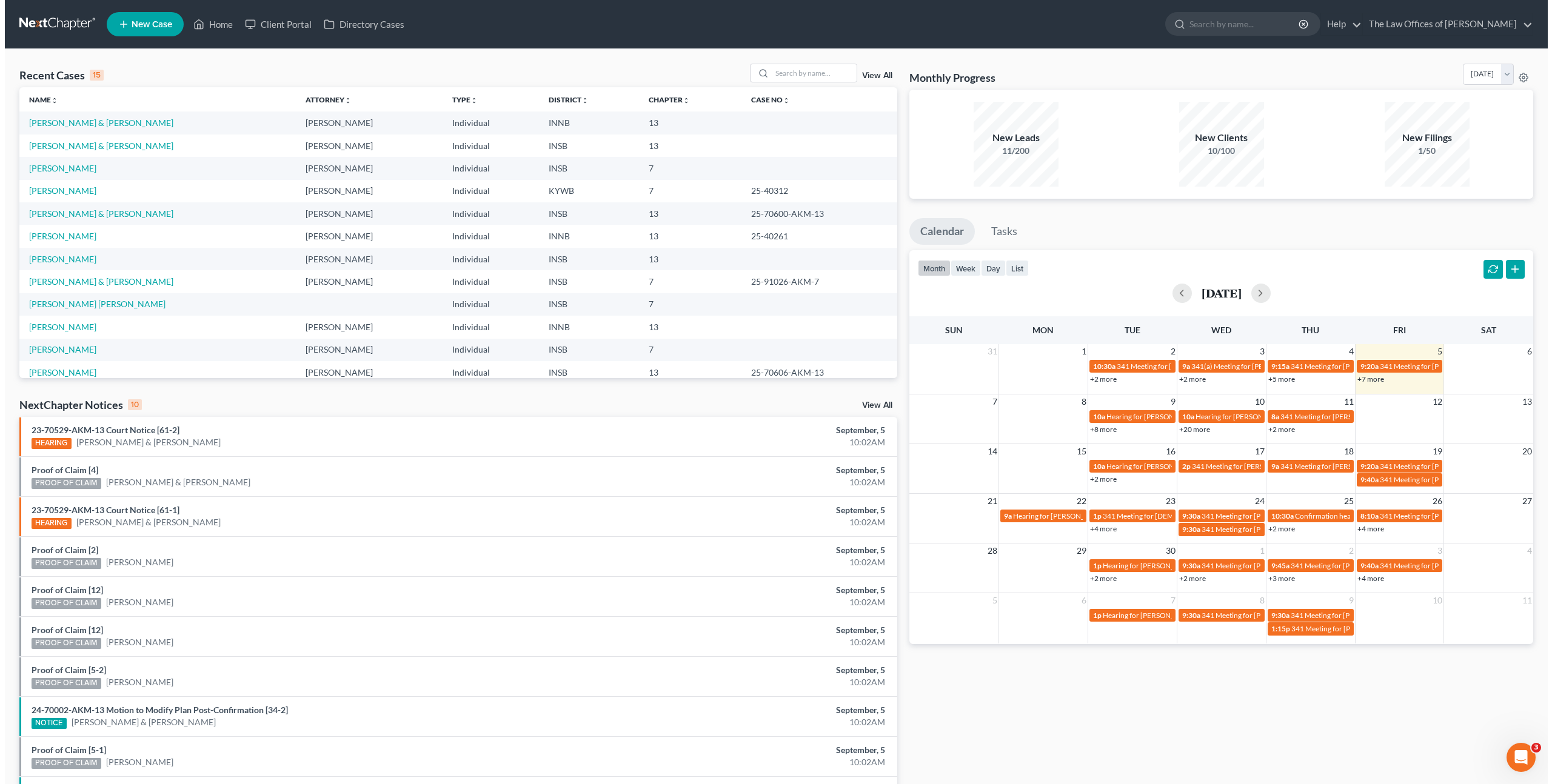
scroll to position [3, 0]
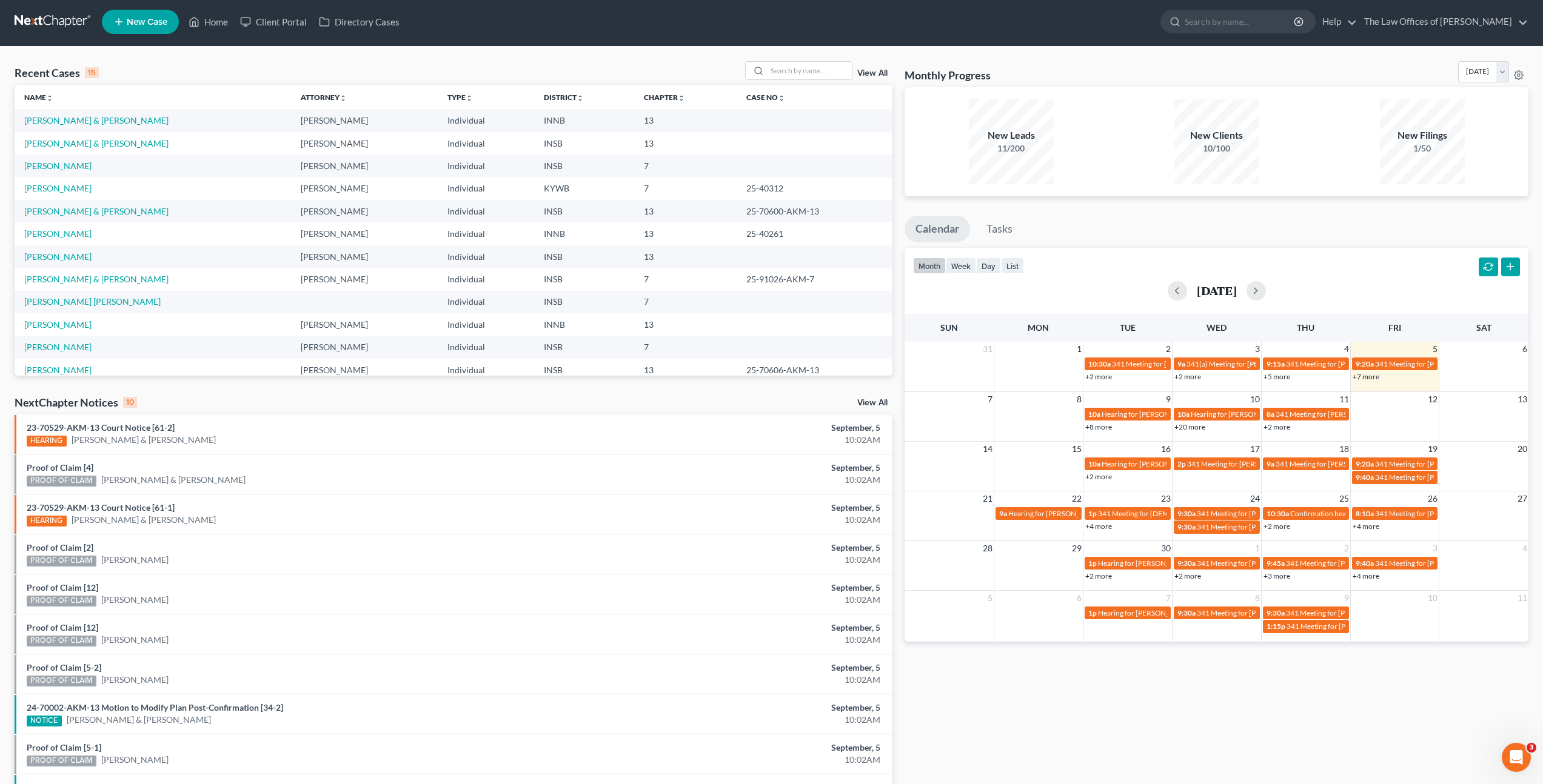
click at [132, 27] on link "New Case" at bounding box center [140, 22] width 77 height 24
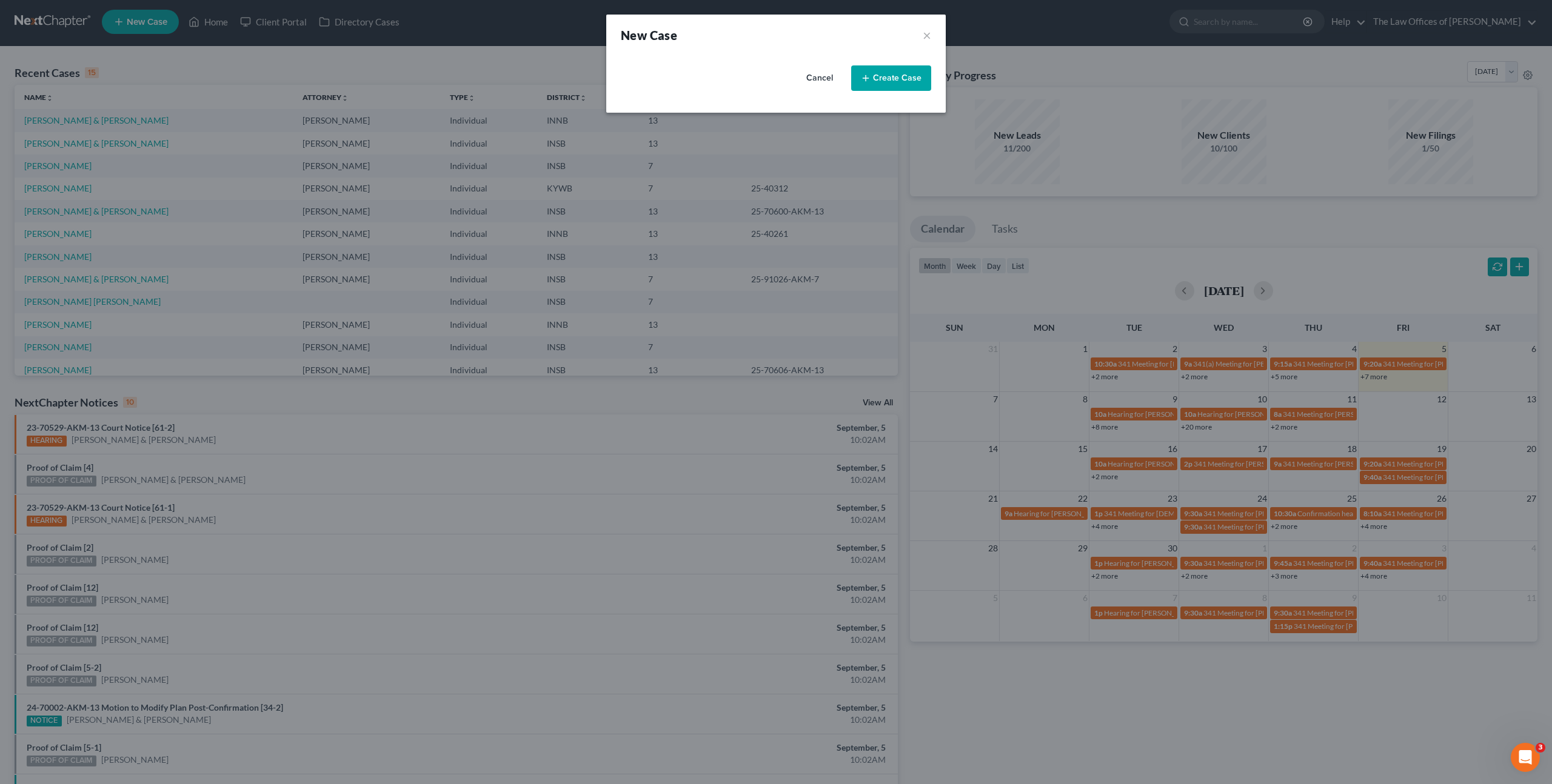
select select "28"
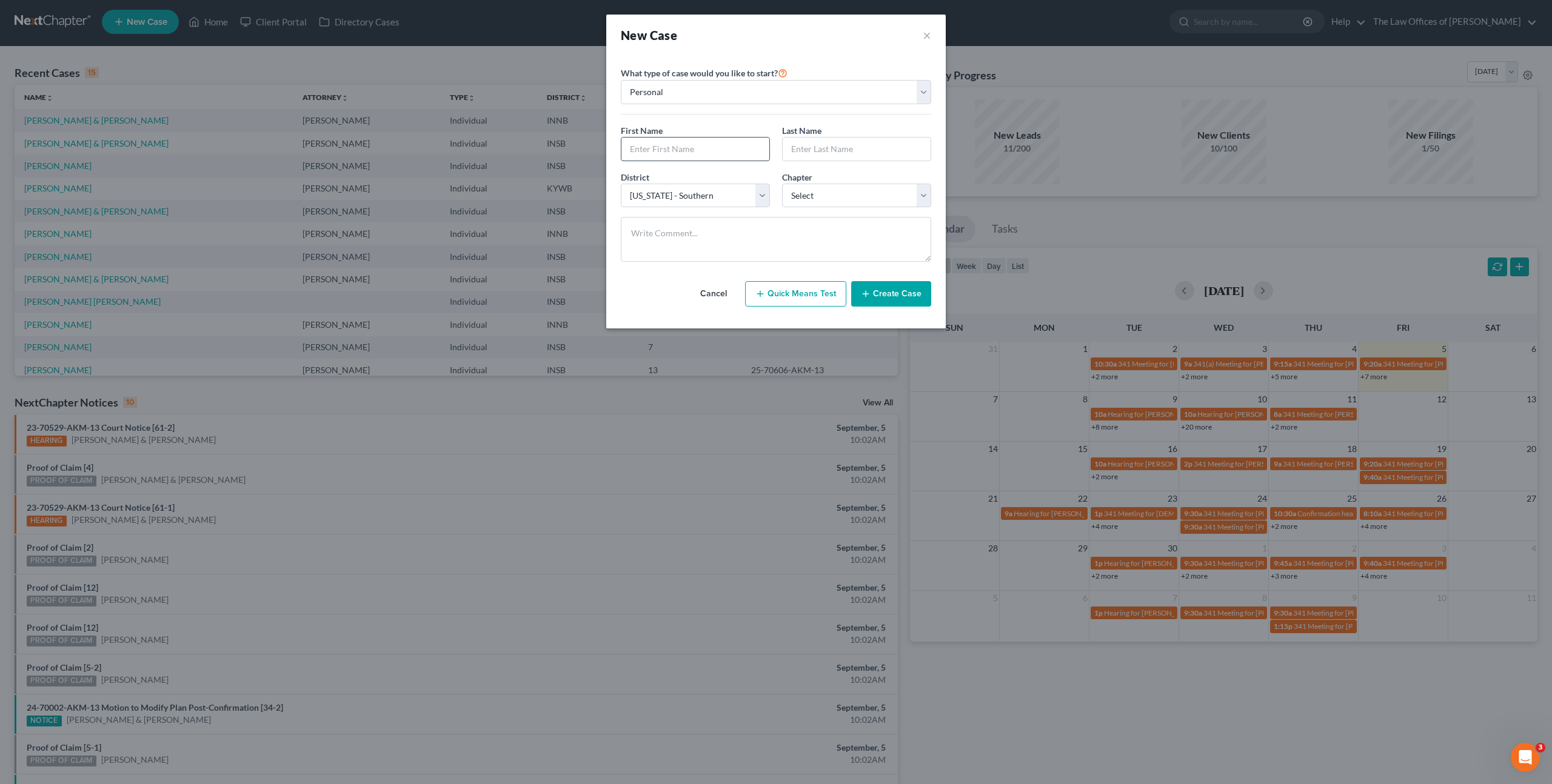
click at [667, 147] on input "text" at bounding box center [695, 149] width 148 height 23
type input "Louisa"
type input "Costello"
click at [814, 192] on select "Select 7 11 12 13" at bounding box center [857, 196] width 149 height 24
select select "0"
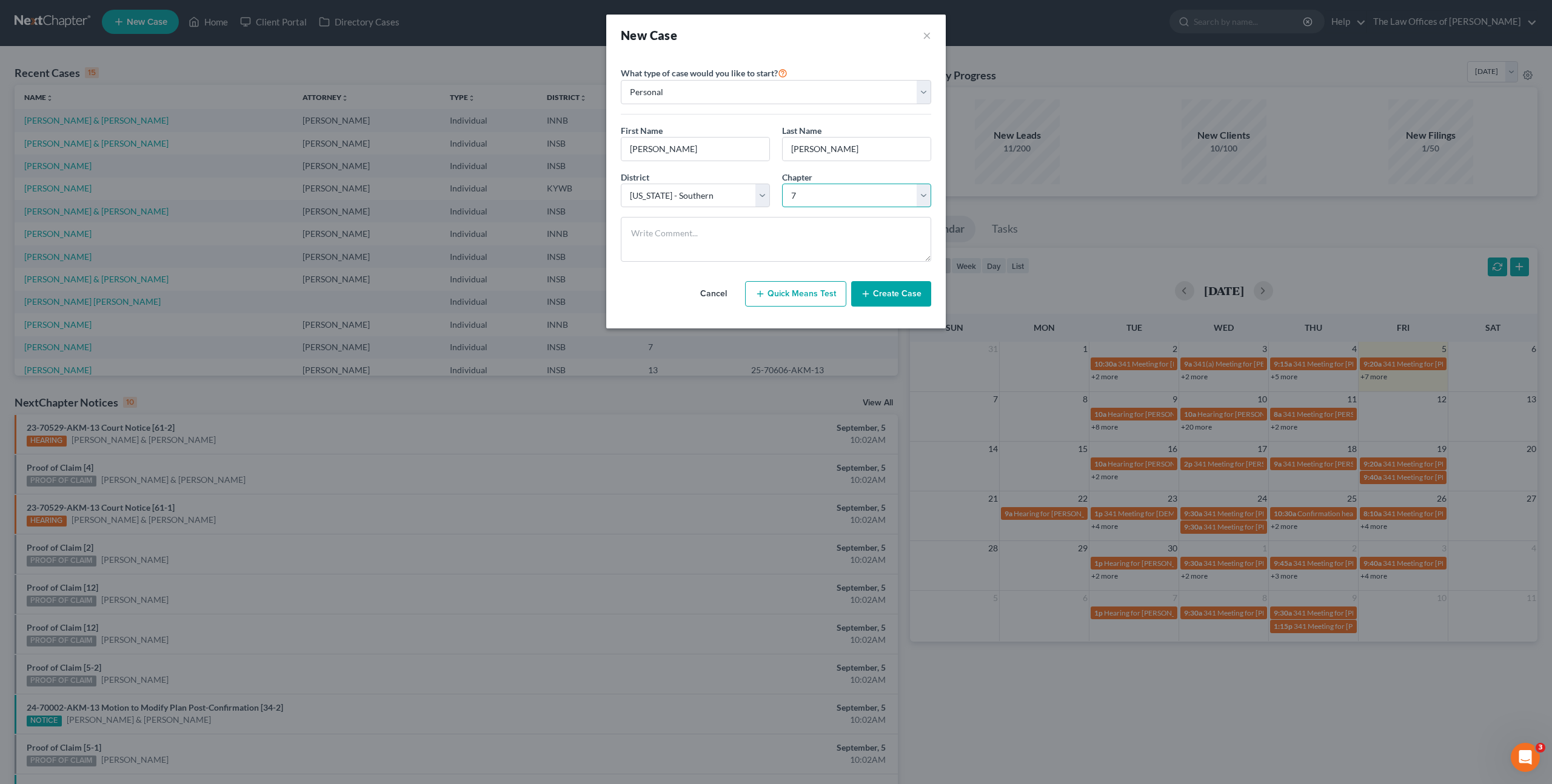
click at [782, 184] on select "Select 7 11 12 13" at bounding box center [857, 196] width 149 height 24
click at [898, 287] on button "Create Case" at bounding box center [891, 294] width 80 height 25
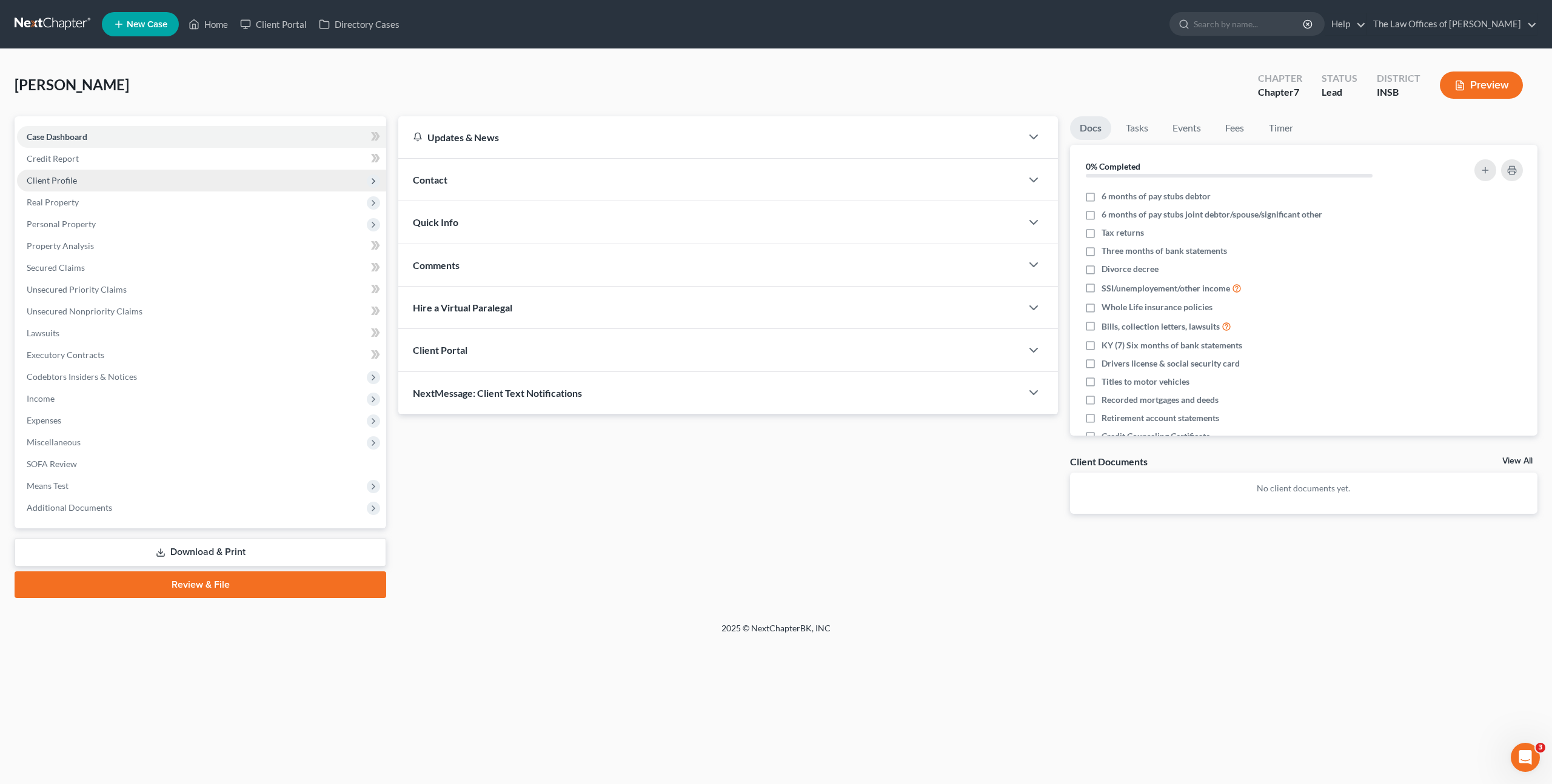
click at [287, 186] on span "Client Profile" at bounding box center [202, 181] width 369 height 22
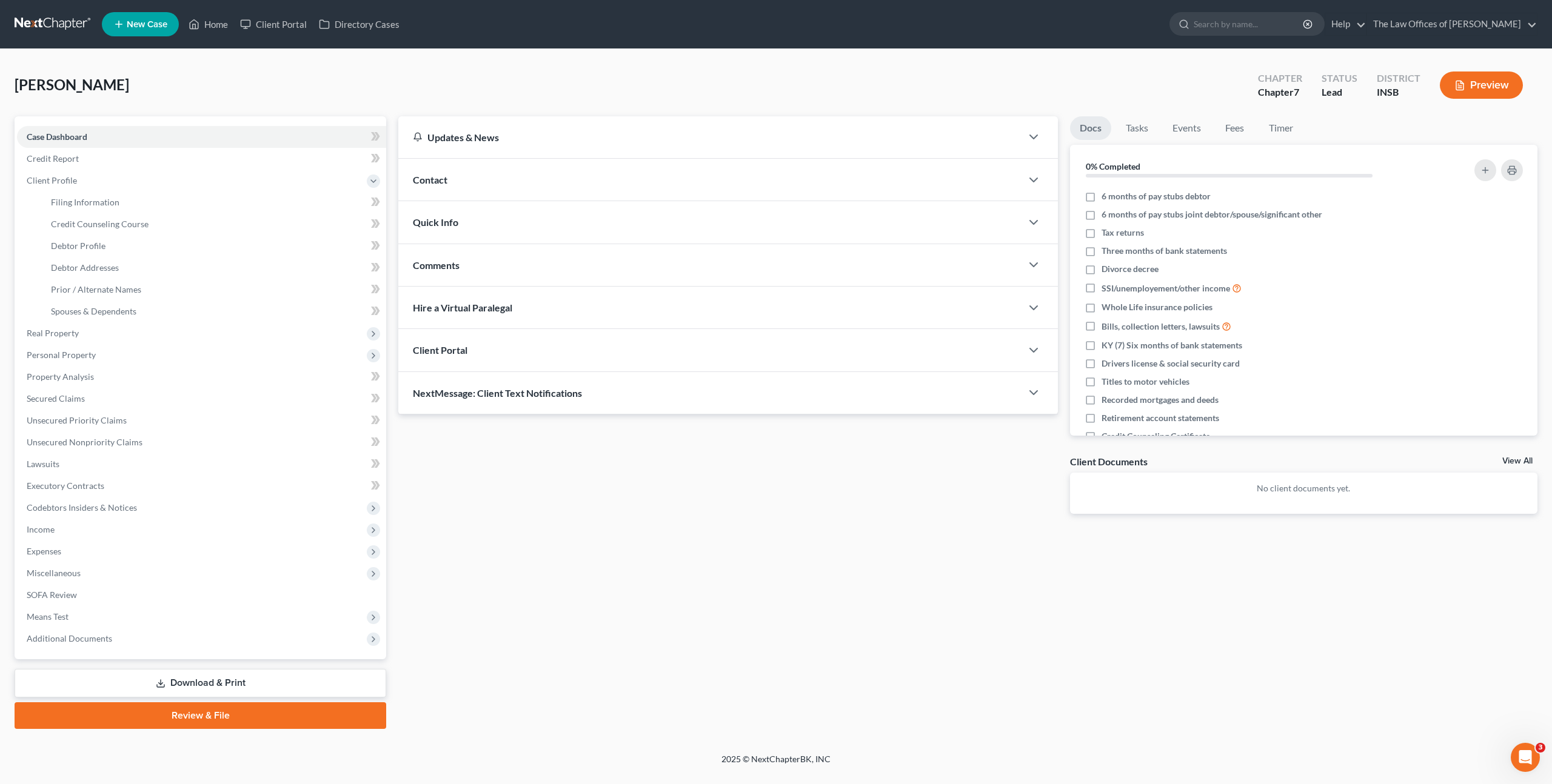
click at [693, 564] on div "Updates & News × Indiana Southern District Notes Take a look at NextChapter's D…" at bounding box center [968, 423] width 1152 height 613
click at [220, 197] on link "Filing Information" at bounding box center [214, 202] width 345 height 22
select select "1"
select select "0"
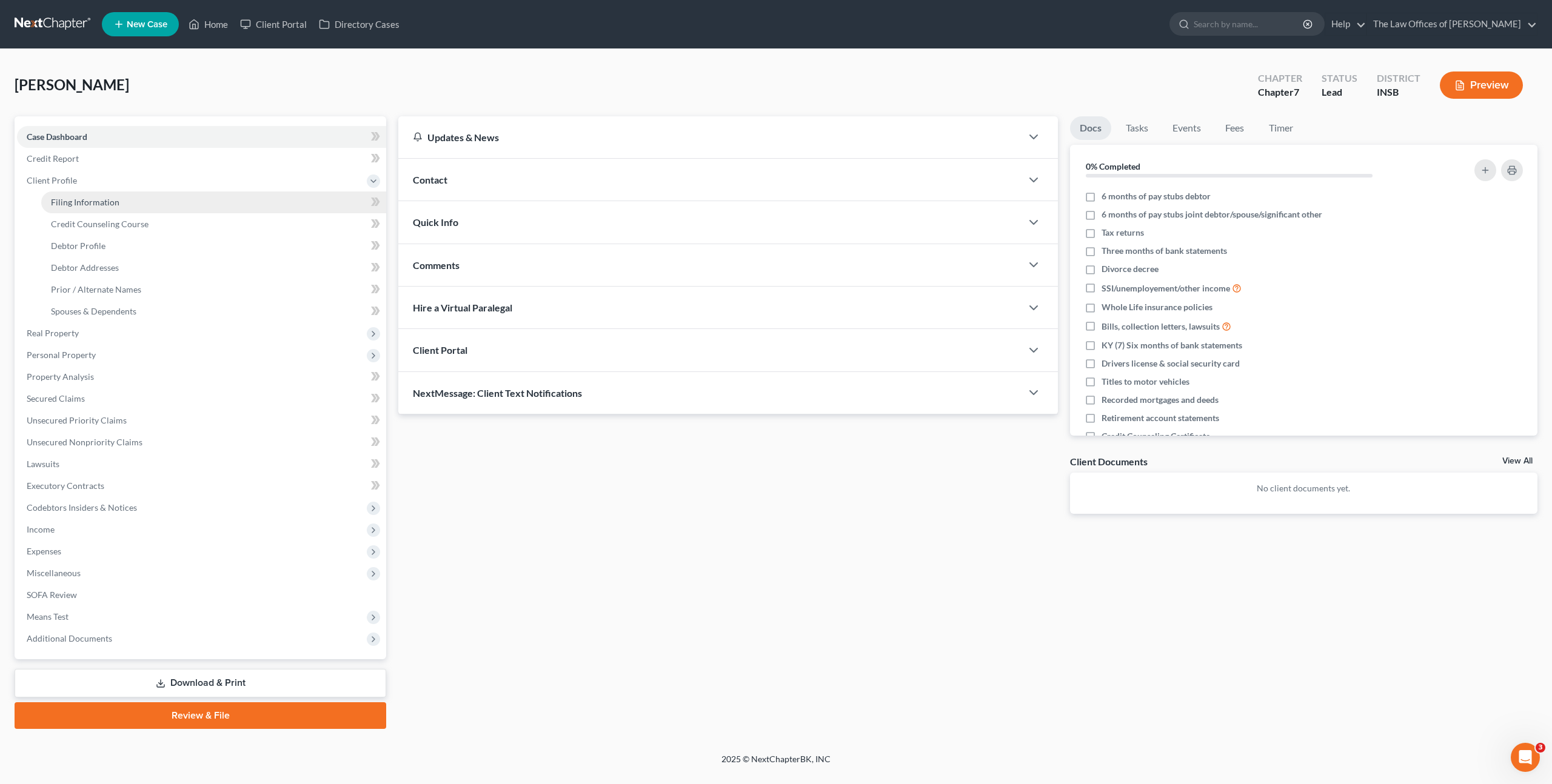
select select "28"
select select "15"
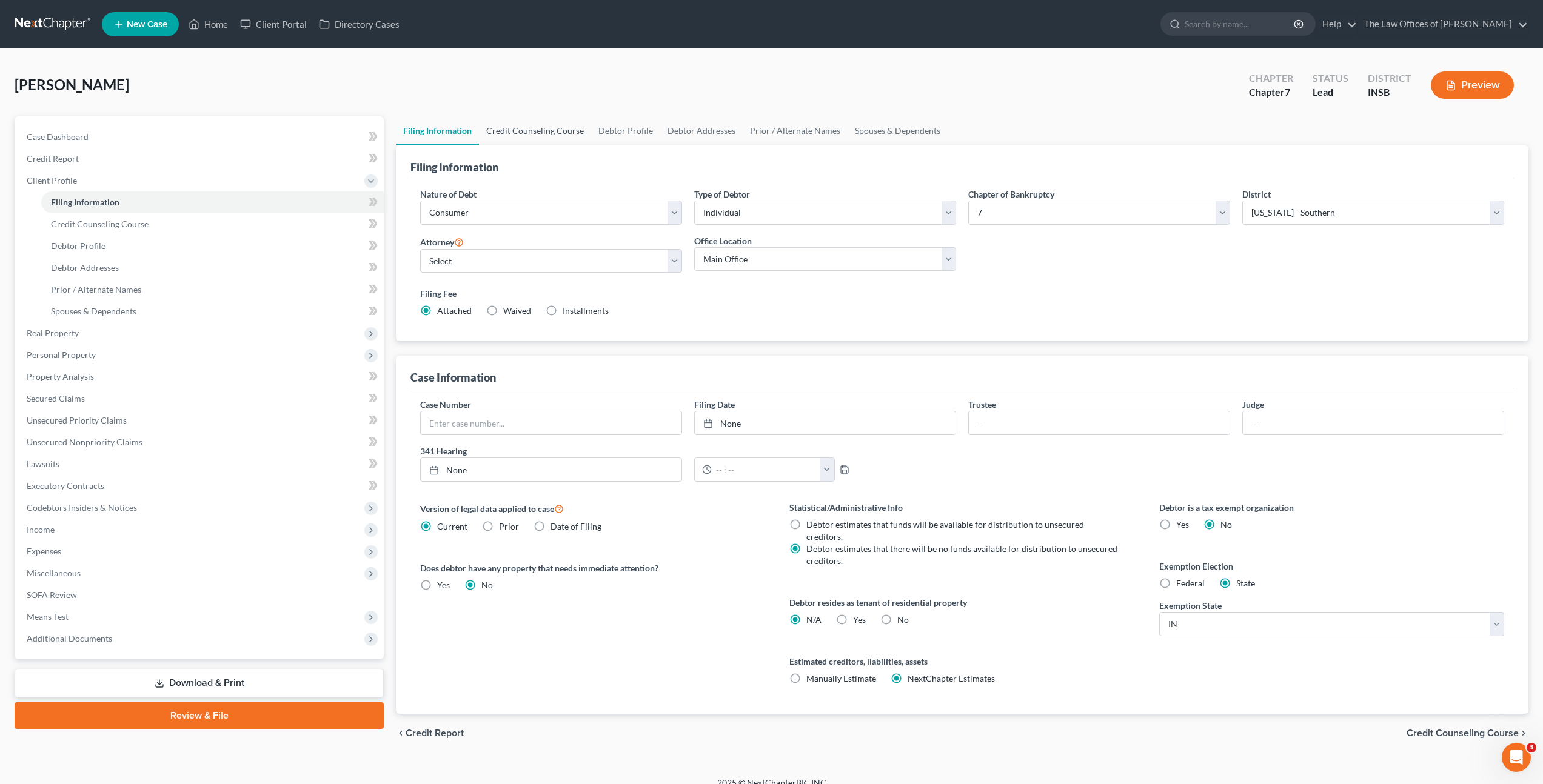
click at [547, 128] on link "Credit Counseling Course" at bounding box center [535, 131] width 112 height 29
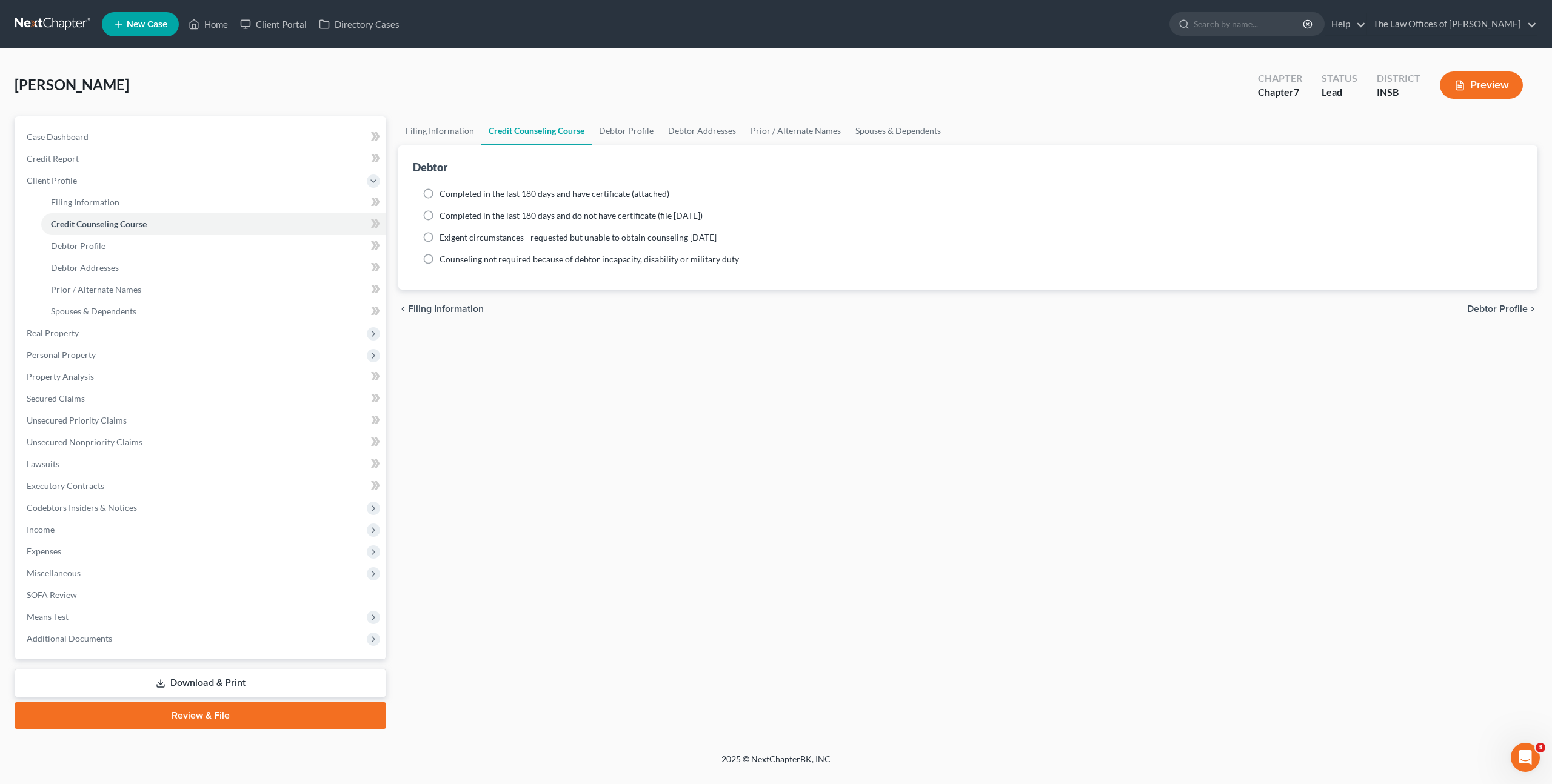
click at [470, 196] on span "Completed in the last 180 days and have certificate (attached)" at bounding box center [554, 193] width 230 height 10
click at [453, 196] on input "Completed in the last 180 days and have certificate (attached)" at bounding box center [448, 192] width 8 height 8
radio input "true"
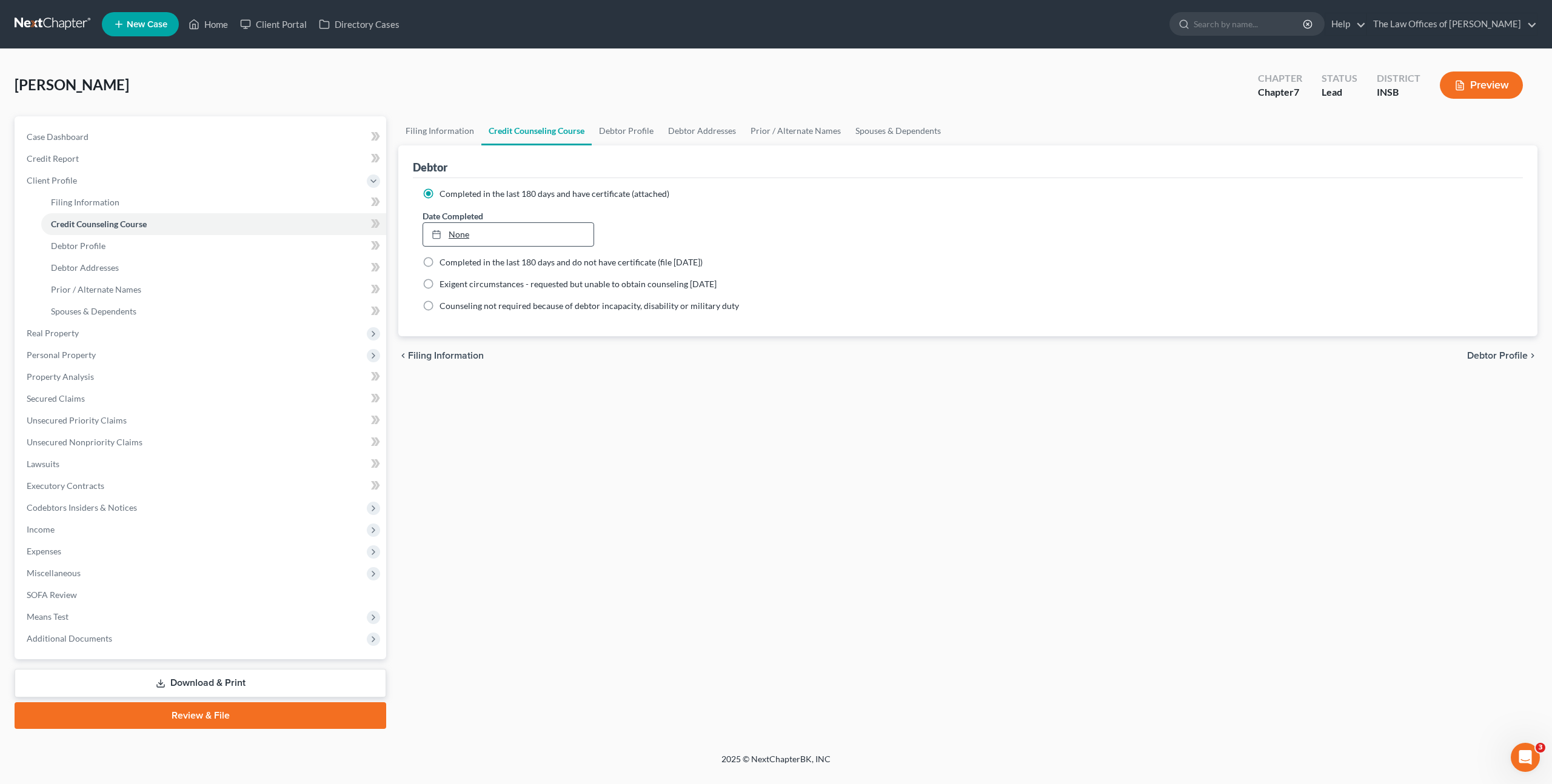
type input "9/5/2025"
click at [523, 227] on link "9/5/2025" at bounding box center [509, 234] width 171 height 23
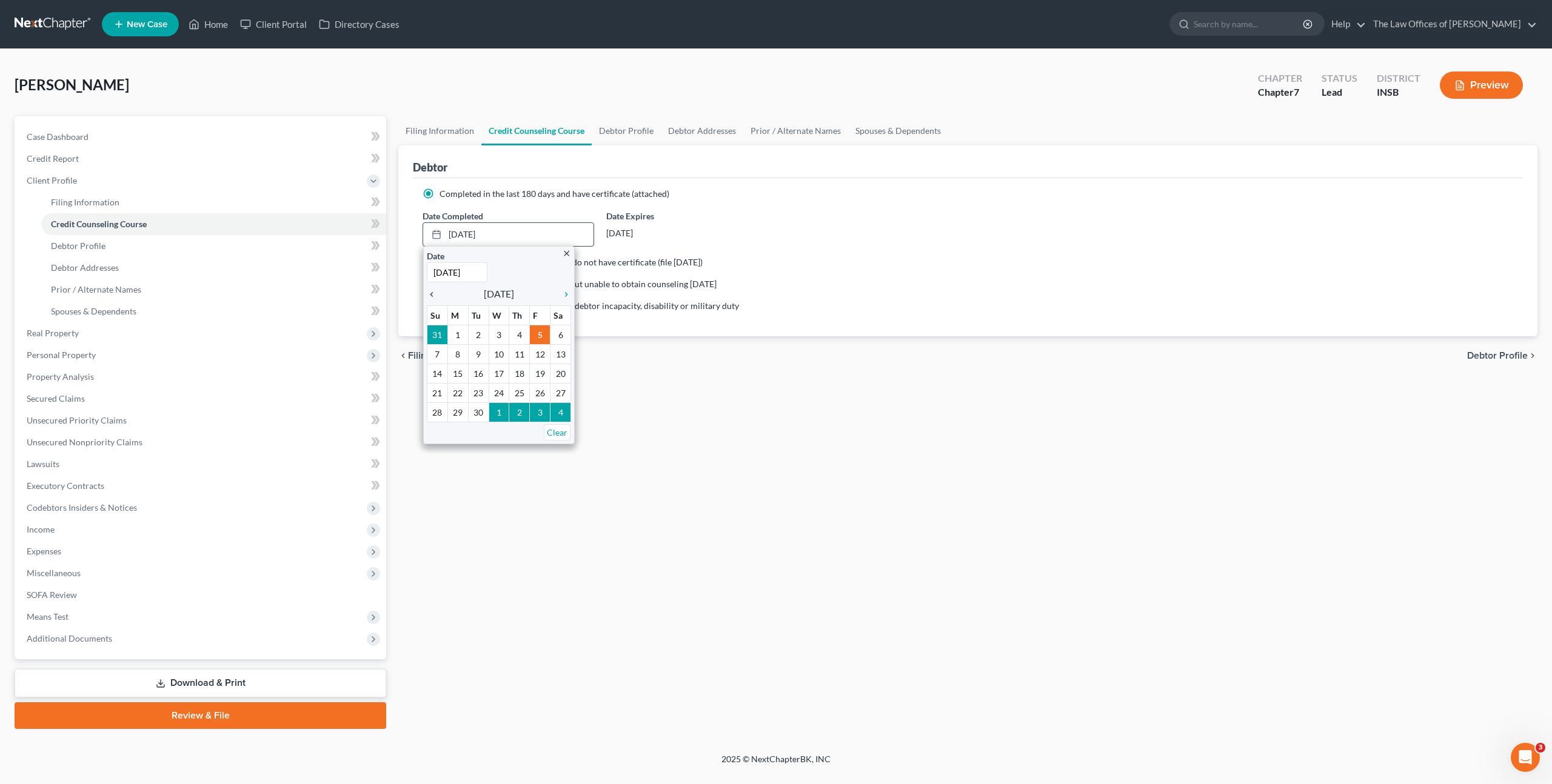
click at [435, 293] on icon "chevron_left" at bounding box center [435, 294] width 16 height 10
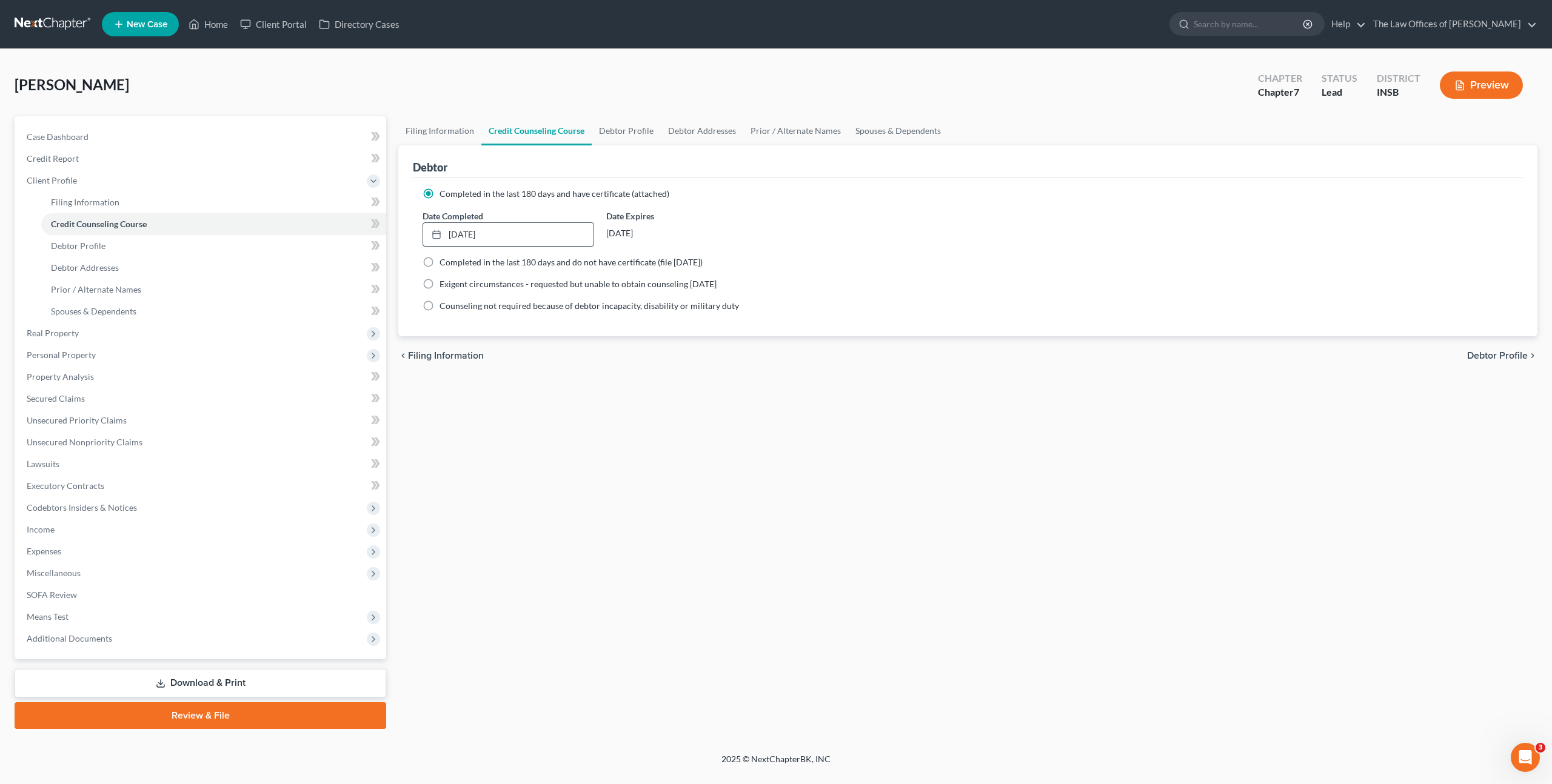
drag, startPoint x: 809, startPoint y: 465, endPoint x: 728, endPoint y: 319, distance: 167.0
click at [805, 457] on div "Filing Information Credit Counseling Course Debtor Profile Debtor Addresses Pri…" at bounding box center [968, 423] width 1152 height 613
click at [380, 228] on span at bounding box center [375, 225] width 21 height 18
click at [346, 239] on link "Debtor Profile" at bounding box center [214, 246] width 345 height 22
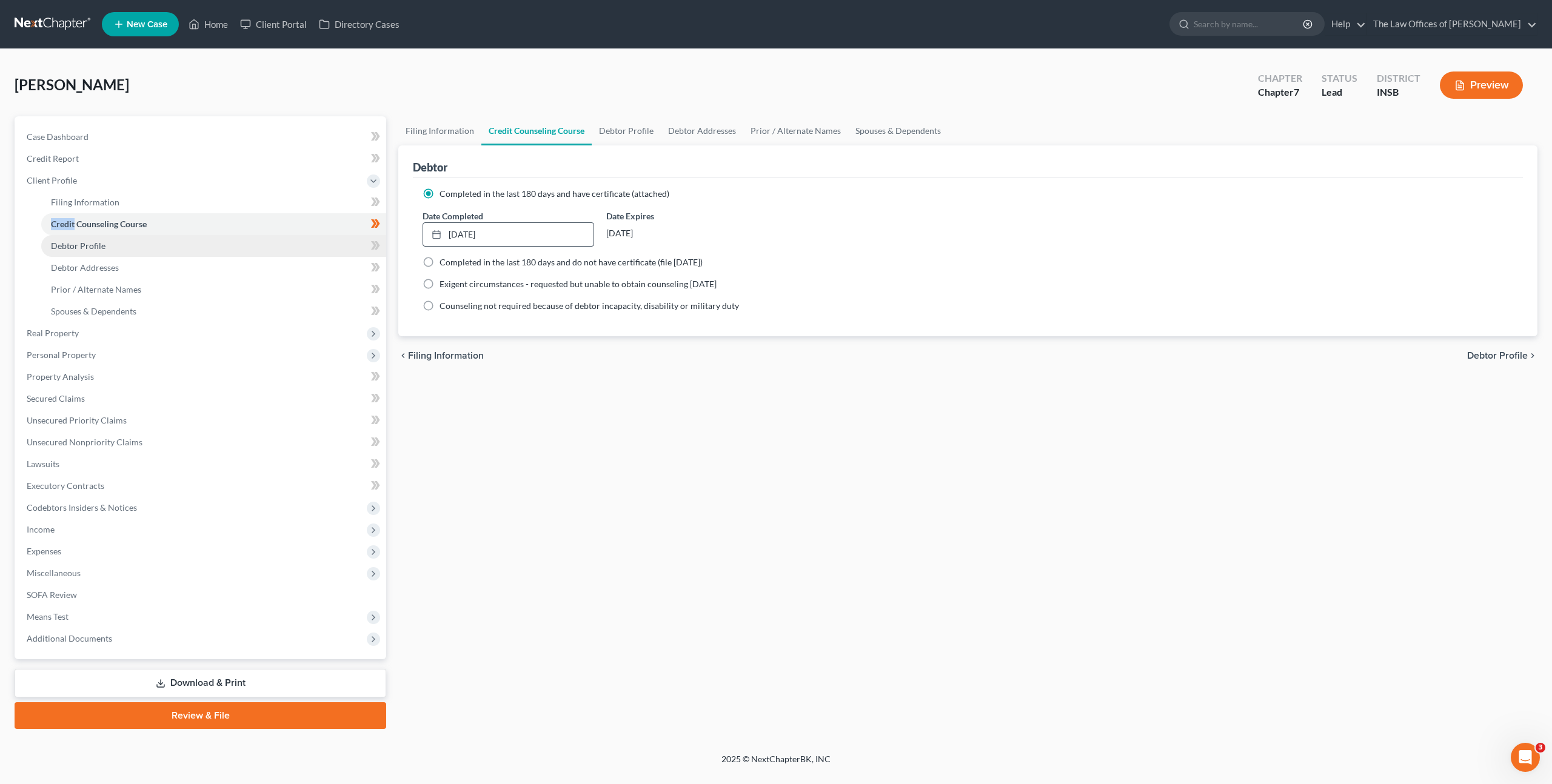
select select "0"
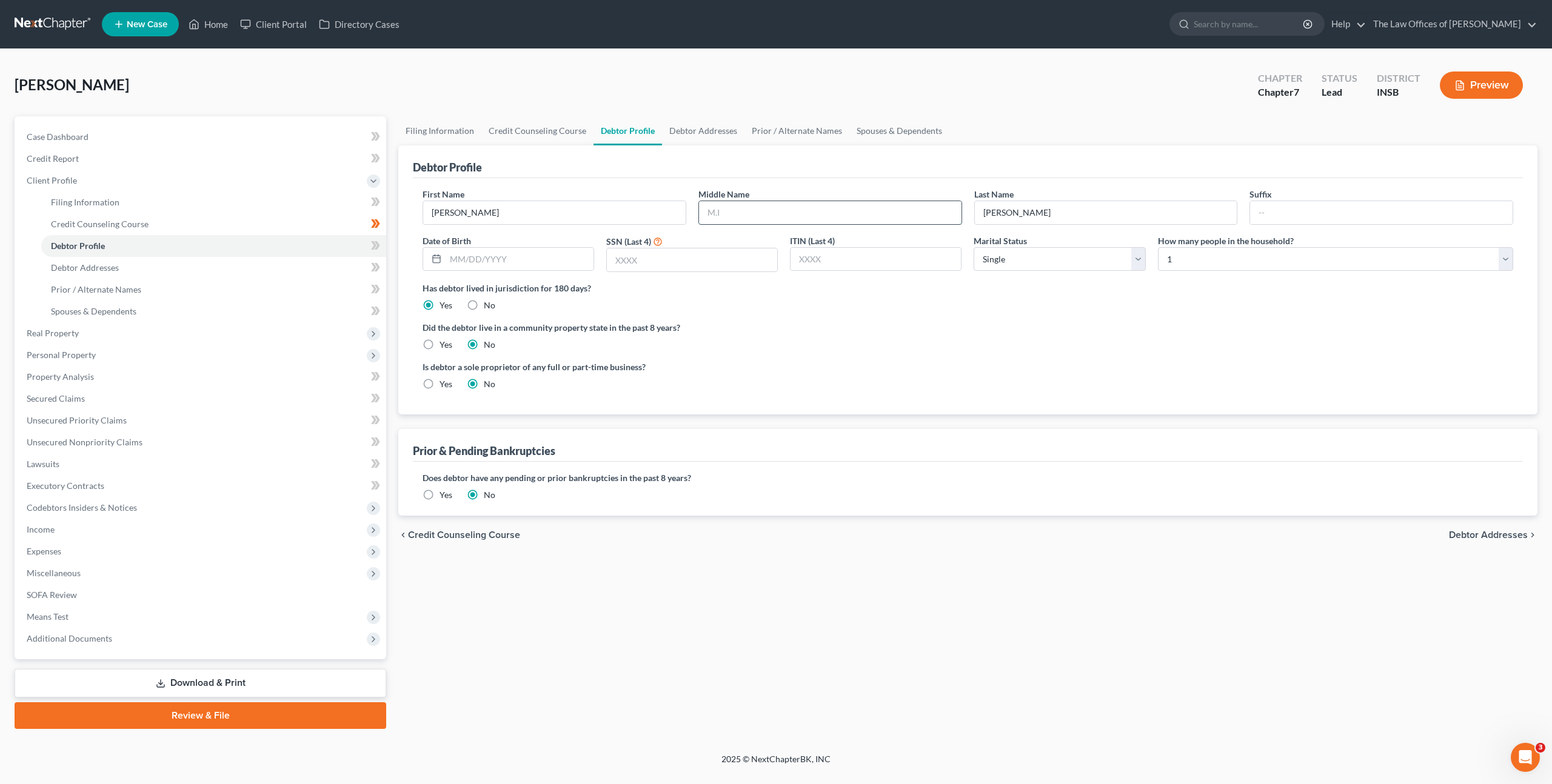
click at [721, 214] on input "text" at bounding box center [830, 213] width 262 height 23
click at [759, 207] on input "text" at bounding box center [830, 213] width 262 height 23
type input "Ann"
click at [525, 266] on input "text" at bounding box center [519, 260] width 148 height 23
type input "01/11/1972"
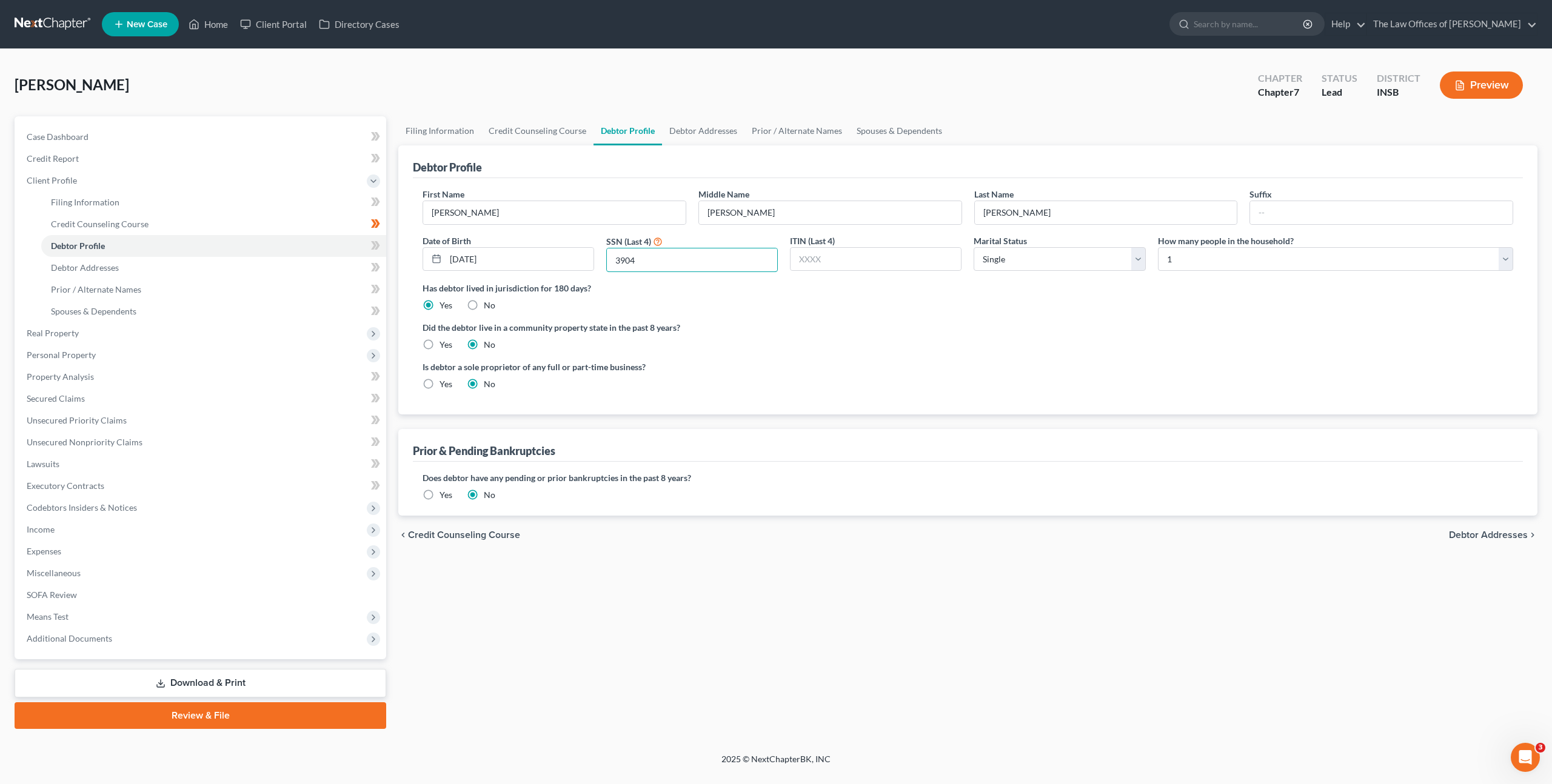
type input "3904"
click at [1066, 339] on div "Did the debtor live in a community property state in the past 8 years? Yes No" at bounding box center [968, 336] width 1090 height 30
click at [1101, 372] on div "Is debtor a sole proprietor of any full or part-time business? Yes No" at bounding box center [968, 381] width 1103 height 39
click at [379, 242] on span at bounding box center [375, 247] width 21 height 18
click at [377, 242] on icon at bounding box center [376, 246] width 9 height 15
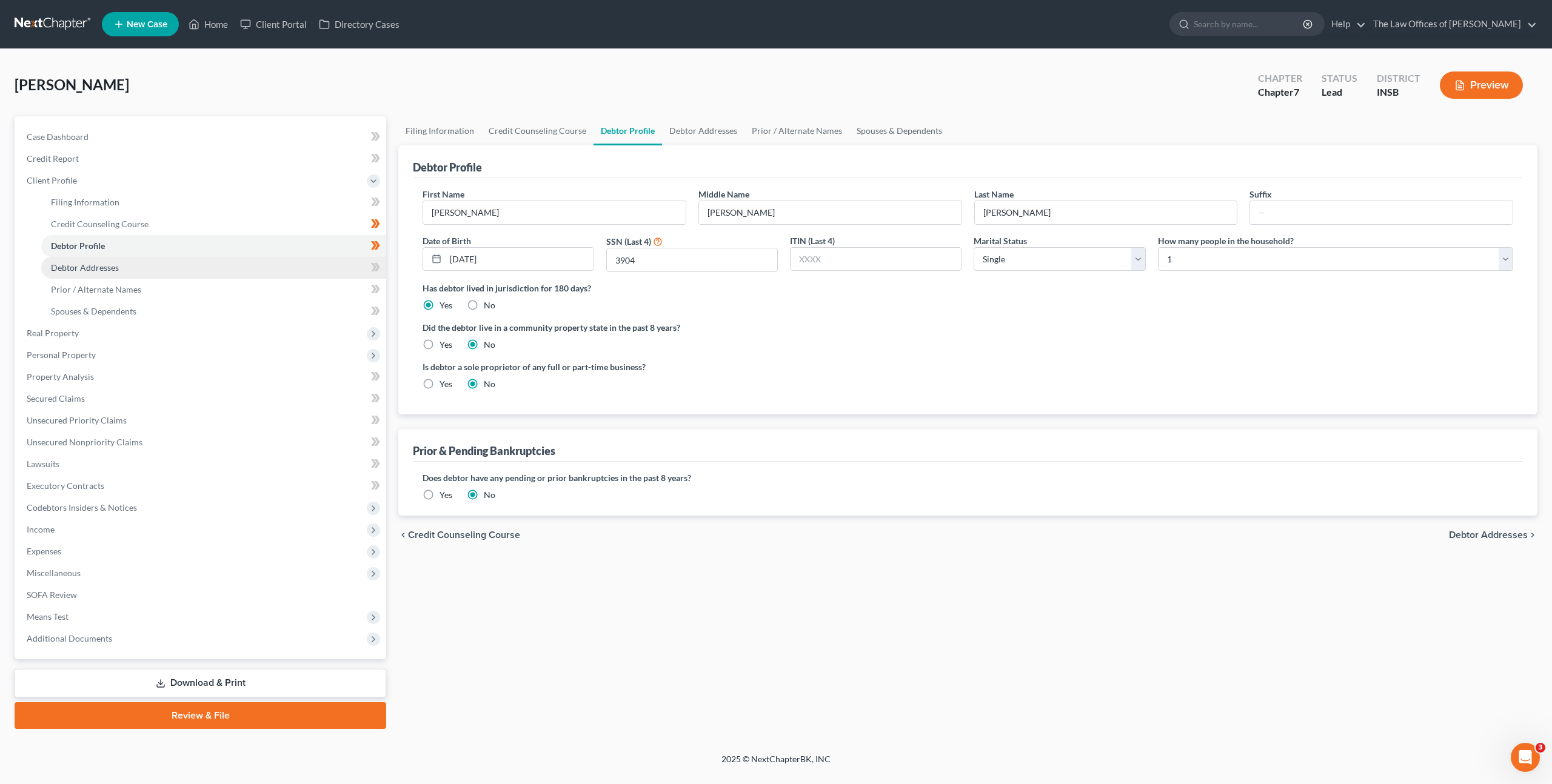
click at [308, 272] on link "Debtor Addresses" at bounding box center [214, 268] width 345 height 22
select select "0"
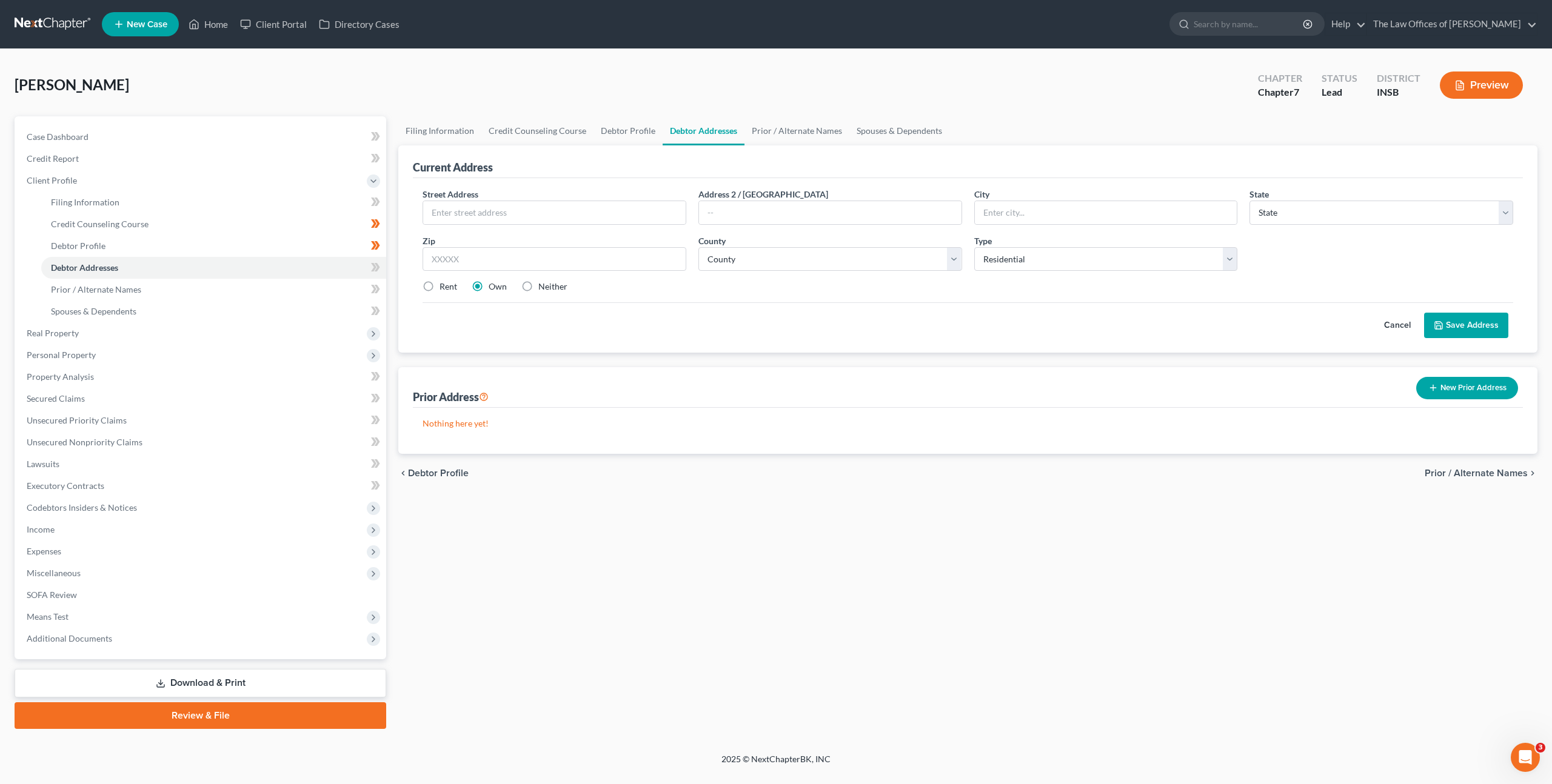
click at [620, 230] on div "Street Address * Address 2 / PO Box City * State * State AL AK AR AZ CA CO CT D…" at bounding box center [968, 245] width 1103 height 115
click at [537, 214] on input "text" at bounding box center [554, 213] width 262 height 23
click at [786, 258] on select "County" at bounding box center [830, 260] width 264 height 24
click at [586, 211] on input "text" at bounding box center [554, 213] width 262 height 23
type input "633 Cleveland St"
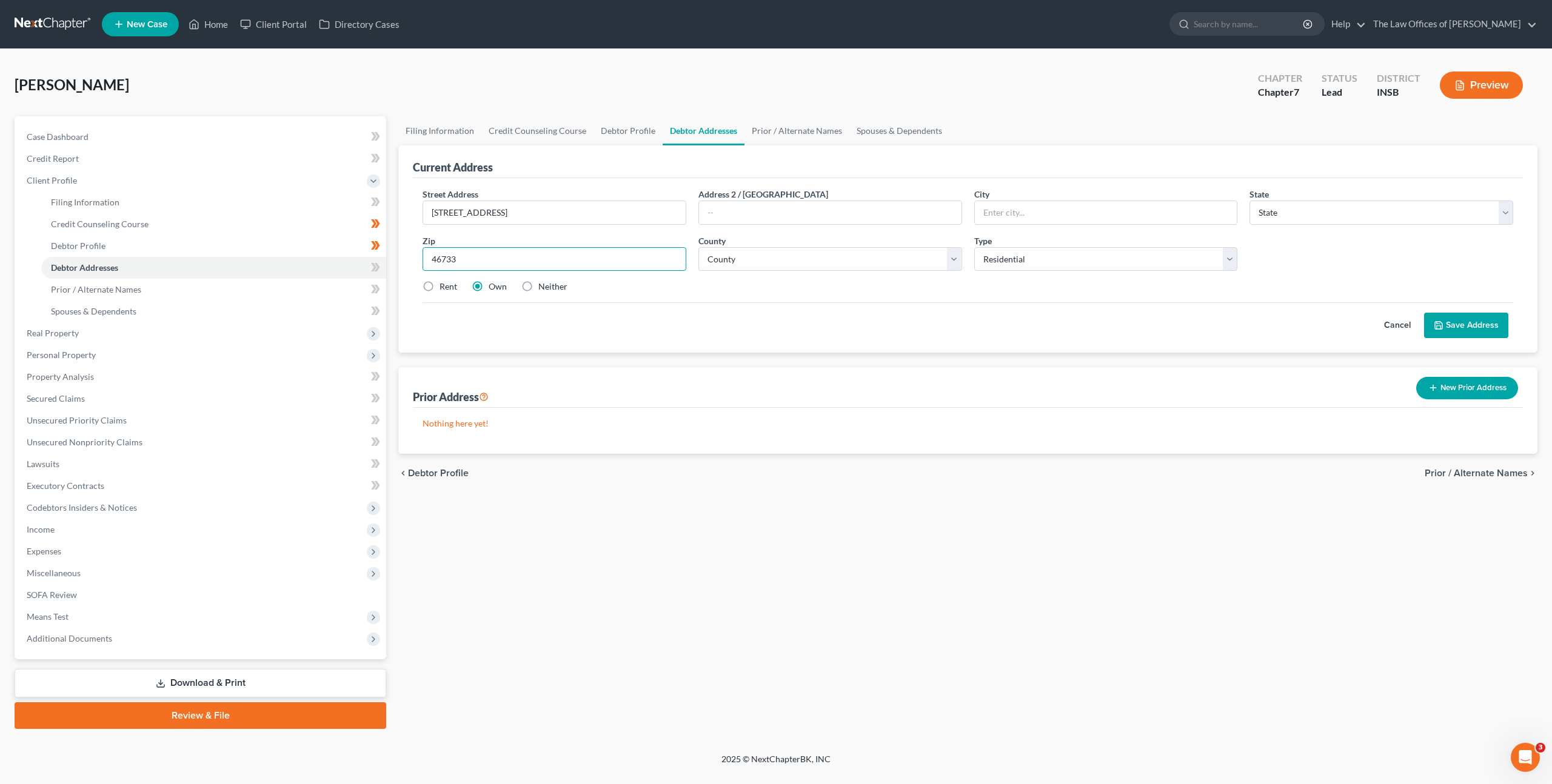
type input "46733"
click at [752, 319] on div "Cancel Save Address" at bounding box center [968, 320] width 1090 height 36
type input "Decatur"
select select "15"
click at [785, 262] on select "County" at bounding box center [830, 260] width 264 height 24
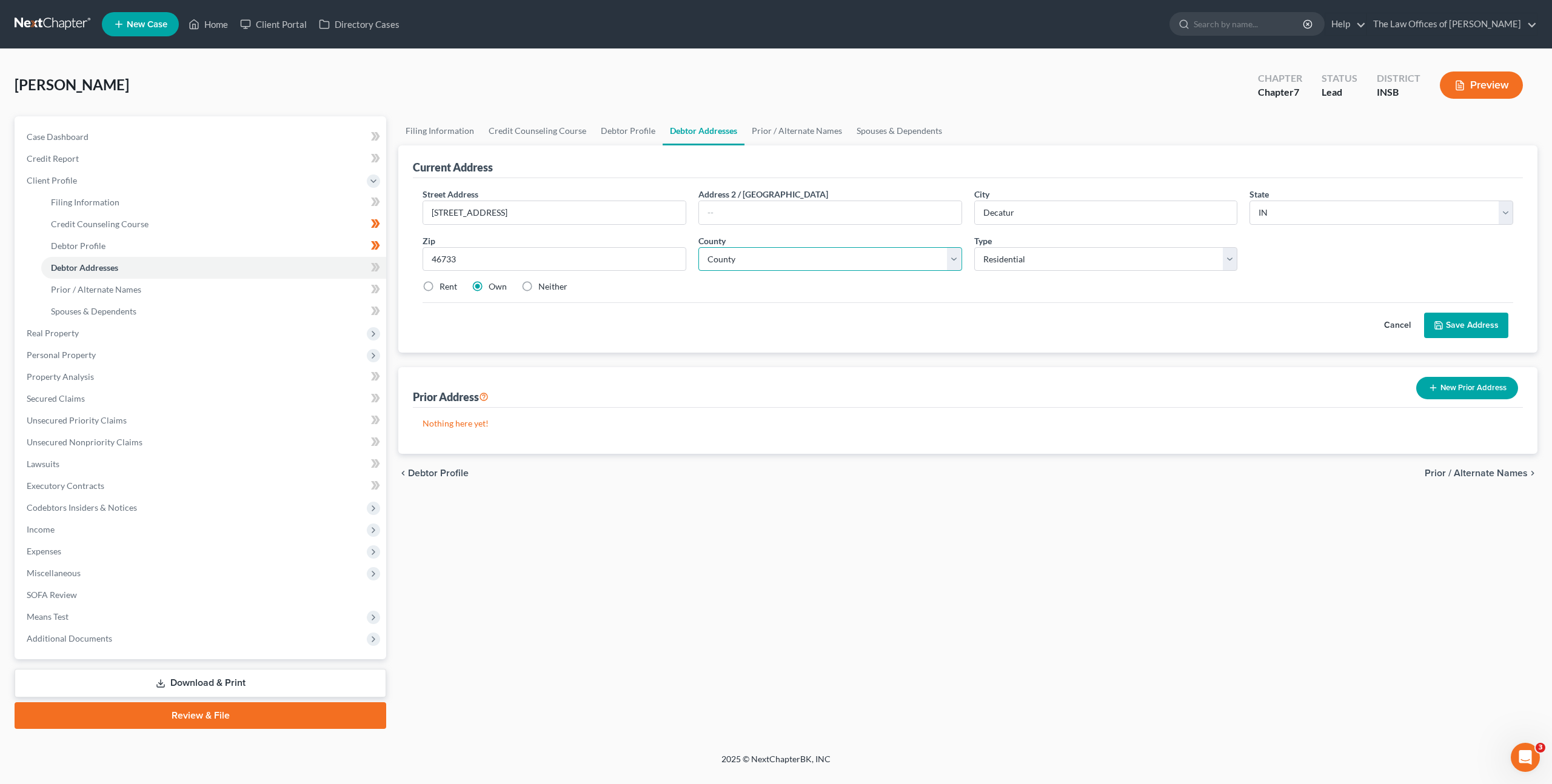
select select "0"
click at [698, 248] on select "County Adams County Allen County Bartholomew County Benton County Blackford Cou…" at bounding box center [830, 260] width 264 height 24
click at [915, 307] on div "Cancel Save Address" at bounding box center [968, 320] width 1090 height 36
click at [440, 287] on label "Rent" at bounding box center [449, 286] width 18 height 12
click at [444, 287] on input "Rent" at bounding box center [448, 284] width 8 height 8
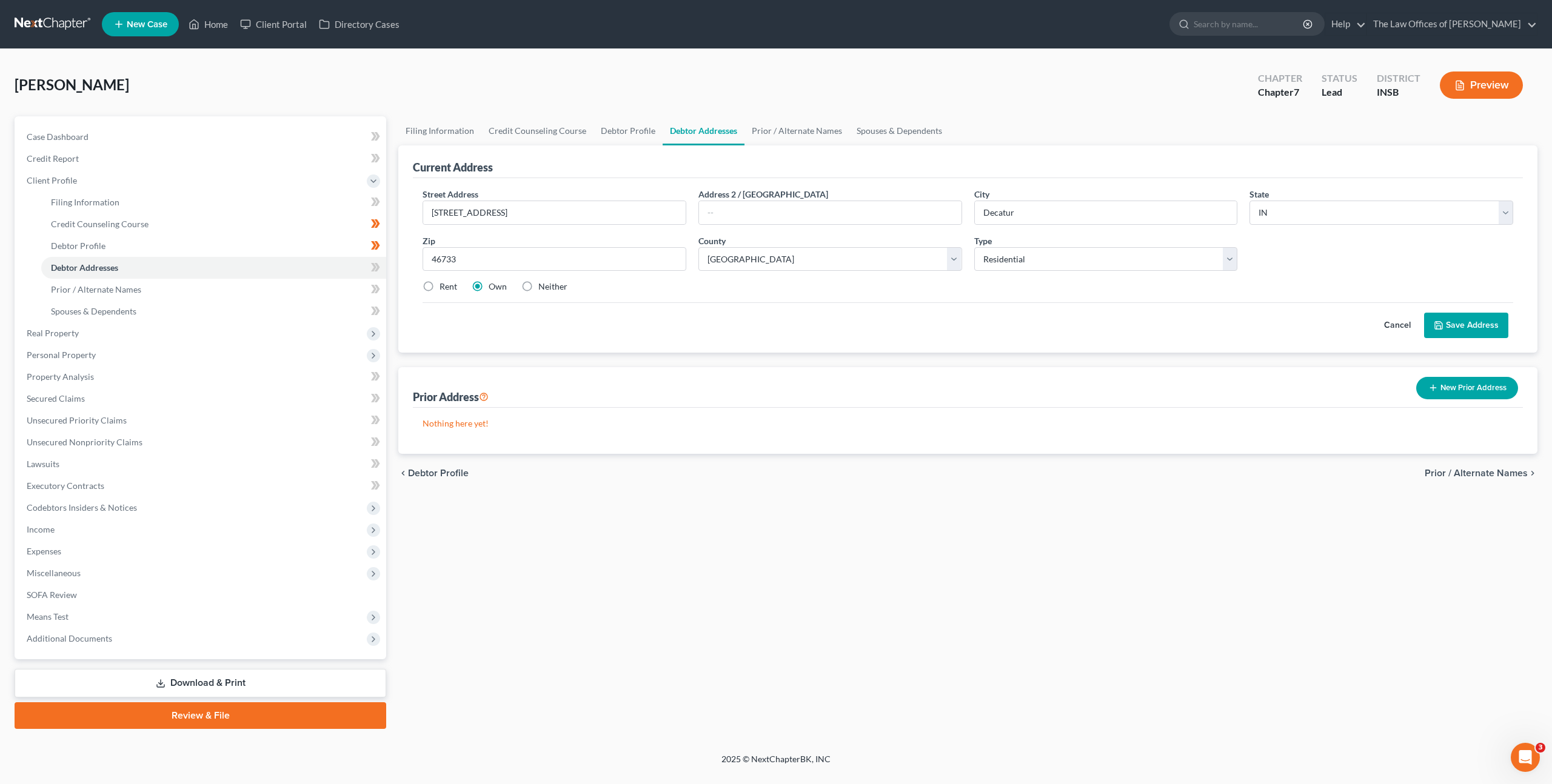
radio input "true"
drag, startPoint x: 963, startPoint y: 324, endPoint x: 1064, endPoint y: 324, distance: 101.0
click at [984, 324] on div "Cancel Save Address" at bounding box center [968, 320] width 1090 height 36
click at [1489, 322] on button "Save Address" at bounding box center [1466, 325] width 84 height 25
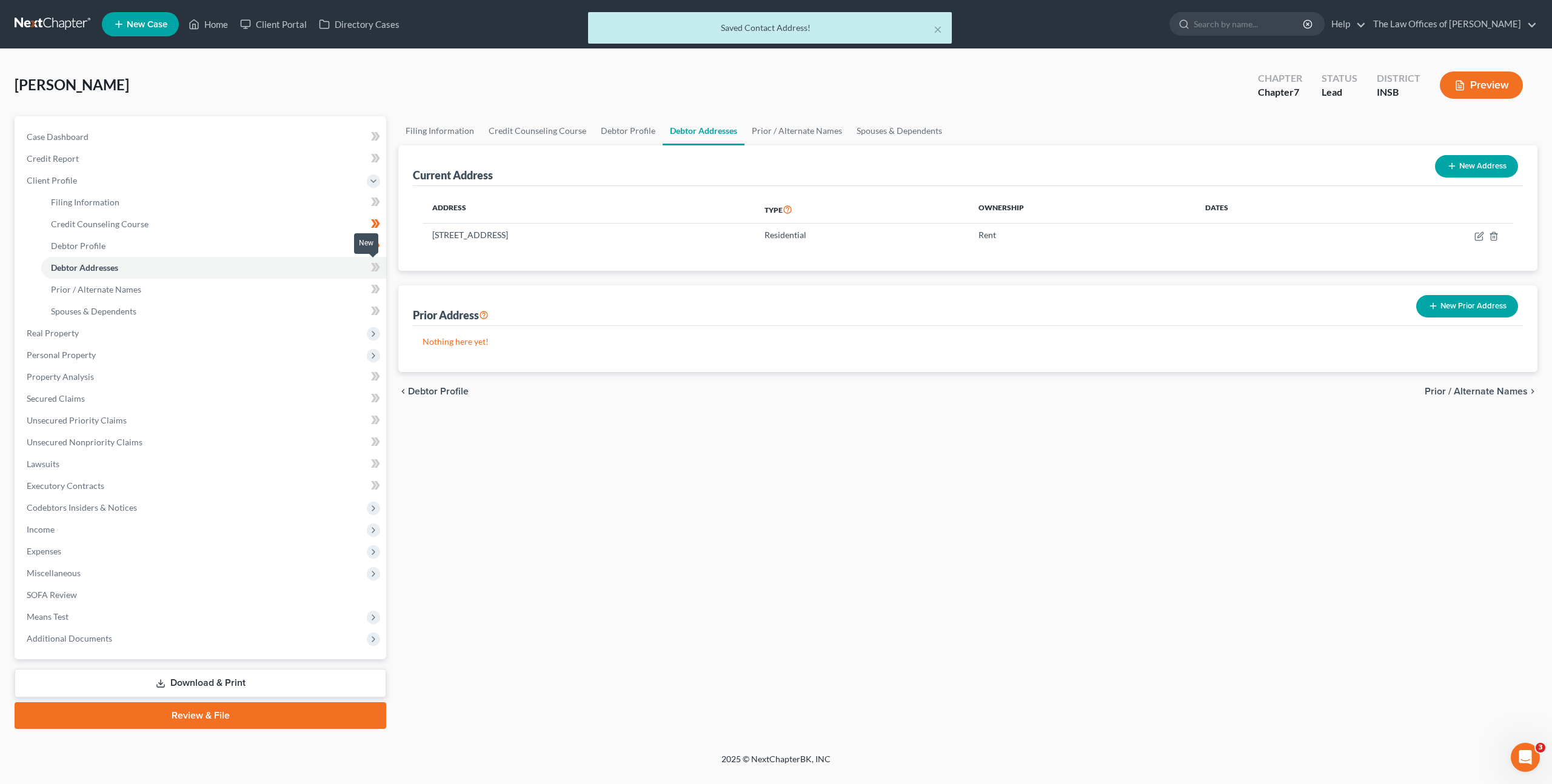
click at [381, 263] on span at bounding box center [375, 269] width 21 height 18
click at [323, 287] on link "Prior / Alternate Names" at bounding box center [214, 290] width 345 height 22
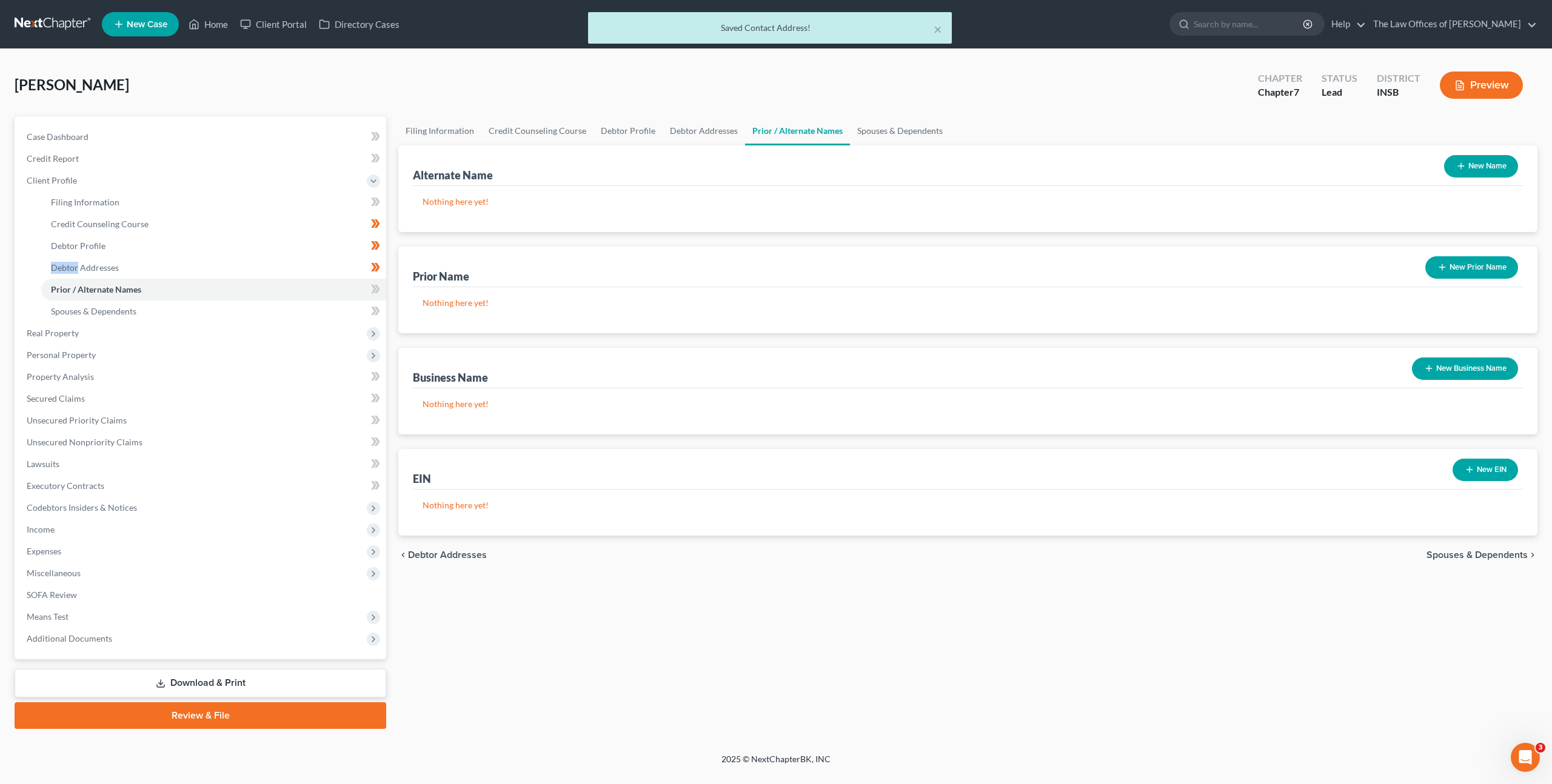
click at [1443, 270] on icon "button" at bounding box center [1442, 267] width 10 height 10
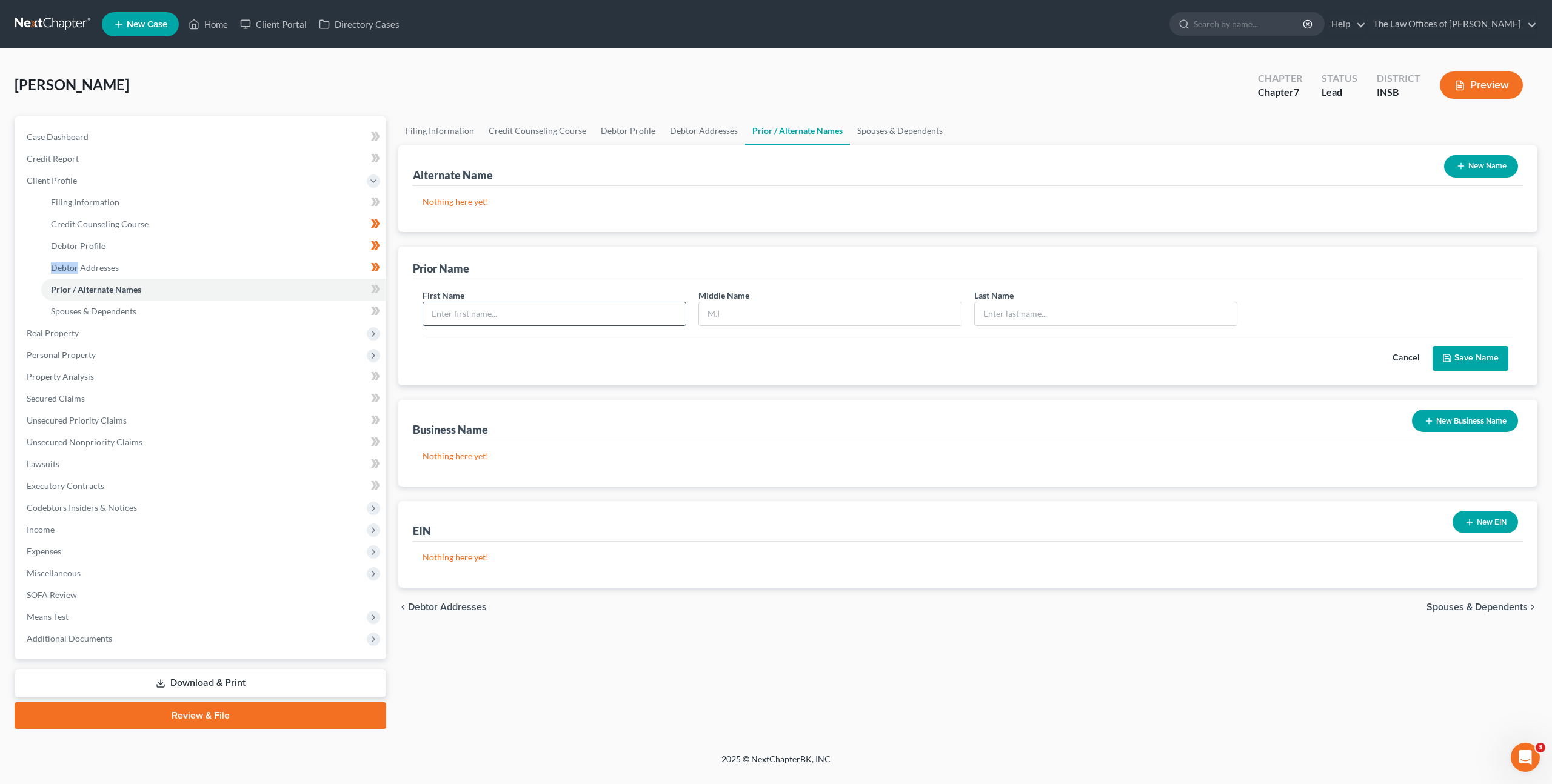
click at [624, 321] on input "text" at bounding box center [554, 314] width 262 height 23
click at [534, 312] on input "text" at bounding box center [554, 314] width 262 height 23
type input "Louisa"
type input "Ann"
type input "Clark"
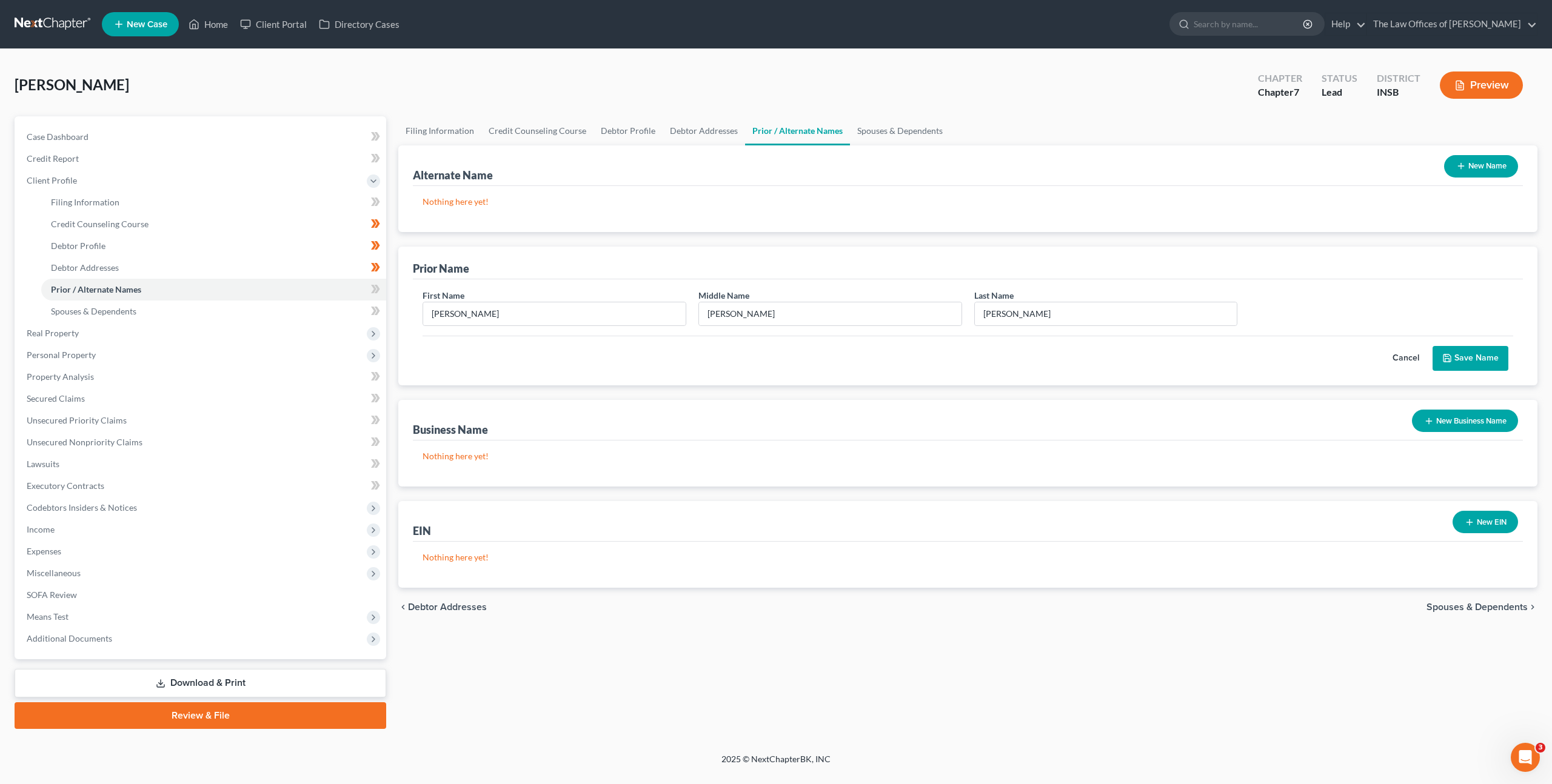
click at [1473, 364] on button "Save Name" at bounding box center [1471, 359] width 76 height 25
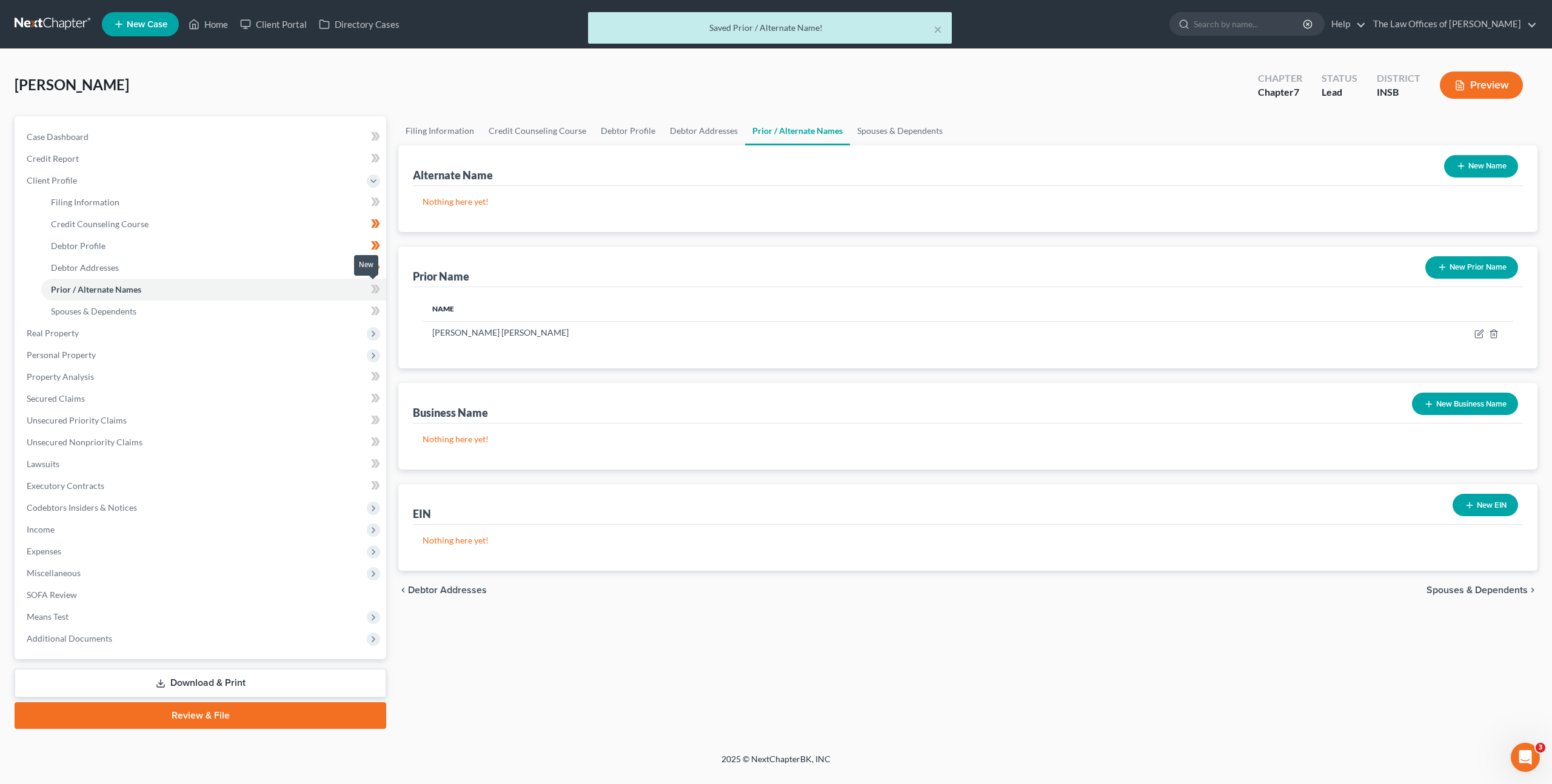
click at [381, 290] on span at bounding box center [375, 291] width 21 height 18
click at [335, 307] on link "Spouses & Dependents" at bounding box center [214, 311] width 345 height 22
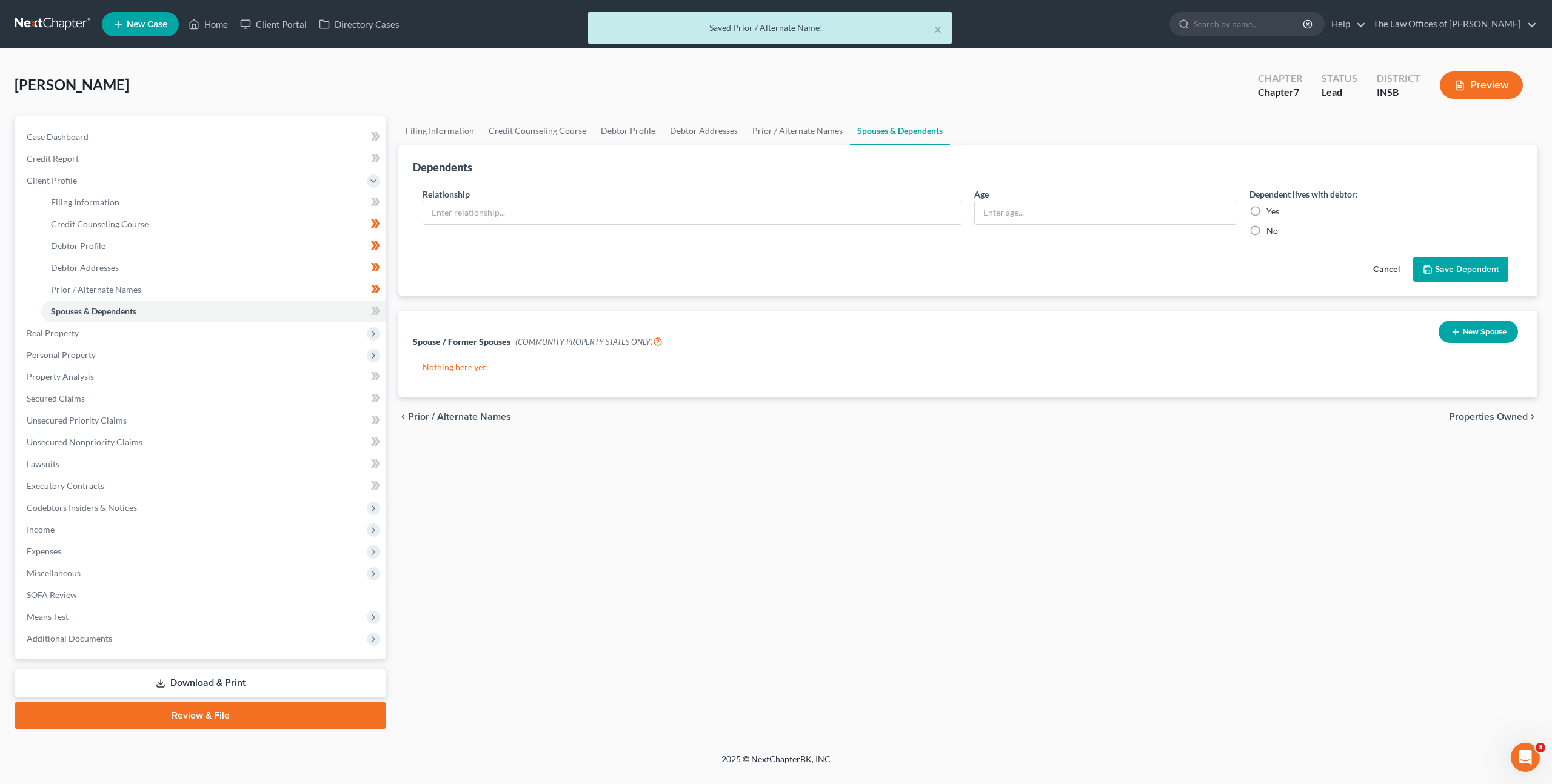
click at [381, 309] on span at bounding box center [375, 312] width 21 height 18
click at [312, 196] on link "Filing Information" at bounding box center [214, 202] width 345 height 22
select select "1"
select select "0"
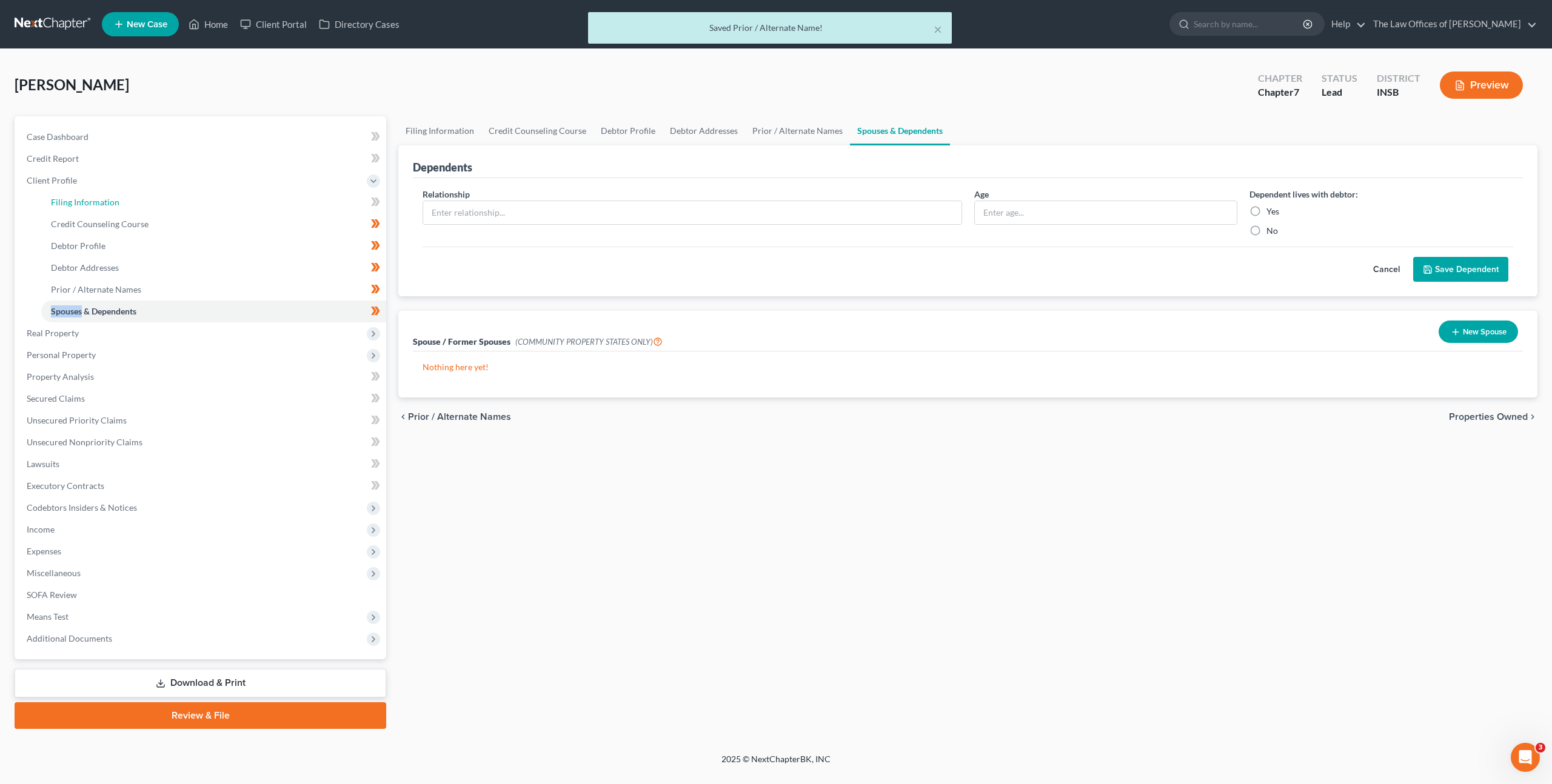
select select "0"
select select "28"
select select "15"
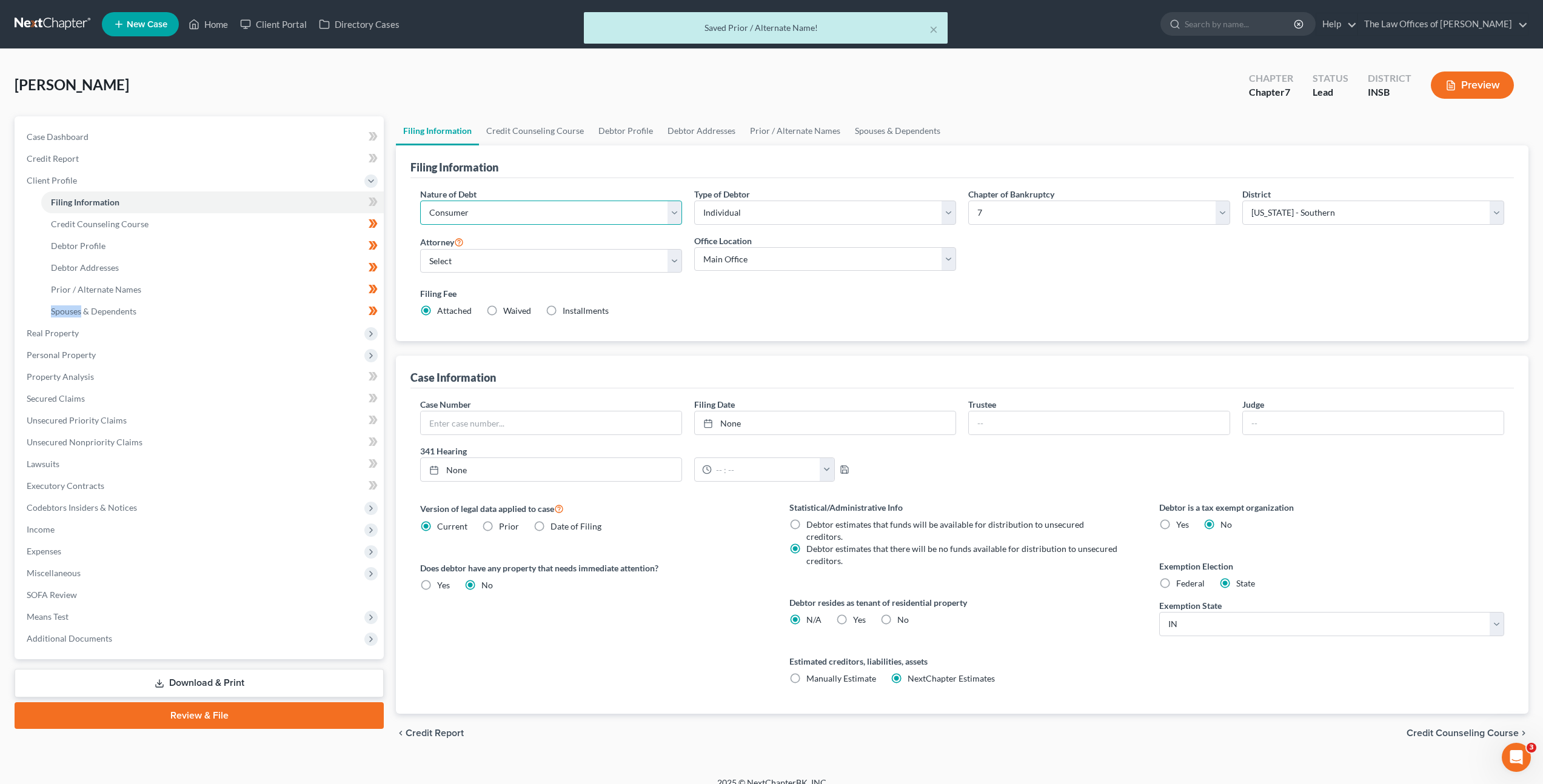
click at [550, 222] on select "Select Business Consumer Other" at bounding box center [551, 213] width 262 height 24
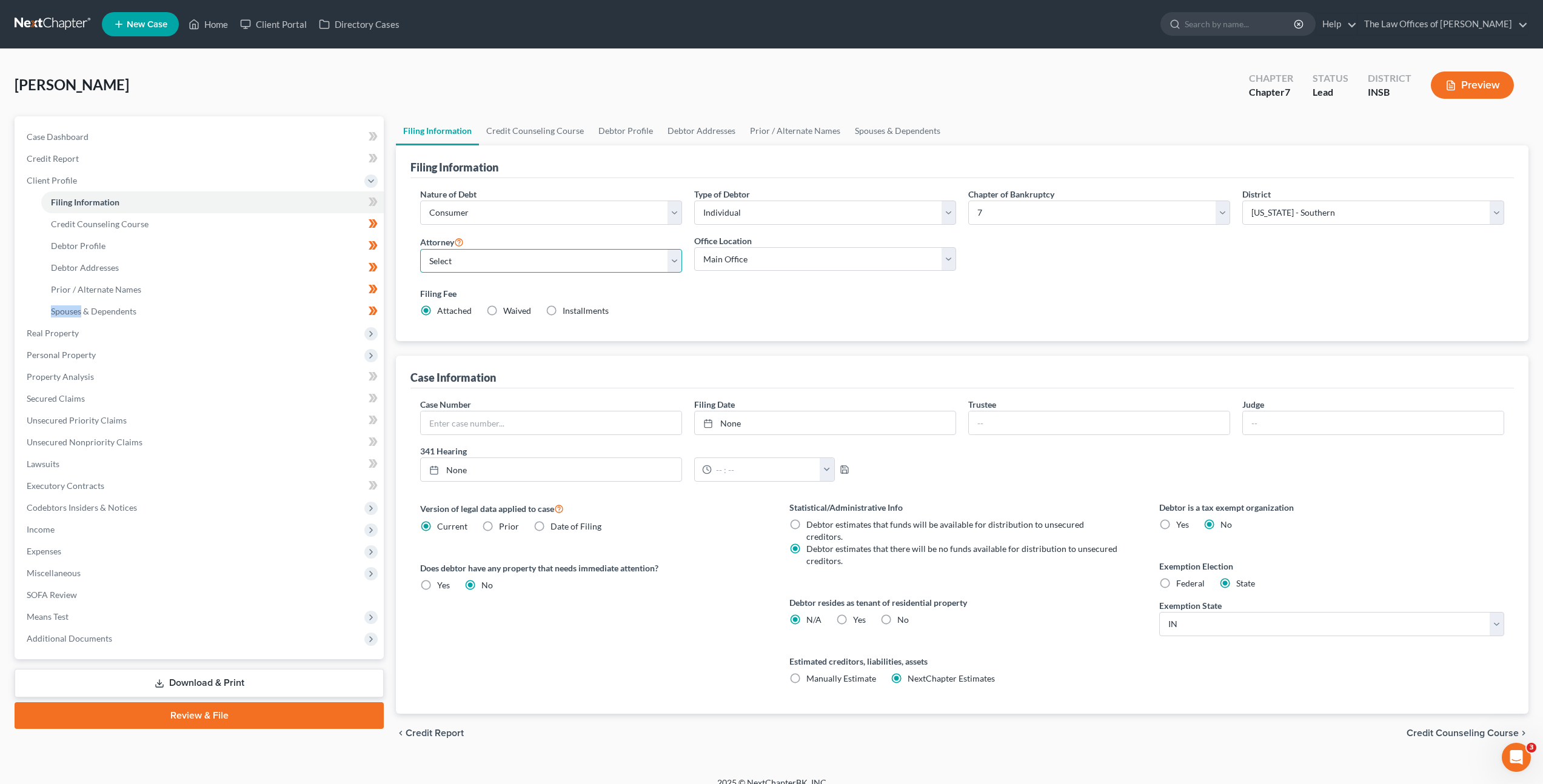
click at [579, 267] on select "Select Dax Miller - INSB Dax Miller - INSB Dax Miller - GAMB Dax Miller - INNB …" at bounding box center [551, 261] width 262 height 24
select select "3"
click at [420, 249] on select "Select Dax Miller - INSB Dax Miller - INSB Dax Miller - GAMB Dax Miller - INNB …" at bounding box center [551, 261] width 262 height 24
click at [372, 203] on icon at bounding box center [371, 201] width 6 height 8
click at [210, 162] on link "Credit Report" at bounding box center [201, 158] width 367 height 22
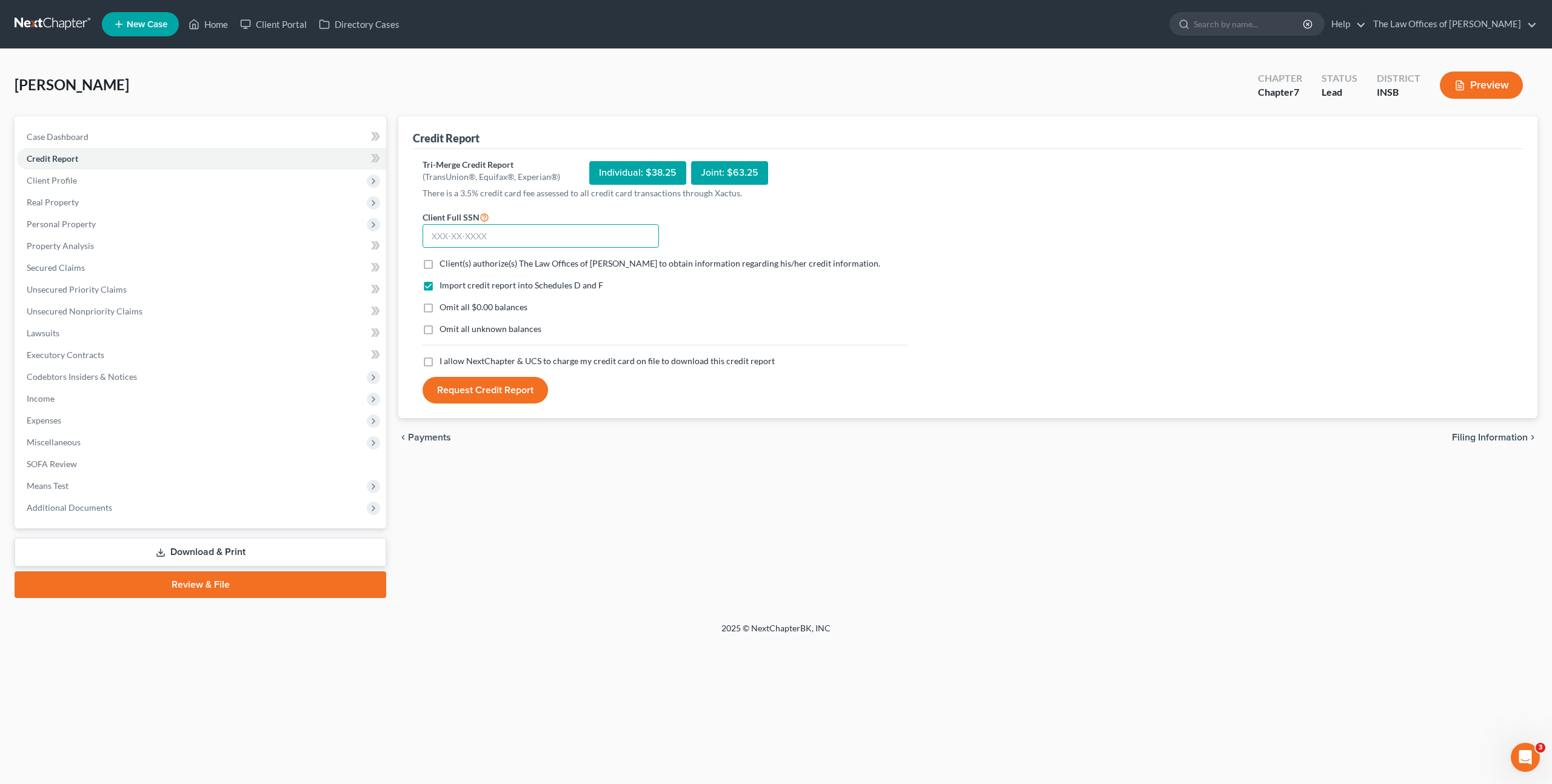
click at [480, 235] on input "text" at bounding box center [540, 236] width 236 height 24
paste input "305-82-3904"
type input "305-82-3904"
click at [440, 258] on label "Client(s) authorize(s) The Law Offices of Dax J. Miller to obtain information r…" at bounding box center [660, 263] width 441 height 12
click at [444, 258] on input "Client(s) authorize(s) The Law Offices of Dax J. Miller to obtain information r…" at bounding box center [448, 262] width 8 height 8
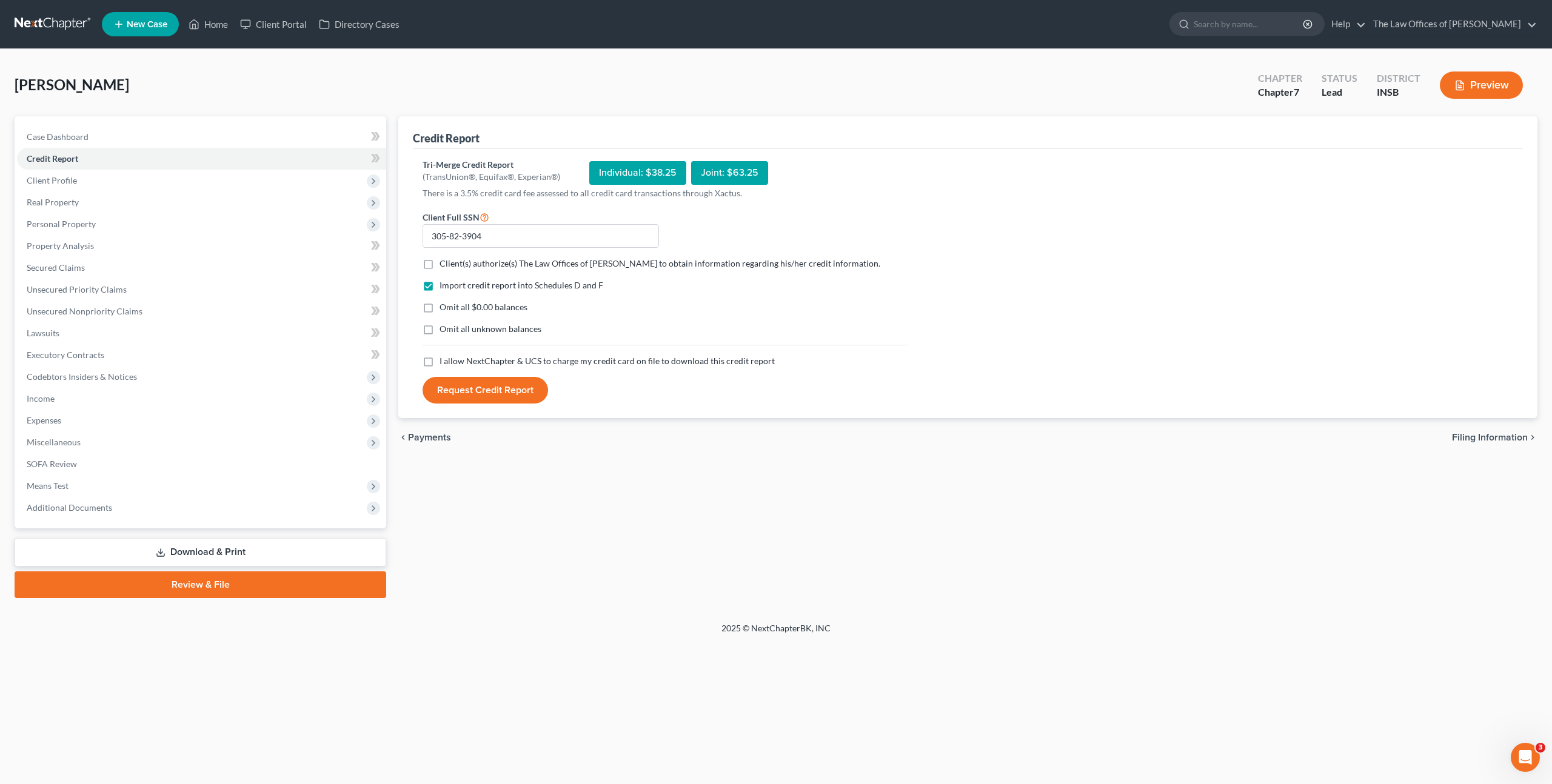
checkbox input "true"
drag, startPoint x: 433, startPoint y: 360, endPoint x: 439, endPoint y: 374, distance: 15.2
click at [440, 360] on label "I allow NextChapter & UCS to charge my credit card on file to download this cre…" at bounding box center [607, 361] width 335 height 12
click at [444, 360] on input "I allow NextChapter & UCS to charge my credit card on file to download this cre…" at bounding box center [448, 359] width 8 height 8
checkbox input "true"
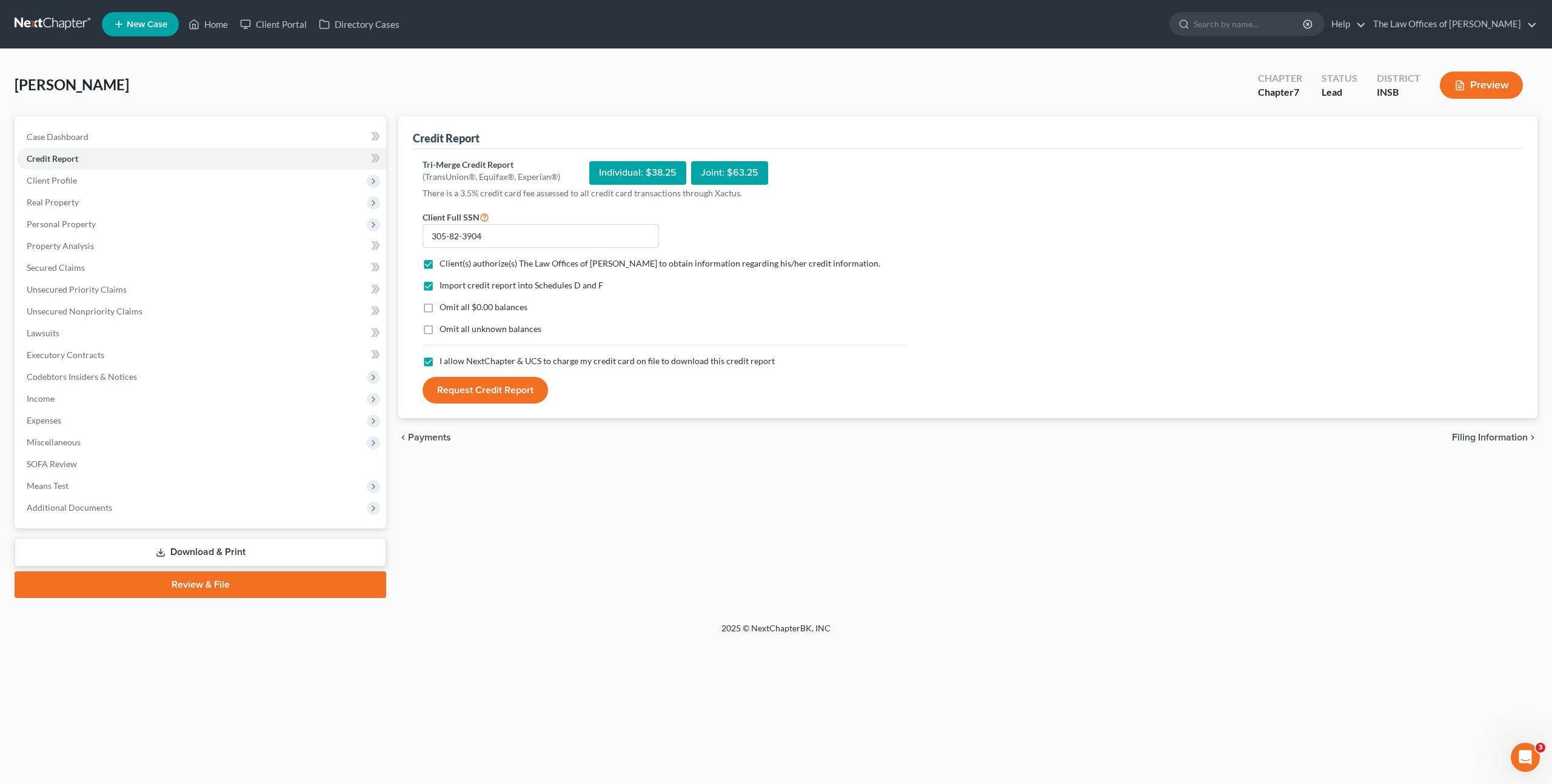
drag, startPoint x: 465, startPoint y: 395, endPoint x: 845, endPoint y: 361, distance: 381.5
click at [466, 395] on button "Request Credit Report" at bounding box center [485, 390] width 125 height 27
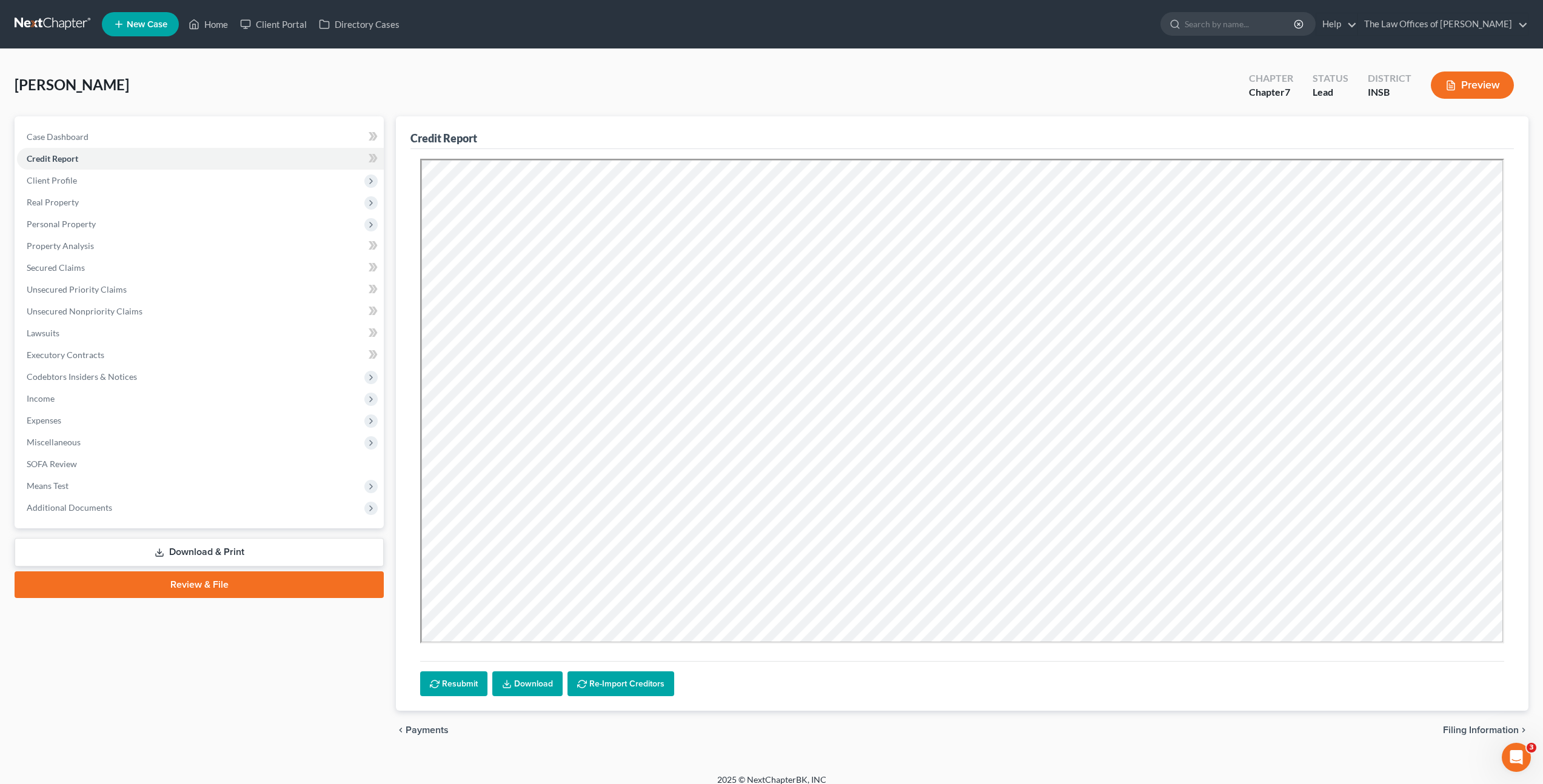
click at [521, 686] on link "Download" at bounding box center [527, 684] width 70 height 25
click at [376, 158] on icon at bounding box center [375, 158] width 6 height 8
click at [319, 186] on span "Client Profile" at bounding box center [201, 181] width 367 height 22
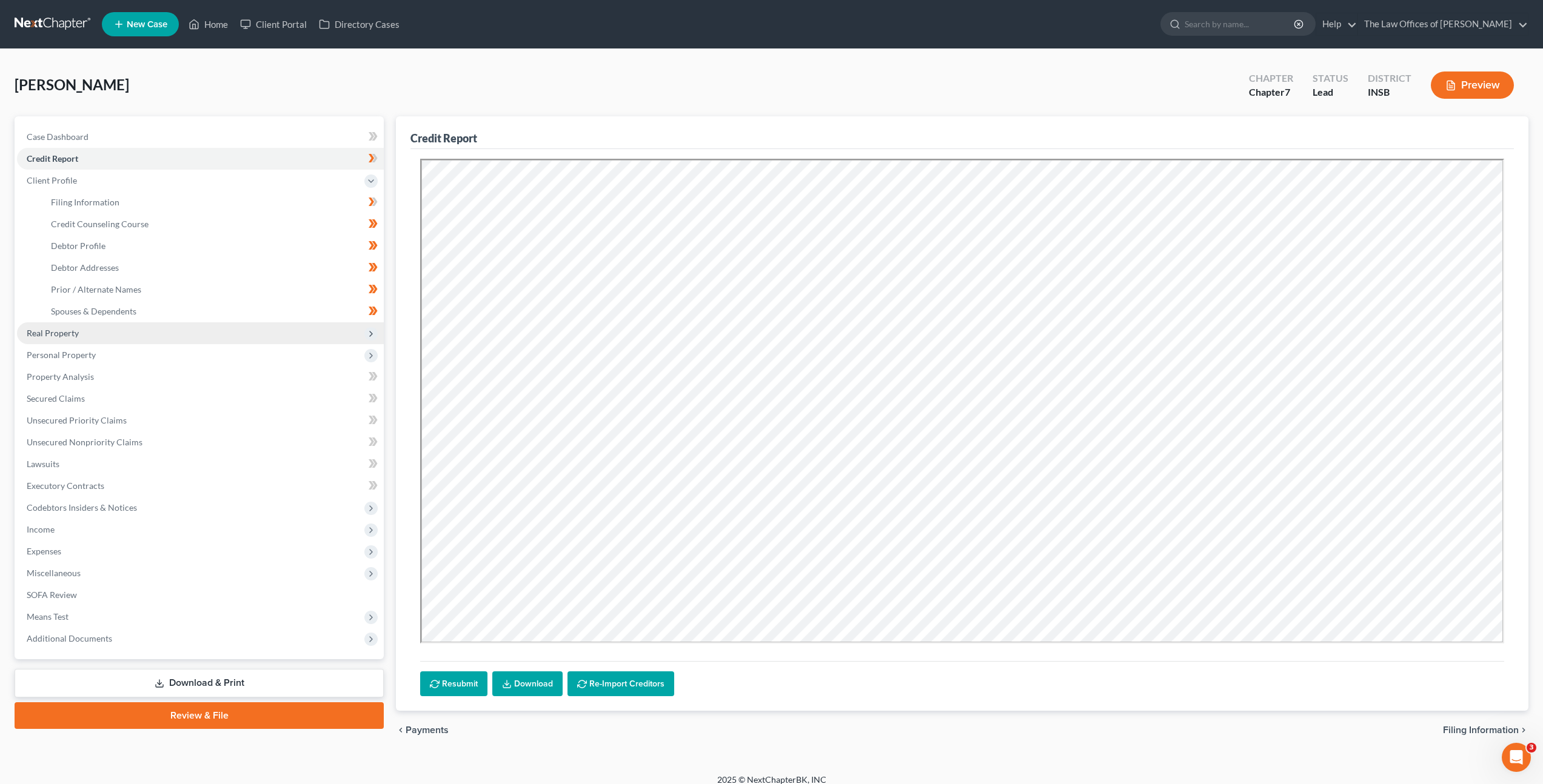
click at [297, 340] on span "Real Property" at bounding box center [201, 333] width 367 height 22
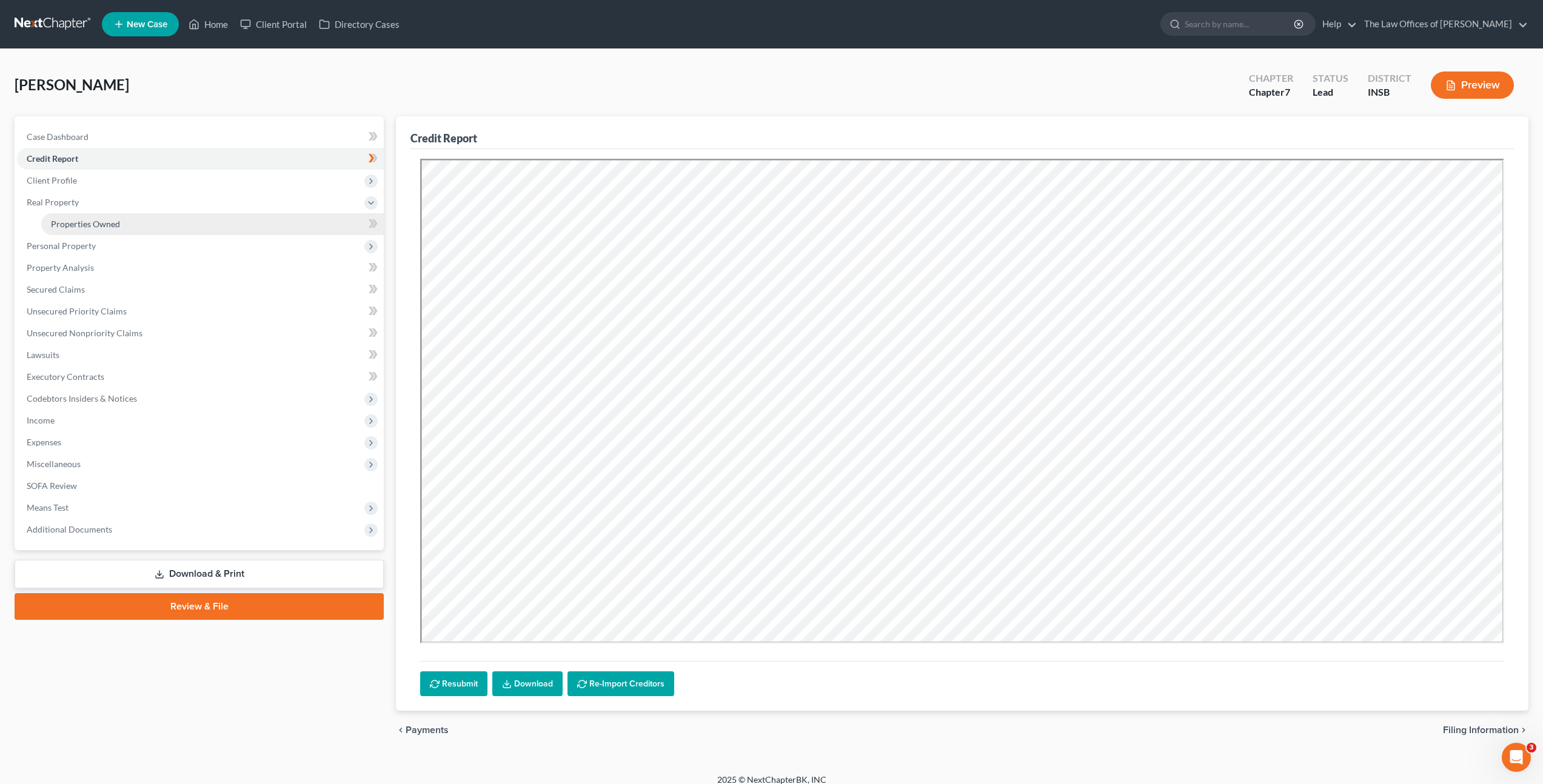
click at [246, 232] on link "Properties Owned" at bounding box center [213, 224] width 342 height 22
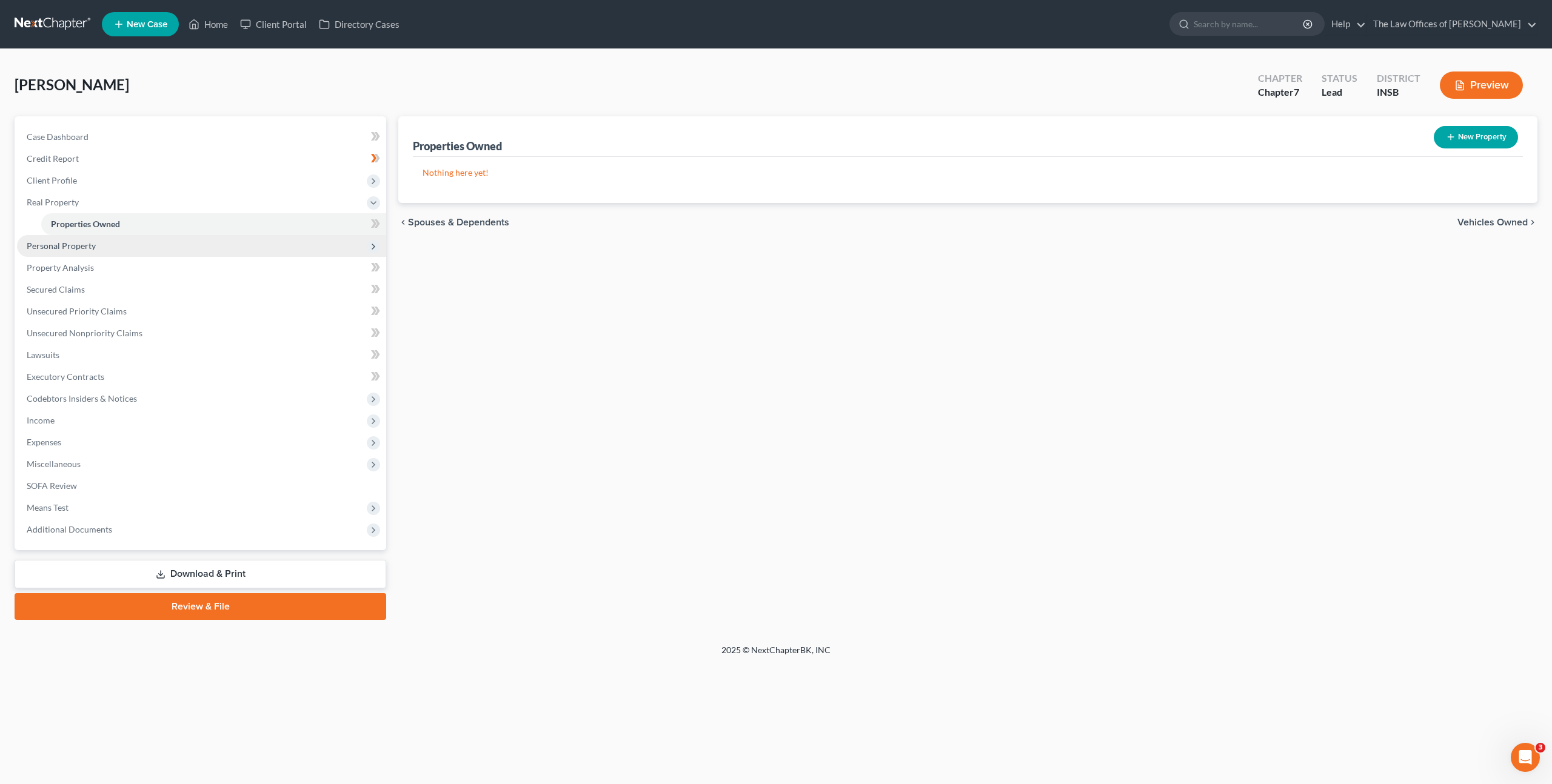
click at [325, 245] on span "Personal Property" at bounding box center [202, 246] width 369 height 22
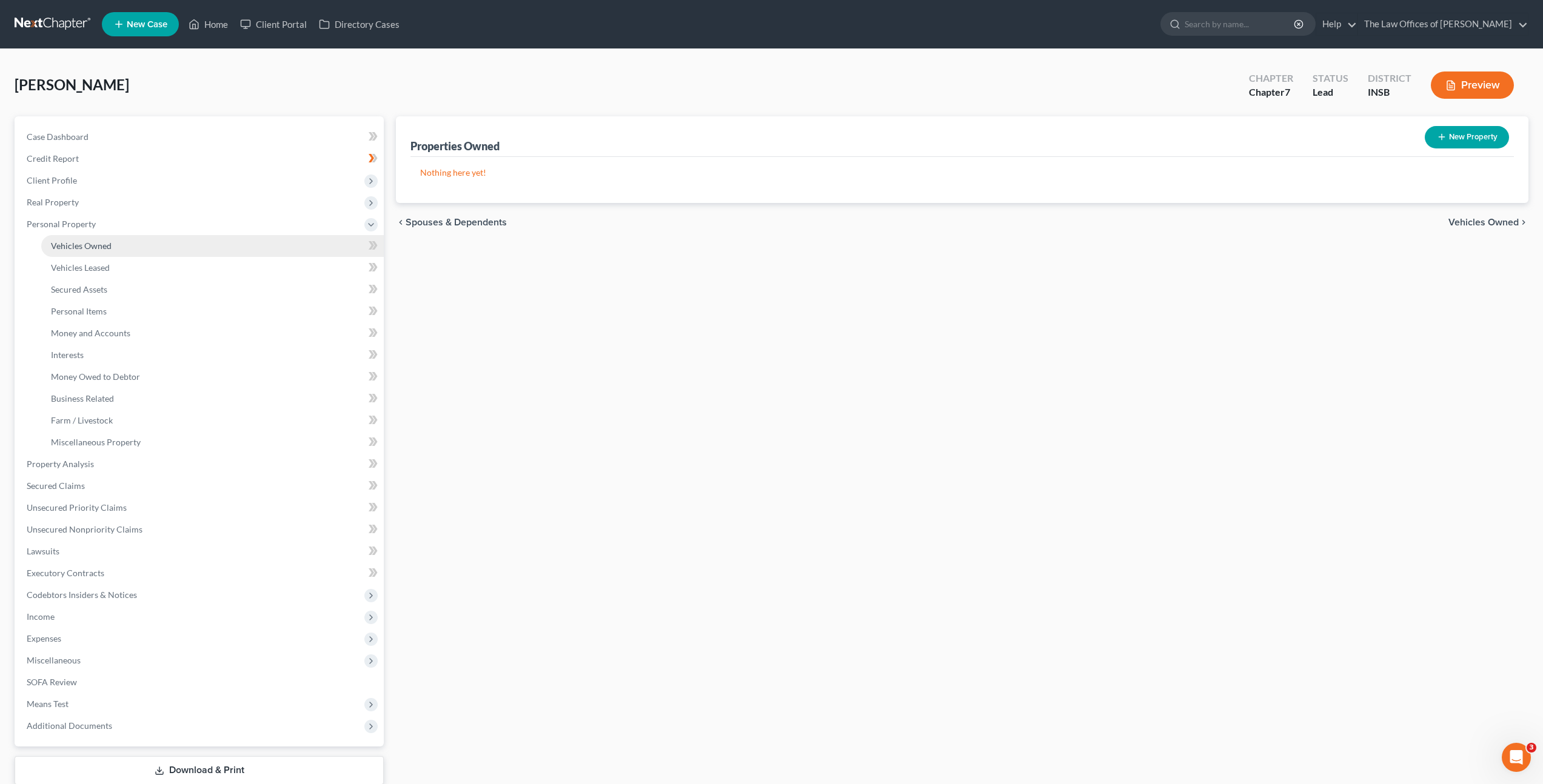
drag, startPoint x: 304, startPoint y: 249, endPoint x: 368, endPoint y: 239, distance: 64.8
click at [304, 249] on link "Vehicles Owned" at bounding box center [213, 246] width 342 height 22
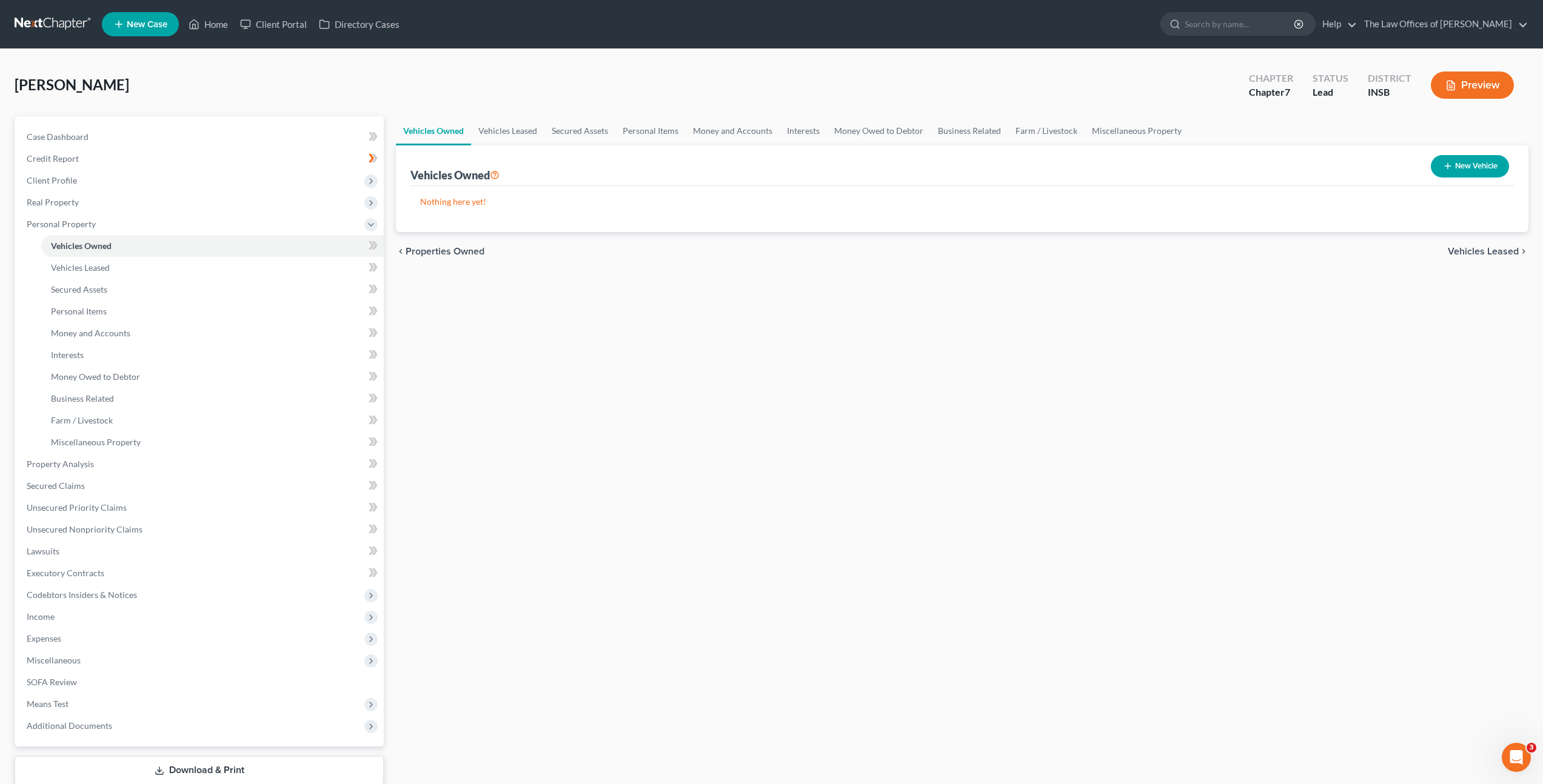
click at [997, 360] on div "Vehicles Owned Vehicles Leased Secured Assets Personal Items Money and Accounts…" at bounding box center [962, 466] width 1145 height 700
click at [209, 199] on span "Real Property" at bounding box center [201, 202] width 367 height 22
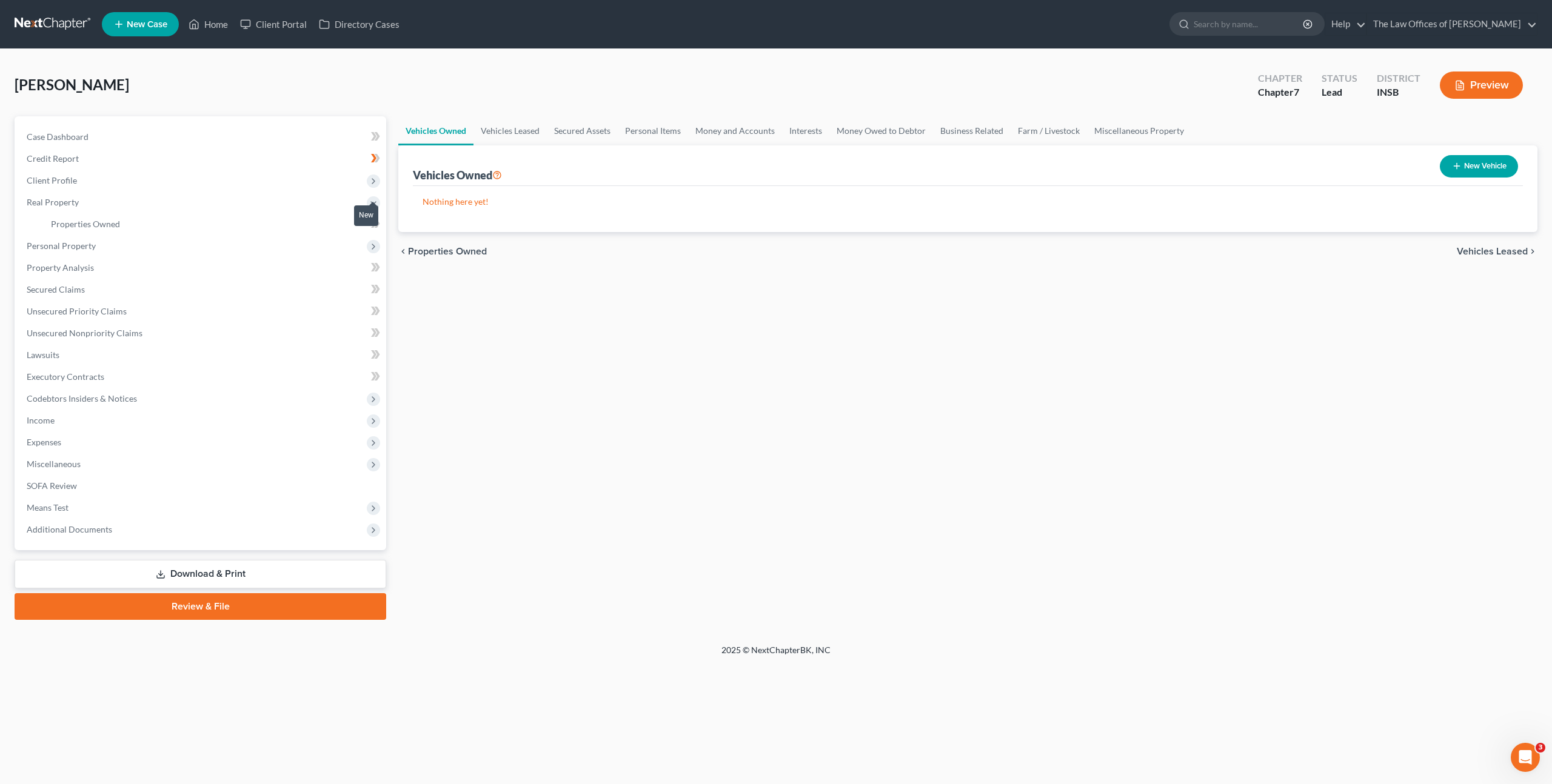
click at [379, 224] on span at bounding box center [375, 225] width 21 height 18
click at [223, 242] on span "Personal Property" at bounding box center [202, 246] width 369 height 22
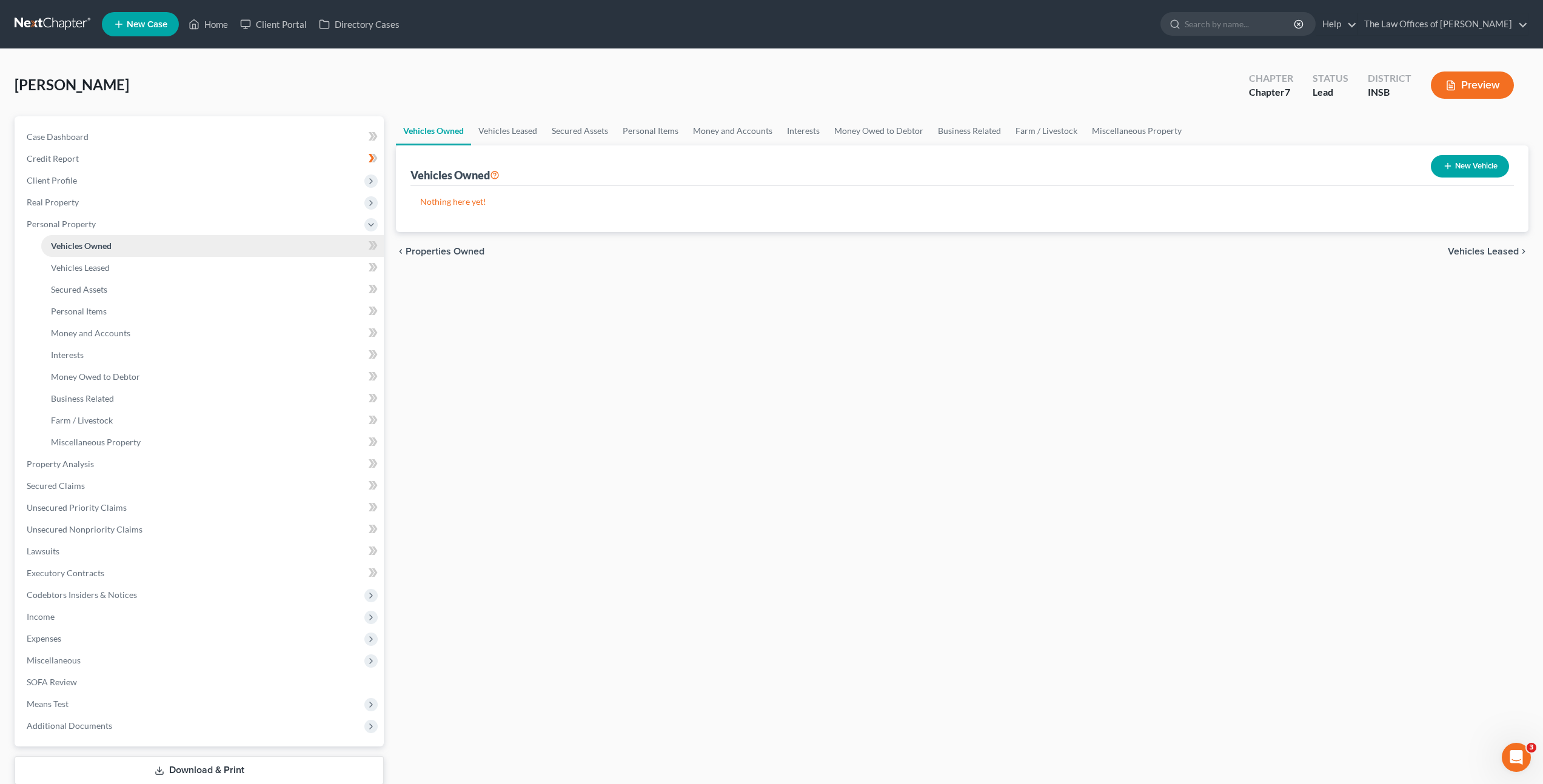
click at [226, 246] on link "Vehicles Owned" at bounding box center [213, 246] width 342 height 22
click at [1456, 165] on button "New Vehicle" at bounding box center [1470, 166] width 78 height 22
select select "0"
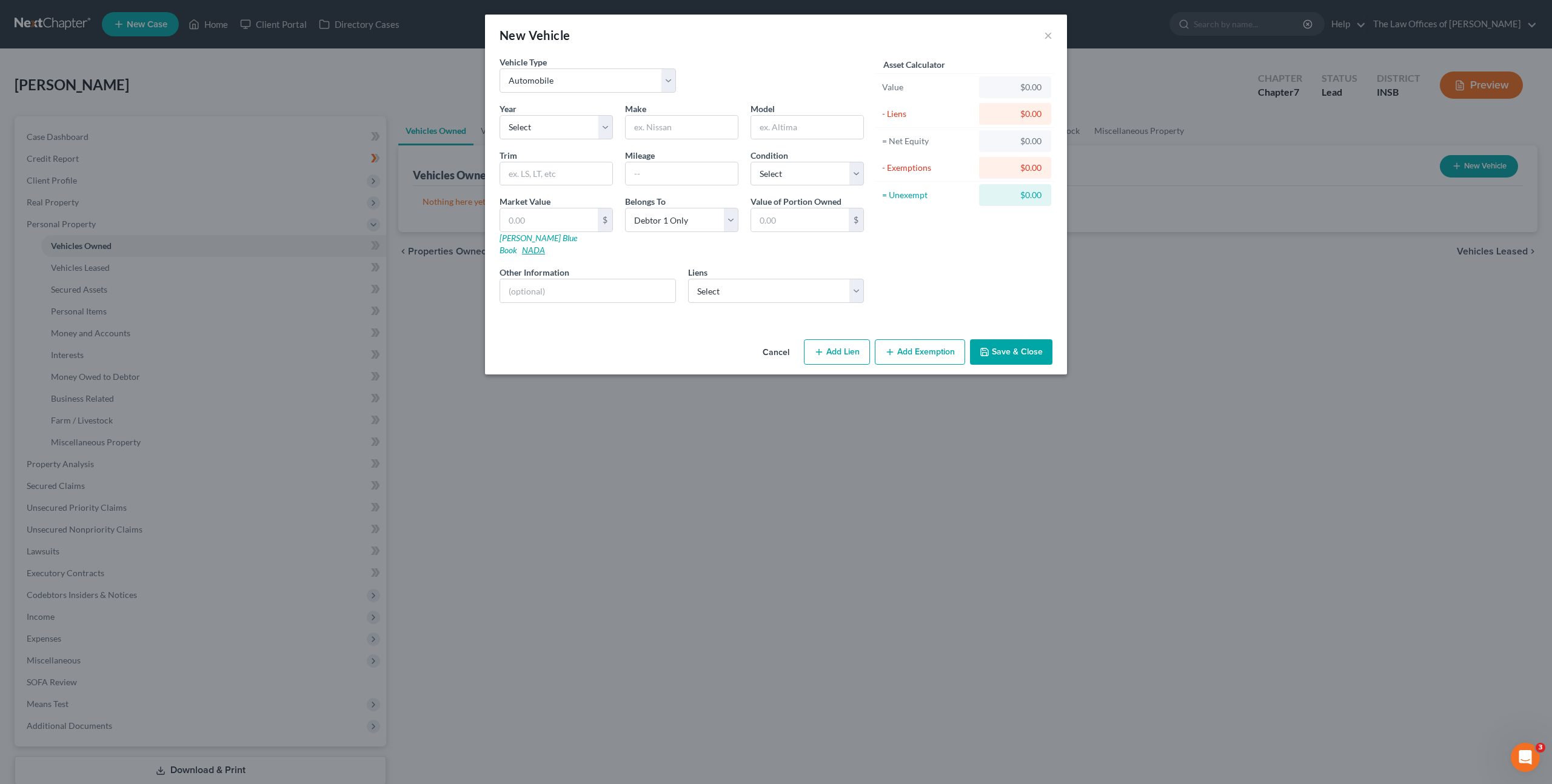
click at [545, 245] on link "NADA" at bounding box center [533, 250] width 23 height 10
click at [575, 131] on select "Select 2026 2025 2024 2023 2022 2021 2020 2019 2018 2017 2016 2015 2014 2013 20…" at bounding box center [556, 127] width 113 height 24
select select "7"
click at [500, 115] on select "Select 2026 2025 2024 2023 2022 2021 2020 2019 2018 2017 2016 2015 2014 2013 20…" at bounding box center [556, 127] width 113 height 24
click at [694, 125] on input "text" at bounding box center [682, 127] width 112 height 23
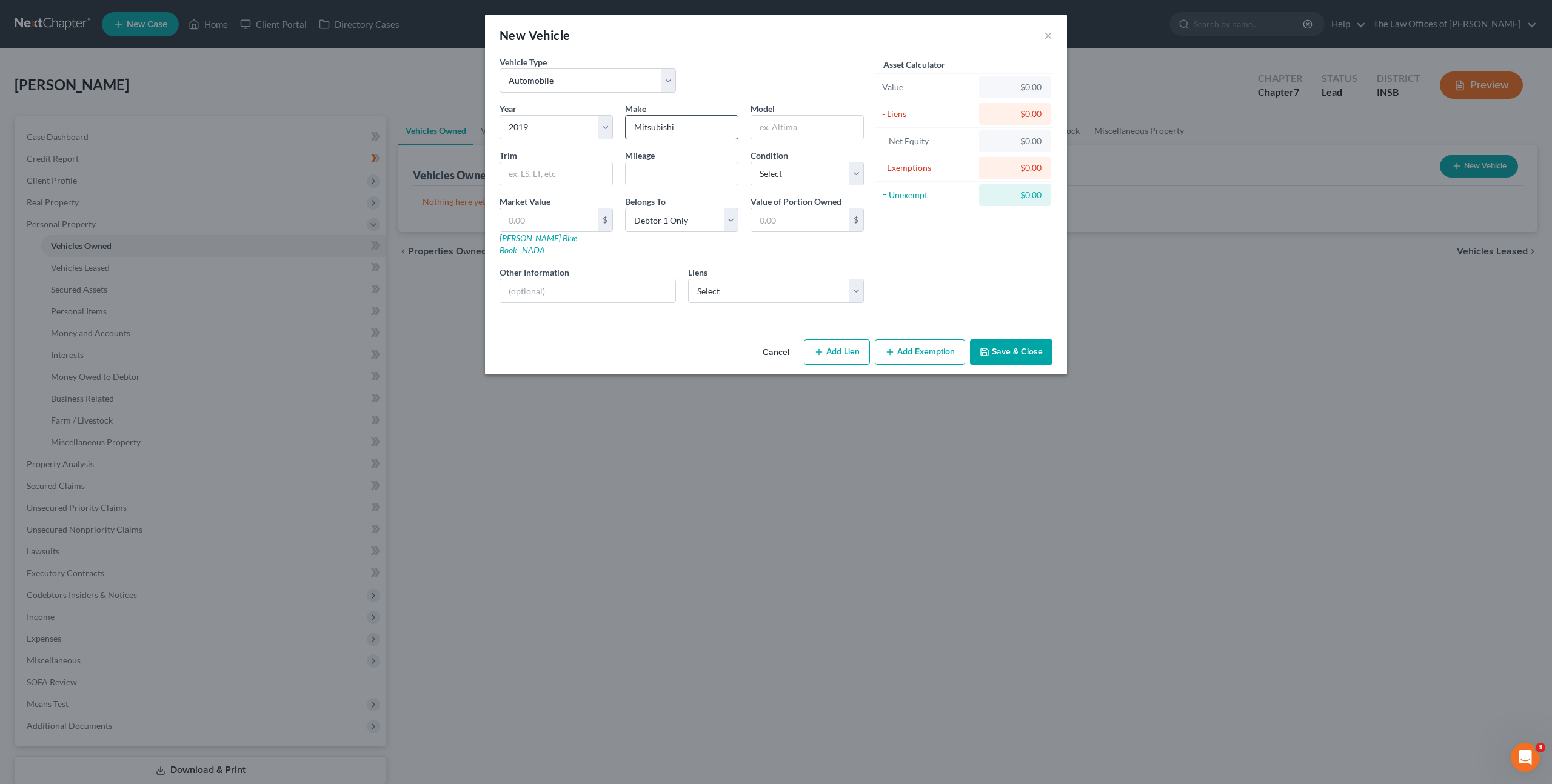
type input "Mitsubishi"
type input "Mirage"
drag, startPoint x: 518, startPoint y: 172, endPoint x: 531, endPoint y: 171, distance: 13.0
click at [520, 172] on input "text" at bounding box center [556, 174] width 112 height 23
type input "SE"
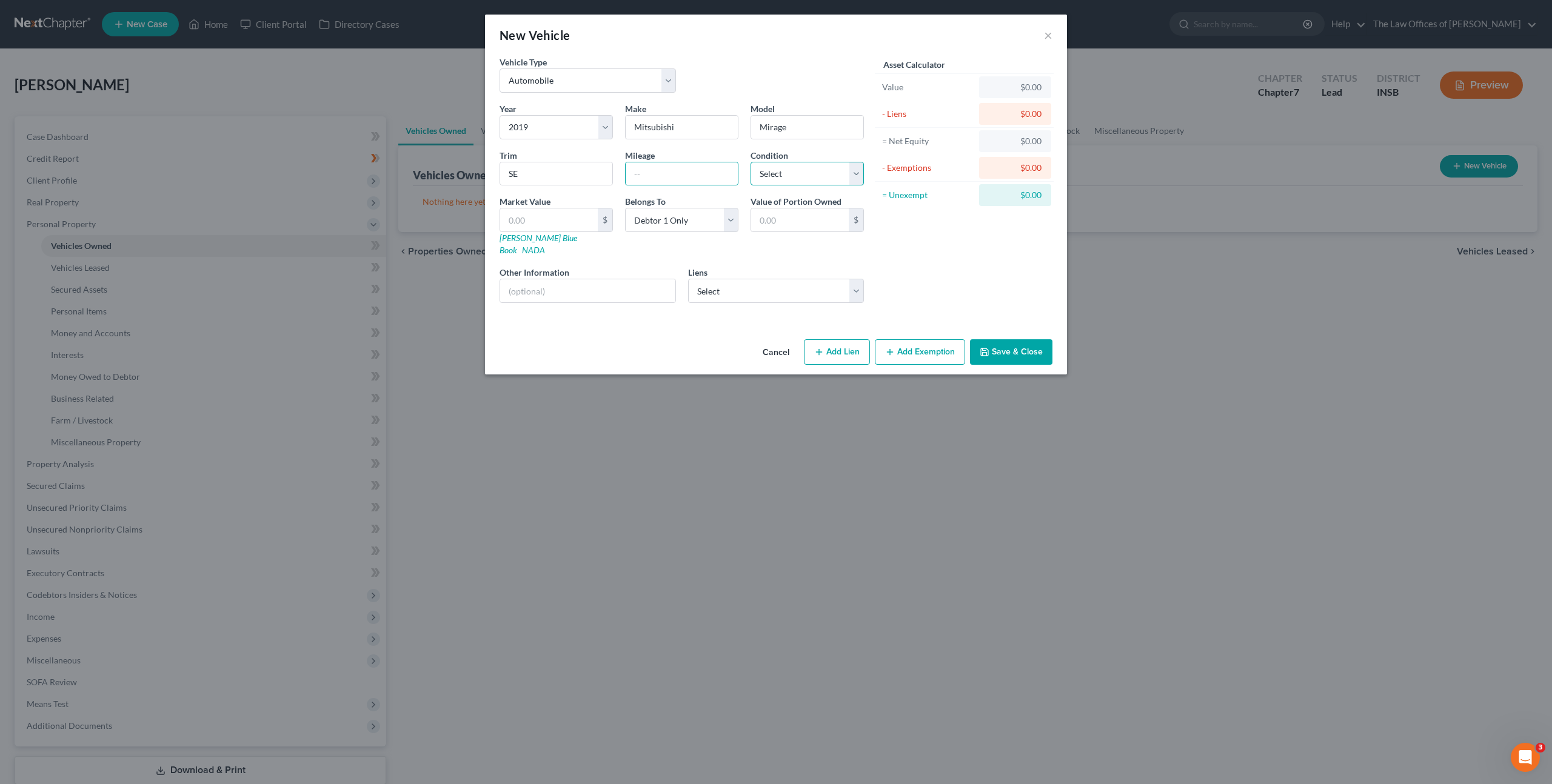
click at [810, 177] on select "Select Excellent Very Good Good Fair Poor" at bounding box center [807, 174] width 113 height 24
click at [681, 179] on input "text" at bounding box center [682, 174] width 112 height 23
type input "115,000"
click at [905, 260] on div "Asset Calculator Value $0.00 - Liens $0.00 = Net Equity $0.00 - Exemptions $0.0…" at bounding box center [964, 185] width 188 height 257
click at [550, 221] on input "text" at bounding box center [549, 220] width 97 height 23
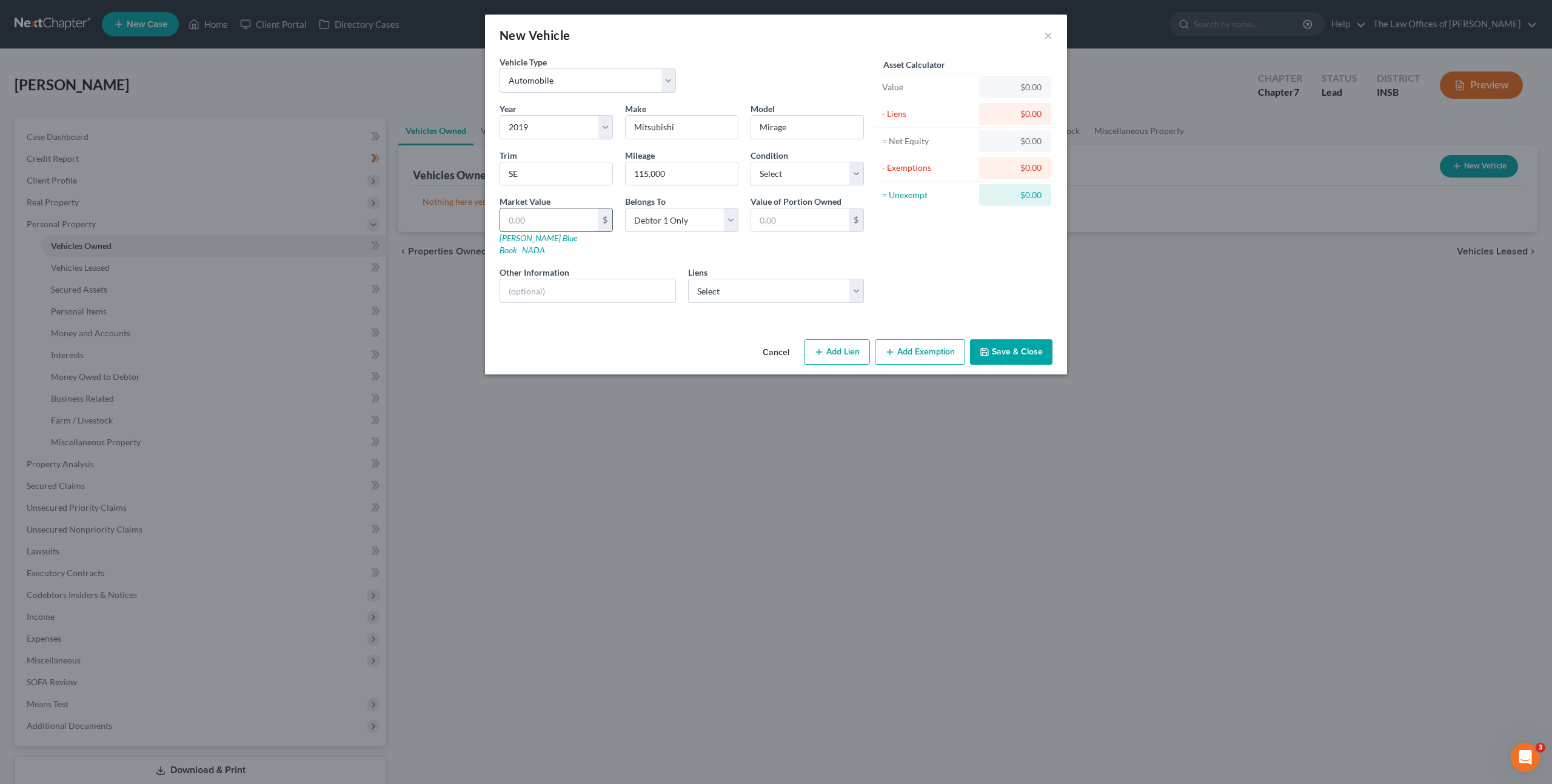
click at [570, 223] on input "text" at bounding box center [549, 220] width 97 height 23
type input "1"
type input "1.00"
type input "15"
type input "15.00"
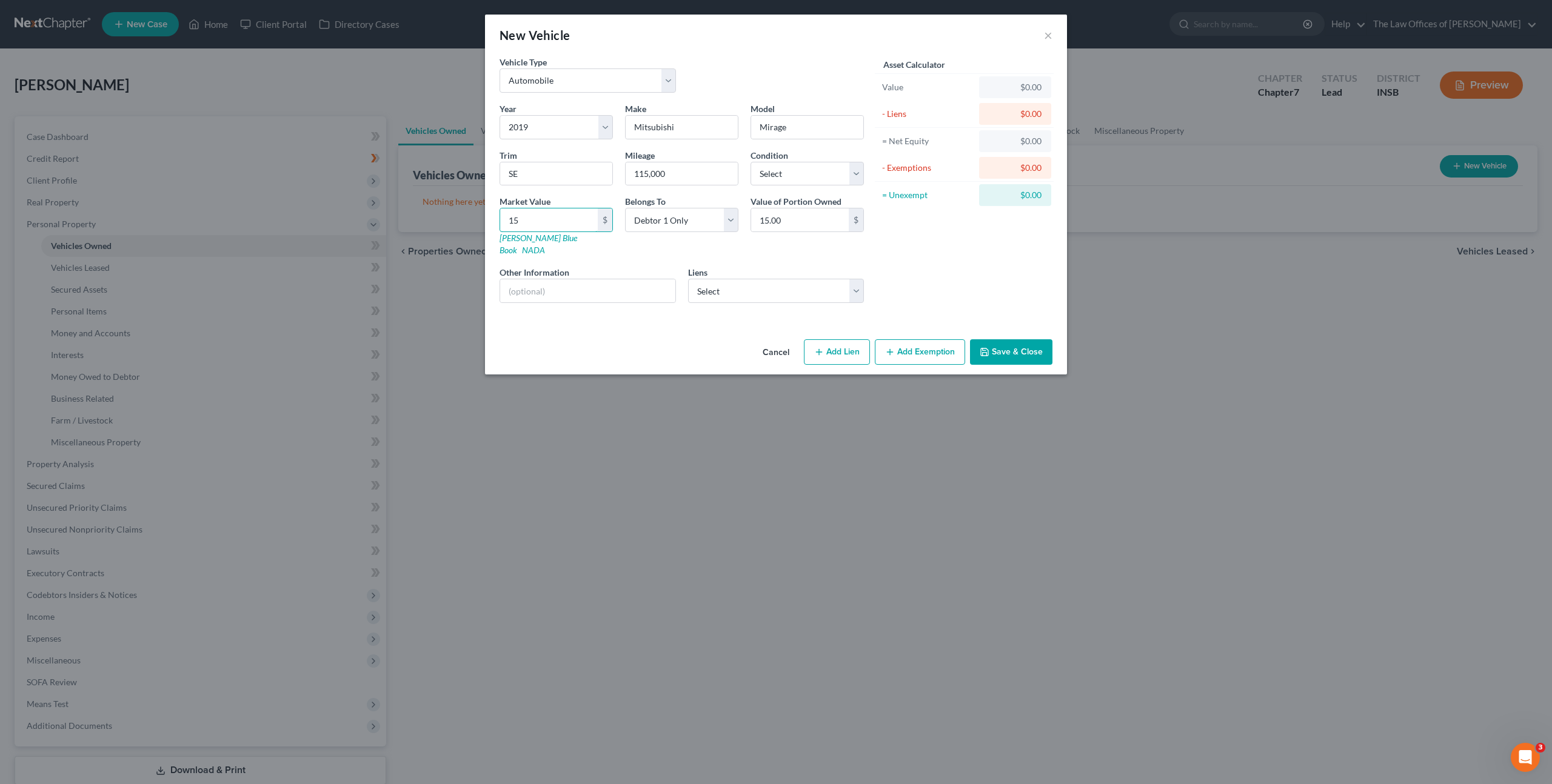
type input "150"
type input "150.00"
type input "1500"
type input "1,500.00"
type input "1,500"
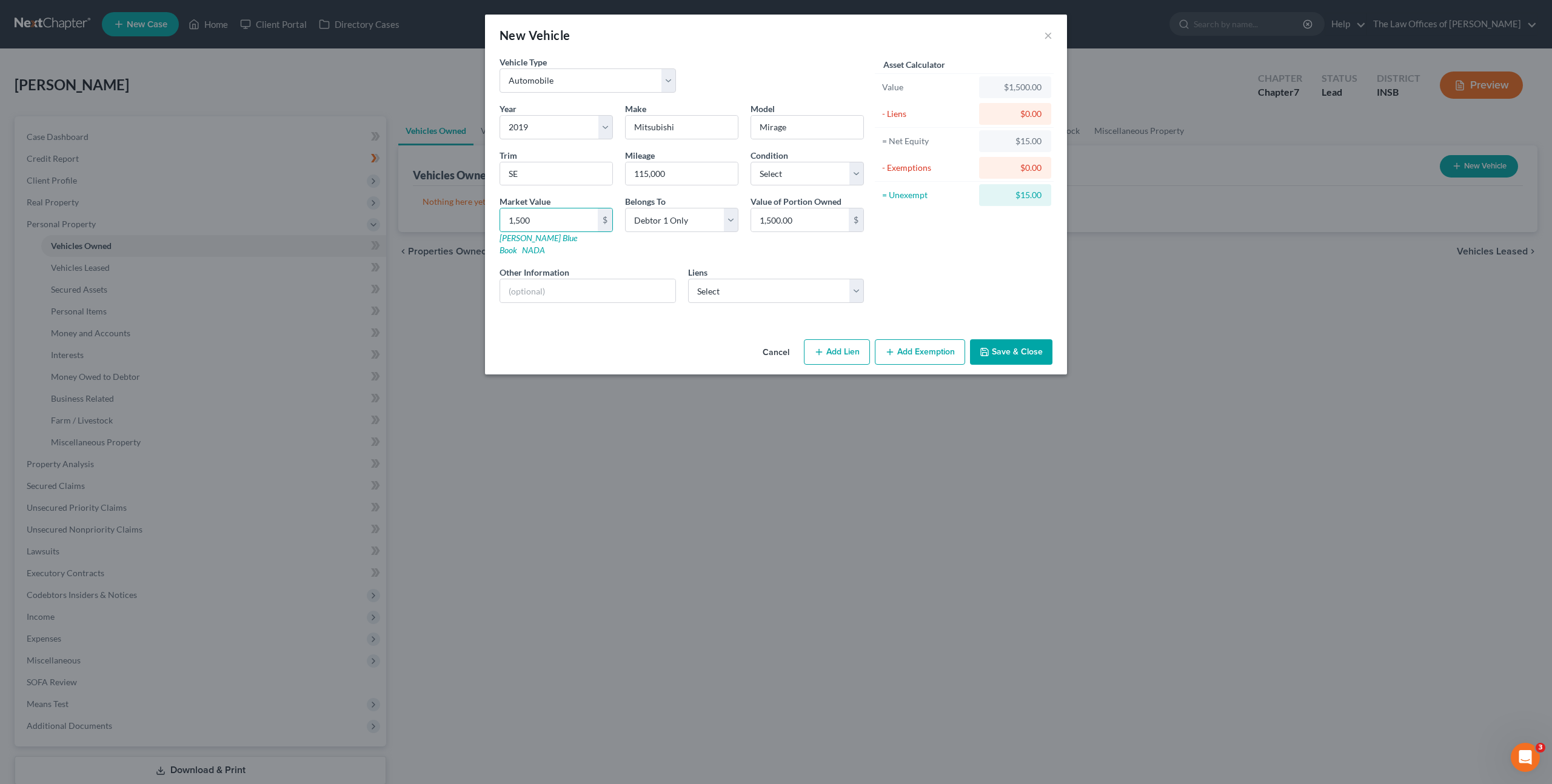
click at [912, 246] on div "Asset Calculator Value $1,500.00 - Liens $0.00 = Net Equity $15.00 - Exemptions…" at bounding box center [964, 185] width 188 height 257
click at [849, 179] on select "Select Excellent Very Good Good Fair Poor" at bounding box center [807, 174] width 113 height 24
click at [810, 163] on select "Select Excellent Very Good Good Fair Poor" at bounding box center [807, 174] width 113 height 24
select select "2"
click at [751, 162] on select "Select Excellent Very Good Good Fair Poor" at bounding box center [807, 174] width 113 height 24
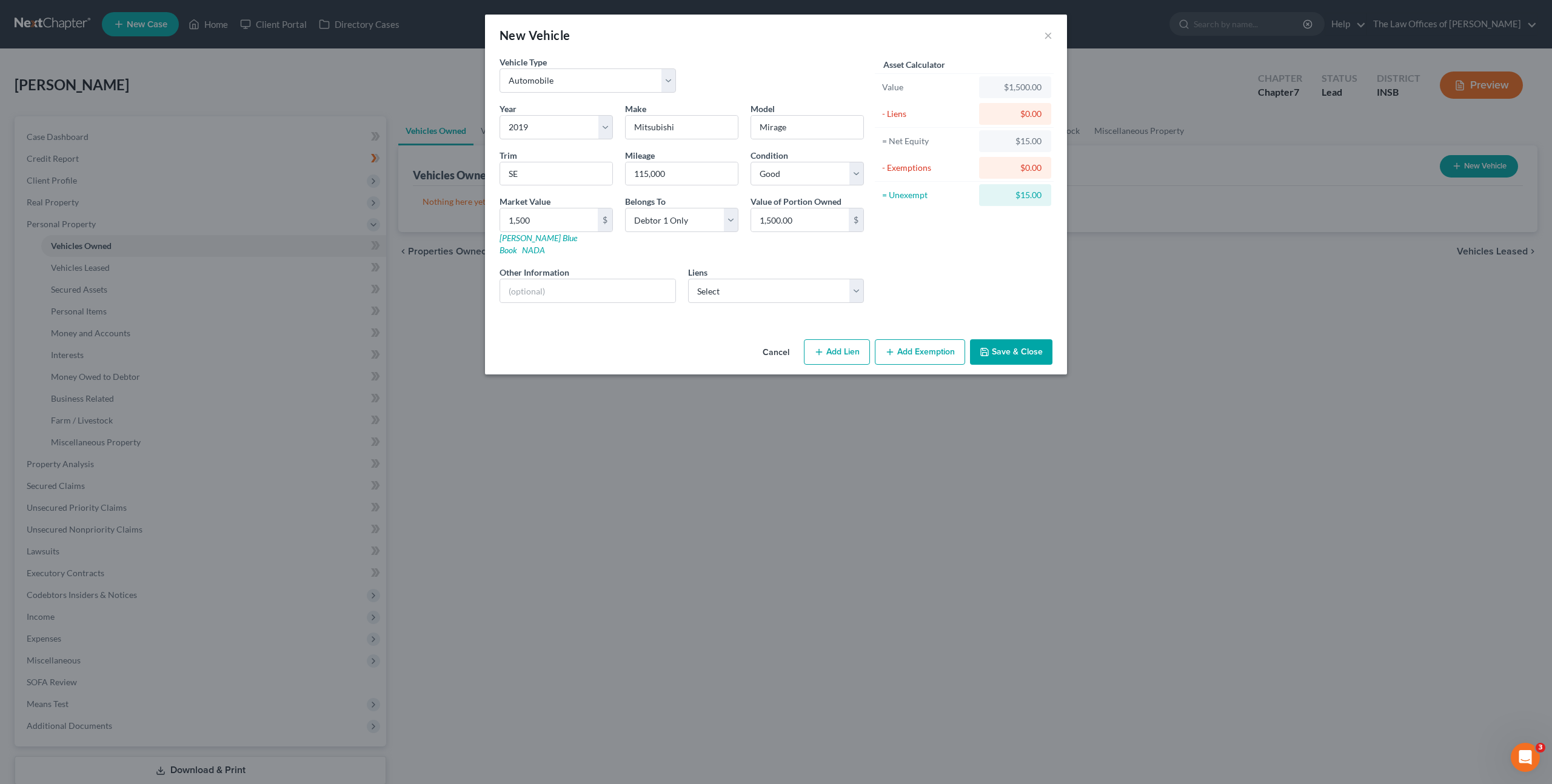
click at [940, 228] on div "Asset Calculator Value $1,500.00 - Liens $0.00 = Net Equity $15.00 - Exemptions…" at bounding box center [964, 185] width 188 height 257
drag, startPoint x: 574, startPoint y: 283, endPoint x: 609, endPoint y: 281, distance: 35.1
click at [574, 283] on input "text" at bounding box center [588, 291] width 175 height 23
type input "salvage title, cosmetic damage"
click at [757, 279] on select "Select Mariner Finance - $1,760.00 Ally Financial - $0.00 Cmntywde Fcu - $0.00 …" at bounding box center [776, 291] width 176 height 24
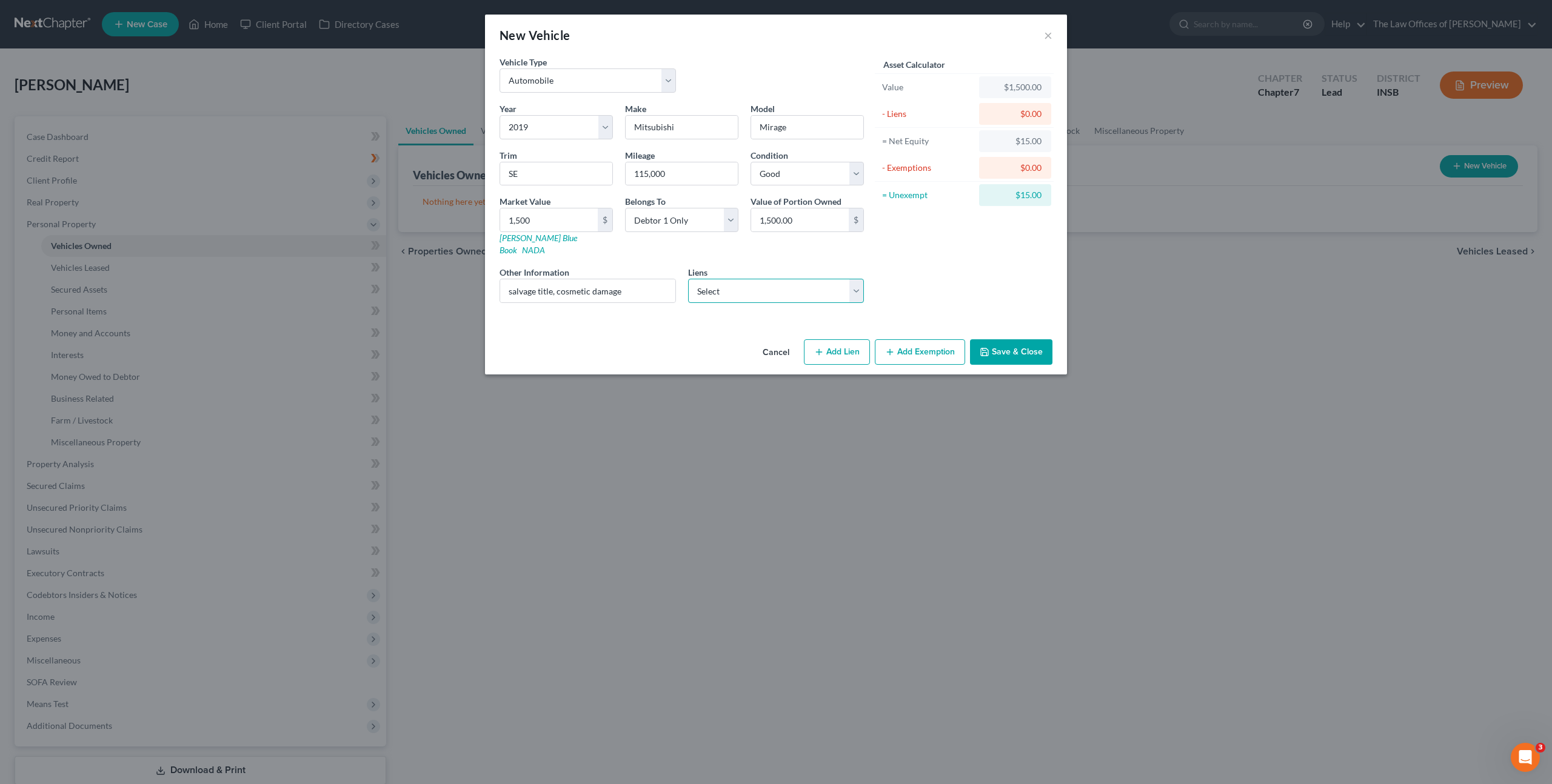
click at [836, 279] on select "Select Mariner Finance - $1,760.00 Ally Financial - $0.00 Cmntywde Fcu - $0.00 …" at bounding box center [776, 291] width 176 height 24
click at [903, 341] on button "Add Exemption" at bounding box center [920, 352] width 90 height 25
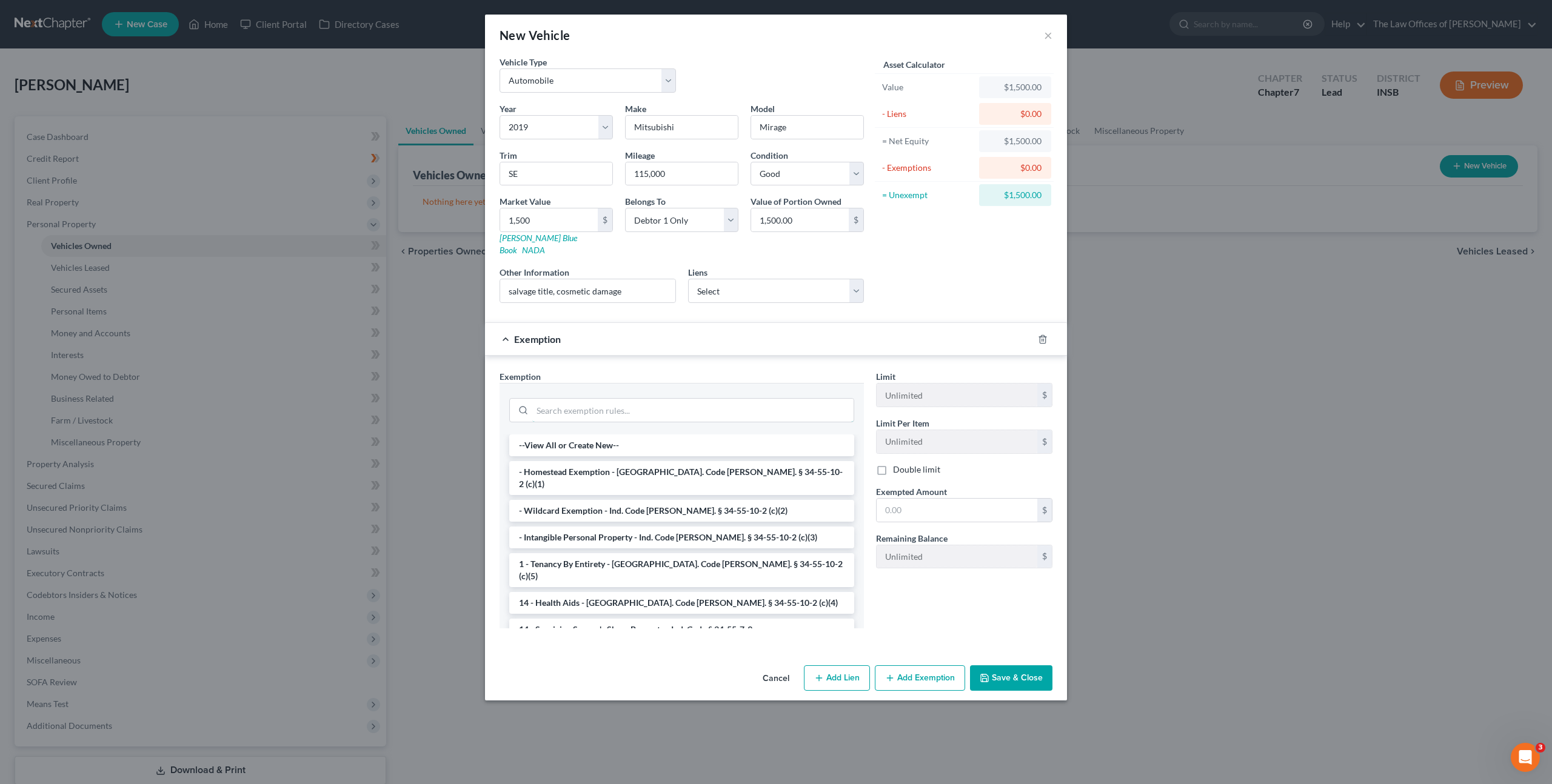
click at [667, 399] on input "search" at bounding box center [693, 410] width 321 height 23
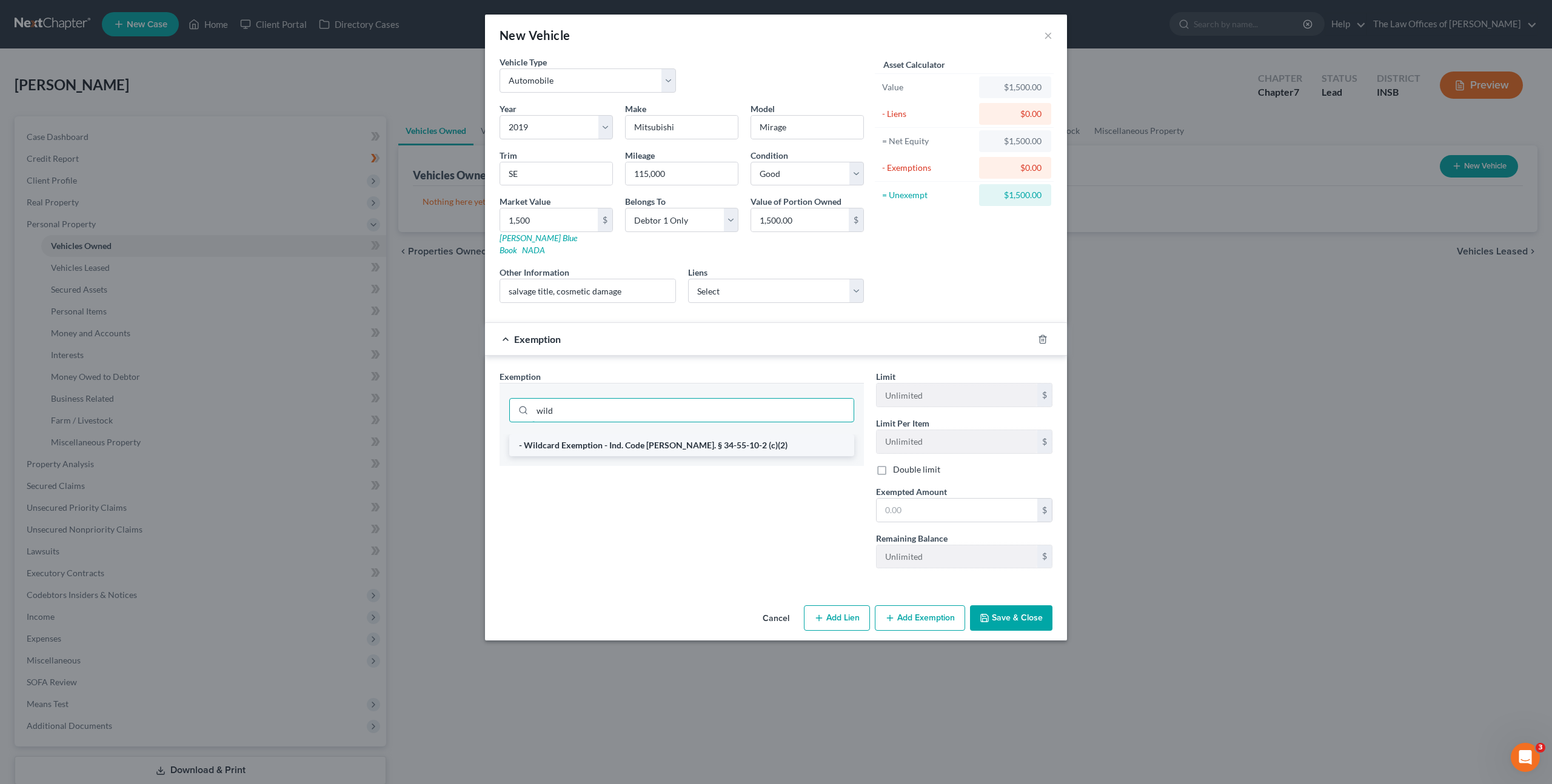
type input "wild"
click at [717, 435] on li "- Wildcard Exemption - Ind. Code [PERSON_NAME]. § 34-55-10-2 (c)(2)" at bounding box center [682, 445] width 345 height 22
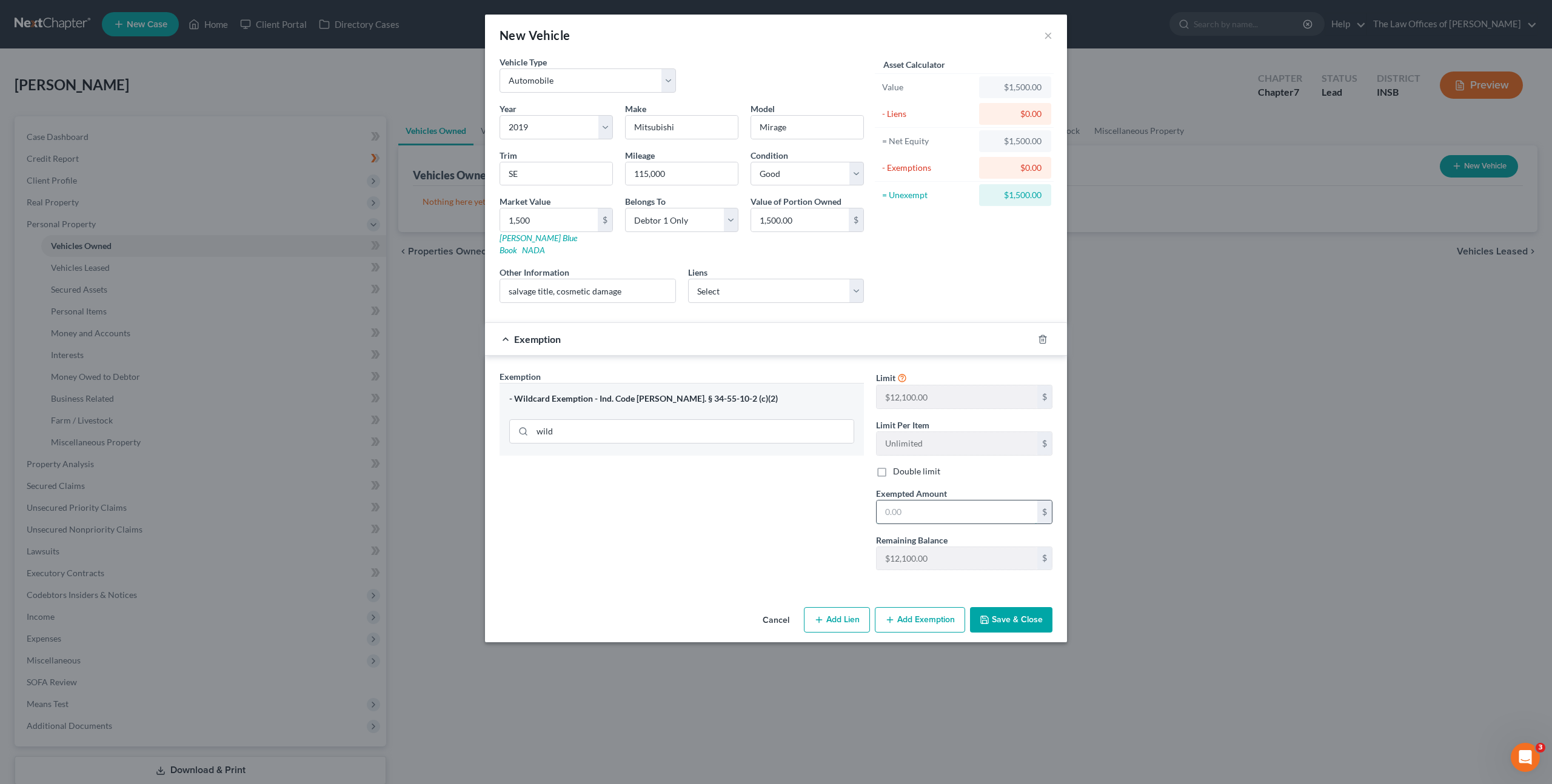
drag, startPoint x: 899, startPoint y: 494, endPoint x: 884, endPoint y: 489, distance: 15.8
click at [899, 501] on input "text" at bounding box center [957, 512] width 160 height 23
type input "1,500"
click at [686, 305] on form "Vehicle Type Select Automobile Truck Trailer Watercraft Aircraft Motor Home Atv…" at bounding box center [776, 323] width 553 height 535
click at [691, 331] on div "Exemption $1,500.00" at bounding box center [759, 339] width 548 height 32
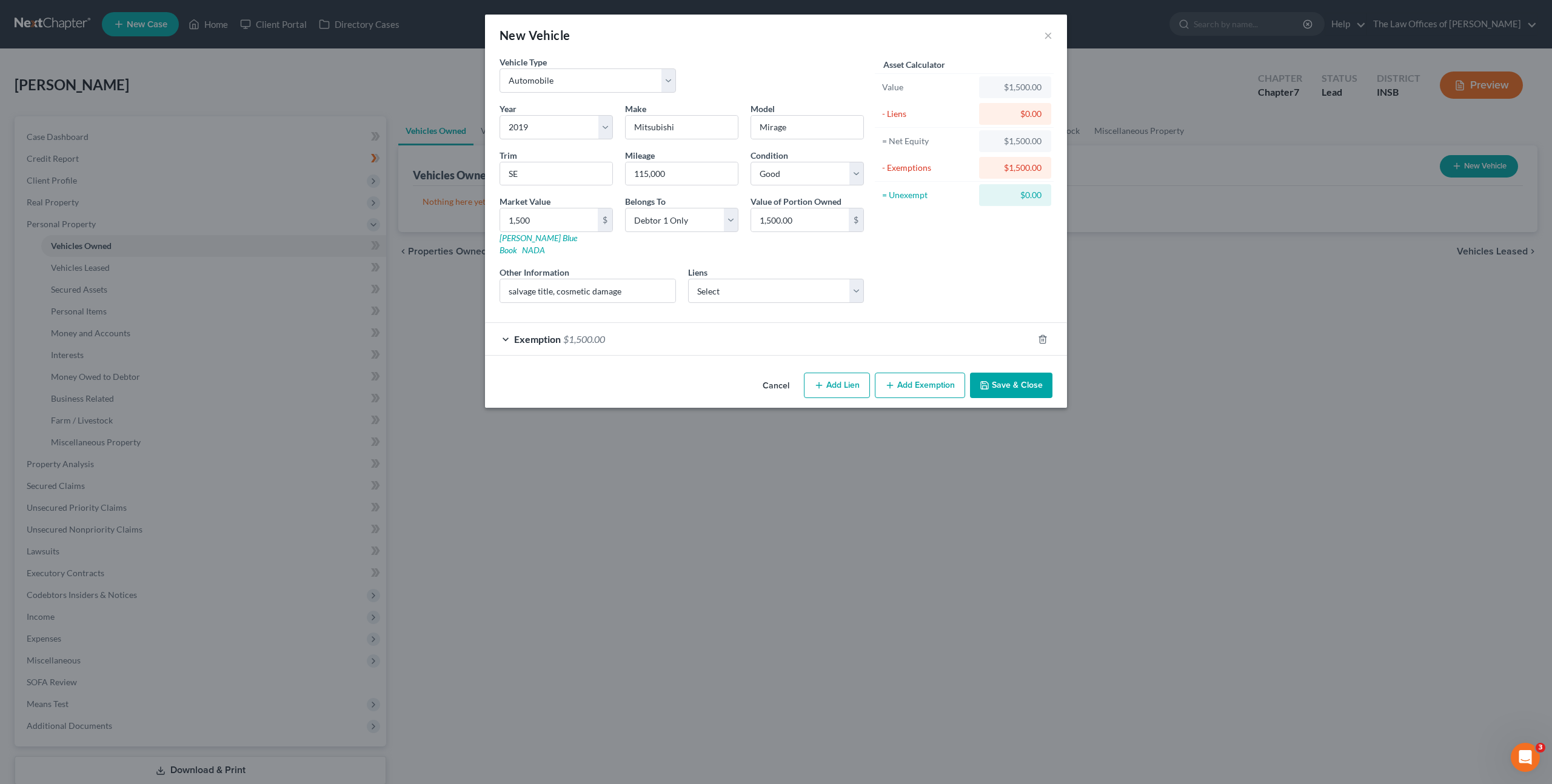
click at [922, 263] on div "Asset Calculator Value $1,500.00 - Liens $0.00 = Net Equity $1,500.00 - Exempti…" at bounding box center [964, 185] width 188 height 257
click at [1001, 373] on button "Save & Close" at bounding box center [1012, 386] width 83 height 25
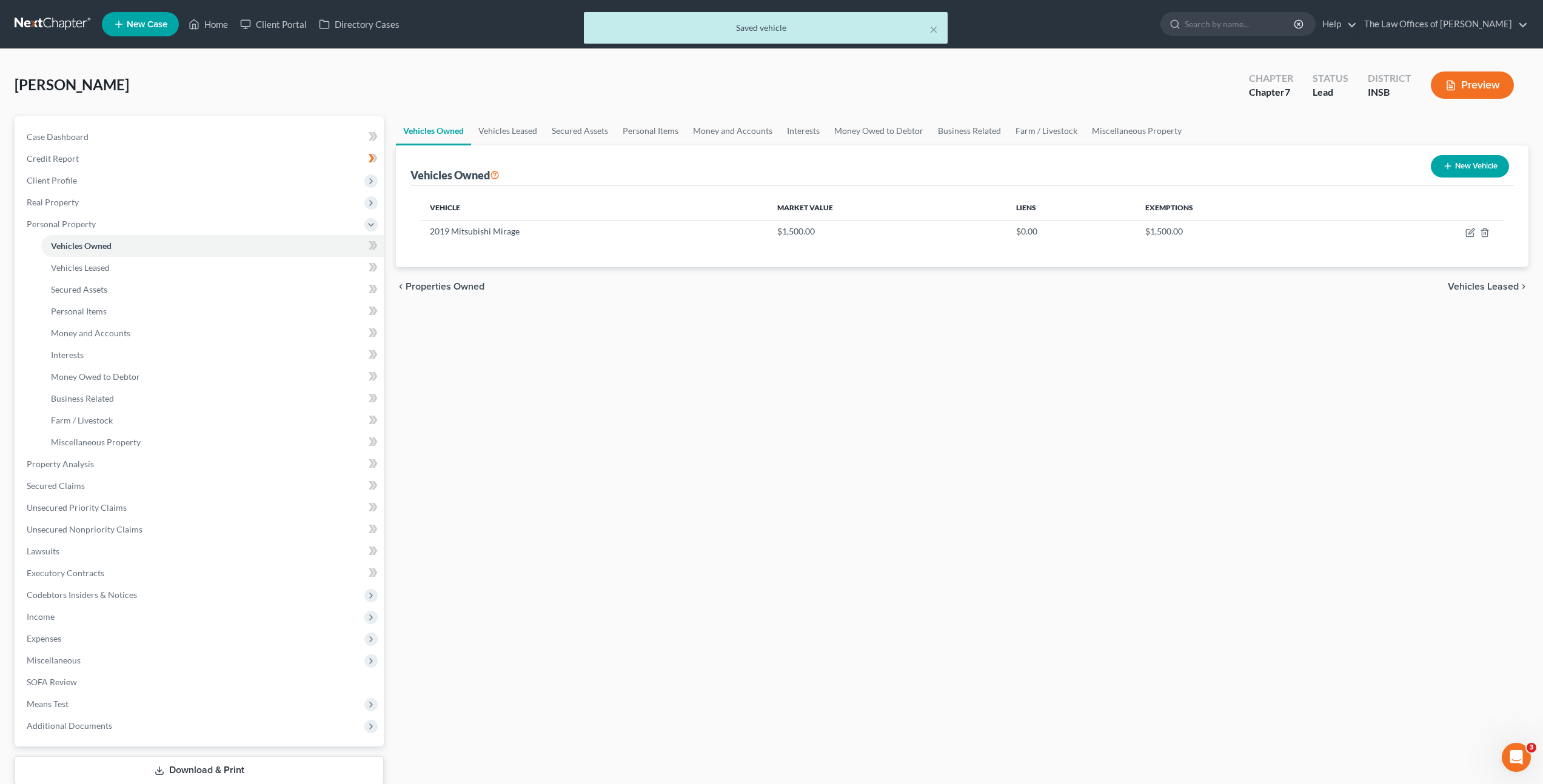
click at [819, 480] on div "Vehicles Owned Vehicles Leased Secured Assets Personal Items Money and Accounts…" at bounding box center [962, 466] width 1145 height 700
click at [1451, 159] on button "New Vehicle" at bounding box center [1470, 166] width 78 height 22
select select "0"
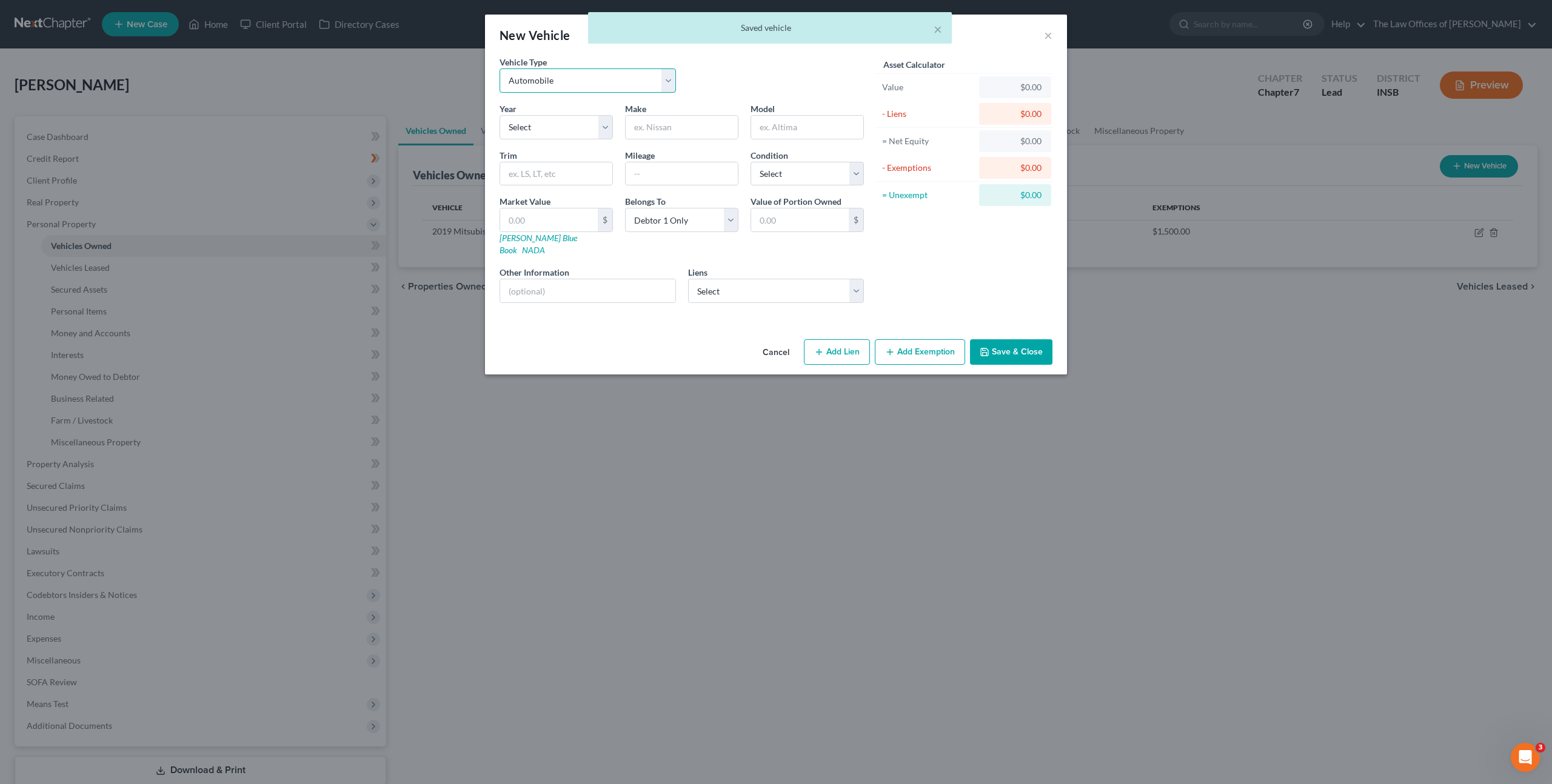
click at [586, 84] on select "Select Automobile Truck Trailer Watercraft Aircraft Motor Home Atv Other Vehicle" at bounding box center [588, 81] width 176 height 24
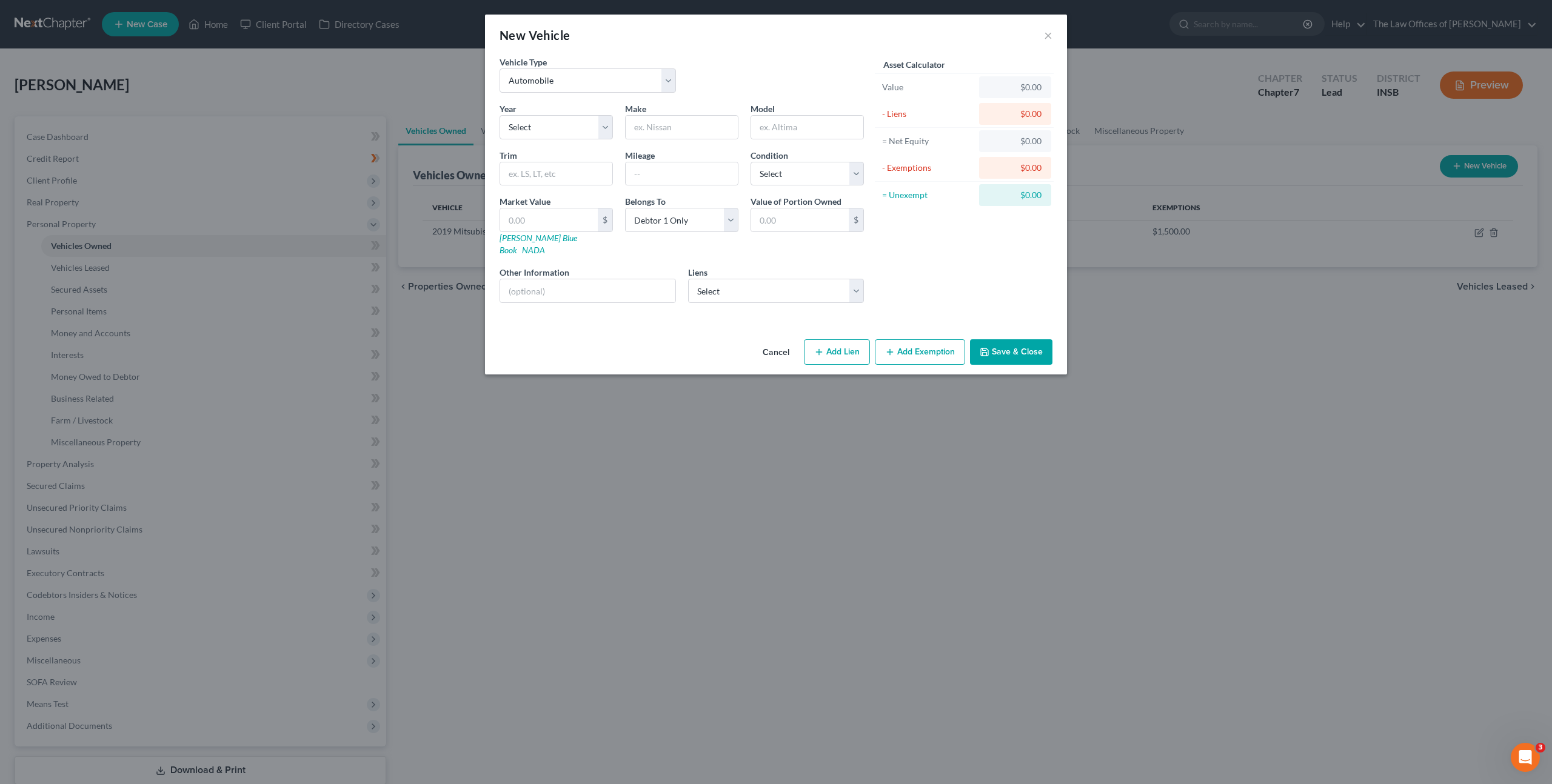
click at [775, 343] on button "Cancel" at bounding box center [776, 353] width 46 height 24
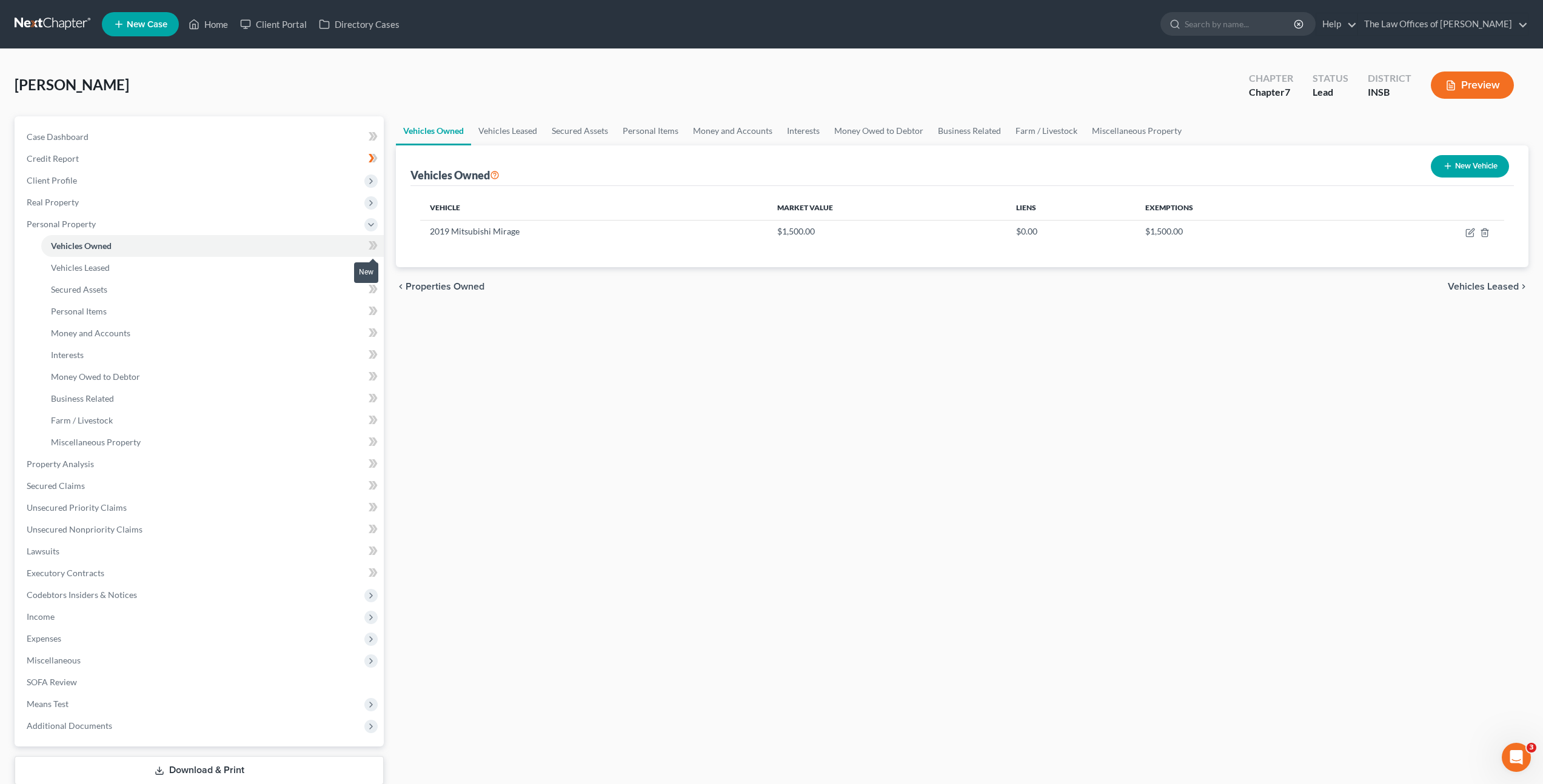
click at [375, 250] on icon at bounding box center [373, 246] width 9 height 15
click at [589, 360] on div "Vehicles Owned Vehicles Leased Secured Assets Personal Items Money and Accounts…" at bounding box center [962, 466] width 1145 height 700
click at [223, 256] on link "Vehicles Owned" at bounding box center [213, 246] width 342 height 22
click at [241, 262] on link "Vehicles Leased" at bounding box center [213, 268] width 342 height 22
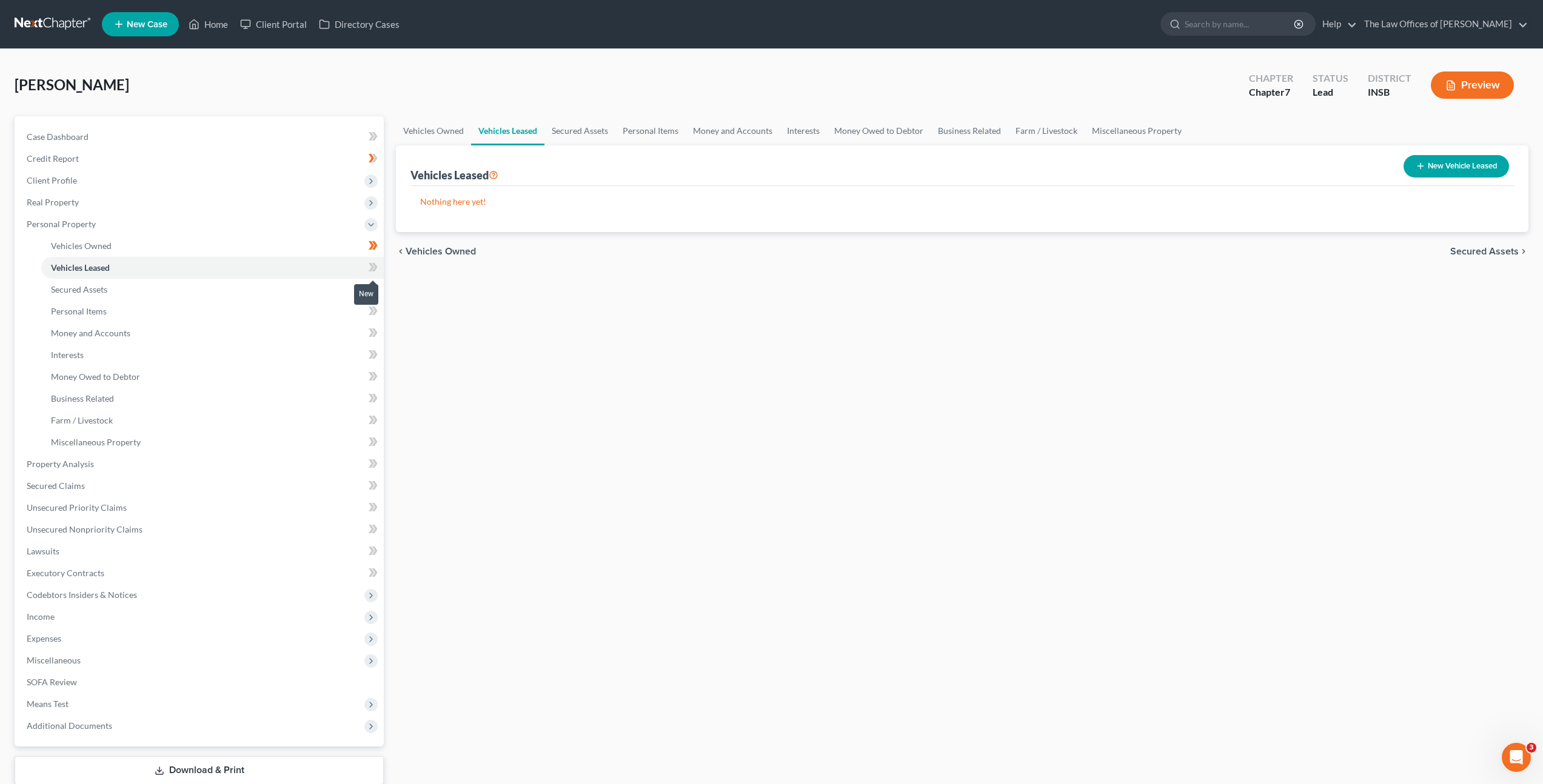
click at [371, 267] on icon at bounding box center [373, 268] width 9 height 15
click at [311, 283] on link "Secured Assets" at bounding box center [213, 290] width 342 height 22
click at [367, 286] on span at bounding box center [373, 291] width 21 height 18
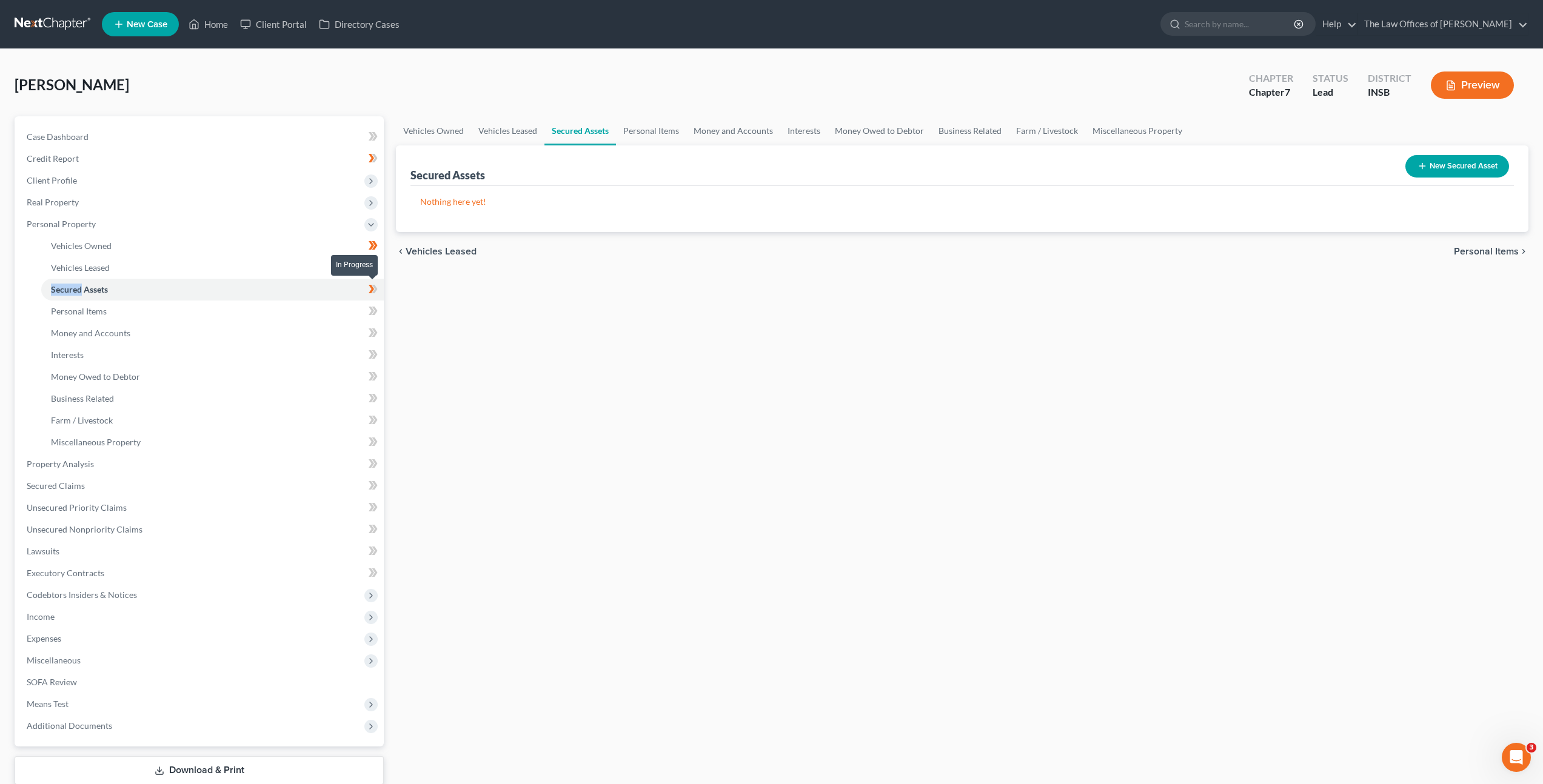
click at [367, 286] on span at bounding box center [373, 291] width 21 height 18
click at [316, 310] on link "Personal Items" at bounding box center [213, 311] width 342 height 22
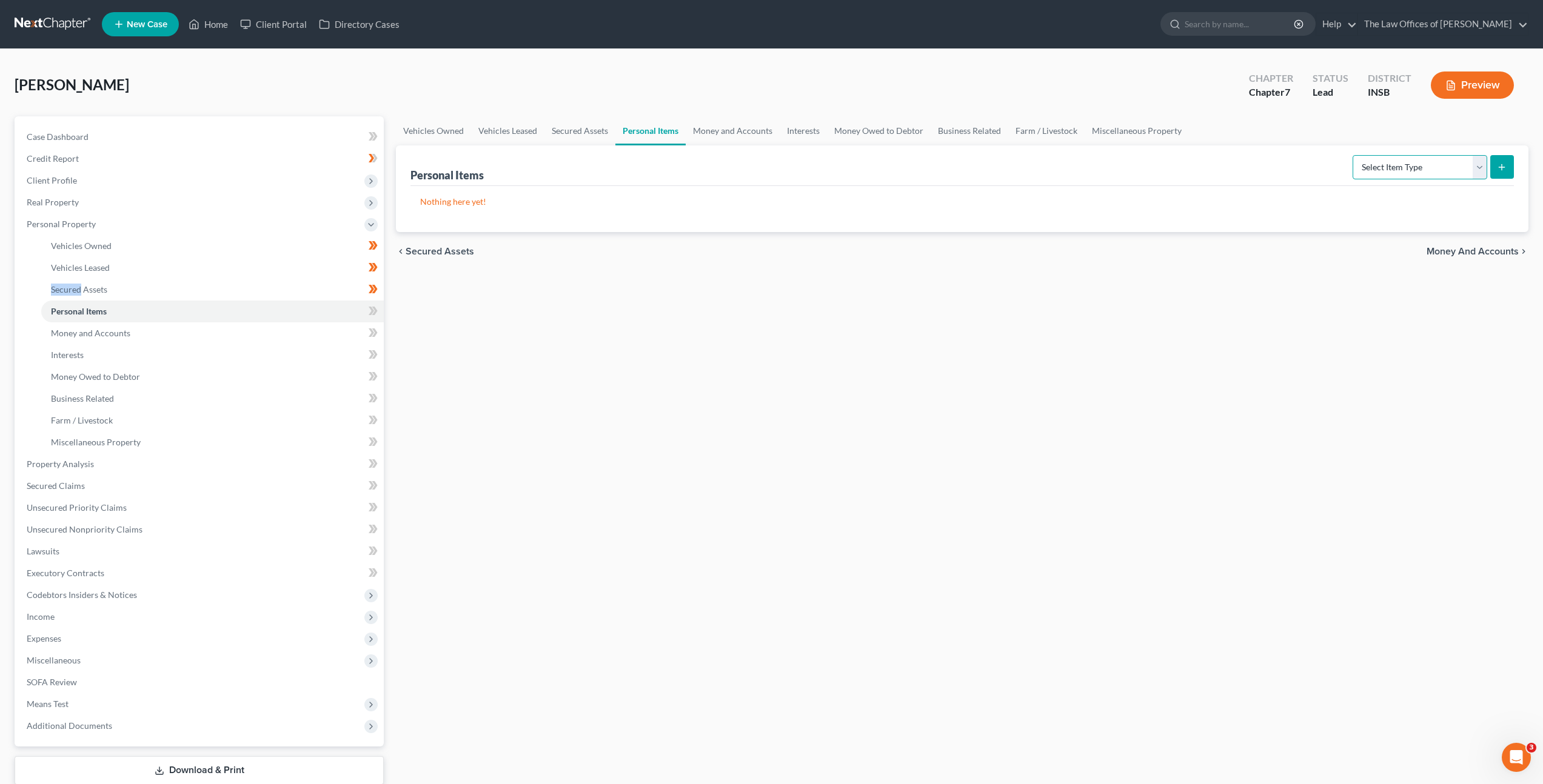
click at [1392, 175] on select "Select Item Type Clothing Collectibles Of Value Electronics Firearms Household …" at bounding box center [1420, 167] width 134 height 24
click at [1354, 155] on select "Select Item Type Clothing Collectibles Of Value Electronics Firearms Household …" at bounding box center [1420, 167] width 134 height 24
click at [1384, 170] on select "Select Item Type Clothing Collectibles Of Value Electronics Firearms Household …" at bounding box center [1420, 167] width 134 height 24
select select "clothing"
click at [1354, 155] on select "Select Item Type Clothing Collectibles Of Value Electronics Firearms Household …" at bounding box center [1420, 167] width 134 height 24
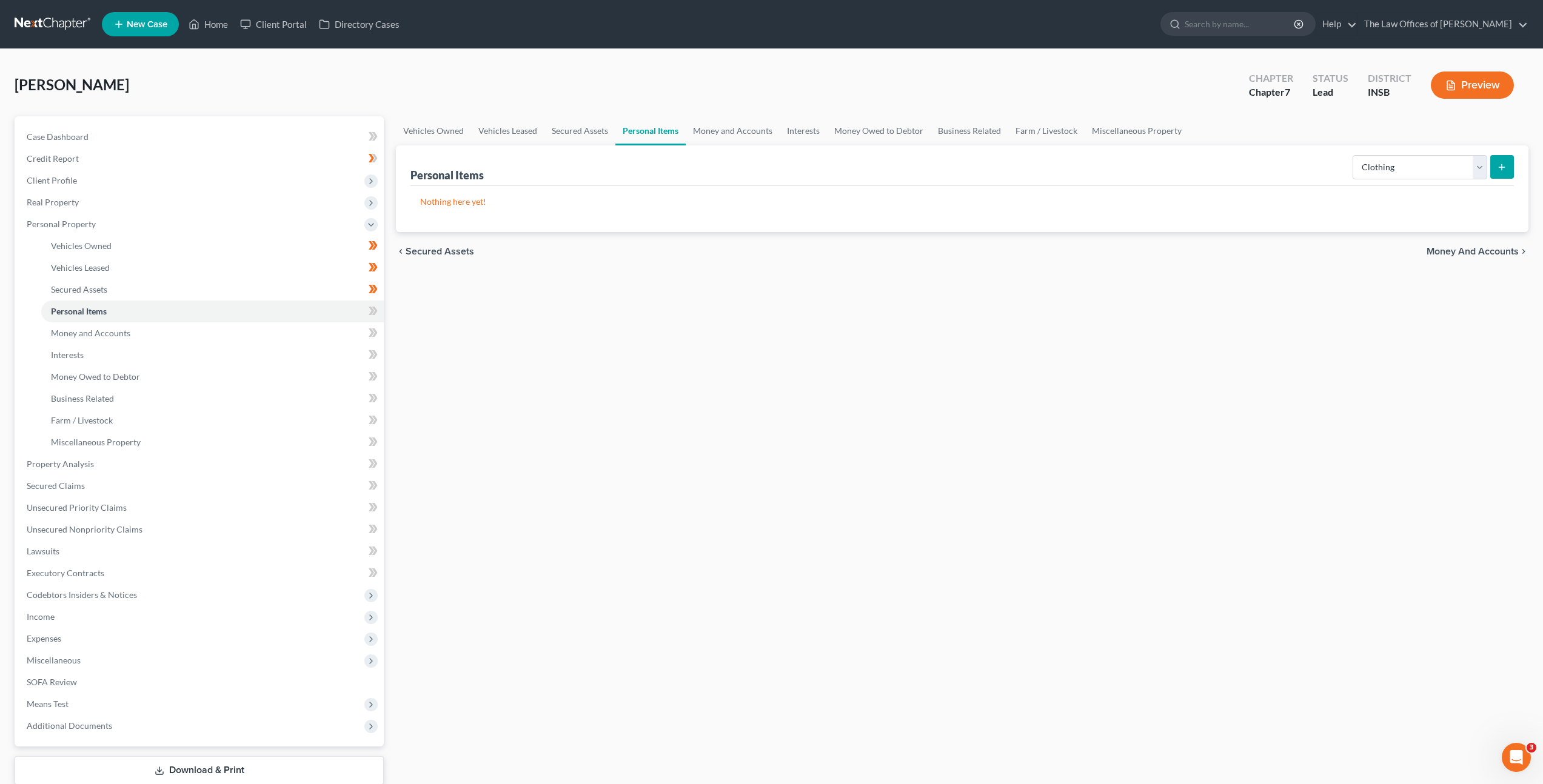
drag, startPoint x: 1267, startPoint y: 193, endPoint x: 1269, endPoint y: 199, distance: 6.3
click at [1267, 193] on div "Nothing here yet!" at bounding box center [962, 209] width 1103 height 46
click at [1502, 172] on button "submit" at bounding box center [1502, 167] width 24 height 24
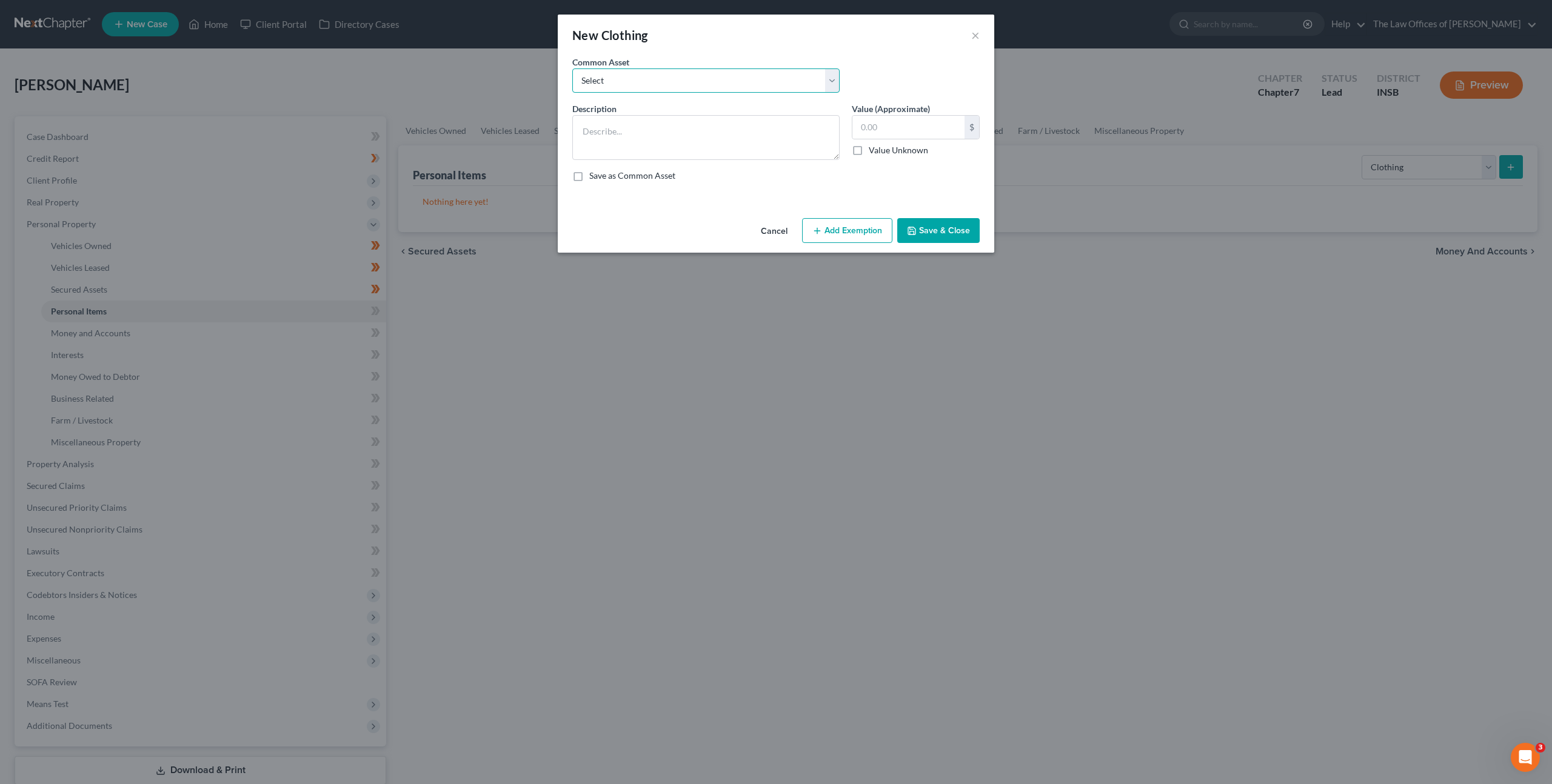
click at [670, 85] on select "Select Debtor's Clothing Joint Debtor's Clothing" at bounding box center [706, 81] width 267 height 24
select select "0"
click at [572, 69] on select "Select Debtor's Clothing Joint Debtor's Clothing" at bounding box center [706, 81] width 267 height 24
type textarea "Debtor's Clothing"
type input "50.00"
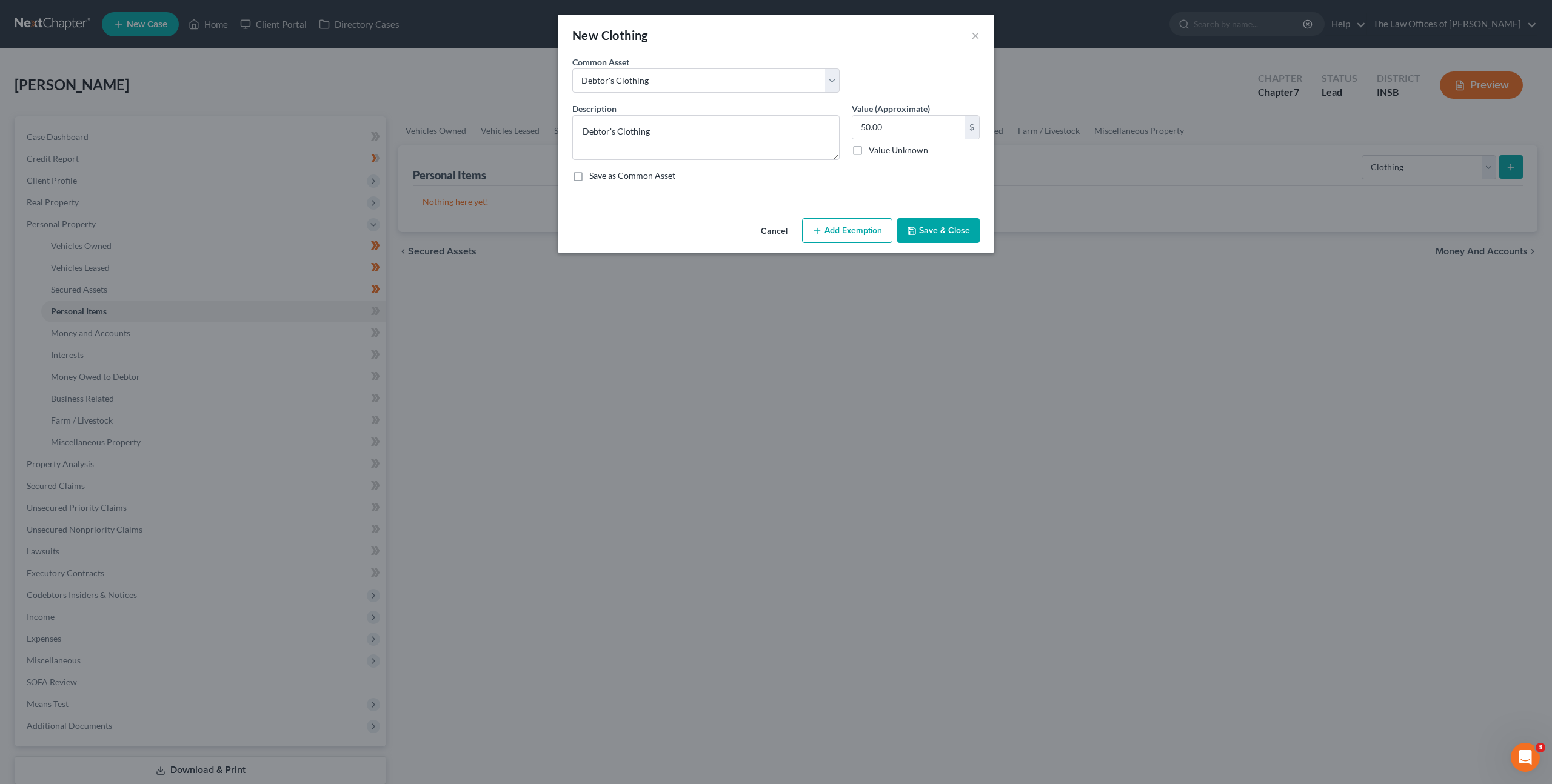
click at [778, 220] on button "Cancel" at bounding box center [774, 232] width 46 height 24
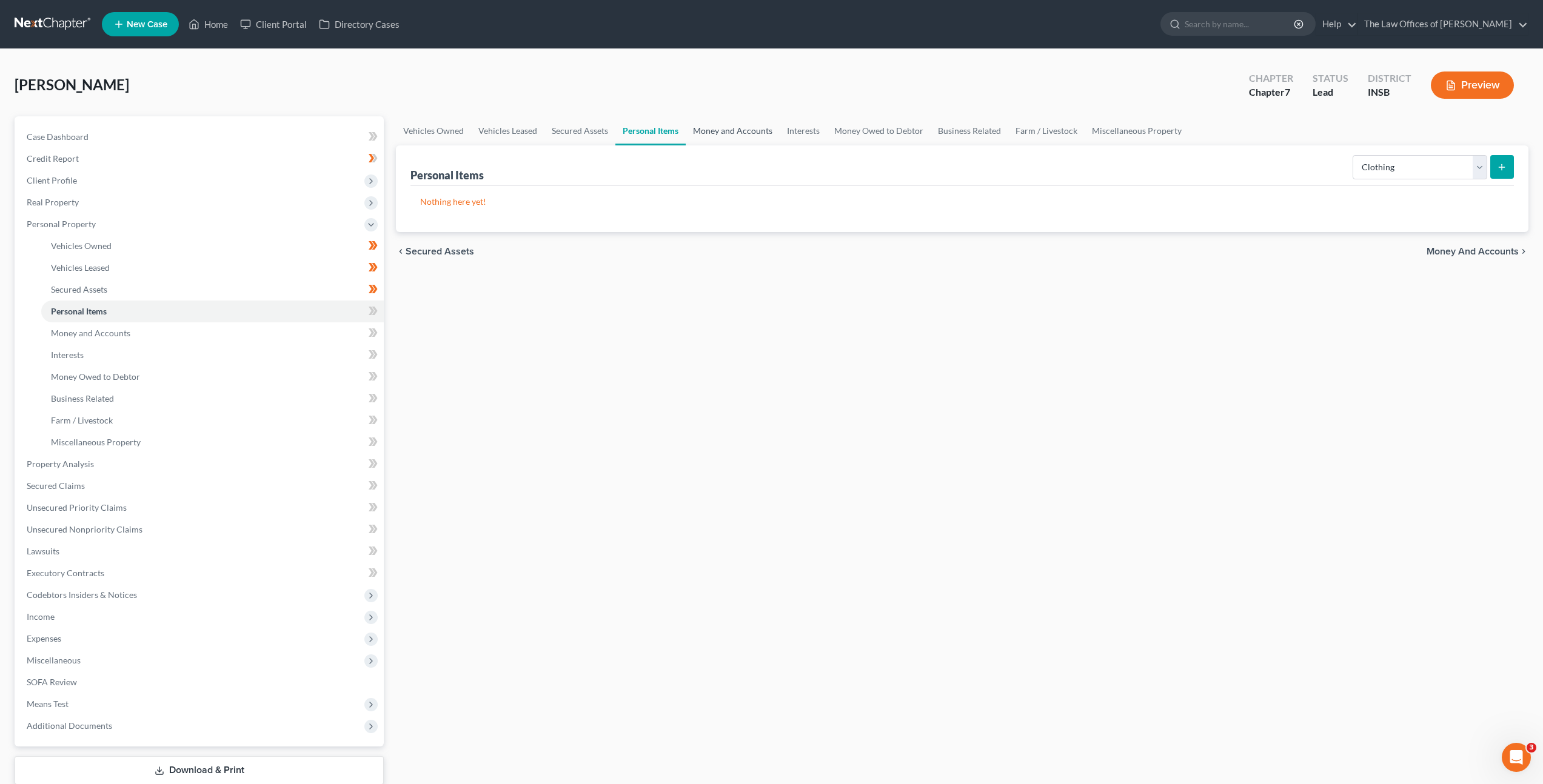
click at [719, 129] on link "Money and Accounts" at bounding box center [733, 131] width 94 height 29
click at [1397, 163] on select "Select Account Type Brokerage Cash on Hand Certificates of Deposit Checking Acc…" at bounding box center [1377, 167] width 218 height 24
click at [1335, 162] on select "Select Account Type Brokerage Cash on Hand Certificates of Deposit Checking Acc…" at bounding box center [1377, 167] width 218 height 24
click at [1358, 152] on div "Select Account Type Brokerage Cash on Hand Certificates of Deposit Checking Acc…" at bounding box center [1389, 166] width 250 height 32
click at [1361, 158] on select "Select Account Type Brokerage Cash on Hand Certificates of Deposit Checking Acc…" at bounding box center [1377, 167] width 218 height 24
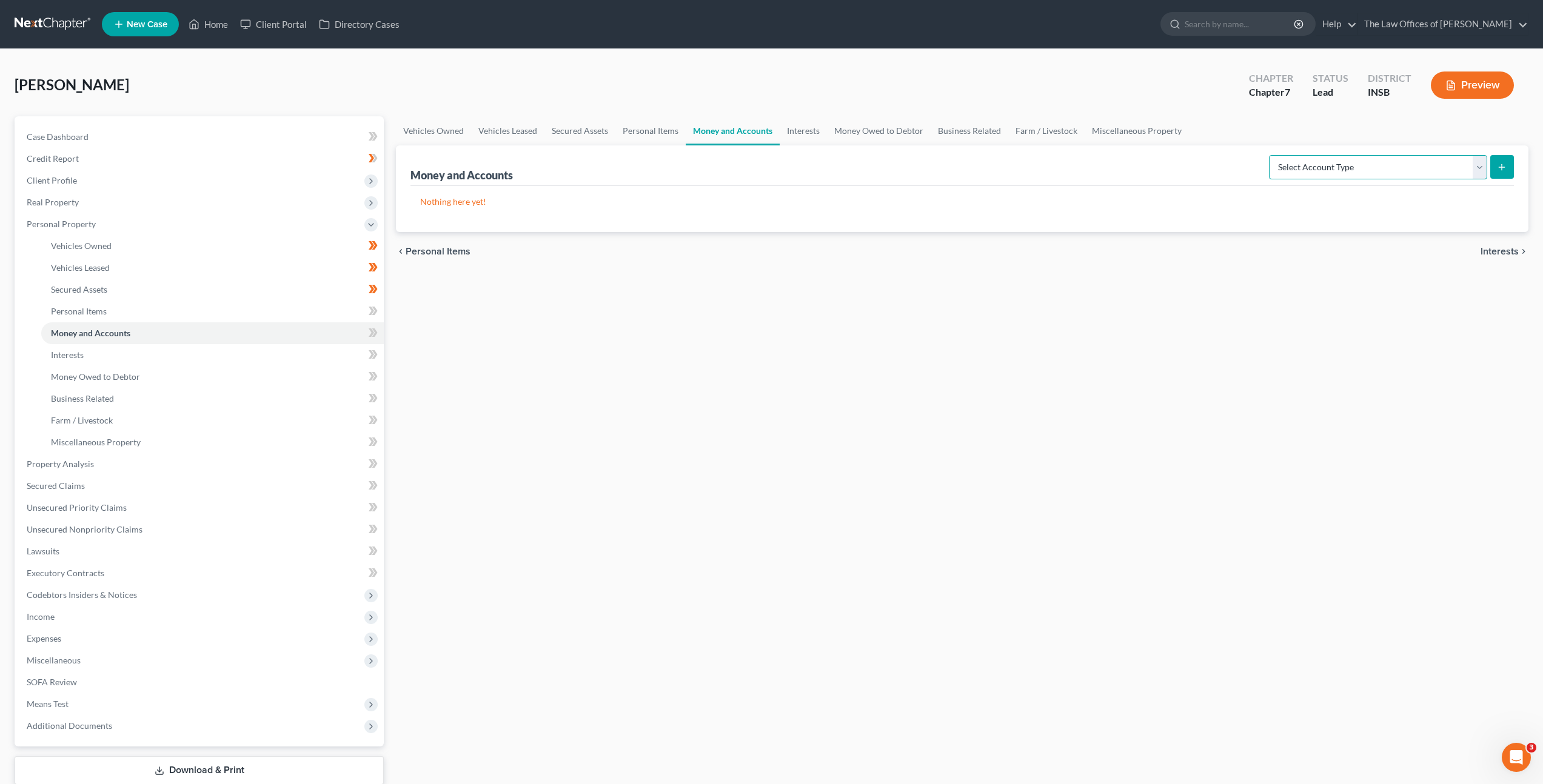
select select "checking"
click at [1271, 155] on select "Select Account Type Brokerage Cash on Hand Certificates of Deposit Checking Acc…" at bounding box center [1377, 167] width 218 height 24
click at [1516, 172] on div "Money and Accounts Select Account Type Brokerage Cash on Hand Certificates of D…" at bounding box center [962, 189] width 1132 height 87
click at [1339, 166] on select "Select Account Type Brokerage Cash on Hand Certificates of Deposit Checking Acc…" at bounding box center [1377, 167] width 218 height 24
click at [1512, 168] on button "submit" at bounding box center [1502, 167] width 24 height 24
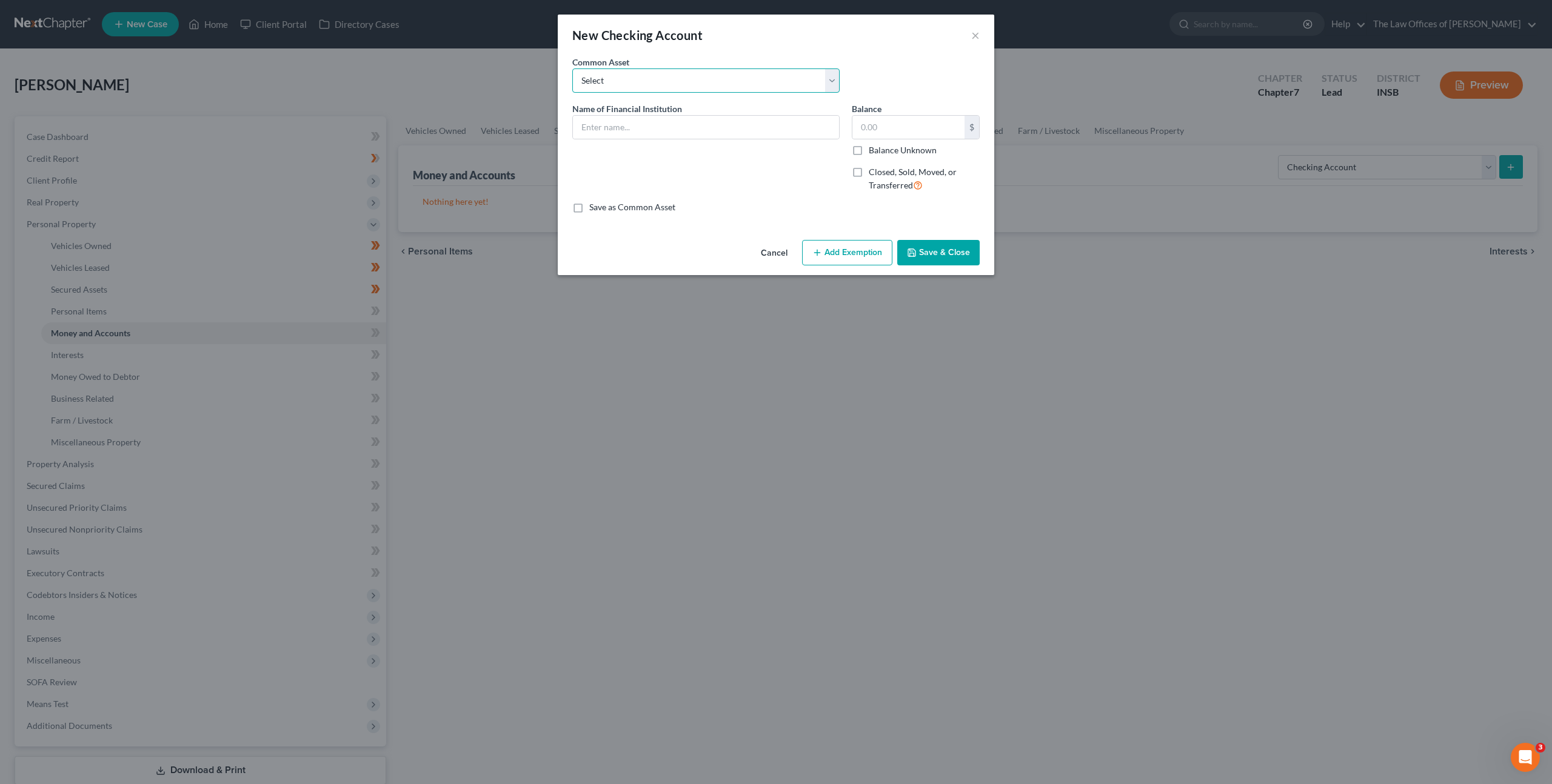
click at [689, 85] on select "Select PNC Bank Navy Federal Credit Union Woodforest National Bank Heritage Fed…" at bounding box center [706, 81] width 267 height 24
click at [689, 135] on input "text" at bounding box center [706, 127] width 266 height 23
type input "First Bank of Berne Account Ending in x687"
click at [925, 249] on button "Save & Close" at bounding box center [939, 253] width 83 height 25
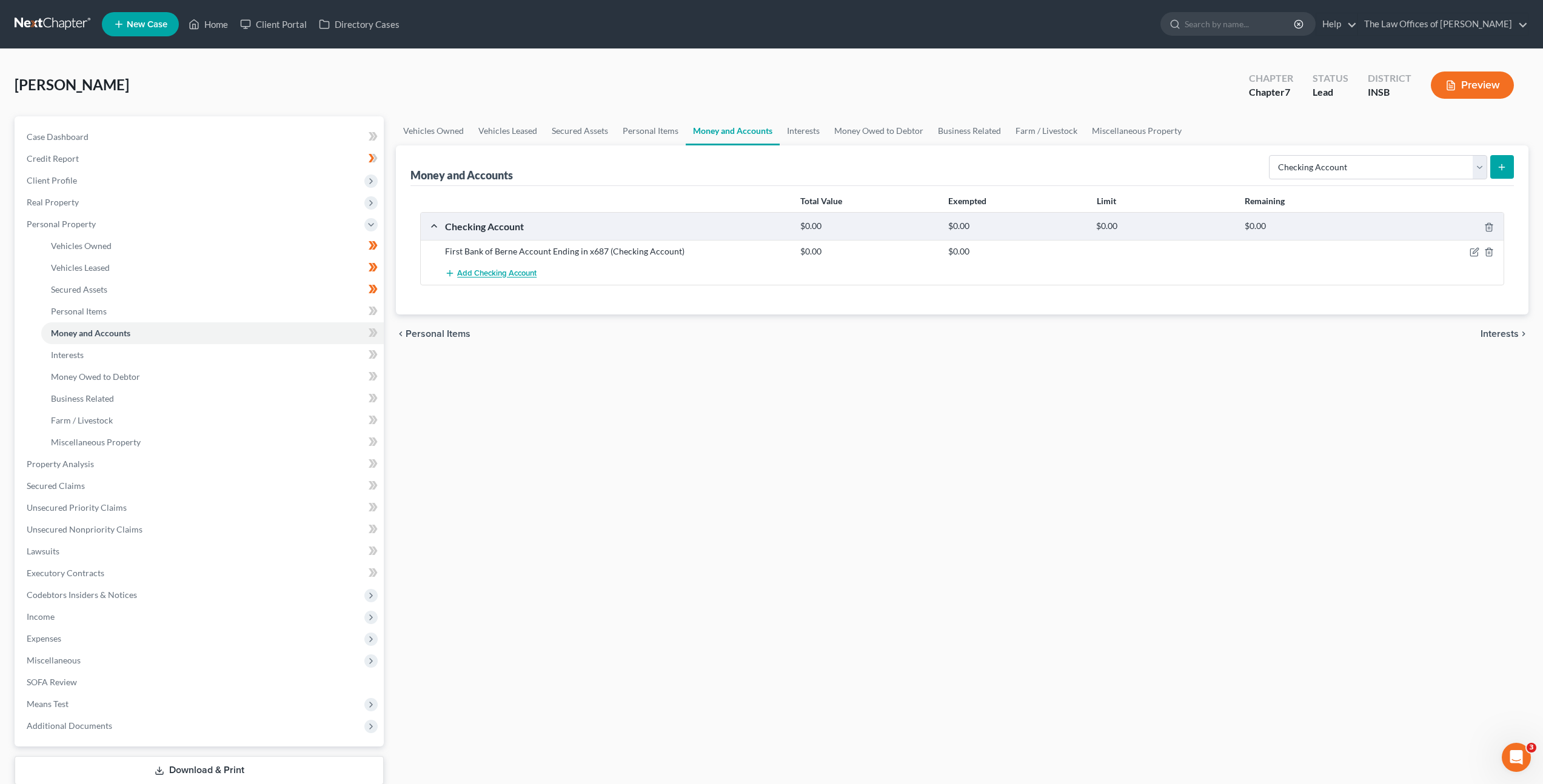
click at [493, 265] on button "Add Checking Account" at bounding box center [491, 273] width 92 height 22
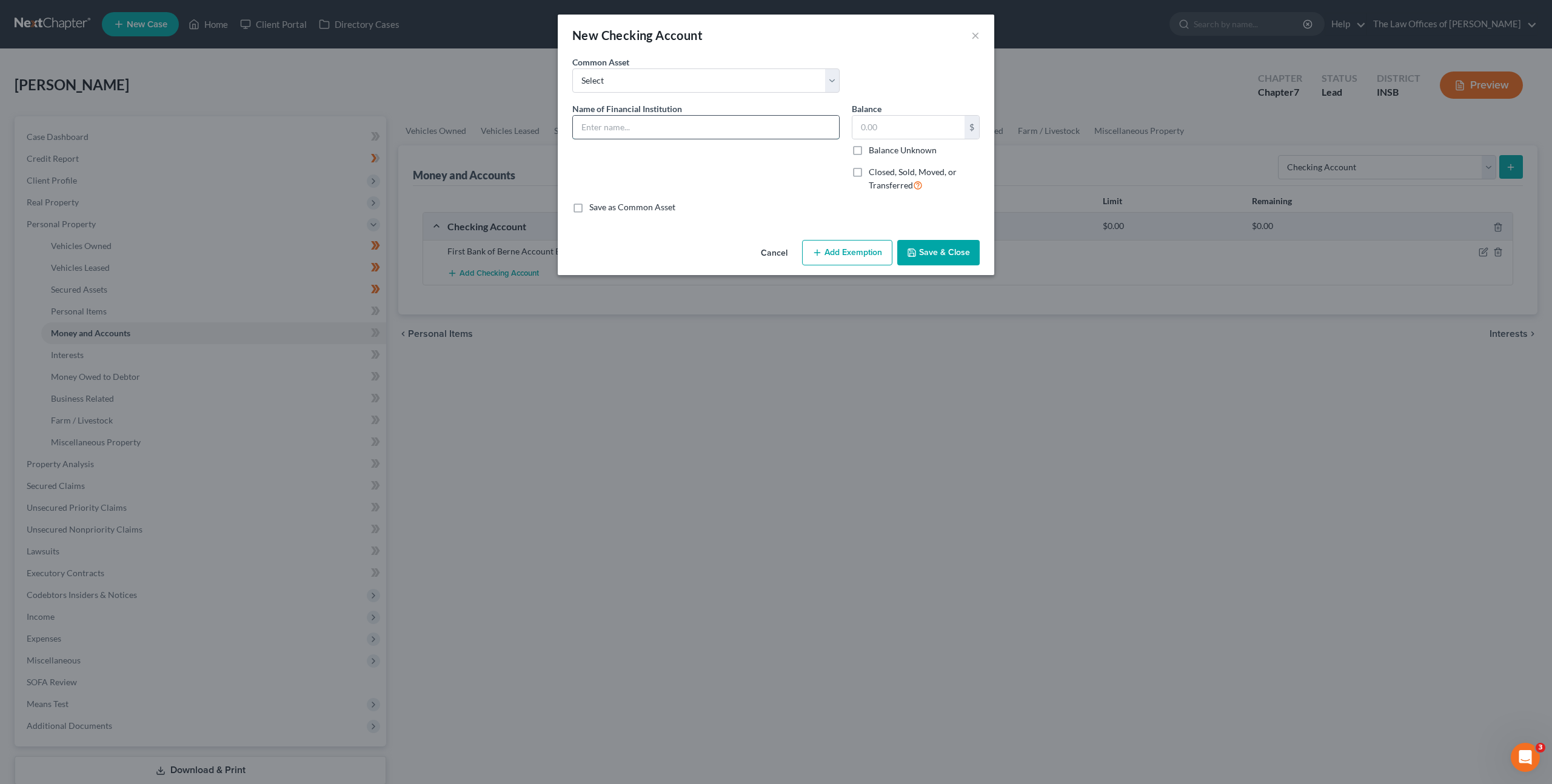
click at [661, 126] on input "text" at bounding box center [706, 127] width 266 height 23
type input "Cash App"
click at [936, 248] on button "Save & Close" at bounding box center [939, 253] width 83 height 25
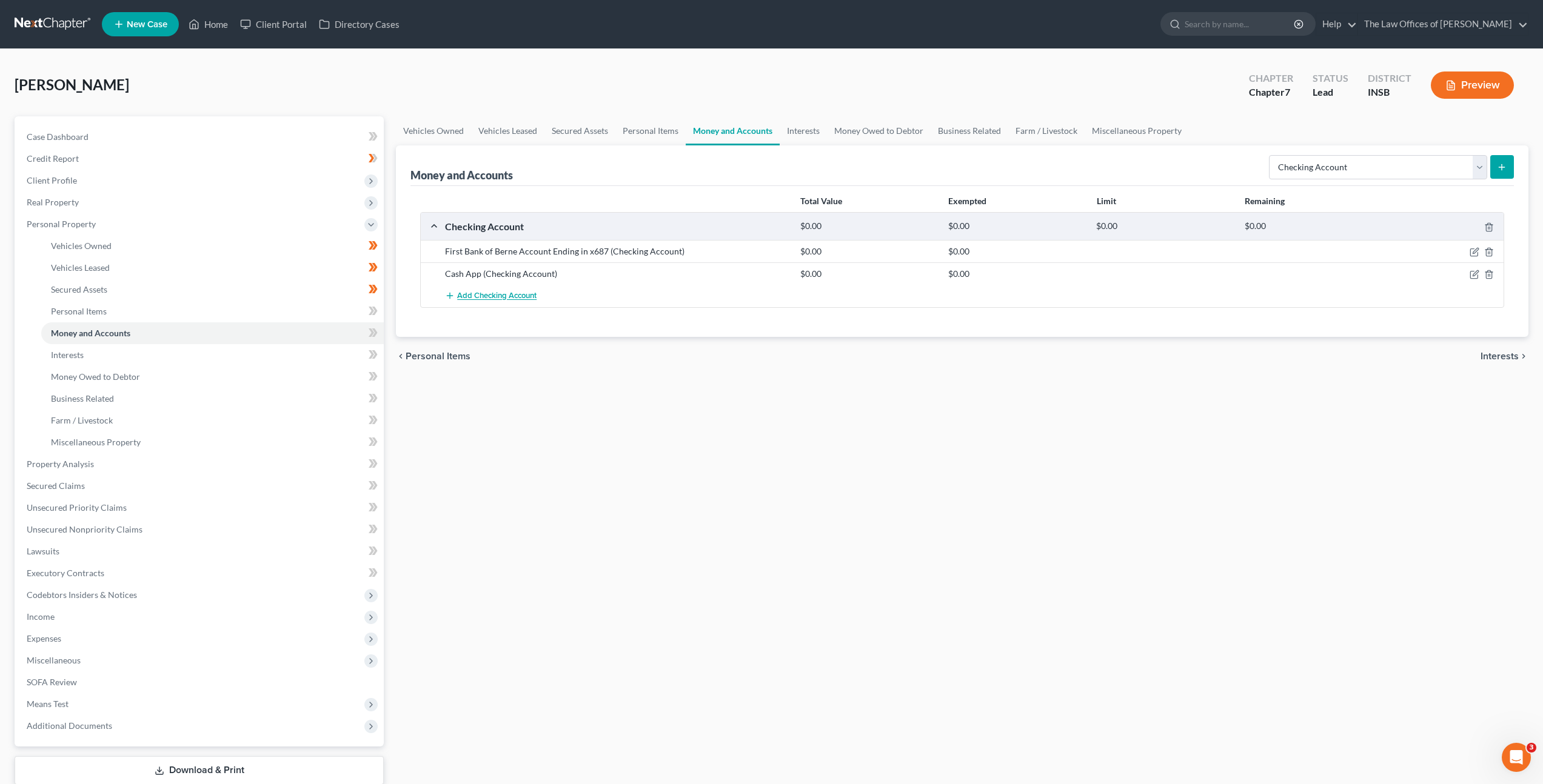
click at [484, 298] on span "Add Checking Account" at bounding box center [497, 296] width 80 height 10
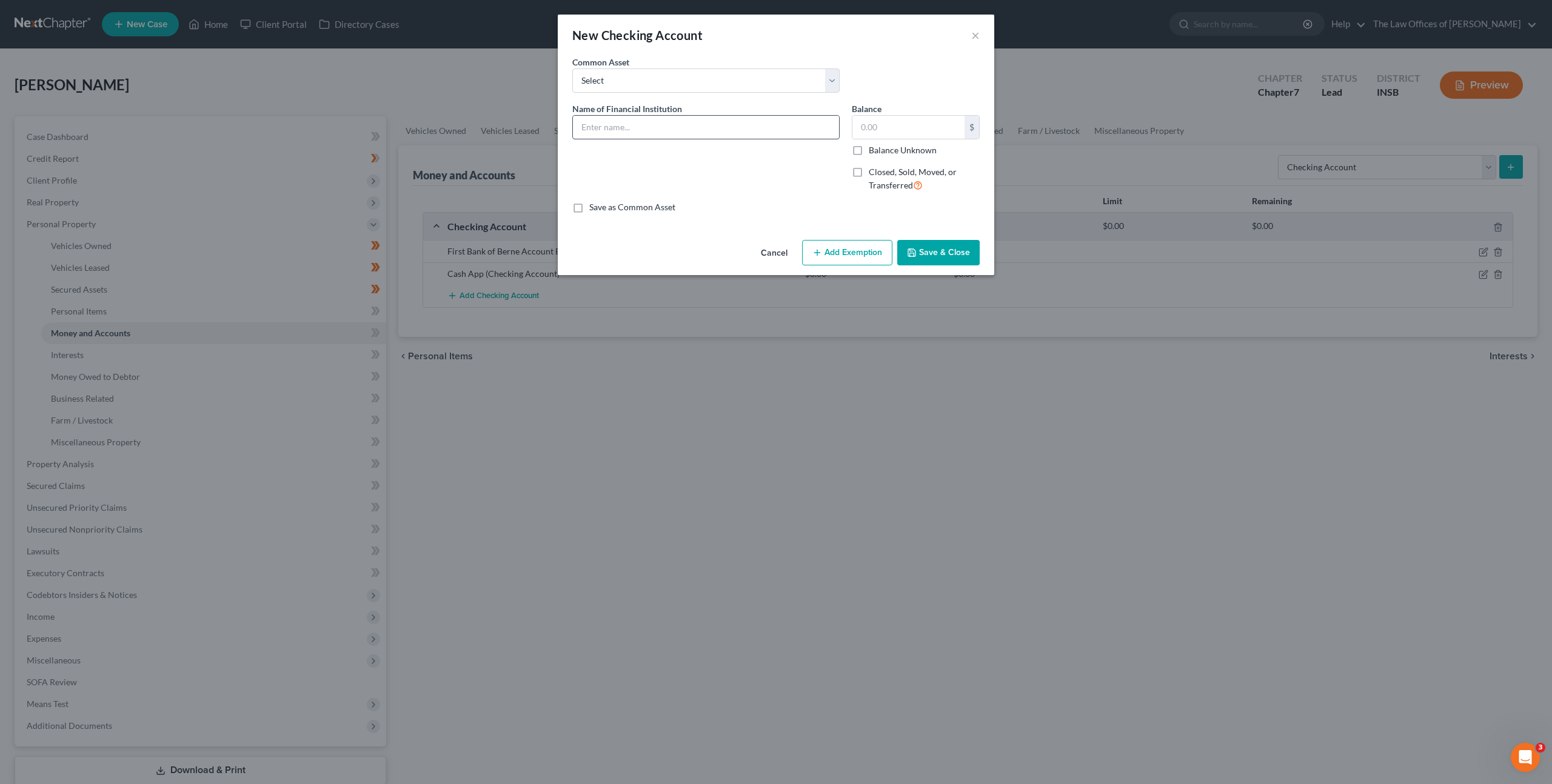
click at [667, 117] on input "text" at bounding box center [706, 127] width 266 height 23
type input "Paypal"
drag, startPoint x: 914, startPoint y: 248, endPoint x: 907, endPoint y: 270, distance: 23.1
click at [914, 248] on icon "button" at bounding box center [912, 253] width 10 height 10
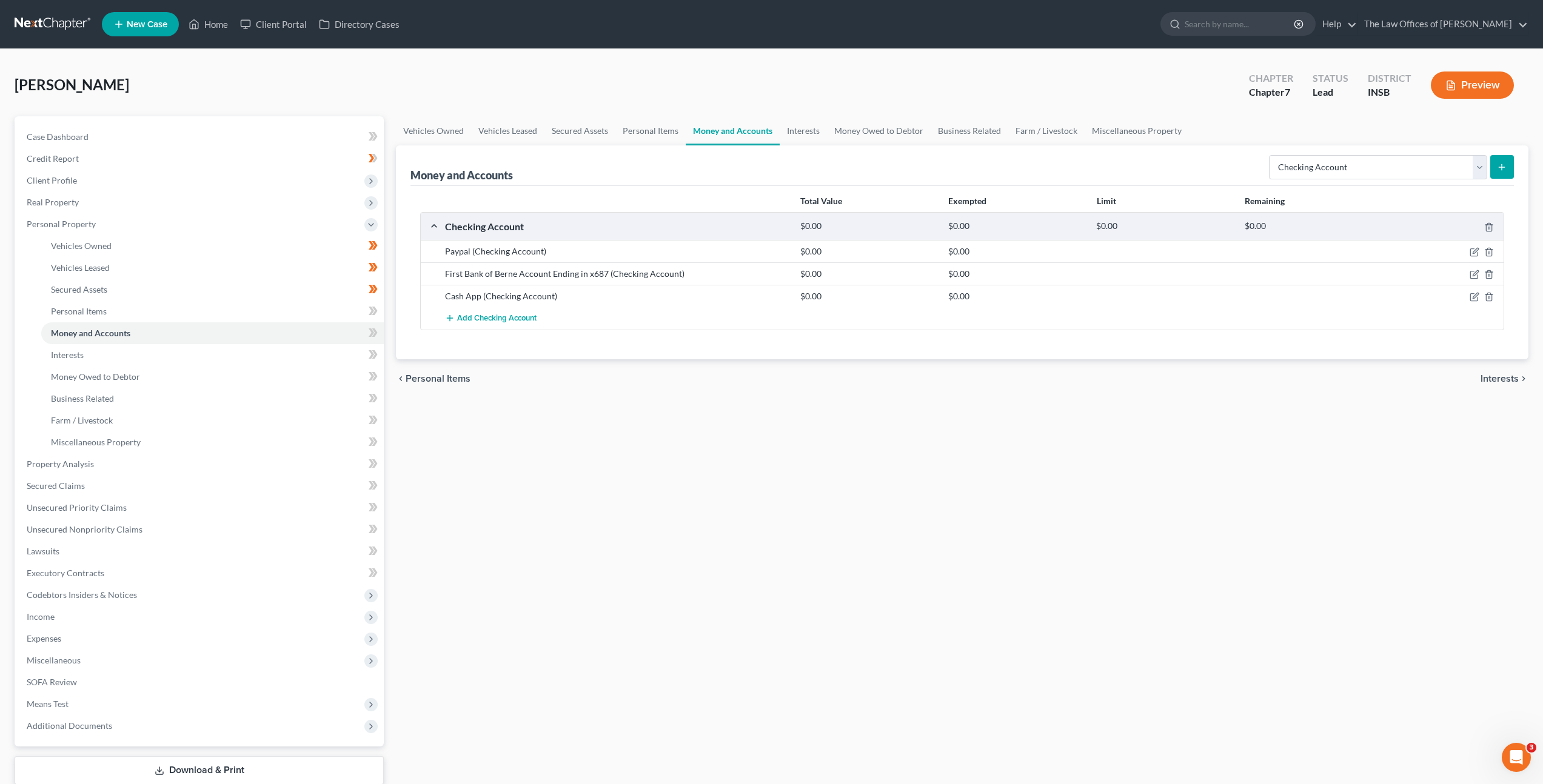
click at [882, 445] on div "Vehicles Owned Vehicles Leased Secured Assets Personal Items Money and Accounts…" at bounding box center [962, 466] width 1145 height 700
click at [1501, 162] on icon "submit" at bounding box center [1502, 167] width 10 height 10
click at [472, 324] on button "Add Checking Account" at bounding box center [491, 318] width 92 height 22
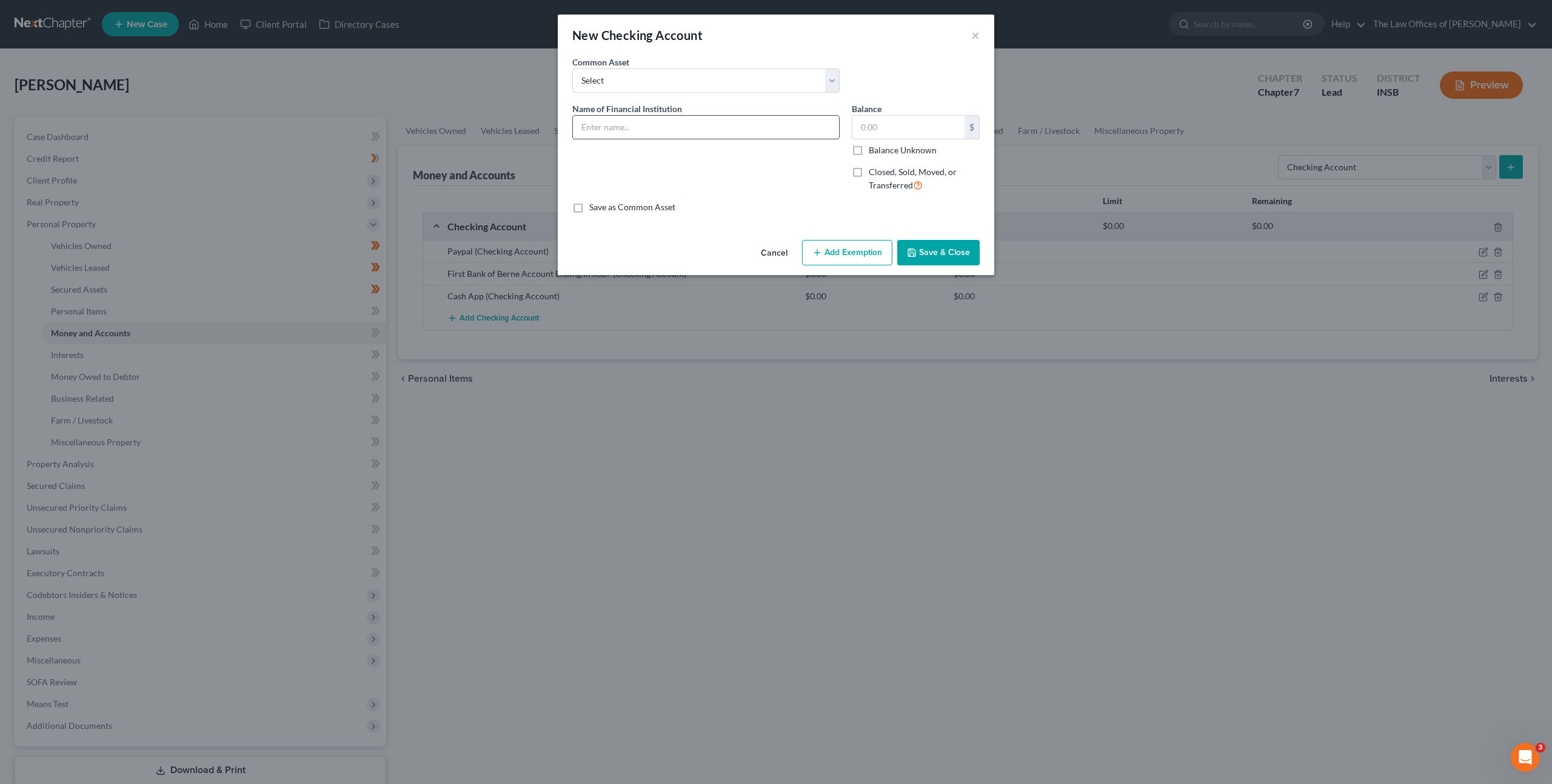
click at [655, 120] on input "text" at bounding box center [706, 127] width 266 height 23
type input "Capital One Account Ending in x2408"
click at [956, 253] on button "Save & Close" at bounding box center [939, 253] width 83 height 25
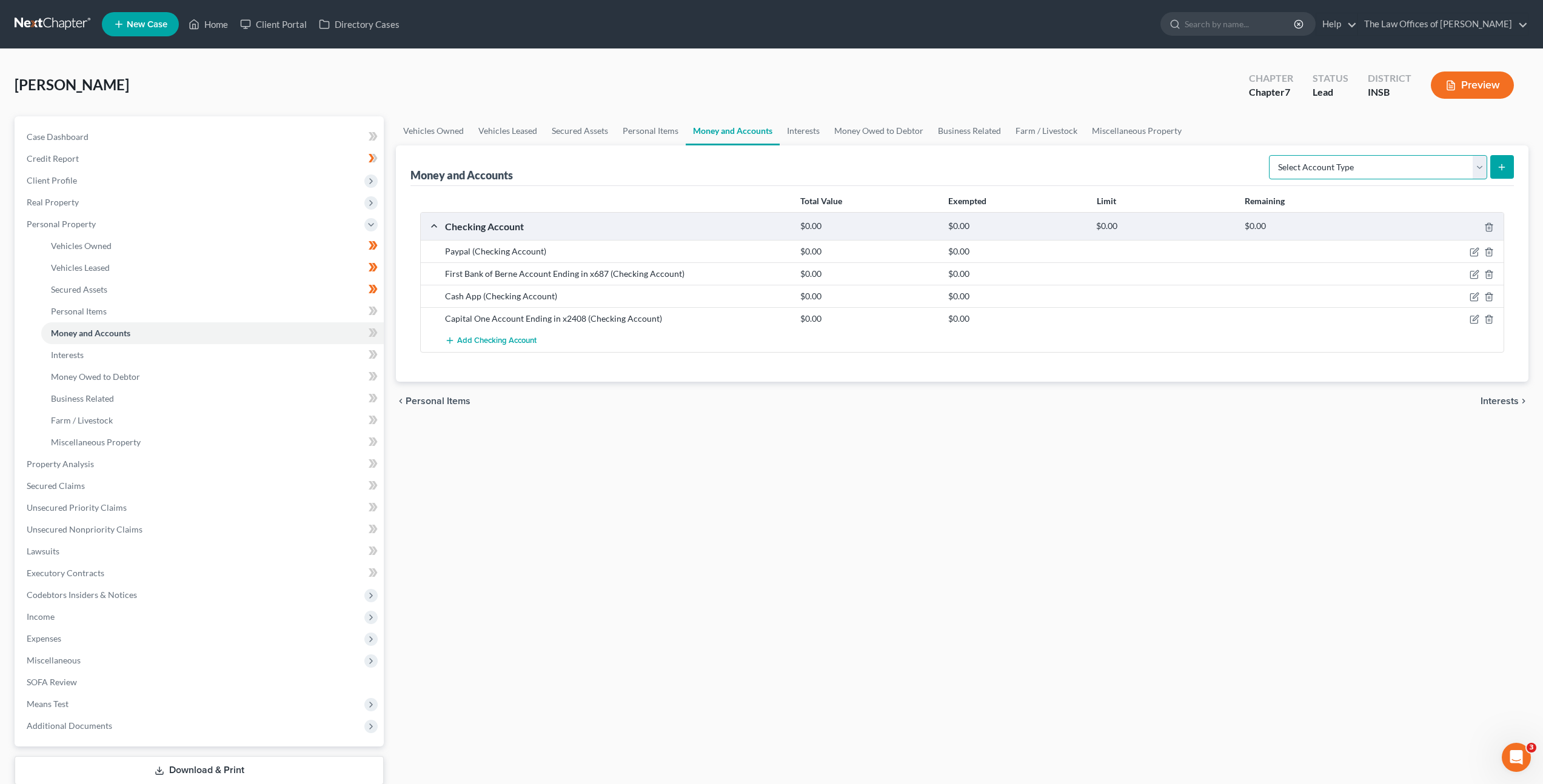
click at [1325, 161] on select "Select Account Type Brokerage Cash on Hand Certificates of Deposit Checking Acc…" at bounding box center [1377, 167] width 218 height 24
select select "savings"
click at [1271, 155] on select "Select Account Type Brokerage Cash on Hand Certificates of Deposit Checking Acc…" at bounding box center [1377, 167] width 218 height 24
click at [1500, 167] on line "submit" at bounding box center [1502, 167] width 6 height 0
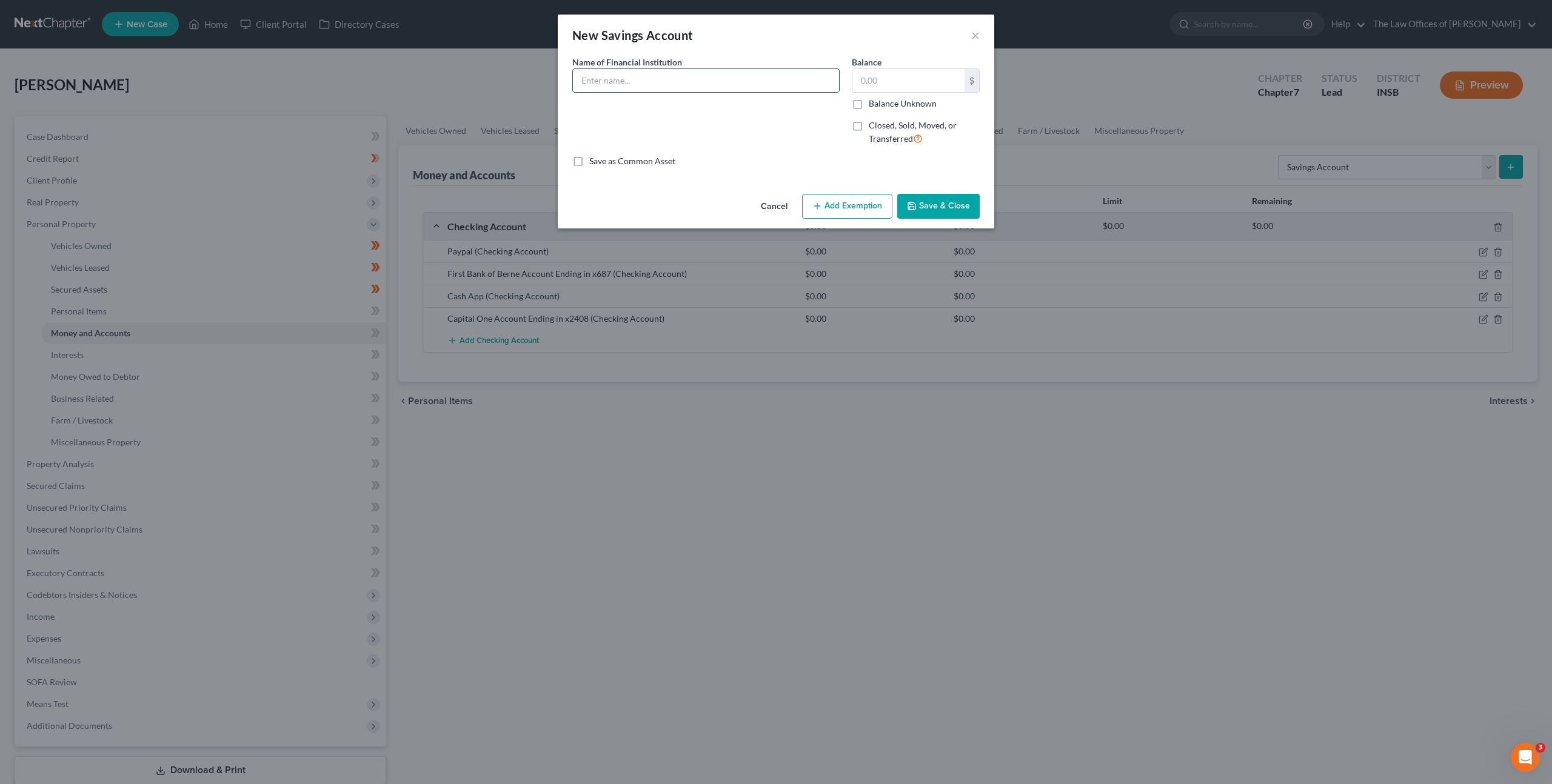
drag, startPoint x: 600, startPoint y: 76, endPoint x: 627, endPoint y: 81, distance: 27.5
click at [604, 76] on input "text" at bounding box center [706, 81] width 266 height 23
type input "C"
type input "Capital One Account Ending in x2529"
drag, startPoint x: 937, startPoint y: 202, endPoint x: 883, endPoint y: 233, distance: 62.3
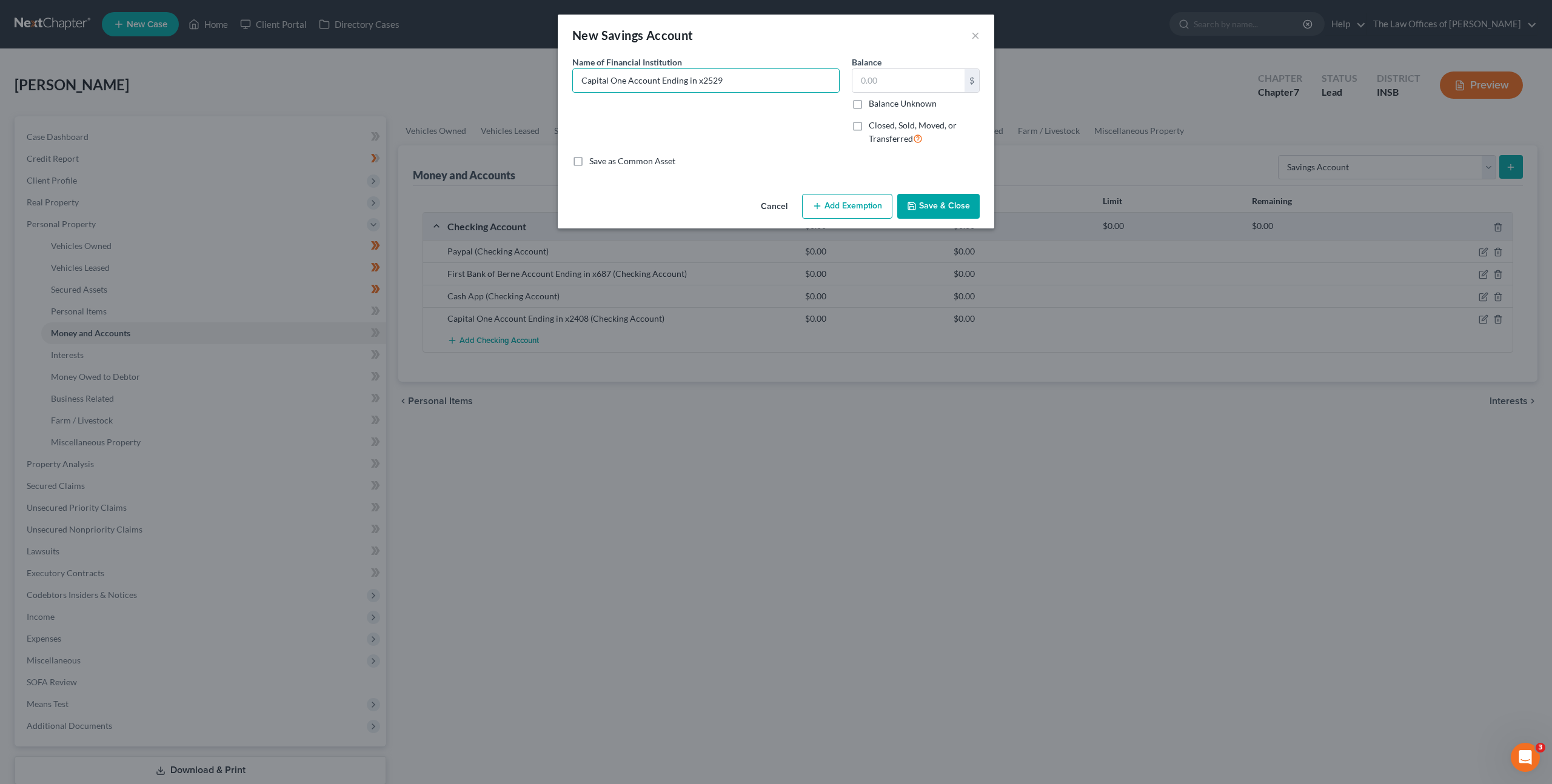
click at [937, 202] on button "Save & Close" at bounding box center [939, 207] width 83 height 25
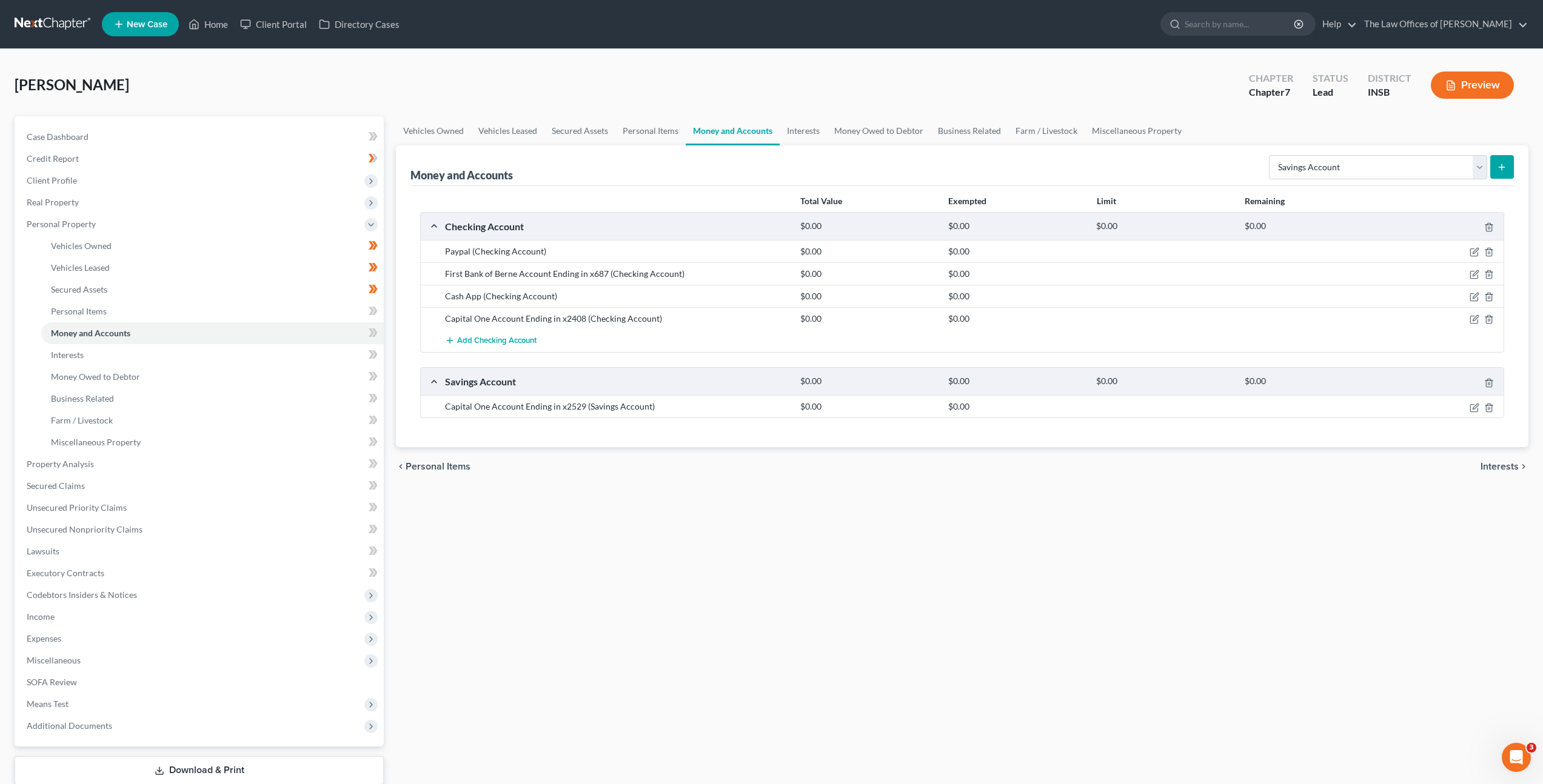
click at [581, 448] on div "Total Value Exempted Limit Remaining Checking Account $0.00 $0.00 $0.00 $0.00 P…" at bounding box center [962, 316] width 1103 height 262
click at [379, 332] on span at bounding box center [373, 334] width 21 height 18
click at [377, 328] on icon at bounding box center [373, 333] width 9 height 15
click at [376, 329] on icon at bounding box center [373, 333] width 9 height 15
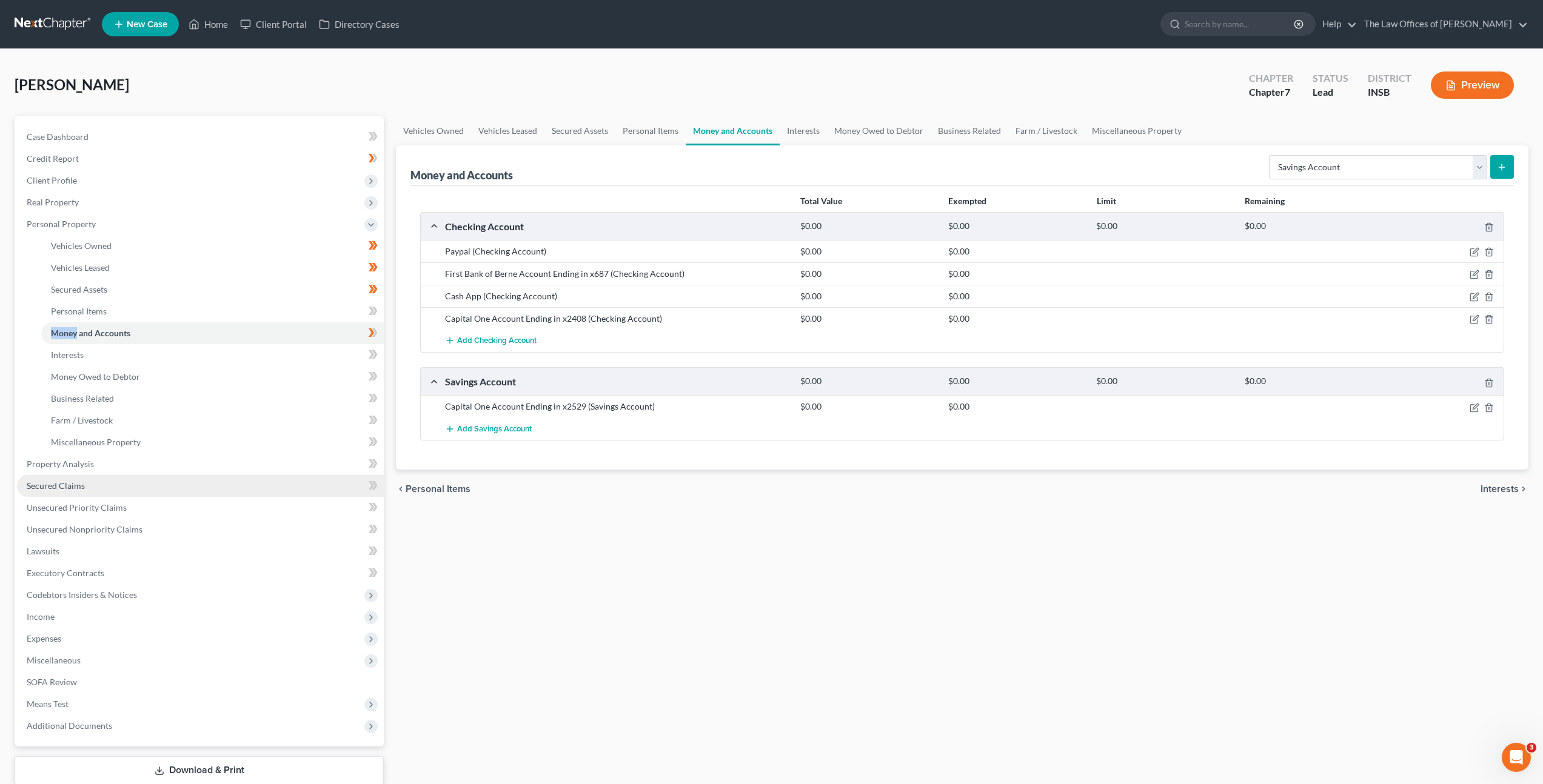
click at [267, 480] on link "Secured Claims" at bounding box center [201, 486] width 367 height 22
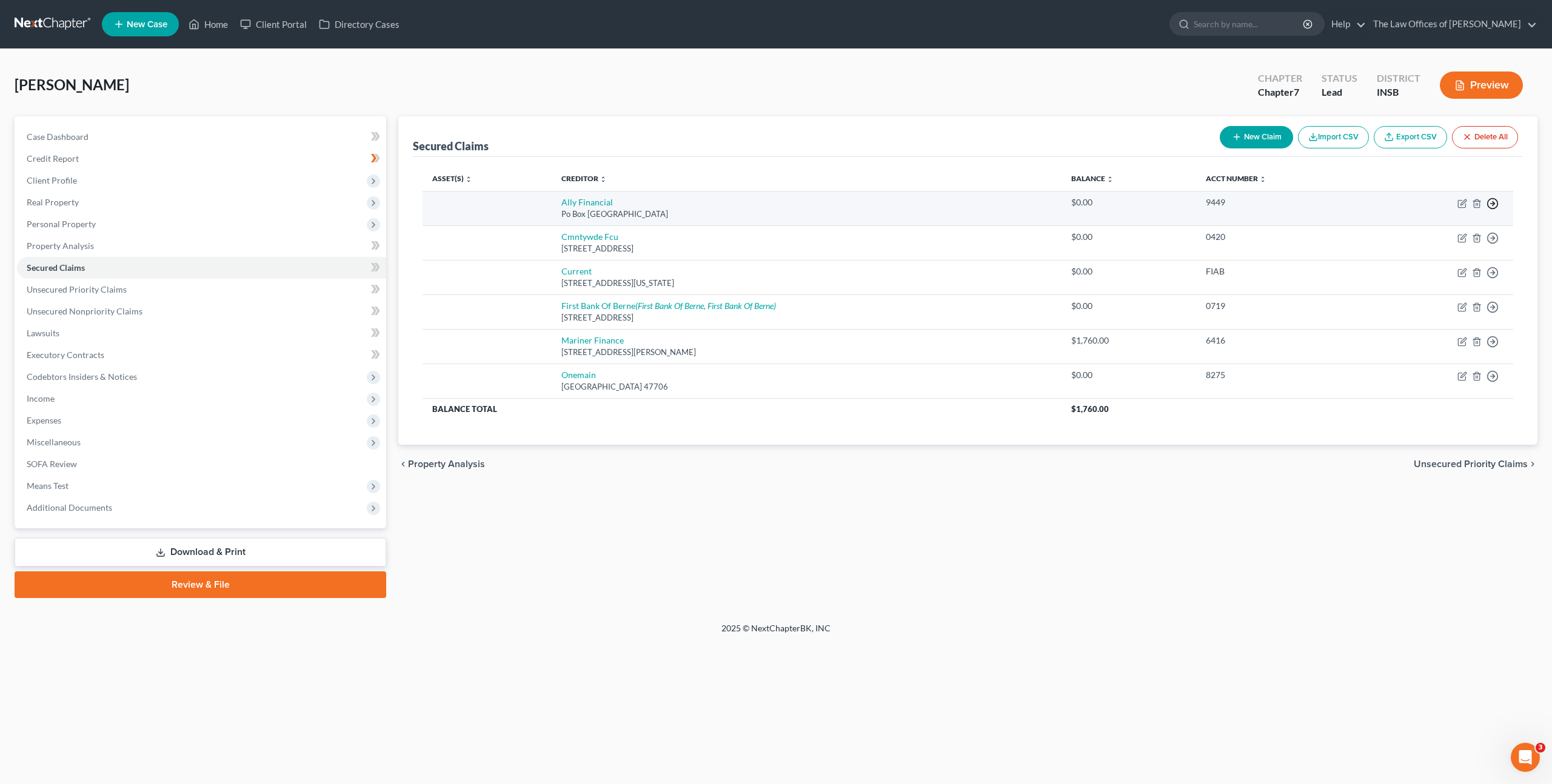
click at [1493, 204] on line "button" at bounding box center [1493, 204] width 4 height 0
drag, startPoint x: 1440, startPoint y: 277, endPoint x: 1437, endPoint y: 269, distance: 8.5
click at [1441, 277] on link "Move to Notice Only" at bounding box center [1437, 273] width 101 height 20
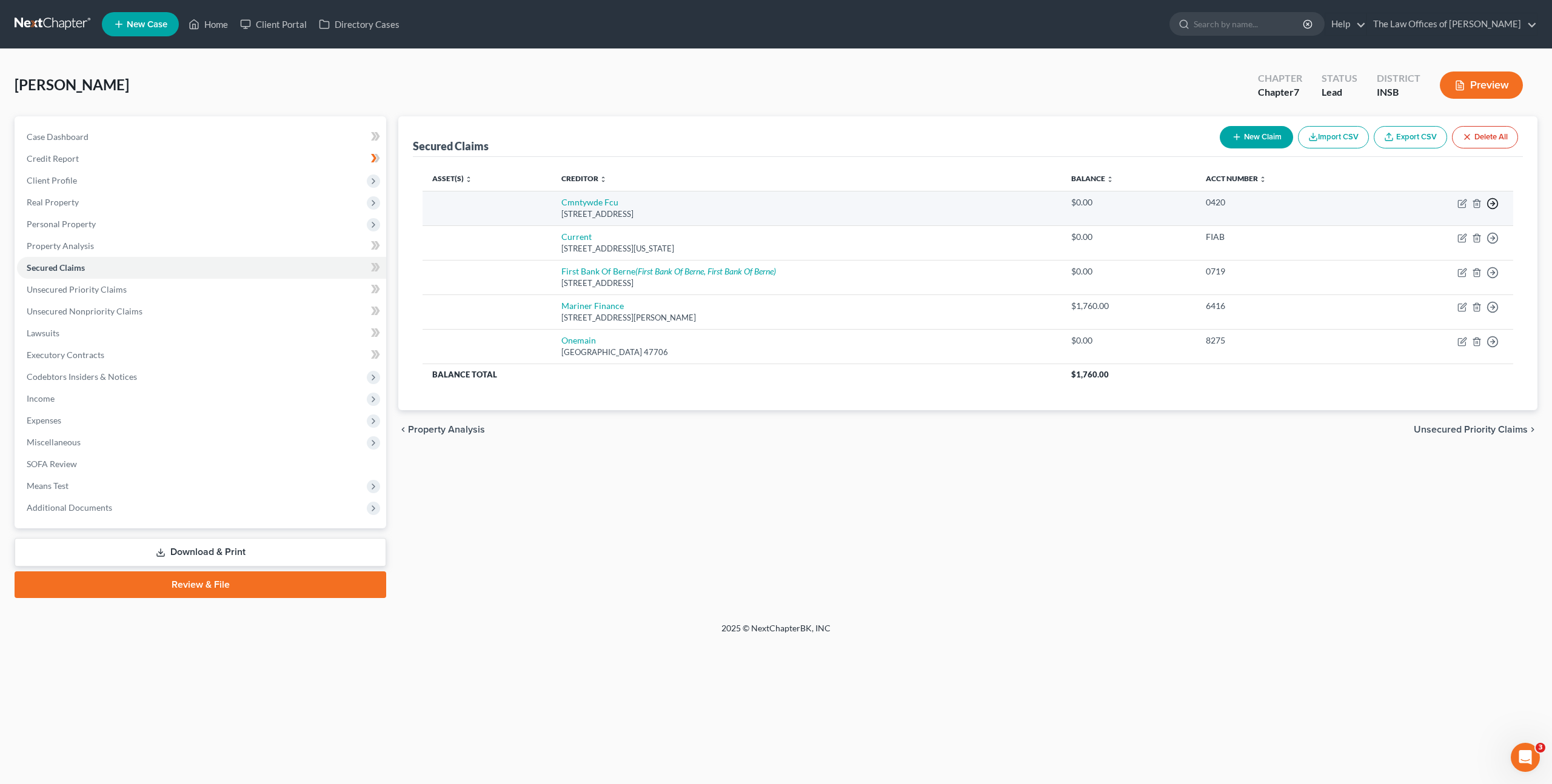
drag, startPoint x: 1492, startPoint y: 200, endPoint x: 1485, endPoint y: 213, distance: 14.8
click at [1492, 200] on icon "button" at bounding box center [1492, 203] width 12 height 12
drag, startPoint x: 1432, startPoint y: 274, endPoint x: 1420, endPoint y: 262, distance: 17.0
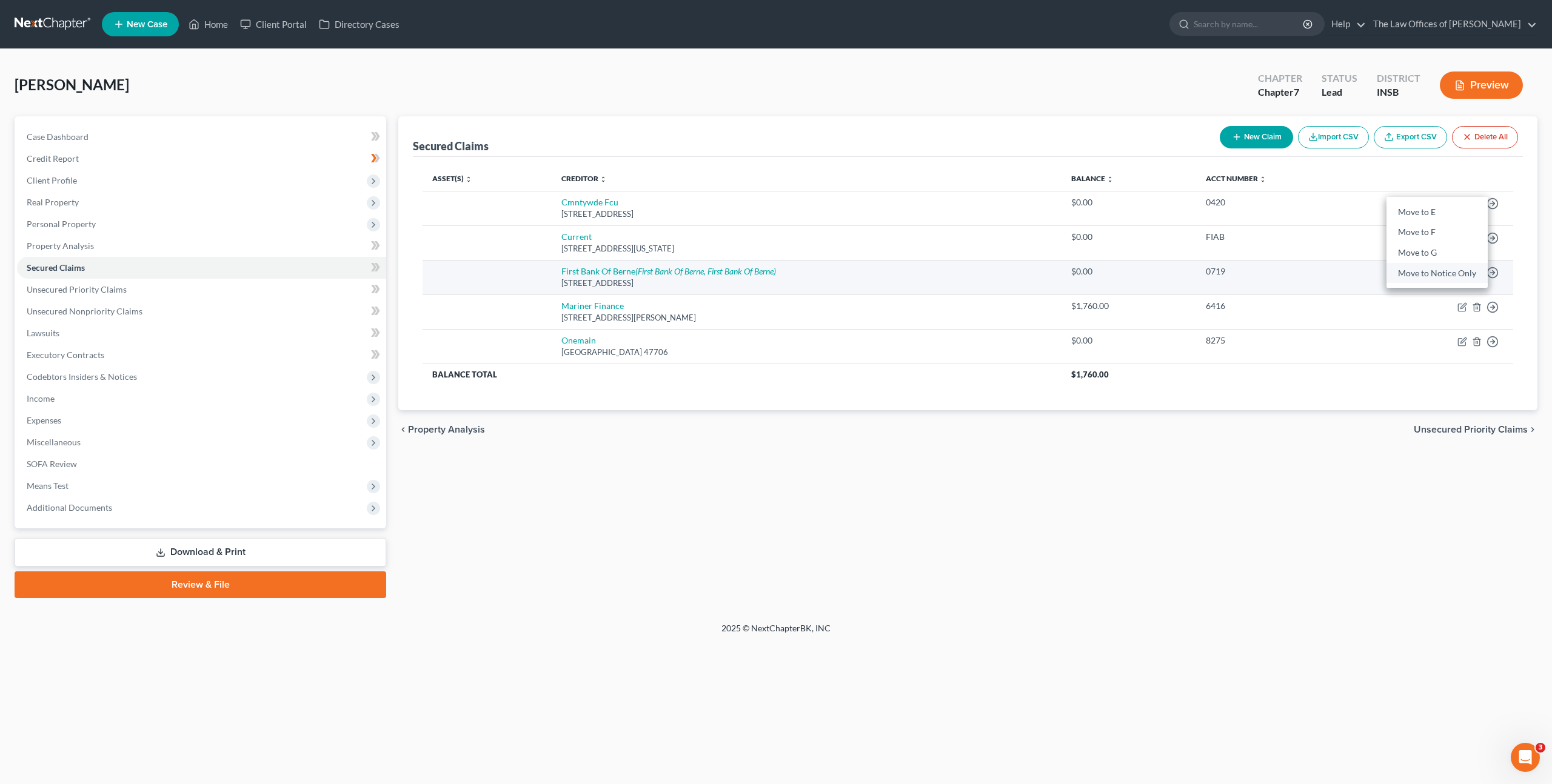
click at [1432, 274] on link "Move to Notice Only" at bounding box center [1437, 273] width 101 height 20
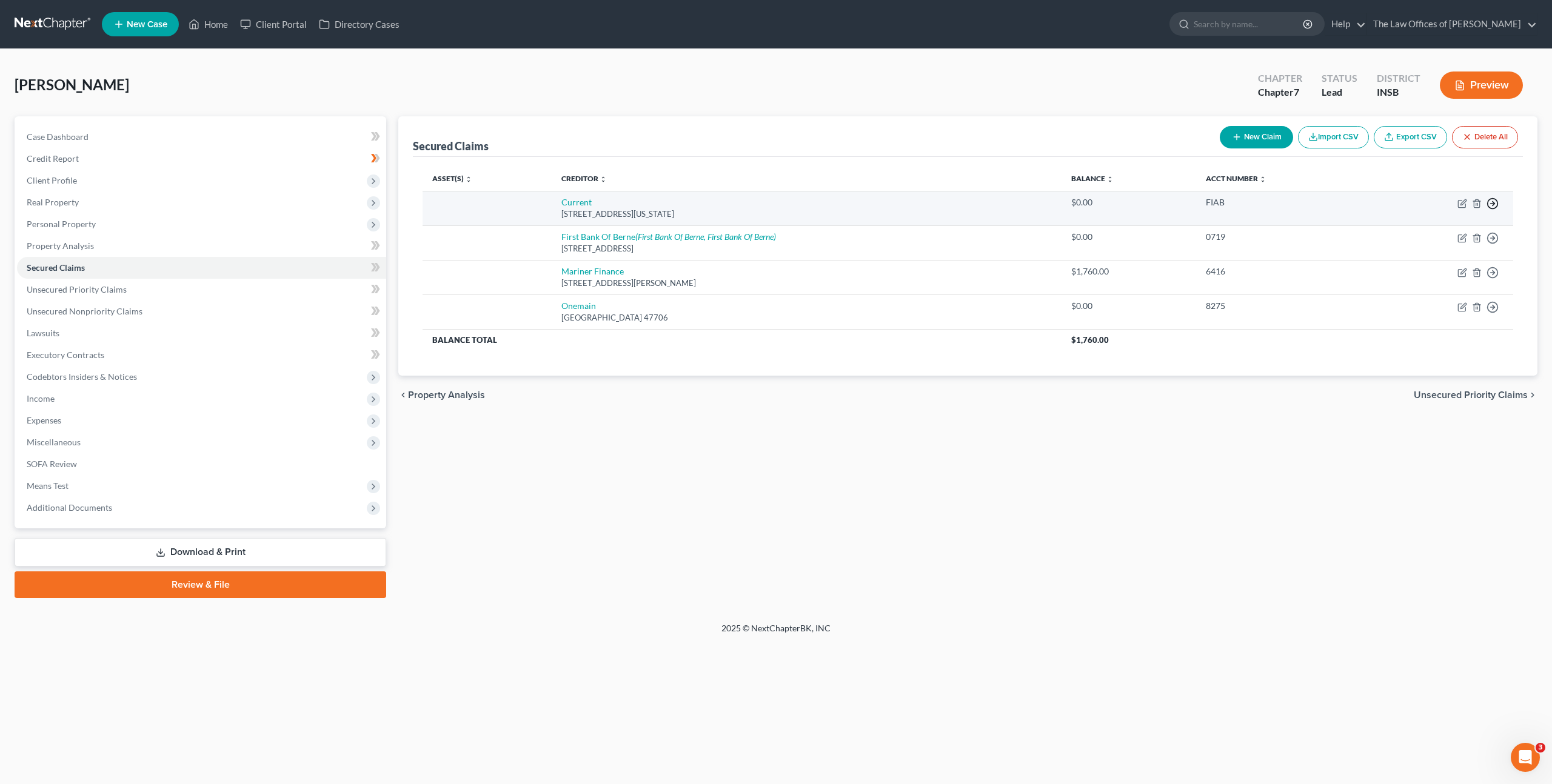
click at [1494, 204] on line "button" at bounding box center [1493, 204] width 4 height 0
drag, startPoint x: 1430, startPoint y: 277, endPoint x: 1474, endPoint y: 224, distance: 68.9
click at [1430, 277] on link "Move to Notice Only" at bounding box center [1437, 273] width 101 height 20
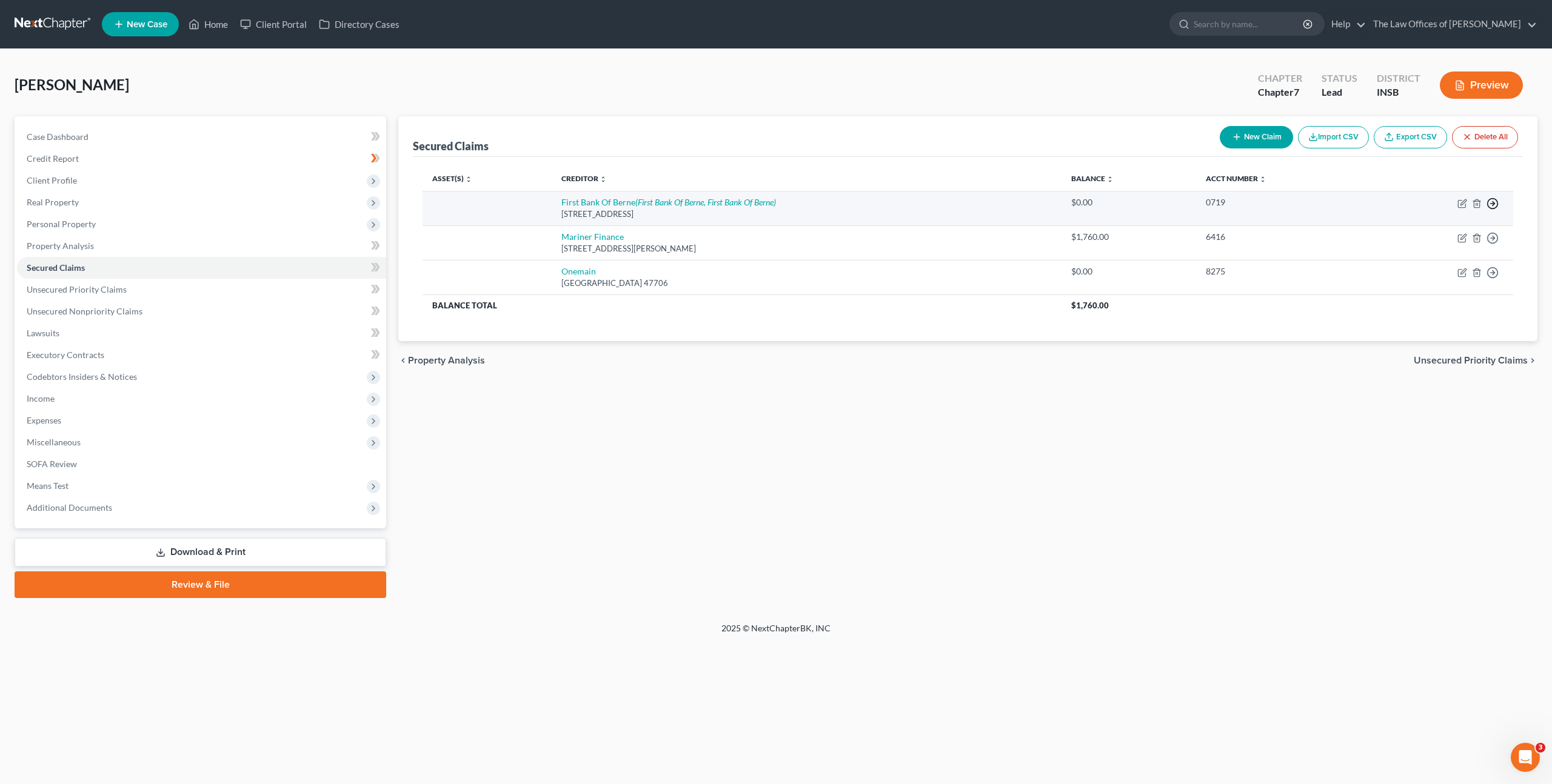
click at [1491, 199] on icon "button" at bounding box center [1492, 203] width 12 height 12
click at [1453, 270] on link "Move to Notice Only" at bounding box center [1437, 273] width 101 height 20
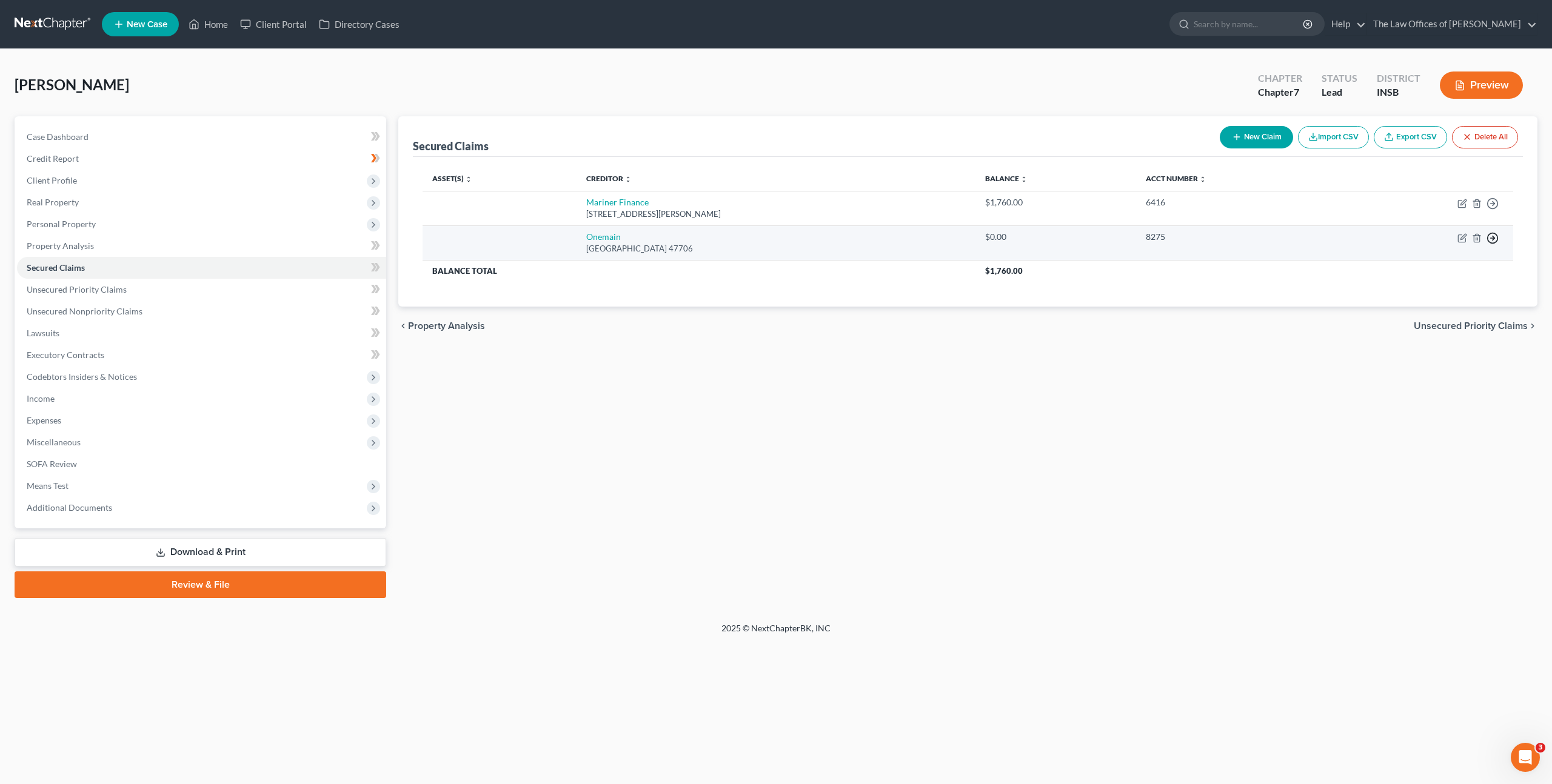
click at [1492, 240] on icon "button" at bounding box center [1492, 238] width 12 height 12
click at [1445, 304] on link "Move to Notice Only" at bounding box center [1437, 308] width 101 height 20
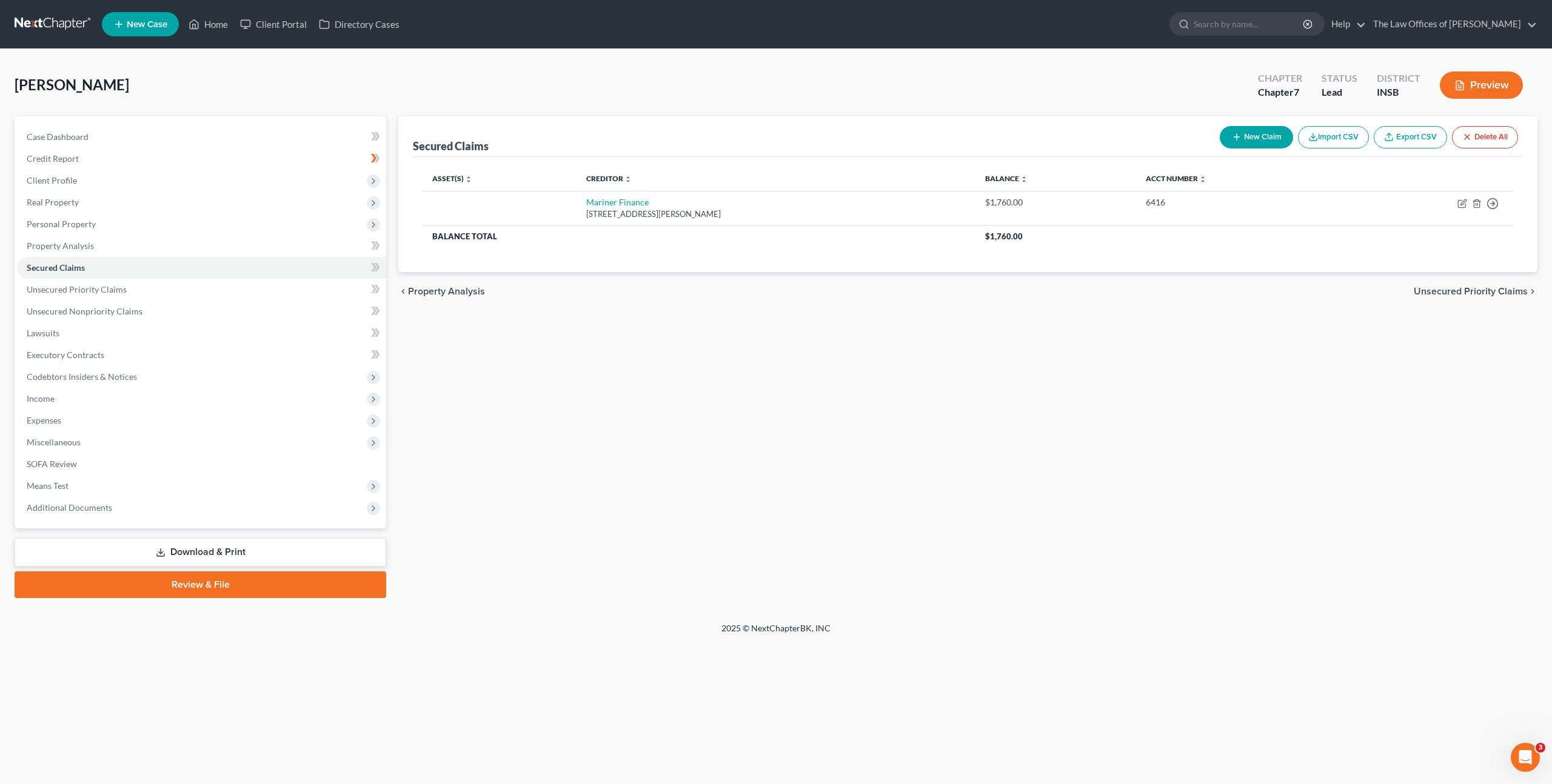
click at [1182, 413] on div "Secured Claims New Claim Import CSV Export CSV Delete All Asset(s) expand_more …" at bounding box center [968, 357] width 1152 height 482
click at [244, 291] on link "Unsecured Priority Claims" at bounding box center [202, 290] width 369 height 22
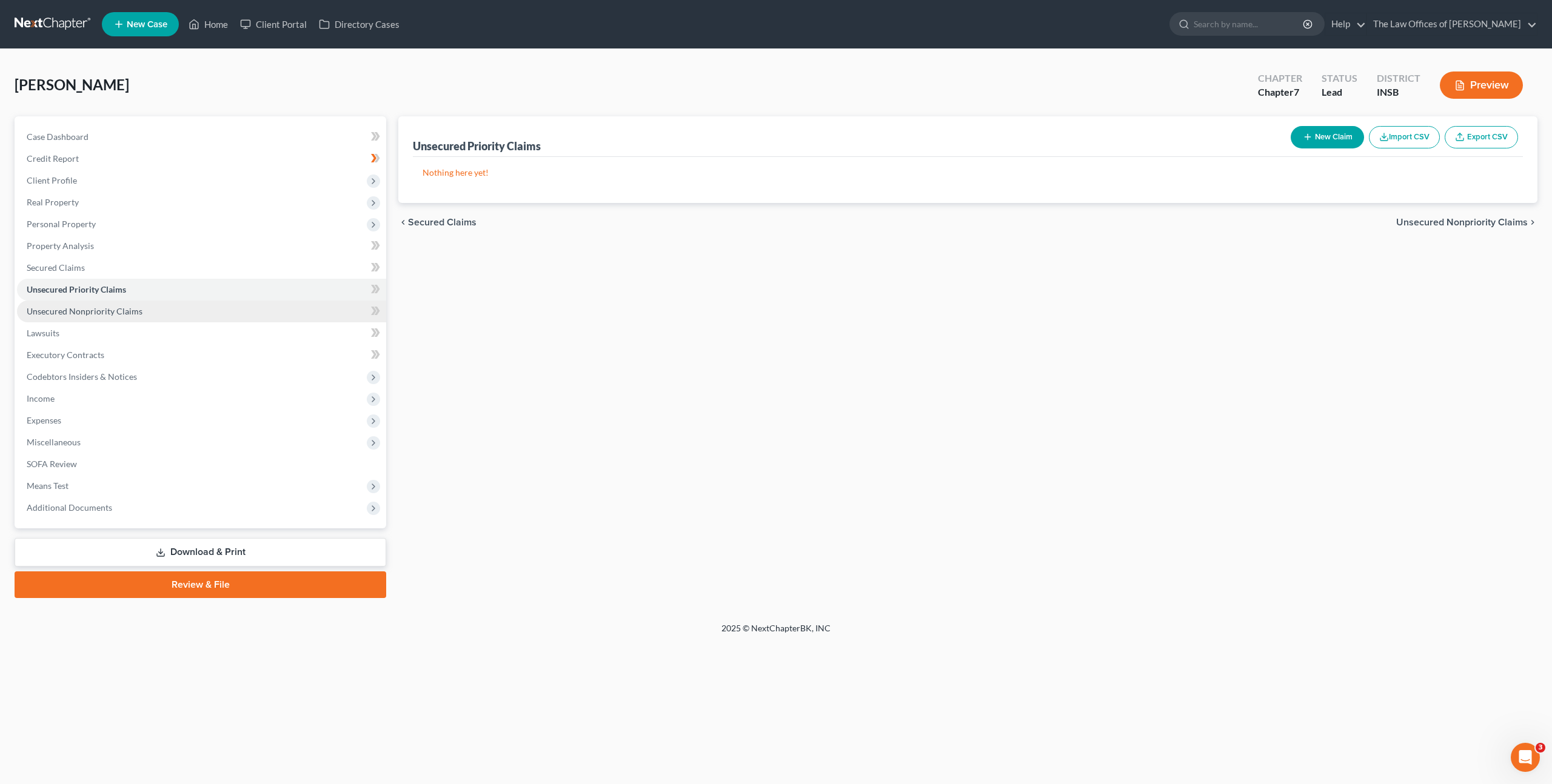
drag, startPoint x: 160, startPoint y: 311, endPoint x: 180, endPoint y: 309, distance: 20.1
click at [160, 311] on link "Unsecured Nonpriority Claims" at bounding box center [202, 311] width 369 height 22
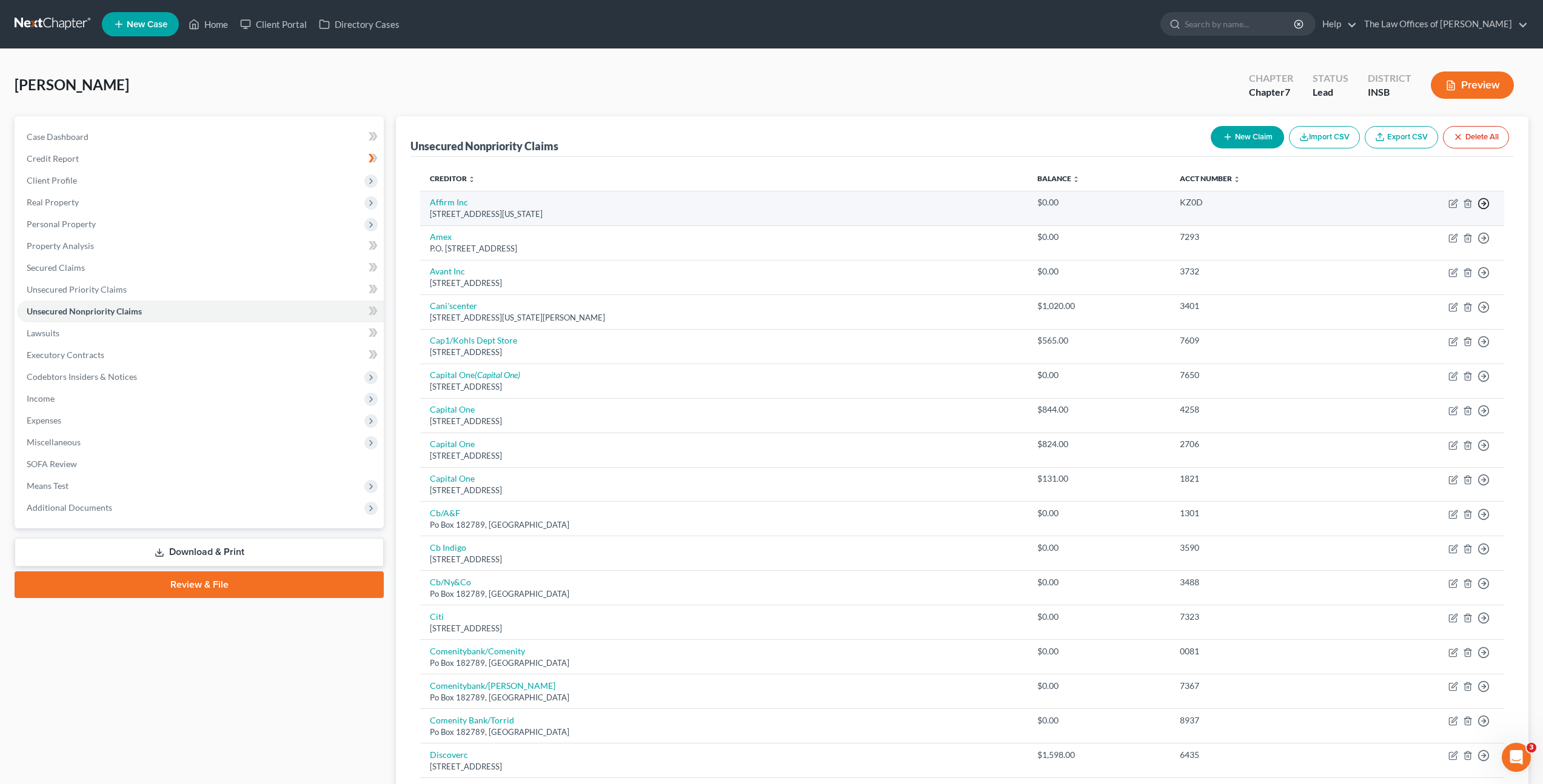
click at [1485, 205] on icon "button" at bounding box center [1483, 203] width 12 height 12
click at [1432, 280] on link "Move to Notice Only" at bounding box center [1428, 273] width 101 height 20
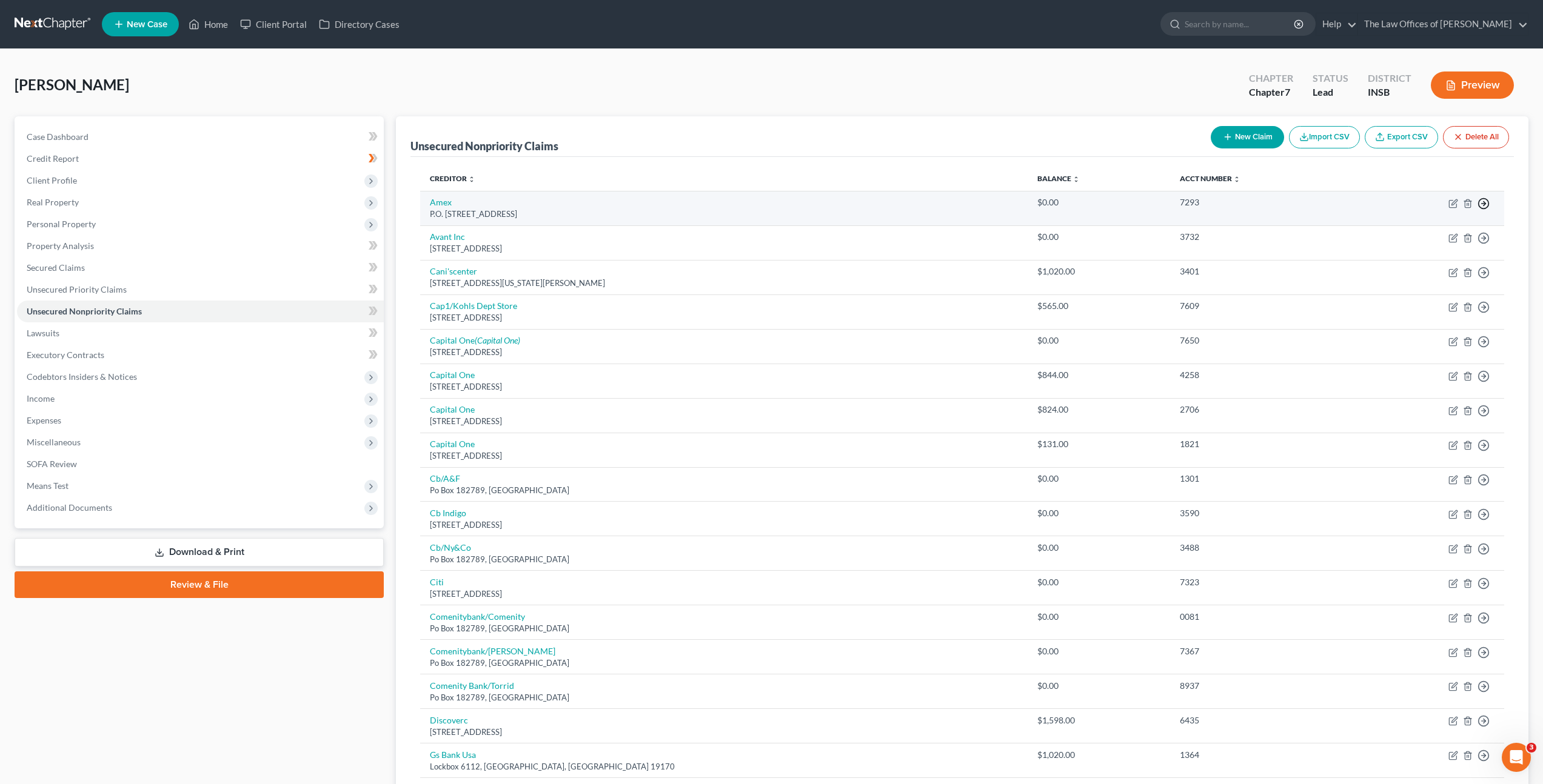
click at [1485, 204] on line "button" at bounding box center [1484, 204] width 4 height 0
click at [1448, 270] on link "Move to Notice Only" at bounding box center [1428, 273] width 101 height 20
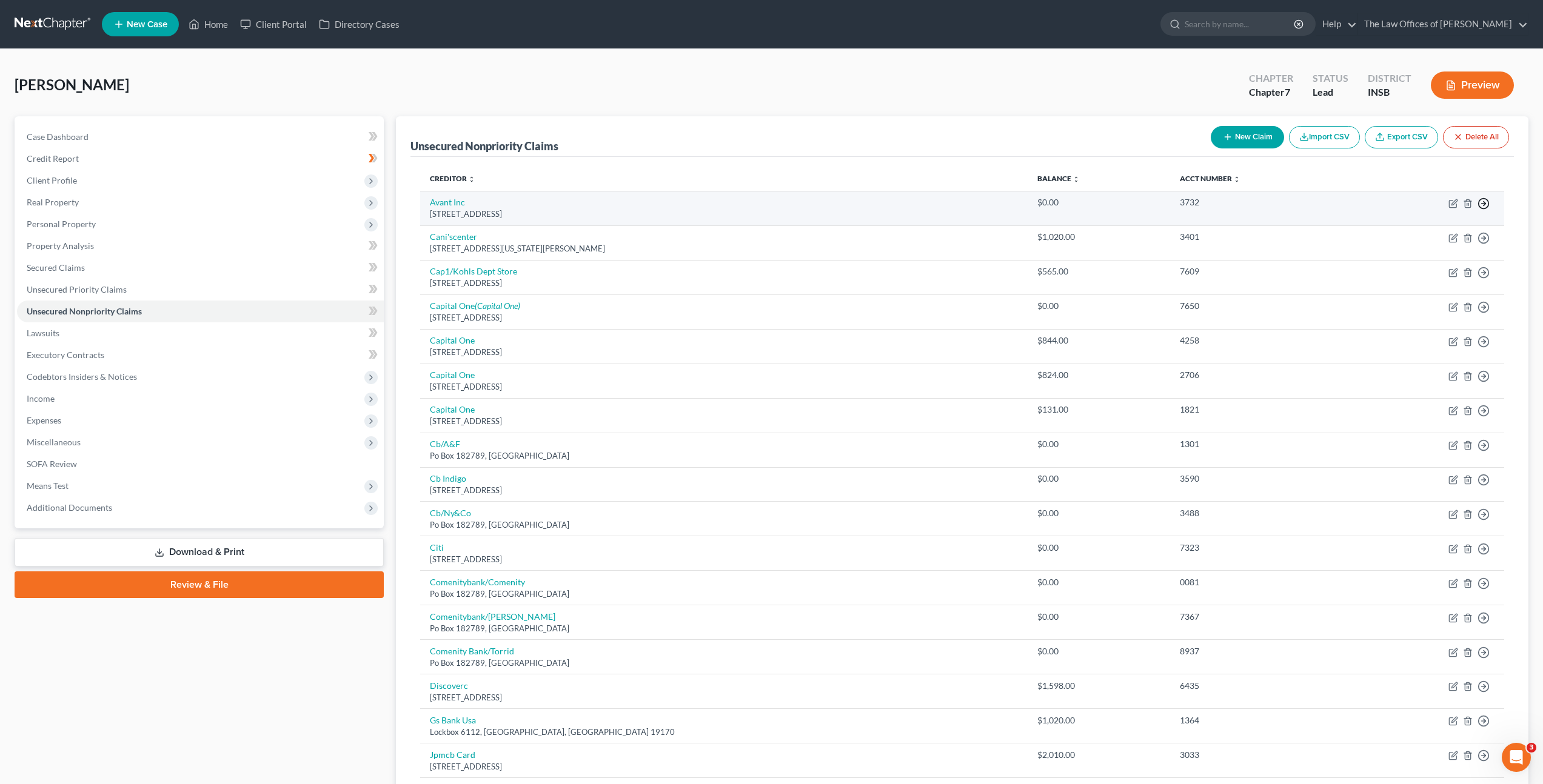
click at [1481, 202] on icon "button" at bounding box center [1483, 203] width 12 height 12
click at [1416, 277] on link "Move to Notice Only" at bounding box center [1428, 273] width 101 height 20
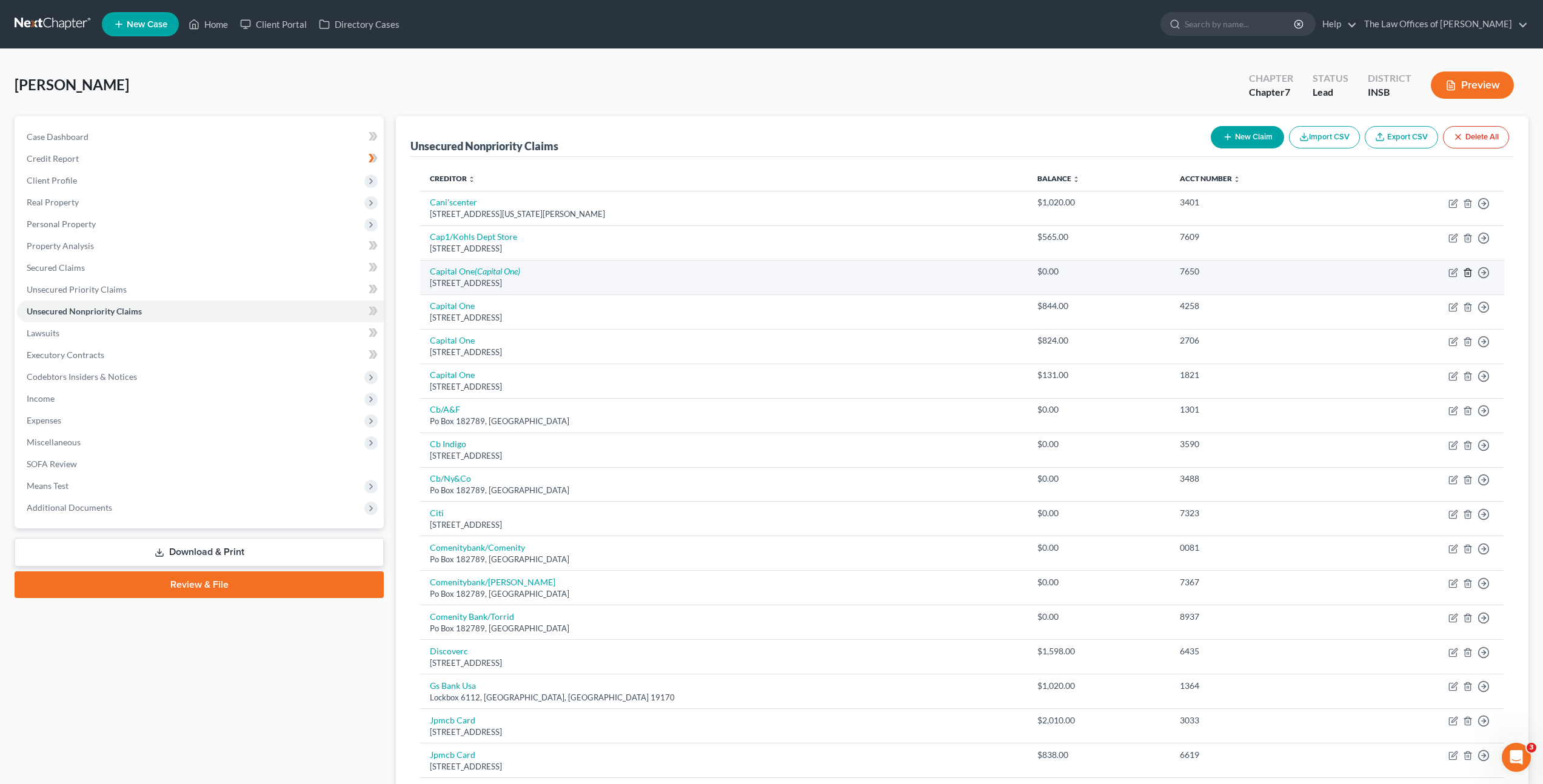
click at [1467, 273] on line "button" at bounding box center [1467, 274] width 0 height 3
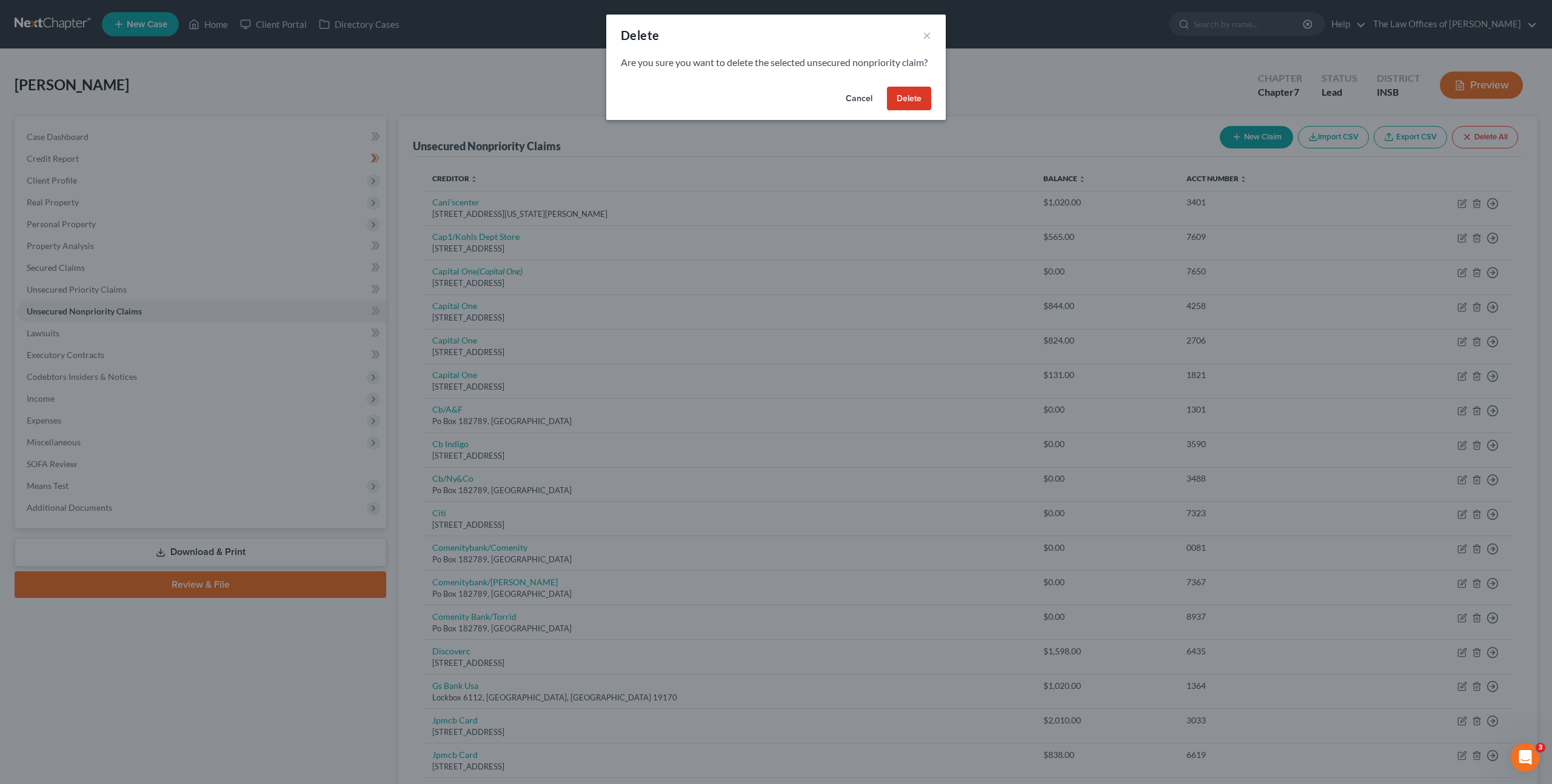
click at [918, 109] on button "Delete" at bounding box center [909, 99] width 45 height 24
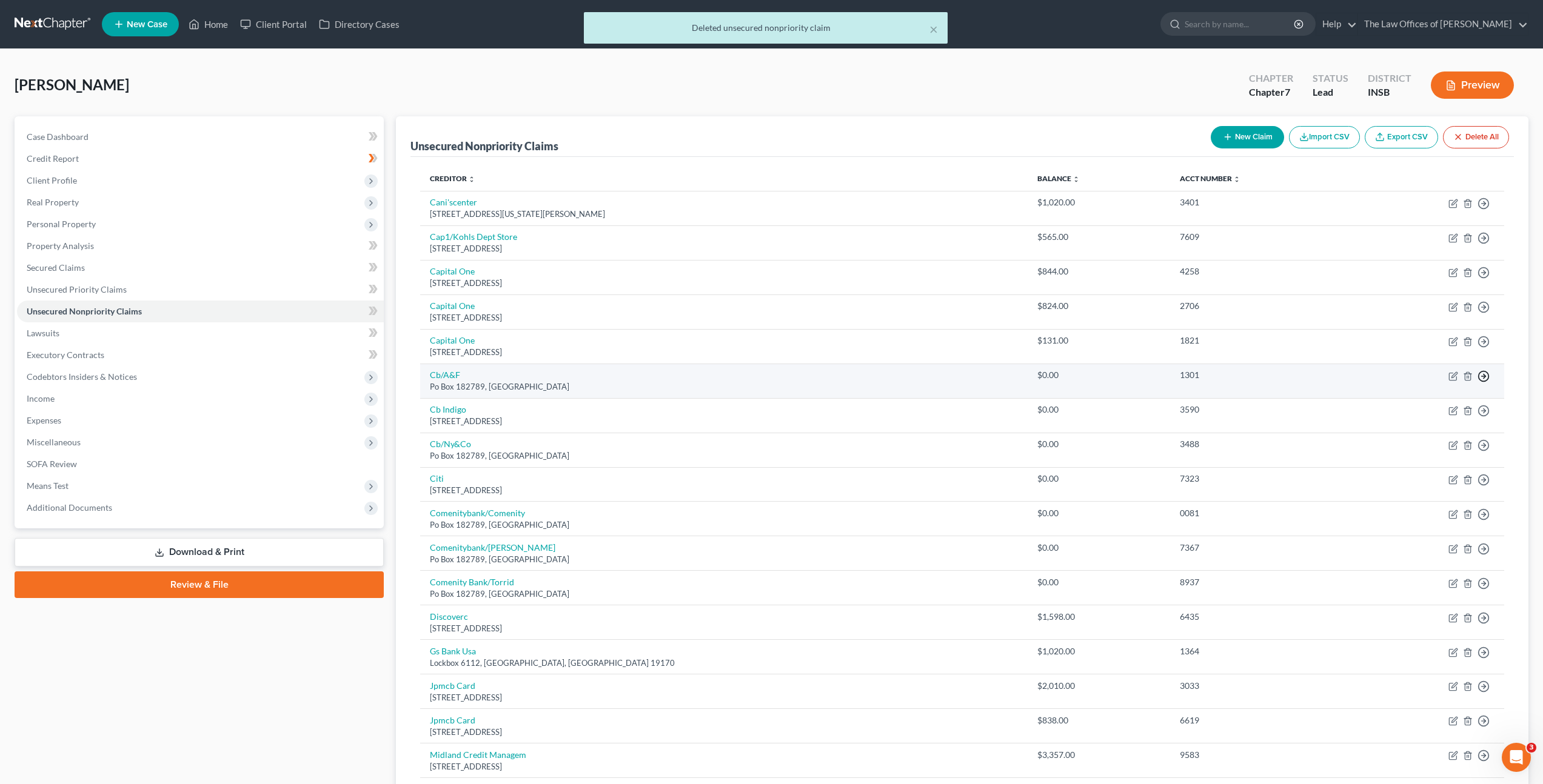
click at [1482, 375] on icon "button" at bounding box center [1483, 376] width 12 height 12
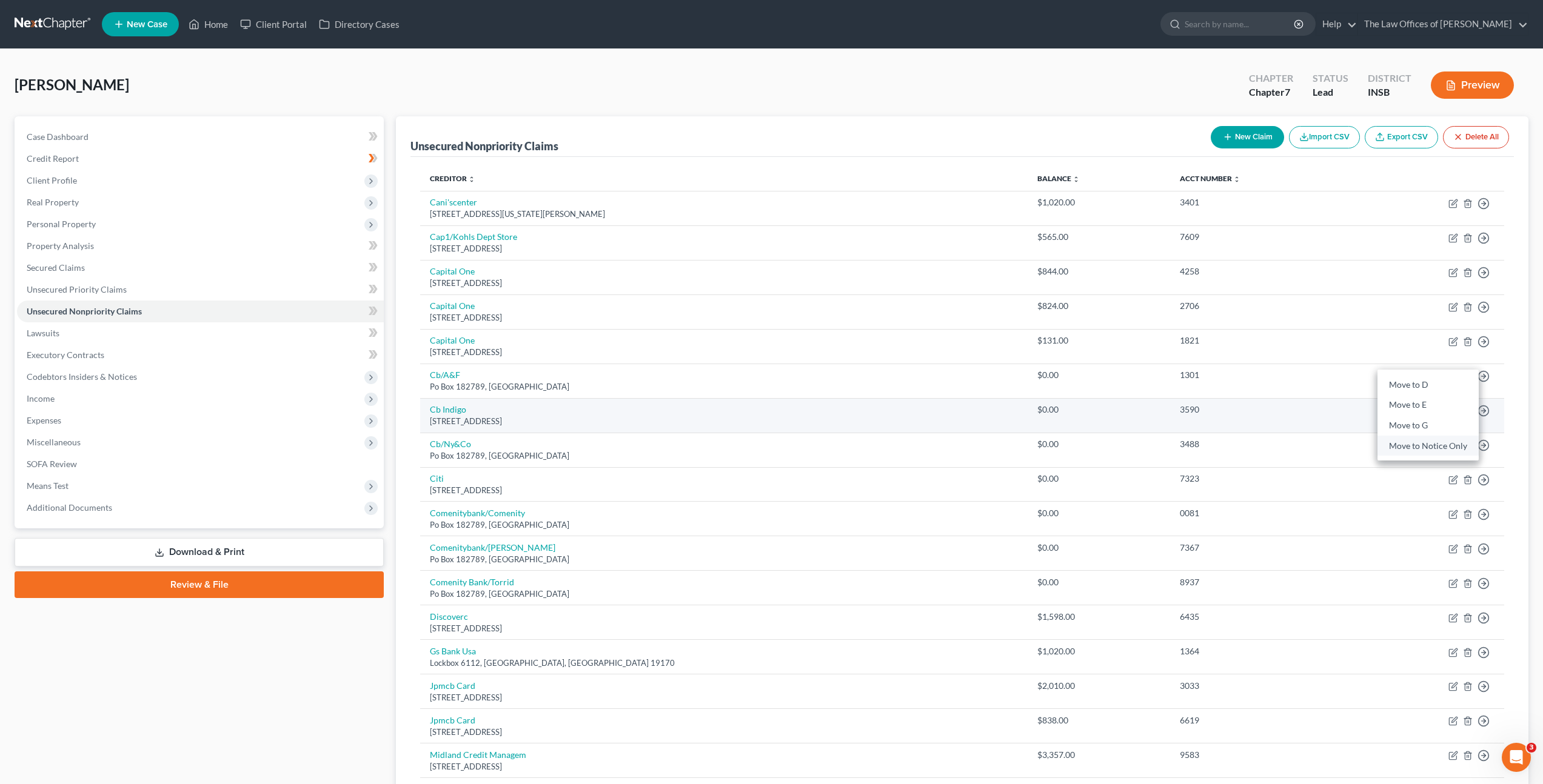
drag, startPoint x: 1416, startPoint y: 449, endPoint x: 1390, endPoint y: 422, distance: 37.5
click at [1416, 449] on link "Move to Notice Only" at bounding box center [1428, 446] width 101 height 20
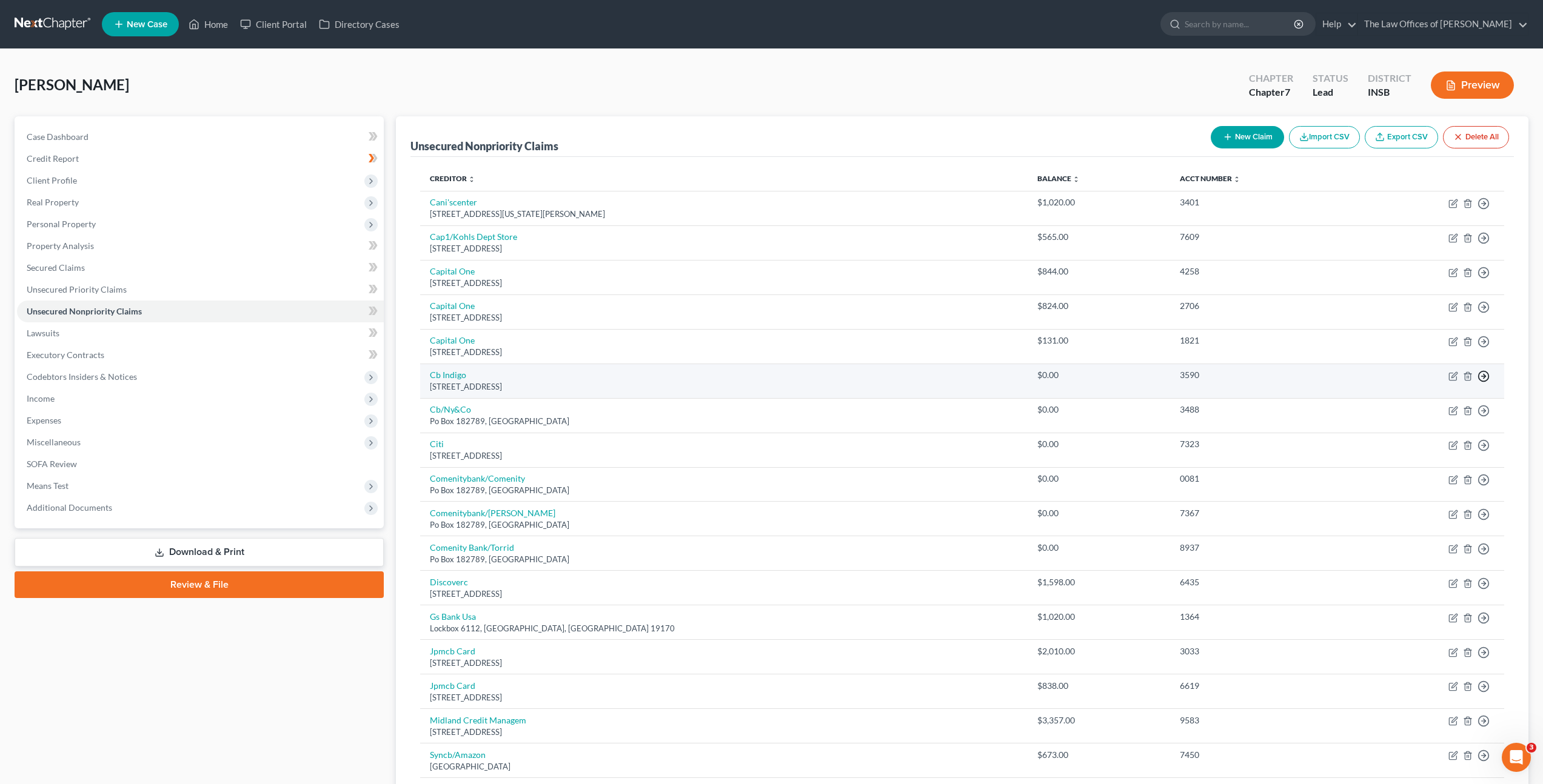
click at [1487, 377] on icon "button" at bounding box center [1483, 376] width 12 height 12
click at [1431, 441] on link "Move to Notice Only" at bounding box center [1428, 446] width 101 height 20
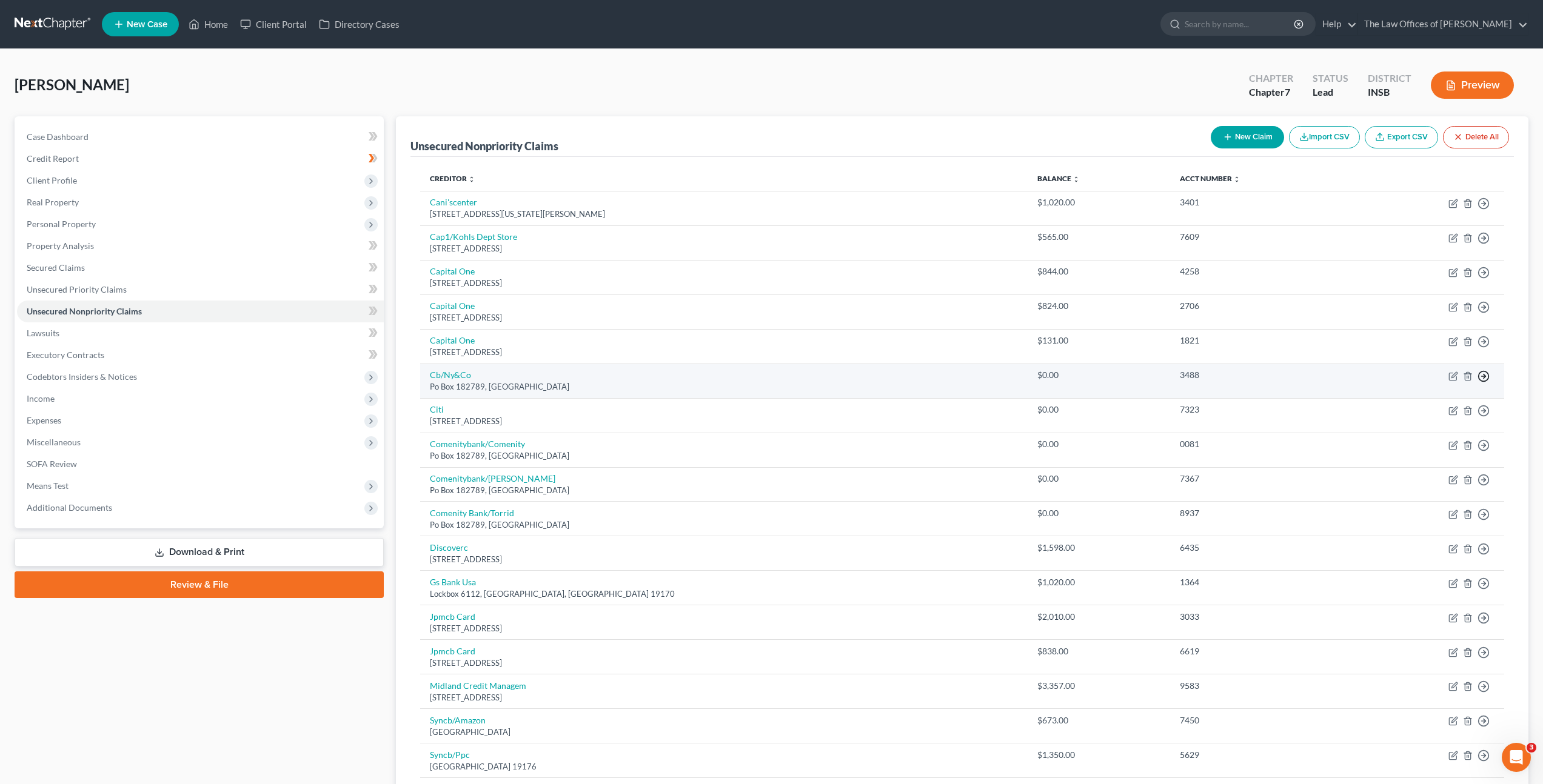
drag, startPoint x: 1481, startPoint y: 376, endPoint x: 1474, endPoint y: 386, distance: 12.2
click at [1481, 376] on icon "button" at bounding box center [1483, 376] width 12 height 12
click at [1412, 437] on link "Move to Notice Only" at bounding box center [1428, 446] width 101 height 20
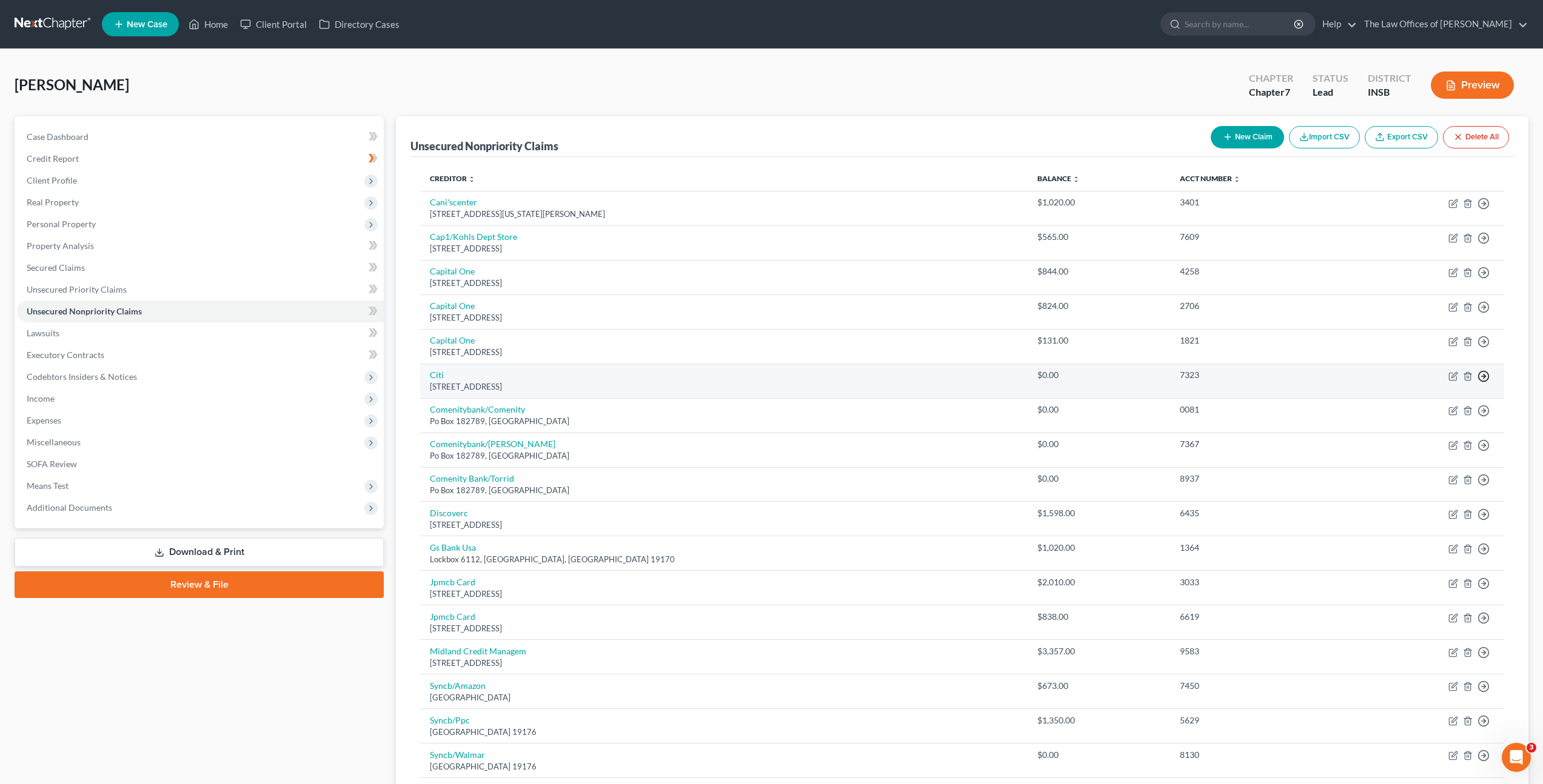
click at [1485, 377] on icon "button" at bounding box center [1483, 376] width 12 height 12
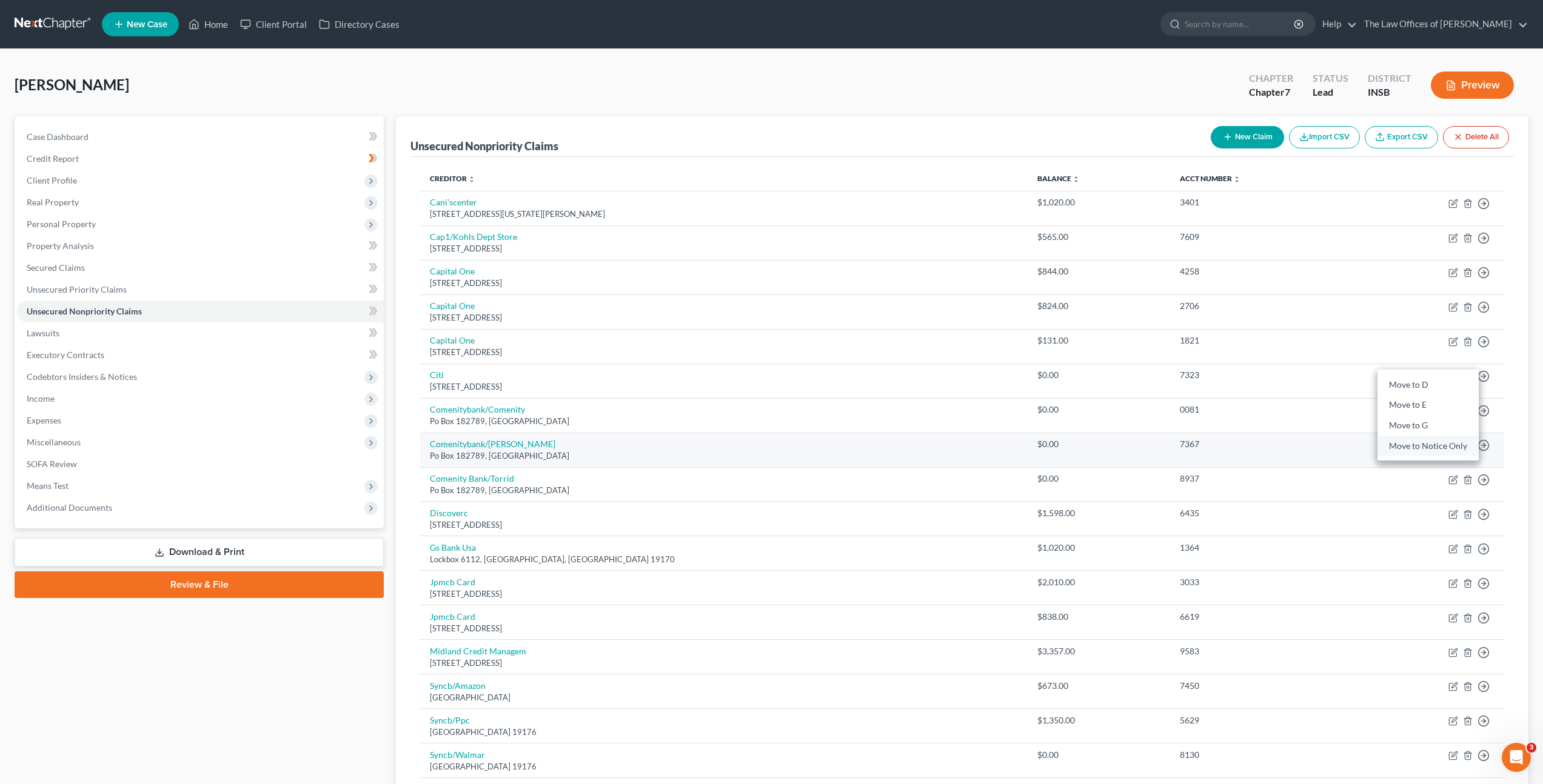
click at [1409, 447] on link "Move to Notice Only" at bounding box center [1428, 446] width 101 height 20
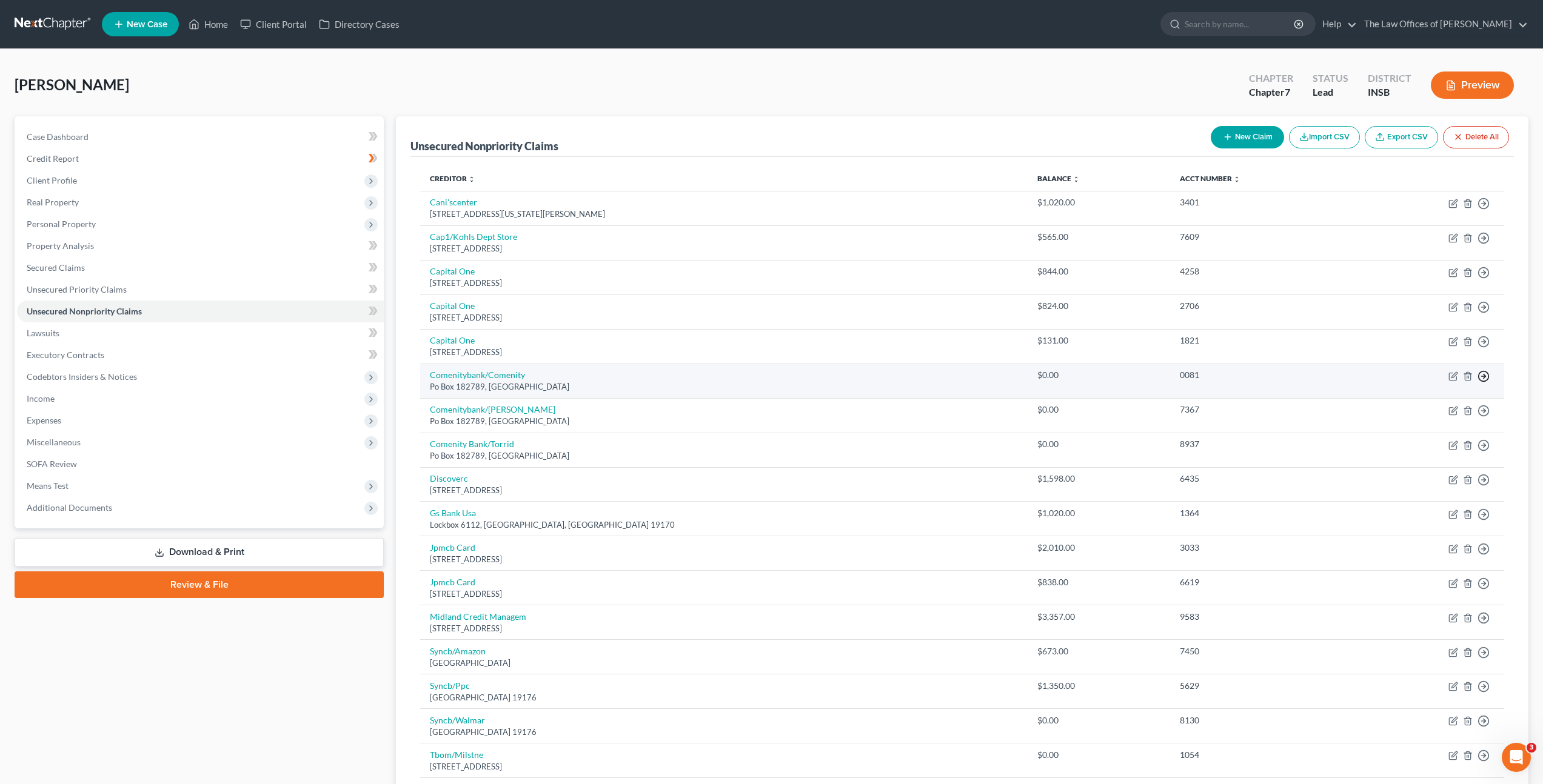
click at [1486, 381] on icon "button" at bounding box center [1483, 376] width 12 height 12
click at [1428, 441] on link "Move to Notice Only" at bounding box center [1428, 446] width 101 height 20
click at [1483, 376] on line "button" at bounding box center [1484, 376] width 4 height 0
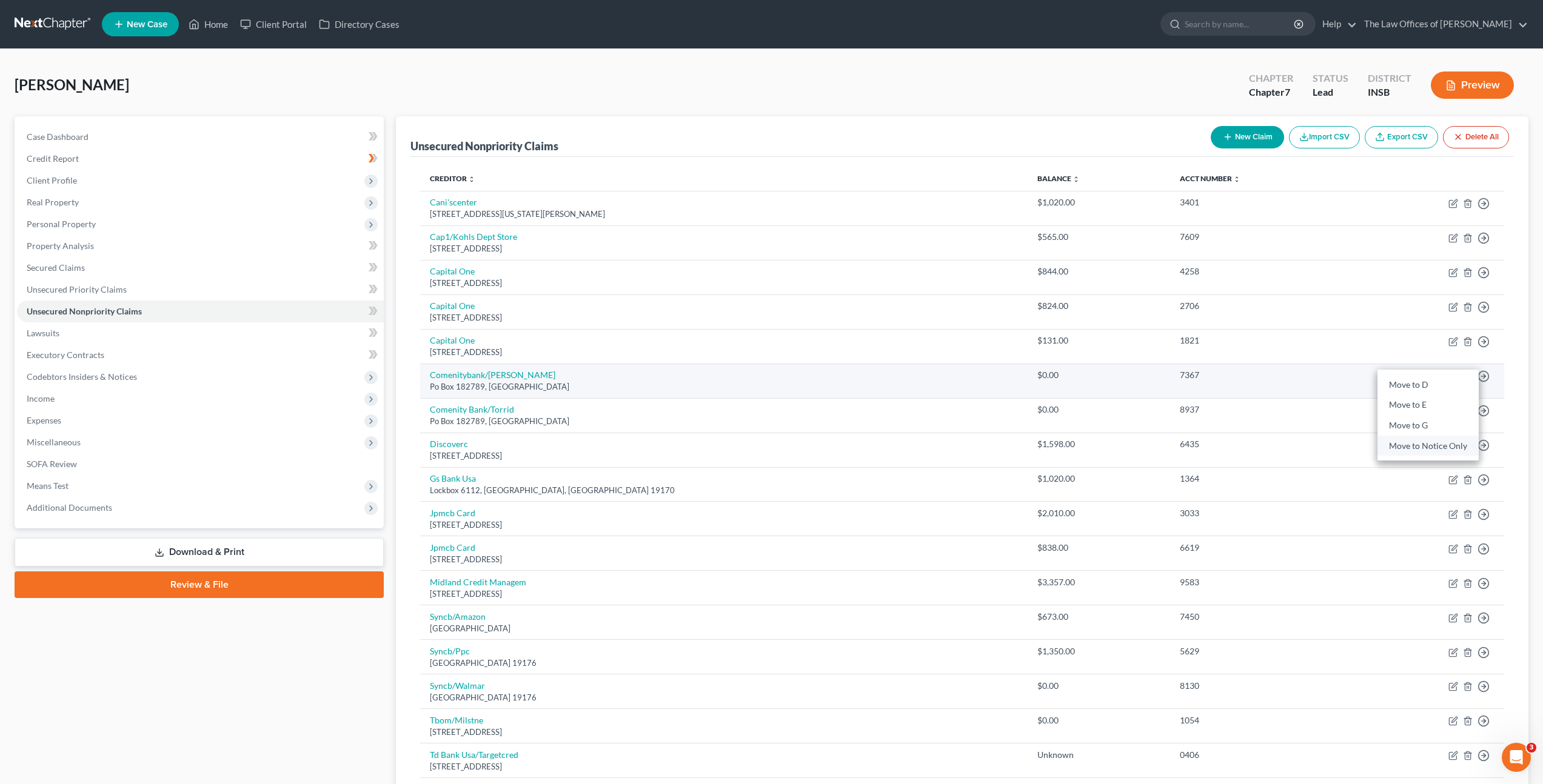
click at [1435, 442] on link "Move to Notice Only" at bounding box center [1428, 446] width 101 height 20
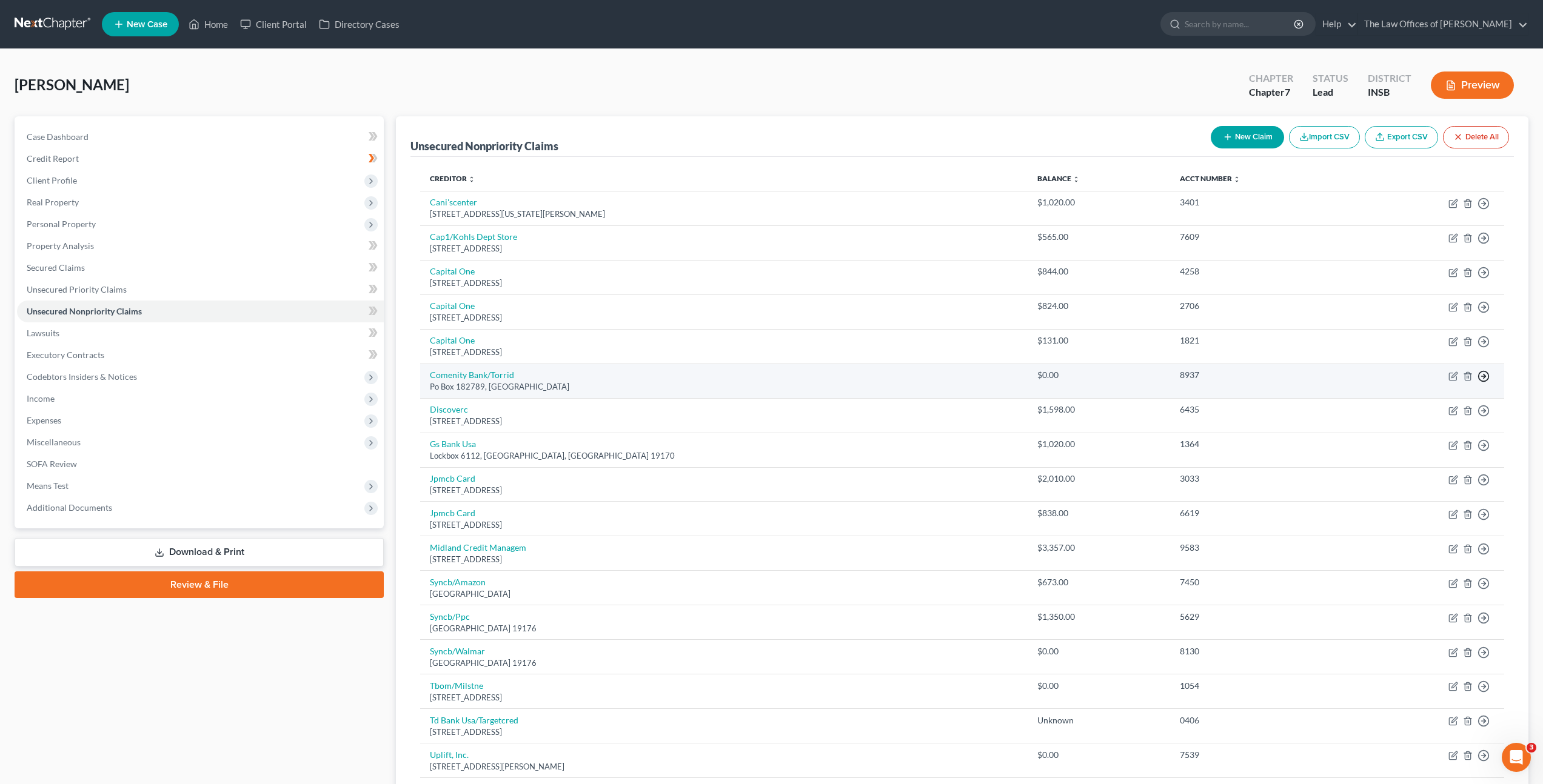
click at [1481, 377] on icon "button" at bounding box center [1483, 376] width 12 height 12
click at [1453, 444] on link "Move to Notice Only" at bounding box center [1428, 446] width 101 height 20
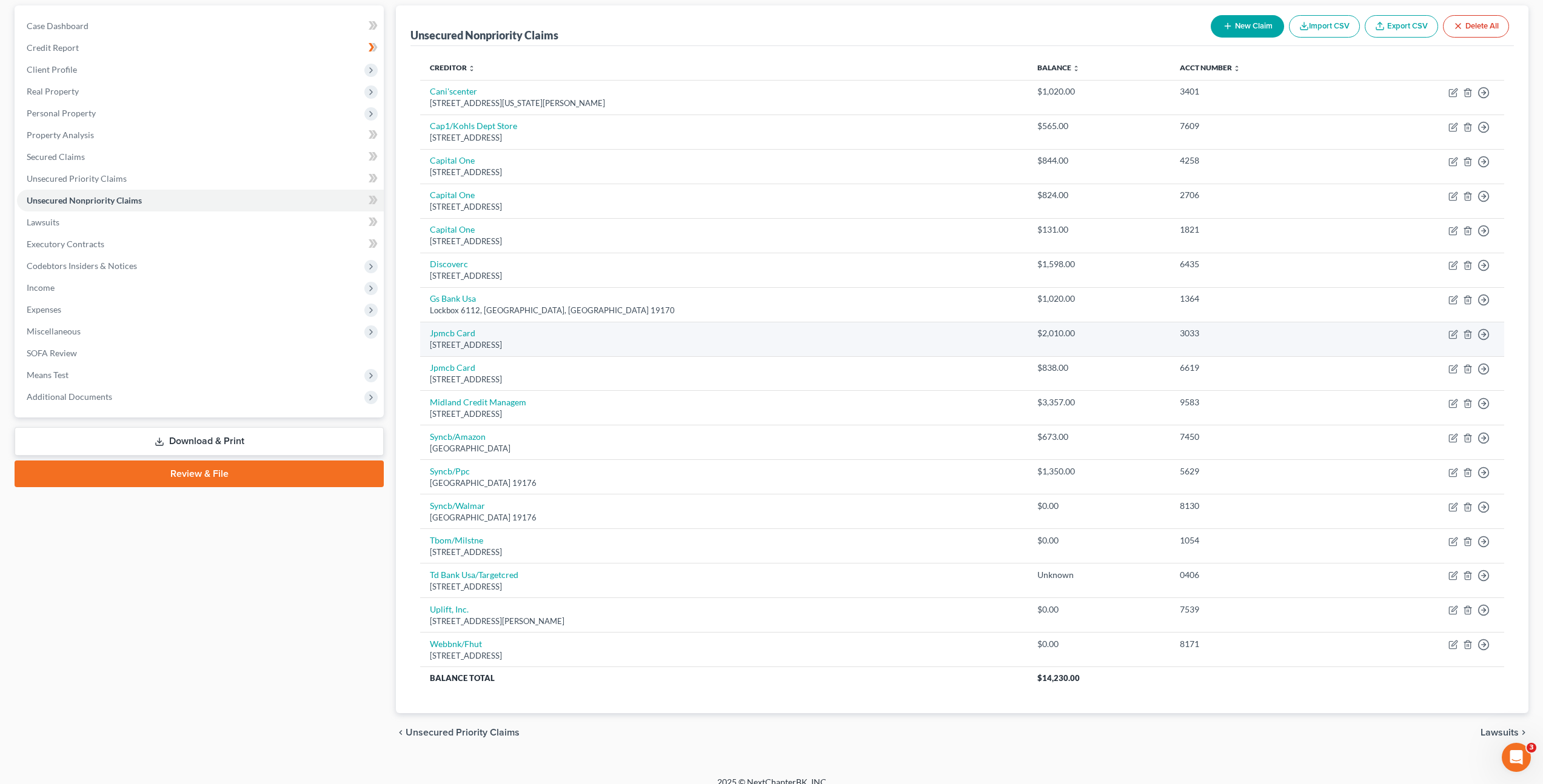
scroll to position [125, 0]
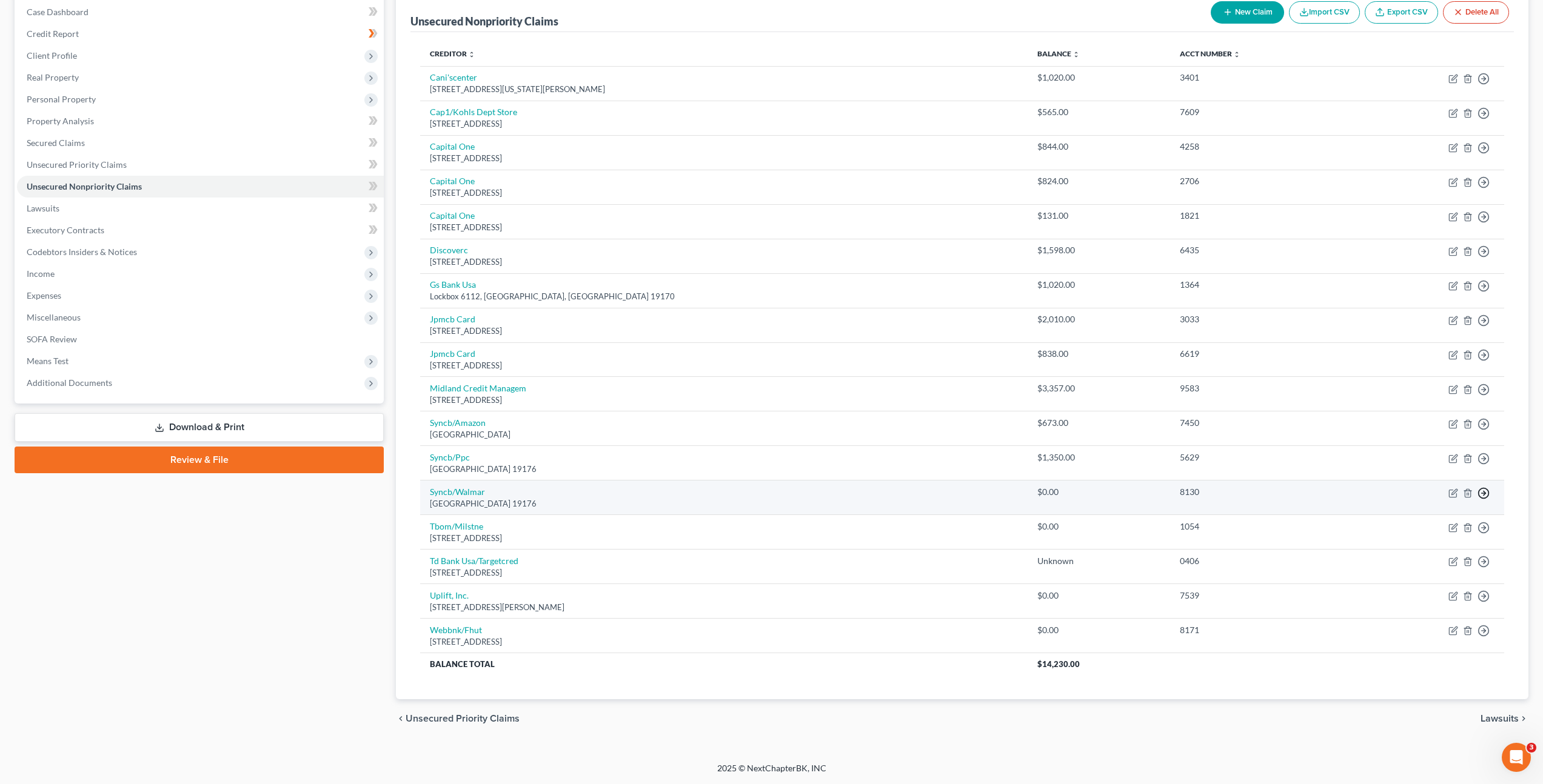
click at [1483, 492] on icon "button" at bounding box center [1483, 493] width 12 height 12
click at [1416, 564] on link "Move to Notice Only" at bounding box center [1428, 563] width 101 height 20
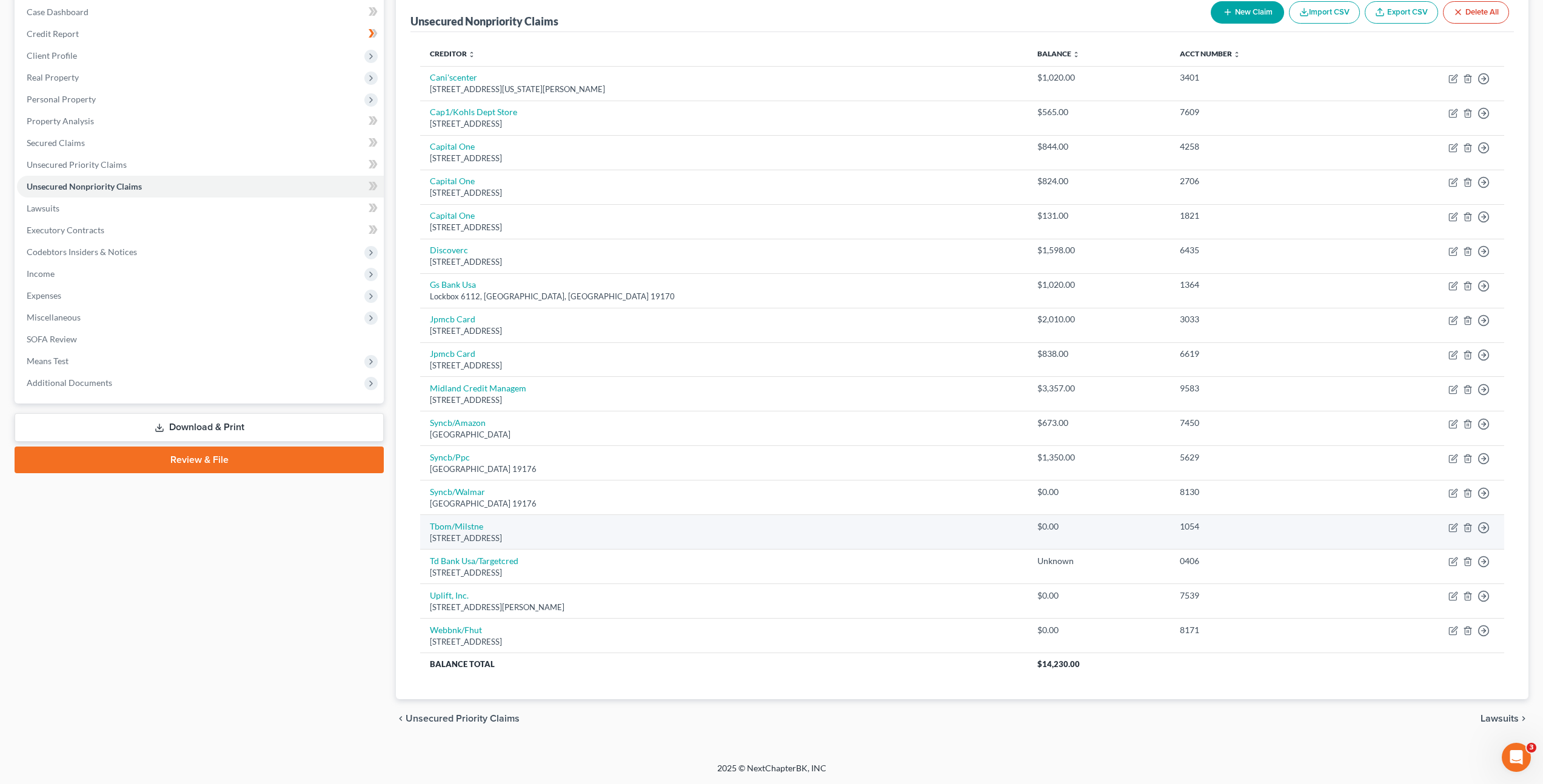
scroll to position [90, 0]
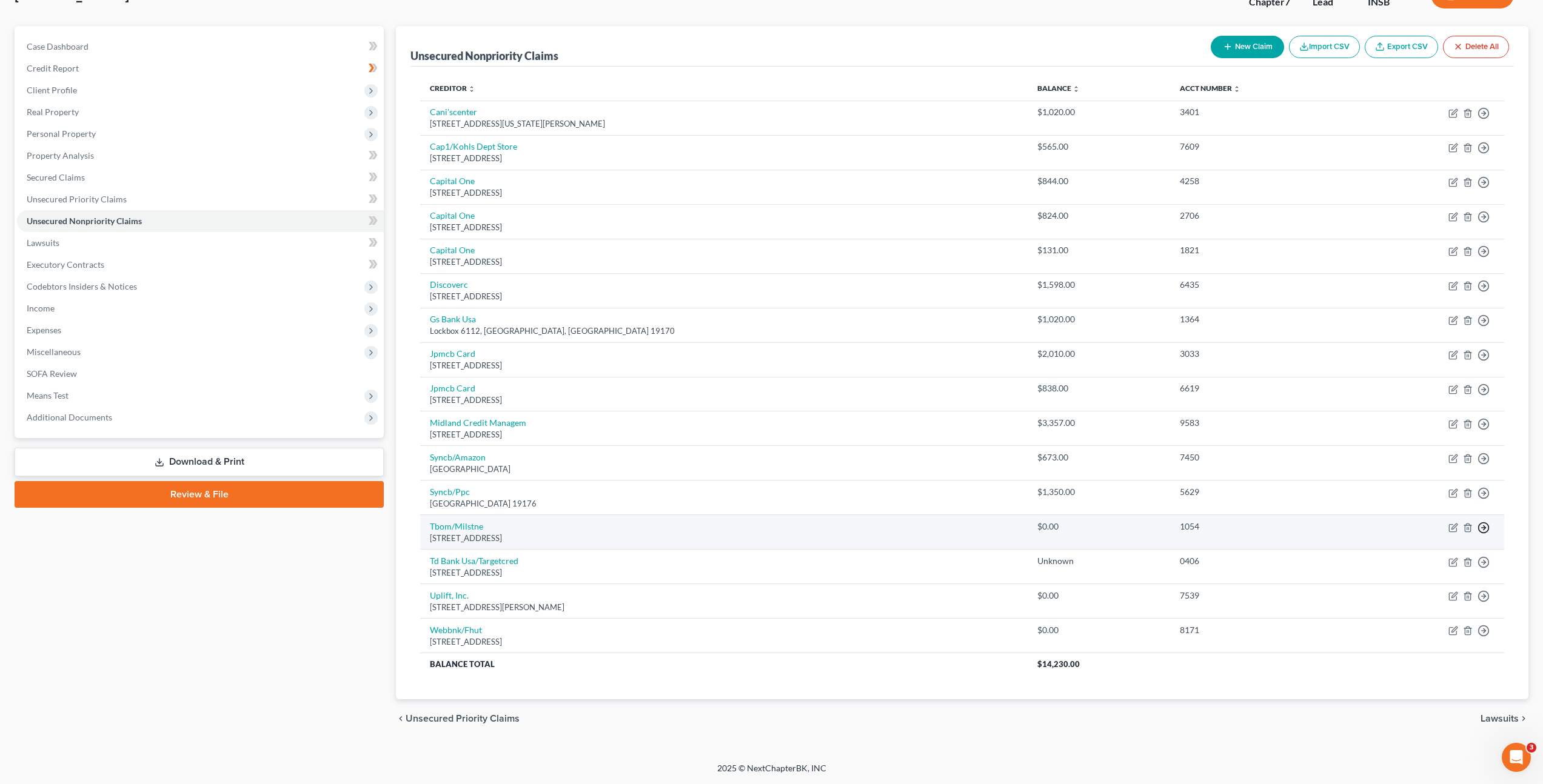
click at [1487, 529] on circle "button" at bounding box center [1484, 528] width 10 height 10
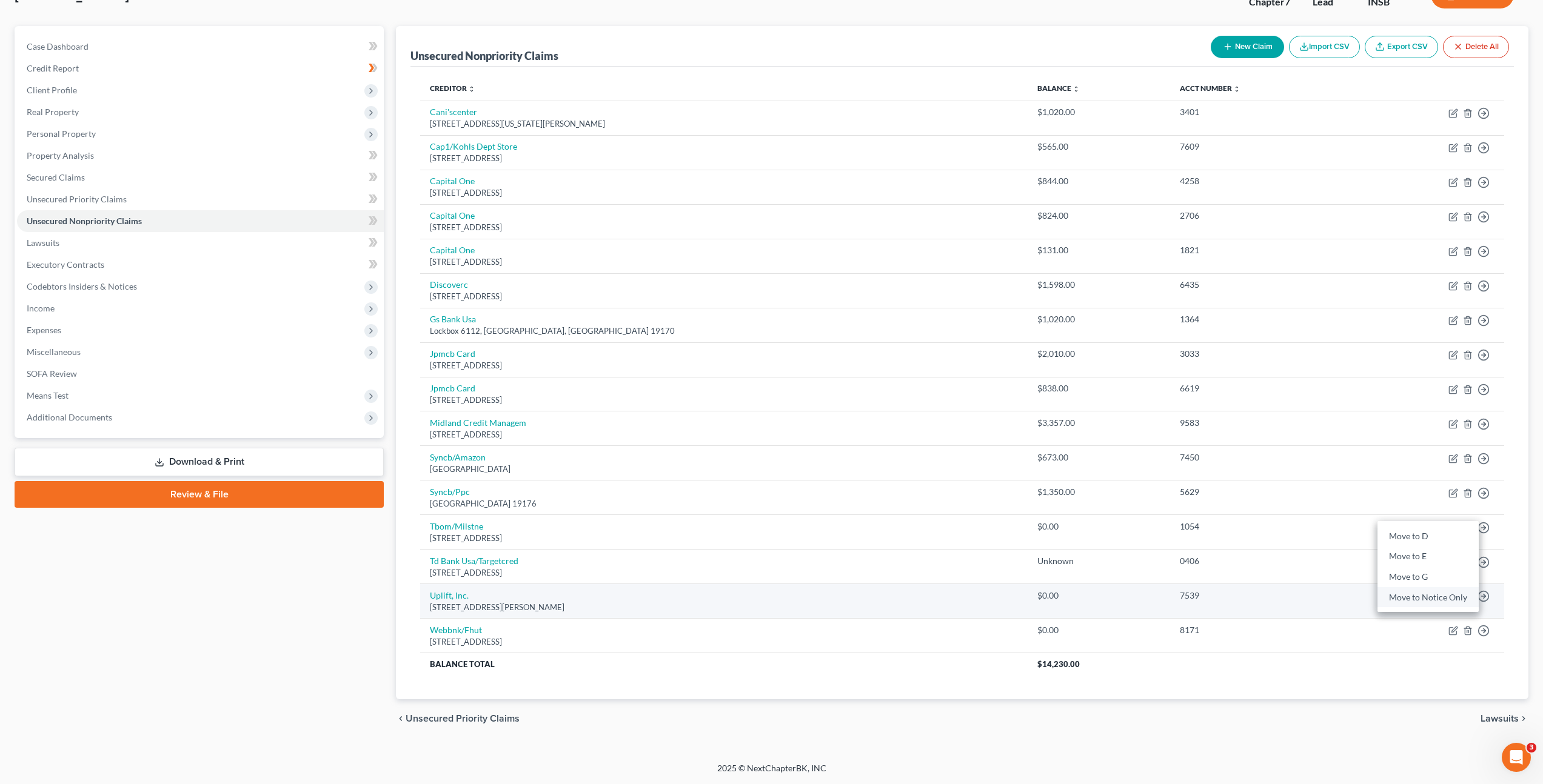
click at [1428, 598] on link "Move to Notice Only" at bounding box center [1428, 598] width 101 height 20
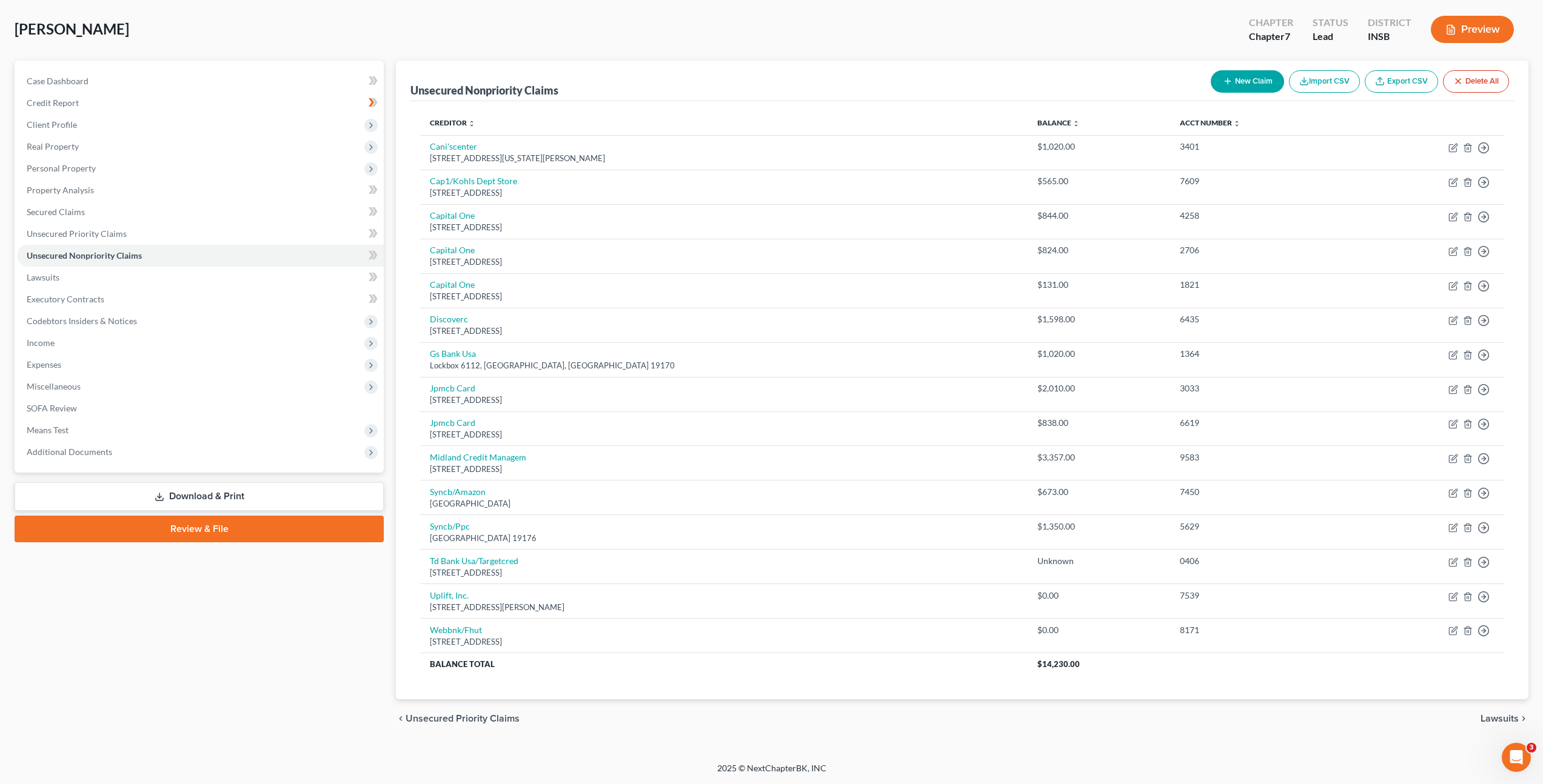
scroll to position [56, 0]
click at [1488, 562] on circle "button" at bounding box center [1484, 562] width 10 height 10
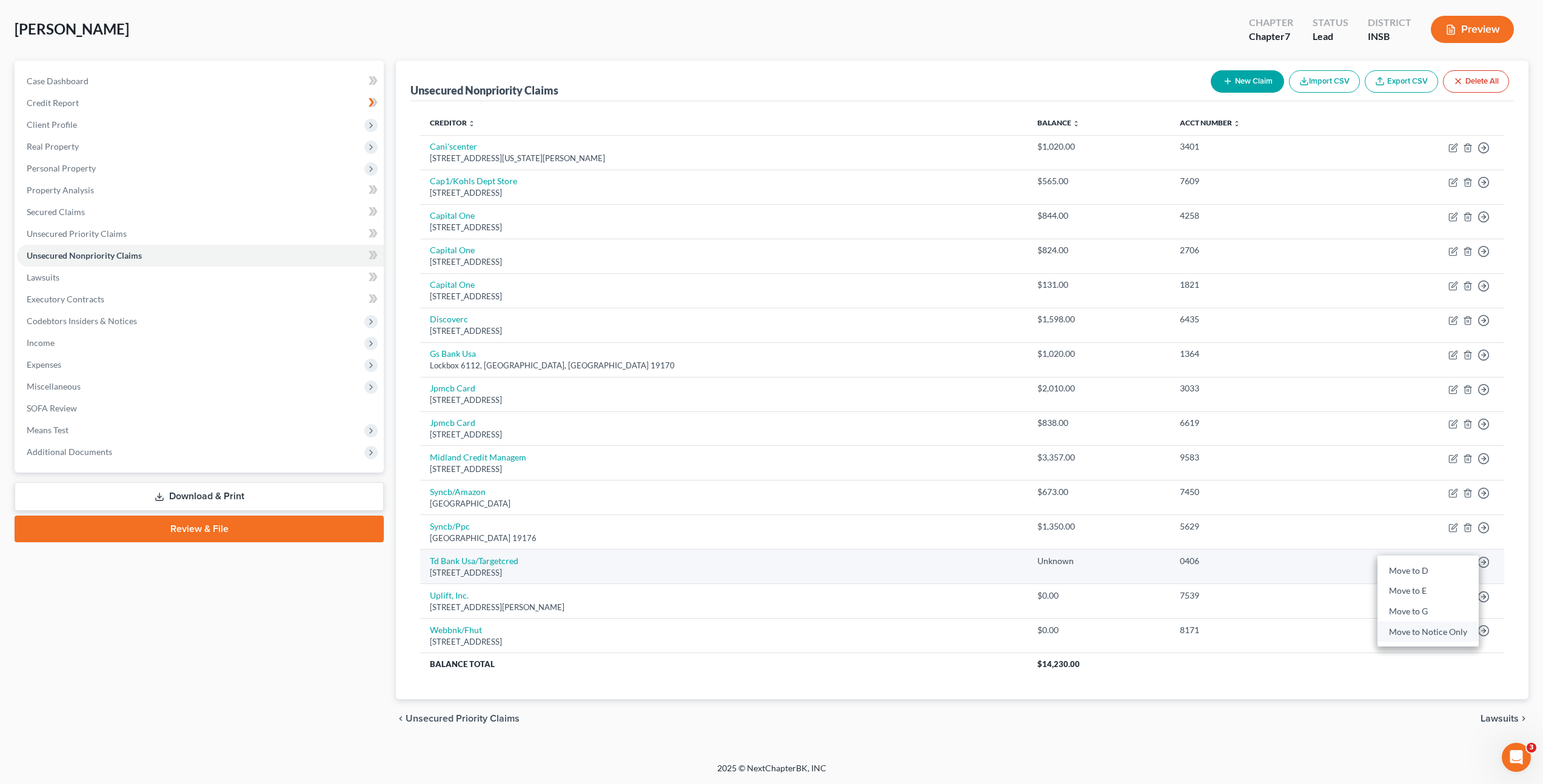
click at [1413, 627] on link "Move to Notice Only" at bounding box center [1428, 632] width 101 height 20
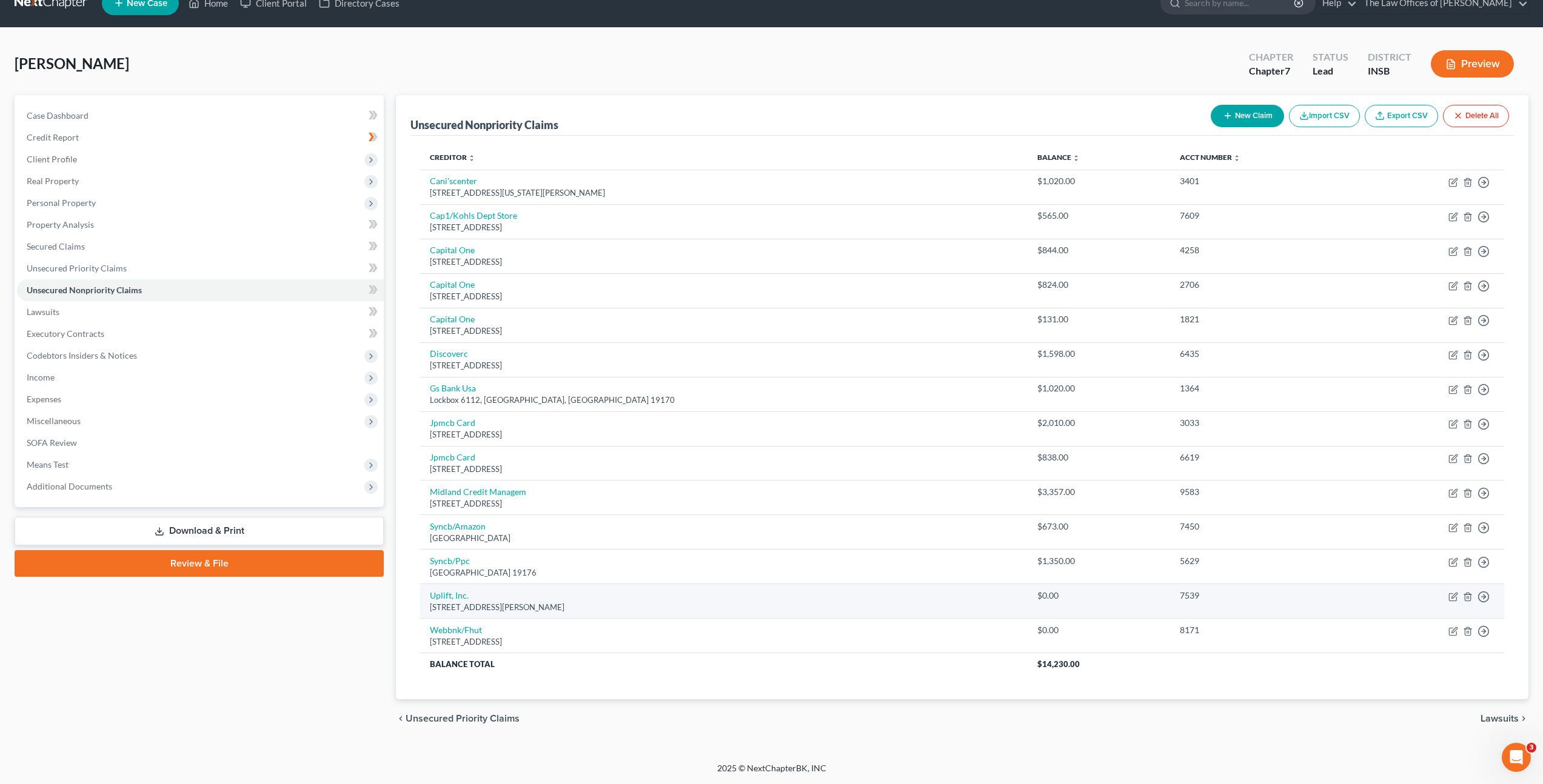
scroll to position [21, 0]
click at [1484, 597] on icon "button" at bounding box center [1483, 597] width 12 height 12
click at [1400, 671] on link "Move to Notice Only" at bounding box center [1428, 666] width 101 height 20
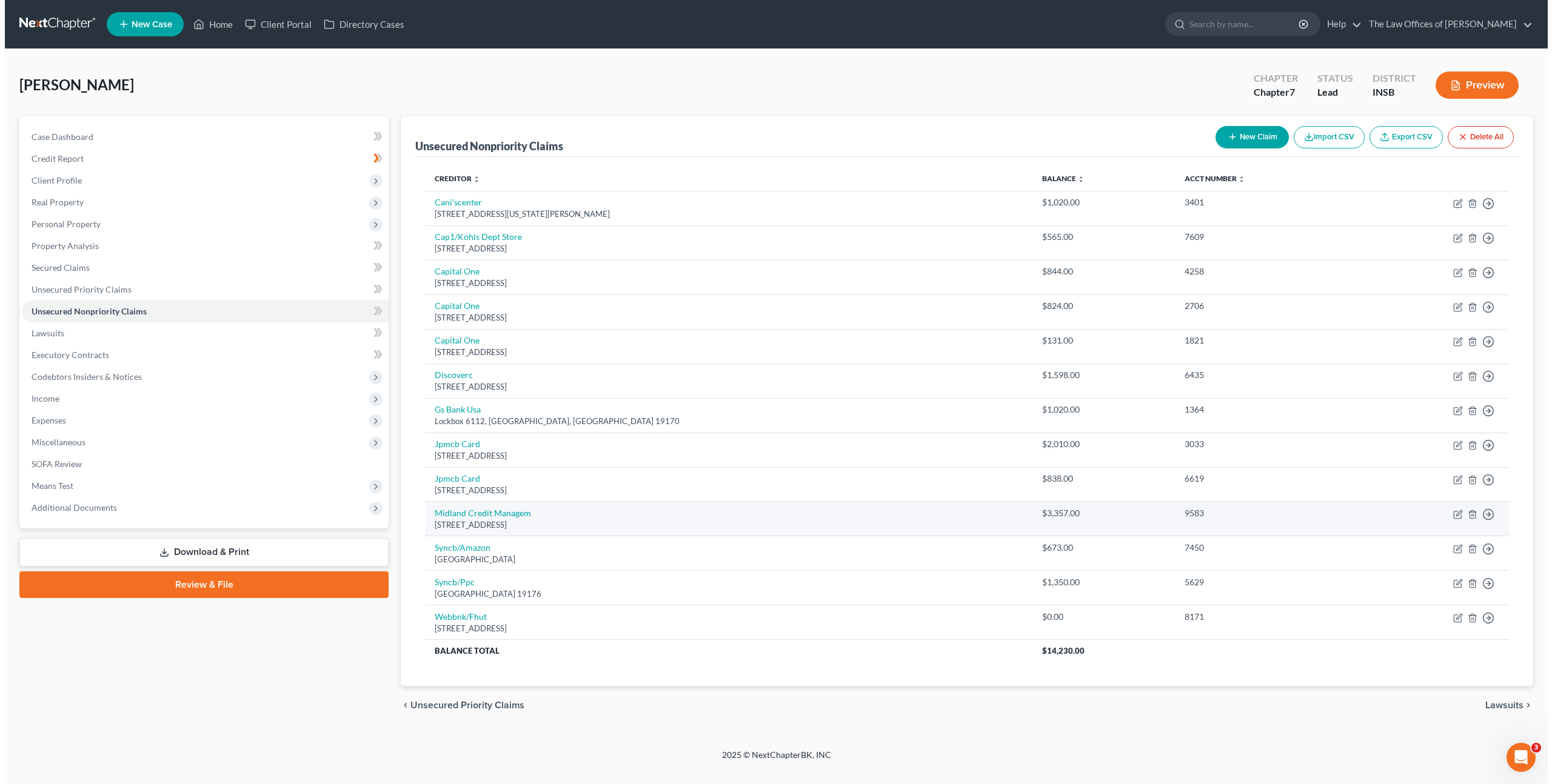
scroll to position [0, 0]
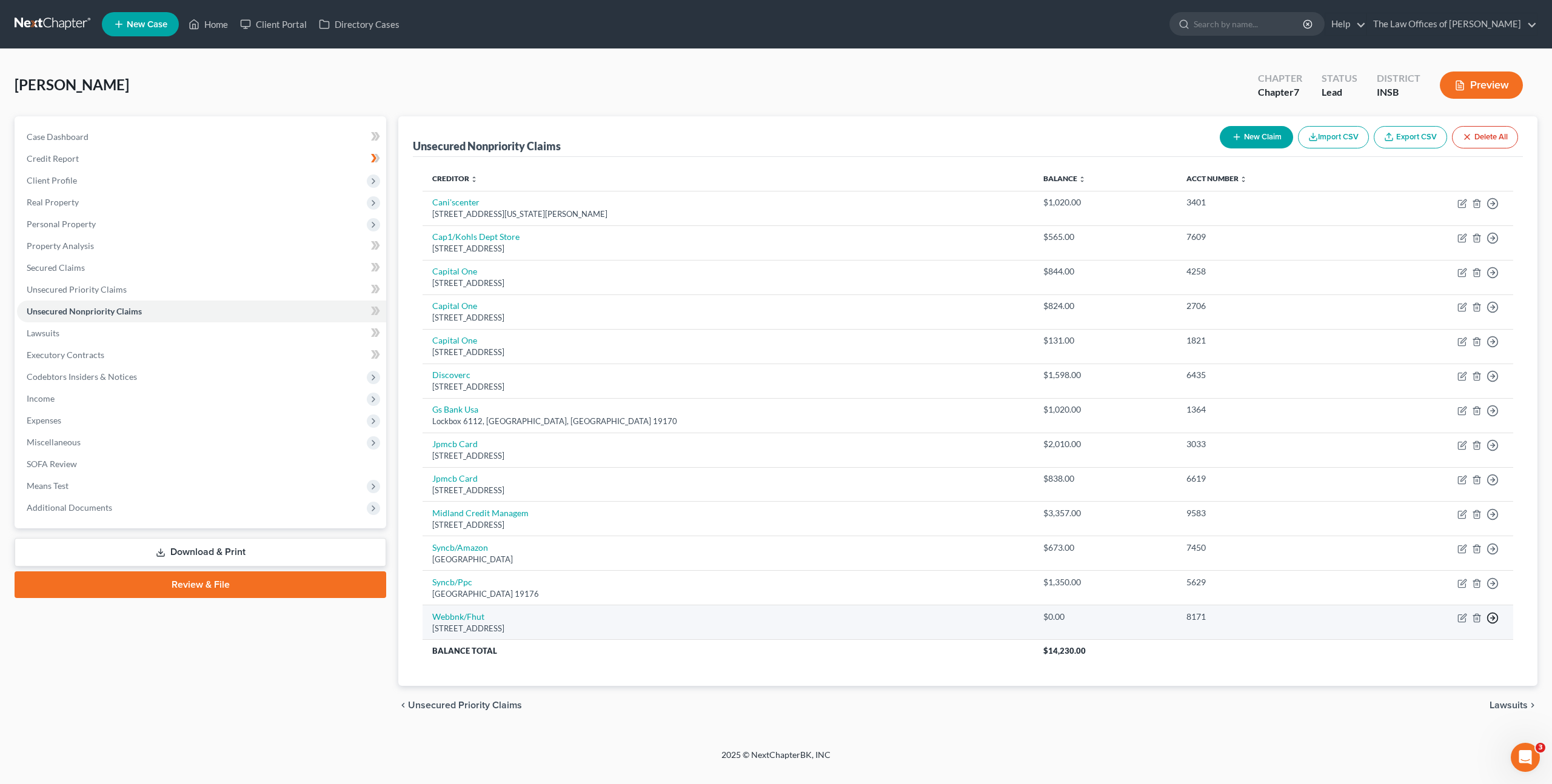
click at [1492, 620] on icon "button" at bounding box center [1492, 618] width 12 height 12
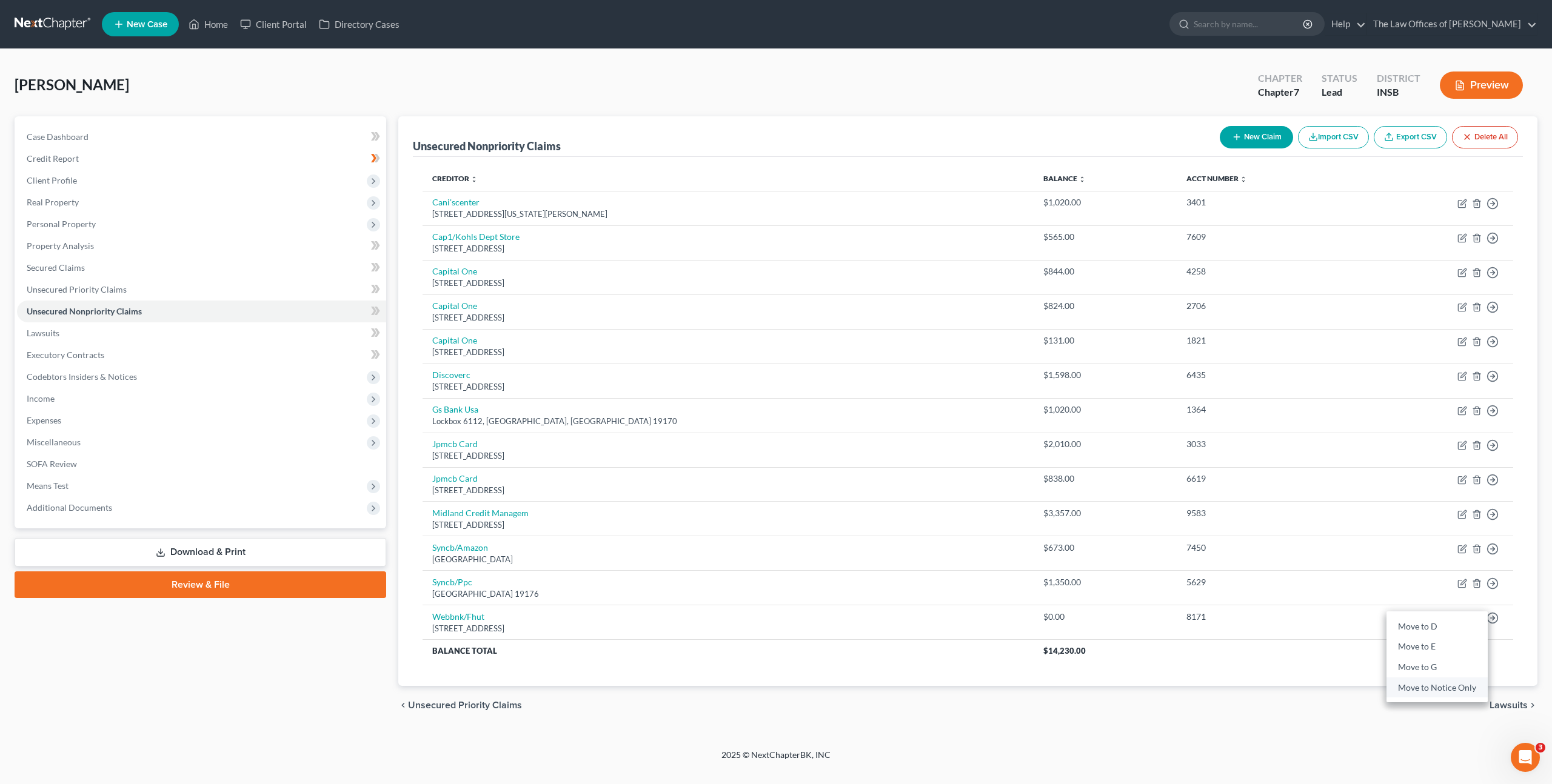
drag, startPoint x: 1410, startPoint y: 687, endPoint x: 1412, endPoint y: 678, distance: 9.2
click at [1410, 687] on link "Move to Notice Only" at bounding box center [1437, 688] width 101 height 20
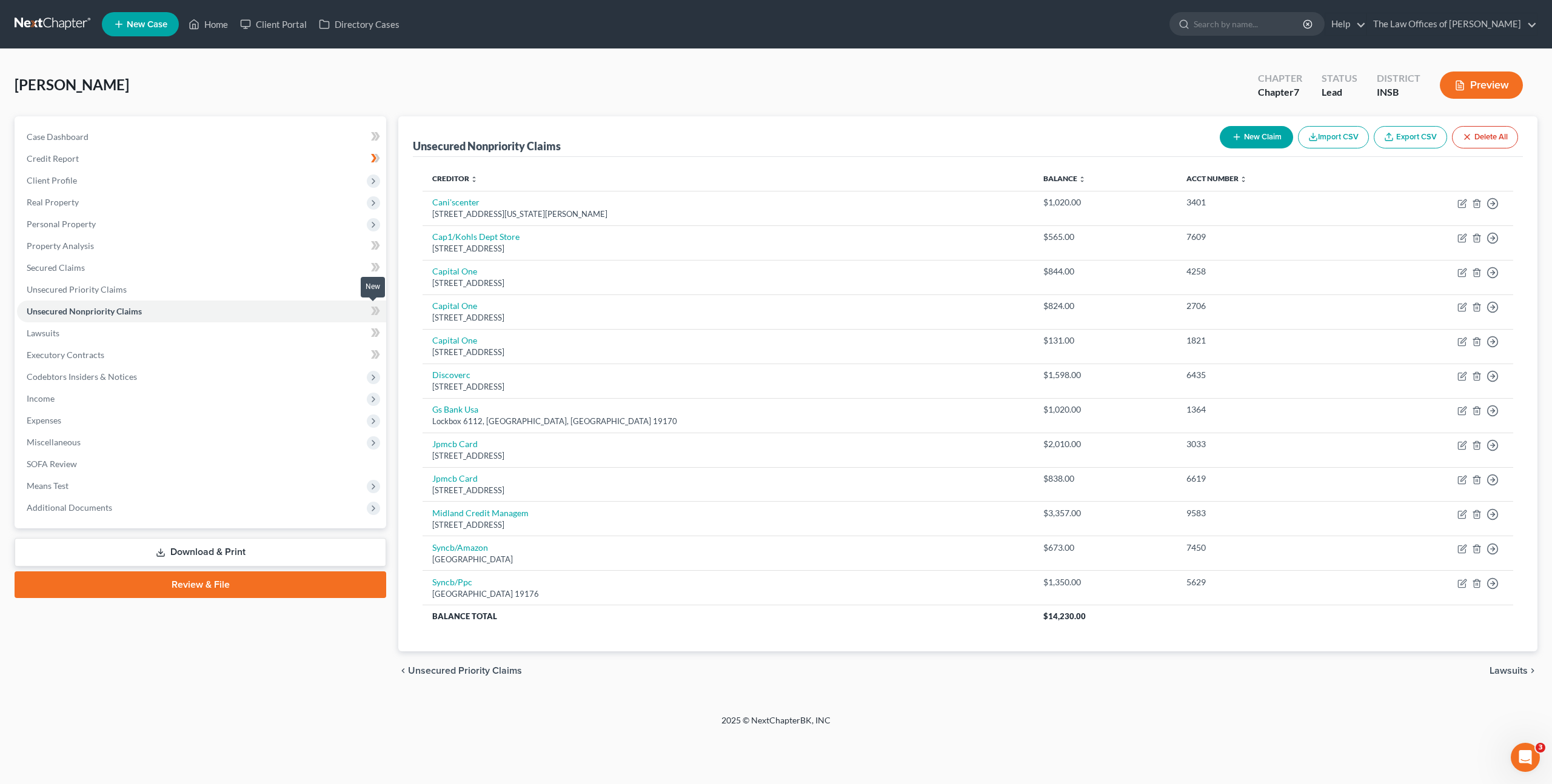
click at [381, 318] on span at bounding box center [375, 312] width 21 height 18
click at [263, 328] on link "Lawsuits" at bounding box center [202, 333] width 369 height 22
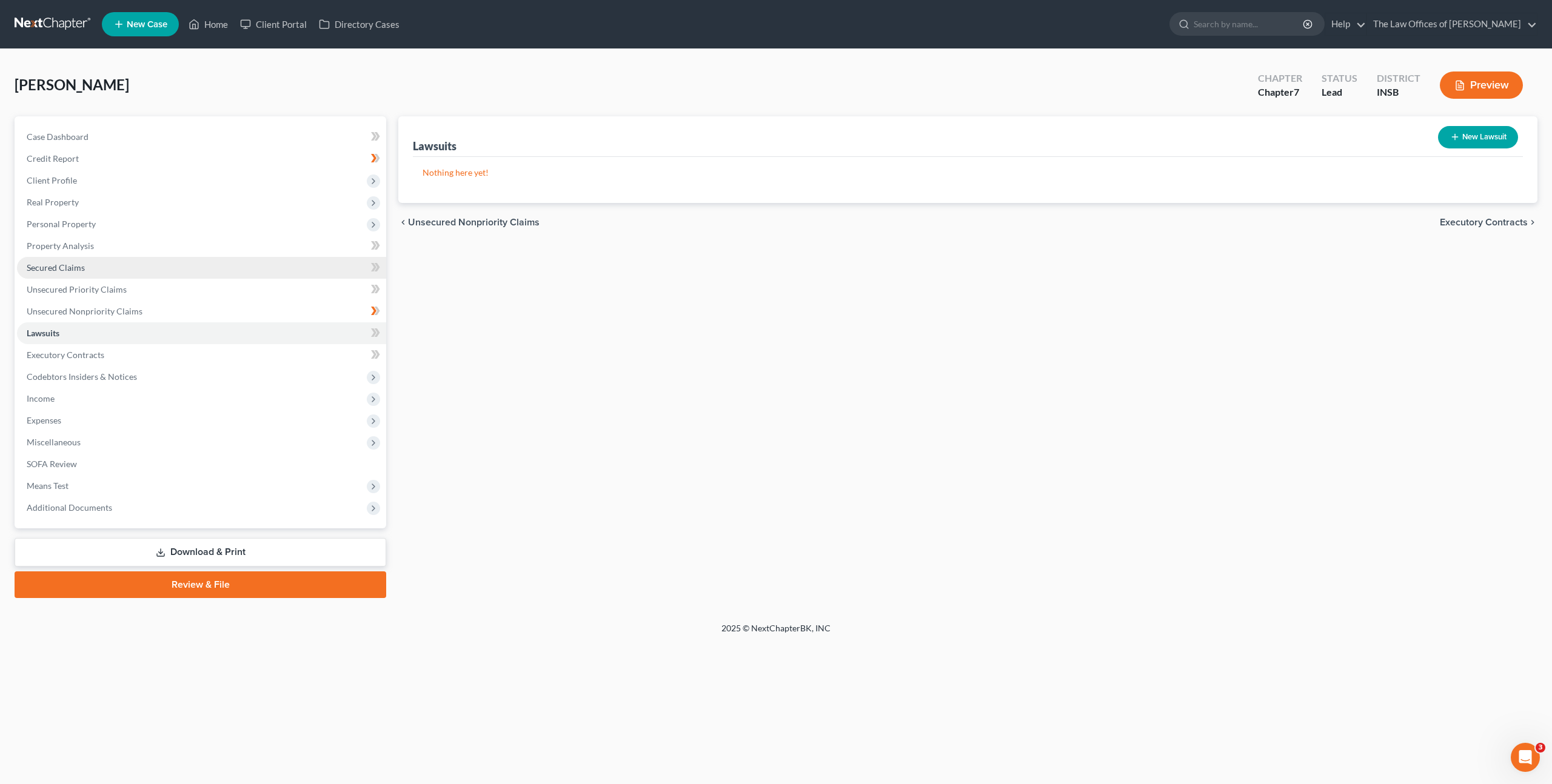
click at [43, 267] on span "Secured Claims" at bounding box center [55, 267] width 58 height 10
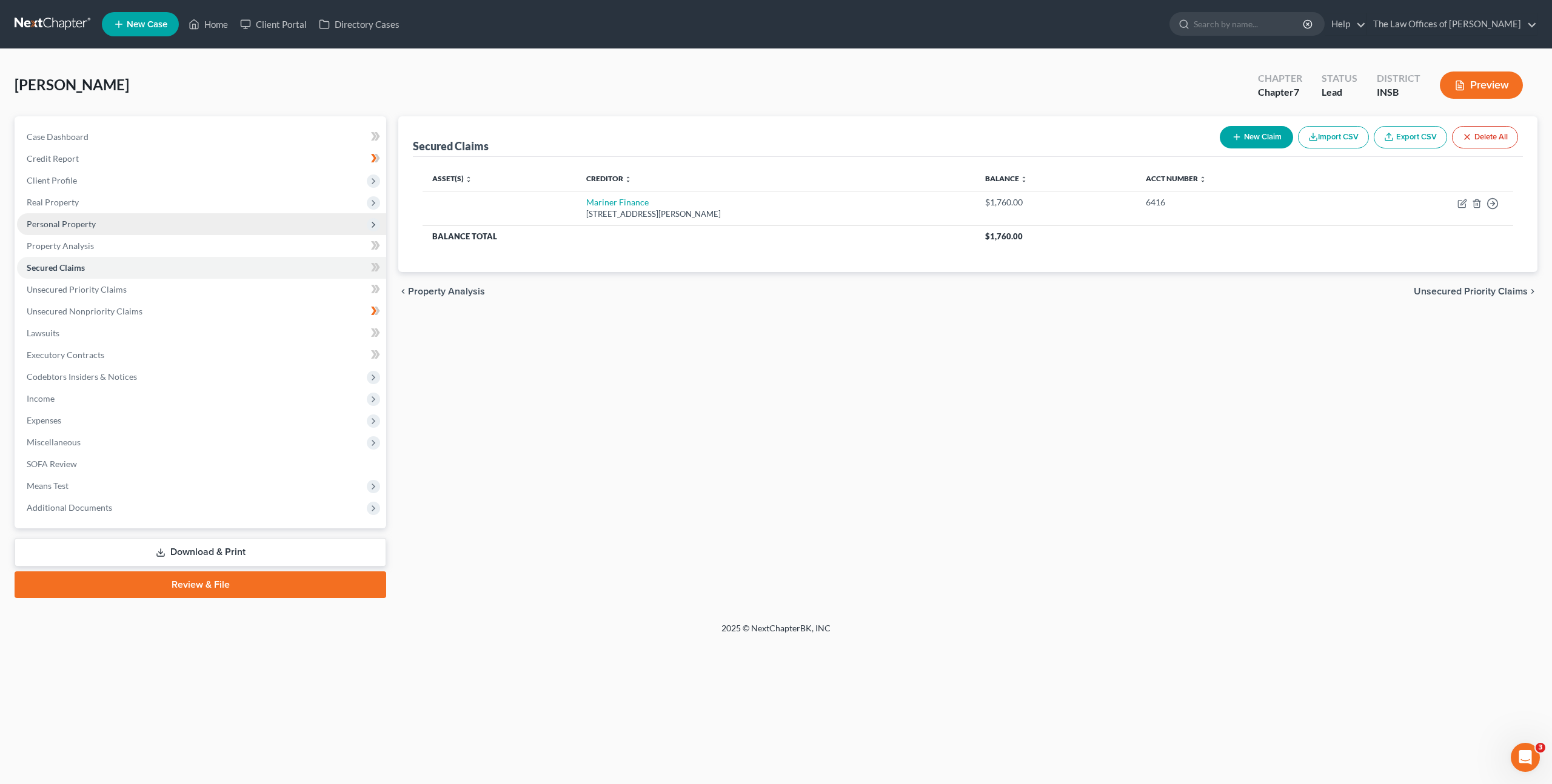
click at [81, 226] on span "Personal Property" at bounding box center [61, 224] width 69 height 10
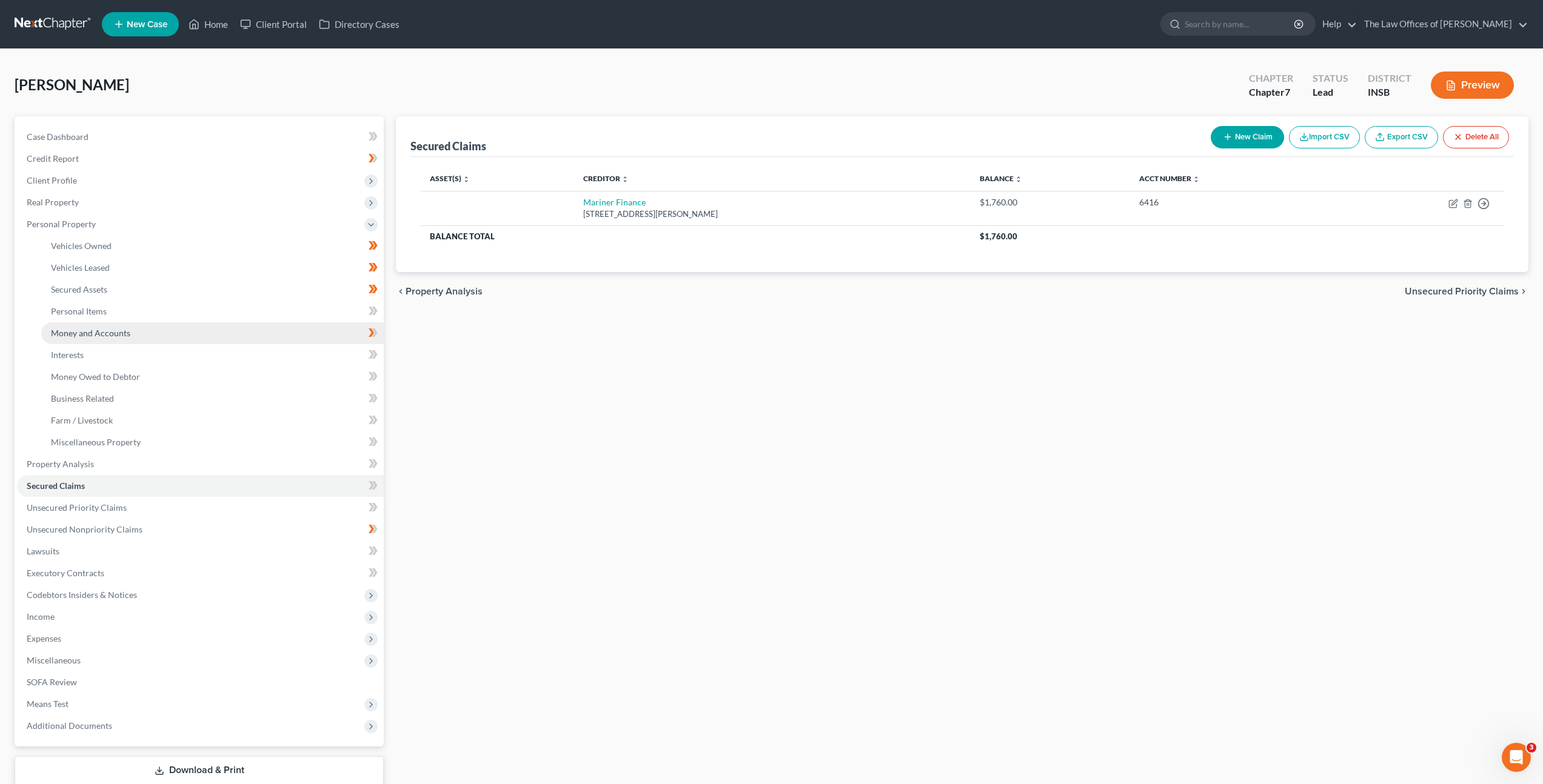
click at [90, 328] on span "Money and Accounts" at bounding box center [90, 333] width 80 height 10
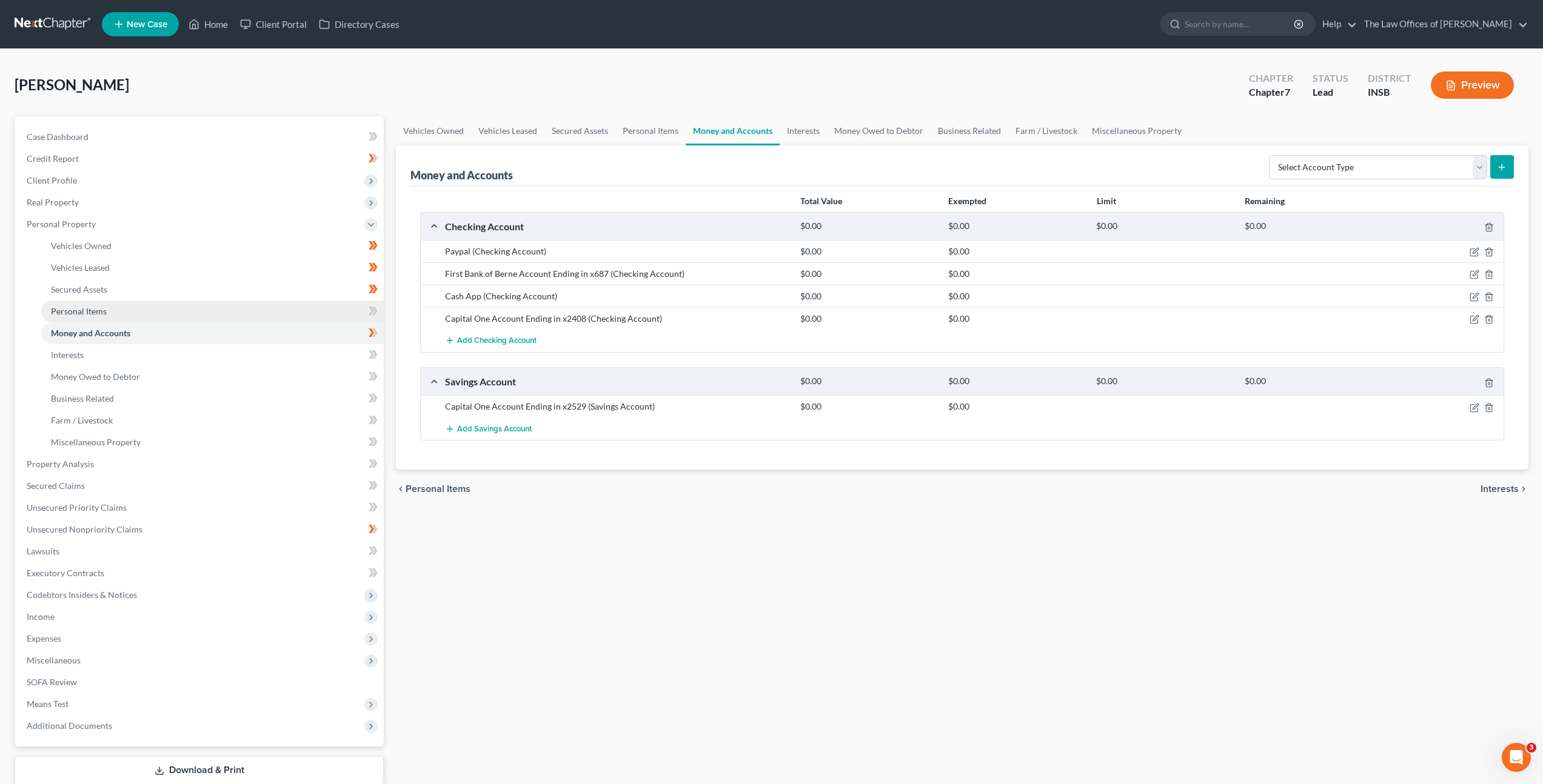
click at [143, 315] on link "Personal Items" at bounding box center [213, 311] width 342 height 22
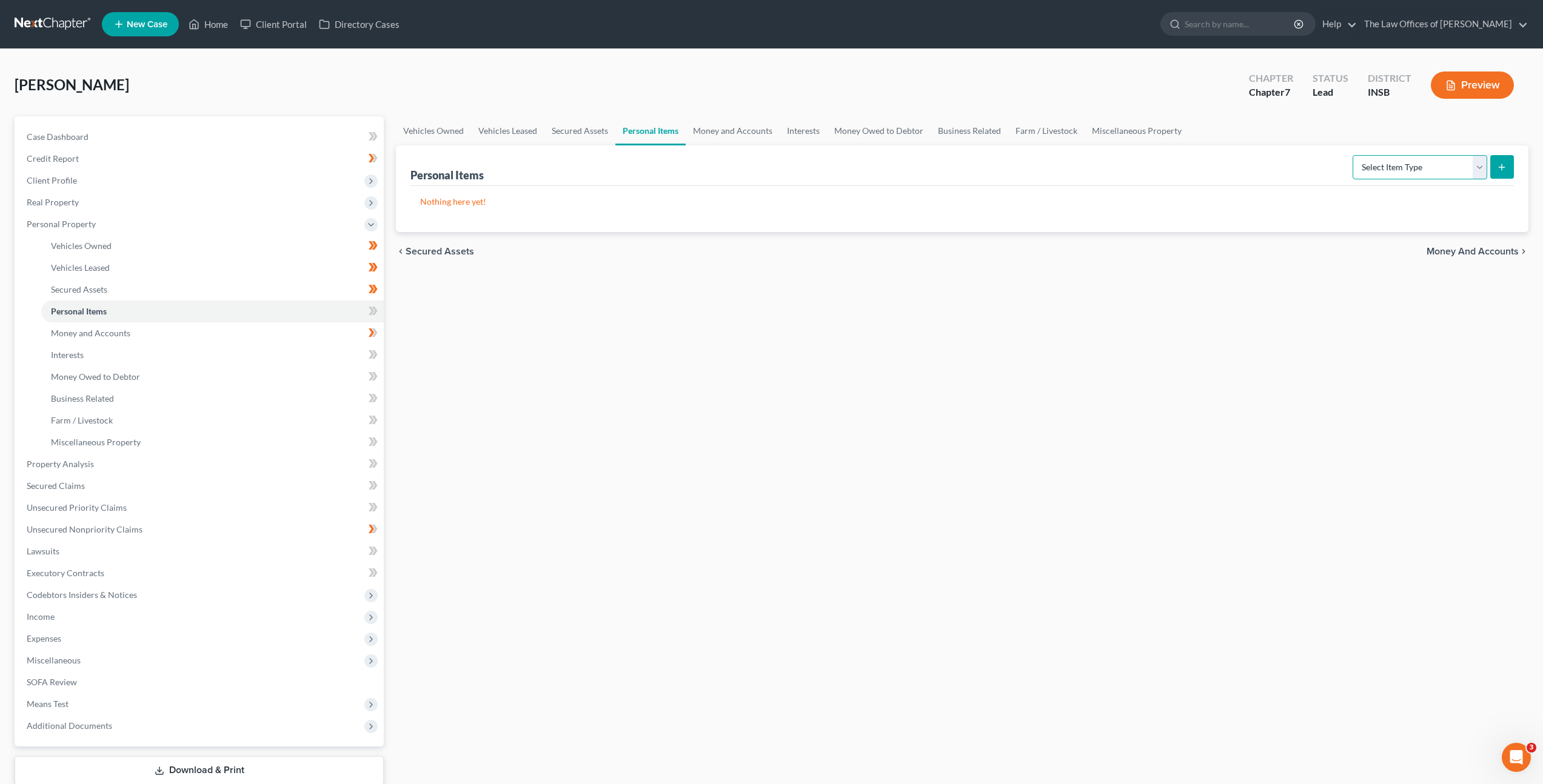
click at [1374, 172] on select "Select Item Type Clothing Collectibles Of Value Electronics Firearms Household …" at bounding box center [1420, 167] width 134 height 24
select select "clothing"
click at [1354, 155] on select "Select Item Type Clothing Collectibles Of Value Electronics Firearms Household …" at bounding box center [1420, 167] width 134 height 24
drag, startPoint x: 1124, startPoint y: 326, endPoint x: 1409, endPoint y: 296, distance: 286.6
click at [1115, 331] on div "Vehicles Owned Vehicles Leased Secured Assets Personal Items Money and Accounts…" at bounding box center [962, 466] width 1145 height 700
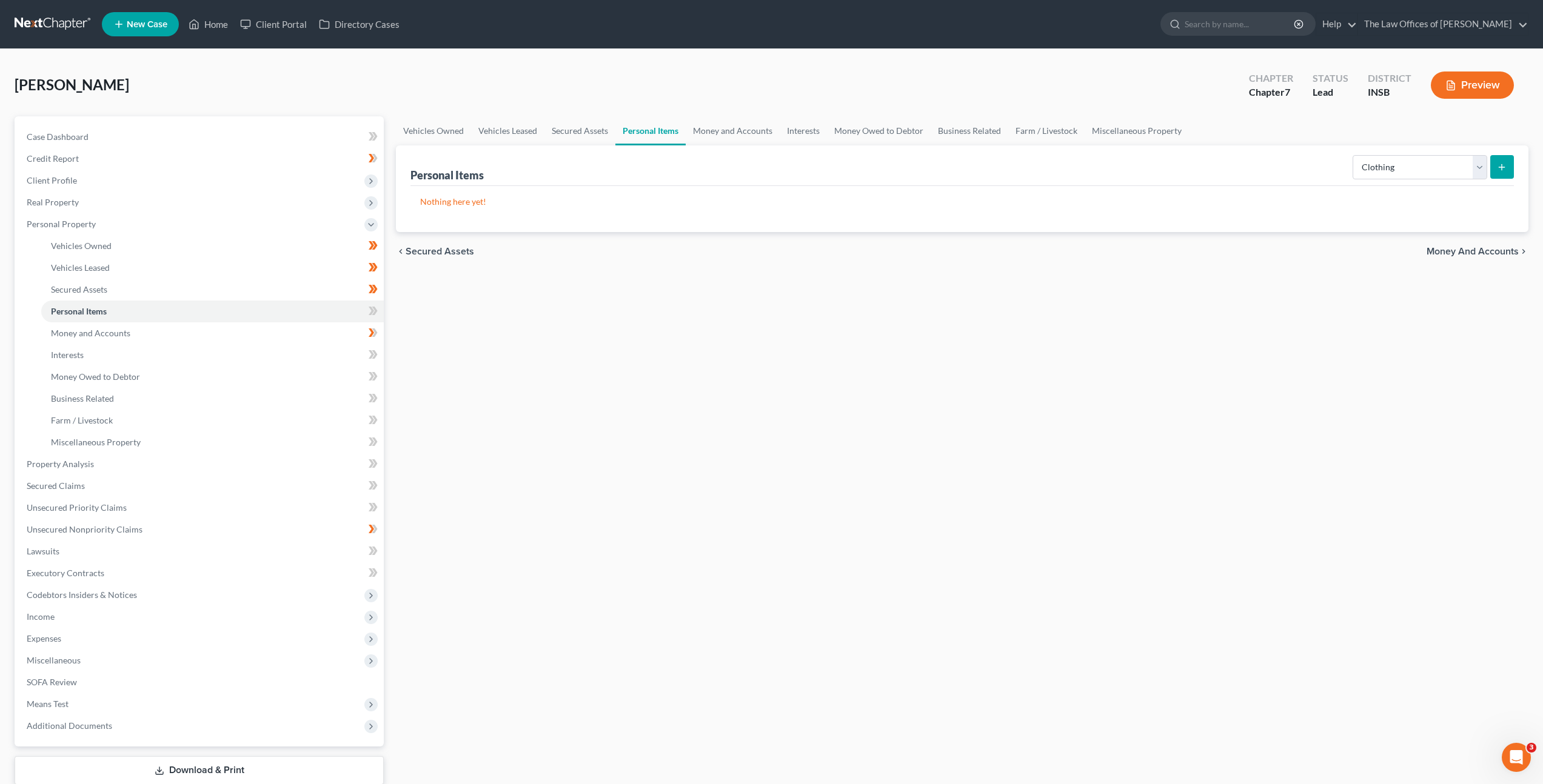
click at [1503, 170] on icon "submit" at bounding box center [1502, 167] width 10 height 10
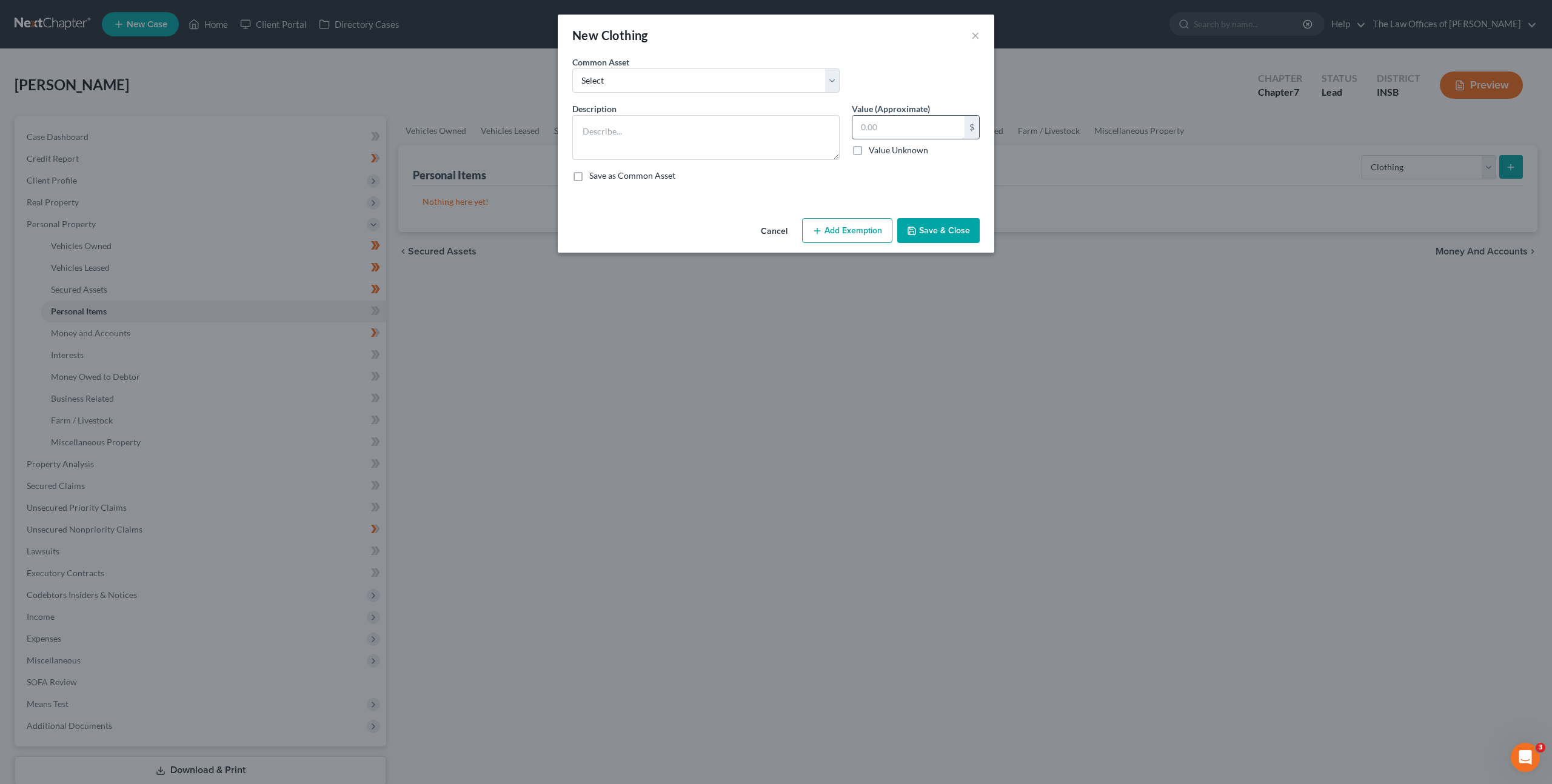
click at [912, 135] on input "text" at bounding box center [908, 127] width 112 height 23
click at [612, 77] on select "Select Debtor's Clothing Joint Debtor's Clothing" at bounding box center [706, 81] width 267 height 24
select select "0"
click at [572, 69] on select "Select Debtor's Clothing Joint Debtor's Clothing" at bounding box center [706, 81] width 267 height 24
type textarea "Debtor's Clothing"
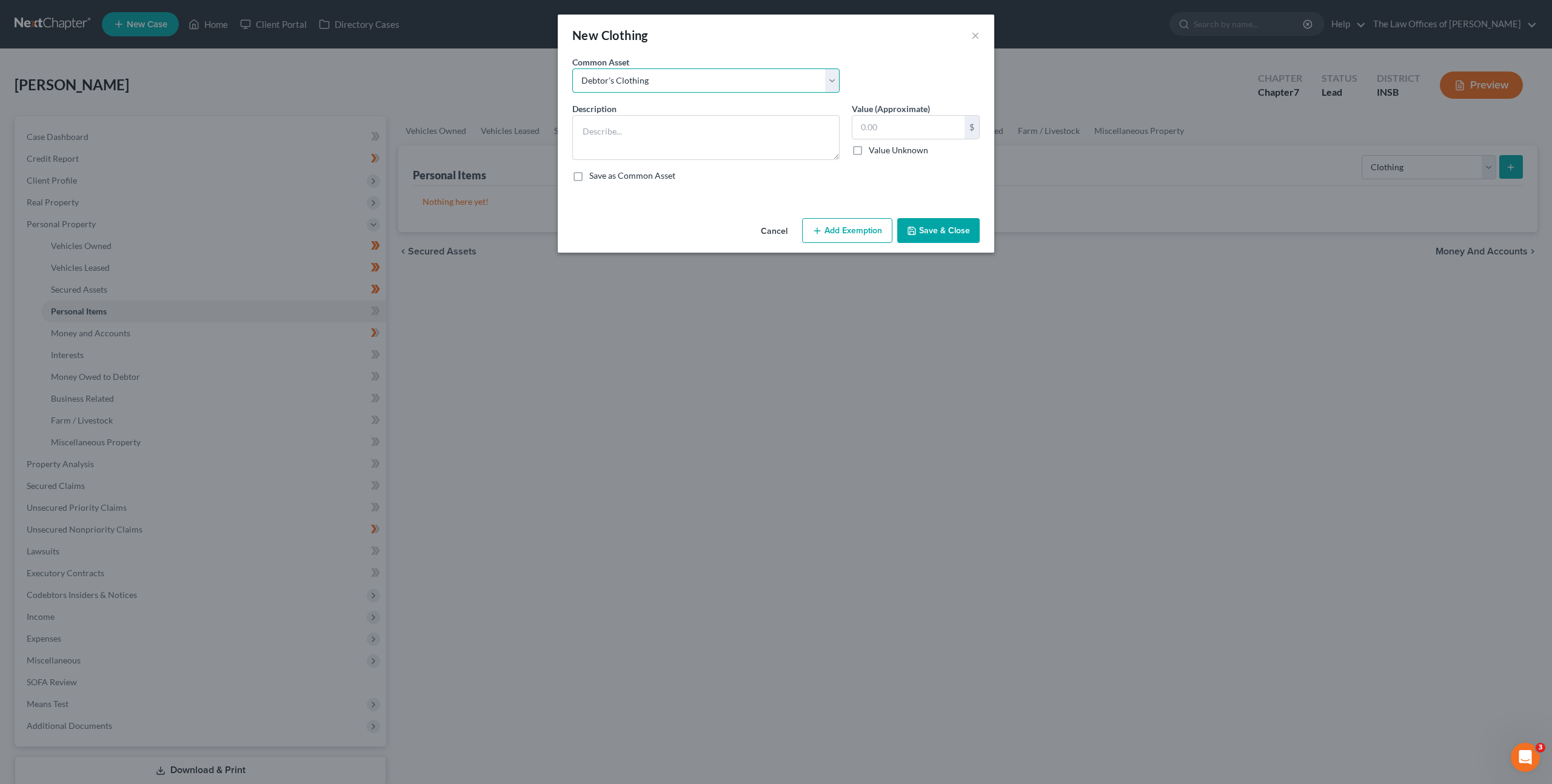
type input "50.00"
click at [771, 227] on button "Cancel" at bounding box center [774, 232] width 46 height 24
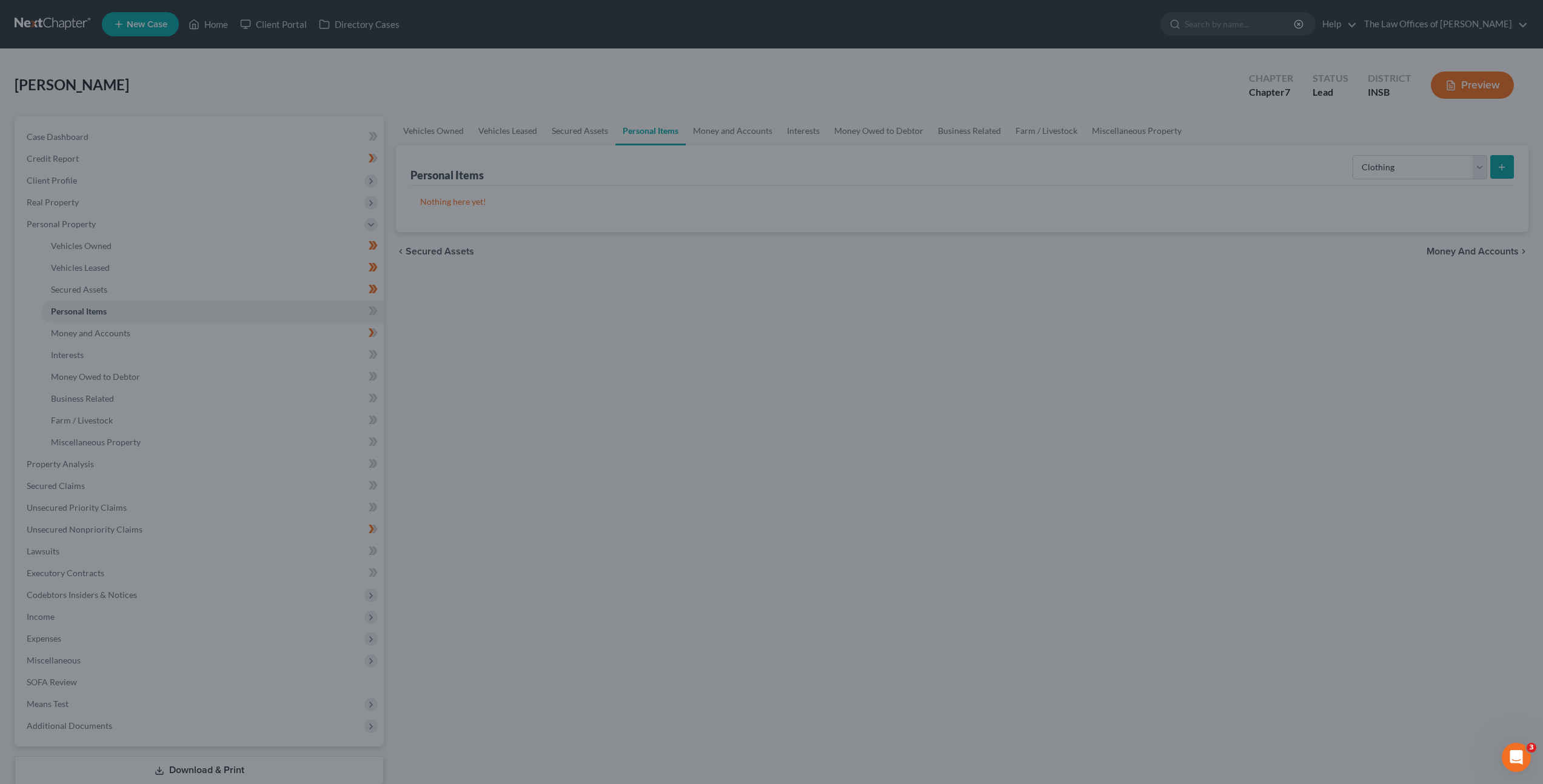
drag, startPoint x: 760, startPoint y: 285, endPoint x: 752, endPoint y: 203, distance: 82.4
click at [760, 284] on div "Vehicles Owned Vehicles Leased Secured Assets Personal Items Money and Accounts…" at bounding box center [962, 466] width 1145 height 700
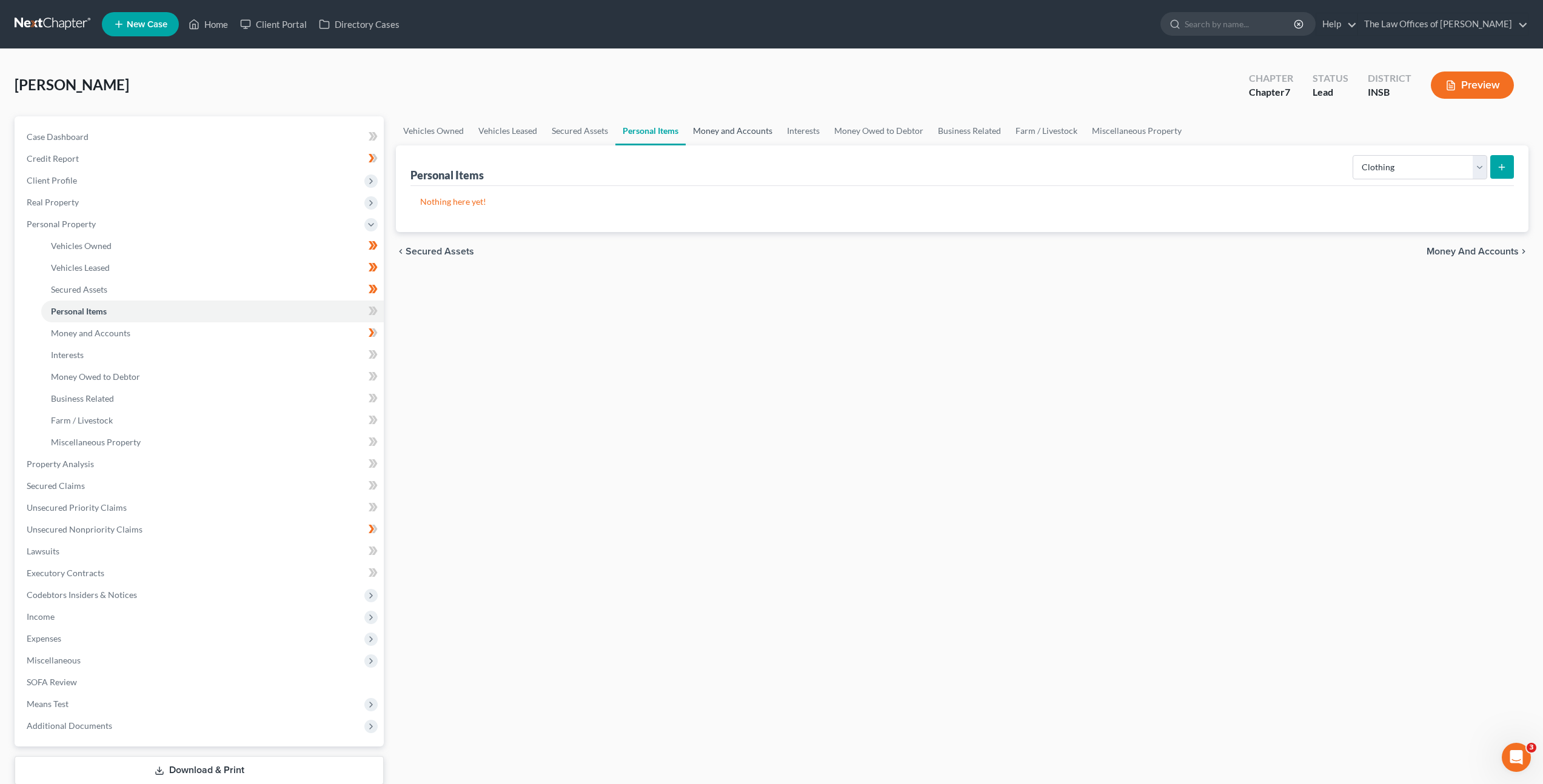
click at [753, 123] on link "Money and Accounts" at bounding box center [733, 131] width 94 height 29
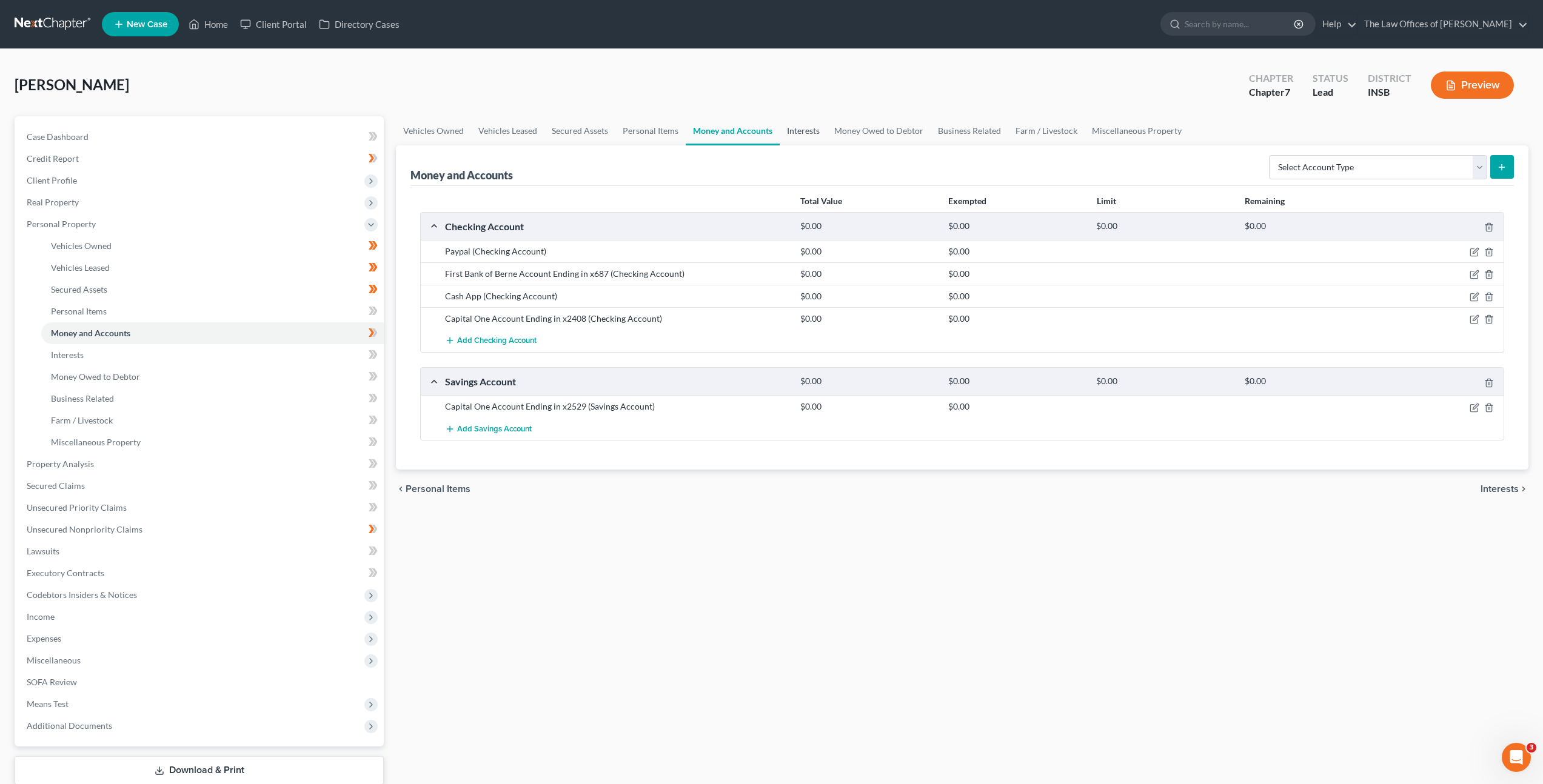
click at [805, 139] on link "Interests" at bounding box center [803, 131] width 47 height 29
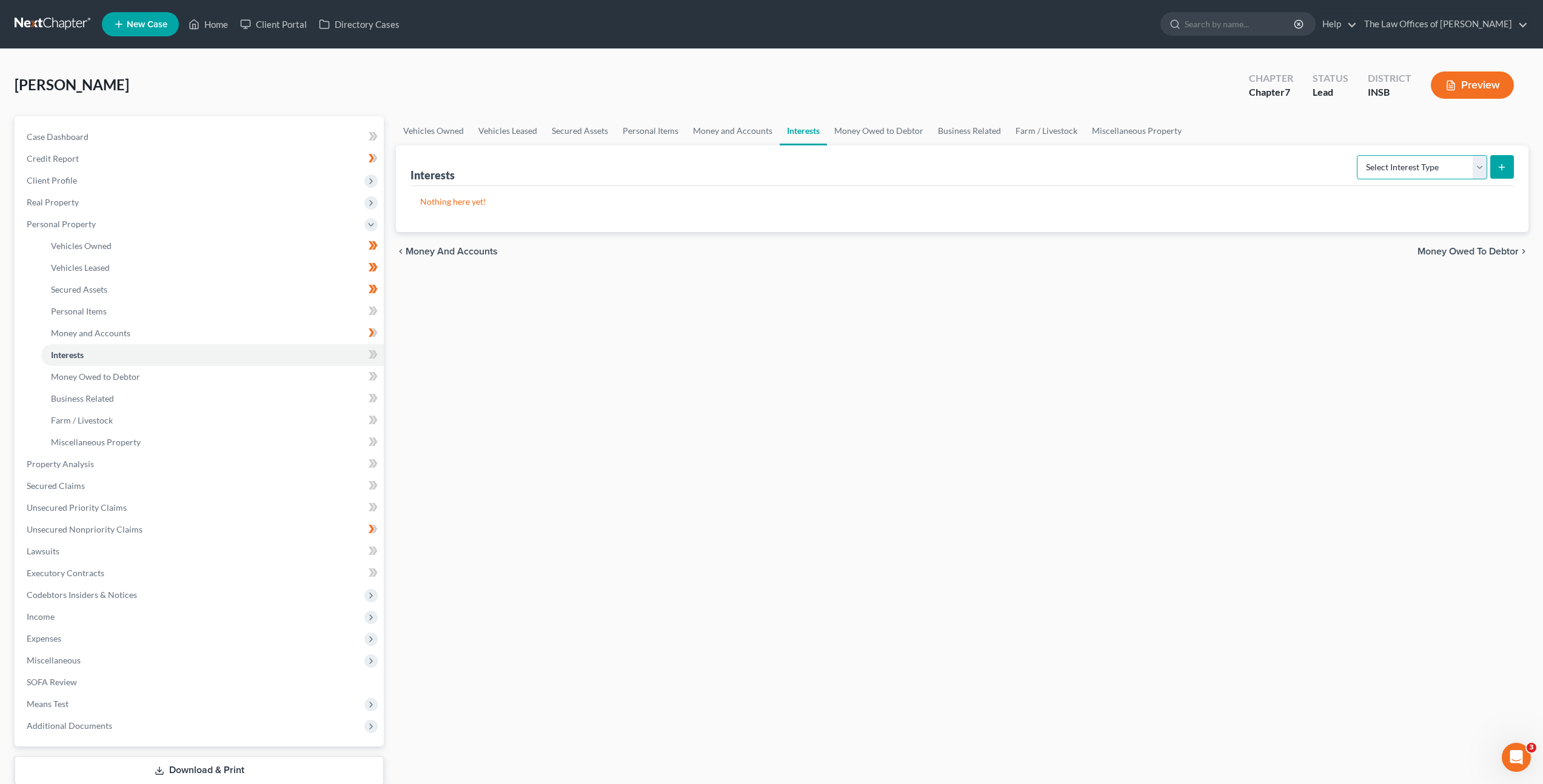
click at [1393, 172] on select "Select Interest Type 401K Annuity Bond Education IRA Government Bond Government…" at bounding box center [1422, 167] width 130 height 24
click at [1406, 171] on select "Select Interest Type 401K Annuity Bond Education IRA Government Bond Government…" at bounding box center [1422, 167] width 130 height 24
click at [1392, 158] on select "Select Interest Type 401K Annuity Bond Education IRA Government Bond Government…" at bounding box center [1422, 167] width 130 height 24
click at [1358, 155] on select "Select Interest Type 401K Annuity Bond Education IRA Government Bond Government…" at bounding box center [1422, 167] width 130 height 24
click at [1430, 155] on select "Select Interest Type 401K Annuity Bond Education IRA Government Bond Government…" at bounding box center [1422, 167] width 130 height 24
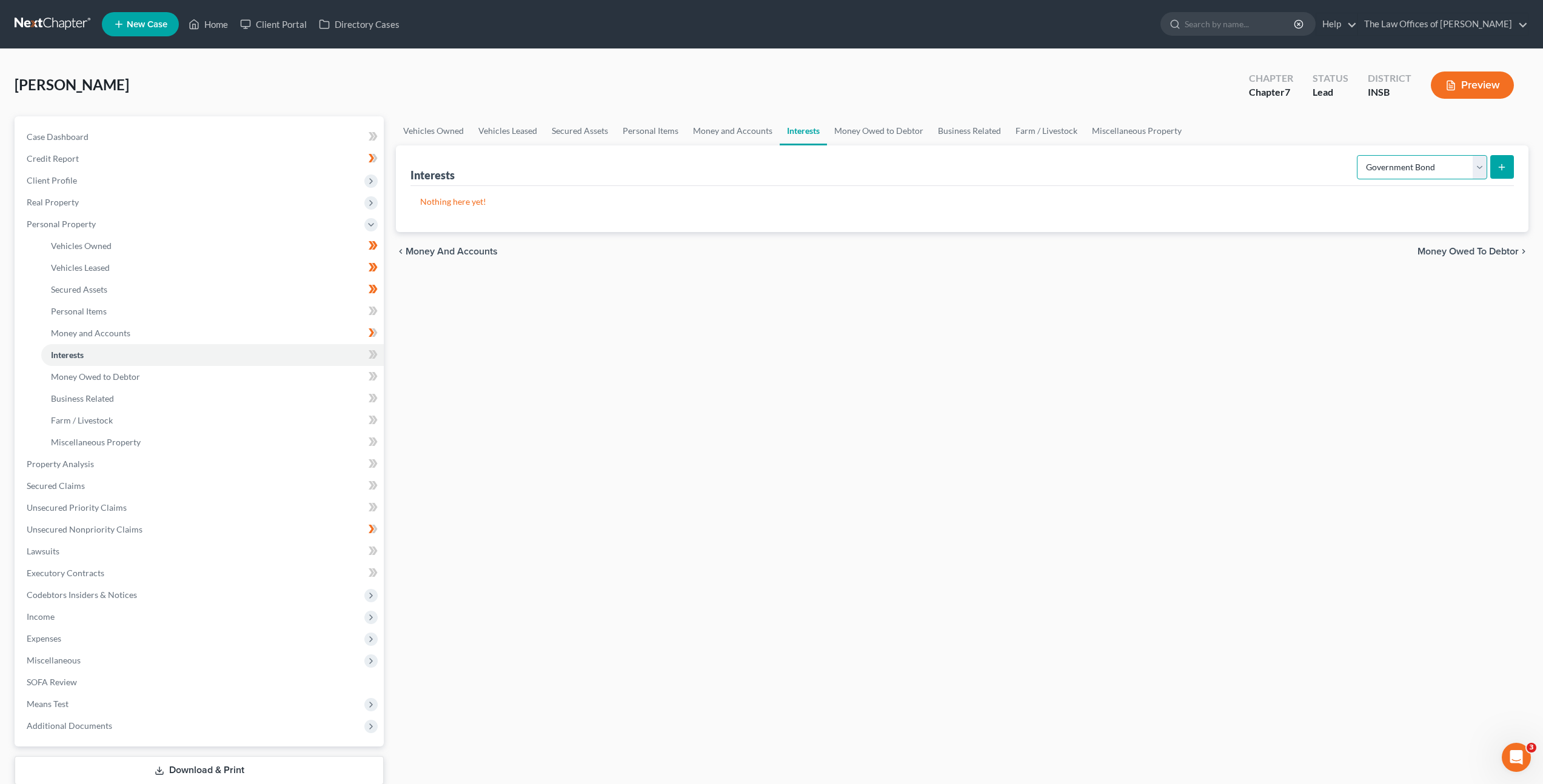
click at [1414, 158] on select "Select Interest Type 401K Annuity Bond Education IRA Government Bond Government…" at bounding box center [1422, 167] width 130 height 24
click at [1413, 149] on div "Interests Select Interest Type 401K Annuity Bond Education IRA Government Bond …" at bounding box center [962, 166] width 1103 height 41
click at [1396, 170] on select "Select Interest Type 401K Annuity Bond Education IRA Government Bond Government…" at bounding box center [1422, 167] width 130 height 24
select select "bond"
click at [1358, 155] on select "Select Interest Type 401K Annuity Bond Education IRA Government Bond Government…" at bounding box center [1422, 167] width 130 height 24
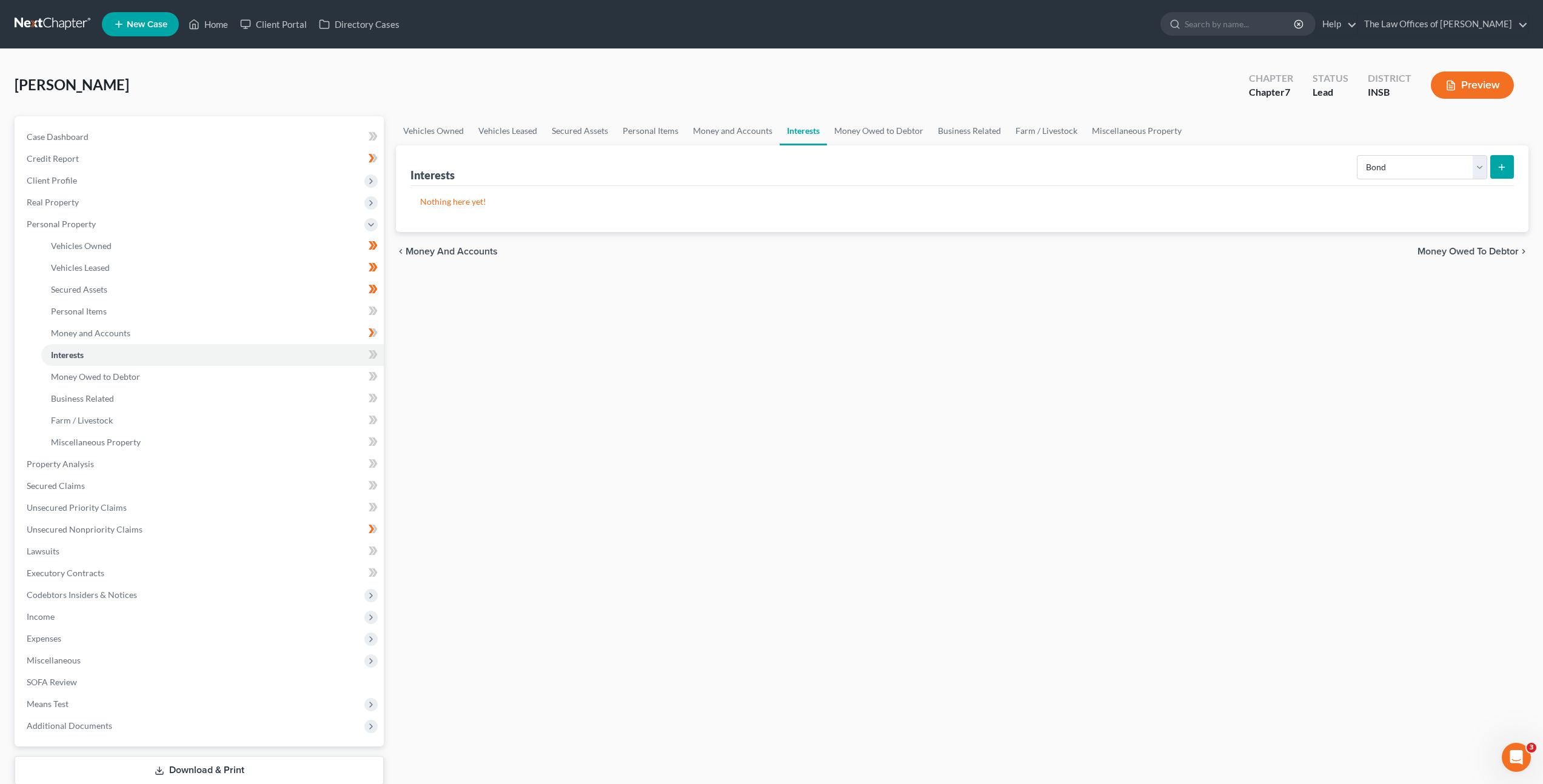
click at [1504, 170] on icon "submit" at bounding box center [1502, 167] width 10 height 10
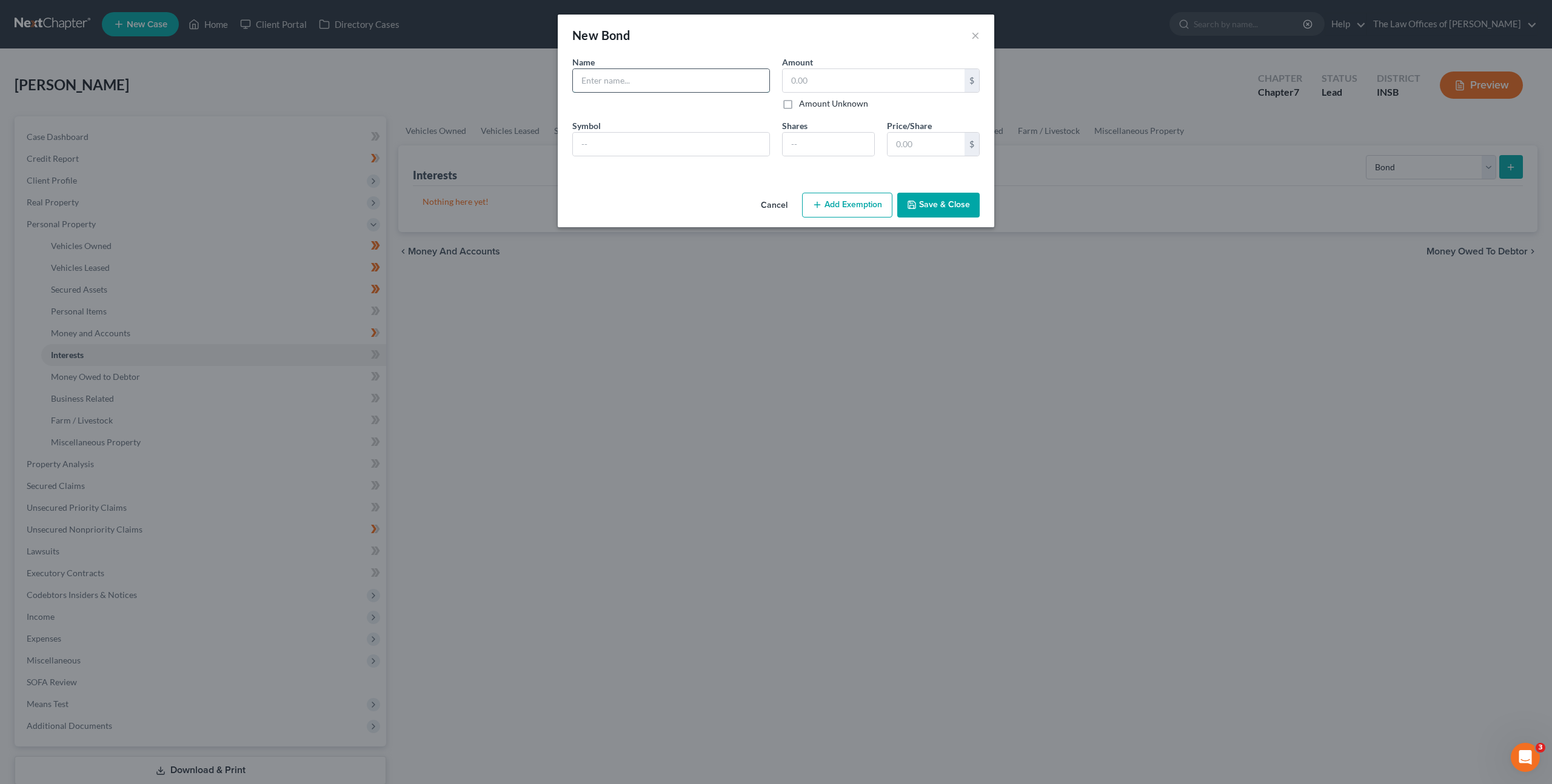
click at [689, 88] on input "text" at bounding box center [671, 81] width 197 height 23
type input "Treasury Direct Series EE Savings Bonds"
click at [826, 76] on input "text" at bounding box center [874, 81] width 182 height 23
type input "1,165"
click at [856, 196] on button "Add Exemption" at bounding box center [847, 206] width 90 height 25
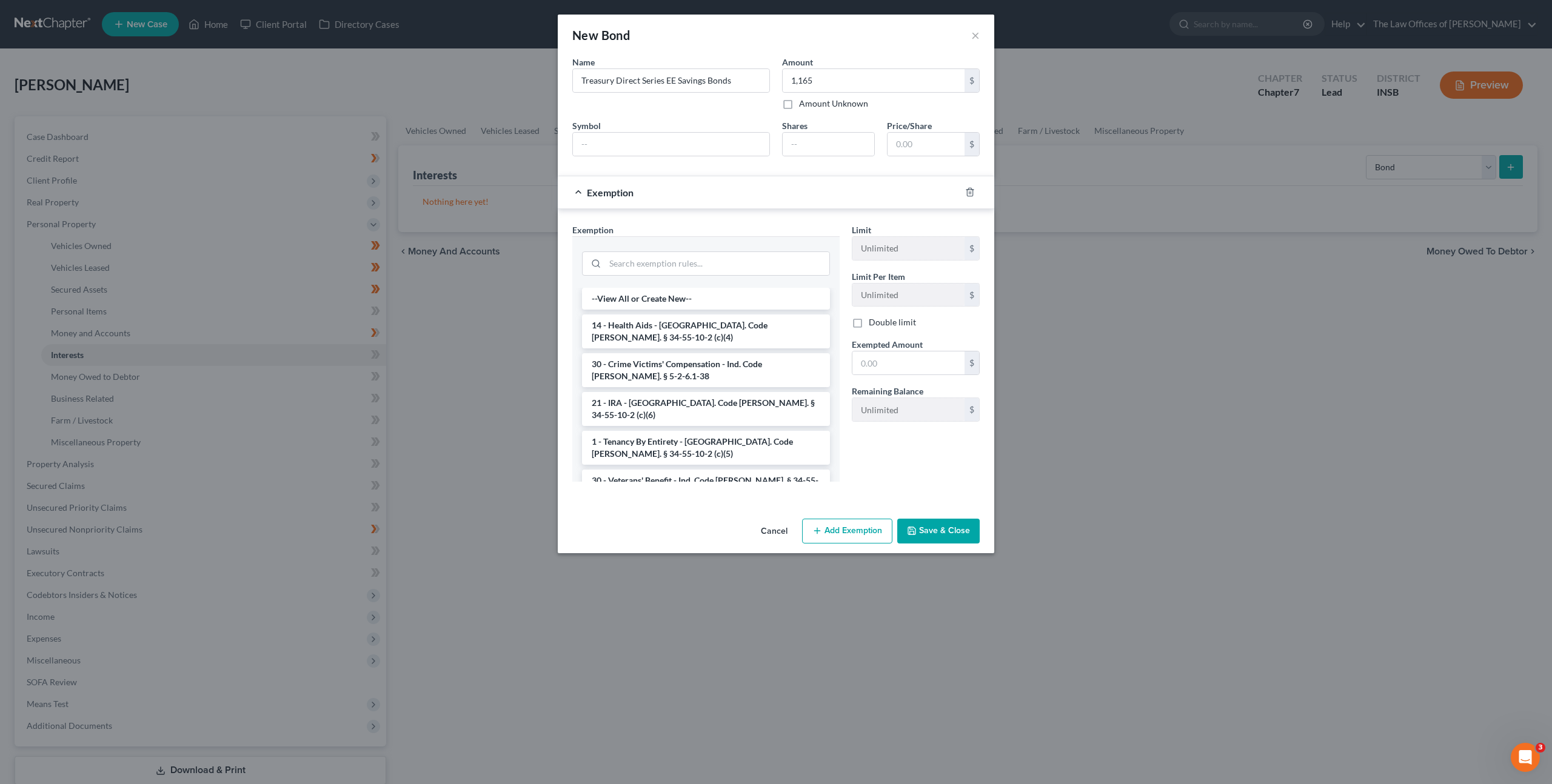
drag, startPoint x: 944, startPoint y: 529, endPoint x: 945, endPoint y: 507, distance: 22.0
click at [944, 529] on button "Save & Close" at bounding box center [939, 531] width 83 height 25
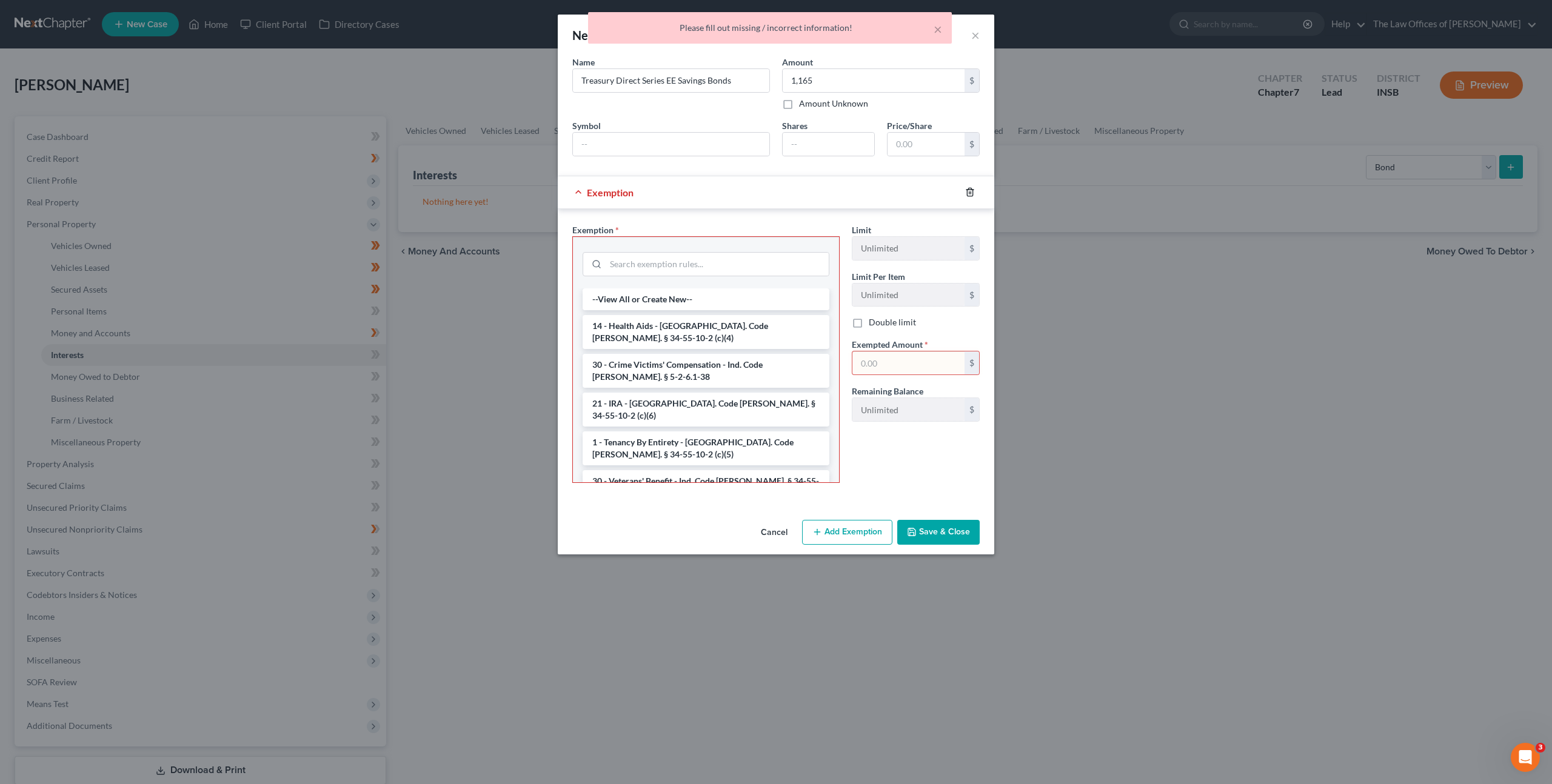
click at [973, 192] on icon "button" at bounding box center [970, 192] width 10 height 10
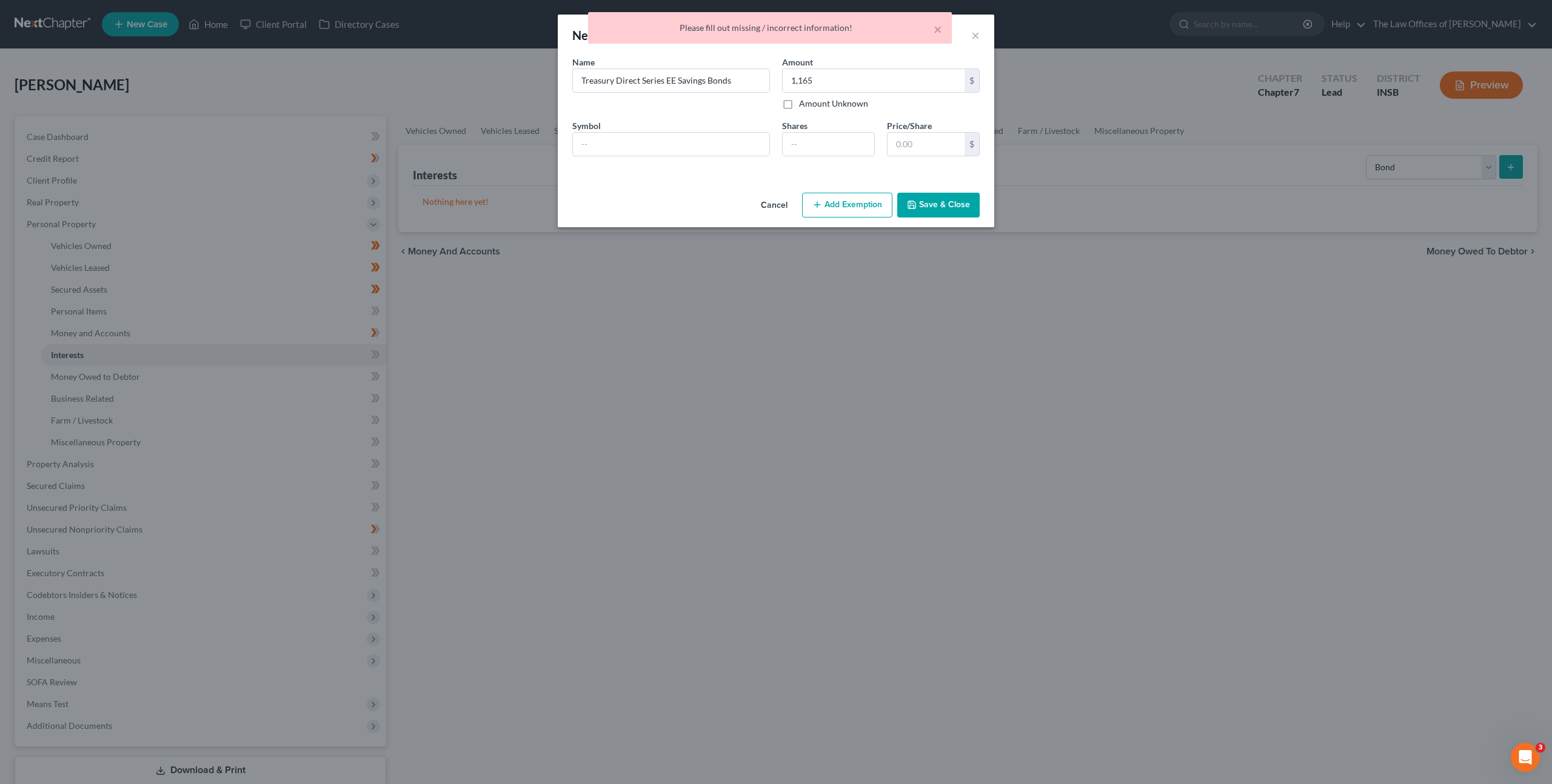
click at [959, 210] on button "Save & Close" at bounding box center [939, 206] width 83 height 25
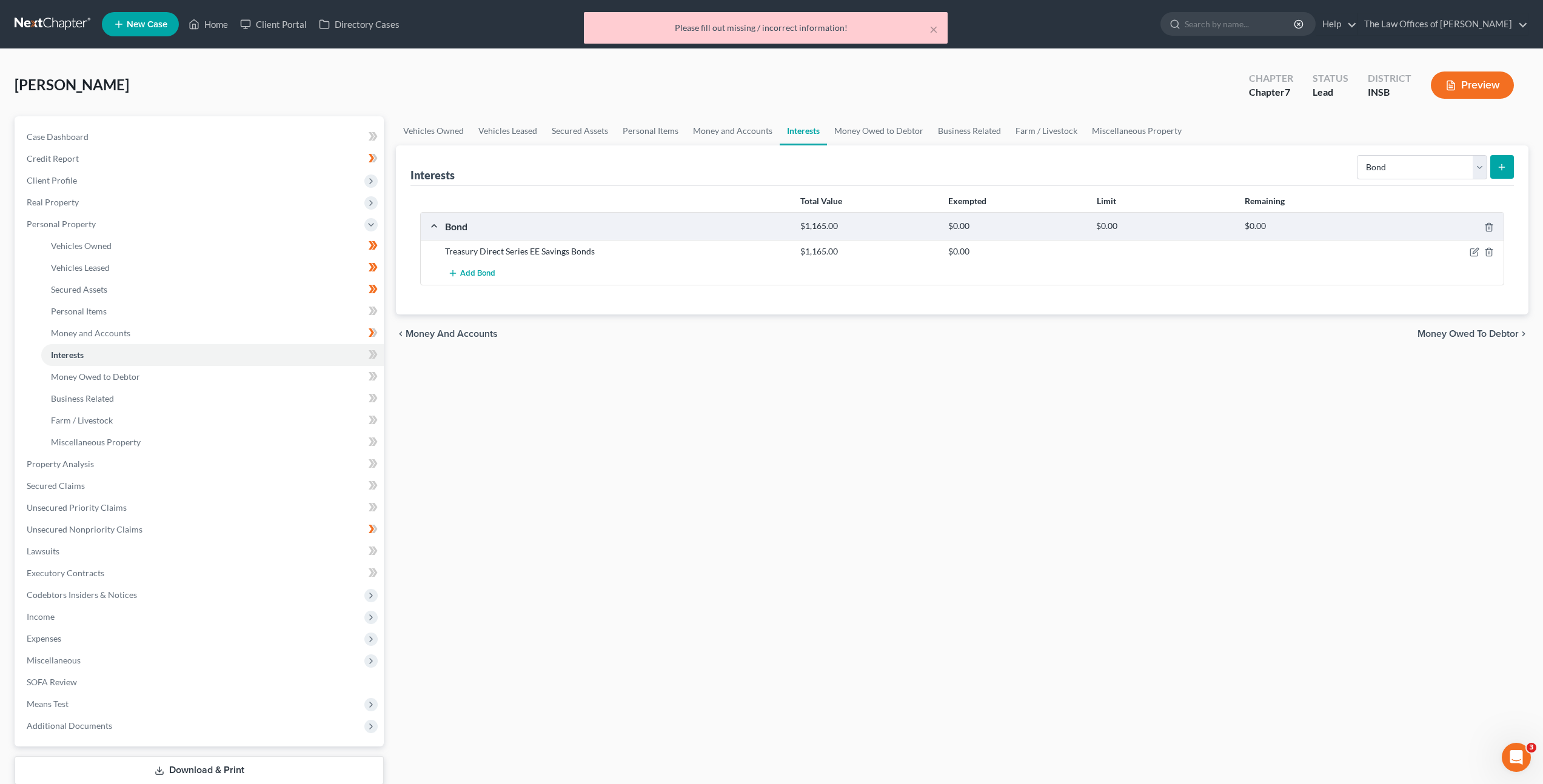
click at [858, 374] on div "Vehicles Owned Vehicles Leased Secured Assets Personal Items Money and Accounts…" at bounding box center [962, 466] width 1145 height 700
click at [858, 127] on link "Money Owed to Debtor" at bounding box center [878, 131] width 104 height 29
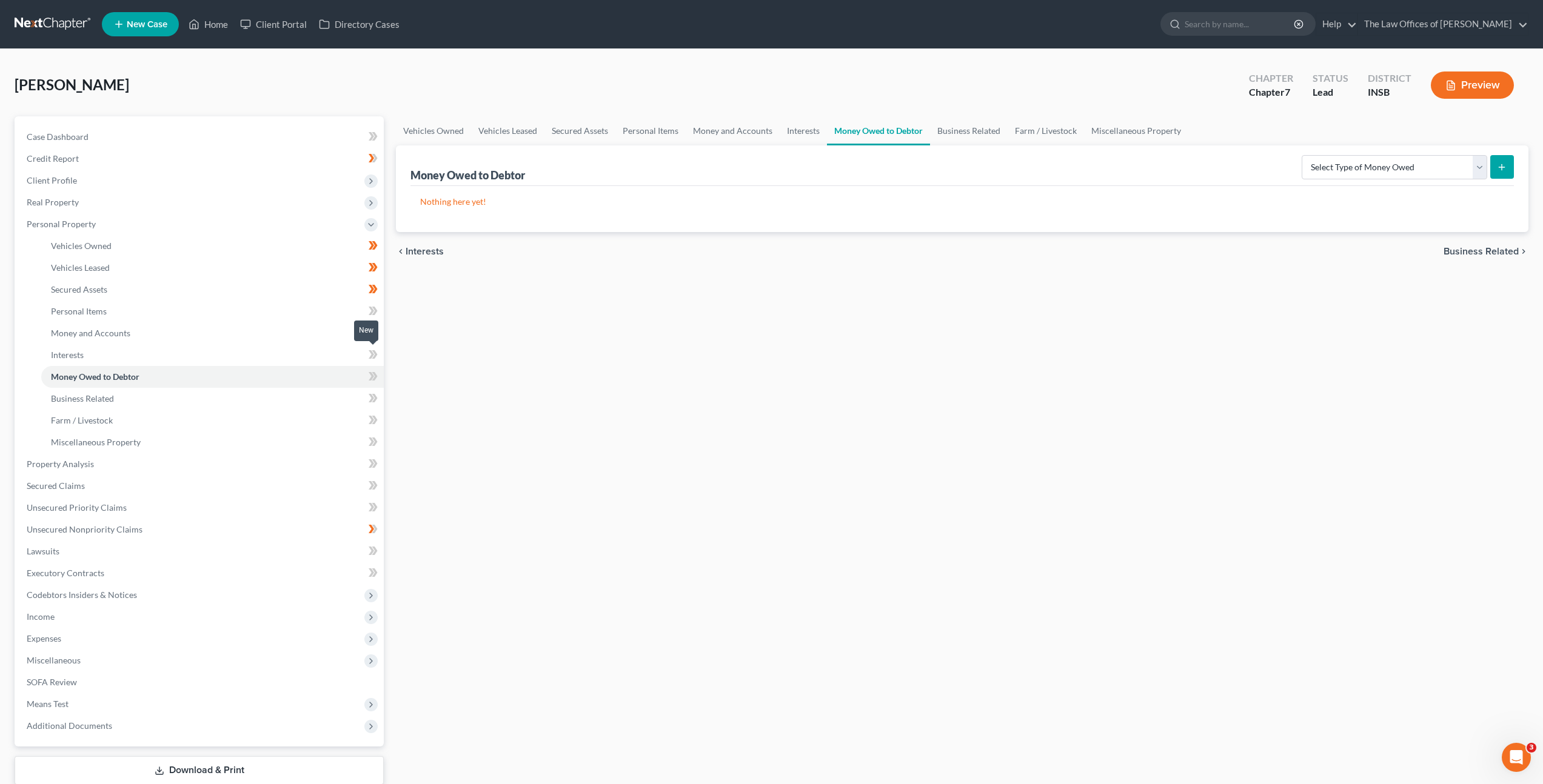
click at [377, 356] on span at bounding box center [373, 356] width 21 height 18
click at [1336, 155] on select "Select Type of Money Owed Accounts Receivable Alimony Child Support Claims Agai…" at bounding box center [1394, 167] width 185 height 24
click at [381, 375] on span at bounding box center [373, 378] width 21 height 18
click at [381, 375] on span at bounding box center [373, 378] width 21 height 18
drag, startPoint x: 563, startPoint y: 382, endPoint x: 554, endPoint y: 384, distance: 9.2
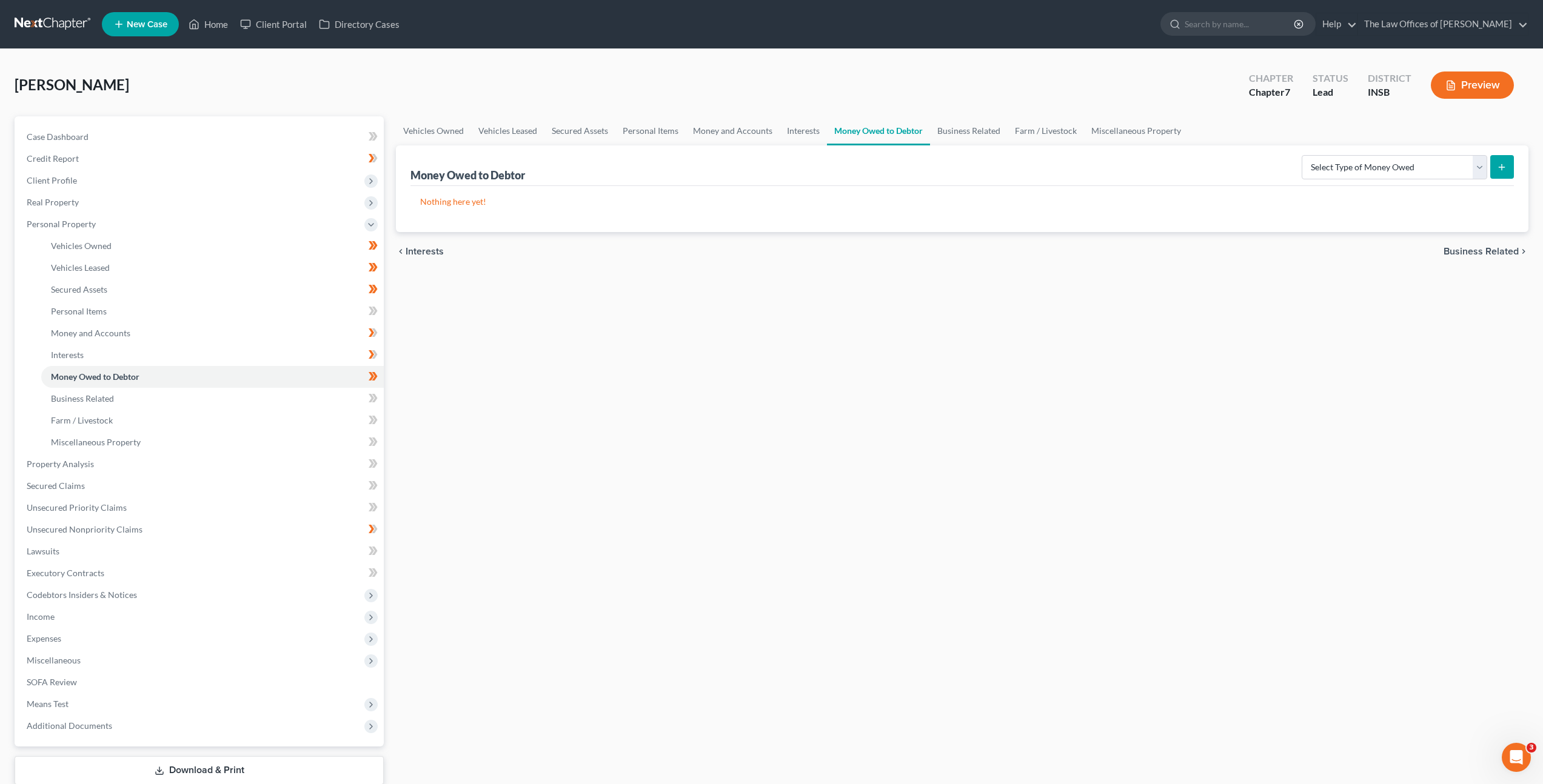
click at [563, 382] on div "Vehicles Owned Vehicles Leased Secured Assets Personal Items Money and Accounts…" at bounding box center [962, 466] width 1145 height 700
click at [330, 409] on link "Business Related" at bounding box center [213, 399] width 342 height 22
click at [369, 398] on icon at bounding box center [373, 398] width 9 height 15
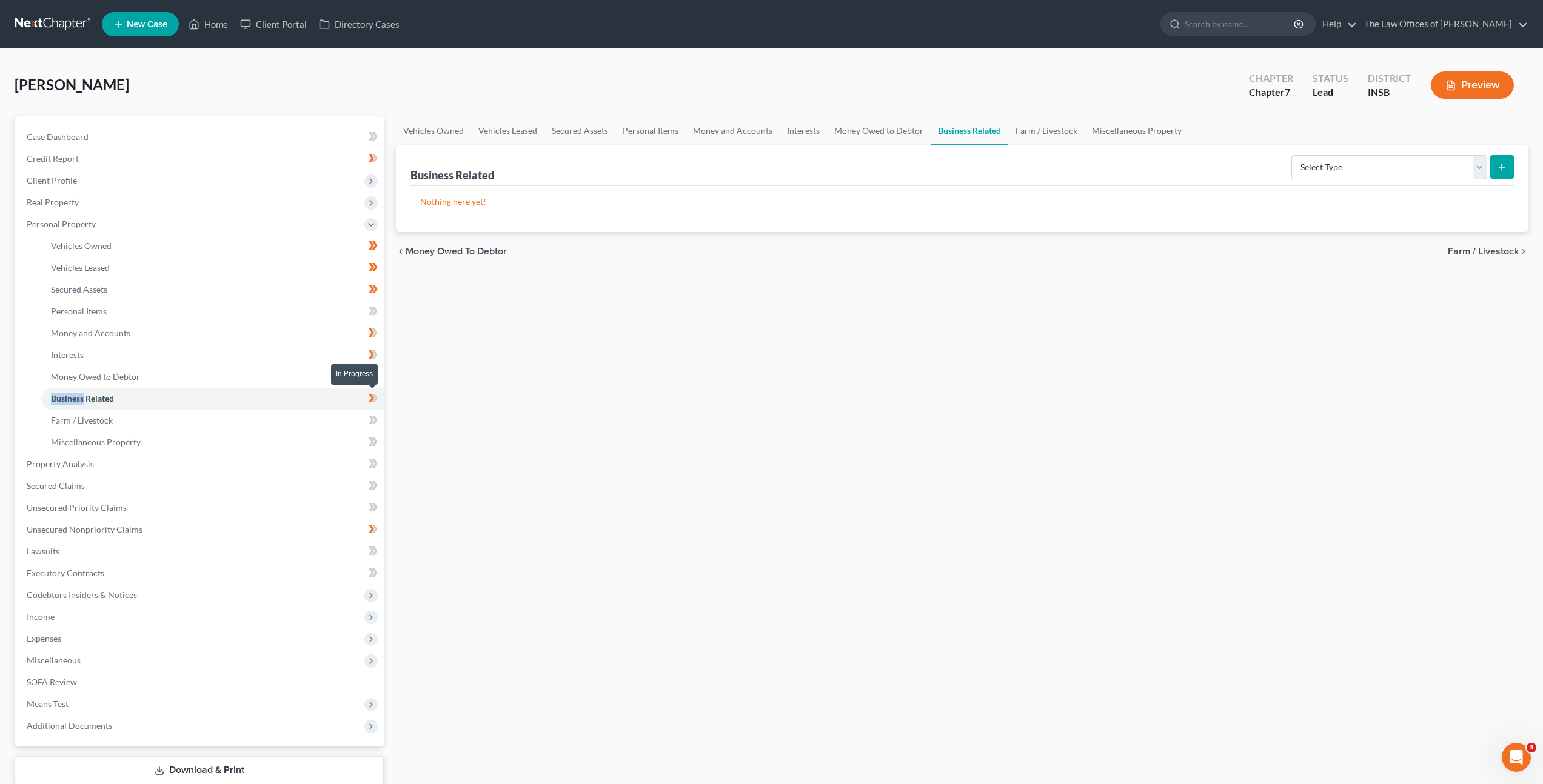
click at [369, 398] on icon at bounding box center [373, 398] width 9 height 15
drag, startPoint x: 335, startPoint y: 417, endPoint x: 345, endPoint y: 417, distance: 10.0
click at [335, 417] on link "Farm / Livestock" at bounding box center [213, 421] width 342 height 22
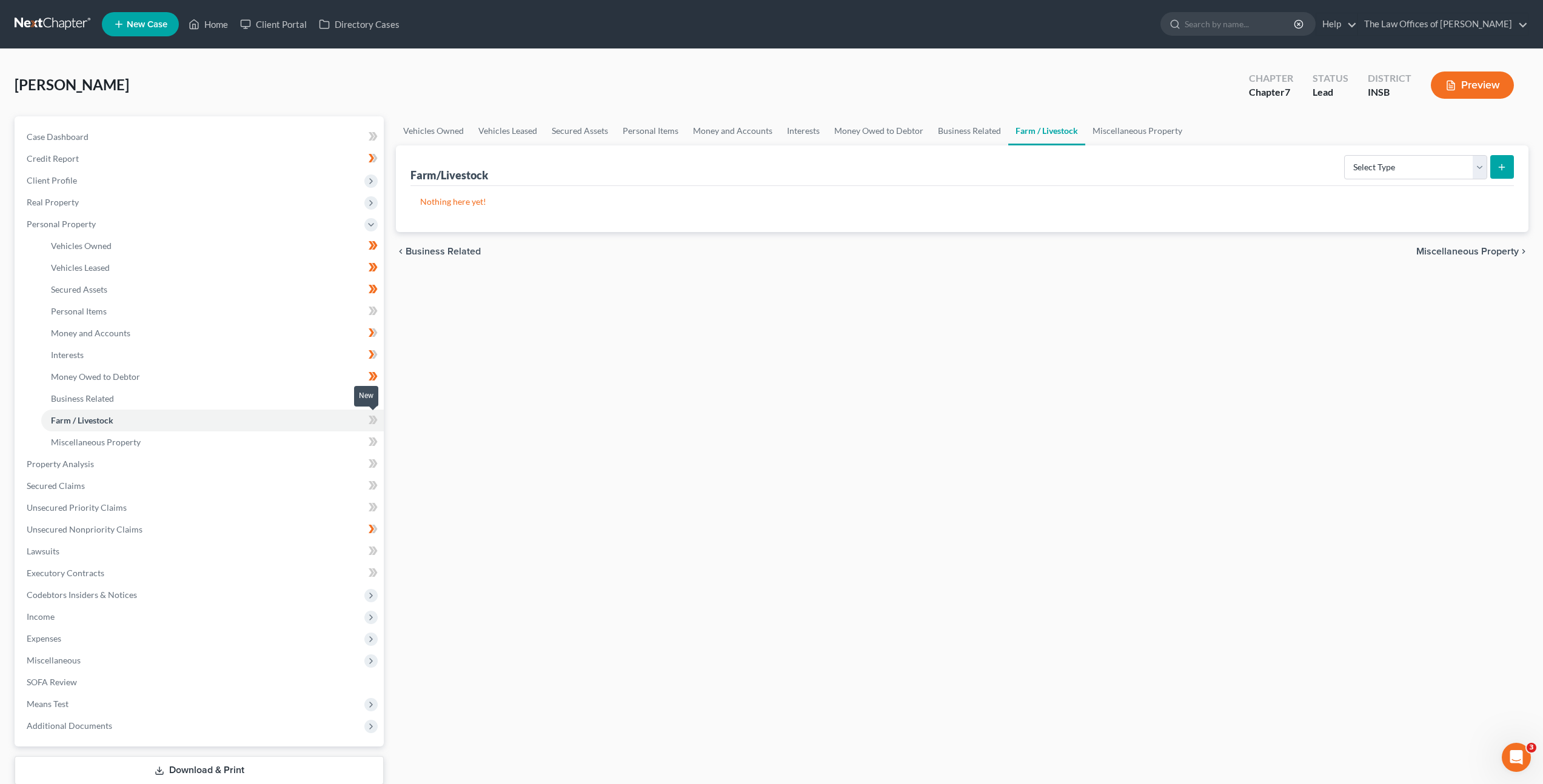
click at [379, 417] on span at bounding box center [373, 422] width 21 height 18
drag, startPoint x: 379, startPoint y: 417, endPoint x: 486, endPoint y: 383, distance: 112.3
click at [379, 417] on span at bounding box center [373, 422] width 21 height 18
click at [324, 434] on link "Miscellaneous Property" at bounding box center [213, 442] width 342 height 22
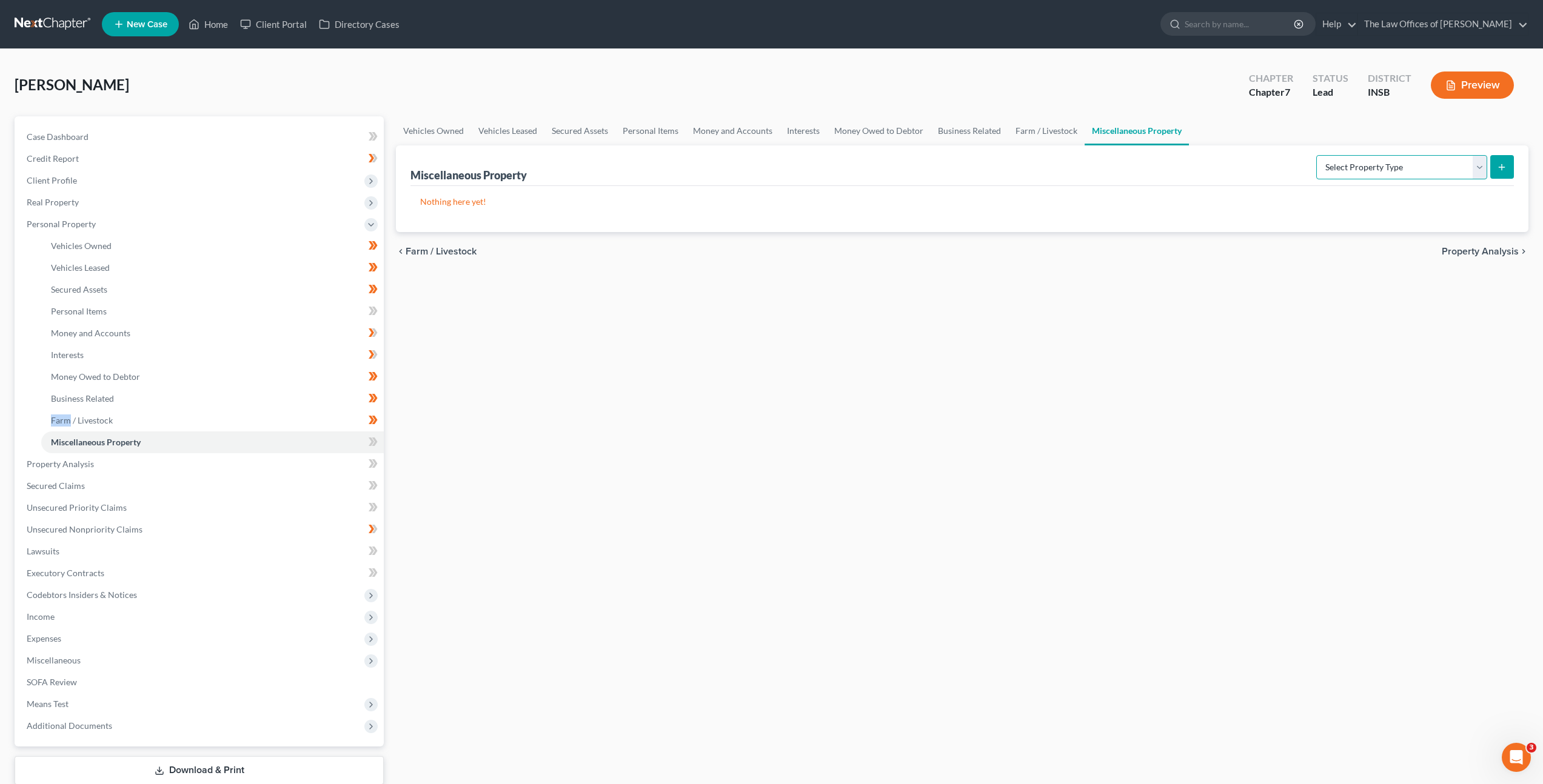
click at [1357, 172] on select "Select Property Type Assigned for Creditor Benefit Within 1 Year Holding for An…" at bounding box center [1402, 167] width 171 height 24
drag, startPoint x: 652, startPoint y: 554, endPoint x: 567, endPoint y: 534, distance: 87.3
click at [654, 545] on div "Vehicles Owned Vehicles Leased Secured Assets Personal Items Money and Accounts…" at bounding box center [962, 466] width 1145 height 700
click at [379, 440] on span at bounding box center [373, 444] width 21 height 18
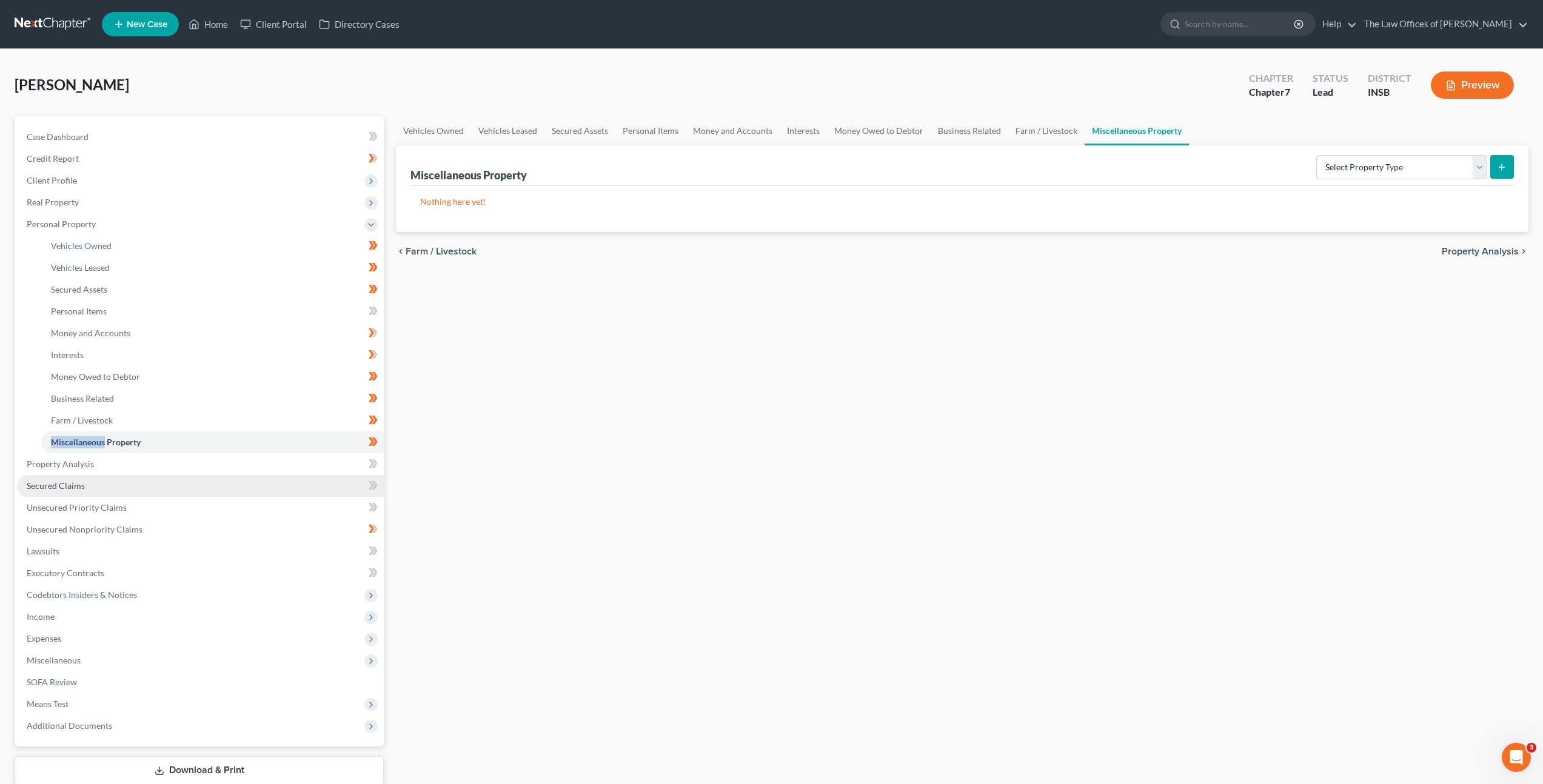
click at [321, 489] on link "Secured Claims" at bounding box center [201, 486] width 367 height 22
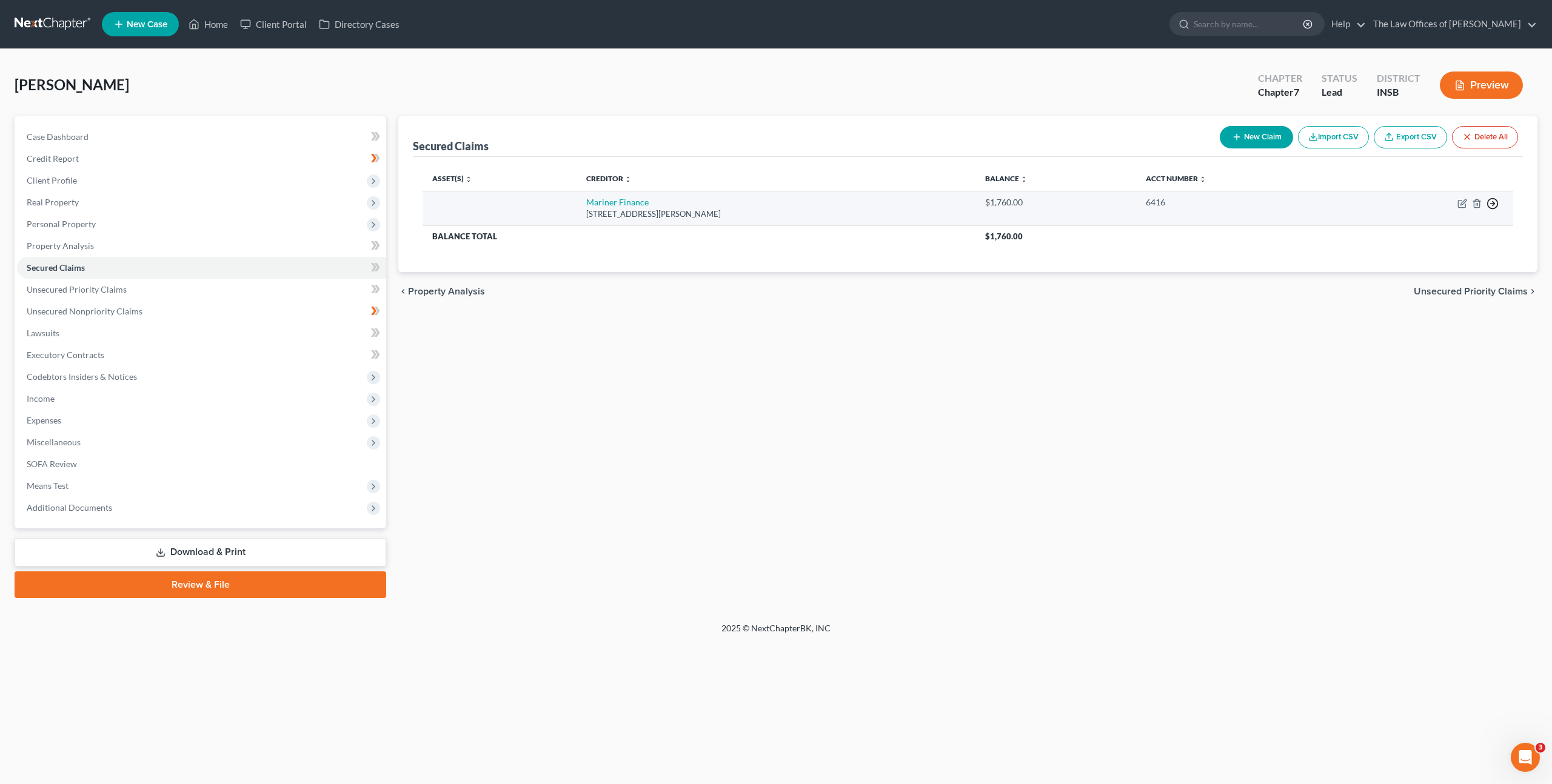
click at [1497, 202] on circle "button" at bounding box center [1493, 204] width 10 height 10
click at [1453, 235] on link "Move to F" at bounding box center [1437, 233] width 101 height 20
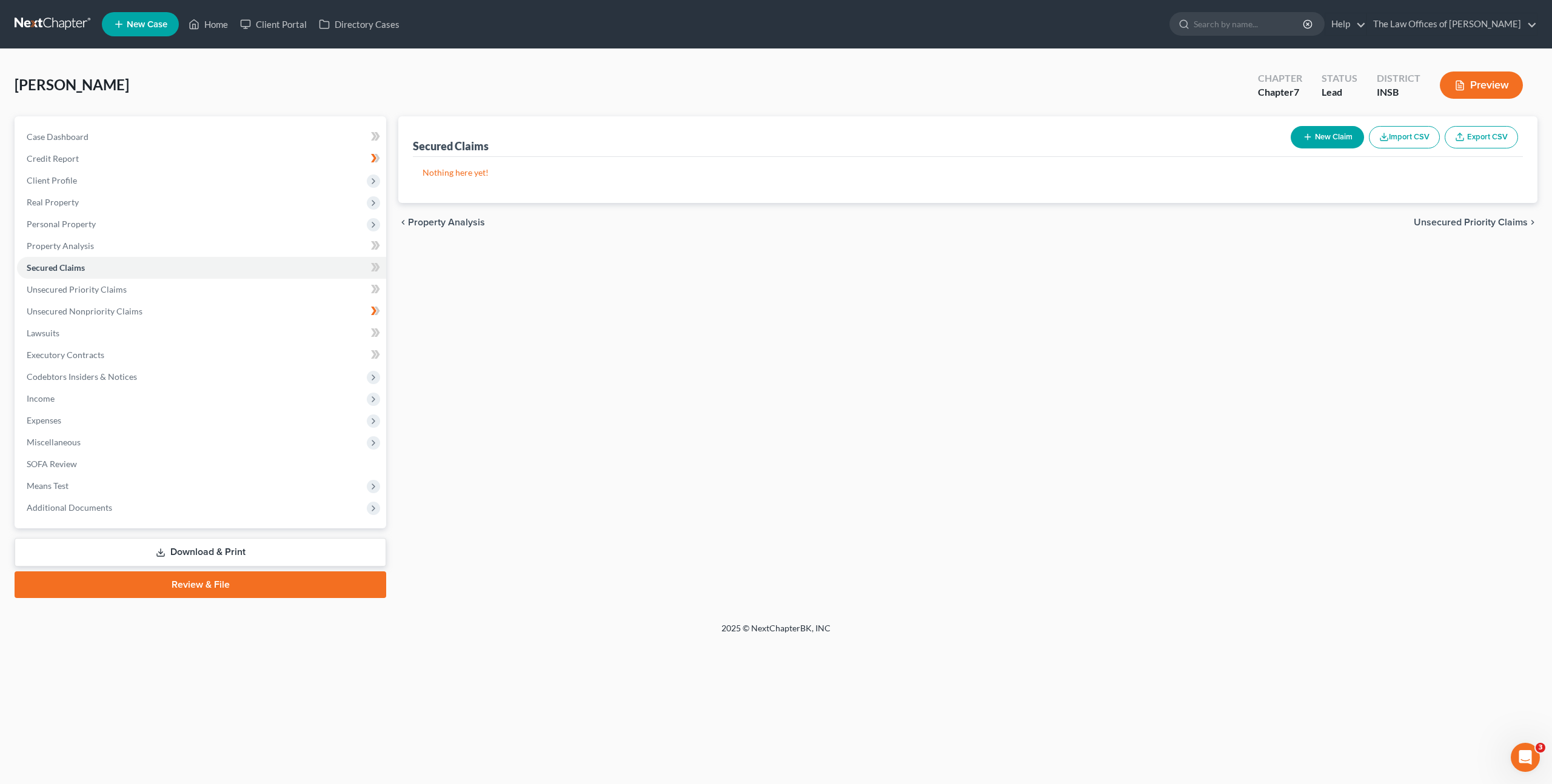
drag, startPoint x: 1075, startPoint y: 319, endPoint x: 1053, endPoint y: 319, distance: 22.0
click at [1075, 319] on div "Secured Claims New Claim Import CSV Export CSV Nothing here yet! Previous 1 Nex…" at bounding box center [968, 357] width 1152 height 482
click at [377, 270] on icon at bounding box center [377, 267] width 6 height 8
click at [313, 285] on link "Unsecured Priority Claims" at bounding box center [202, 290] width 369 height 22
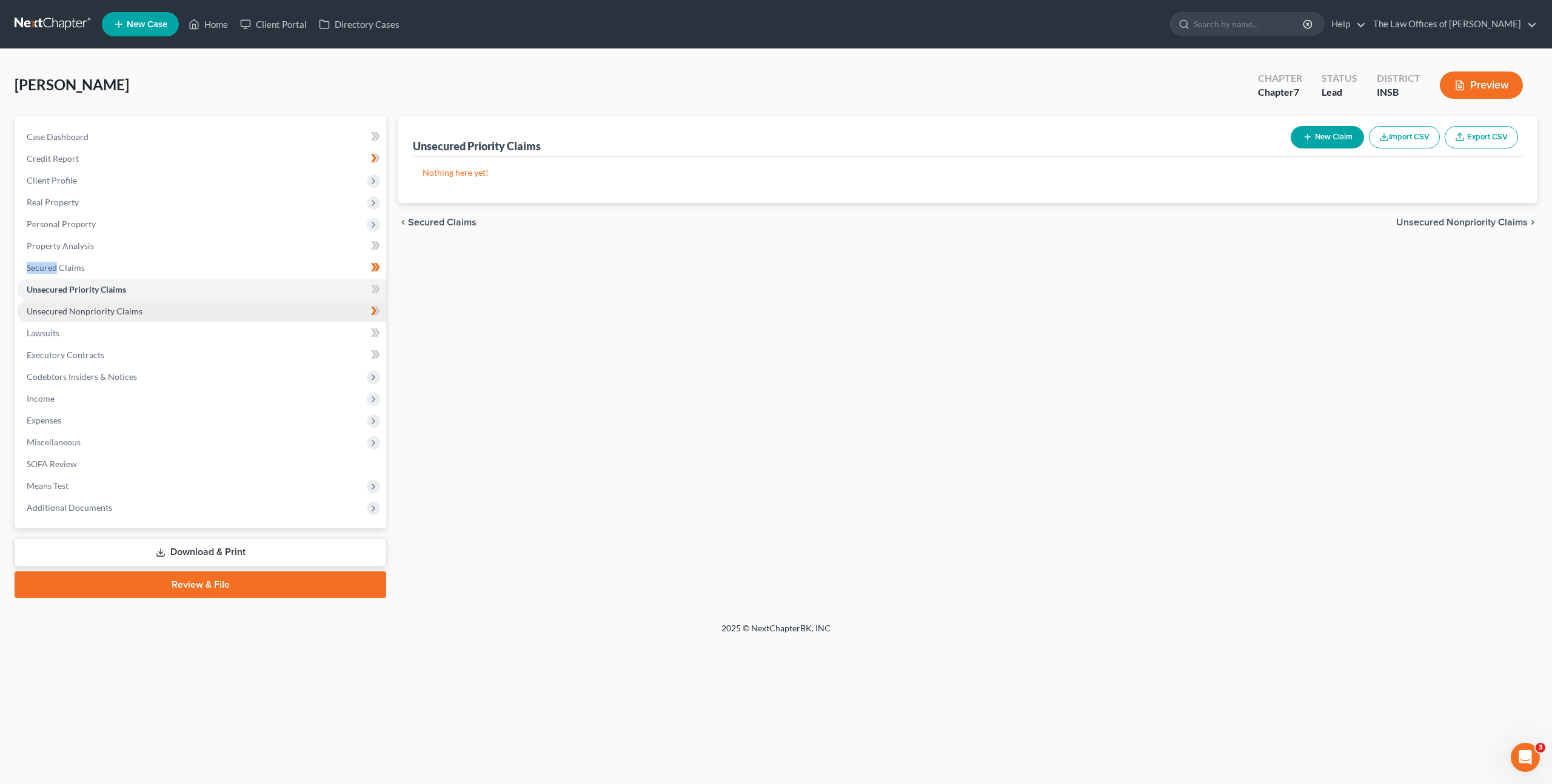
click at [310, 308] on link "Unsecured Nonpriority Claims" at bounding box center [202, 311] width 369 height 22
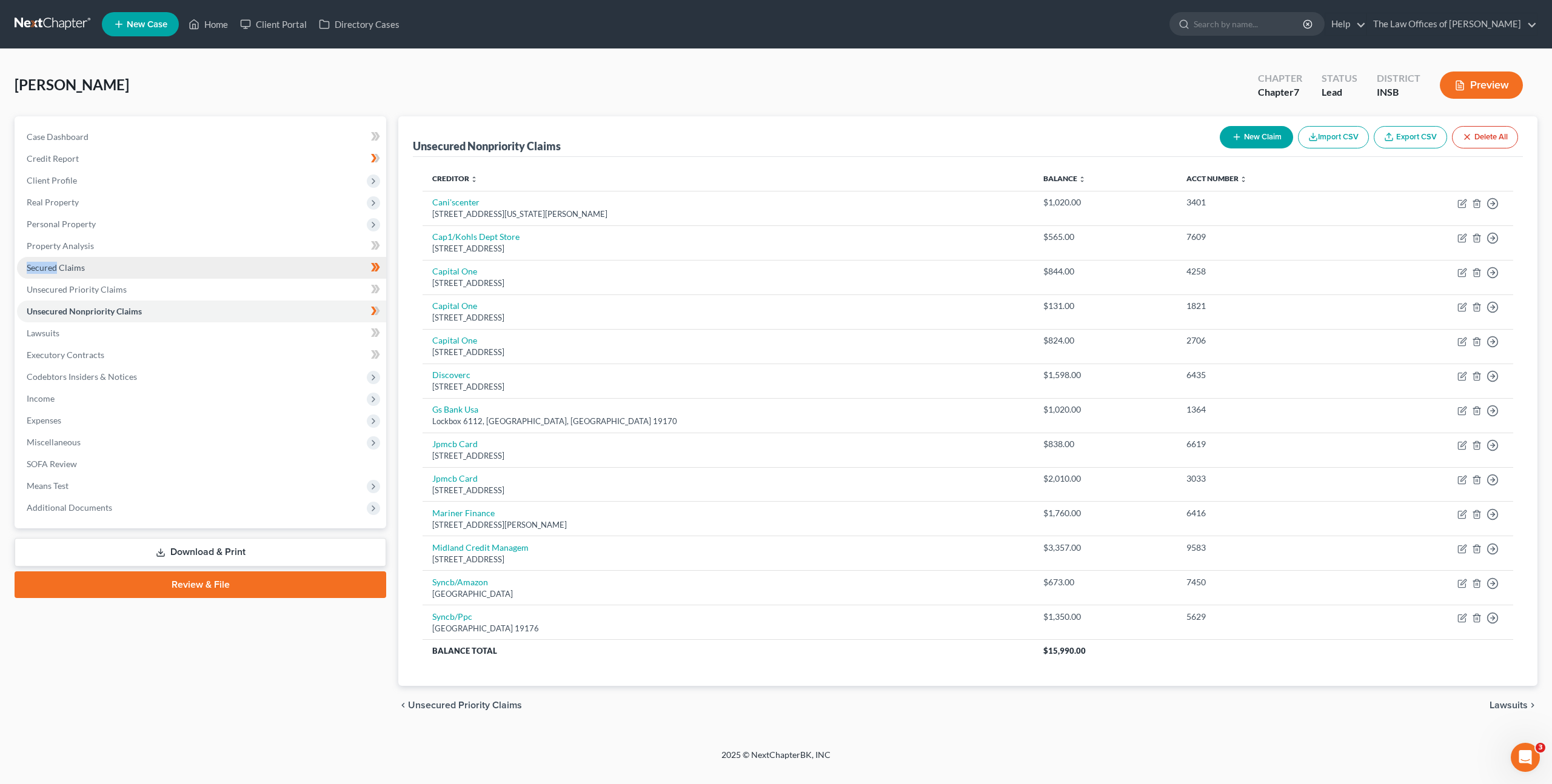
click at [232, 263] on link "Secured Claims" at bounding box center [202, 268] width 369 height 22
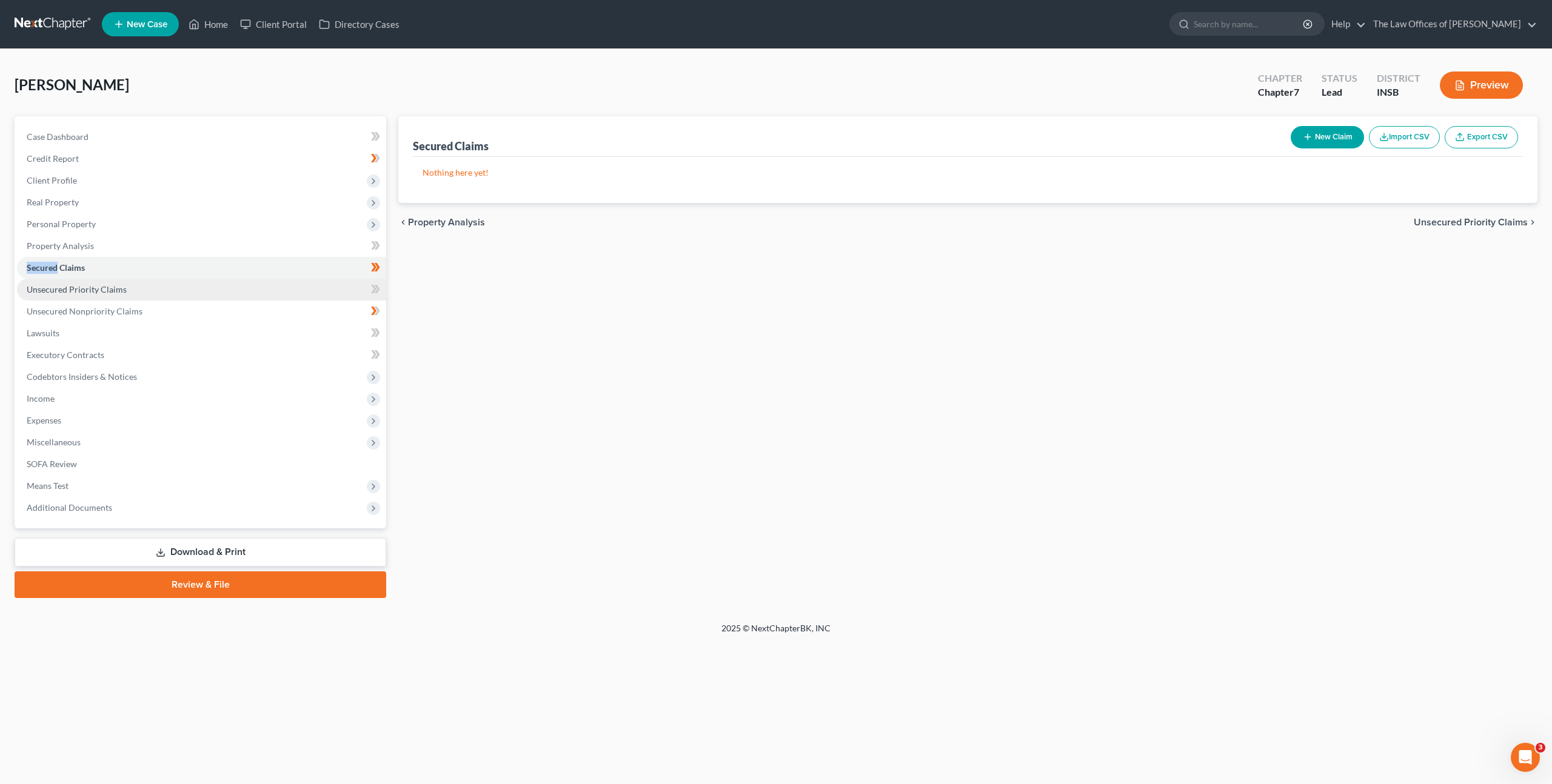
click at [225, 283] on link "Unsecured Priority Claims" at bounding box center [202, 290] width 369 height 22
drag, startPoint x: 763, startPoint y: 268, endPoint x: 704, endPoint y: 252, distance: 61.1
click at [760, 267] on div "Unsecured Priority Claims New Claim Import CSV Export CSV Nothing here yet! Pre…" at bounding box center [968, 357] width 1152 height 482
click at [292, 269] on link "Secured Claims" at bounding box center [202, 268] width 369 height 22
drag, startPoint x: 344, startPoint y: 276, endPoint x: 320, endPoint y: 294, distance: 30.0
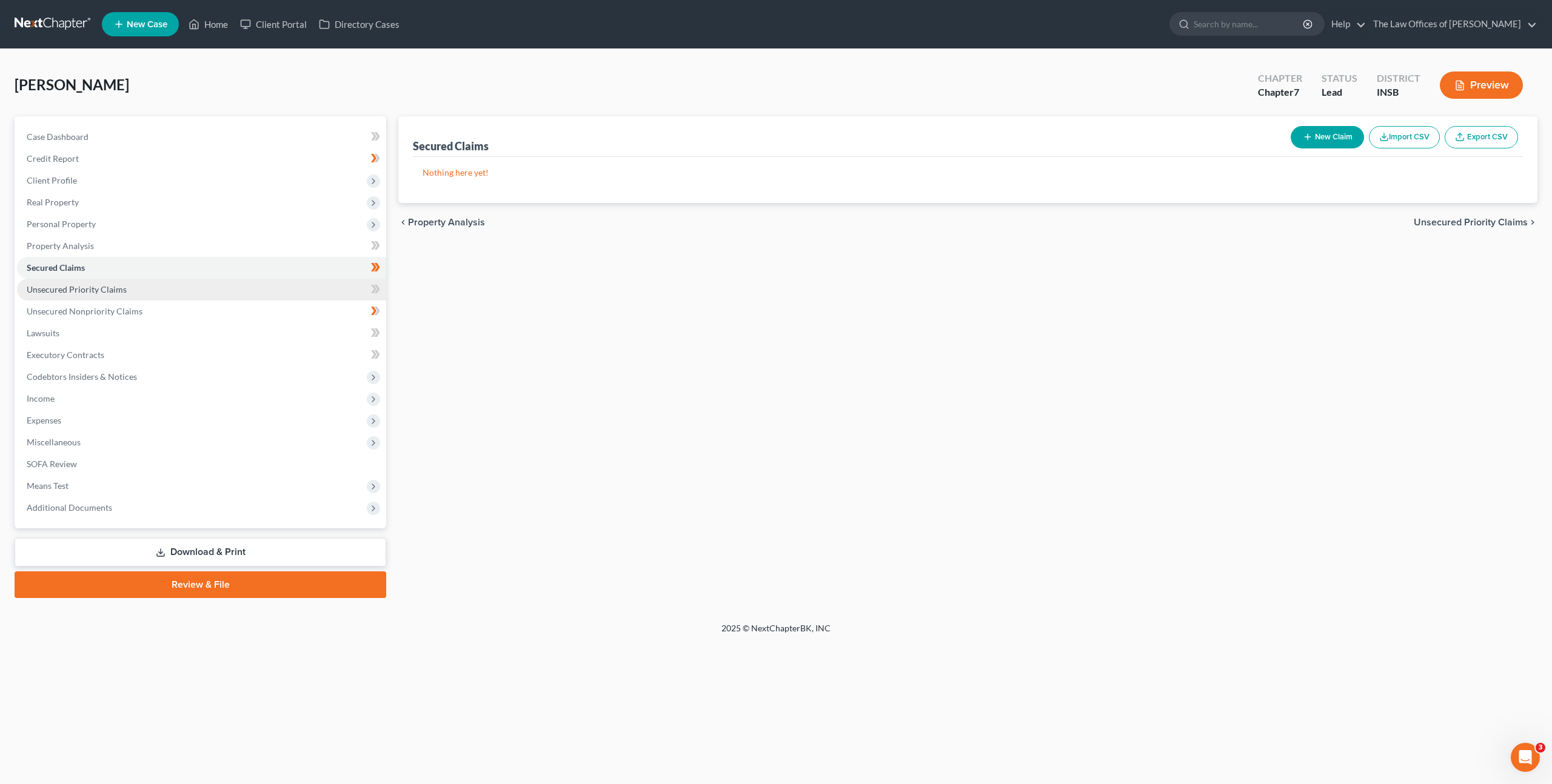
click at [344, 276] on link "Secured Claims" at bounding box center [202, 268] width 369 height 22
click at [306, 286] on link "Unsecured Priority Claims" at bounding box center [202, 290] width 369 height 22
click at [1311, 136] on button "New Claim" at bounding box center [1327, 137] width 73 height 22
select select "0"
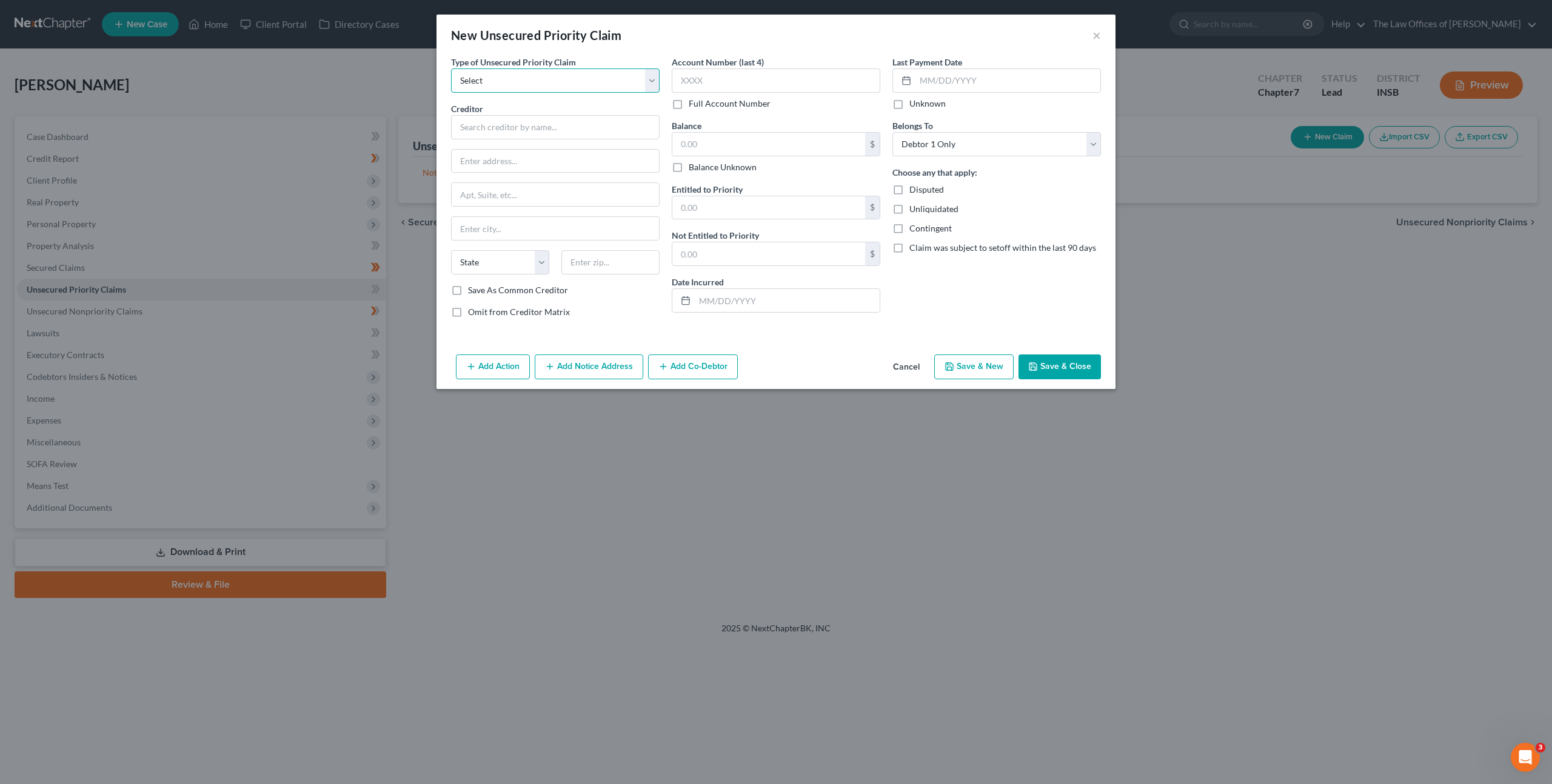
click at [565, 81] on select "Select Taxes & Other Government Units Domestic Support Obligations Extensions o…" at bounding box center [556, 81] width 209 height 24
click at [888, 367] on button "Cancel" at bounding box center [907, 368] width 46 height 24
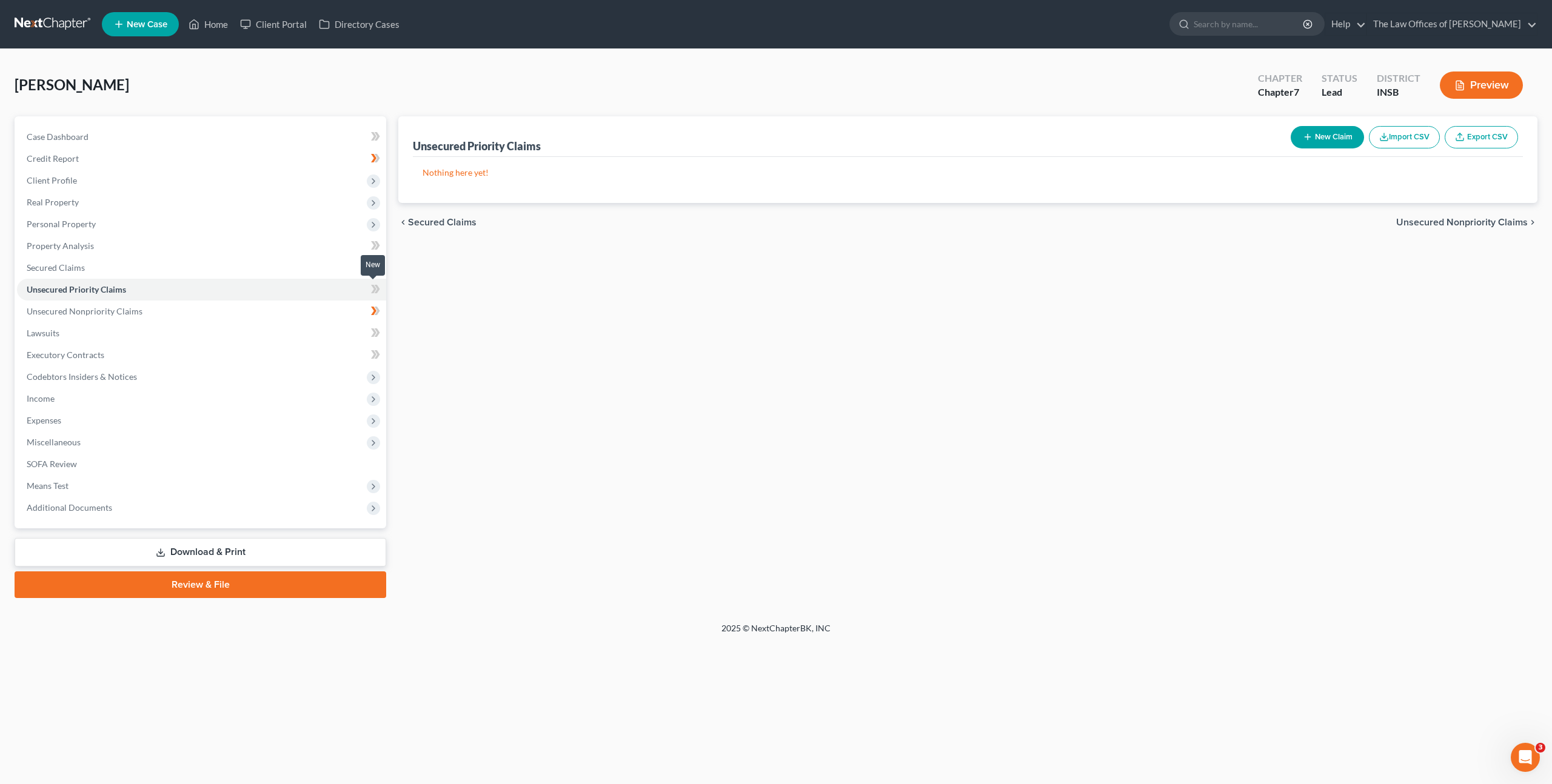
click at [367, 284] on span at bounding box center [375, 291] width 21 height 18
drag, startPoint x: 367, startPoint y: 284, endPoint x: 346, endPoint y: 290, distance: 21.8
click at [365, 284] on span at bounding box center [375, 291] width 21 height 18
click at [321, 297] on link "Unsecured Priority Claims" at bounding box center [202, 290] width 369 height 22
click at [286, 307] on link "Unsecured Nonpriority Claims" at bounding box center [202, 311] width 369 height 22
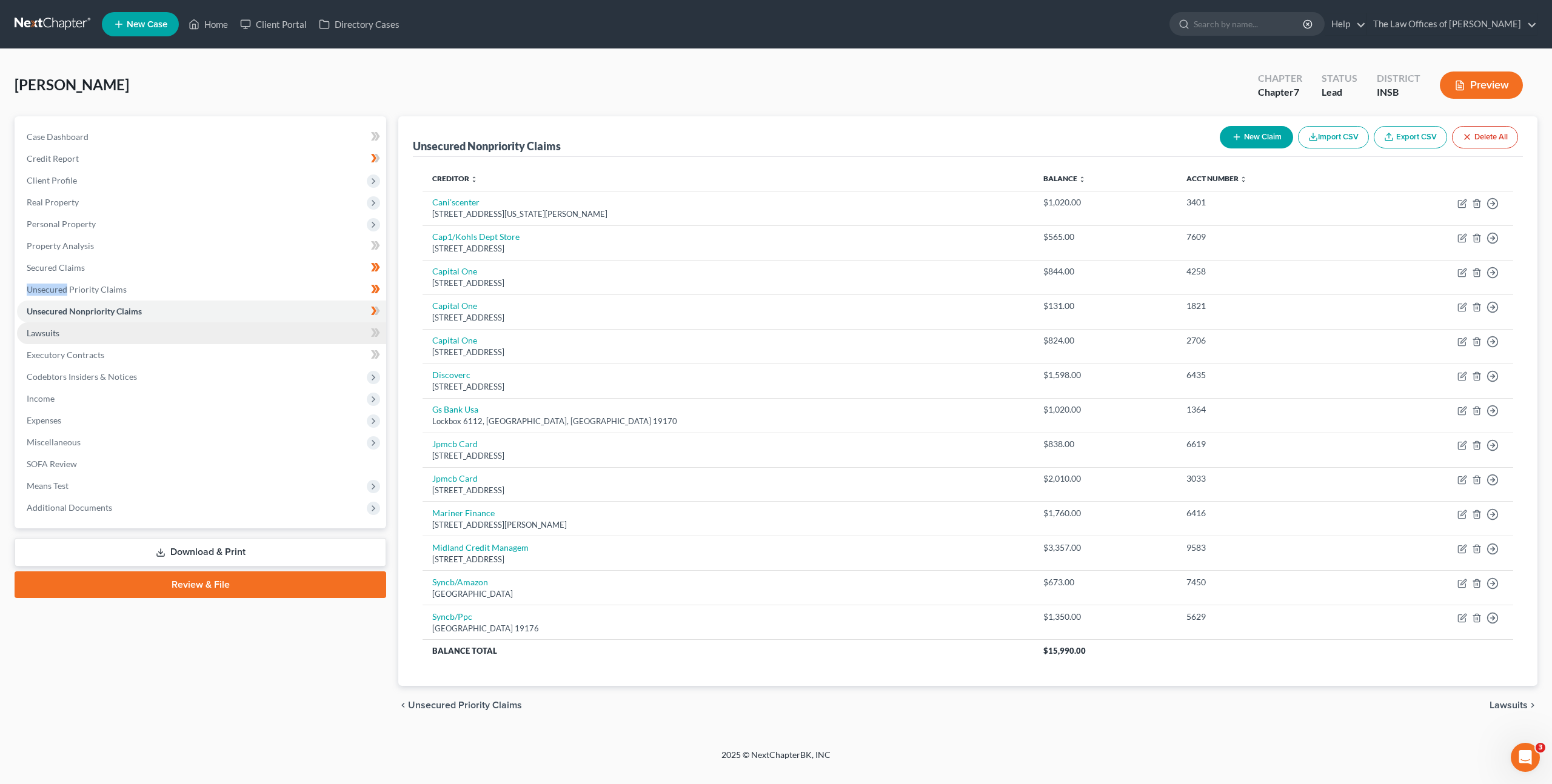
click at [276, 337] on link "Lawsuits" at bounding box center [202, 333] width 369 height 22
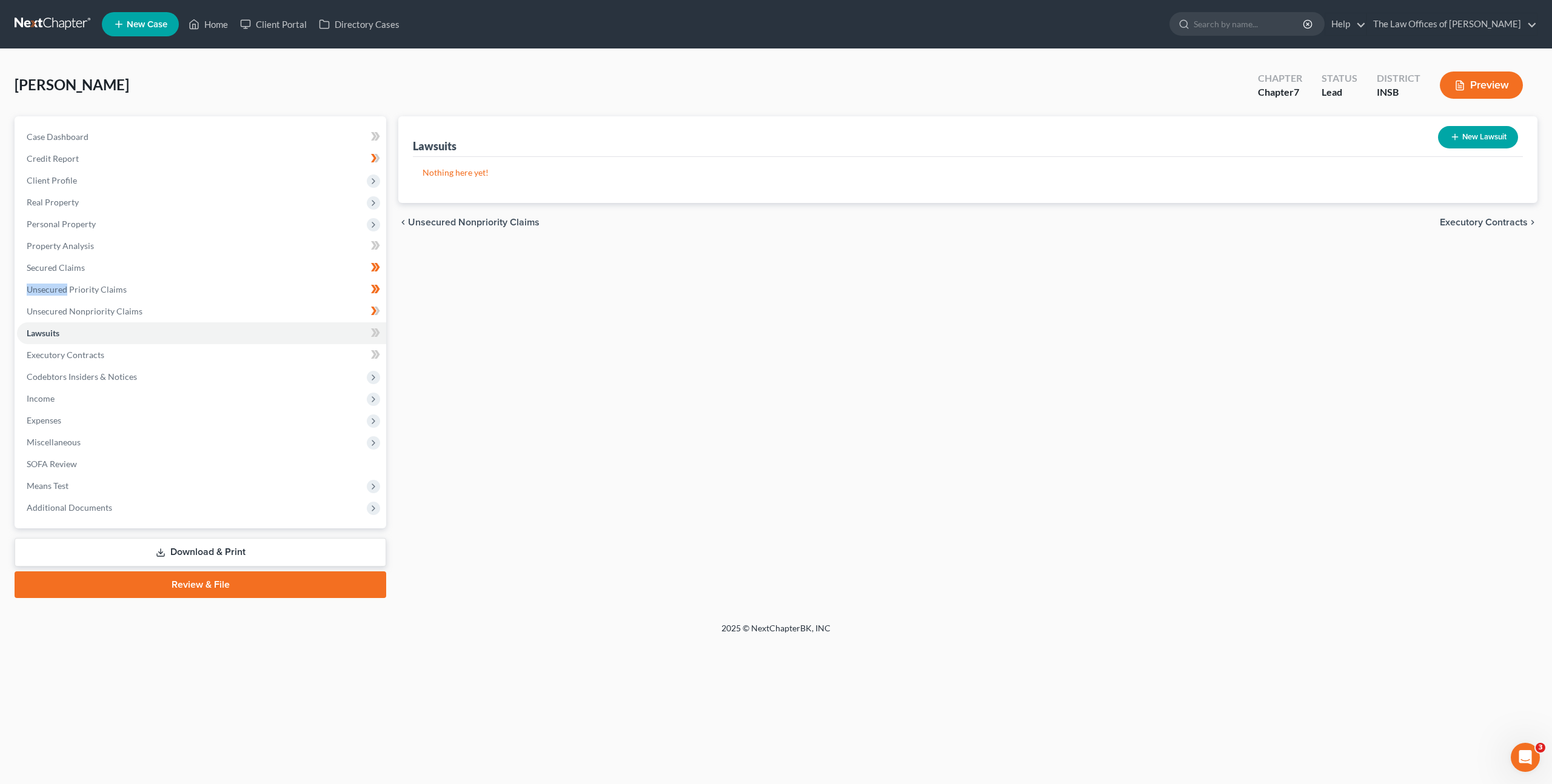
click at [1483, 140] on button "New Lawsuit" at bounding box center [1478, 137] width 80 height 22
select select "0"
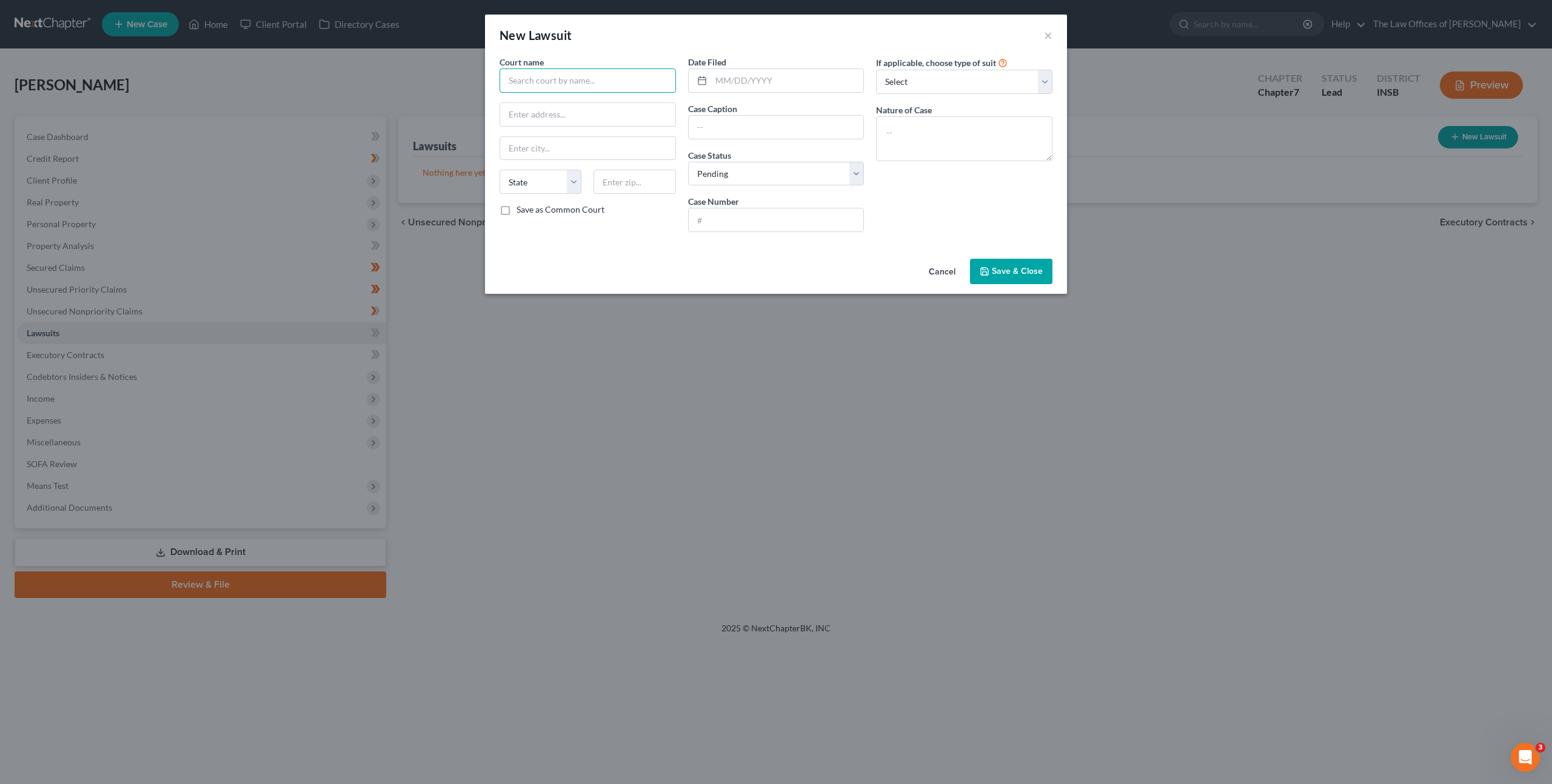
click at [620, 70] on input "text" at bounding box center [588, 81] width 176 height 24
type input "A"
click at [553, 101] on div "Adams Superior Court" at bounding box center [572, 101] width 126 height 12
type input "Adams Superior Court"
type input "122 S 3rd St"
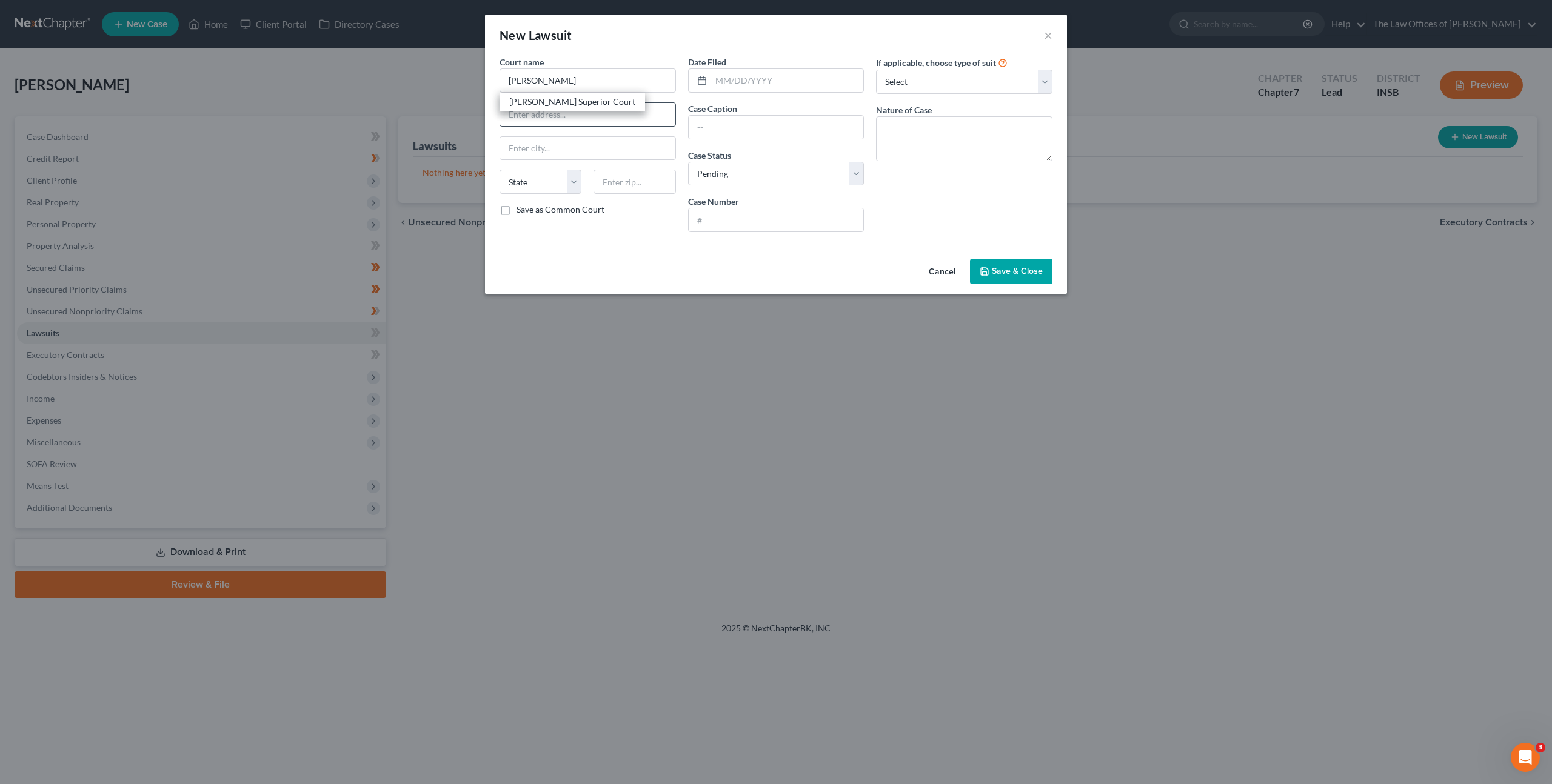
type input "Decatur"
select select "15"
type input "46733"
click at [743, 84] on input "text" at bounding box center [787, 81] width 153 height 23
type input "04/25/2024"
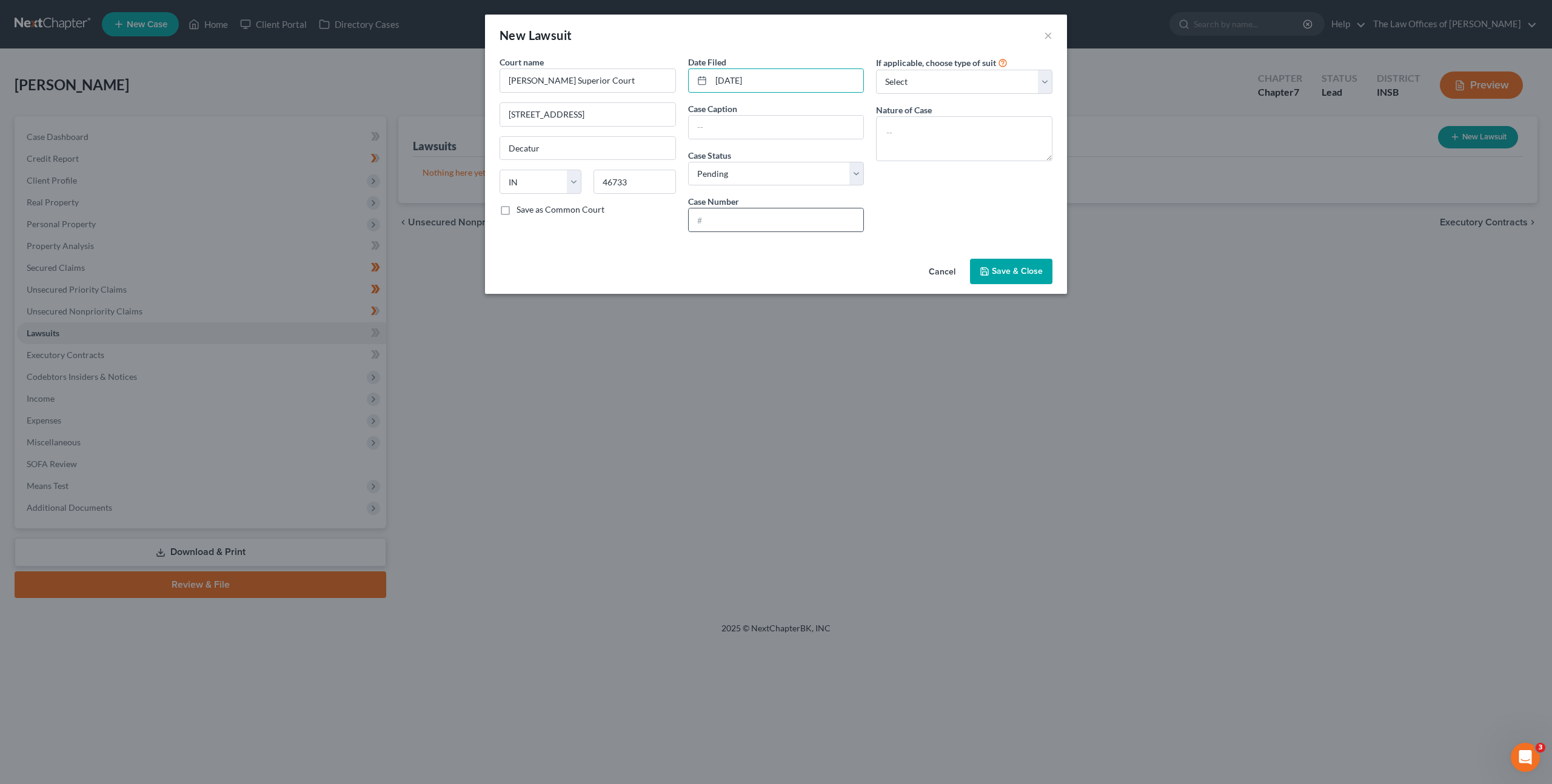
click at [754, 208] on div at bounding box center [776, 220] width 176 height 24
click at [747, 213] on input "text" at bounding box center [776, 220] width 175 height 23
paste input "01C01-2404-CC-000123"
click at [711, 220] on input "01C01-2404-CC-000123" at bounding box center [776, 220] width 175 height 23
type input "01C01-2404-CC-000123"
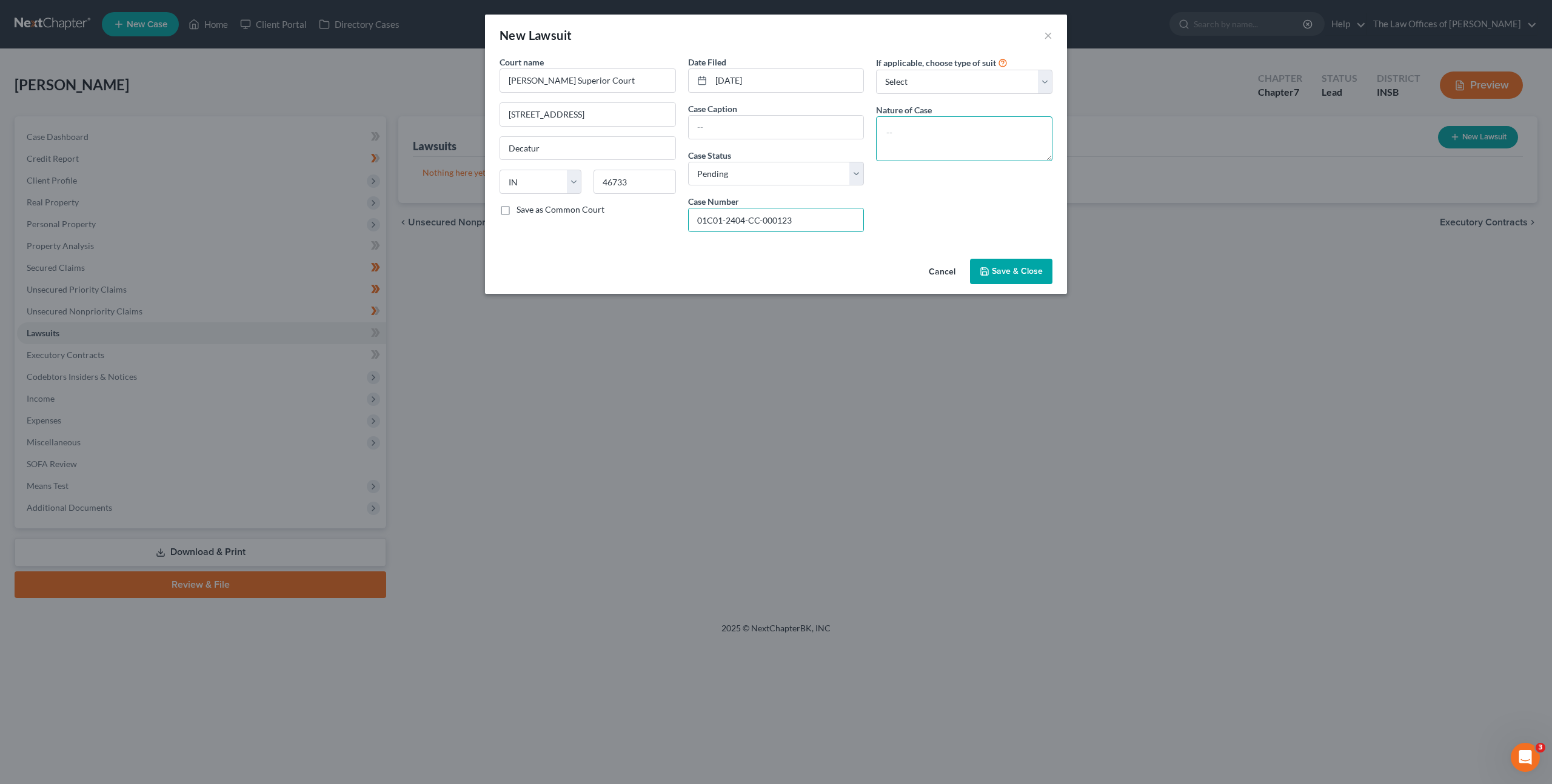
drag, startPoint x: 947, startPoint y: 143, endPoint x: 1017, endPoint y: 138, distance: 70.2
click at [950, 142] on textarea at bounding box center [964, 139] width 176 height 45
type textarea "Civil Collection"
click at [934, 88] on select "Select Repossession Garnishment Foreclosure Attached, Seized, Or Levied Other" at bounding box center [964, 82] width 176 height 24
select select "1"
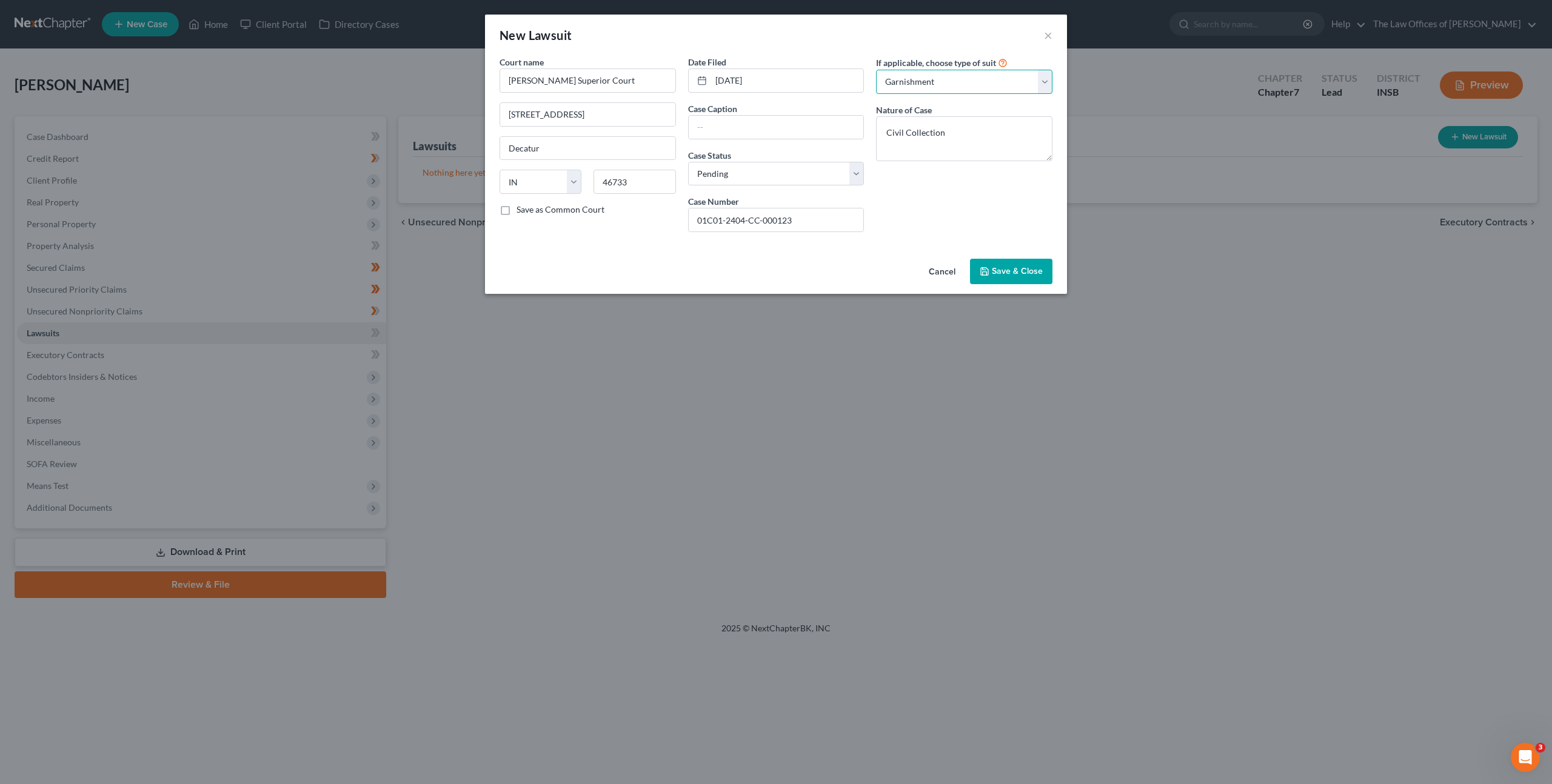
click at [876, 70] on select "Select Repossession Garnishment Foreclosure Attached, Seized, Or Levied Other" at bounding box center [964, 82] width 176 height 24
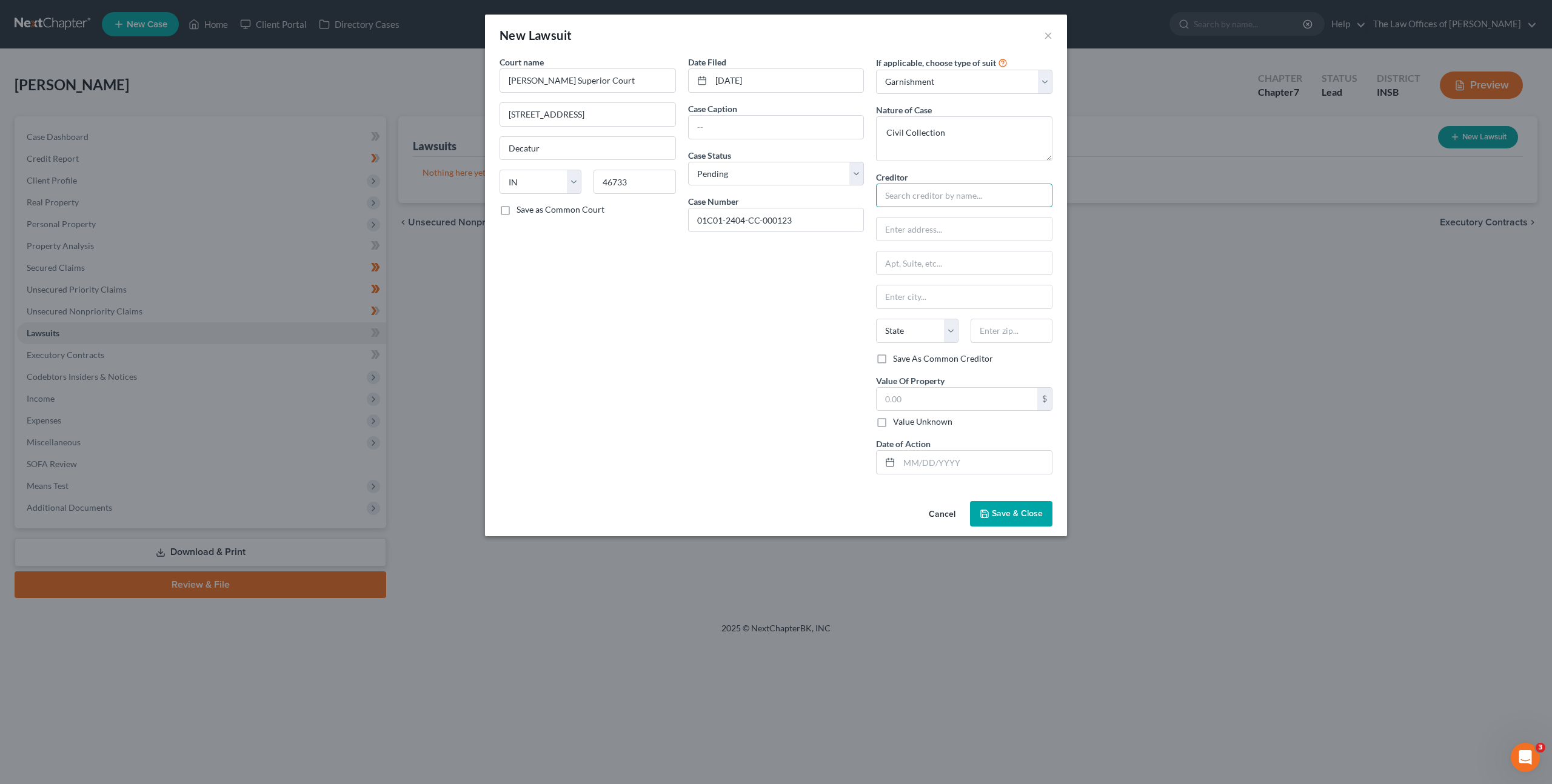
click at [912, 193] on input "text" at bounding box center [964, 196] width 176 height 24
click at [924, 220] on div "Mariner Finance" at bounding box center [968, 216] width 163 height 12
type input "Mariner Finance"
type input "8211 Town Center Dr"
type input "Nottingham"
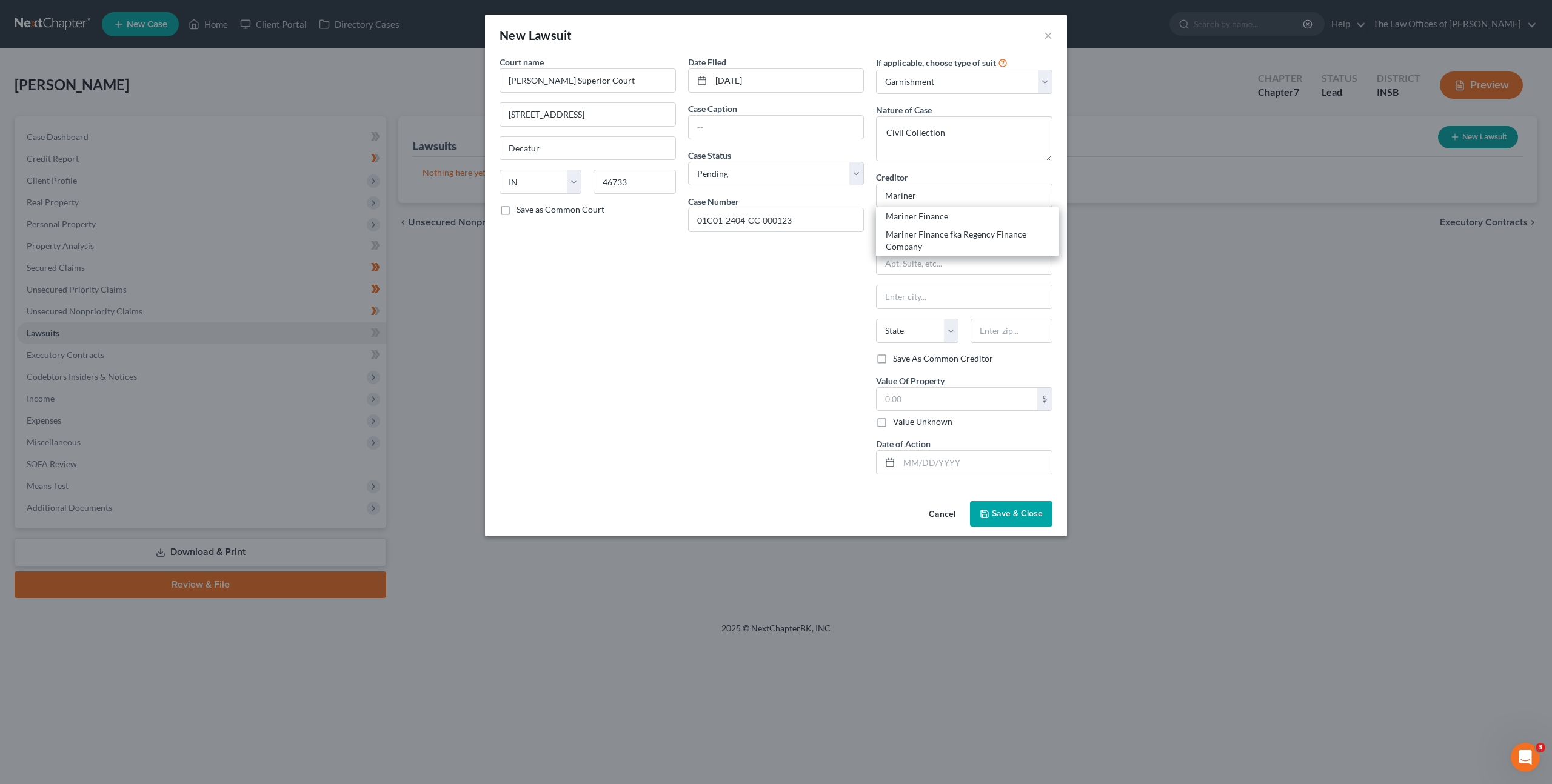
select select "21"
type input "21236"
drag, startPoint x: 997, startPoint y: 503, endPoint x: 1087, endPoint y: 466, distance: 97.3
click at [1000, 503] on button "Save & Close" at bounding box center [1012, 514] width 83 height 25
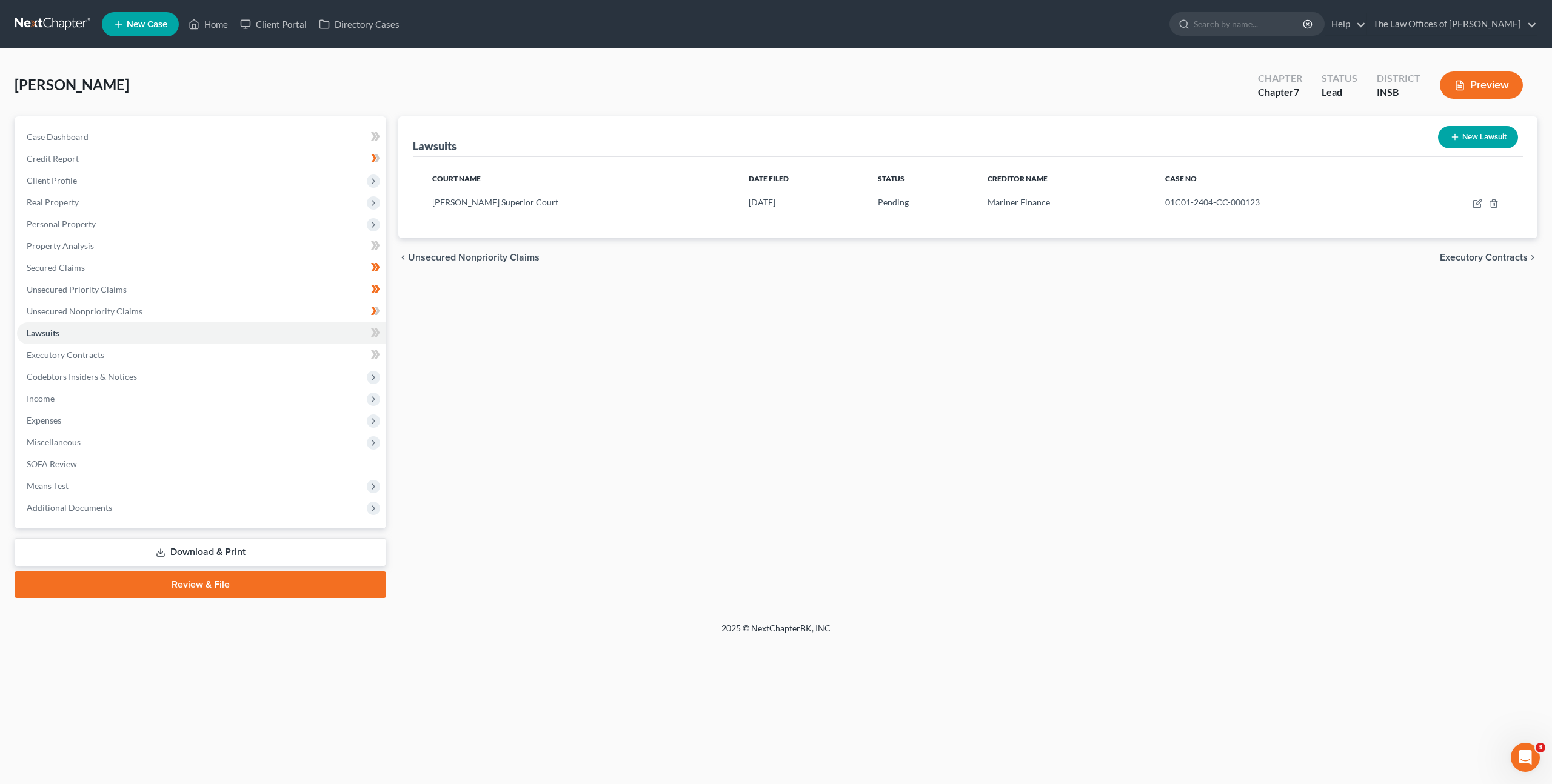
click at [1478, 134] on button "New Lawsuit" at bounding box center [1478, 137] width 80 height 22
select select "0"
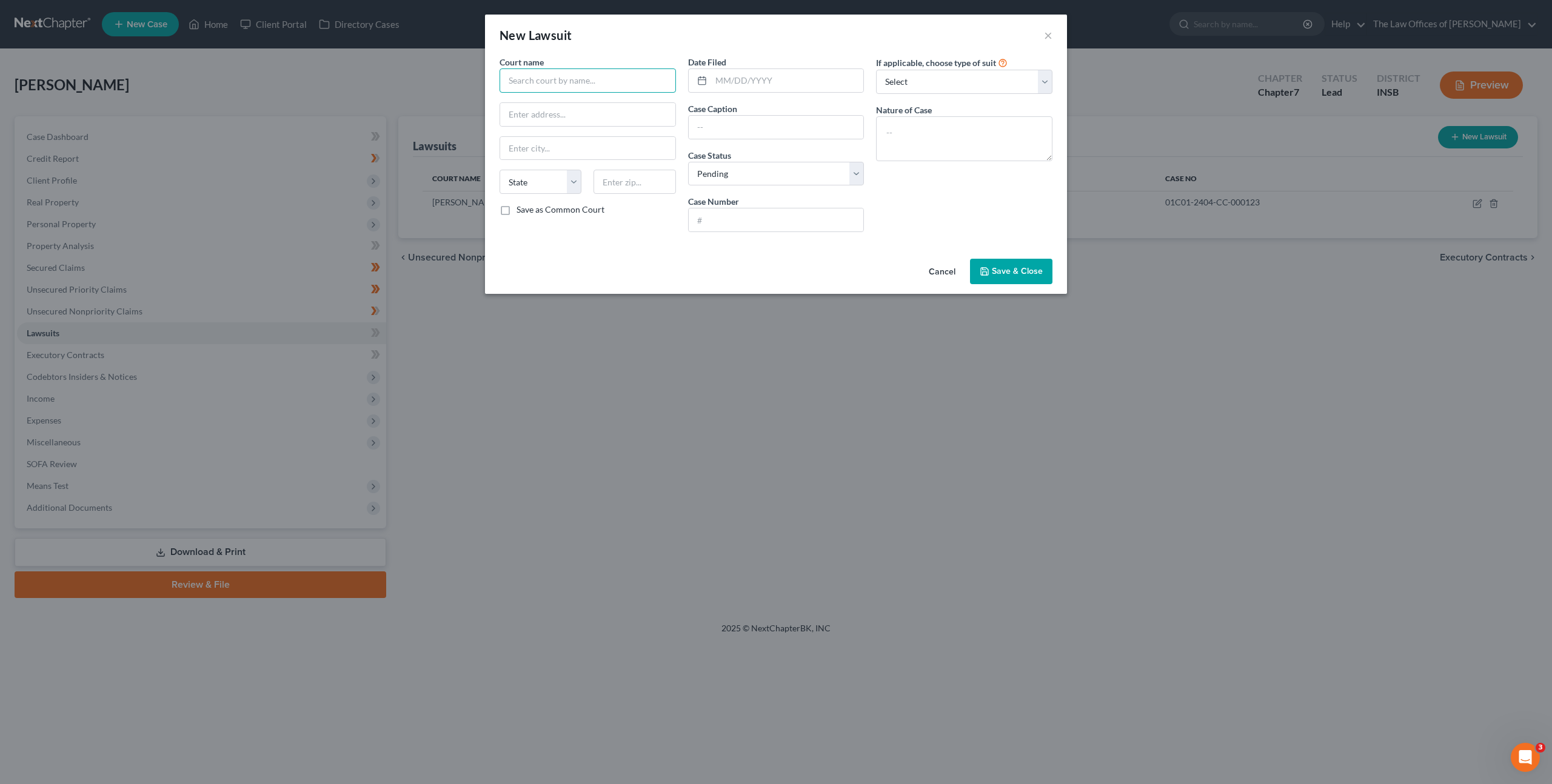
click at [558, 78] on input "text" at bounding box center [588, 81] width 176 height 24
click at [525, 101] on div "Adams Superior Court" at bounding box center [572, 101] width 126 height 12
type input "Adams Superior Court"
type input "122 S 3rd St"
type input "Decatur"
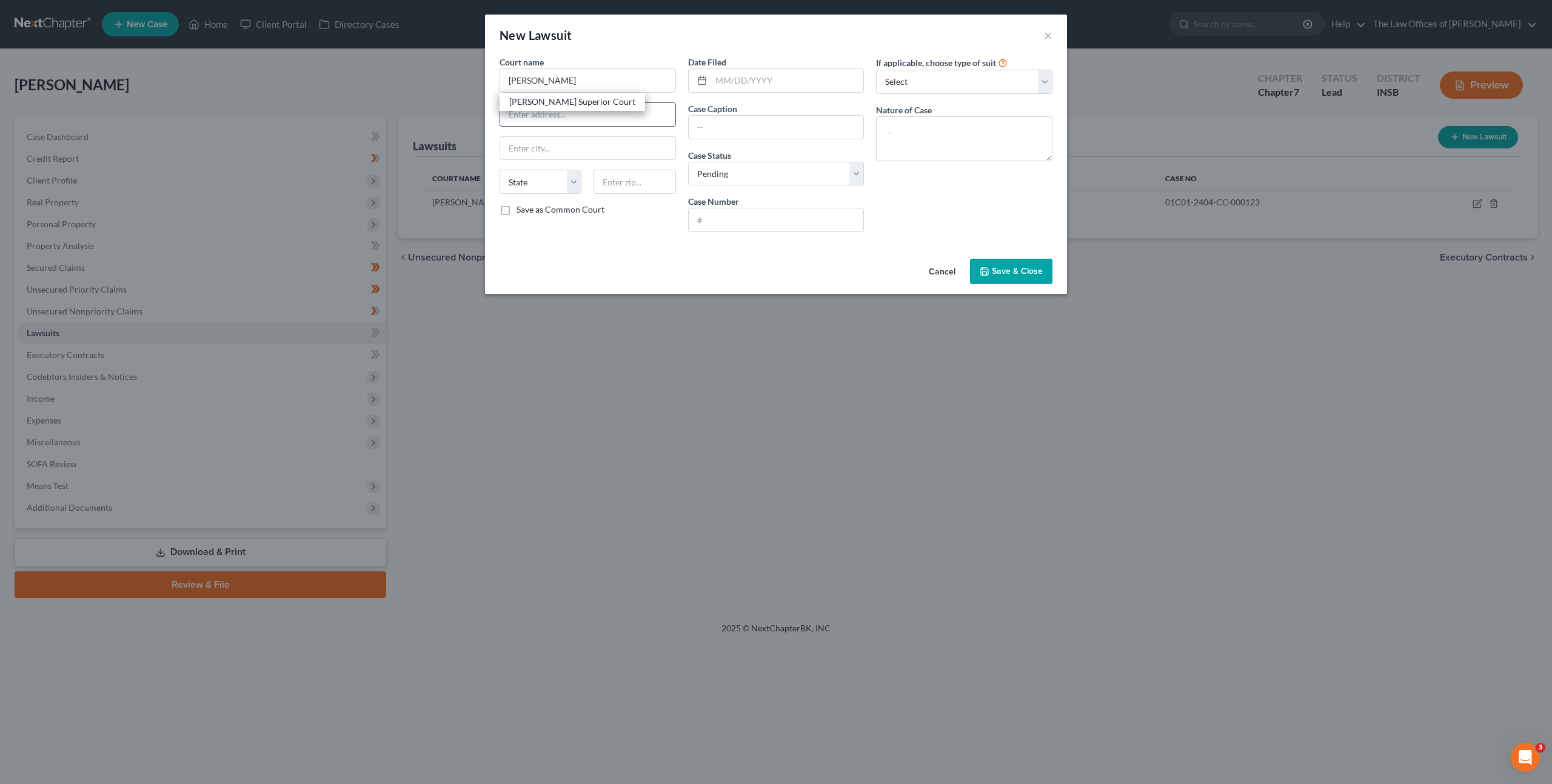
select select "15"
type input "46733"
click at [812, 81] on input "text" at bounding box center [787, 81] width 153 height 23
type input "06/19/2025"
paste input "Crown Asset Management, LLC v. Louisa Costello"
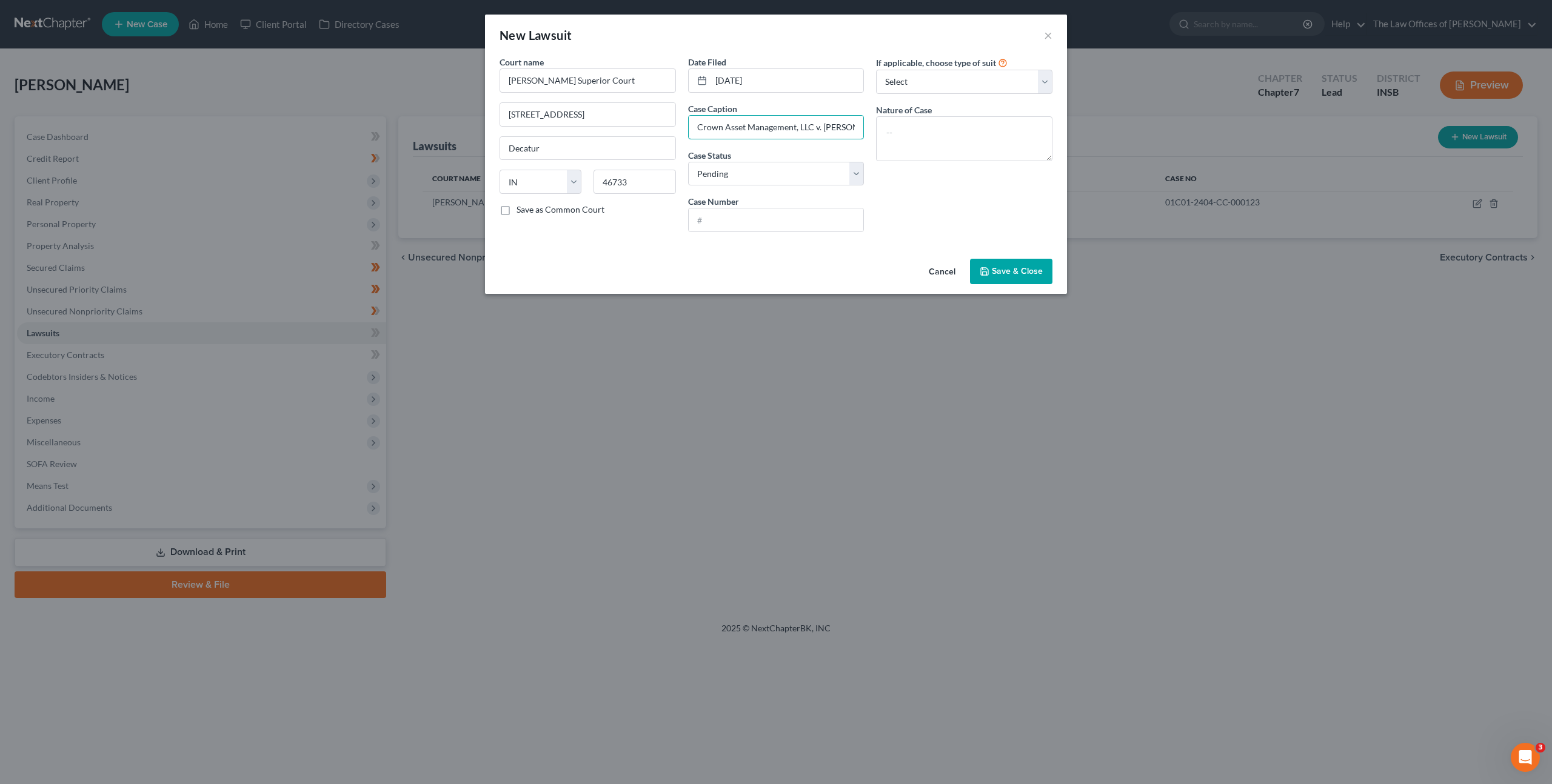
scroll to position [0, 23]
type input "Crown Asset Management, LLC v. Louisa Costello"
drag, startPoint x: 745, startPoint y: 223, endPoint x: 1093, endPoint y: 149, distance: 355.8
click at [745, 223] on input "text" at bounding box center [776, 220] width 175 height 23
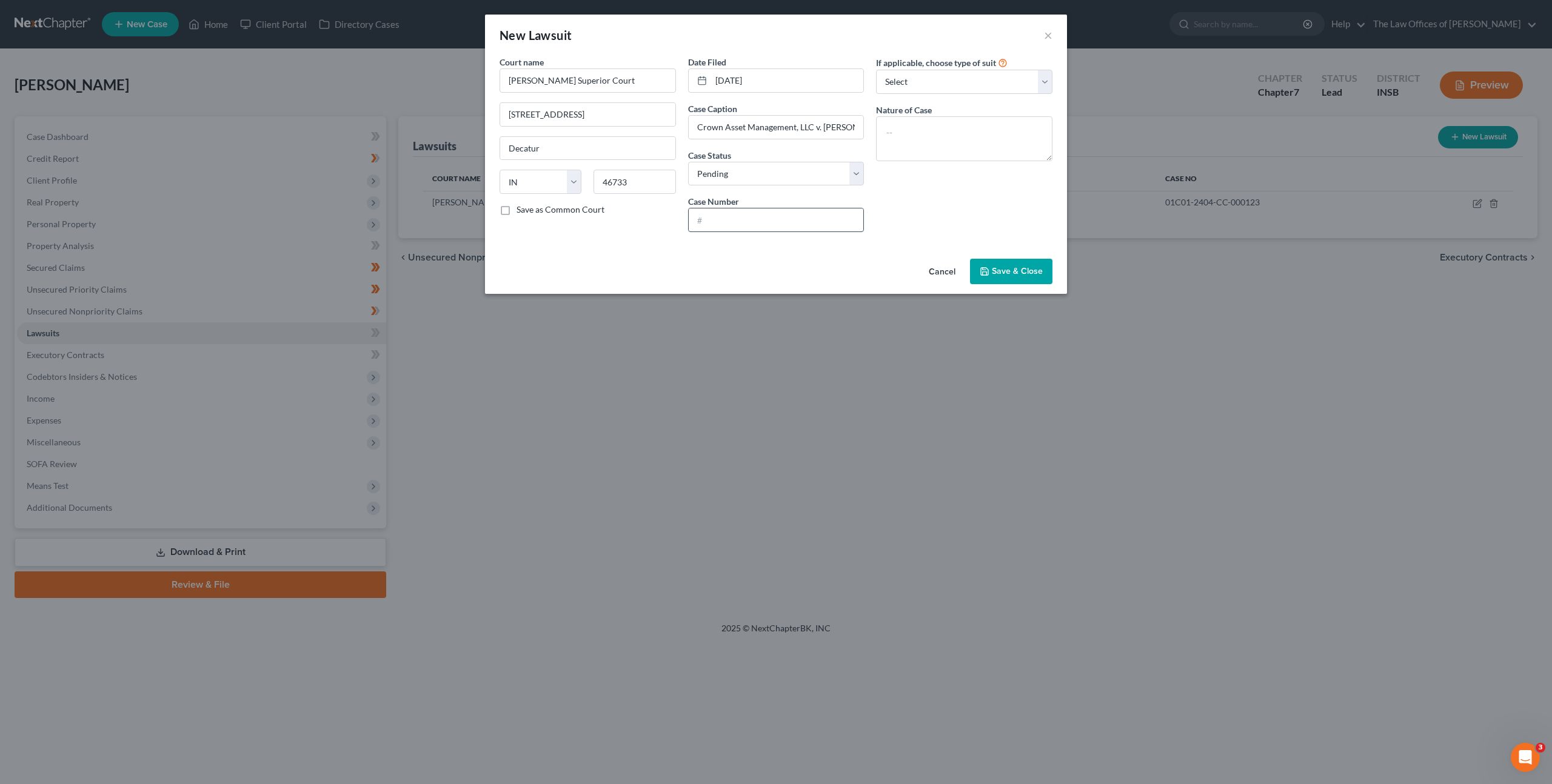
paste input "01D01-2506-CC-000243"
click at [708, 221] on input "01D01-2506-CC-000243" at bounding box center [776, 220] width 175 height 23
type input "01D01-2506-CC-000243"
click at [1010, 114] on div "Nature of Case" at bounding box center [964, 132] width 176 height 57
click at [998, 128] on textarea at bounding box center [964, 139] width 176 height 45
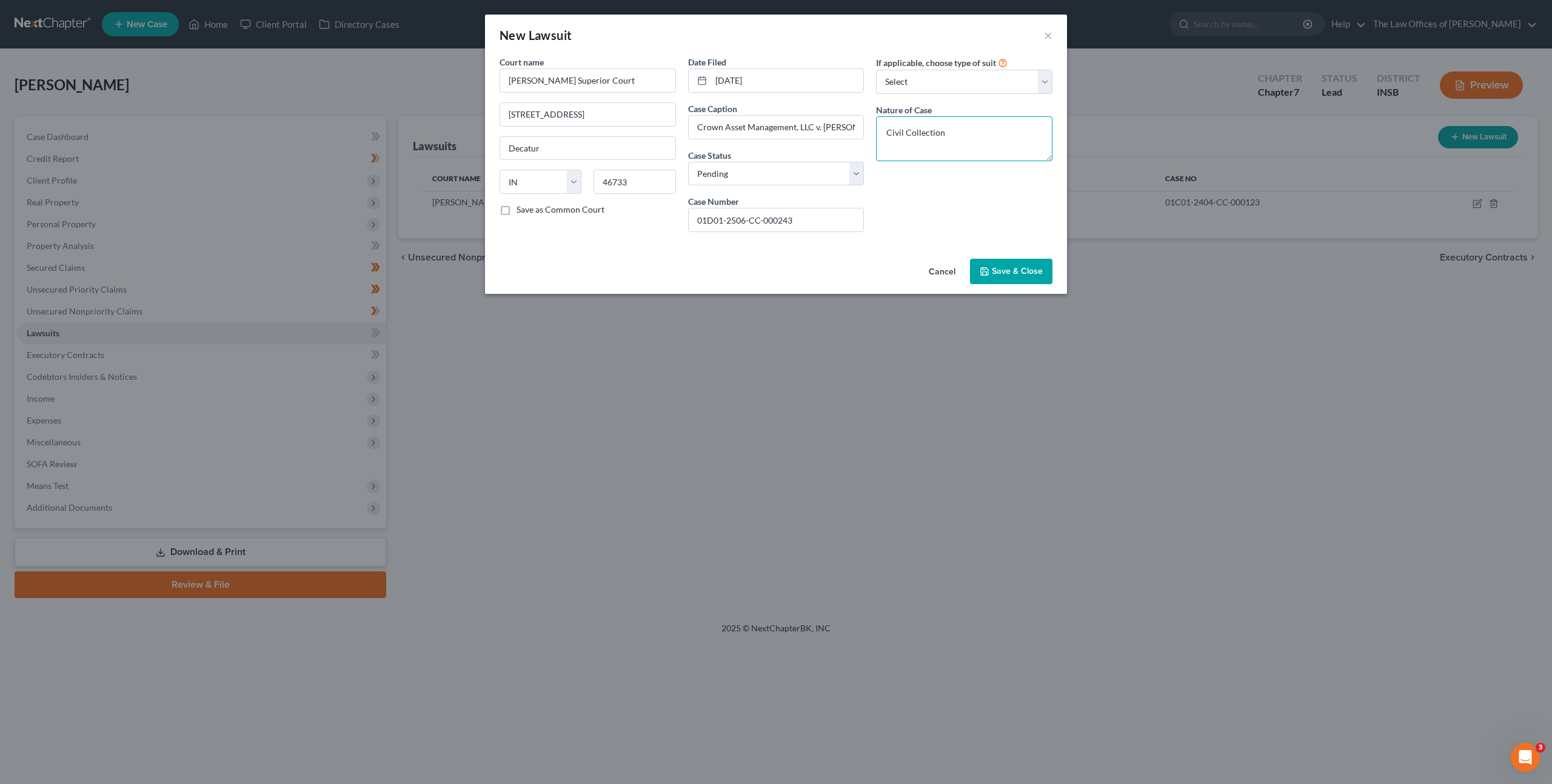
type textarea "Civil Collection"
click at [1026, 277] on button "Save & Close" at bounding box center [1012, 272] width 83 height 25
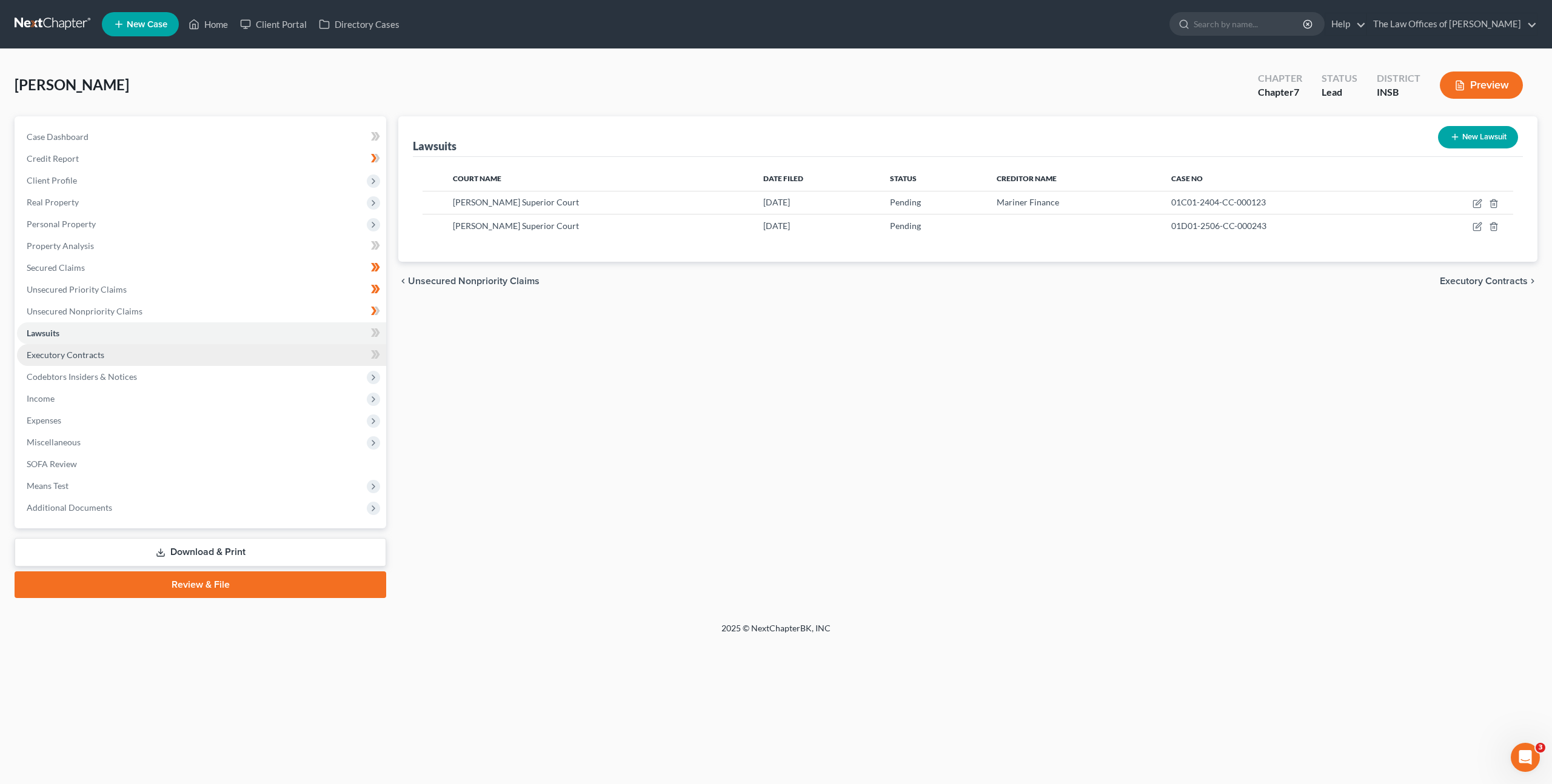
click at [249, 353] on link "Executory Contracts" at bounding box center [202, 355] width 369 height 22
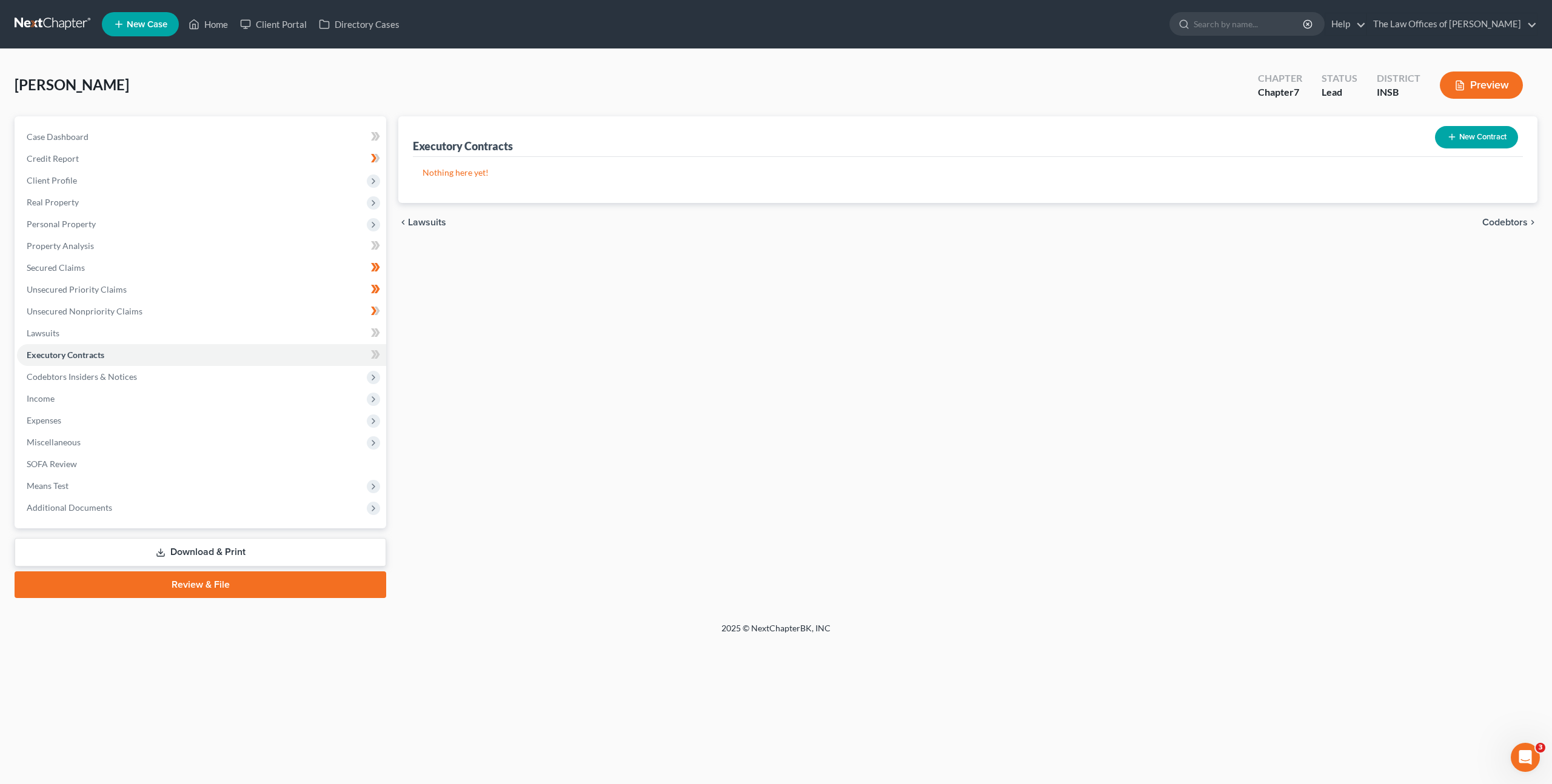
click at [679, 416] on div "Executory Contracts New Contract Nothing here yet! chevron_left Lawsuits Codebt…" at bounding box center [968, 357] width 1152 height 482
click at [1467, 141] on button "New Contract" at bounding box center [1476, 137] width 83 height 22
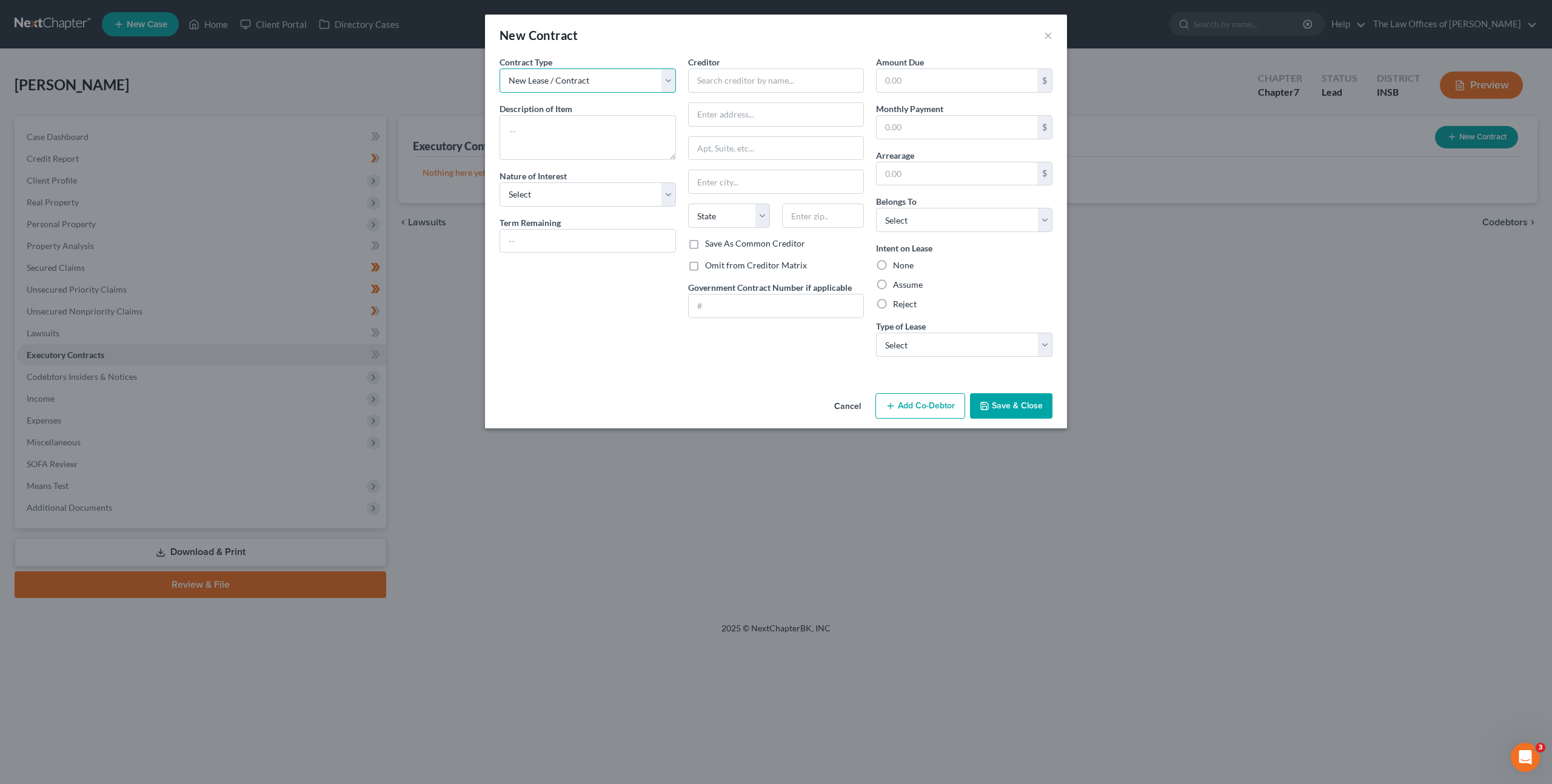
click at [591, 88] on select "New Lease / Contract New Timeshare" at bounding box center [588, 81] width 176 height 24
click at [577, 129] on textarea at bounding box center [588, 137] width 176 height 45
click at [582, 306] on div "Contract Type New Lease / Contract New Timeshare Description of non-residential…" at bounding box center [588, 211] width 188 height 311
click at [602, 141] on textarea "Residential Lease:" at bounding box center [588, 137] width 176 height 45
click at [622, 133] on textarea "Residential Lease:" at bounding box center [588, 137] width 176 height 45
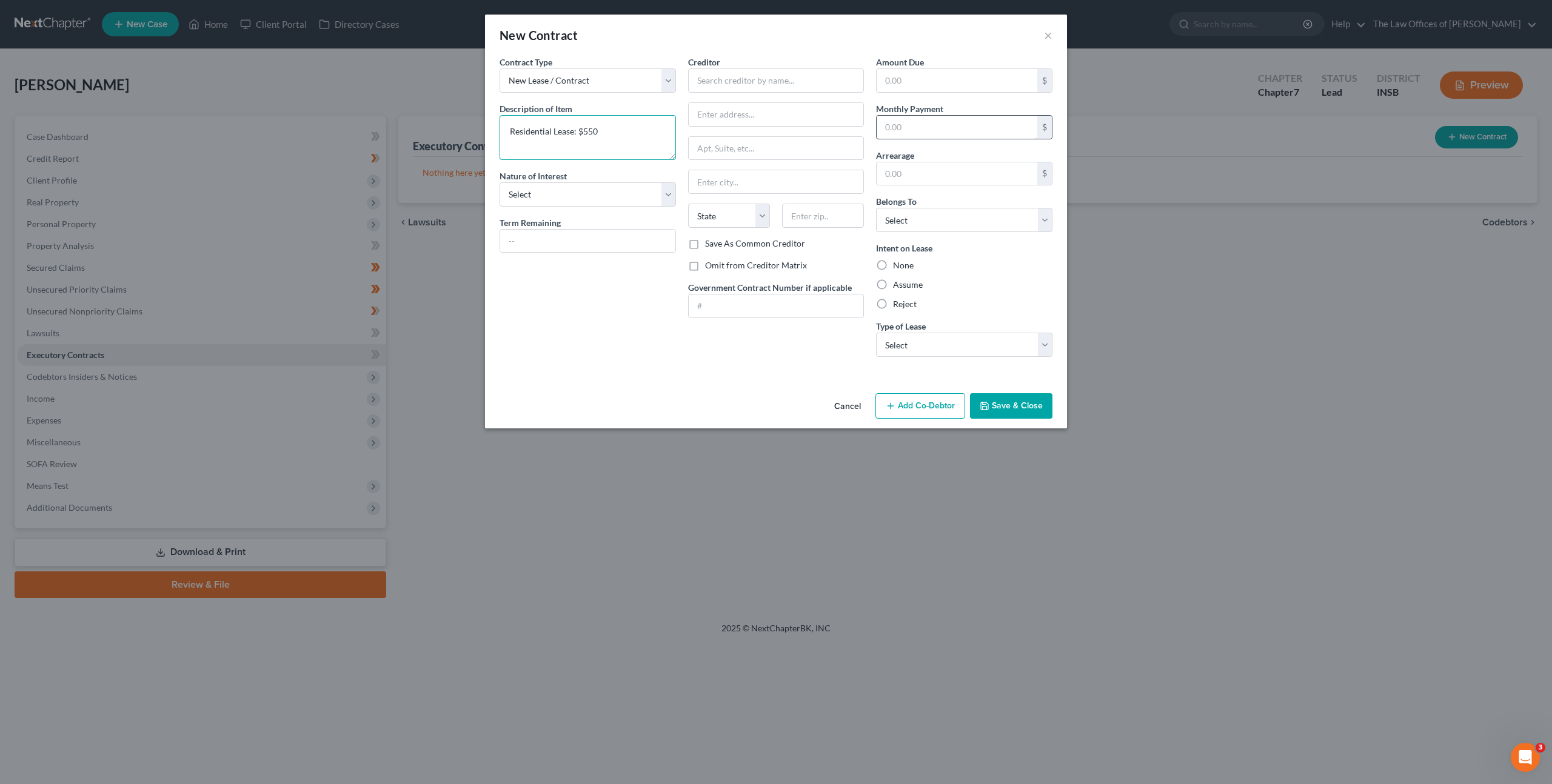
type textarea "Residential Lease: $550"
click at [982, 122] on input "text" at bounding box center [957, 127] width 160 height 23
type input "550"
click at [761, 71] on input "text" at bounding box center [776, 81] width 176 height 24
click at [893, 286] on label "Assume" at bounding box center [908, 284] width 30 height 12
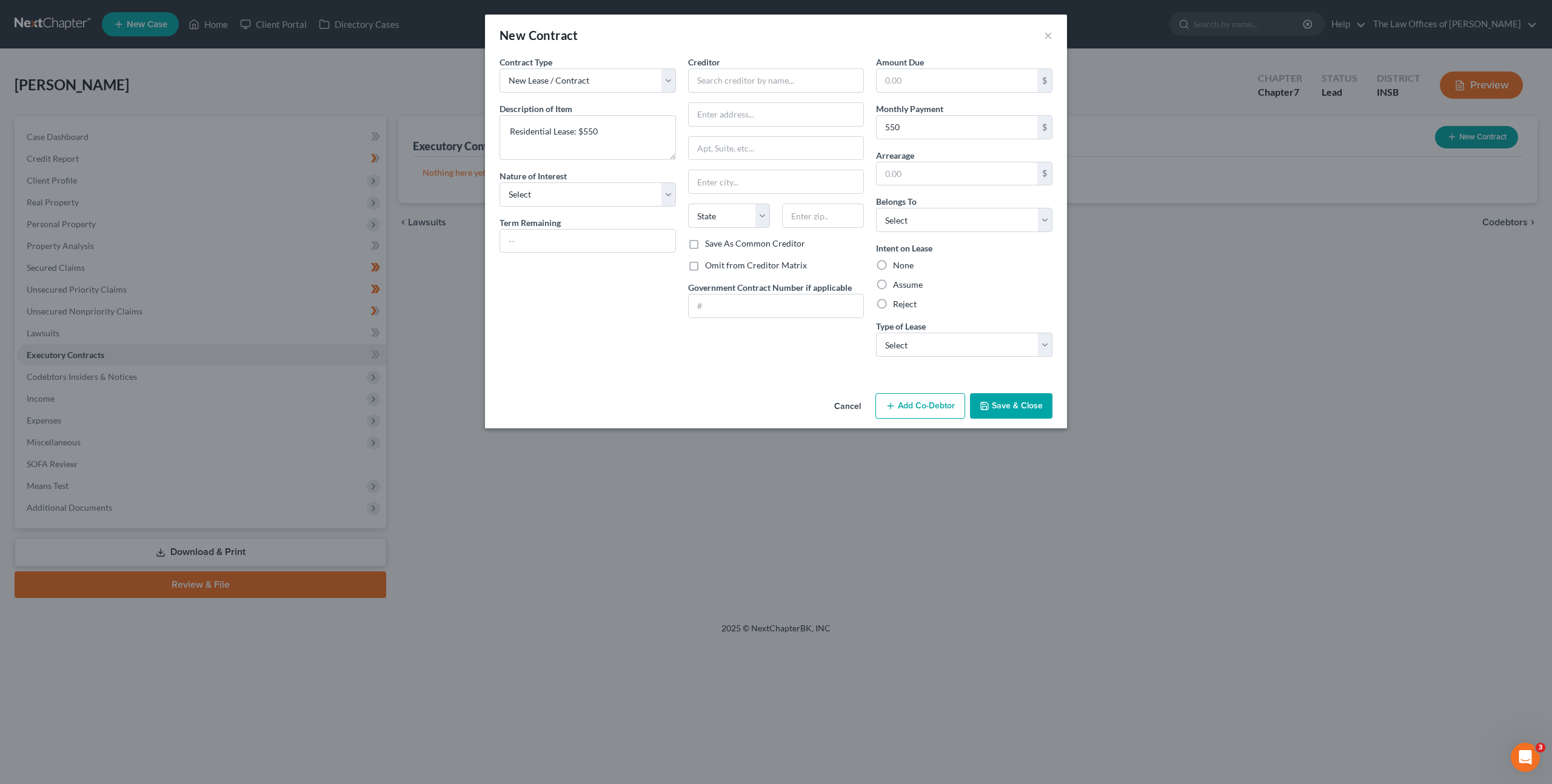
click at [898, 286] on input "Assume" at bounding box center [902, 283] width 8 height 8
radio input "true"
click at [958, 209] on select "Select Debtor 1 Only Debtor 2 Only Debtor 1 And Debtor 2 Only At Least One Of T…" at bounding box center [964, 220] width 176 height 24
select select "0"
click at [876, 208] on select "Select Debtor 1 Only Debtor 2 Only Debtor 1 And Debtor 2 Only At Least One Of T…" at bounding box center [964, 220] width 176 height 24
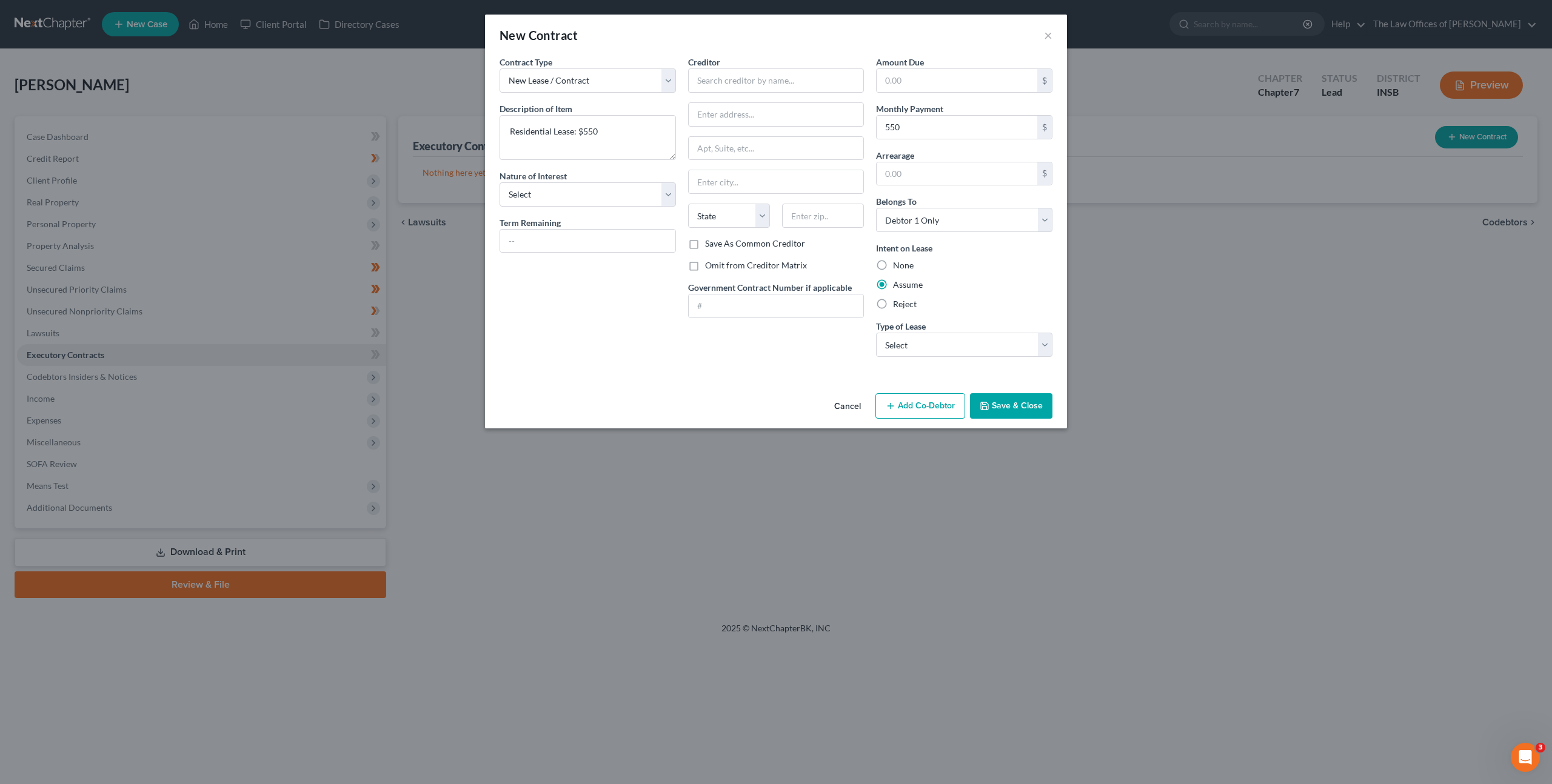
click at [757, 375] on div "Contract Type New Lease / Contract New Timeshare Description of non-residential…" at bounding box center [776, 222] width 582 height 333
click at [992, 410] on button "Save & Close" at bounding box center [1012, 406] width 83 height 25
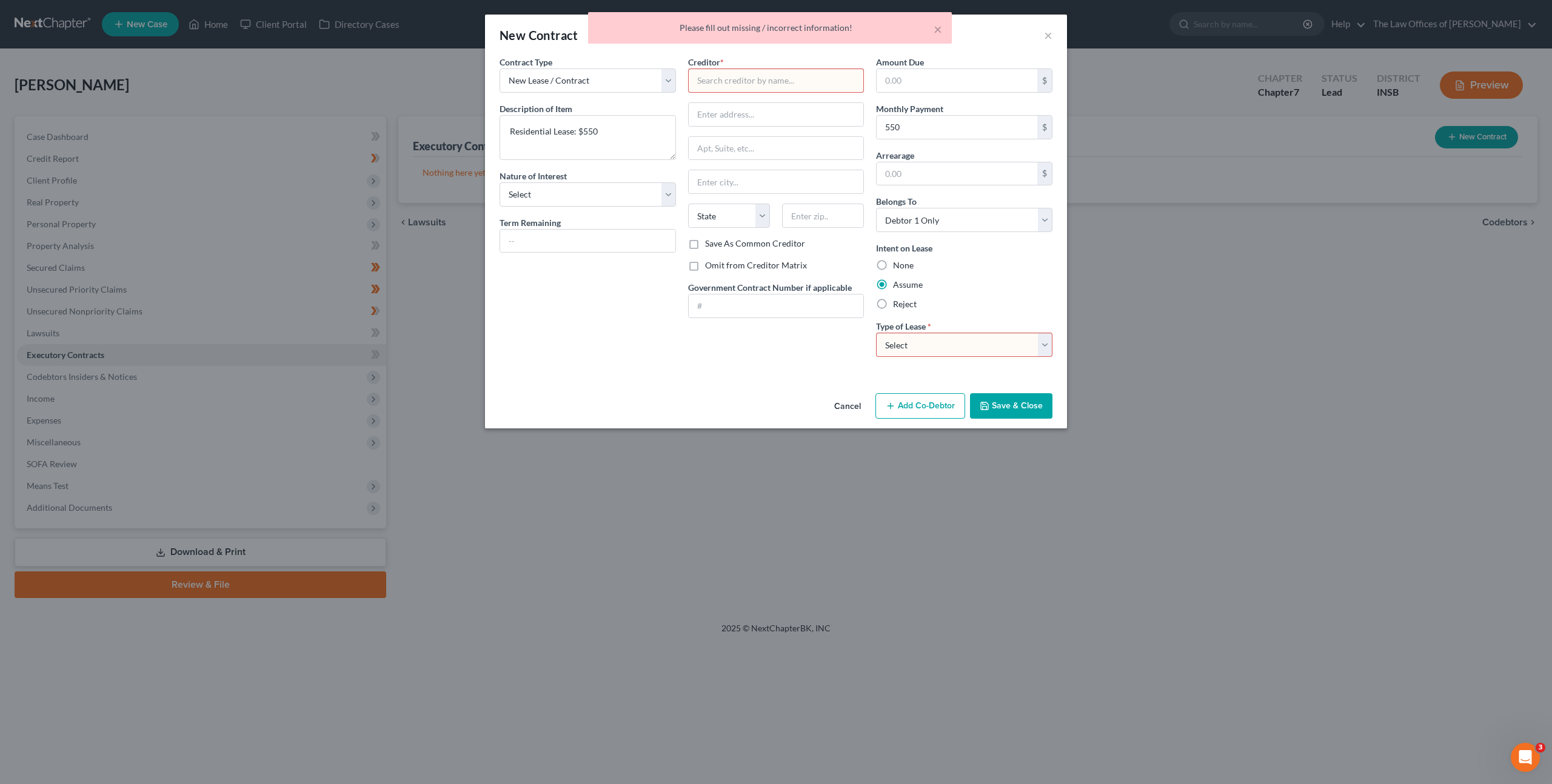
click at [834, 414] on button "Cancel" at bounding box center [847, 407] width 46 height 24
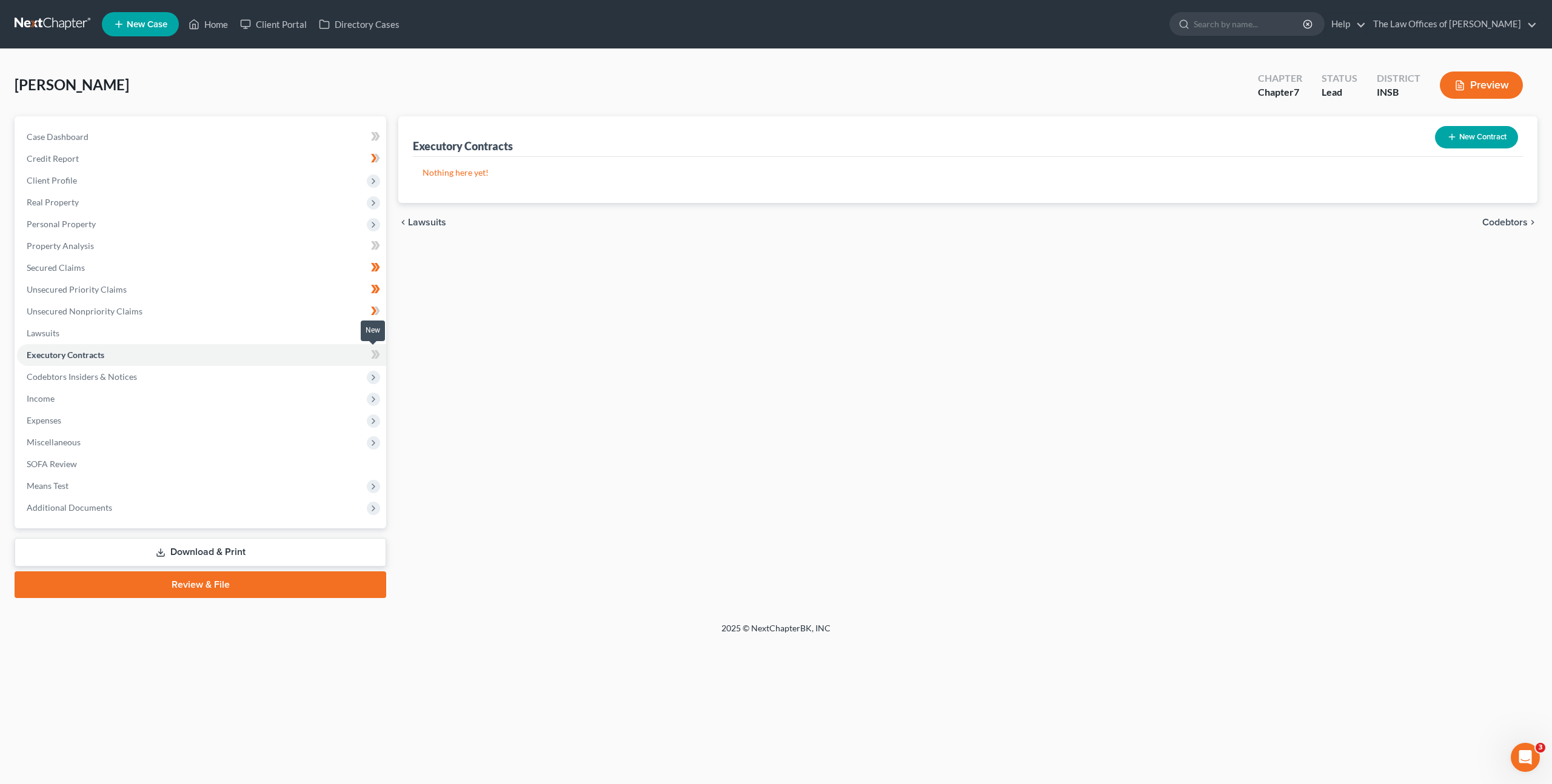
click at [369, 353] on span at bounding box center [375, 356] width 21 height 18
click at [586, 323] on div "Executory Contracts New Contract Nothing here yet! chevron_left Lawsuits Codebt…" at bounding box center [968, 357] width 1152 height 482
click at [314, 365] on link "Executory Contracts" at bounding box center [202, 355] width 369 height 22
click at [276, 375] on span "Codebtors Insiders & Notices" at bounding box center [202, 377] width 369 height 22
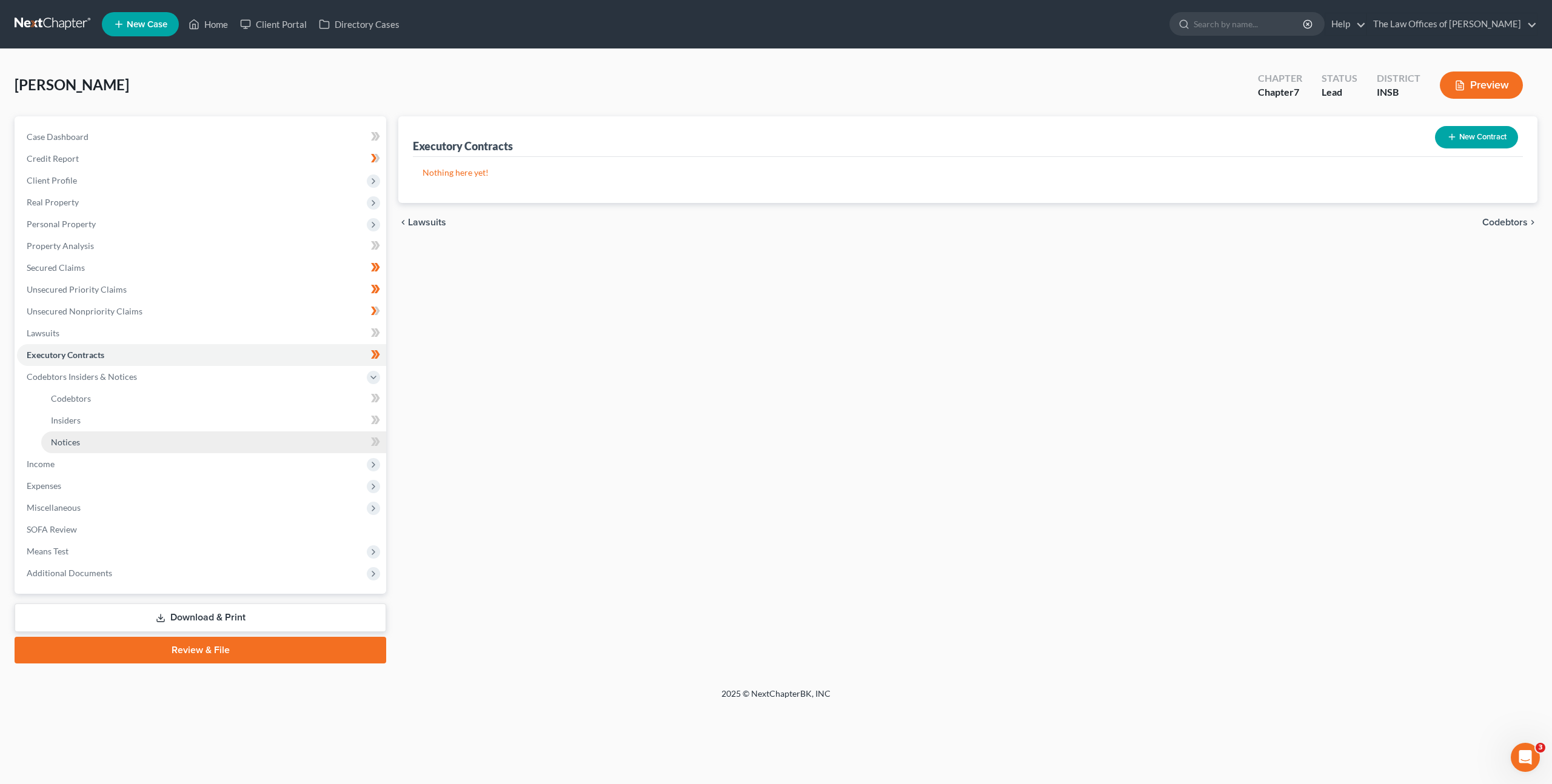
click at [239, 442] on link "Notices" at bounding box center [214, 442] width 345 height 22
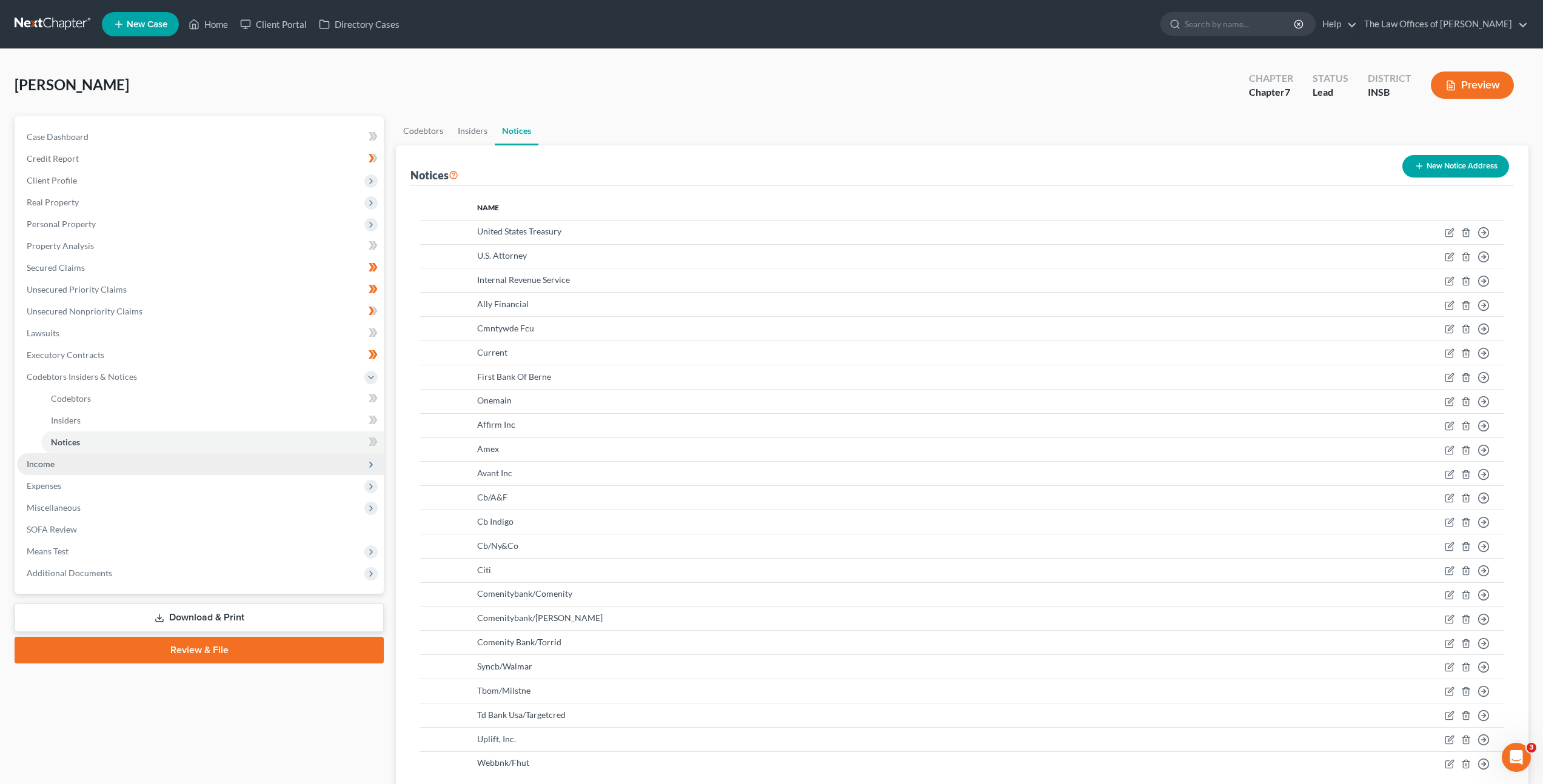
click at [197, 462] on span "Income" at bounding box center [201, 464] width 367 height 22
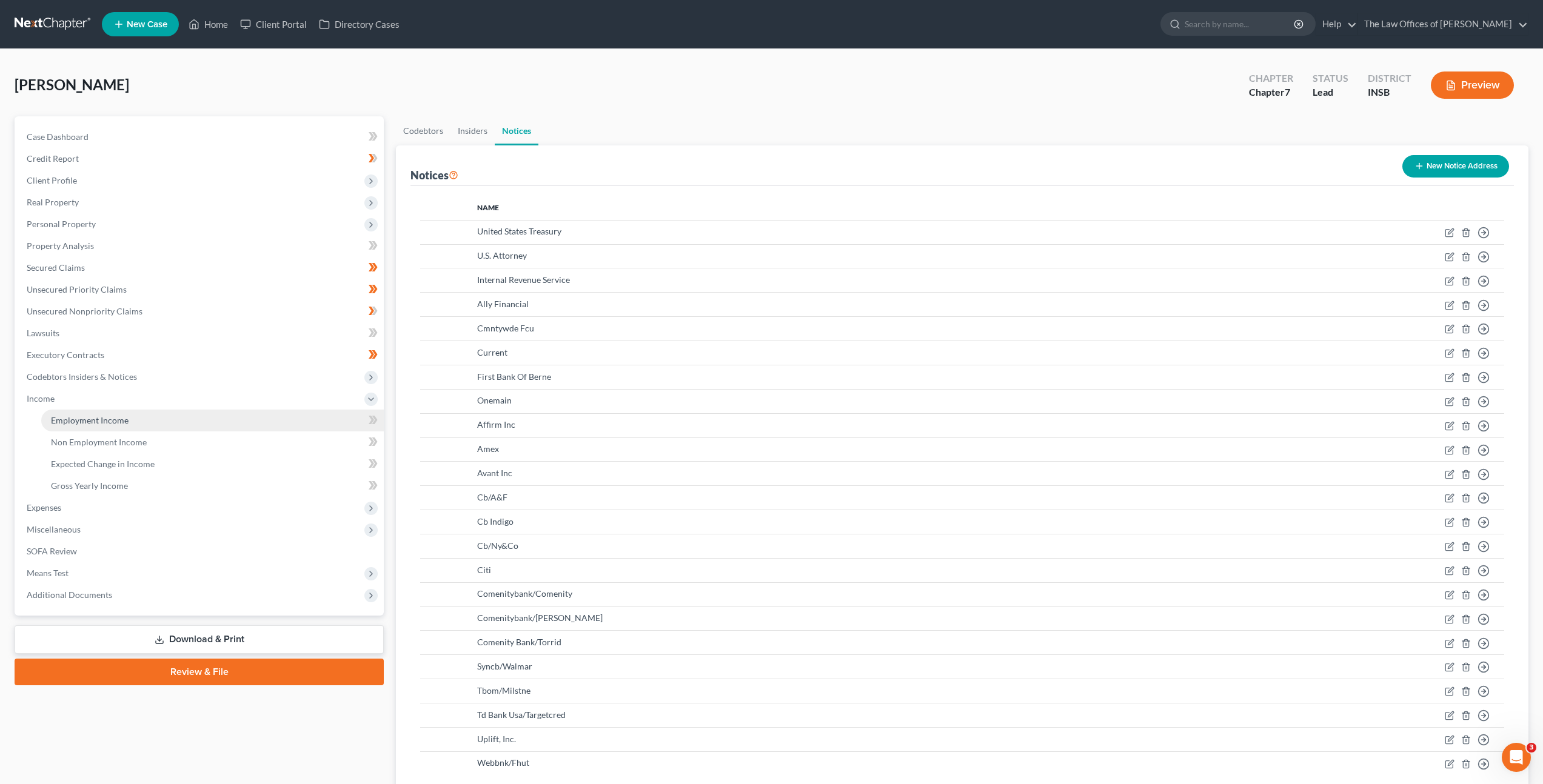
click at [238, 421] on link "Employment Income" at bounding box center [213, 421] width 342 height 22
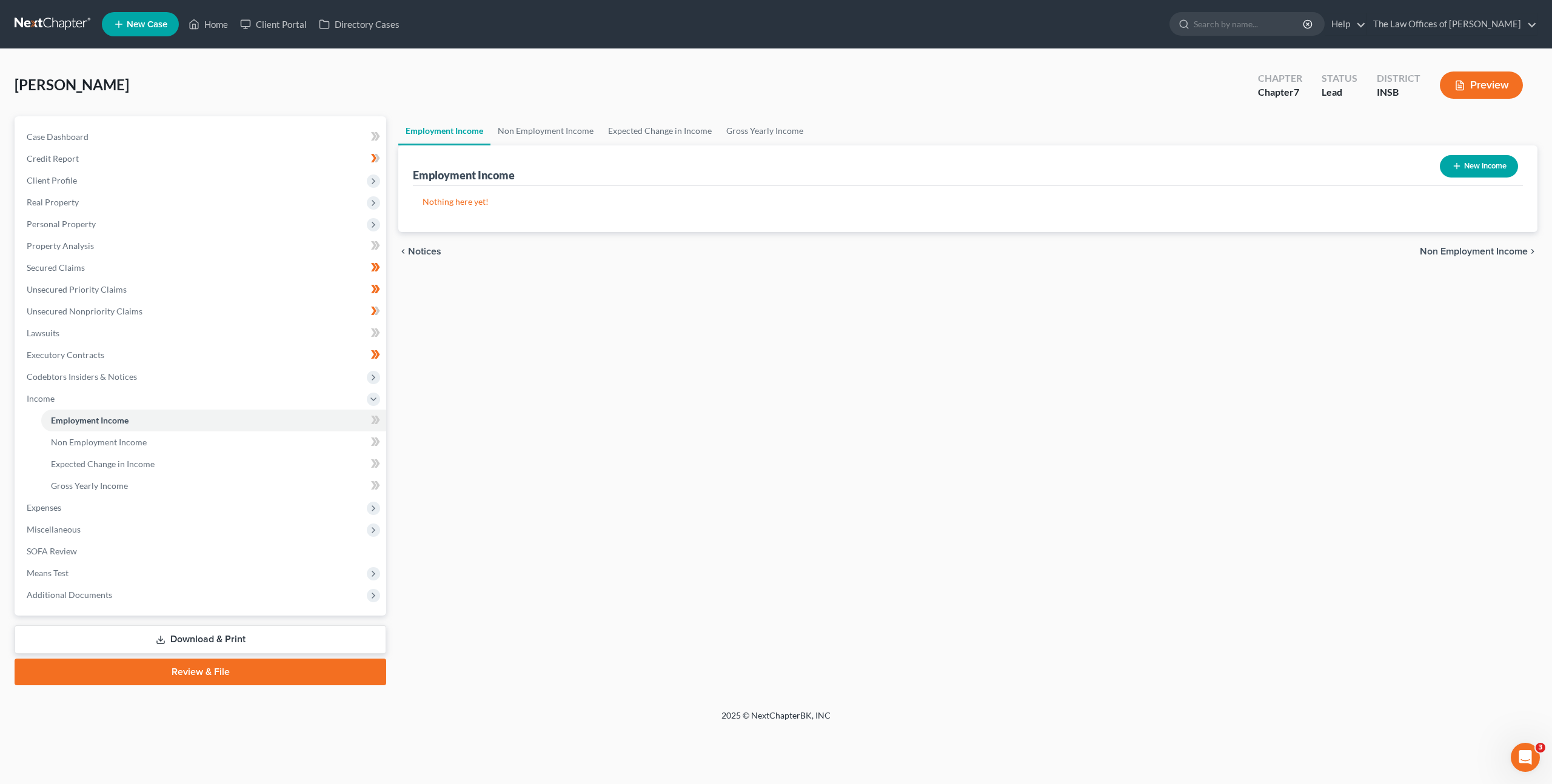
click at [1465, 157] on button "New Income" at bounding box center [1479, 166] width 78 height 22
select select "0"
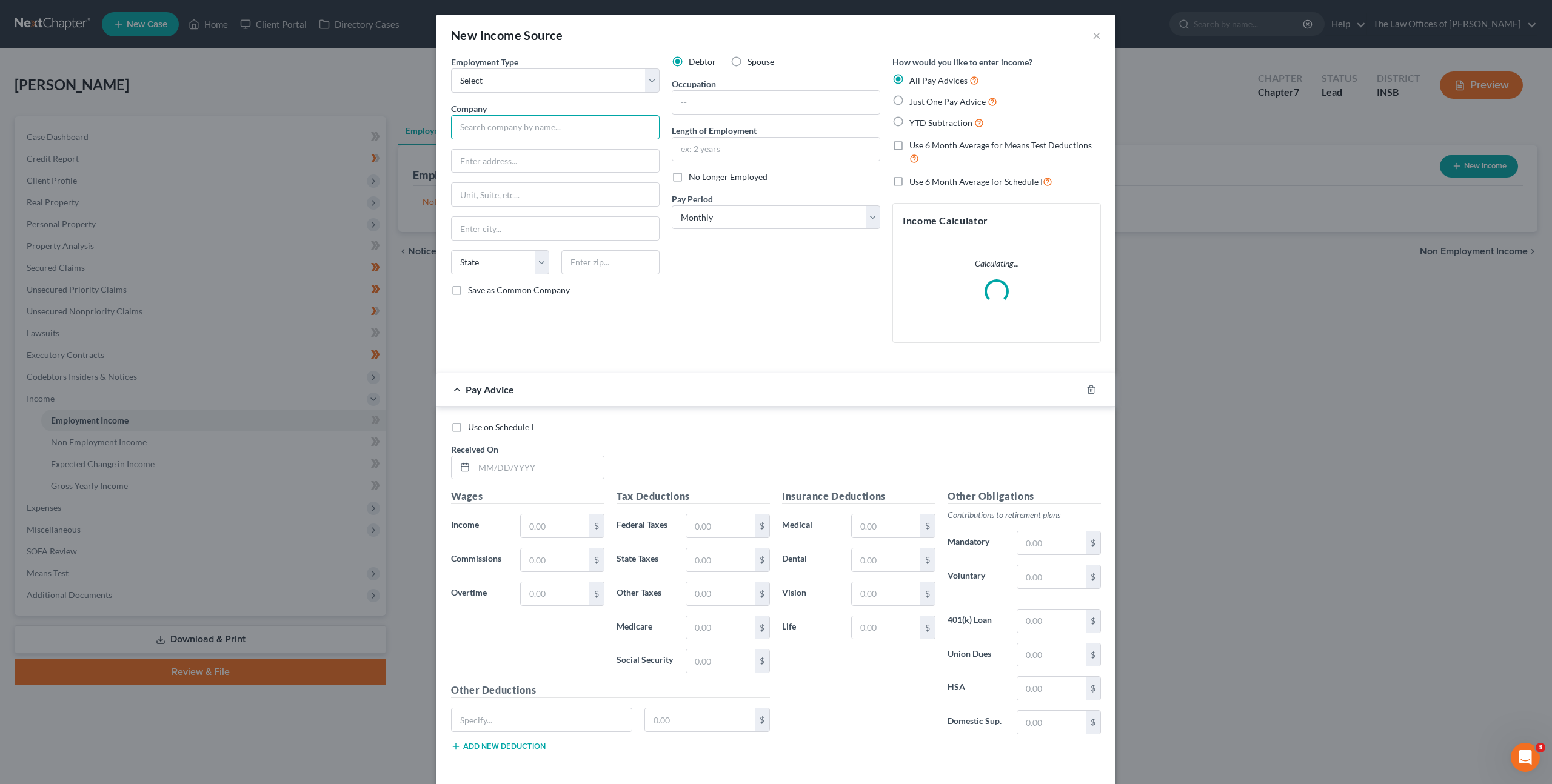
drag, startPoint x: 522, startPoint y: 132, endPoint x: 567, endPoint y: 129, distance: 45.1
click at [522, 132] on input "text" at bounding box center [556, 127] width 209 height 24
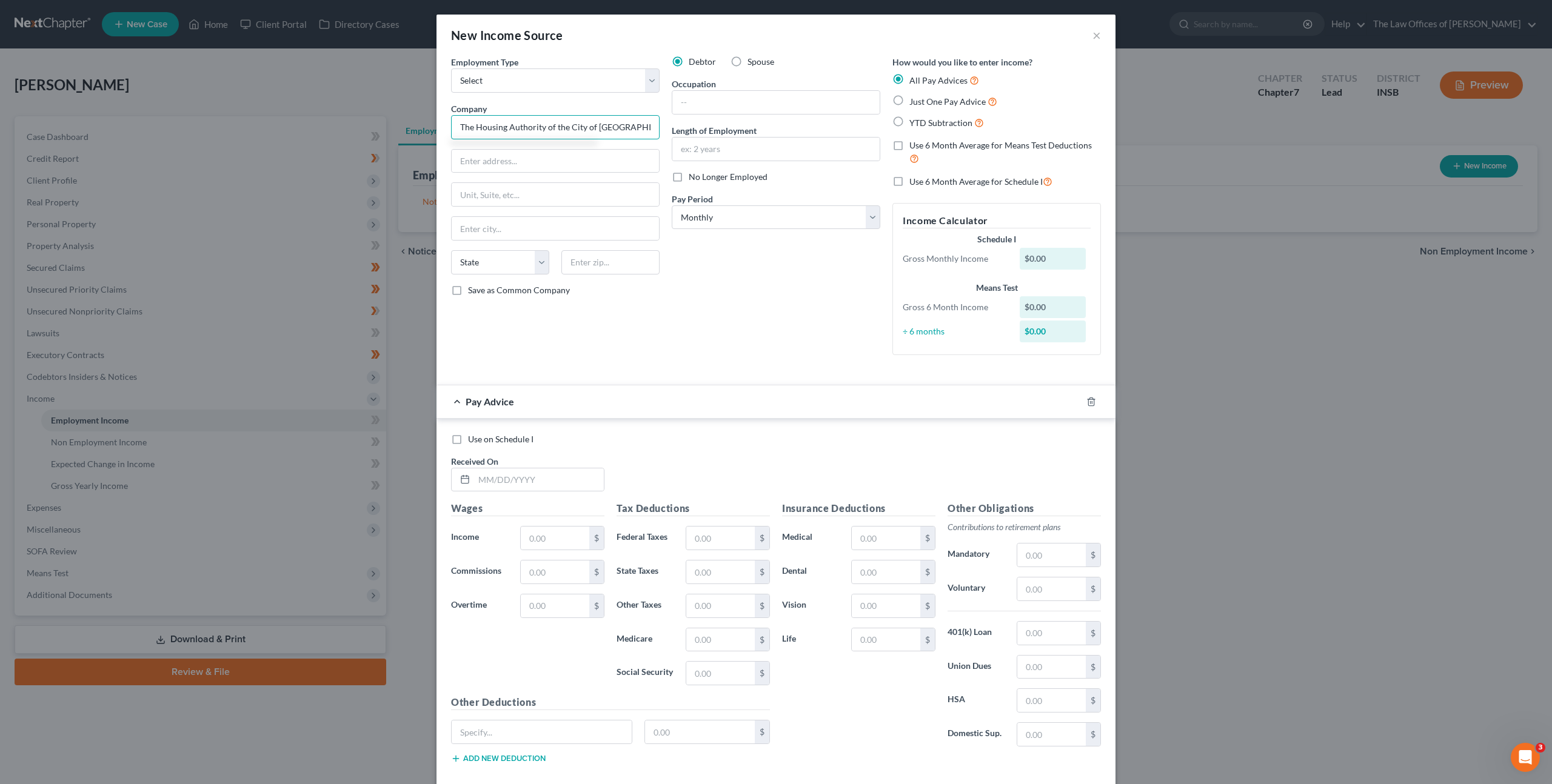
type input "The Housing Authority of the City of Fort Wayne"
drag, startPoint x: 486, startPoint y: 167, endPoint x: 493, endPoint y: 164, distance: 7.6
click at [487, 167] on input "text" at bounding box center [556, 161] width 208 height 23
type input "7315 Hanna St"
type input "46816"
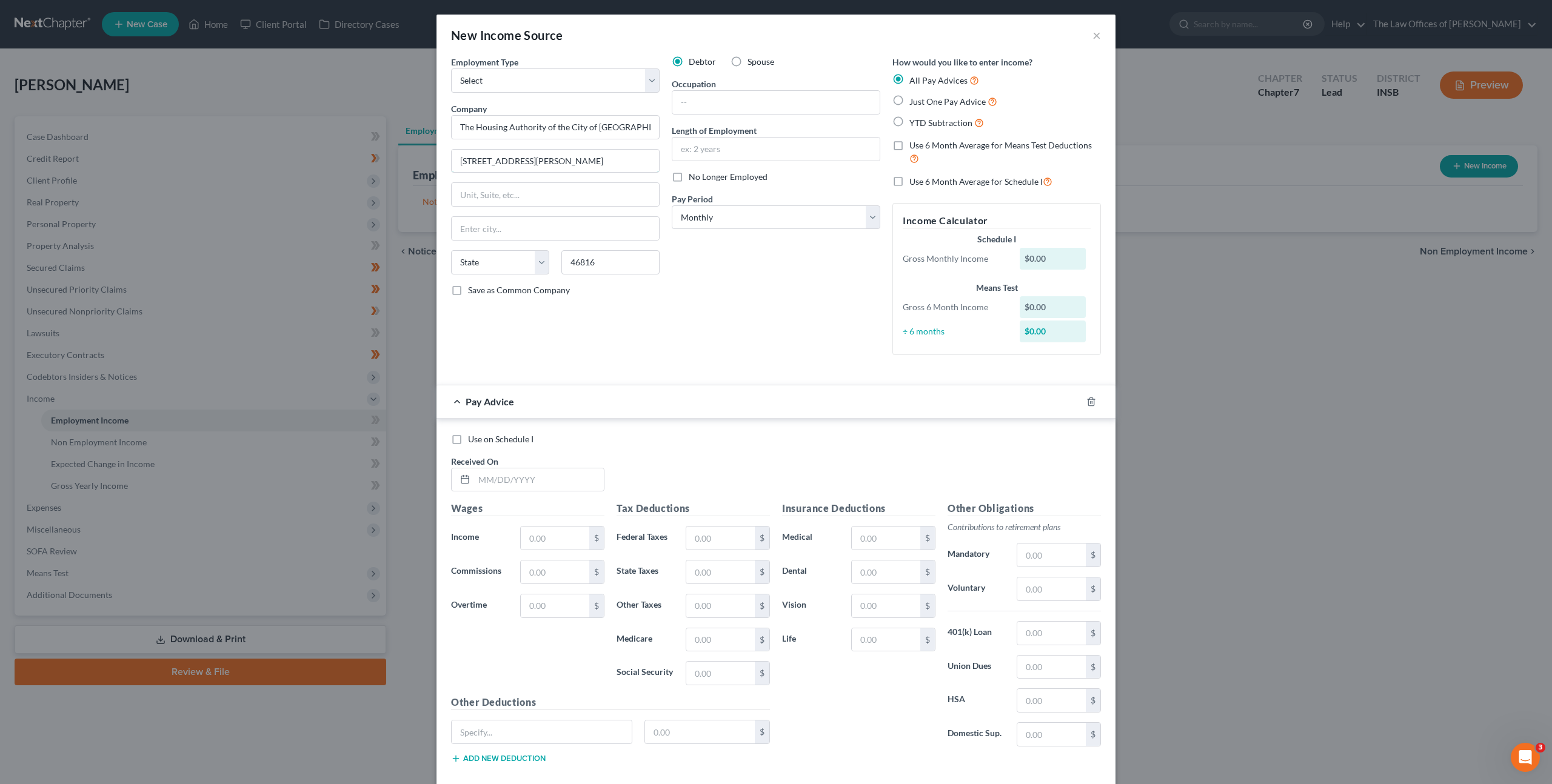
type input "Fort Wayne"
select select "15"
drag, startPoint x: 532, startPoint y: 160, endPoint x: 217, endPoint y: 143, distance: 315.5
click at [227, 141] on div "New Income Source × Employment Type * Select Full or Part Time Employment Self …" at bounding box center [776, 392] width 1552 height 784
click at [735, 89] on div "Occupation" at bounding box center [776, 96] width 209 height 37
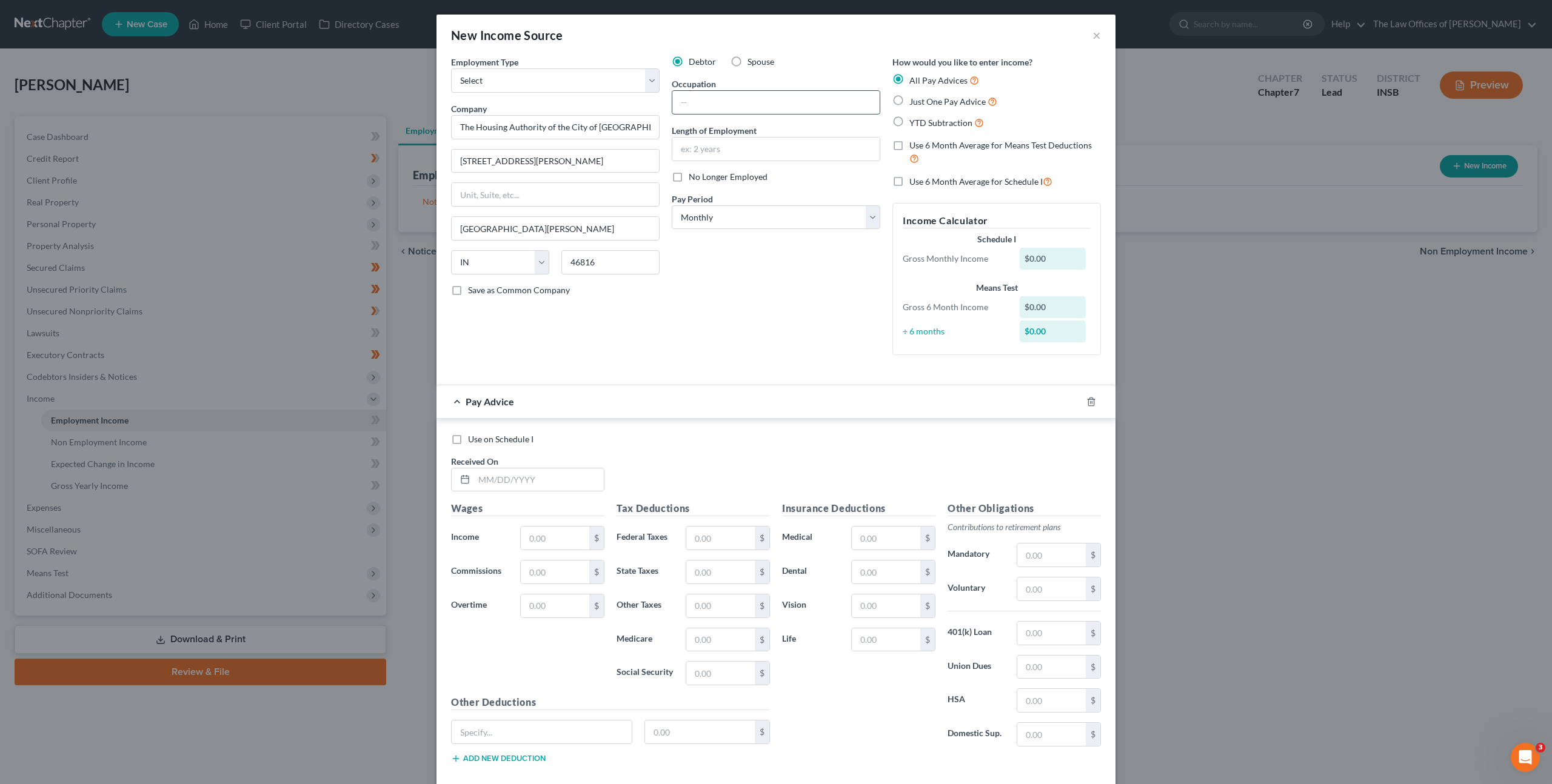
click at [735, 99] on input "text" at bounding box center [776, 102] width 208 height 23
click at [741, 143] on input "text" at bounding box center [776, 149] width 208 height 23
click at [711, 110] on input "text" at bounding box center [776, 102] width 208 height 23
type input "Job Developer"
click at [597, 480] on input "text" at bounding box center [539, 480] width 130 height 23
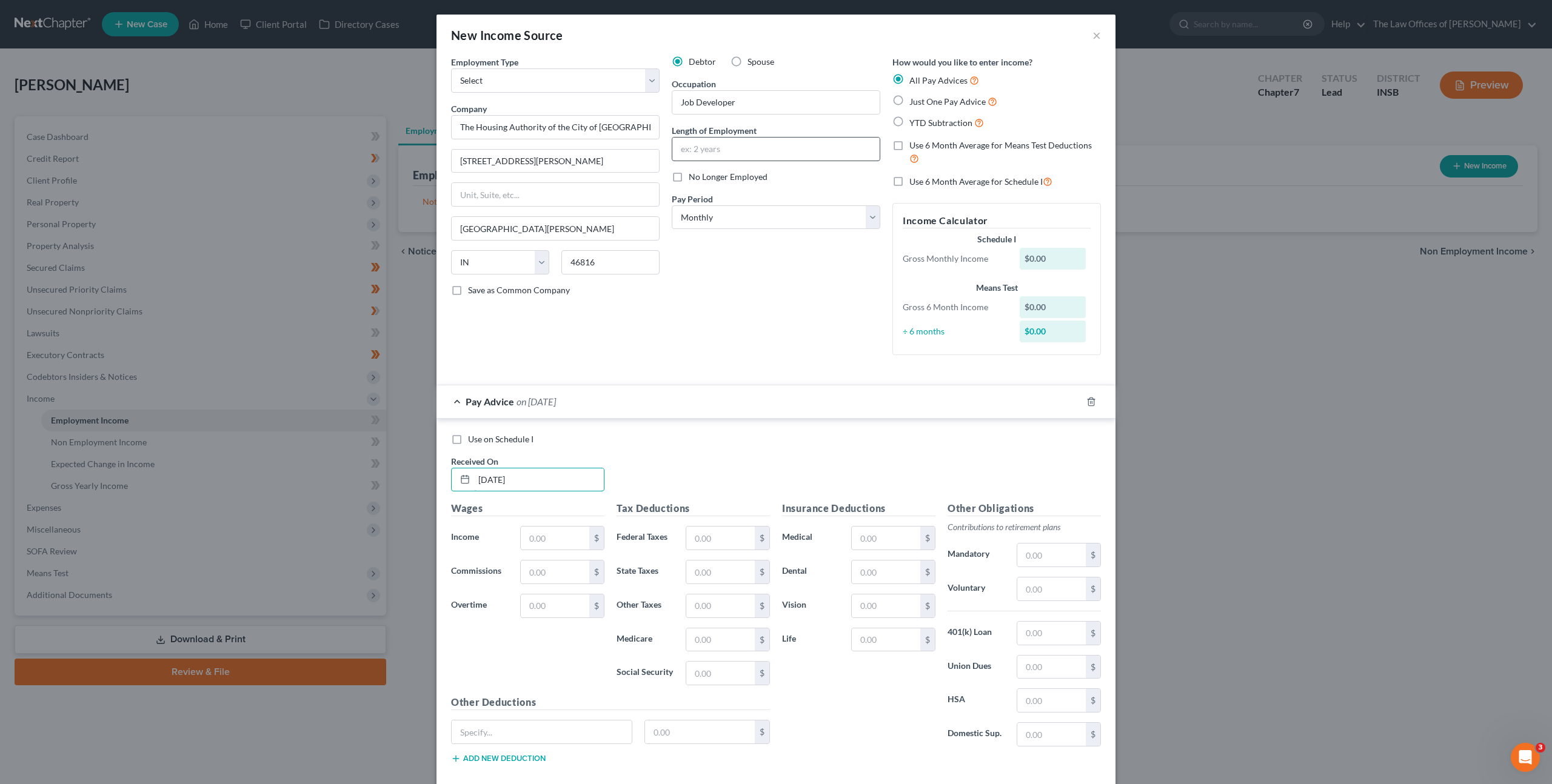
type input "01/01/2025"
click at [703, 153] on input "text" at bounding box center [776, 149] width 208 height 23
type input "2 years"
click at [716, 215] on select "Select Monthly Twice Monthly Every Other Week Weekly" at bounding box center [776, 218] width 209 height 24
select select "2"
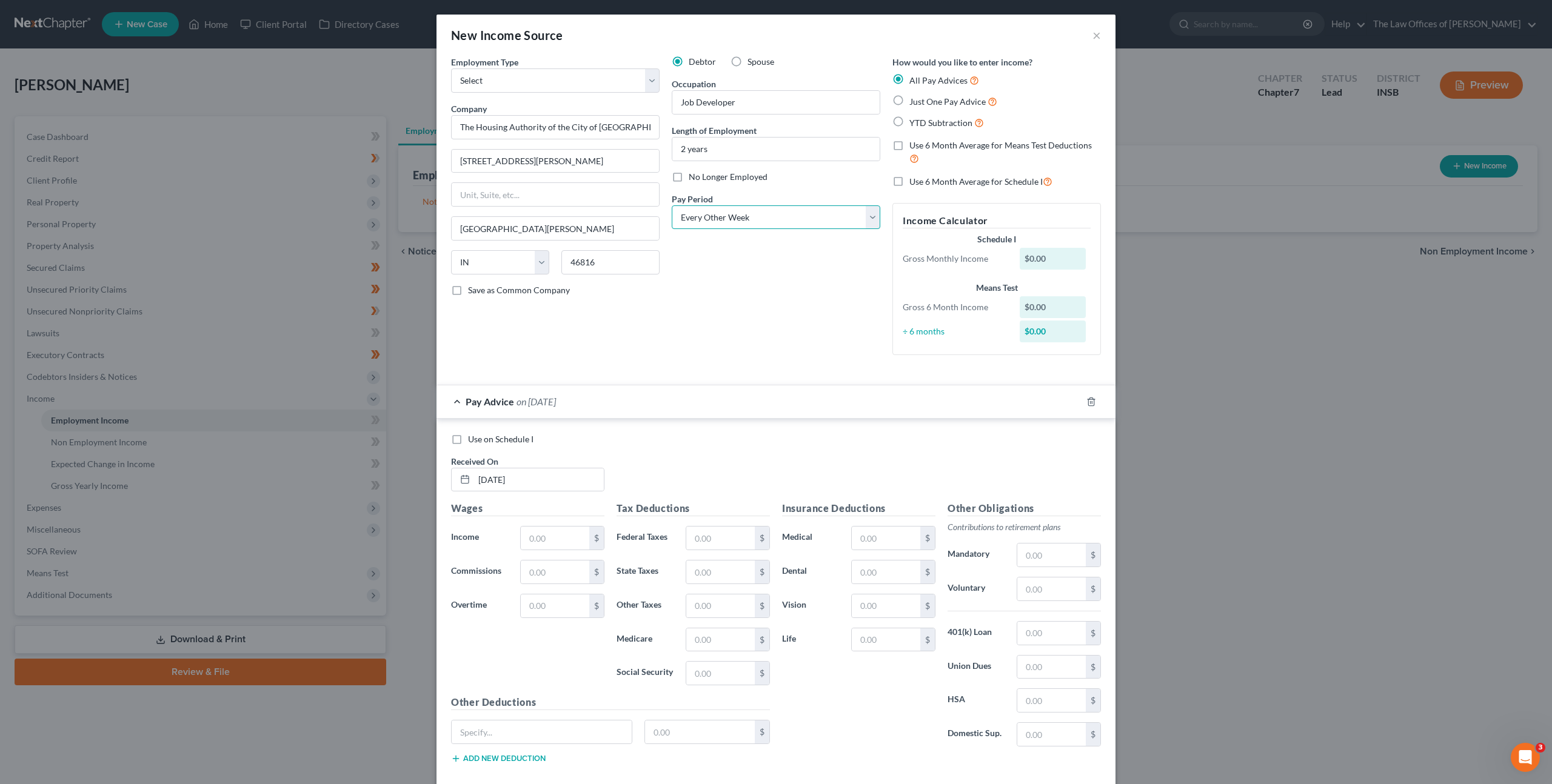
click at [672, 206] on select "Select Monthly Twice Monthly Every Other Week Weekly" at bounding box center [776, 218] width 209 height 24
click at [543, 536] on input "text" at bounding box center [555, 538] width 69 height 23
type input "1"
click at [736, 333] on div "Debtor Spouse Occupation Job Developer Length of Employment 2 years No Longer E…" at bounding box center [776, 211] width 221 height 309
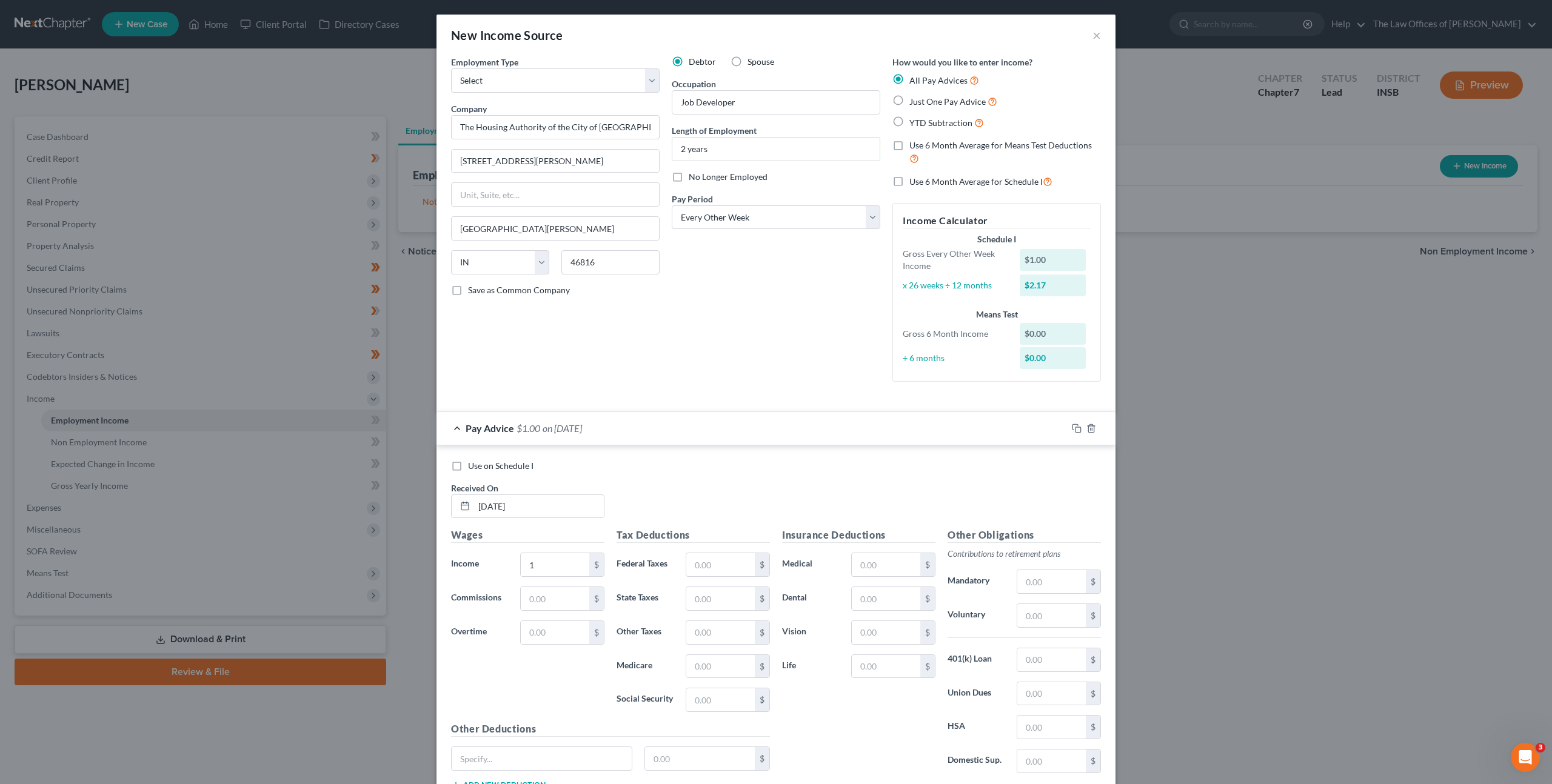
scroll to position [92, 0]
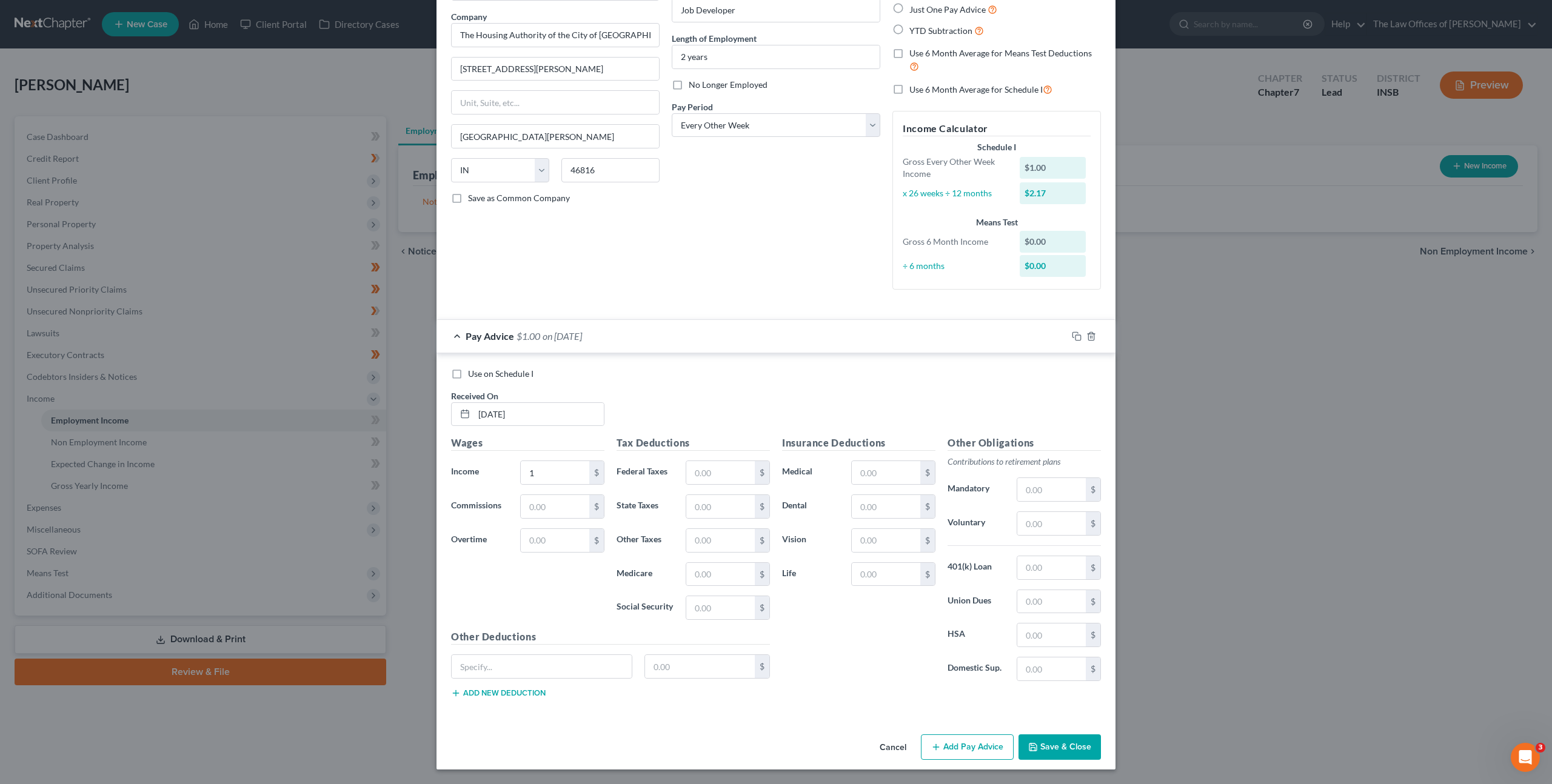
drag, startPoint x: 1061, startPoint y: 752, endPoint x: 1083, endPoint y: 733, distance: 29.1
click at [1062, 750] on button "Save & Close" at bounding box center [1060, 747] width 83 height 25
click at [1054, 762] on div "Cancel Add Pay Advice Save & Close" at bounding box center [776, 750] width 679 height 40
click at [1063, 746] on button "Save & Close" at bounding box center [1060, 747] width 83 height 25
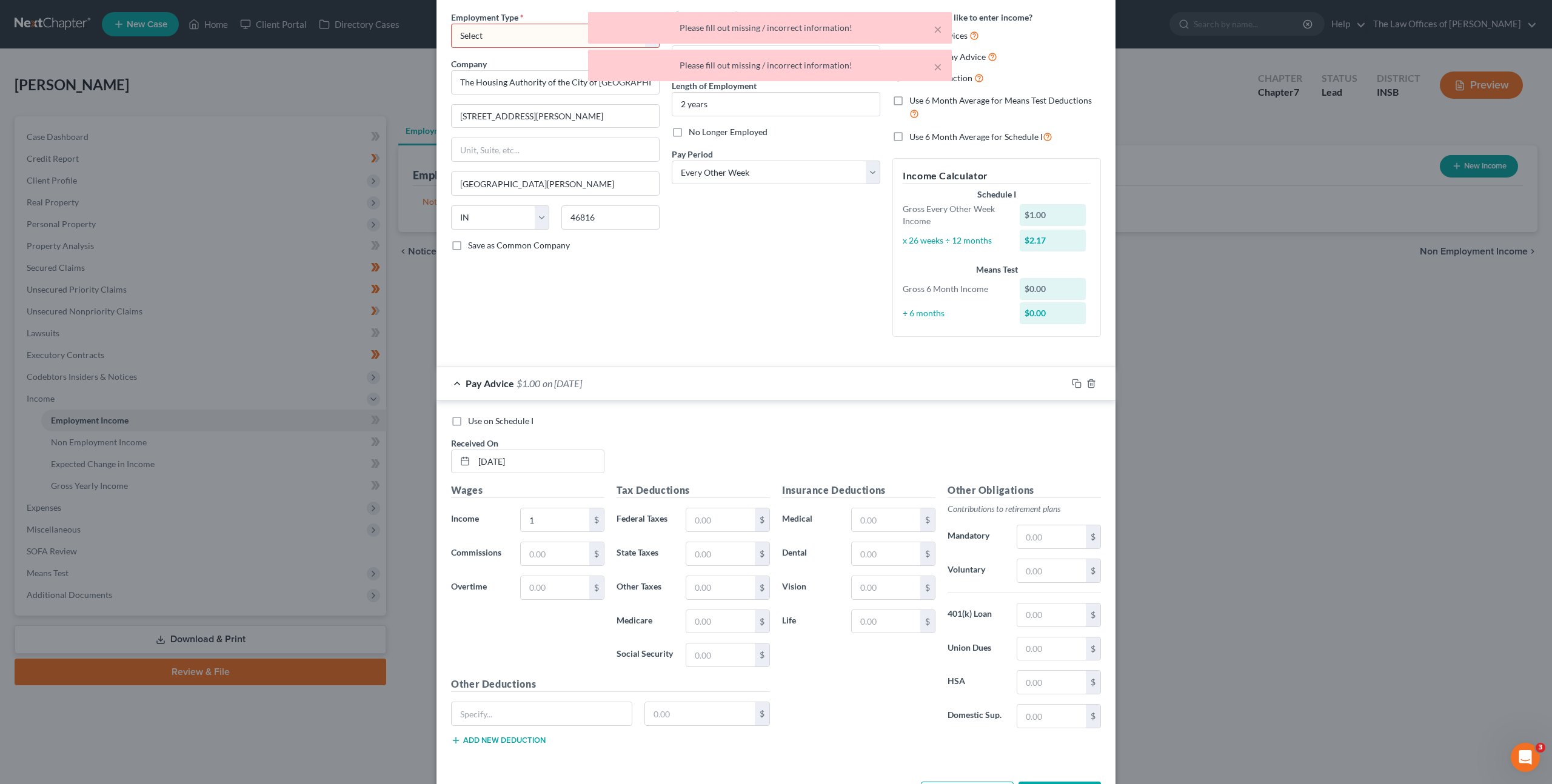
scroll to position [0, 0]
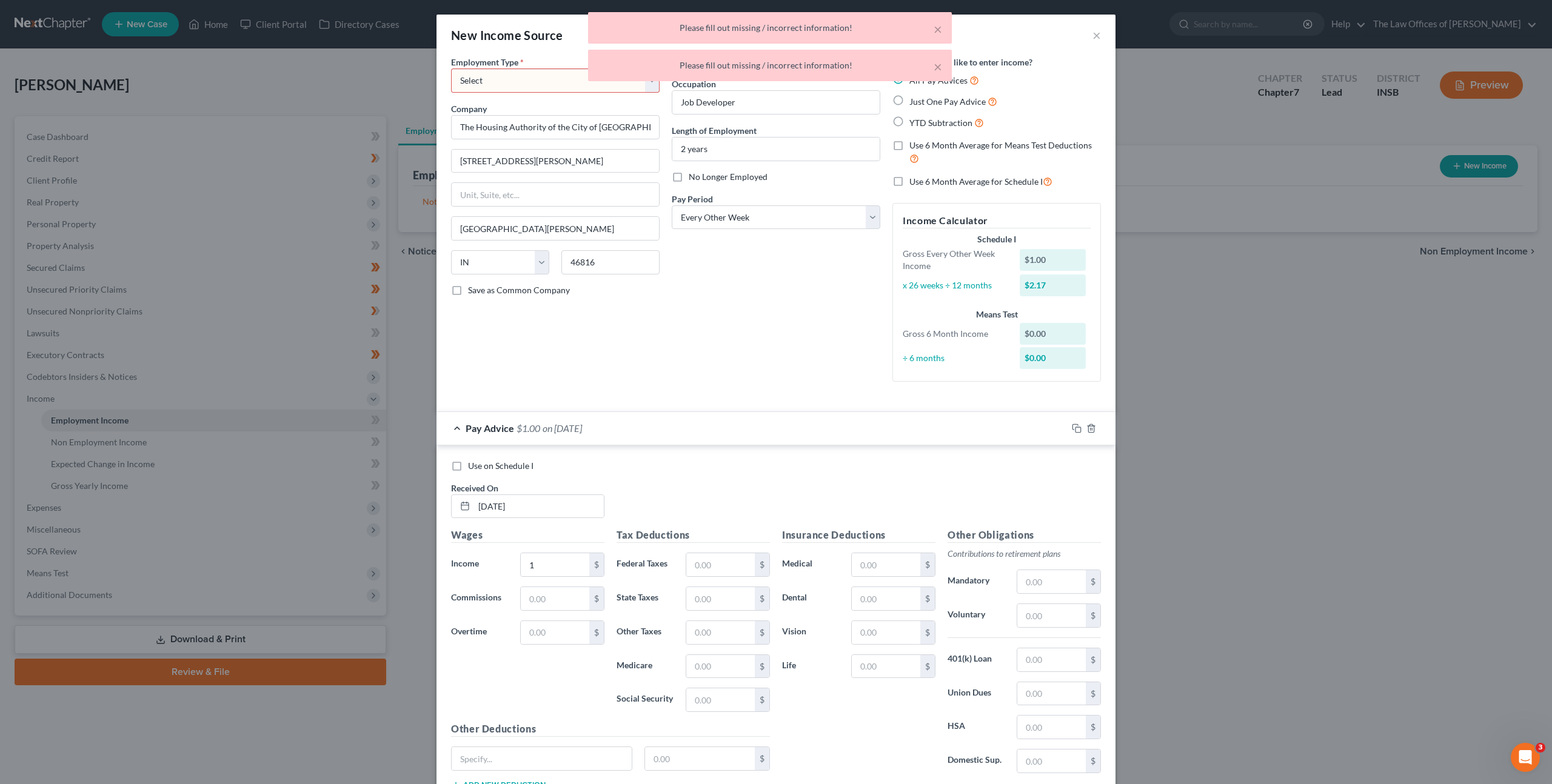
click at [523, 81] on div "× Please fill out missing / incorrect information! × Please fill out missing / …" at bounding box center [770, 50] width 1552 height 75
click at [519, 88] on select "Select Full or Part Time Employment Self Employment" at bounding box center [556, 81] width 209 height 24
select select "0"
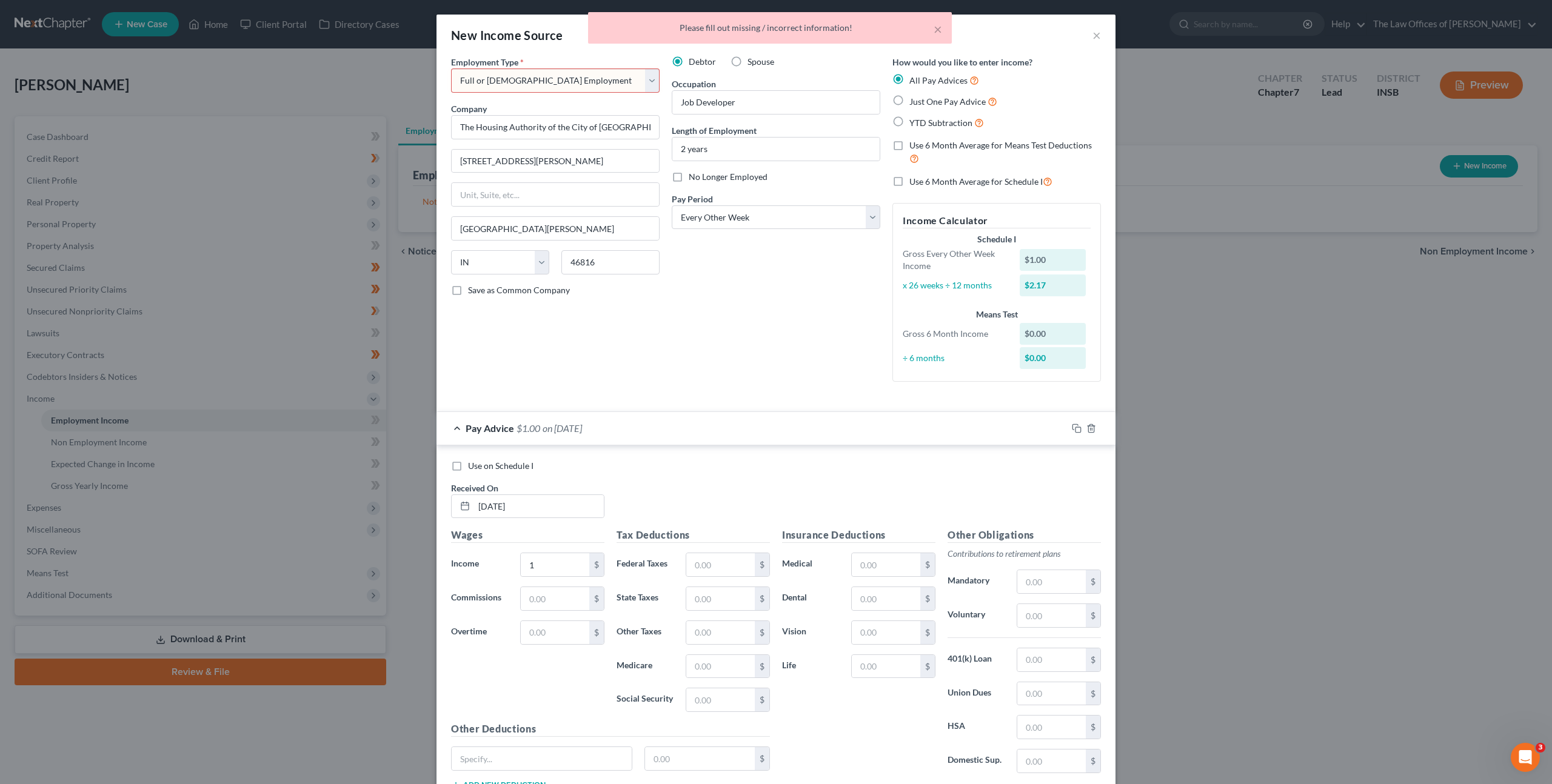
click at [451, 69] on select "Select Full or Part Time Employment Self Employment" at bounding box center [556, 81] width 209 height 24
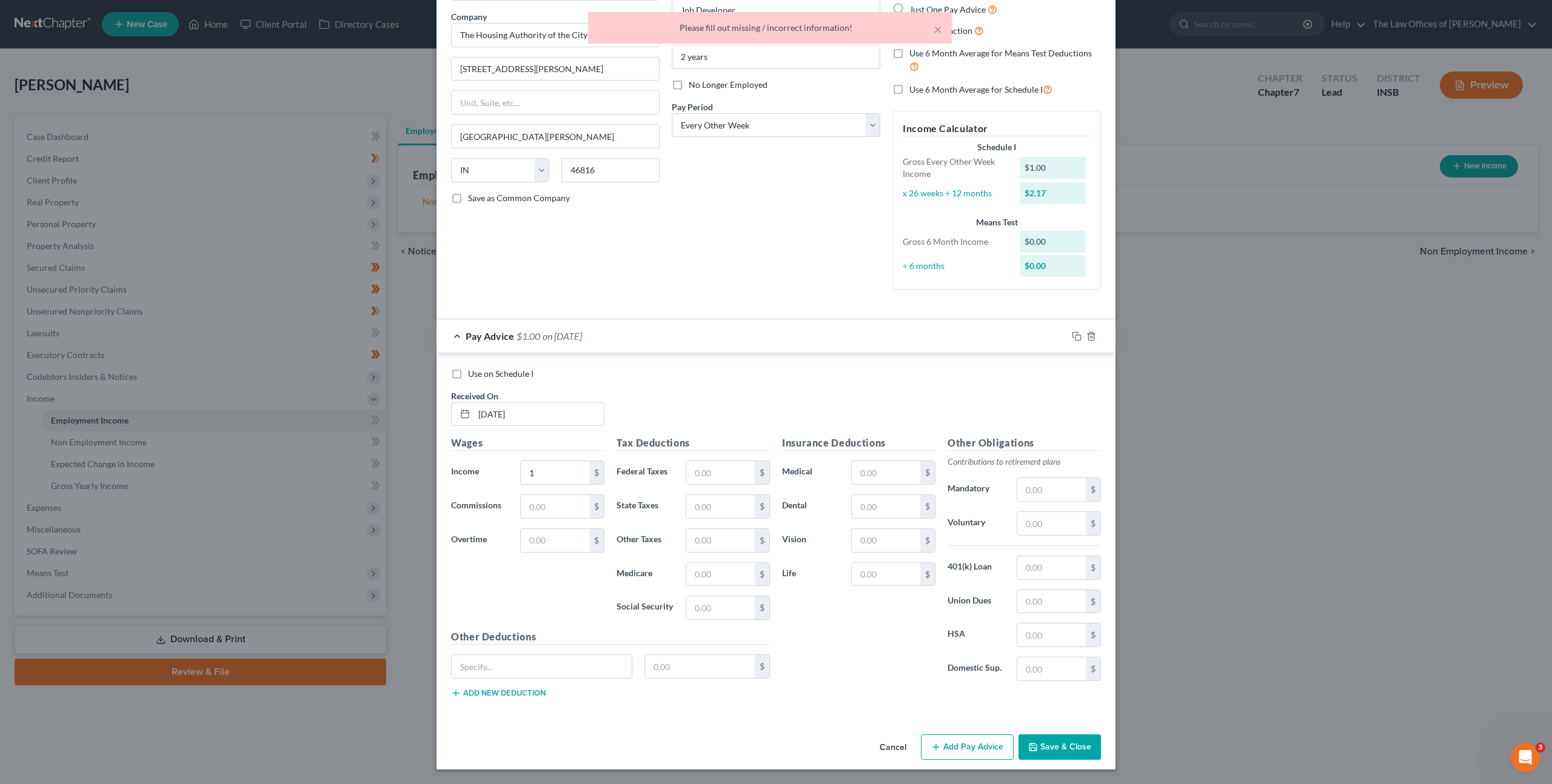
click at [1057, 753] on button "Save & Close" at bounding box center [1060, 747] width 83 height 25
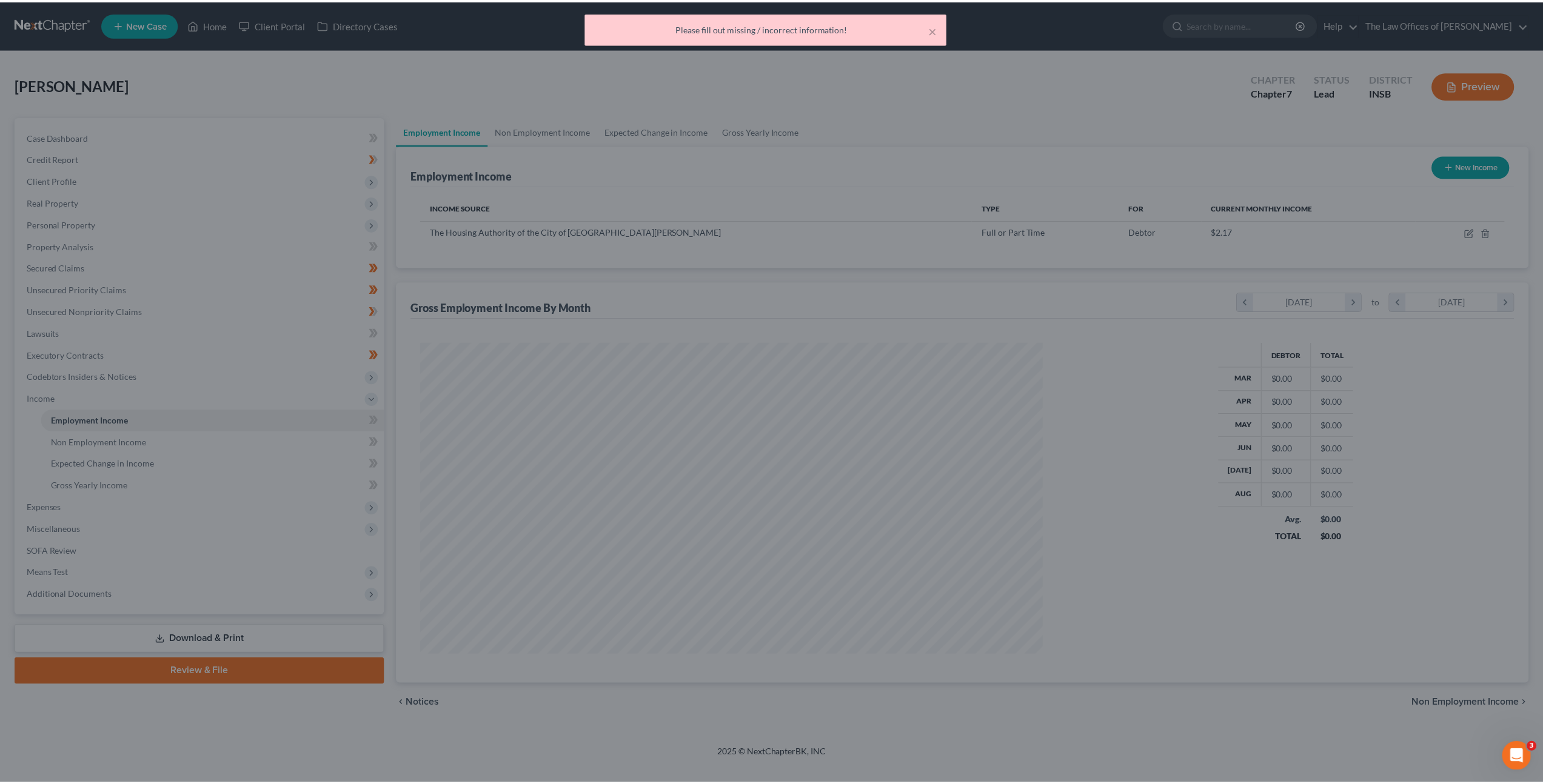
scroll to position [312, 651]
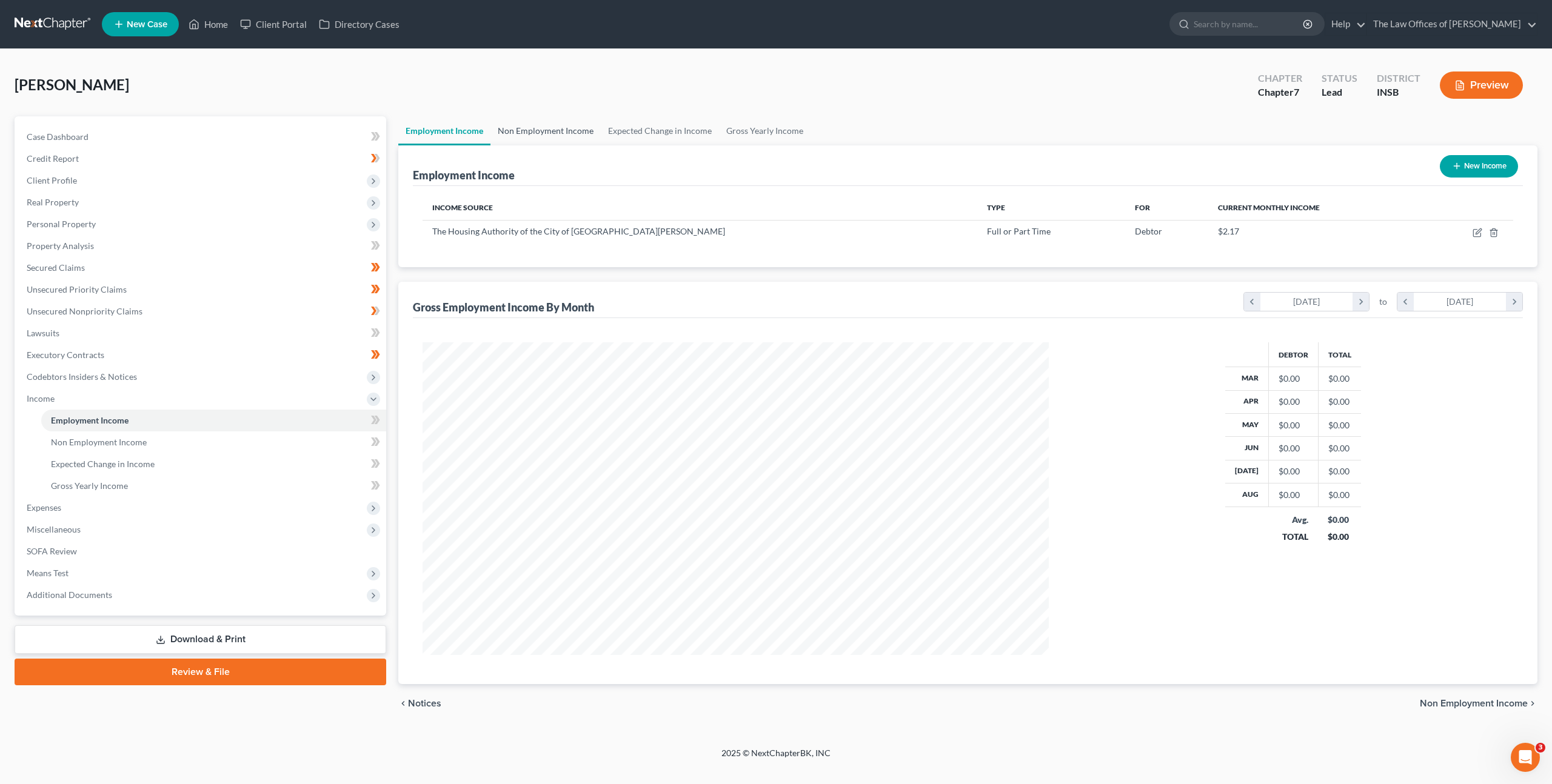
click at [547, 139] on link "Non Employment Income" at bounding box center [546, 131] width 110 height 29
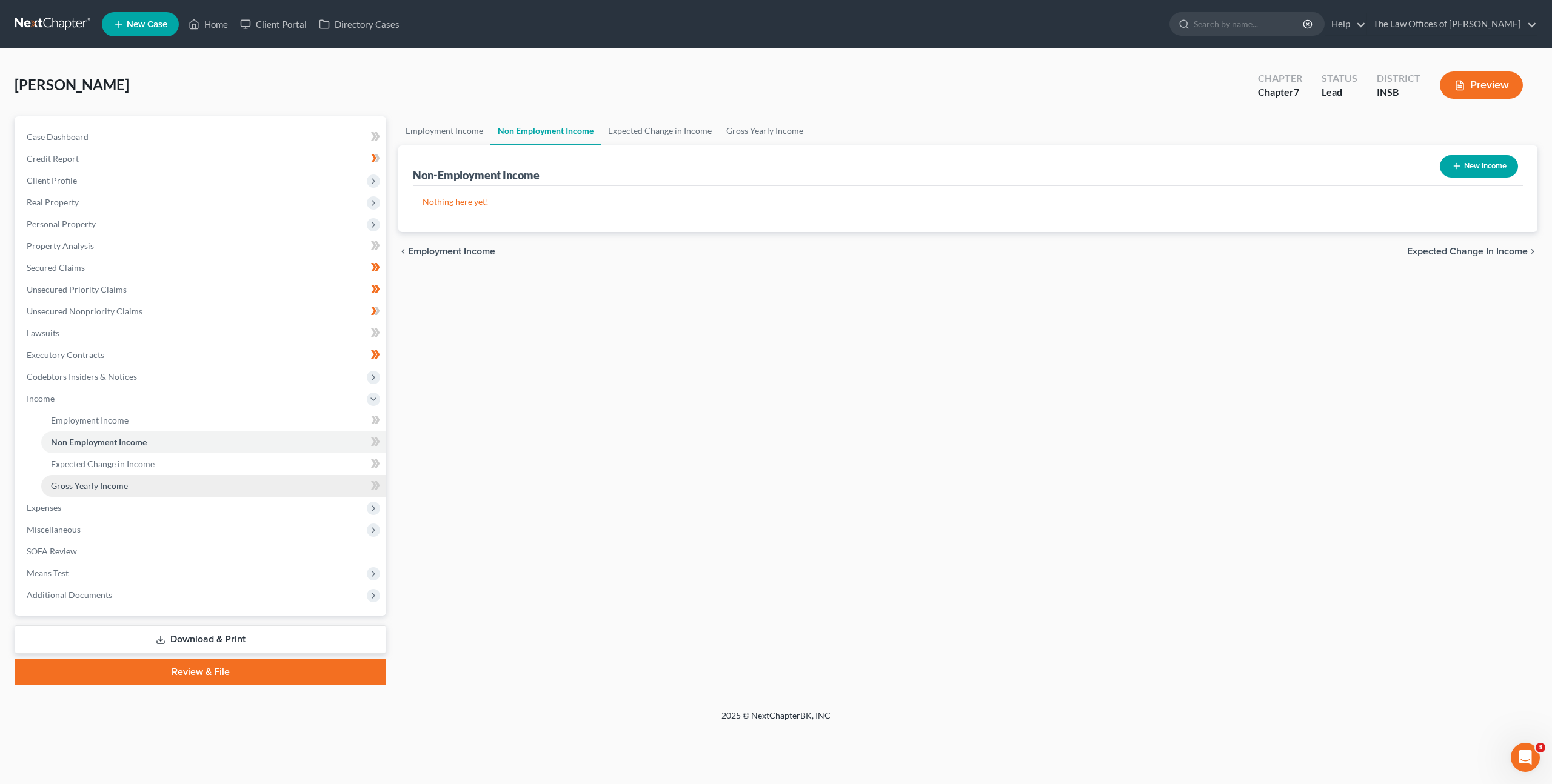
click at [209, 475] on link "Gross Yearly Income" at bounding box center [214, 486] width 345 height 22
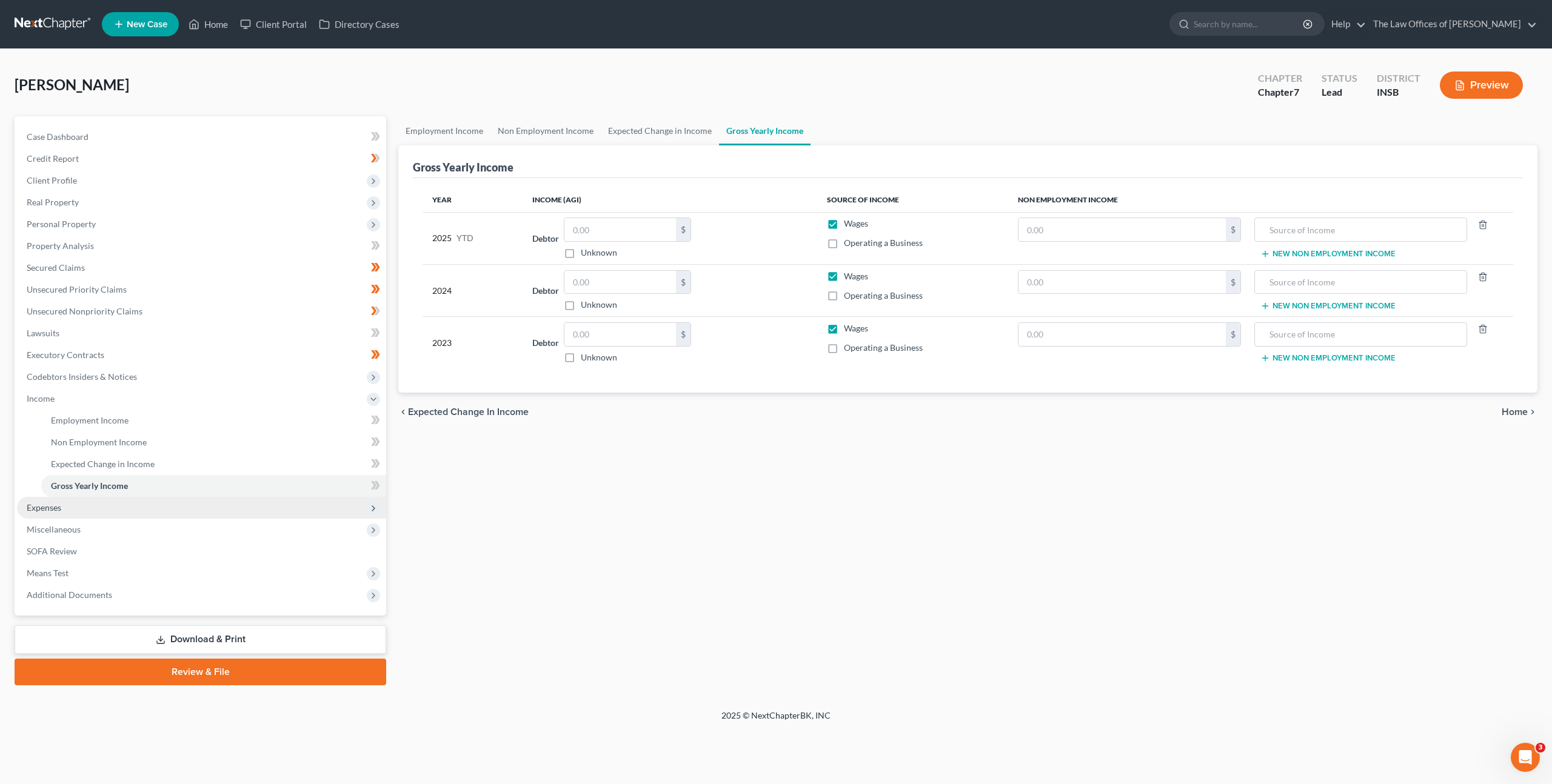
click at [180, 502] on span "Expenses" at bounding box center [202, 508] width 369 height 22
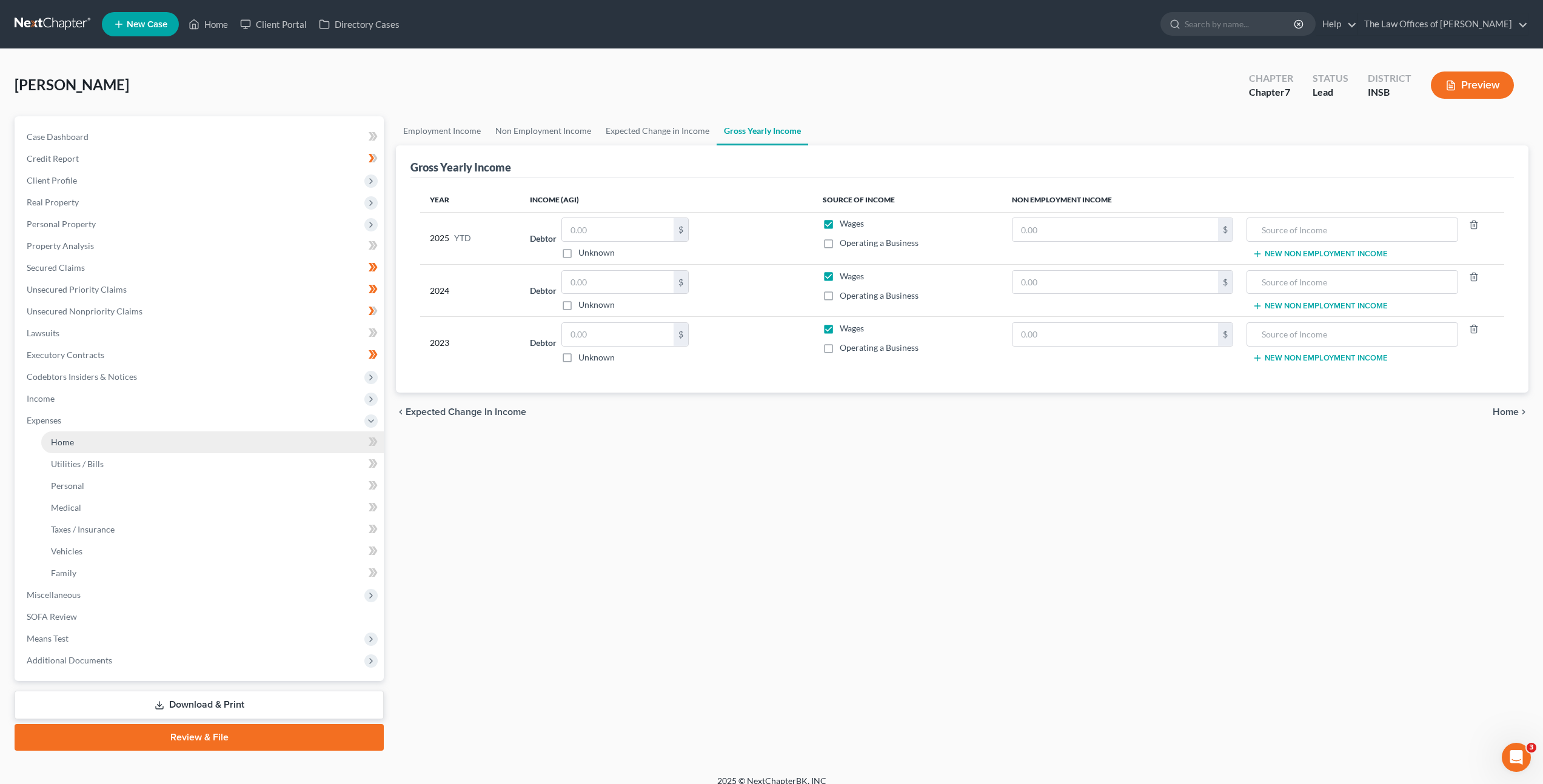
click at [190, 443] on link "Home" at bounding box center [213, 442] width 342 height 22
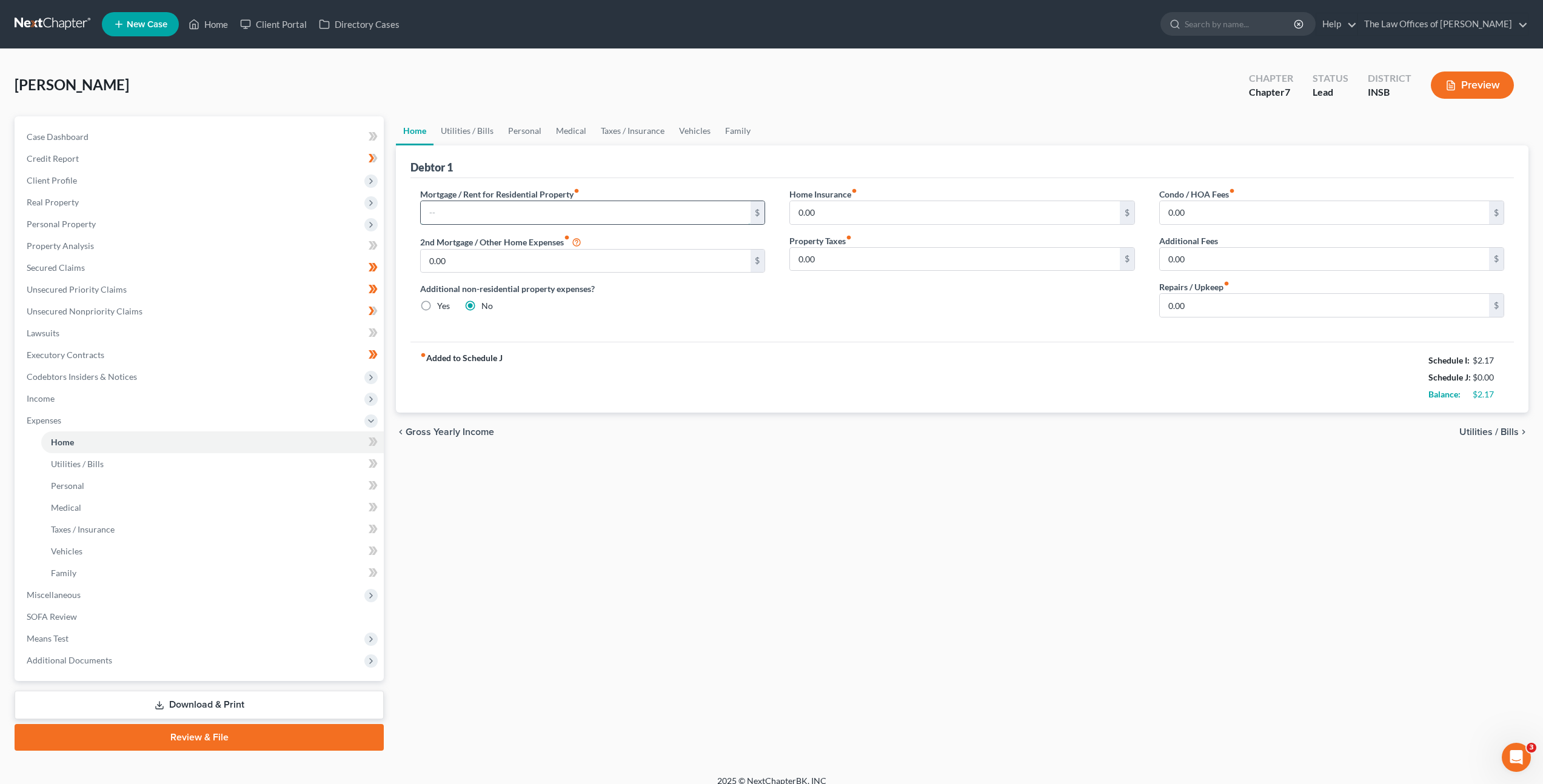
click at [544, 211] on input "text" at bounding box center [585, 213] width 329 height 23
type input "550"
click at [477, 134] on link "Utilities / Bills" at bounding box center [467, 131] width 67 height 29
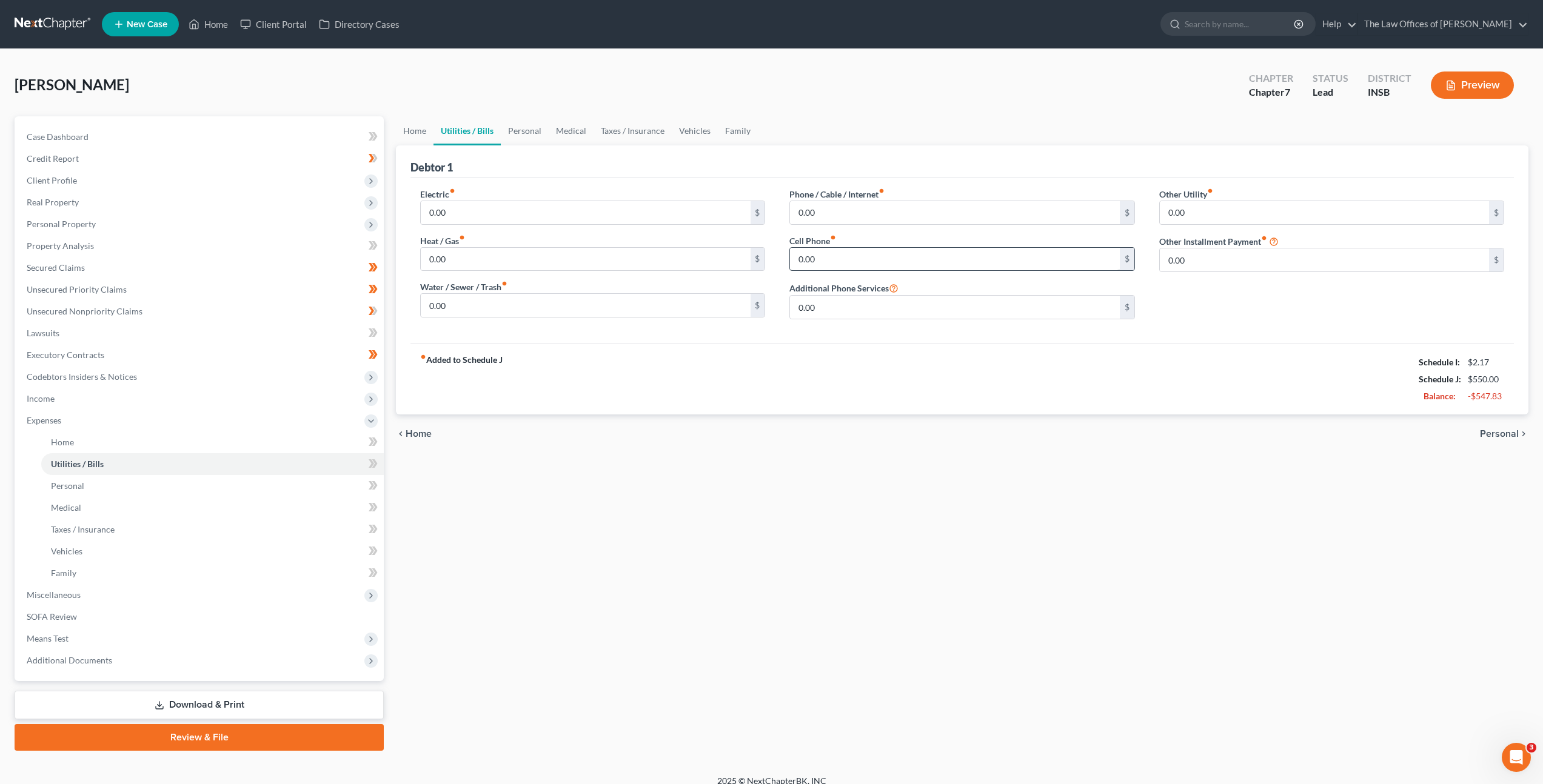
drag, startPoint x: 822, startPoint y: 241, endPoint x: 842, endPoint y: 265, distance: 31.2
click at [836, 256] on div "Cell Phone fiber_manual_record 0.00 $" at bounding box center [962, 253] width 345 height 37
drag, startPoint x: 842, startPoint y: 265, endPoint x: 938, endPoint y: 257, distance: 96.3
click at [842, 265] on input "0.00" at bounding box center [954, 260] width 329 height 23
type input "275"
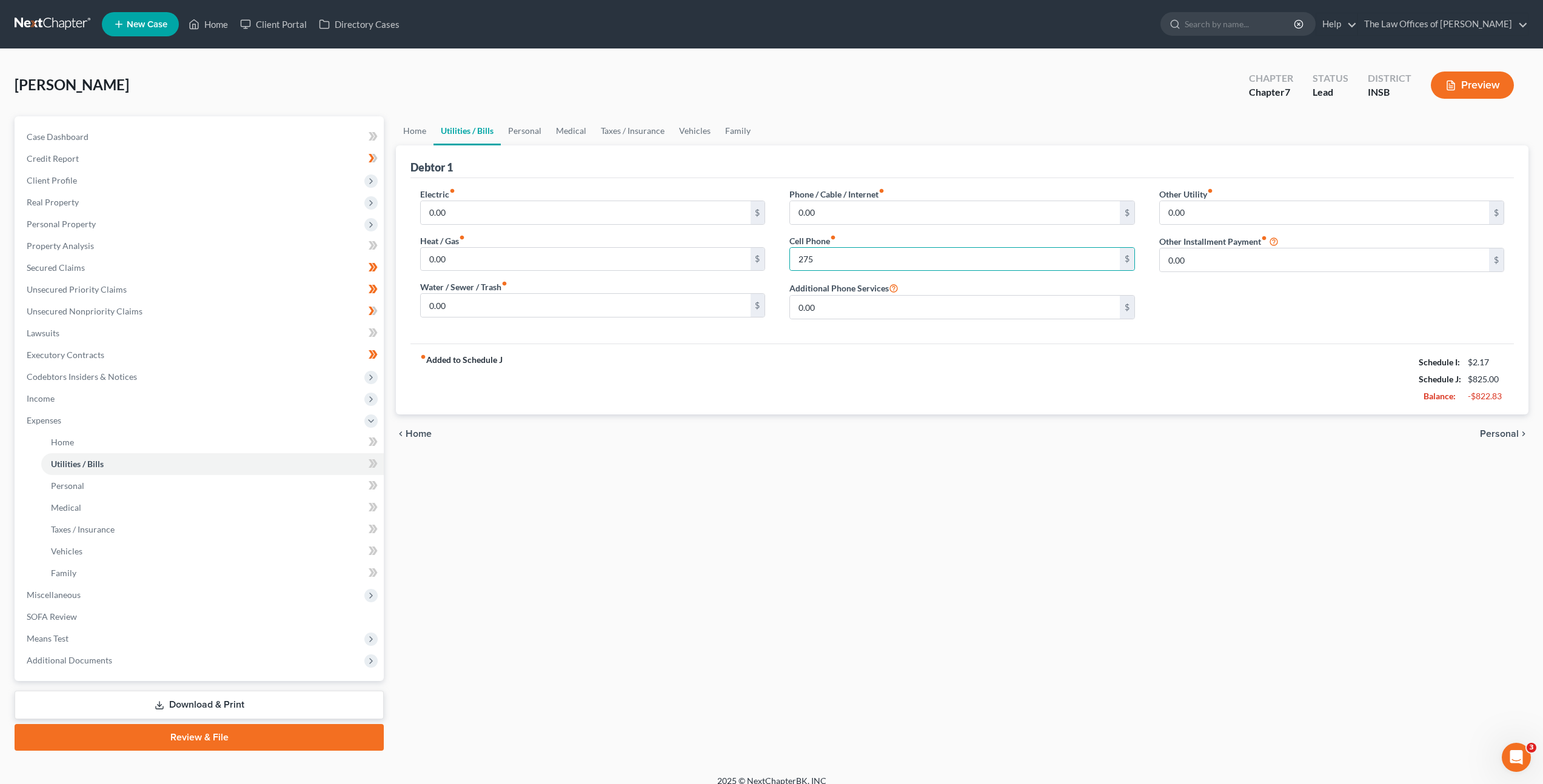
click at [465, 199] on div "Electric fiber_manual_record 0.00 $" at bounding box center [593, 206] width 345 height 37
click at [478, 204] on input "0.00" at bounding box center [585, 213] width 329 height 23
click at [318, 176] on div "Petition Navigation Case Dashboard Payments Invoices Payments Payments Credit R…" at bounding box center [771, 433] width 1526 height 634
type input "110"
drag, startPoint x: 450, startPoint y: 270, endPoint x: 454, endPoint y: 266, distance: 5.7
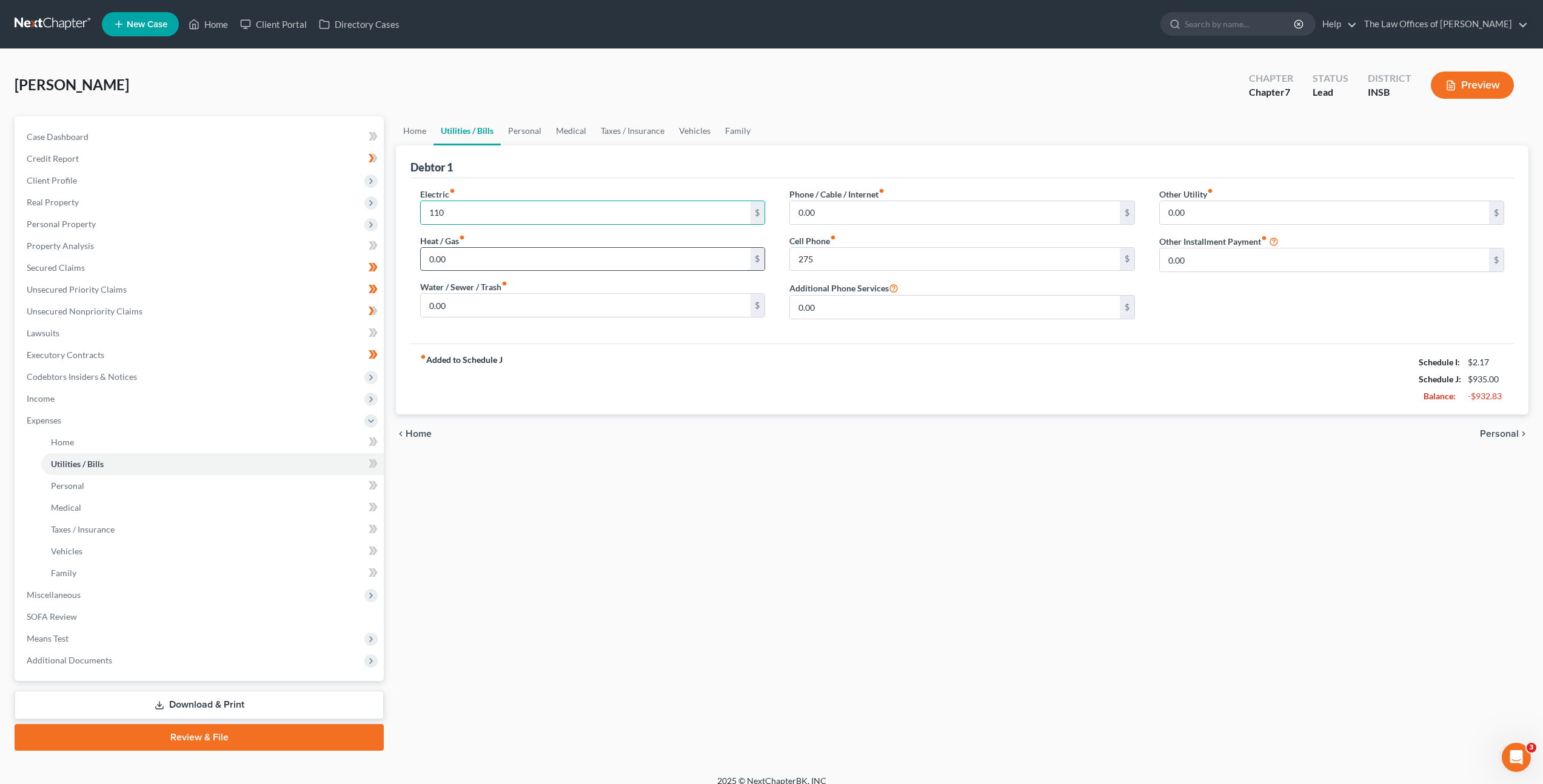
click at [451, 270] on div "0.00 $" at bounding box center [593, 260] width 345 height 24
drag, startPoint x: 470, startPoint y: 259, endPoint x: 565, endPoint y: 256, distance: 95.0
click at [470, 259] on input "0.00" at bounding box center [585, 260] width 329 height 23
drag, startPoint x: 478, startPoint y: 262, endPoint x: 363, endPoint y: 245, distance: 116.2
click at [356, 242] on div "Petition Navigation Case Dashboard Payments Invoices Payments Payments Credit R…" at bounding box center [771, 433] width 1526 height 634
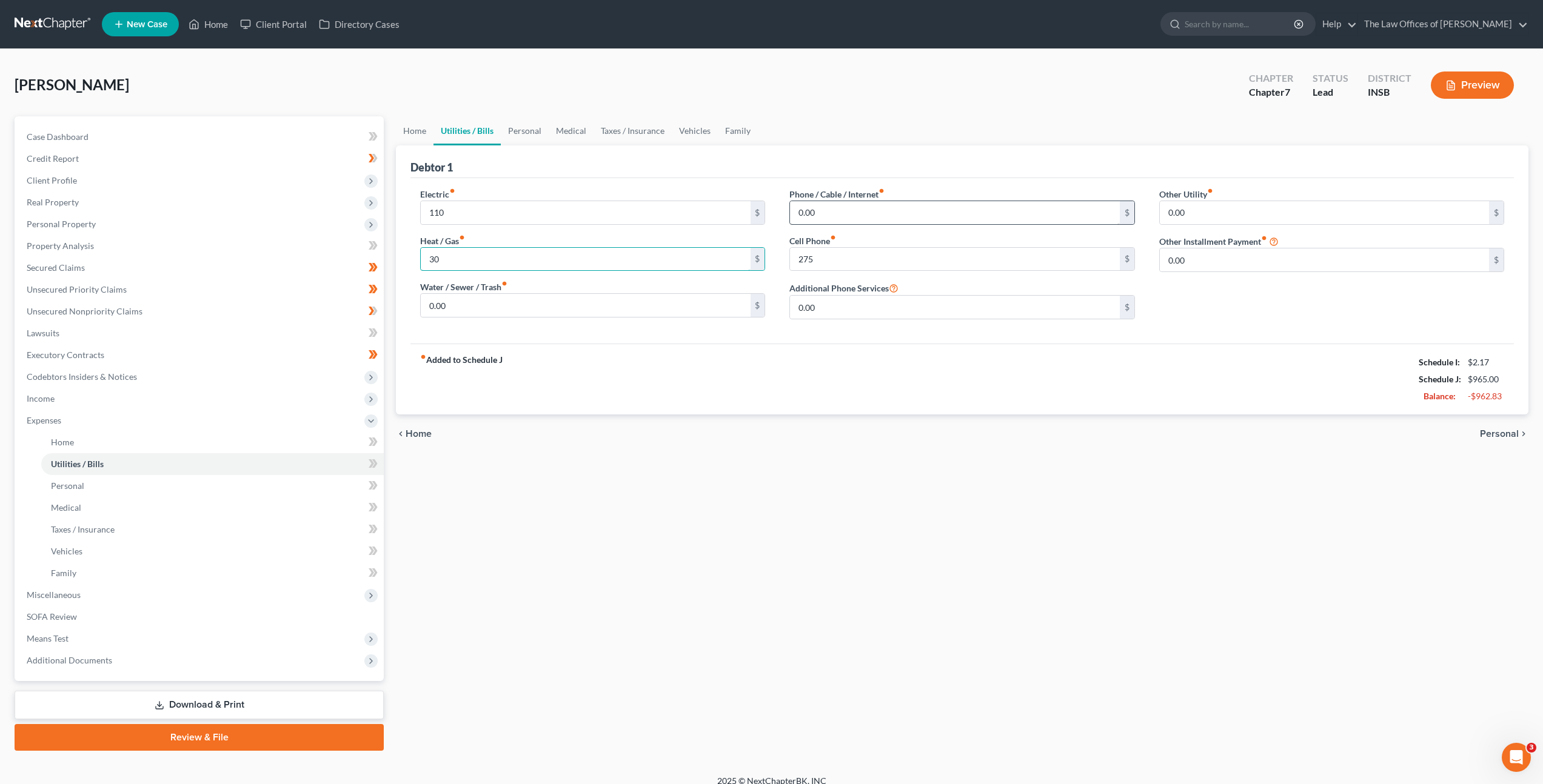
type input "30"
click at [954, 216] on input "0.00" at bounding box center [954, 213] width 329 height 23
type input "50"
click at [516, 307] on input "0.00" at bounding box center [585, 305] width 329 height 23
type input "190"
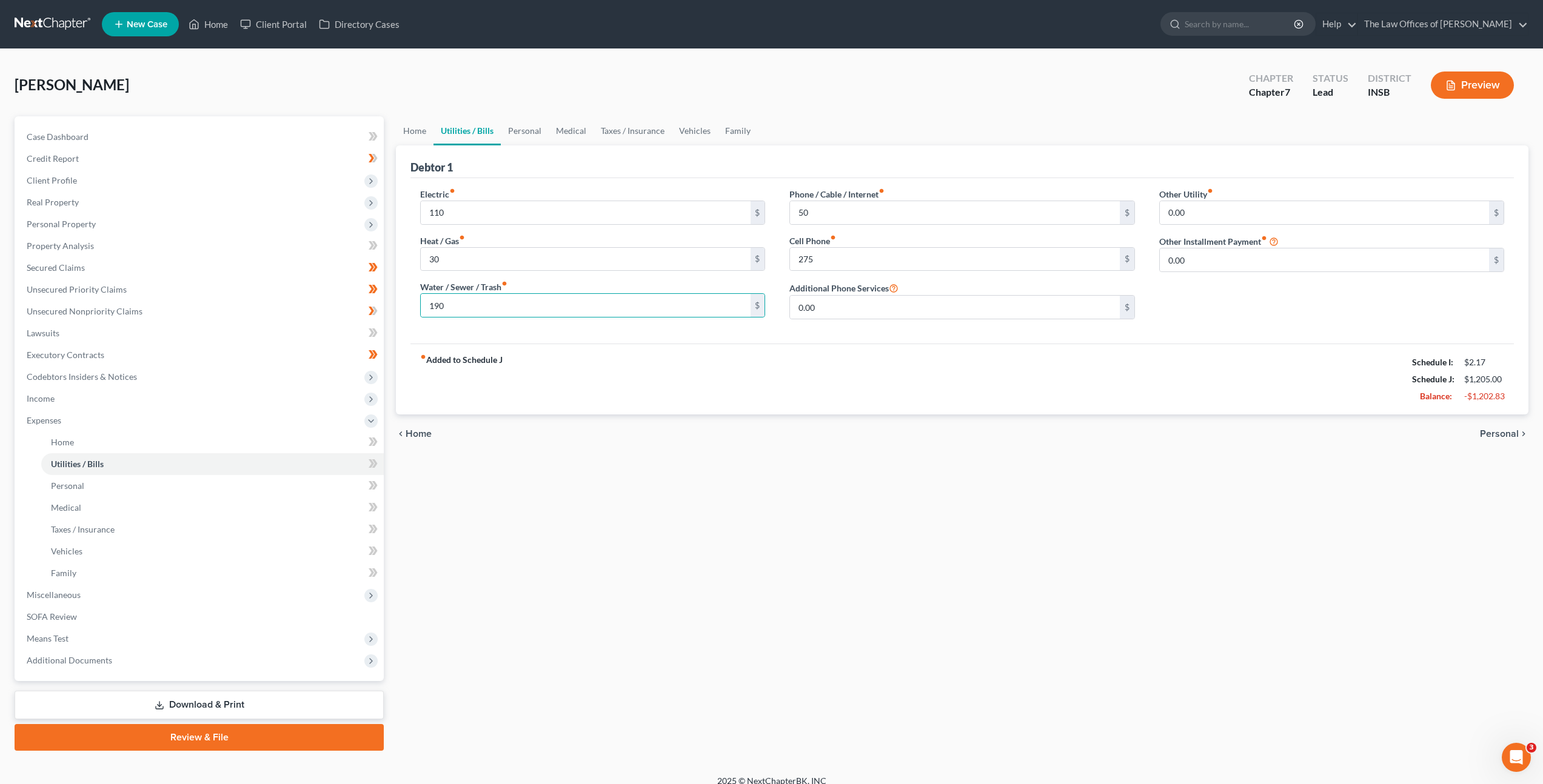
drag, startPoint x: 1050, startPoint y: 420, endPoint x: 994, endPoint y: 390, distance: 63.5
click at [1048, 419] on div "chevron_left Home Personal chevron_right" at bounding box center [962, 433] width 1132 height 39
click at [515, 129] on link "Personal" at bounding box center [525, 131] width 48 height 29
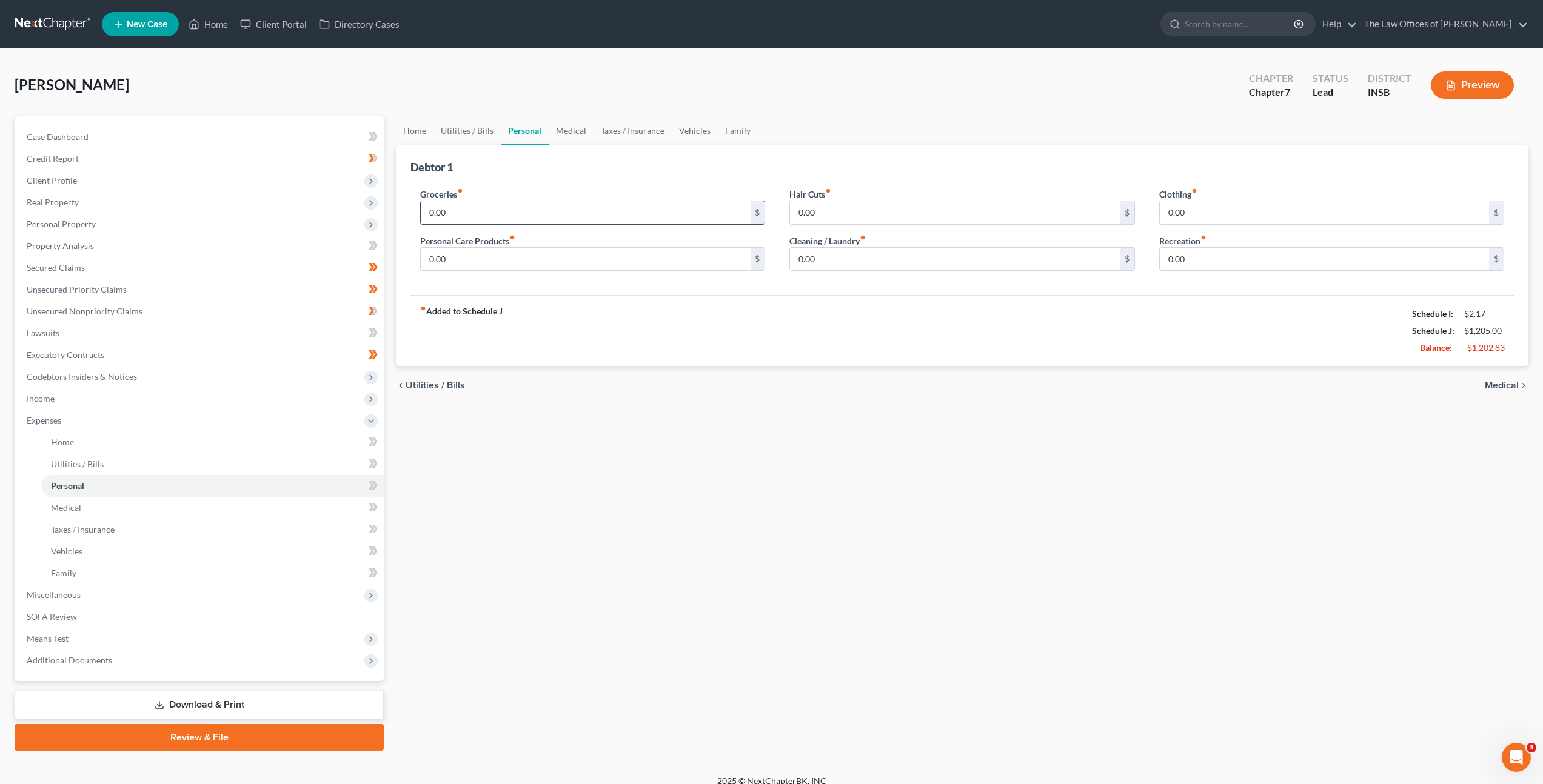
click at [534, 212] on input "0.00" at bounding box center [585, 213] width 329 height 23
click at [472, 137] on link "Utilities / Bills" at bounding box center [467, 131] width 67 height 29
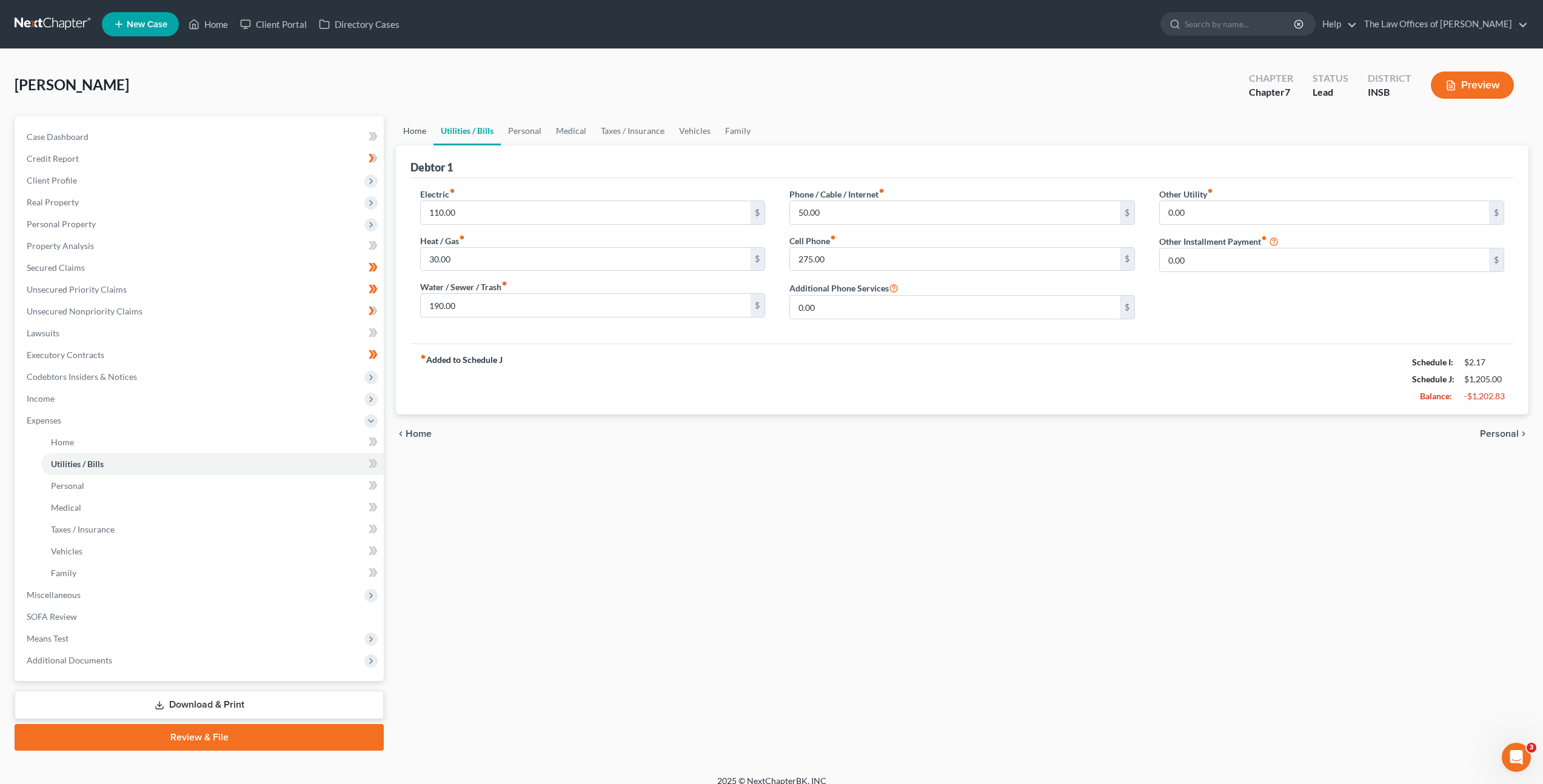
click at [402, 127] on link "Home" at bounding box center [414, 131] width 38 height 29
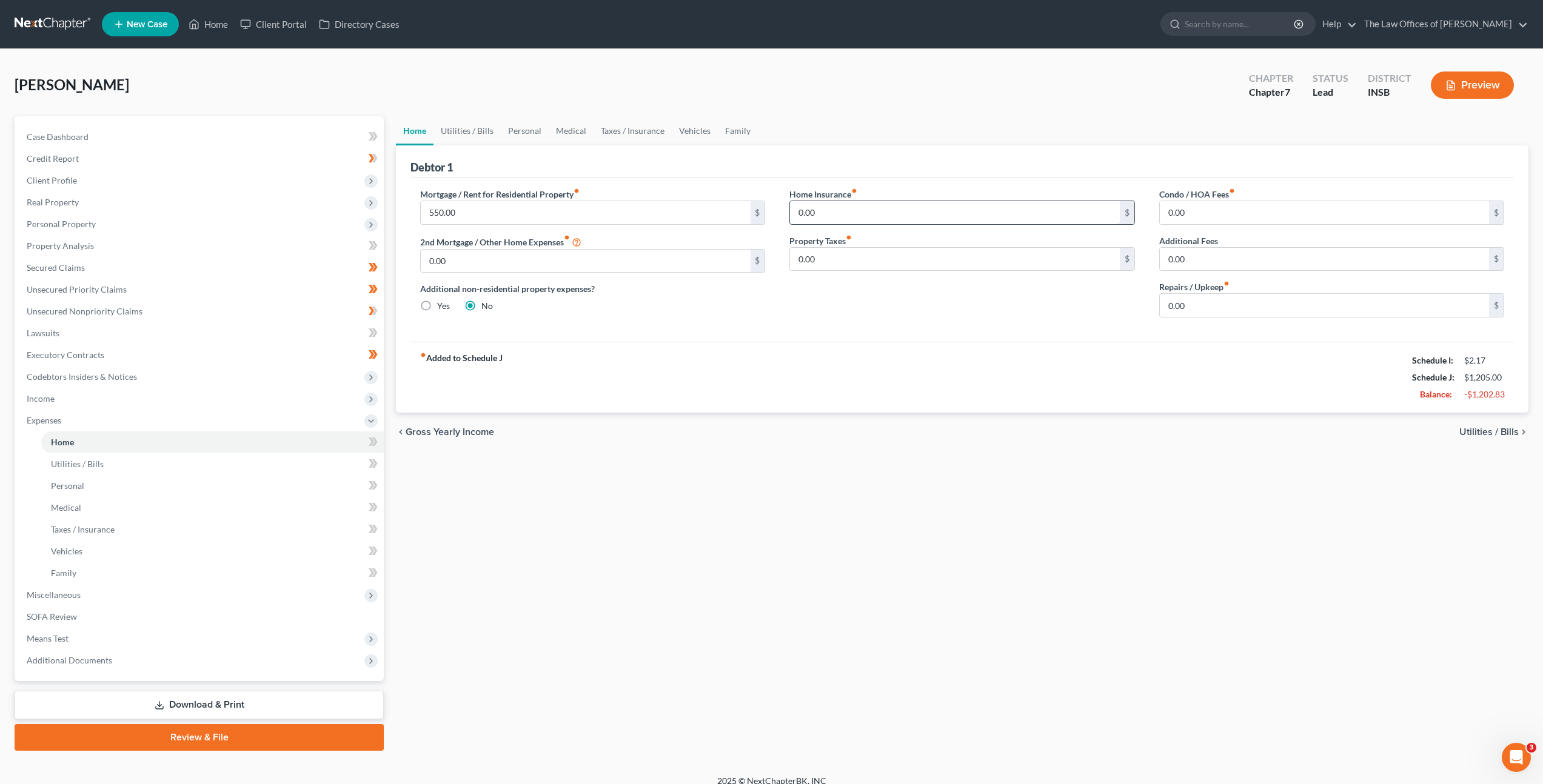
click at [875, 219] on input "0.00" at bounding box center [954, 213] width 329 height 23
drag, startPoint x: 530, startPoint y: 130, endPoint x: 523, endPoint y: 134, distance: 8.1
click at [530, 130] on link "Personal" at bounding box center [525, 131] width 48 height 29
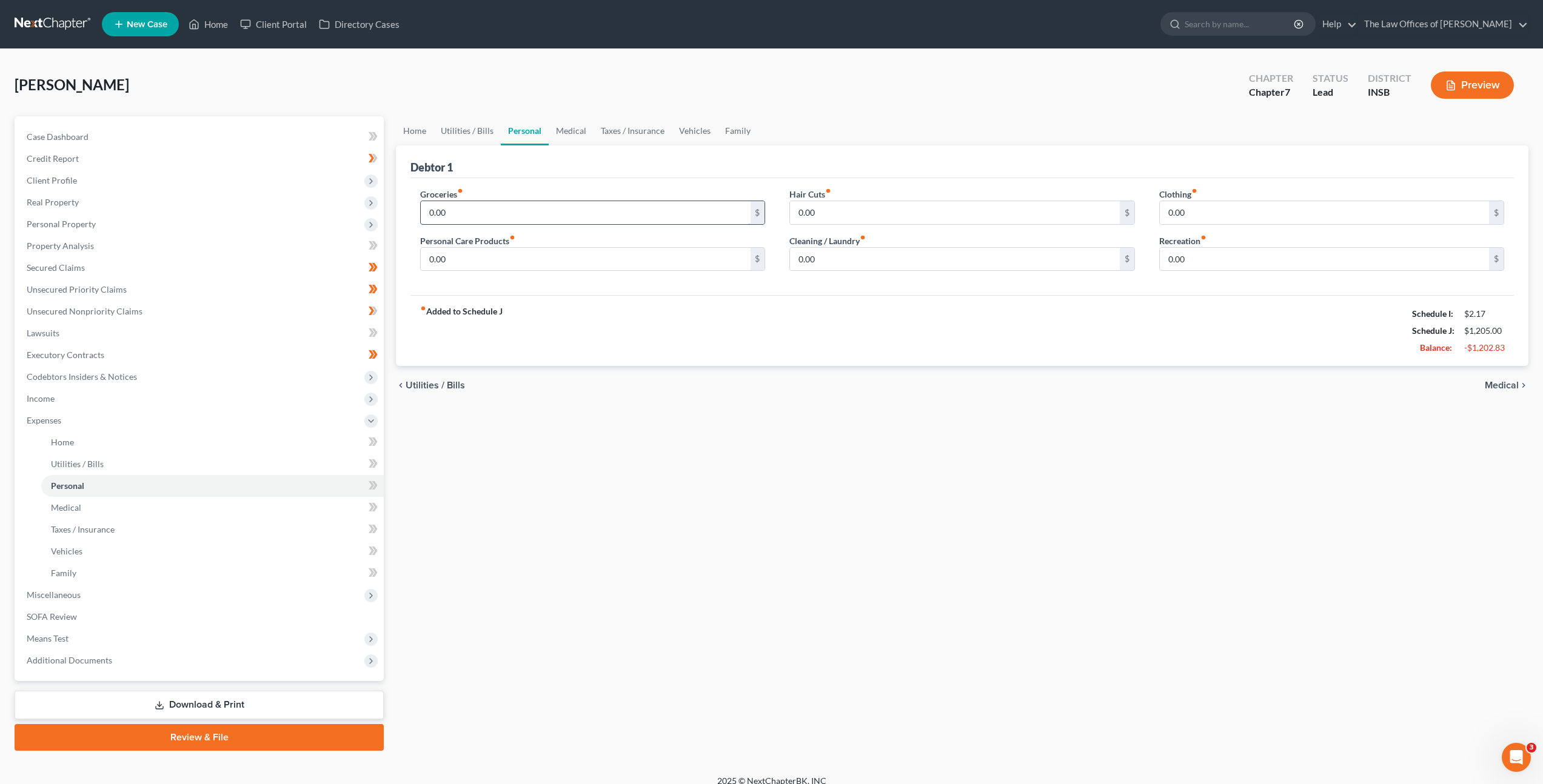
drag, startPoint x: 617, startPoint y: 218, endPoint x: 634, endPoint y: 221, distance: 17.3
click at [617, 218] on input "0.00" at bounding box center [585, 213] width 329 height 23
click at [542, 220] on input "0.00" at bounding box center [585, 213] width 329 height 23
drag, startPoint x: 556, startPoint y: 213, endPoint x: 37, endPoint y: 166, distance: 521.1
click at [50, 161] on div "Petition Navigation Case Dashboard Payments Invoices Payments Payments Credit R…" at bounding box center [771, 433] width 1526 height 634
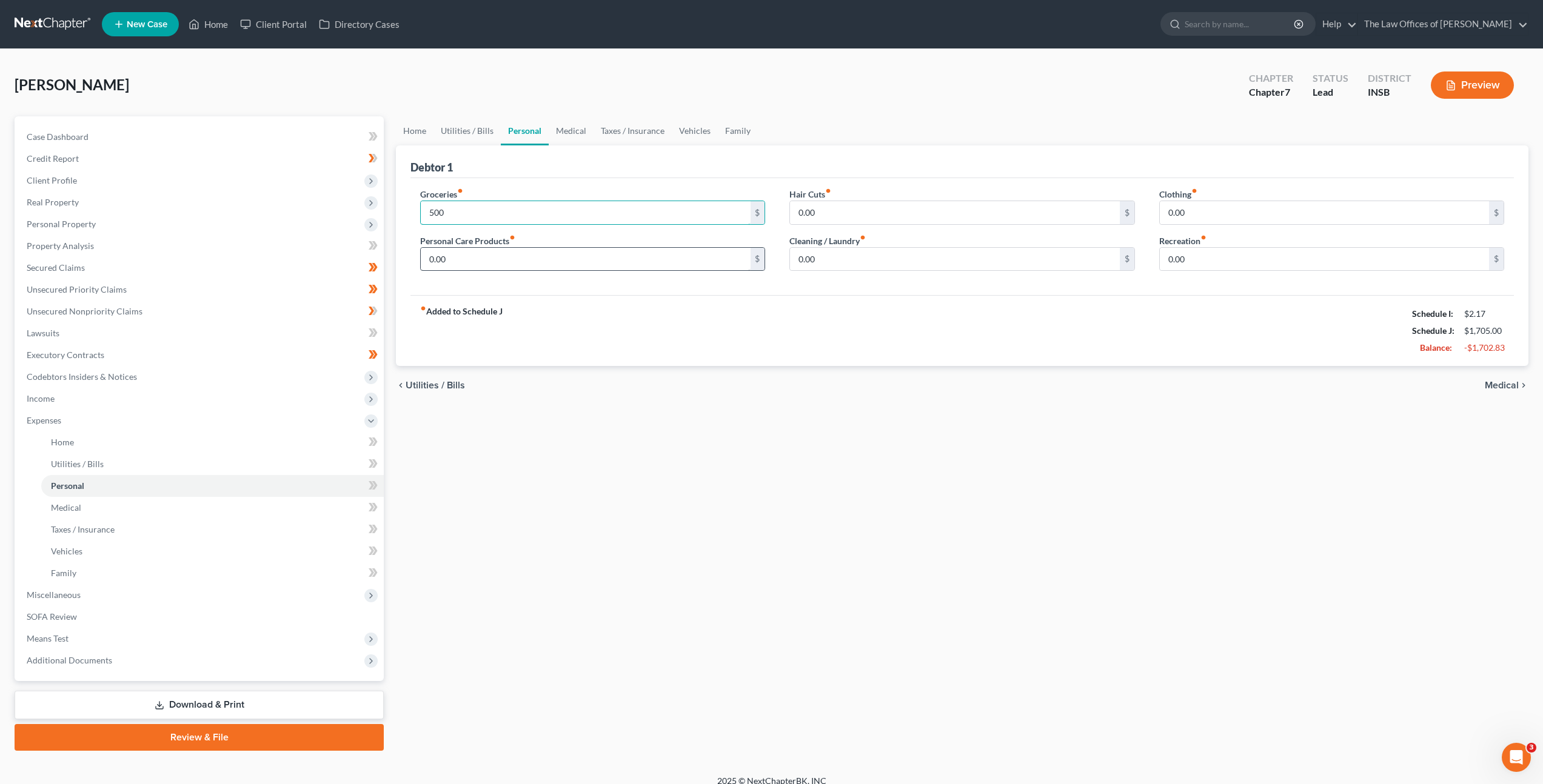
type input "500"
drag, startPoint x: 487, startPoint y: 257, endPoint x: 529, endPoint y: 262, distance: 42.3
click at [488, 257] on input "0.00" at bounding box center [585, 260] width 329 height 23
type input "50"
click at [864, 258] on input "0.00" at bounding box center [954, 260] width 329 height 23
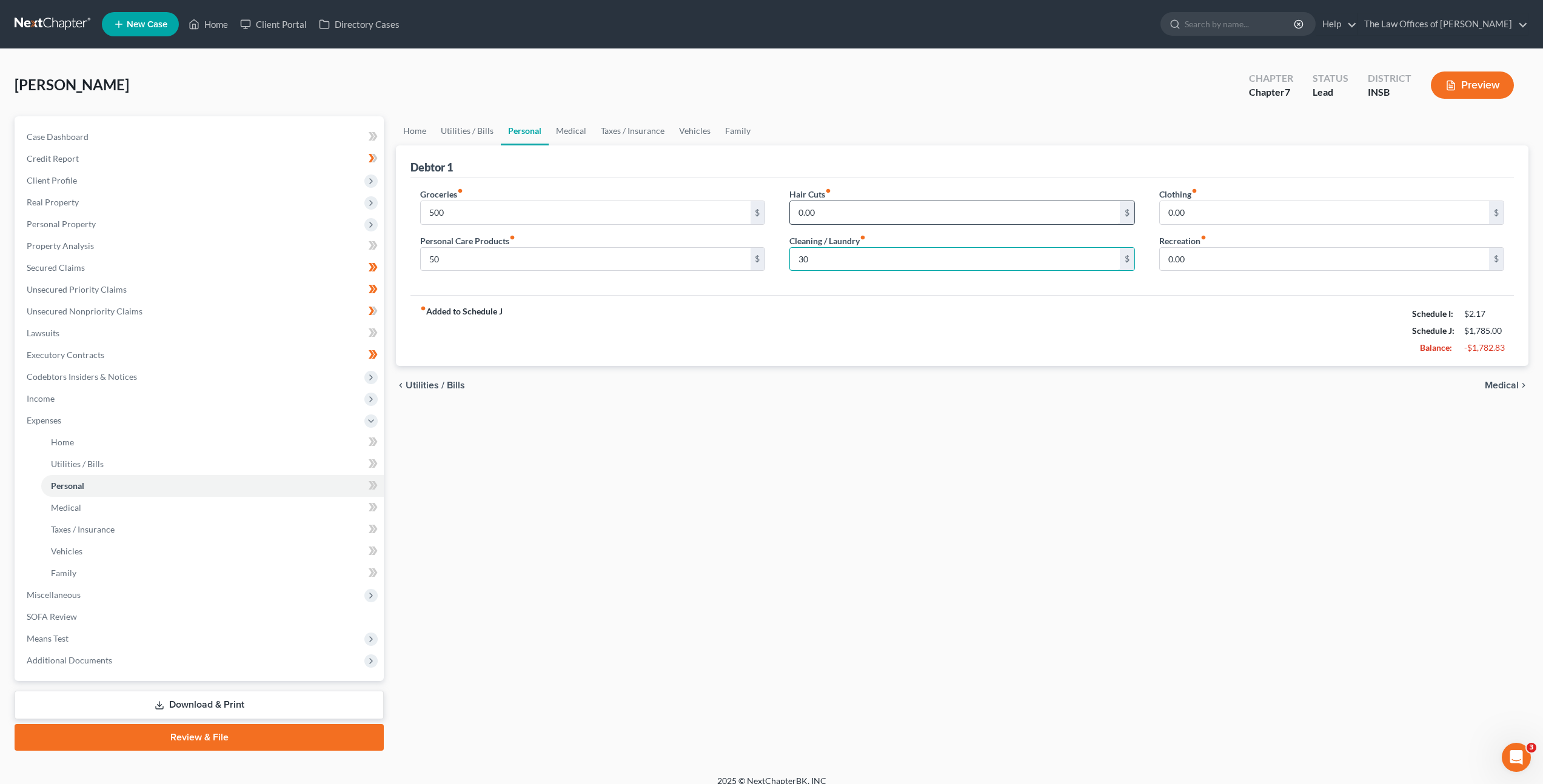
type input "30"
click at [887, 208] on input "0.00" at bounding box center [954, 213] width 329 height 23
type input "10"
click at [1249, 248] on div "0.00 $" at bounding box center [1332, 260] width 345 height 24
click at [1202, 255] on input "0.00" at bounding box center [1324, 260] width 329 height 23
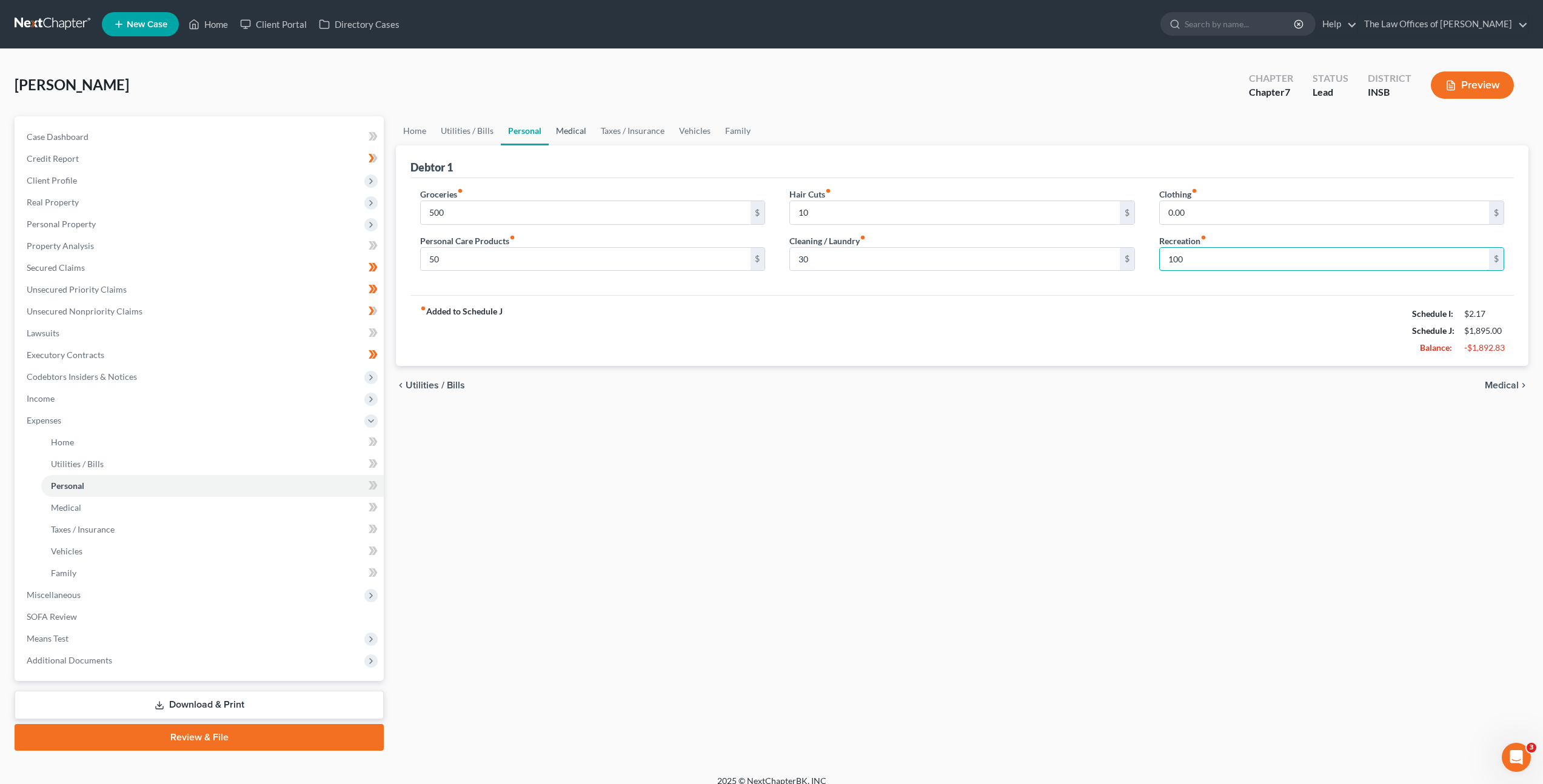
type input "100"
click at [574, 129] on link "Medical" at bounding box center [571, 131] width 45 height 29
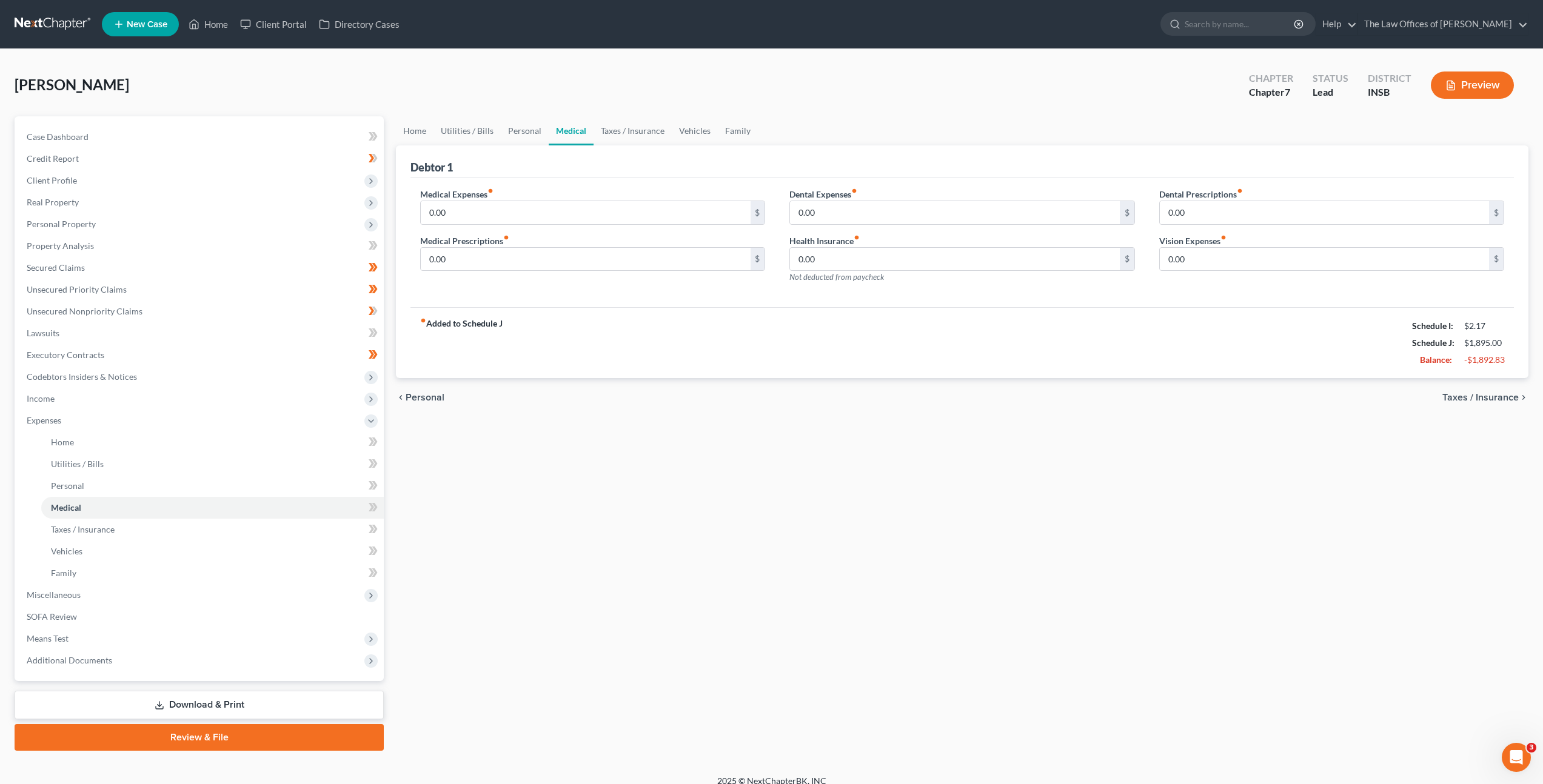
click at [902, 316] on div "fiber_manual_record Added to Schedule J Schedule I: $2.17 Schedule J: $1,895.00…" at bounding box center [962, 342] width 1103 height 71
click at [650, 428] on div "Home Utilities / Bills Personal Medical Taxes / Insurance Vehicles Family Debto…" at bounding box center [962, 433] width 1145 height 634
click at [482, 256] on input "0.00" at bounding box center [585, 260] width 329 height 23
type input "50"
click at [661, 310] on div "fiber_manual_record Added to Schedule J Schedule I: $2.17 Schedule J: $1,945.00…" at bounding box center [962, 342] width 1103 height 71
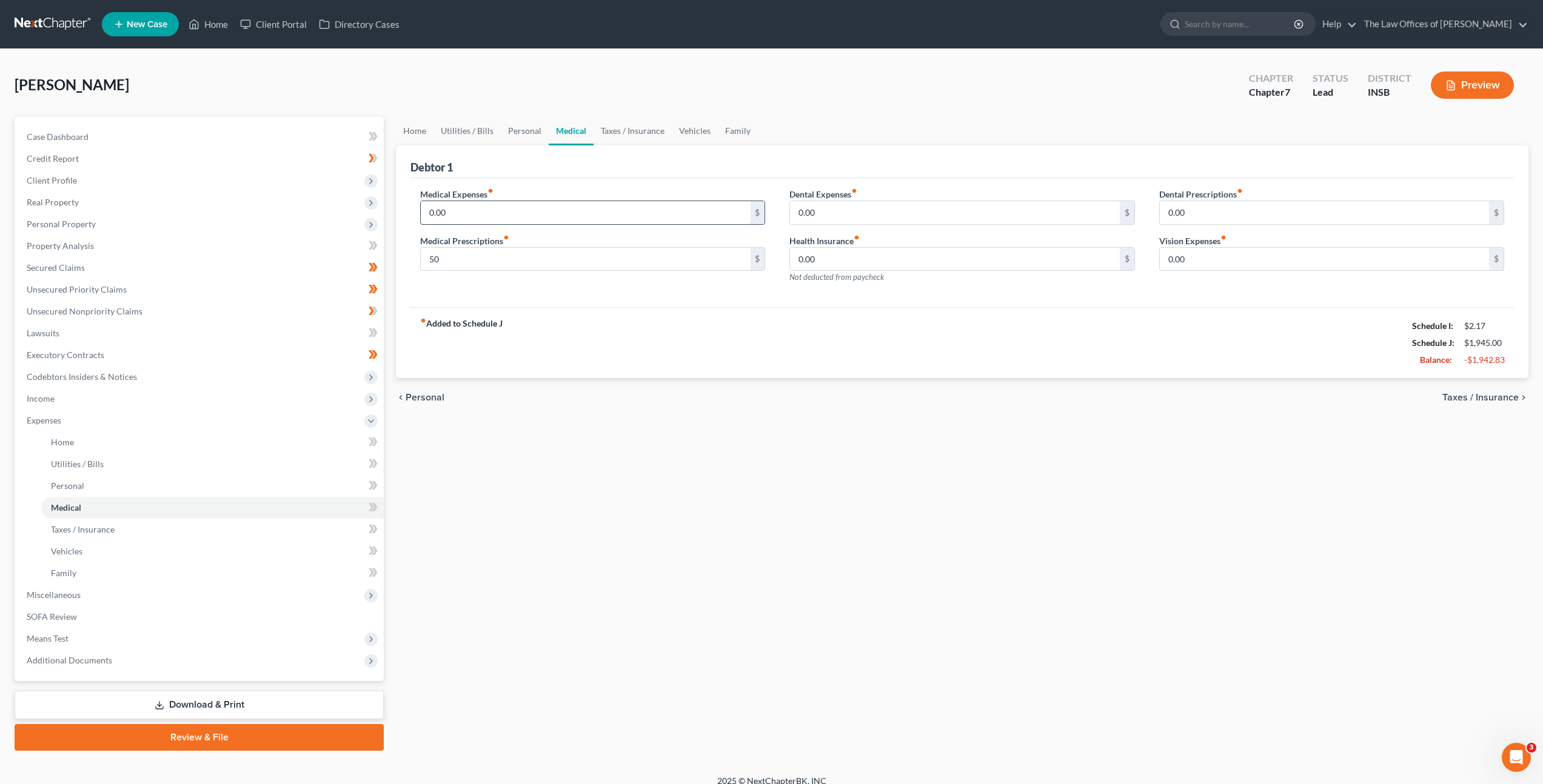
click at [610, 218] on input "0.00" at bounding box center [585, 213] width 329 height 23
click at [877, 209] on input "0.00" at bounding box center [954, 213] width 329 height 23
click at [904, 261] on input "0.00" at bounding box center [954, 260] width 329 height 23
click at [865, 221] on input "0.00" at bounding box center [954, 213] width 329 height 23
click at [595, 224] on div "Medical Expenses fiber_manual_record 0.00 $ Medical Prescriptions fiber_manual_…" at bounding box center [593, 241] width 369 height 106
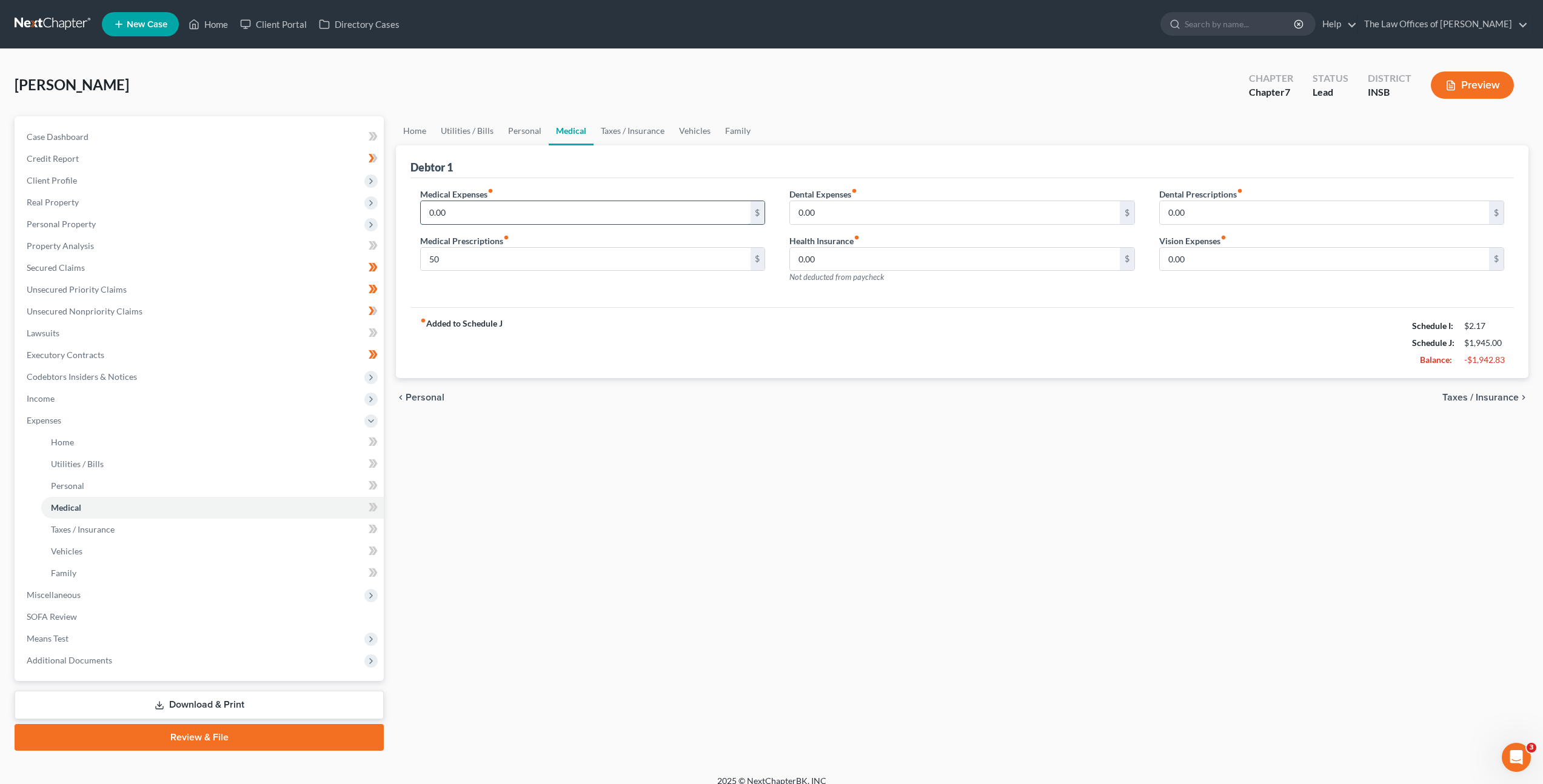
click at [589, 209] on input "0.00" at bounding box center [585, 213] width 329 height 23
click at [1194, 260] on input "0.00" at bounding box center [1324, 260] width 329 height 23
click at [821, 218] on input "0.00" at bounding box center [954, 213] width 329 height 23
type input "15"
click at [1224, 272] on div "Dental Prescriptions fiber_manual_record 0.00 $ Vision Expenses fiber_manual_re…" at bounding box center [1332, 241] width 369 height 106
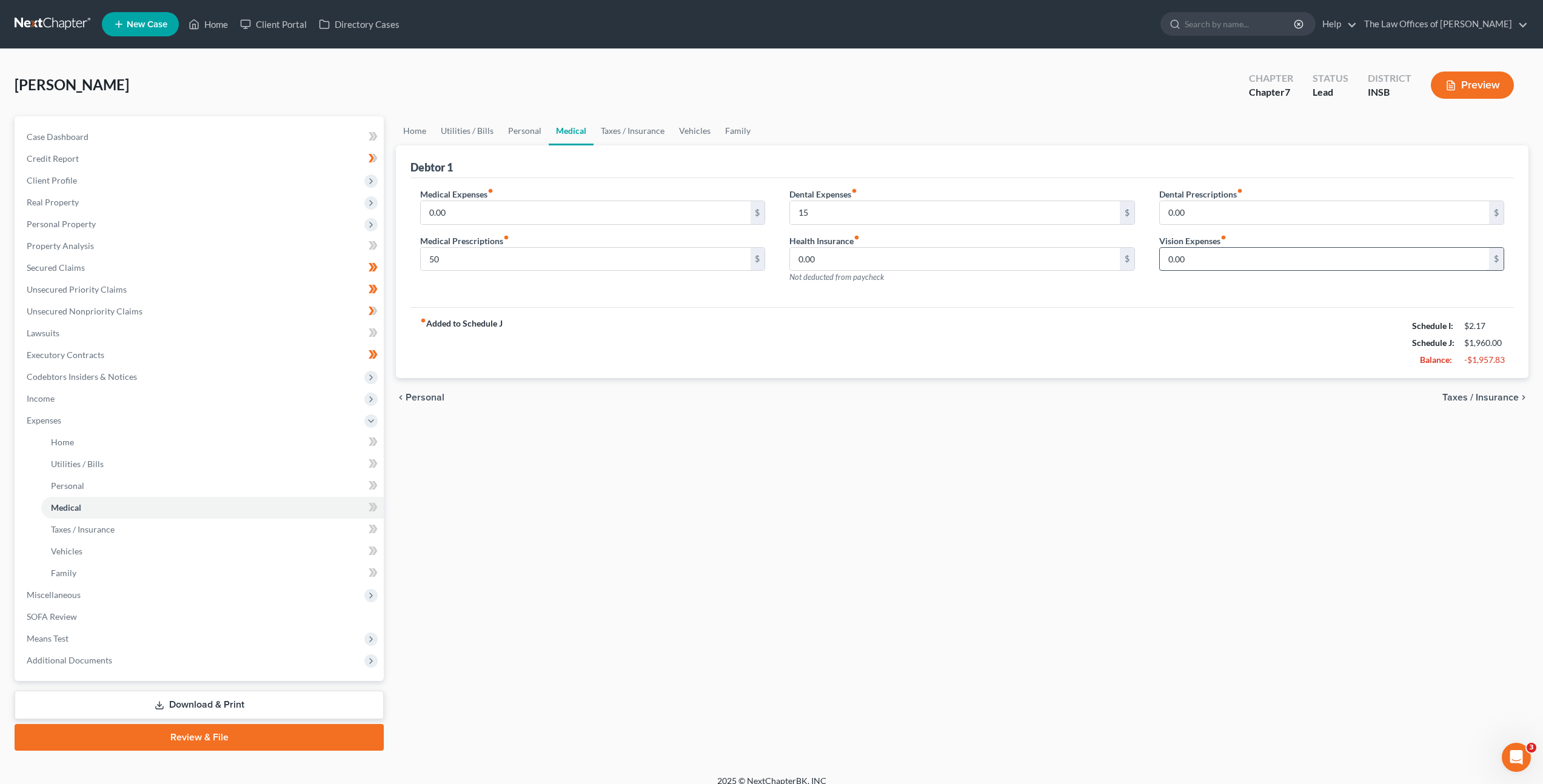
click at [1231, 254] on input "0.00" at bounding box center [1324, 260] width 329 height 23
type input "10"
click at [1243, 328] on div "fiber_manual_record Added to Schedule J Schedule I: $2.17 Schedule J: $1,970.00…" at bounding box center [962, 342] width 1103 height 71
click at [615, 127] on link "Taxes / Insurance" at bounding box center [632, 131] width 78 height 29
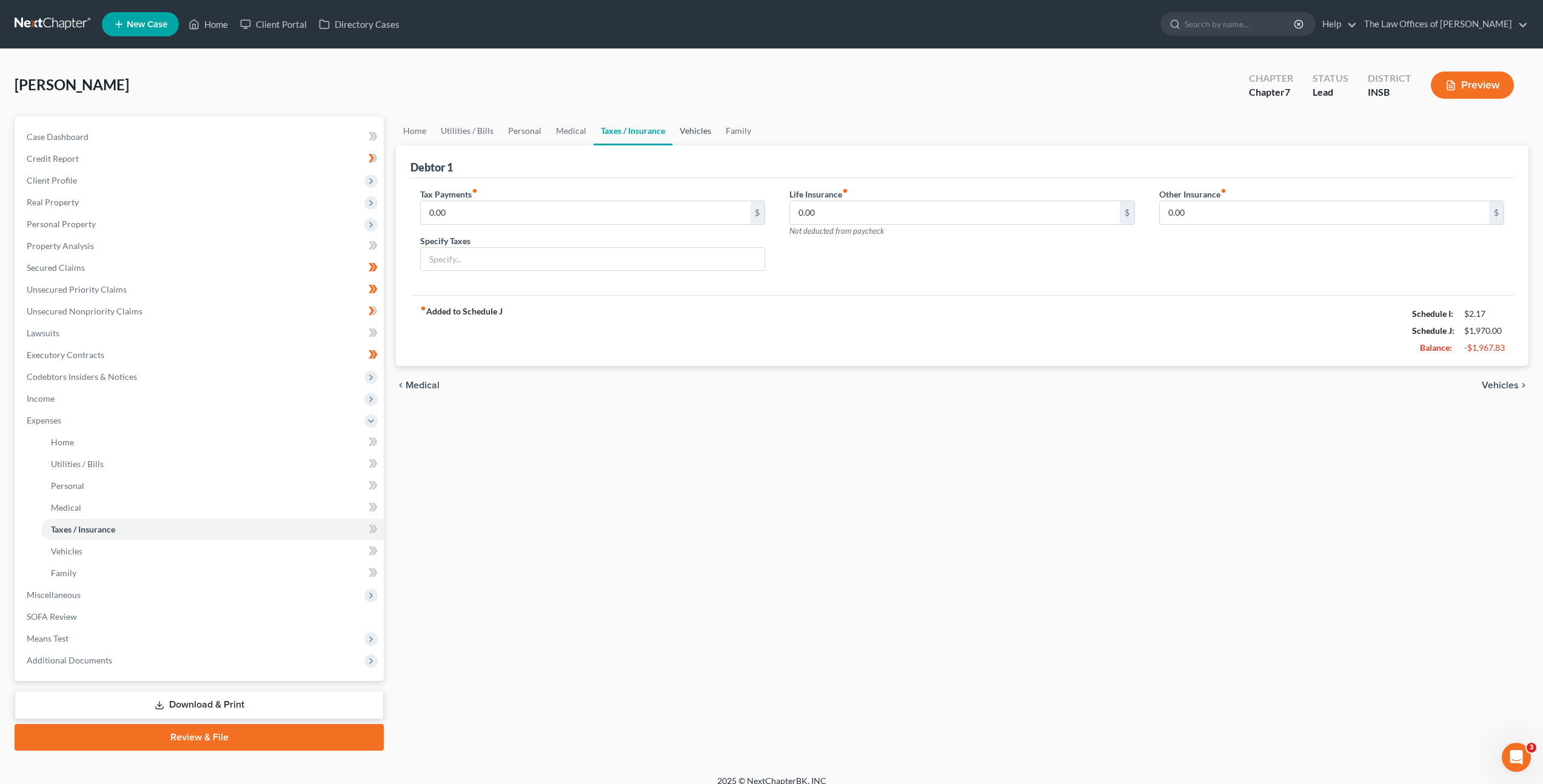
click at [681, 130] on link "Vehicles" at bounding box center [695, 131] width 46 height 29
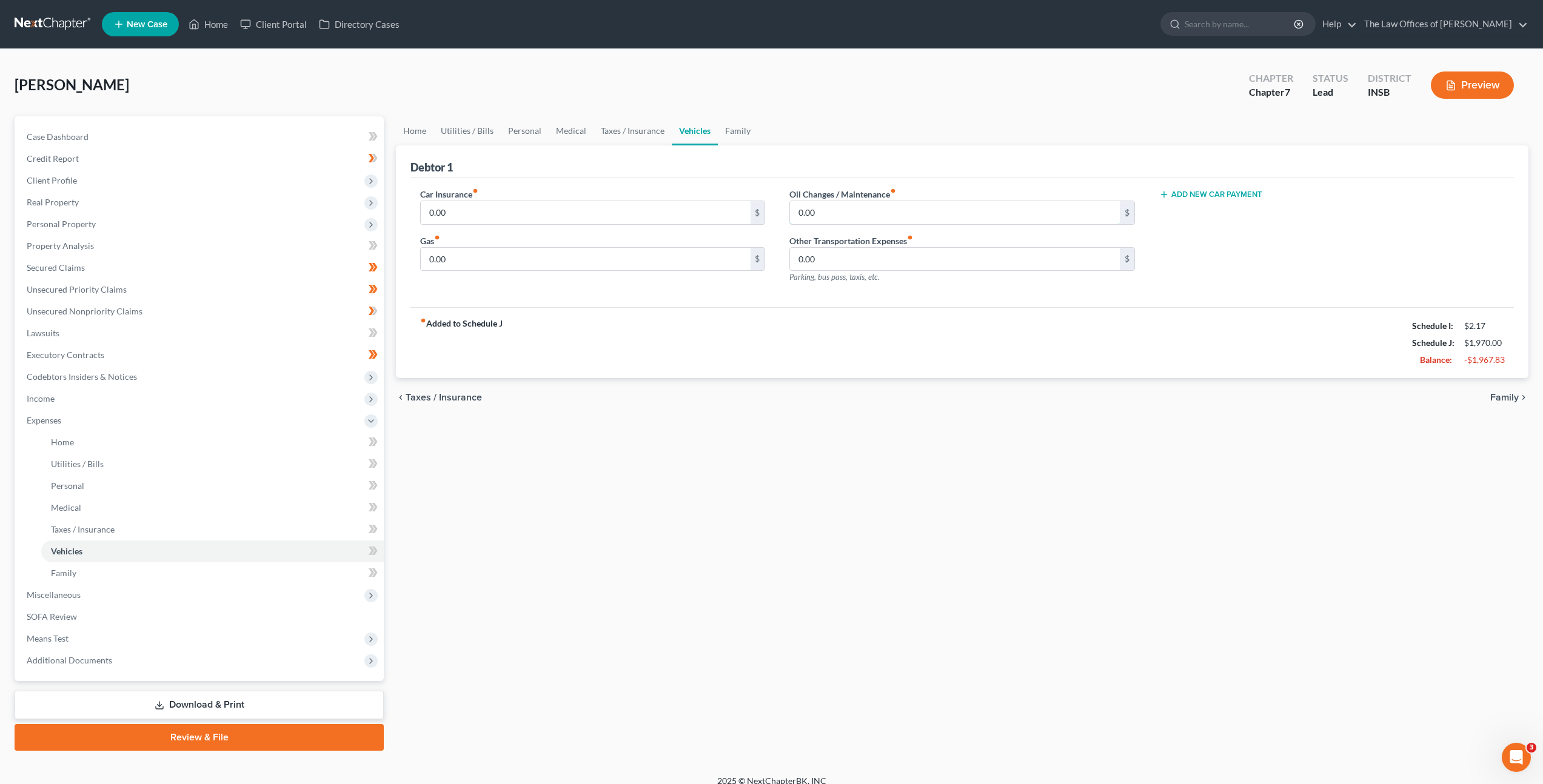
drag, startPoint x: 810, startPoint y: 209, endPoint x: 873, endPoint y: 174, distance: 72.1
click at [810, 209] on input "0.00" at bounding box center [954, 213] width 329 height 23
type input "0"
type input "15"
click at [733, 136] on link "Family" at bounding box center [738, 131] width 40 height 29
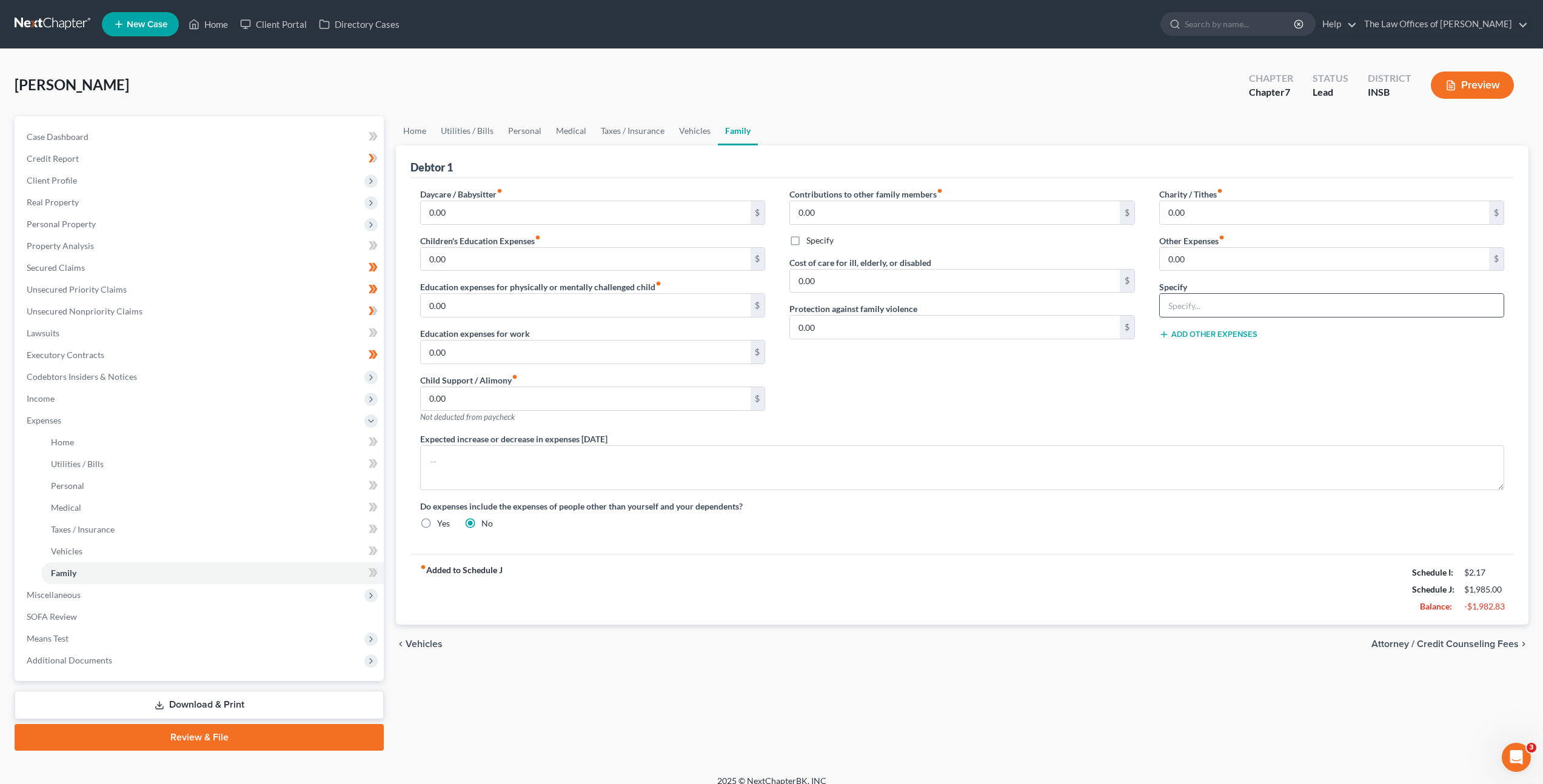
drag, startPoint x: 1237, startPoint y: 306, endPoint x: 1304, endPoint y: 306, distance: 67.0
click at [1237, 305] on input "text" at bounding box center [1332, 305] width 344 height 23
type input "Pet Expenses"
click at [1077, 465] on textarea at bounding box center [962, 468] width 1084 height 45
drag, startPoint x: 1074, startPoint y: 440, endPoint x: 1074, endPoint y: 391, distance: 49.0
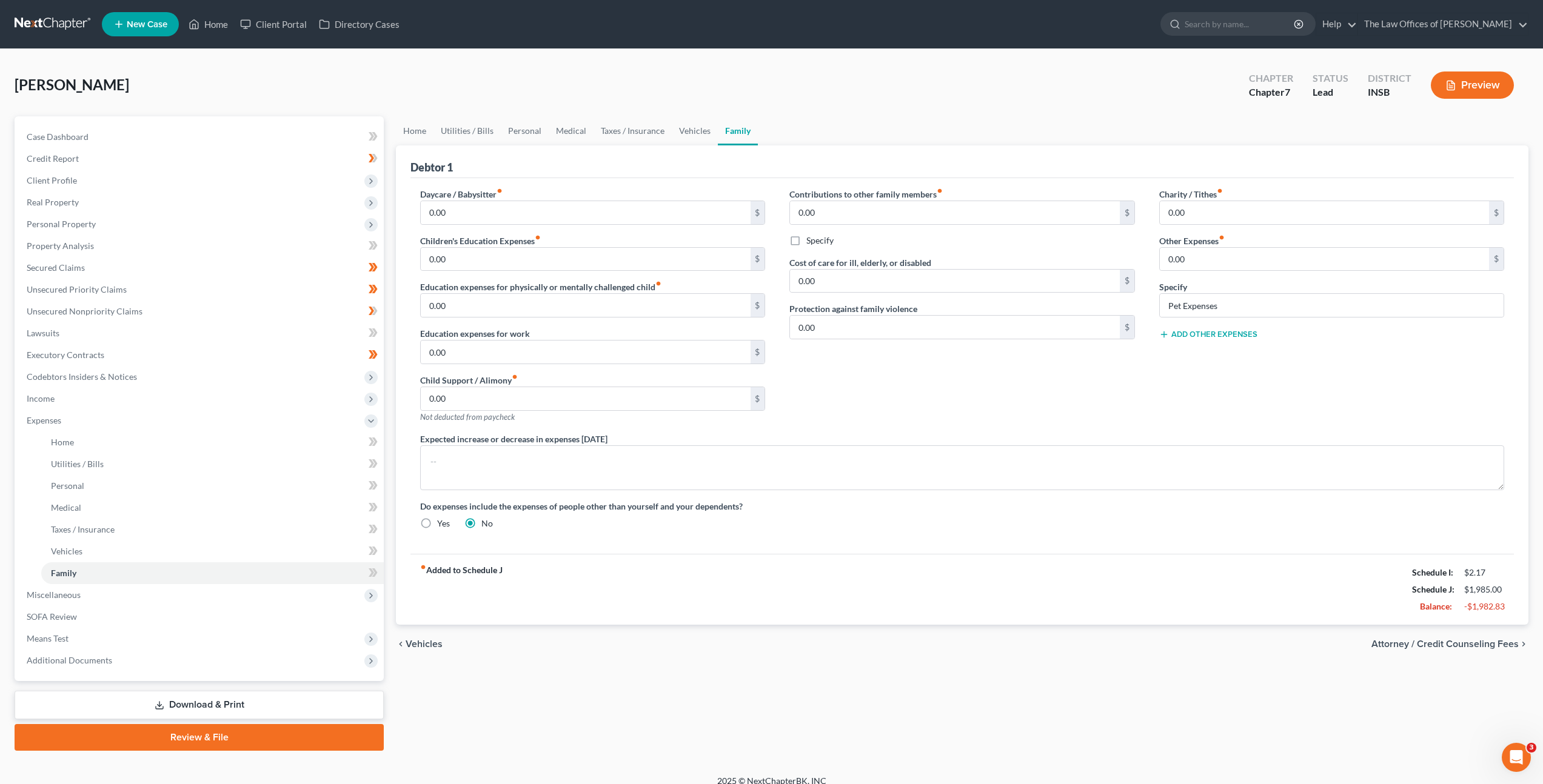
click at [1074, 440] on div "Expected increase or decrease in expenses within one year" at bounding box center [962, 461] width 1108 height 57
click at [1074, 388] on div "Contributions to other family members fiber_manual_record 0.00 $ Specify Cost o…" at bounding box center [962, 310] width 369 height 245
click at [475, 131] on link "Utilities / Bills" at bounding box center [467, 131] width 67 height 29
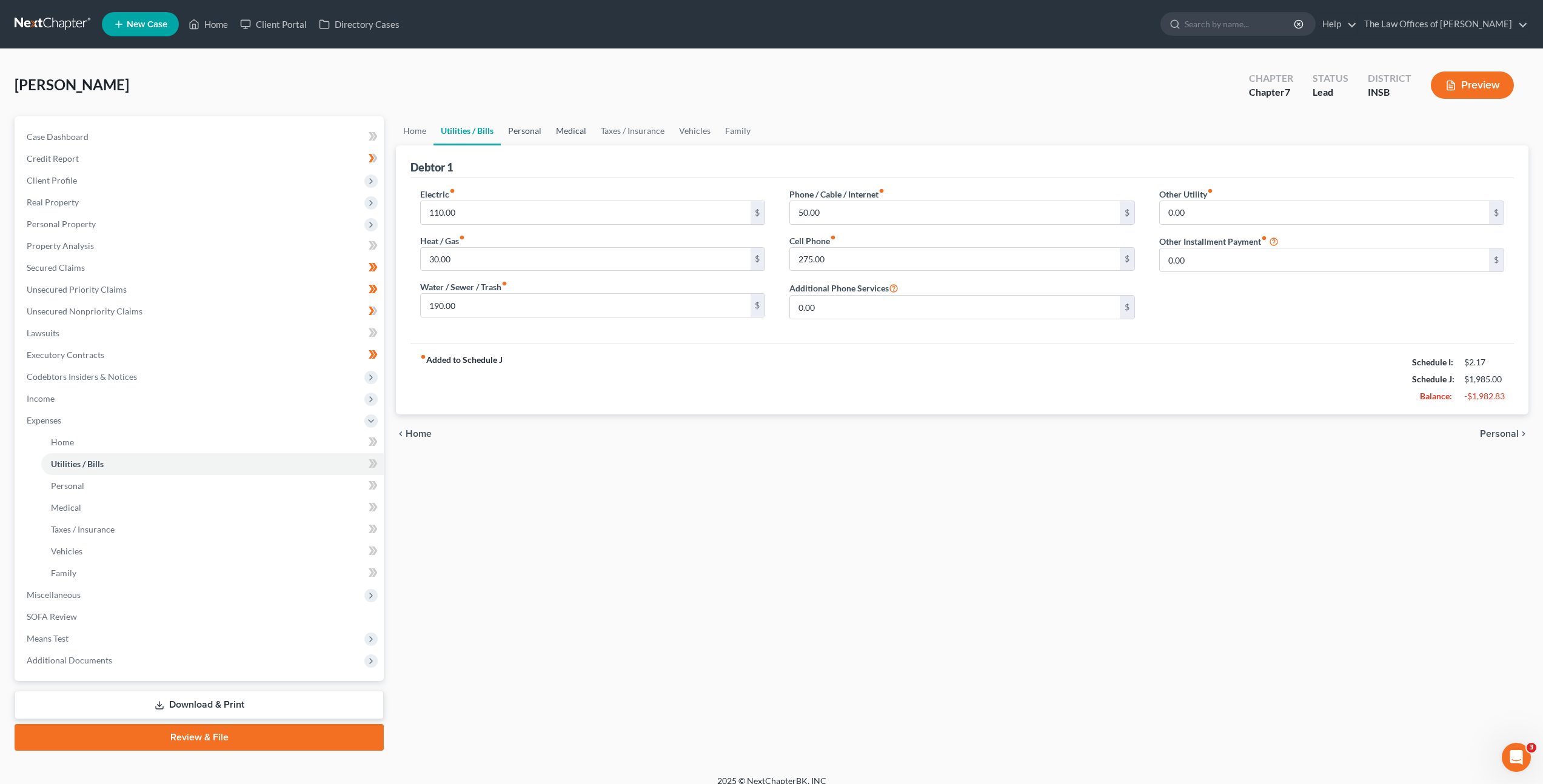
click at [520, 130] on link "Personal" at bounding box center [525, 131] width 48 height 29
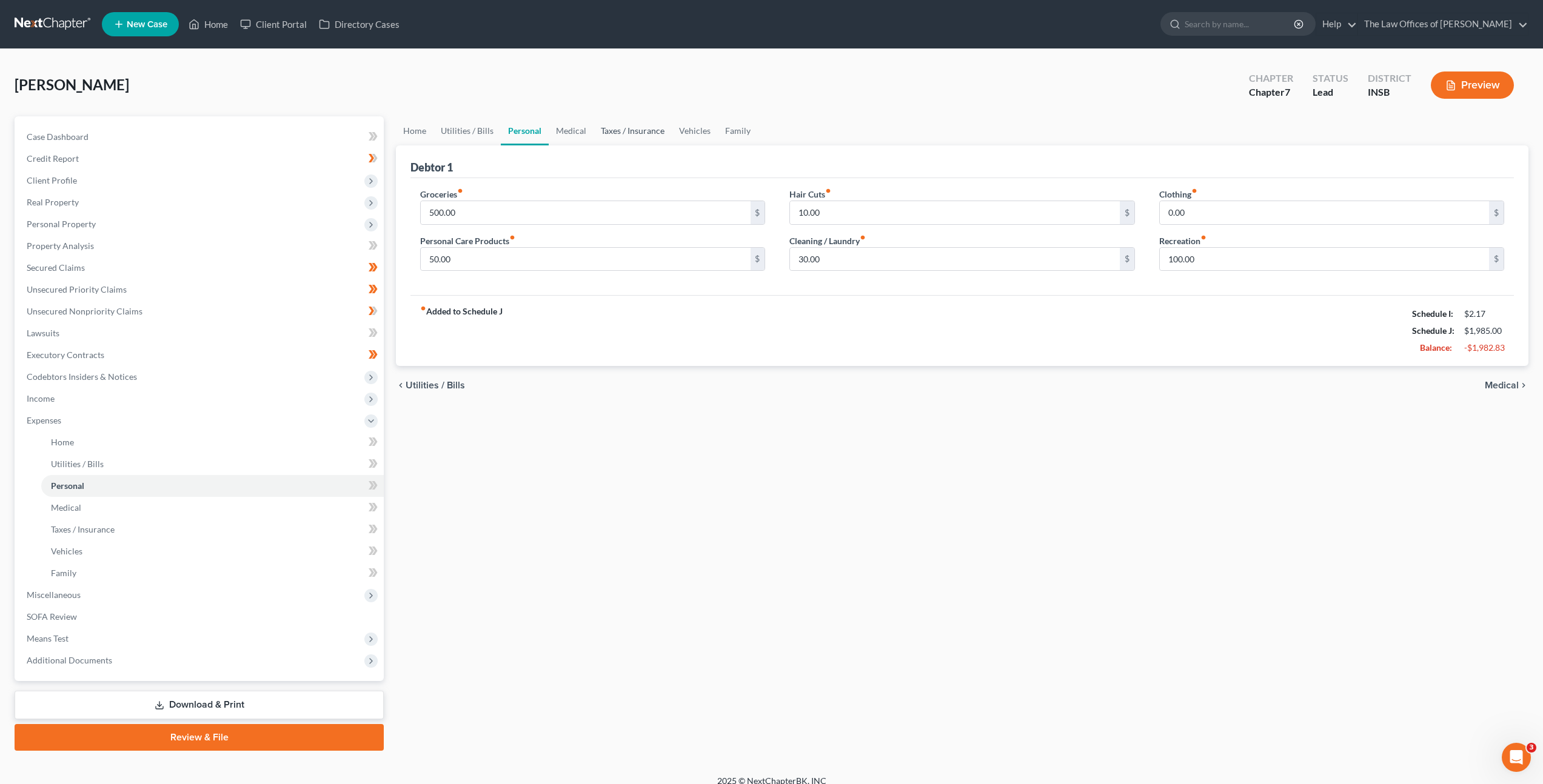
click at [602, 127] on link "Taxes / Insurance" at bounding box center [632, 131] width 78 height 29
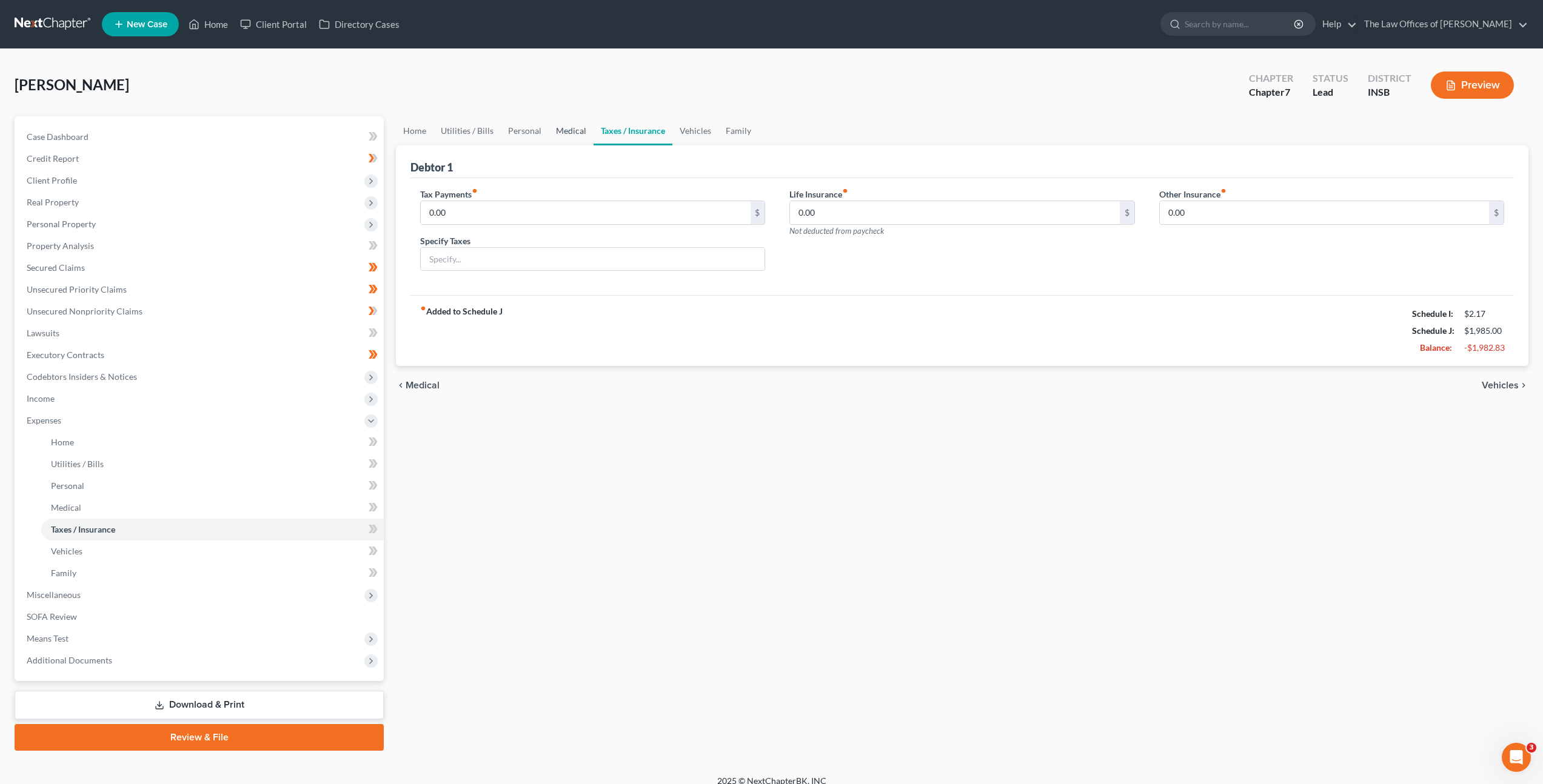
click at [571, 130] on link "Medical" at bounding box center [571, 131] width 45 height 29
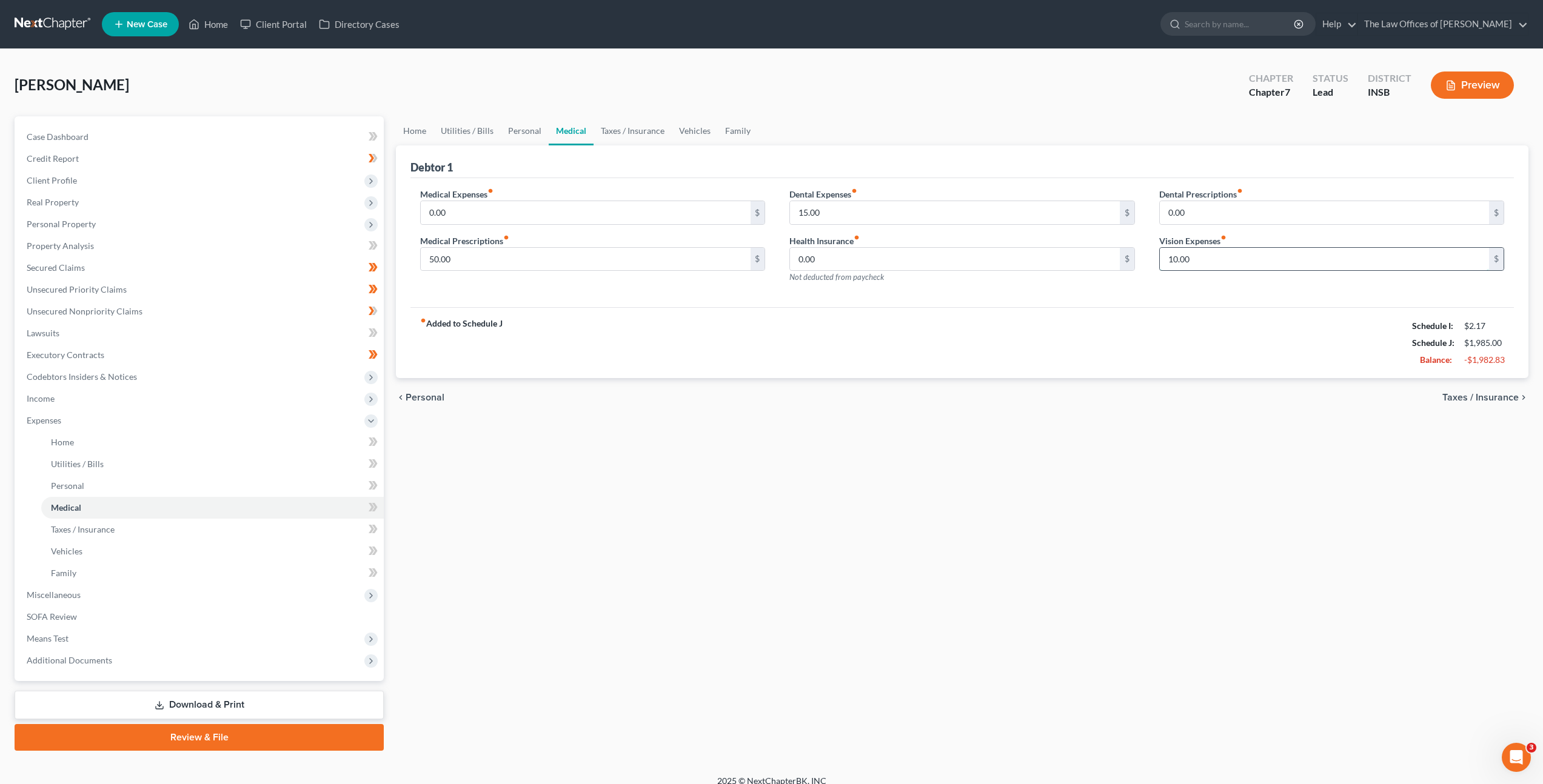
click at [1201, 260] on input "10.00" at bounding box center [1324, 260] width 329 height 23
type input "14"
click at [884, 426] on div "Home Utilities / Bills Personal Medical Taxes / Insurance Vehicles Family Debto…" at bounding box center [962, 433] width 1145 height 634
click at [709, 123] on link "Vehicles" at bounding box center [694, 131] width 46 height 29
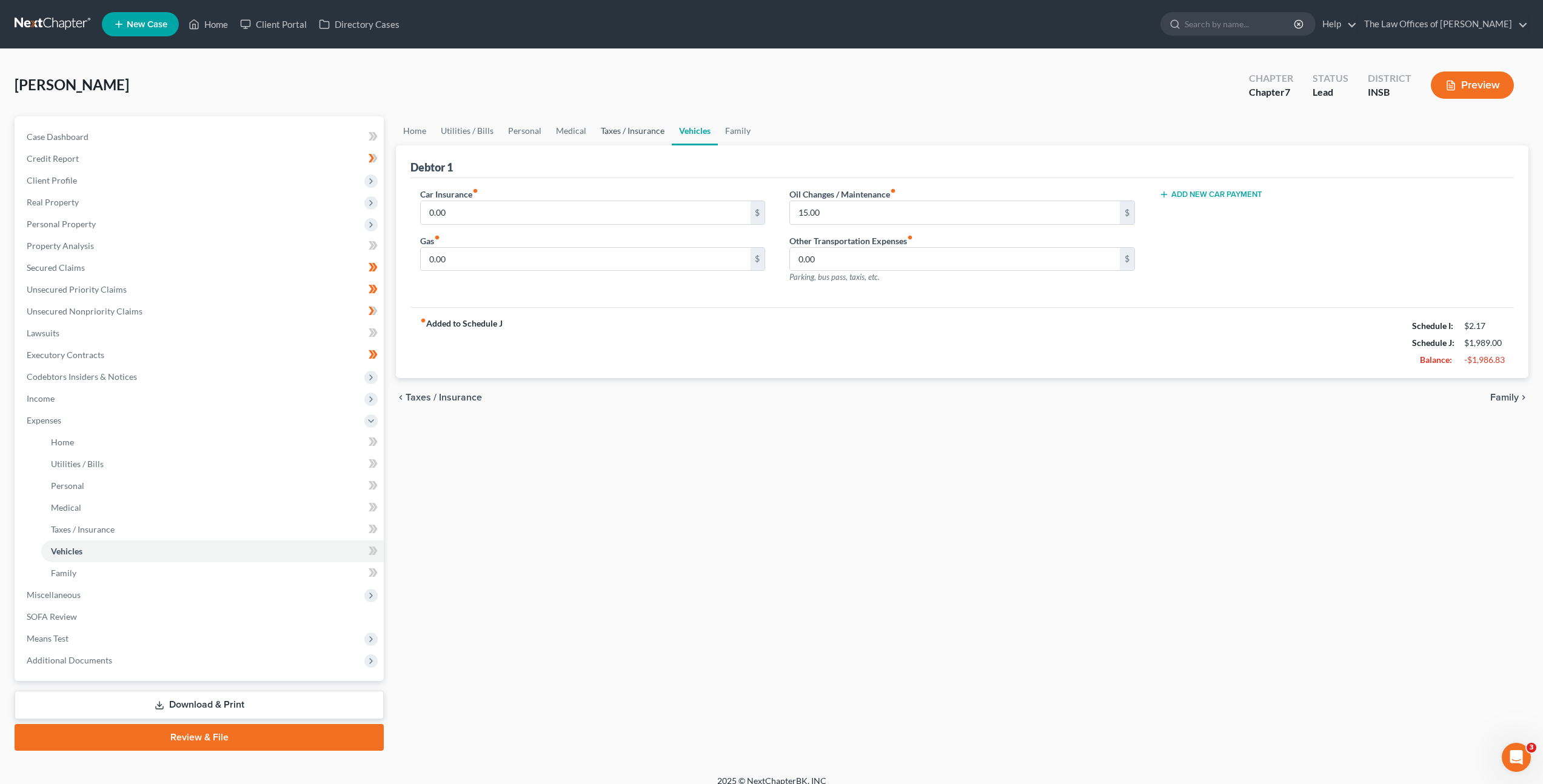
click at [636, 134] on link "Taxes / Insurance" at bounding box center [632, 131] width 78 height 29
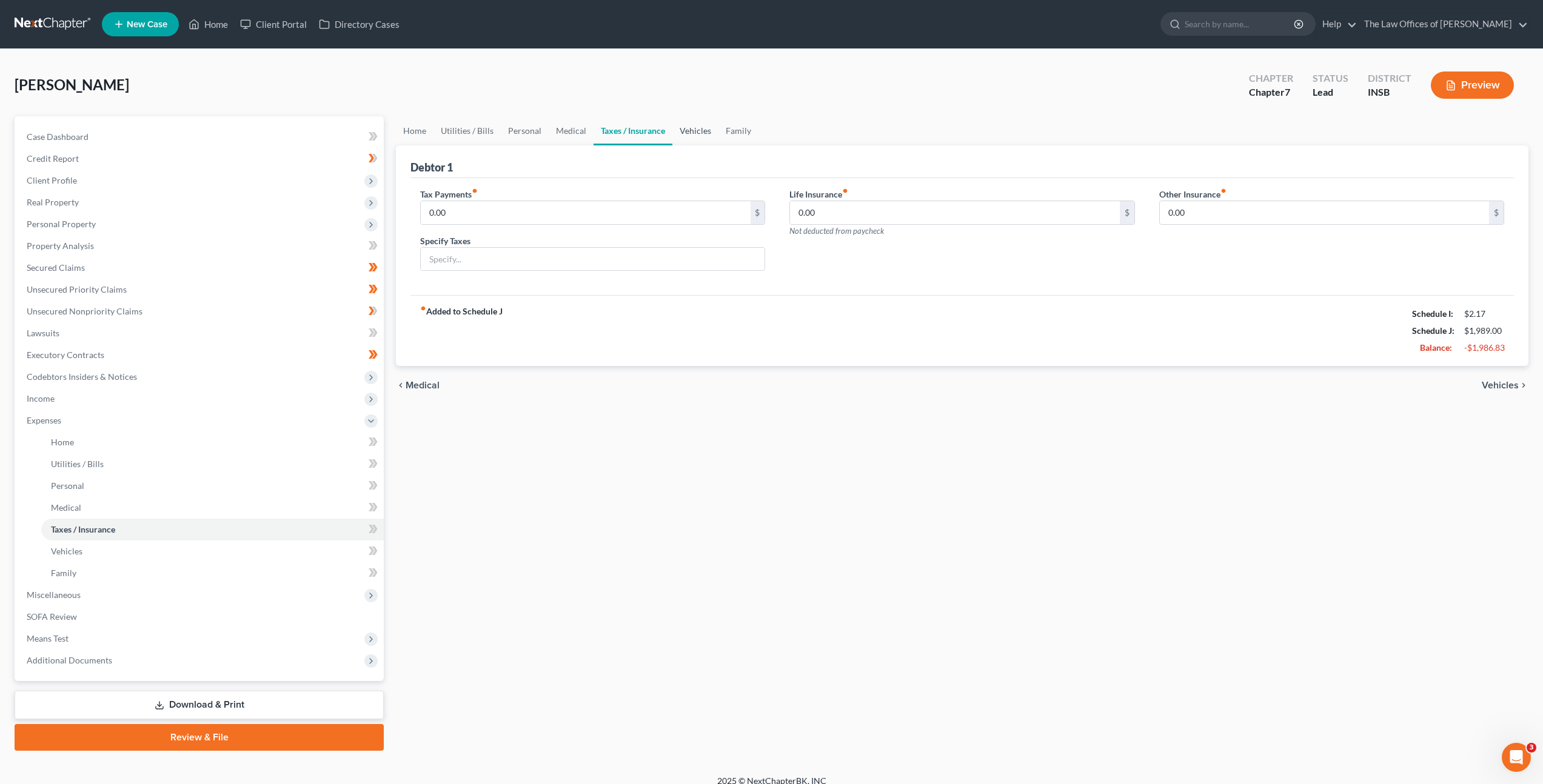
click at [688, 132] on link "Vehicles" at bounding box center [695, 131] width 46 height 29
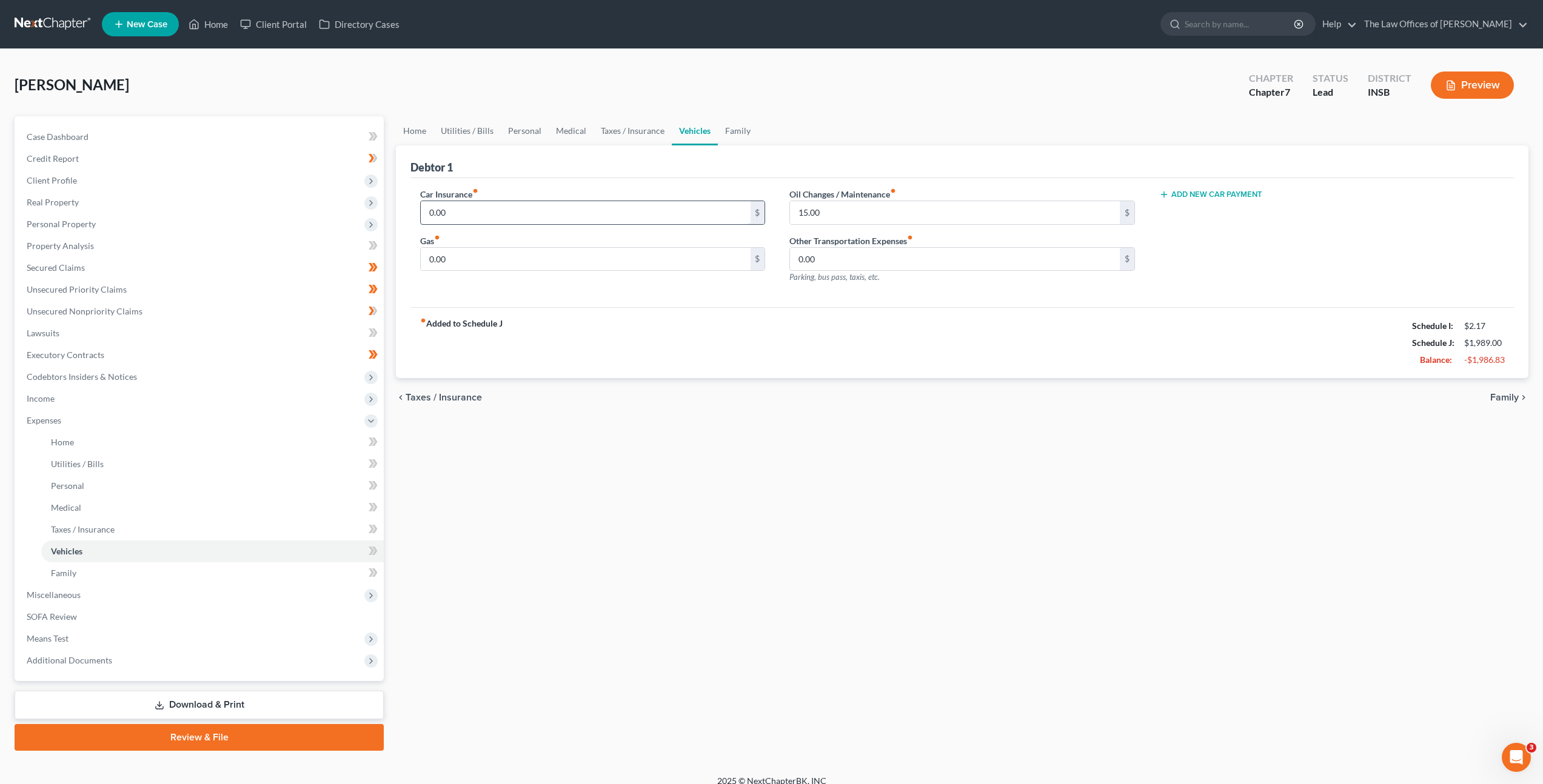
click at [628, 215] on input "0.00" at bounding box center [585, 213] width 329 height 23
click at [525, 221] on input "0.00" at bounding box center [585, 213] width 329 height 23
drag, startPoint x: 476, startPoint y: 260, endPoint x: 516, endPoint y: 256, distance: 40.2
click at [476, 260] on input "0.00" at bounding box center [585, 260] width 329 height 23
click at [453, 235] on div "Gas fiber_manual_record 0.00 $" at bounding box center [593, 253] width 345 height 37
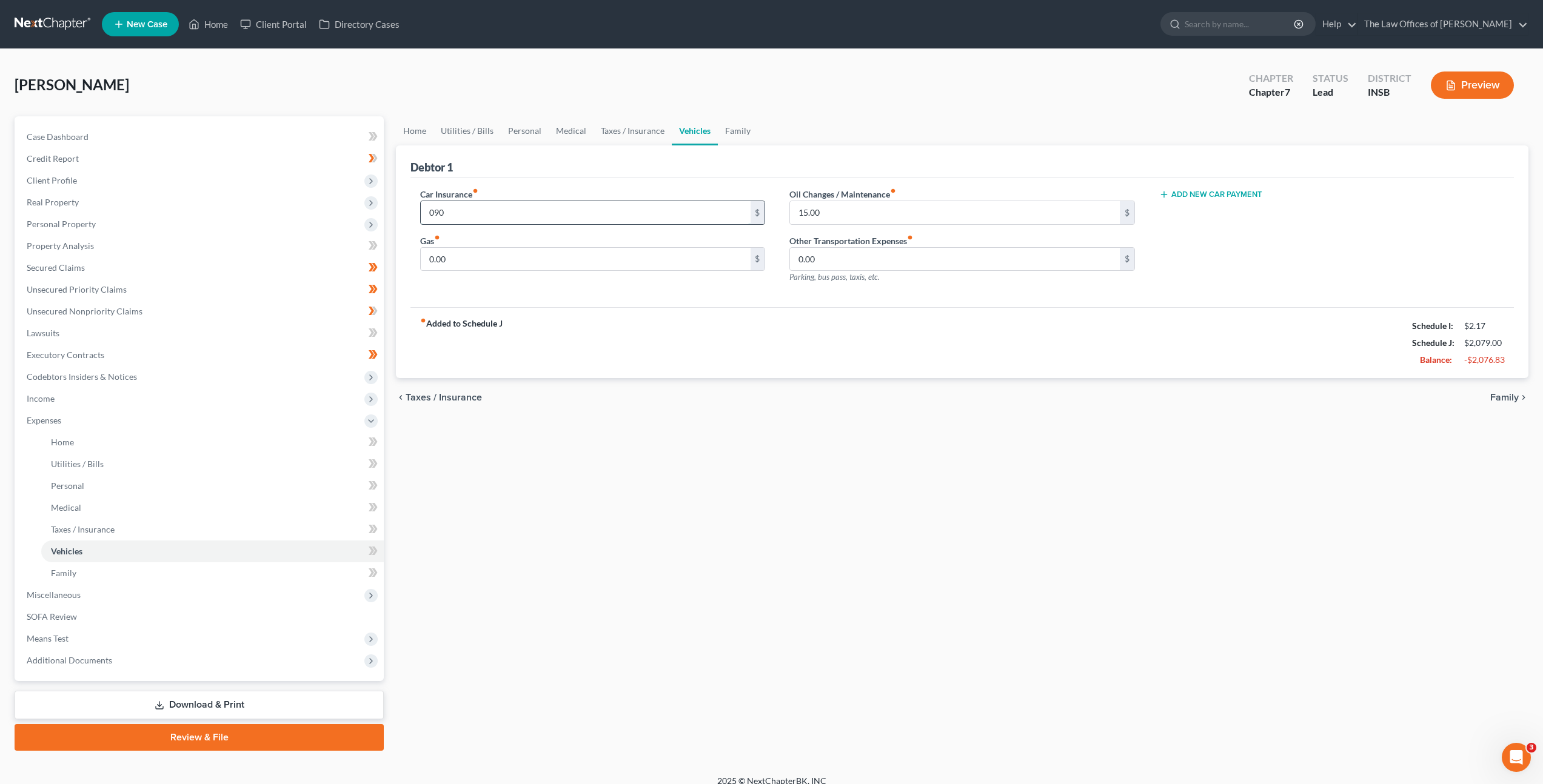
click at [461, 216] on input "090" at bounding box center [585, 213] width 329 height 23
type input "90"
click at [588, 296] on div "Car Insurance fiber_manual_record 90 $ Gas fiber_manual_record 0.00 $ Oil Chang…" at bounding box center [962, 243] width 1103 height 130
click at [575, 273] on div "Car Insurance fiber_manual_record 90 $ Gas fiber_manual_record 0.00 $" at bounding box center [593, 241] width 369 height 106
click at [555, 259] on input "0.00" at bounding box center [585, 260] width 329 height 23
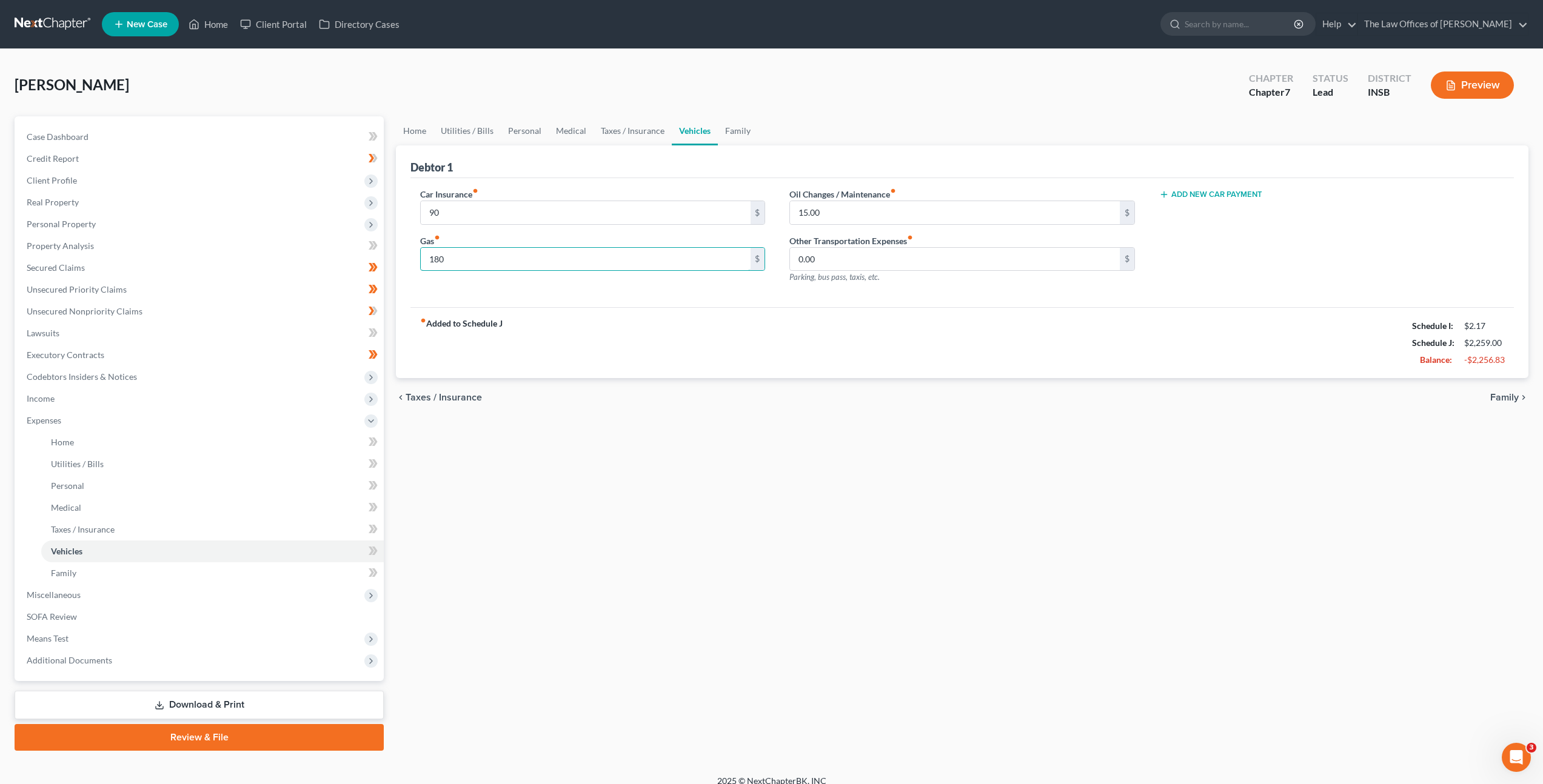
type input "180"
click at [910, 414] on div "chevron_left Taxes / Insurance Family chevron_right" at bounding box center [962, 397] width 1132 height 39
drag, startPoint x: 723, startPoint y: 129, endPoint x: 729, endPoint y: 134, distance: 7.8
click at [723, 130] on link "Family" at bounding box center [738, 131] width 40 height 29
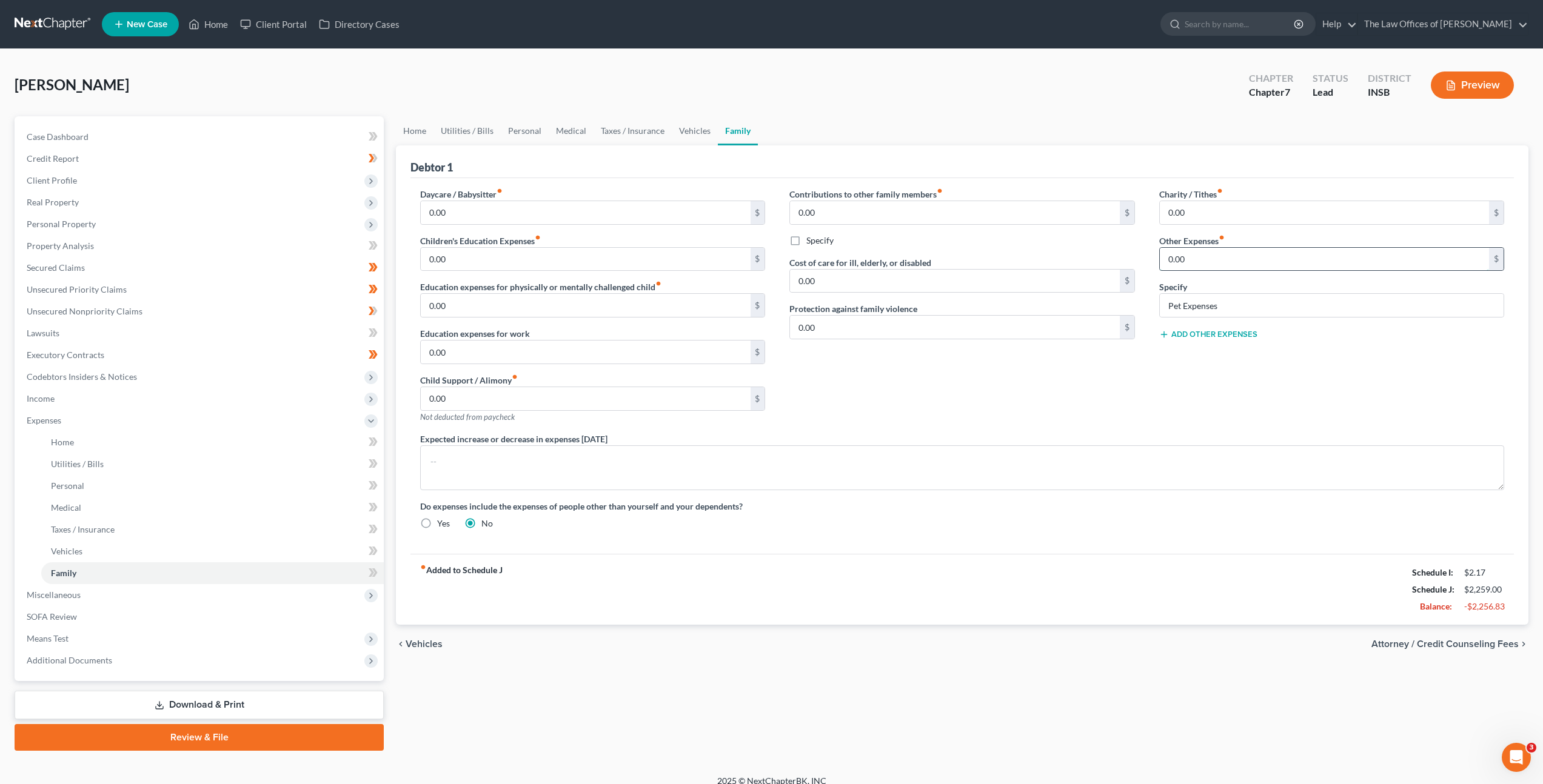
click at [1240, 262] on input "0.00" at bounding box center [1324, 260] width 329 height 23
click at [1211, 269] on input "0.00" at bounding box center [1324, 260] width 329 height 23
drag, startPoint x: 1211, startPoint y: 265, endPoint x: 1002, endPoint y: 235, distance: 211.1
click at [1003, 234] on div "Daycare / Babysitter fiber_manual_record 0.00 $ Children's Education Expenses f…" at bounding box center [962, 363] width 1108 height 351
click at [377, 573] on icon at bounding box center [373, 573] width 9 height 15
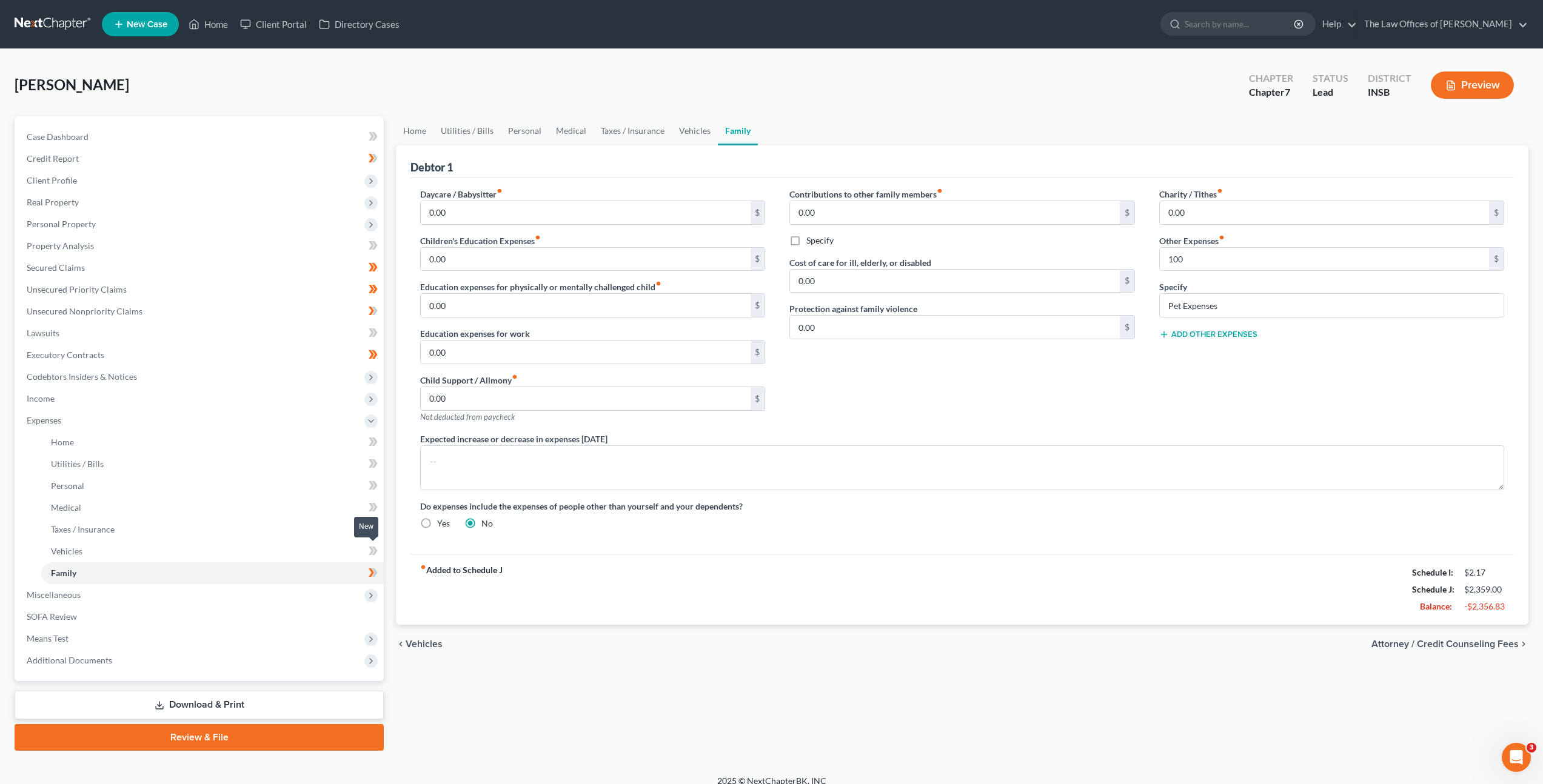
click at [378, 543] on span at bounding box center [373, 552] width 21 height 18
click at [372, 526] on icon at bounding box center [373, 529] width 9 height 15
click at [375, 510] on icon at bounding box center [375, 507] width 6 height 8
click at [371, 482] on icon at bounding box center [371, 485] width 6 height 8
click at [367, 463] on span at bounding box center [373, 465] width 21 height 18
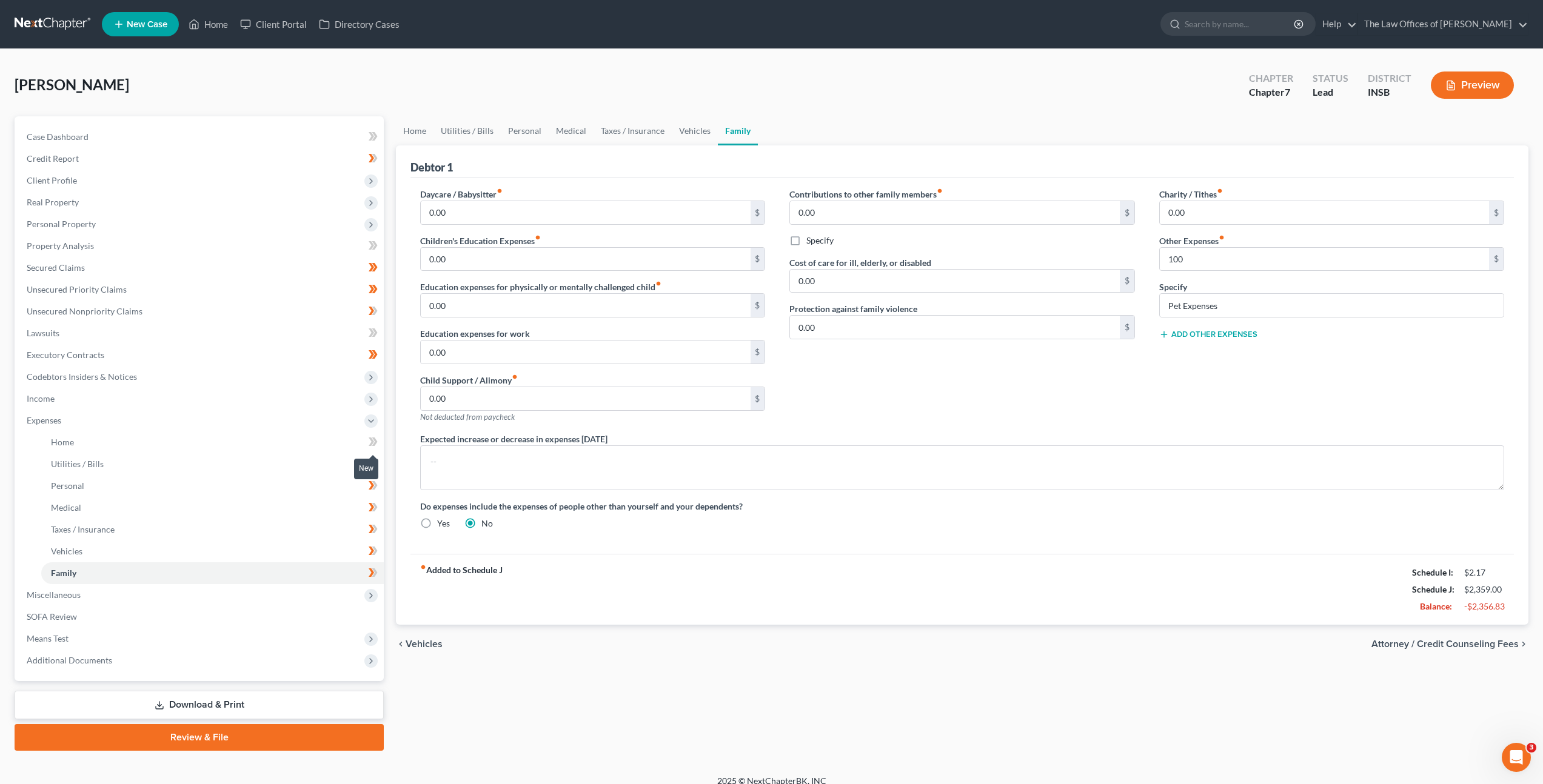
click at [374, 440] on icon at bounding box center [375, 442] width 6 height 8
click at [275, 619] on link "SOFA Review" at bounding box center [201, 617] width 367 height 22
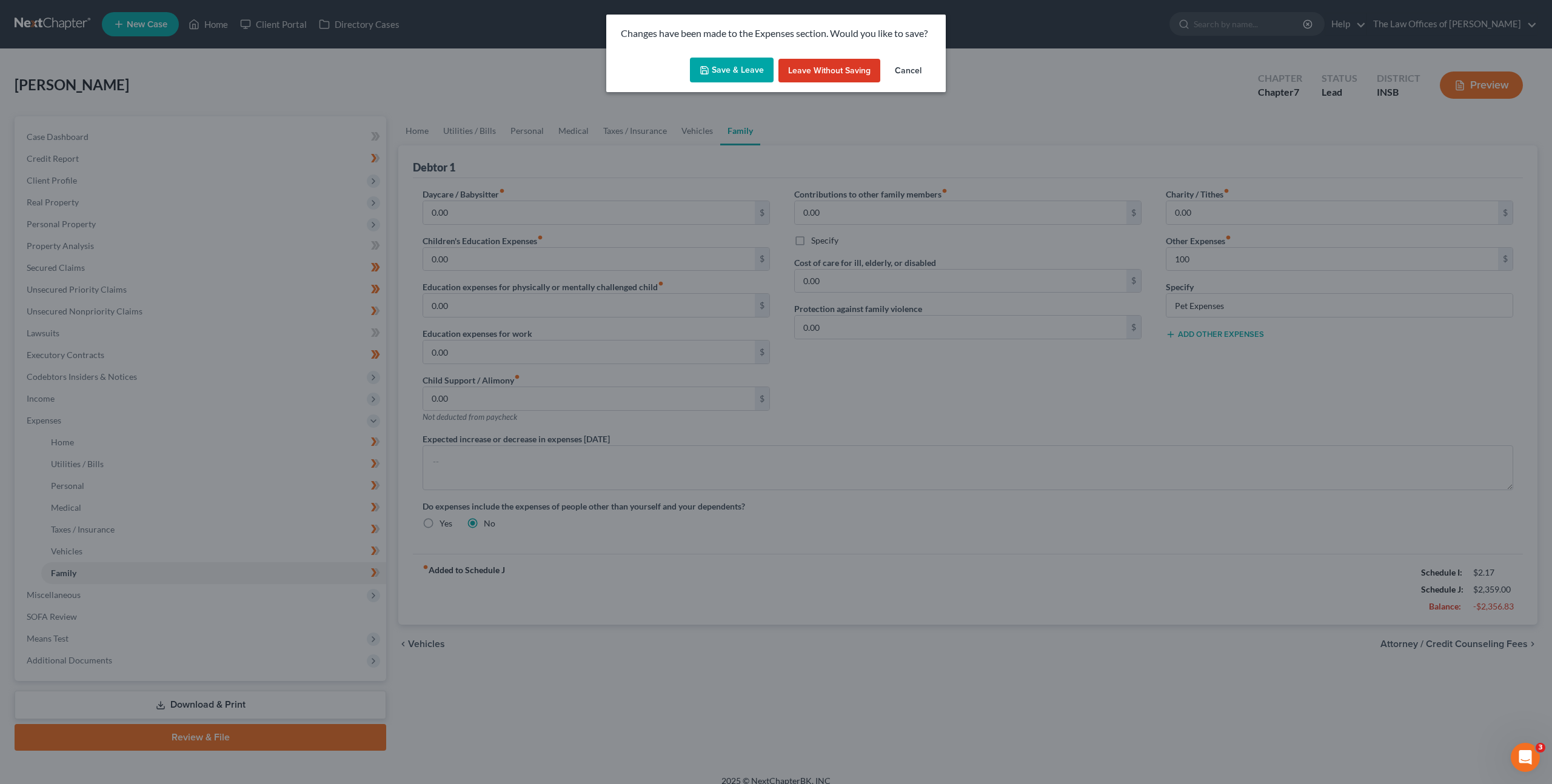
drag, startPoint x: 733, startPoint y: 59, endPoint x: 726, endPoint y: 69, distance: 12.2
click at [733, 59] on button "Save & Leave" at bounding box center [731, 70] width 83 height 25
type input "100.00"
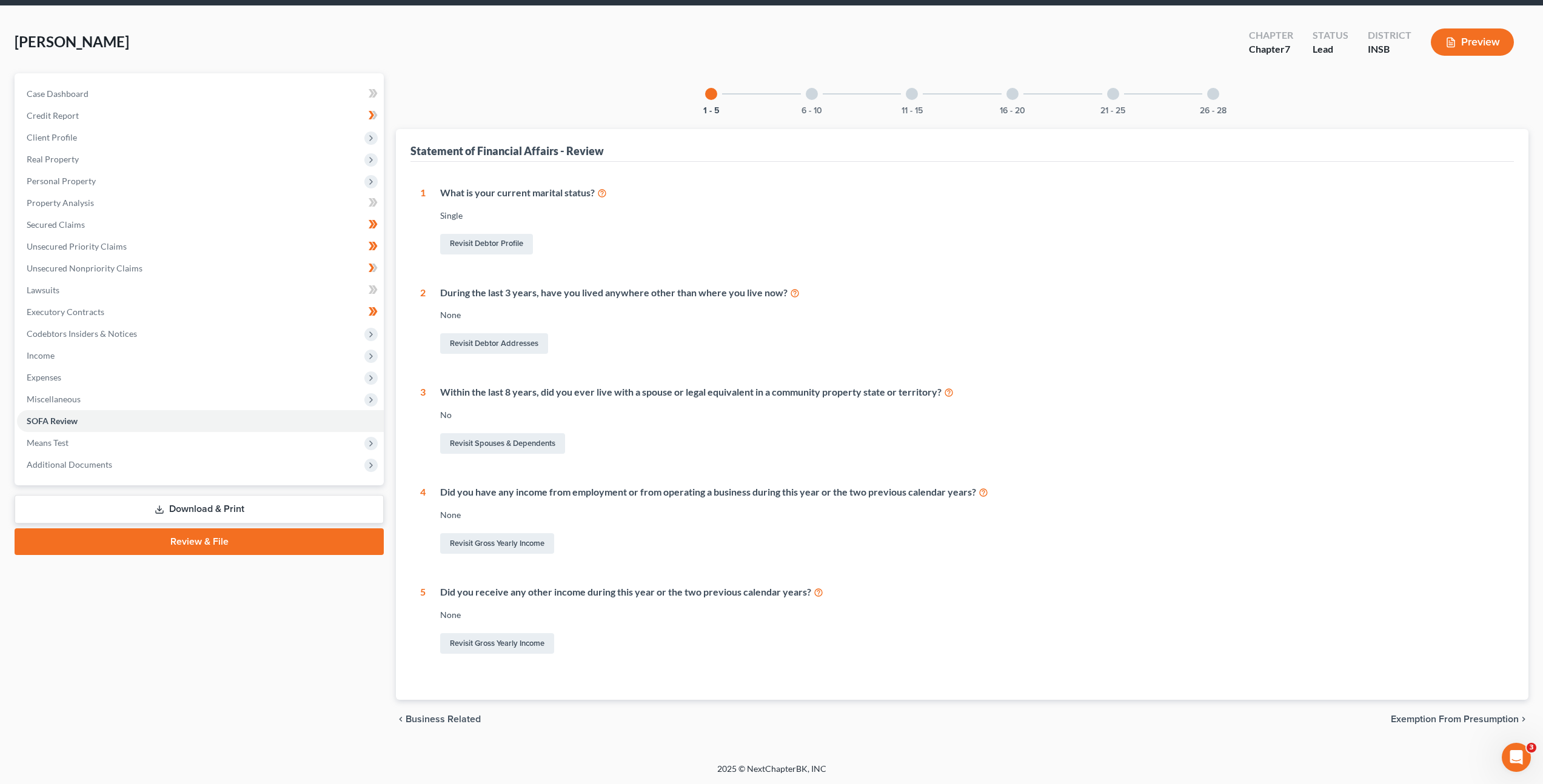
scroll to position [44, 0]
click at [801, 95] on div "6 - 10" at bounding box center [812, 93] width 41 height 41
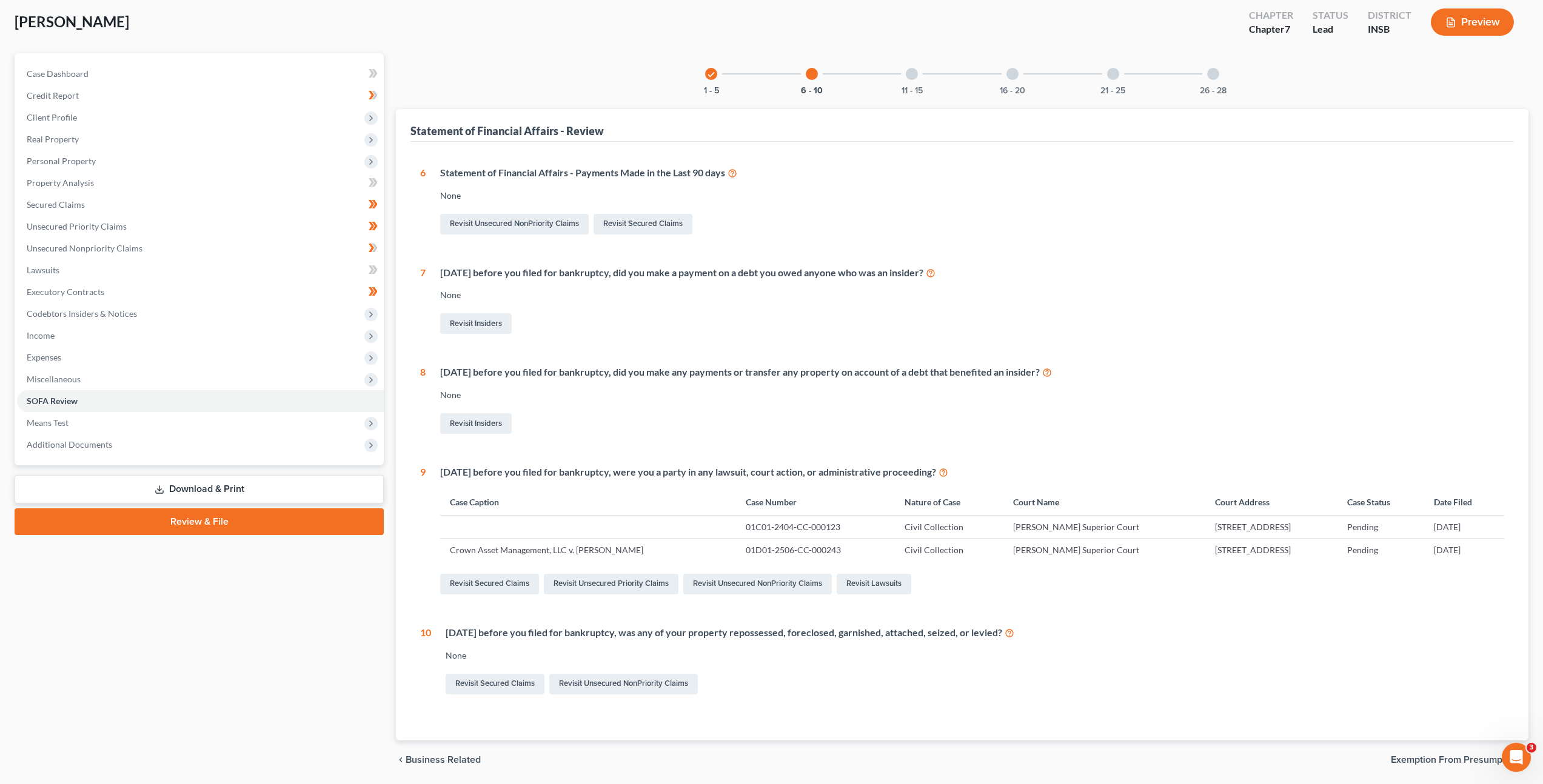
scroll to position [64, 0]
click at [913, 73] on div at bounding box center [912, 73] width 12 height 12
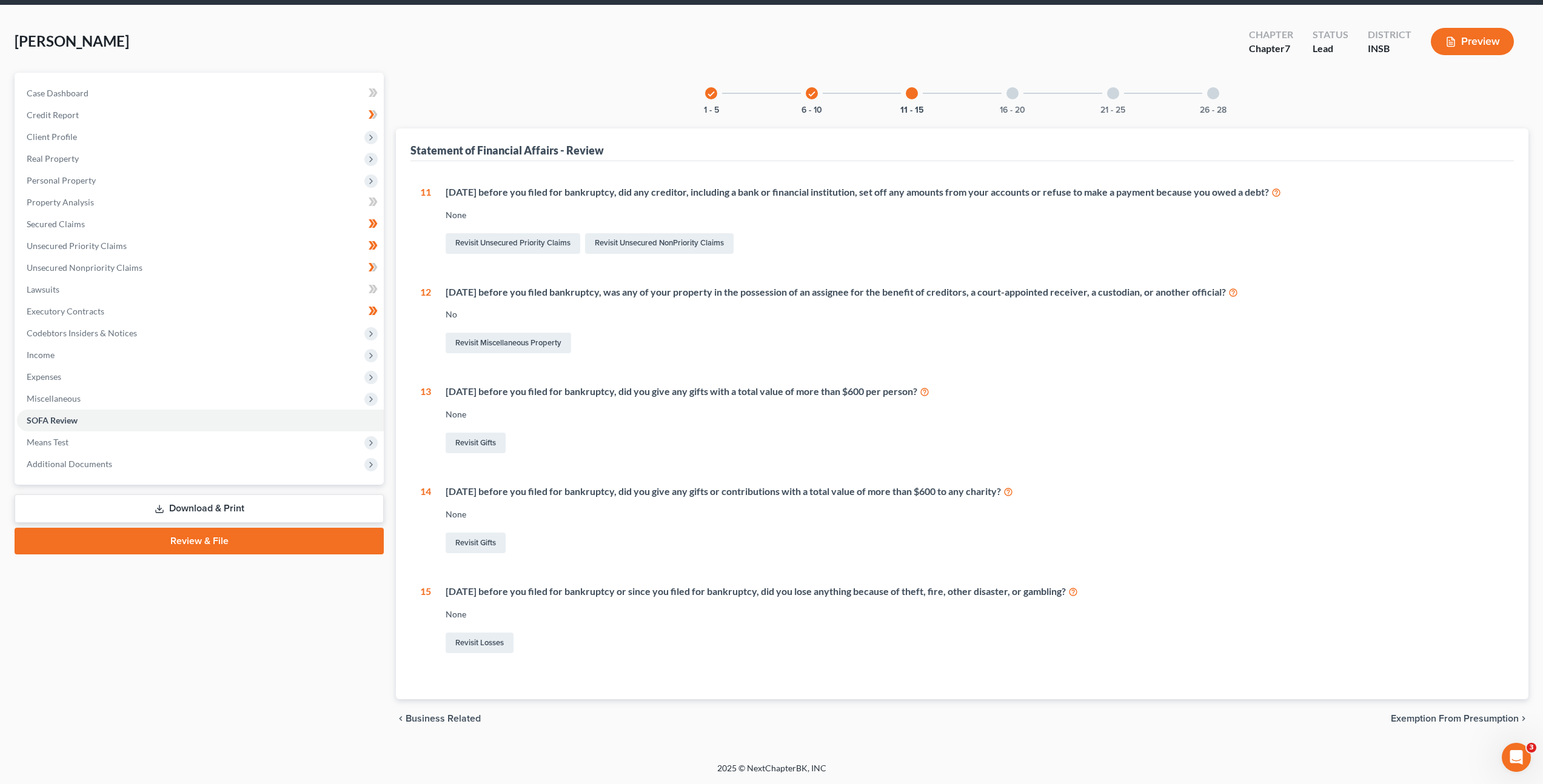
scroll to position [44, 0]
click at [1010, 97] on div at bounding box center [1012, 93] width 12 height 12
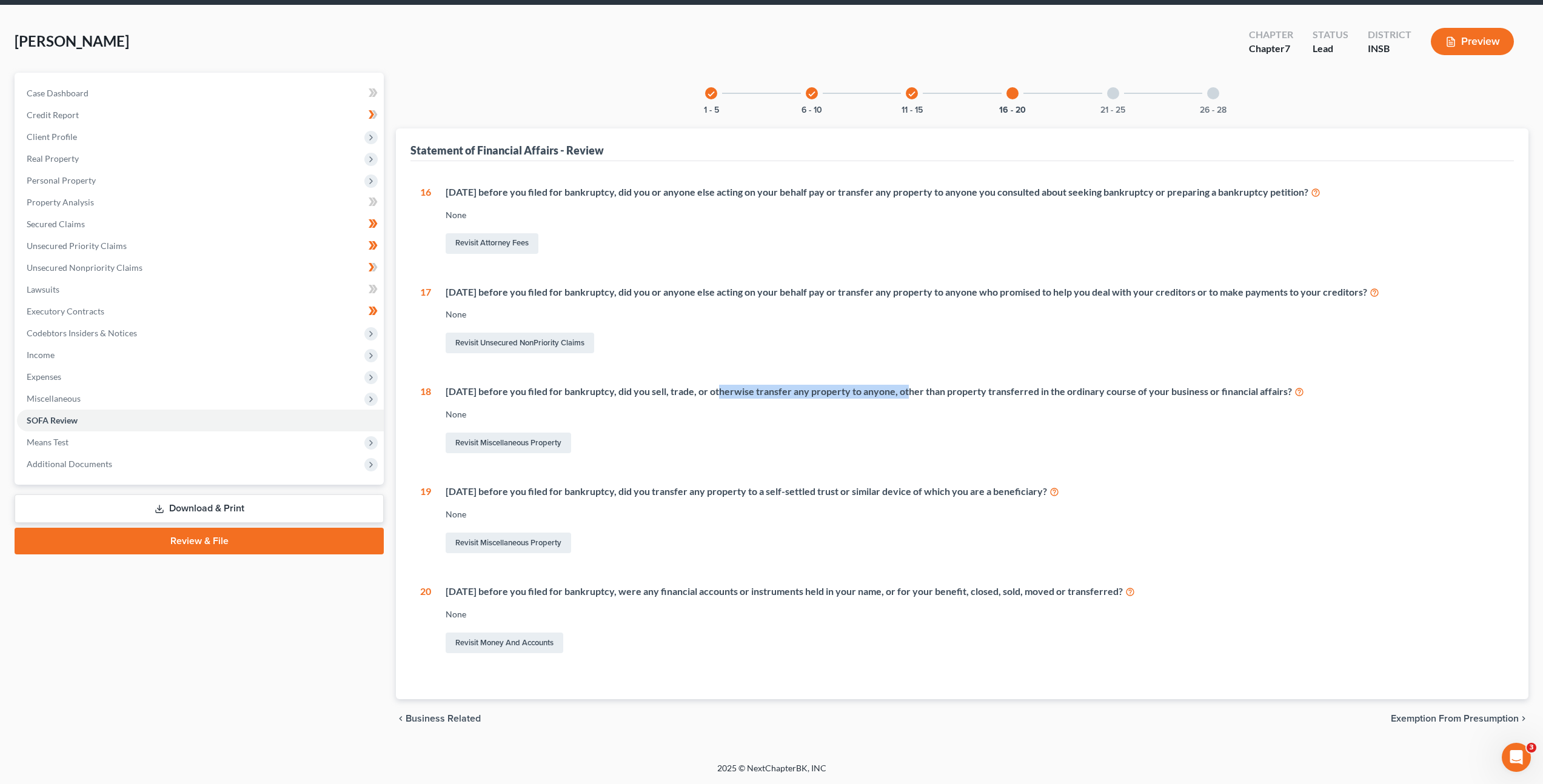
drag, startPoint x: 749, startPoint y: 388, endPoint x: 894, endPoint y: 407, distance: 146.2
click at [901, 393] on div "Within 2 years before you filed for bankruptcy, did you sell, trade, or otherwi…" at bounding box center [975, 392] width 1059 height 14
drag, startPoint x: 821, startPoint y: 480, endPoint x: 938, endPoint y: 479, distance: 117.0
click at [942, 478] on div "16 Within 1 year before you filed for bankruptcy, did you or anyone else acting…" at bounding box center [962, 420] width 1084 height 470
drag, startPoint x: 640, startPoint y: 487, endPoint x: 1013, endPoint y: 488, distance: 373.0
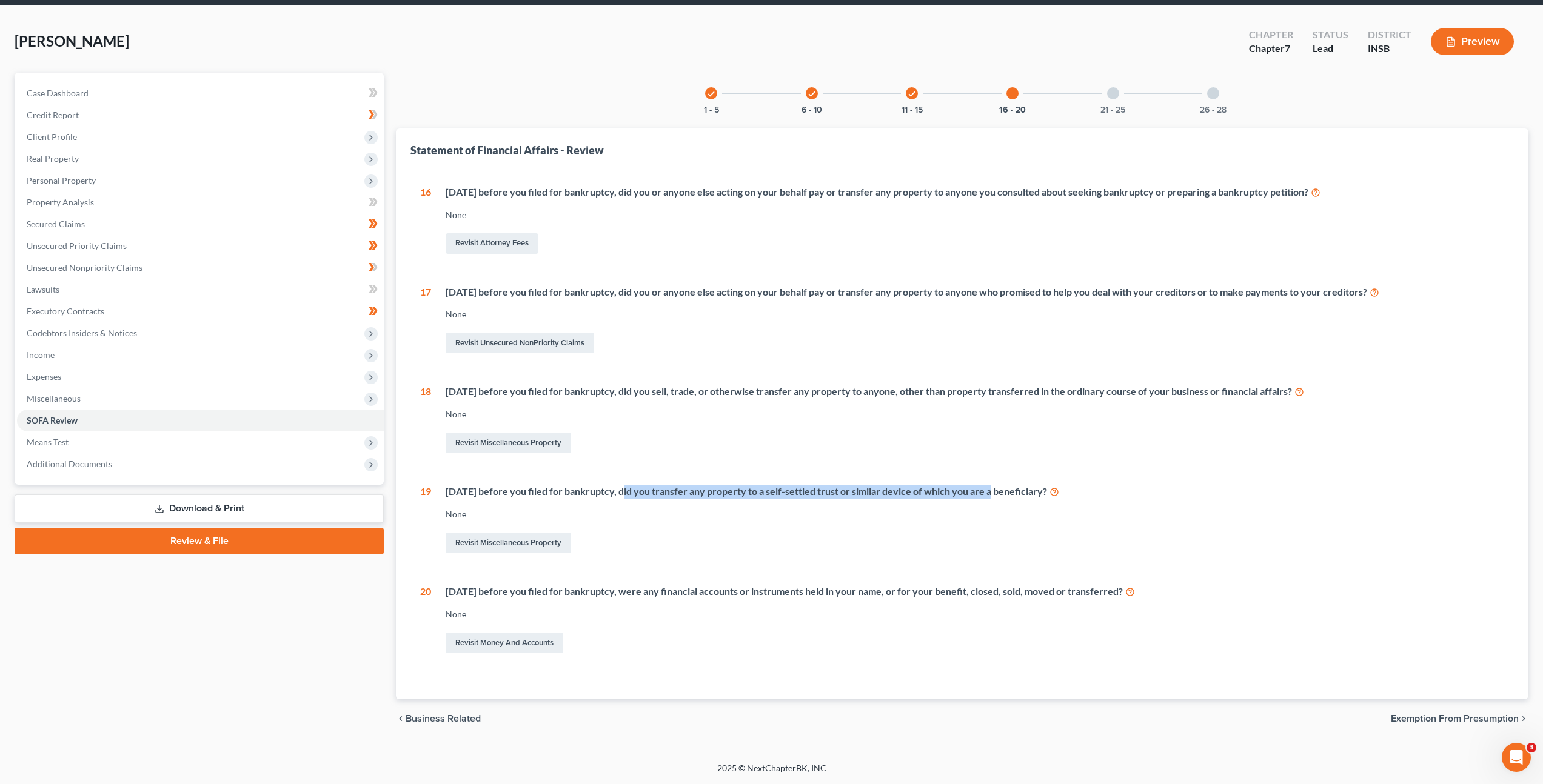
click at [991, 491] on div "Within 10 years before you filed for bankruptcy, did you transfer any property …" at bounding box center [975, 492] width 1059 height 14
click at [1090, 454] on div "Revisit Miscellaneous Property" at bounding box center [975, 443] width 1059 height 25
click at [1111, 92] on div at bounding box center [1113, 93] width 12 height 12
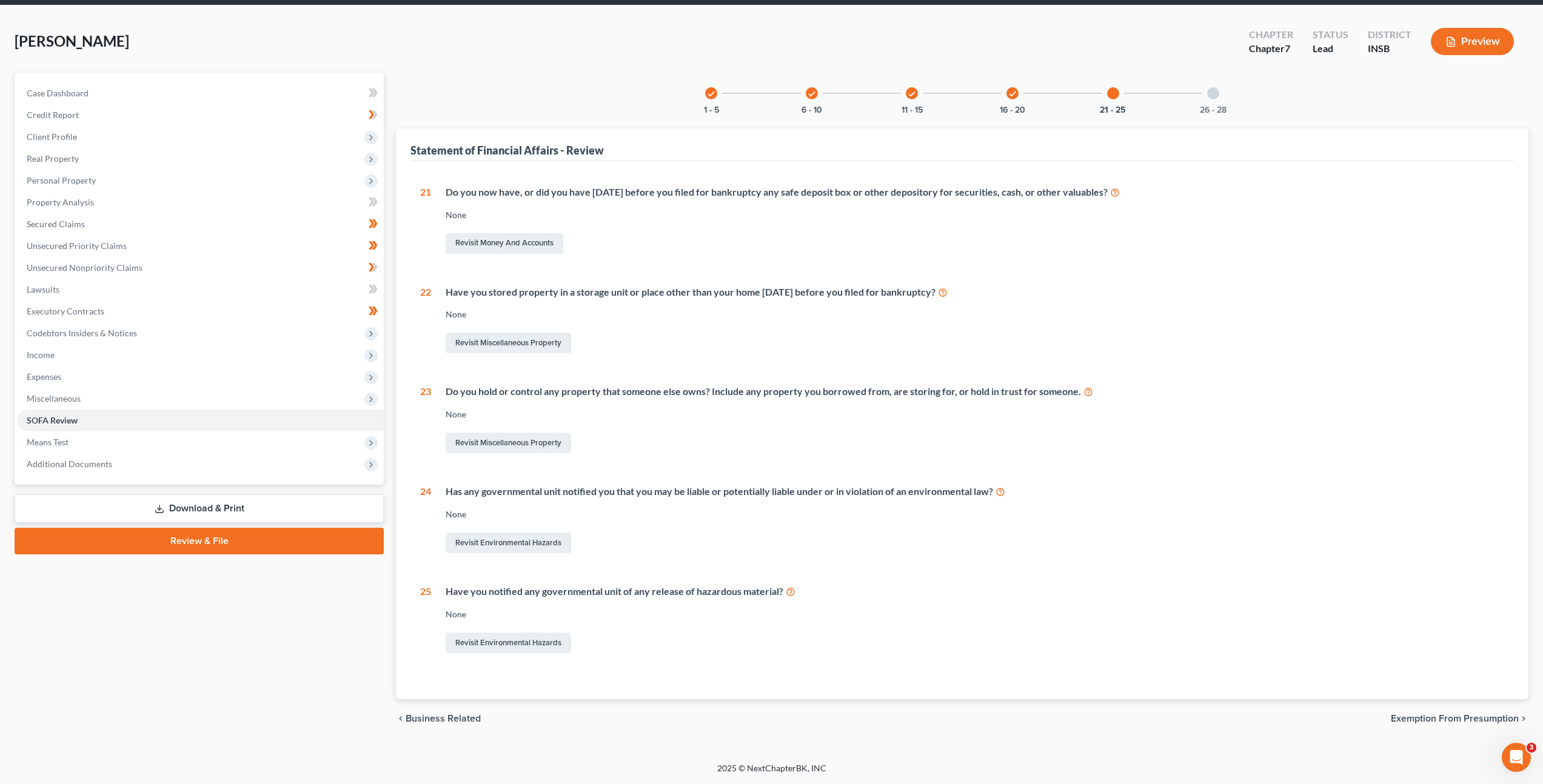
click at [1210, 101] on div "26 - 28" at bounding box center [1213, 93] width 41 height 41
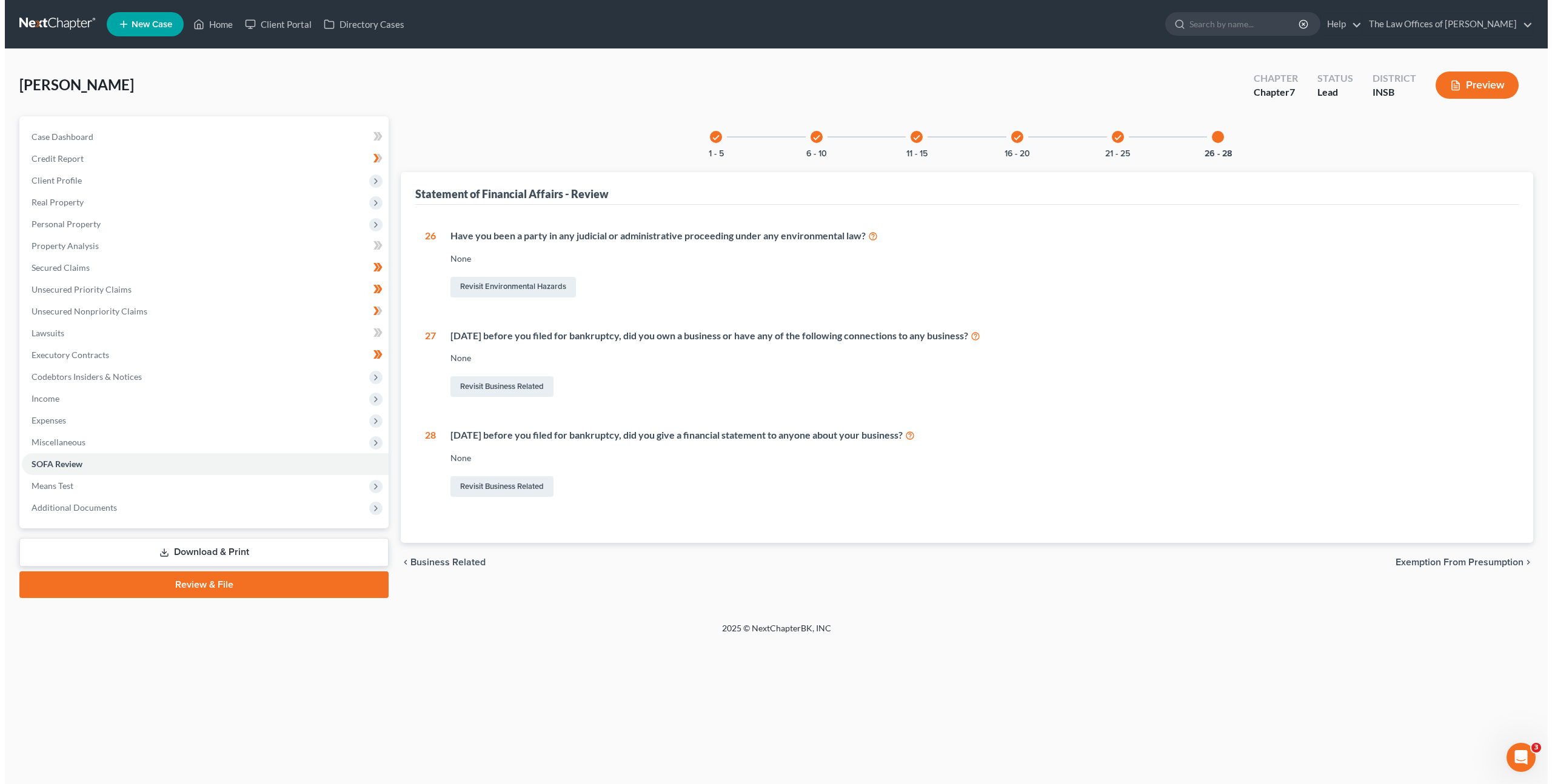
scroll to position [0, 0]
click at [145, 444] on span "Miscellaneous" at bounding box center [202, 442] width 369 height 22
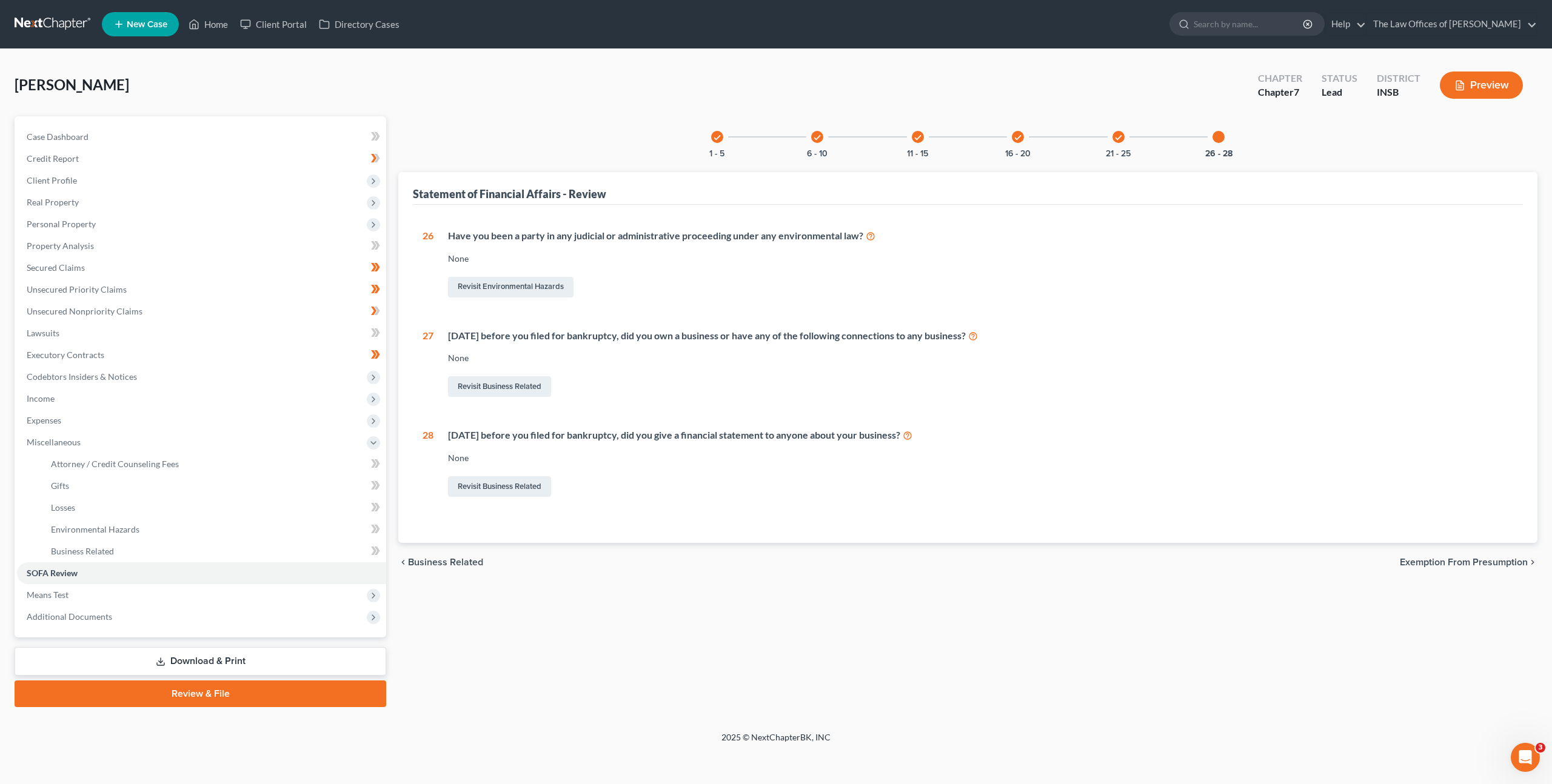
click at [1010, 440] on div "Within 2 years before you filed for bankruptcy, did you give a financial statem…" at bounding box center [980, 435] width 1065 height 14
click at [405, 108] on div "Costello, Louisa Upgraded Chapter Chapter 7 Status Lead District INSB Preview" at bounding box center [776, 90] width 1523 height 53
click at [52, 120] on div "Case Dashboard Payments Invoices Payments Payments Credit Report Client Profile…" at bounding box center [201, 377] width 372 height 521
click at [1047, 281] on div "Revisit Environmental Hazards" at bounding box center [980, 287] width 1065 height 25
click at [730, 642] on div "check 1 - 5 check 6 - 10 check 11 - 15 check 16 - 20 check 21 - 25 26 - 28 Stat…" at bounding box center [968, 412] width 1152 height 591
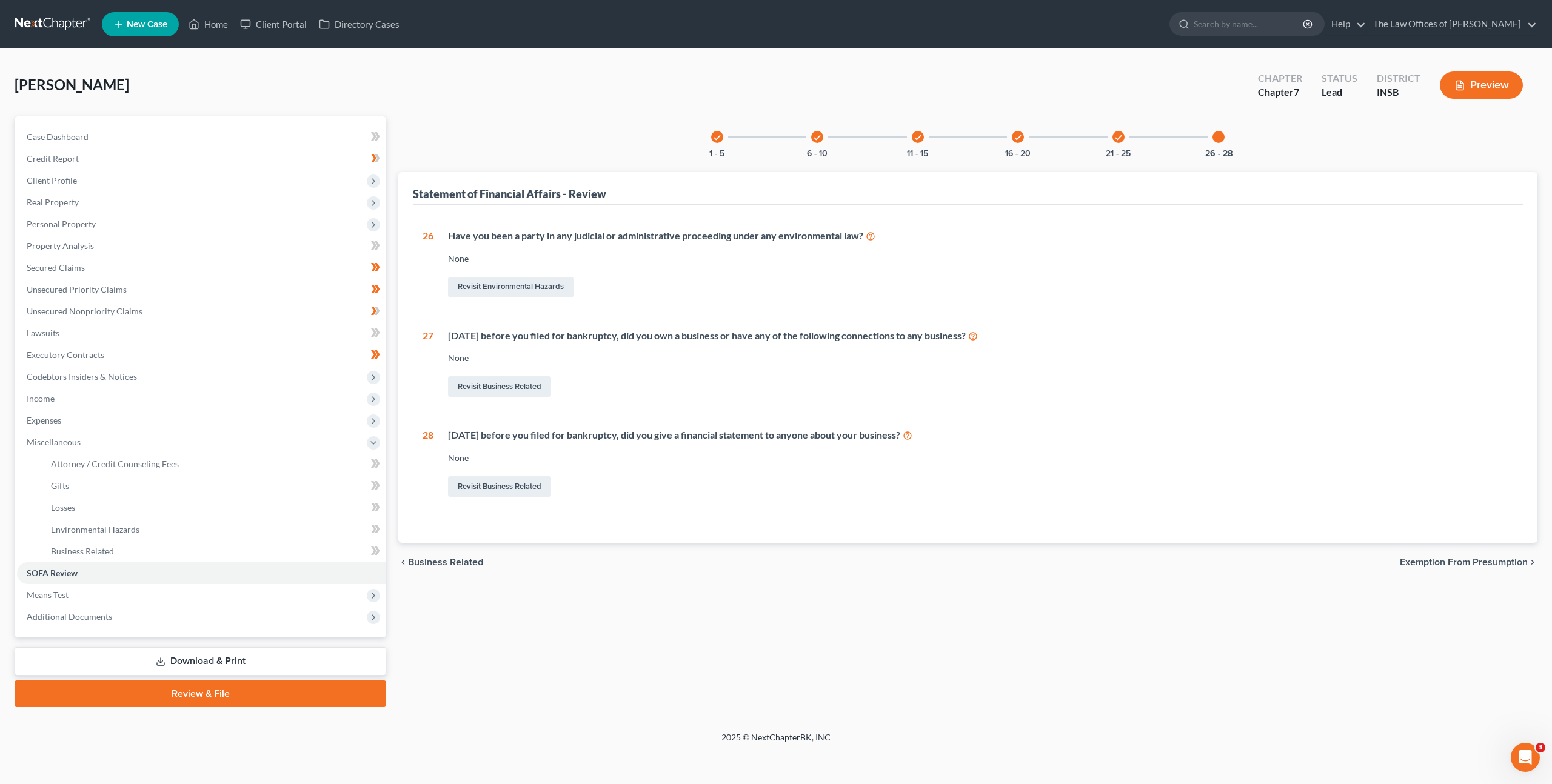
click at [786, 550] on div "chevron_left Business Related Exemption from Presumption chevron_right" at bounding box center [968, 562] width 1139 height 39
click at [52, 24] on link at bounding box center [53, 24] width 78 height 22
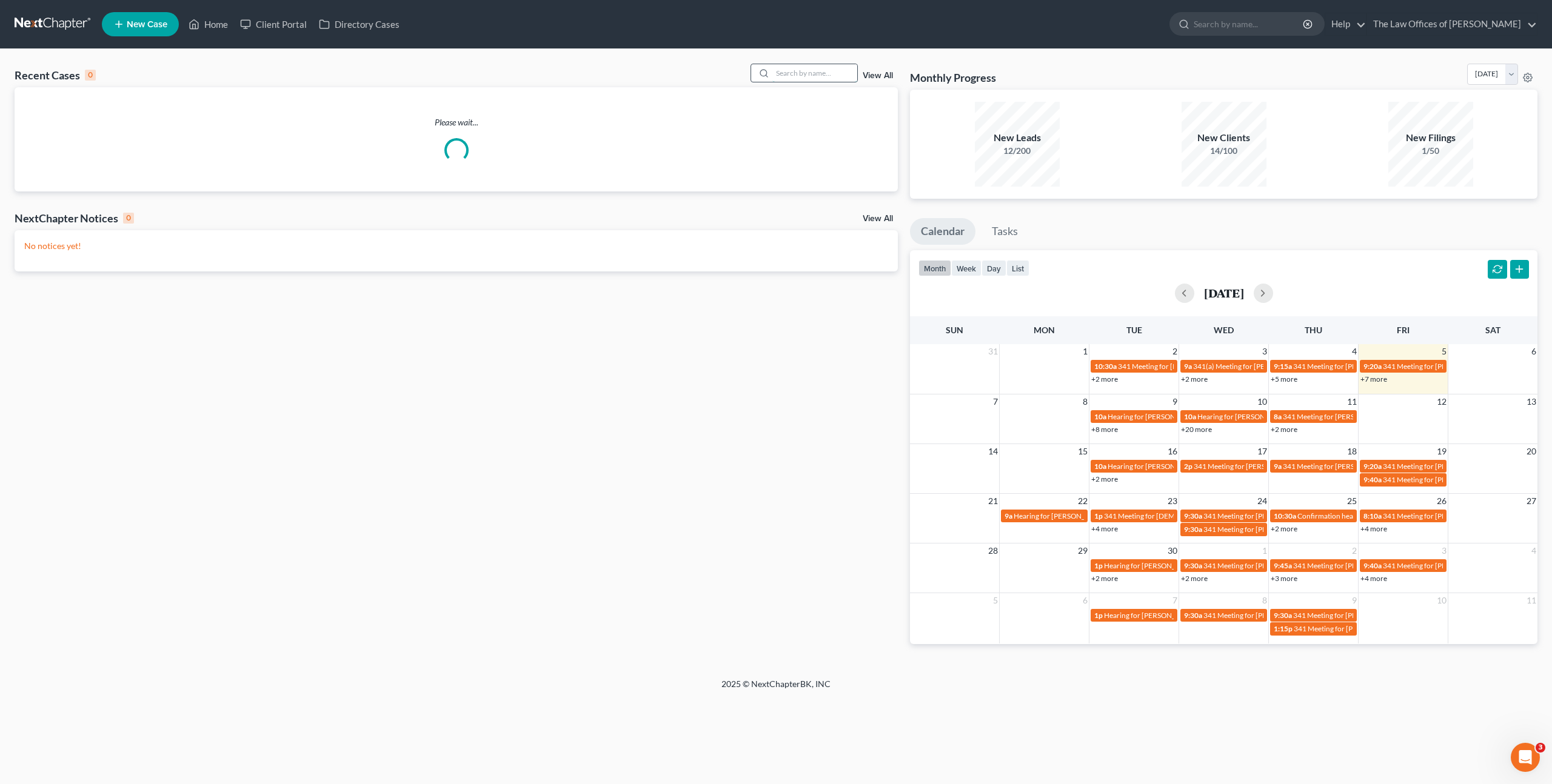
click at [820, 74] on input "search" at bounding box center [814, 73] width 85 height 18
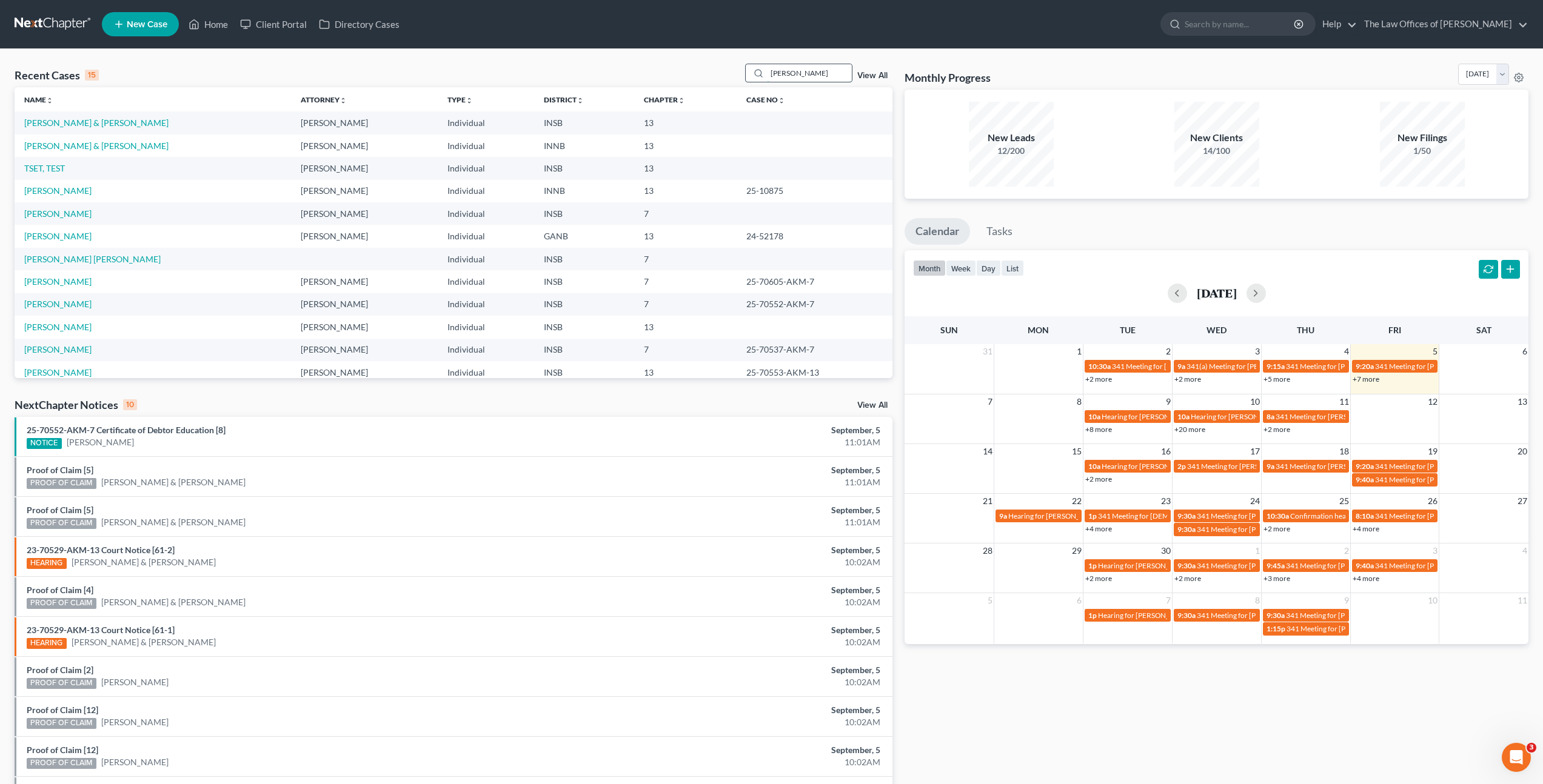
type input "[PERSON_NAME]"
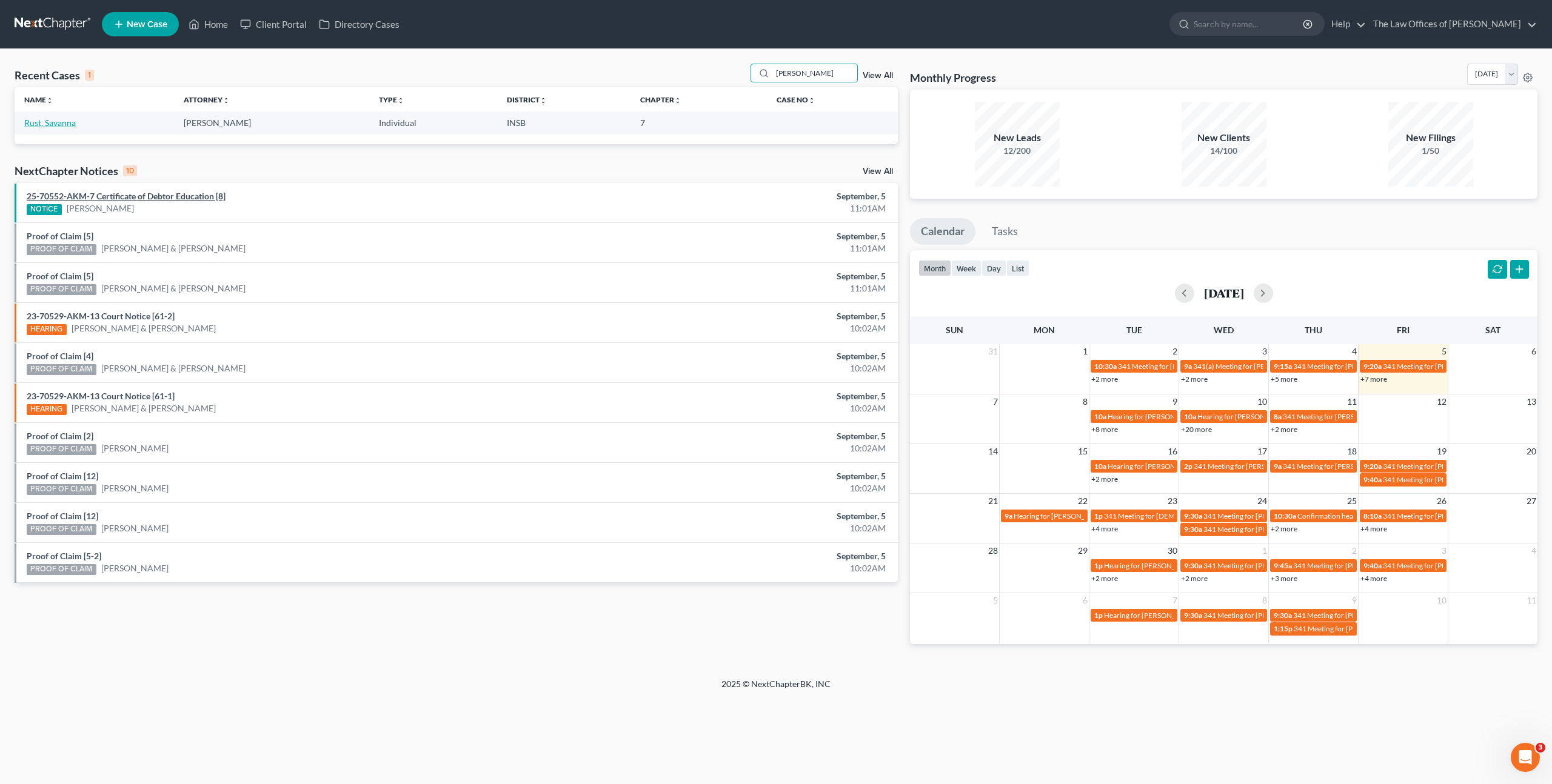
drag, startPoint x: 56, startPoint y: 122, endPoint x: 137, endPoint y: 191, distance: 106.4
click at [56, 121] on link "Rust, Savanna" at bounding box center [50, 123] width 52 height 10
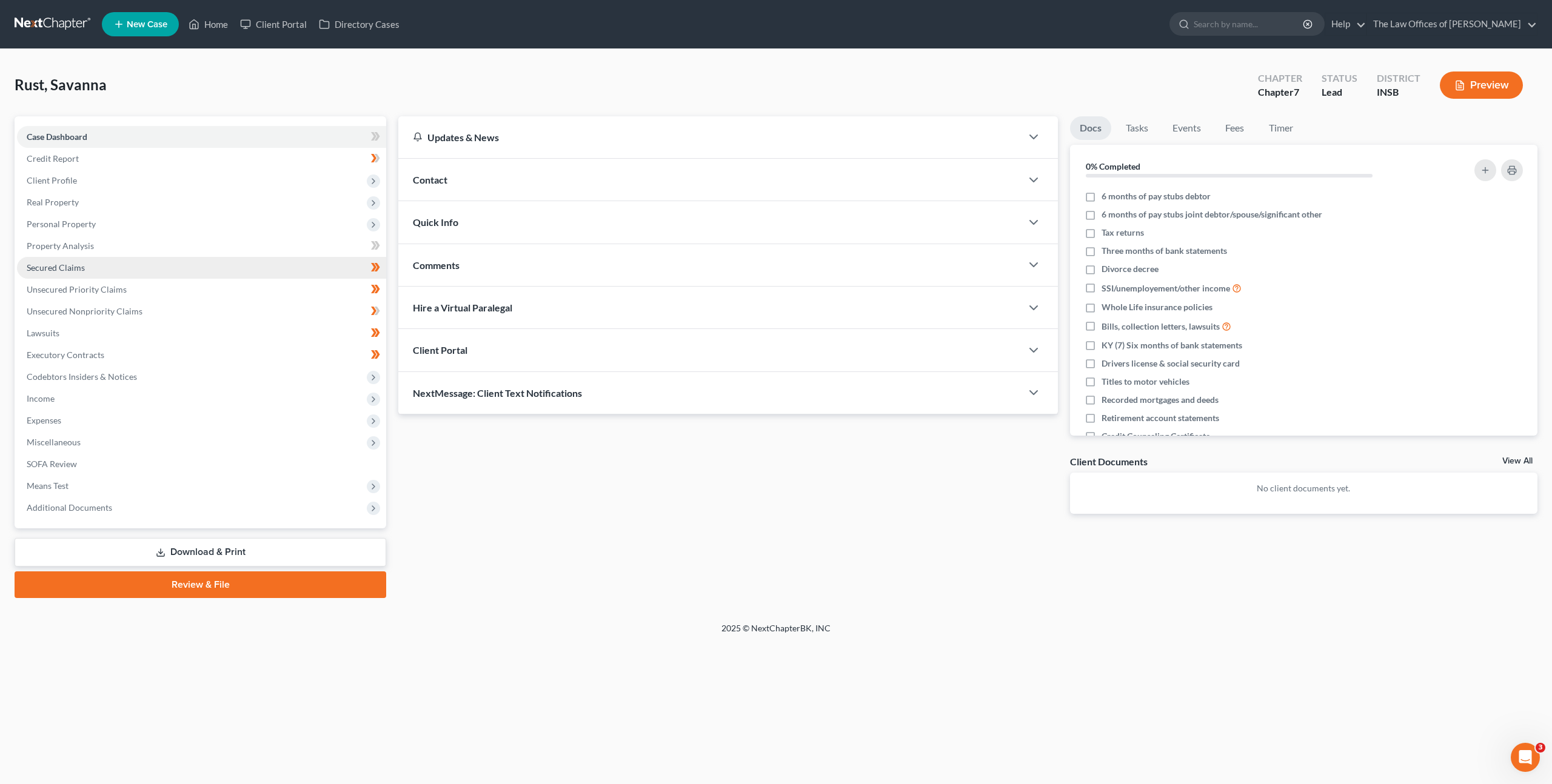
click at [293, 274] on link "Secured Claims" at bounding box center [202, 268] width 369 height 22
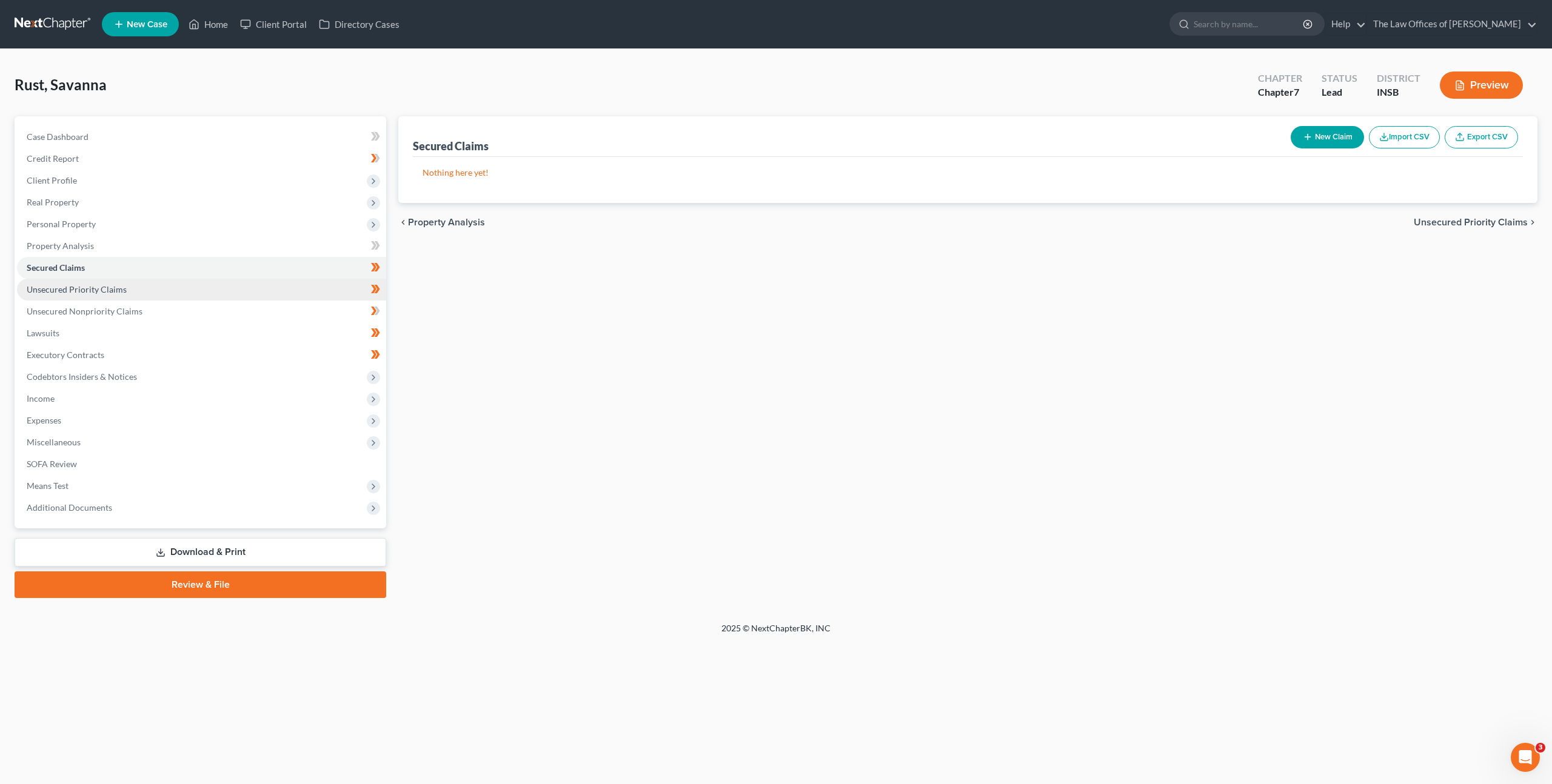
click at [285, 283] on link "Unsecured Priority Claims" at bounding box center [202, 290] width 369 height 22
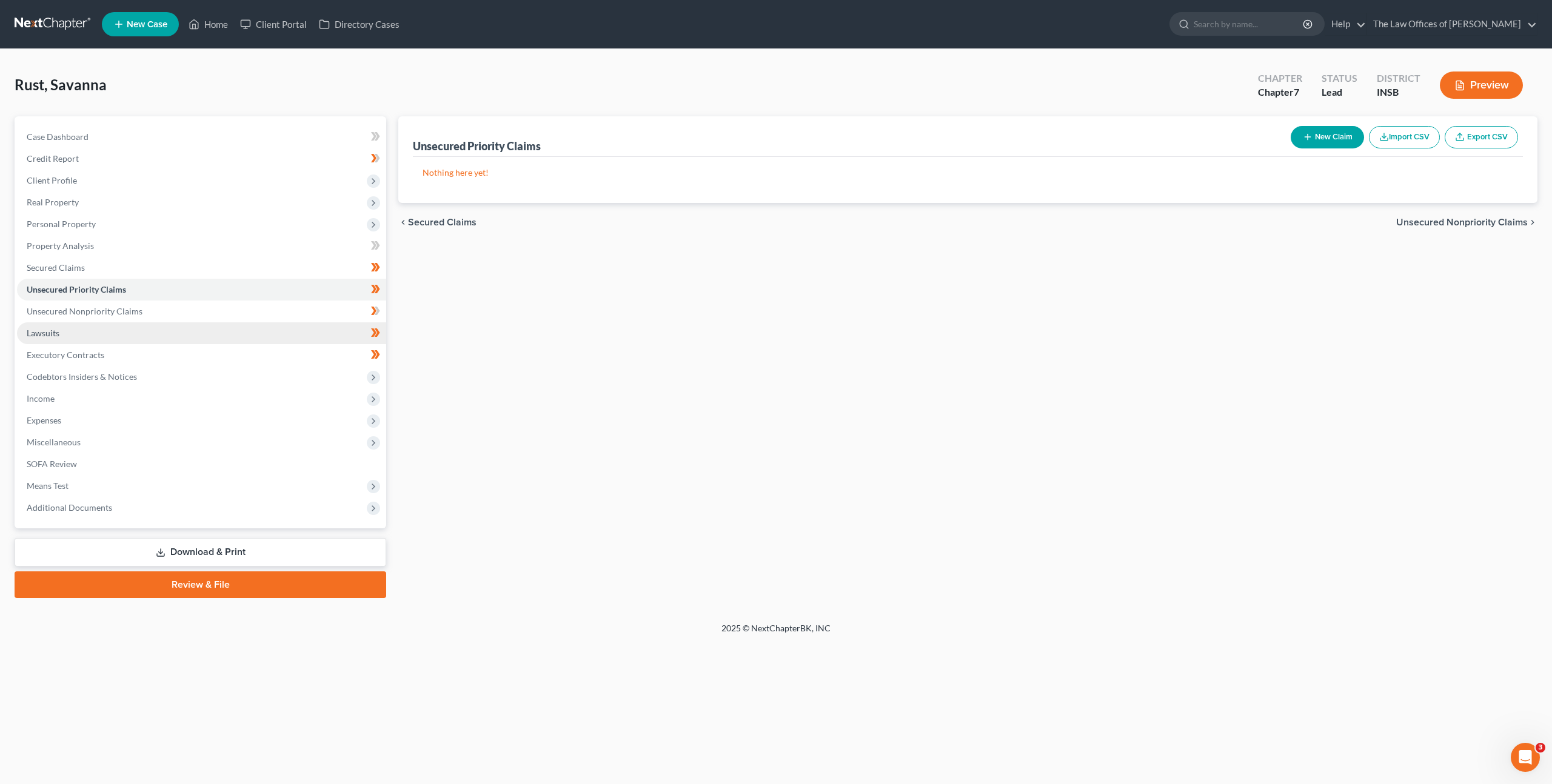
click at [265, 327] on link "Lawsuits" at bounding box center [202, 333] width 369 height 22
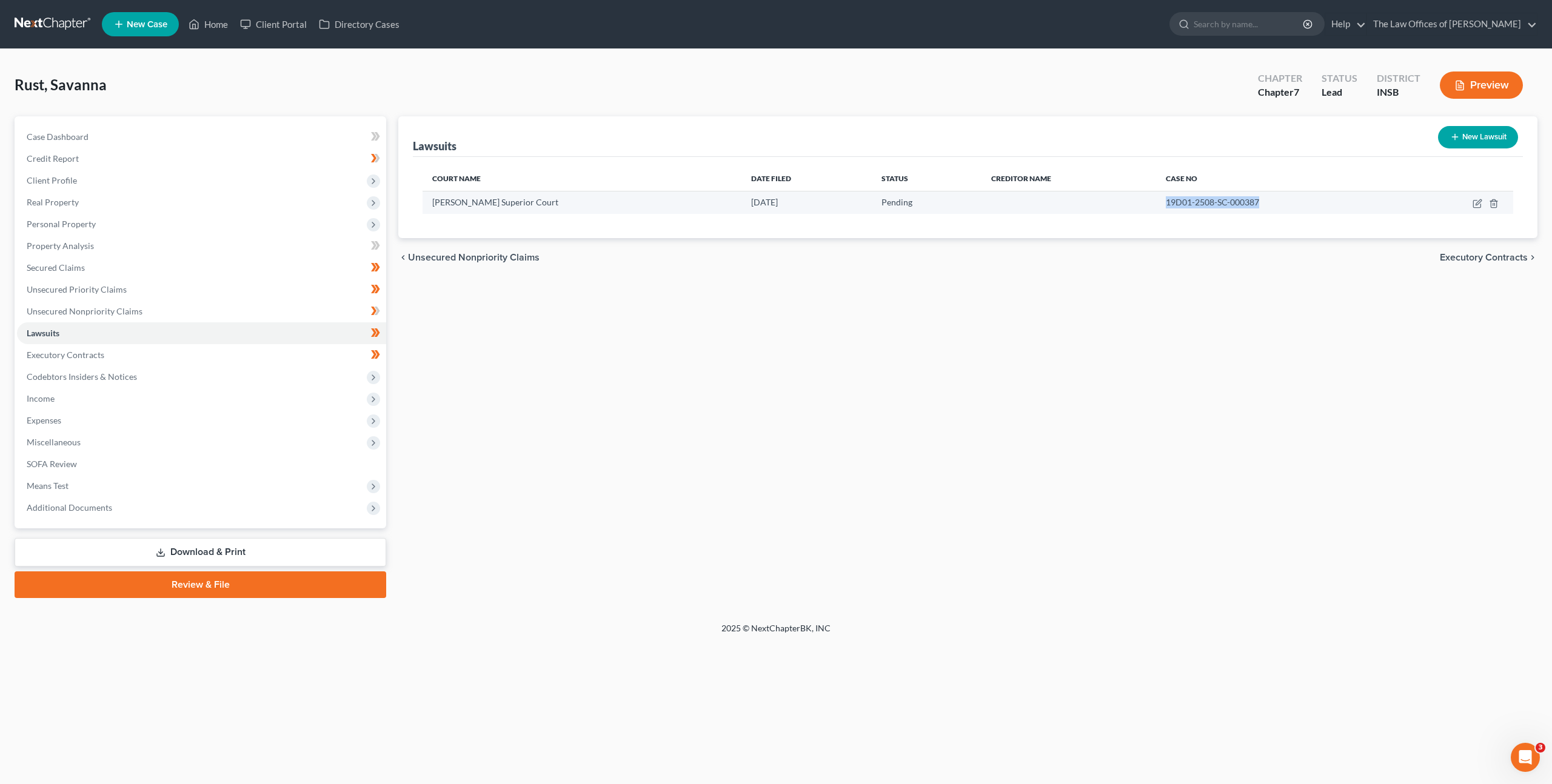
drag, startPoint x: 1242, startPoint y: 201, endPoint x: 1127, endPoint y: 205, distance: 115.1
click at [1156, 205] on td "19D01-2508-SC-000387" at bounding box center [1280, 202] width 248 height 23
copy span "19D01-2508-SC-000387"
click at [504, 343] on div "Lawsuits New Lawsuit Court Name Date Filed Status Creditor Name Case No Dubois …" at bounding box center [968, 357] width 1152 height 482
click at [252, 305] on link "Unsecured Nonpriority Claims" at bounding box center [202, 311] width 369 height 22
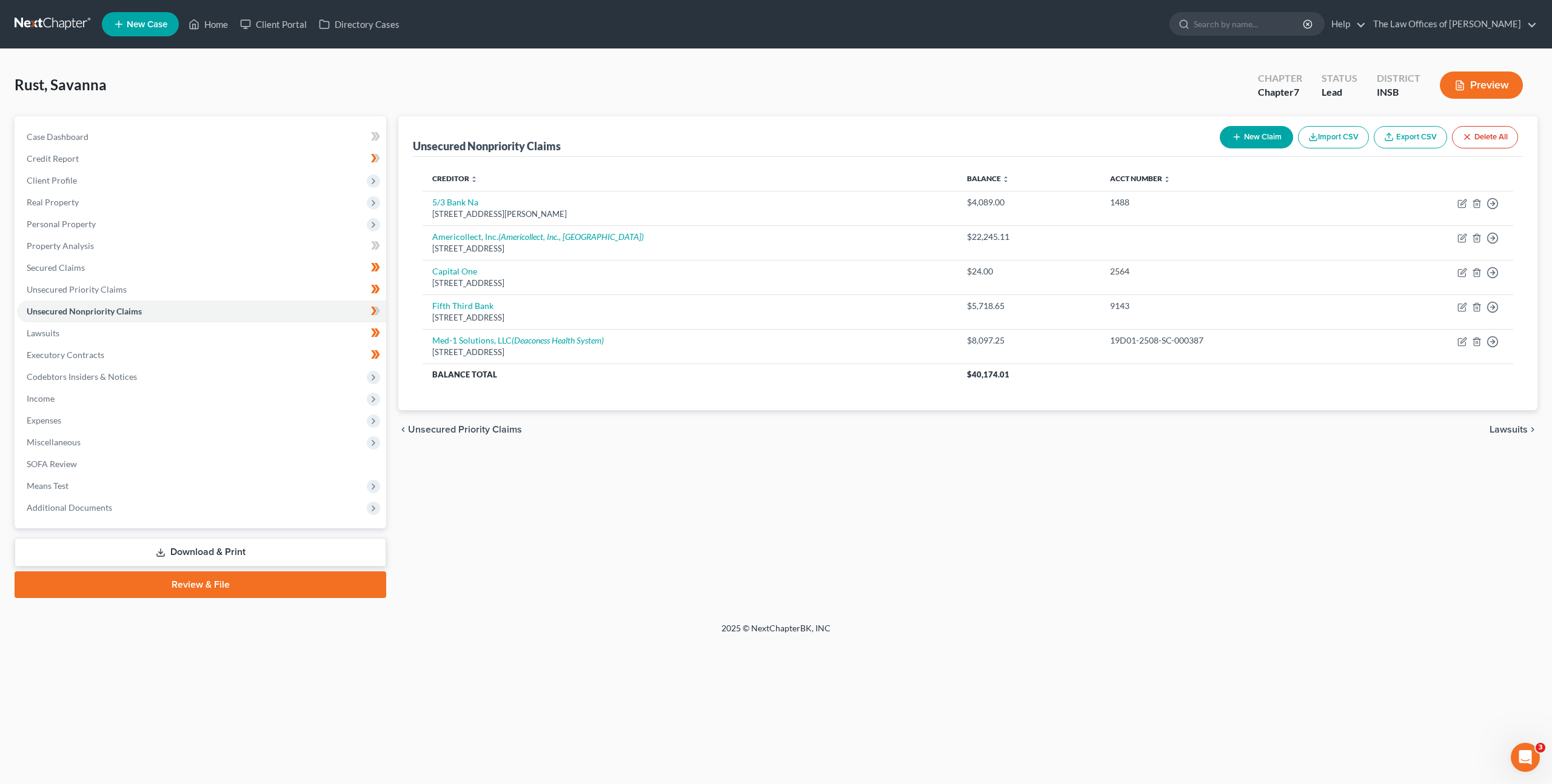
click at [754, 459] on div "Unsecured Nonpriority Claims New Claim Import CSV Export CSV Delete All Credito…" at bounding box center [968, 357] width 1152 height 482
click at [215, 401] on span "Income" at bounding box center [202, 399] width 369 height 22
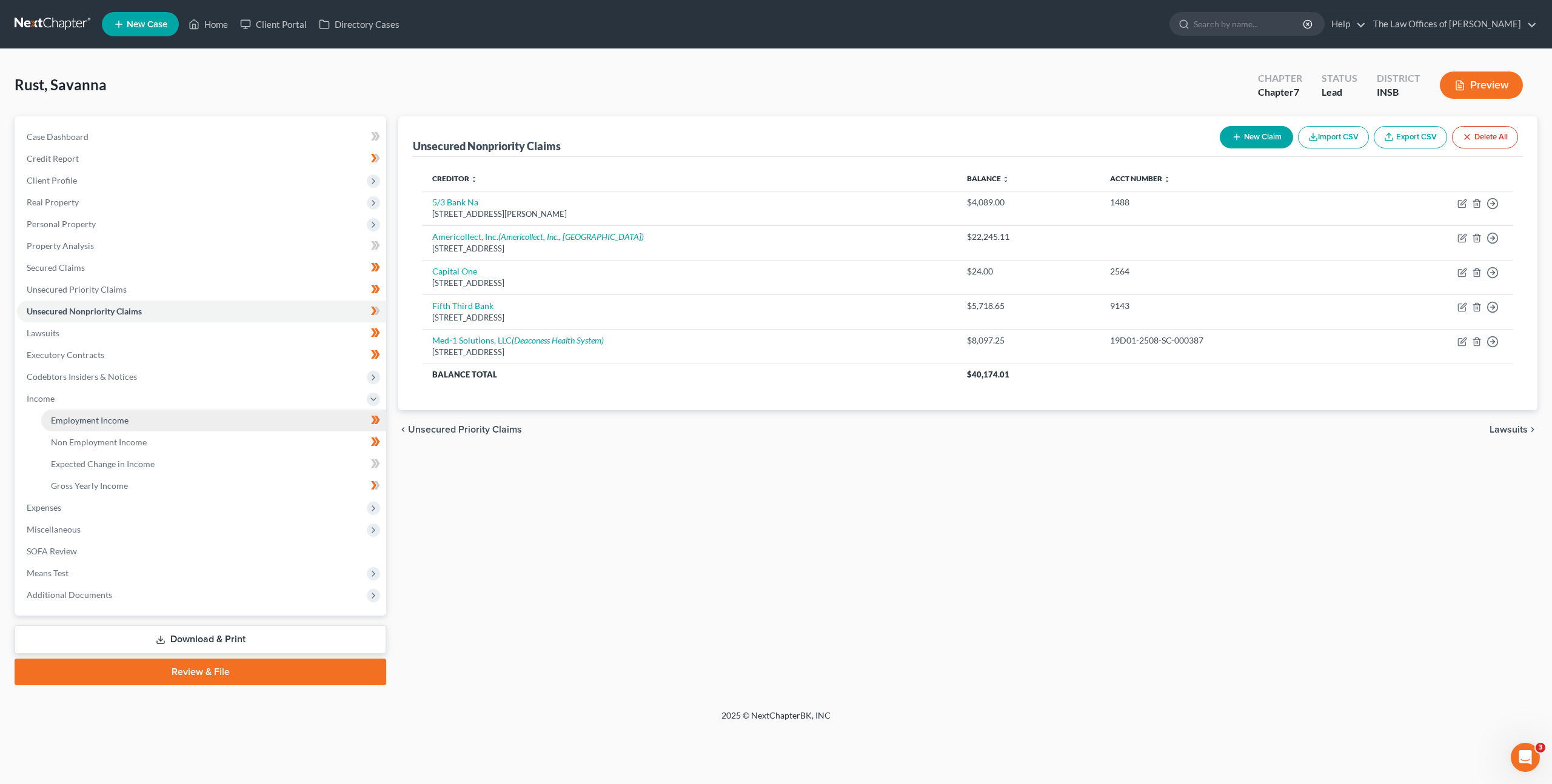
click at [227, 413] on link "Employment Income" at bounding box center [214, 421] width 345 height 22
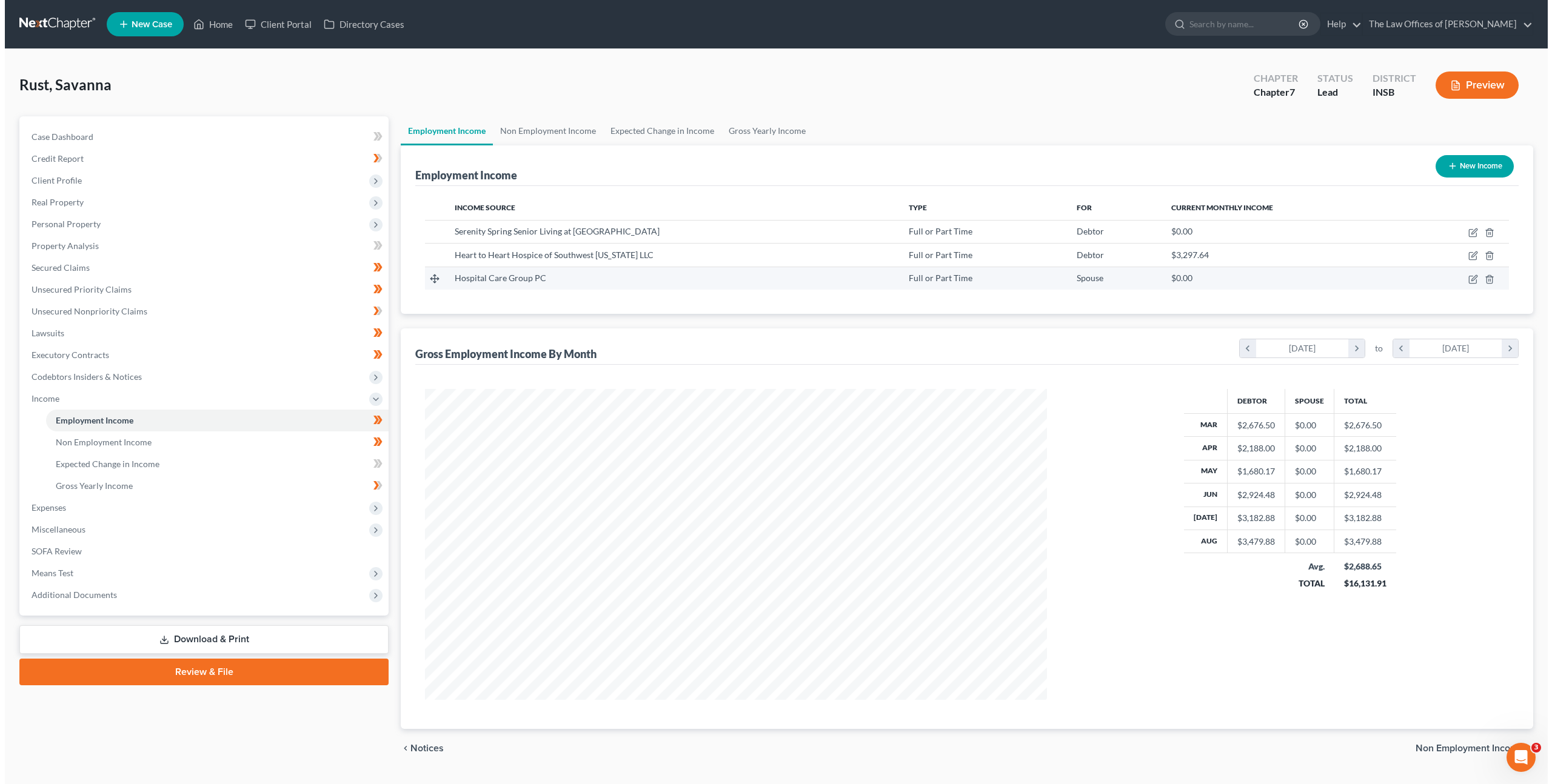
scroll to position [311, 646]
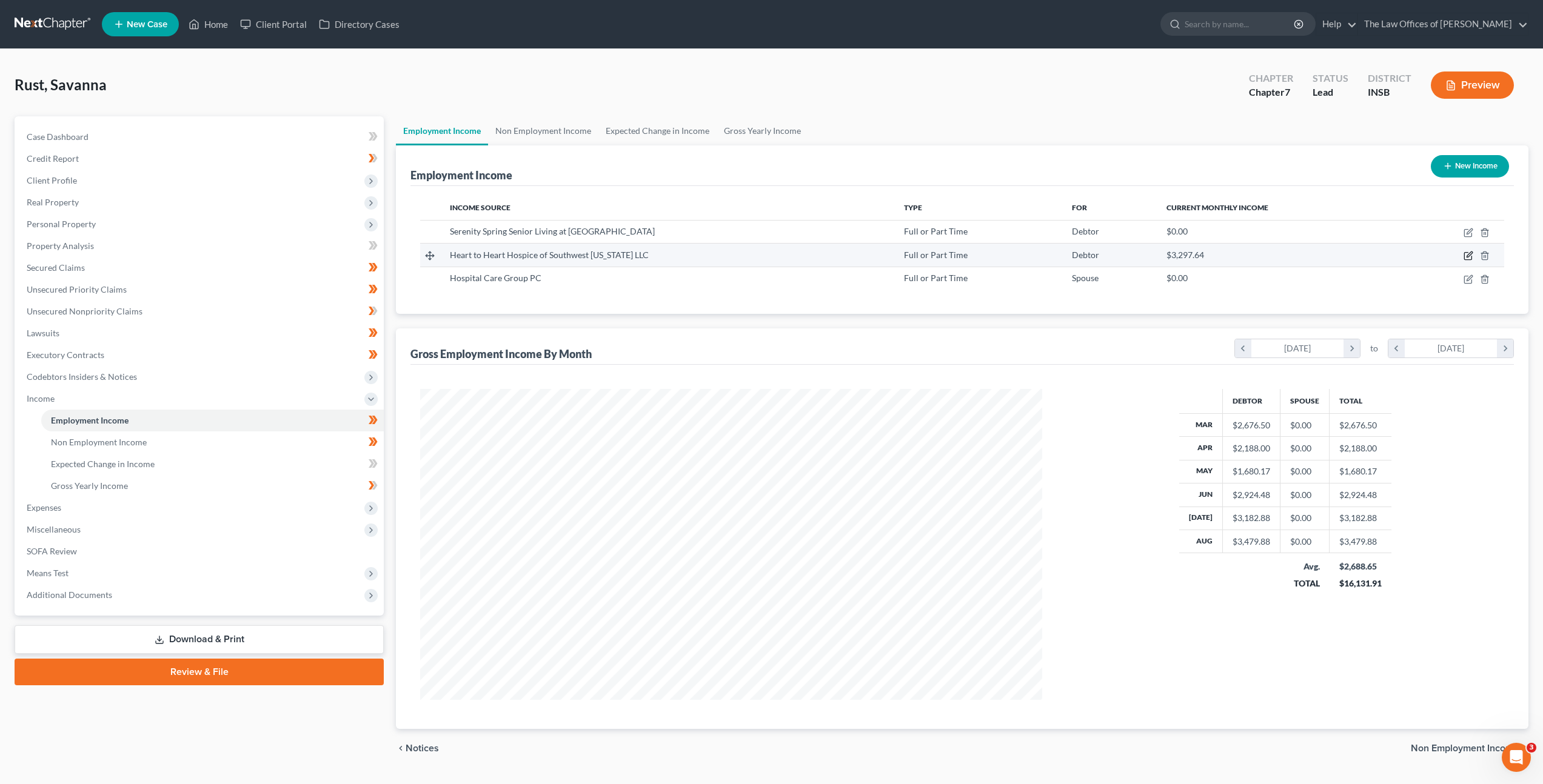
click at [1470, 255] on icon "button" at bounding box center [1468, 255] width 10 height 10
select select "0"
select select "15"
select select "1"
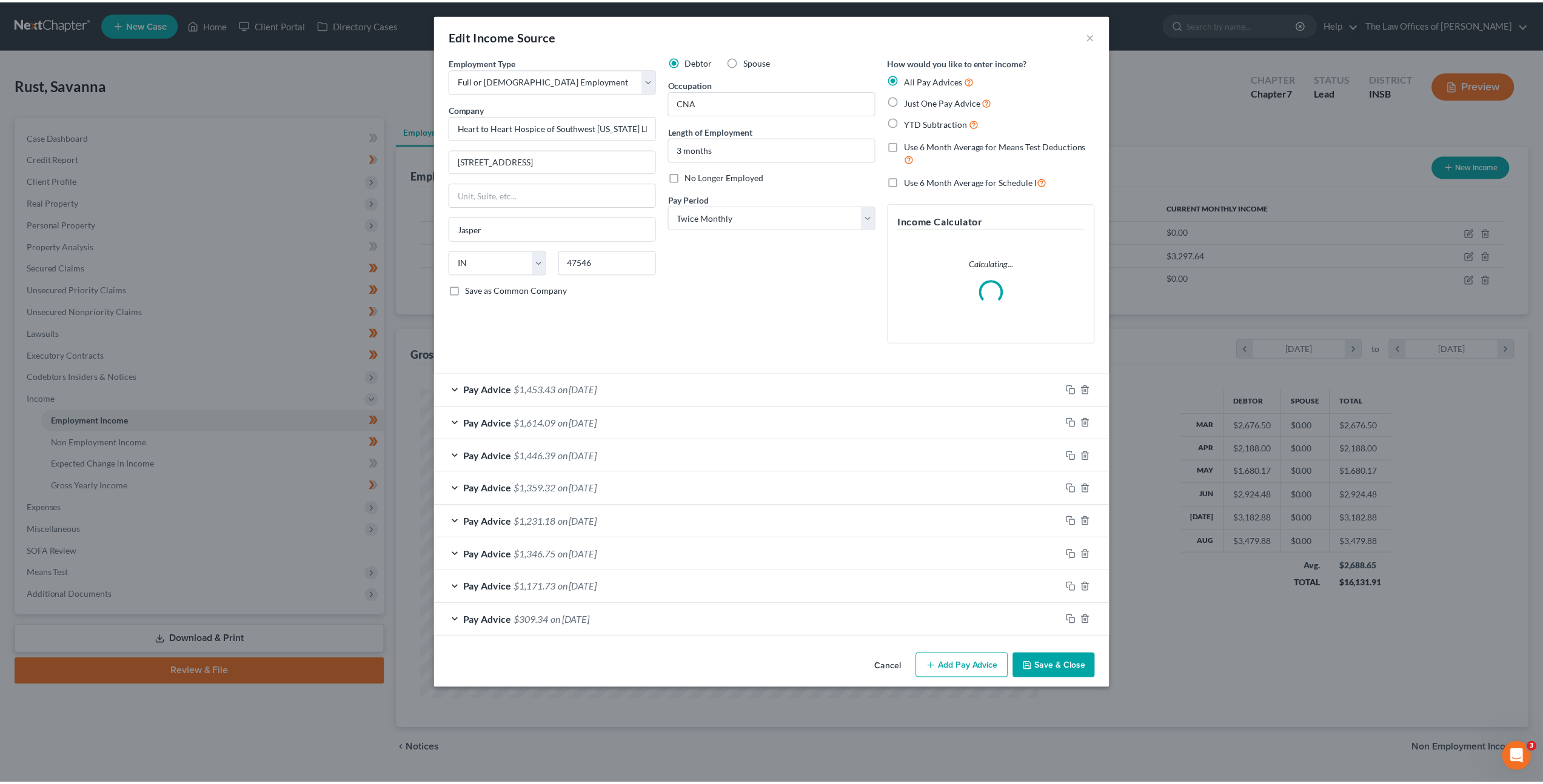
scroll to position [312, 651]
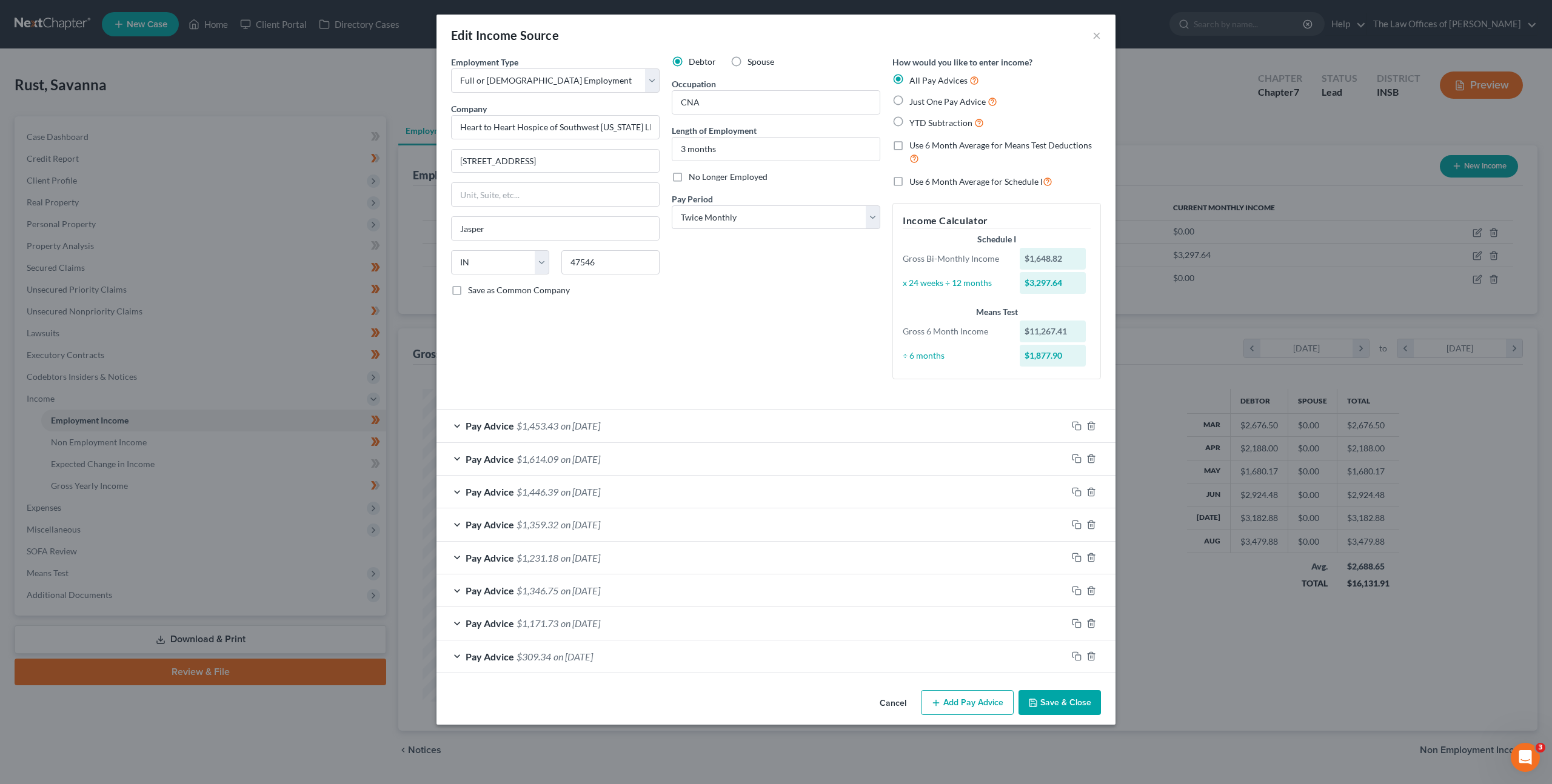
click at [891, 700] on button "Cancel" at bounding box center [893, 704] width 46 height 24
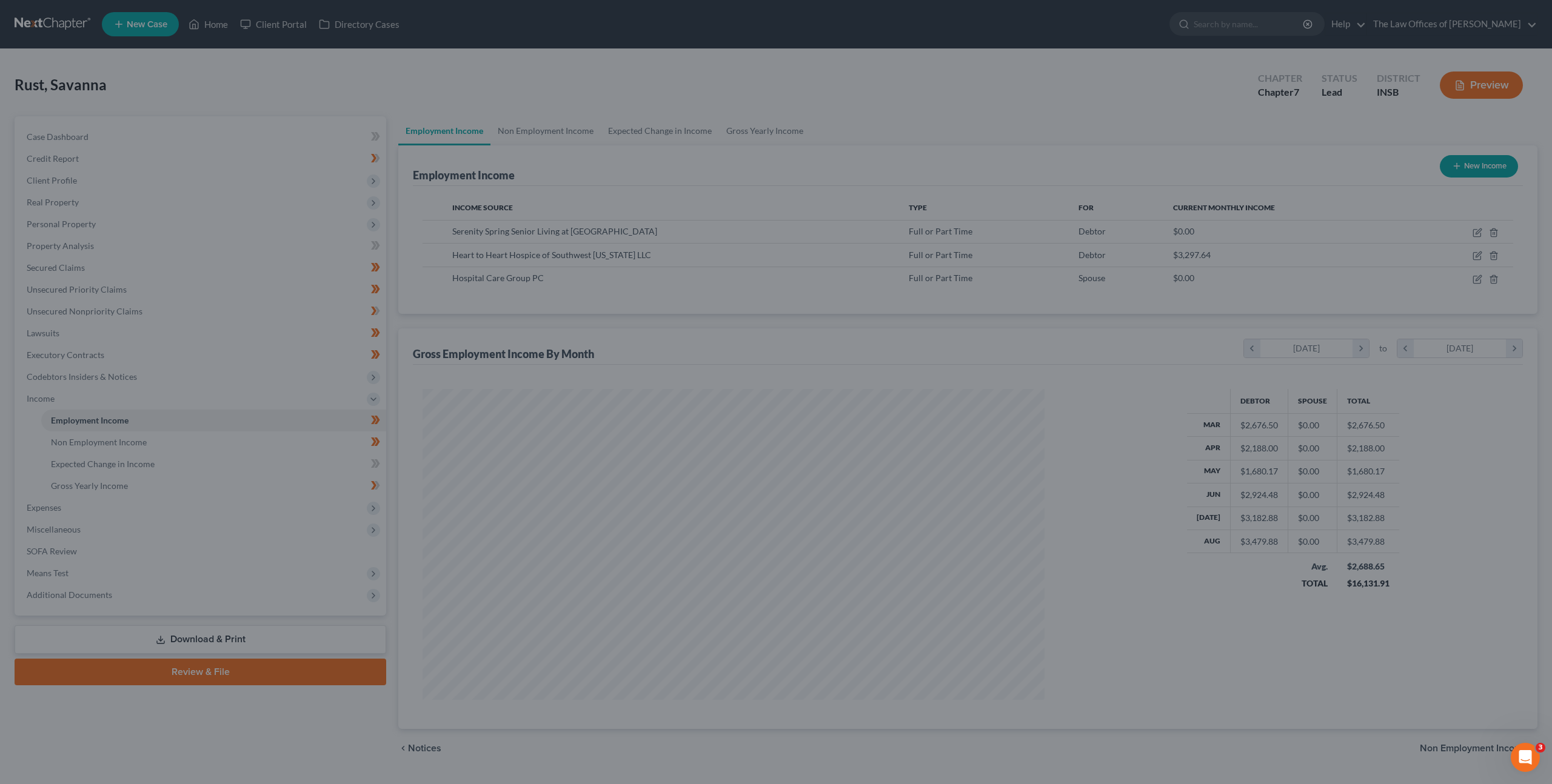
scroll to position [605788, 605666]
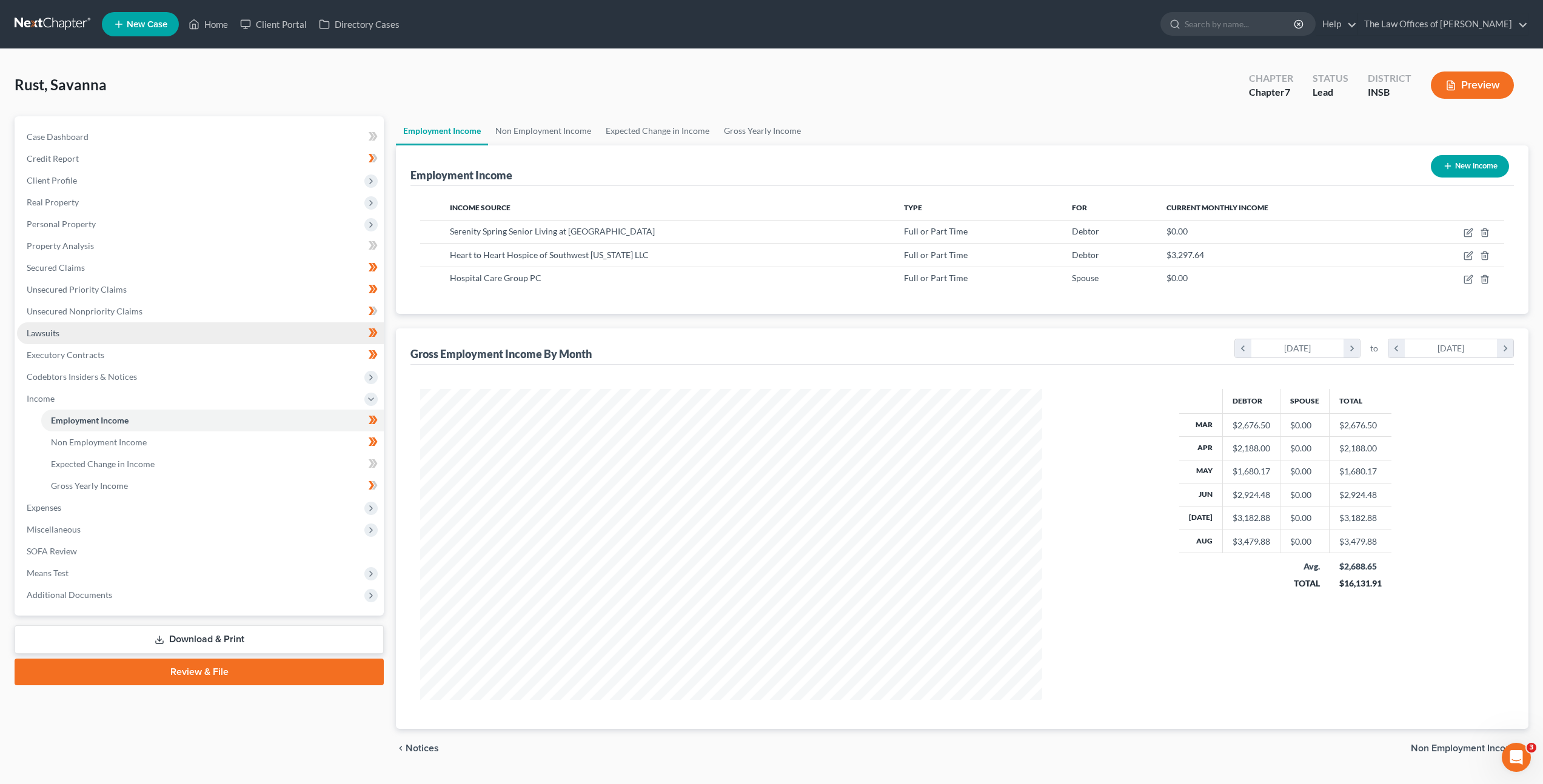
click at [233, 335] on link "Lawsuits" at bounding box center [201, 333] width 367 height 22
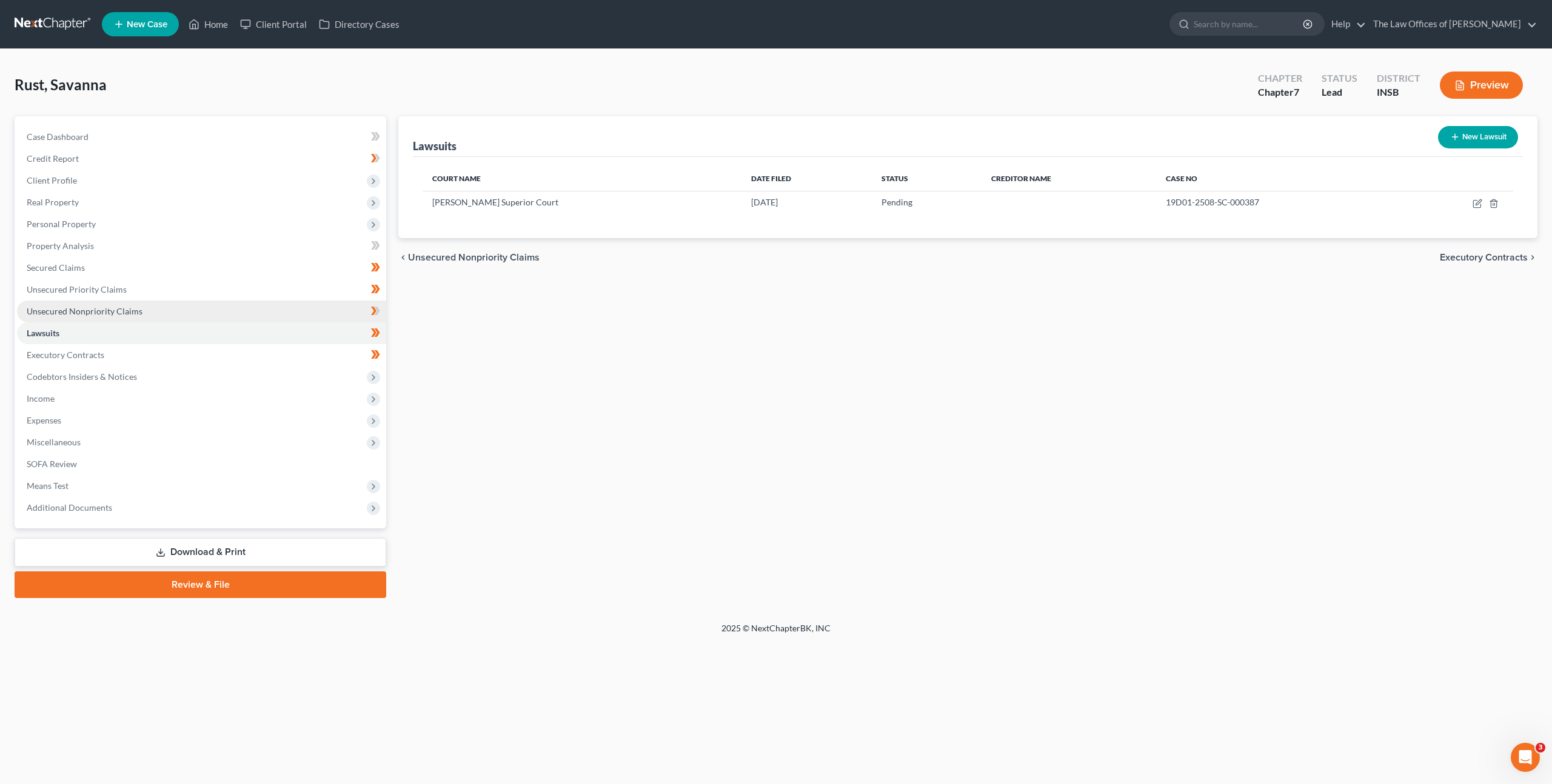
click at [222, 312] on link "Unsecured Nonpriority Claims" at bounding box center [202, 311] width 369 height 22
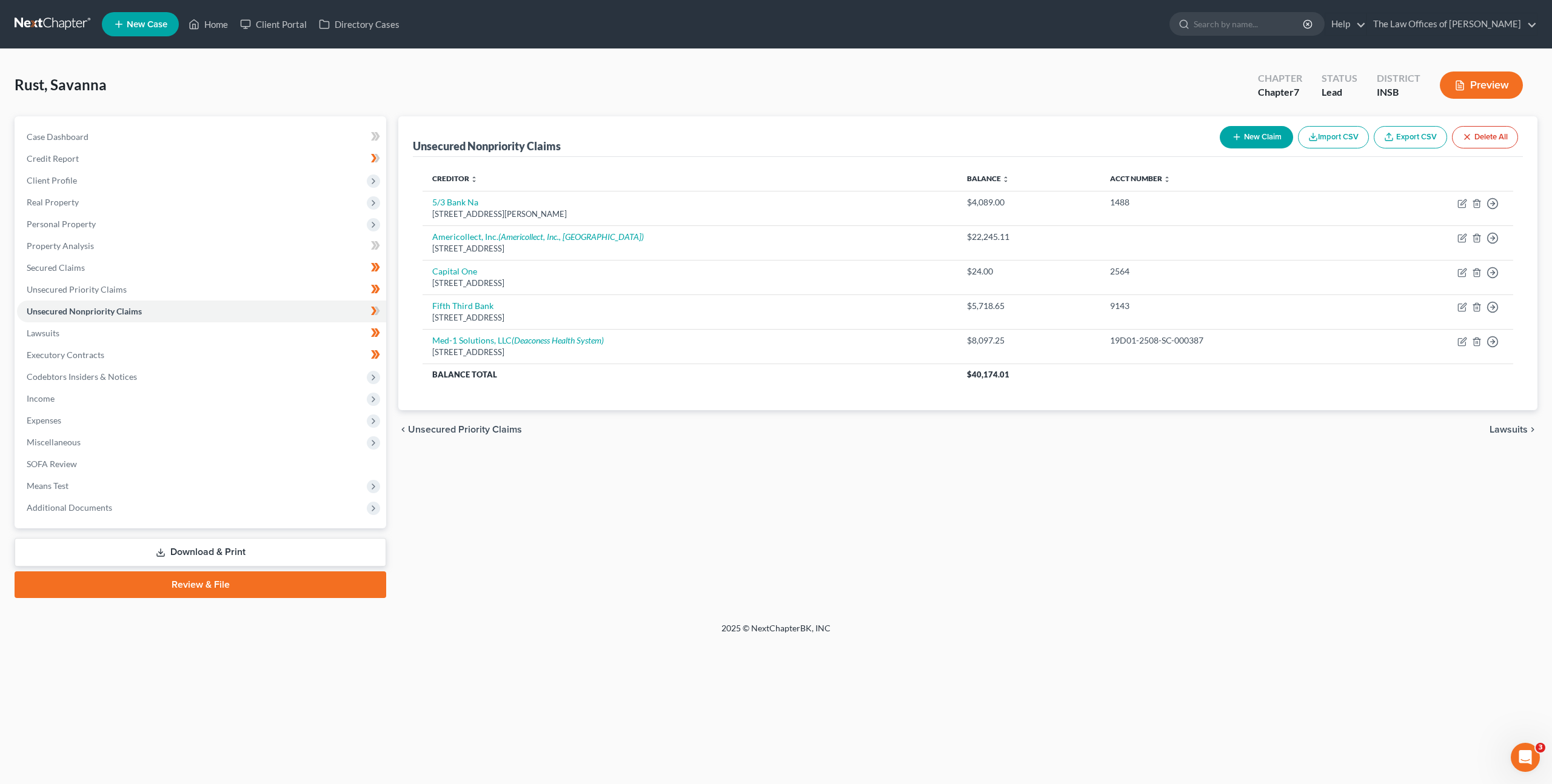
click at [1239, 140] on button "New Claim" at bounding box center [1256, 137] width 73 height 22
select select "0"
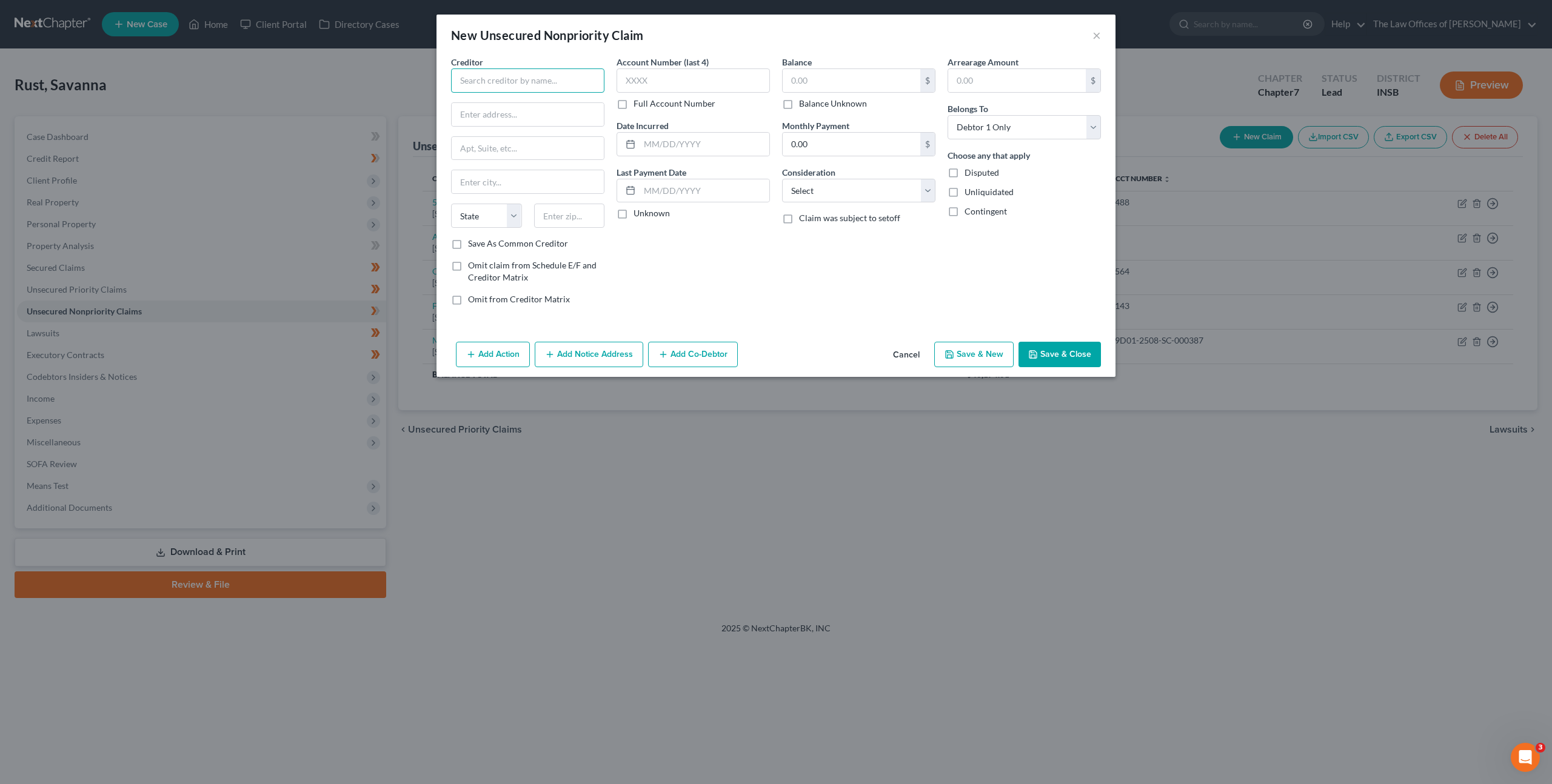
click at [563, 81] on input "text" at bounding box center [528, 81] width 153 height 24
click at [485, 73] on input "text" at bounding box center [528, 81] width 153 height 24
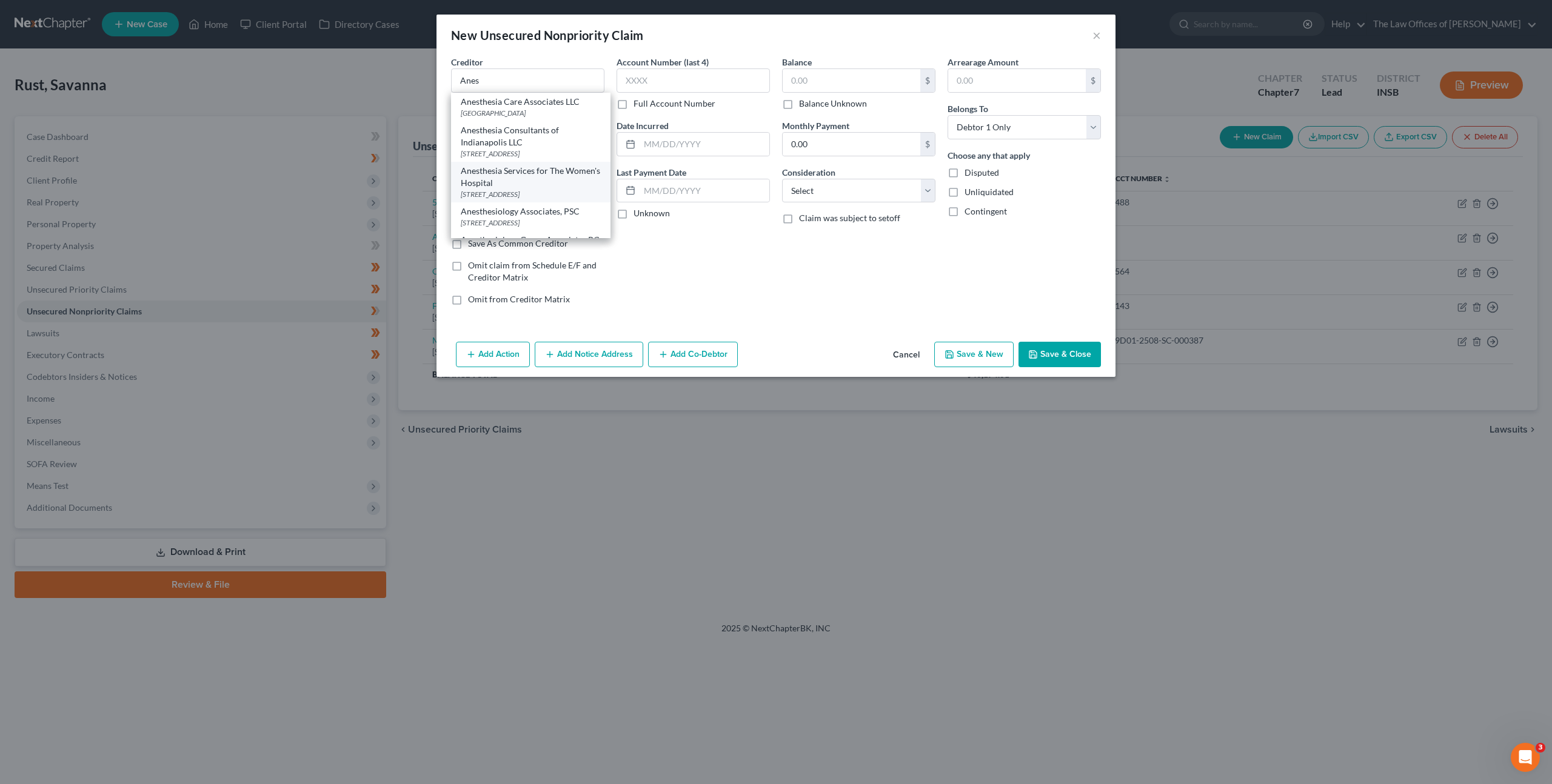
click at [552, 180] on div "Anesthesia Services for The Women's Hospital" at bounding box center [531, 177] width 140 height 24
type input "Anesthesia Services for The Women's Hospital"
type input "PO Box 637275"
type input "Cincinnati"
select select "36"
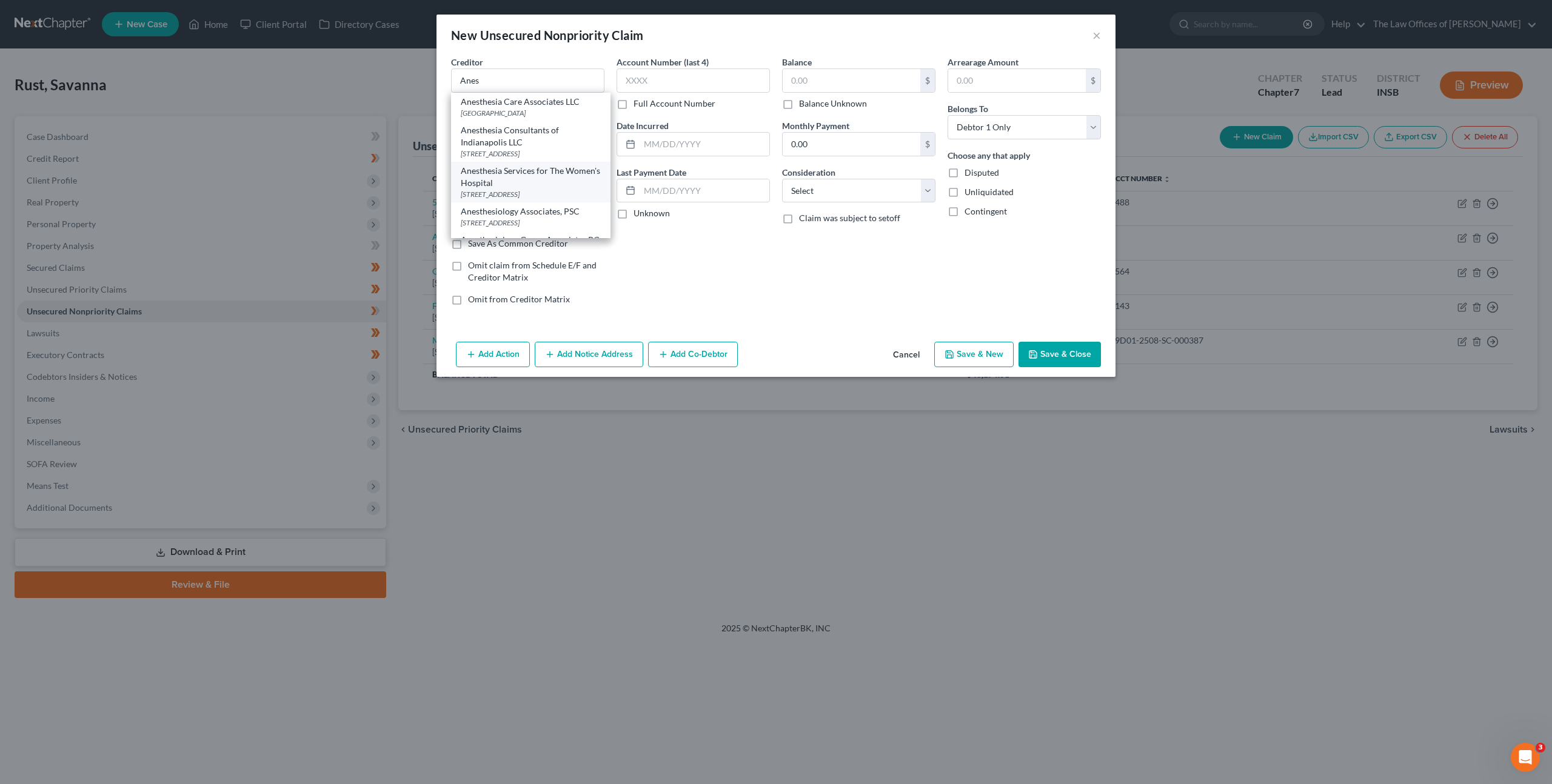
type input "45263"
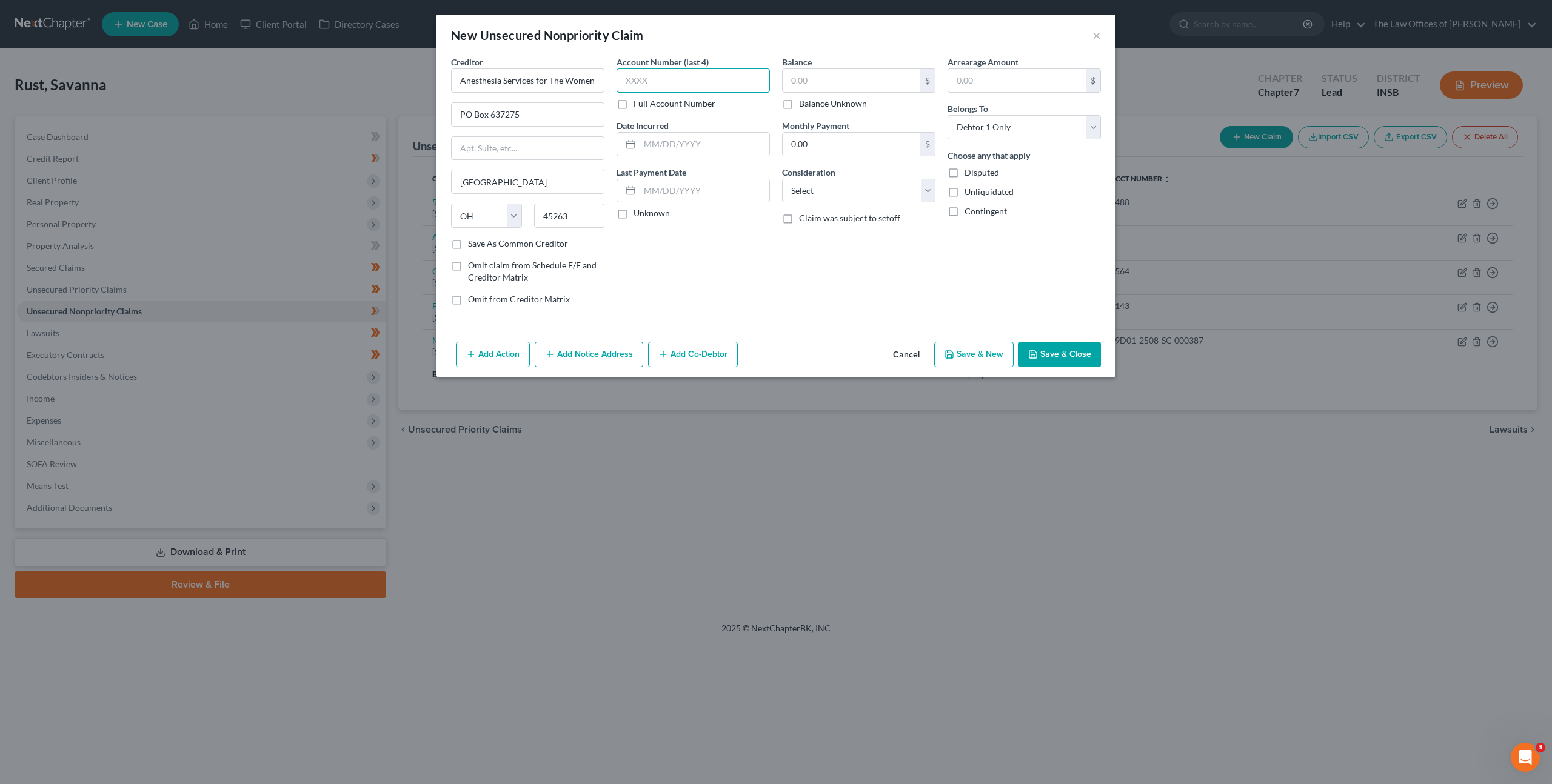
click at [714, 78] on input "text" at bounding box center [693, 81] width 153 height 24
type input "3768"
click at [847, 85] on input "text" at bounding box center [852, 81] width 138 height 23
type input "420"
click at [832, 204] on div "Balance 420.00 $ Balance Unknown Balance Undetermined 420 $ Balance Unknown Mon…" at bounding box center [859, 186] width 166 height 260
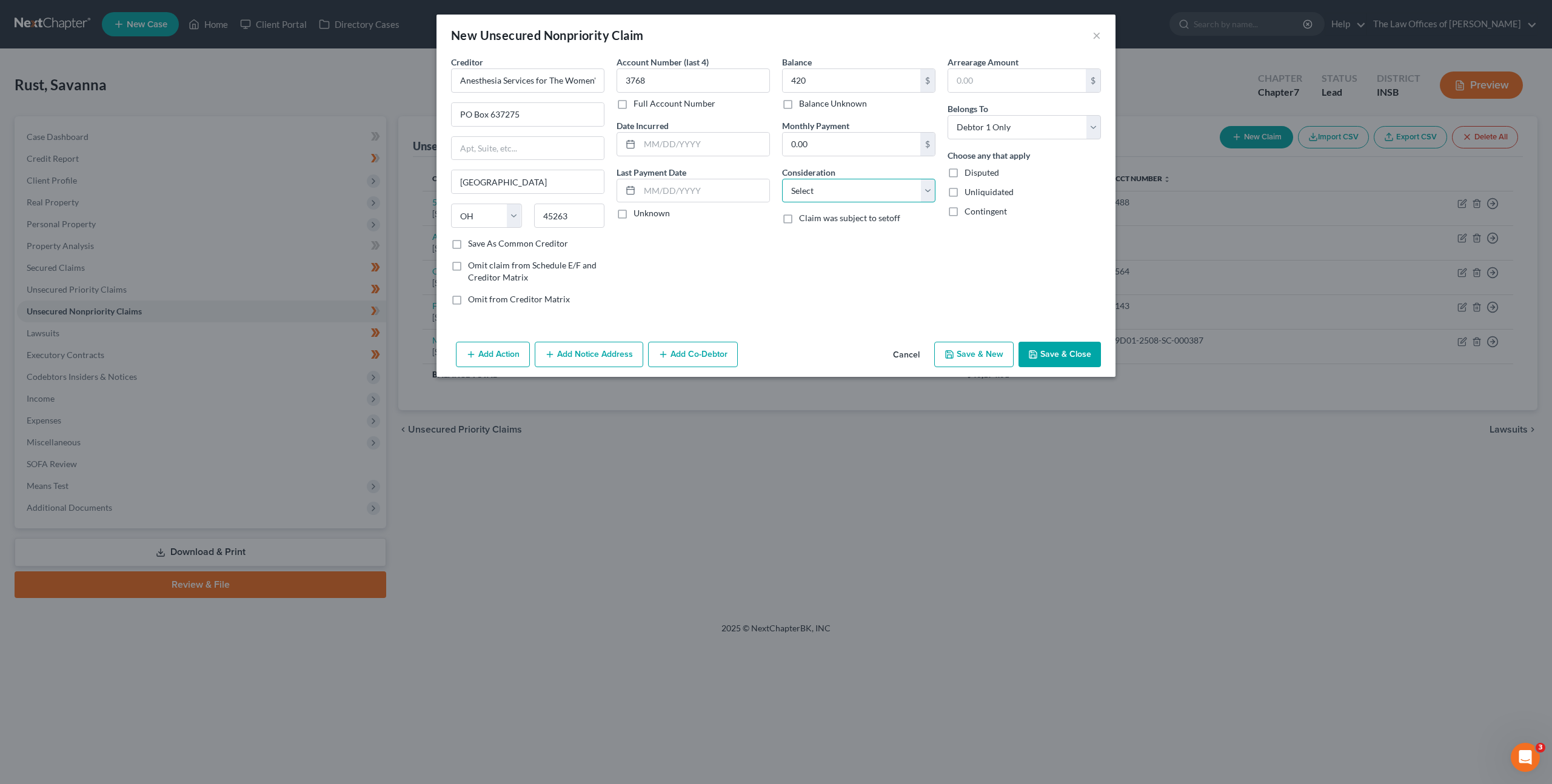
click at [838, 195] on select "Select Cable / Satellite Services Collection Agency Credit Card Debt Debt Couns…" at bounding box center [859, 191] width 153 height 24
select select "9"
click at [782, 179] on select "Select Cable / Satellite Services Collection Agency Credit Card Debt Debt Couns…" at bounding box center [859, 191] width 153 height 24
click at [1040, 349] on button "Save & Close" at bounding box center [1060, 354] width 83 height 25
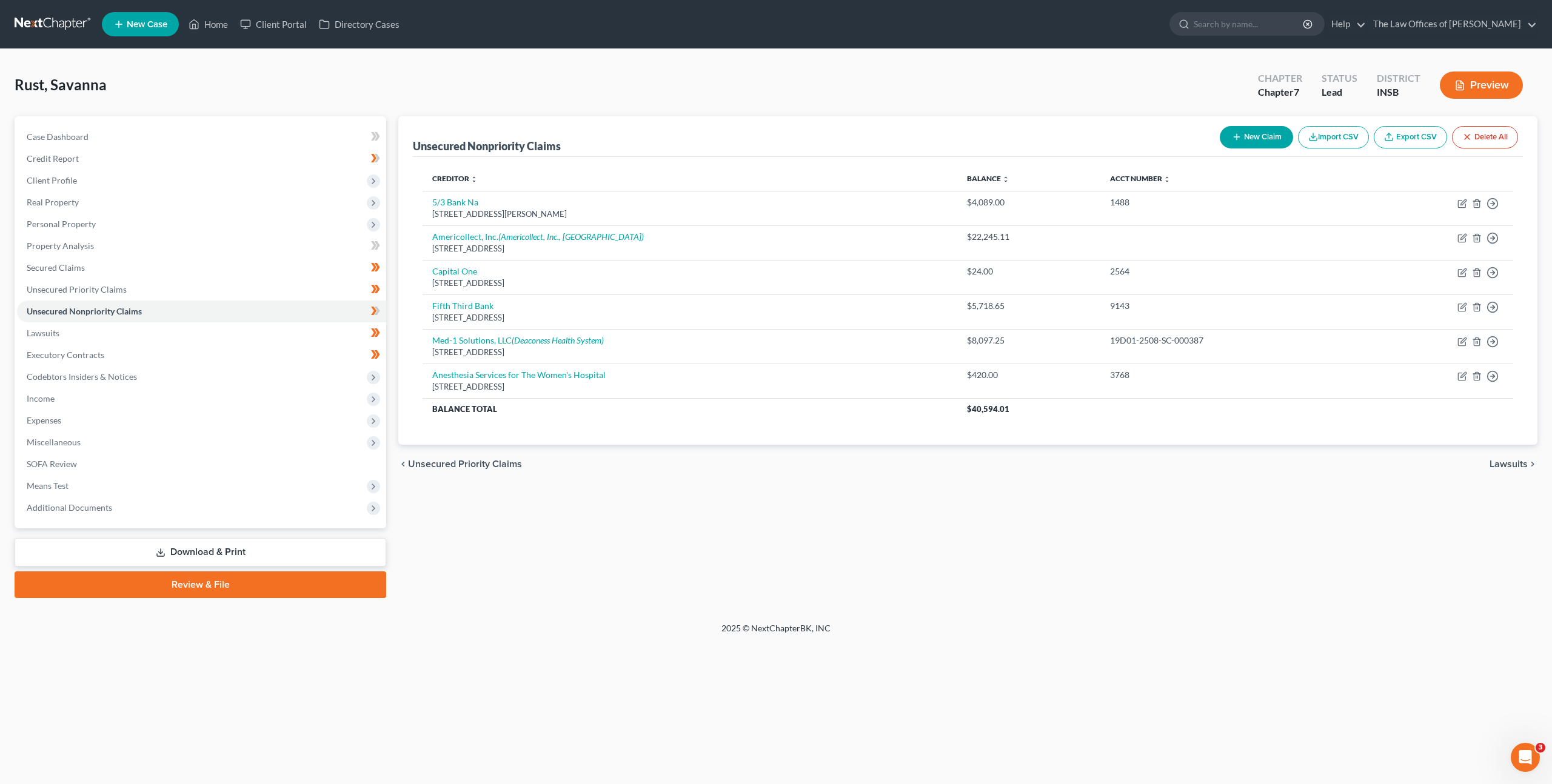
click at [1257, 140] on button "New Claim" at bounding box center [1256, 137] width 73 height 22
select select "0"
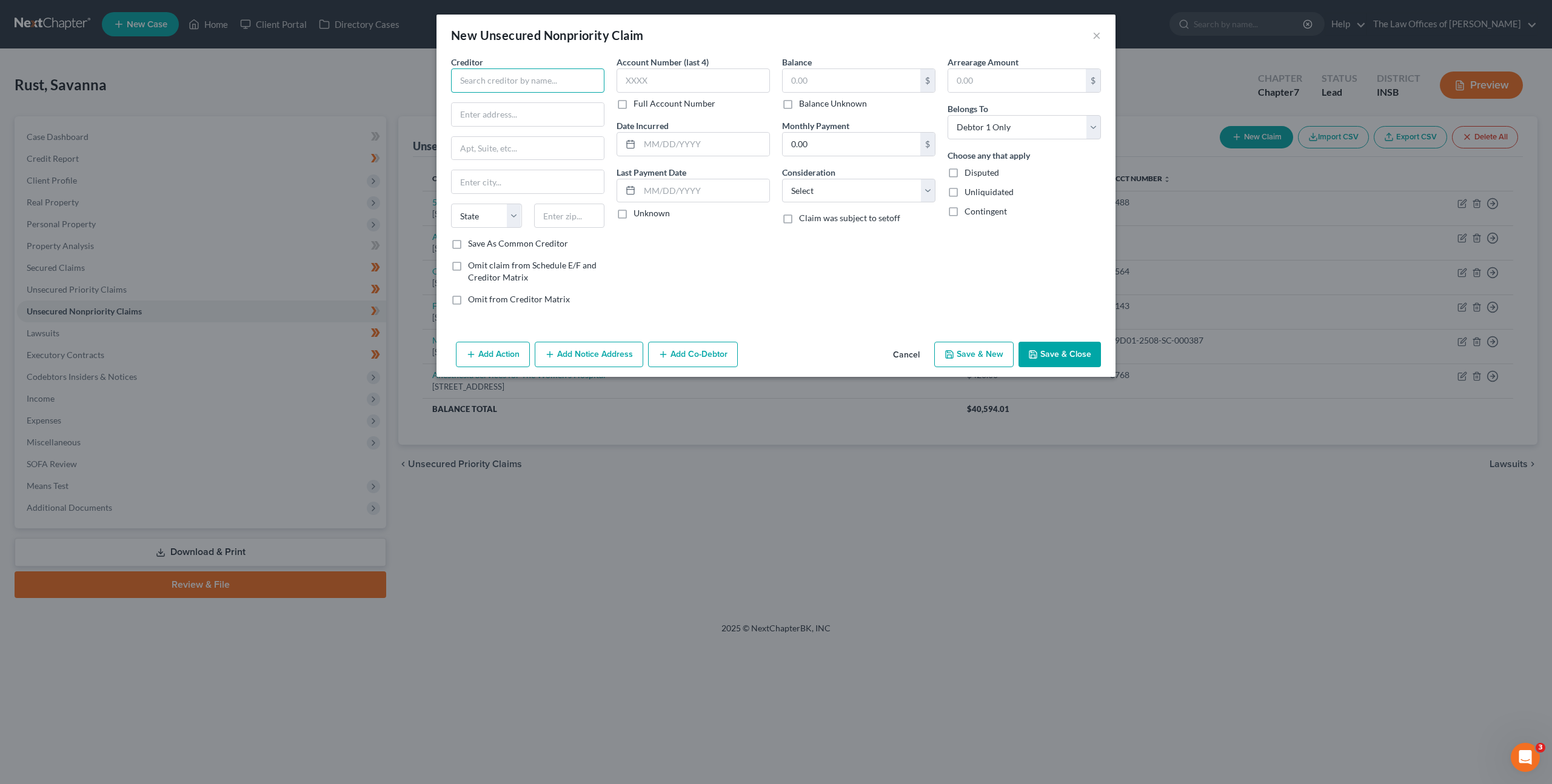
click at [528, 78] on input "text" at bounding box center [528, 81] width 153 height 24
drag, startPoint x: 442, startPoint y: 62, endPoint x: 297, endPoint y: 38, distance: 147.0
click at [299, 38] on div "New Unsecured Nonpriority Claim × Creditor * CCI Anesthesia State AL AK AR AZ C…" at bounding box center [776, 392] width 1552 height 784
click at [593, 78] on input "Ivory Coas" at bounding box center [528, 81] width 153 height 24
type input "Ivory Coast Anesthesia Mngmnt LLC"
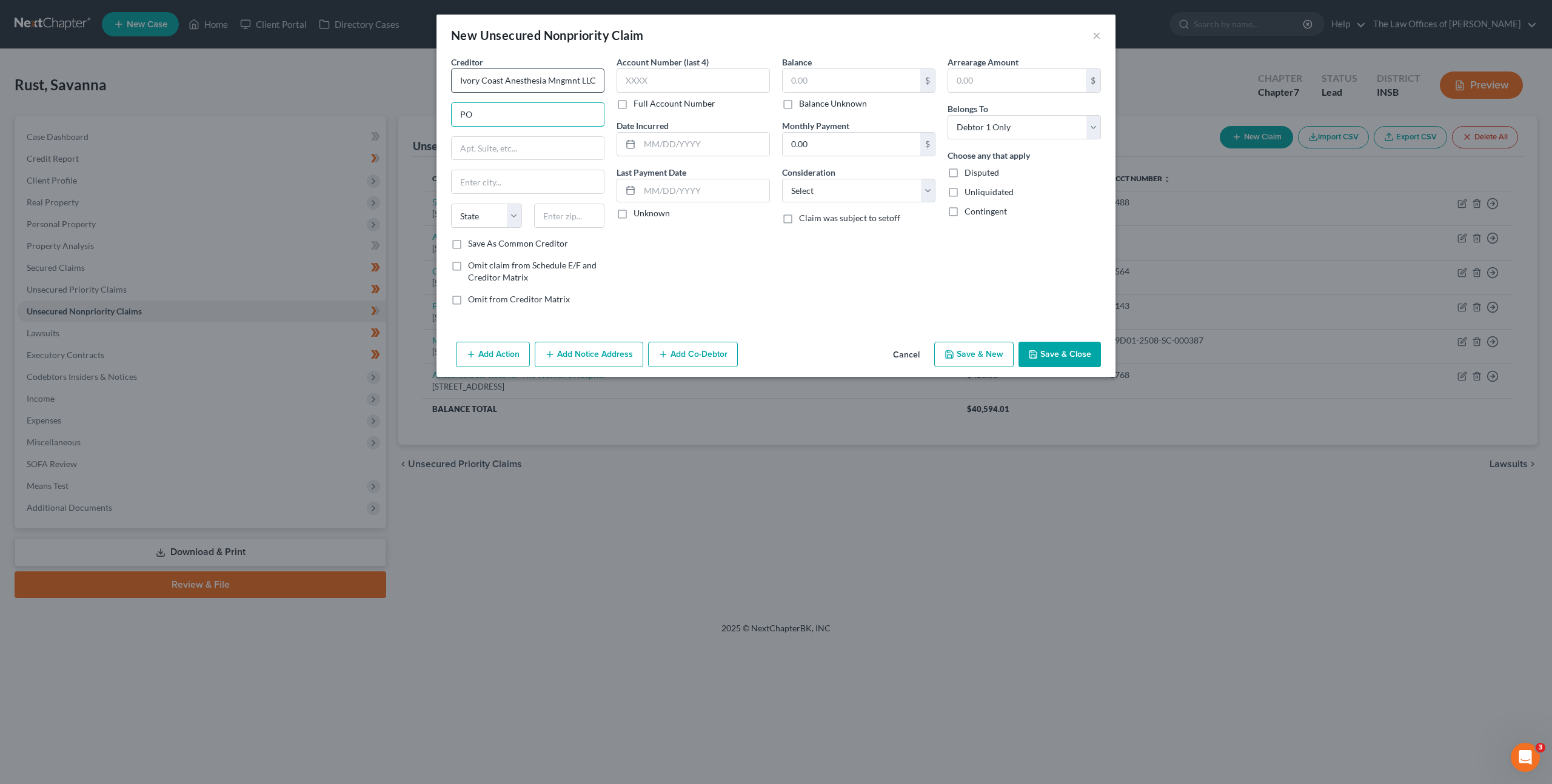
type input "P"
click at [532, 74] on input "Ivory Coast Anesthesia Mngmnt LLC" at bounding box center [528, 81] width 153 height 24
click at [513, 117] on input "text" at bounding box center [528, 115] width 152 height 23
type input "PO Box 830560"
type input "19182"
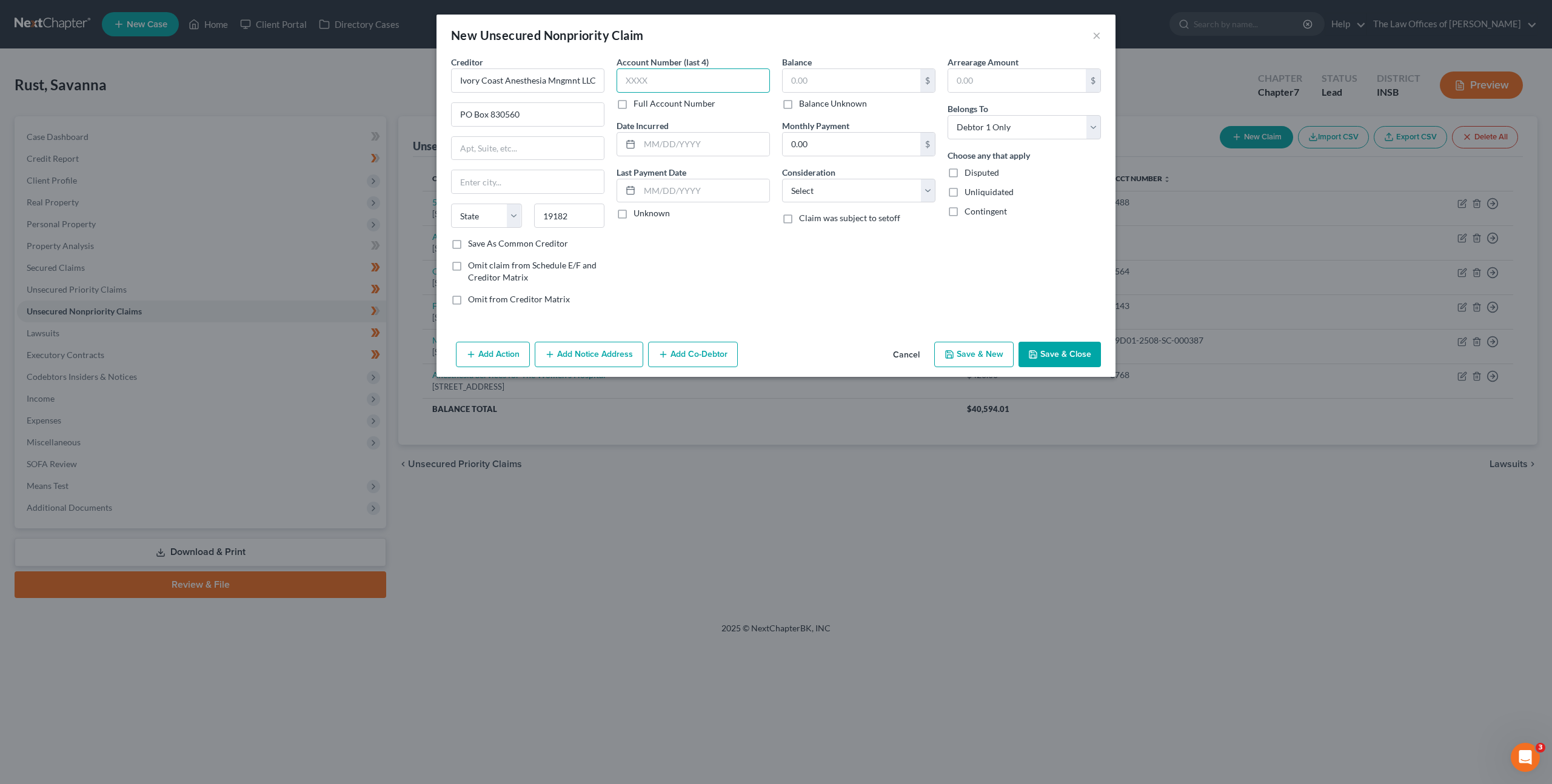
click at [701, 88] on input "text" at bounding box center [693, 81] width 153 height 24
type input "Philadelphia"
select select "39"
type input "0979"
click at [836, 97] on label "Balance Unknown" at bounding box center [833, 103] width 68 height 12
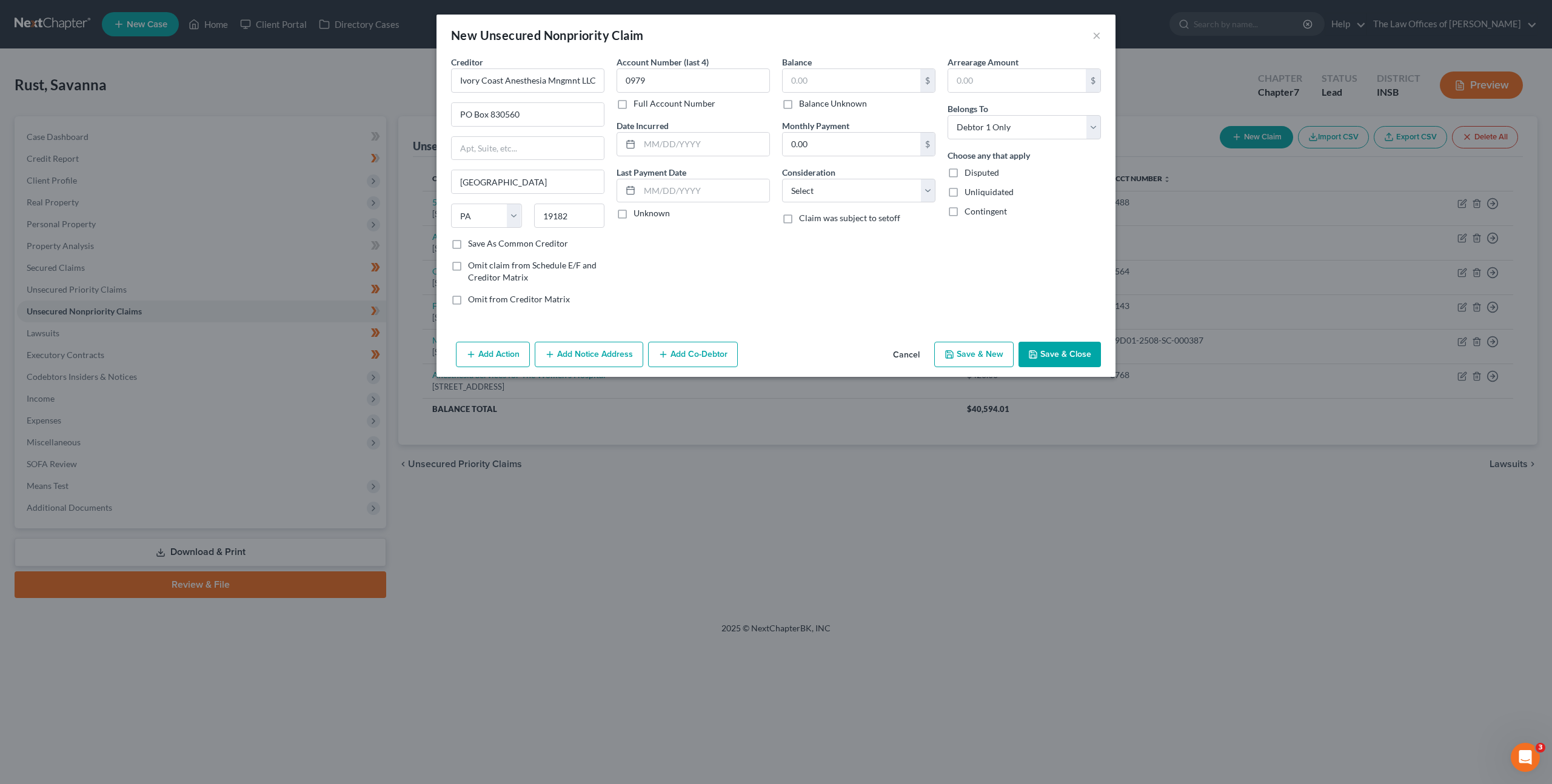
click at [812, 97] on input "Balance Unknown" at bounding box center [808, 101] width 8 height 8
checkbox input "true"
type input "0.00"
click at [804, 104] on label "Balance Unknown" at bounding box center [833, 103] width 68 height 12
click at [804, 104] on input "Balance Unknown" at bounding box center [808, 101] width 8 height 8
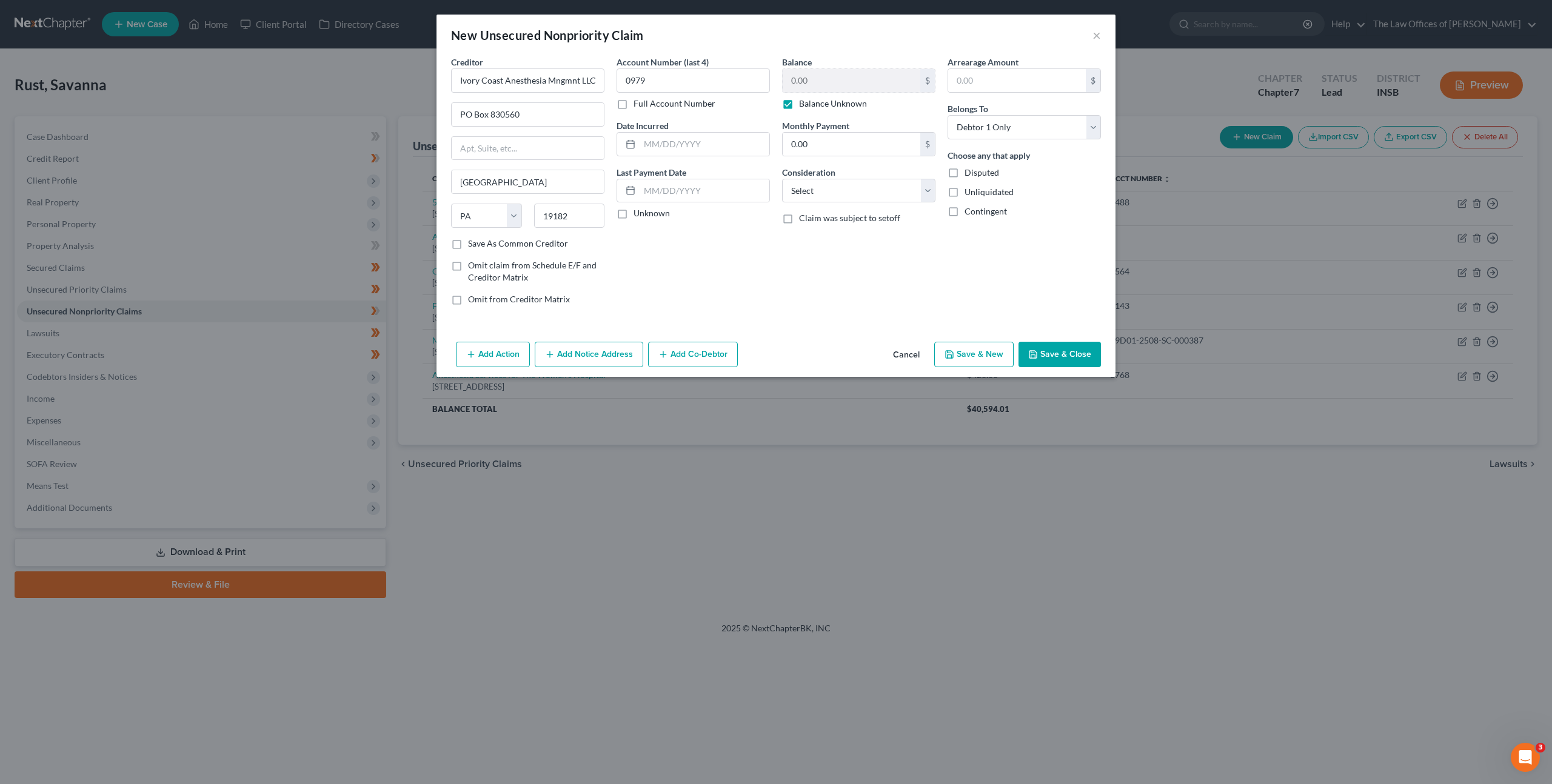
checkbox input "false"
click at [821, 85] on input "0.00" at bounding box center [852, 81] width 138 height 23
type input "46.47"
click at [882, 193] on select "Select Cable / Satellite Services Collection Agency Credit Card Debt Debt Couns…" at bounding box center [859, 191] width 153 height 24
select select "9"
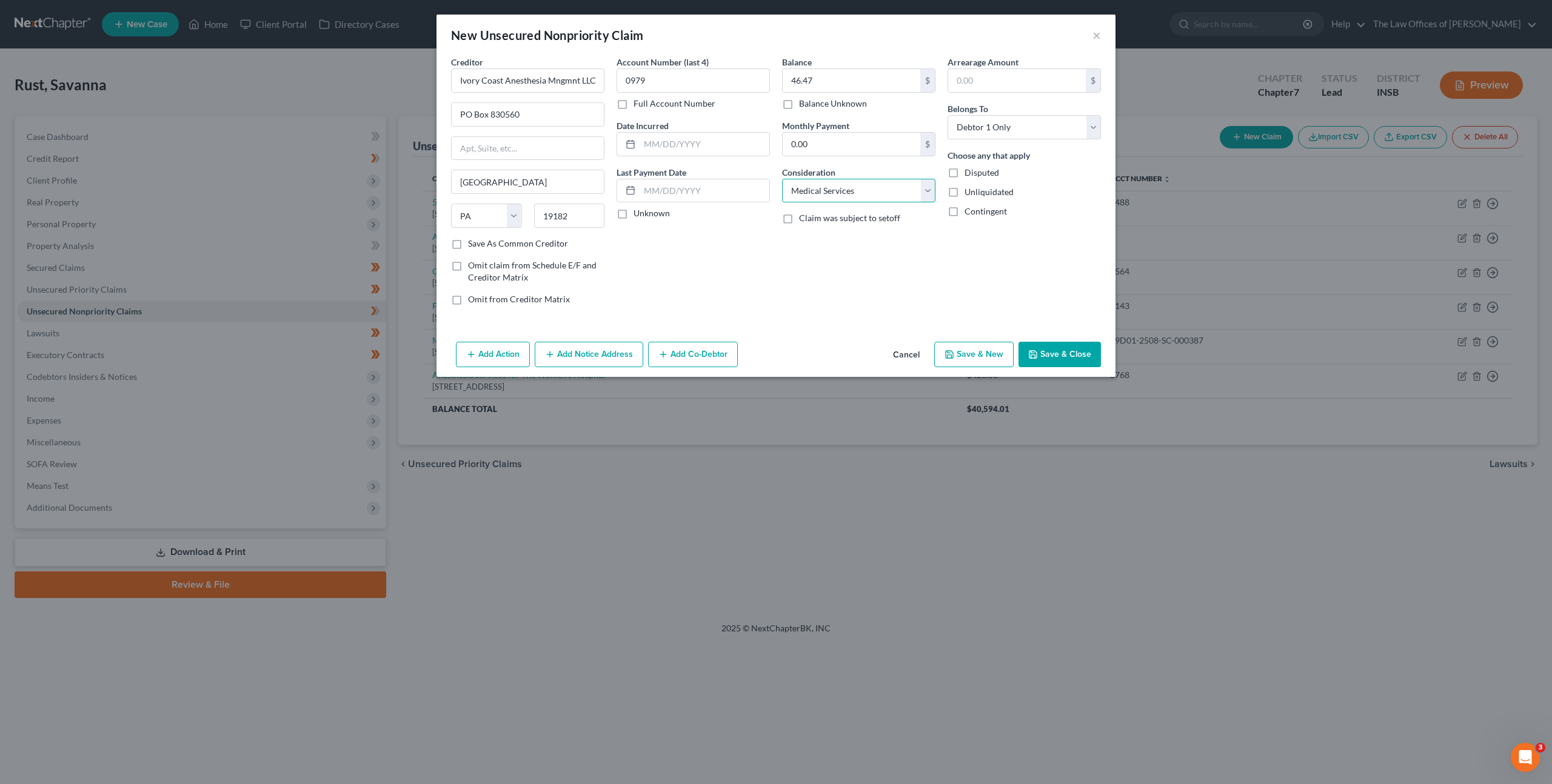
click at [782, 179] on select "Select Cable / Satellite Services Collection Agency Credit Card Debt Debt Couns…" at bounding box center [859, 191] width 153 height 24
click at [746, 272] on div "Account Number (last 4) 0979 Full Account Number Date Incurred Last Payment Dat…" at bounding box center [693, 186] width 166 height 260
click at [1057, 349] on button "Save & Close" at bounding box center [1060, 354] width 83 height 25
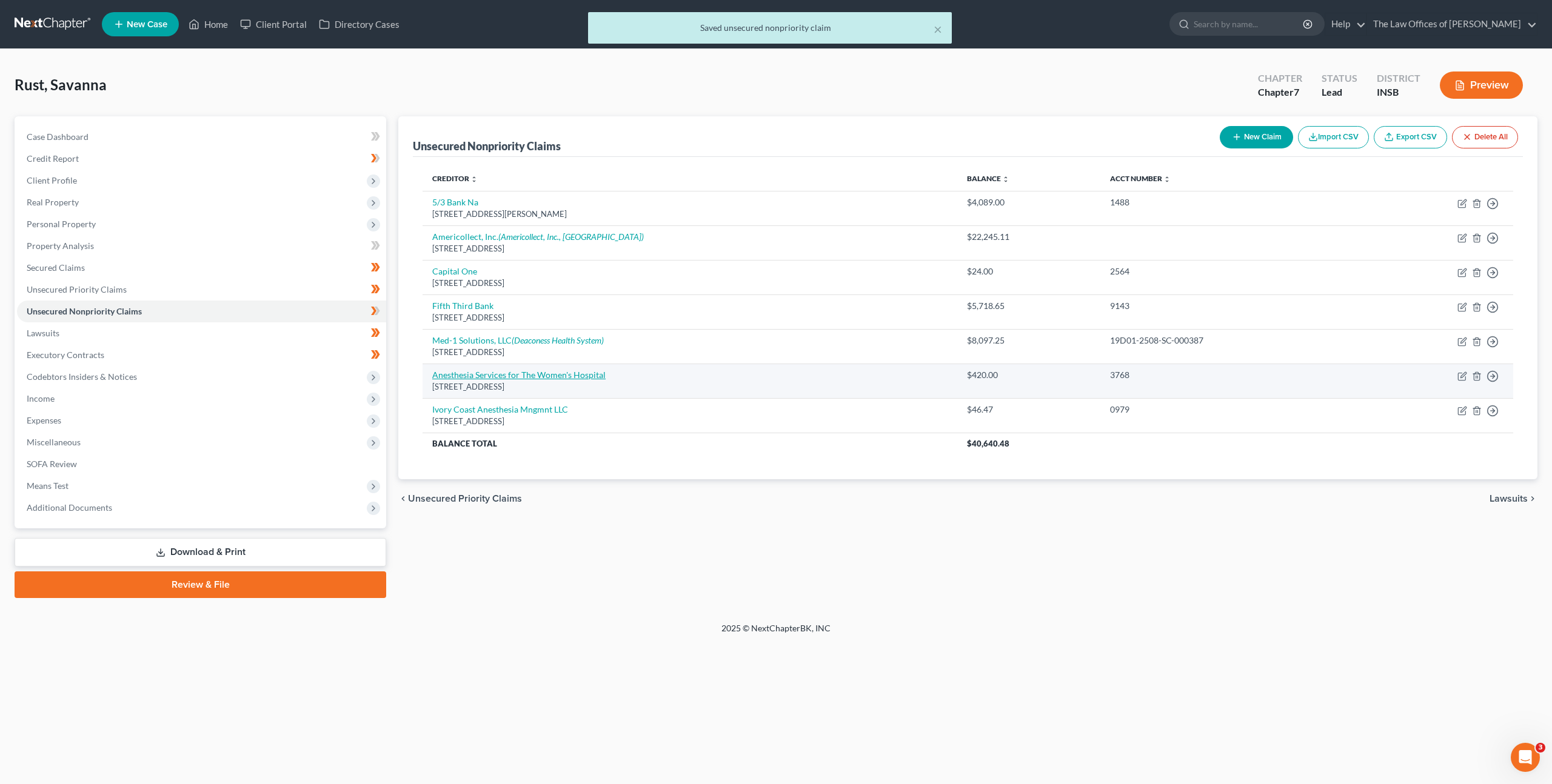
click at [539, 372] on link "Anesthesia Services for The Women's Hospital" at bounding box center [519, 375] width 173 height 10
select select "36"
select select "9"
select select "0"
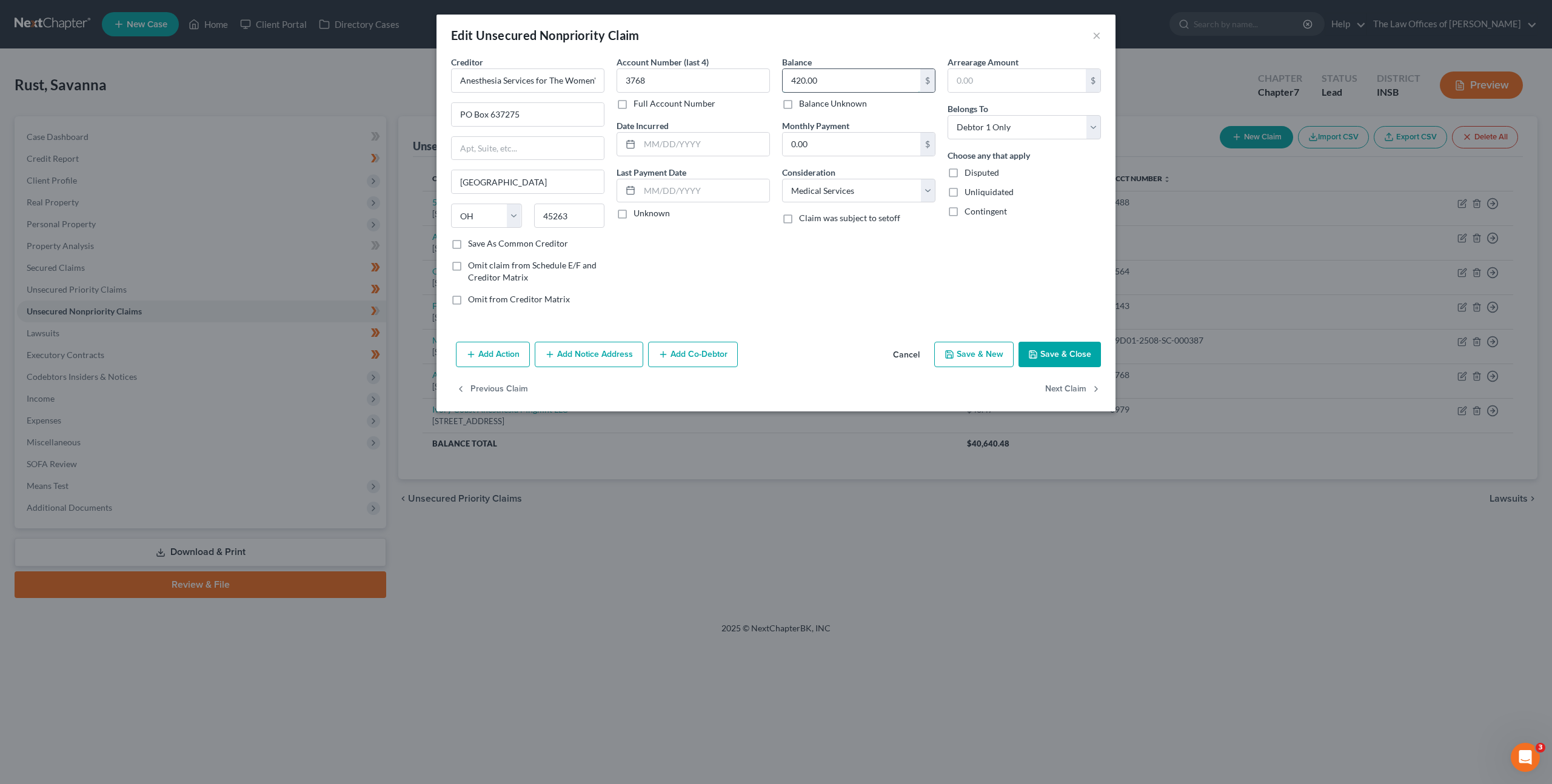
click at [824, 76] on input "420.00" at bounding box center [852, 81] width 138 height 23
type input "631.27"
click at [1085, 354] on button "Save & Close" at bounding box center [1060, 354] width 83 height 25
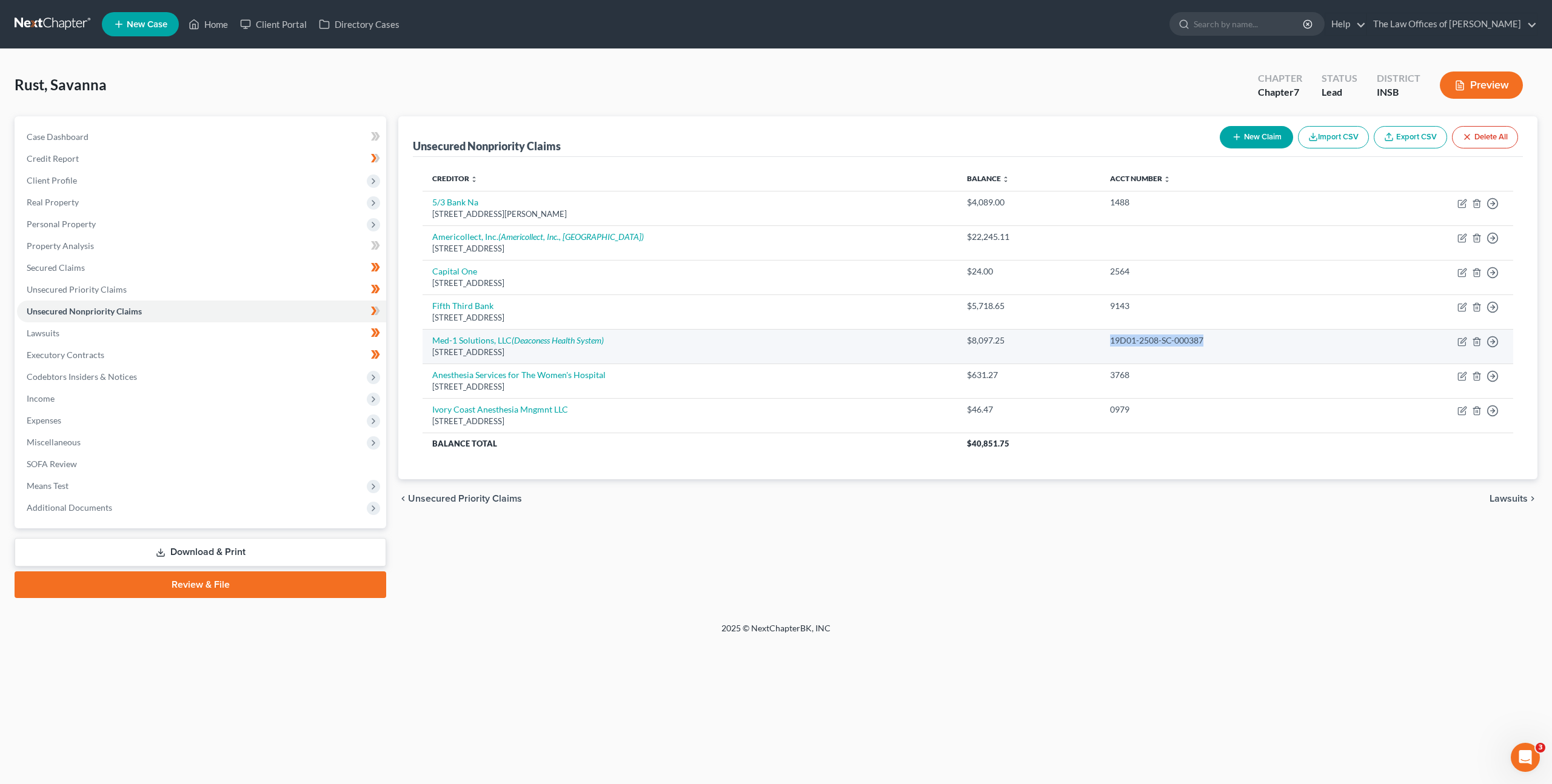
drag, startPoint x: 1262, startPoint y: 339, endPoint x: 1152, endPoint y: 341, distance: 110.0
click at [1152, 341] on td "19D01-2508-SC-000387" at bounding box center [1231, 346] width 262 height 34
copy div "19D01-2508-SC-000387"
click at [526, 340] on icon "(Deaconess Health System)" at bounding box center [558, 340] width 92 height 10
select select "15"
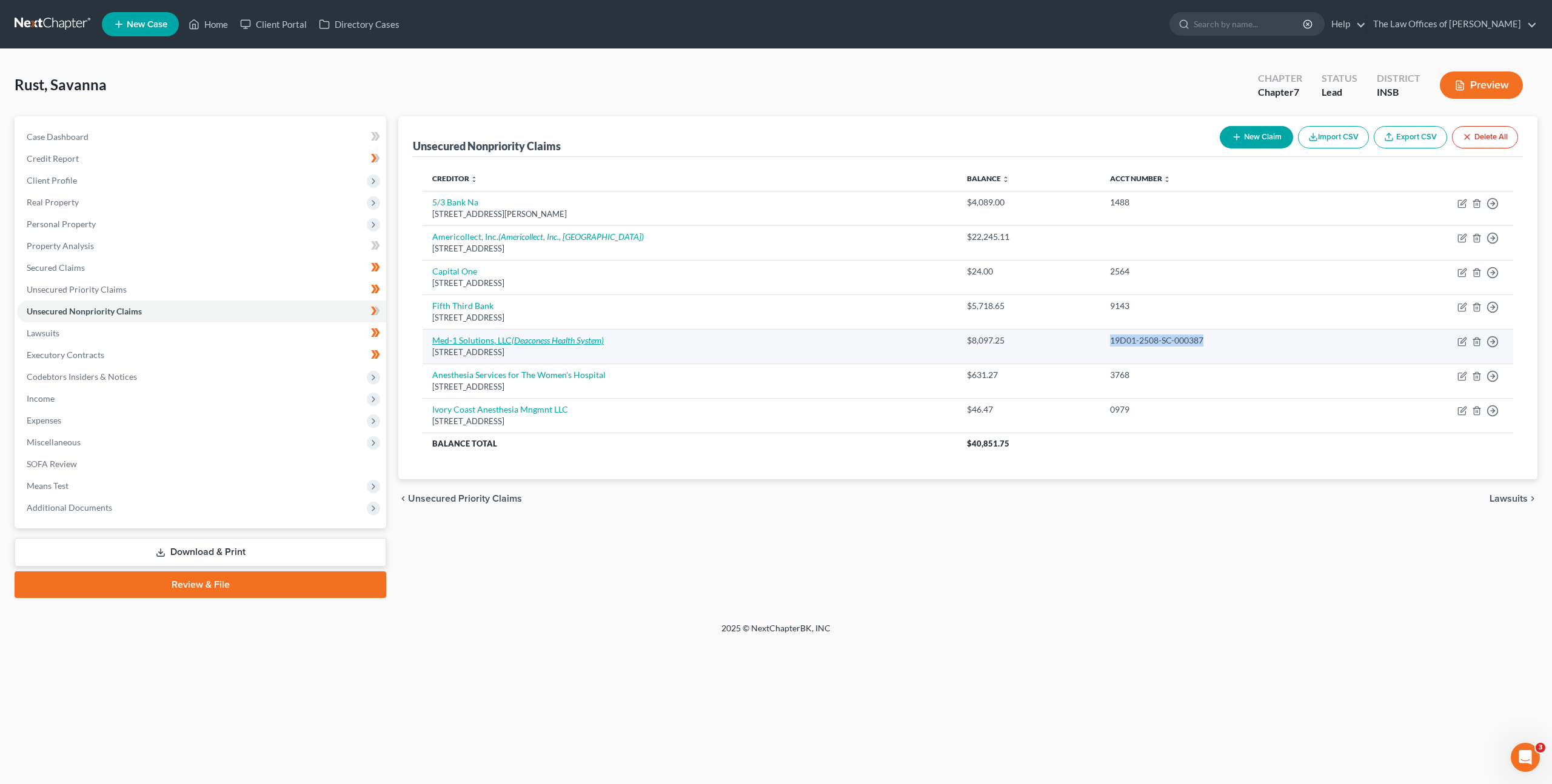
select select "1"
select select "0"
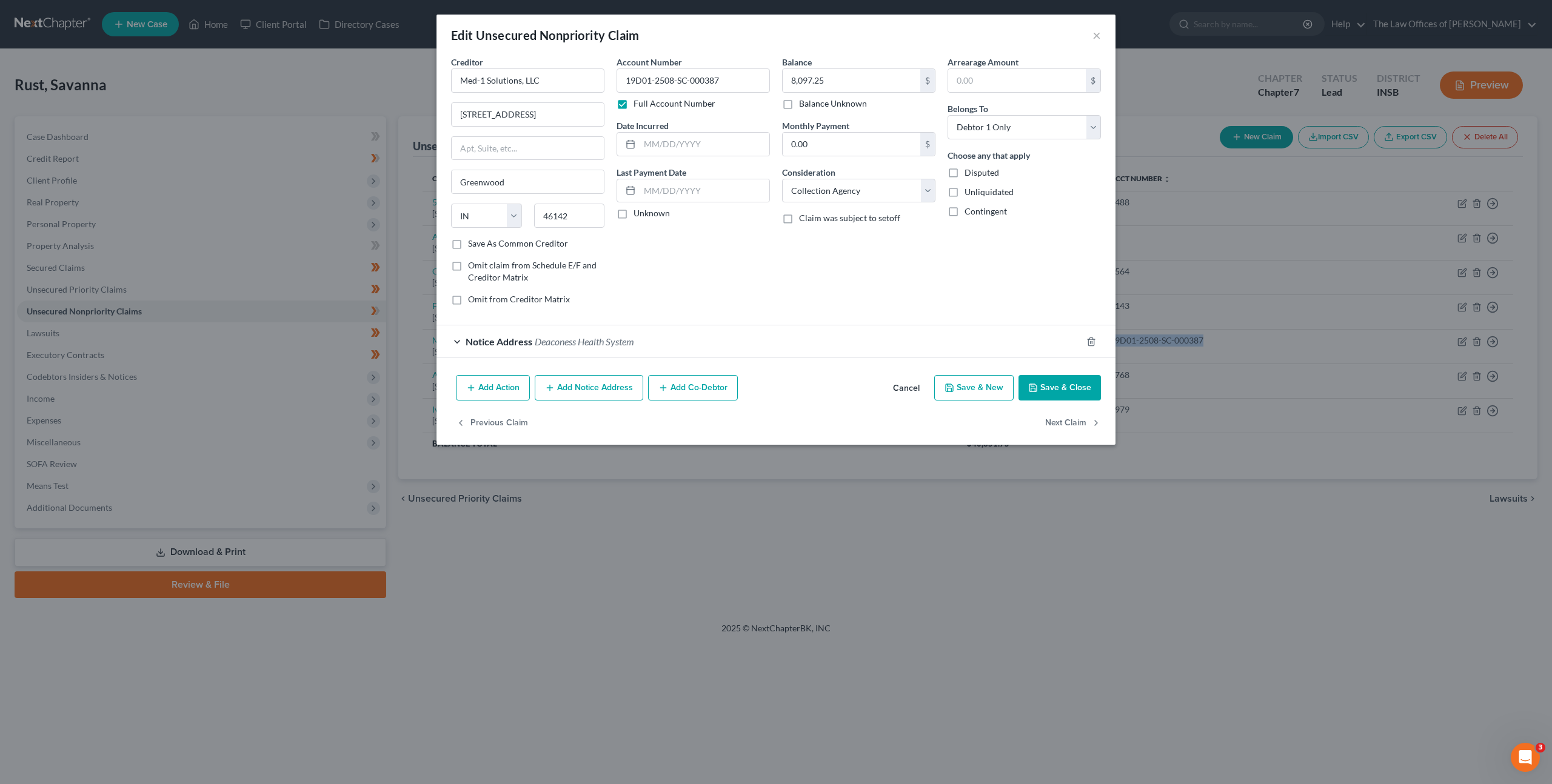
click at [558, 381] on button "Add Notice Address" at bounding box center [589, 388] width 108 height 25
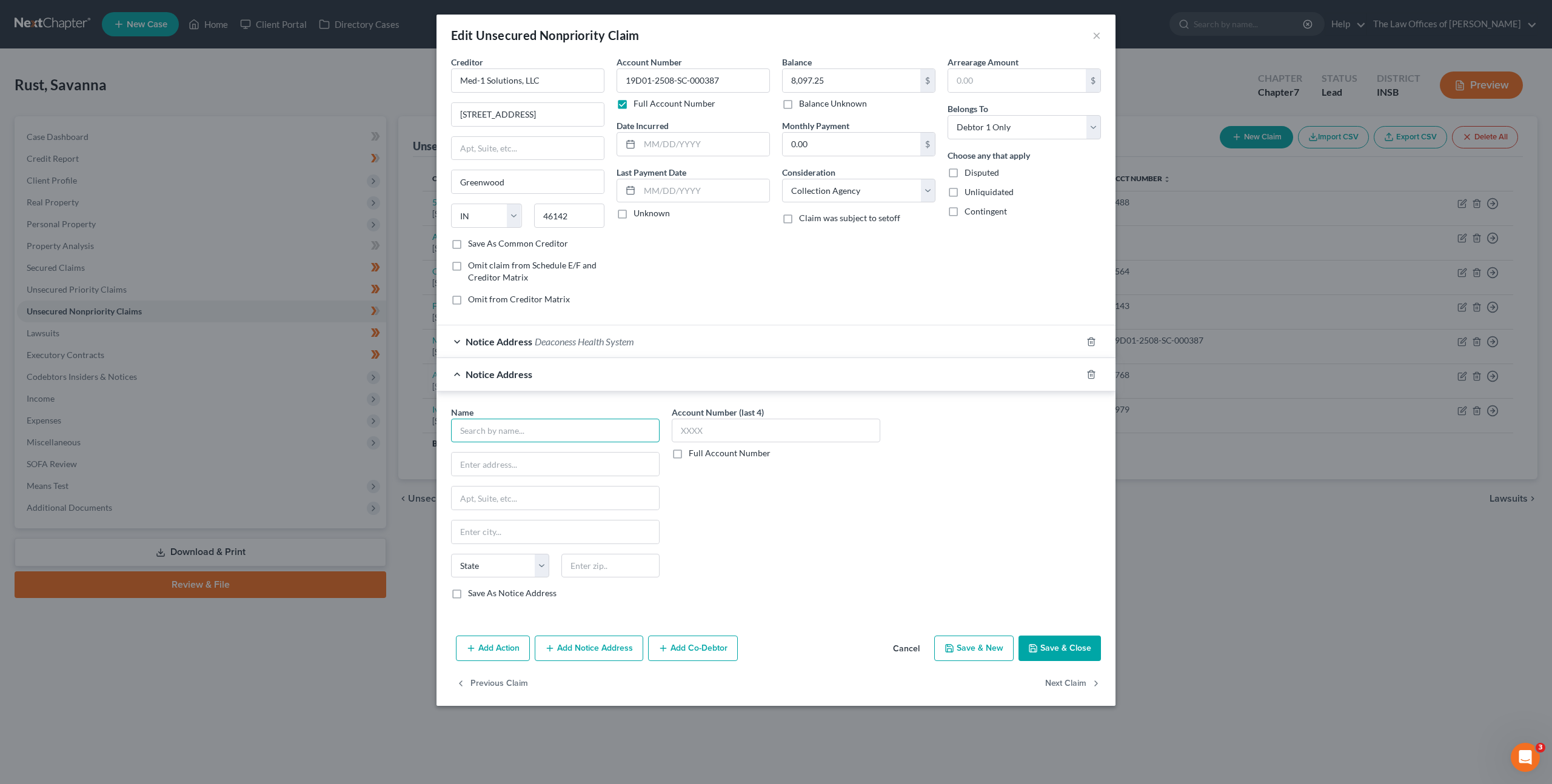
drag, startPoint x: 542, startPoint y: 427, endPoint x: 695, endPoint y: 414, distance: 153.6
click at [542, 426] on input "text" at bounding box center [556, 431] width 209 height 24
click at [529, 479] on div "Schaefer Law Office" at bounding box center [558, 480] width 195 height 12
type input "Schaefer Law Office"
type input "1911 Lincoln Ave."
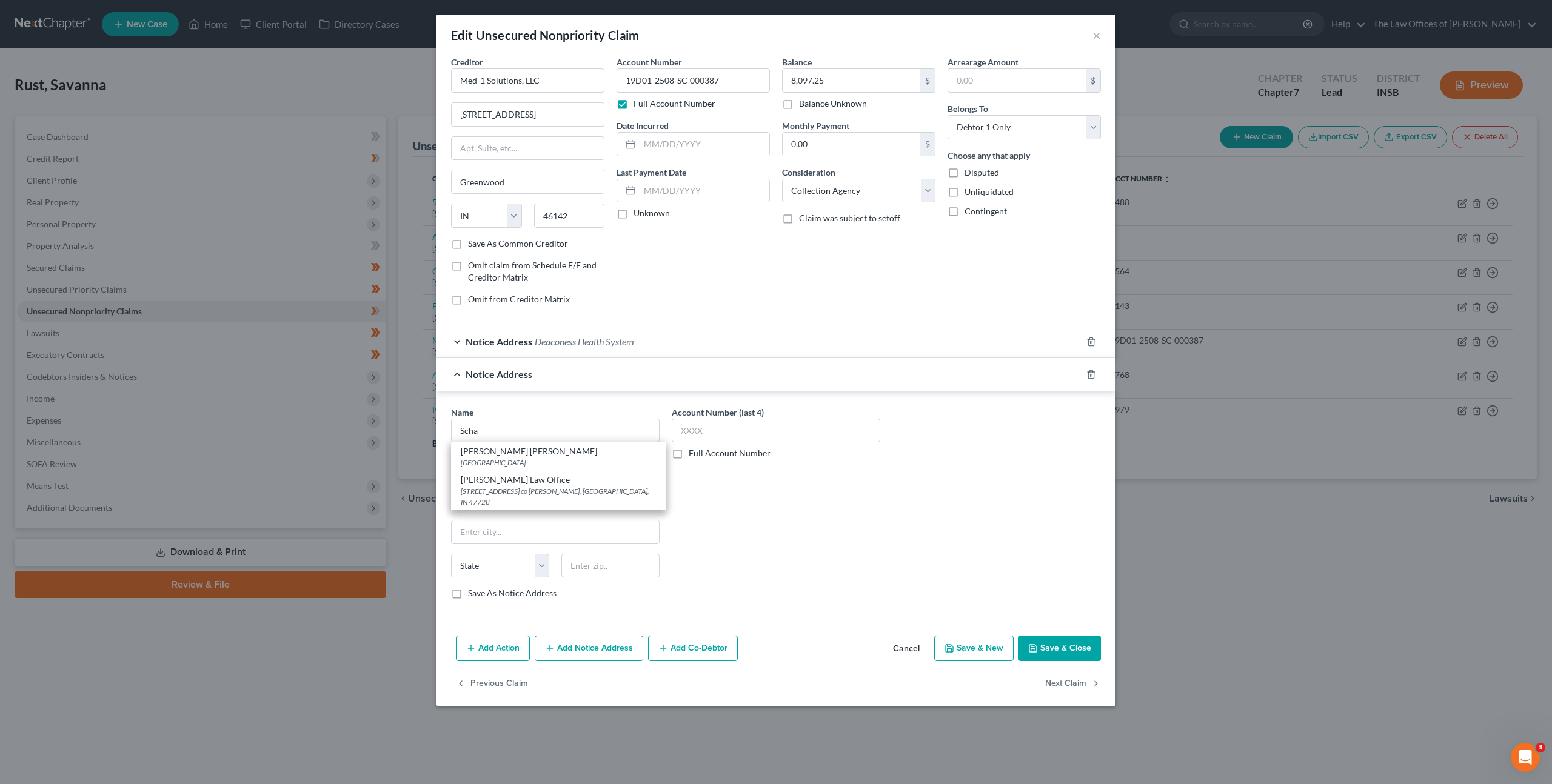
type input "co Kirstin M Schaefer"
type input "Evansville"
select select "15"
type input "47728"
click at [826, 507] on div "Account Number (last 4) Full Account Number" at bounding box center [776, 508] width 221 height 204
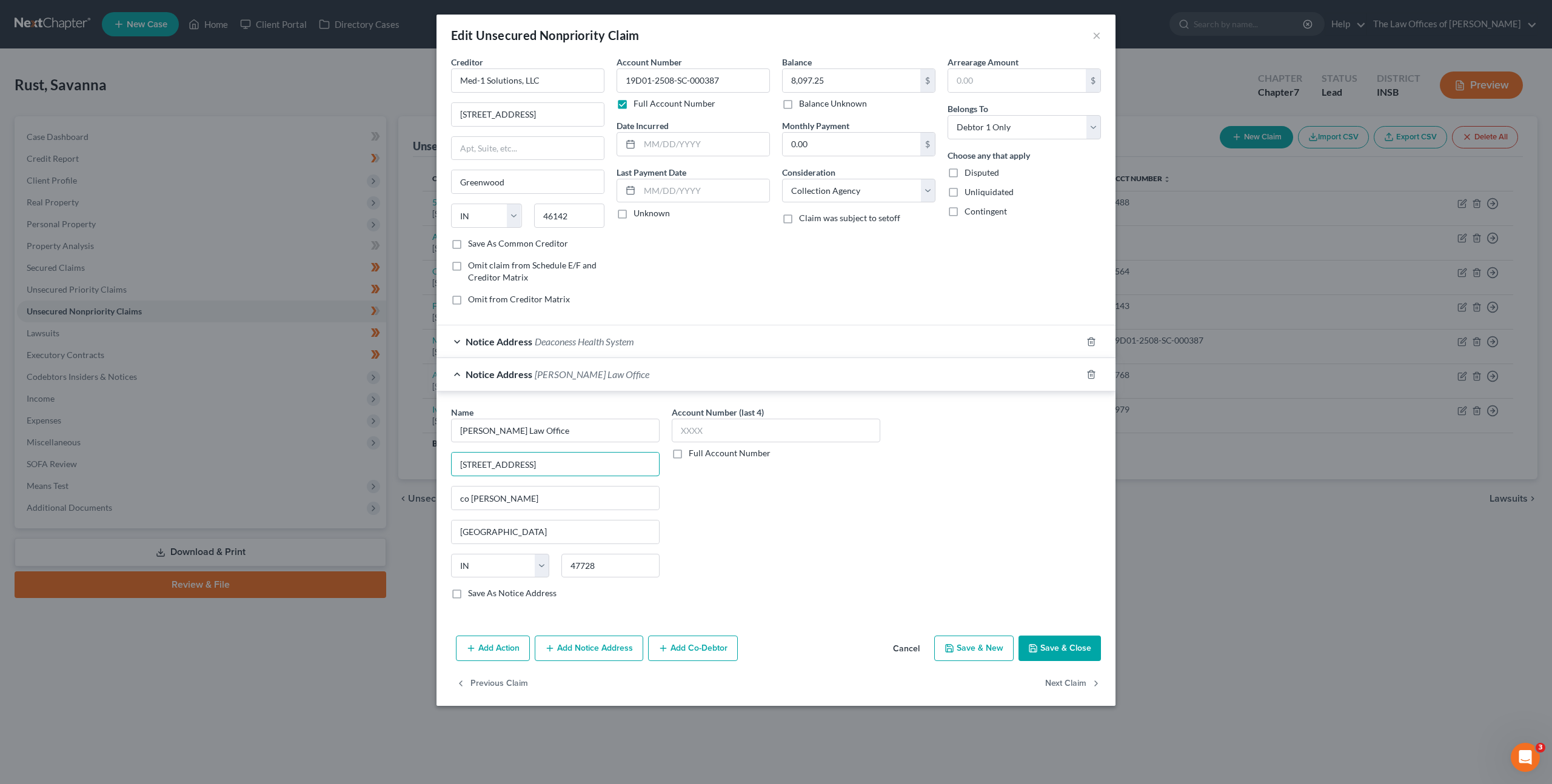
drag, startPoint x: 579, startPoint y: 471, endPoint x: 370, endPoint y: 454, distance: 209.7
click at [370, 454] on div "Edit Unsecured Nonpriority Claim × Creditor * Med-1 Solutions, LLC 517 US Highw…" at bounding box center [776, 392] width 1552 height 784
type input "723 College HWY"
type input "47714"
click at [889, 527] on div "Name * Schaefer Law Office 723 College HWY co Kirstin M Schaefer Evansville Sta…" at bounding box center [776, 508] width 662 height 204
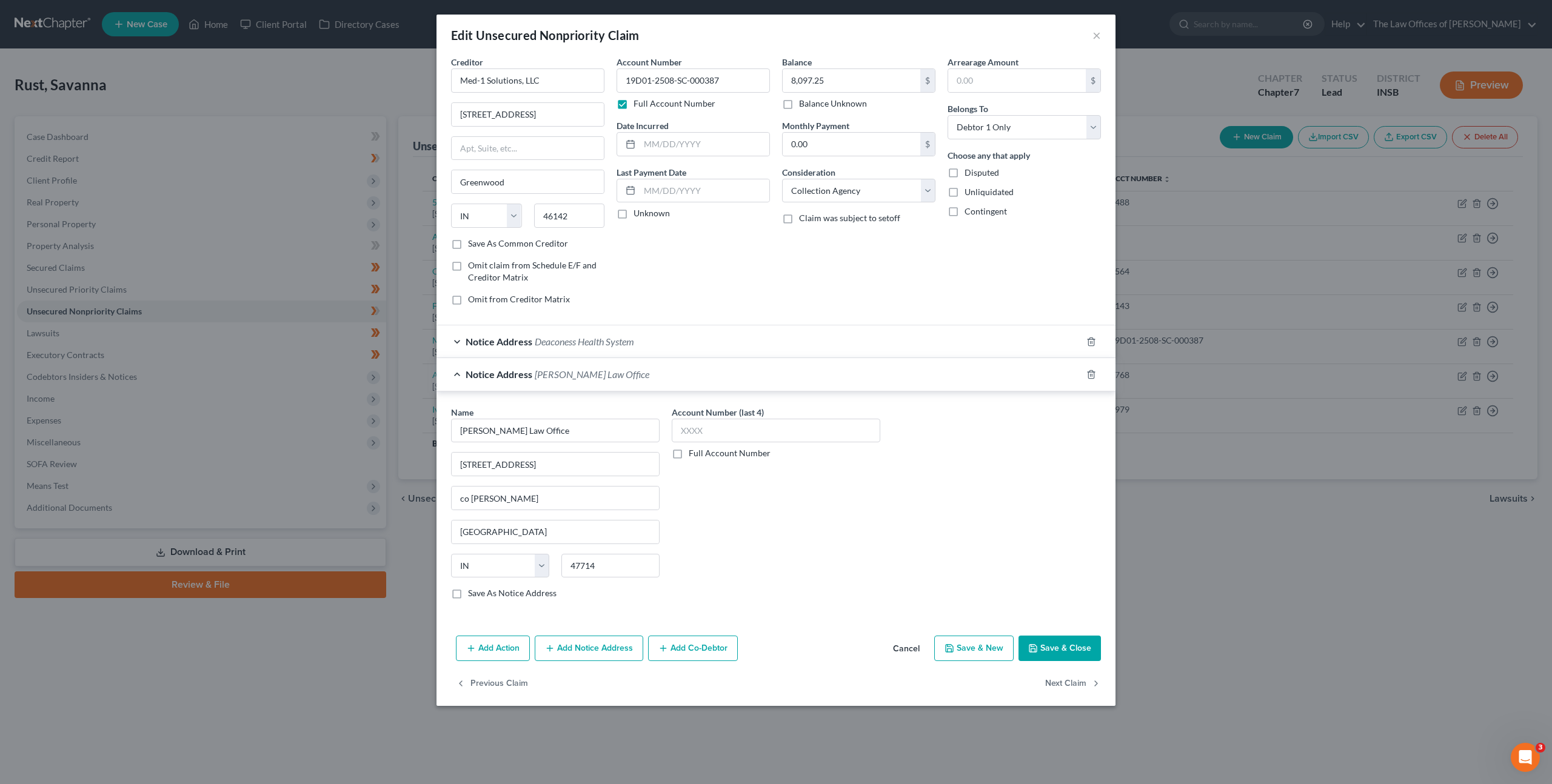
click at [1047, 648] on button "Save & Close" at bounding box center [1060, 648] width 83 height 25
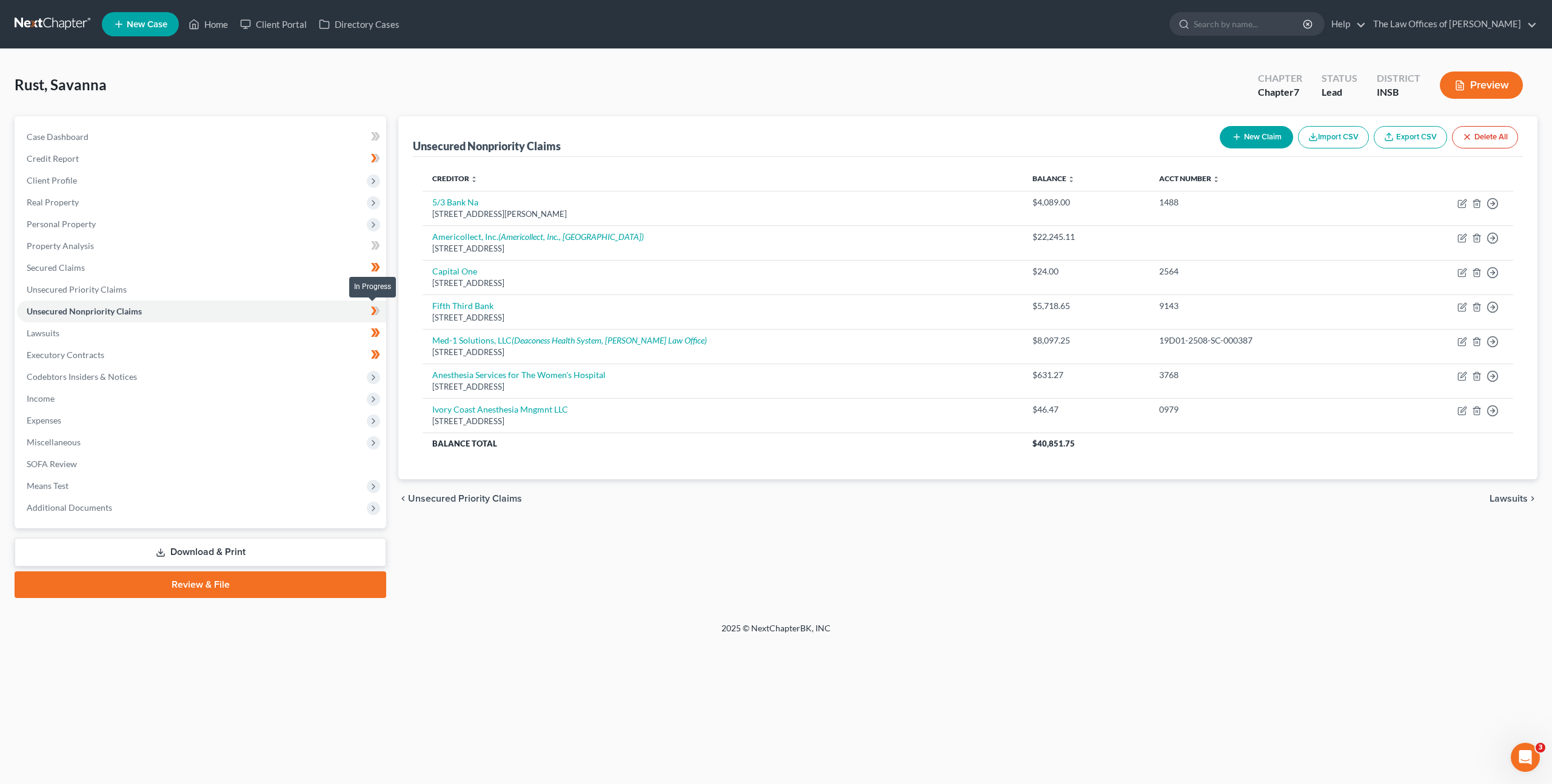
click at [378, 312] on icon at bounding box center [377, 311] width 6 height 8
click at [300, 188] on span "Client Profile" at bounding box center [202, 181] width 369 height 22
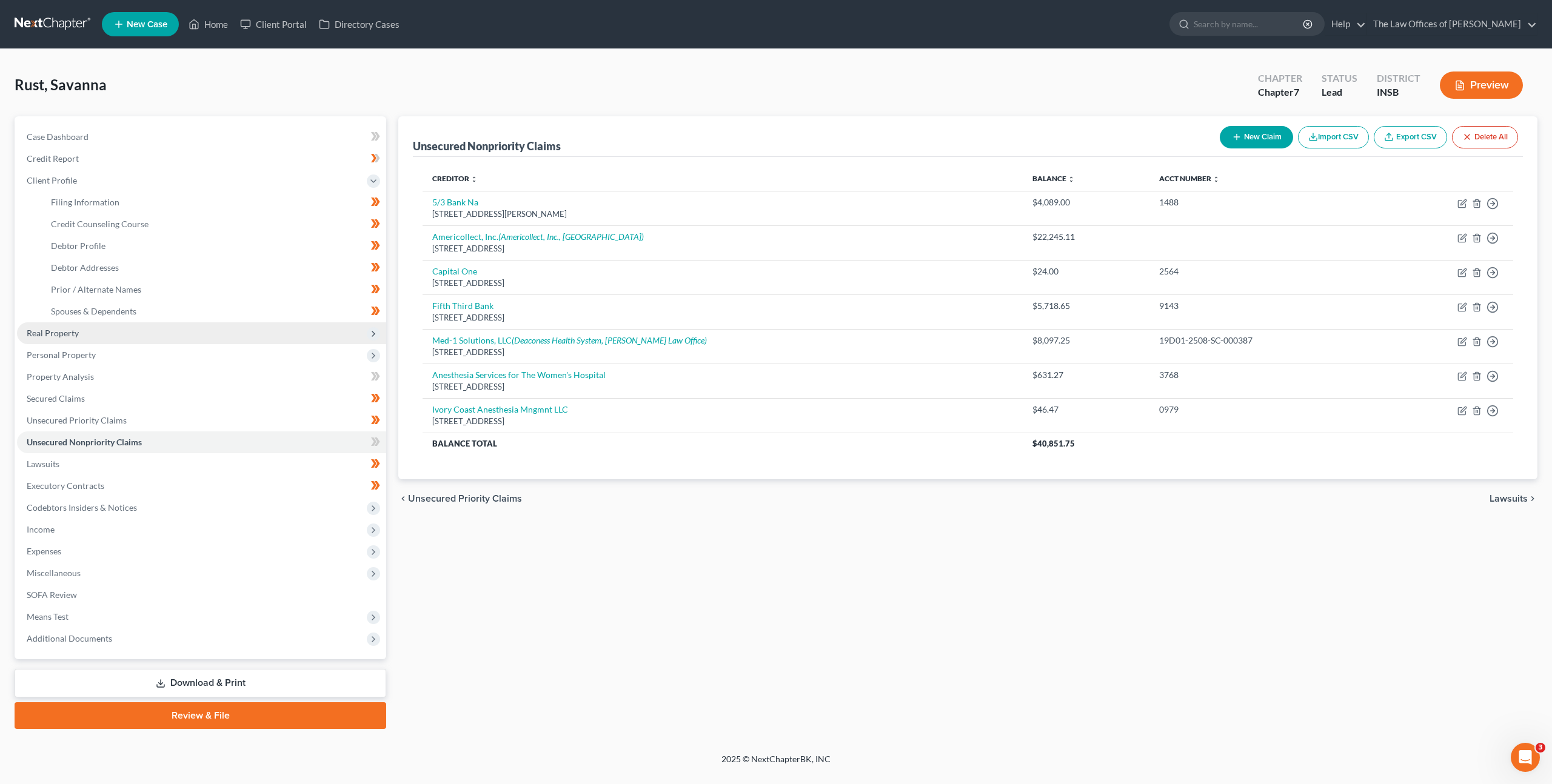
click at [239, 325] on span "Real Property" at bounding box center [202, 333] width 369 height 22
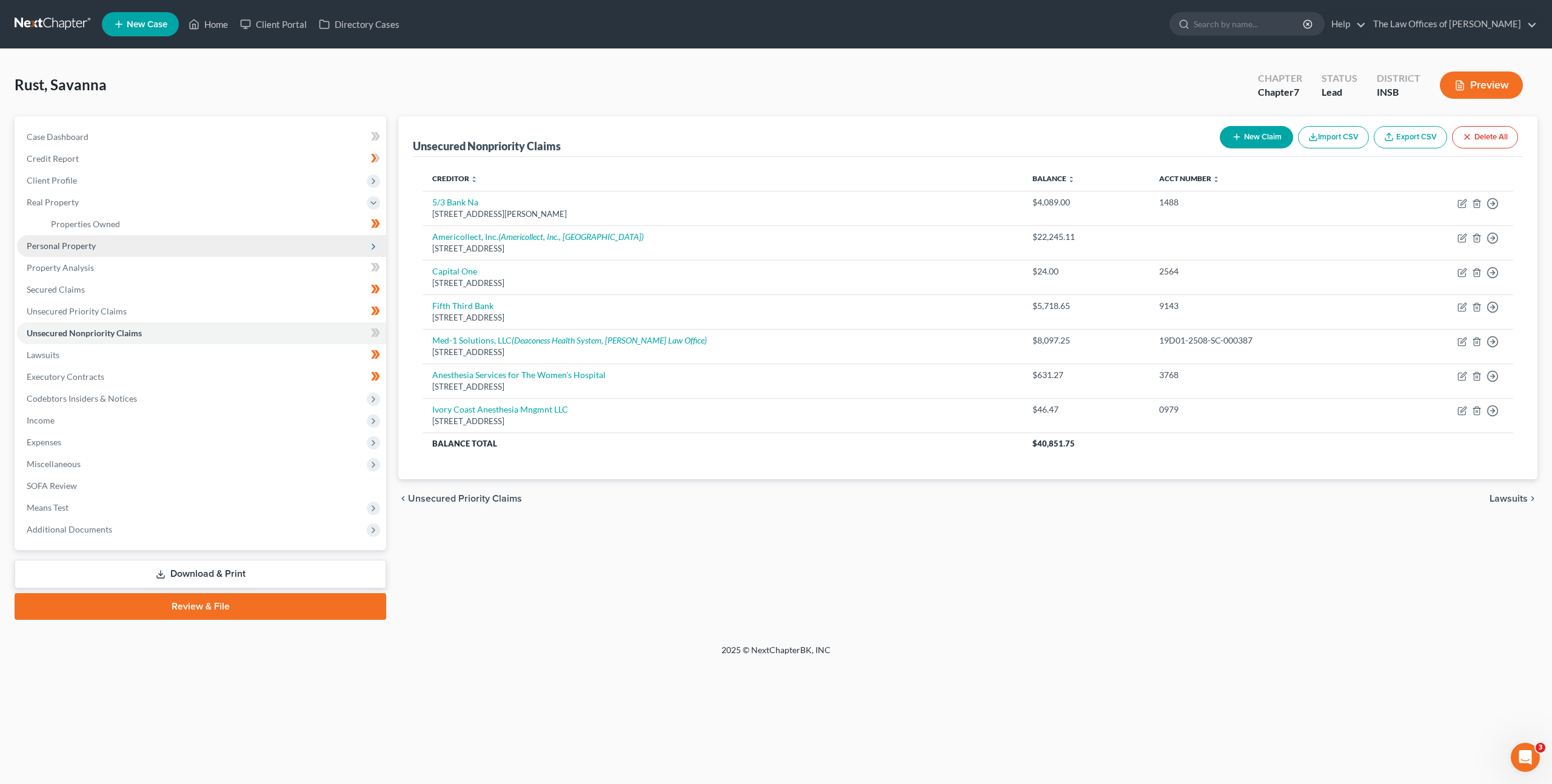
click at [239, 251] on span "Personal Property" at bounding box center [202, 246] width 369 height 22
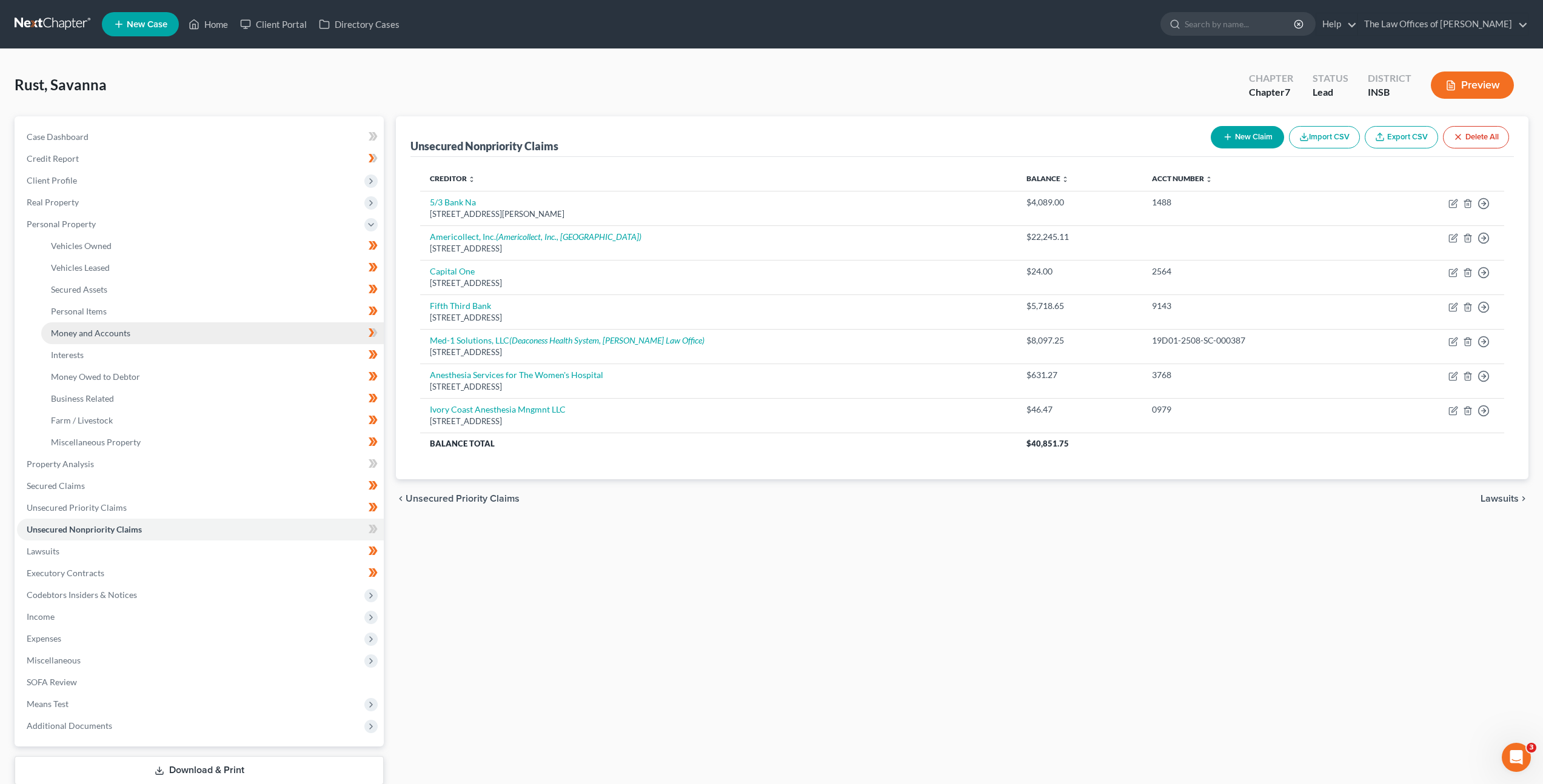
click at [210, 325] on link "Money and Accounts" at bounding box center [213, 333] width 342 height 22
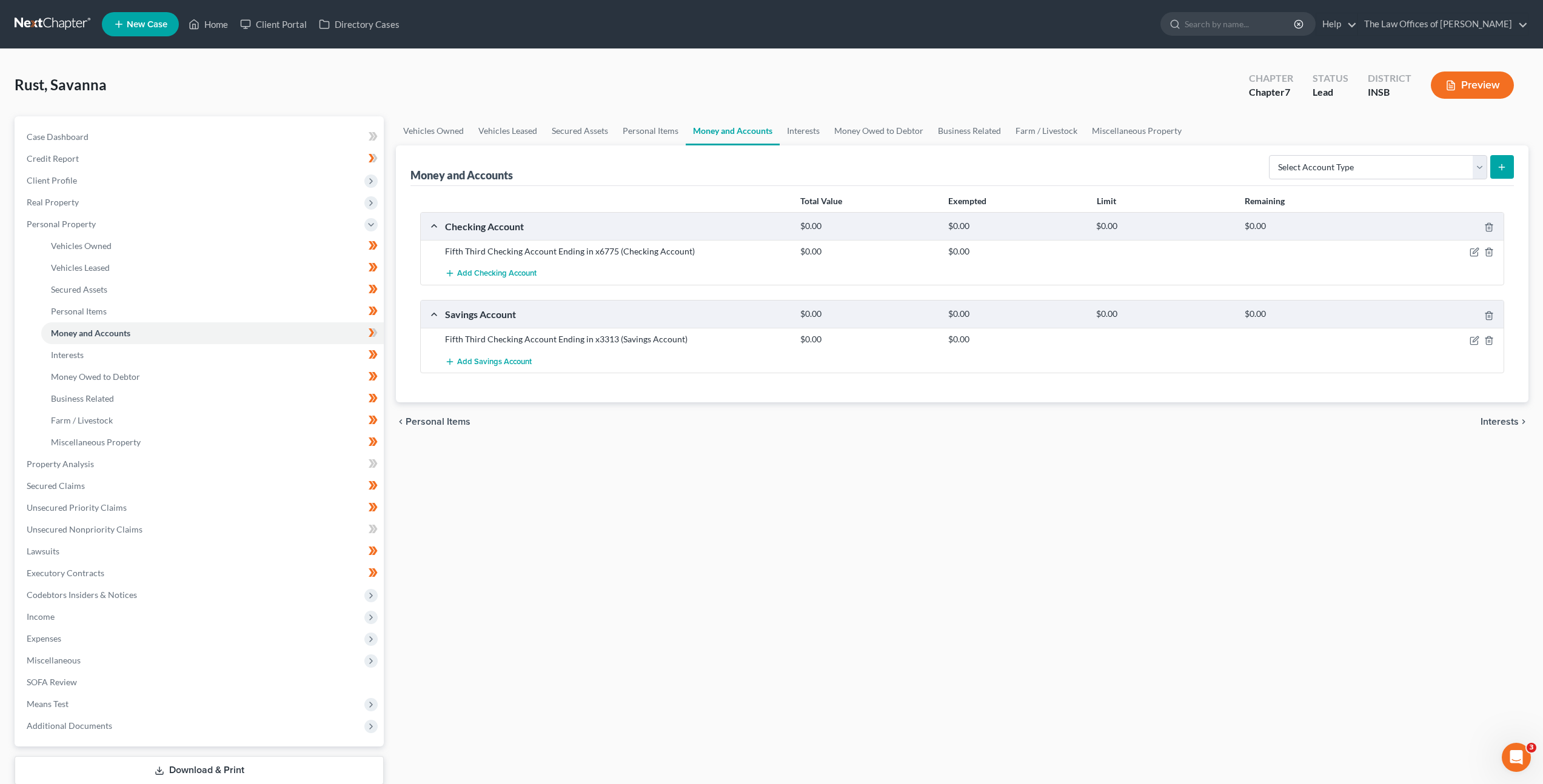
click at [794, 487] on div "Vehicles Owned Vehicles Leased Secured Assets Personal Items Money and Accounts…" at bounding box center [962, 466] width 1145 height 700
click at [486, 272] on span "Add Checking Account" at bounding box center [497, 274] width 80 height 10
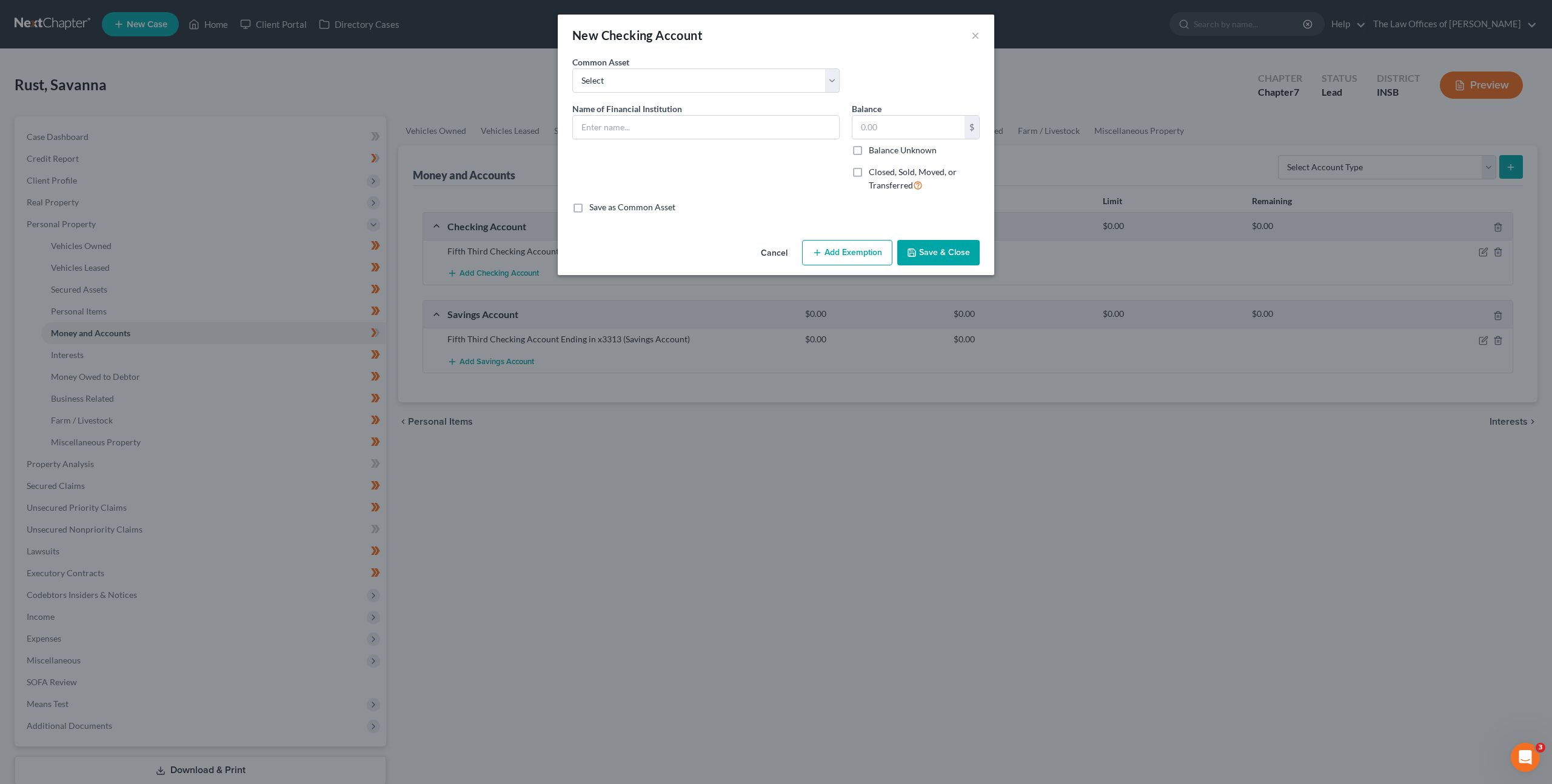
click at [727, 64] on div "Common Asset Select PNC Bank Navy Federal Credit Union Woodforest National Bank…" at bounding box center [706, 74] width 279 height 37
click at [735, 59] on div "Common Asset Select PNC Bank Navy Federal Credit Union Woodforest National Bank…" at bounding box center [706, 74] width 279 height 37
click at [707, 88] on select "Select PNC Bank Navy Federal Credit Union Woodforest National Bank Heritage Fed…" at bounding box center [706, 81] width 267 height 24
click at [675, 120] on input "text" at bounding box center [706, 127] width 266 height 23
type input "Freedom Bank Account Ending in x3371"
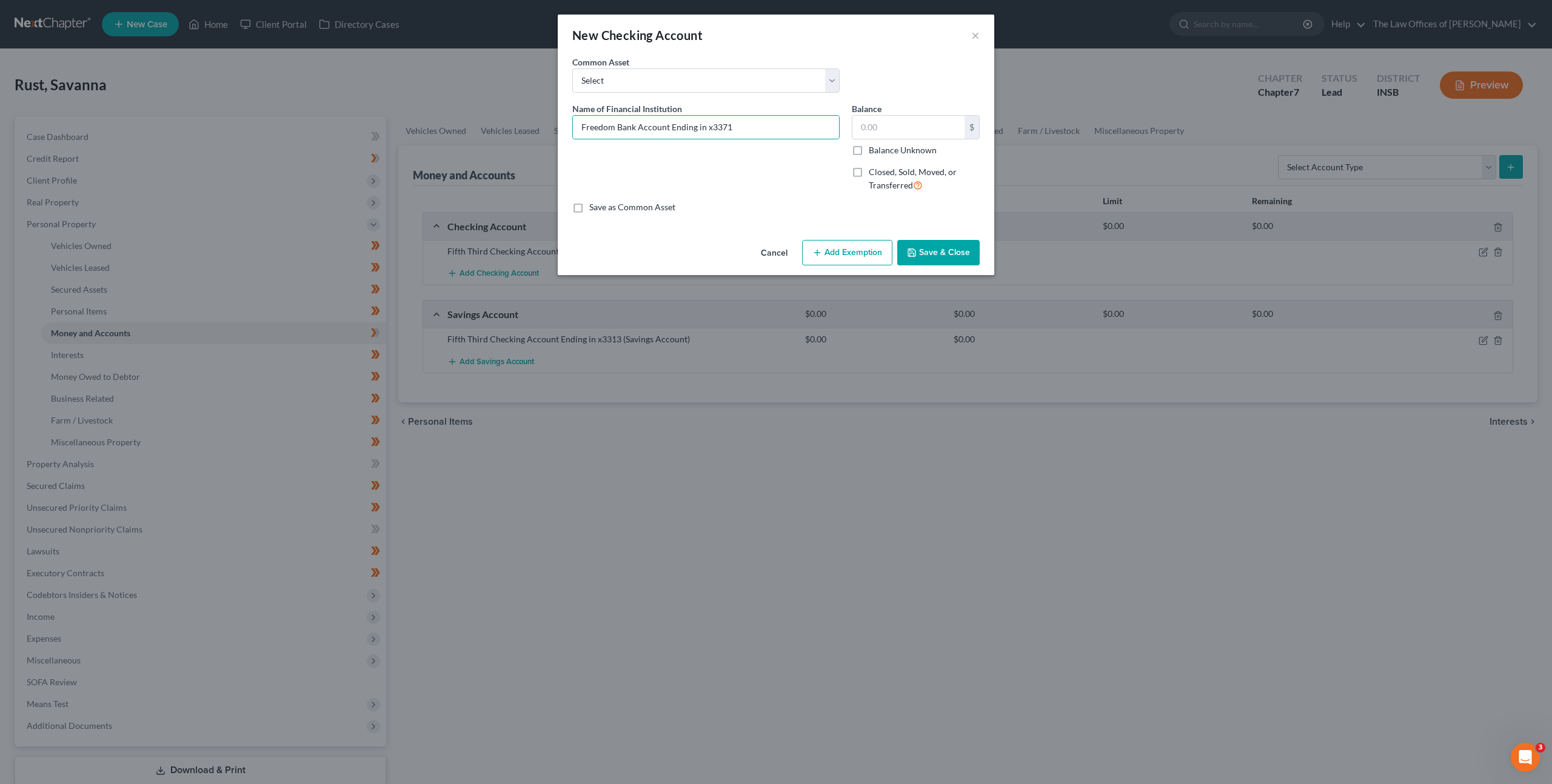
drag, startPoint x: 930, startPoint y: 243, endPoint x: 921, endPoint y: 249, distance: 10.8
click at [930, 243] on button "Save & Close" at bounding box center [939, 253] width 83 height 25
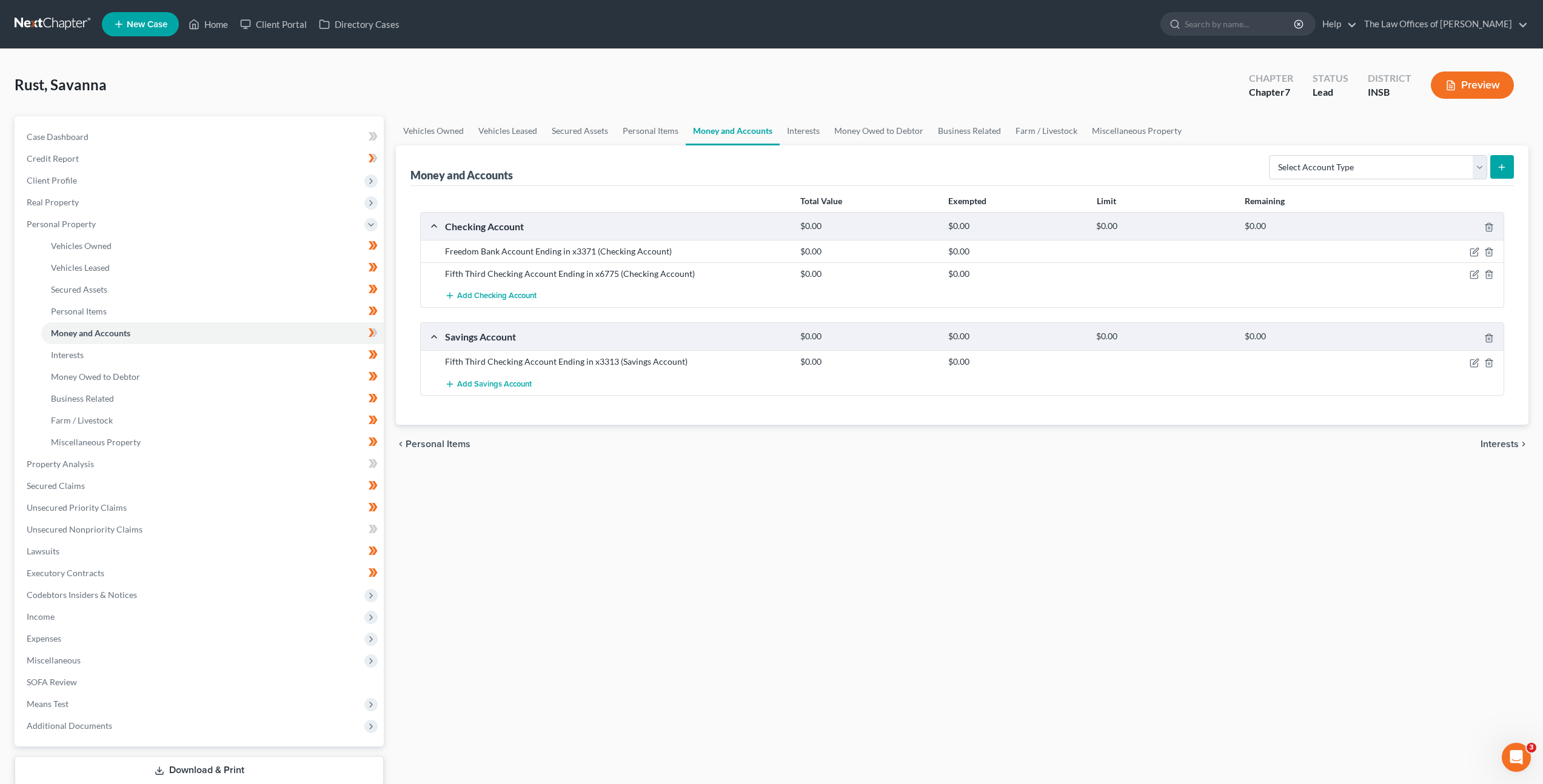
drag, startPoint x: 500, startPoint y: 522, endPoint x: 409, endPoint y: 407, distance: 146.6
click at [494, 512] on div "Vehicles Owned Vehicles Leased Secured Assets Personal Items Money and Accounts…" at bounding box center [962, 466] width 1145 height 700
click at [369, 329] on icon at bounding box center [373, 333] width 9 height 15
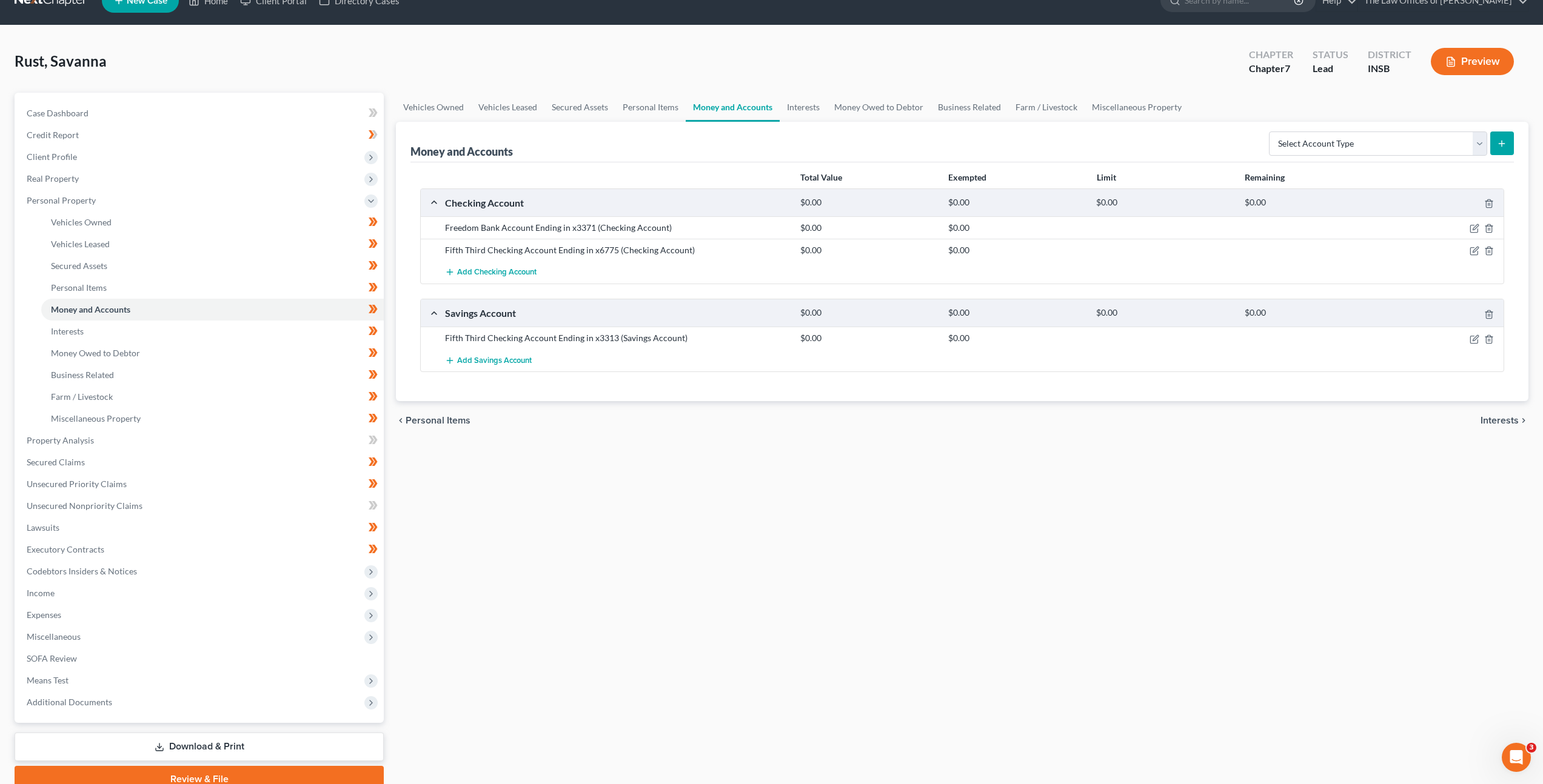
scroll to position [26, 0]
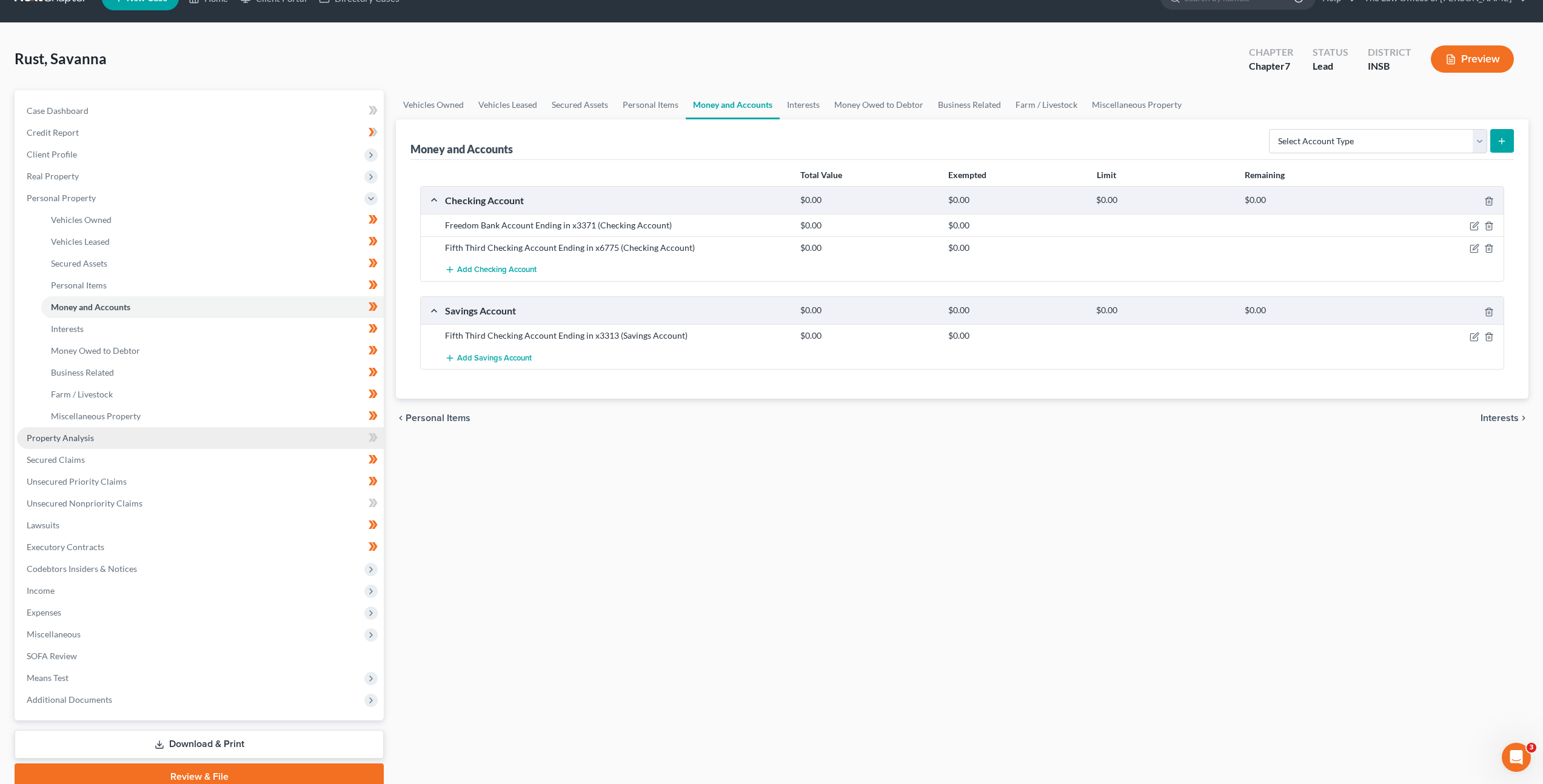
click at [336, 435] on link "Property Analysis" at bounding box center [201, 438] width 367 height 22
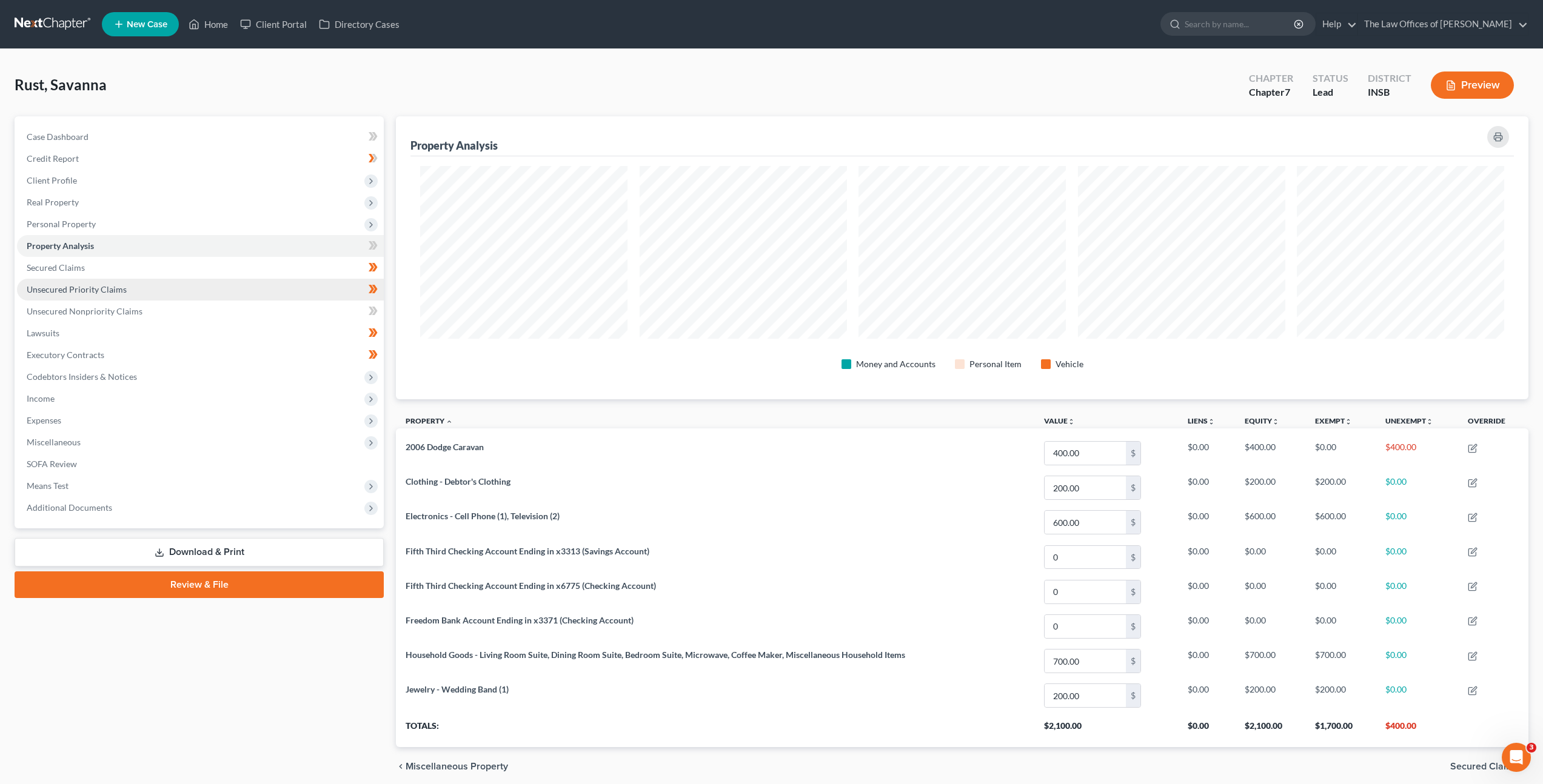
click at [241, 298] on link "Unsecured Priority Claims" at bounding box center [201, 290] width 367 height 22
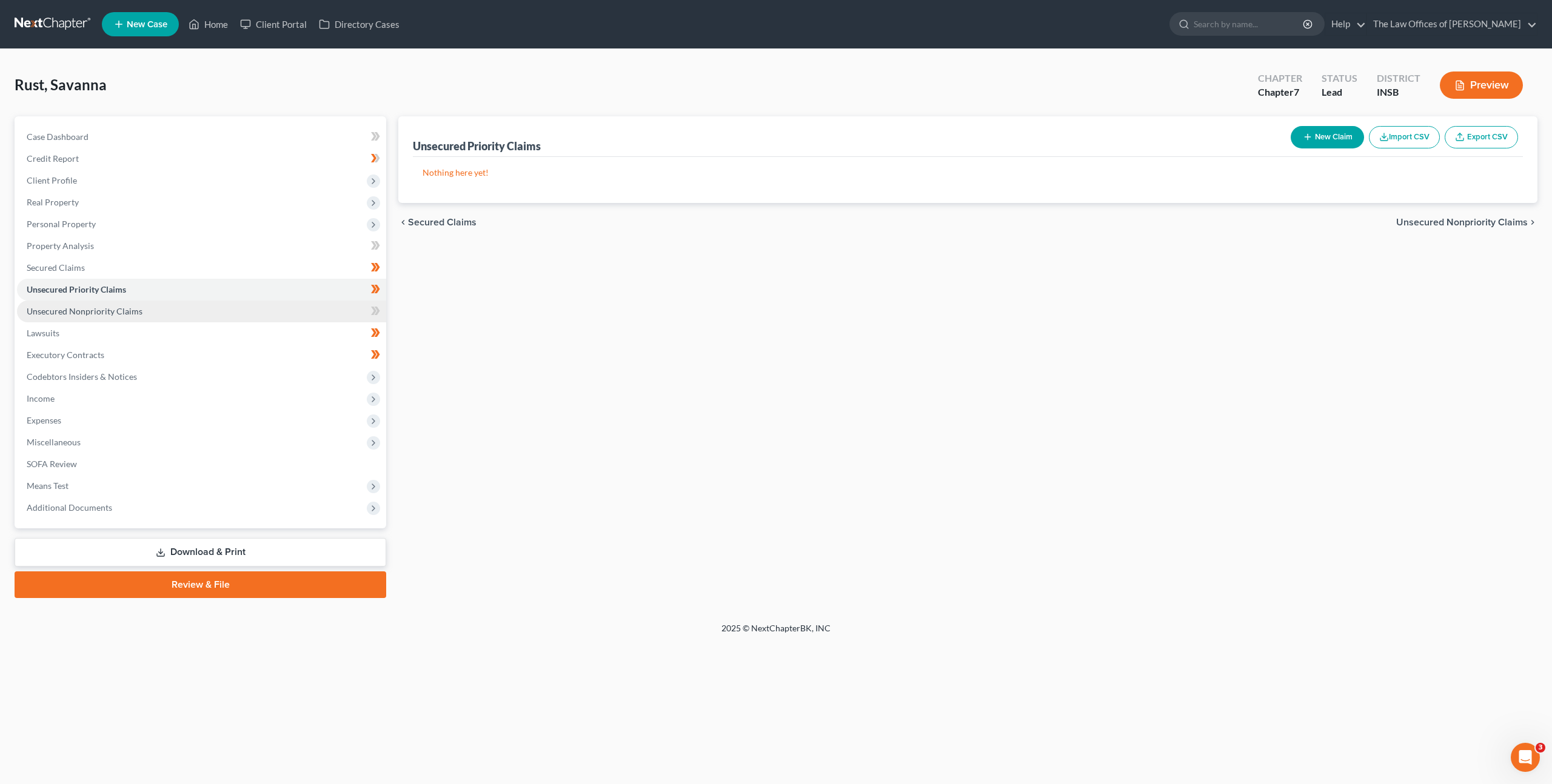
click at [230, 310] on link "Unsecured Nonpriority Claims" at bounding box center [202, 311] width 369 height 22
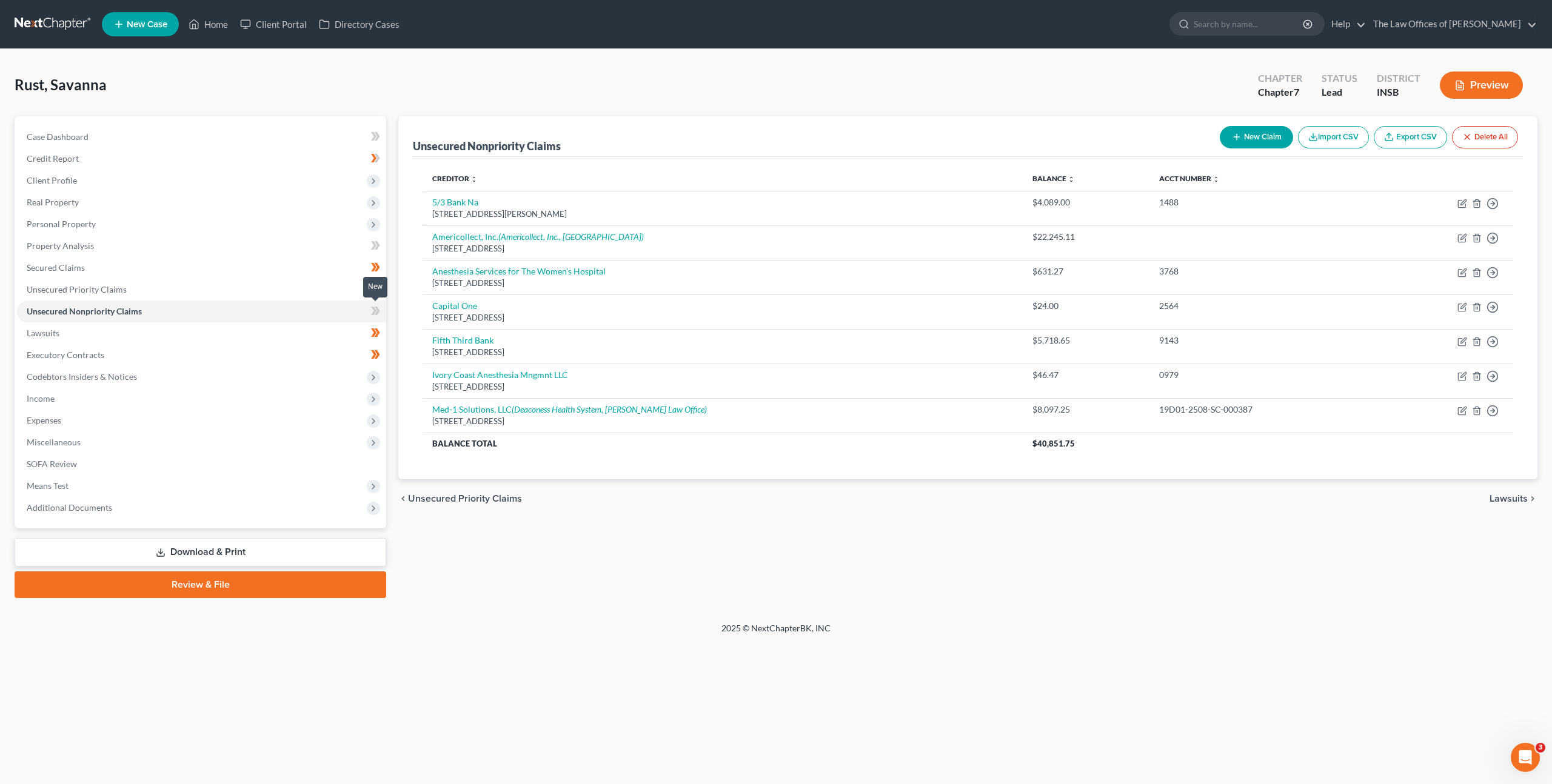
click at [380, 311] on span at bounding box center [375, 312] width 21 height 18
click at [697, 515] on div "chevron_left Unsecured Priority Claims Lawsuits chevron_right" at bounding box center [968, 498] width 1139 height 39
click at [121, 400] on span "Income" at bounding box center [202, 399] width 369 height 22
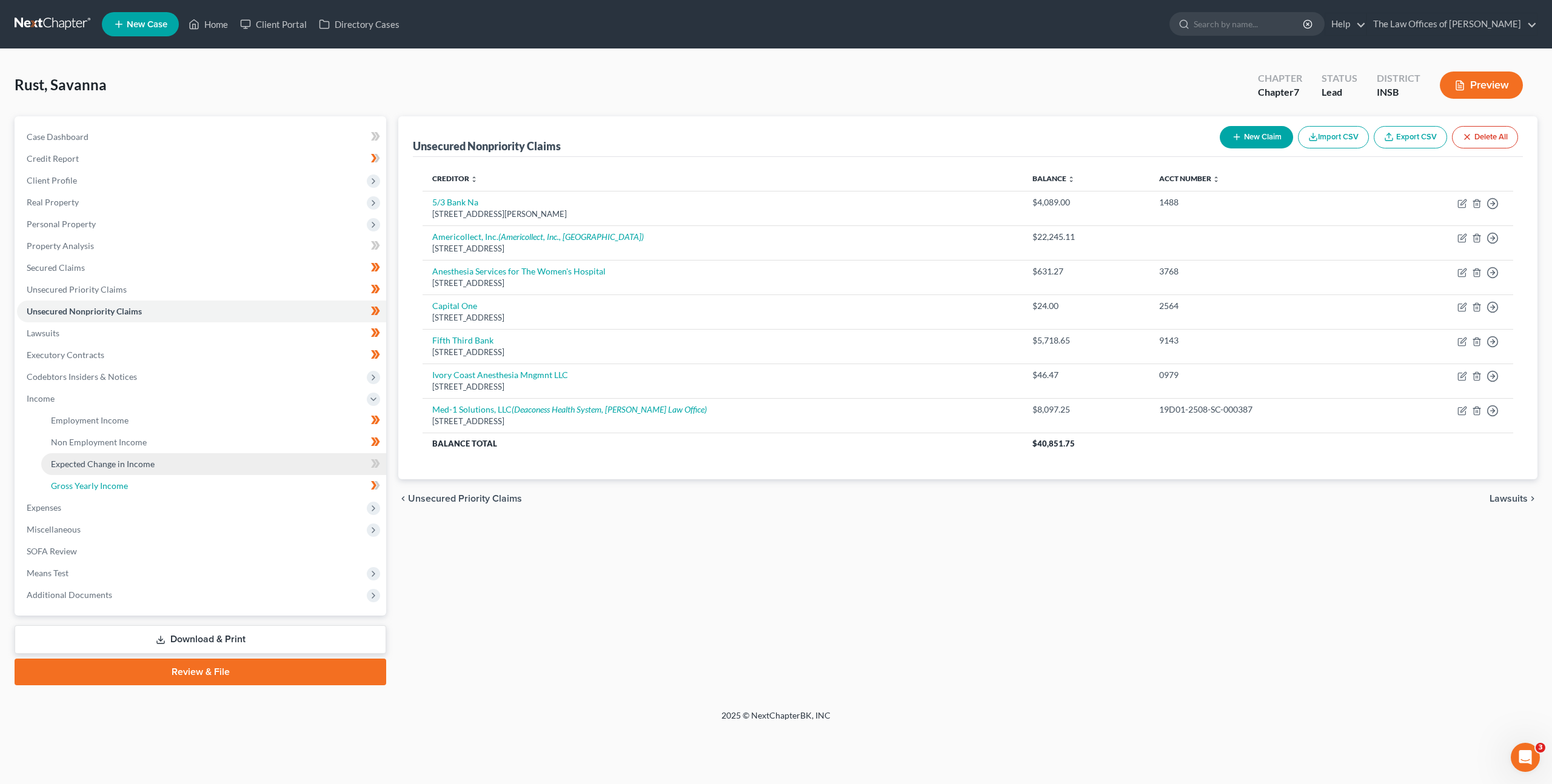
drag, startPoint x: 178, startPoint y: 477, endPoint x: 188, endPoint y: 473, distance: 10.8
click at [178, 477] on link "Gross Yearly Income" at bounding box center [214, 486] width 345 height 22
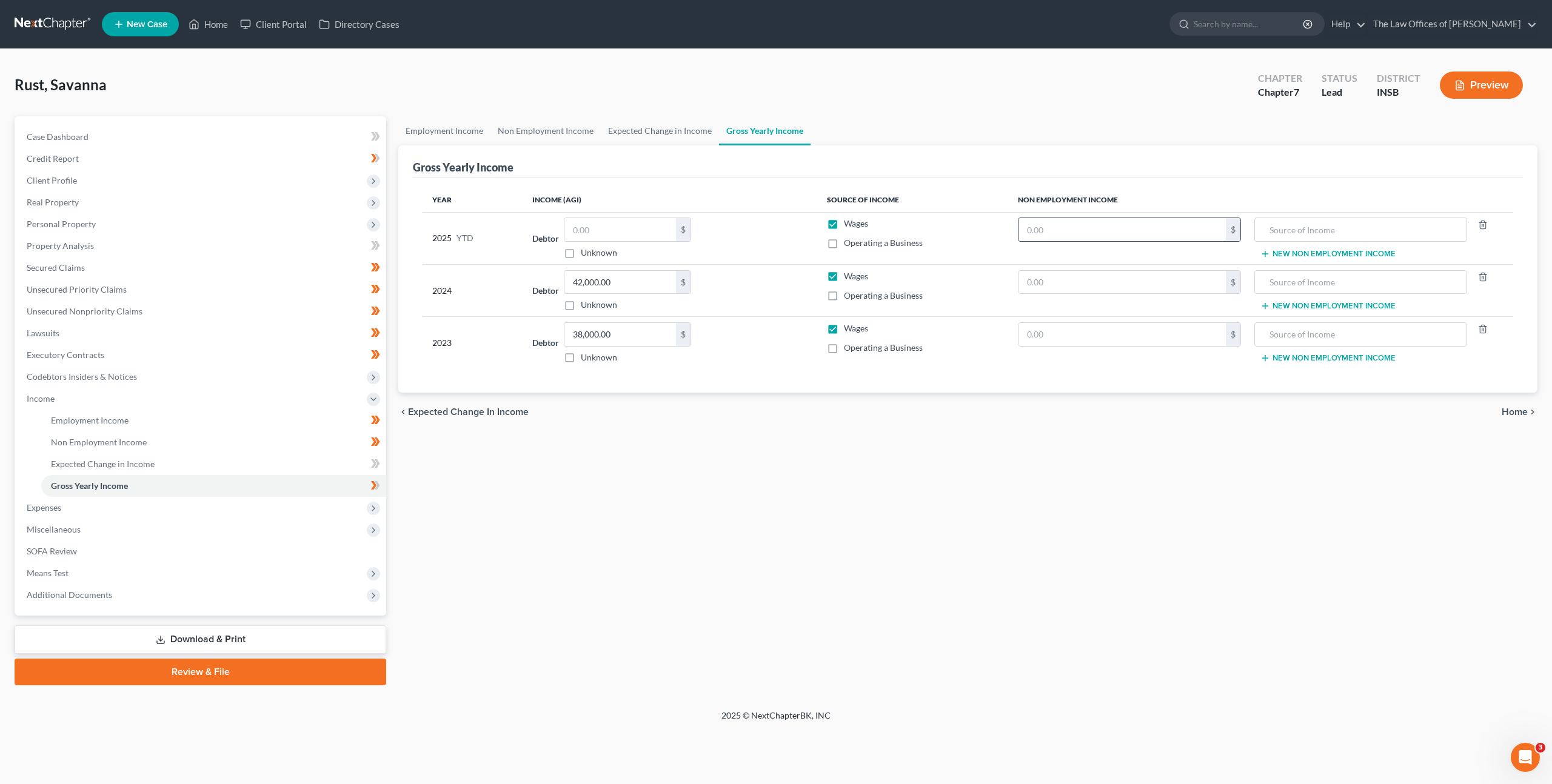
click at [1080, 227] on input "text" at bounding box center [1122, 230] width 208 height 23
type input "6,204"
type input "2024 Federal Income Tax Refund"
click at [215, 415] on link "Employment Income" at bounding box center [214, 421] width 345 height 22
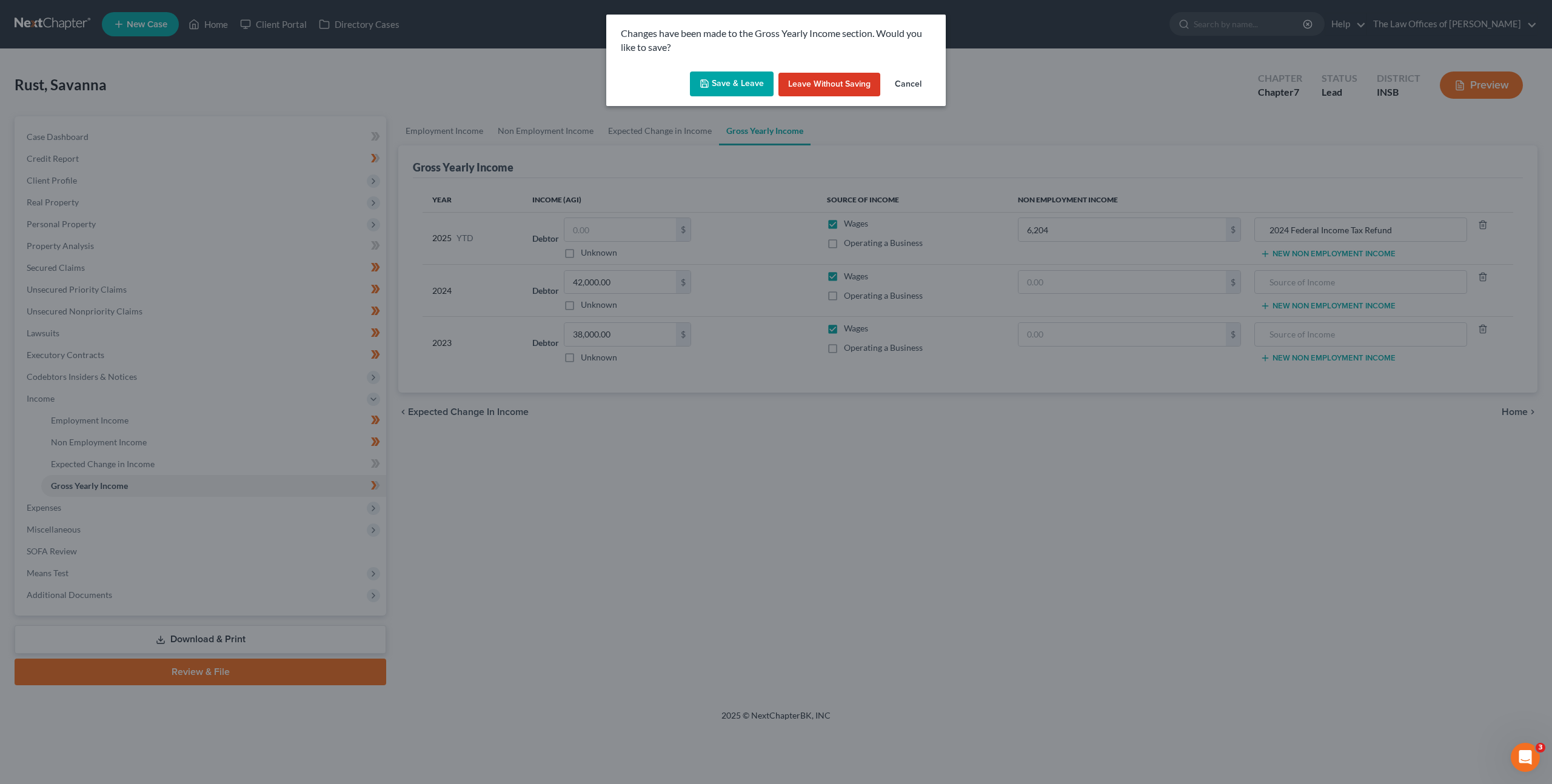
click at [701, 92] on button "Save & Leave" at bounding box center [731, 84] width 83 height 25
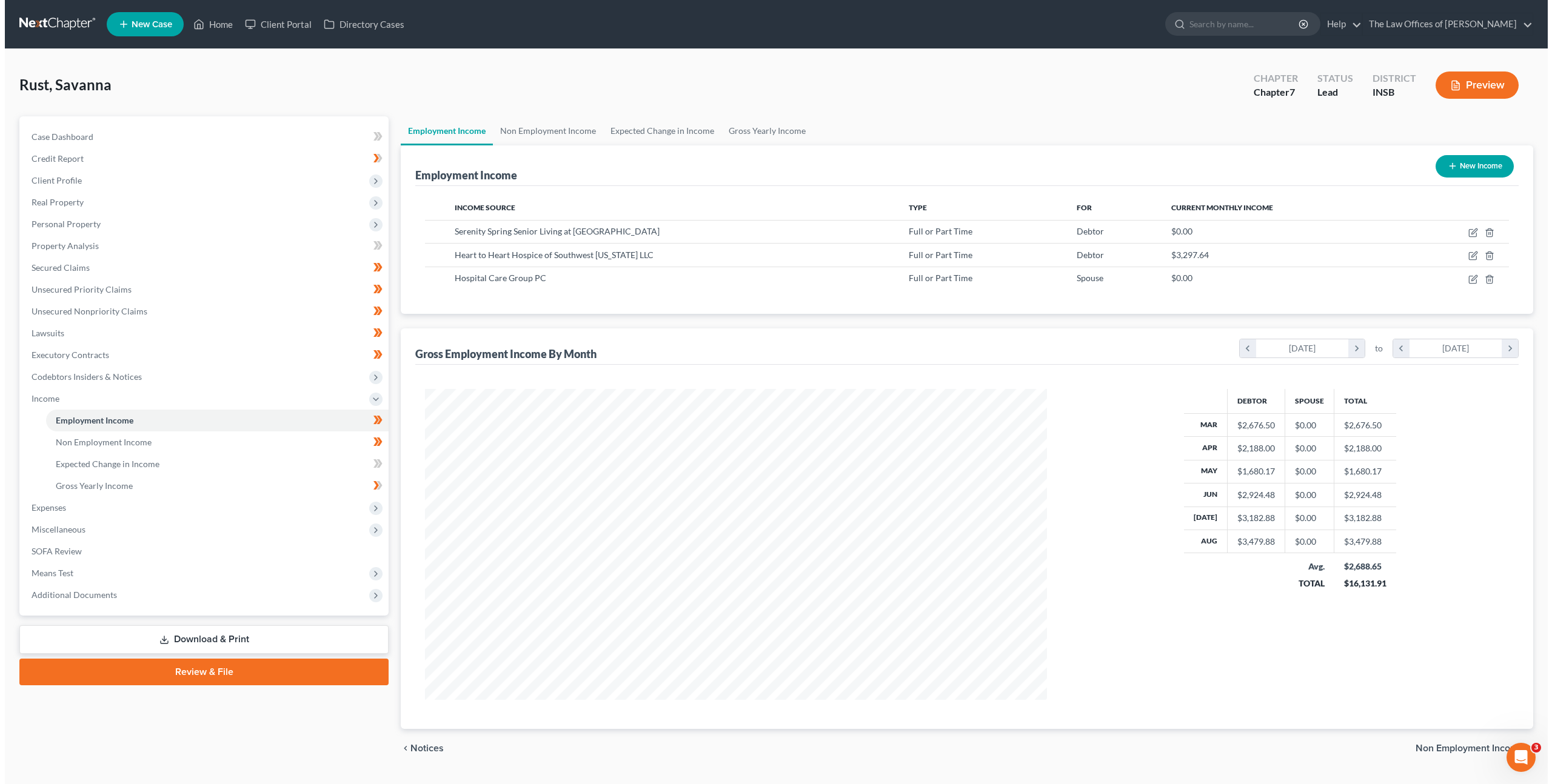
scroll to position [311, 646]
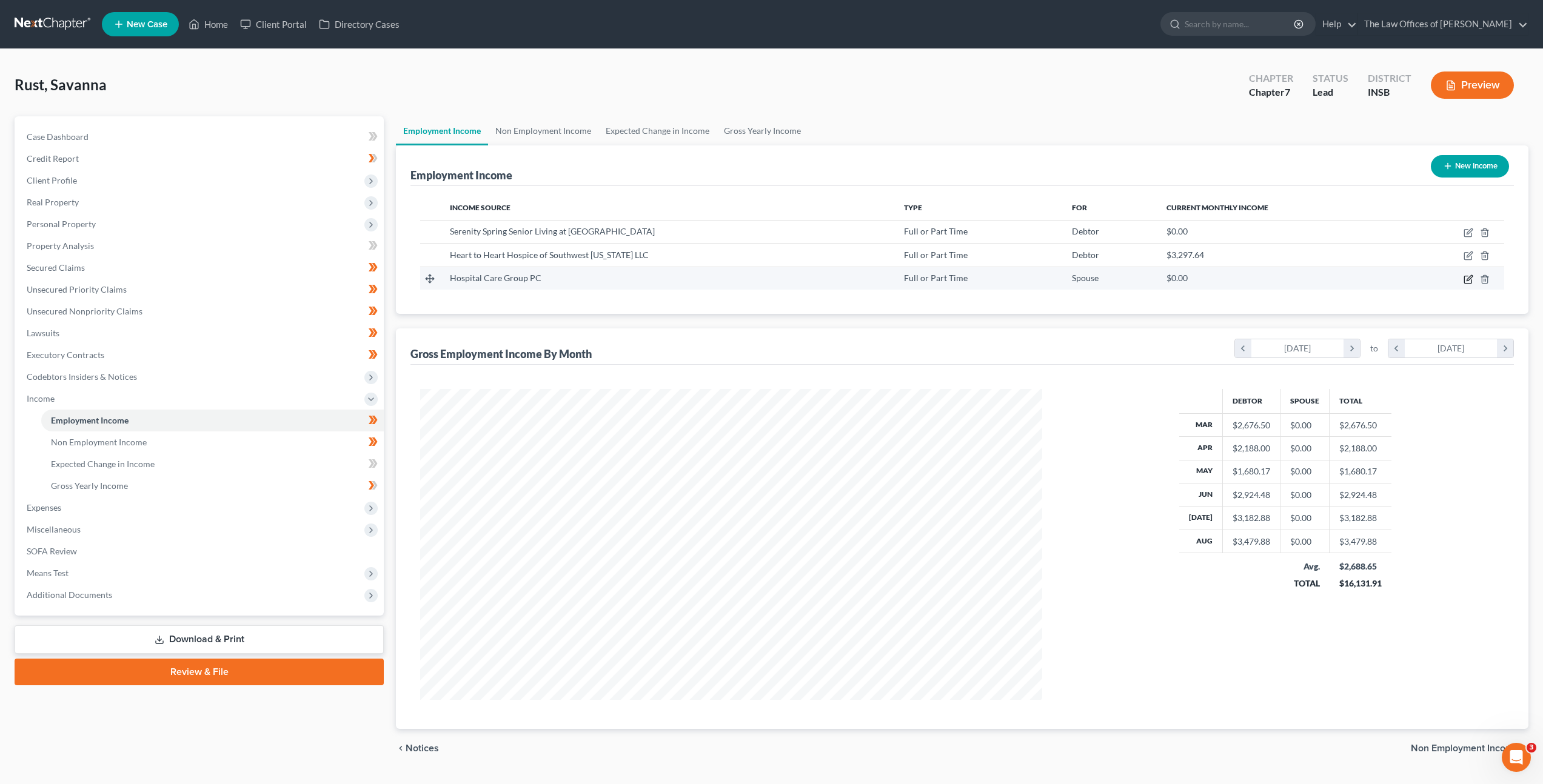
click at [1469, 279] on icon "button" at bounding box center [1469, 277] width 6 height 6
select select "0"
select select "2"
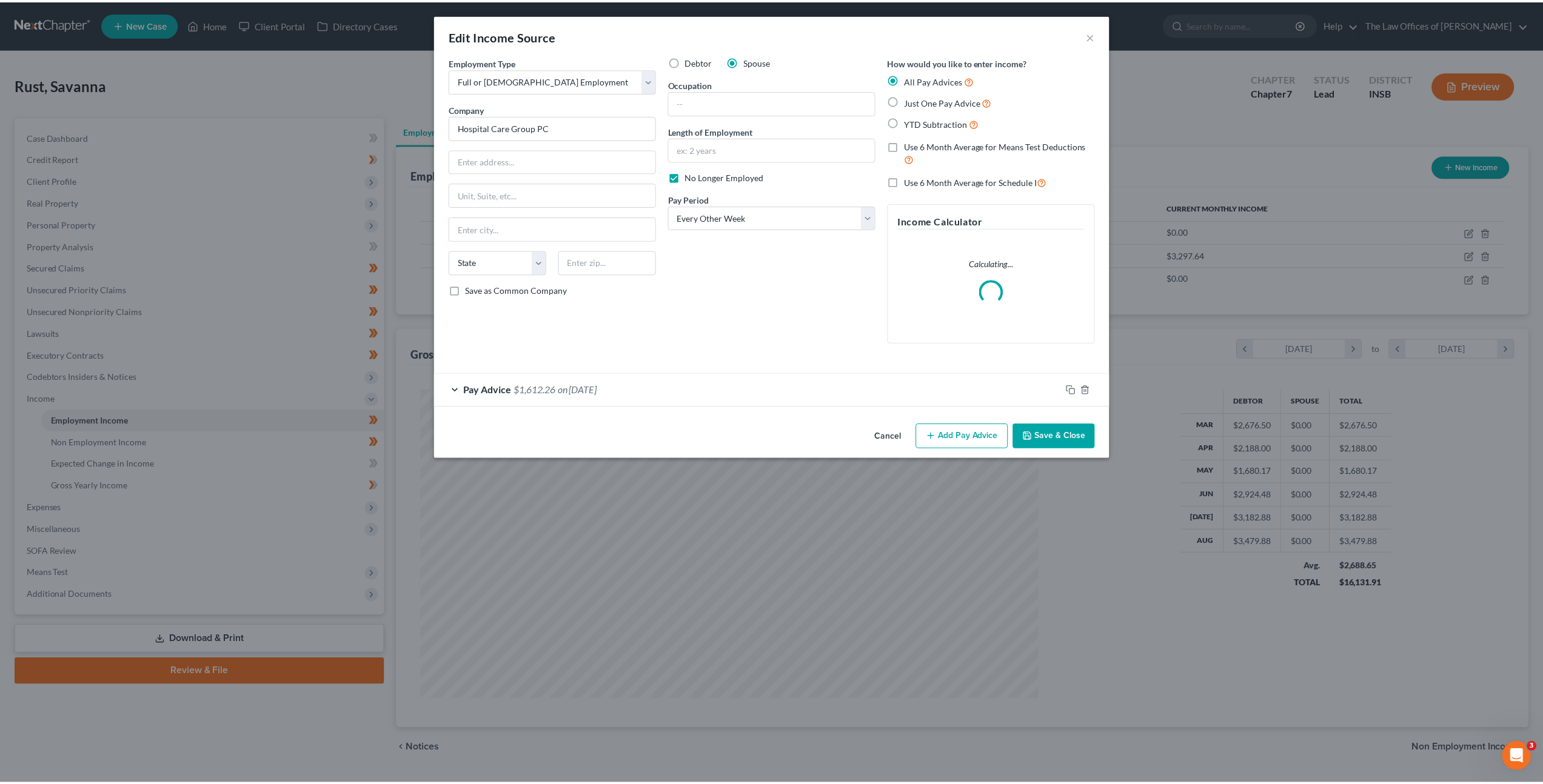
scroll to position [312, 651]
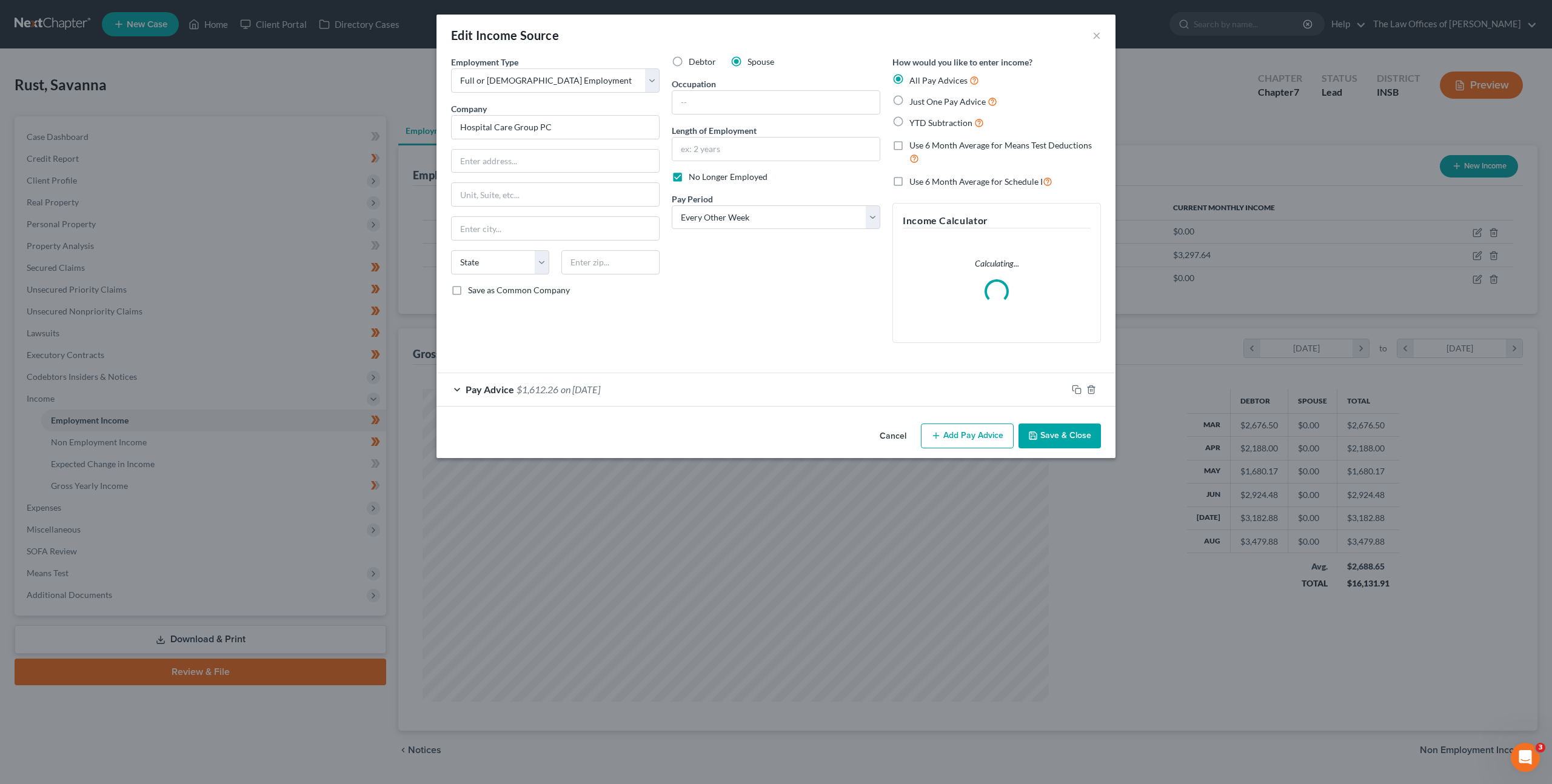
click at [896, 431] on button "Cancel" at bounding box center [893, 437] width 46 height 24
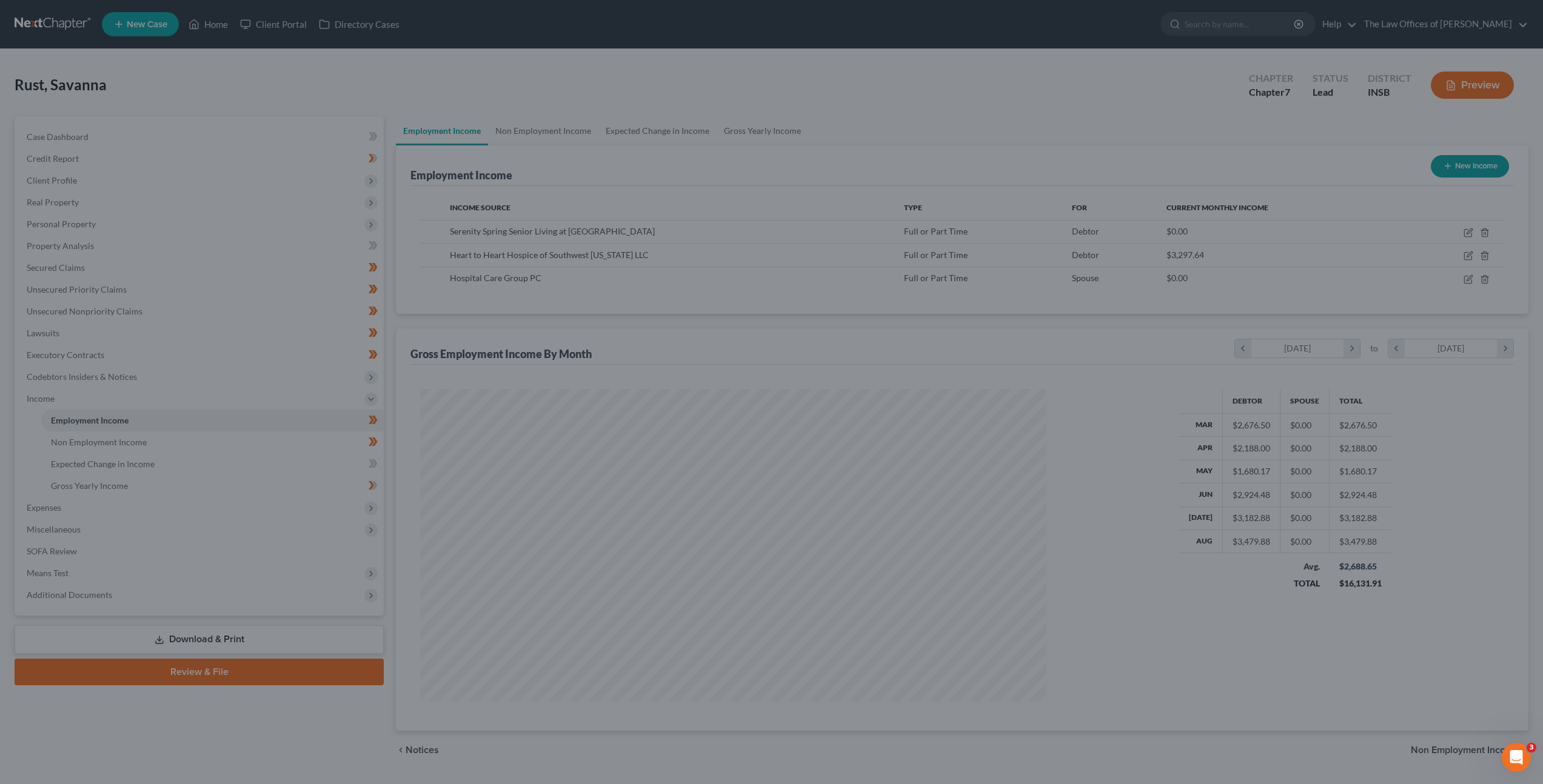
scroll to position [605788, 605631]
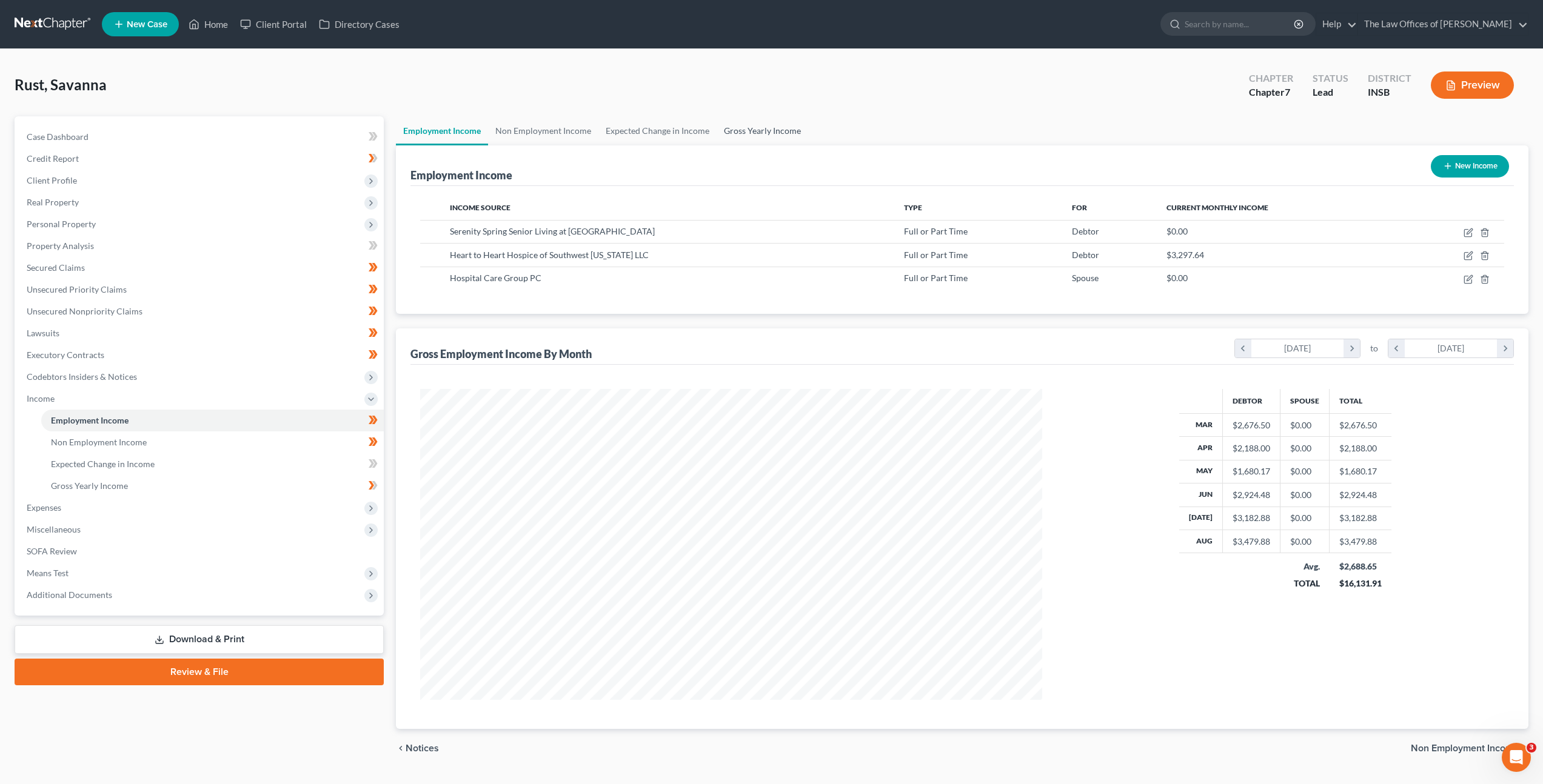
click at [752, 129] on link "Gross Yearly Income" at bounding box center [763, 131] width 92 height 29
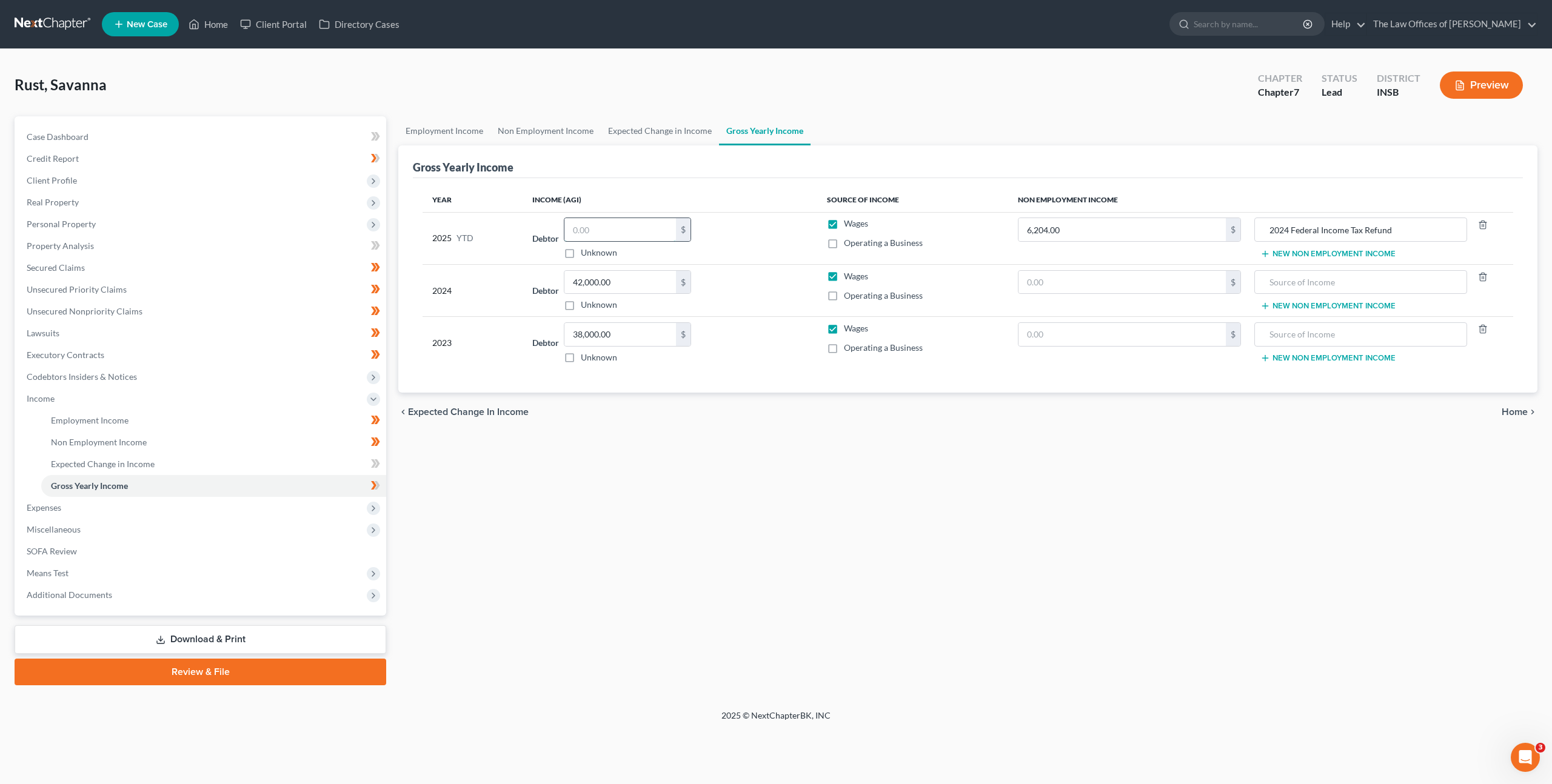
click at [637, 228] on input "text" at bounding box center [620, 230] width 111 height 23
paste input "25810.87"
type input "25,811"
click at [667, 522] on div "Employment Income Non Employment Income Expected Change in Income Gross Yearly …" at bounding box center [968, 401] width 1152 height 569
click at [379, 487] on icon at bounding box center [376, 486] width 9 height 15
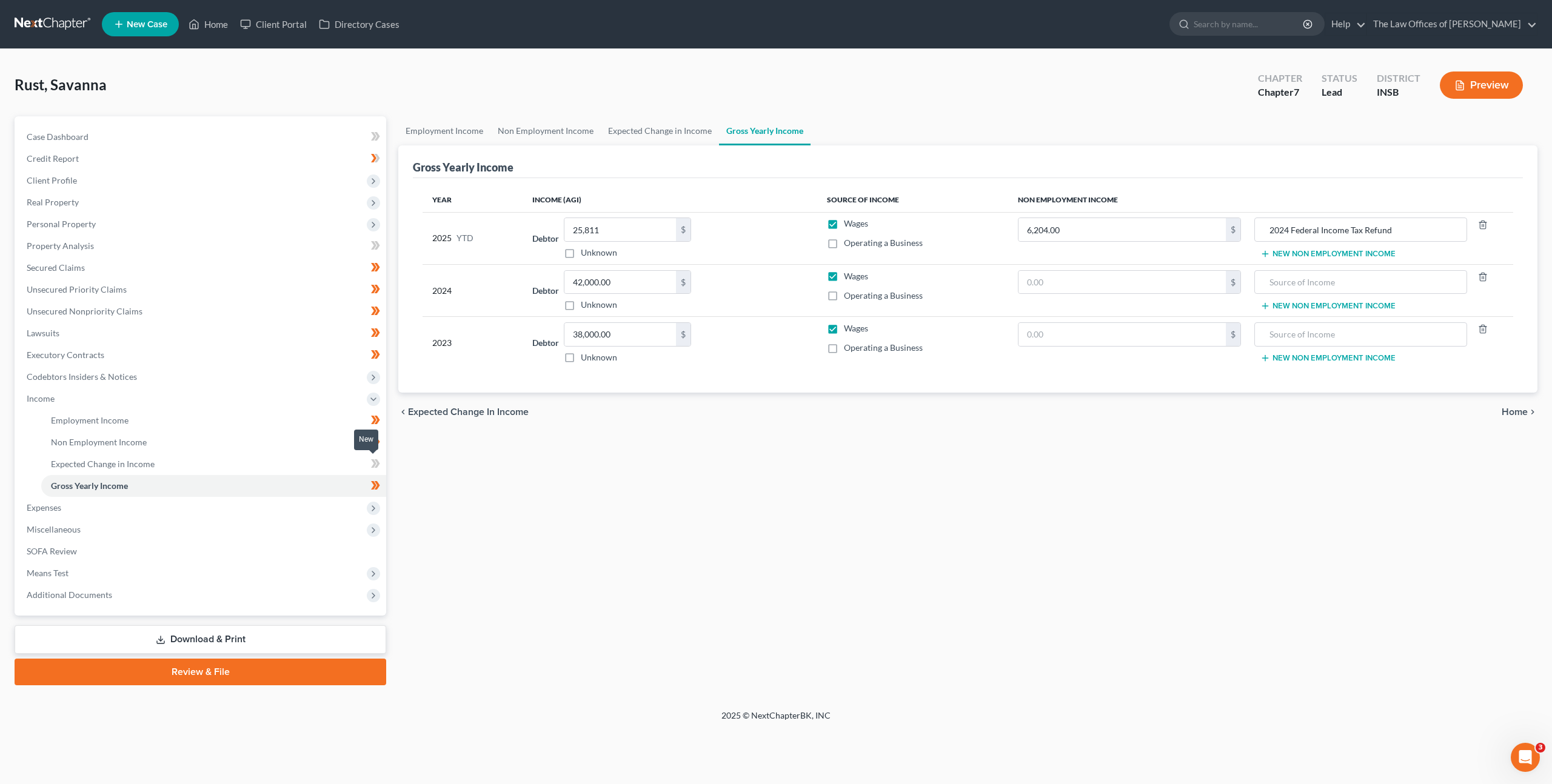
click at [374, 470] on icon at bounding box center [376, 464] width 9 height 15
drag, startPoint x: 526, startPoint y: 529, endPoint x: 318, endPoint y: 498, distance: 210.3
click at [525, 529] on div "Employment Income Non Employment Income Expected Change in Income Gross Yearly …" at bounding box center [968, 401] width 1152 height 569
click at [214, 505] on span "Expenses" at bounding box center [202, 508] width 369 height 22
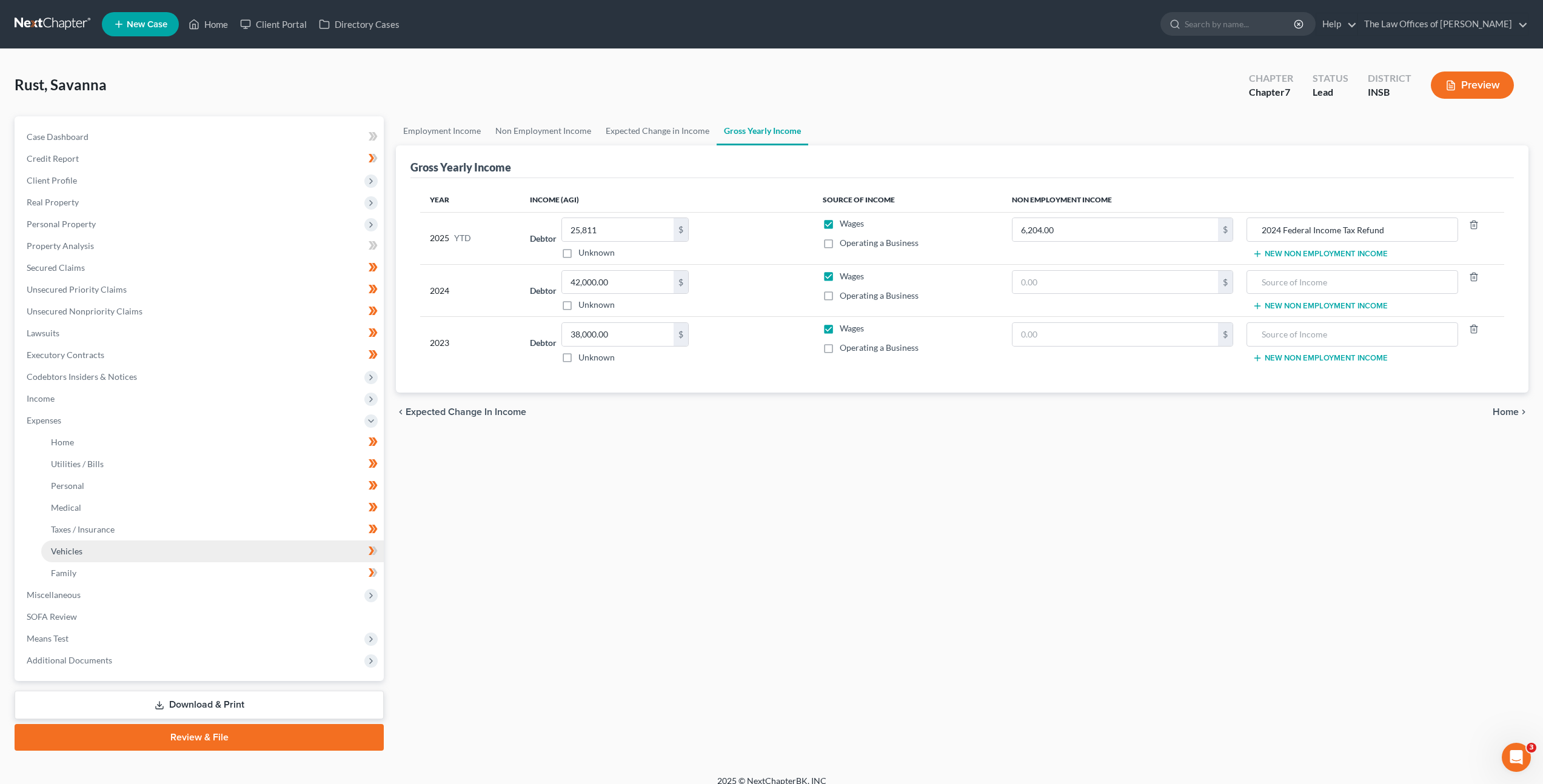
click at [346, 550] on link "Vehicles" at bounding box center [213, 552] width 342 height 22
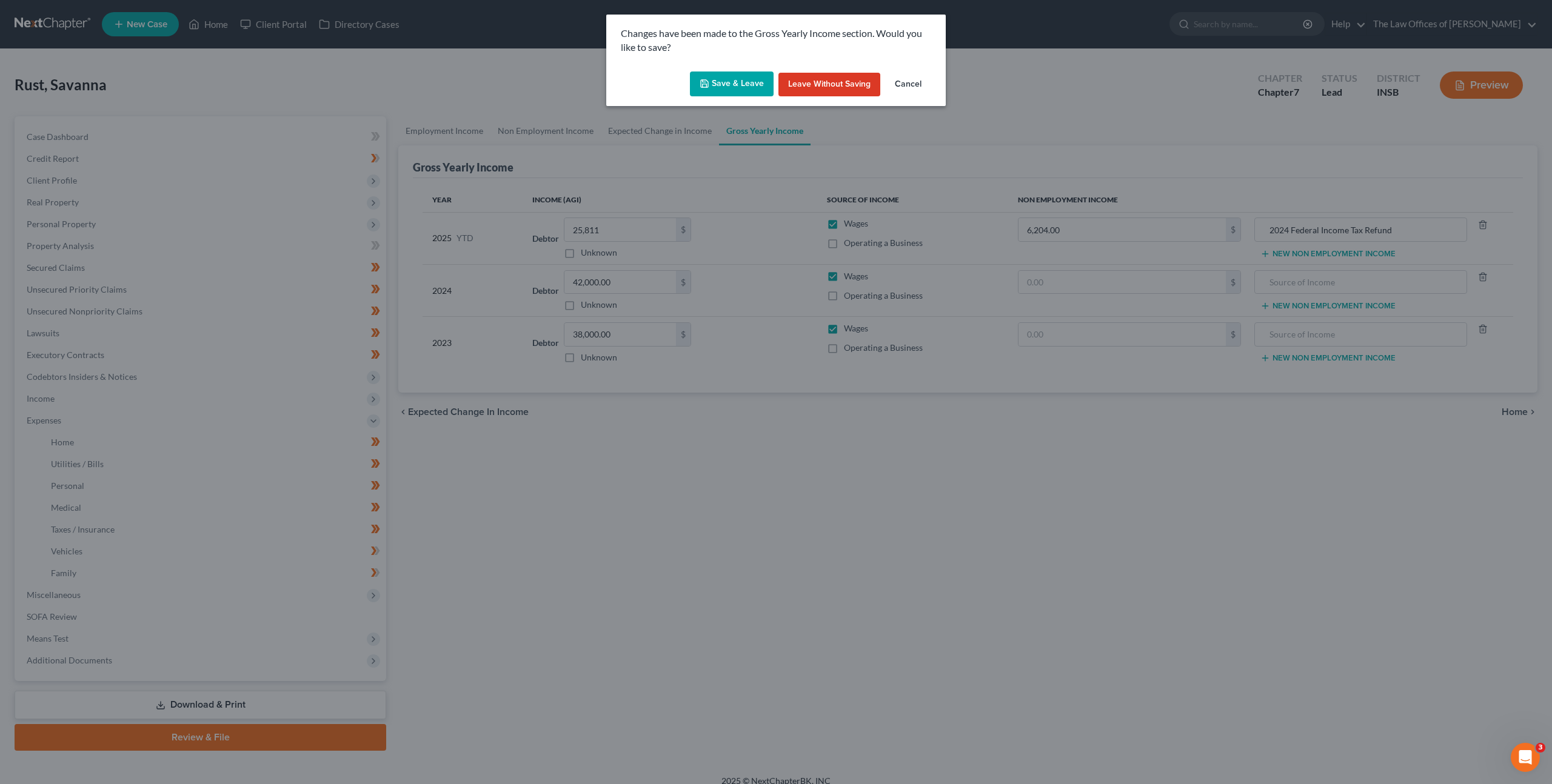
click at [707, 91] on button "Save & Leave" at bounding box center [731, 84] width 83 height 25
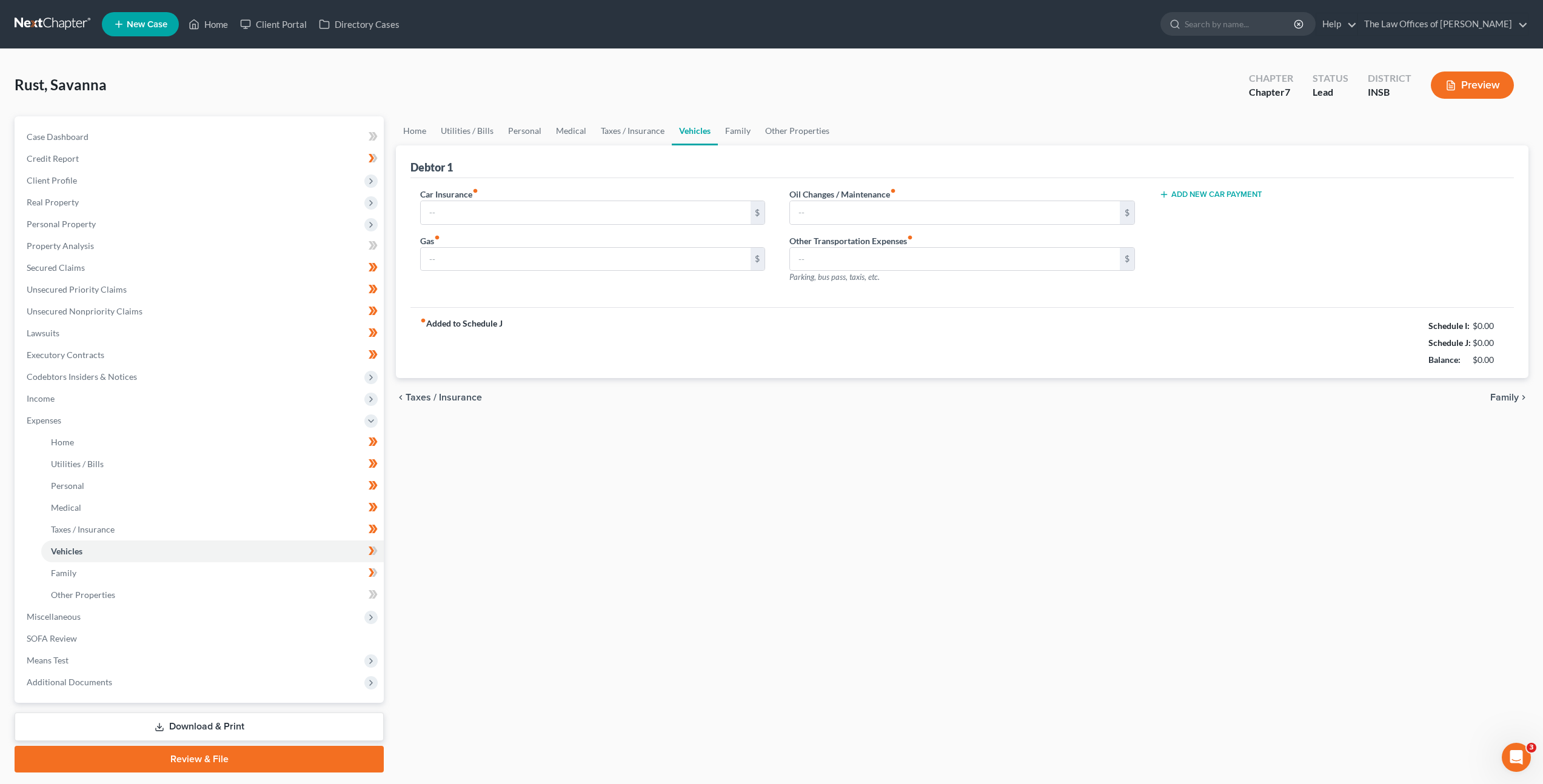
type input "79.00"
type input "100.00"
type input "25.00"
type input "0.00"
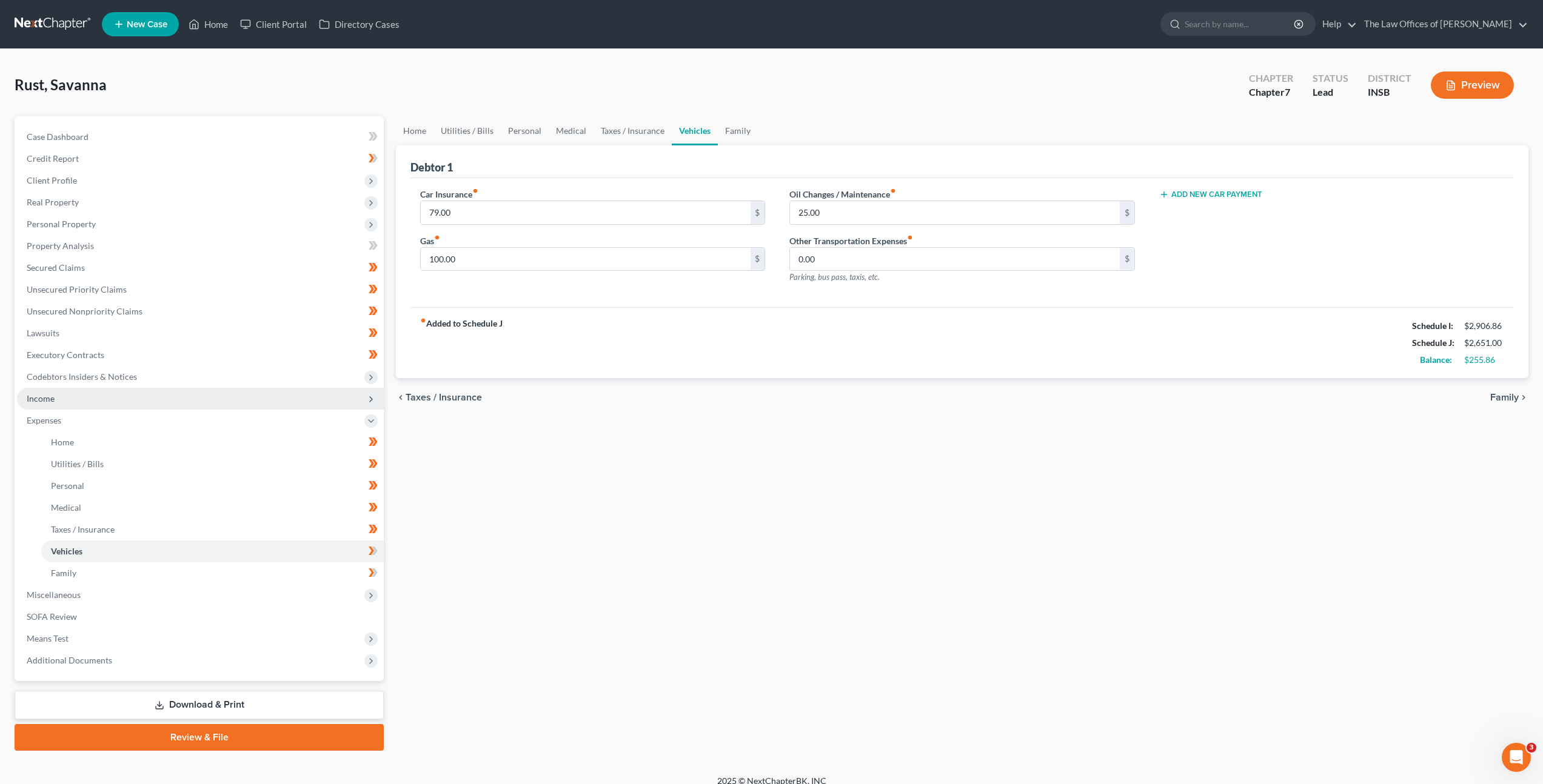
click at [261, 402] on span "Income" at bounding box center [201, 399] width 367 height 22
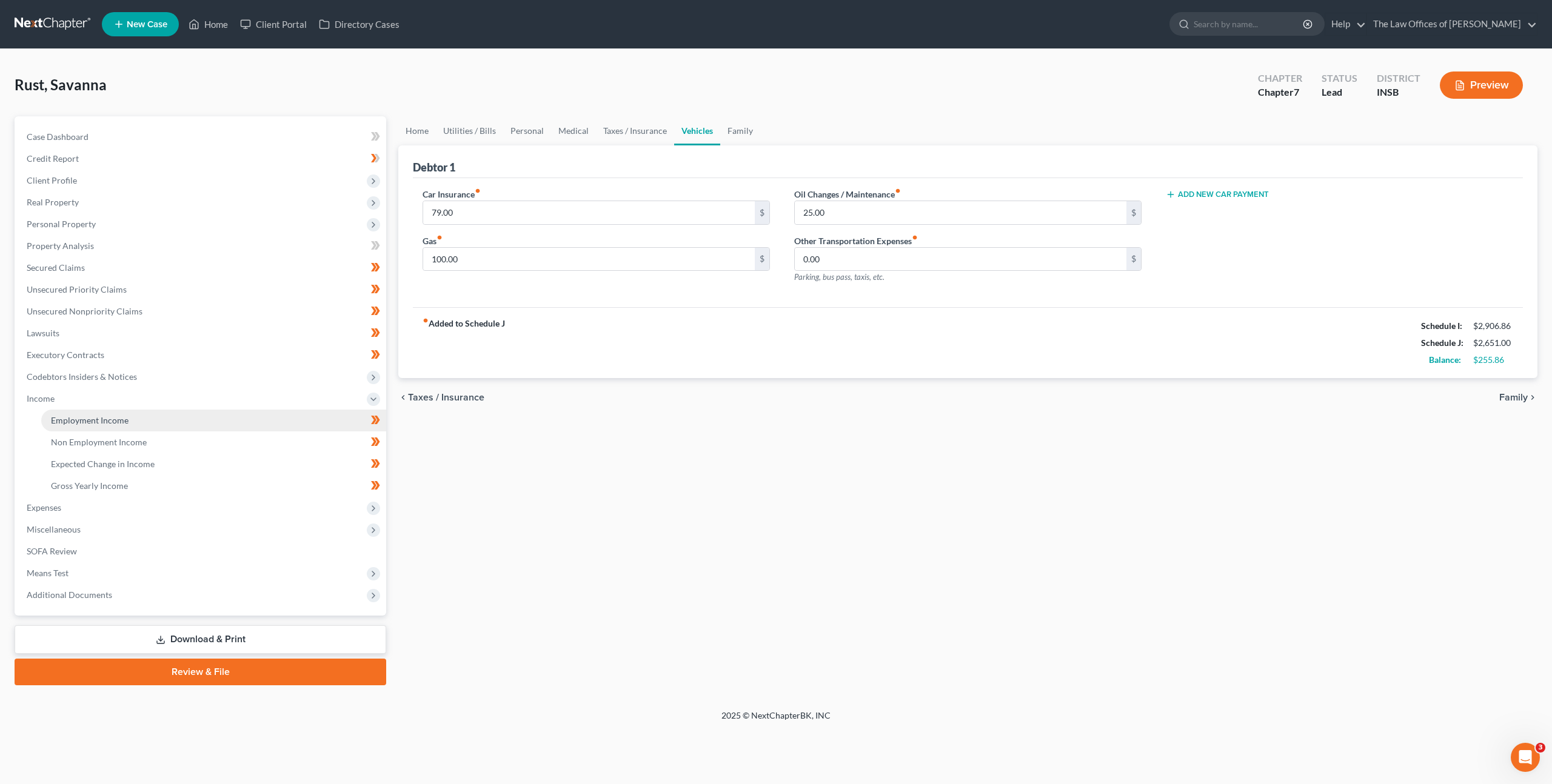
click at [248, 414] on link "Employment Income" at bounding box center [214, 421] width 345 height 22
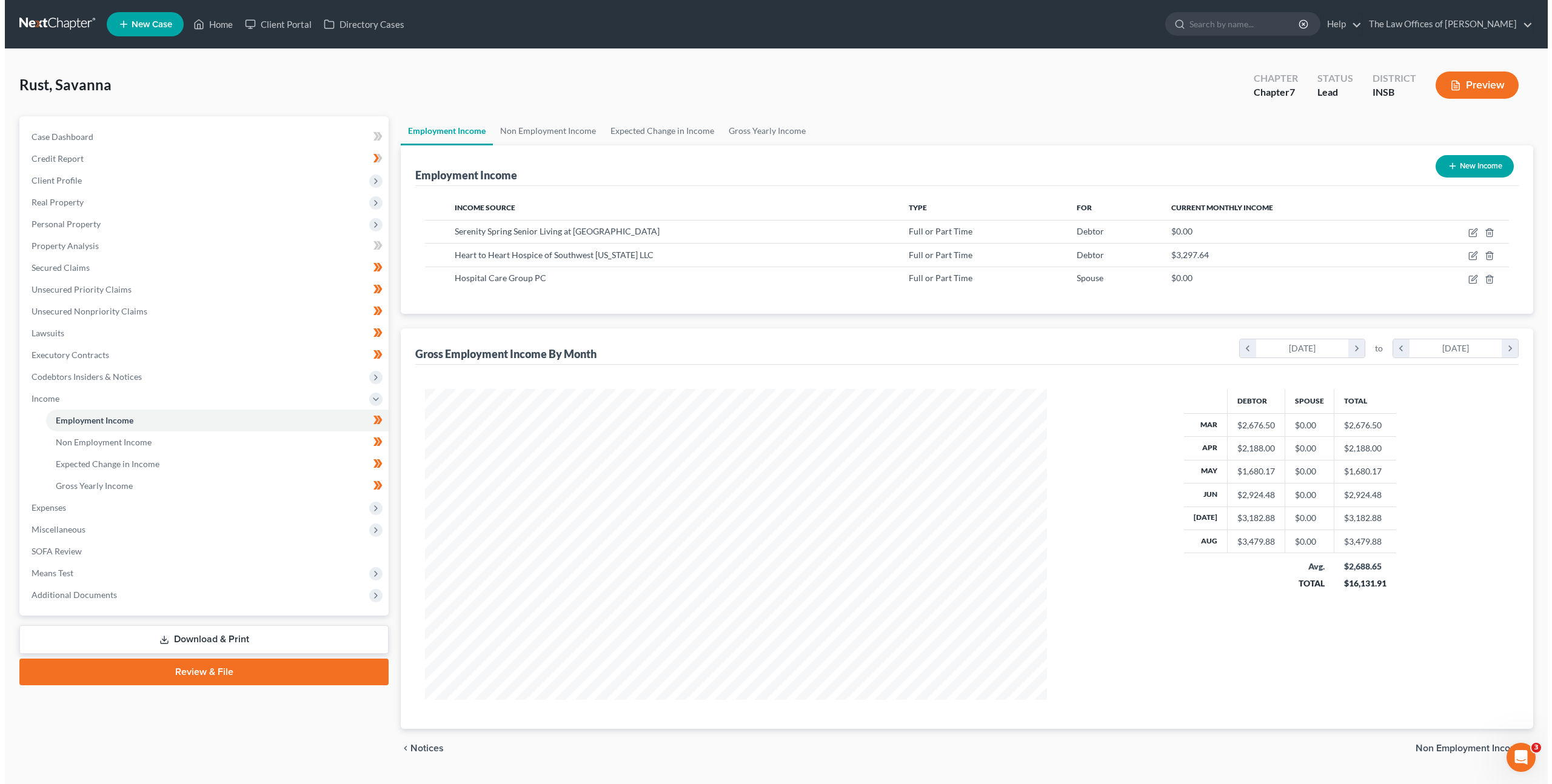
scroll to position [311, 646]
click at [1466, 255] on icon "button" at bounding box center [1468, 255] width 10 height 10
select select "0"
select select "15"
select select "1"
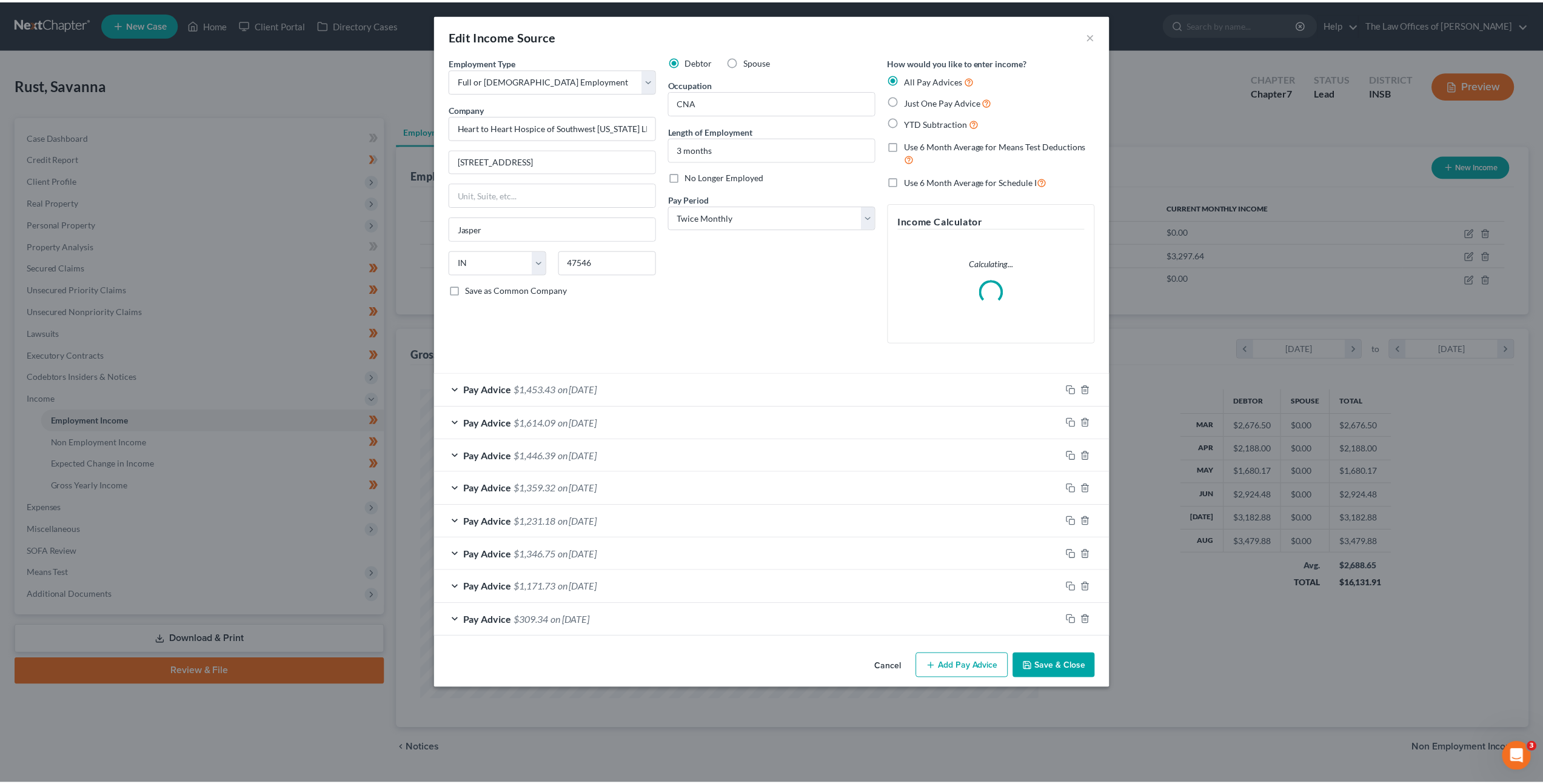
scroll to position [312, 651]
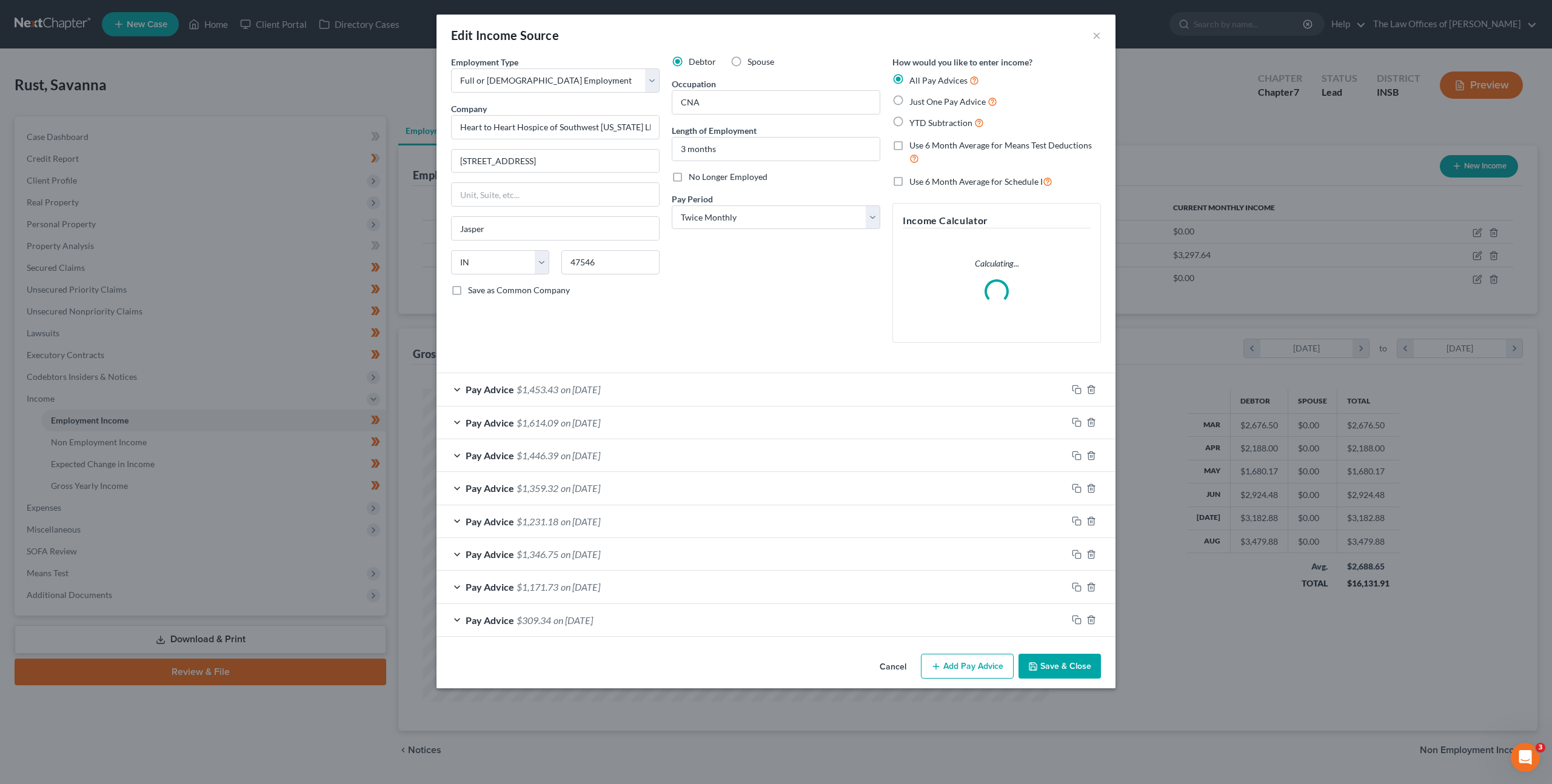
click at [884, 676] on button "Cancel" at bounding box center [893, 668] width 46 height 24
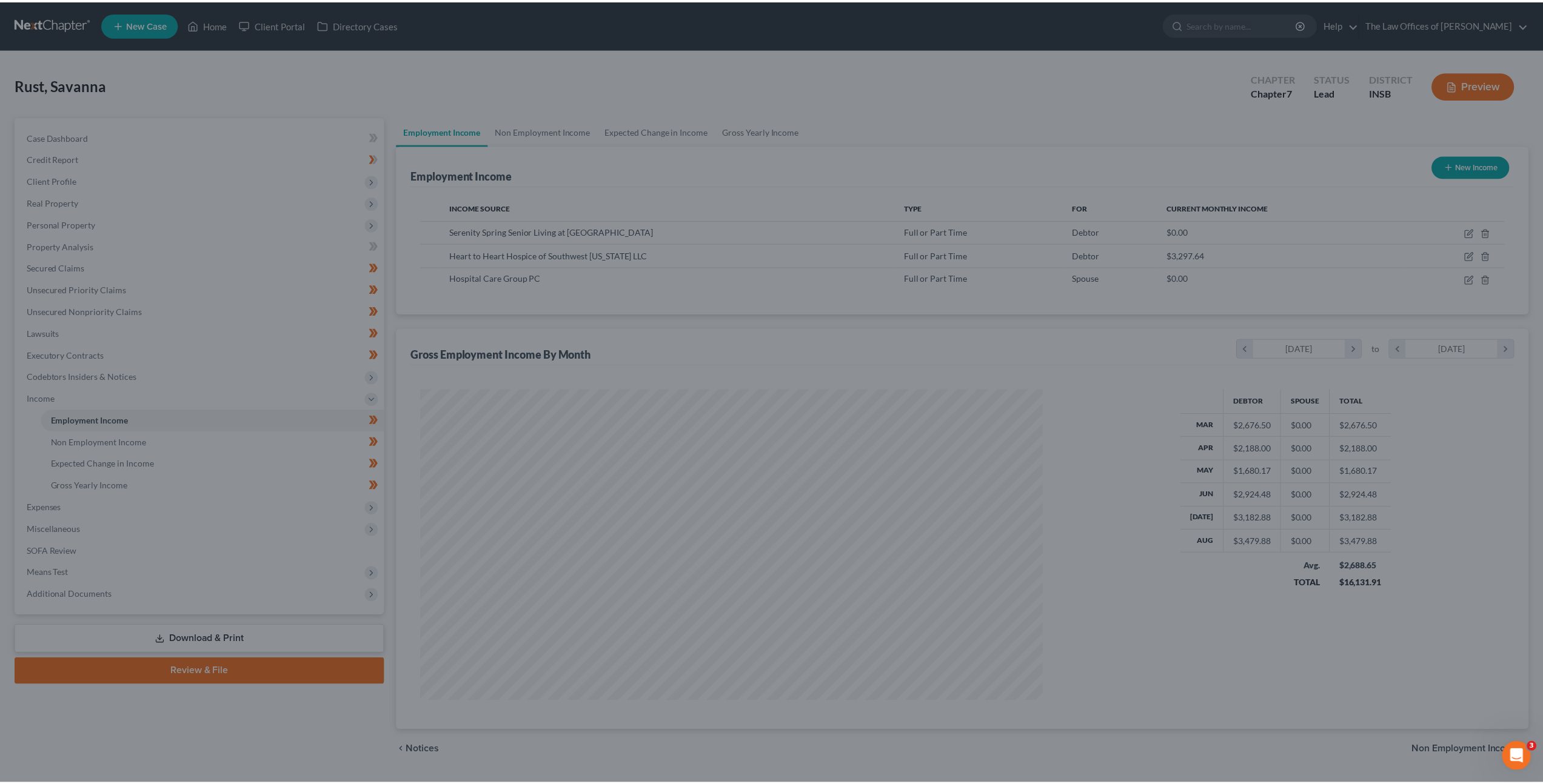
scroll to position [605788, 605631]
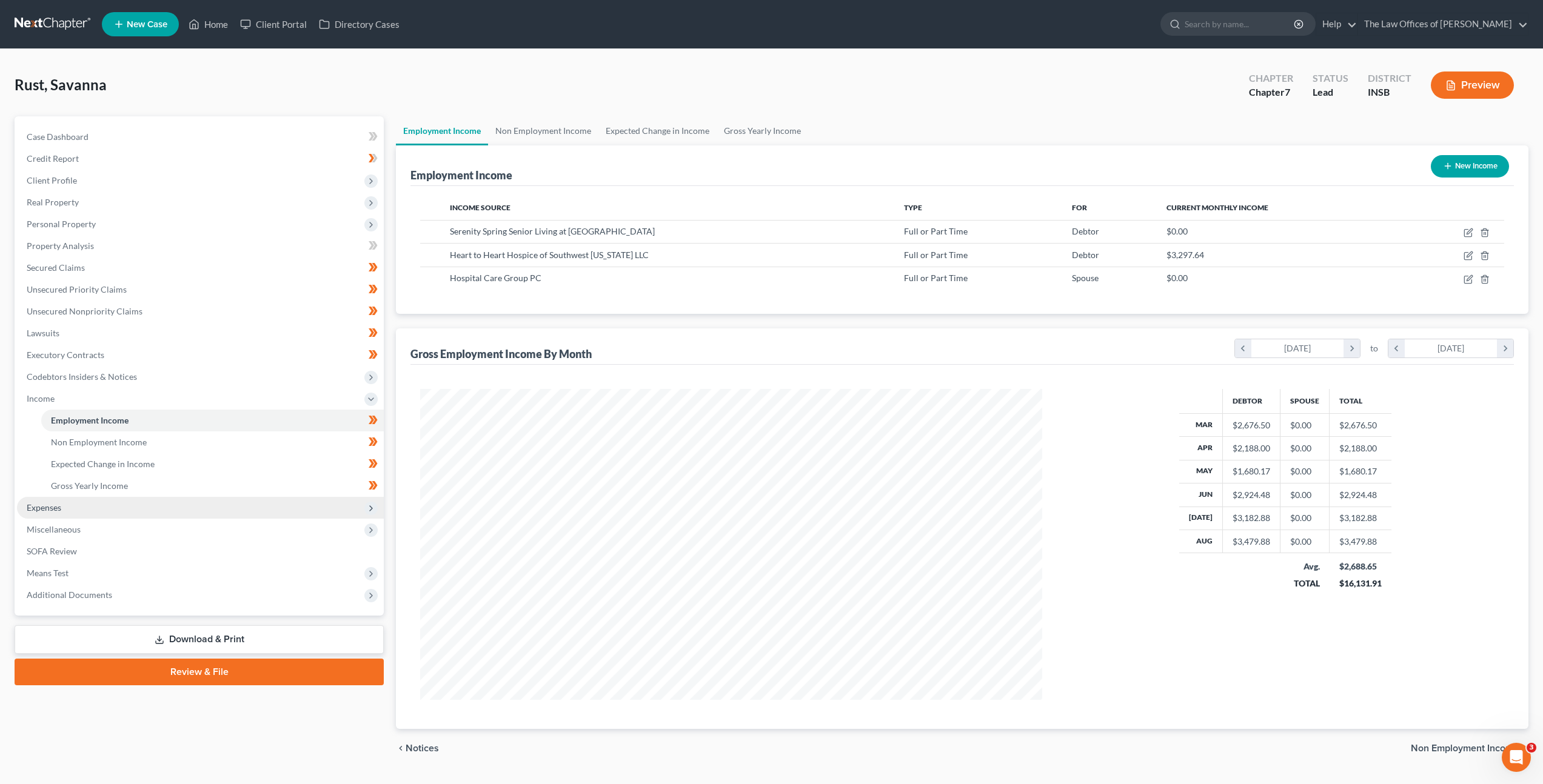
click at [116, 501] on span "Expenses" at bounding box center [201, 508] width 367 height 22
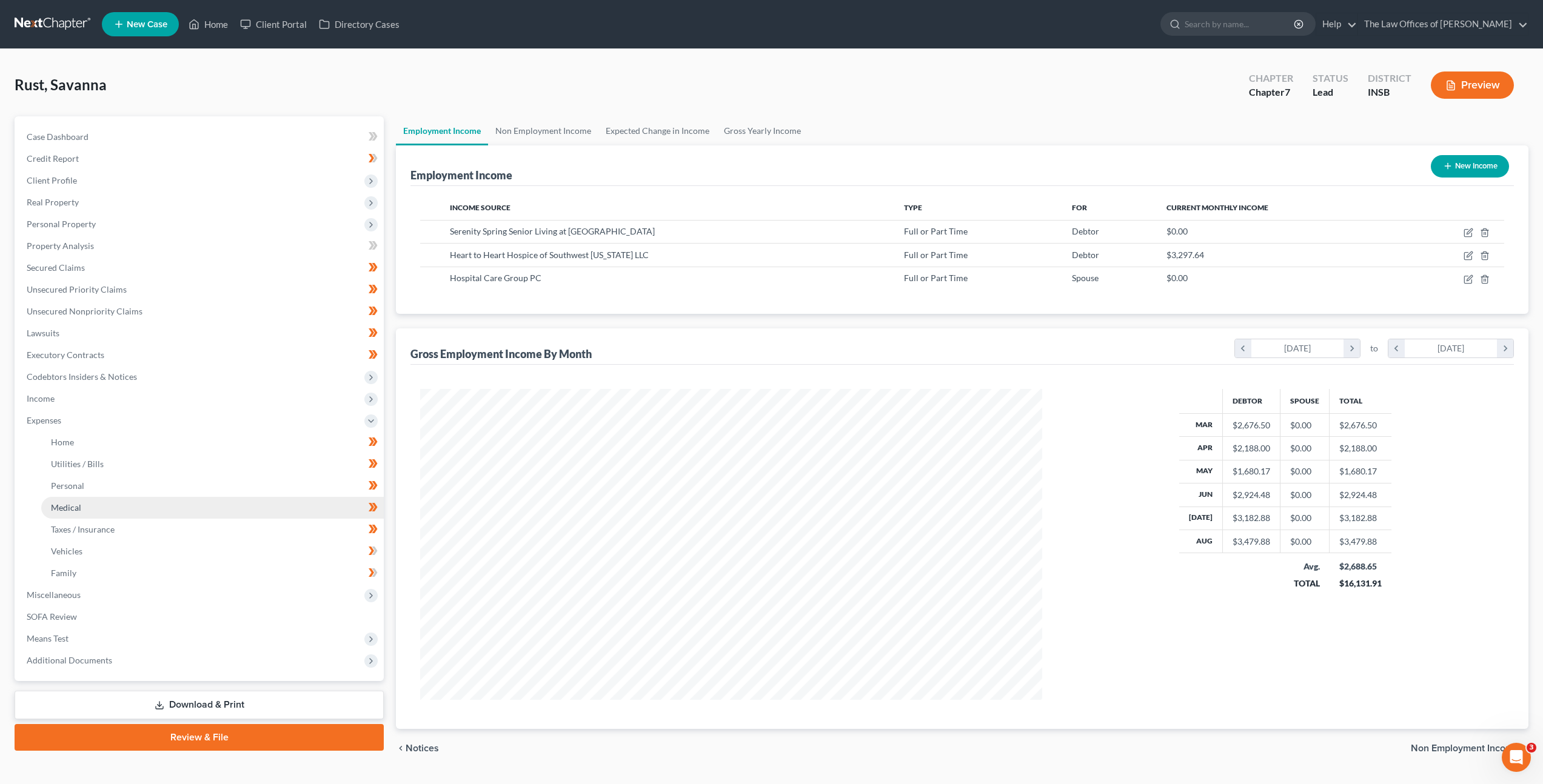
click at [113, 512] on link "Medical" at bounding box center [213, 508] width 342 height 22
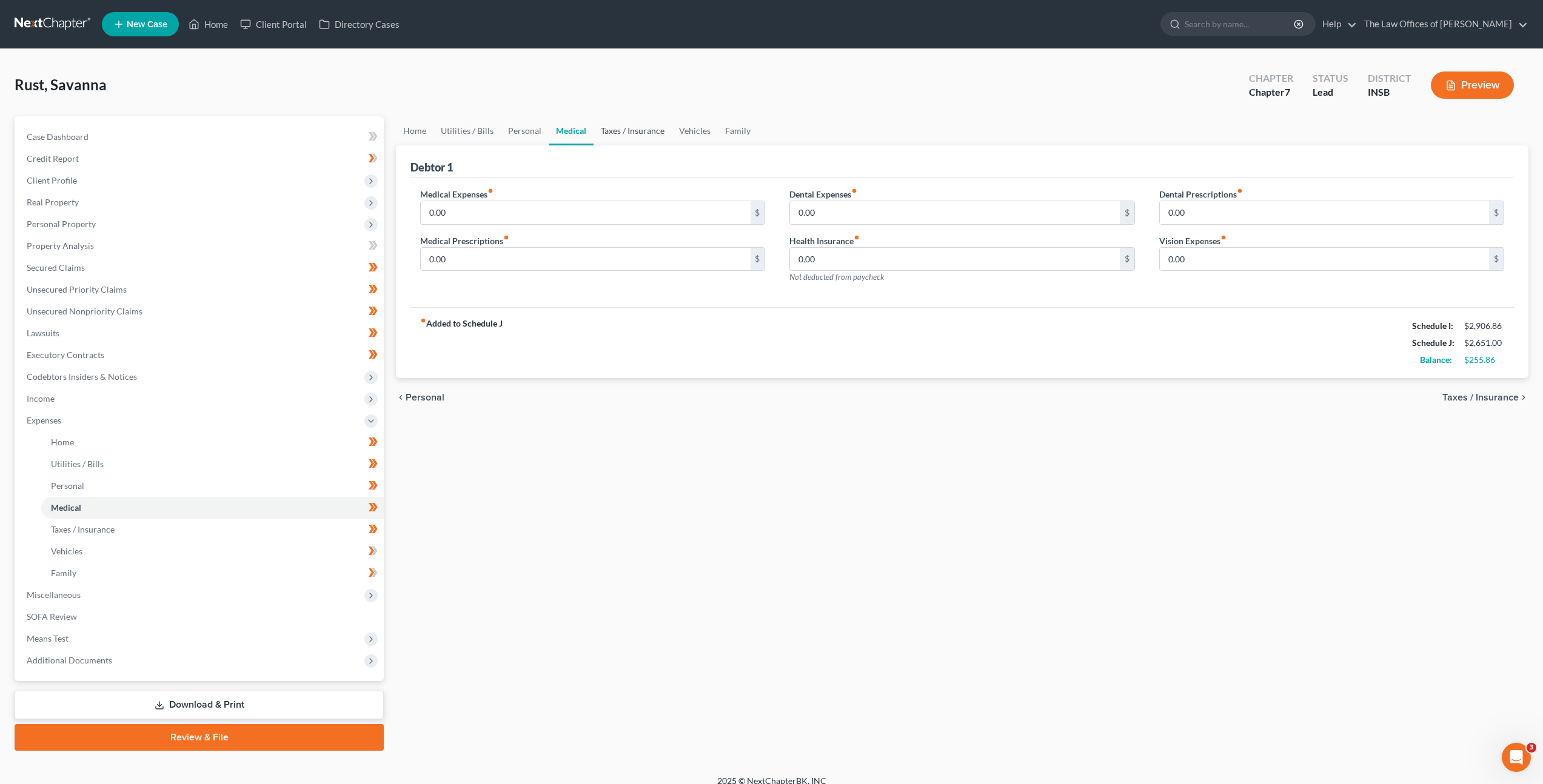
click at [622, 129] on link "Taxes / Insurance" at bounding box center [632, 131] width 78 height 29
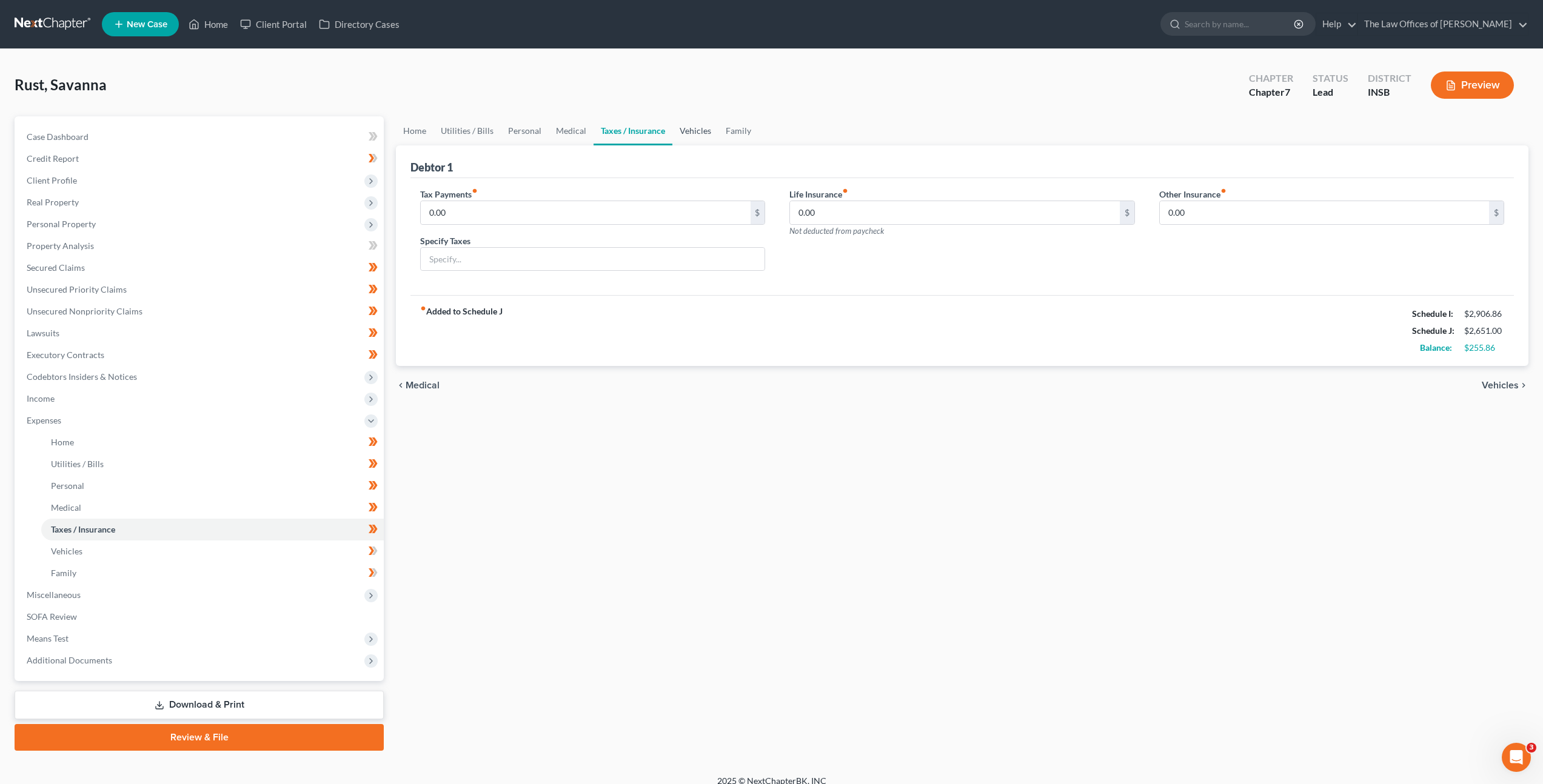
click at [672, 132] on link "Vehicles" at bounding box center [695, 131] width 46 height 29
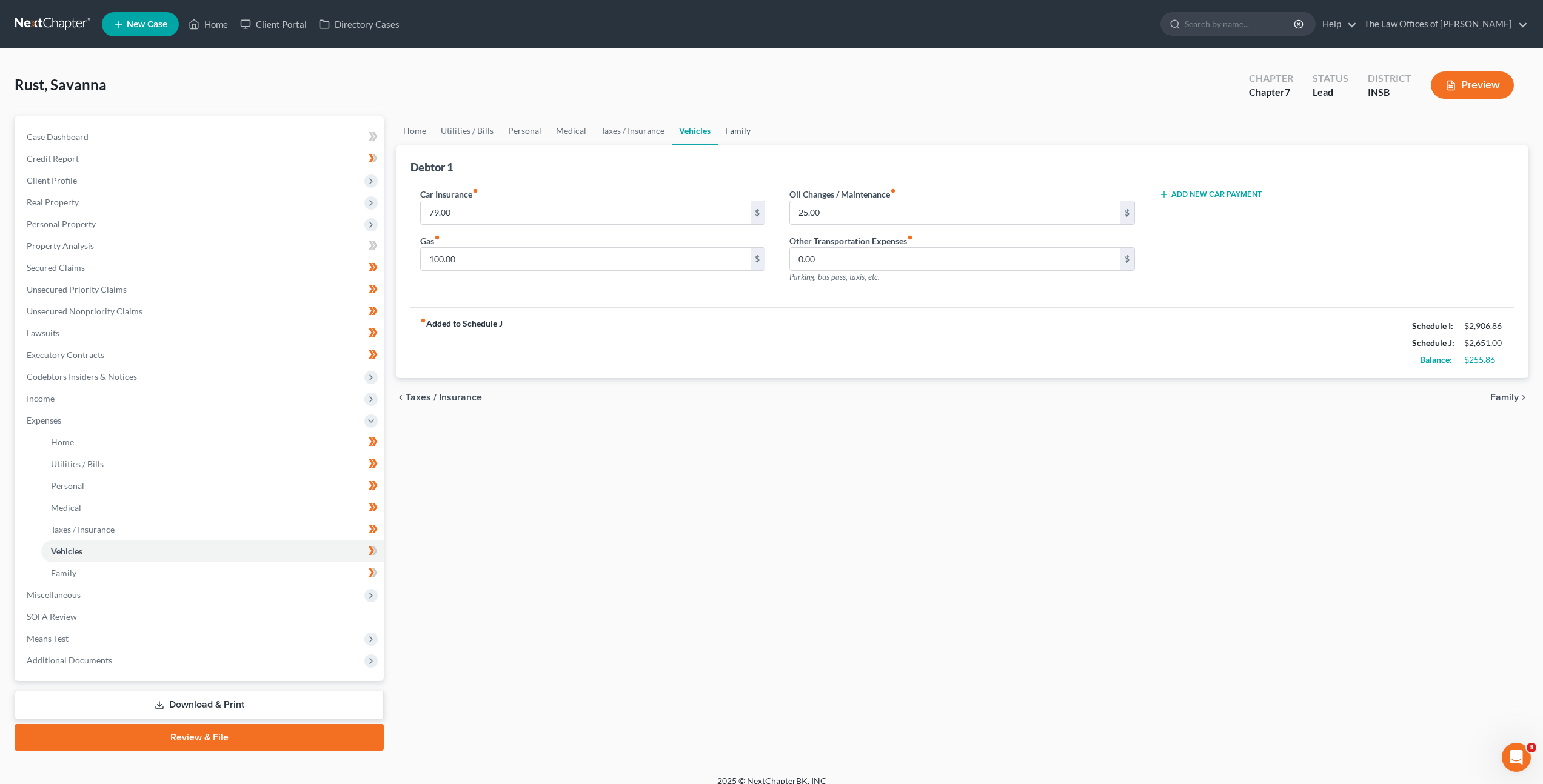
click at [731, 132] on link "Family" at bounding box center [738, 131] width 40 height 29
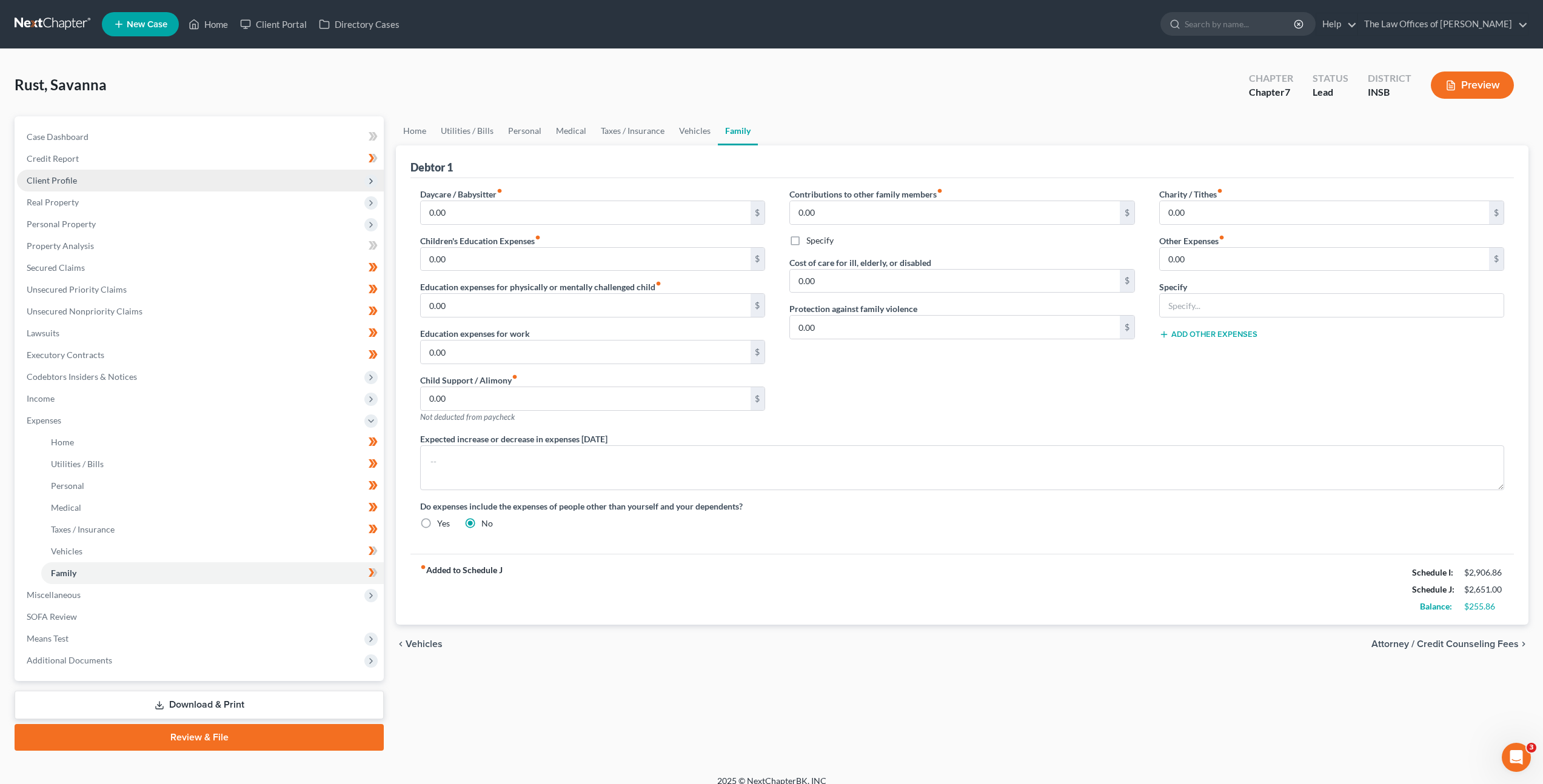
click at [213, 179] on span "Client Profile" at bounding box center [201, 181] width 367 height 22
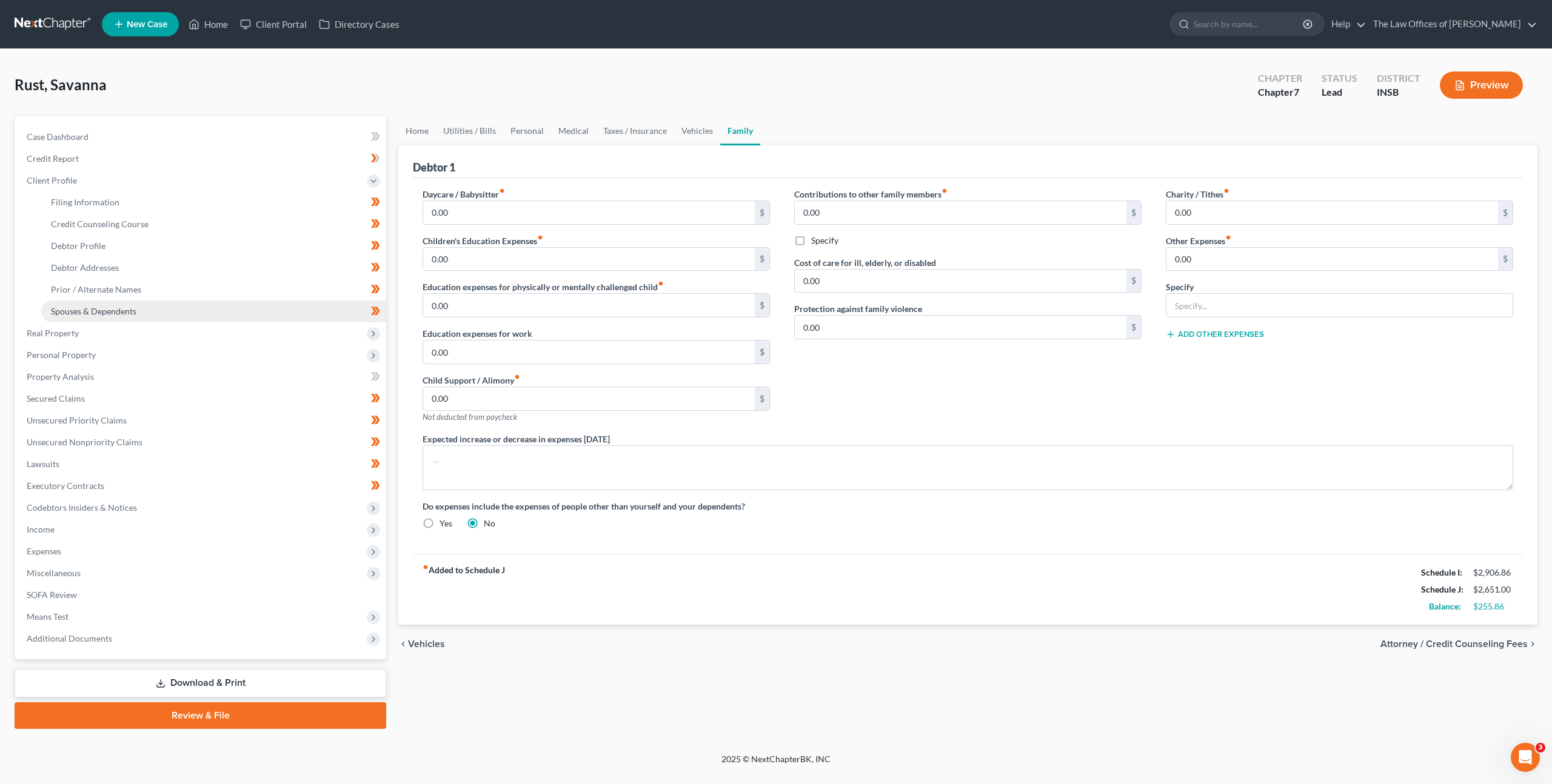
click at [210, 304] on link "Spouses & Dependents" at bounding box center [214, 311] width 345 height 22
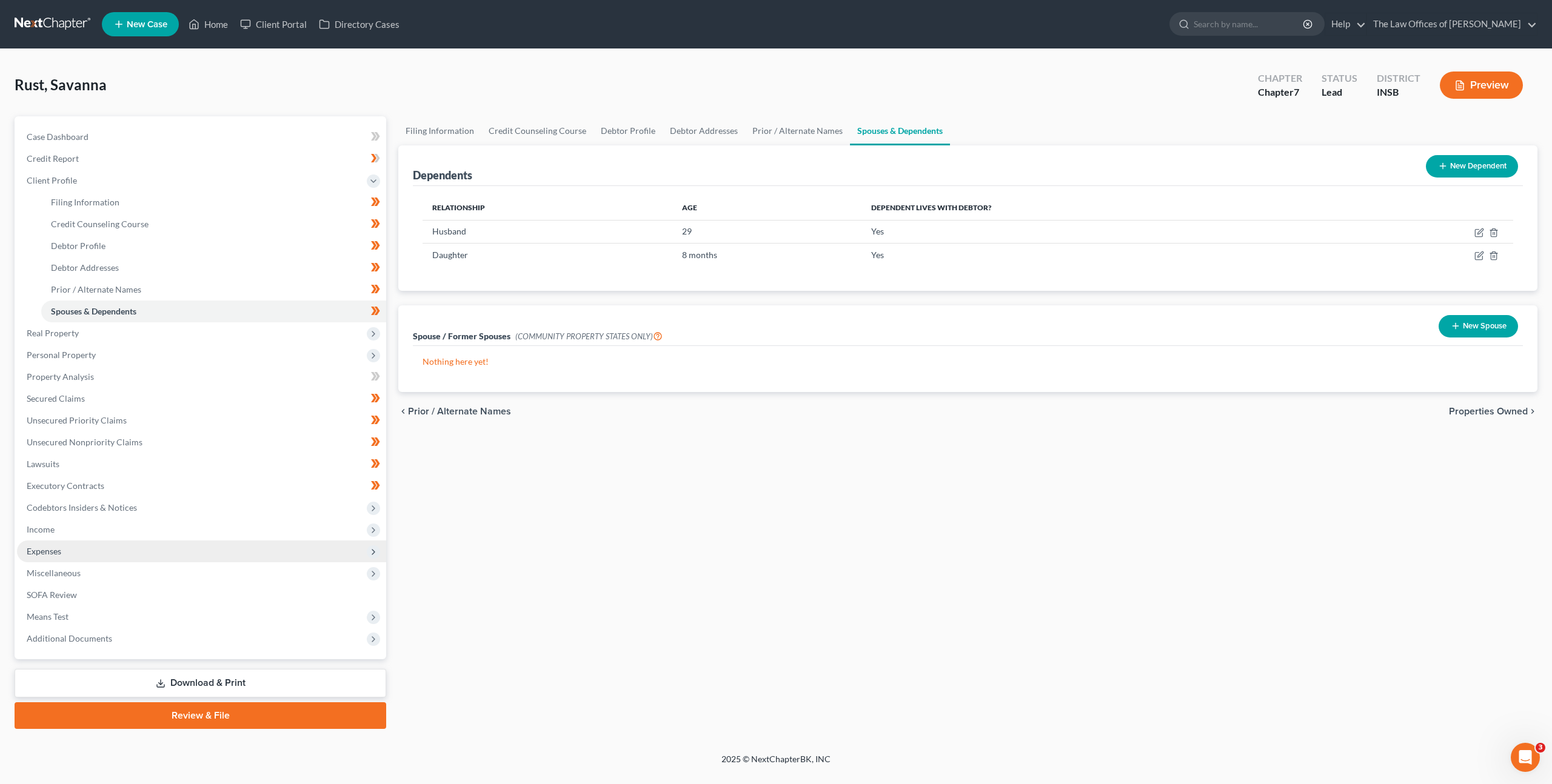
click at [177, 547] on span "Expenses" at bounding box center [202, 552] width 369 height 22
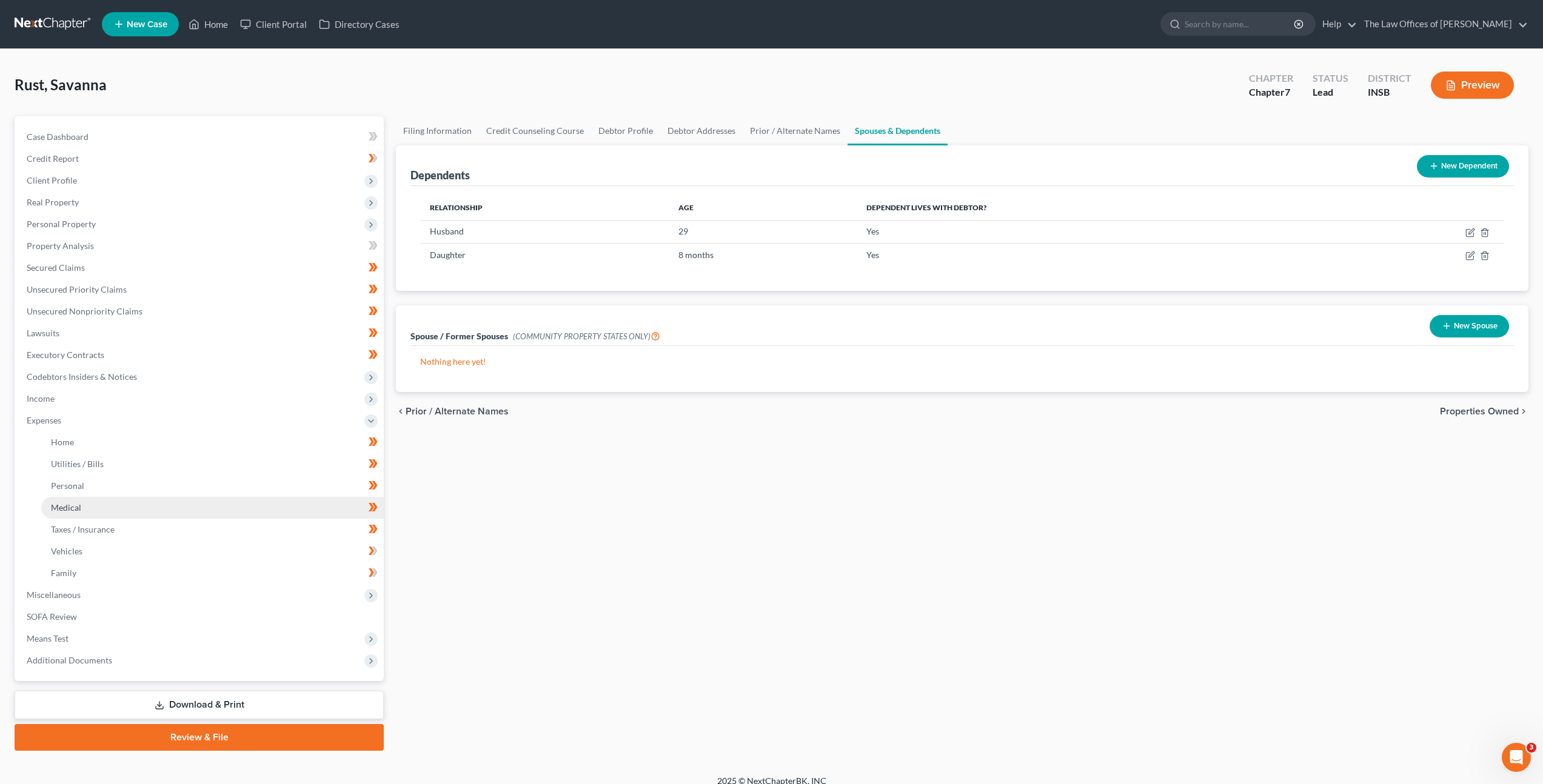
click at [181, 499] on link "Medical" at bounding box center [213, 508] width 342 height 22
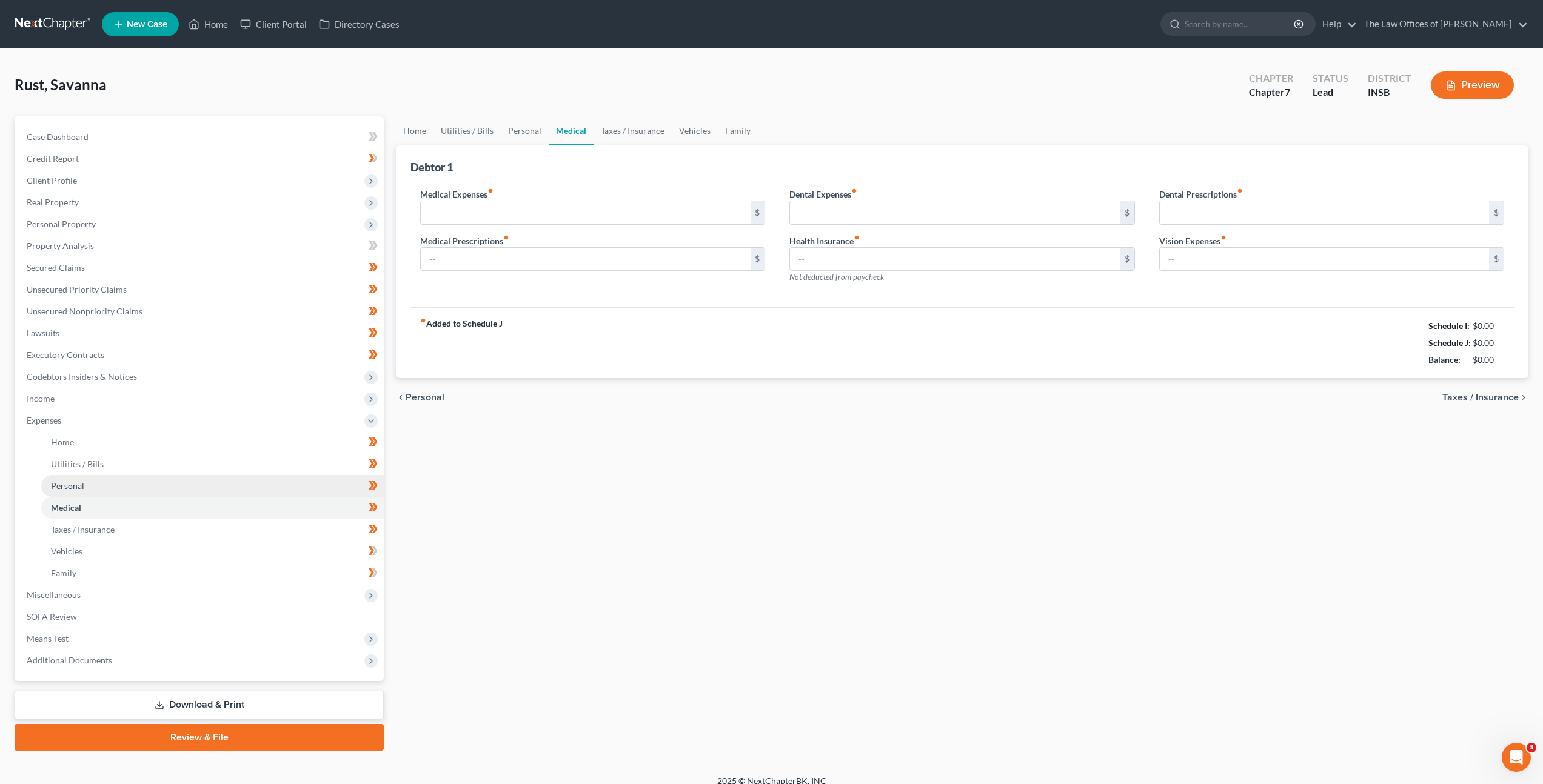
type input "0.00"
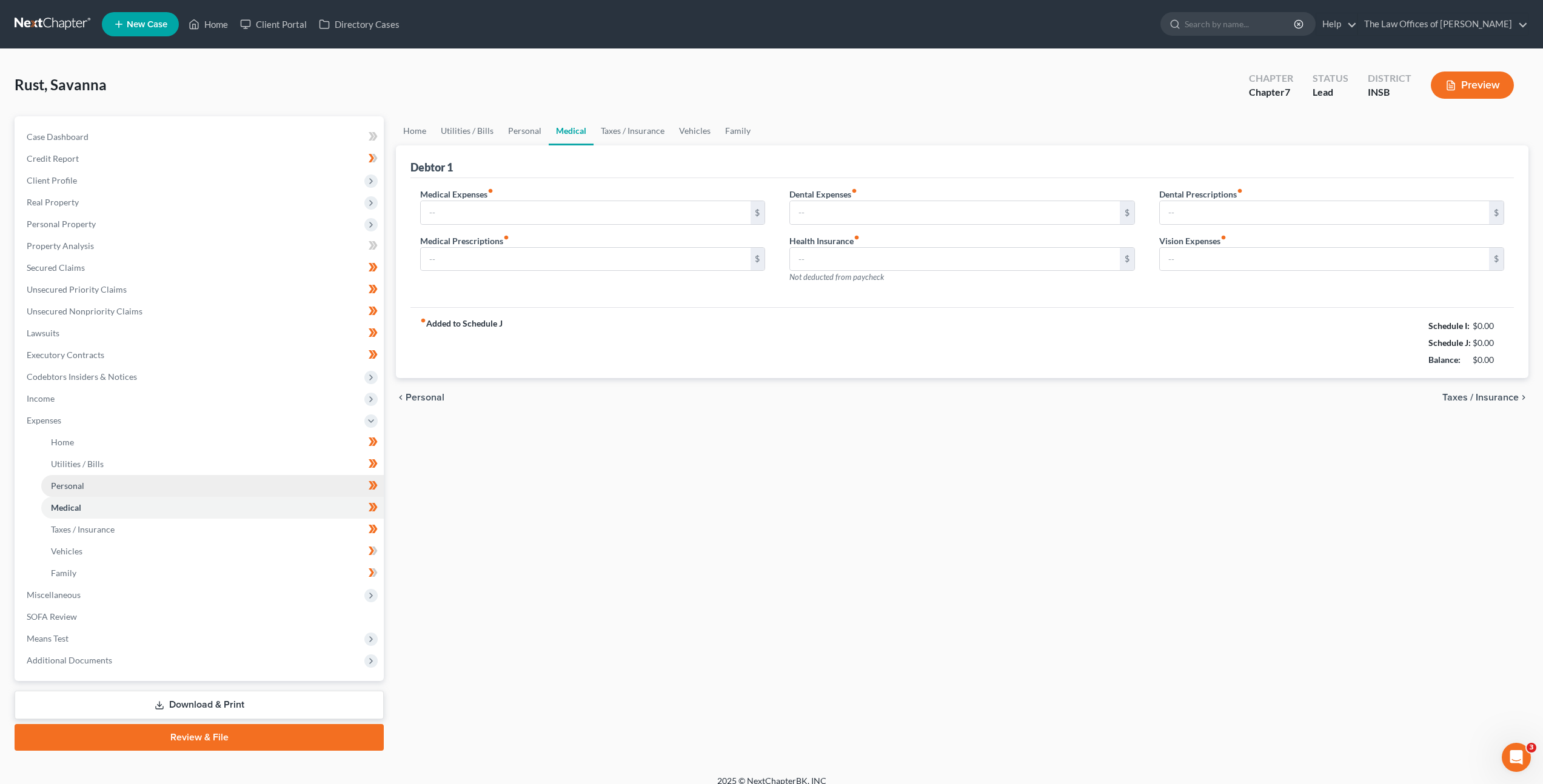
type input "0.00"
click at [530, 126] on link "Personal" at bounding box center [525, 131] width 48 height 29
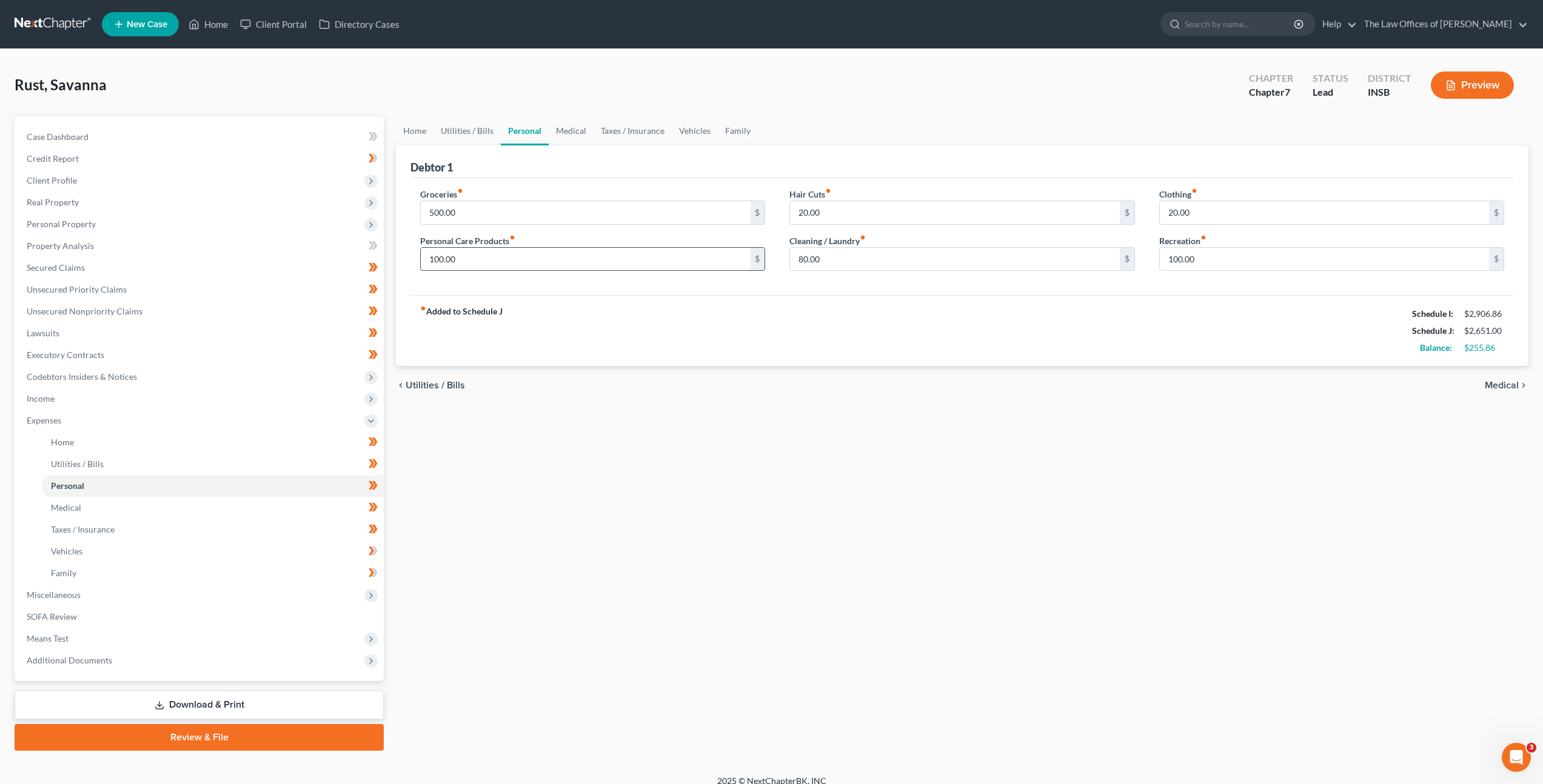
click at [490, 258] on input "100.00" at bounding box center [585, 260] width 329 height 23
type input "150"
click at [673, 329] on div "fiber_manual_record Added to Schedule J Schedule I: $2,906.86 Schedule J: $2,70…" at bounding box center [962, 330] width 1103 height 71
click at [564, 214] on input "500.00" at bounding box center [585, 213] width 329 height 23
type input "650"
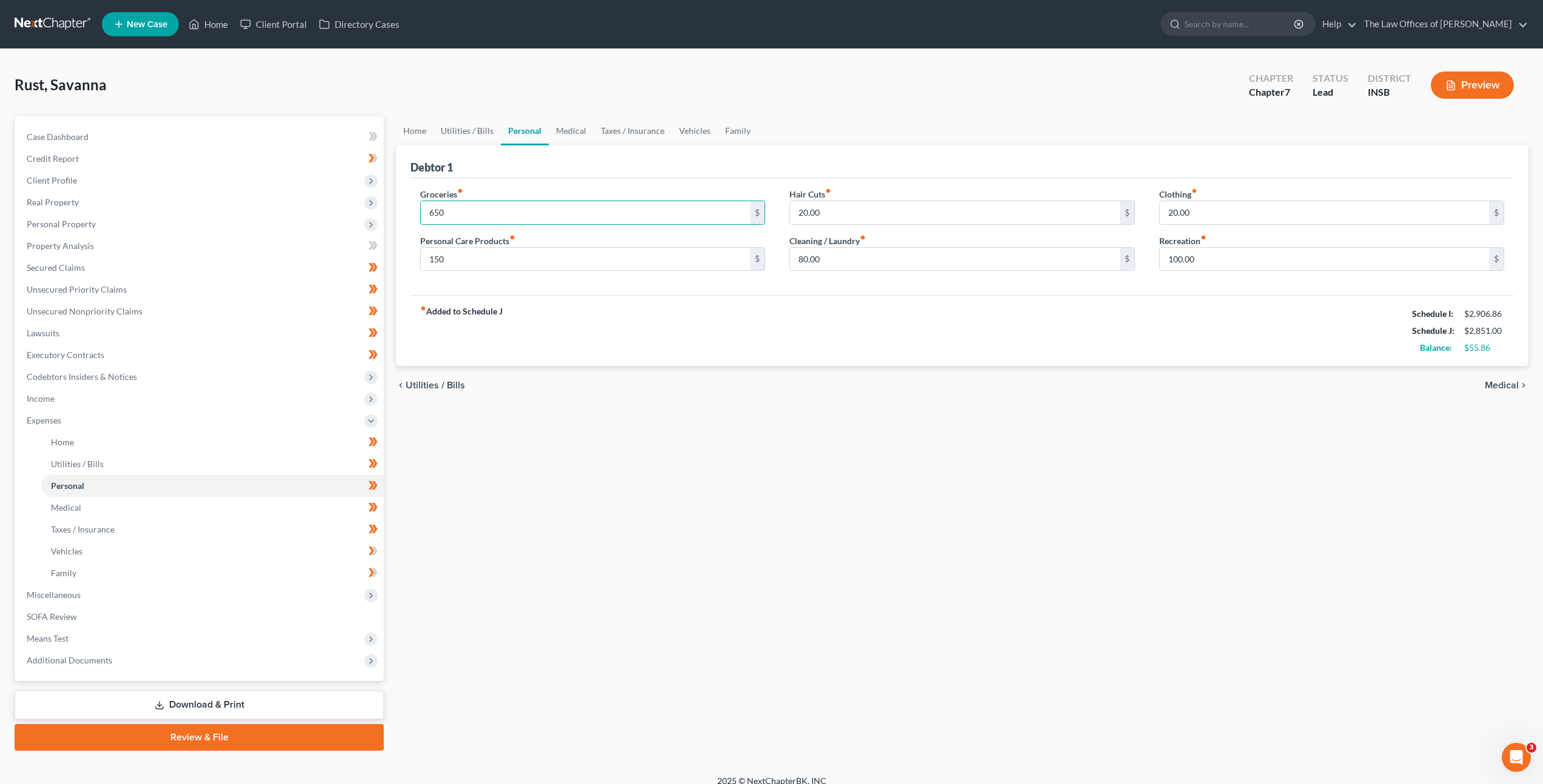
click at [680, 160] on div "Debtor 1" at bounding box center [962, 162] width 1103 height 32
click at [735, 132] on link "Family" at bounding box center [738, 131] width 40 height 29
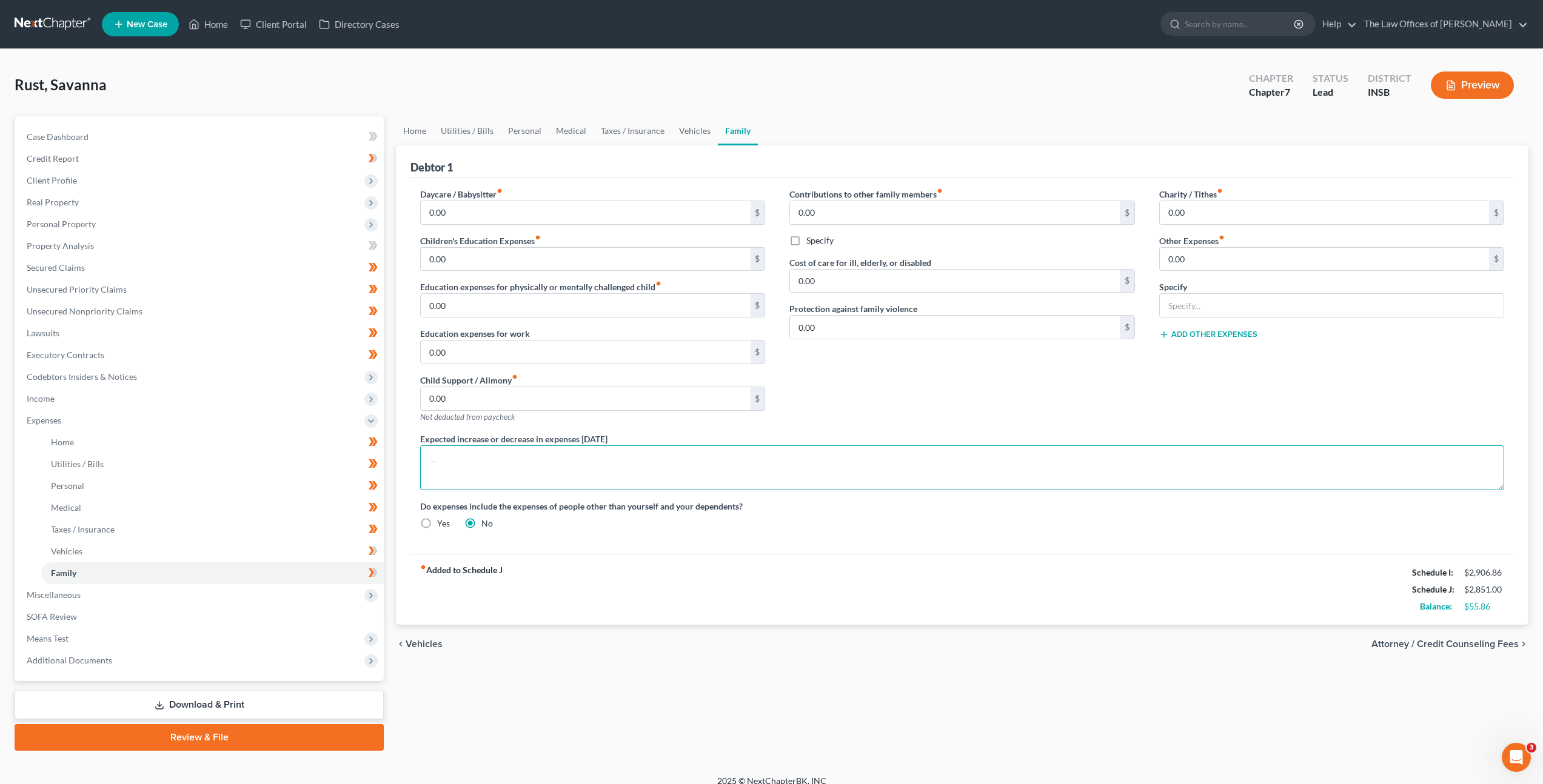
click at [579, 464] on textarea at bounding box center [962, 468] width 1084 height 45
paste textarea "Subject to Debtor's acceptance of a Chapter 7 Bankruptcy Post-petition Retainer…"
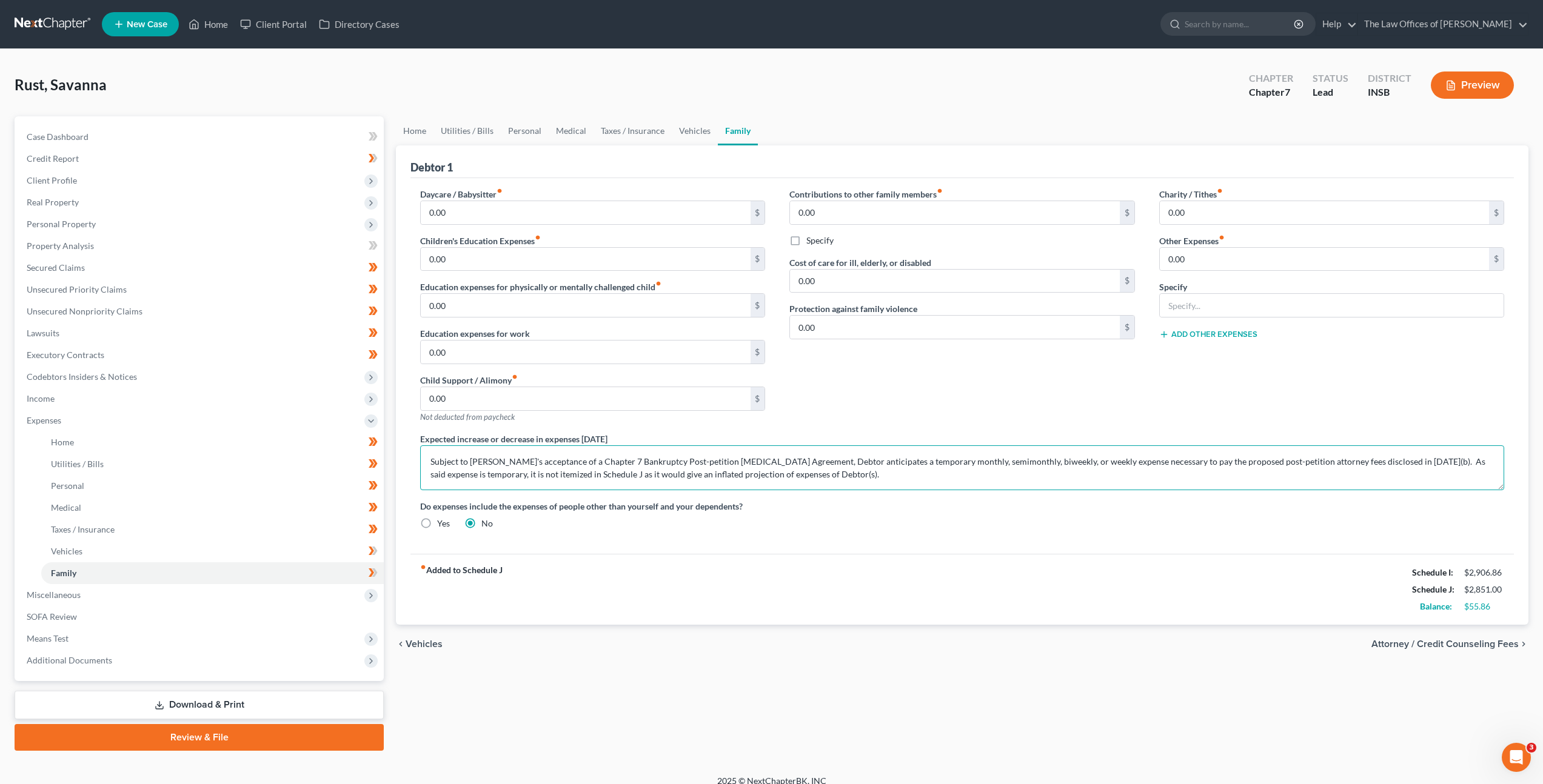
type textarea "Subject to Debtor's acceptance of a Chapter 7 Bankruptcy Post-petition Retainer…"
click at [319, 550] on link "Vehicles" at bounding box center [213, 552] width 342 height 22
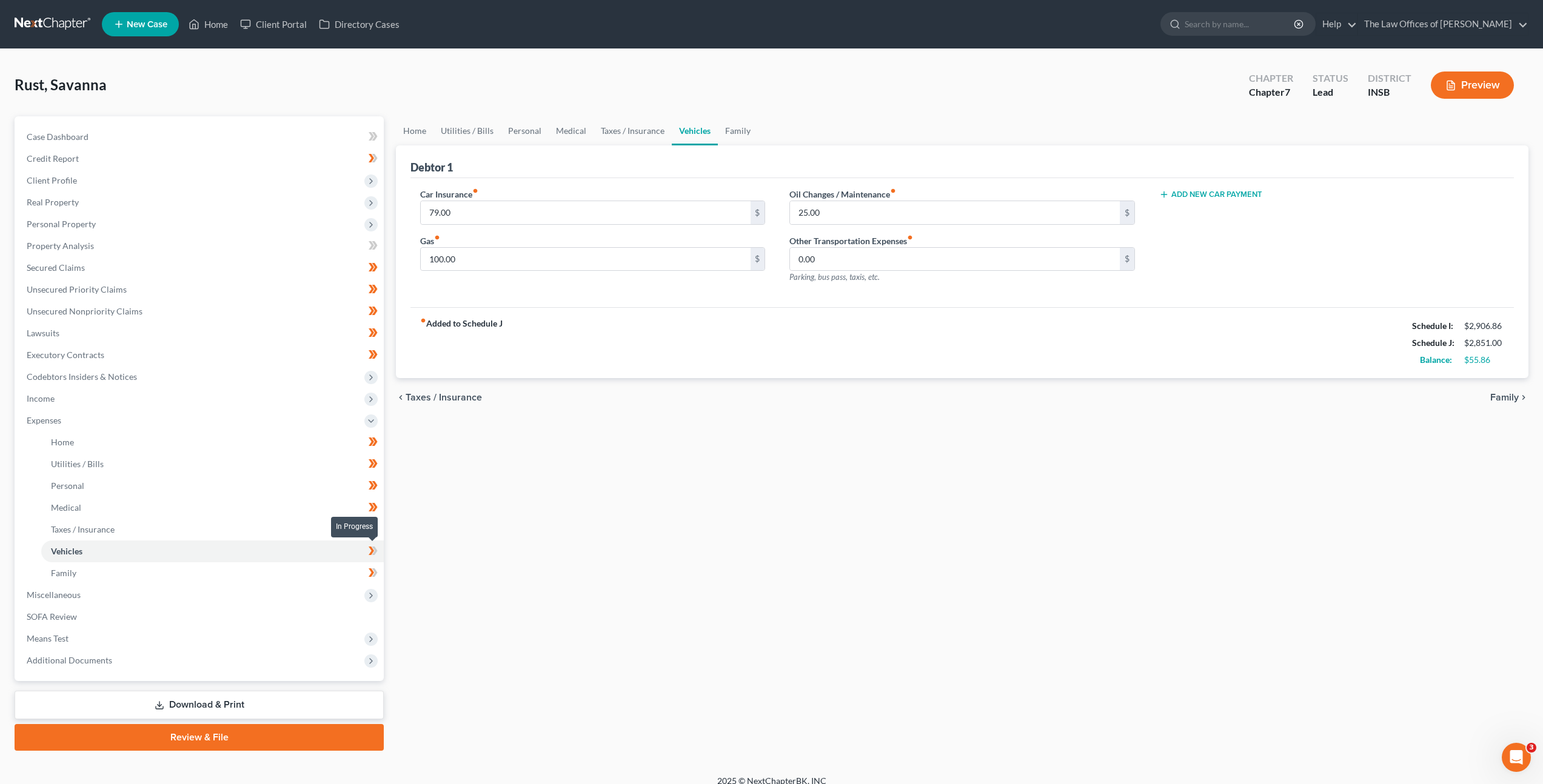
click at [374, 549] on icon at bounding box center [375, 550] width 6 height 8
click at [321, 578] on link "Family" at bounding box center [213, 573] width 342 height 22
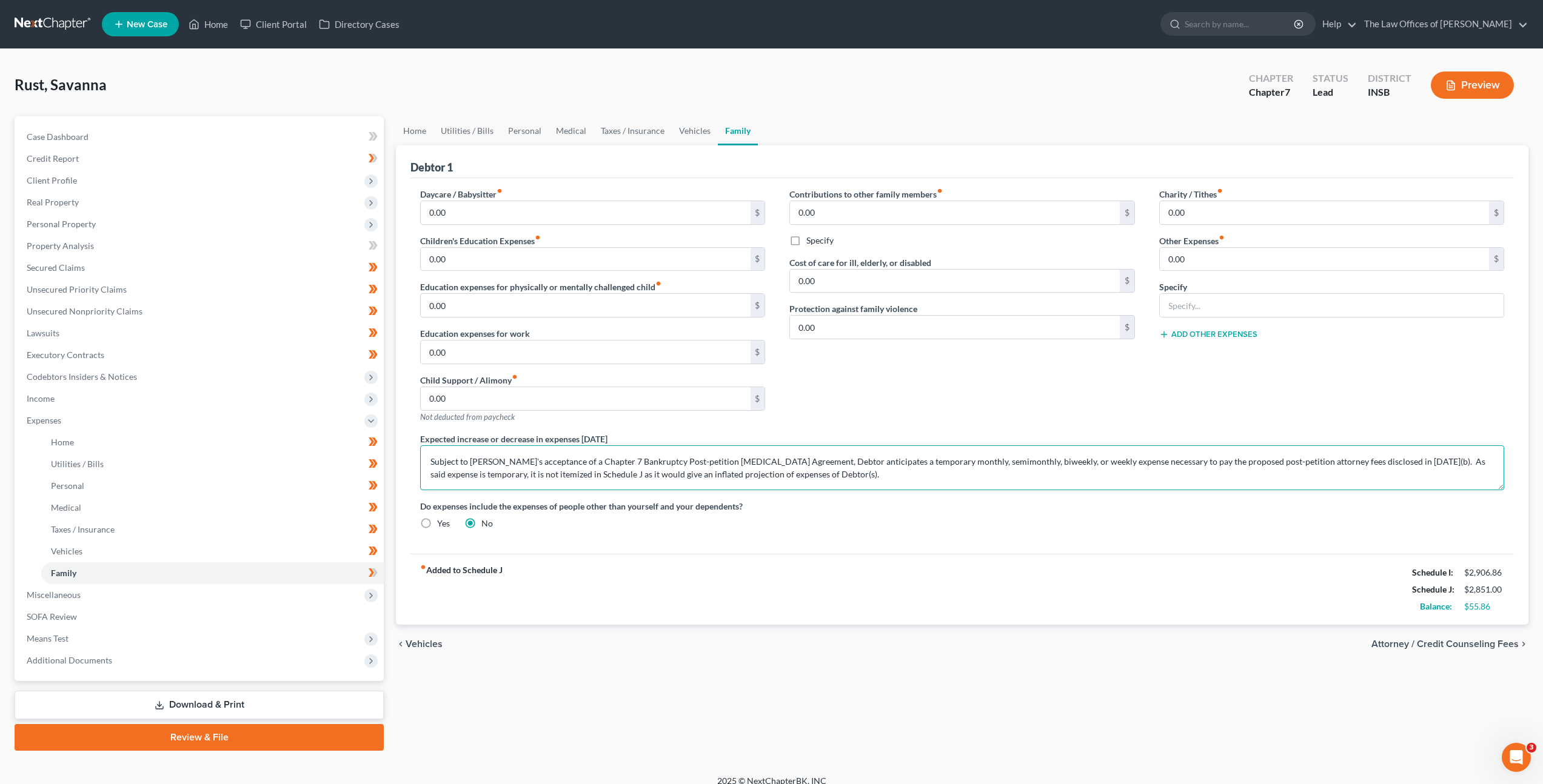
click at [848, 472] on textarea "Subject to Debtor's acceptance of a Chapter 7 Bankruptcy Post-petition Retainer…" at bounding box center [962, 468] width 1084 height 45
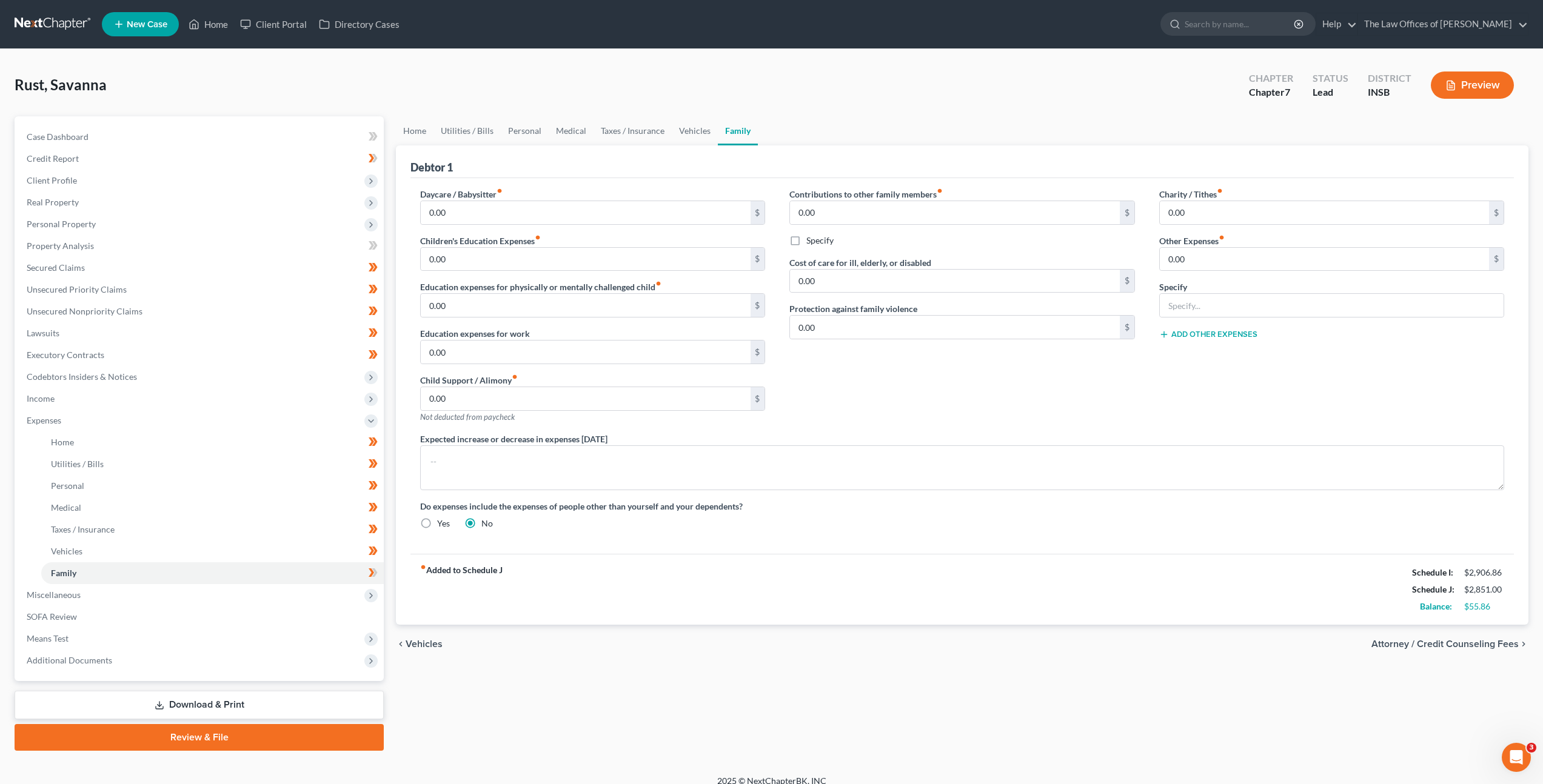
click at [640, 573] on div "fiber_manual_record Added to Schedule J Schedule I: $2,906.86 Schedule J: $2,85…" at bounding box center [962, 589] width 1103 height 71
click at [369, 571] on icon at bounding box center [373, 573] width 9 height 15
click at [688, 128] on link "Vehicles" at bounding box center [694, 131] width 46 height 29
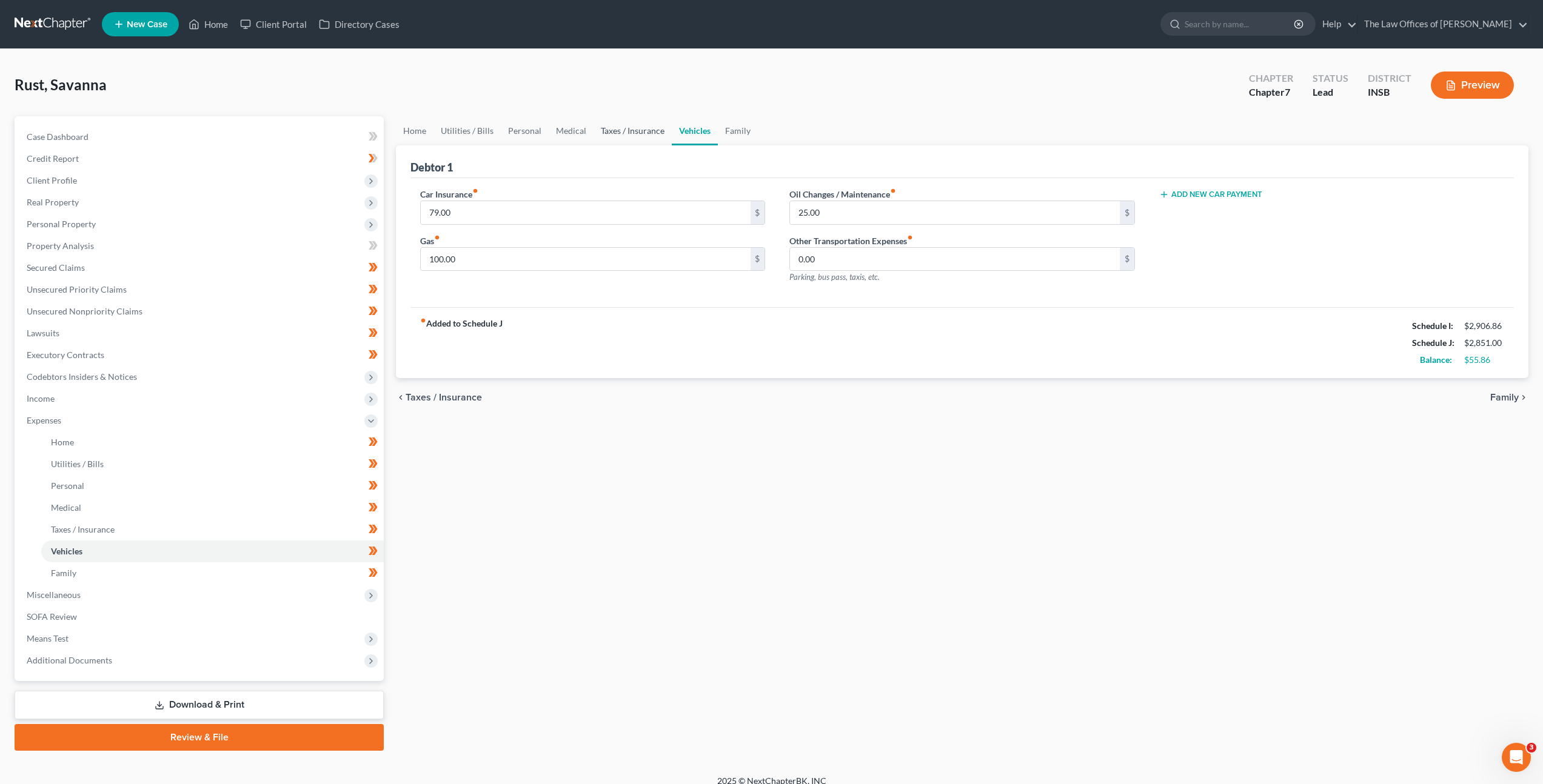
click at [637, 131] on link "Taxes / Insurance" at bounding box center [632, 131] width 78 height 29
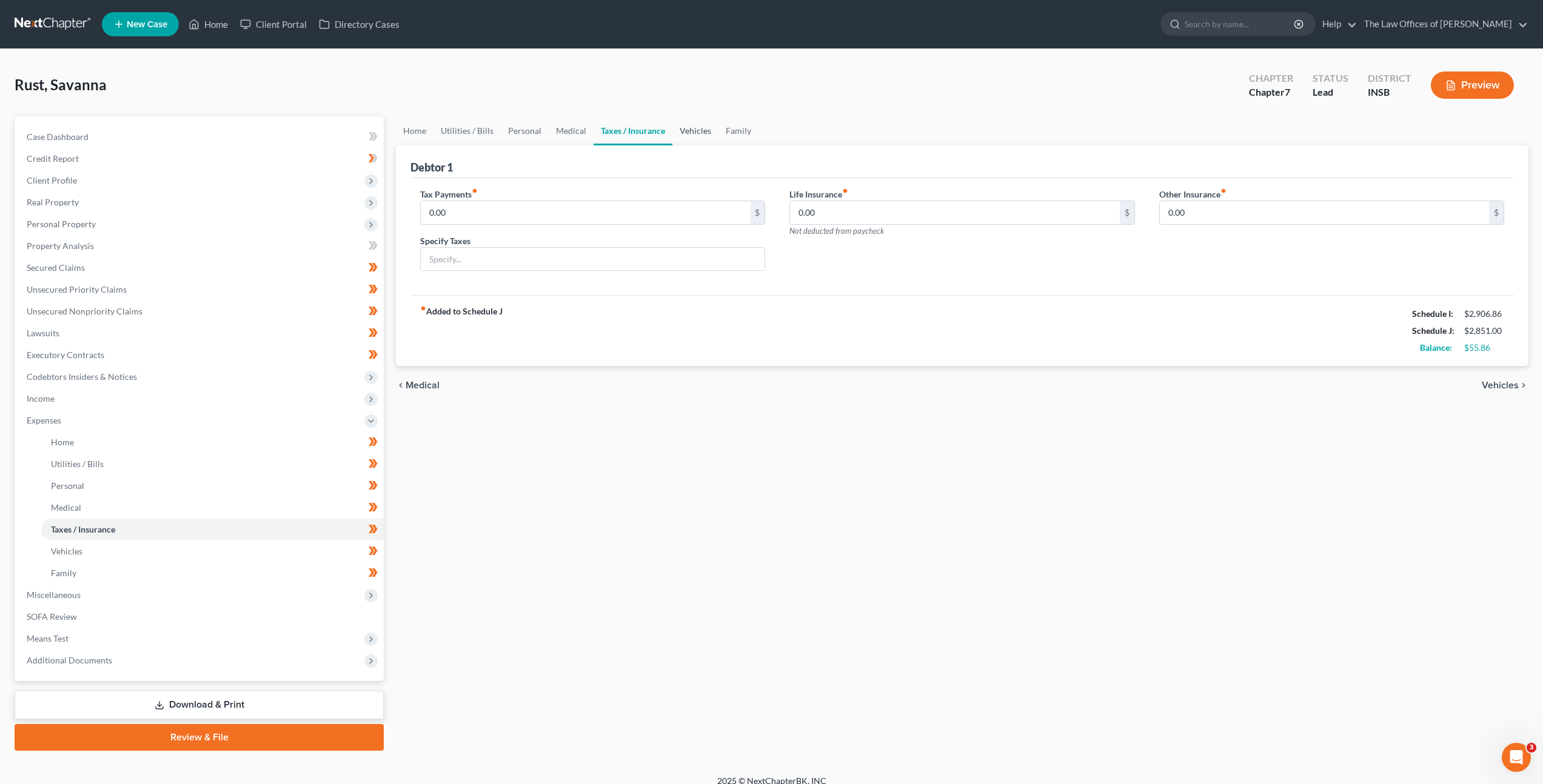
click at [705, 130] on link "Vehicles" at bounding box center [695, 131] width 46 height 29
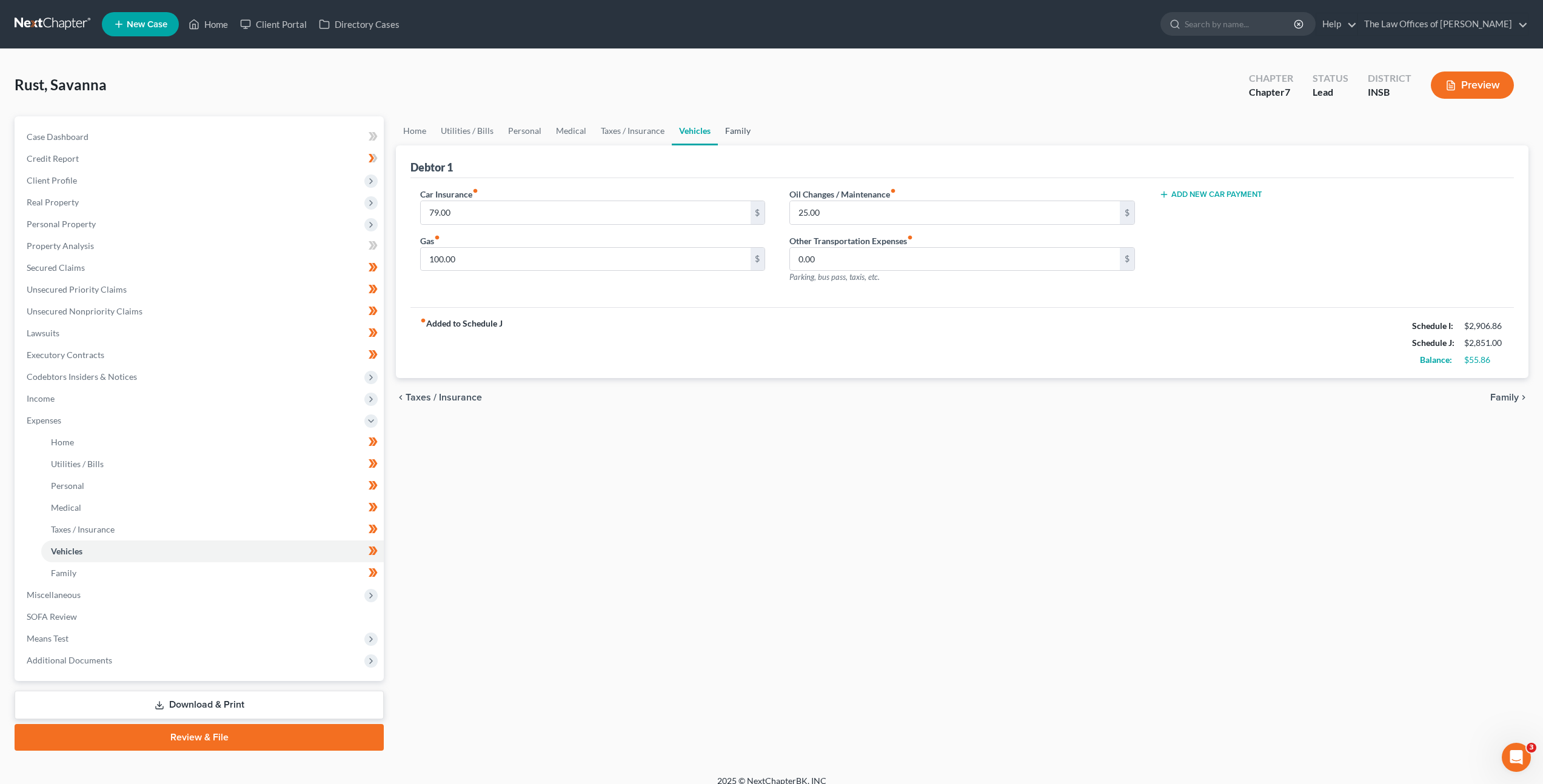
click at [733, 128] on link "Family" at bounding box center [738, 131] width 40 height 29
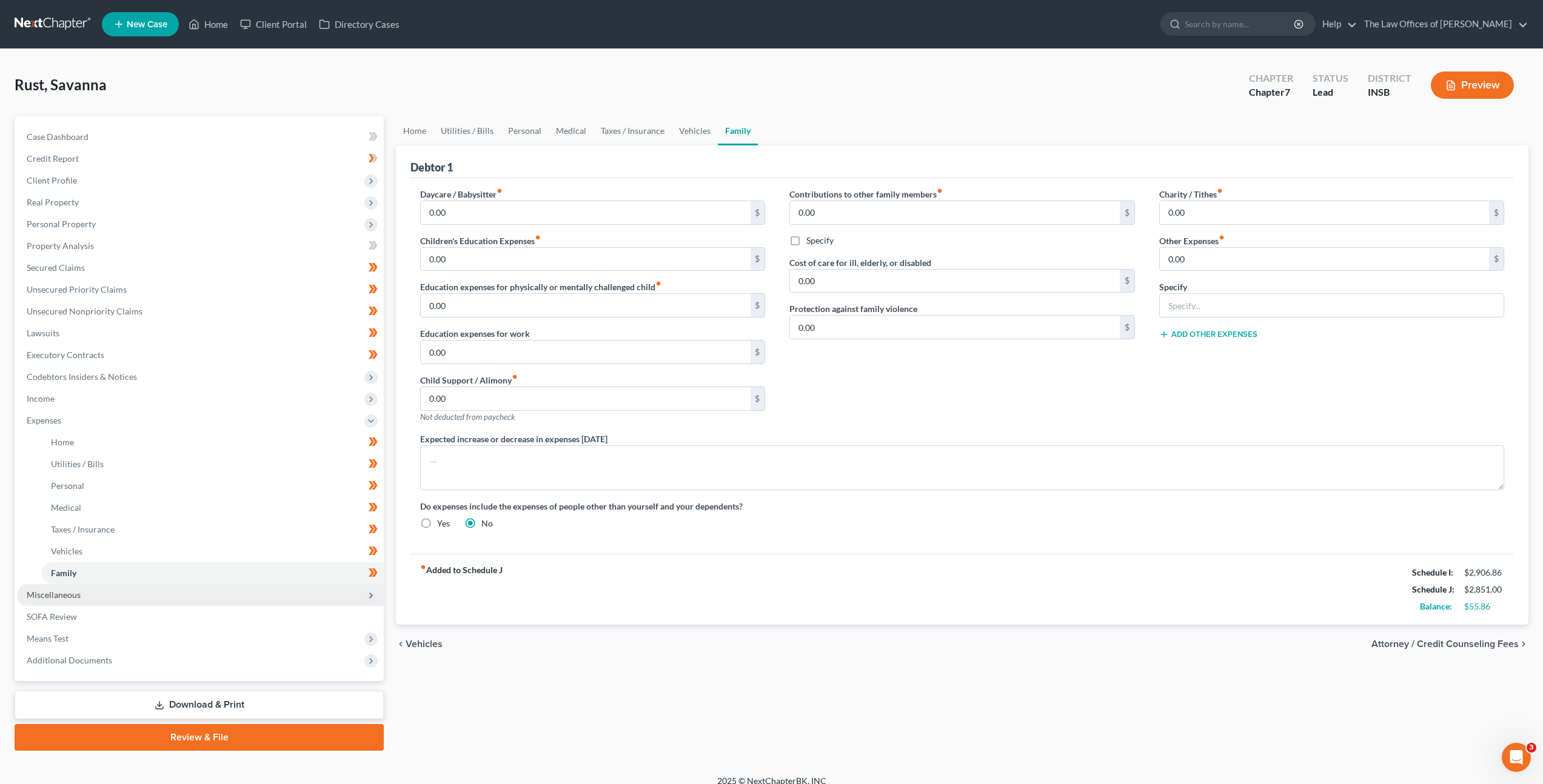
click at [229, 593] on span "Miscellaneous" at bounding box center [201, 595] width 367 height 22
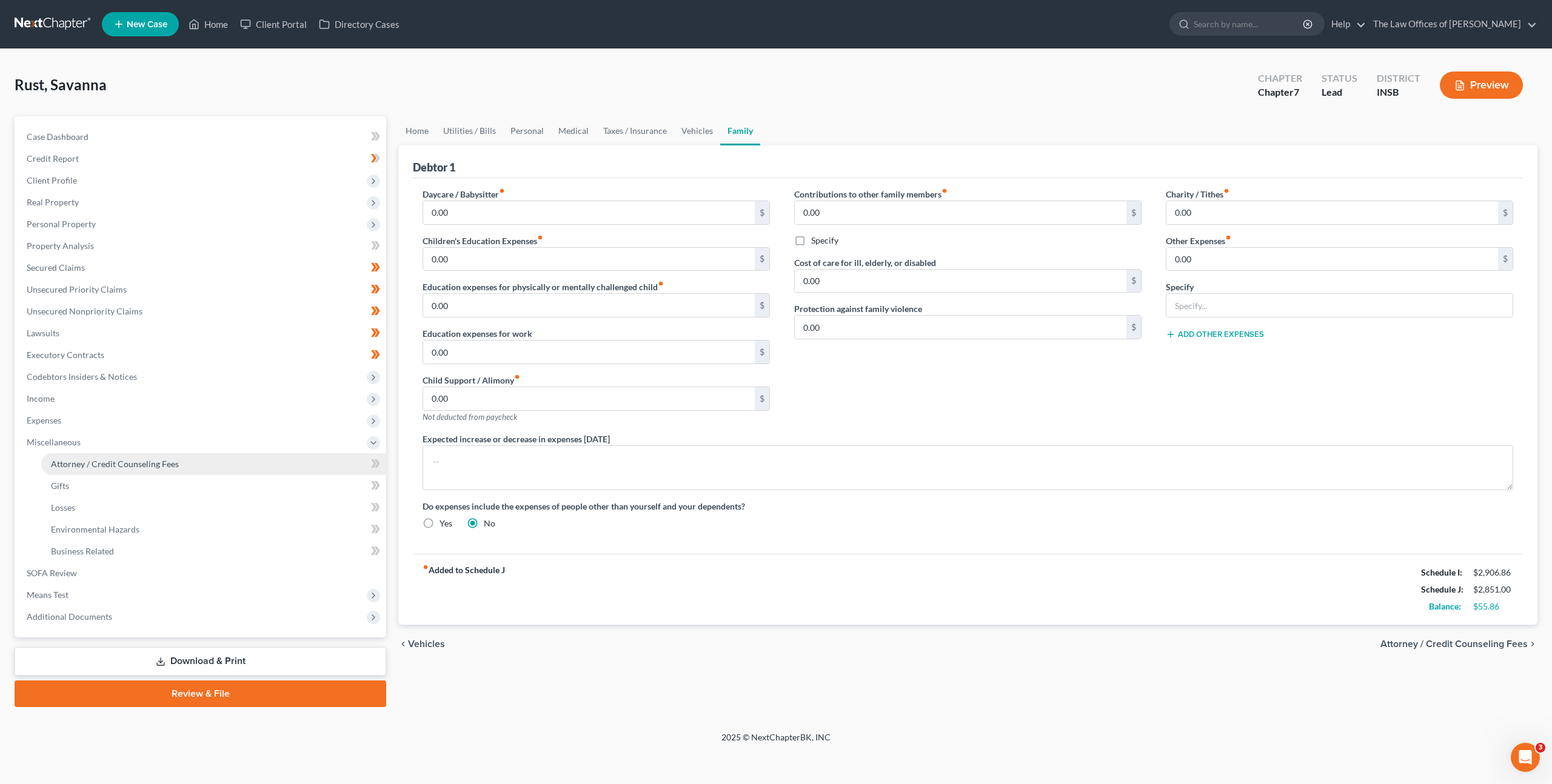
click at [243, 468] on link "Attorney / Credit Counseling Fees" at bounding box center [214, 464] width 345 height 22
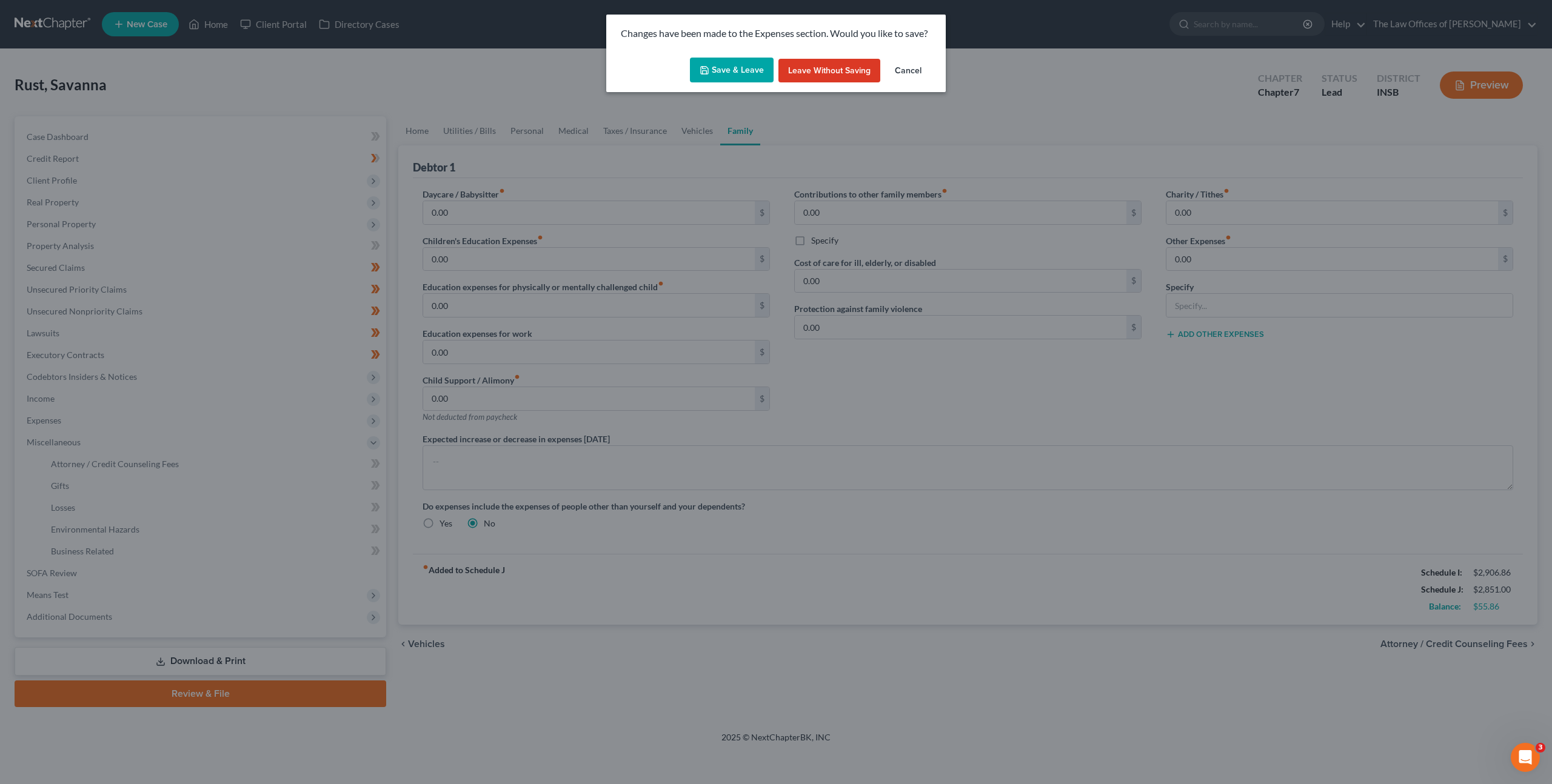
click at [740, 65] on button "Save & Leave" at bounding box center [731, 70] width 83 height 25
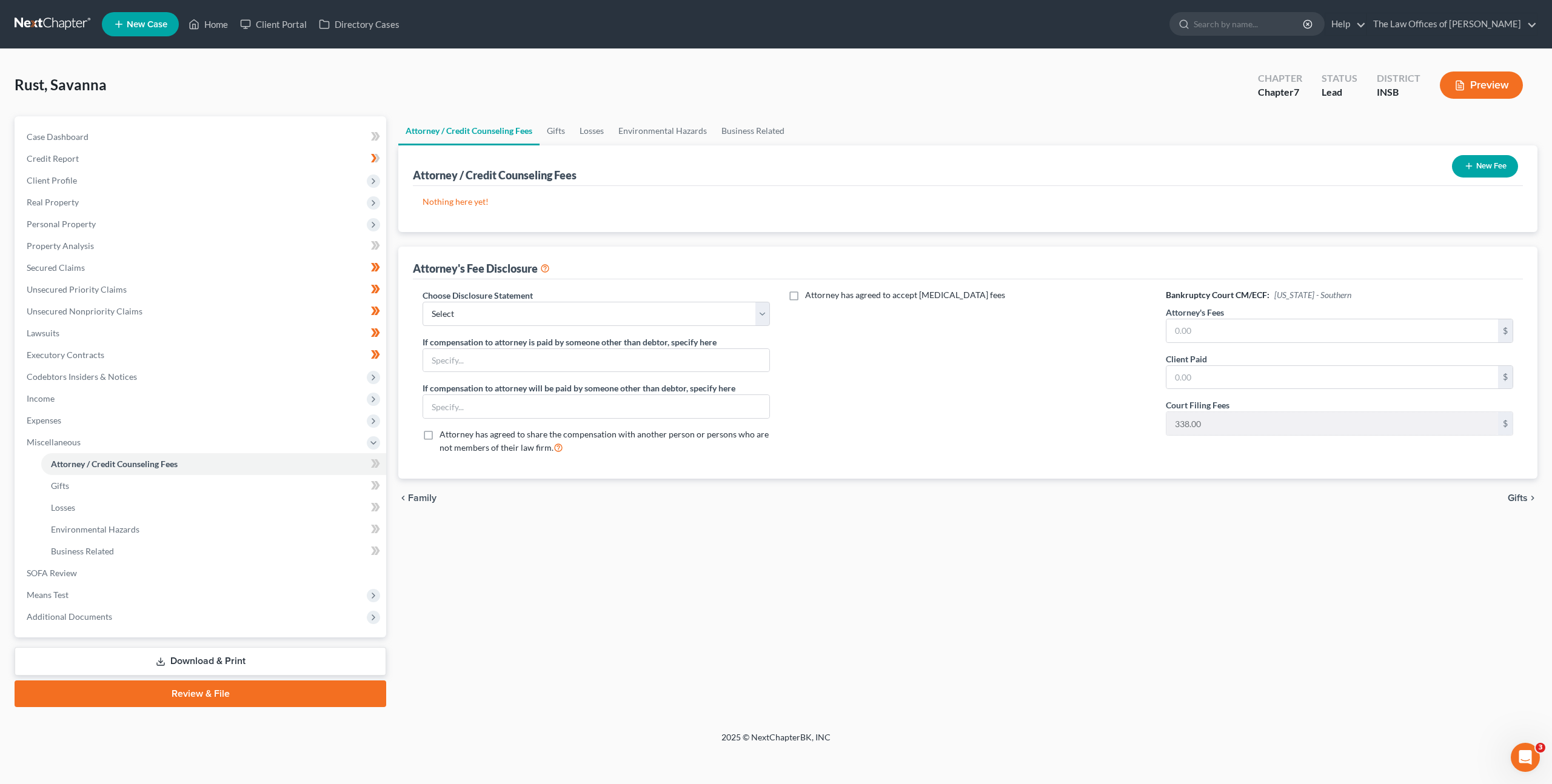
click at [1473, 164] on button "New Fee" at bounding box center [1485, 166] width 66 height 22
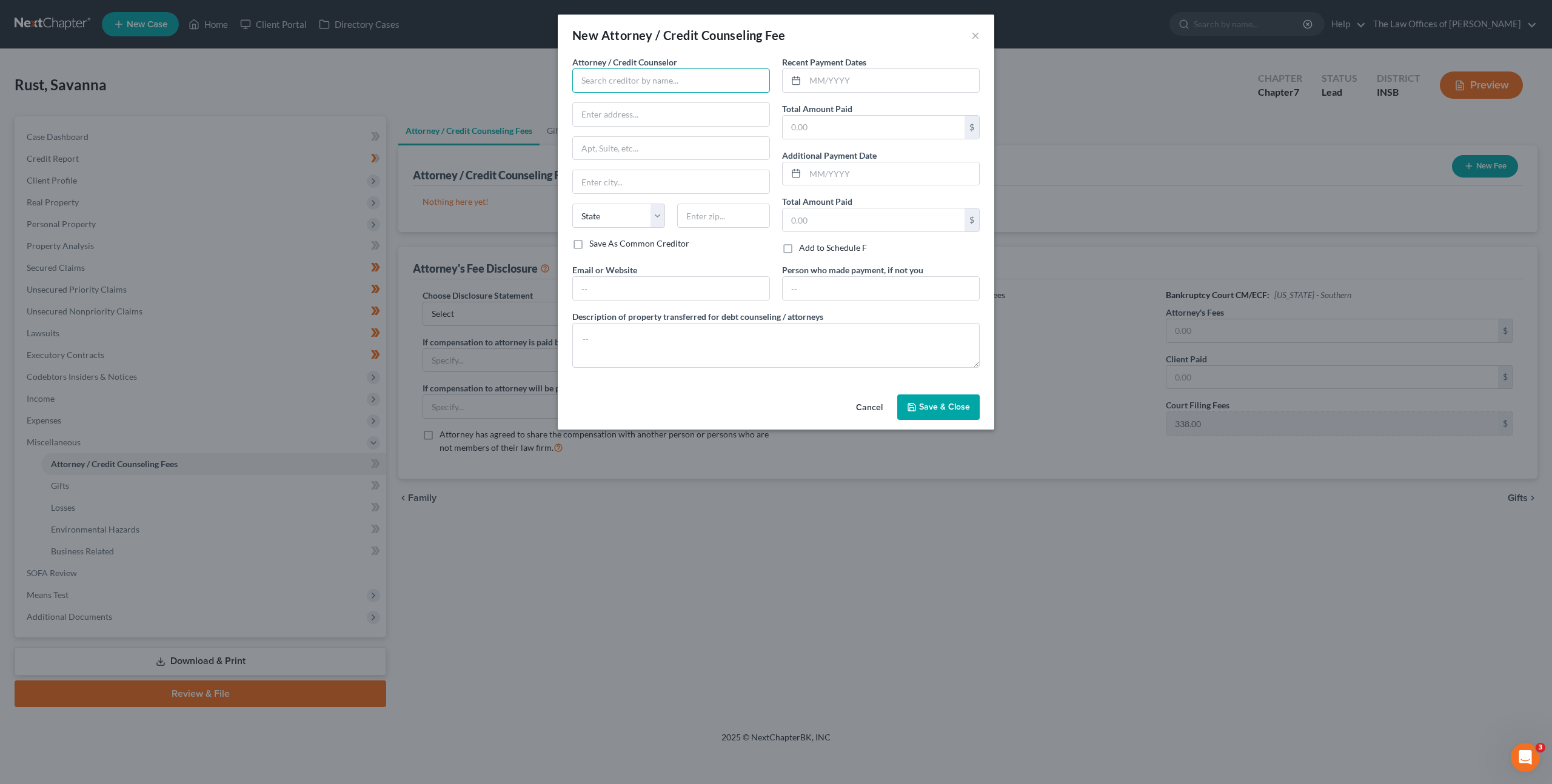
click at [672, 83] on input "text" at bounding box center [671, 81] width 197 height 24
click at [654, 102] on div "The Law Office of Dax J. Miller, LLC" at bounding box center [660, 101] width 156 height 12
type input "The Law Office of Dax J. Miller, LLC"
type input "201 NW 4th St"
type input "Suite 111"
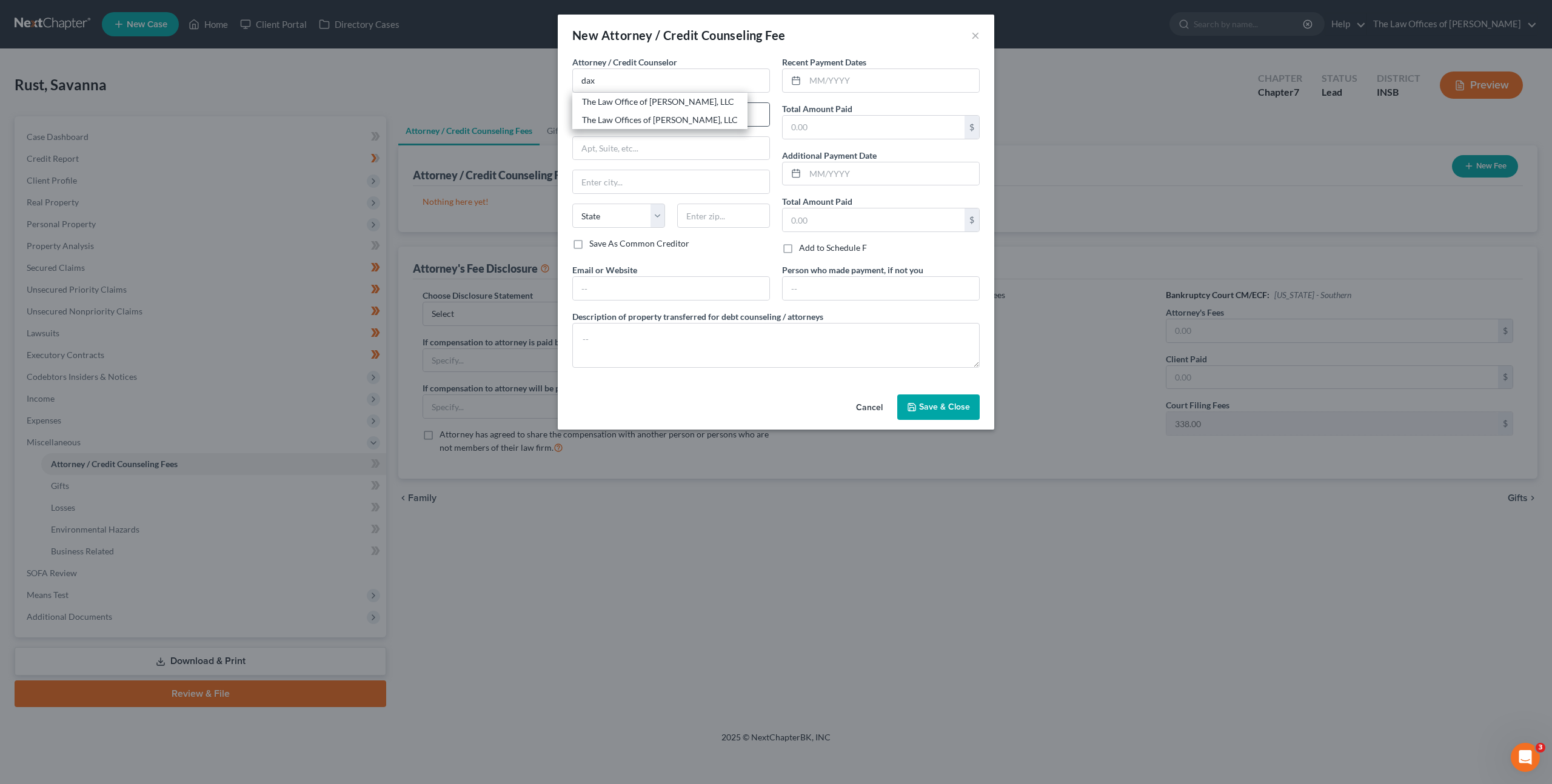
type input "Evansville"
select select "15"
type input "47708"
click at [845, 83] on input "text" at bounding box center [892, 81] width 174 height 23
type input "08/28/2025"
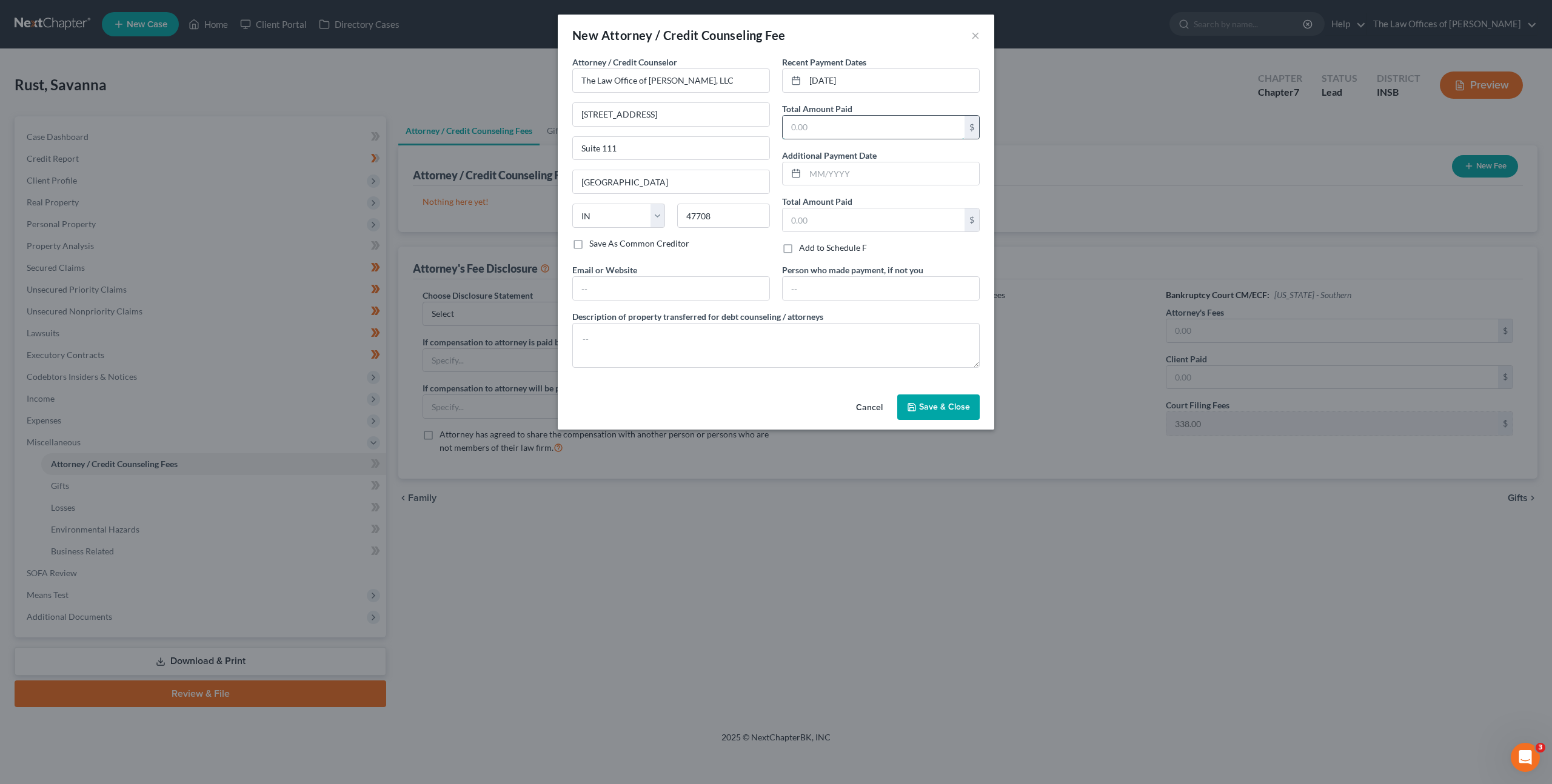
click at [799, 120] on input "text" at bounding box center [874, 127] width 182 height 23
type input "1,599"
click at [656, 287] on input "text" at bounding box center [671, 288] width 197 height 23
type input "dax@daxjmiller.com"
click at [660, 339] on textarea at bounding box center [776, 346] width 407 height 45
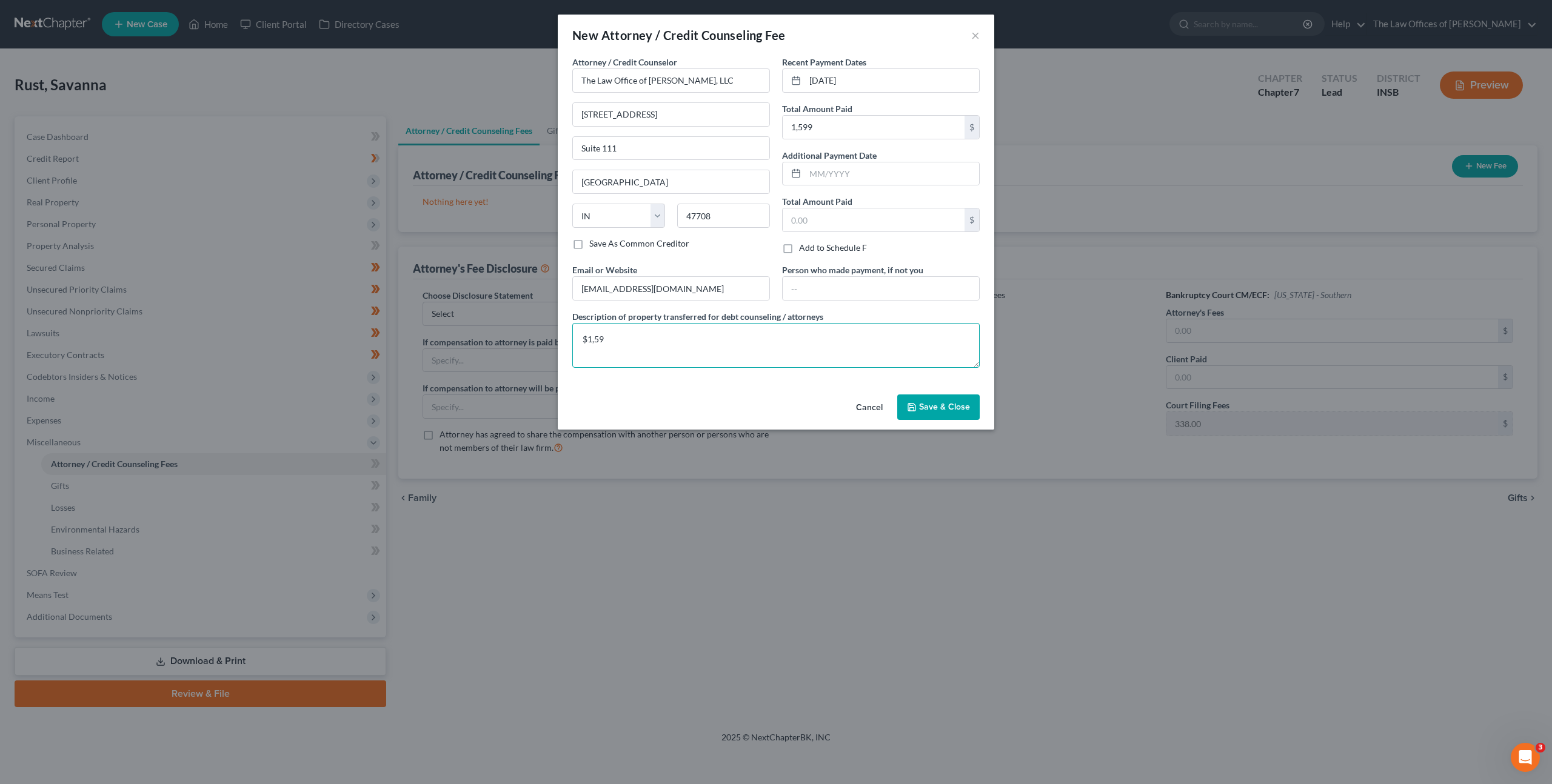
type textarea "$1,599"
paste textarea "$499.00 - Court Filing Fee $338.00, Credit Reports $38.25, Credit Counseling $1…"
drag, startPoint x: 598, startPoint y: 337, endPoint x: 581, endPoint y: 337, distance: 17.0
click at [581, 337] on textarea "$499.00 - Court Filing Fee $338.00, Credit Reports $38.25, Credit Counseling $1…" at bounding box center [776, 346] width 407 height 45
paste textarea "- Court Filing Fee $338.00, Credit Reports $38.25, Credit Counseling $12.00, At…"
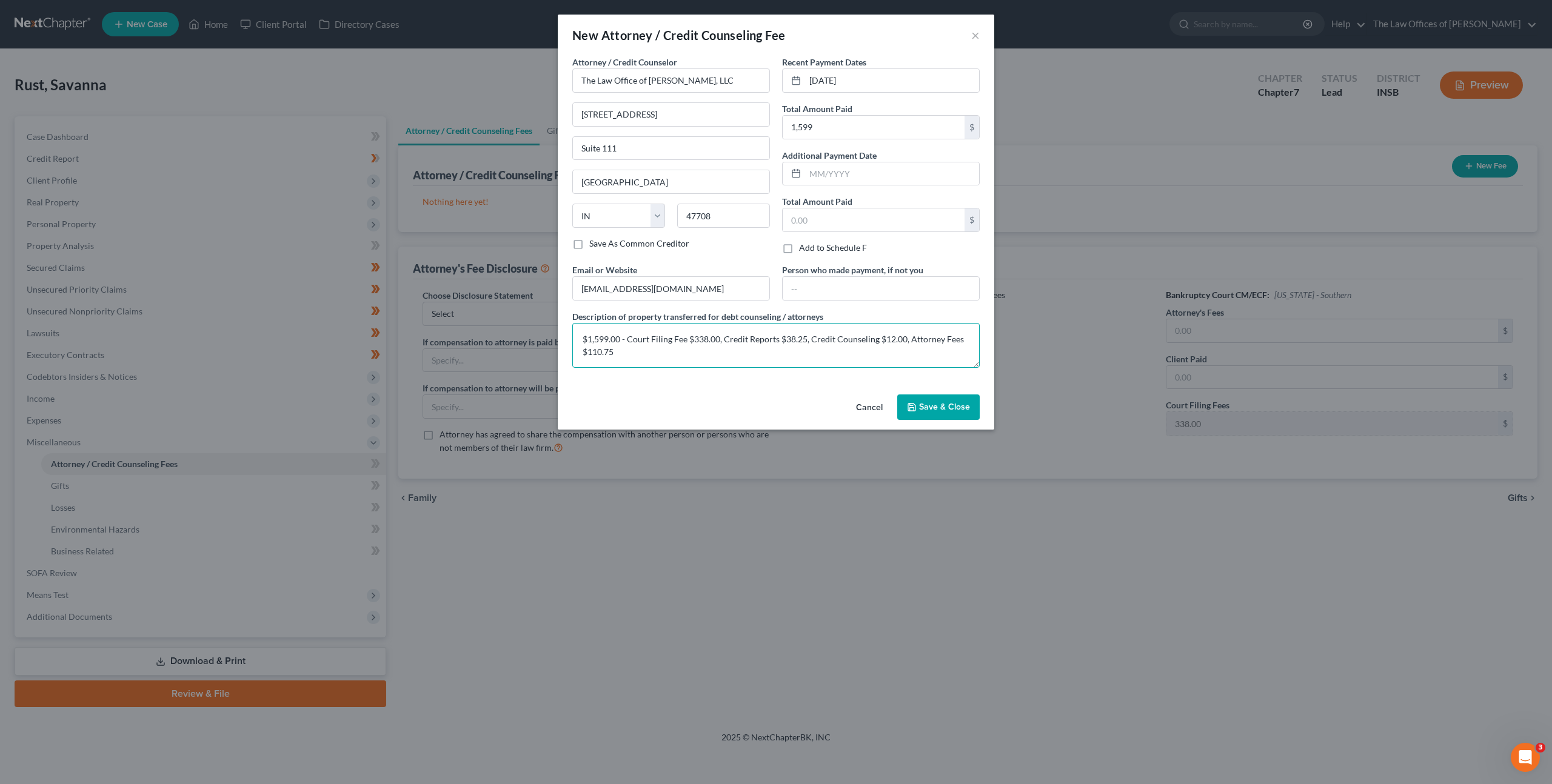
click at [681, 354] on textarea "$1,599.00 - Court Filing Fee $338.00, Credit Reports $38.25, Credit Counseling …" at bounding box center [776, 346] width 407 height 45
drag, startPoint x: 616, startPoint y: 353, endPoint x: 691, endPoint y: 383, distance: 80.8
click at [589, 354] on textarea "$1,599.00 - Court Filing Fee $338.00, Credit Reports $38.25, Credit Counseling …" at bounding box center [776, 346] width 407 height 45
type textarea "$1,599.00 - Court Filing Fee $338.00, Credit Reports $38.25, Credit Counseling …"
click at [943, 402] on span "Save & Close" at bounding box center [945, 407] width 51 height 10
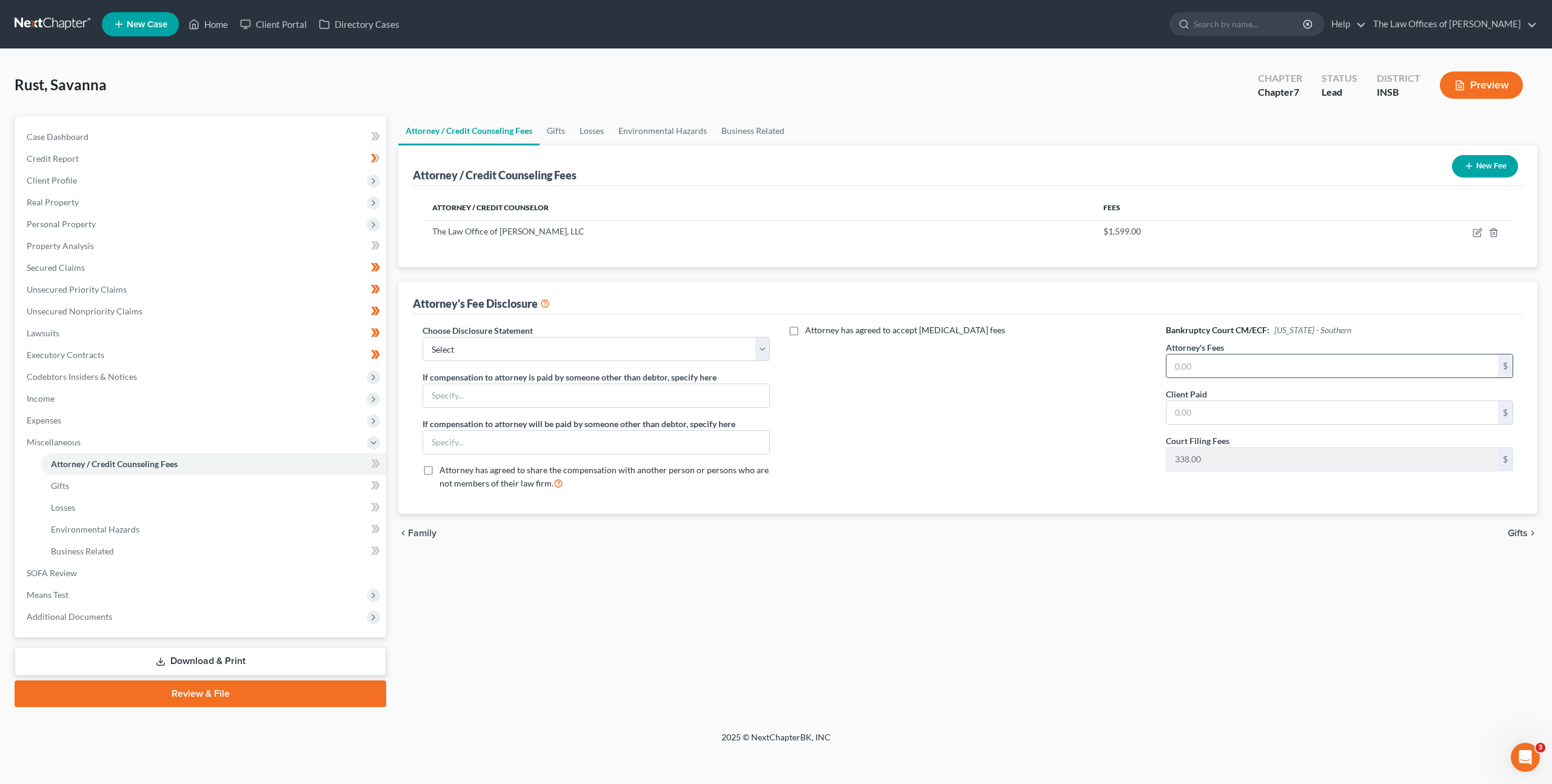
drag, startPoint x: 1199, startPoint y: 365, endPoint x: 1181, endPoint y: 367, distance: 18.1
click at [1199, 365] on input "text" at bounding box center [1332, 366] width 332 height 23
type input "1,210.75"
click at [1239, 411] on input "text" at bounding box center [1332, 413] width 332 height 23
type input "1,210.75"
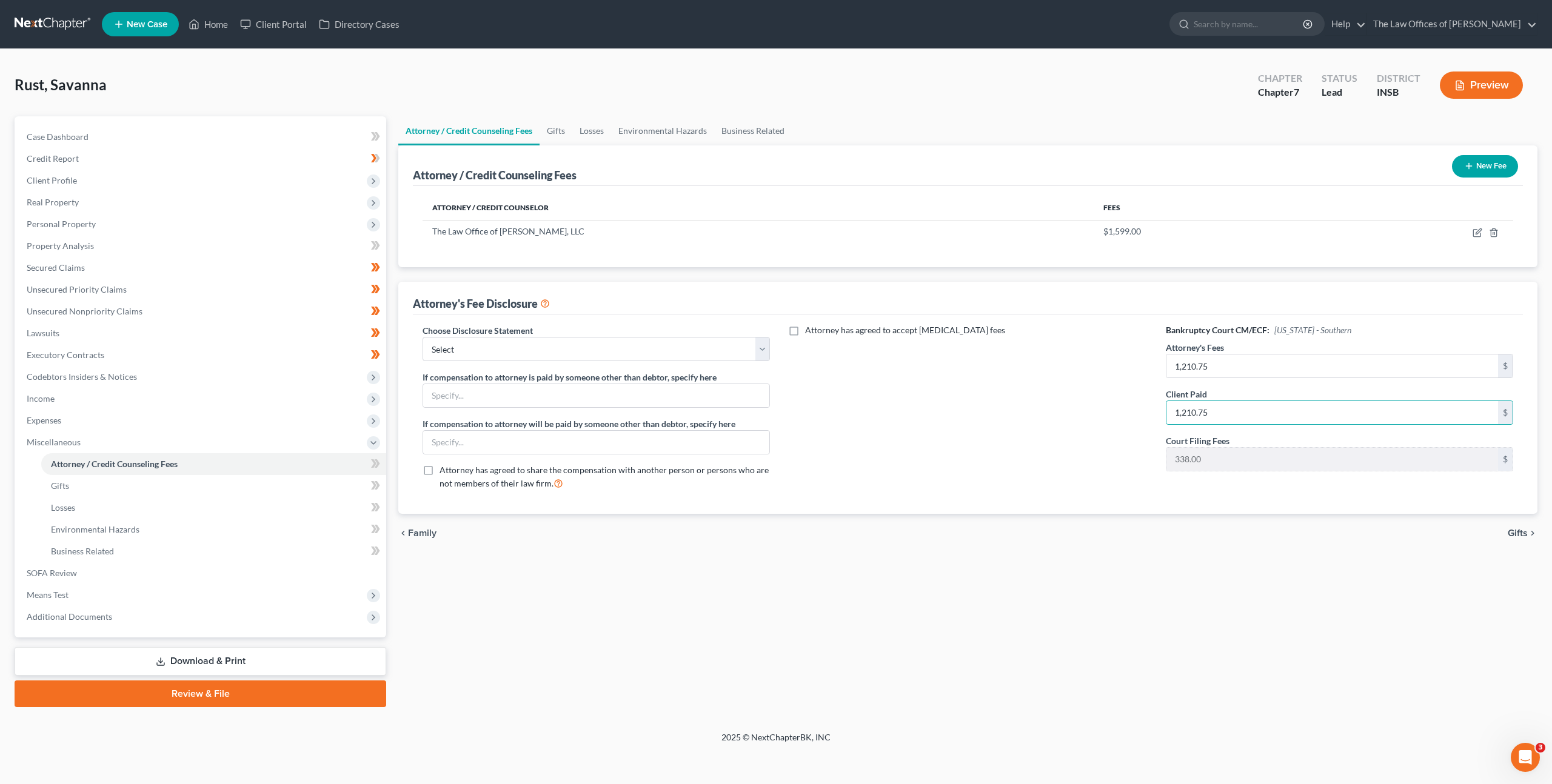
click at [899, 407] on div "Attorney has agreed to accept retainer fees" at bounding box center [968, 412] width 372 height 175
click at [375, 459] on icon at bounding box center [377, 463] width 6 height 8
drag, startPoint x: 282, startPoint y: 651, endPoint x: 325, endPoint y: 617, distance: 54.8
click at [282, 651] on link "Download & Print" at bounding box center [201, 661] width 372 height 29
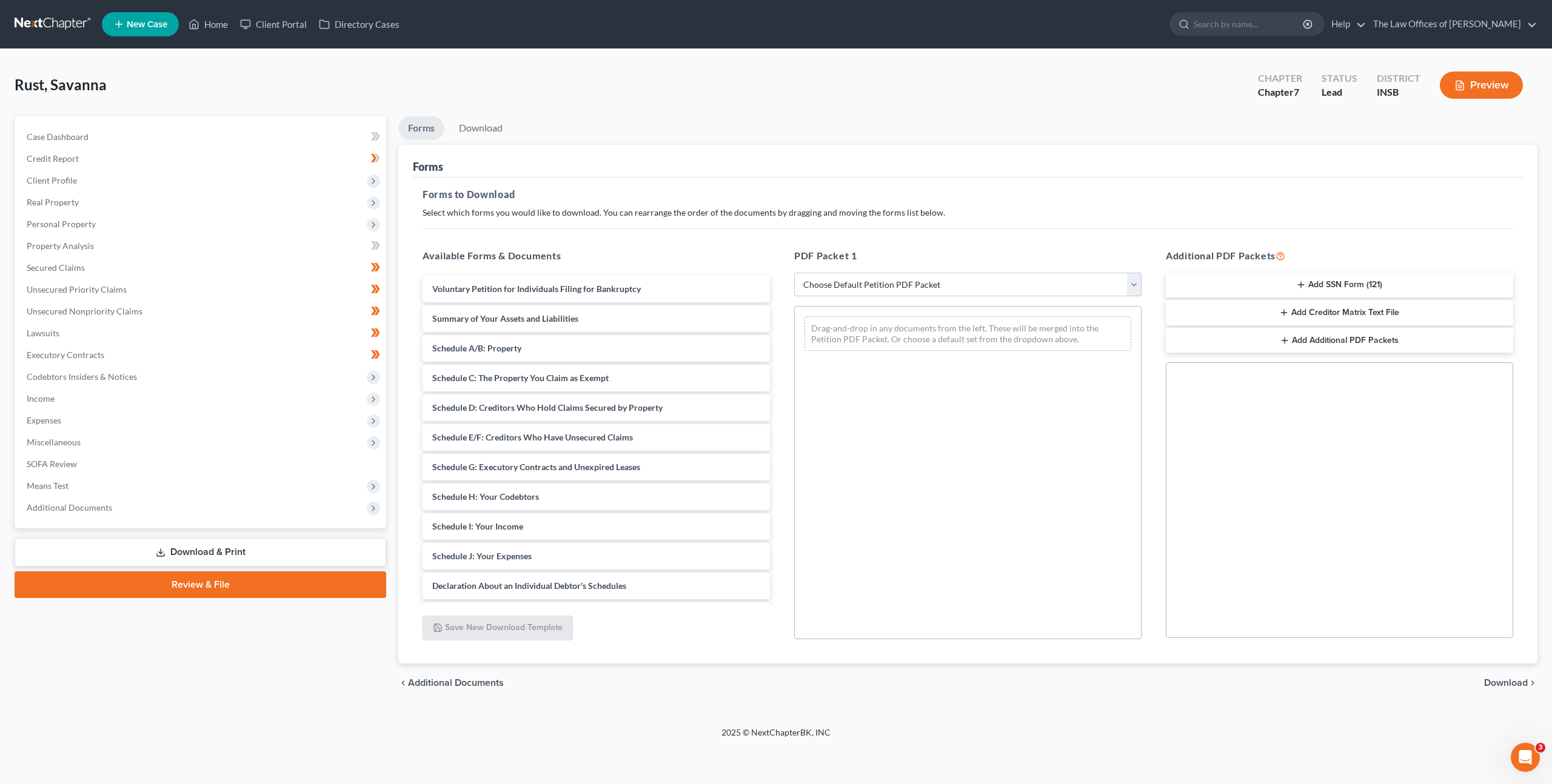
click at [848, 281] on select "Choose Default Petition PDF Packet Complete Bankruptcy Petition (all forms and …" at bounding box center [968, 285] width 348 height 24
select select "0"
click at [794, 273] on select "Choose Default Petition PDF Packet Complete Bankruptcy Petition (all forms and …" at bounding box center [968, 285] width 348 height 24
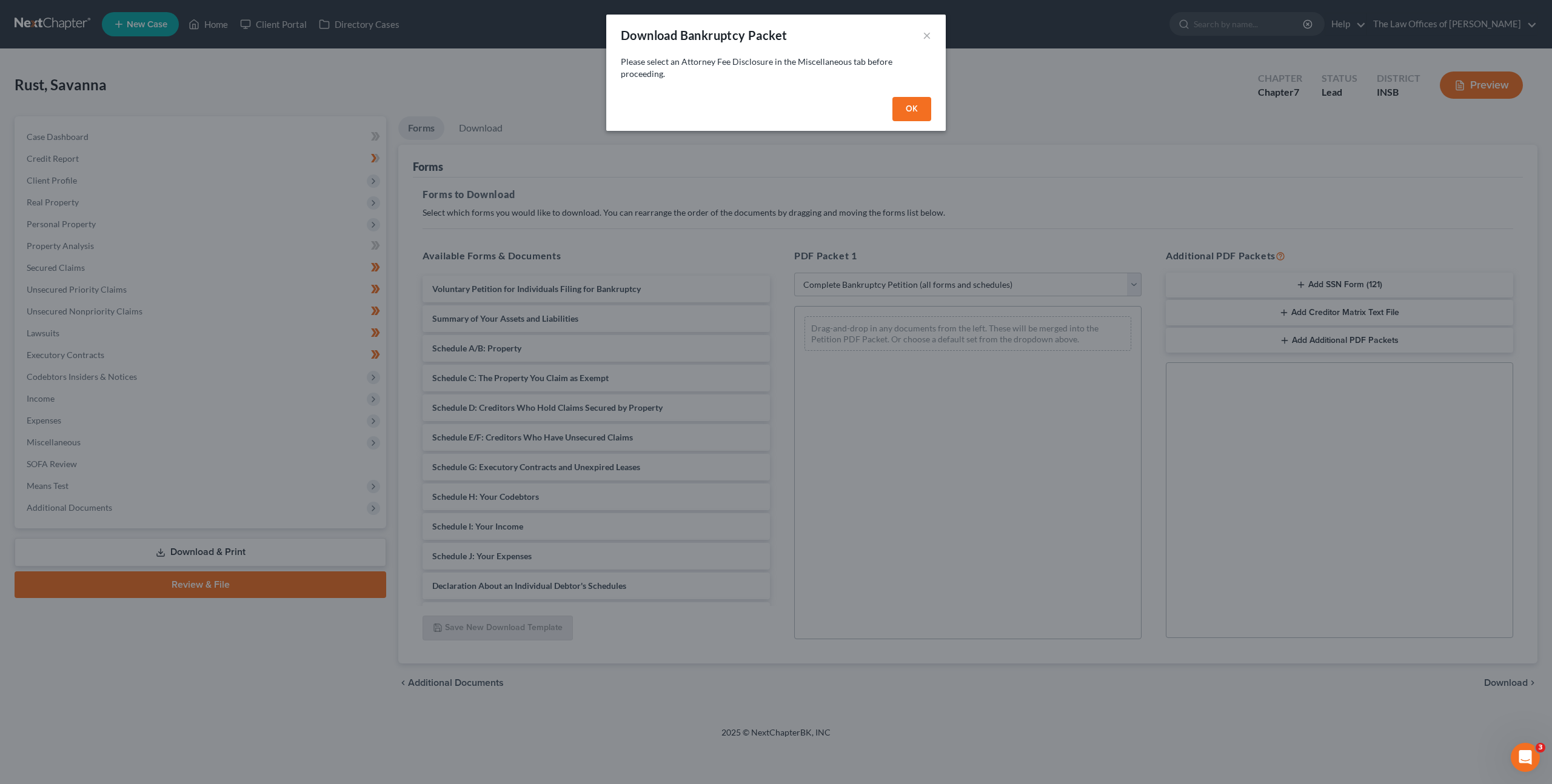
click at [917, 113] on button "OK" at bounding box center [912, 109] width 39 height 24
select select
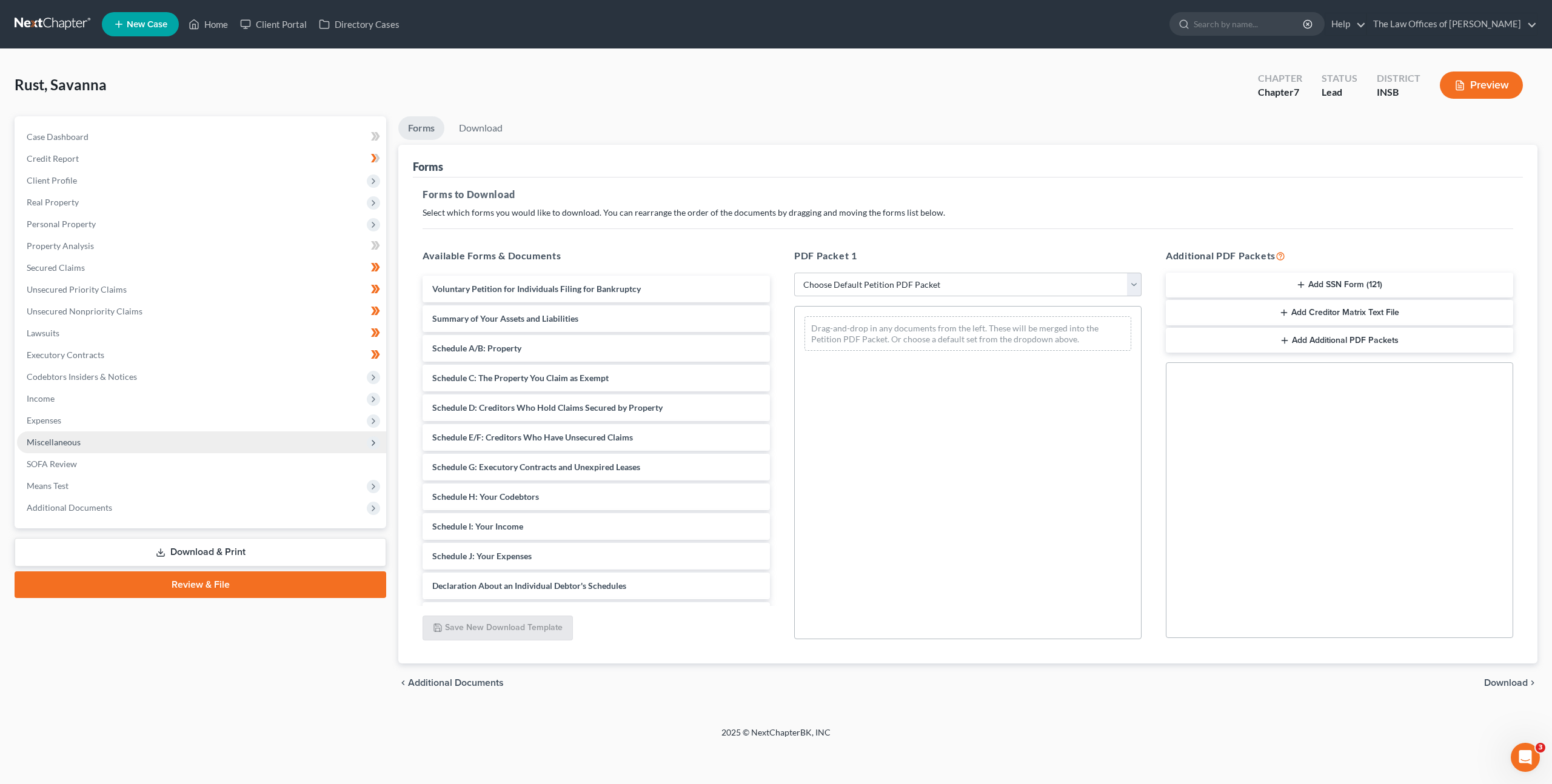
click at [168, 442] on span "Miscellaneous" at bounding box center [202, 442] width 369 height 22
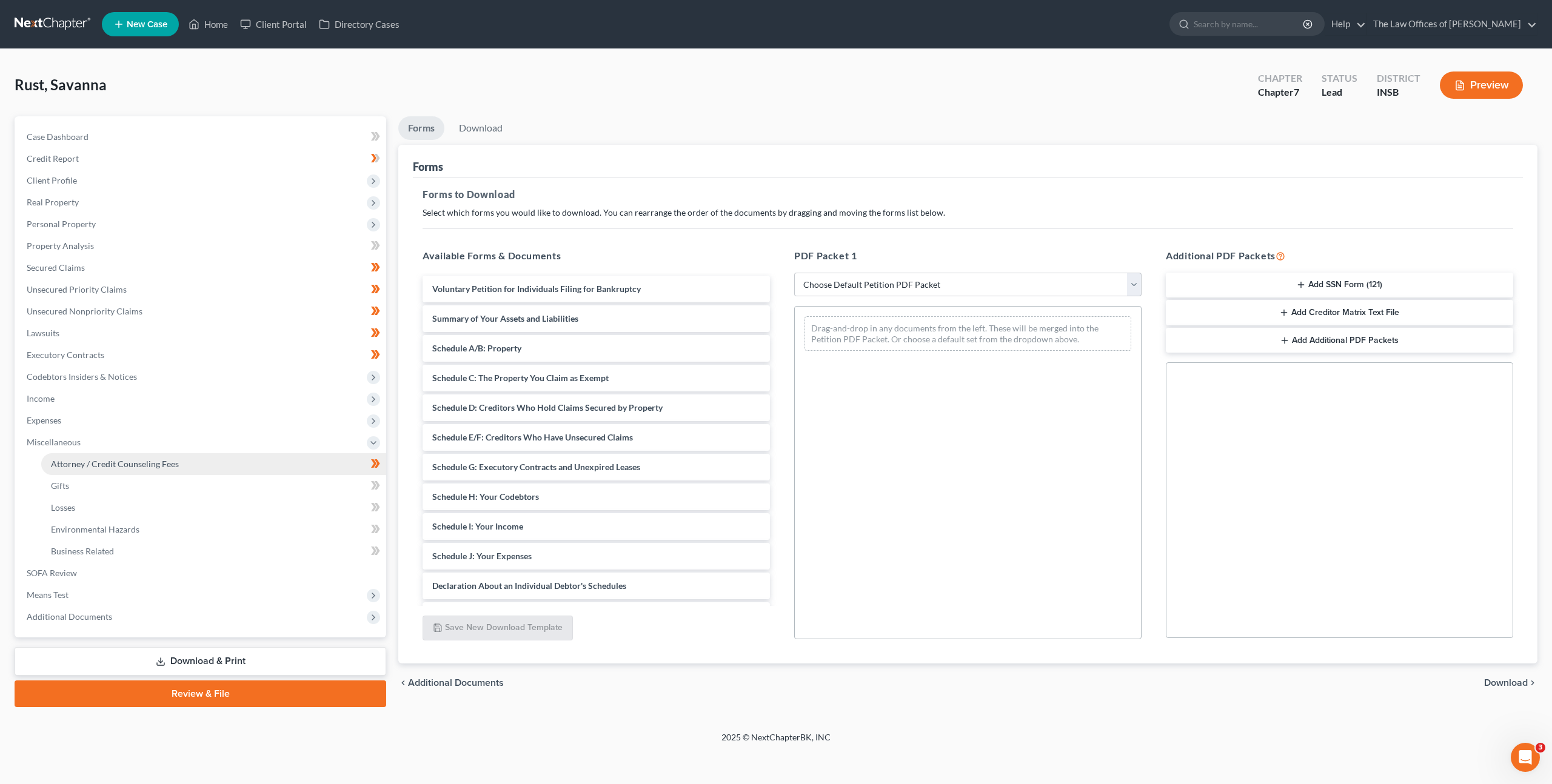
click at [176, 467] on span "Attorney / Credit Counseling Fees" at bounding box center [115, 464] width 128 height 10
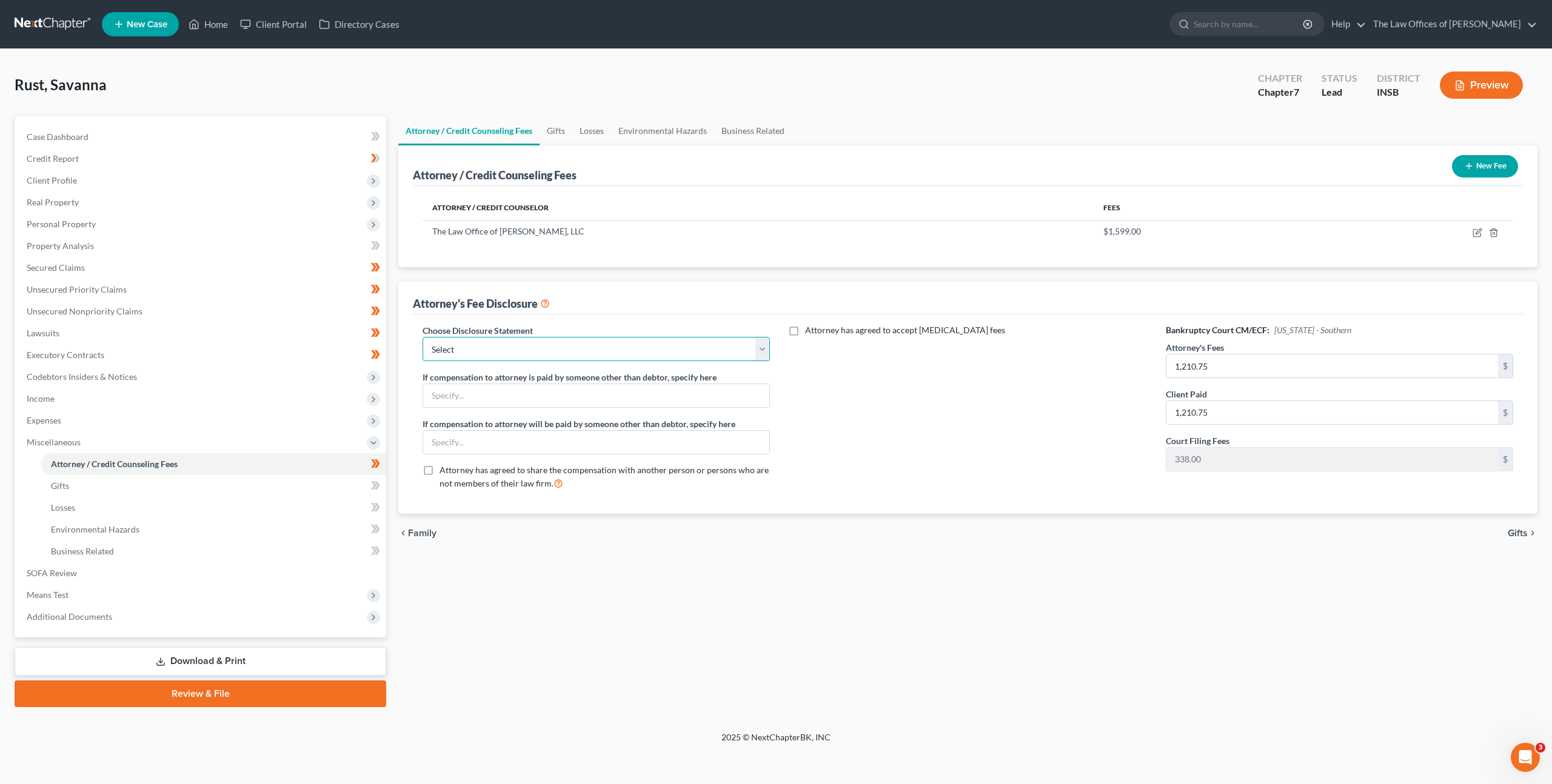
click at [614, 338] on select "Select INNB - $0.00 Down, Recoup $313.00 outside plan KYWB - Ch. 13 - $313.00+ …" at bounding box center [596, 349] width 348 height 24
select select "16"
click at [423, 337] on select "Select INNB - $0.00 Down, Recoup $313.00 outside plan KYWB - Ch. 13 - $313.00+ …" at bounding box center [596, 349] width 348 height 24
click at [908, 448] on div "Attorney has agreed to accept retainer fees" at bounding box center [968, 412] width 372 height 175
click at [223, 658] on link "Download & Print" at bounding box center [201, 661] width 372 height 29
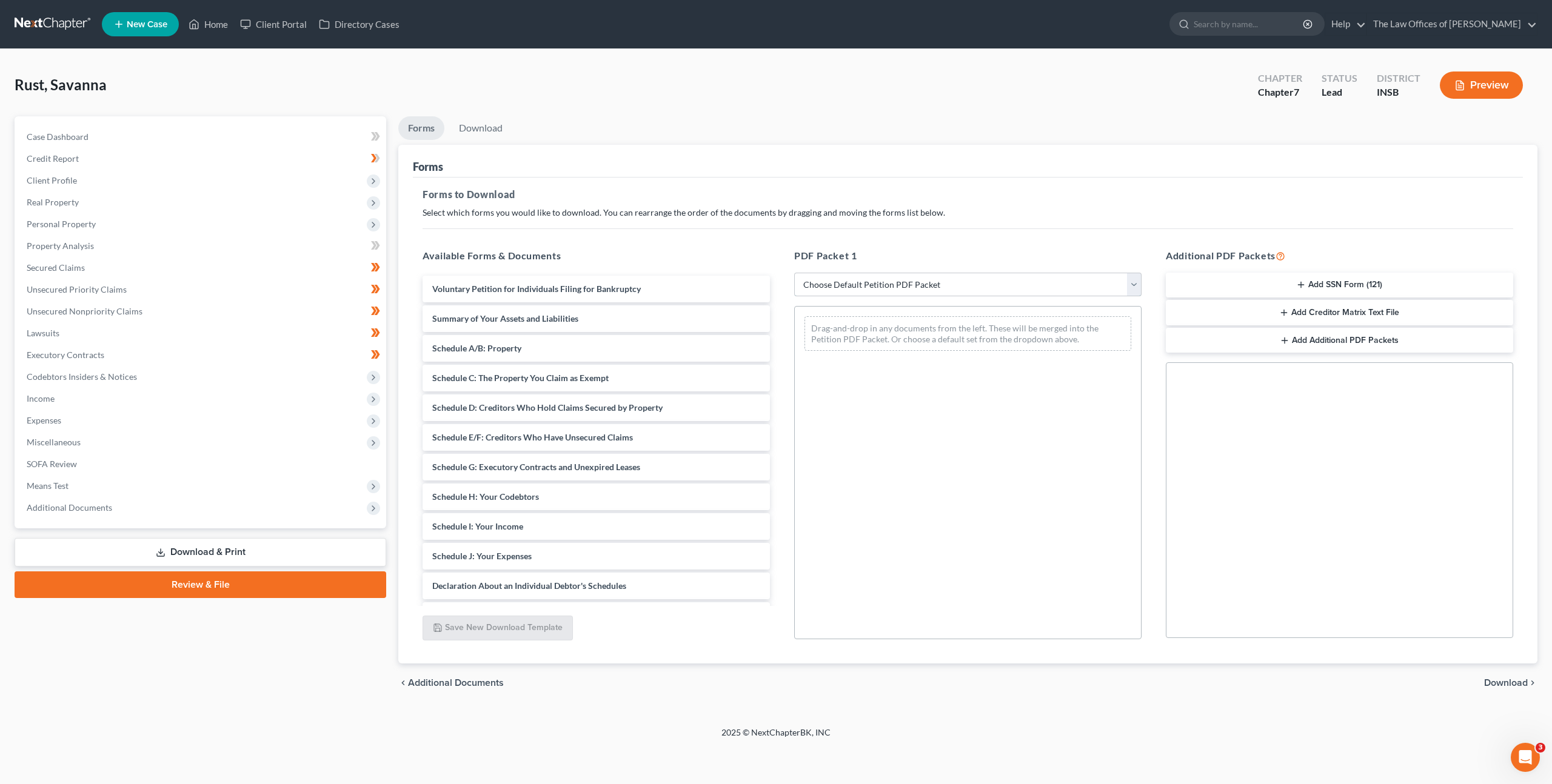
click at [905, 288] on select "Choose Default Petition PDF Packet Complete Bankruptcy Petition (all forms and …" at bounding box center [968, 285] width 348 height 24
select select "0"
click at [794, 273] on select "Choose Default Petition PDF Packet Complete Bankruptcy Petition (all forms and …" at bounding box center [968, 285] width 348 height 24
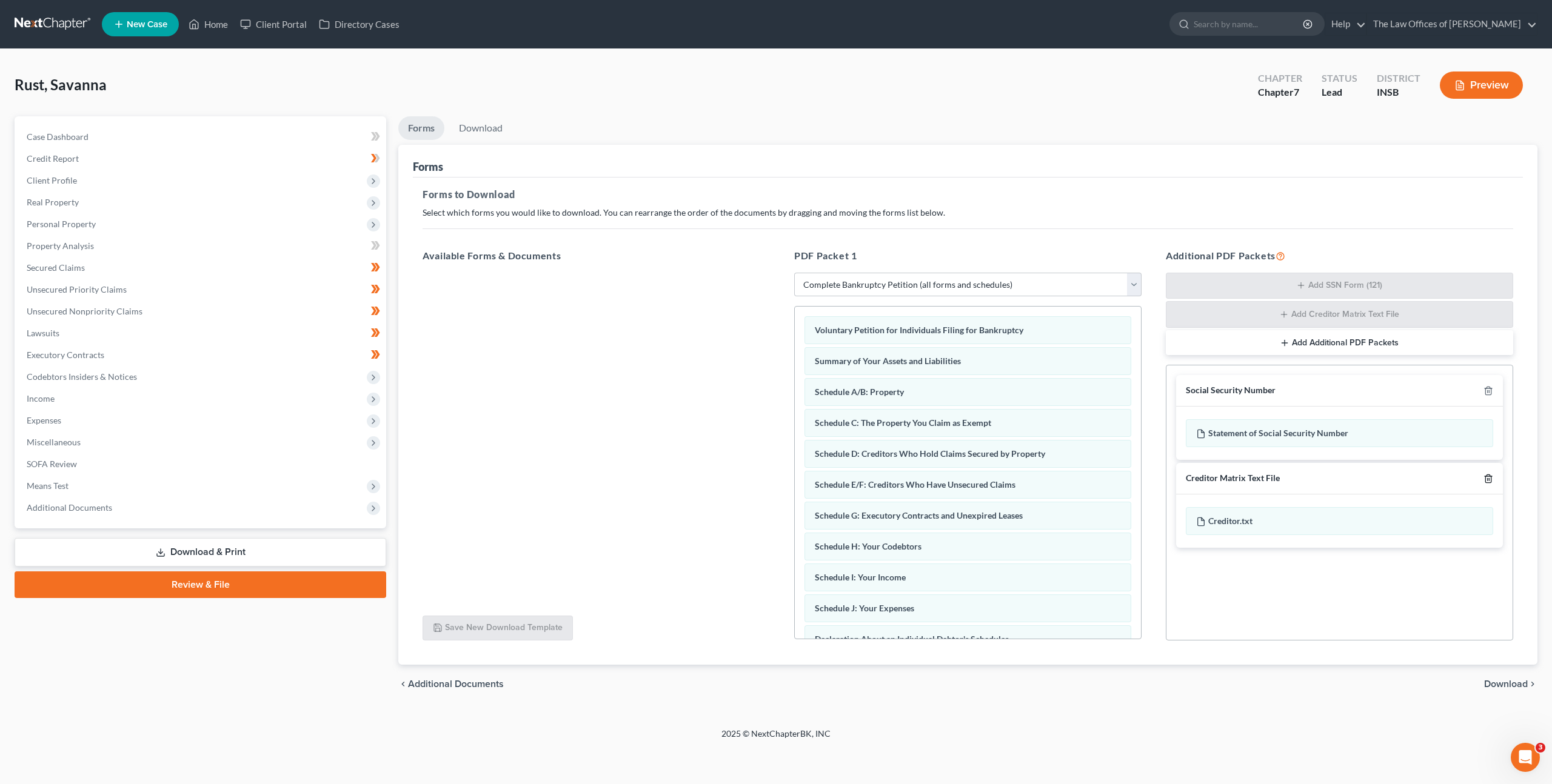
click at [1484, 481] on icon "button" at bounding box center [1488, 479] width 10 height 10
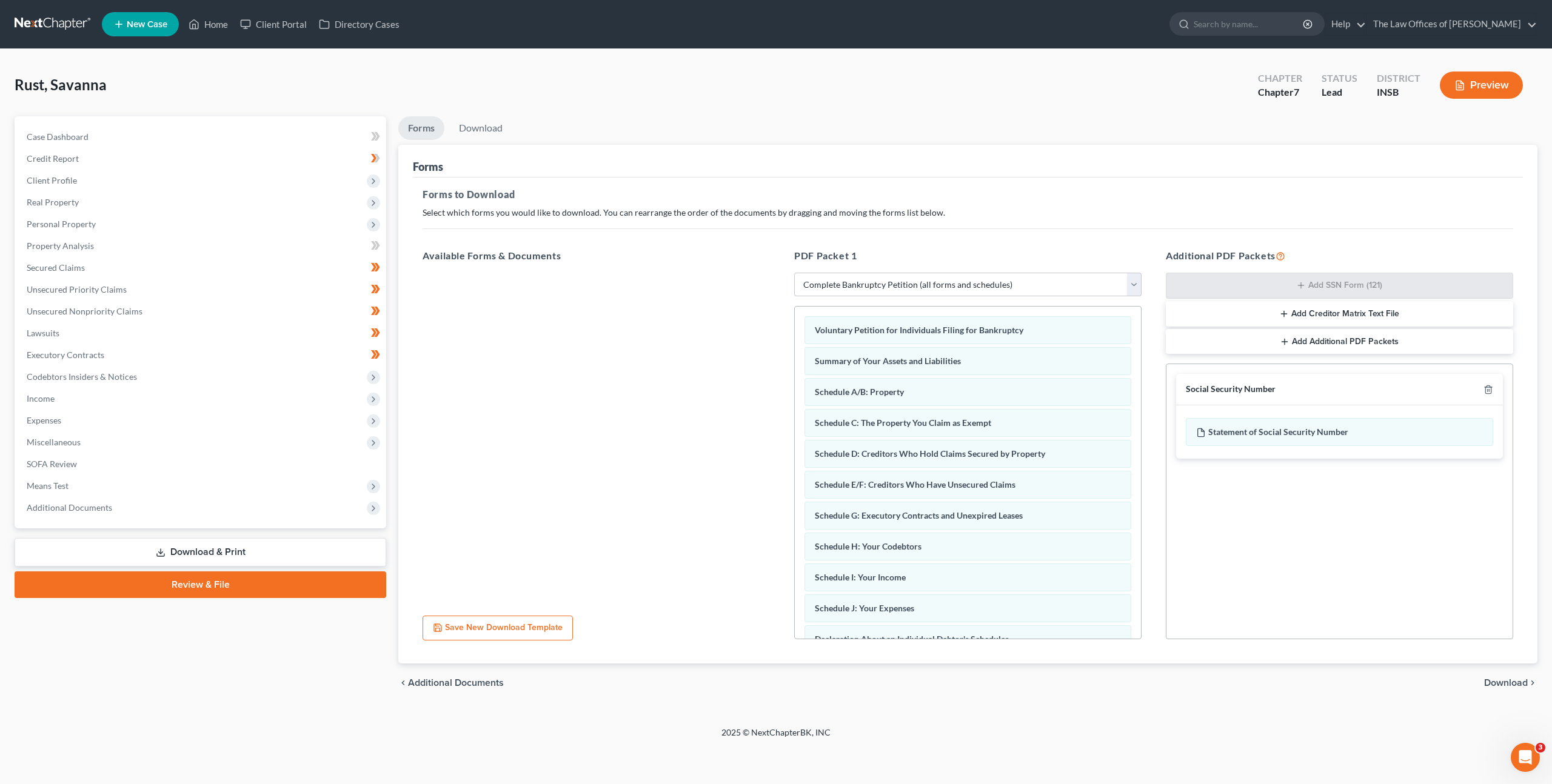
click at [1490, 680] on span "Download" at bounding box center [1506, 683] width 44 height 10
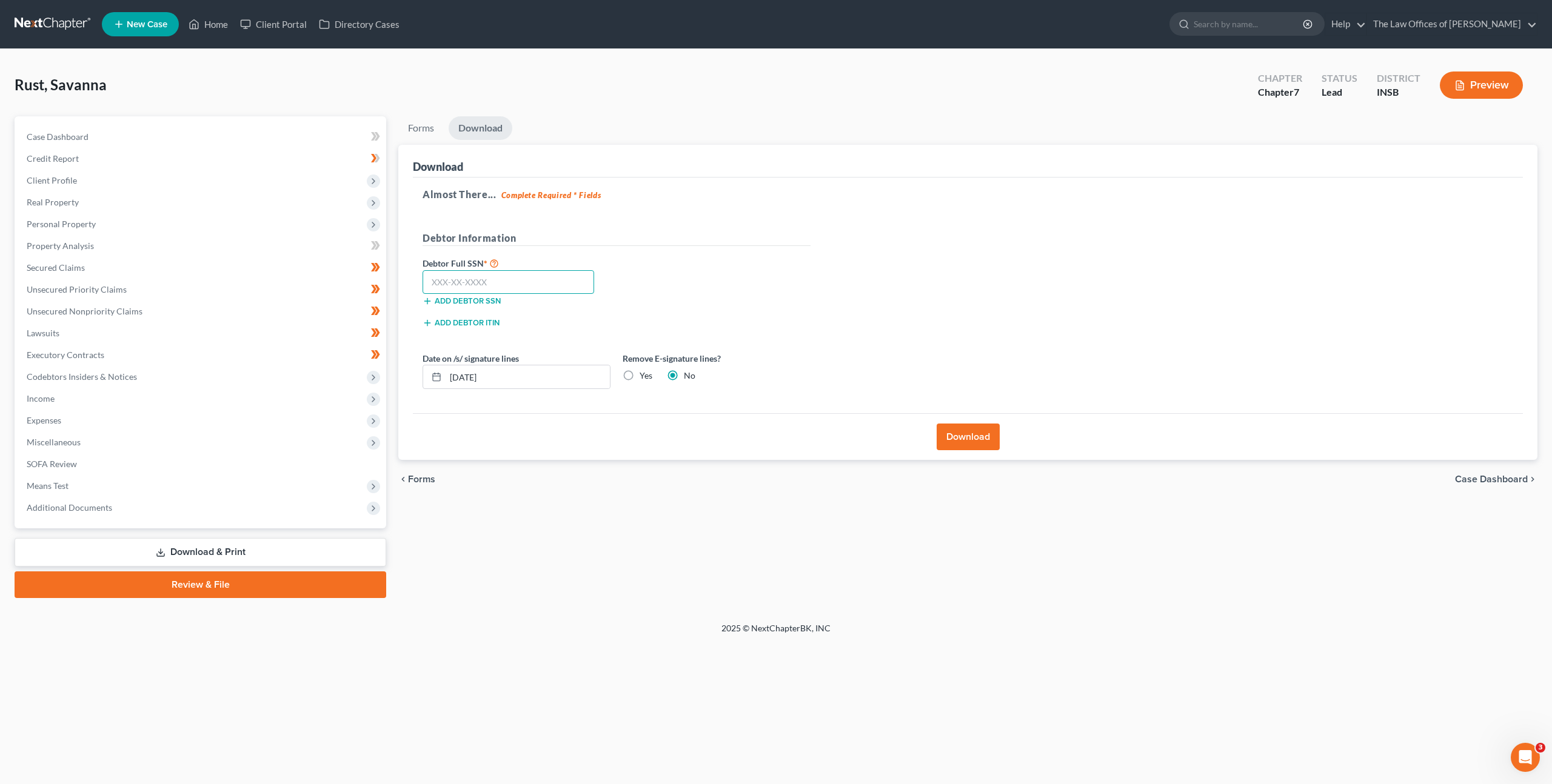
drag, startPoint x: 489, startPoint y: 279, endPoint x: 542, endPoint y: 279, distance: 53.0
click at [491, 279] on input "text" at bounding box center [509, 283] width 172 height 24
paste input "312-19-8743"
type input "312-19-8743"
drag, startPoint x: 680, startPoint y: 274, endPoint x: 671, endPoint y: 293, distance: 21.0
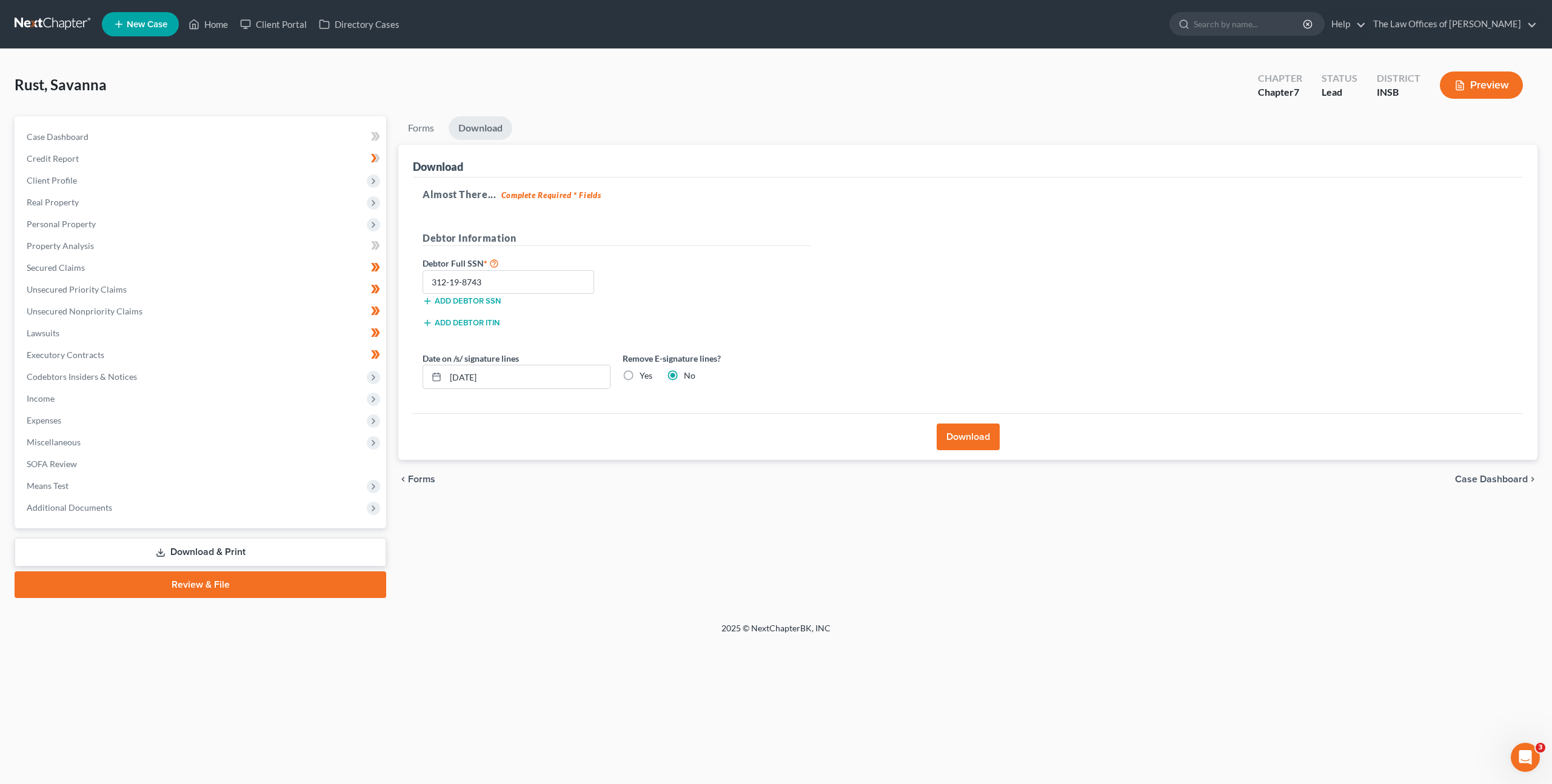
click at [681, 274] on div "Debtor Full SSN * 312-19-8743 Add debtor SSN" at bounding box center [616, 286] width 400 height 60
click at [640, 375] on label "Yes" at bounding box center [646, 375] width 13 height 12
click at [644, 375] on input "Yes" at bounding box center [648, 374] width 8 height 8
radio input "true"
radio input "false"
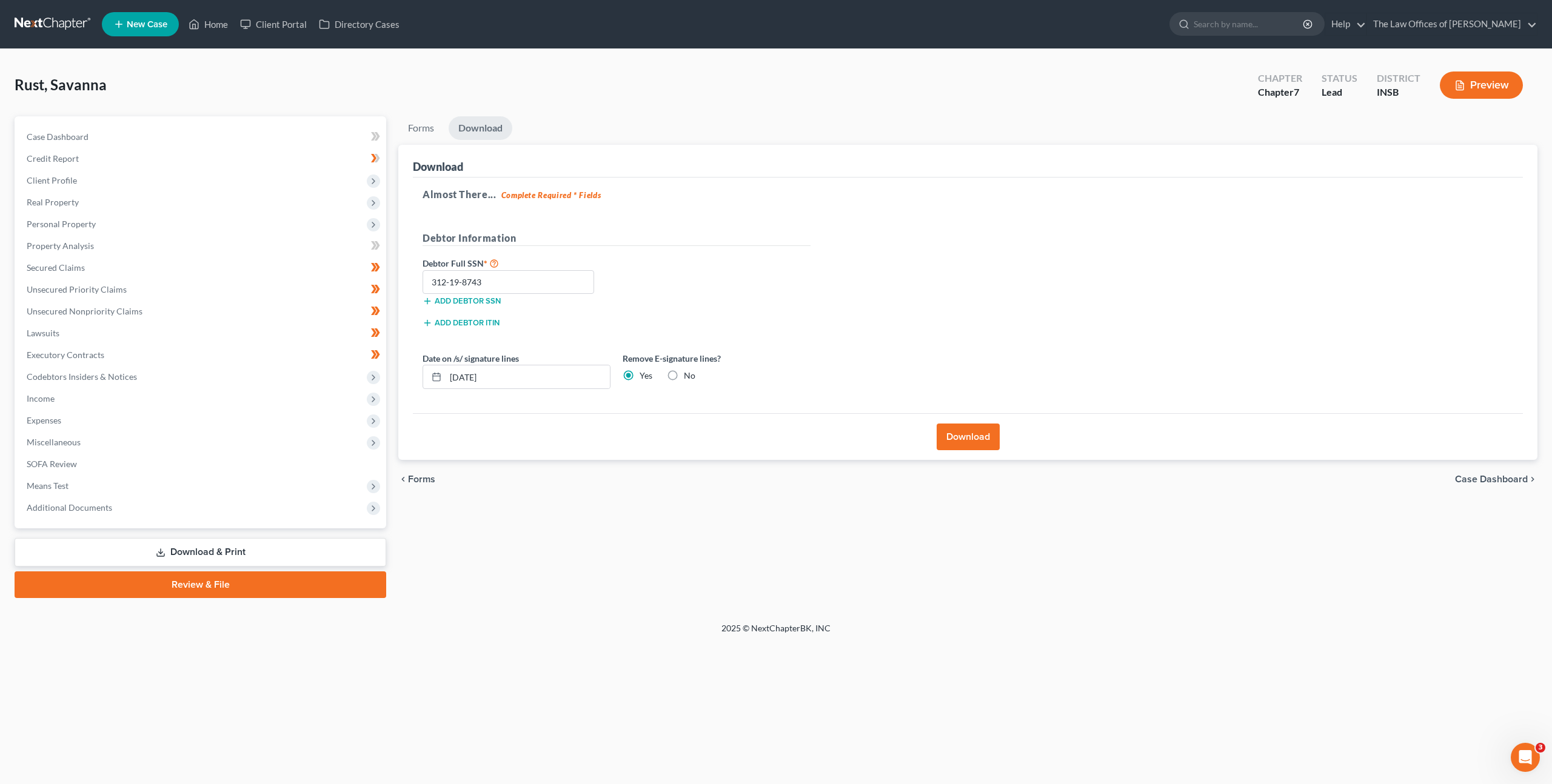
drag, startPoint x: 775, startPoint y: 397, endPoint x: 815, endPoint y: 386, distance: 41.5
click at [775, 397] on div "Date on /s/ signature lines 09/05/2025 Remove E-signature lines? Yes No" at bounding box center [616, 375] width 400 height 46
click at [952, 438] on button "Download" at bounding box center [968, 437] width 63 height 27
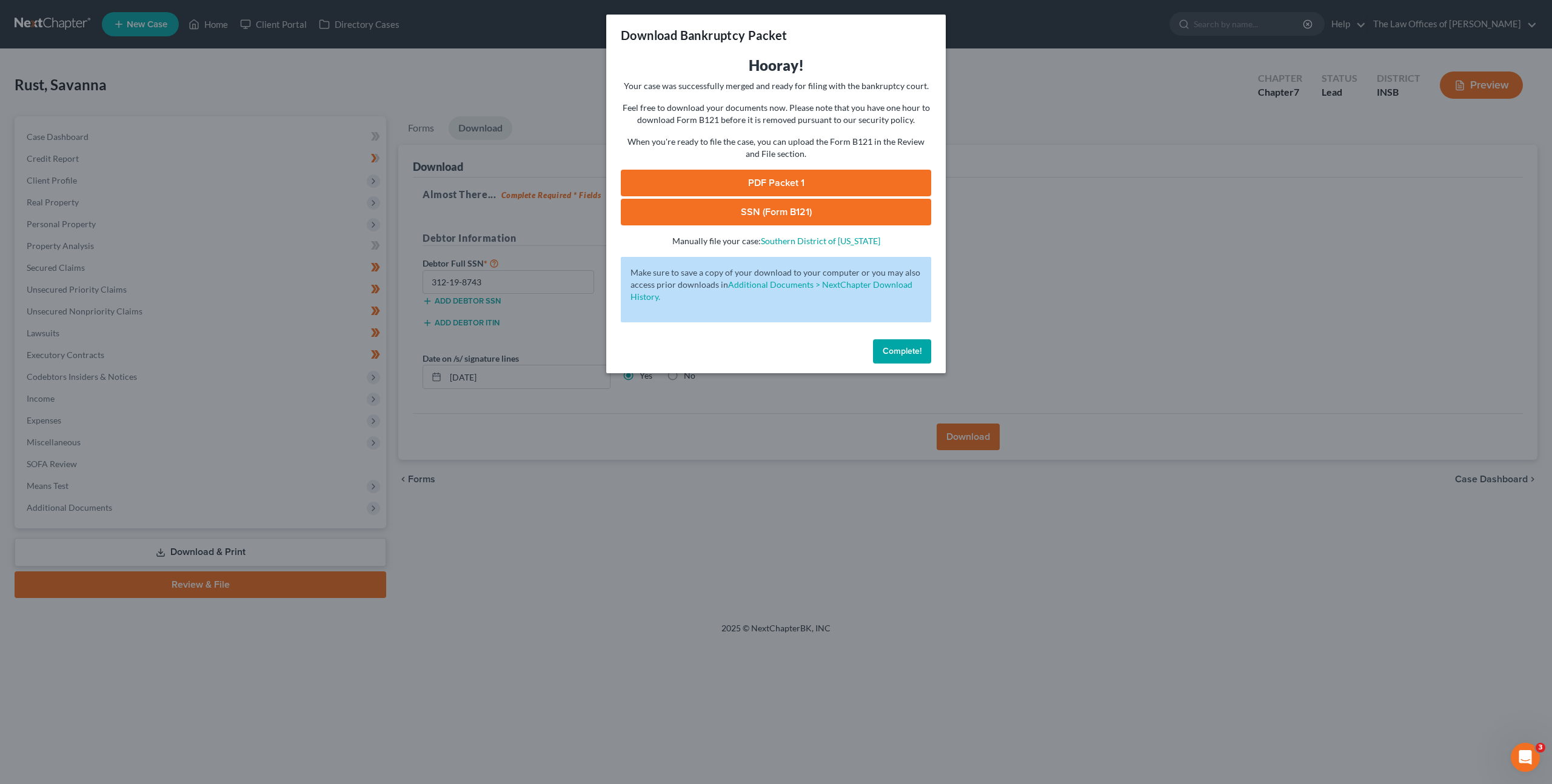
click at [707, 186] on link "PDF Packet 1" at bounding box center [776, 183] width 311 height 27
click at [691, 210] on link "SSN (Form B121)" at bounding box center [776, 212] width 311 height 27
drag, startPoint x: 914, startPoint y: 346, endPoint x: 1090, endPoint y: 283, distance: 186.9
click at [914, 346] on span "Complete!" at bounding box center [902, 351] width 39 height 10
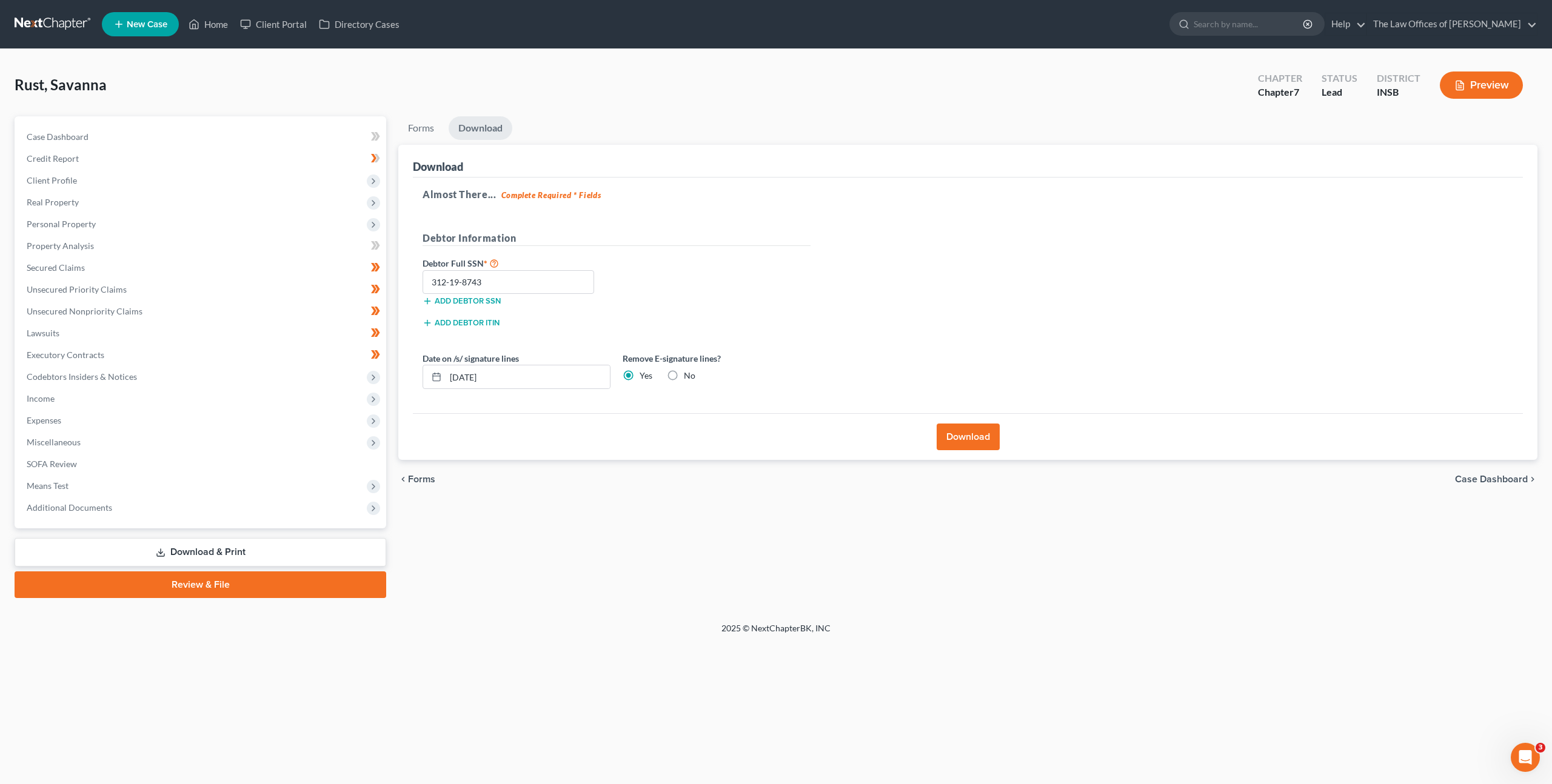
drag, startPoint x: 559, startPoint y: 482, endPoint x: 490, endPoint y: 442, distance: 79.8
click at [559, 481] on div "chevron_left Forms Case Dashboard chevron_right" at bounding box center [968, 479] width 1139 height 39
click at [425, 478] on span "Forms" at bounding box center [421, 479] width 27 height 10
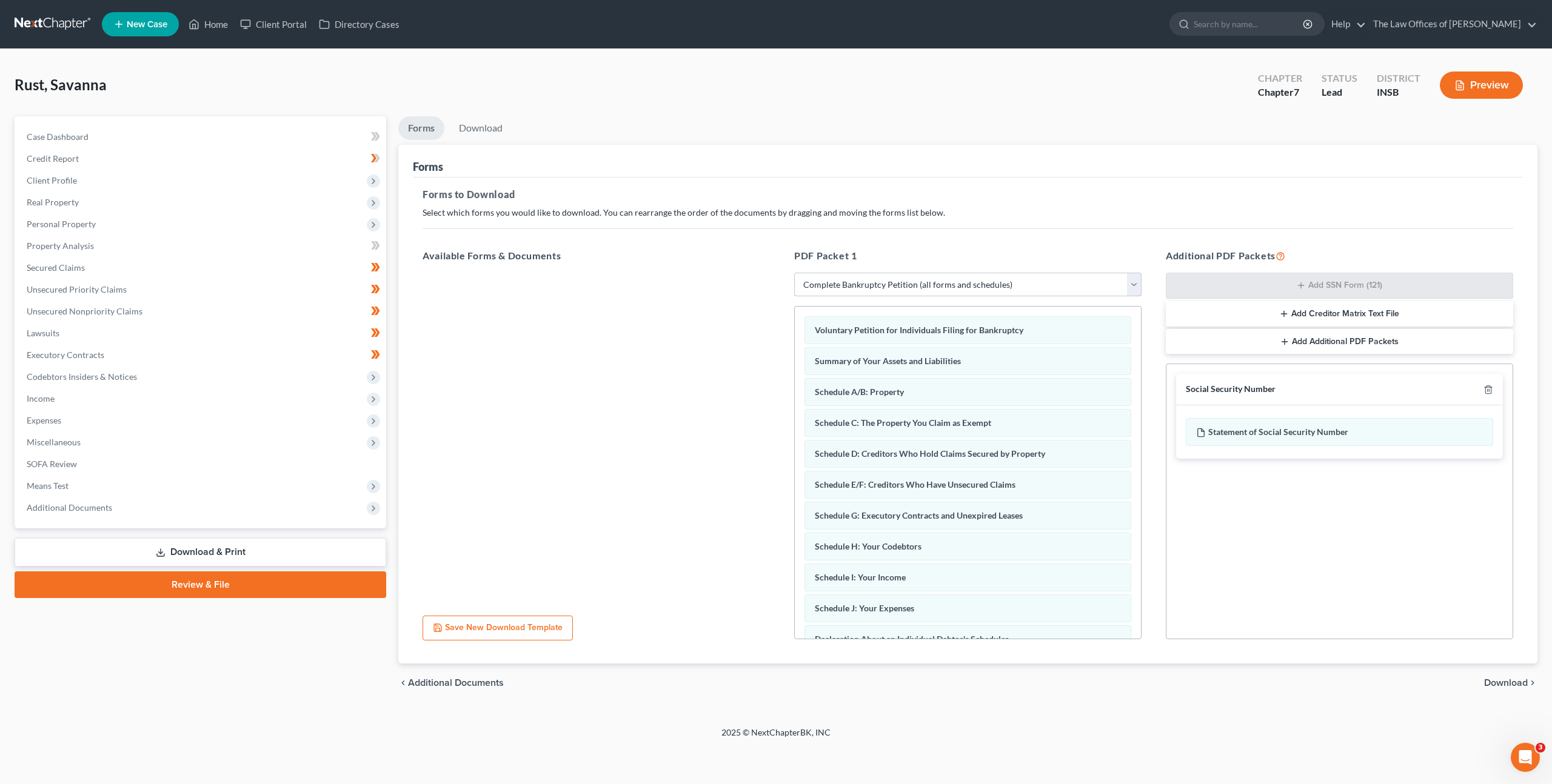
click at [860, 284] on select "Choose Default Petition PDF Packet Complete Bankruptcy Petition (all forms and …" at bounding box center [968, 285] width 348 height 24
select select "3"
click at [794, 273] on select "Choose Default Petition PDF Packet Complete Bankruptcy Petition (all forms and …" at bounding box center [968, 285] width 348 height 24
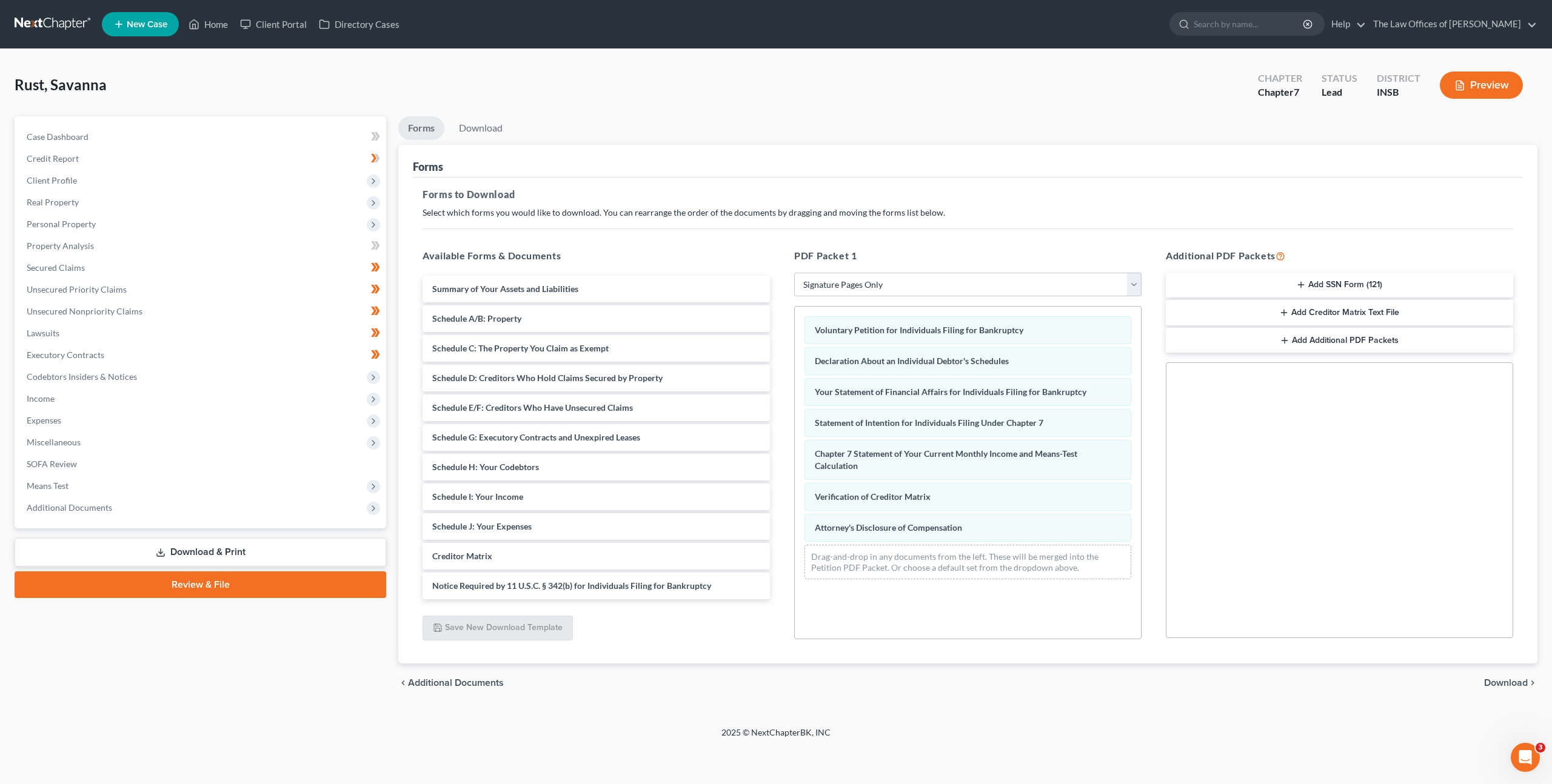
click at [1315, 287] on button "Add SSN Form (121)" at bounding box center [1340, 286] width 348 height 25
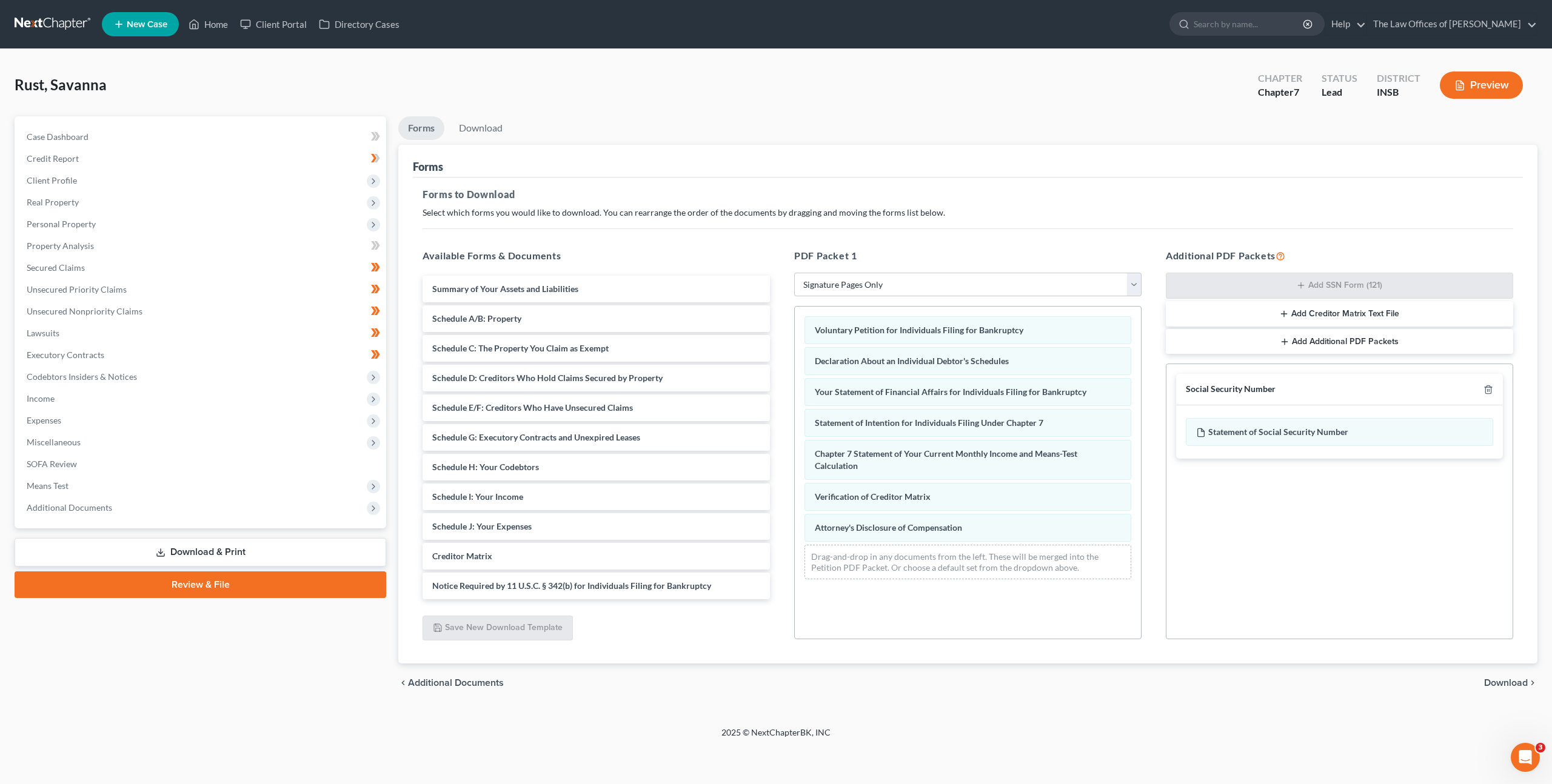
click at [1495, 682] on span "Download" at bounding box center [1506, 683] width 44 height 10
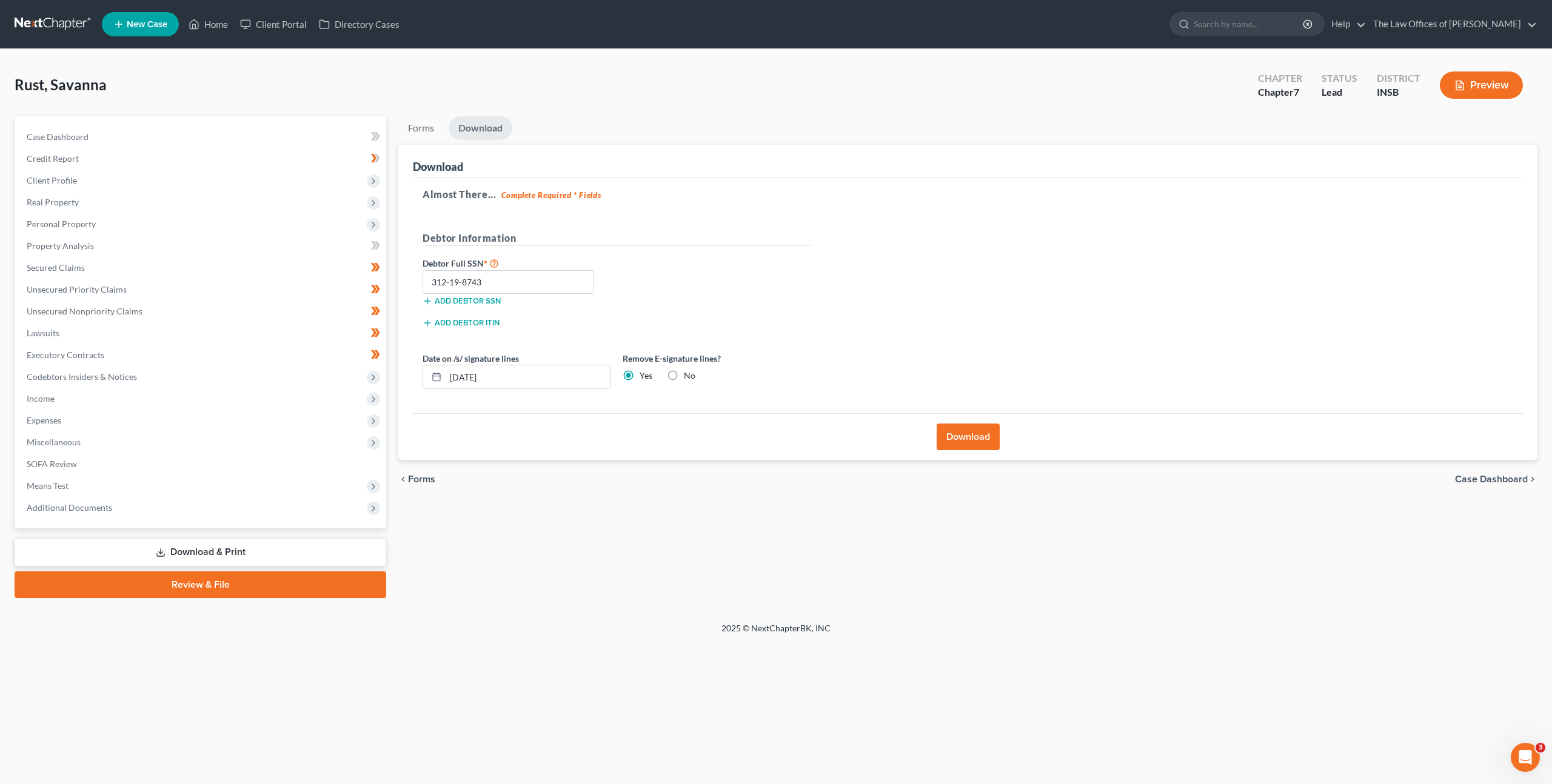
click at [958, 430] on button "Download" at bounding box center [968, 437] width 63 height 27
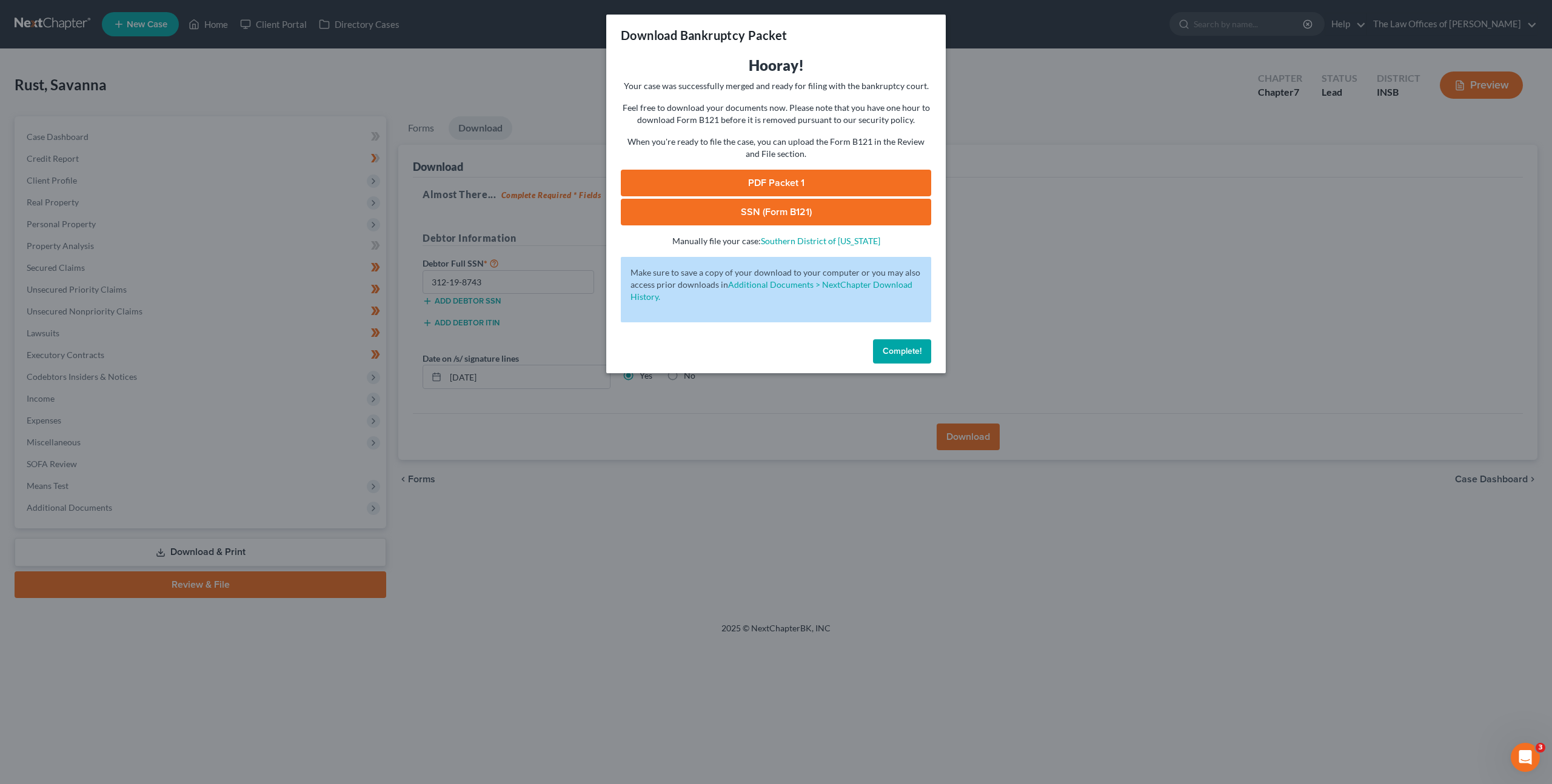
click at [756, 173] on link "PDF Packet 1" at bounding box center [776, 183] width 311 height 27
click at [726, 216] on link "SSN (Form B121)" at bounding box center [776, 212] width 311 height 27
click at [901, 346] on span "Complete!" at bounding box center [902, 351] width 39 height 10
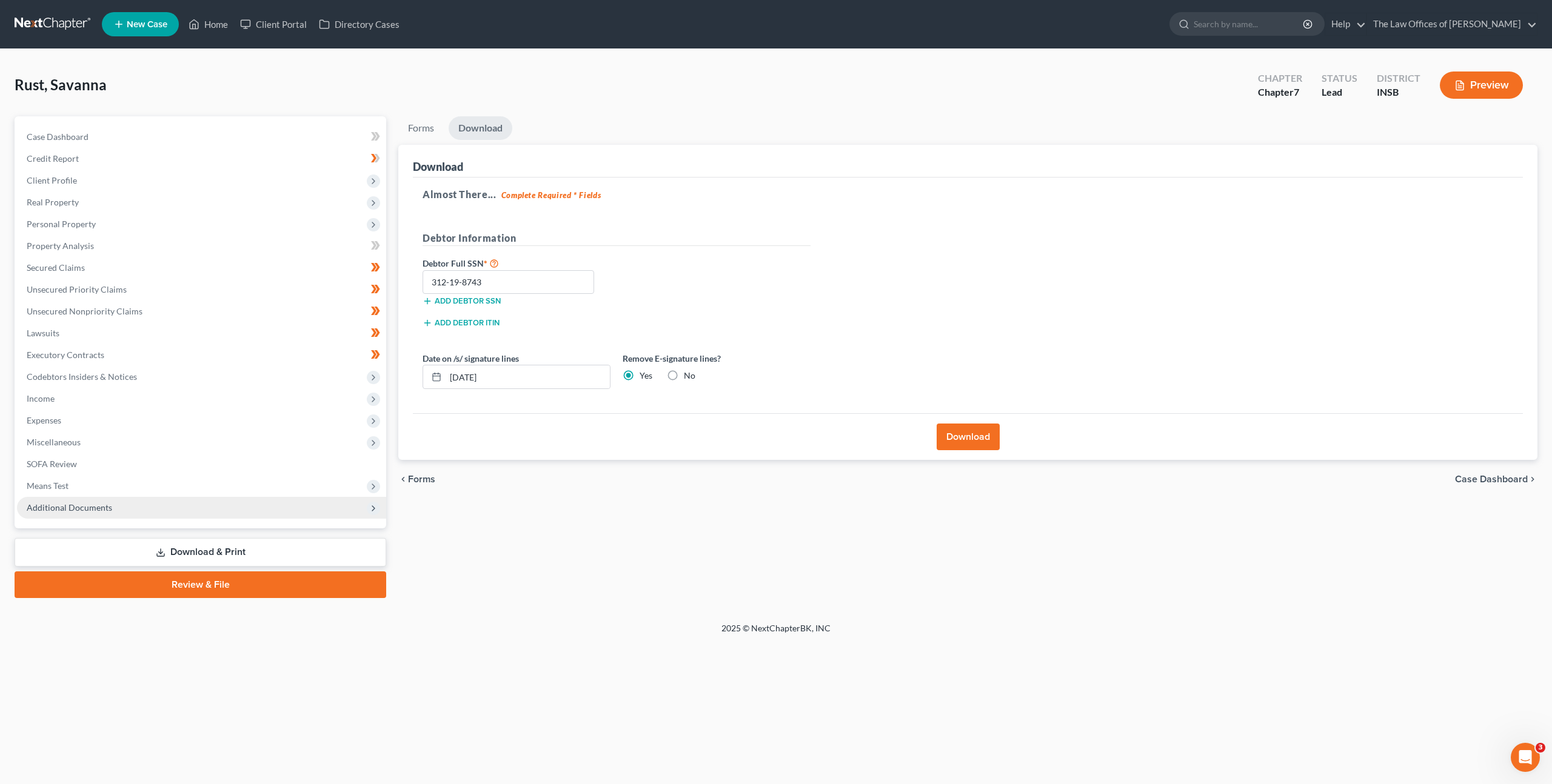
click at [122, 498] on span "Additional Documents" at bounding box center [202, 508] width 369 height 22
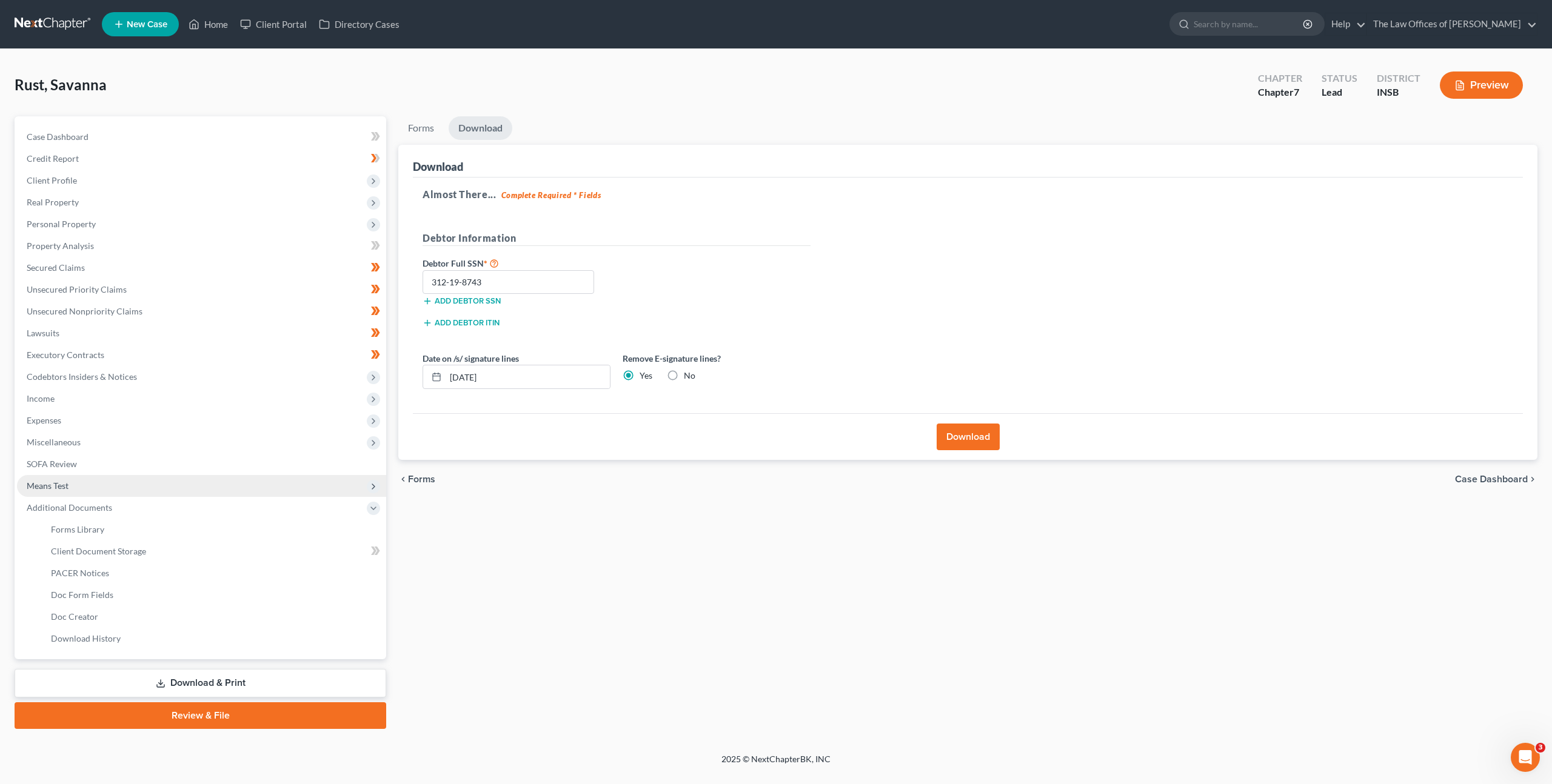
click at [162, 487] on span "Means Test" at bounding box center [202, 486] width 369 height 22
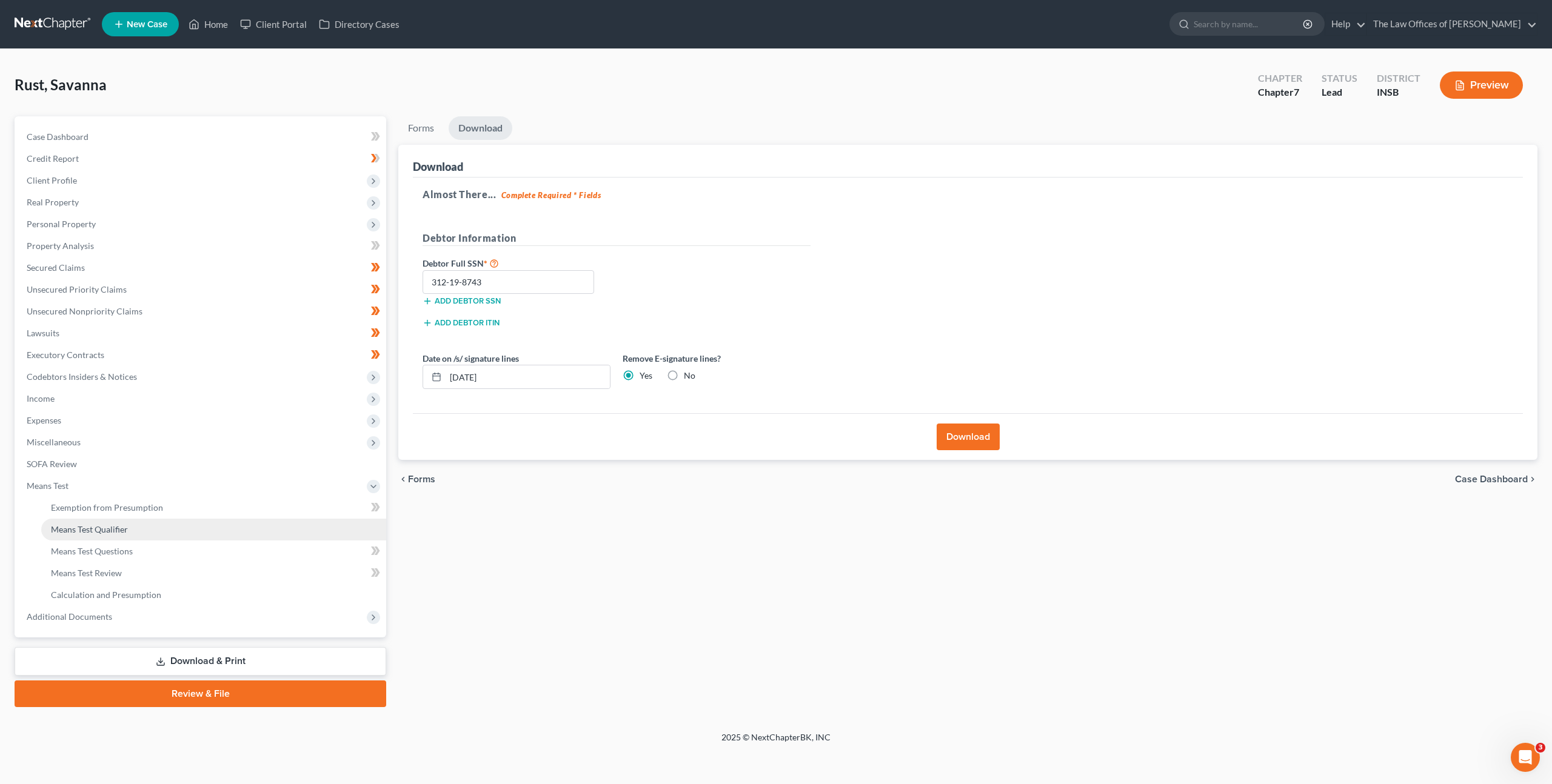
click at [150, 532] on link "Means Test Qualifier" at bounding box center [214, 529] width 345 height 22
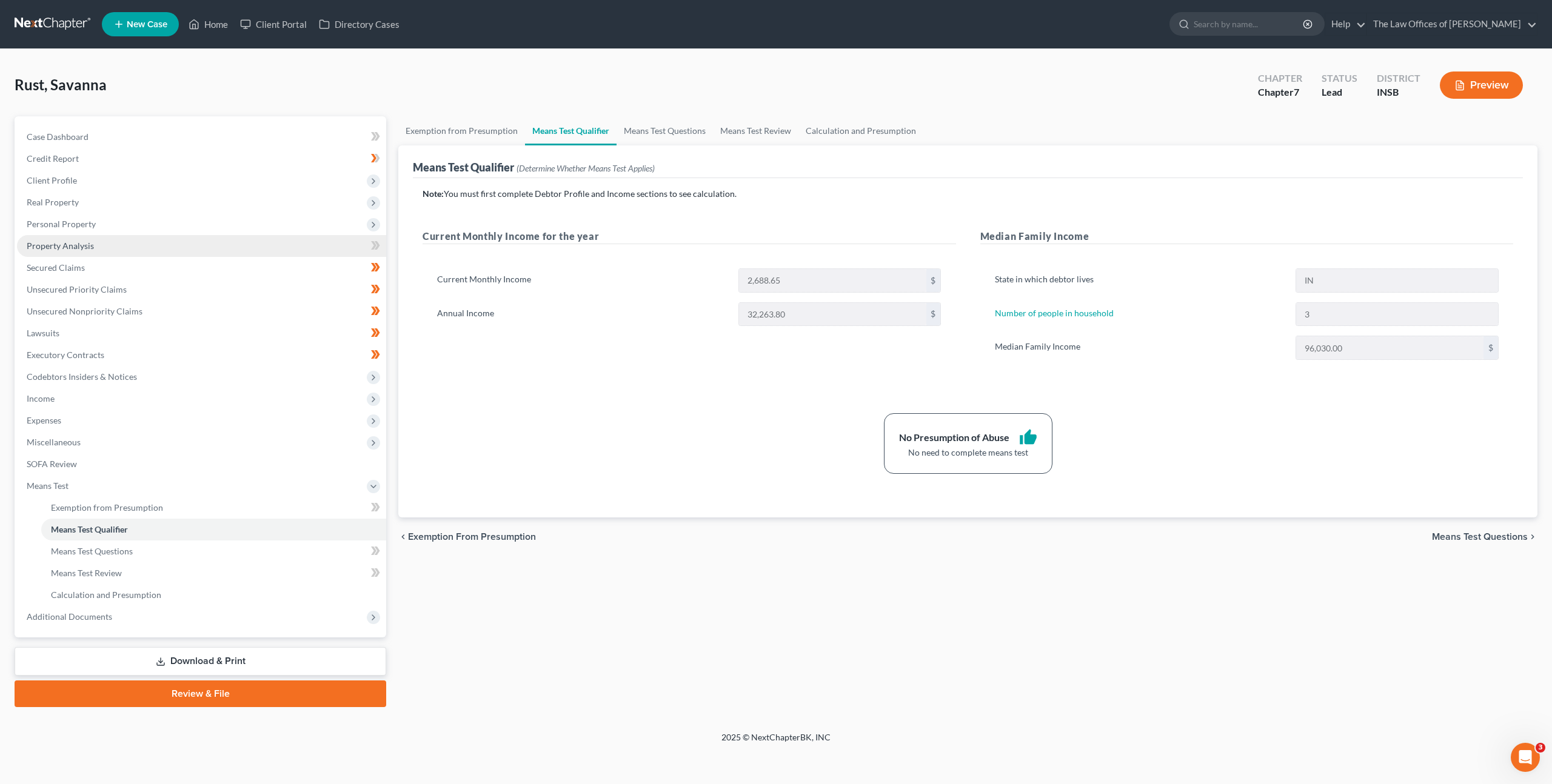
click at [132, 244] on link "Property Analysis" at bounding box center [202, 246] width 369 height 22
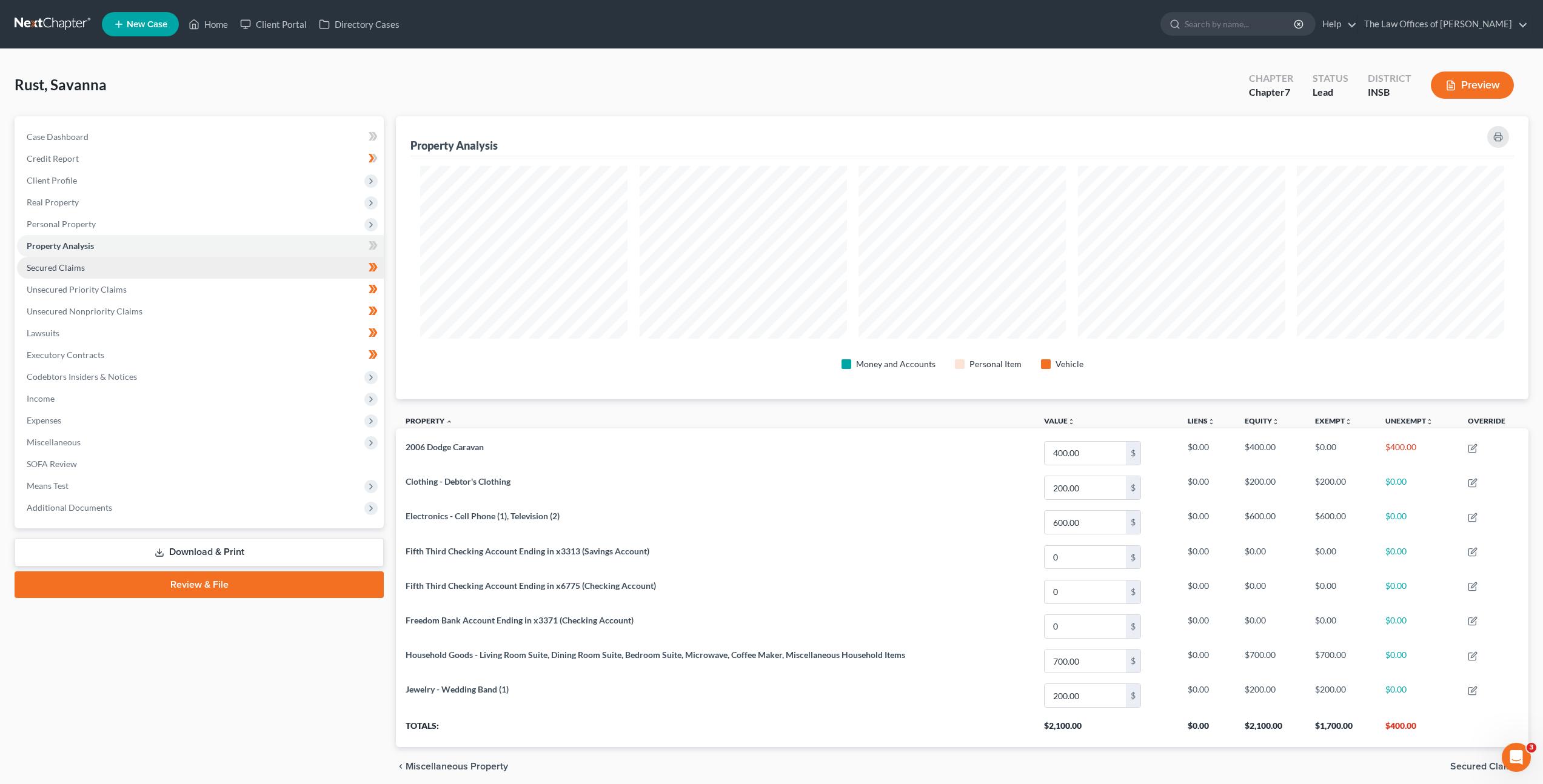
scroll to position [283, 1132]
click at [145, 231] on span "Personal Property" at bounding box center [201, 224] width 367 height 22
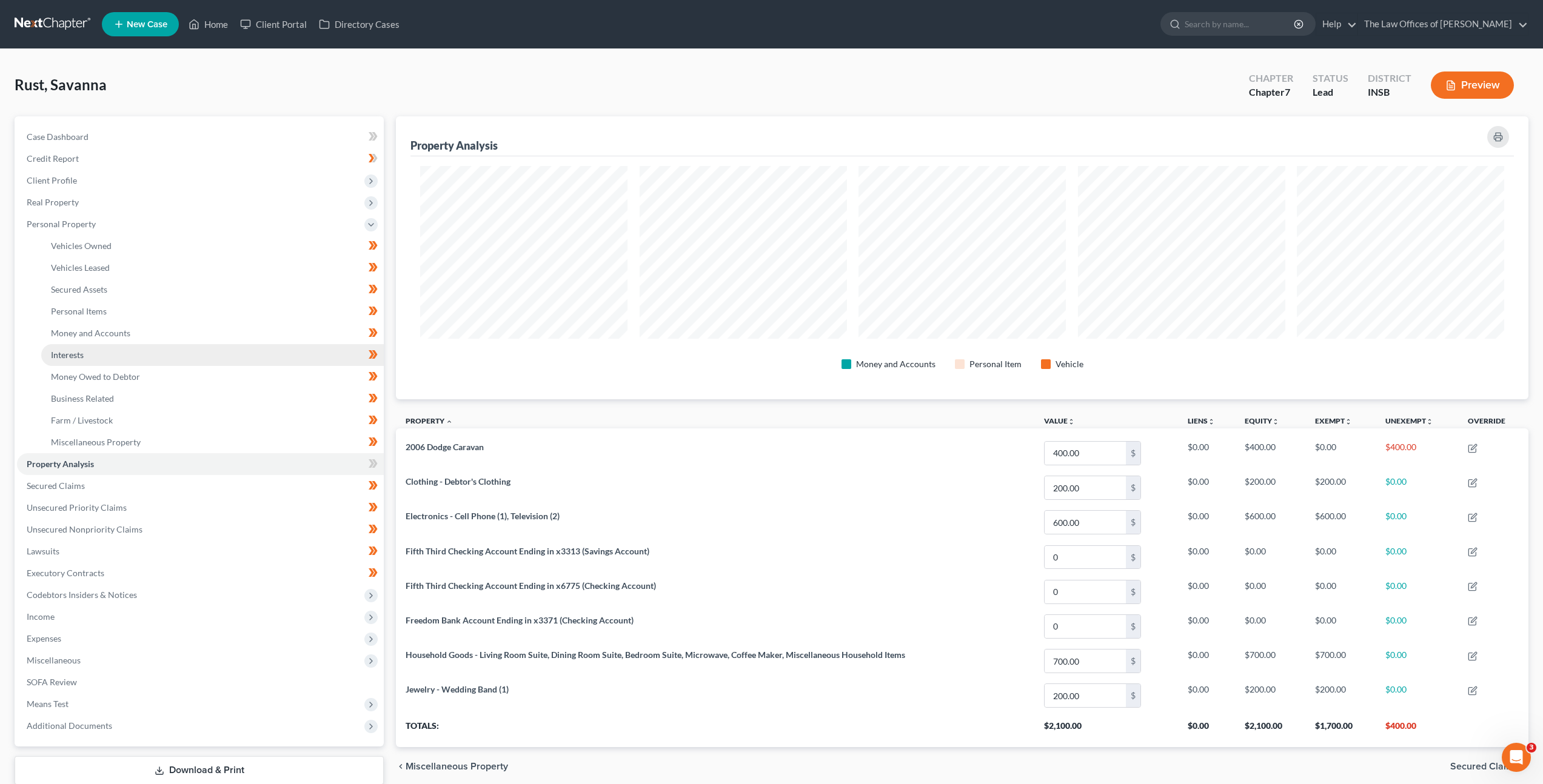
click at [141, 353] on link "Interests" at bounding box center [213, 355] width 342 height 22
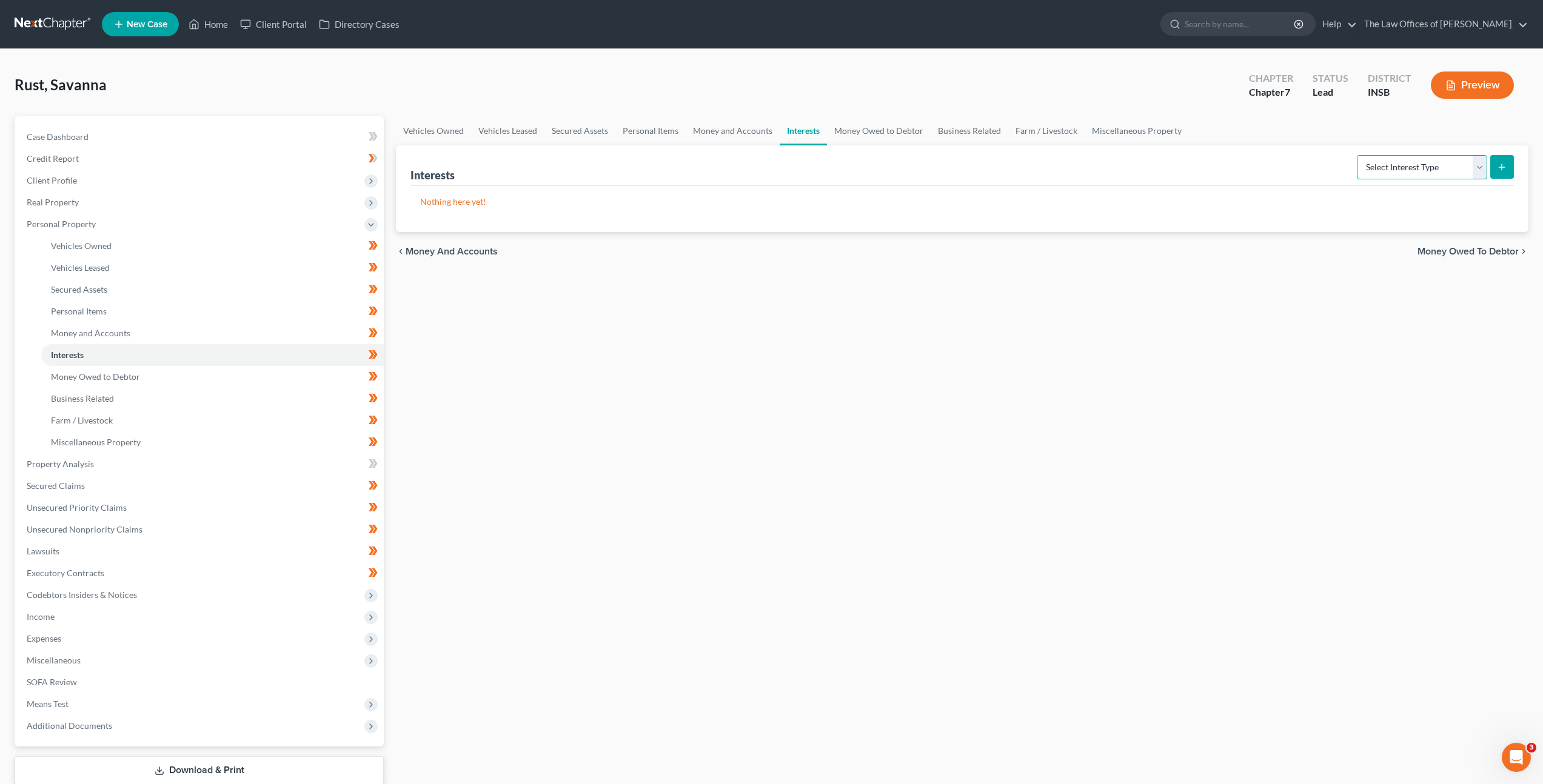
click at [1409, 171] on select "Select Interest Type 401K Annuity Bond Education IRA Government Bond Government…" at bounding box center [1422, 167] width 130 height 24
click at [866, 129] on link "Money Owed to Debtor" at bounding box center [878, 131] width 104 height 29
click at [1342, 163] on select "Select Type of Money Owed Accounts Receivable Alimony Child Support Claims Agai…" at bounding box center [1394, 167] width 185 height 24
select select "expected_tax_refund"
click at [1304, 155] on select "Select Type of Money Owed Accounts Receivable Alimony Child Support Claims Agai…" at bounding box center [1394, 167] width 185 height 24
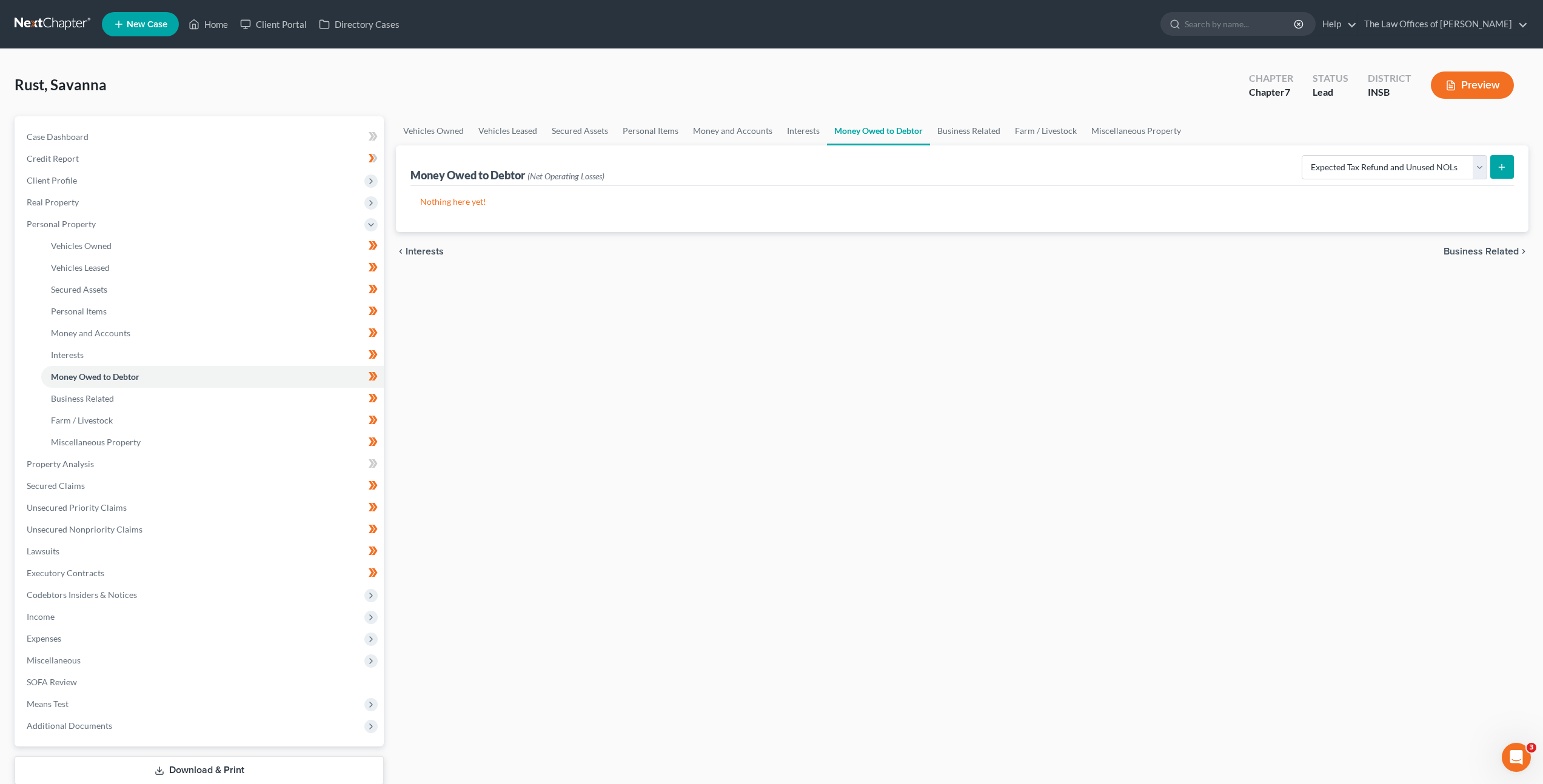
click at [1504, 166] on icon "submit" at bounding box center [1502, 167] width 10 height 10
select select "0"
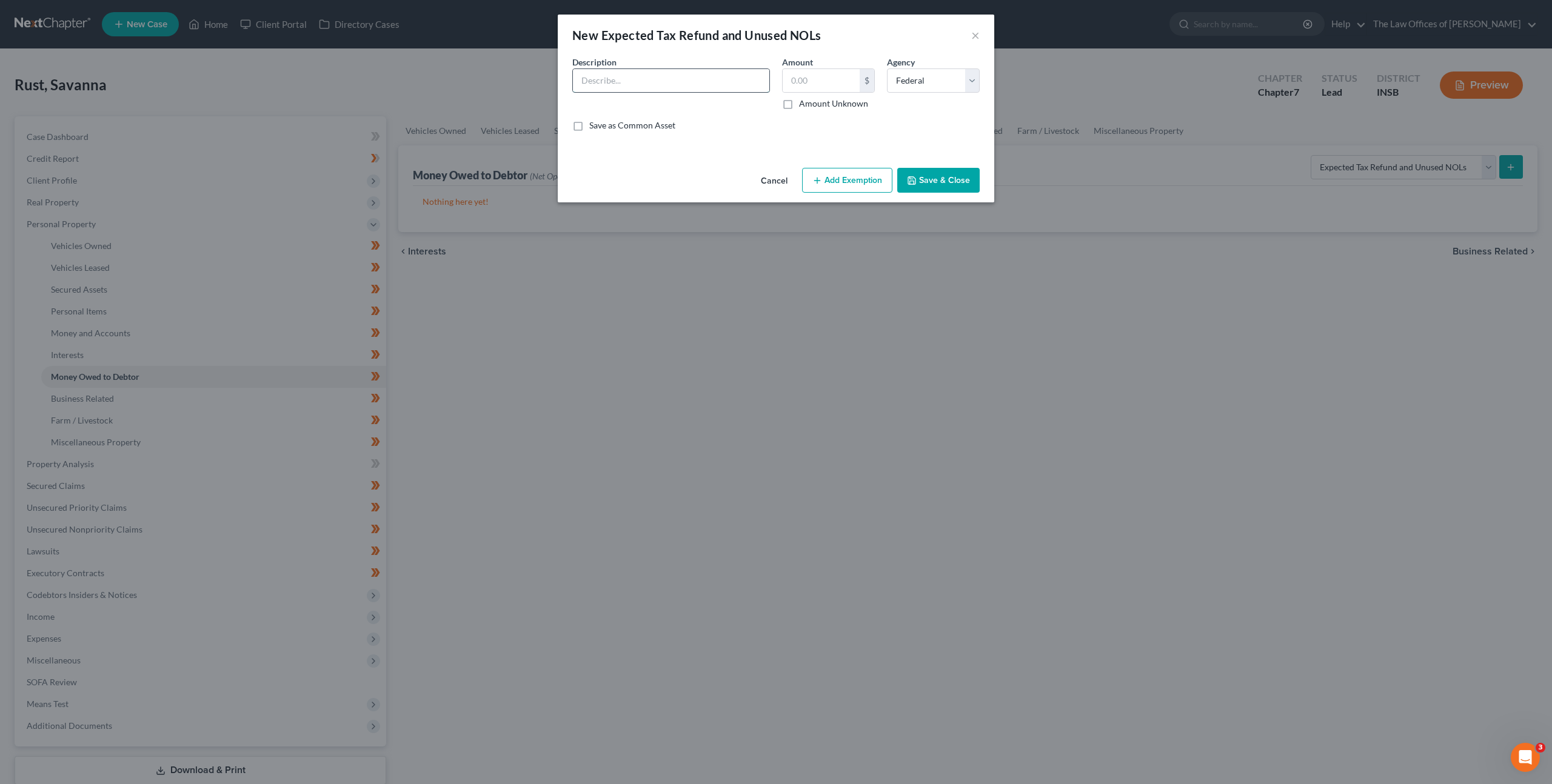
drag, startPoint x: 618, startPoint y: 84, endPoint x: 690, endPoint y: 90, distance: 72.2
click at [618, 84] on input "text" at bounding box center [671, 81] width 197 height 23
type input "2025 Federal Income Tax Refund"
click at [799, 102] on label "Amount Unknown" at bounding box center [833, 103] width 69 height 12
click at [804, 102] on input "Amount Unknown" at bounding box center [808, 101] width 8 height 8
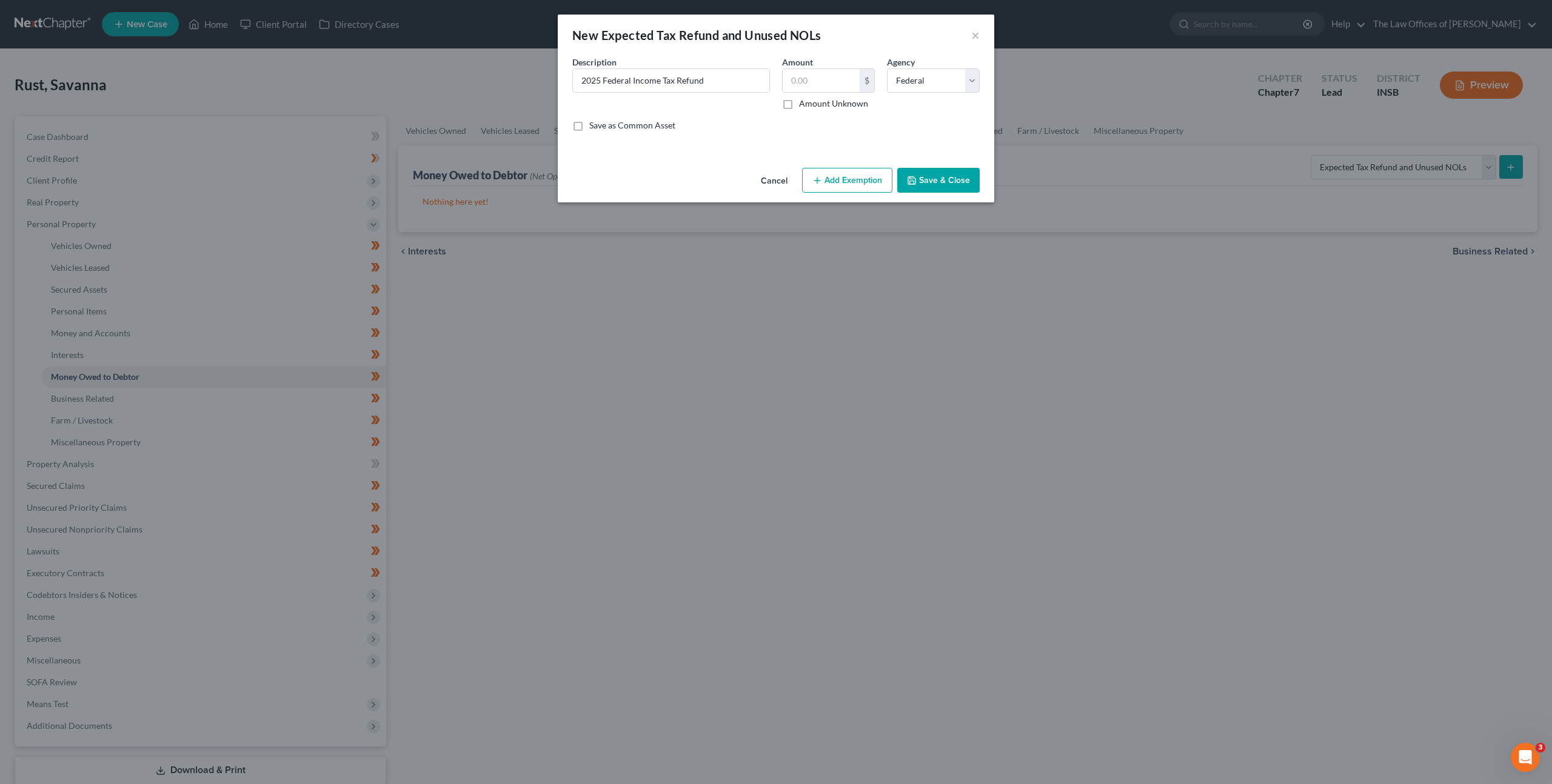
checkbox input "true"
type input "0.00"
click at [831, 181] on button "Add Exemption" at bounding box center [847, 181] width 90 height 25
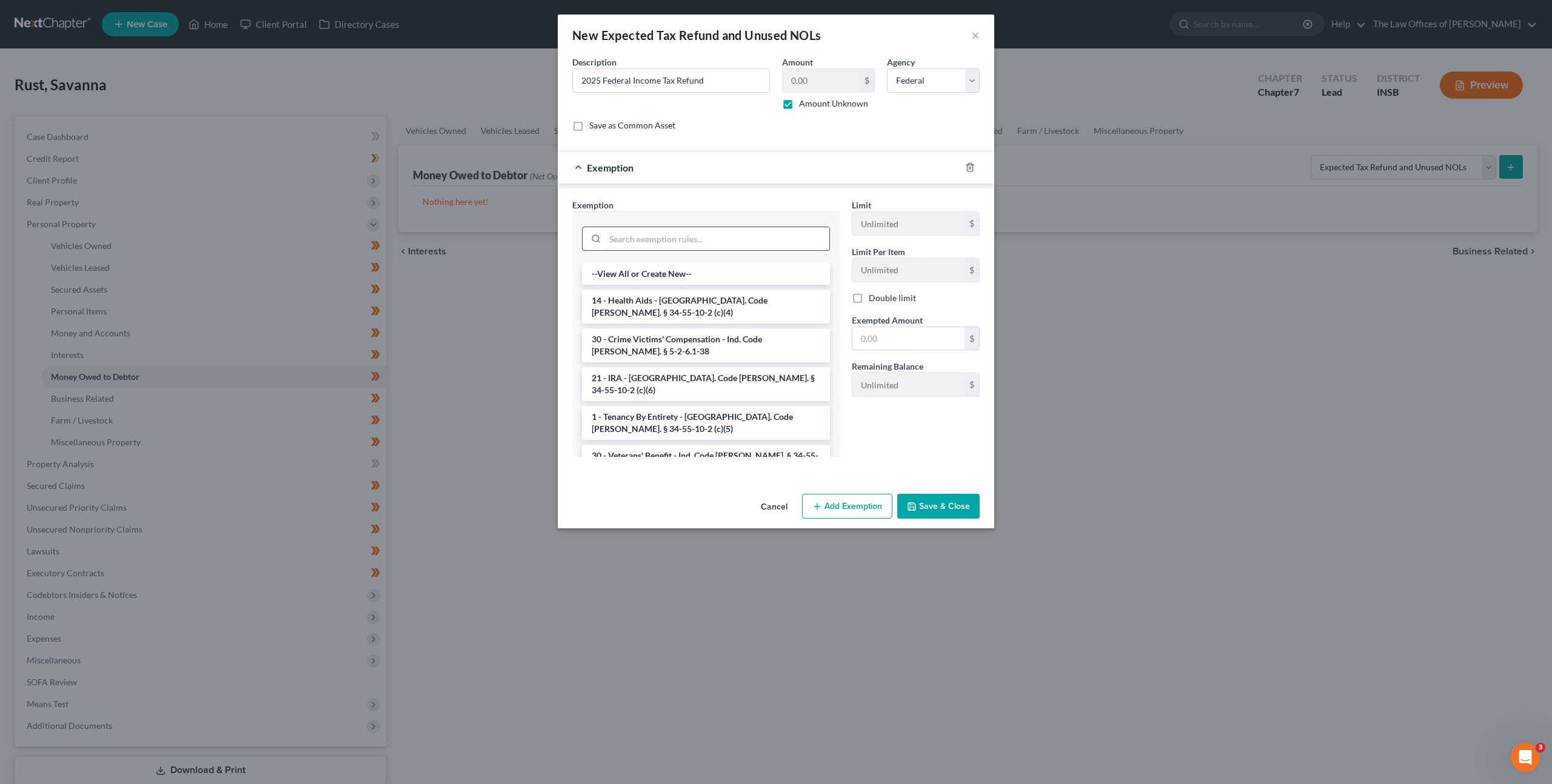
click at [703, 239] on input "search" at bounding box center [717, 239] width 224 height 23
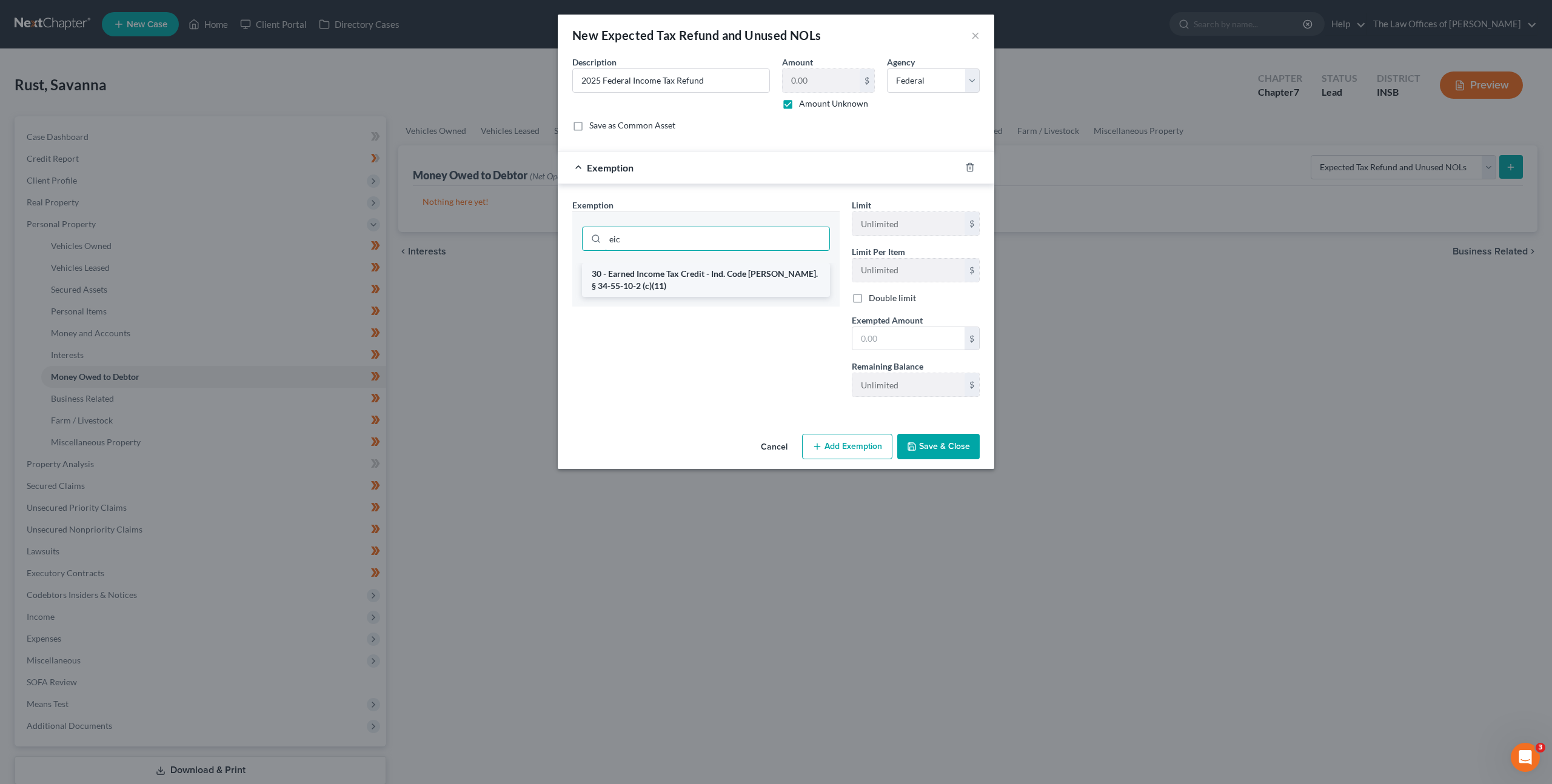
type input "eic"
drag, startPoint x: 647, startPoint y: 285, endPoint x: 660, endPoint y: 299, distance: 19.1
click at [649, 288] on li "30 - Earned Income Tax Credit - Ind. Code Ann. § 34-55-10-2 (c)(11)" at bounding box center [706, 279] width 248 height 34
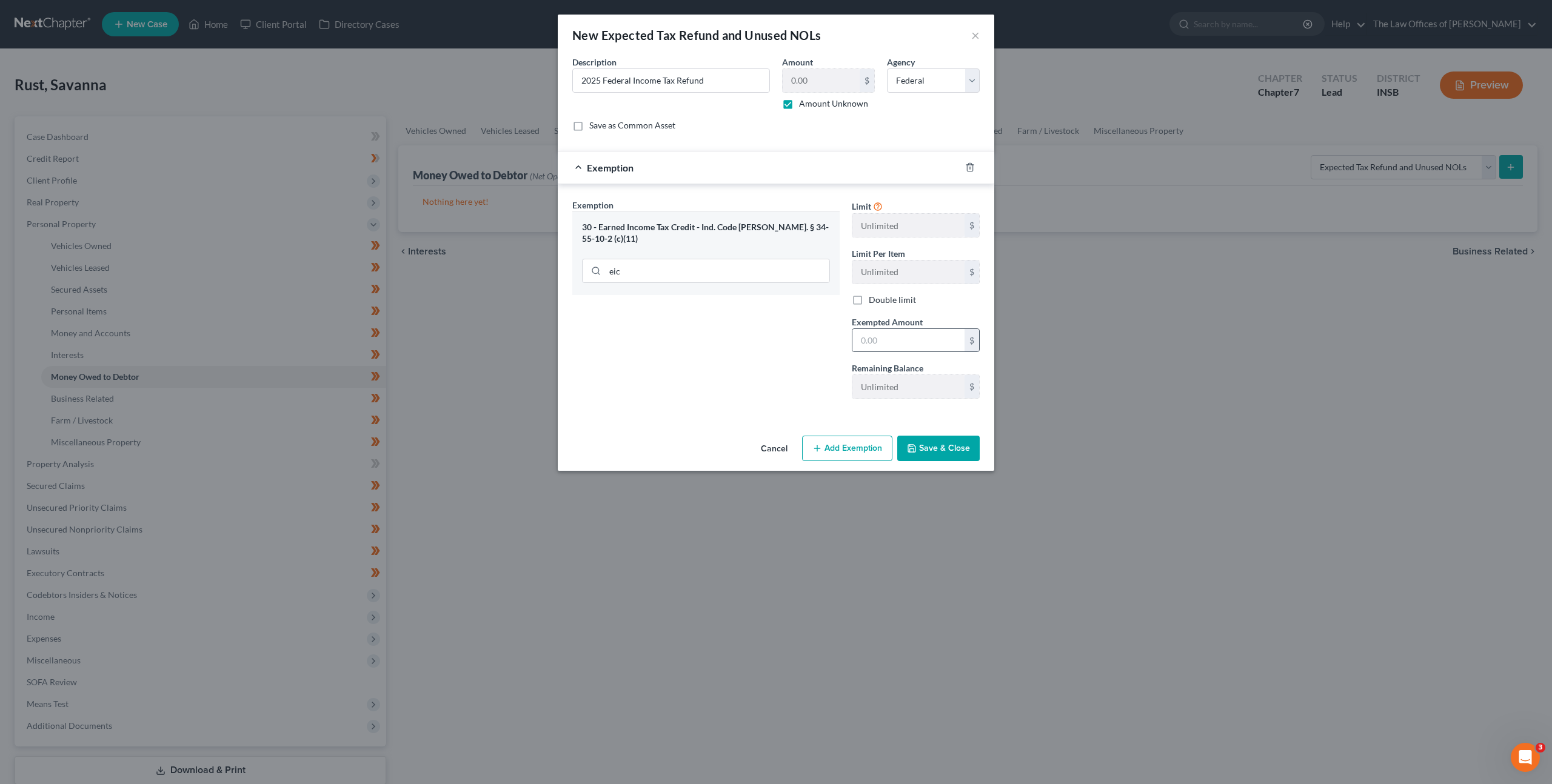
click at [874, 328] on div "$" at bounding box center [915, 340] width 128 height 24
click at [880, 336] on input "text" at bounding box center [908, 340] width 112 height 23
type input "0"
drag, startPoint x: 770, startPoint y: 360, endPoint x: 914, endPoint y: 448, distance: 168.8
click at [770, 360] on div "Exemption Set must be selected for CA. Exemption * 30 - Earned Income Tax Credi…" at bounding box center [706, 304] width 279 height 210
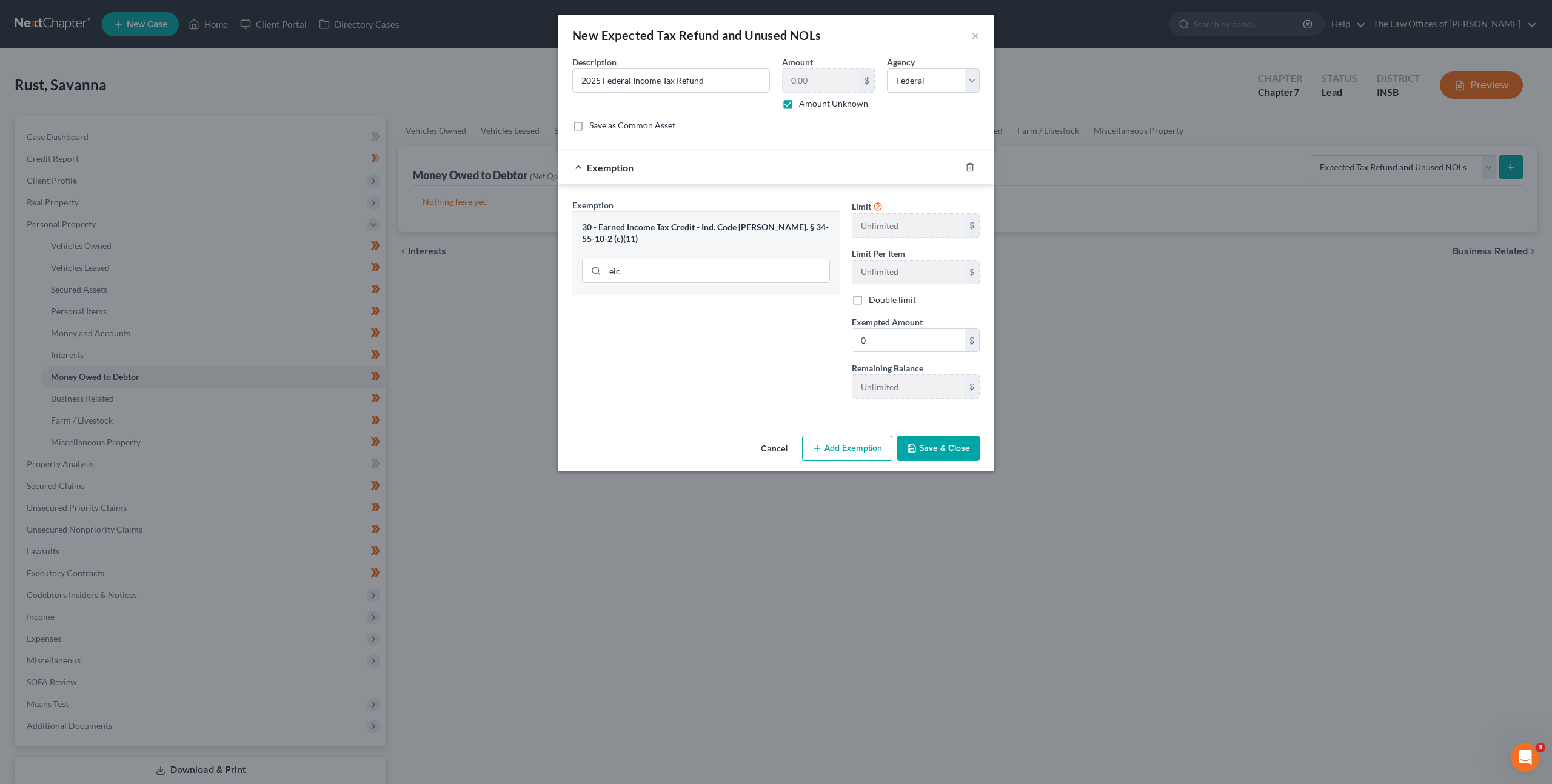
click at [936, 448] on button "Save & Close" at bounding box center [939, 449] width 83 height 25
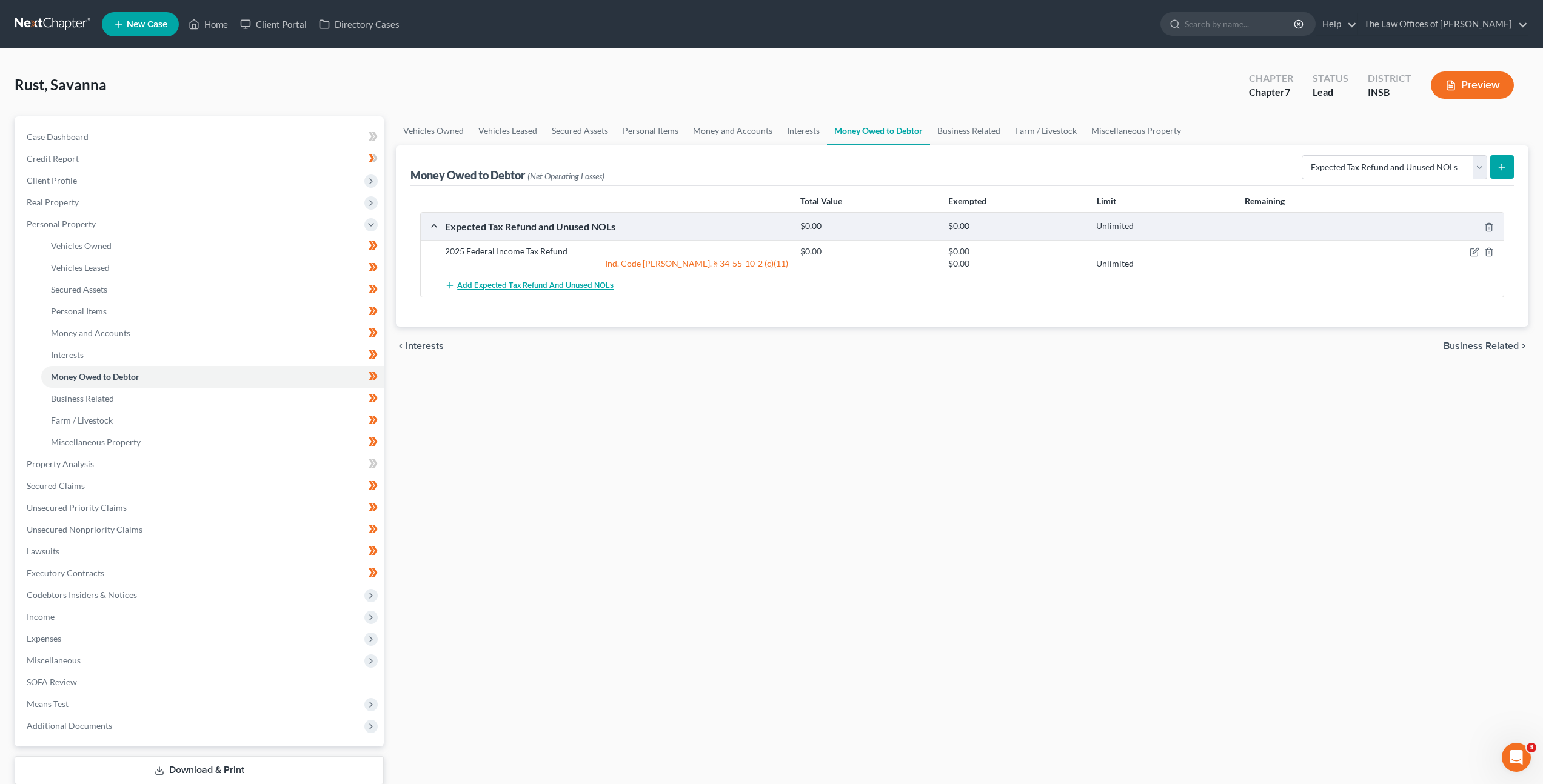
click at [554, 291] on button "Add Expected Tax Refund and Unused NOLs" at bounding box center [529, 285] width 169 height 22
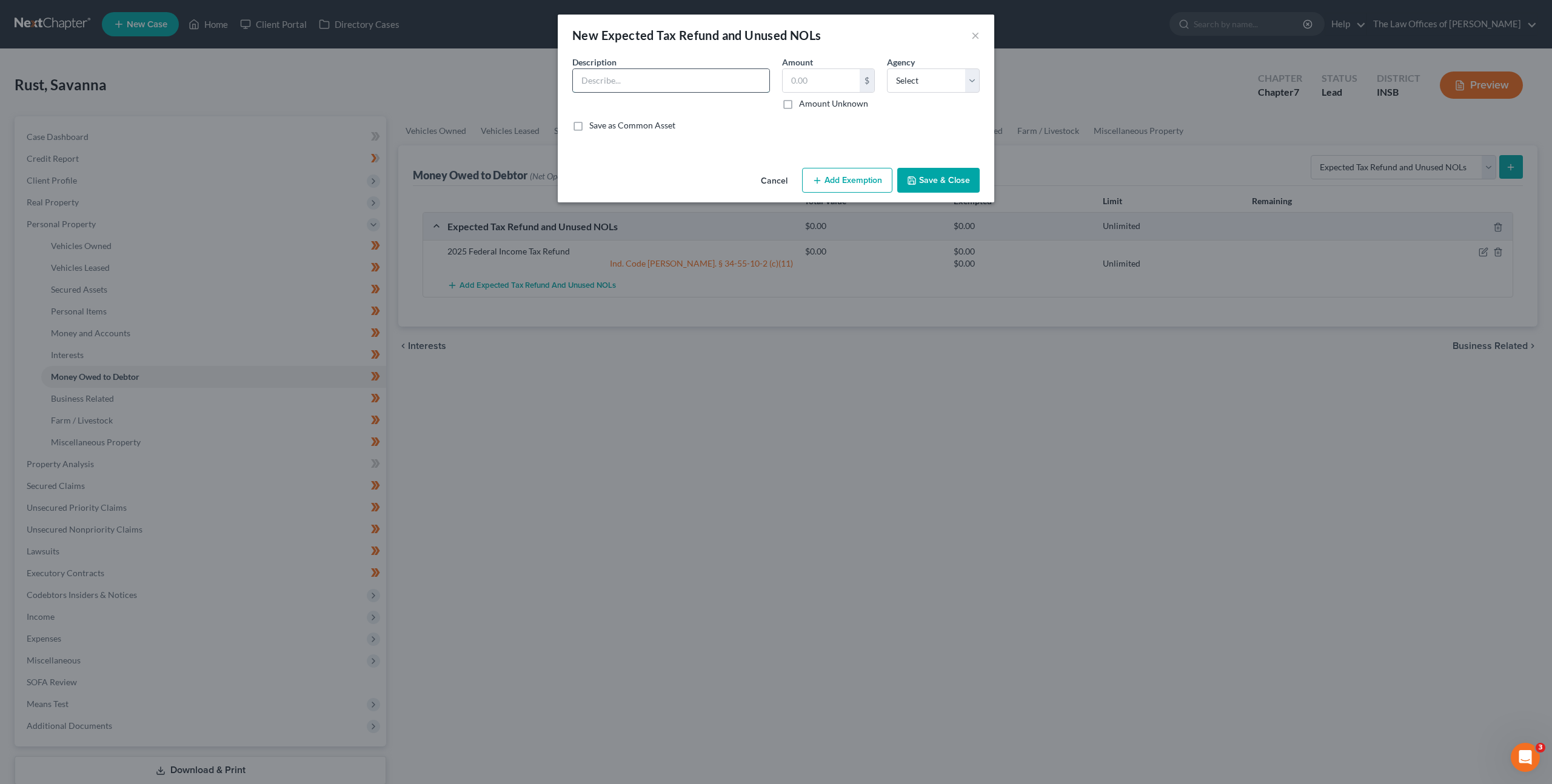
drag, startPoint x: 624, startPoint y: 83, endPoint x: 664, endPoint y: 82, distance: 40.0
click at [624, 83] on input "text" at bounding box center [671, 81] width 197 height 23
type input "2025 State Income Tax Refund"
click at [799, 106] on label "Amount Unknown" at bounding box center [833, 103] width 69 height 12
click at [804, 106] on input "Amount Unknown" at bounding box center [808, 101] width 8 height 8
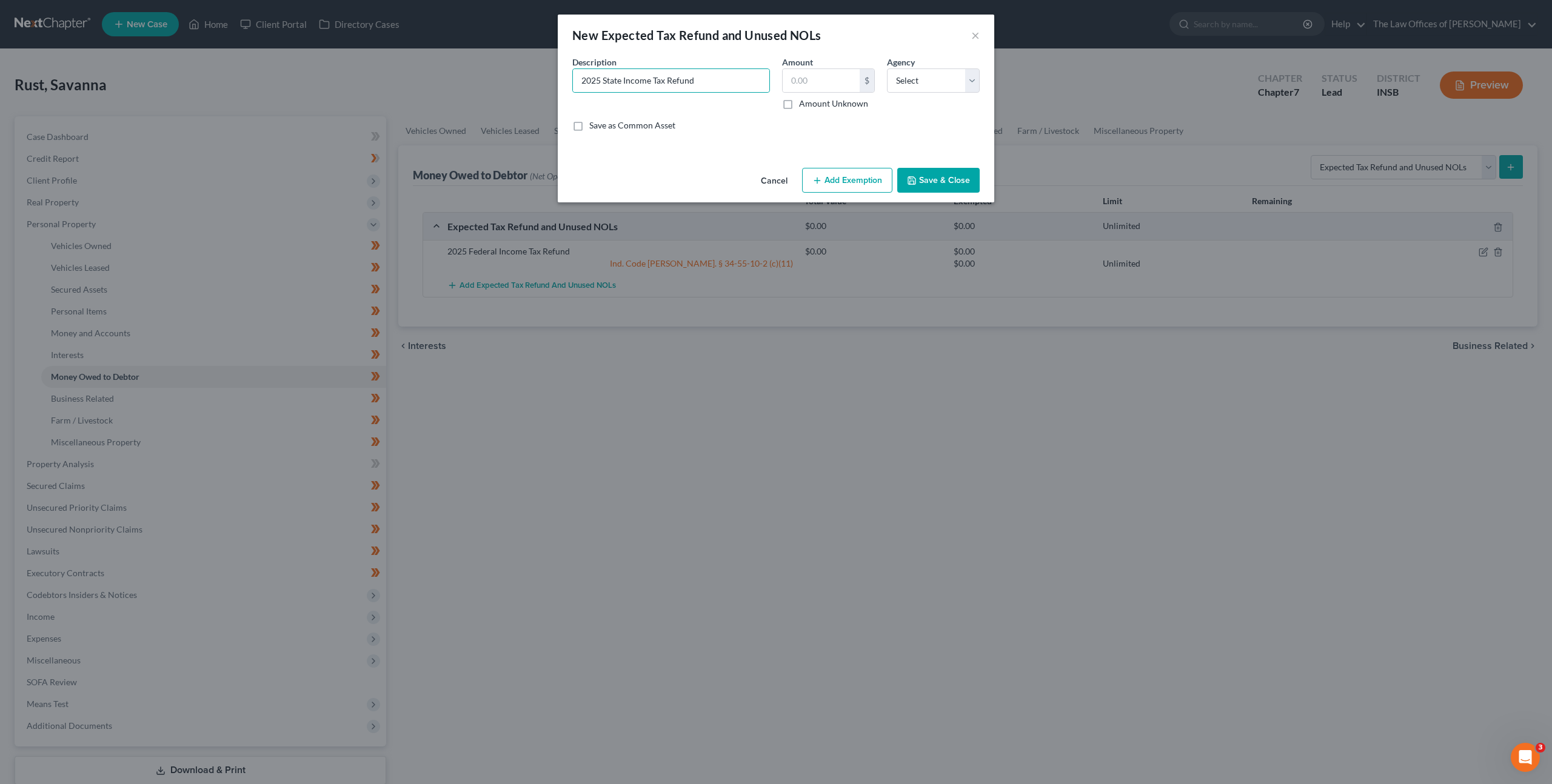
checkbox input "true"
type input "0.00"
click at [914, 86] on select "Select Federal State Local" at bounding box center [933, 81] width 93 height 24
select select "1"
click at [887, 69] on select "Select Federal State Local" at bounding box center [933, 81] width 93 height 24
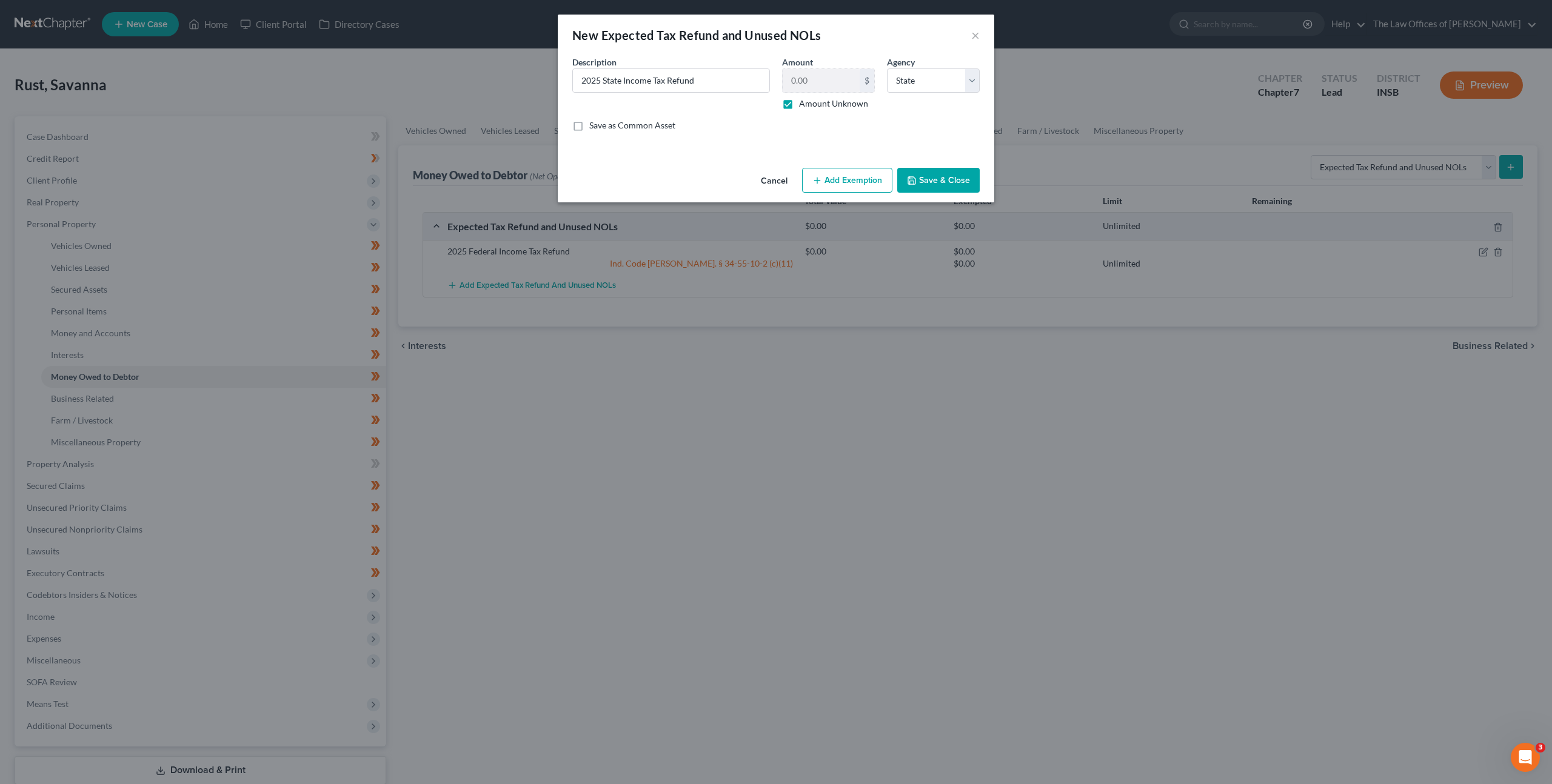
click at [839, 148] on div "An exemption set must first be selected from the Filing Information section. Co…" at bounding box center [776, 109] width 437 height 108
click at [841, 181] on button "Add Exemption" at bounding box center [847, 181] width 90 height 25
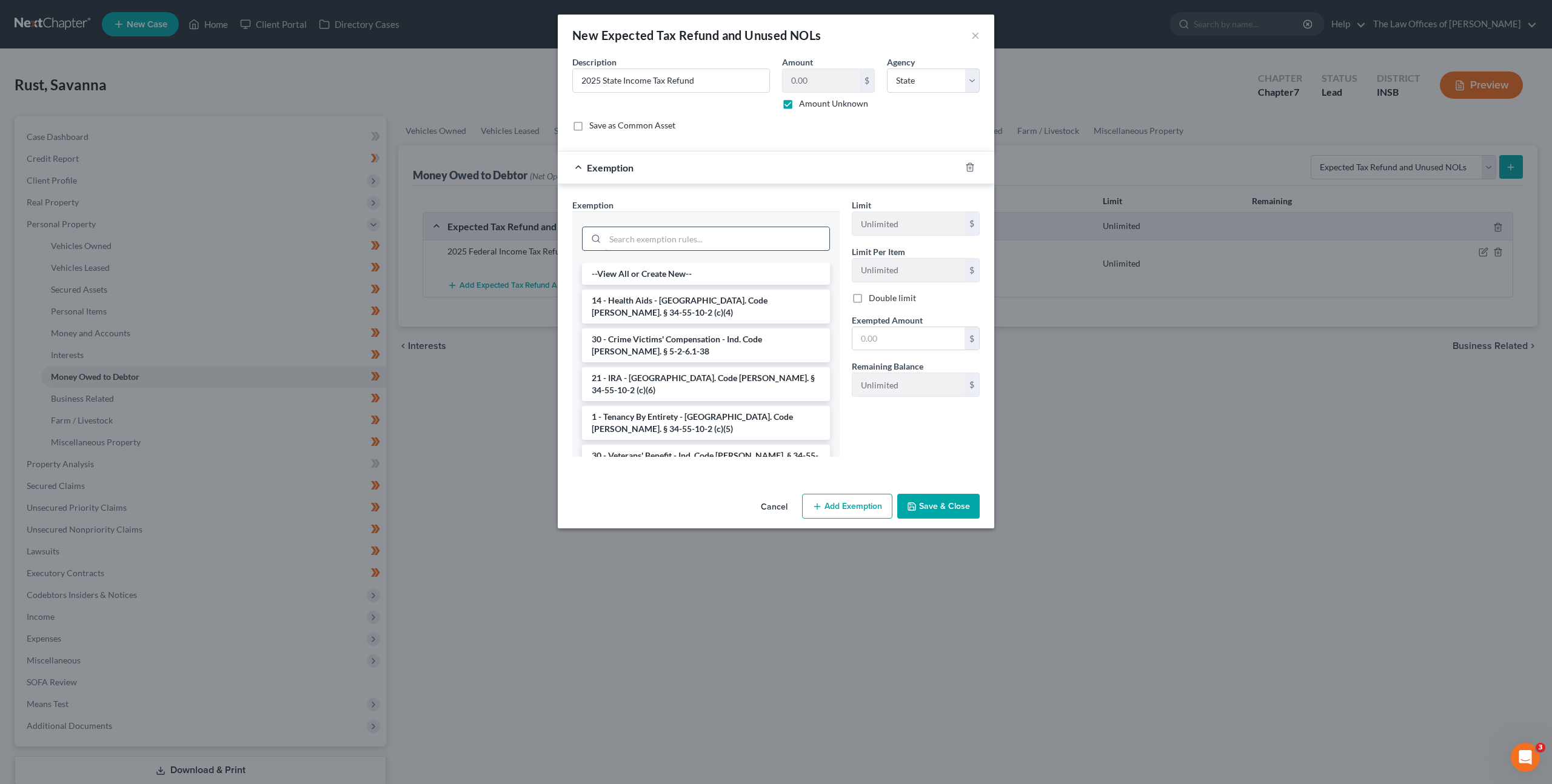
click at [696, 236] on input "search" at bounding box center [717, 239] width 224 height 23
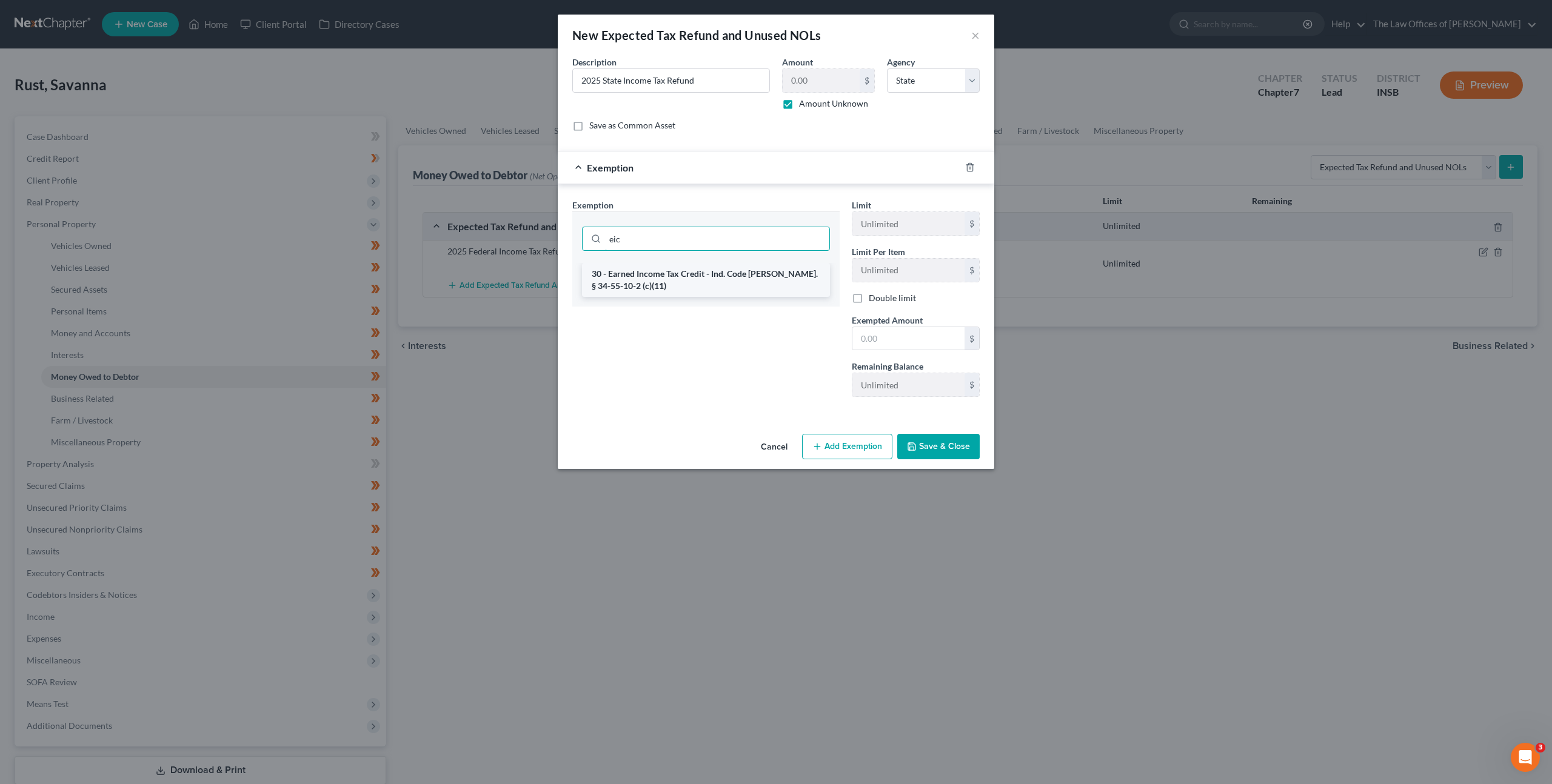
type input "eic"
click at [685, 290] on li "30 - Earned Income Tax Credit - Ind. Code Ann. § 34-55-10-2 (c)(11)" at bounding box center [706, 279] width 248 height 34
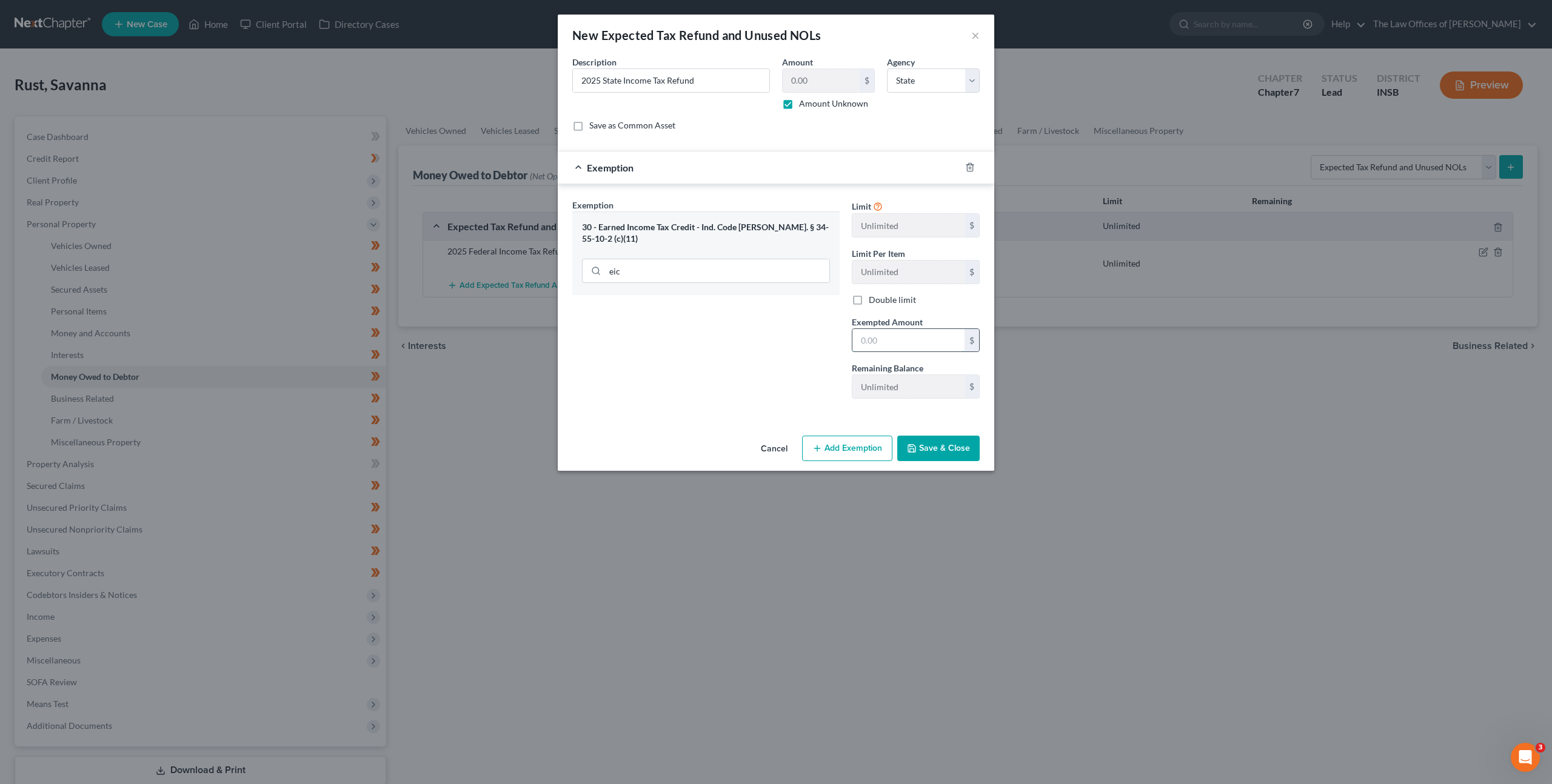
click at [877, 347] on input "text" at bounding box center [908, 340] width 112 height 23
type input "0"
click at [800, 346] on div "Exemption Set must be selected for CA. Exemption * 30 - Earned Income Tax Credi…" at bounding box center [706, 304] width 279 height 210
click at [938, 452] on button "Save & Close" at bounding box center [939, 449] width 83 height 25
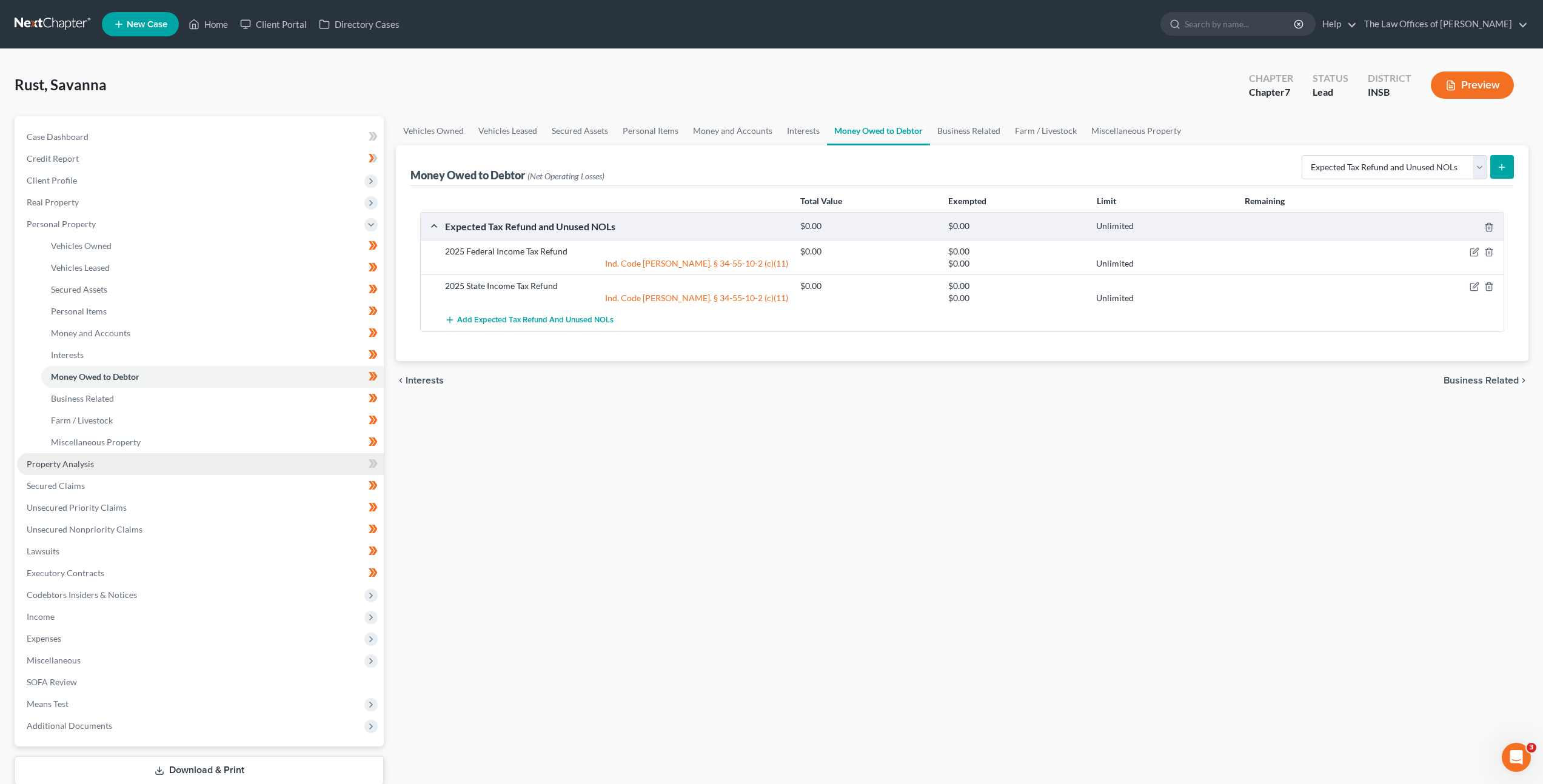
click at [267, 468] on link "Property Analysis" at bounding box center [201, 464] width 367 height 22
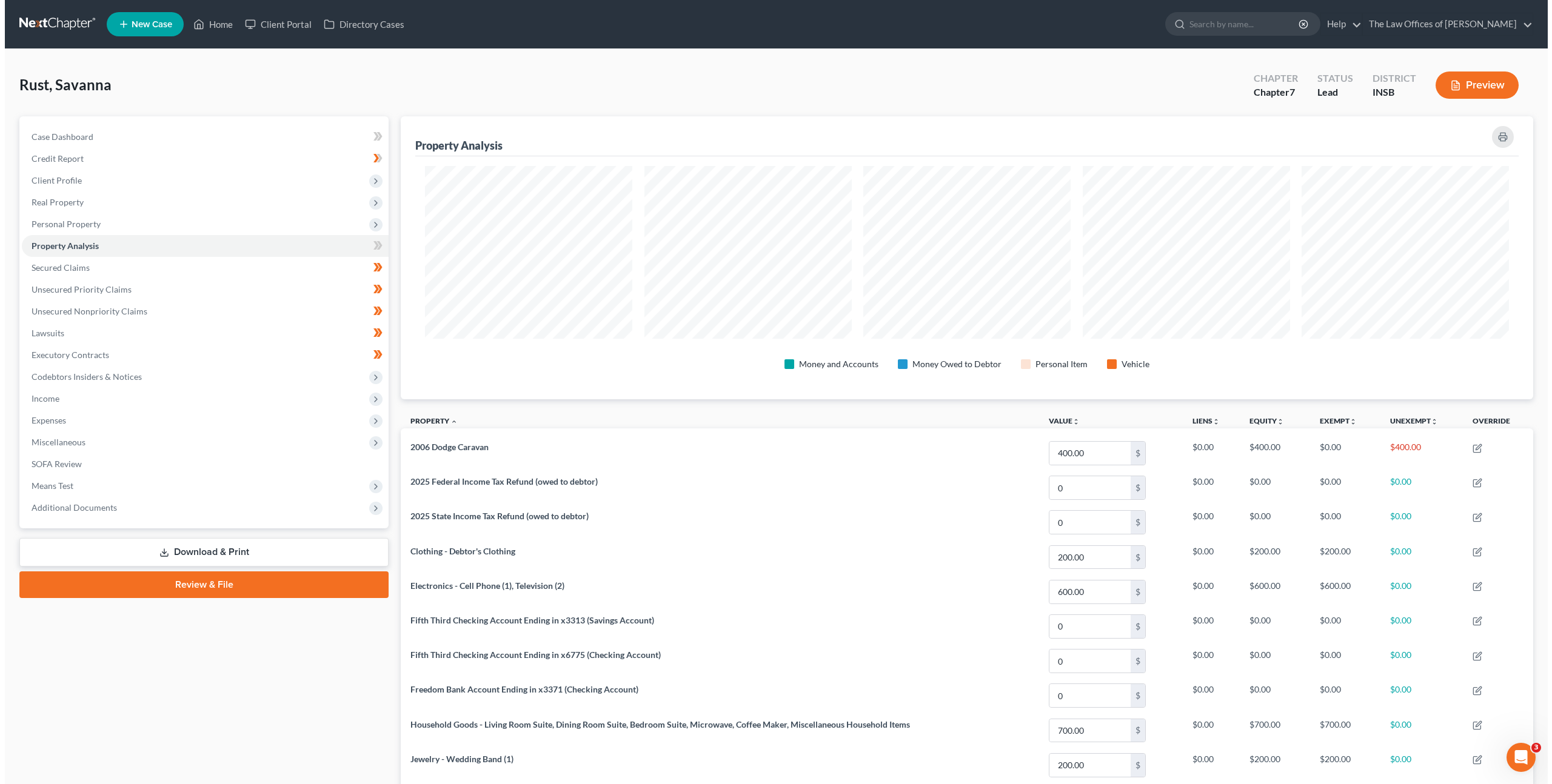
scroll to position [283, 1132]
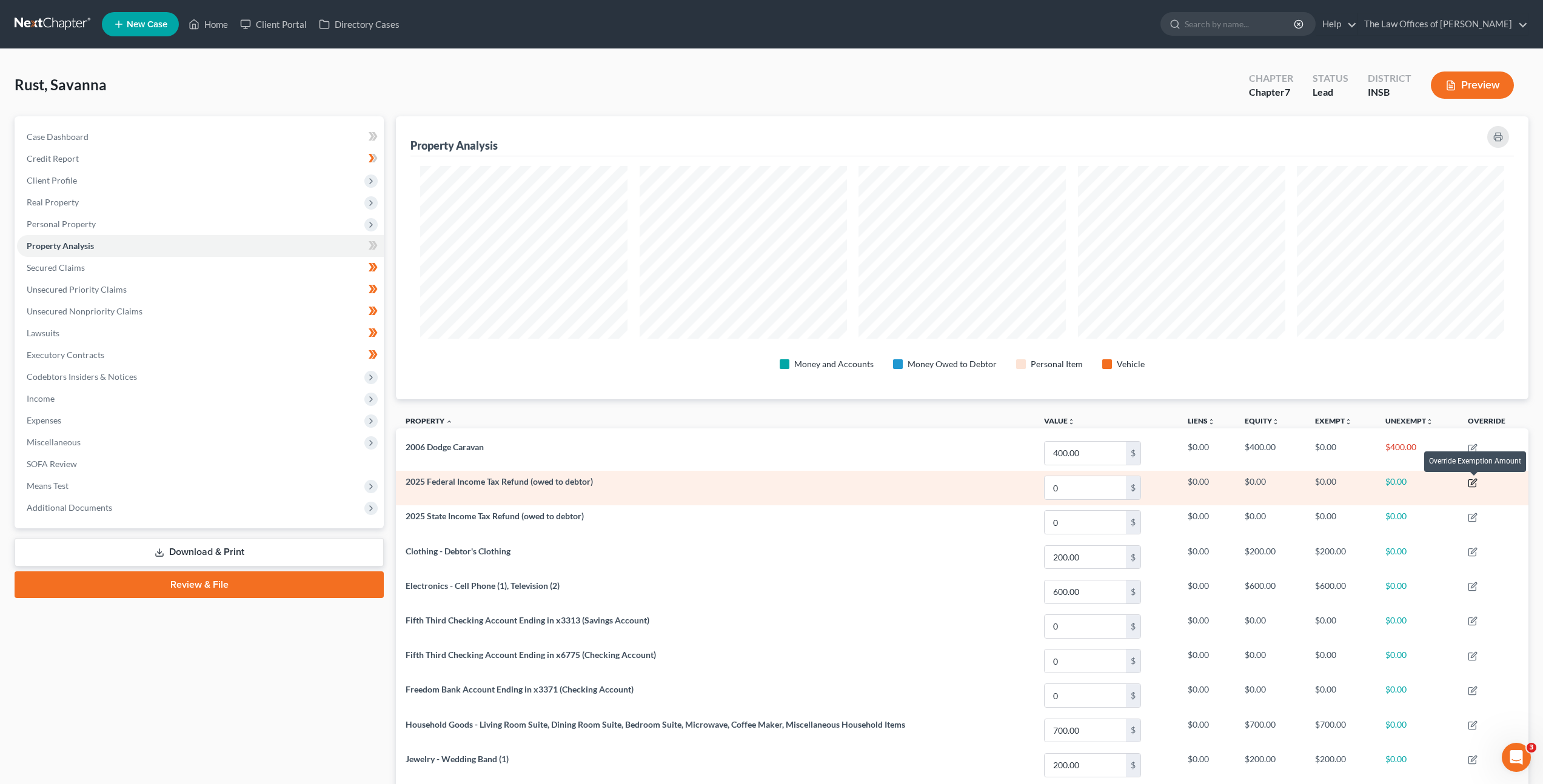
click at [1476, 483] on icon "button" at bounding box center [1472, 482] width 10 height 10
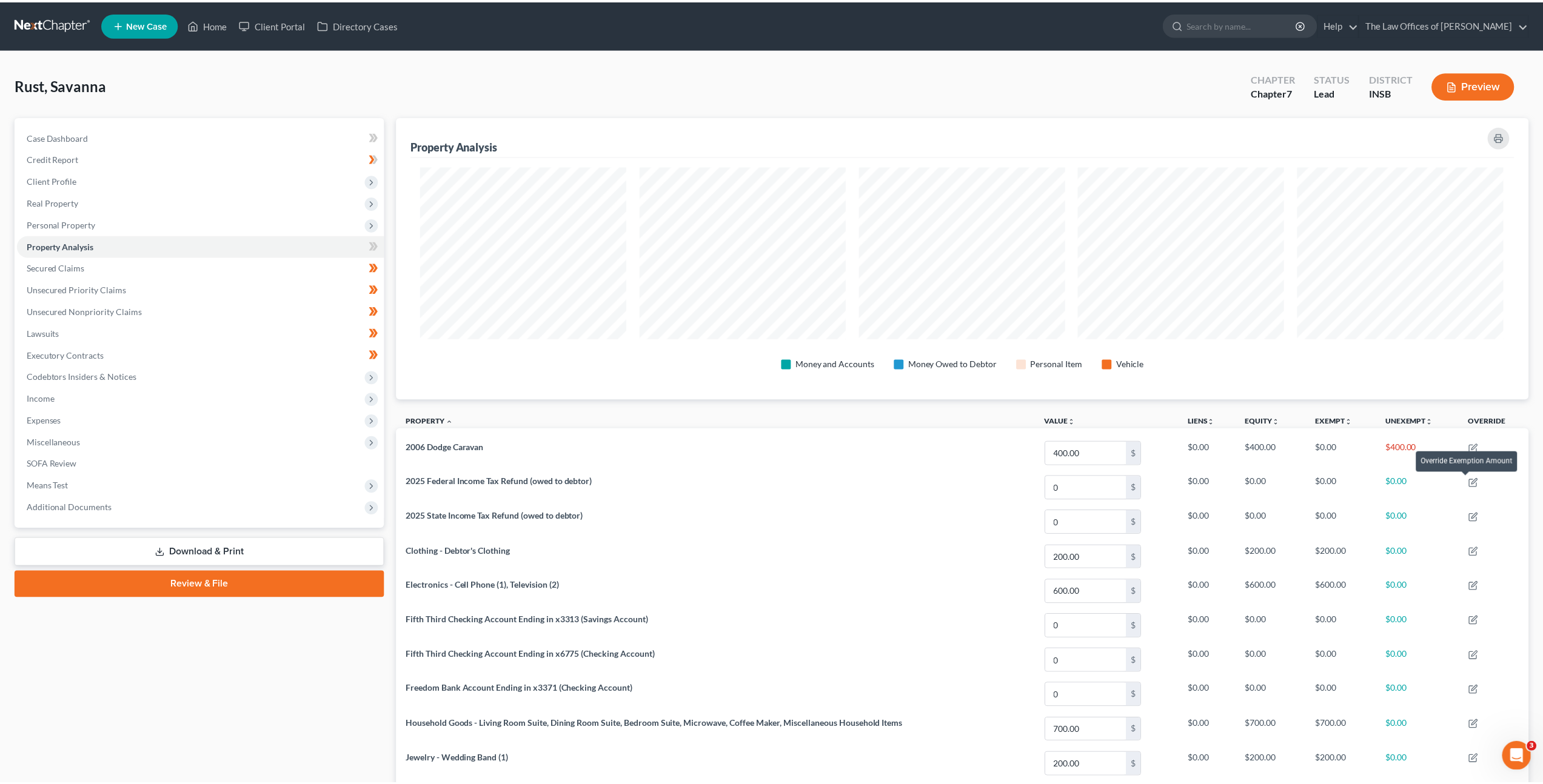
scroll to position [284, 1139]
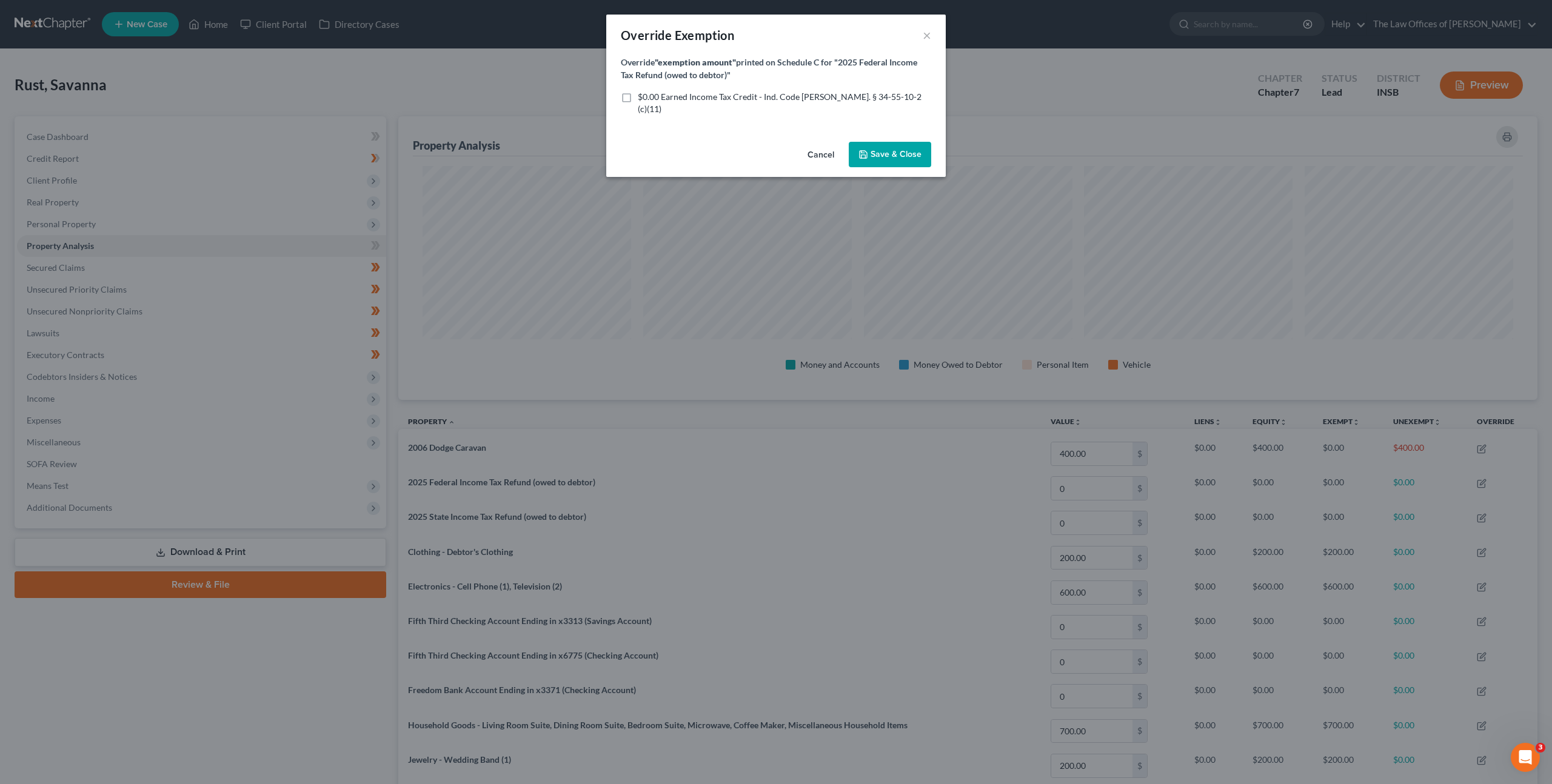
click at [707, 98] on span "$0.00 Earned Income Tax Credit - Ind. Code Ann. § 34-55-10-2 (c)(11)" at bounding box center [780, 102] width 284 height 22
click at [651, 98] on input "$0.00 Earned Income Tax Credit - Ind. Code Ann. § 34-55-10-2 (c)(11)" at bounding box center [647, 95] width 8 height 8
checkbox input "true"
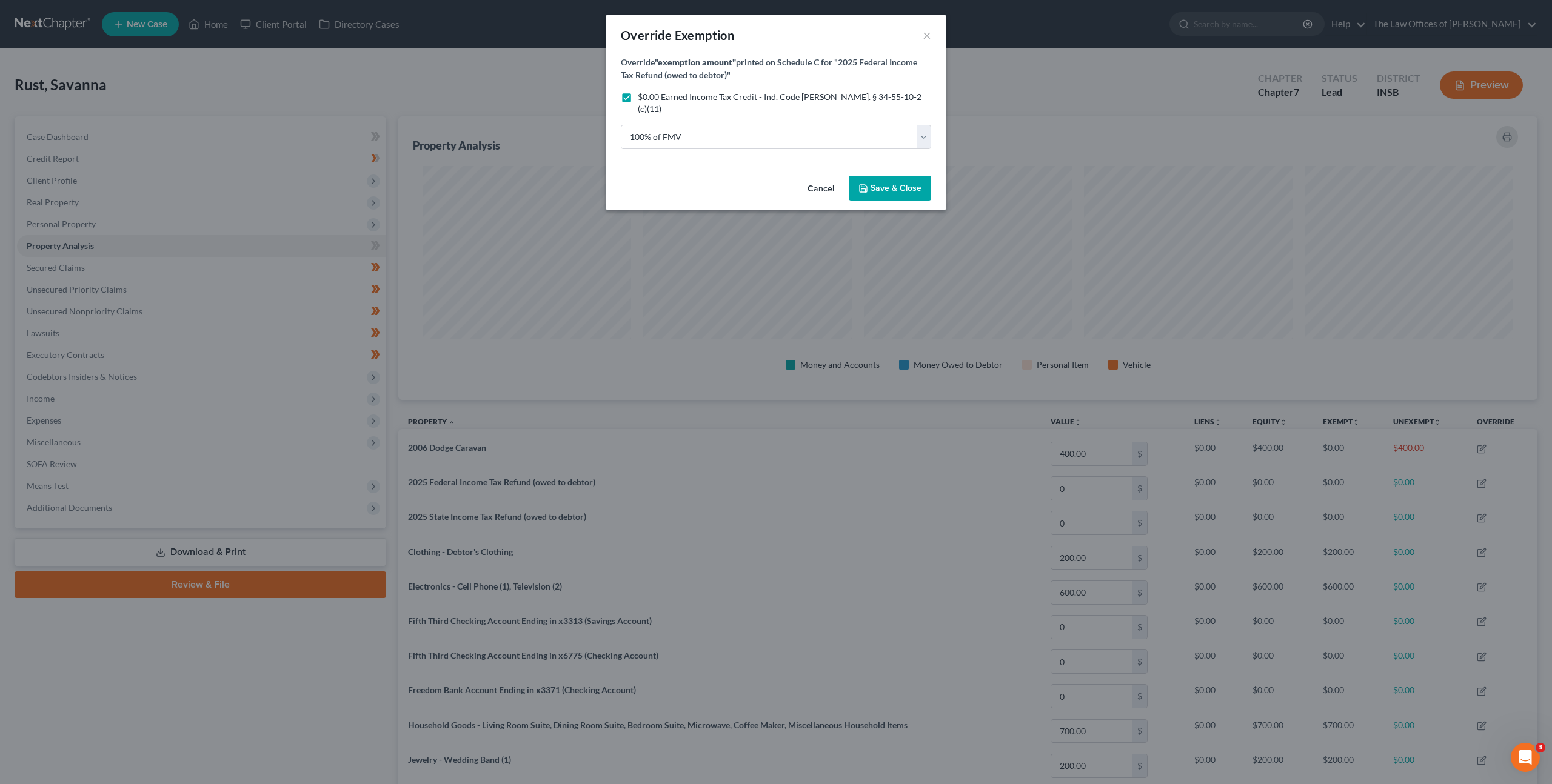
click at [871, 183] on span "Save & Close" at bounding box center [896, 188] width 51 height 10
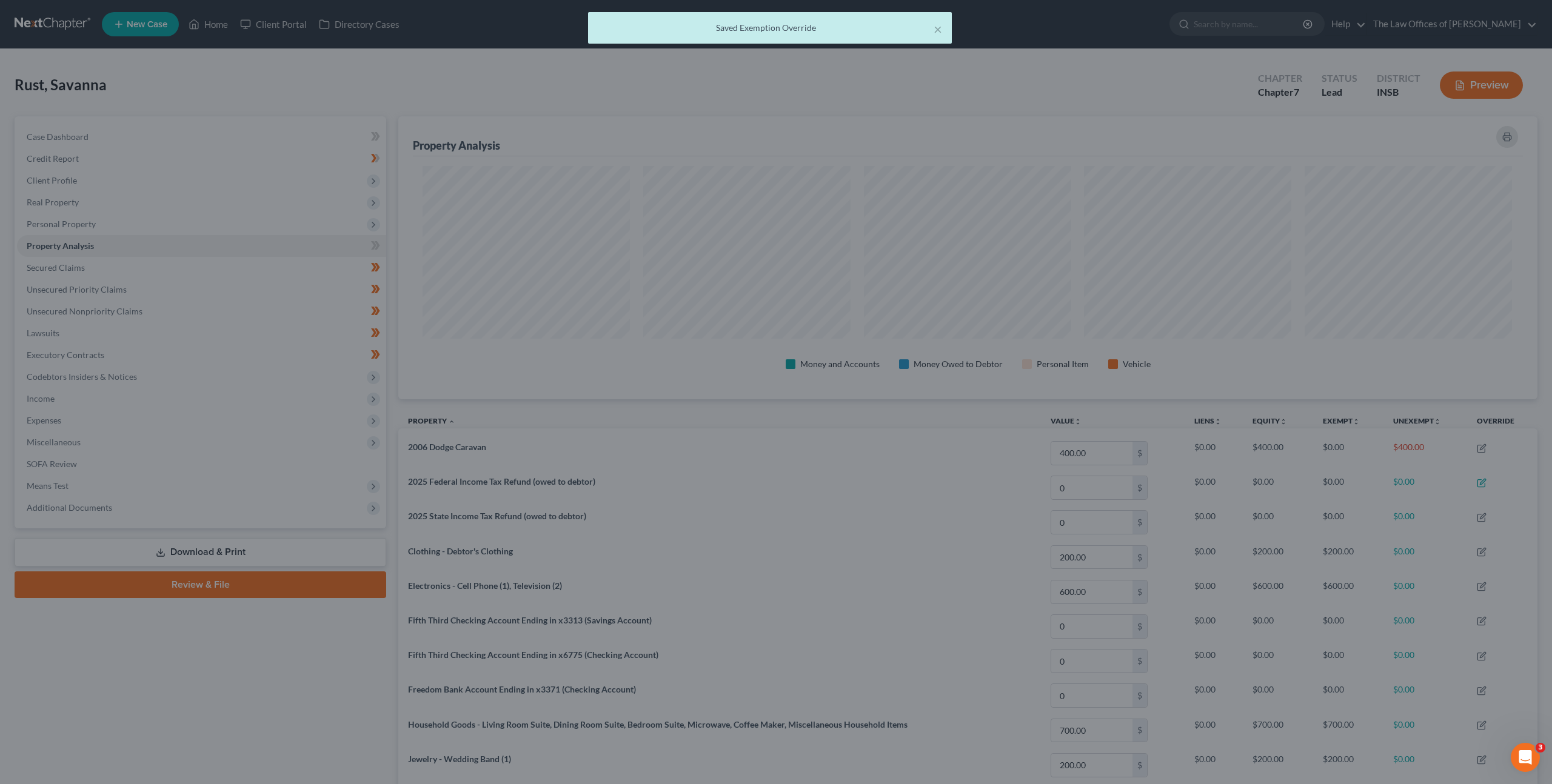
scroll to position [605816, 605179]
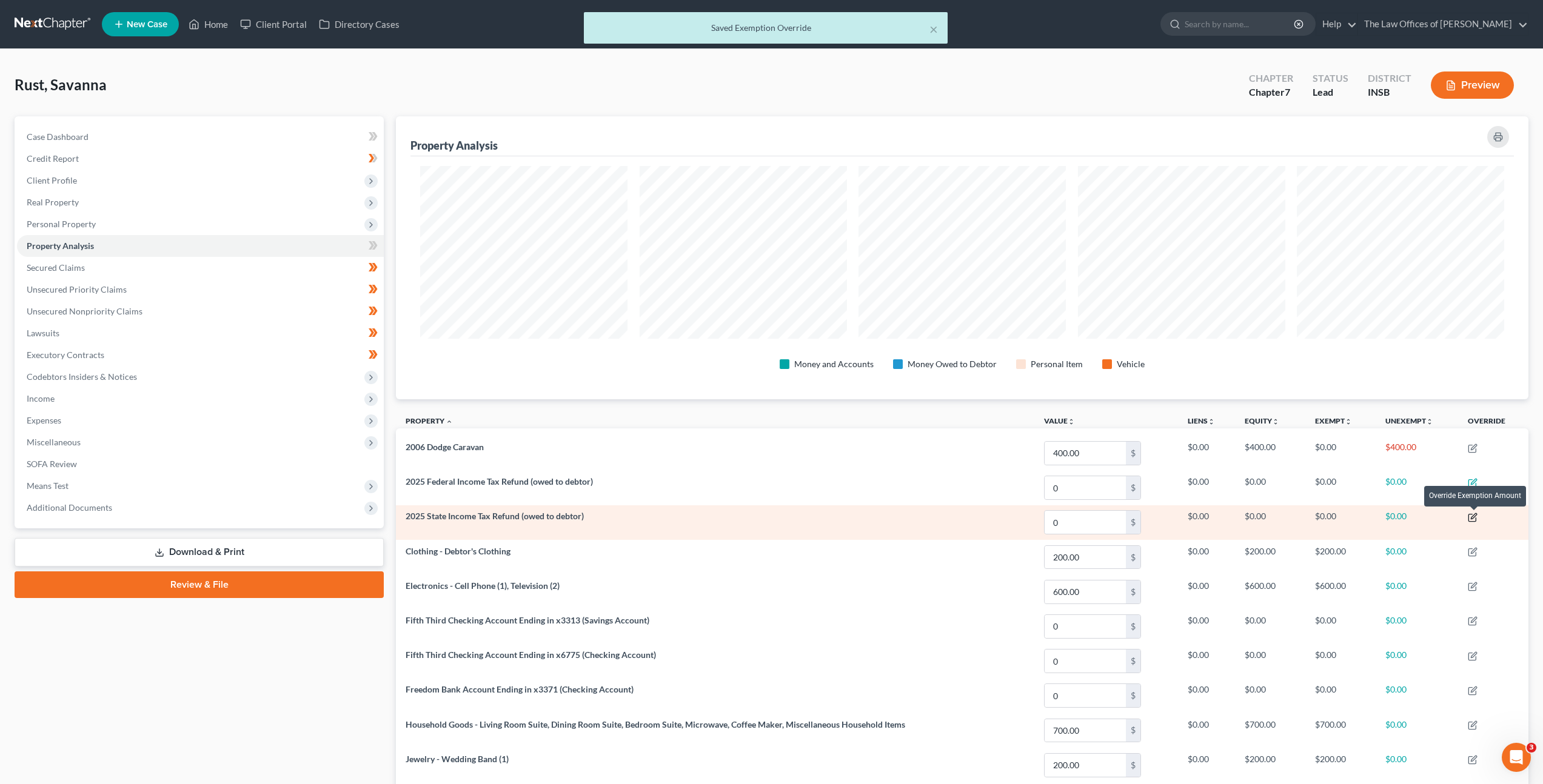
click at [1477, 518] on icon "button" at bounding box center [1472, 517] width 10 height 10
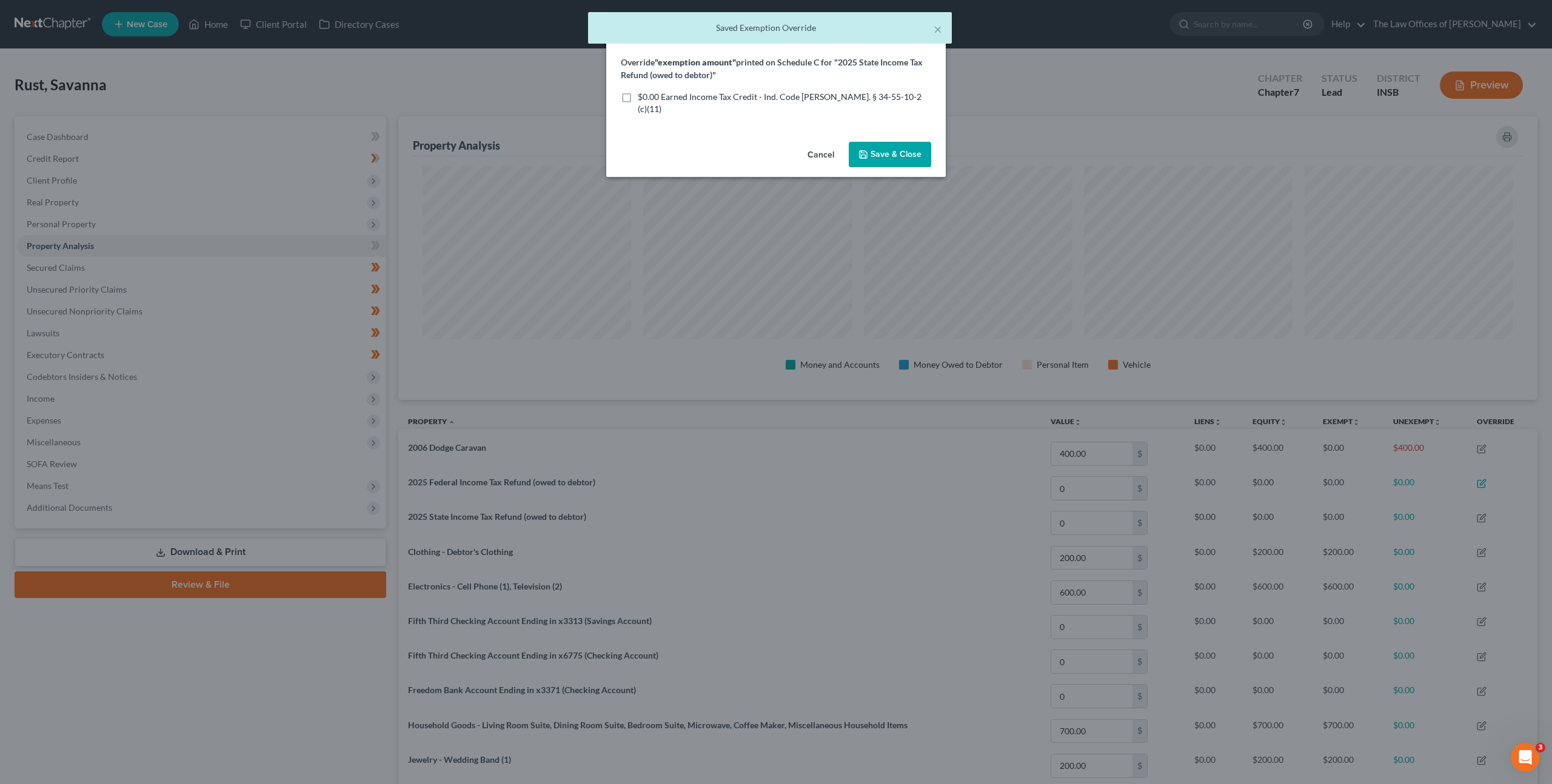
click at [733, 104] on div "Override "exemption amount" printed on Schedule C for "2025 State Income Tax Re…" at bounding box center [775, 97] width 339 height 81
click at [730, 99] on span "$0.00 Earned Income Tax Credit - Ind. Code Ann. § 34-55-10-2 (c)(11)" at bounding box center [780, 102] width 284 height 22
click at [651, 99] on input "$0.00 Earned Income Tax Credit - Ind. Code Ann. § 34-55-10-2 (c)(11)" at bounding box center [647, 95] width 8 height 8
checkbox input "true"
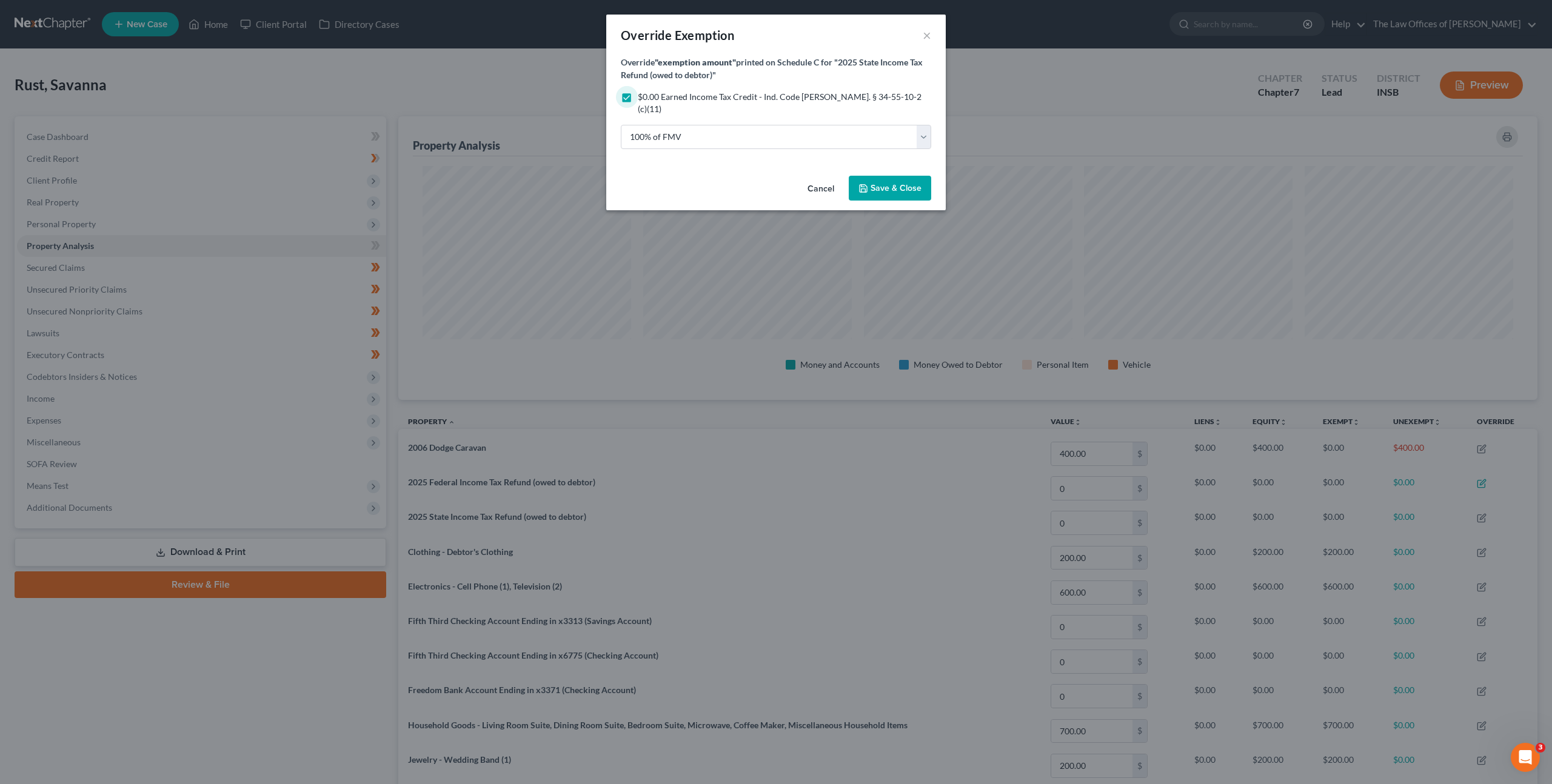
click at [878, 183] on span "Save & Close" at bounding box center [896, 188] width 51 height 10
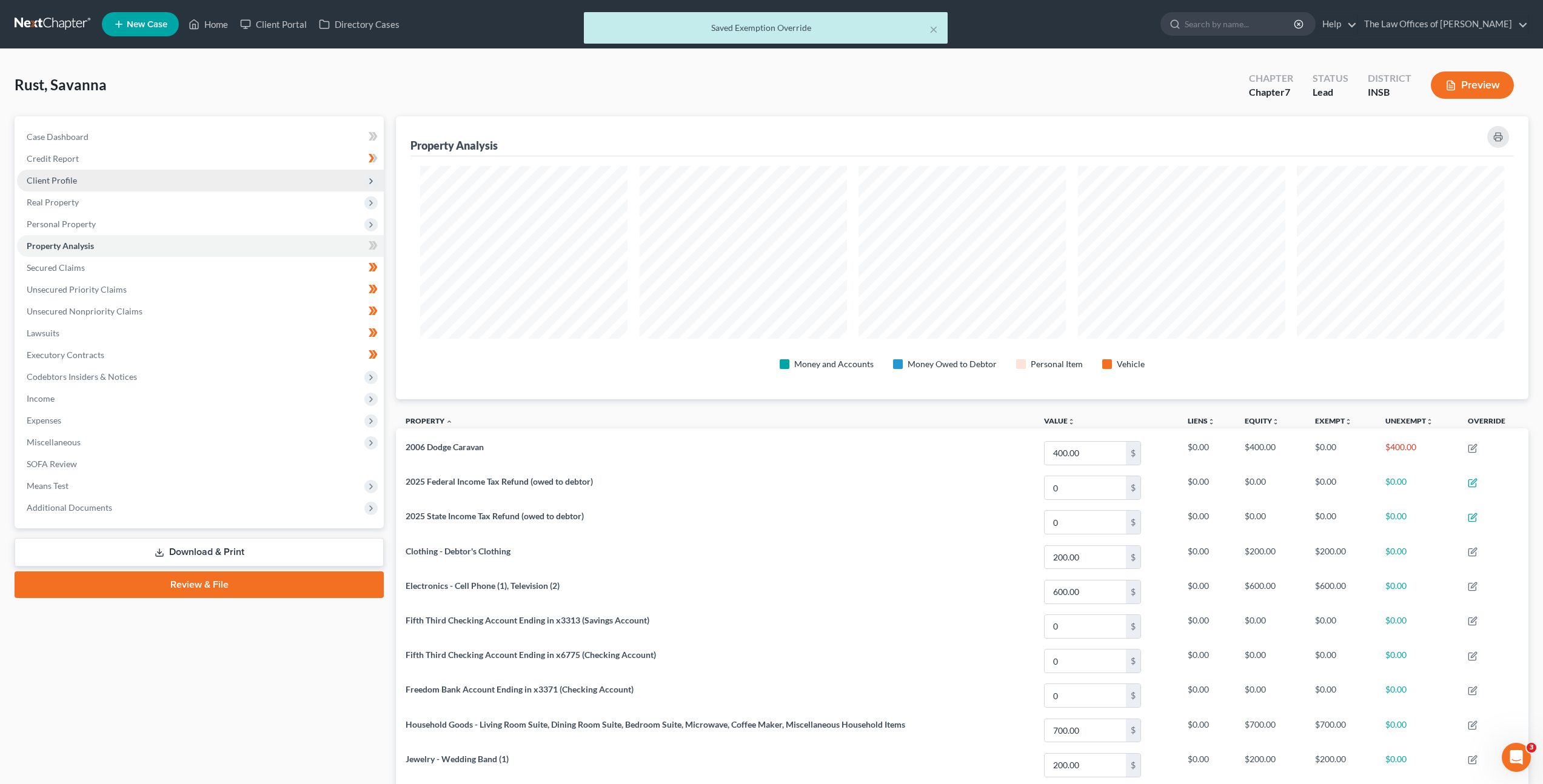
click at [275, 190] on span "Client Profile" at bounding box center [201, 181] width 367 height 22
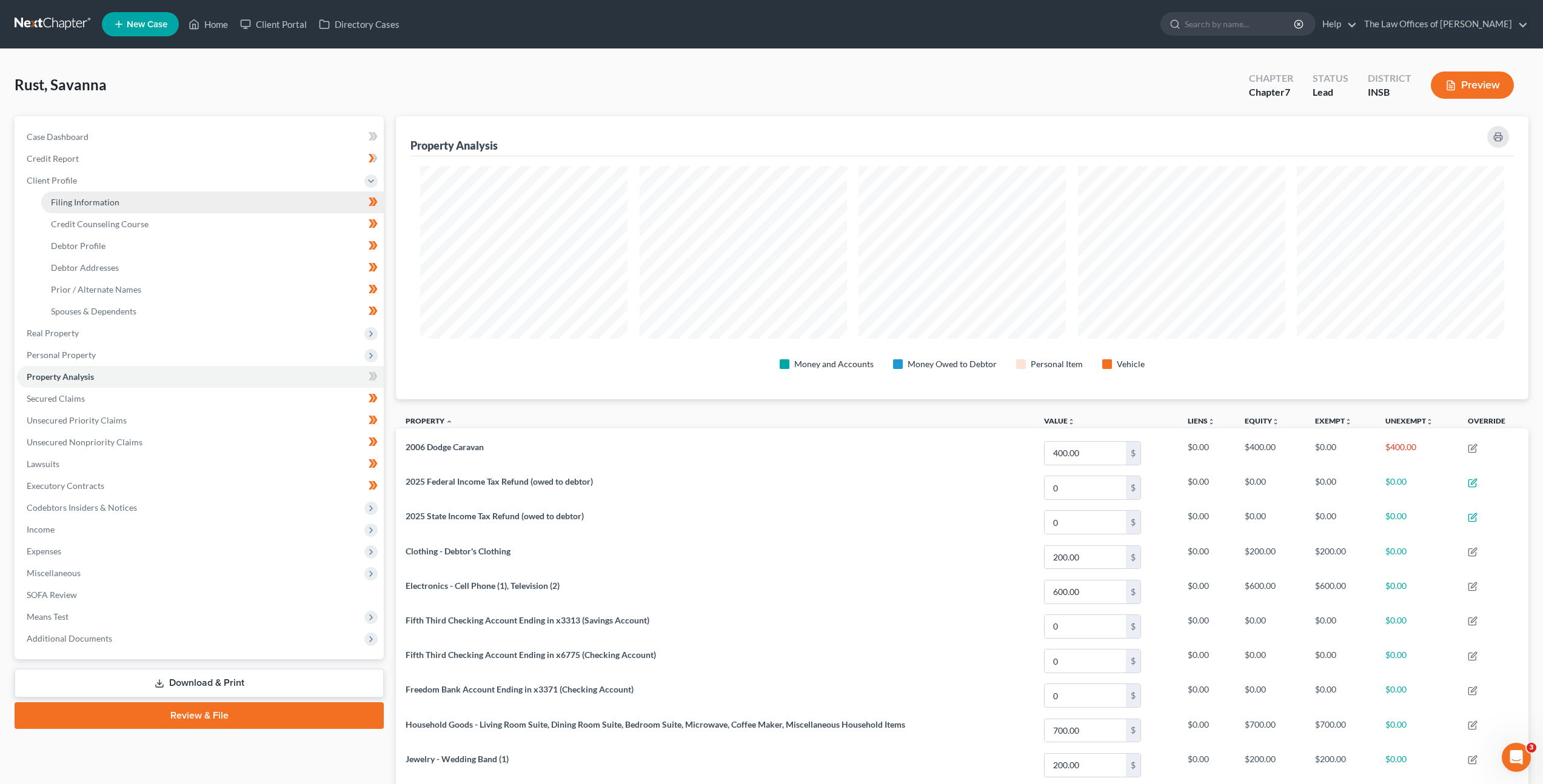
drag, startPoint x: 258, startPoint y: 193, endPoint x: 293, endPoint y: 210, distance: 38.9
click at [258, 193] on link "Filing Information" at bounding box center [213, 202] width 342 height 22
select select "1"
select select "0"
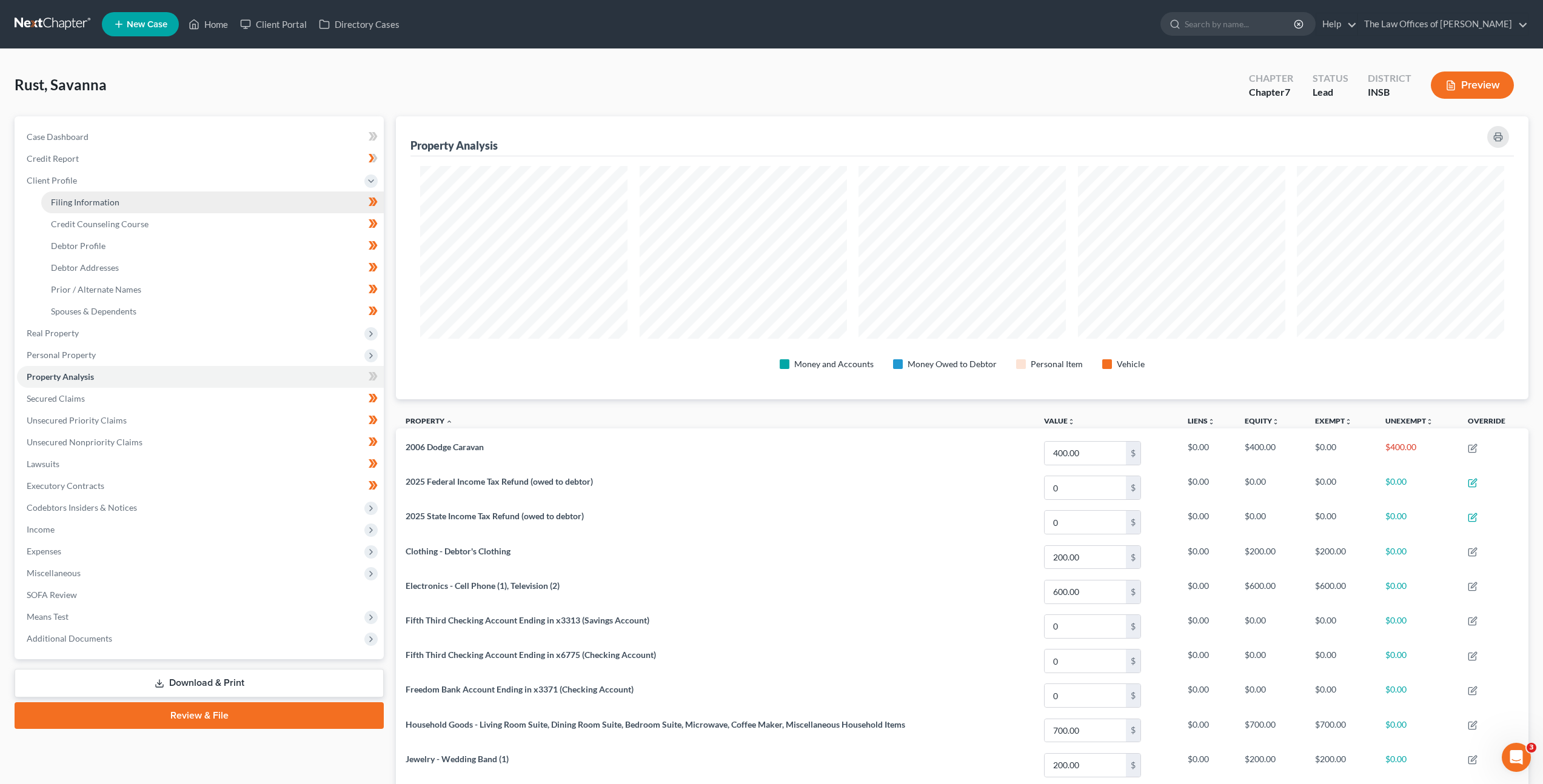
select select "15"
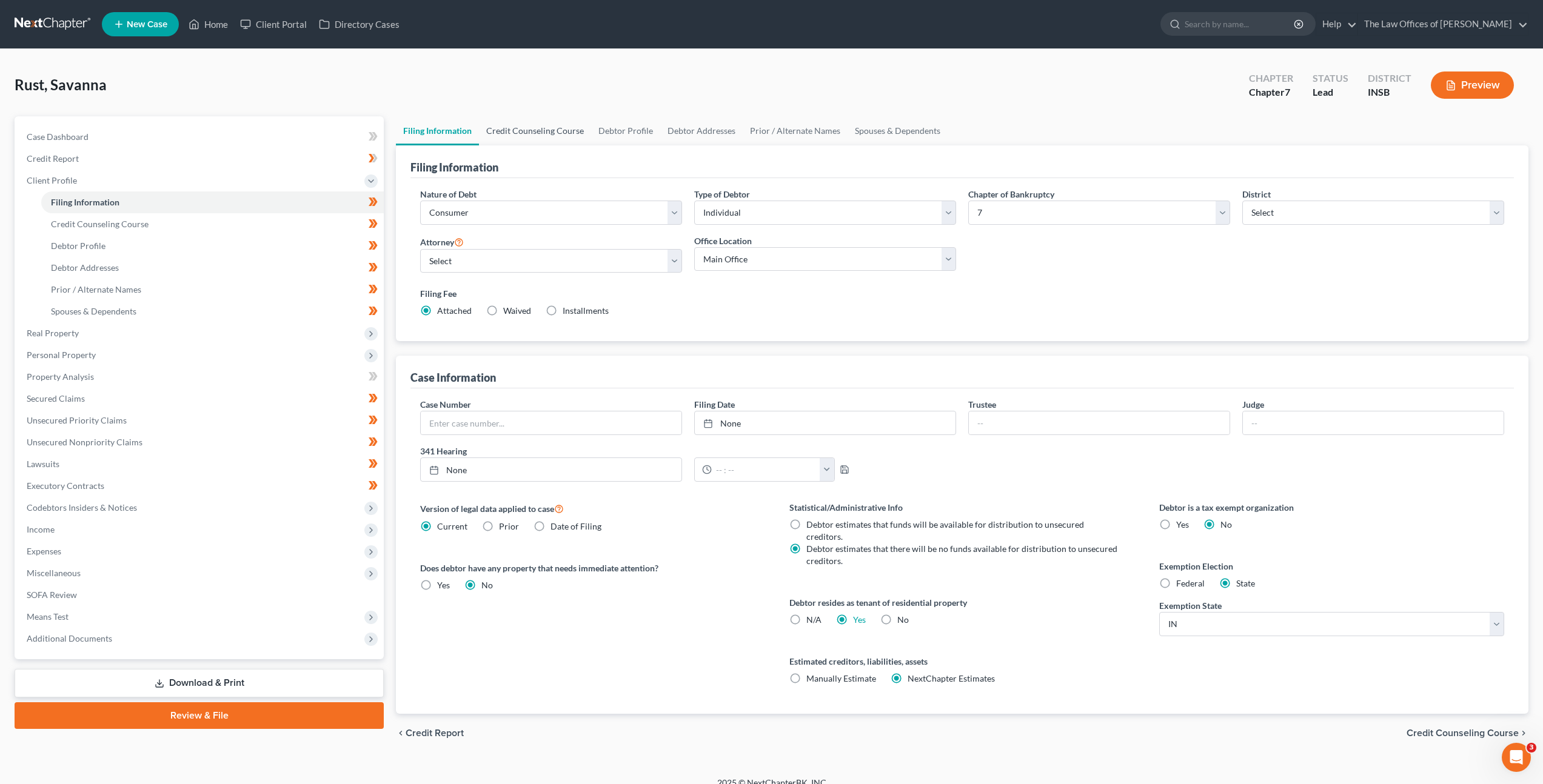
click at [528, 128] on link "Credit Counseling Course" at bounding box center [535, 131] width 112 height 29
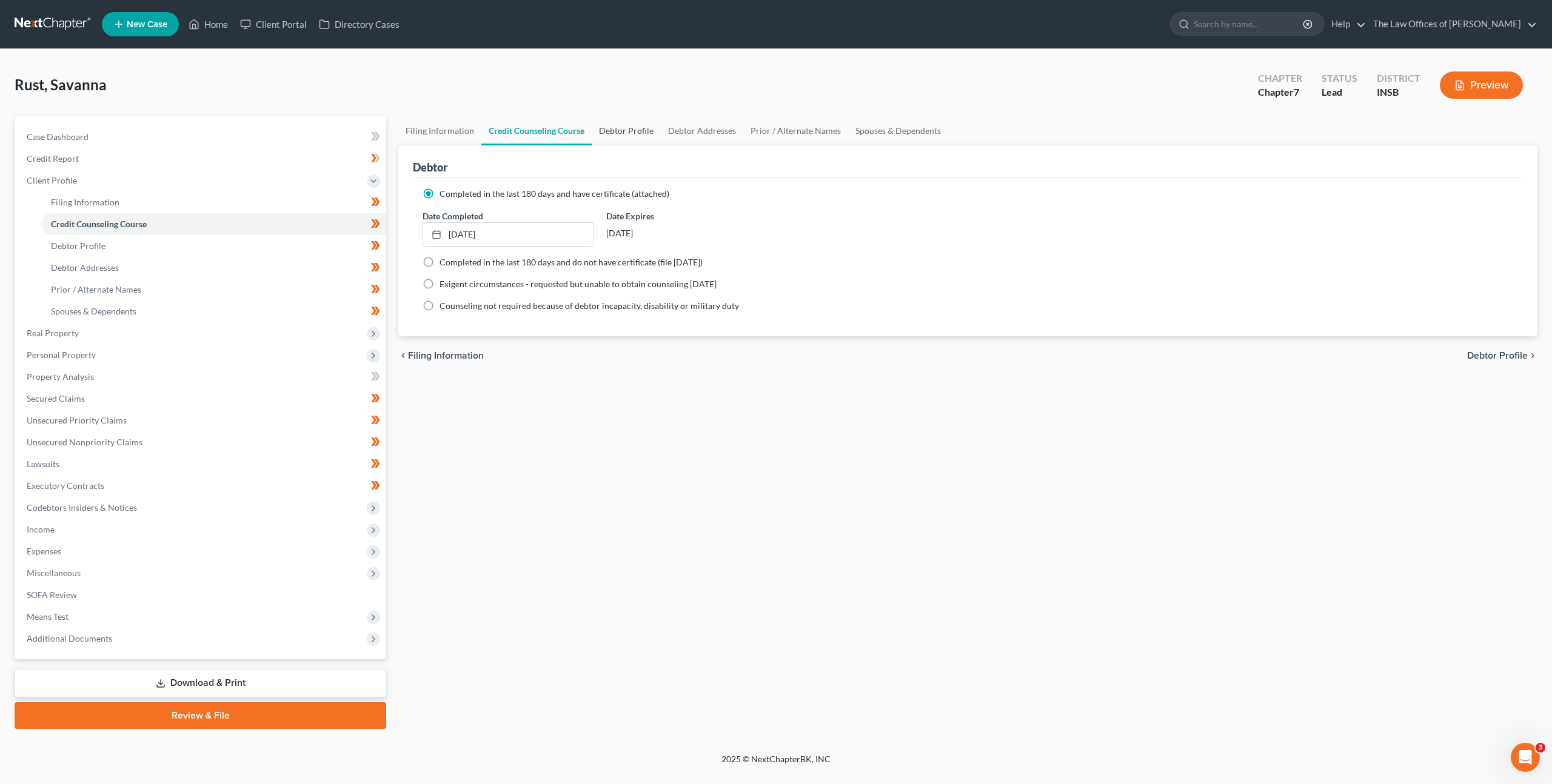
click at [645, 134] on link "Debtor Profile" at bounding box center [626, 131] width 69 height 29
select select "1"
select select "2"
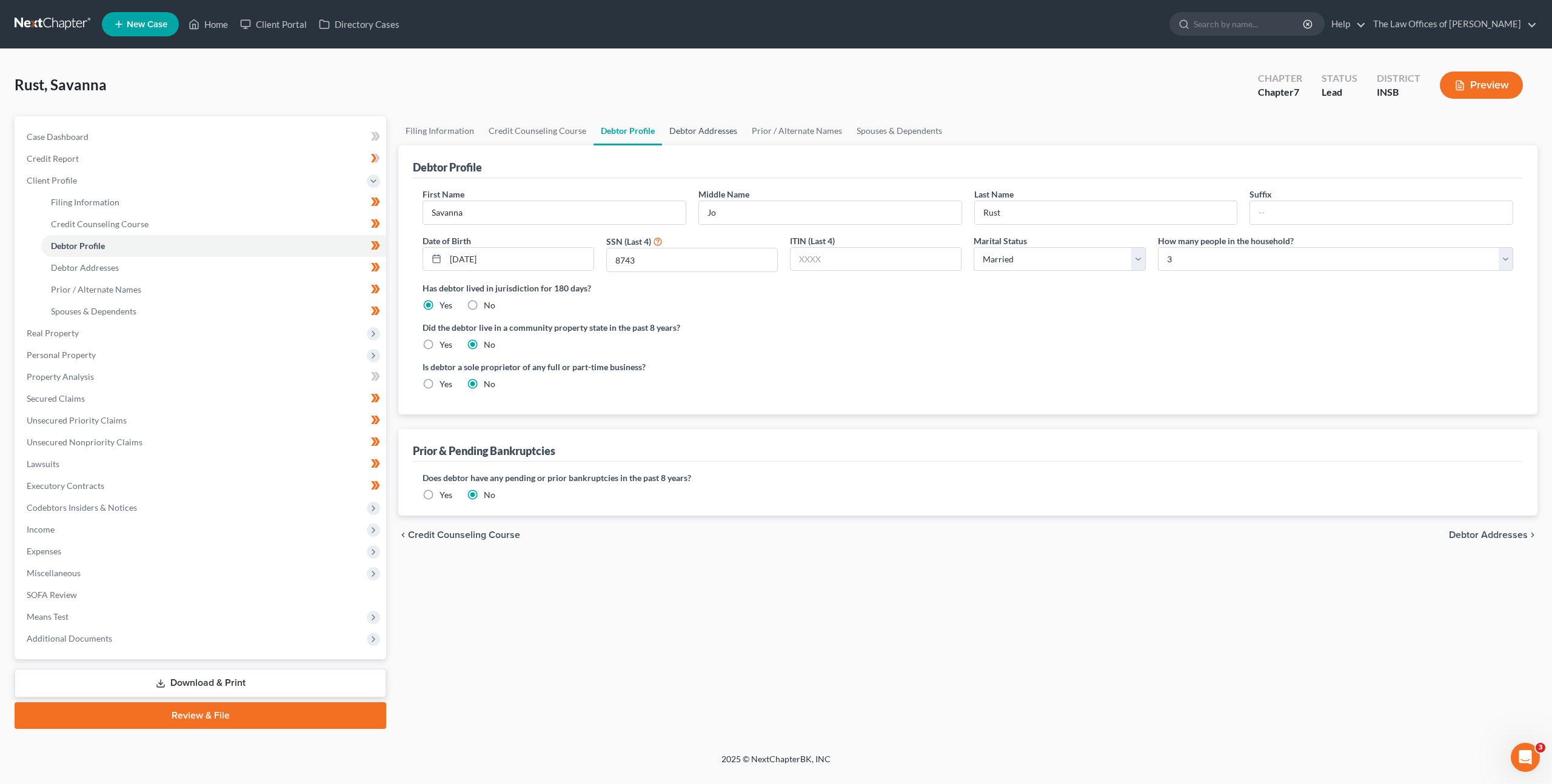
click at [717, 125] on link "Debtor Addresses" at bounding box center [703, 131] width 83 height 29
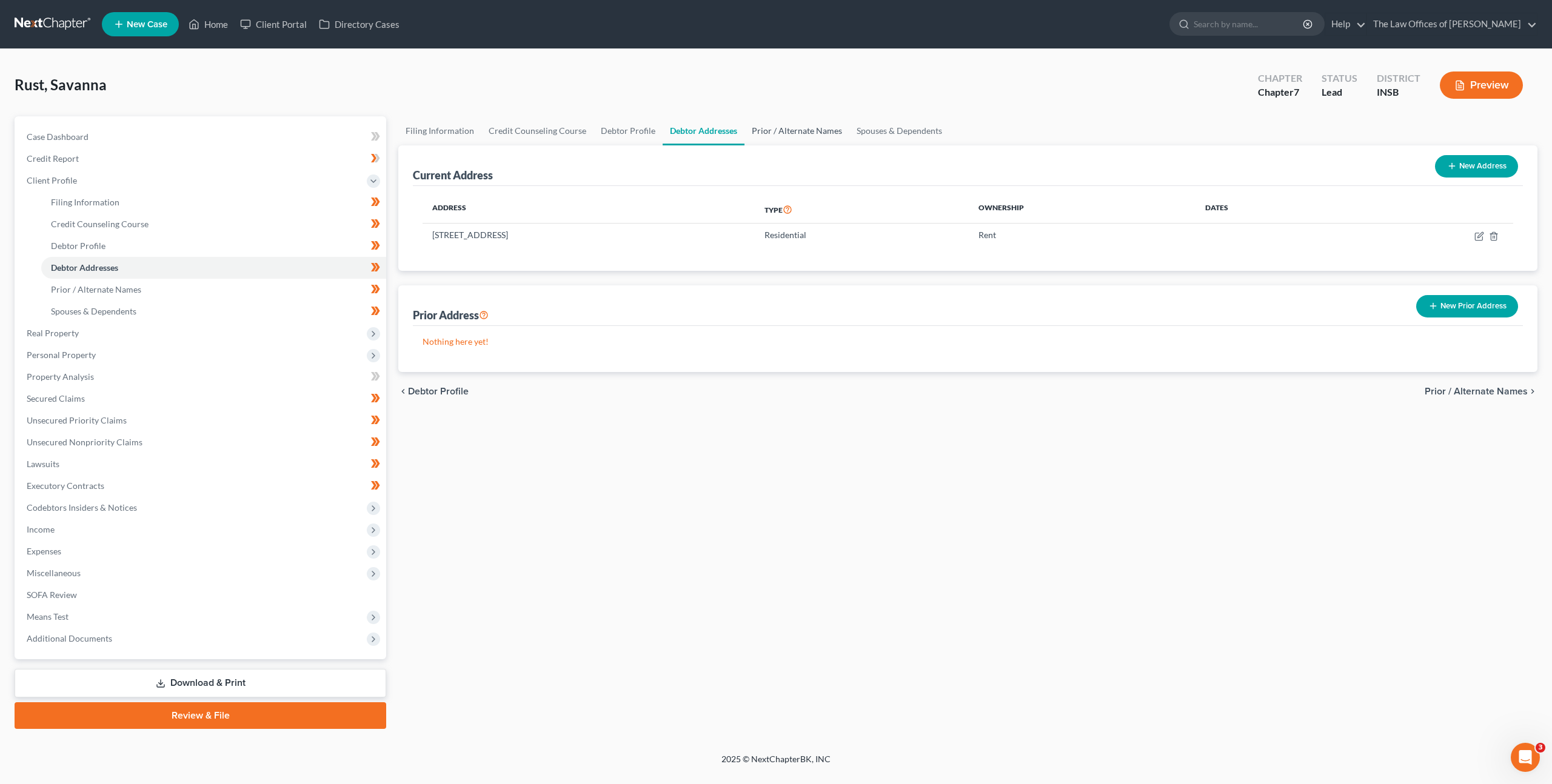
click at [807, 121] on link "Prior / Alternate Names" at bounding box center [797, 131] width 105 height 29
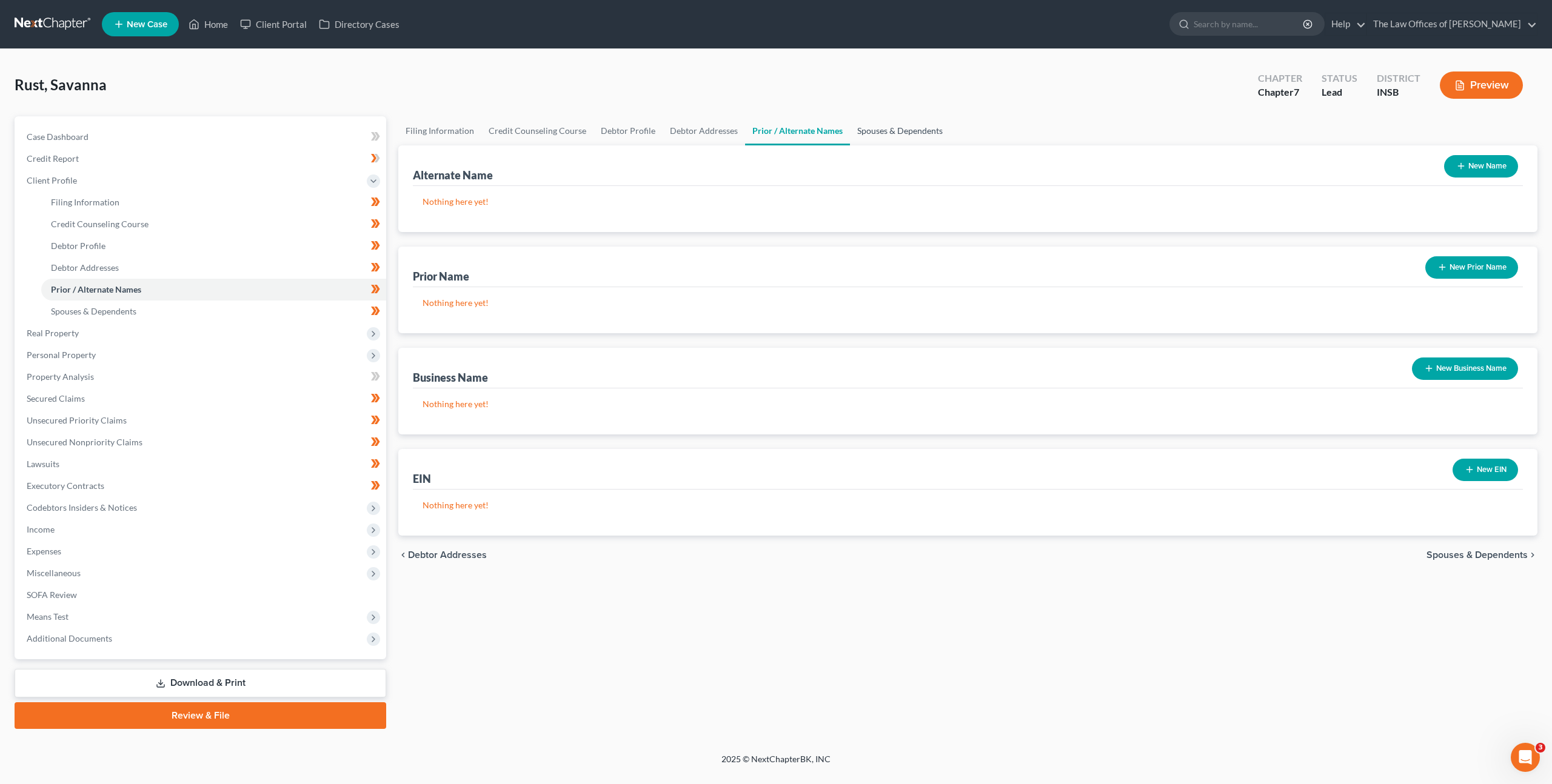
click at [867, 132] on link "Spouses & Dependents" at bounding box center [899, 131] width 100 height 29
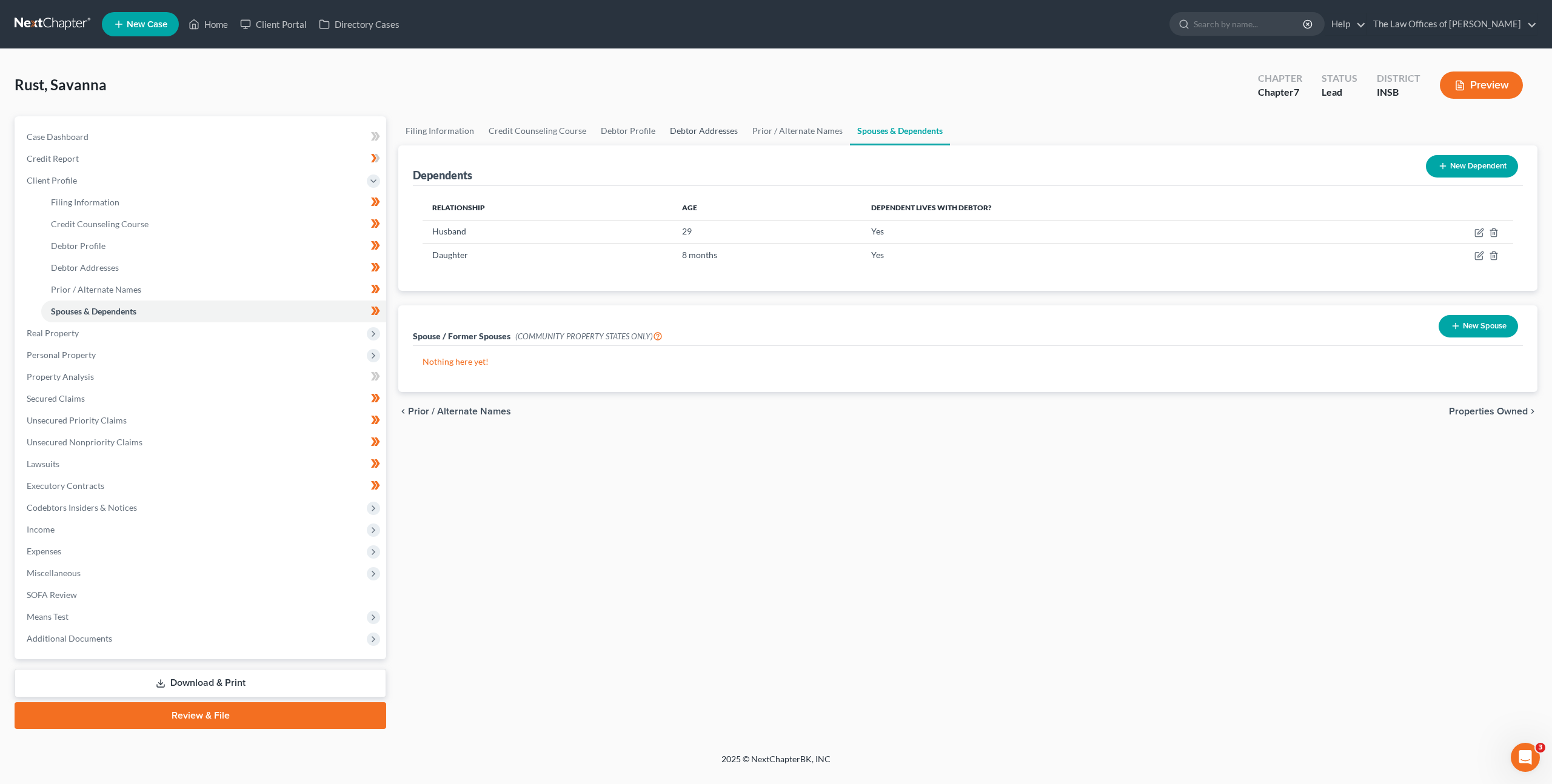
click at [701, 130] on link "Debtor Addresses" at bounding box center [704, 131] width 83 height 29
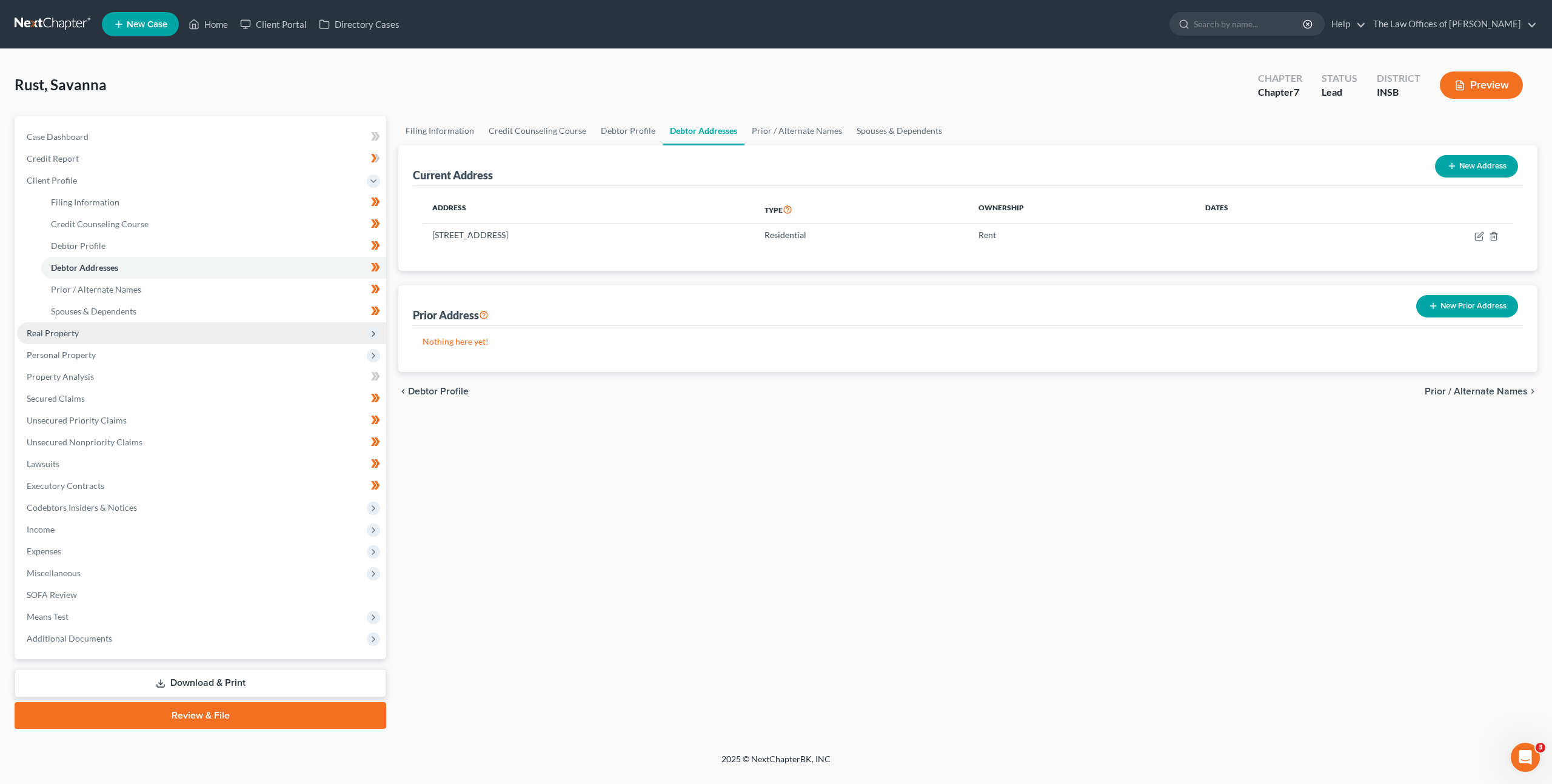
click at [106, 333] on span "Real Property" at bounding box center [202, 333] width 369 height 22
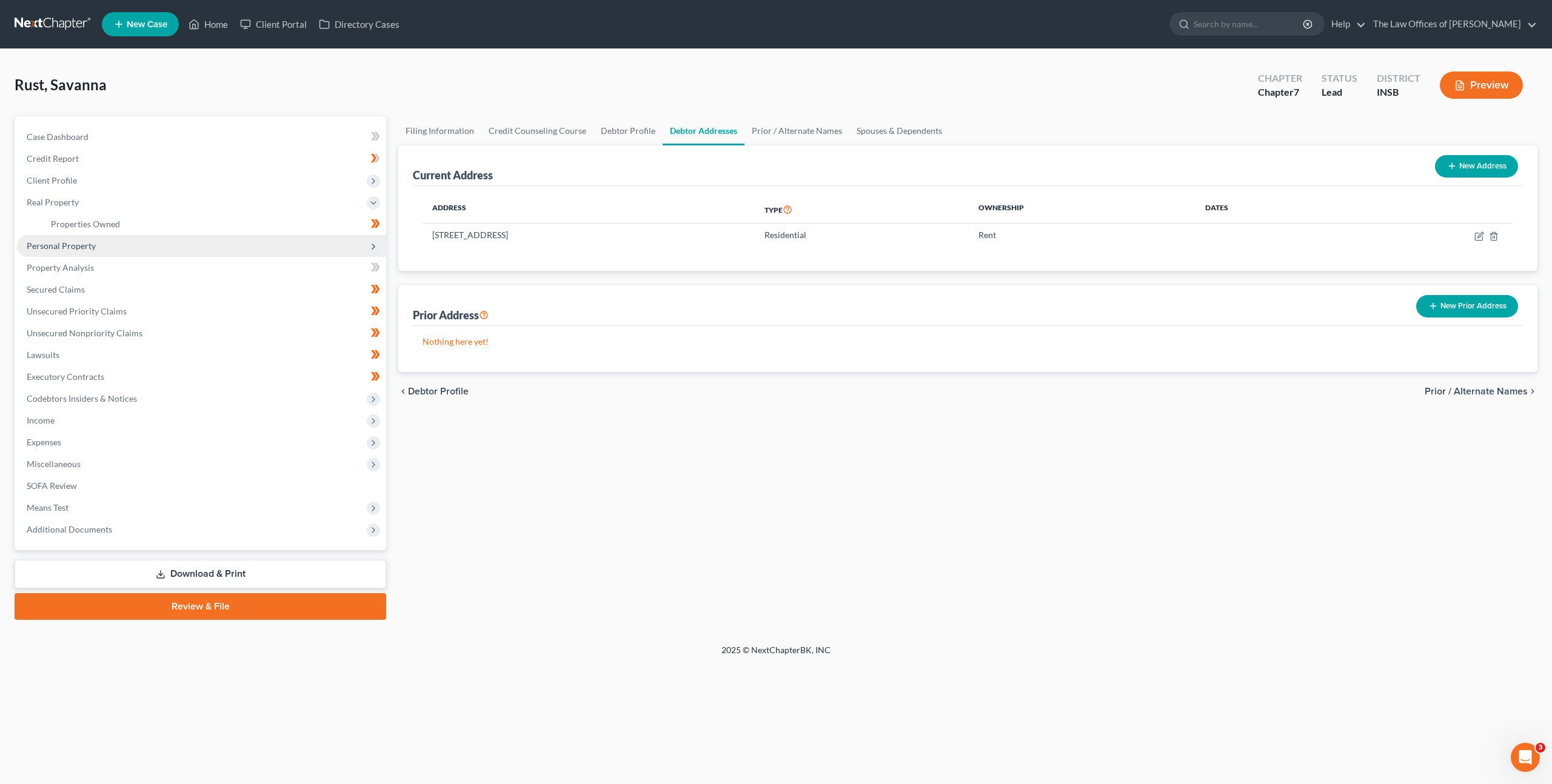
click at [126, 247] on span "Personal Property" at bounding box center [202, 246] width 369 height 22
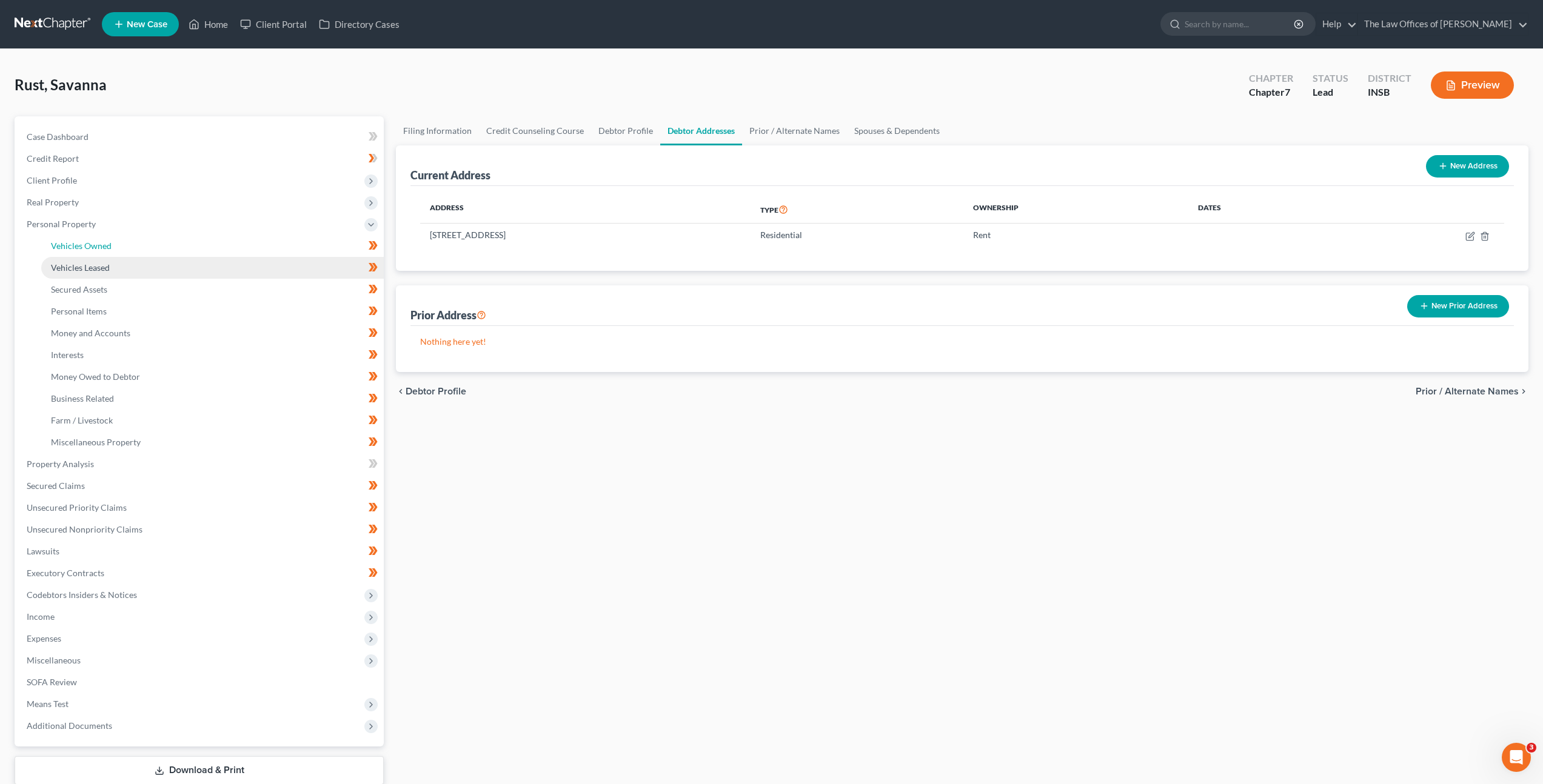
drag, startPoint x: 121, startPoint y: 249, endPoint x: 222, endPoint y: 267, distance: 102.6
click at [121, 249] on link "Vehicles Owned" at bounding box center [213, 246] width 342 height 22
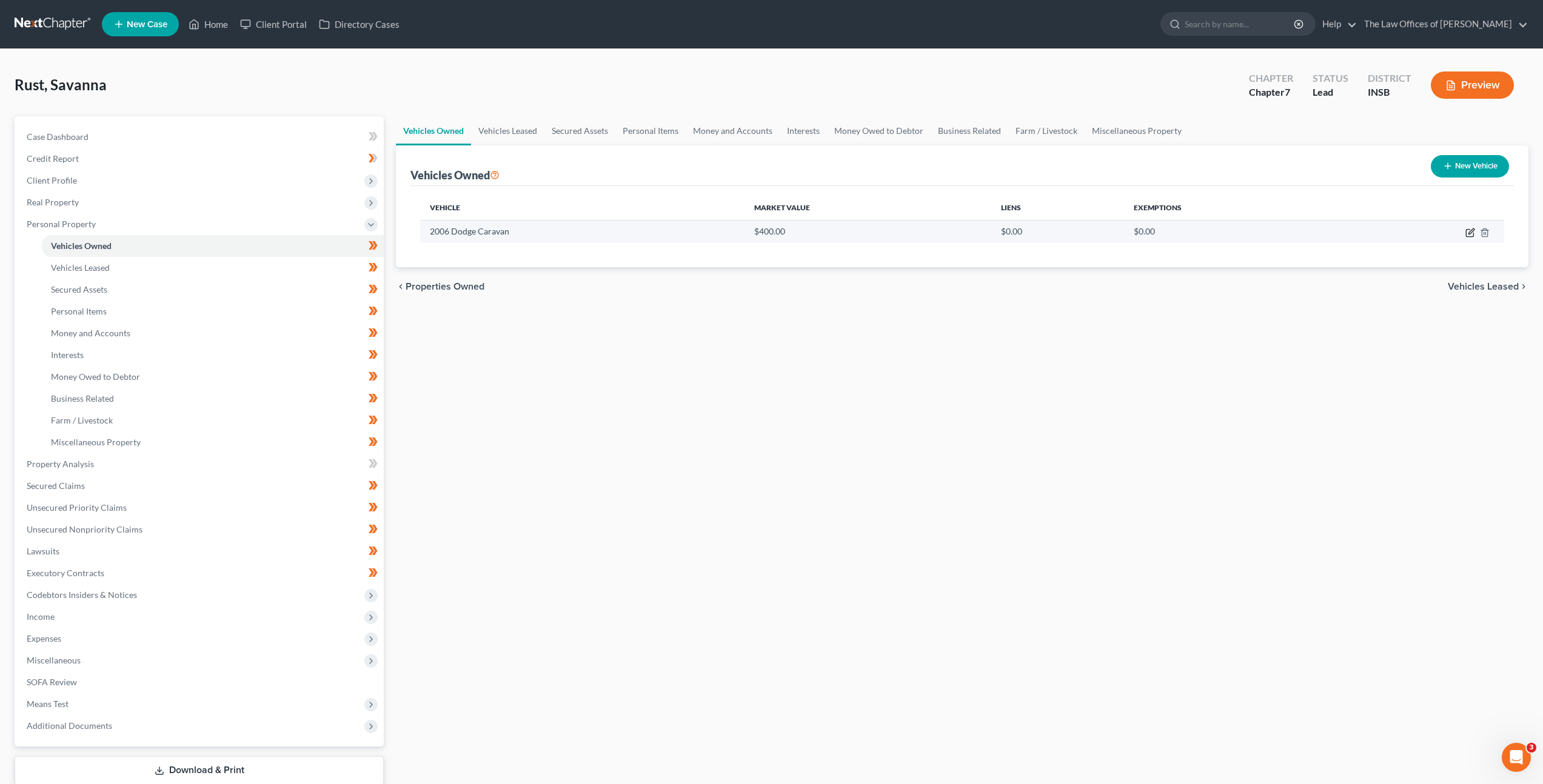
click at [1469, 235] on icon "button" at bounding box center [1470, 232] width 10 height 10
select select "0"
select select "20"
select select "3"
select select "0"
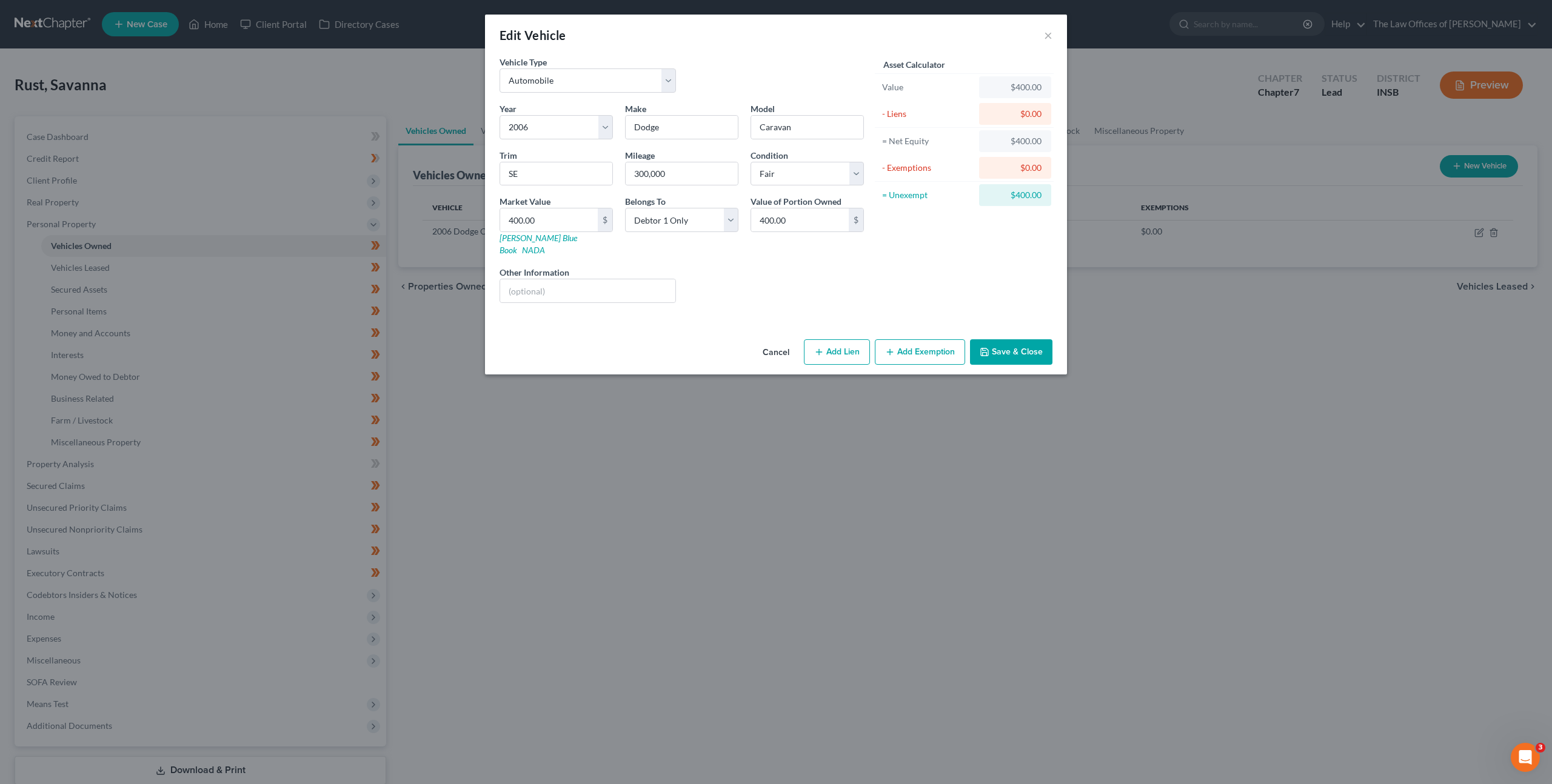
click at [907, 339] on button "Add Exemption" at bounding box center [920, 352] width 90 height 25
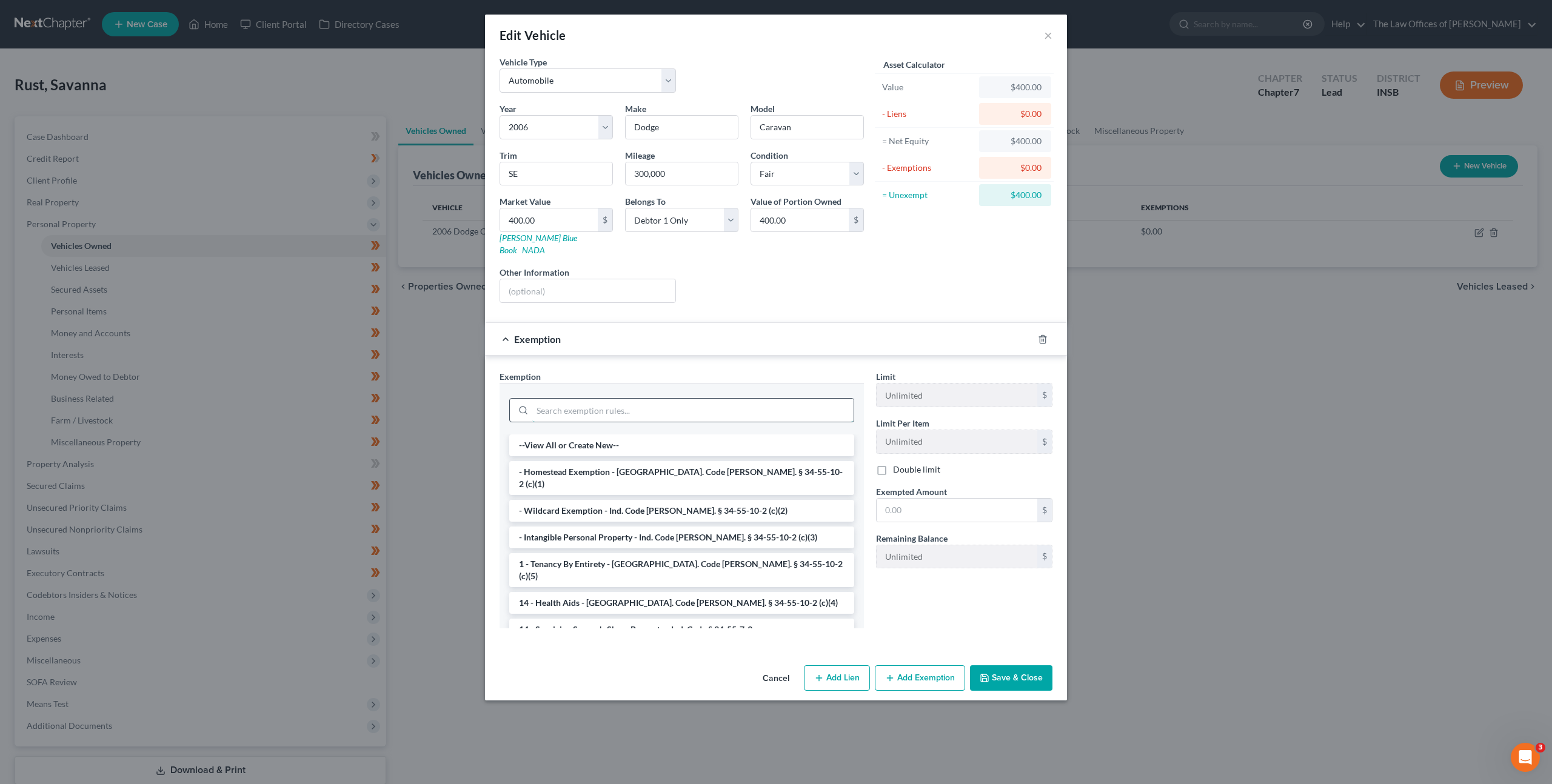
click at [682, 399] on input "search" at bounding box center [693, 410] width 321 height 23
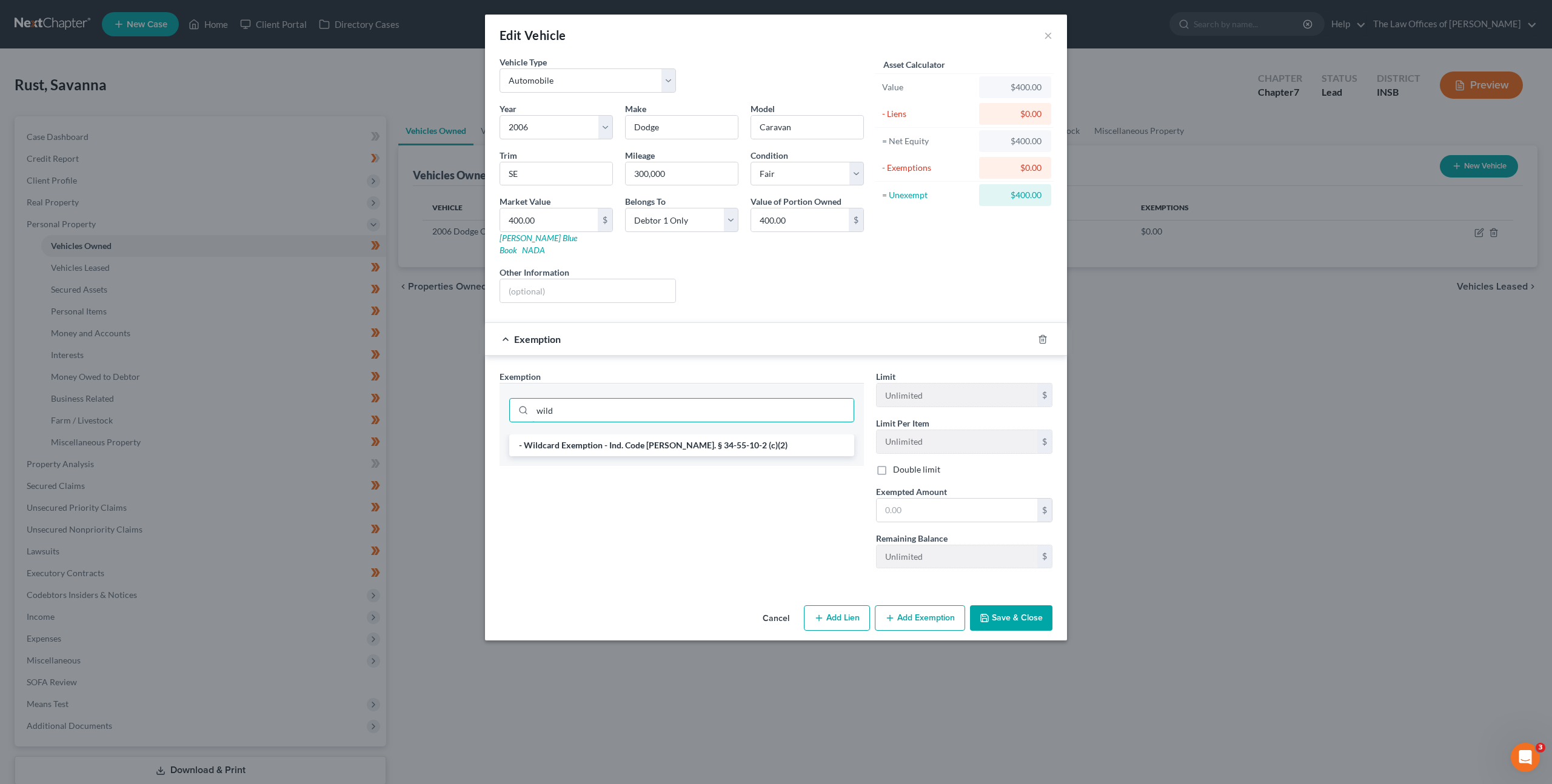
type input "wild"
click at [736, 436] on li "- Wildcard Exemption - Ind. Code Ann. § 34-55-10-2 (c)(2)" at bounding box center [682, 445] width 345 height 22
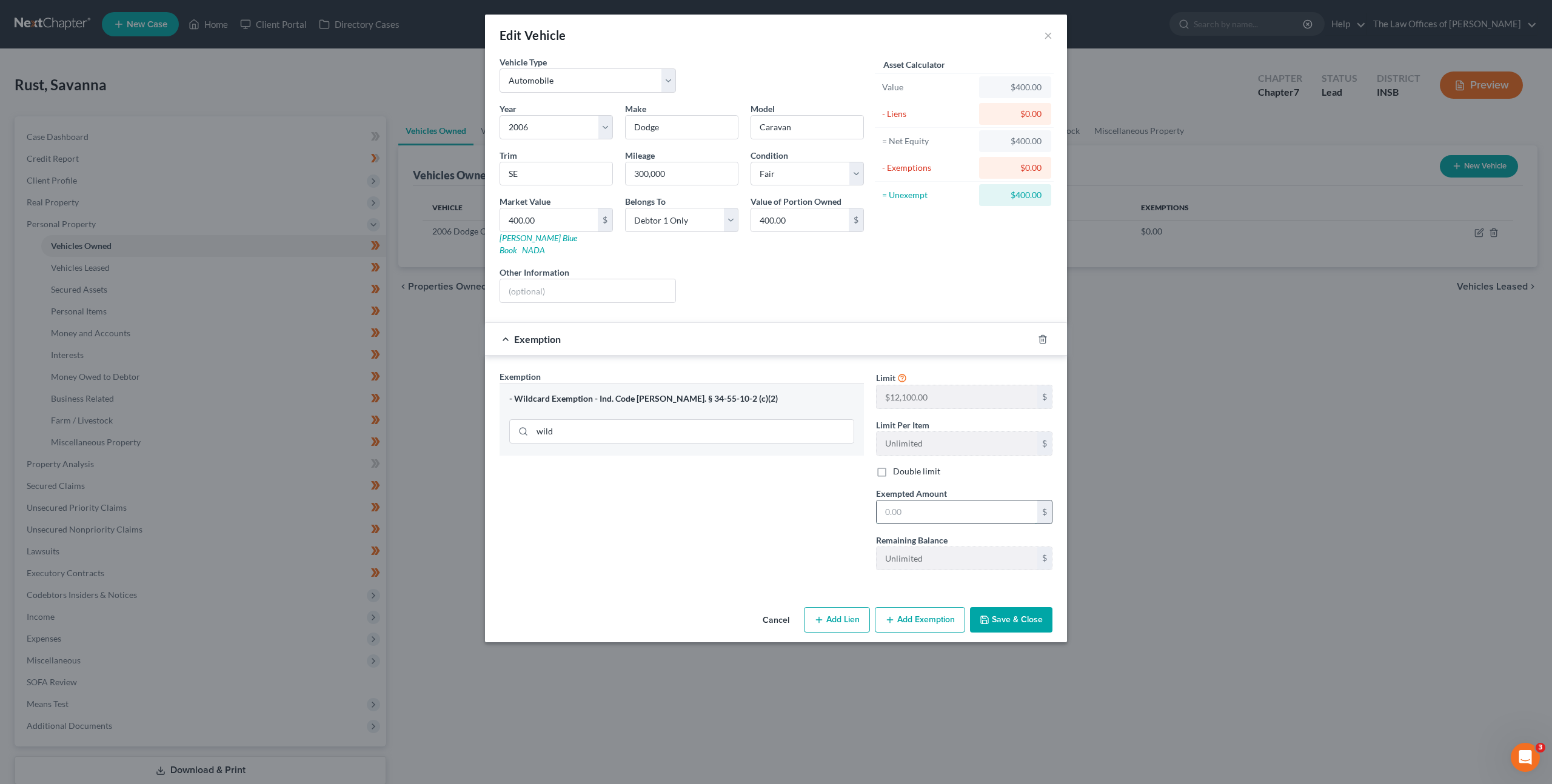
click at [903, 501] on input "text" at bounding box center [957, 512] width 160 height 23
type input "400"
click at [707, 490] on div "Exemption Set must be selected for CA. Exemption * - Wildcard Exemption - Ind. …" at bounding box center [681, 475] width 376 height 210
click at [1027, 607] on button "Save & Close" at bounding box center [1012, 620] width 83 height 25
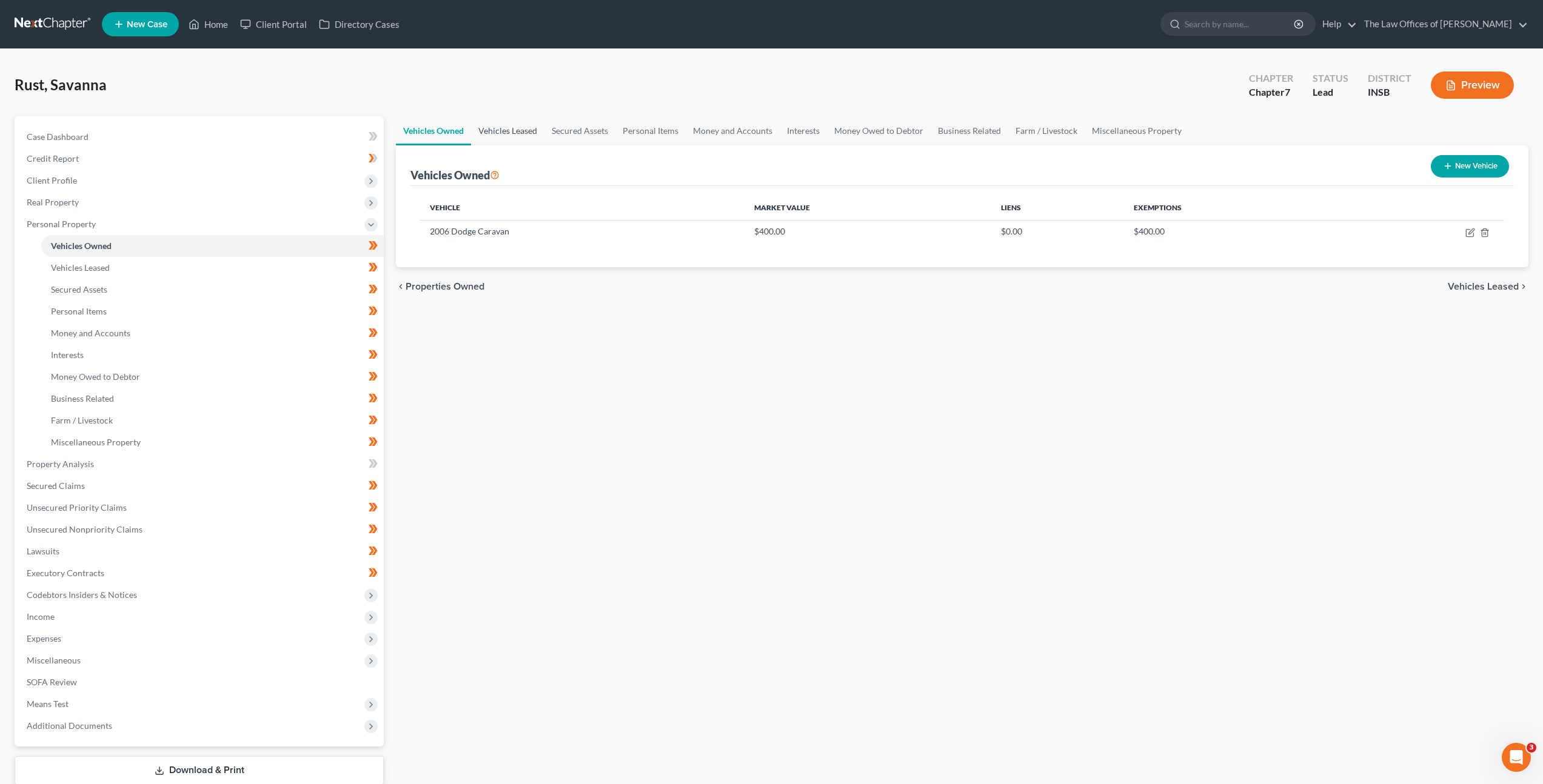
click at [510, 133] on link "Vehicles Leased" at bounding box center [507, 131] width 73 height 29
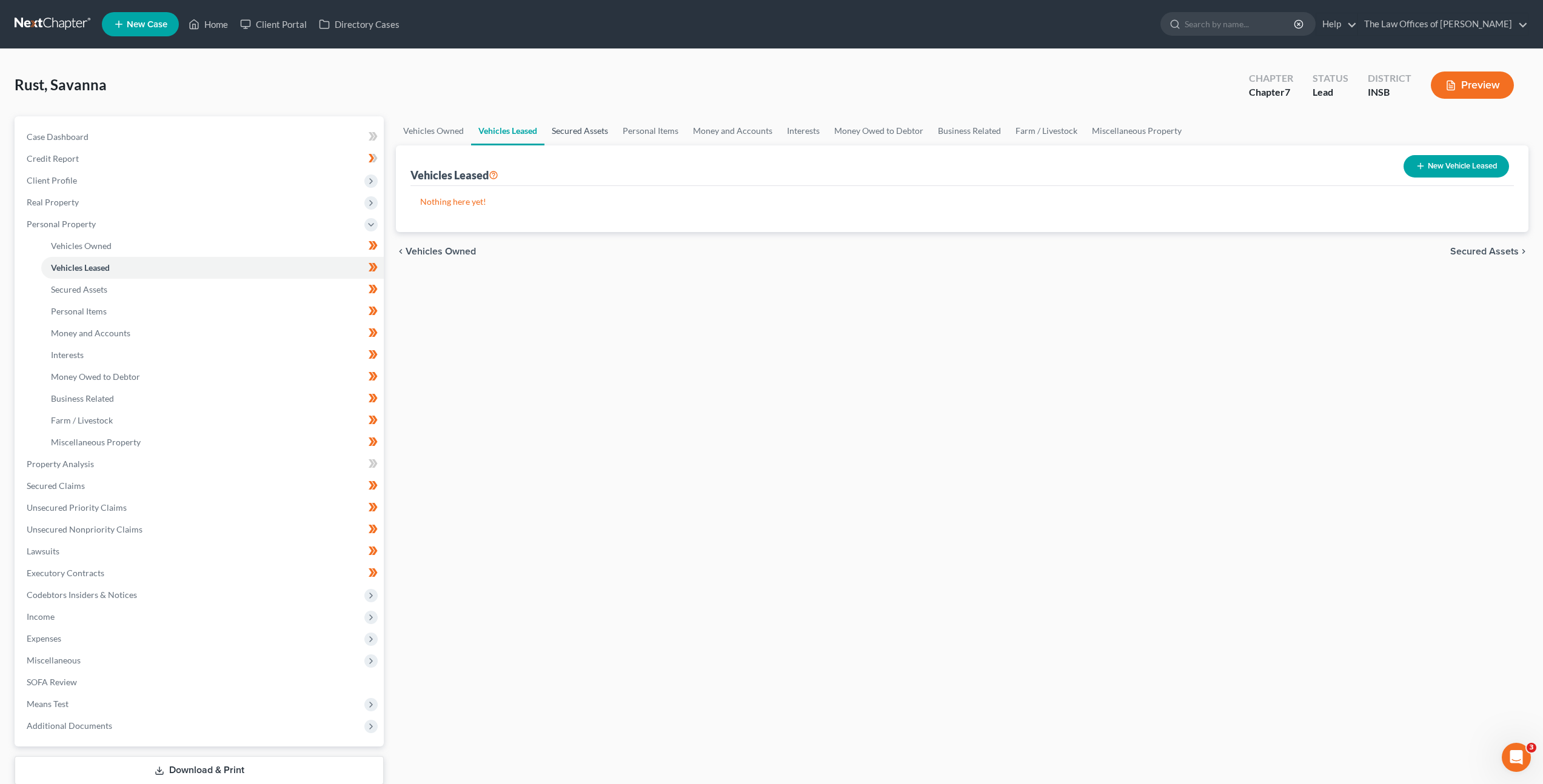
click at [557, 127] on link "Secured Assets" at bounding box center [579, 131] width 71 height 29
click at [644, 134] on link "Personal Items" at bounding box center [651, 131] width 70 height 29
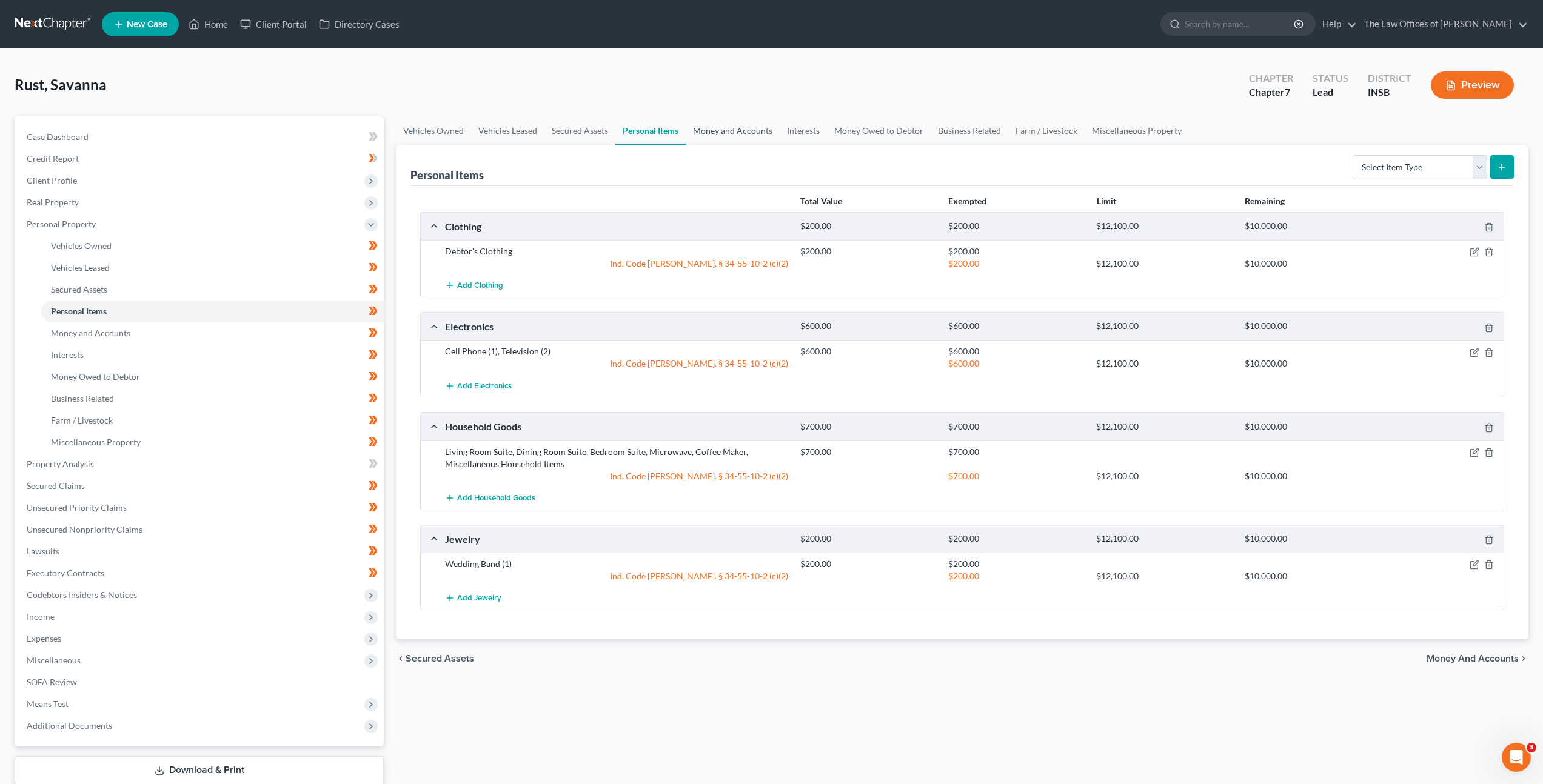
click at [717, 136] on link "Money and Accounts" at bounding box center [733, 131] width 94 height 29
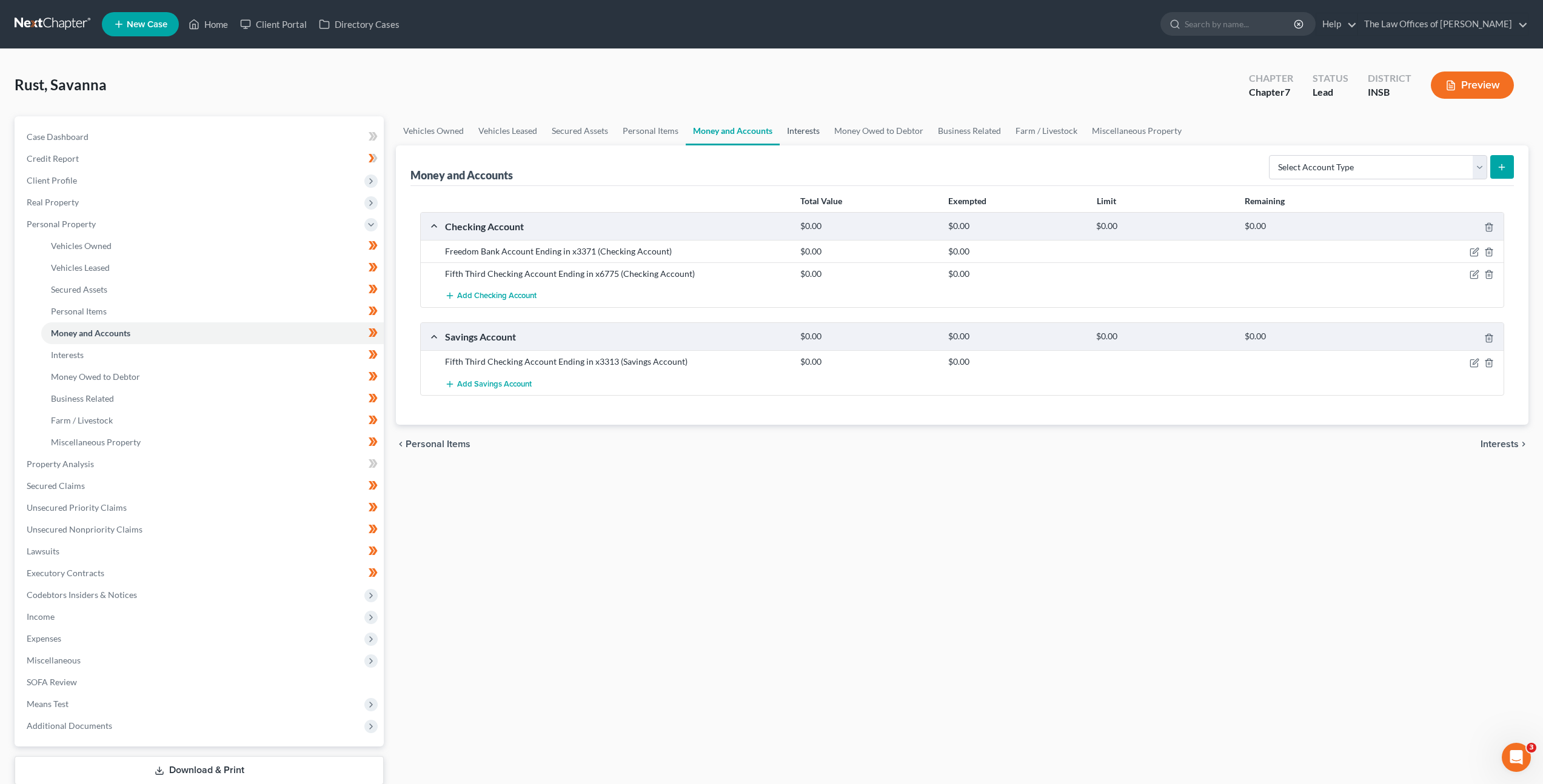
click at [813, 137] on link "Interests" at bounding box center [803, 131] width 47 height 29
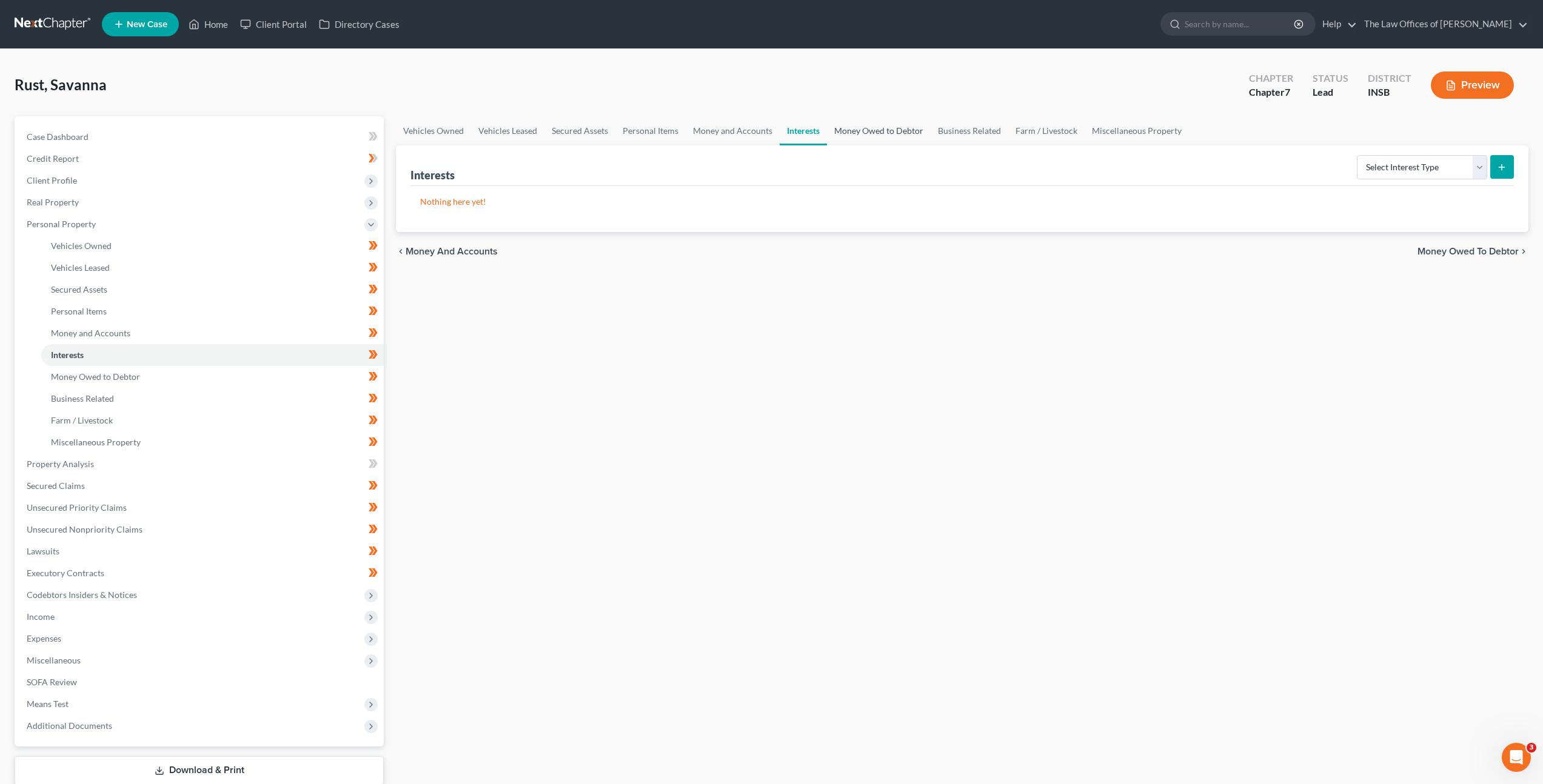
click at [864, 137] on link "Money Owed to Debtor" at bounding box center [878, 131] width 104 height 29
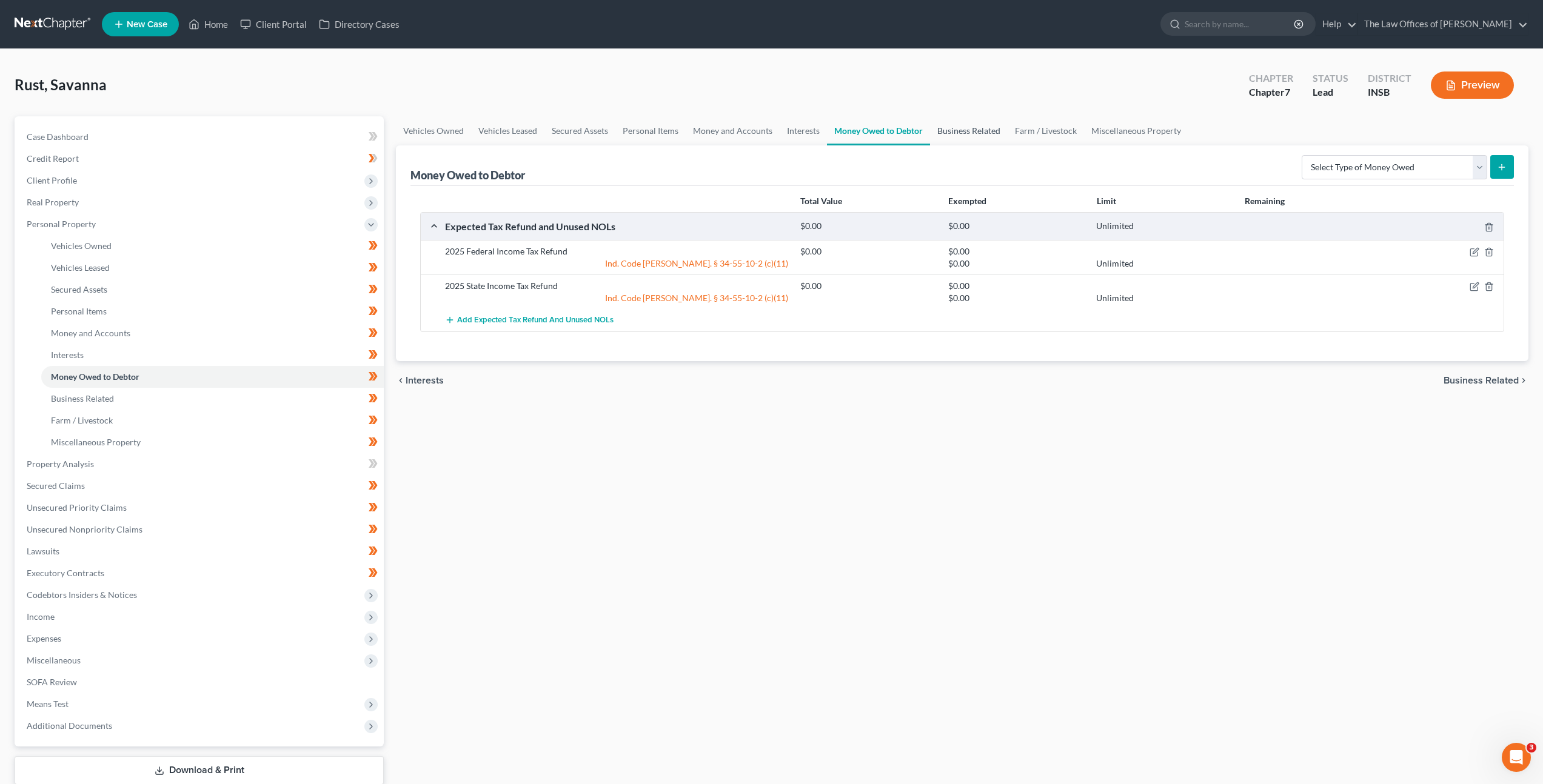
click at [956, 130] on link "Business Related" at bounding box center [969, 131] width 78 height 29
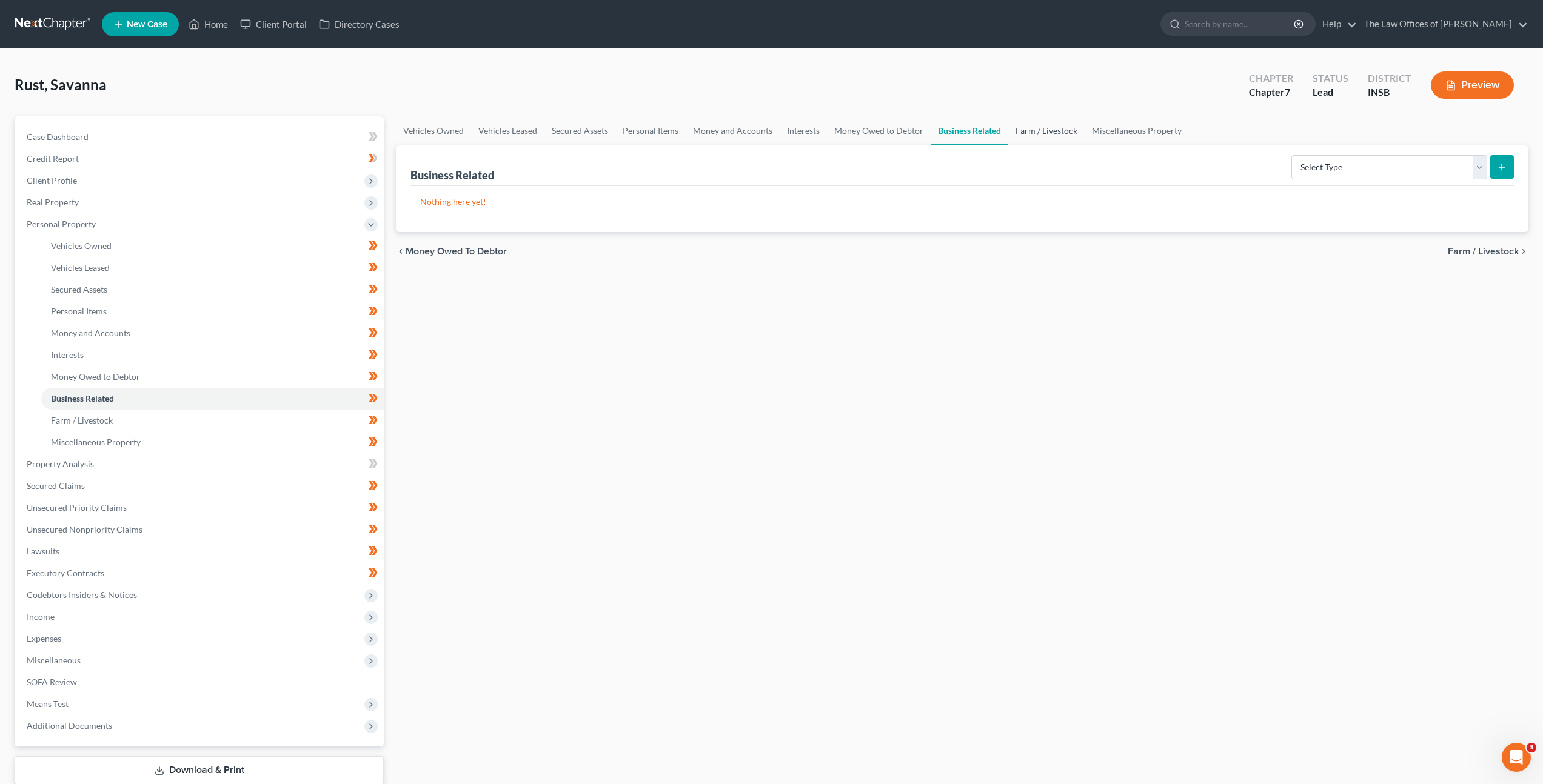
click at [1029, 138] on link "Farm / Livestock" at bounding box center [1046, 131] width 76 height 29
click at [1115, 136] on link "Miscellaneous Property" at bounding box center [1138, 131] width 104 height 29
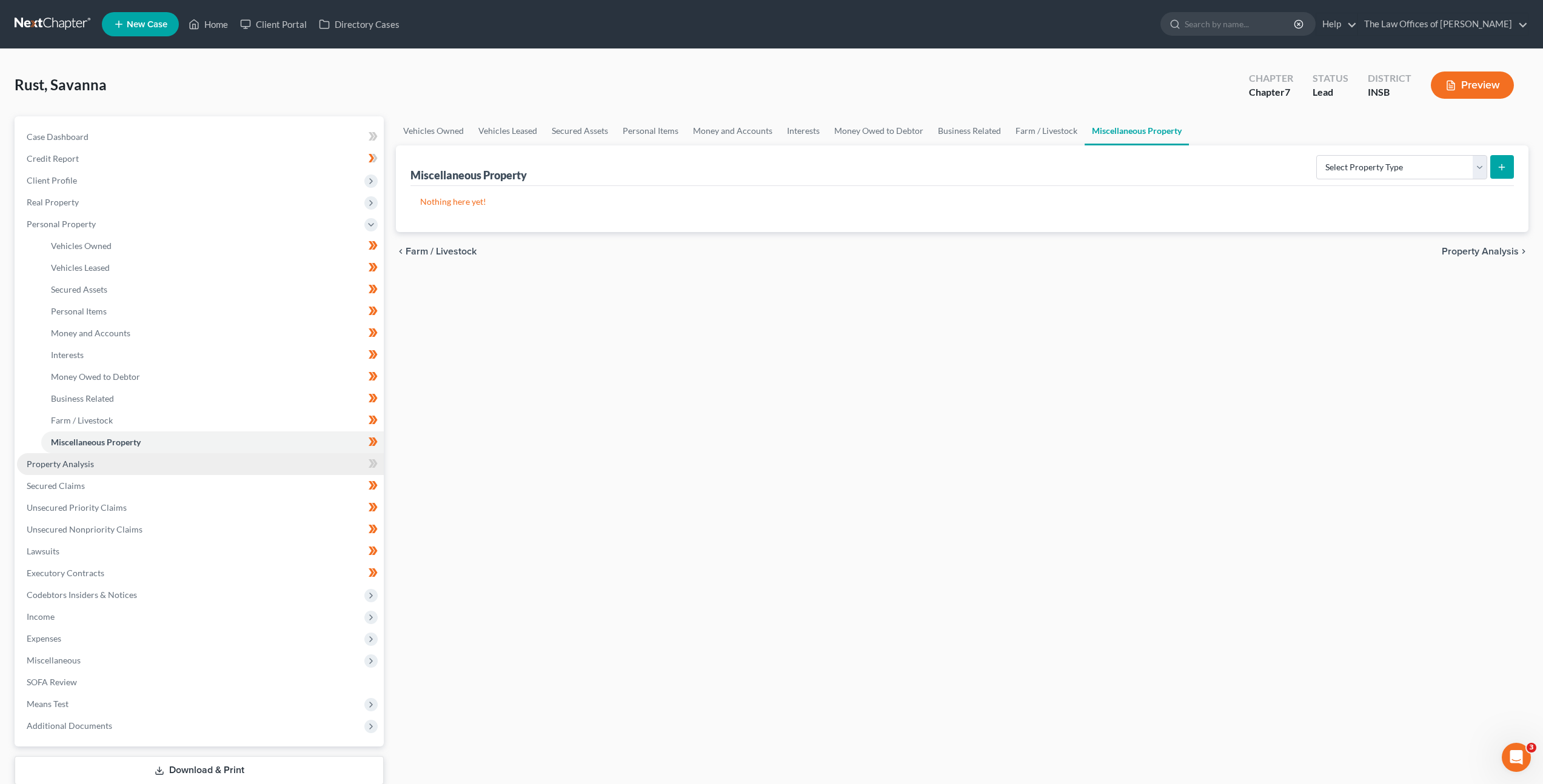
click at [265, 458] on link "Property Analysis" at bounding box center [201, 464] width 367 height 22
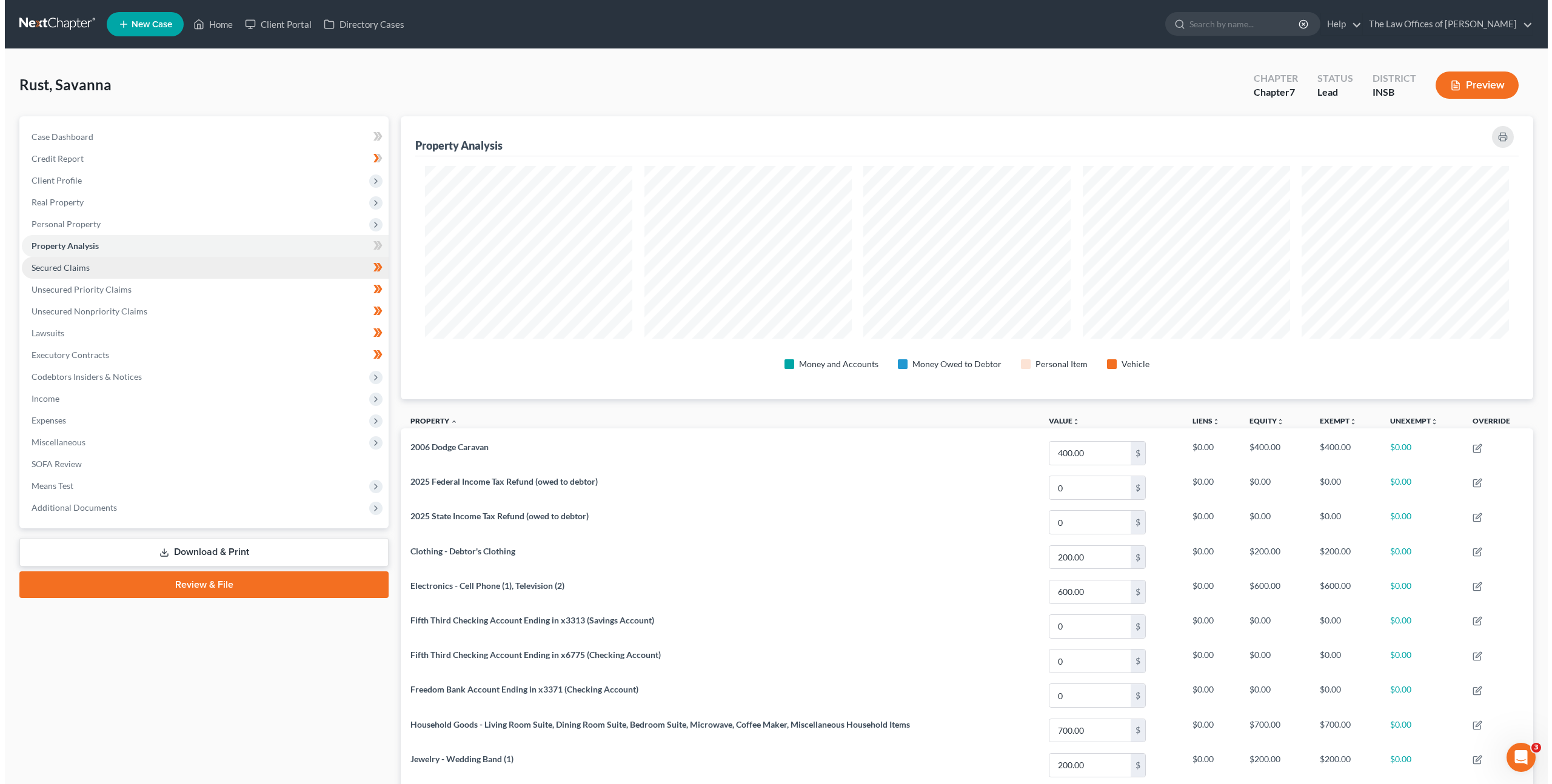
scroll to position [283, 1132]
click at [262, 270] on link "Secured Claims" at bounding box center [201, 268] width 367 height 22
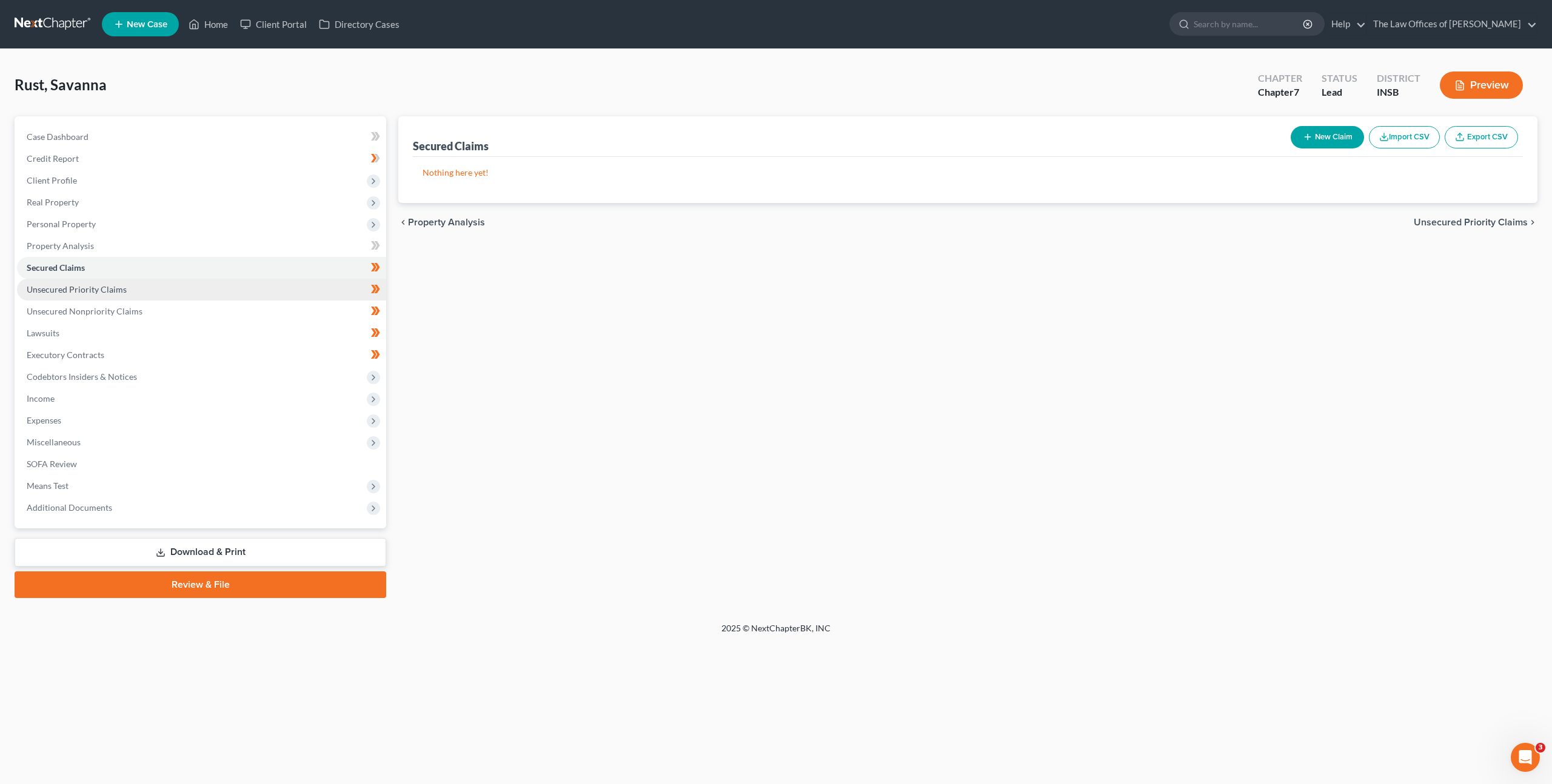
click at [262, 296] on link "Unsecured Priority Claims" at bounding box center [202, 290] width 369 height 22
click at [253, 311] on link "Unsecured Nonpriority Claims" at bounding box center [202, 311] width 369 height 22
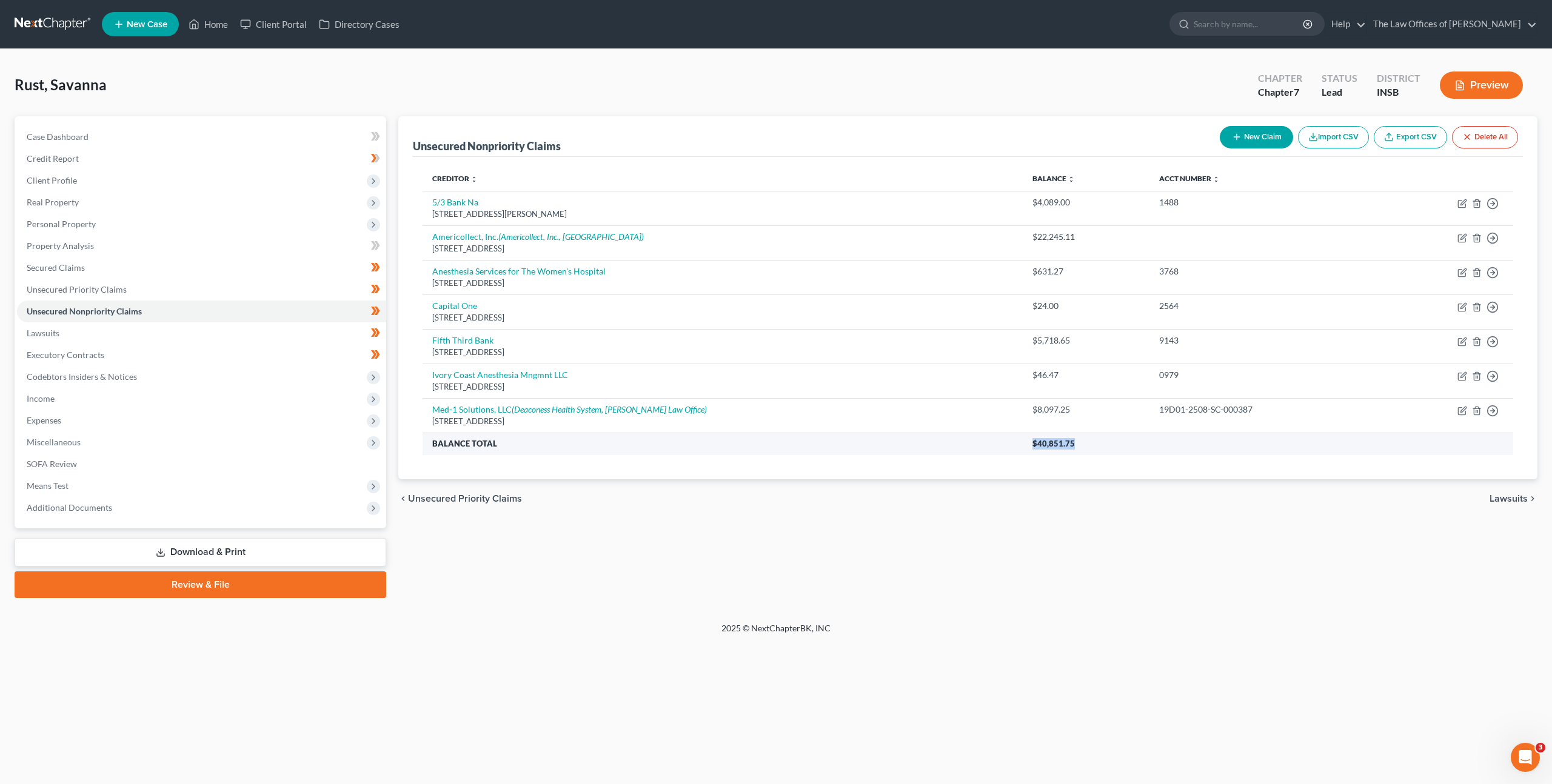
drag, startPoint x: 1085, startPoint y: 442, endPoint x: 1024, endPoint y: 445, distance: 61.1
click at [1024, 445] on th "$40,851.75" at bounding box center [1268, 444] width 491 height 22
copy span "$40,851.75"
drag, startPoint x: 1253, startPoint y: 410, endPoint x: 1160, endPoint y: 410, distance: 93.0
click at [1160, 410] on div "19D01-2508-SC-000387" at bounding box center [1264, 409] width 211 height 12
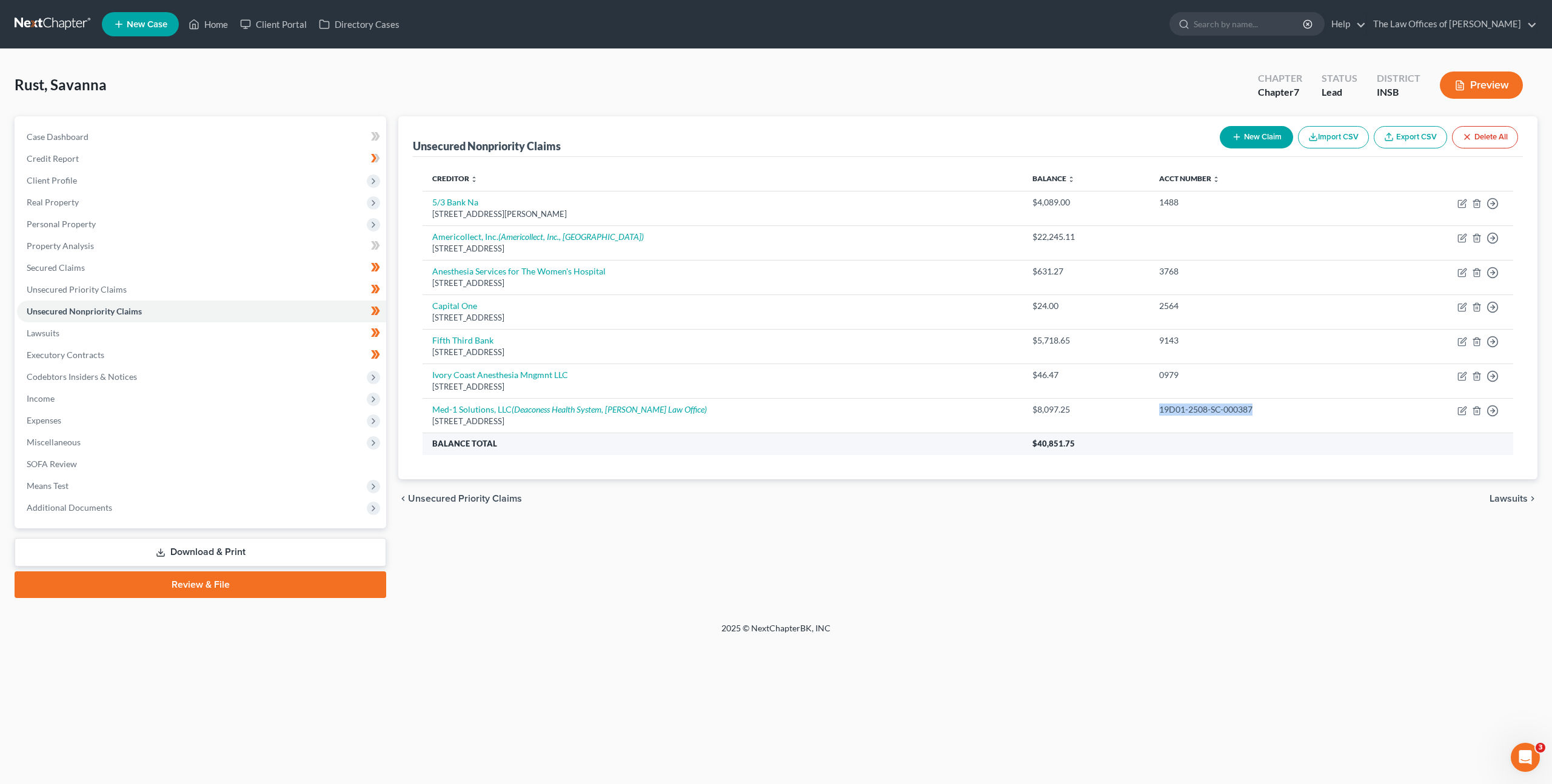
copy div "19D01-2508-SC-000387"
click at [1183, 57] on div "Rust, Savanna Upgraded Chapter Chapter 7 Status Lead District INSB Preview Peti…" at bounding box center [776, 335] width 1552 height 573
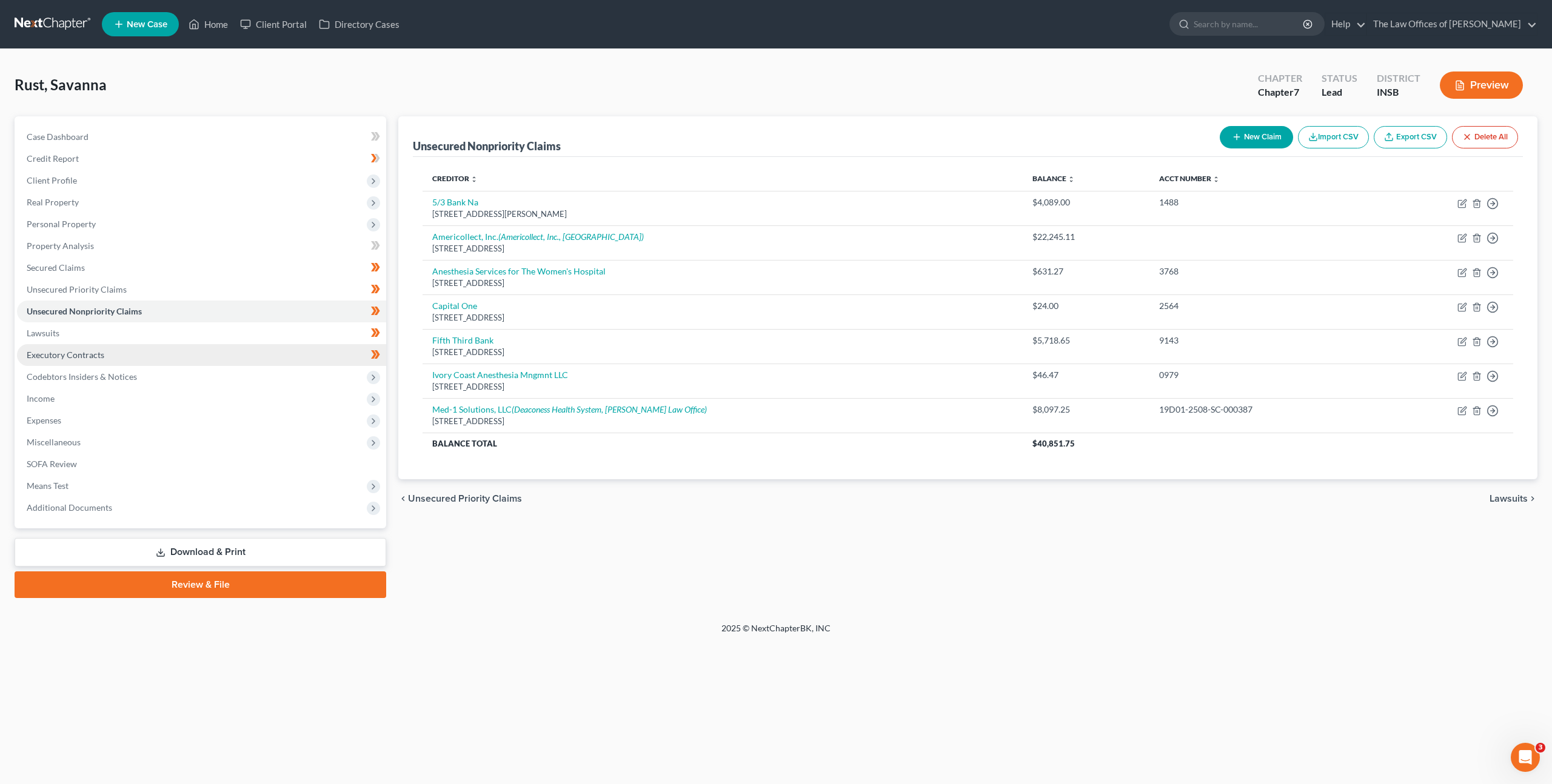
click at [138, 359] on link "Executory Contracts" at bounding box center [202, 355] width 369 height 22
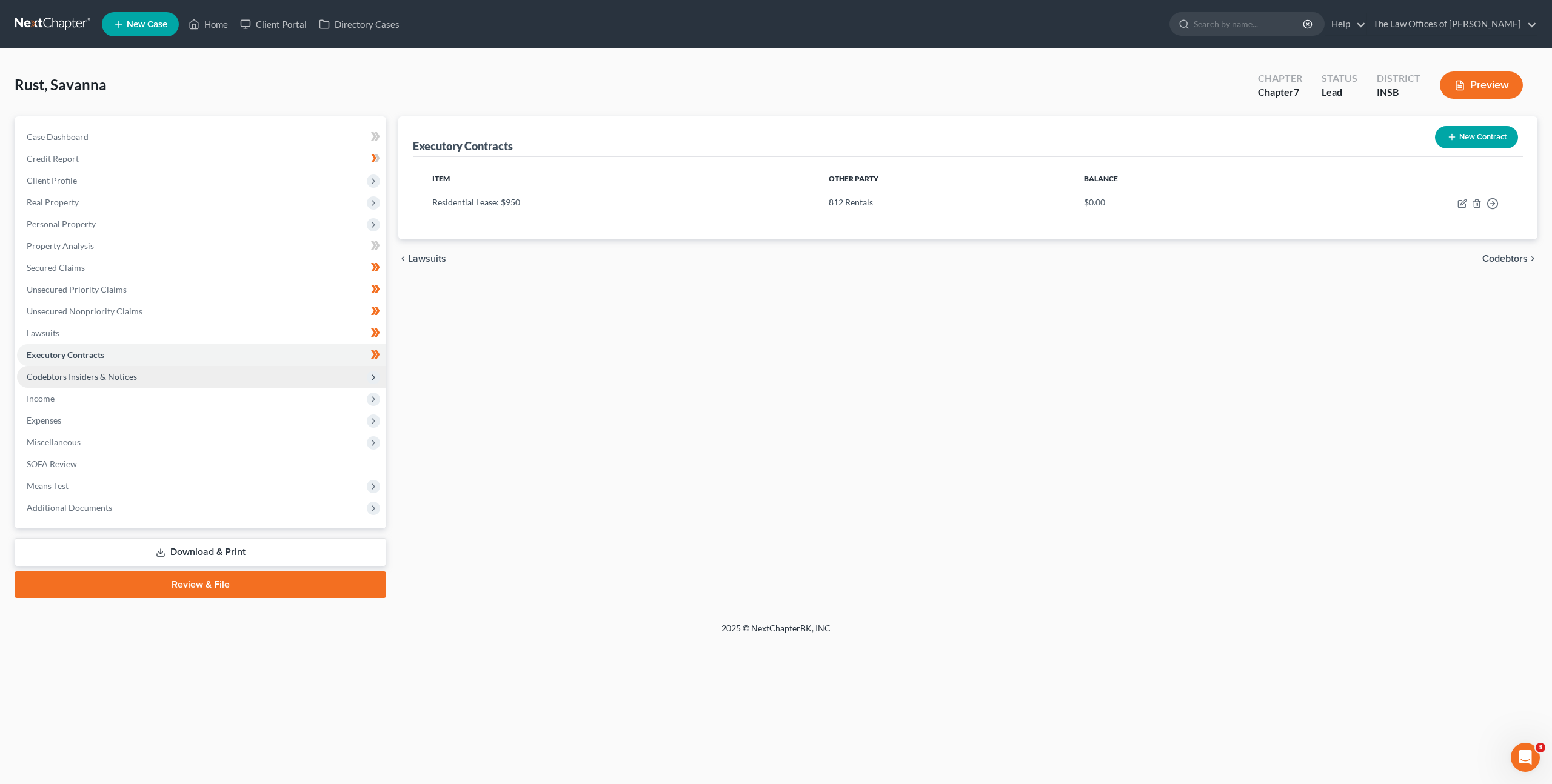
click at [159, 370] on span "Codebtors Insiders & Notices" at bounding box center [202, 377] width 369 height 22
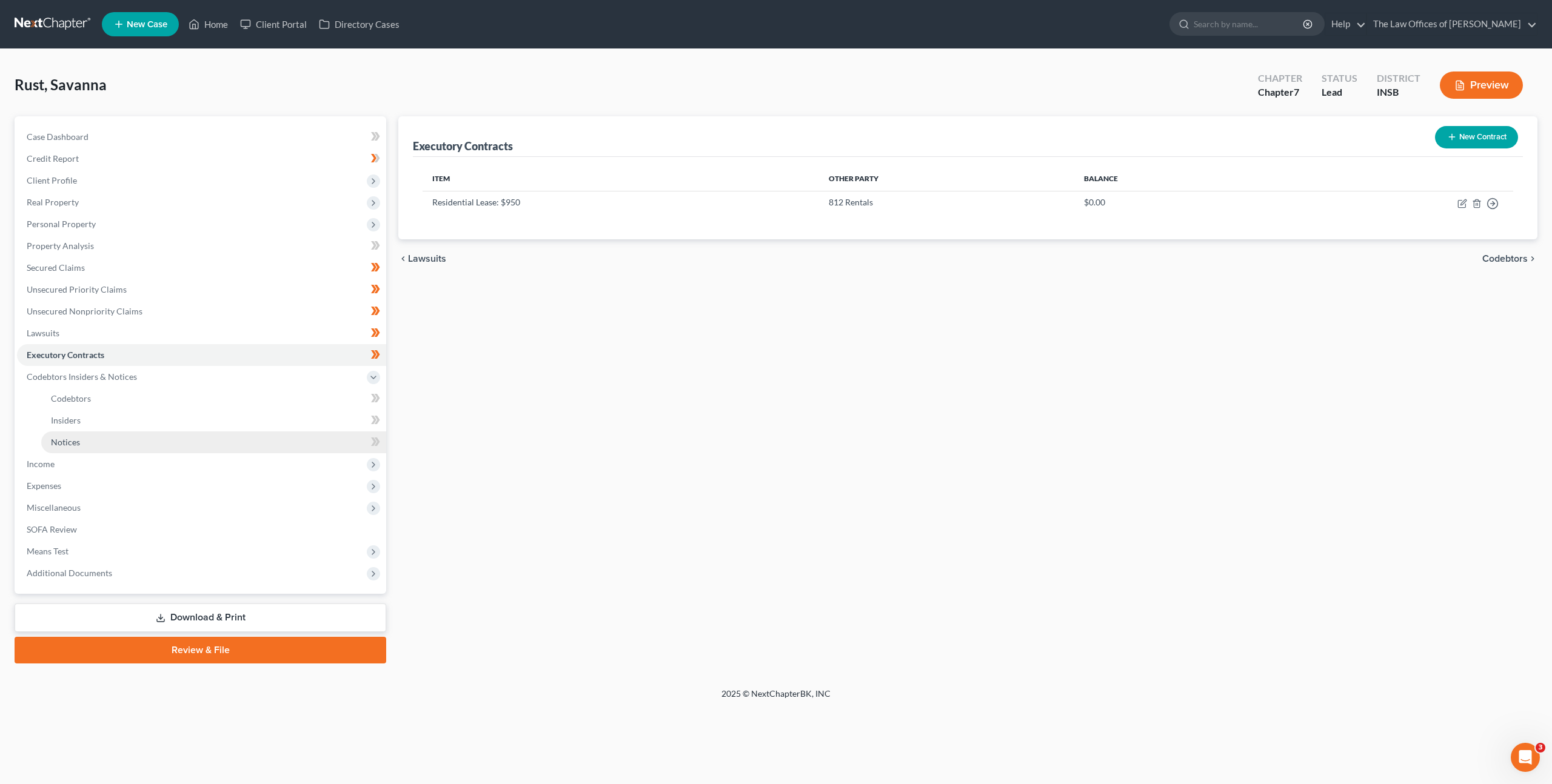
click at [195, 433] on link "Notices" at bounding box center [214, 442] width 345 height 22
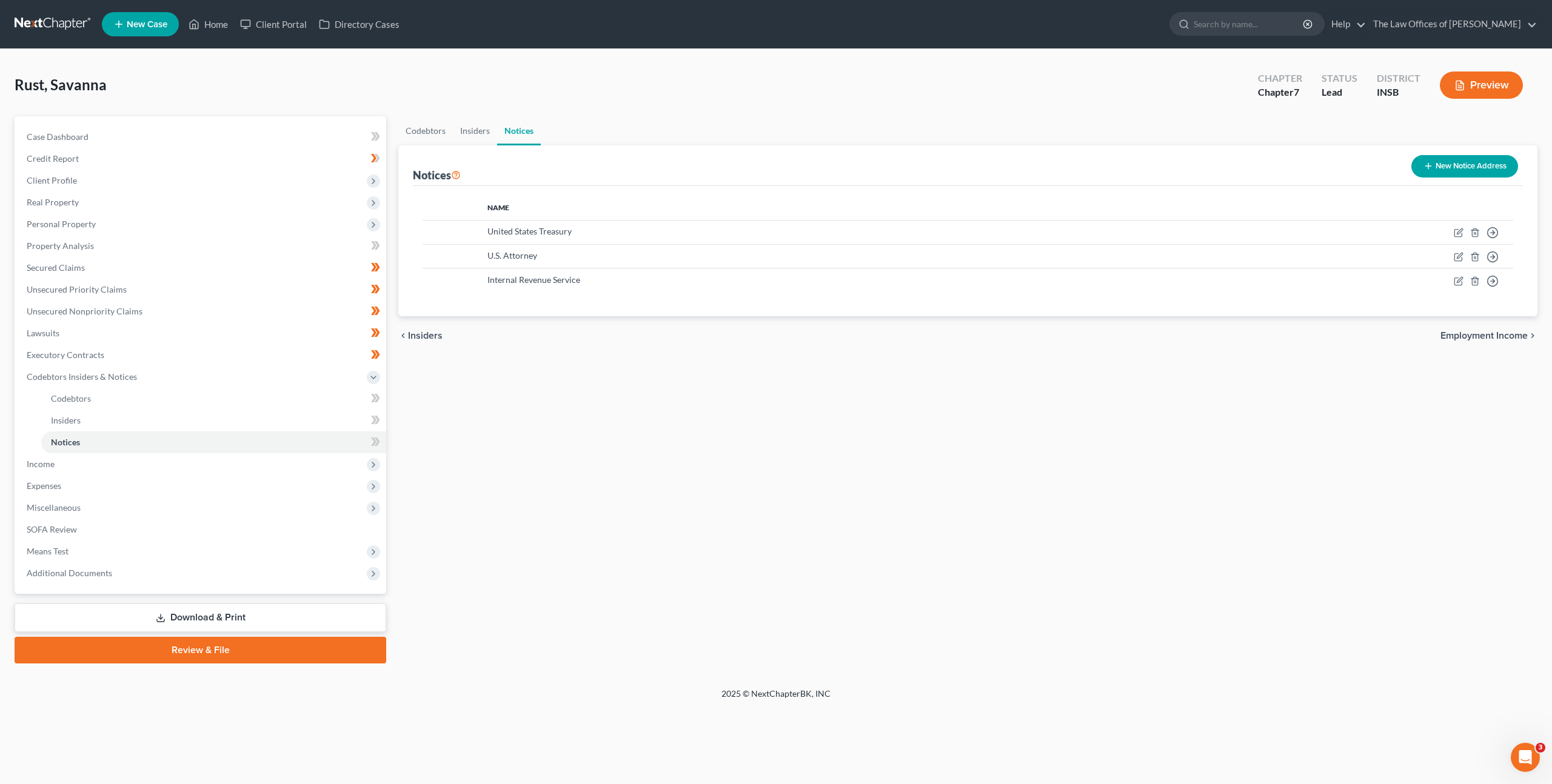
click at [1455, 154] on div "New Notice Address" at bounding box center [1465, 166] width 116 height 32
click at [1430, 167] on icon "button" at bounding box center [1428, 165] width 10 height 10
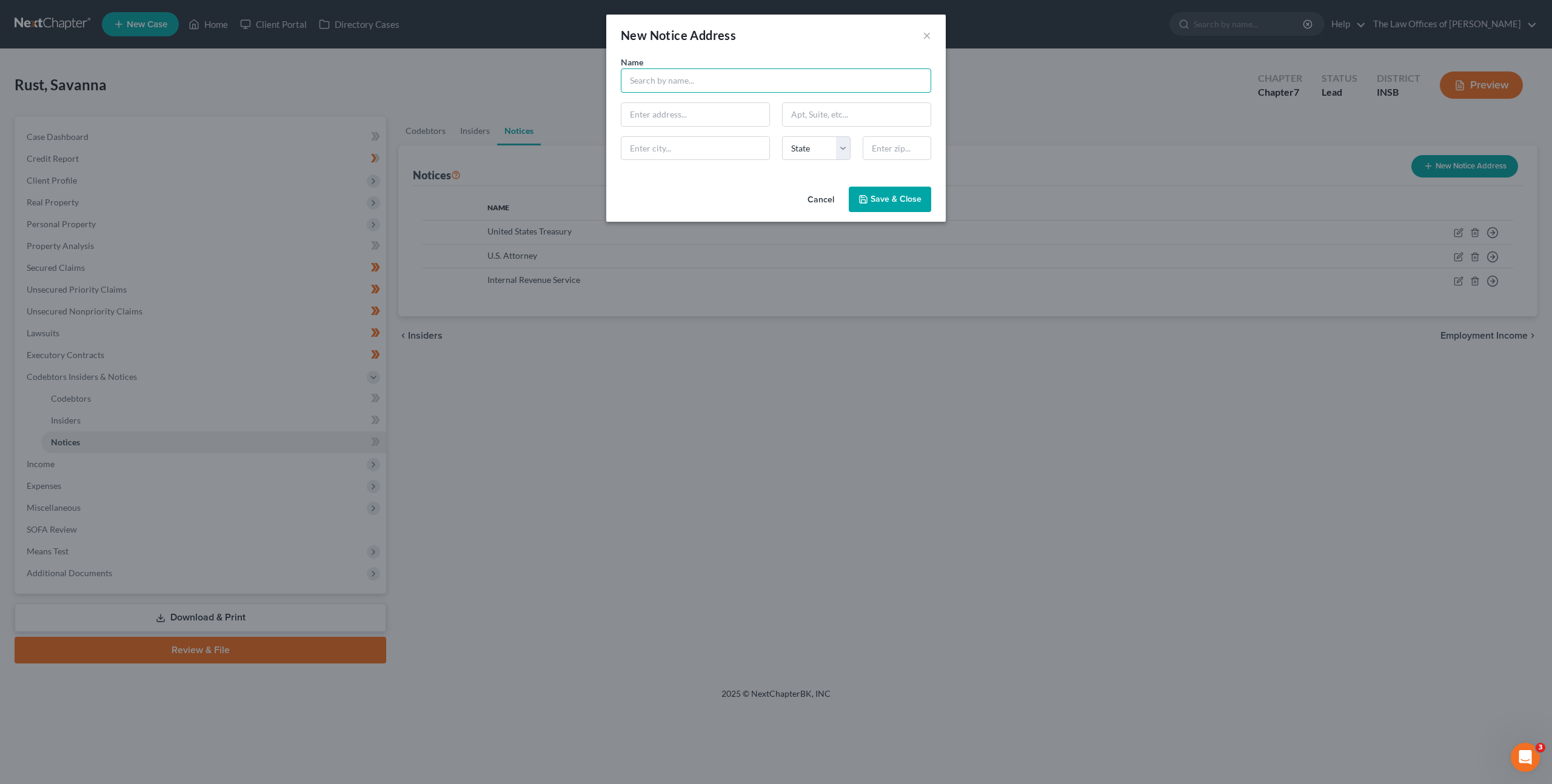
click at [727, 76] on input "text" at bounding box center [776, 81] width 311 height 24
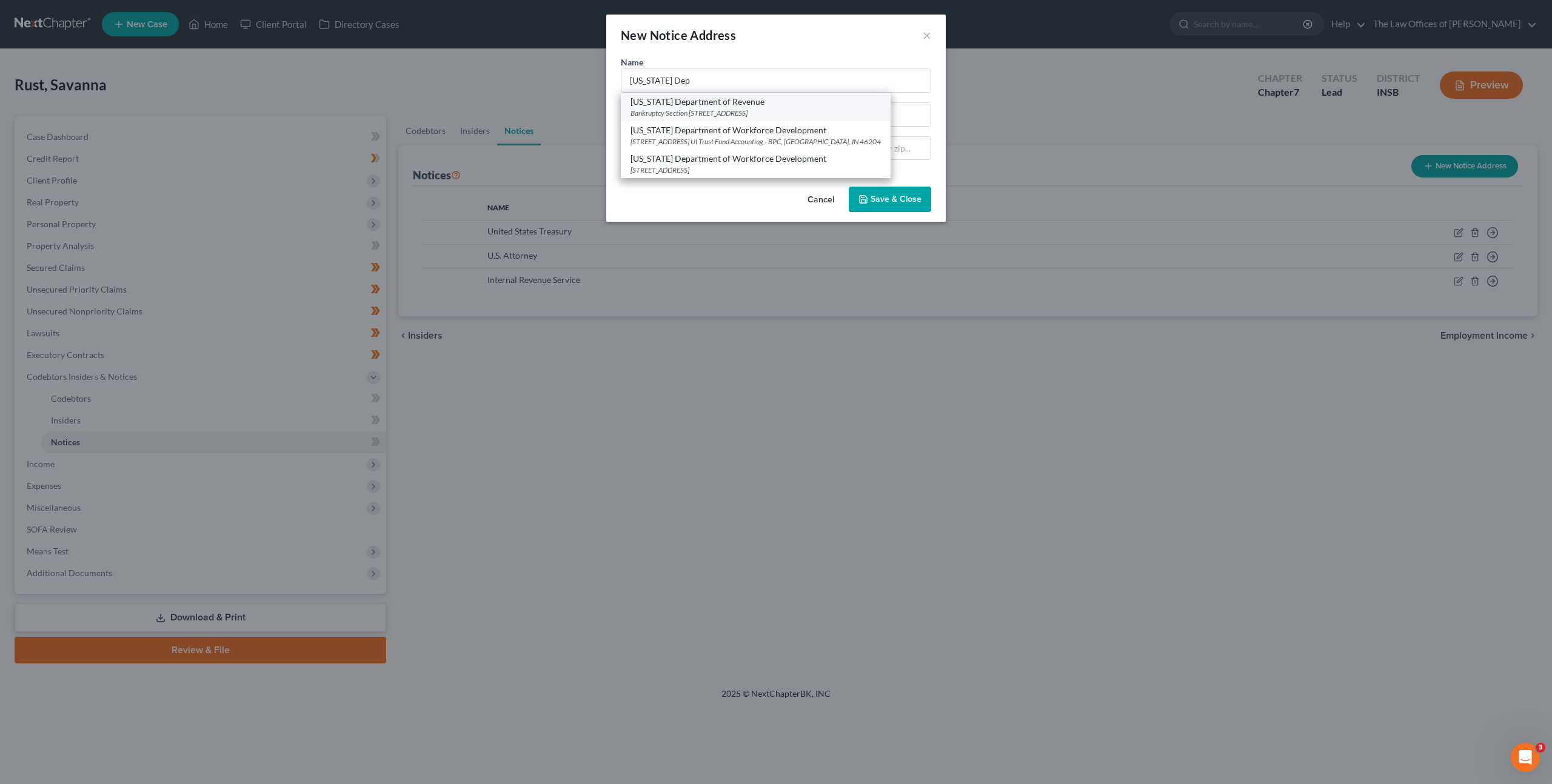
click at [663, 108] on div "Bankruptcy Section 100 North Senate Ave, MS 108, Indianapolis, IN 46204" at bounding box center [756, 113] width 250 height 10
type input "Indiana Department of Revenue"
type input "Bankruptcy Section"
type input "100 North Senate Ave, MS 108"
type input "Indianapolis"
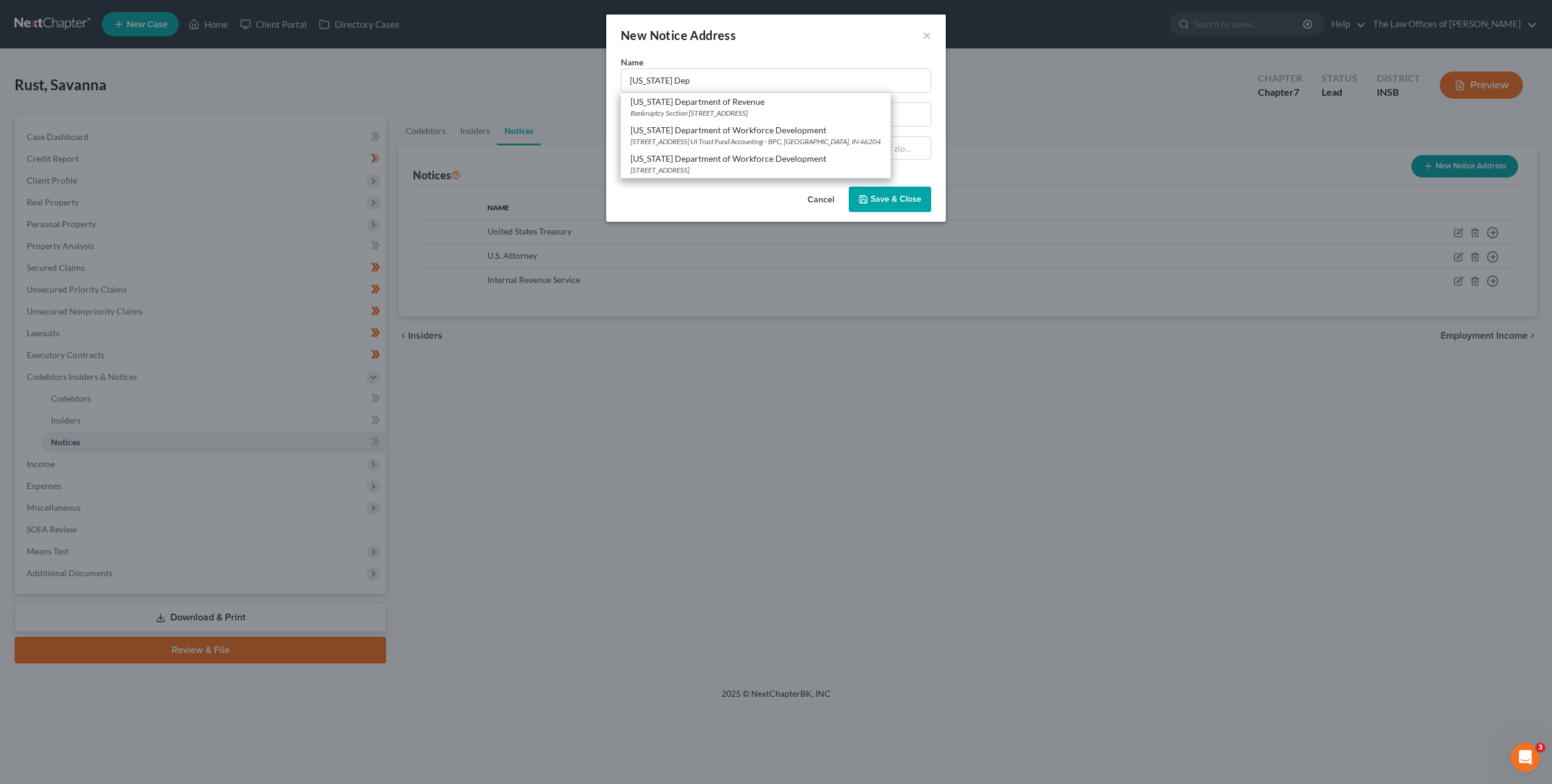
select select "15"
type input "46204"
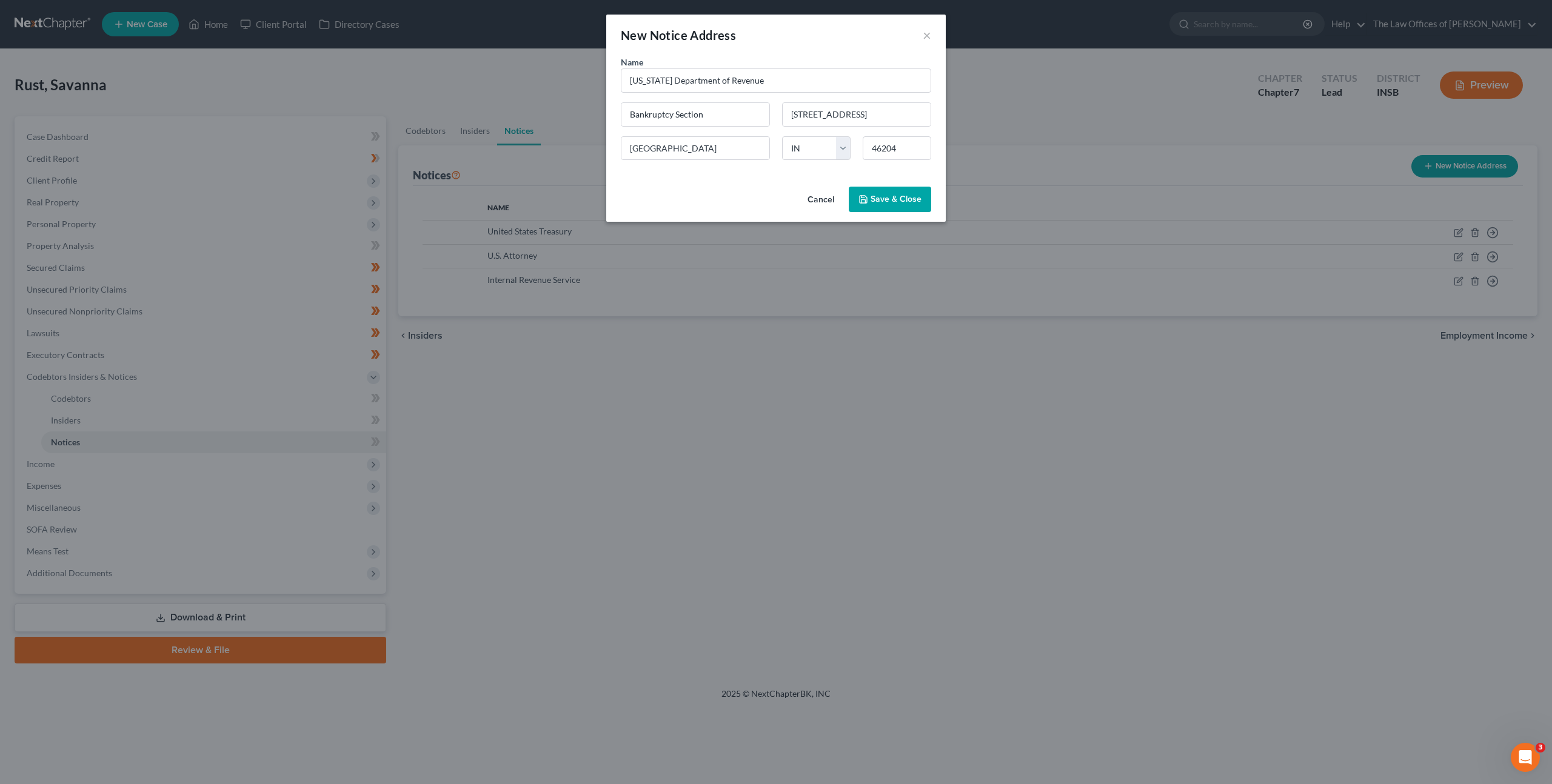
click at [885, 182] on div "Cancel Save & Close" at bounding box center [775, 202] width 339 height 40
click at [892, 189] on button "Save & Close" at bounding box center [890, 199] width 83 height 25
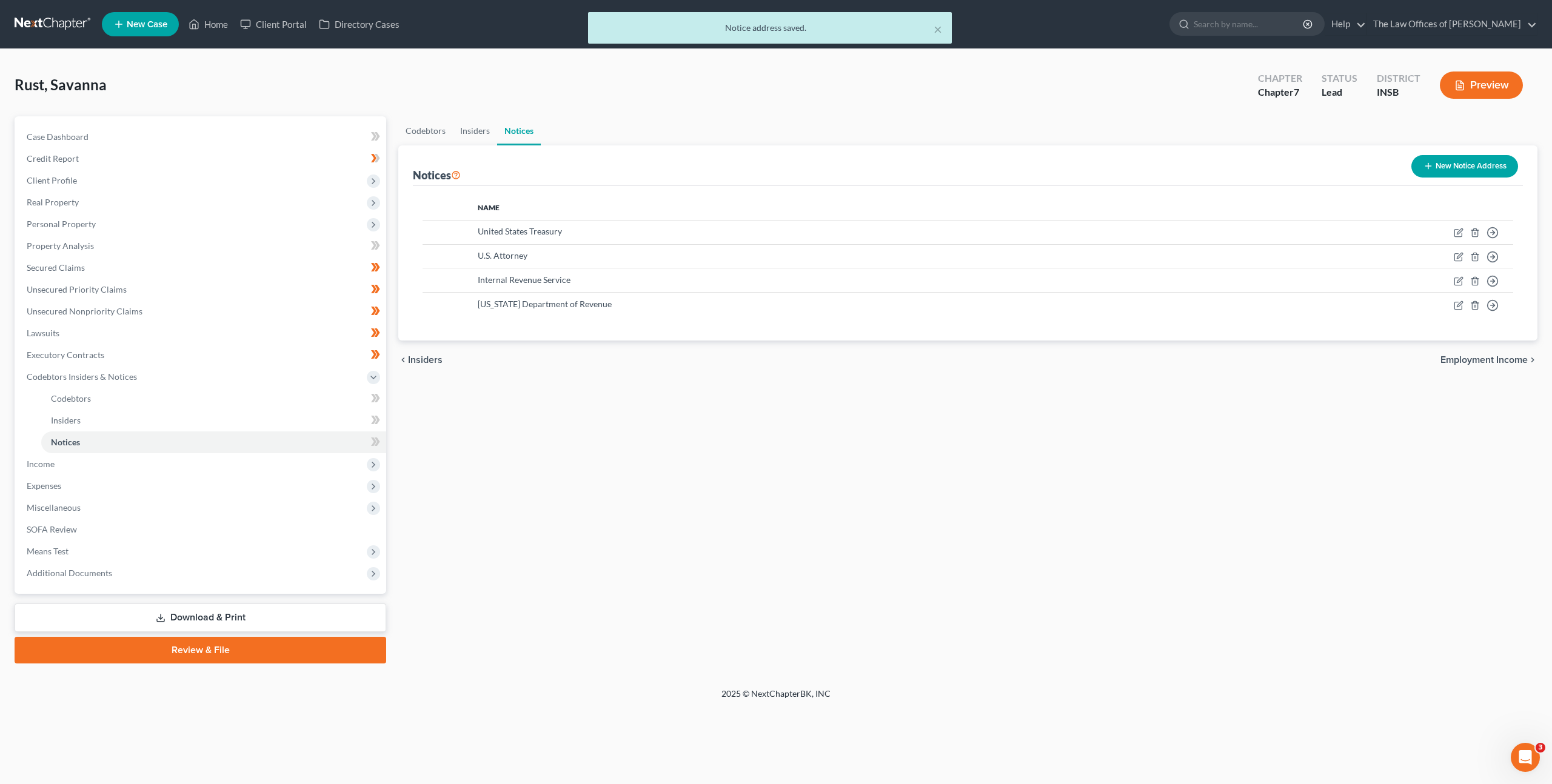
click at [1479, 160] on button "New Notice Address" at bounding box center [1465, 166] width 107 height 22
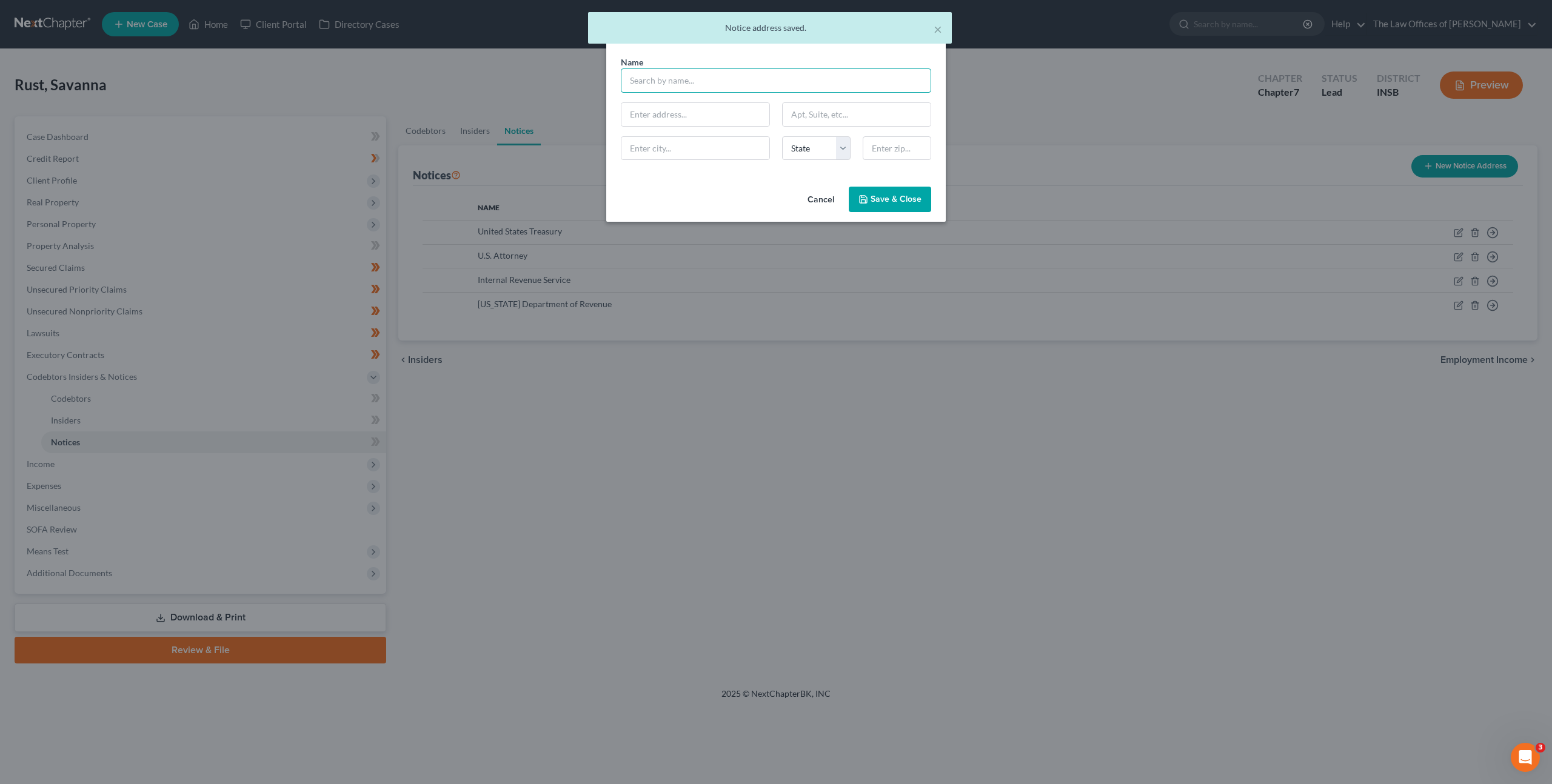
click at [740, 81] on input "text" at bounding box center [776, 81] width 311 height 24
type input "I"
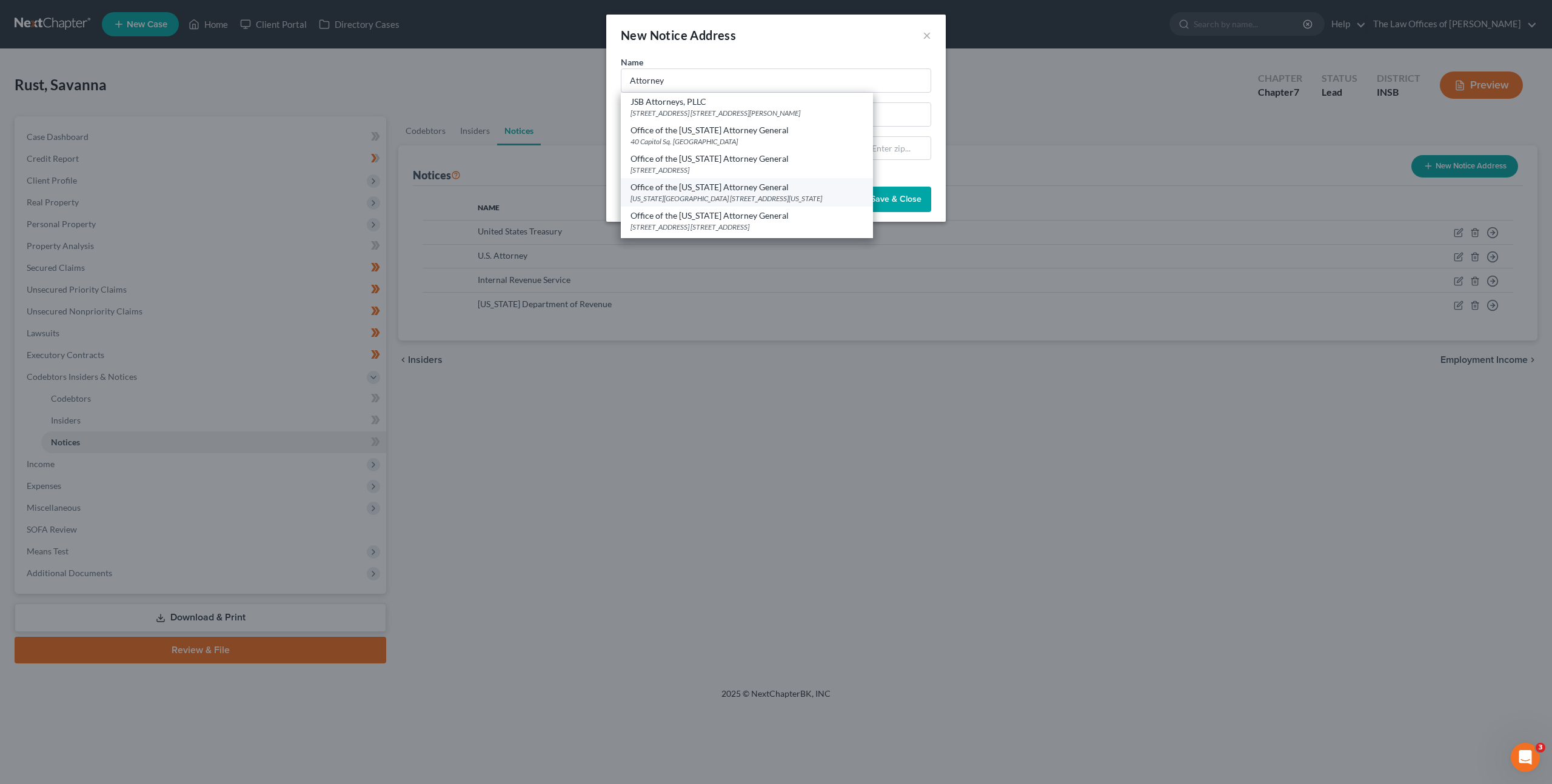
click at [733, 190] on div "Office of the Indiana Attorney General" at bounding box center [747, 187] width 233 height 12
type input "Office of the Indiana Attorney General"
type input "Indiana Government Center"
type input "302 W Washington St Rm 5"
type input "Indianapolis"
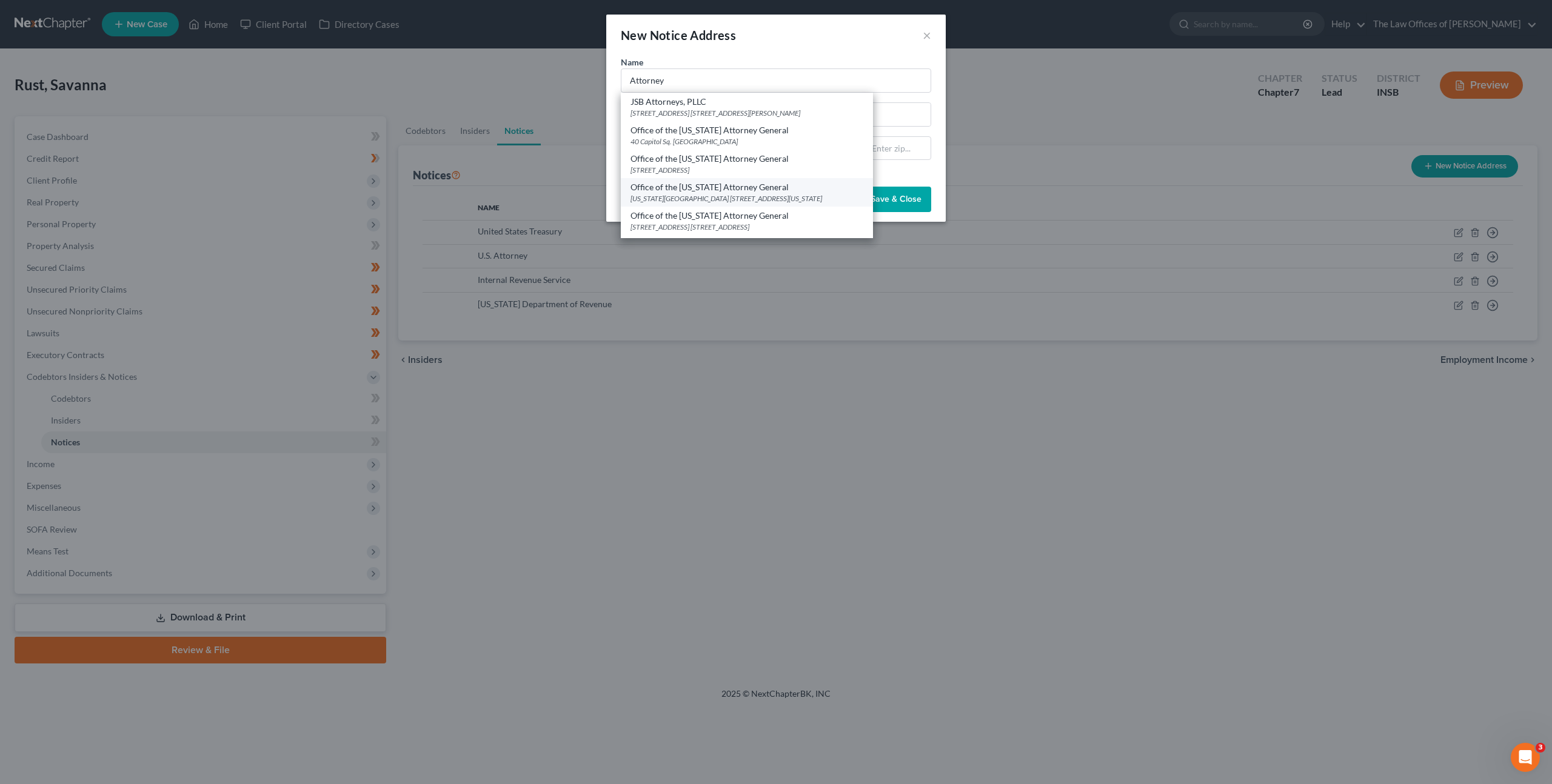
select select "15"
type input "46204"
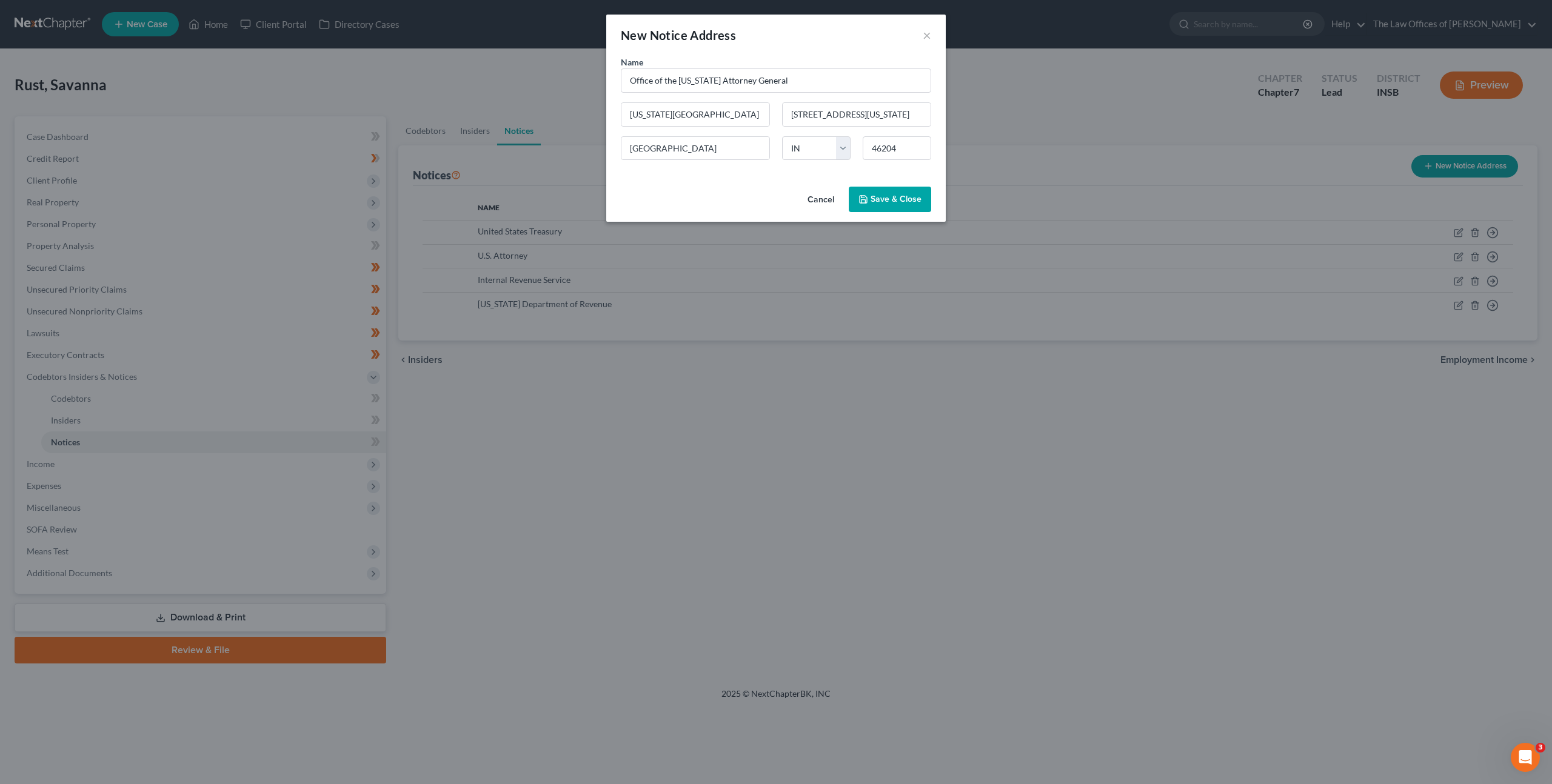
click at [885, 195] on span "Save & Close" at bounding box center [896, 199] width 51 height 10
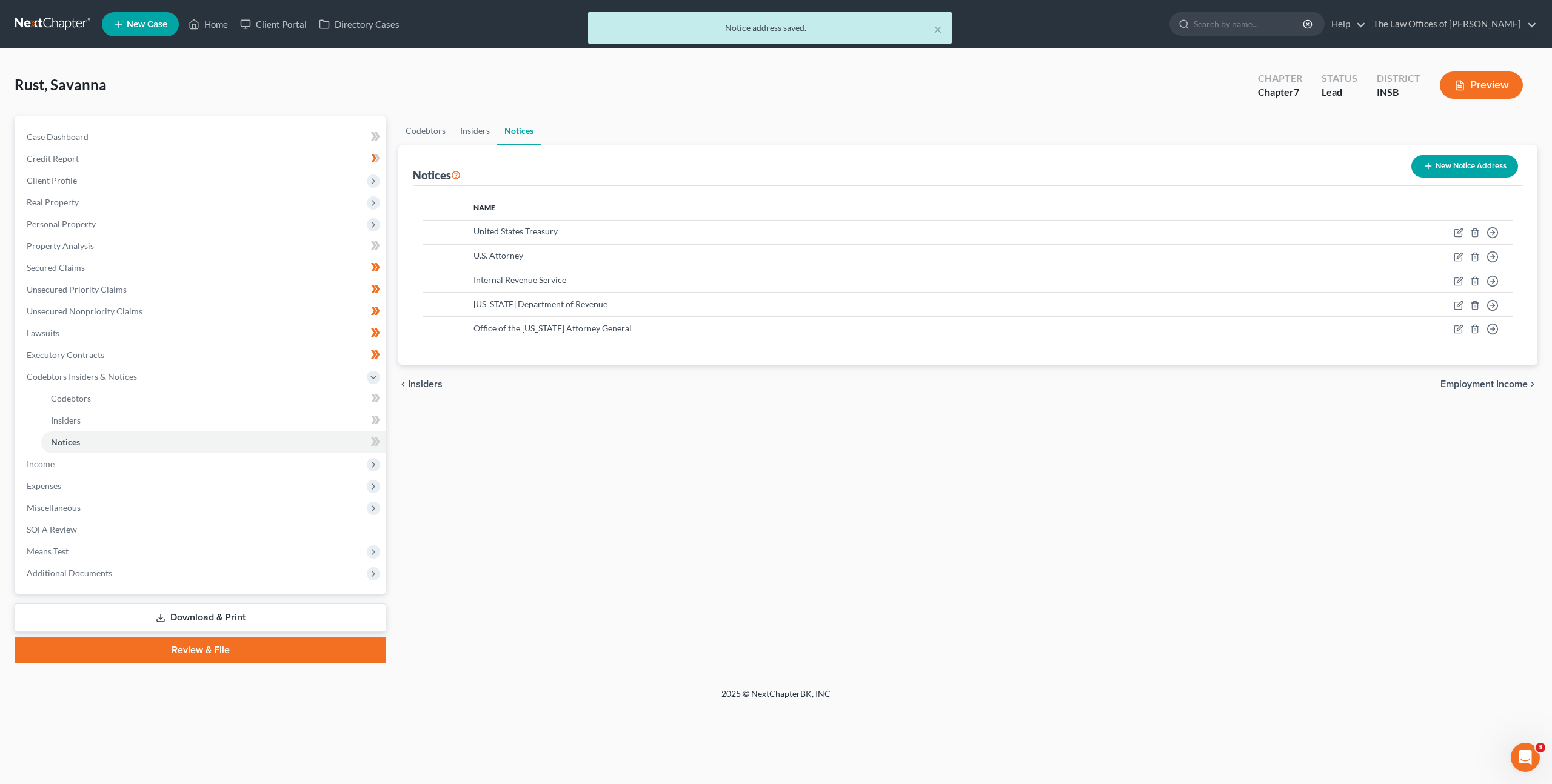
click at [1432, 160] on button "New Notice Address" at bounding box center [1465, 166] width 107 height 22
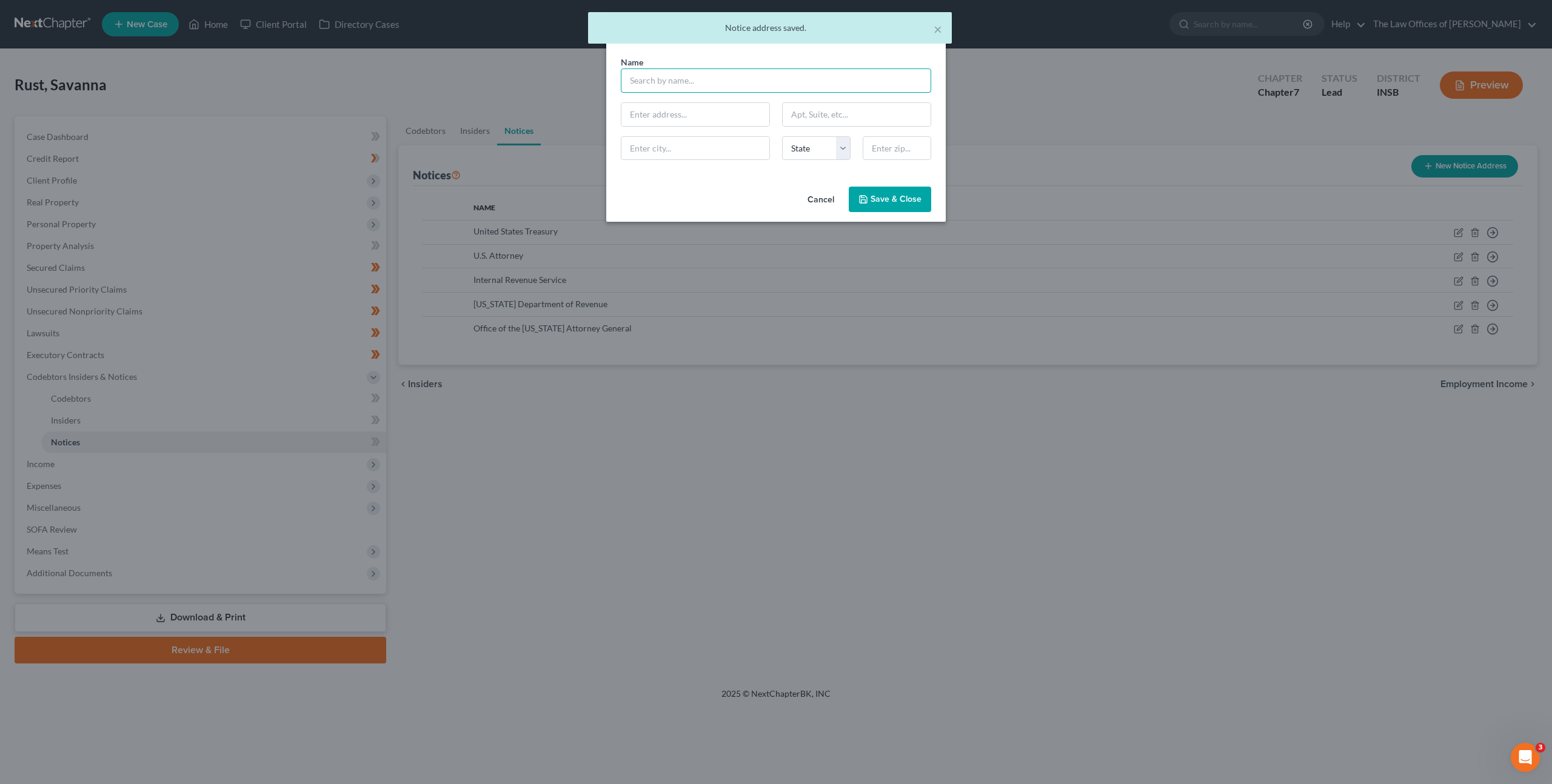
click at [745, 80] on input "text" at bounding box center [776, 81] width 311 height 24
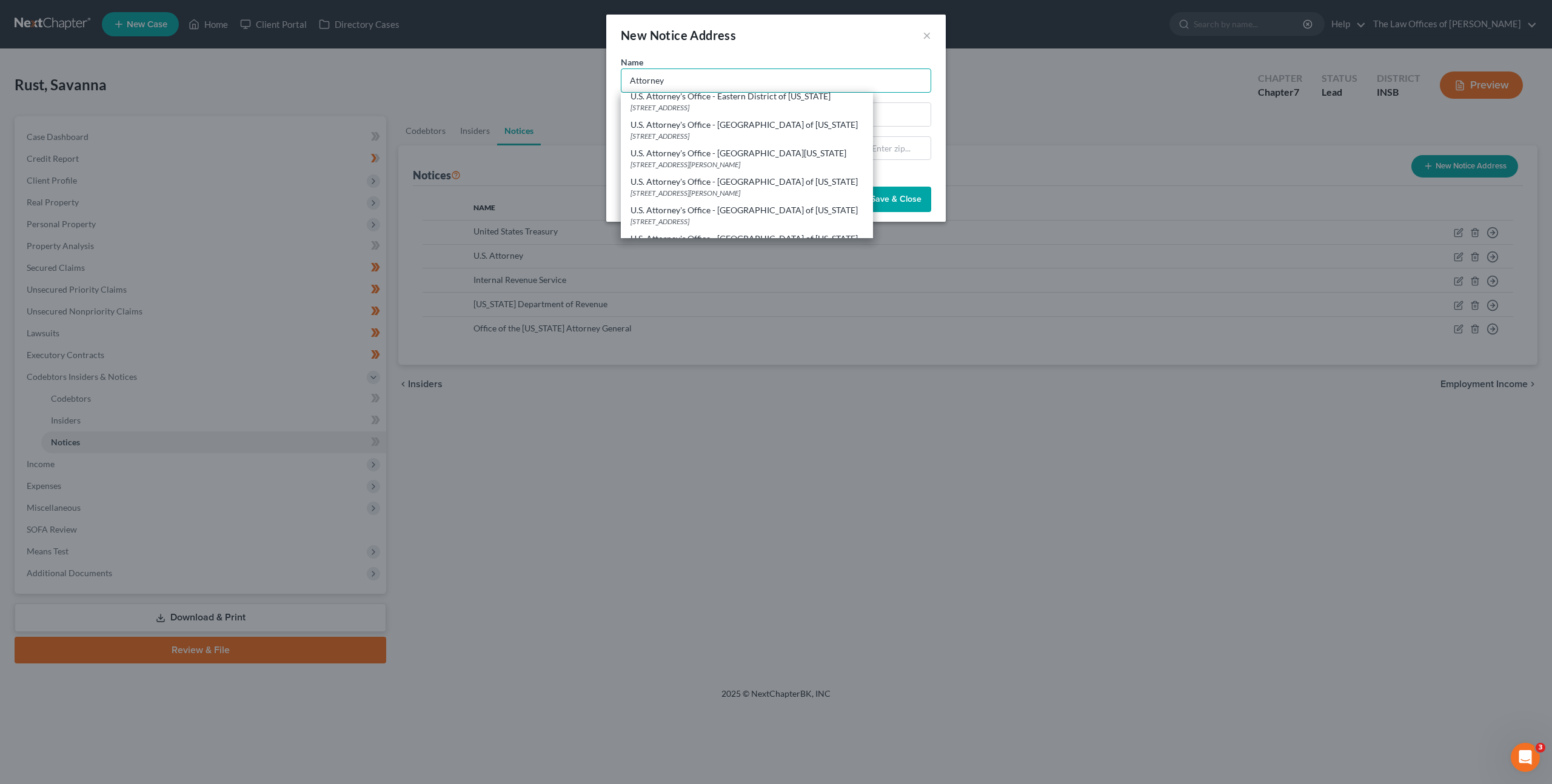
scroll to position [265, 0]
click at [765, 195] on div "U.S. Attorney's Office - Southern District of Indiana" at bounding box center [747, 190] width 233 height 12
type input "U.S. Attorney's Office - Southern District of Indiana"
type input "10 W Market St Ste 2100"
type input "Indianapolis"
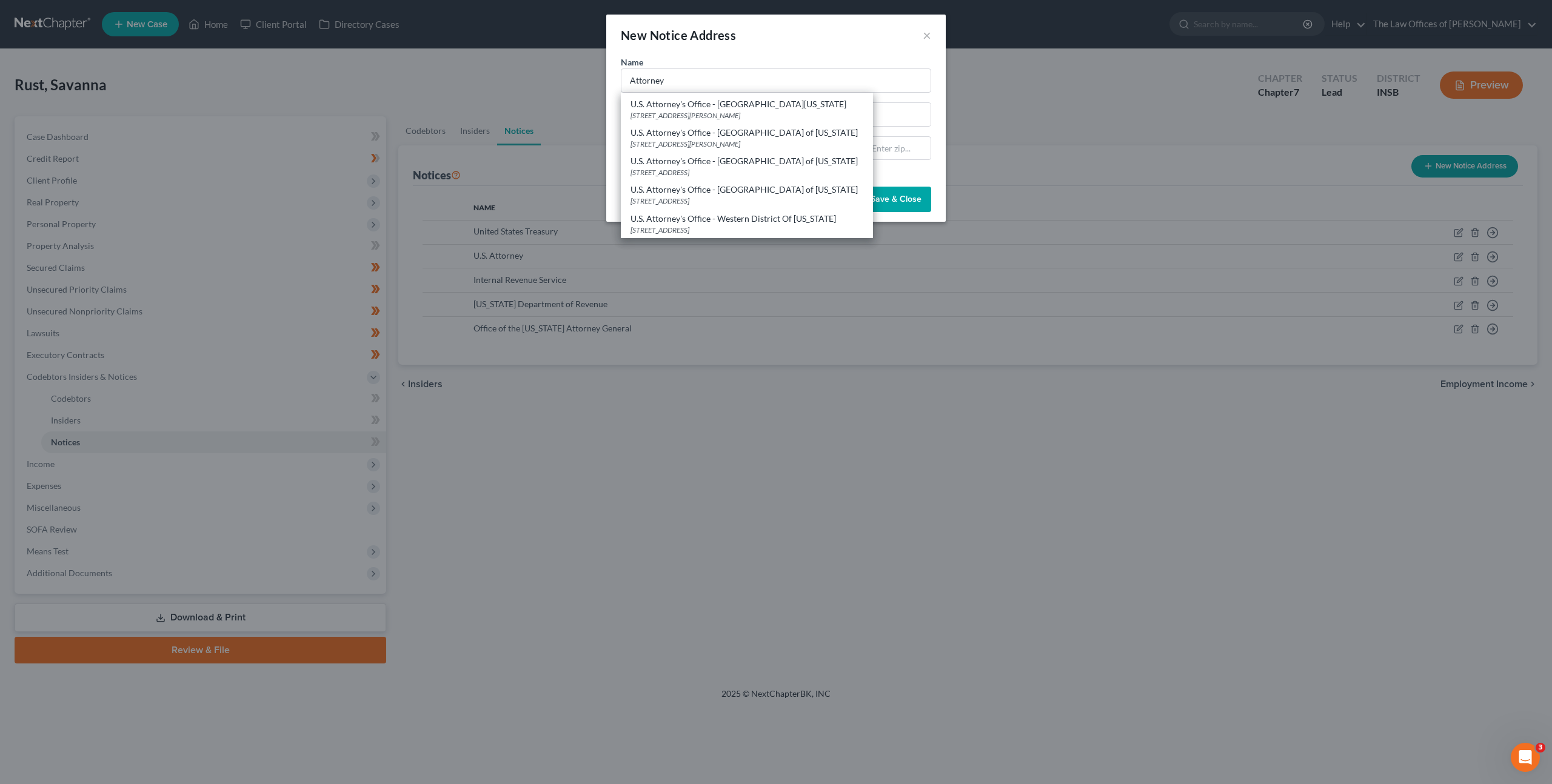
select select "15"
type input "46204"
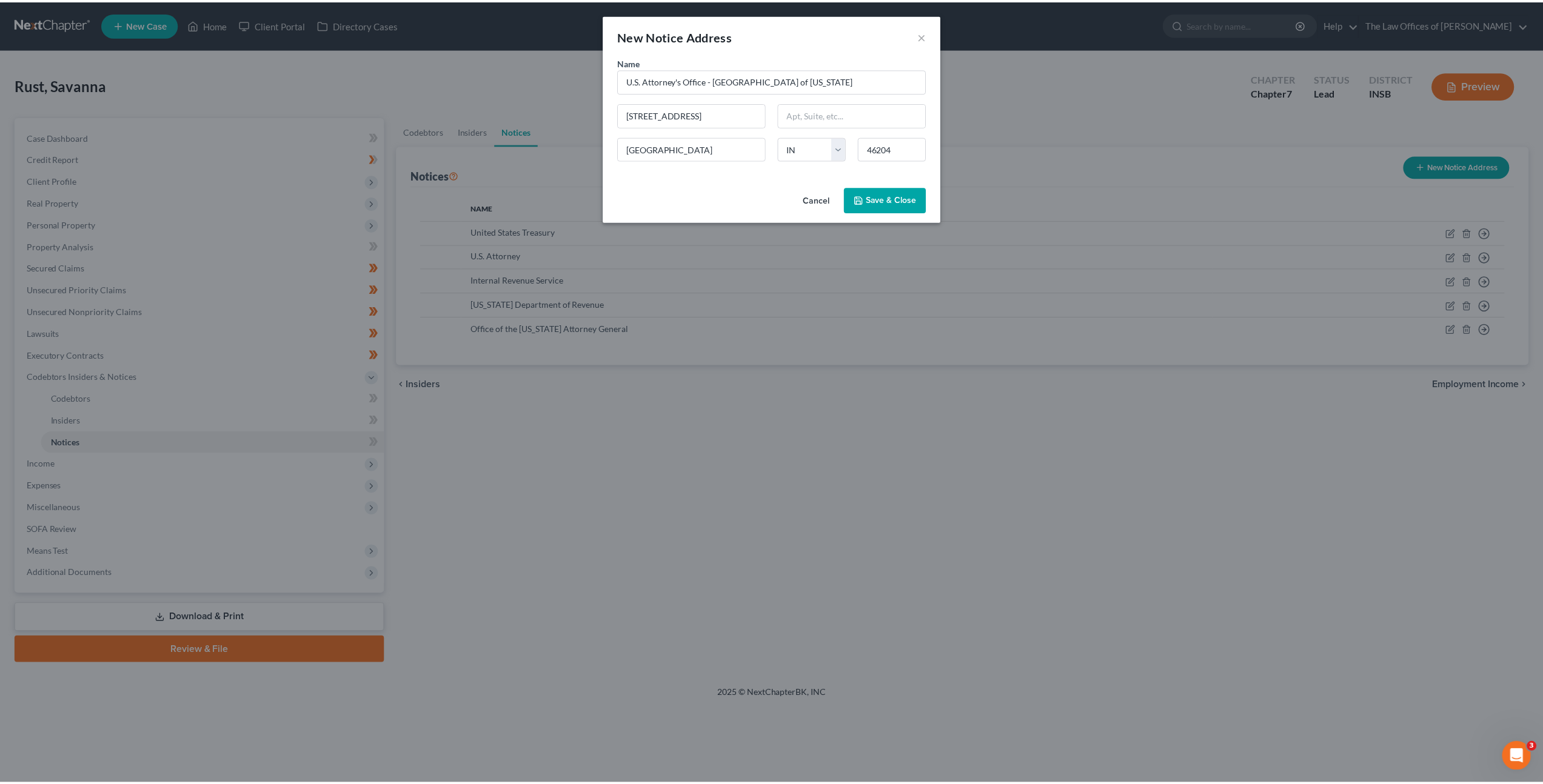
scroll to position [0, 0]
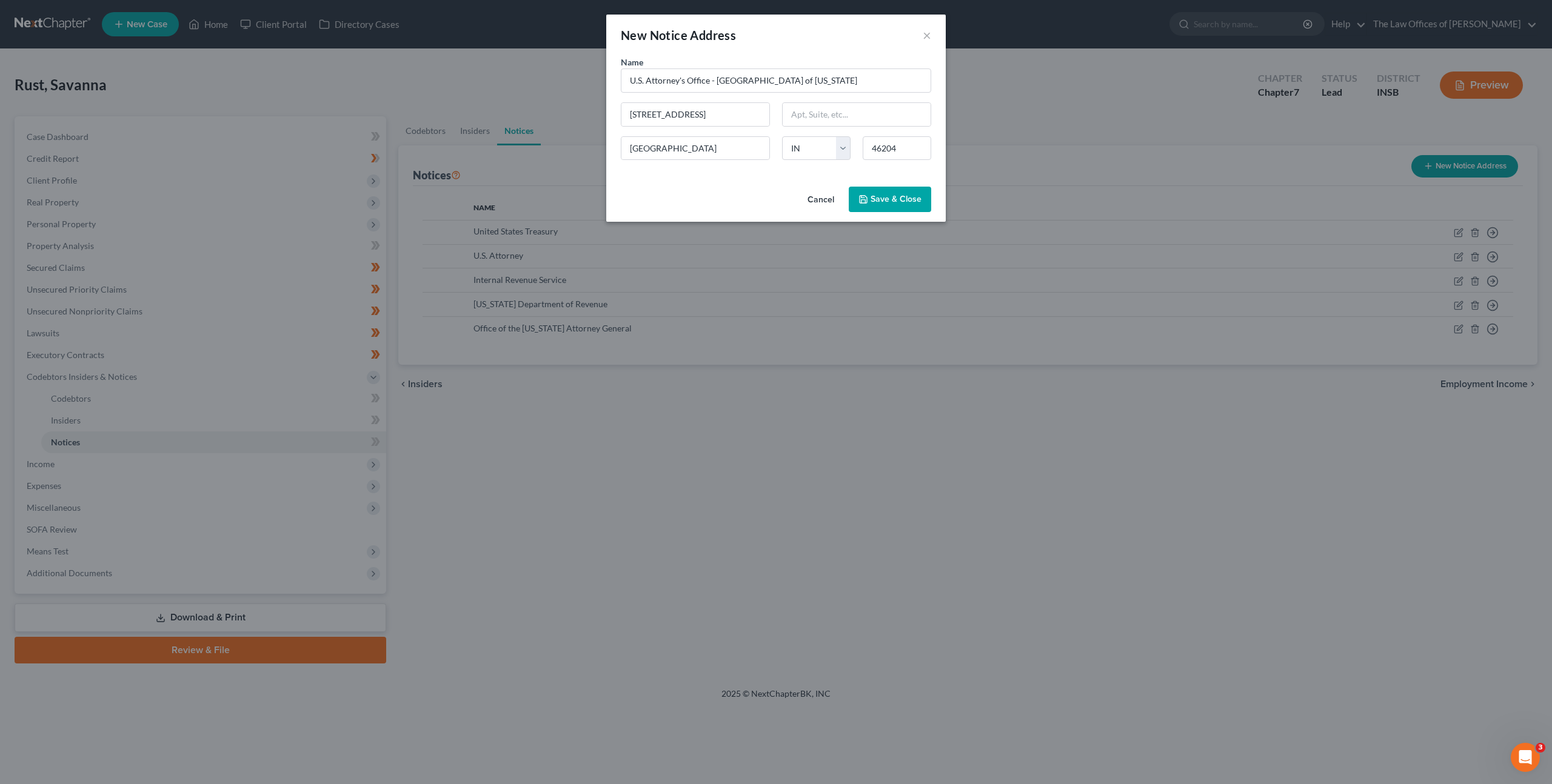
click at [891, 204] on span "Save & Close" at bounding box center [896, 199] width 51 height 10
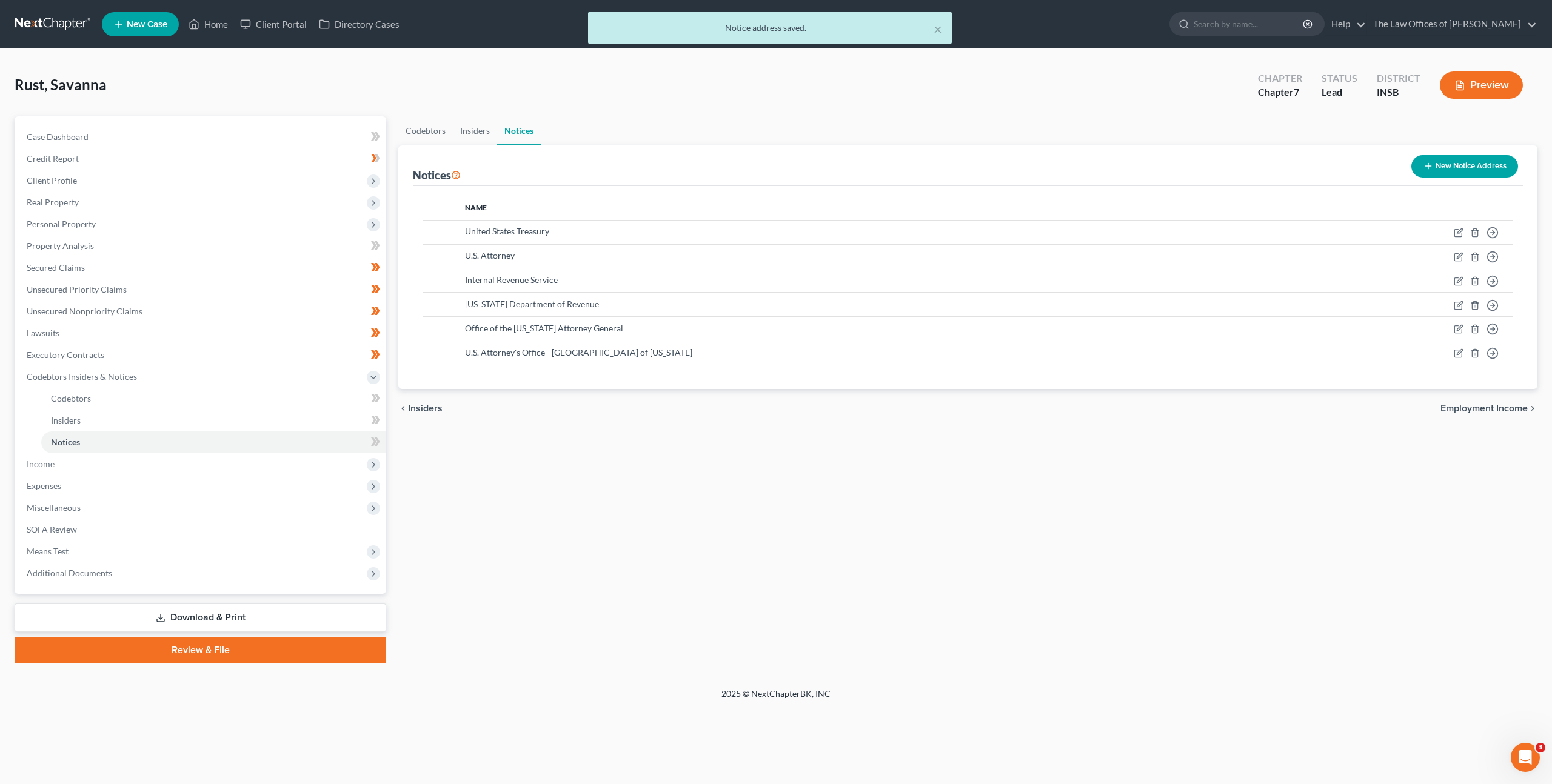
click at [561, 536] on div "Codebtors Insiders Notices Notices New Notice Address Name United States Treasu…" at bounding box center [968, 390] width 1152 height 547
click at [374, 449] on icon at bounding box center [376, 442] width 9 height 15
click at [315, 465] on span "Income" at bounding box center [202, 464] width 369 height 22
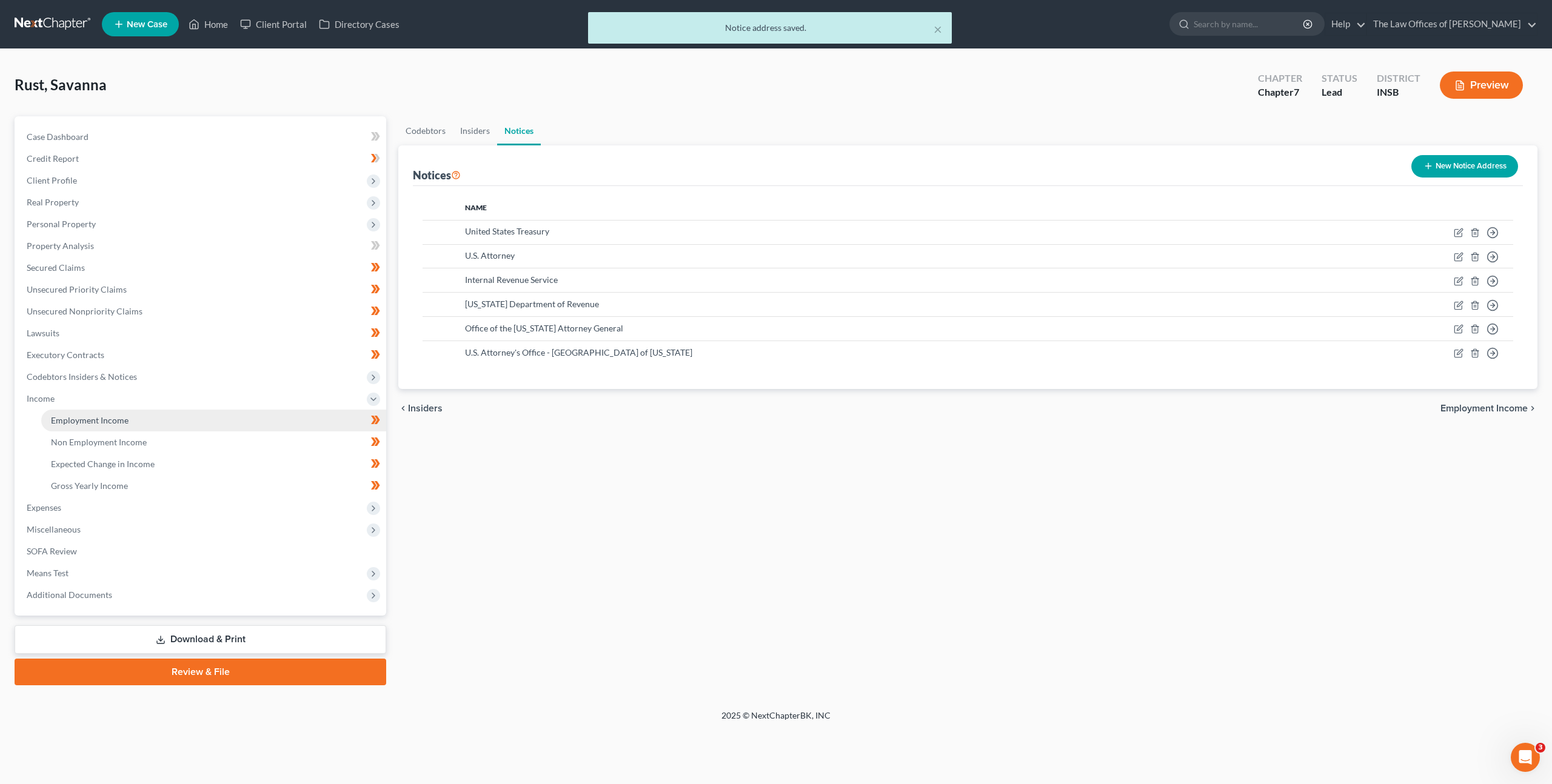
click at [276, 425] on link "Employment Income" at bounding box center [214, 421] width 345 height 22
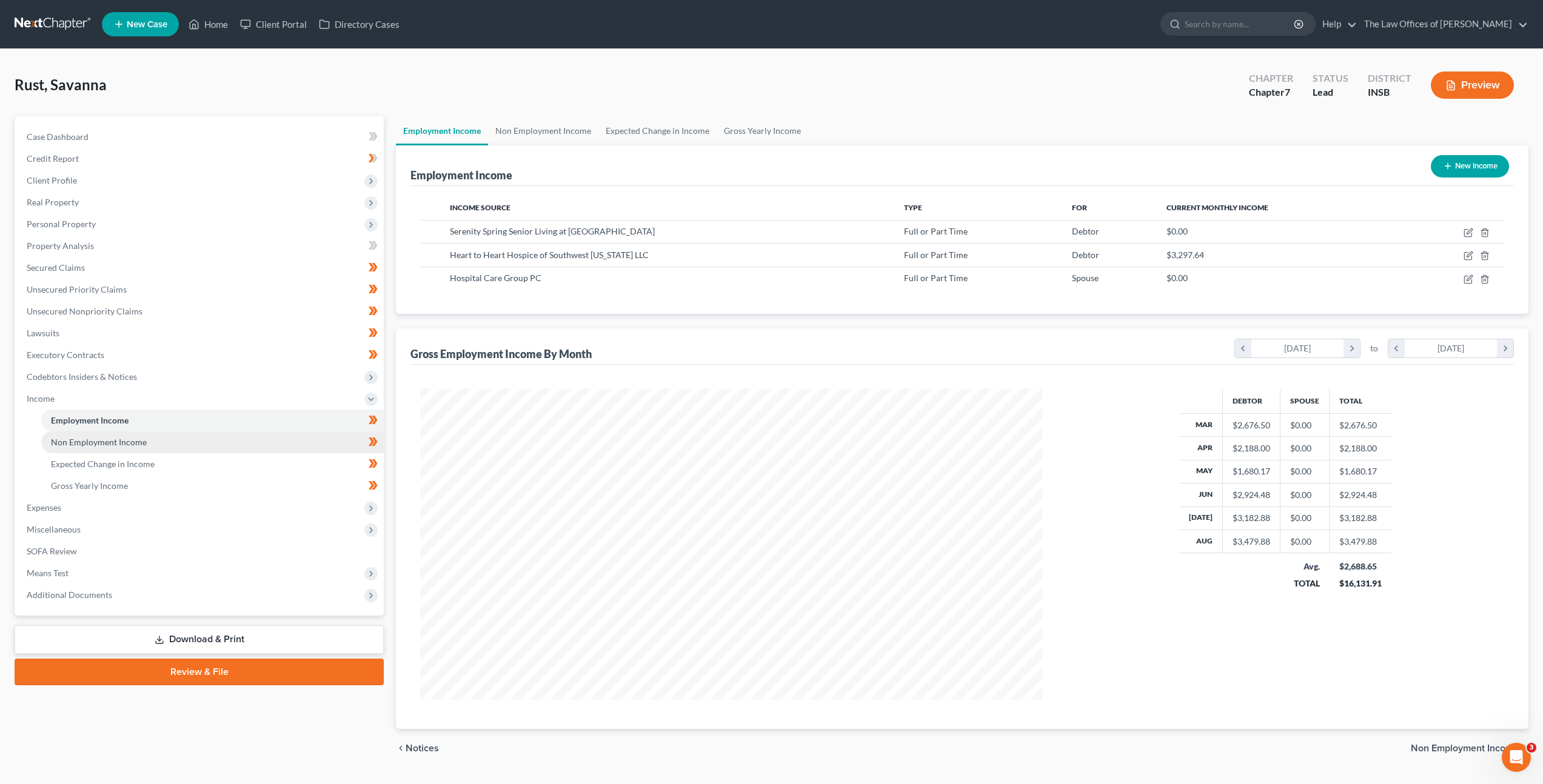
scroll to position [605788, 605631]
click at [257, 437] on link "Non Employment Income" at bounding box center [213, 442] width 342 height 22
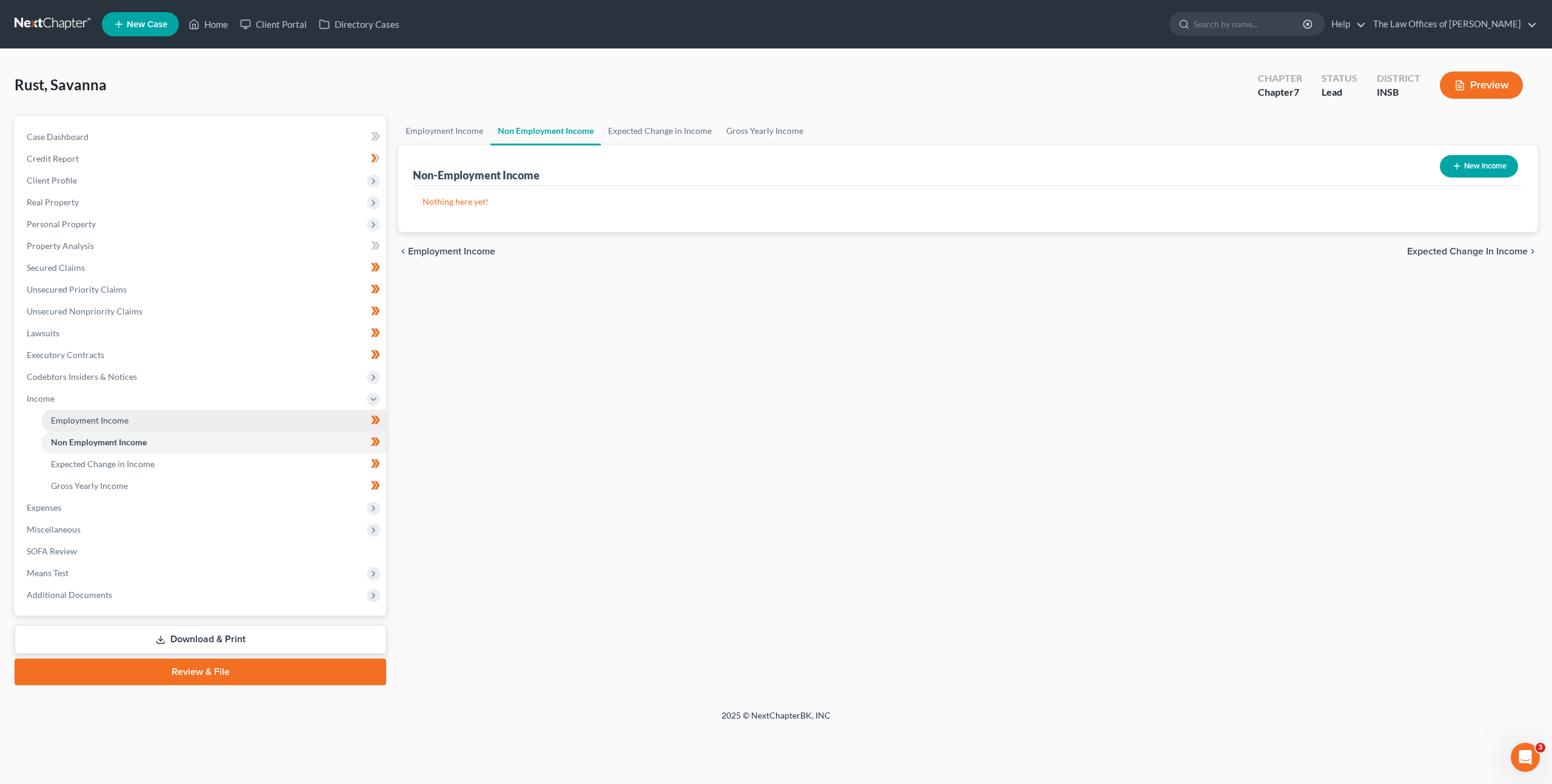
click at [258, 421] on link "Employment Income" at bounding box center [214, 421] width 345 height 22
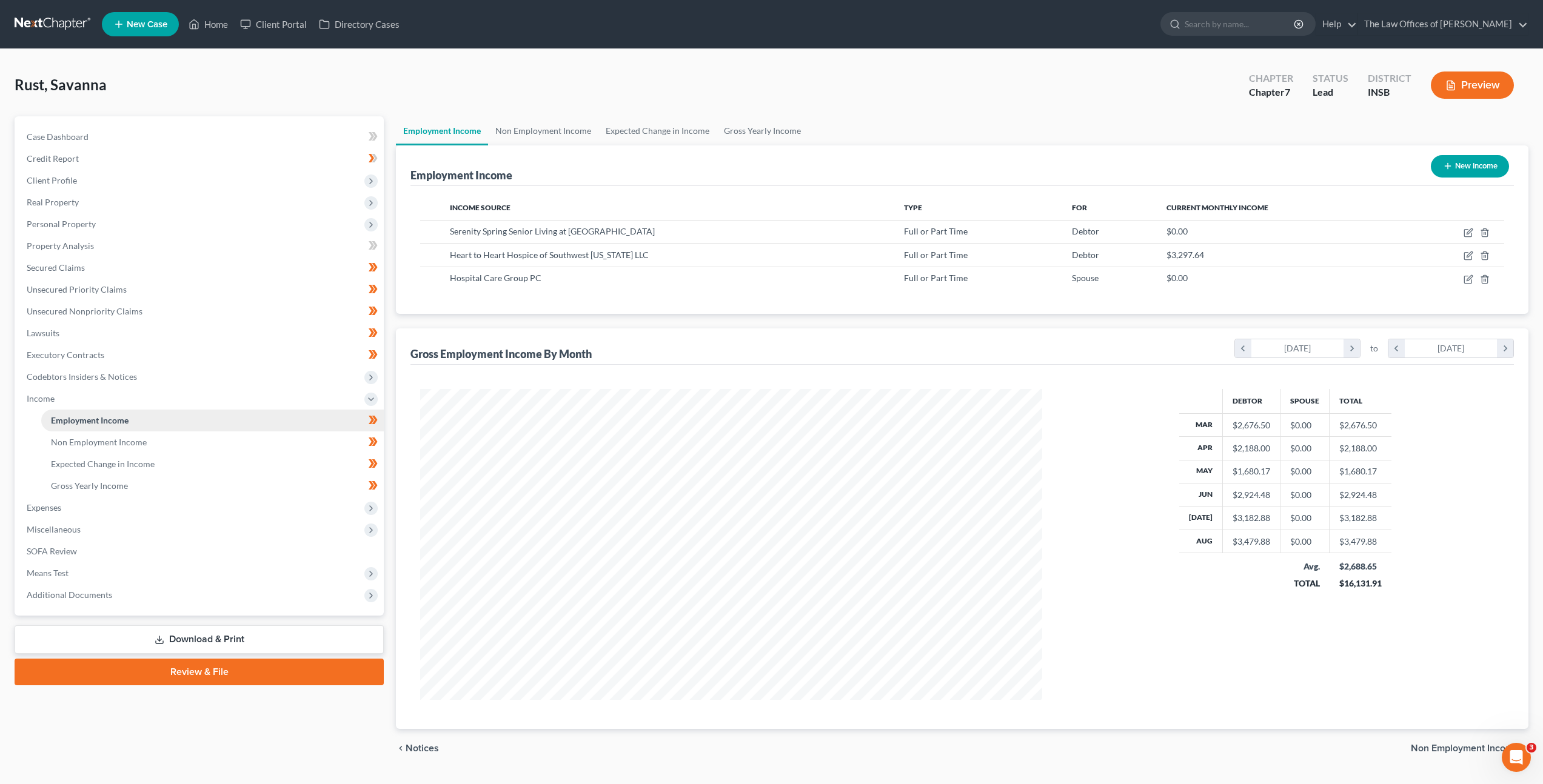
scroll to position [311, 646]
click at [250, 444] on link "Non Employment Income" at bounding box center [213, 442] width 342 height 22
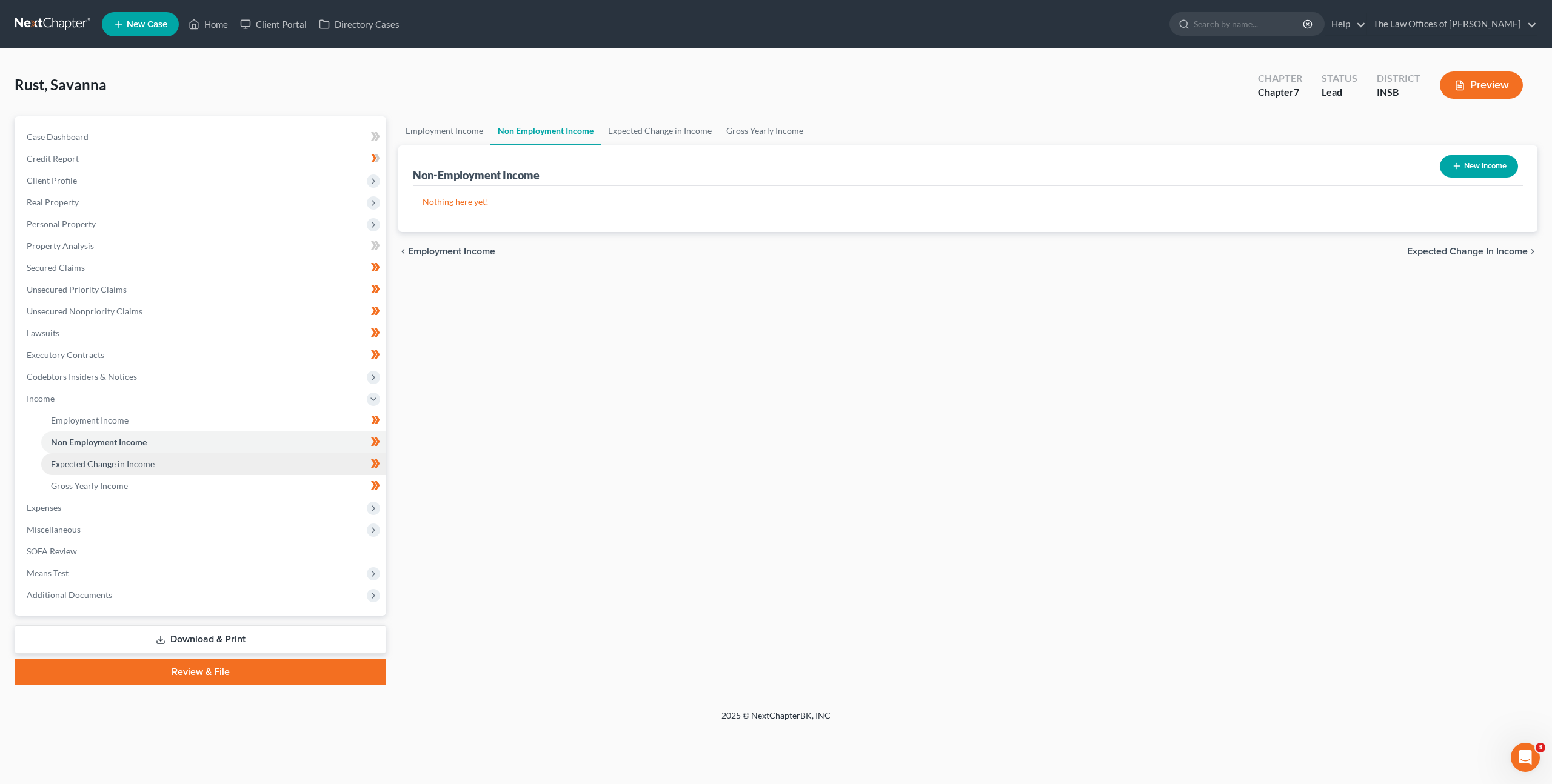
click at [245, 454] on link "Expected Change in Income" at bounding box center [214, 464] width 345 height 22
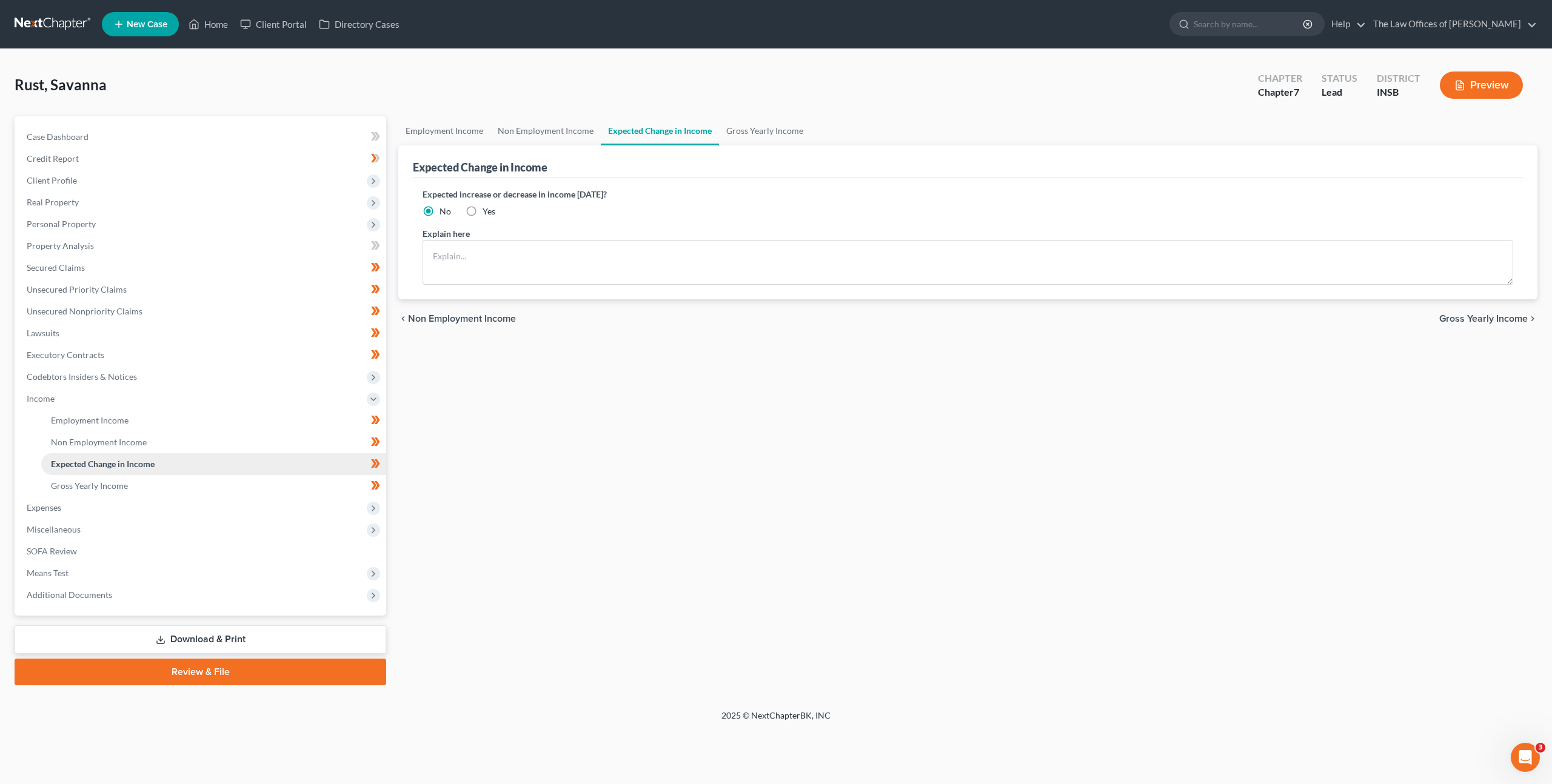
click at [246, 470] on link "Expected Change in Income" at bounding box center [214, 464] width 345 height 22
click at [246, 473] on link "Expected Change in Income" at bounding box center [214, 464] width 345 height 22
click at [248, 488] on link "Gross Yearly Income" at bounding box center [214, 486] width 345 height 22
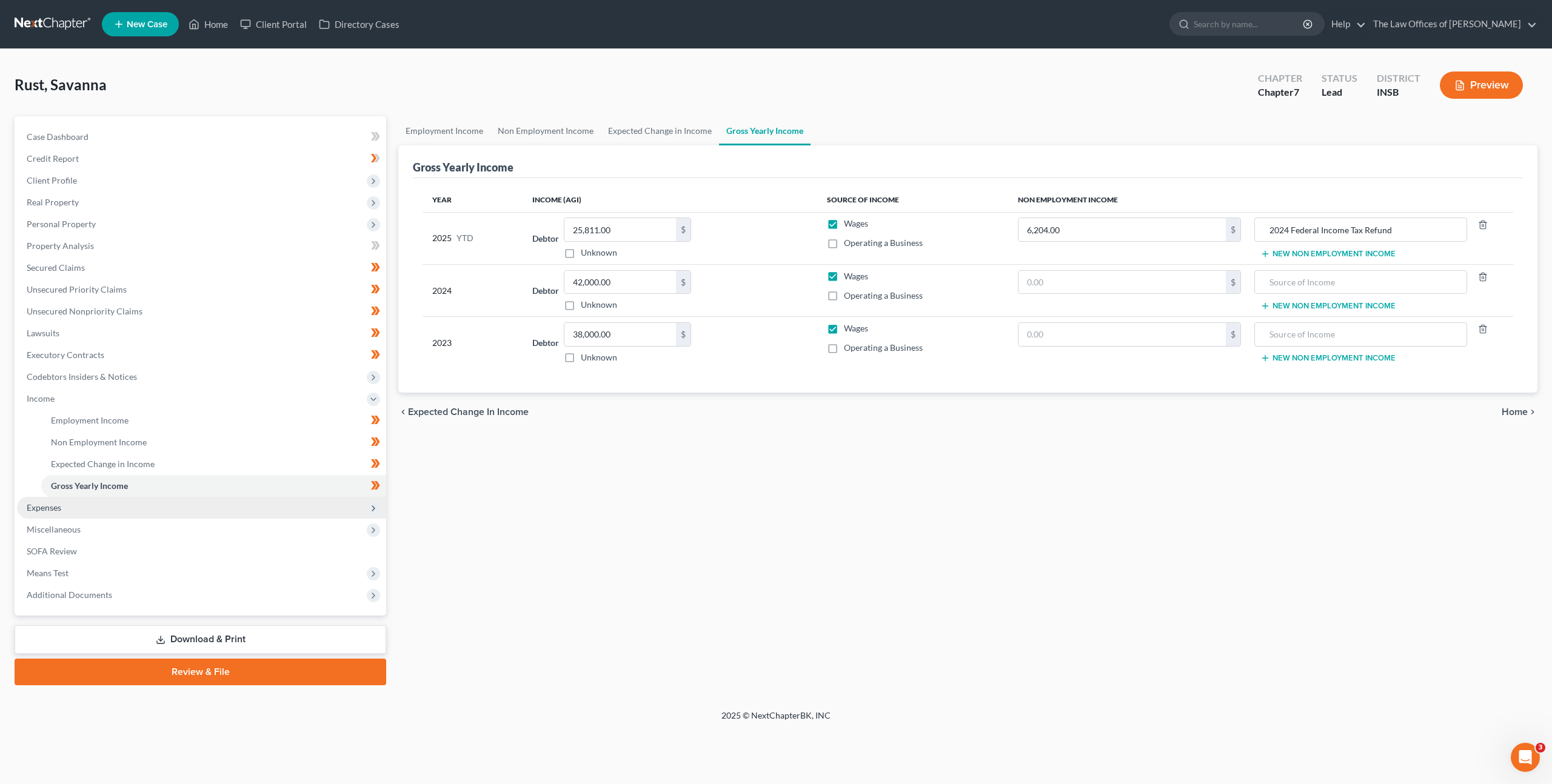
click at [184, 503] on span "Expenses" at bounding box center [202, 508] width 369 height 22
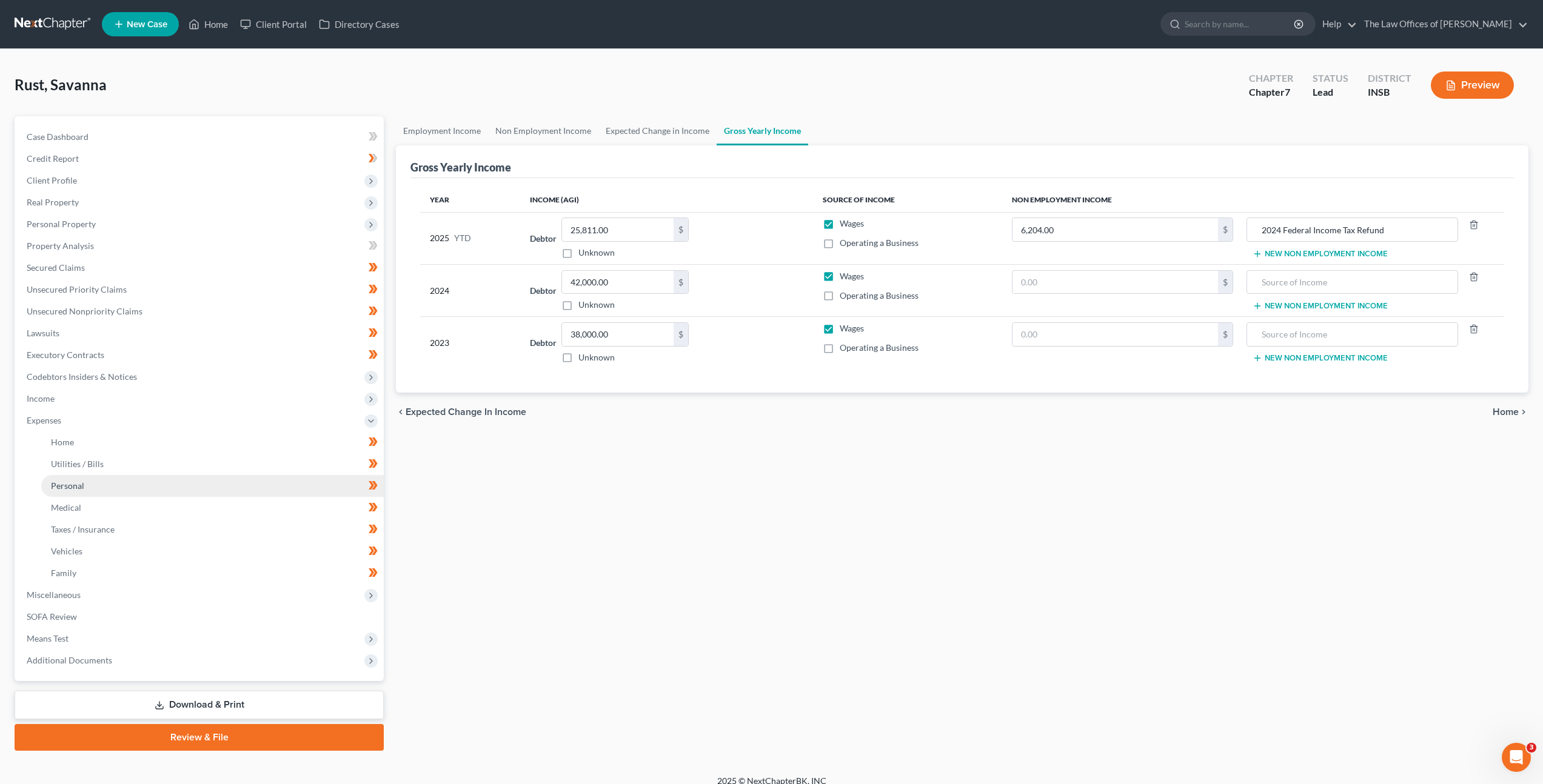
click at [185, 496] on link "Personal" at bounding box center [213, 486] width 342 height 22
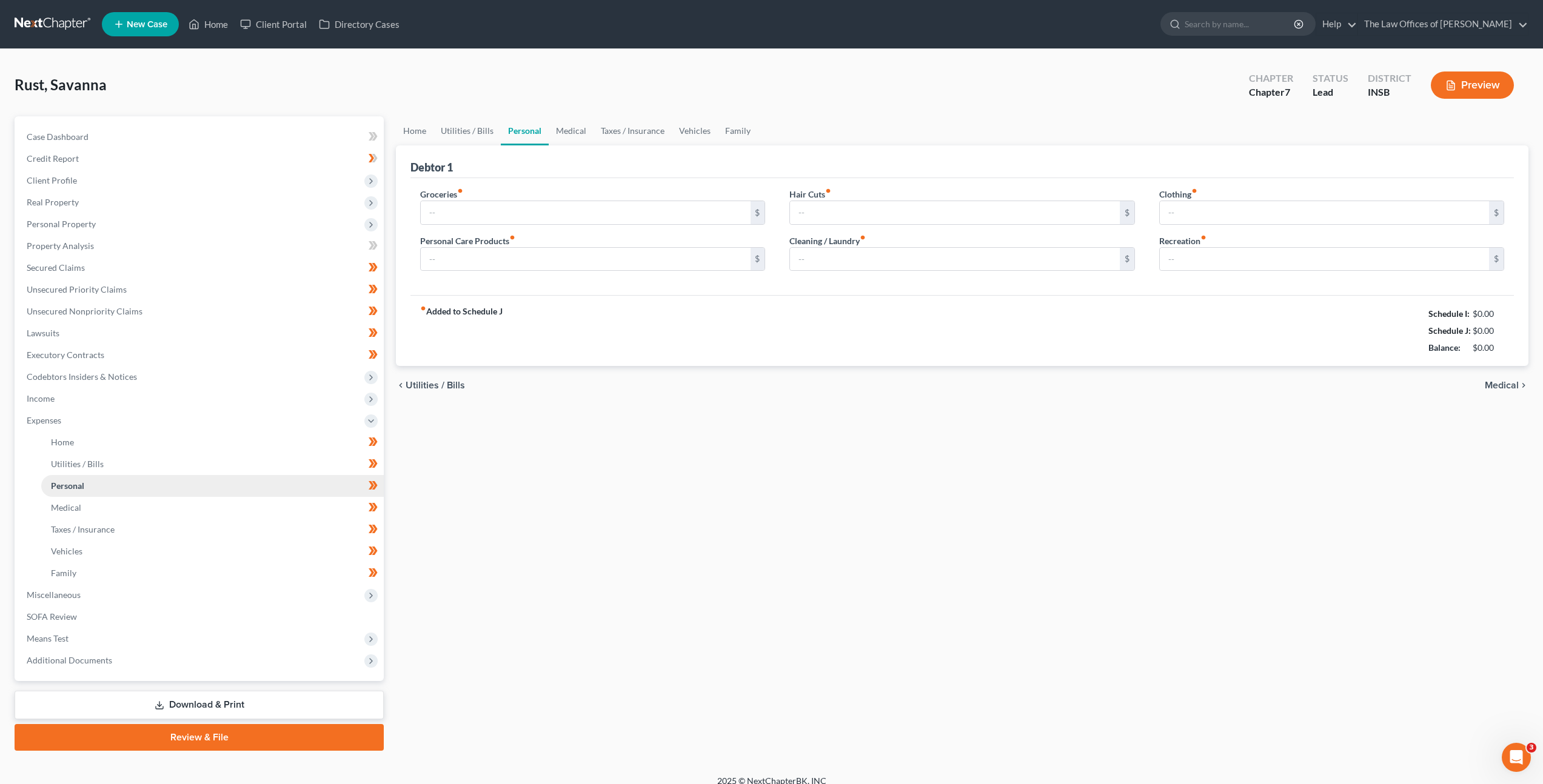
type input "650.00"
type input "150.00"
type input "20.00"
type input "80.00"
type input "20.00"
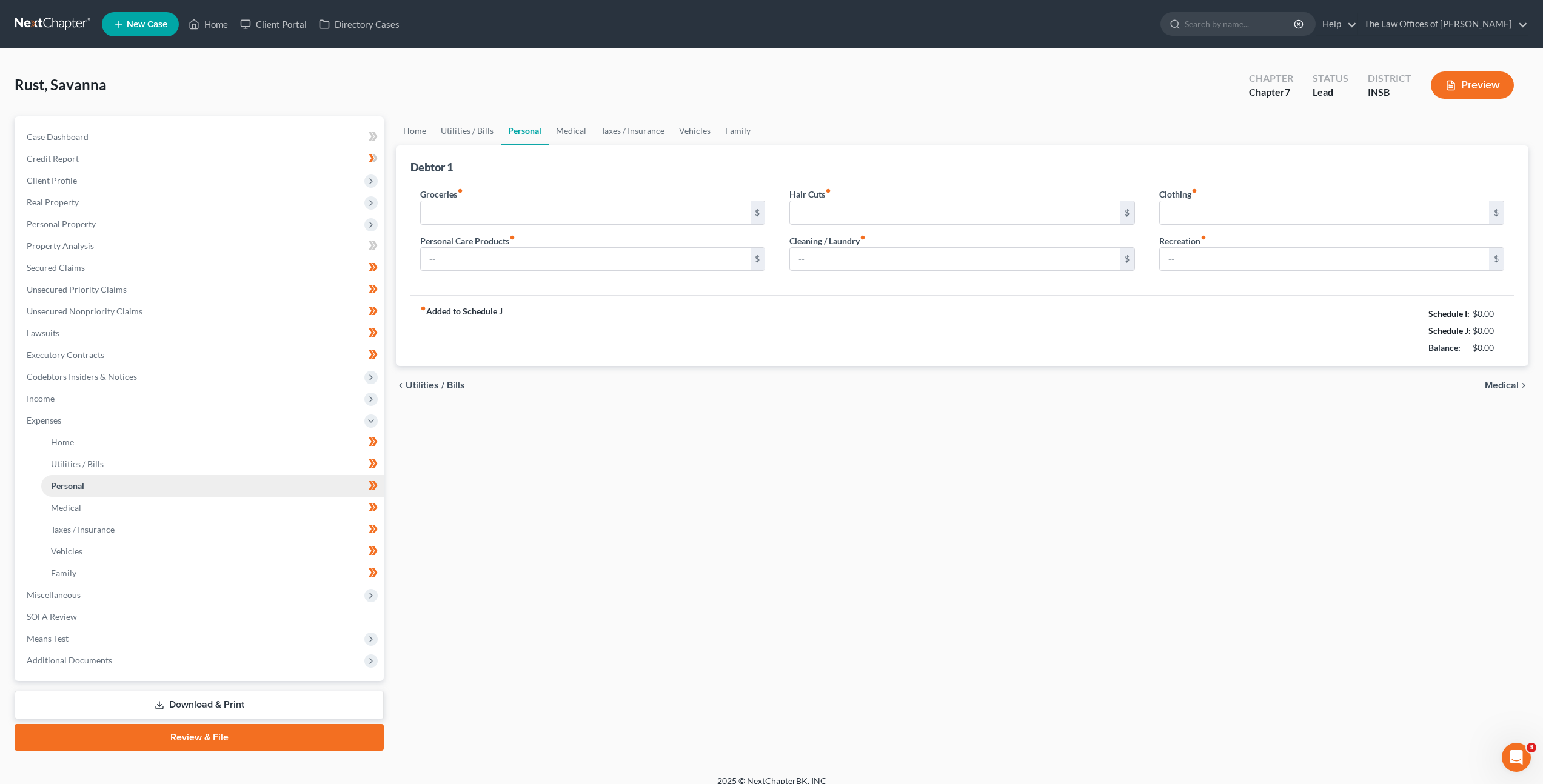
type input "100.00"
click at [1499, 348] on div "$55.86" at bounding box center [1484, 347] width 40 height 12
drag, startPoint x: 1483, startPoint y: 344, endPoint x: 1425, endPoint y: 312, distance: 66.2
click at [1425, 312] on div "Schedule I: $2,906.86 Schedule J: $2,851.00 Balance: $55.86" at bounding box center [1458, 331] width 92 height 51
copy ui-view "Schedule I: $2,906.86 Schedule J: $2,851.00 Balance: $55.86 chevron_left Utilit…"
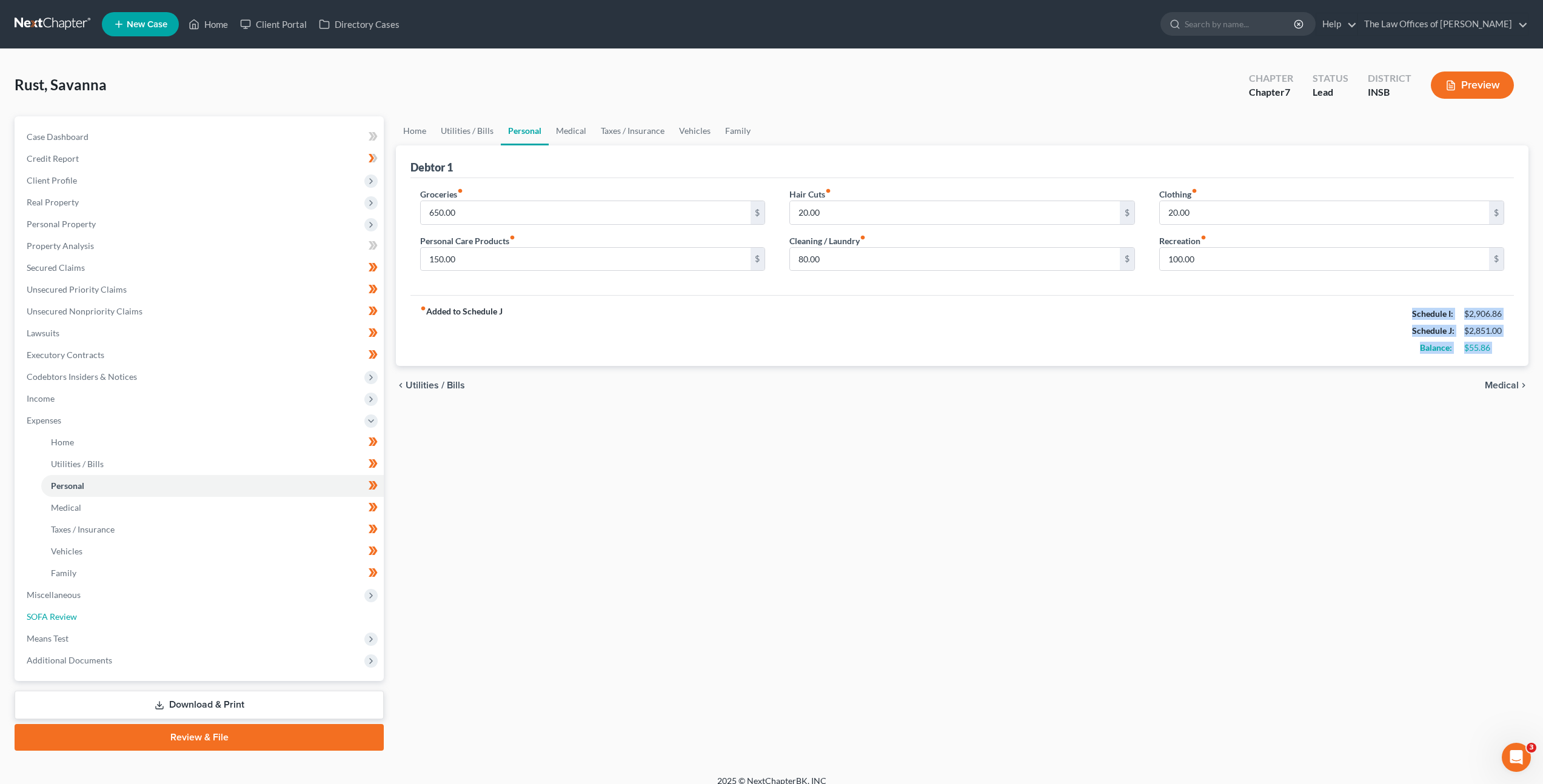
drag, startPoint x: 228, startPoint y: 608, endPoint x: 407, endPoint y: 543, distance: 190.4
click at [229, 608] on link "SOFA Review" at bounding box center [201, 617] width 367 height 22
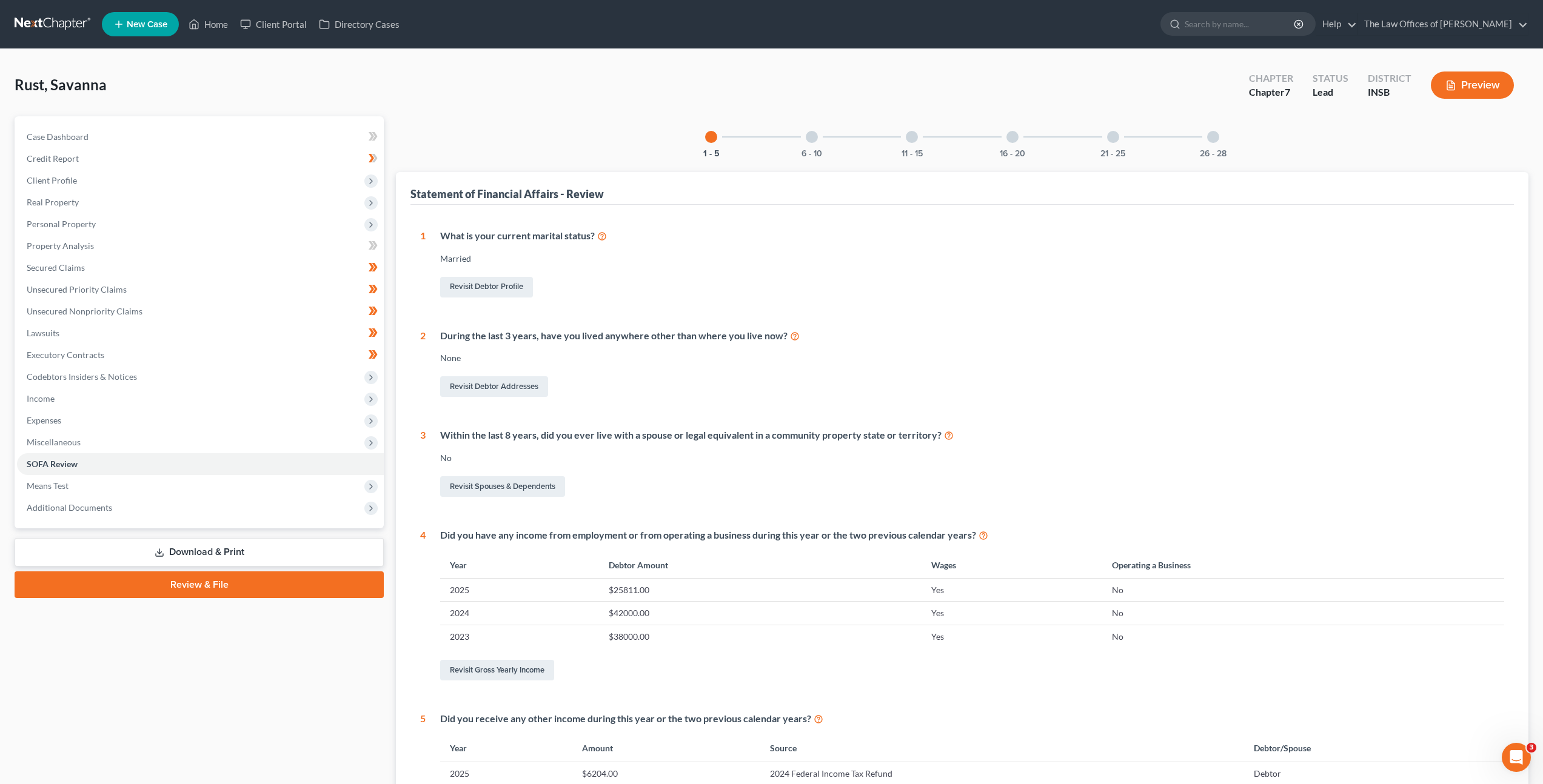
drag, startPoint x: 819, startPoint y: 139, endPoint x: 823, endPoint y: 180, distance: 41.2
click at [819, 139] on div "6 - 10" at bounding box center [812, 137] width 41 height 41
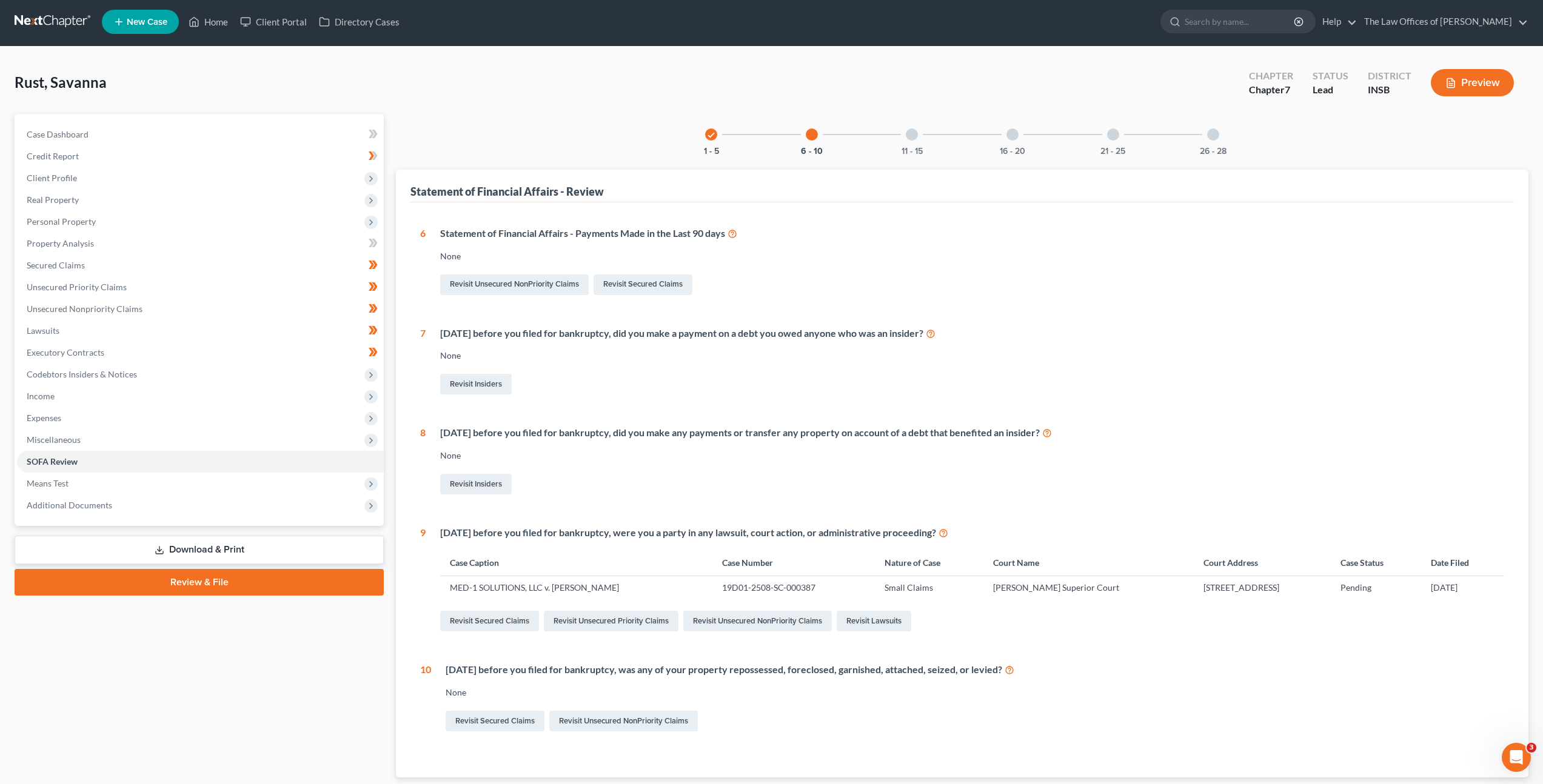
scroll to position [81, 0]
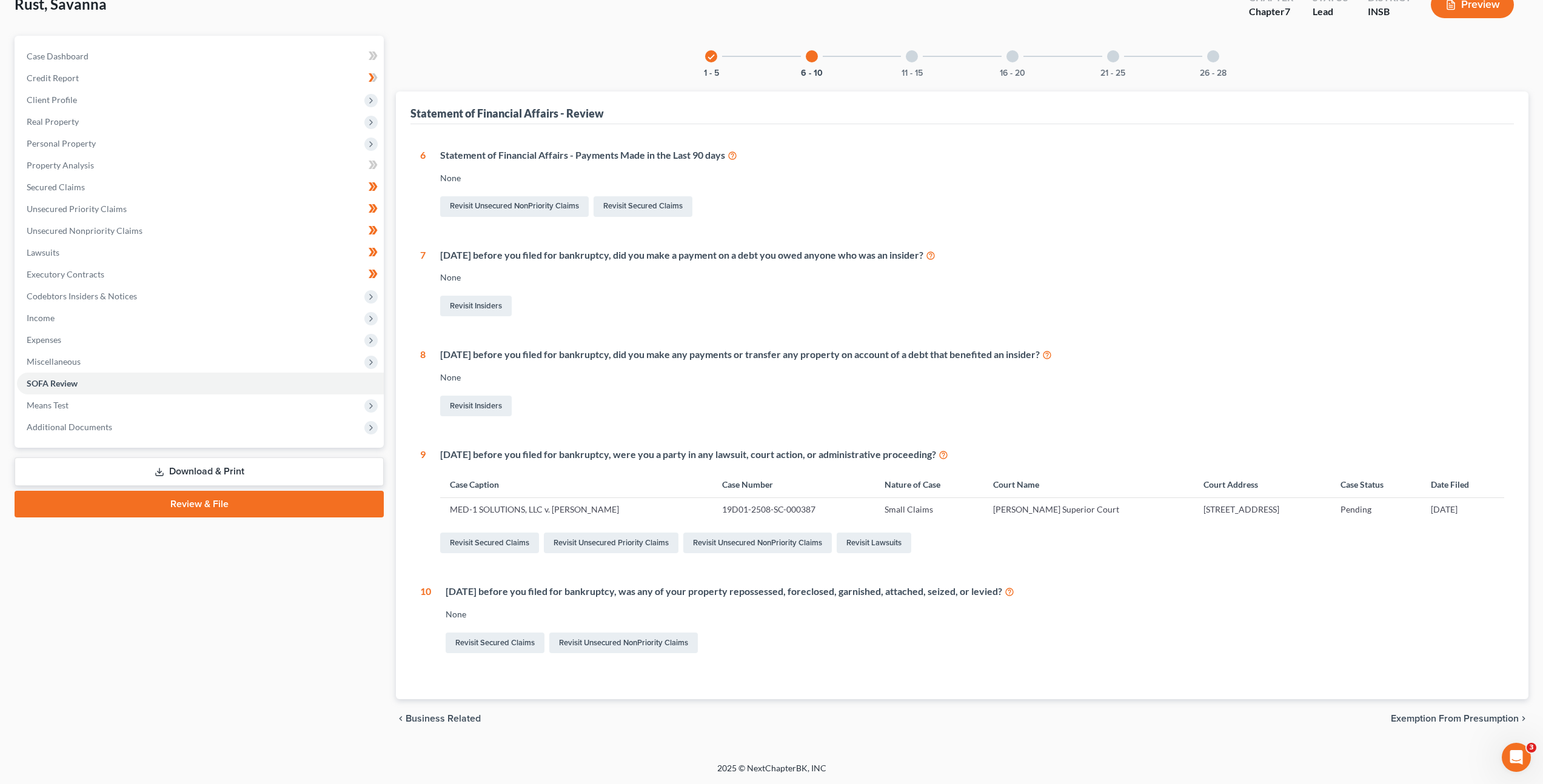
click at [910, 45] on div "11 - 15" at bounding box center [912, 56] width 41 height 41
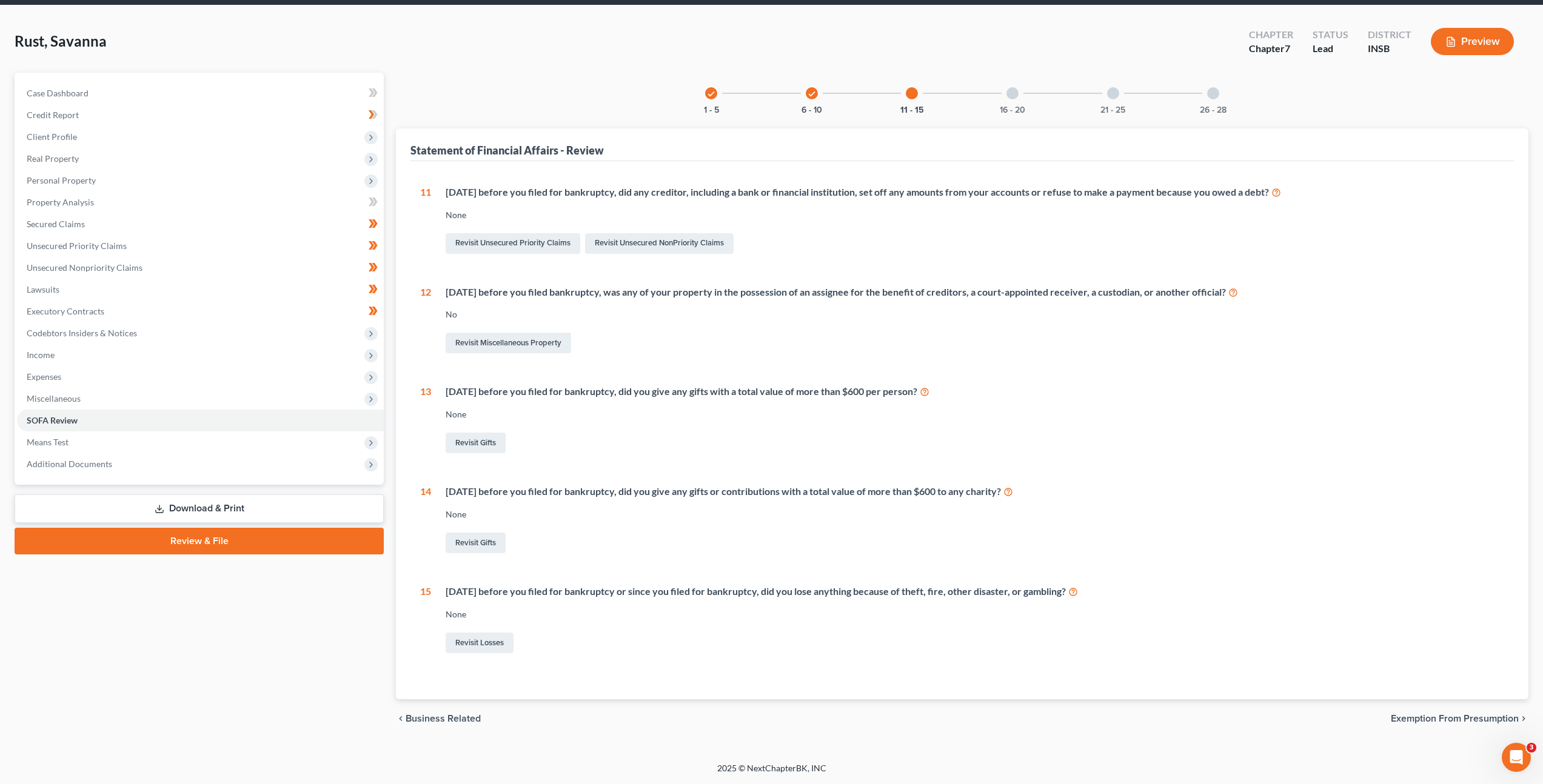
scroll to position [44, 0]
click at [1004, 99] on div "16 - 20" at bounding box center [1012, 93] width 41 height 41
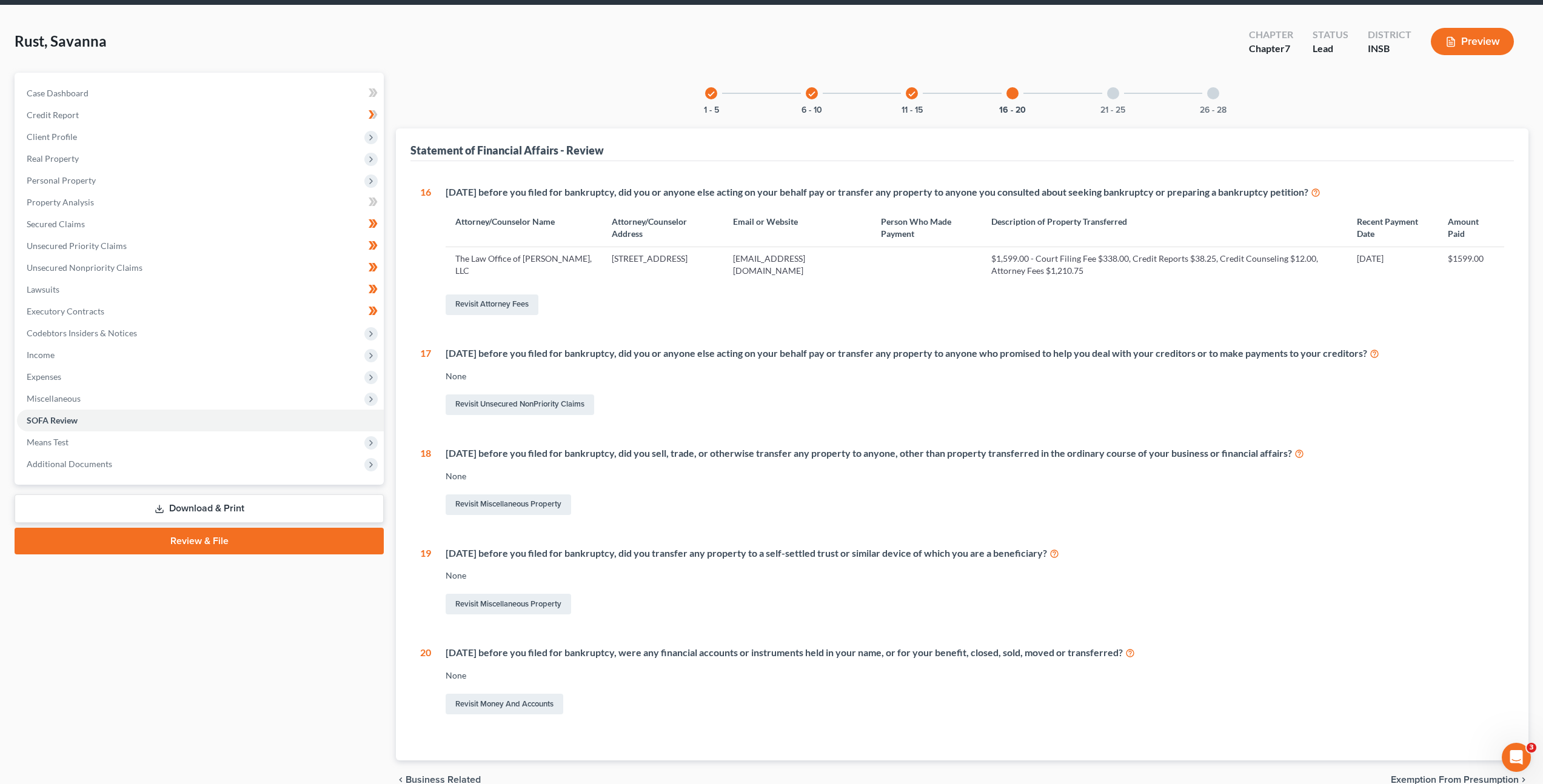
scroll to position [81, 0]
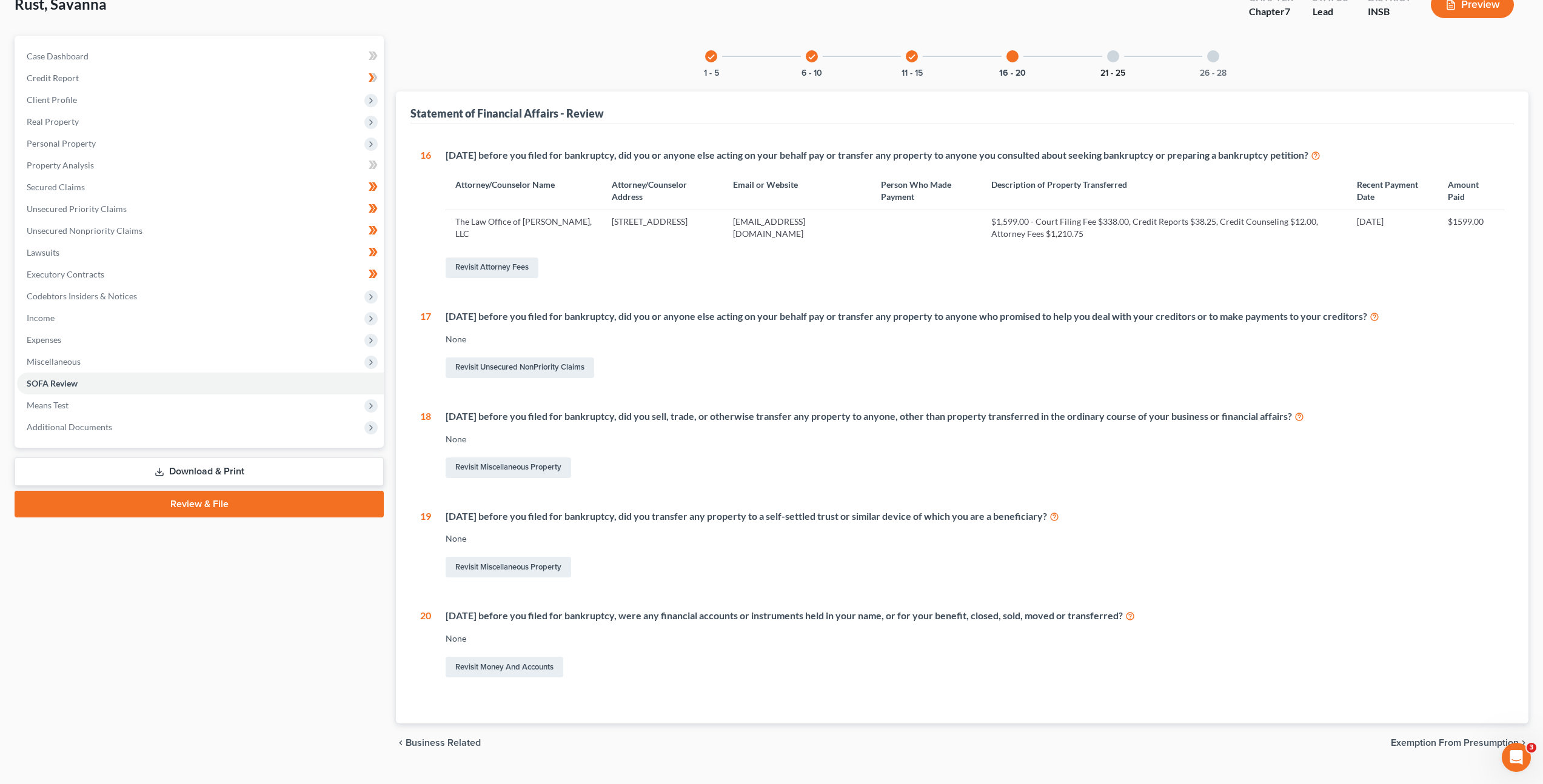
click at [1108, 69] on button "21 - 25" at bounding box center [1113, 73] width 25 height 8
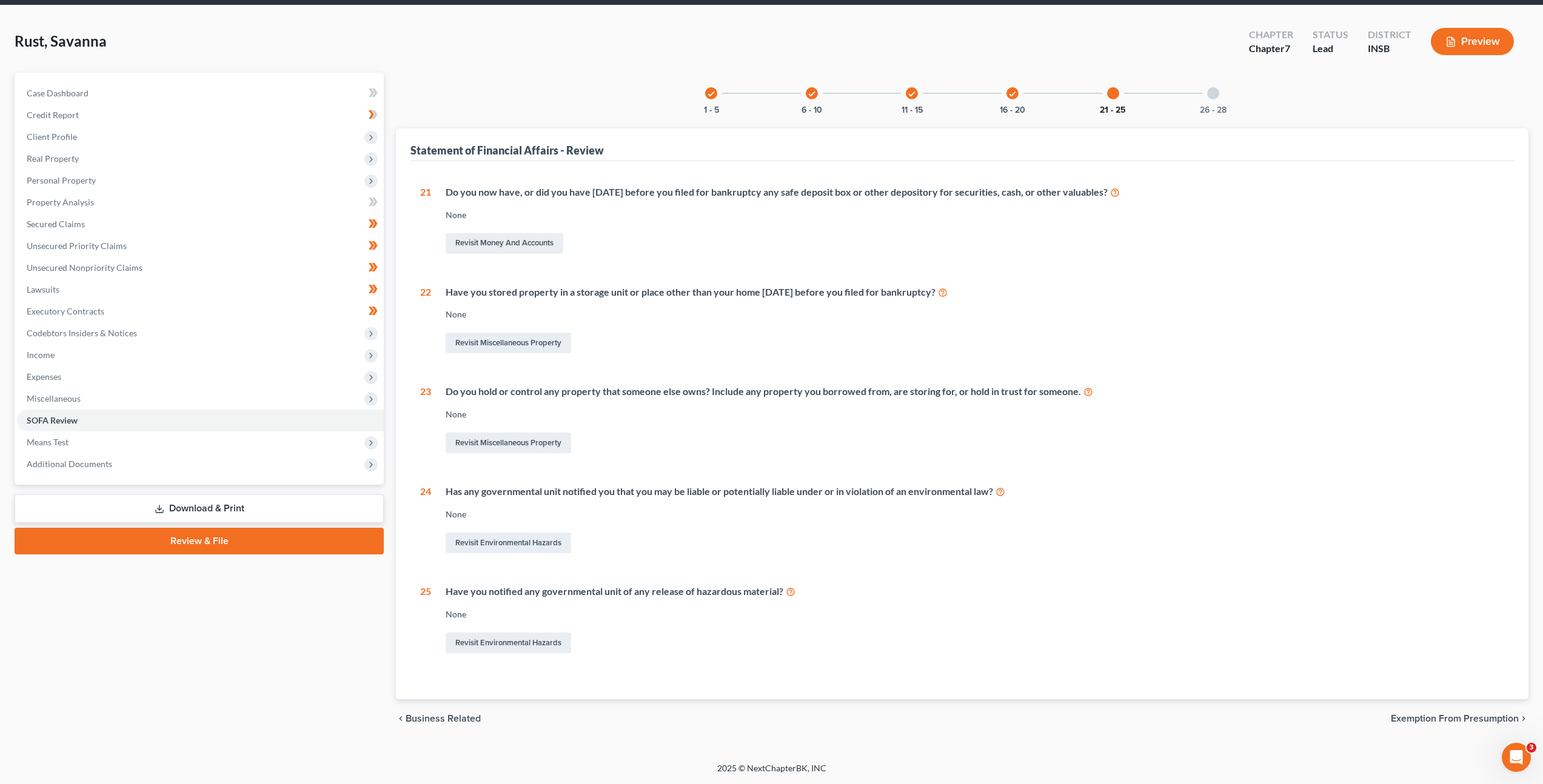
scroll to position [44, 0]
click at [1218, 94] on div "26 - 28" at bounding box center [1213, 93] width 41 height 41
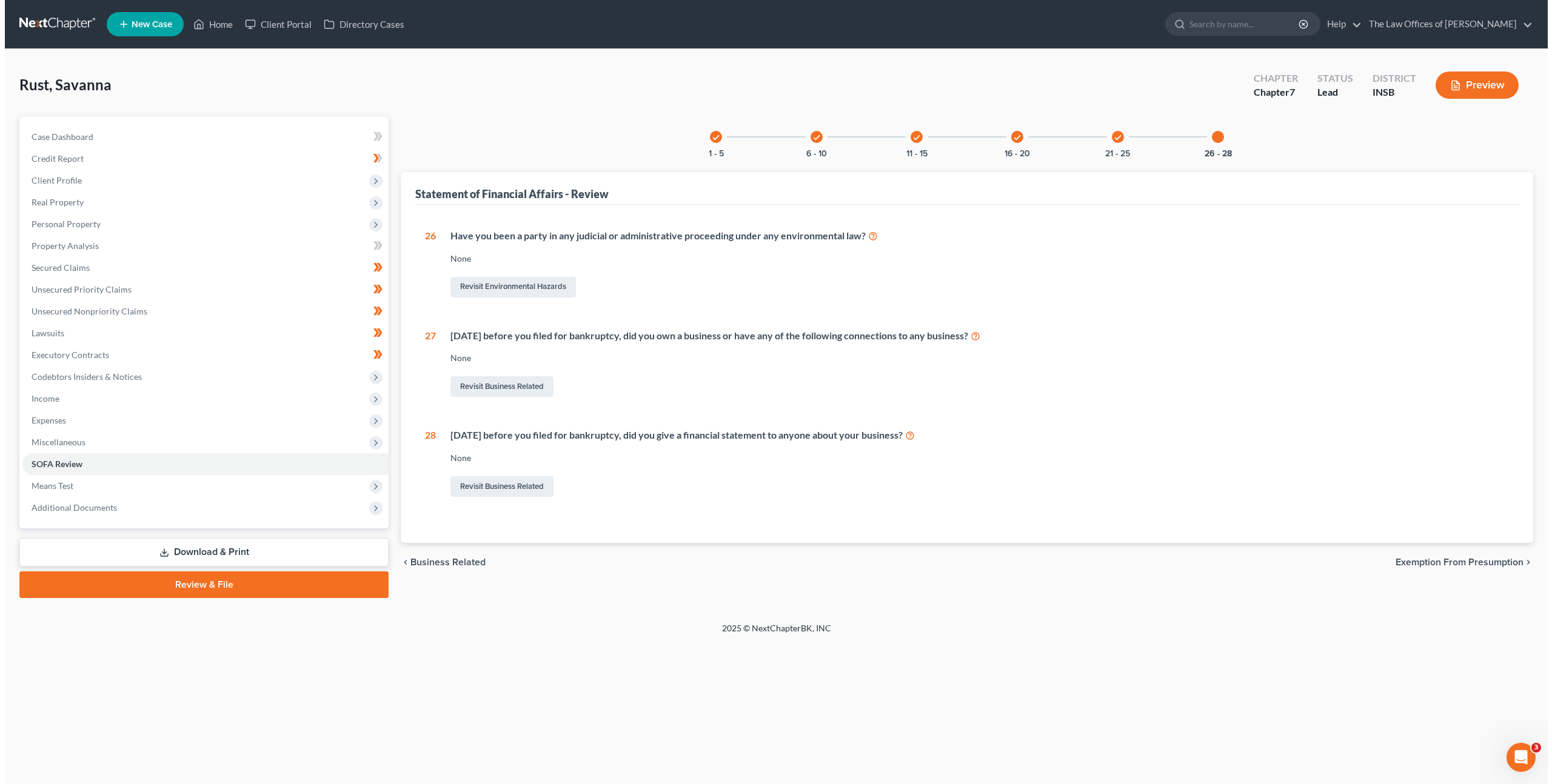
scroll to position [0, 0]
click at [66, 25] on link at bounding box center [53, 24] width 78 height 22
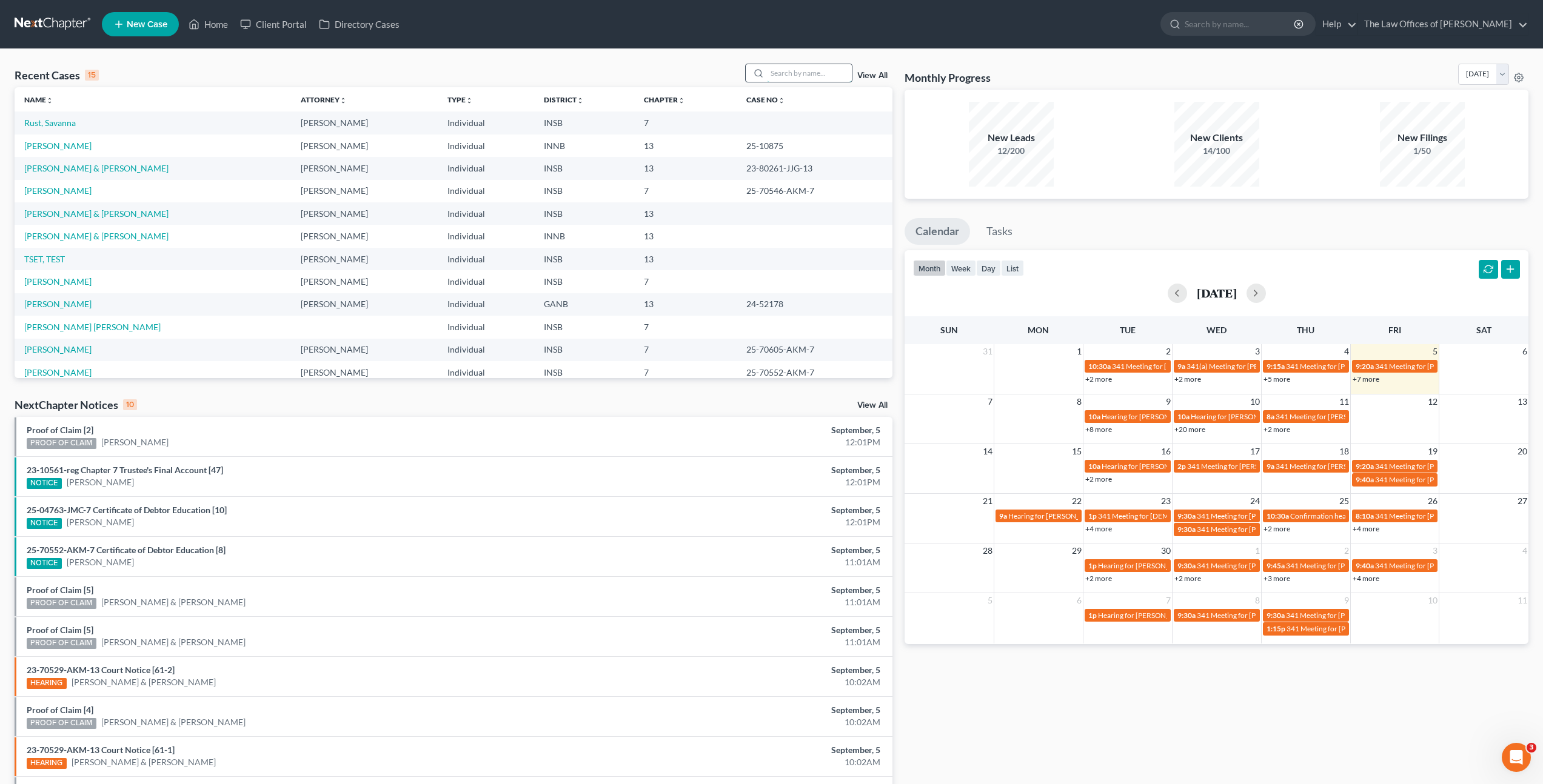
click at [815, 69] on input "search" at bounding box center [809, 73] width 85 height 18
type input "carney"
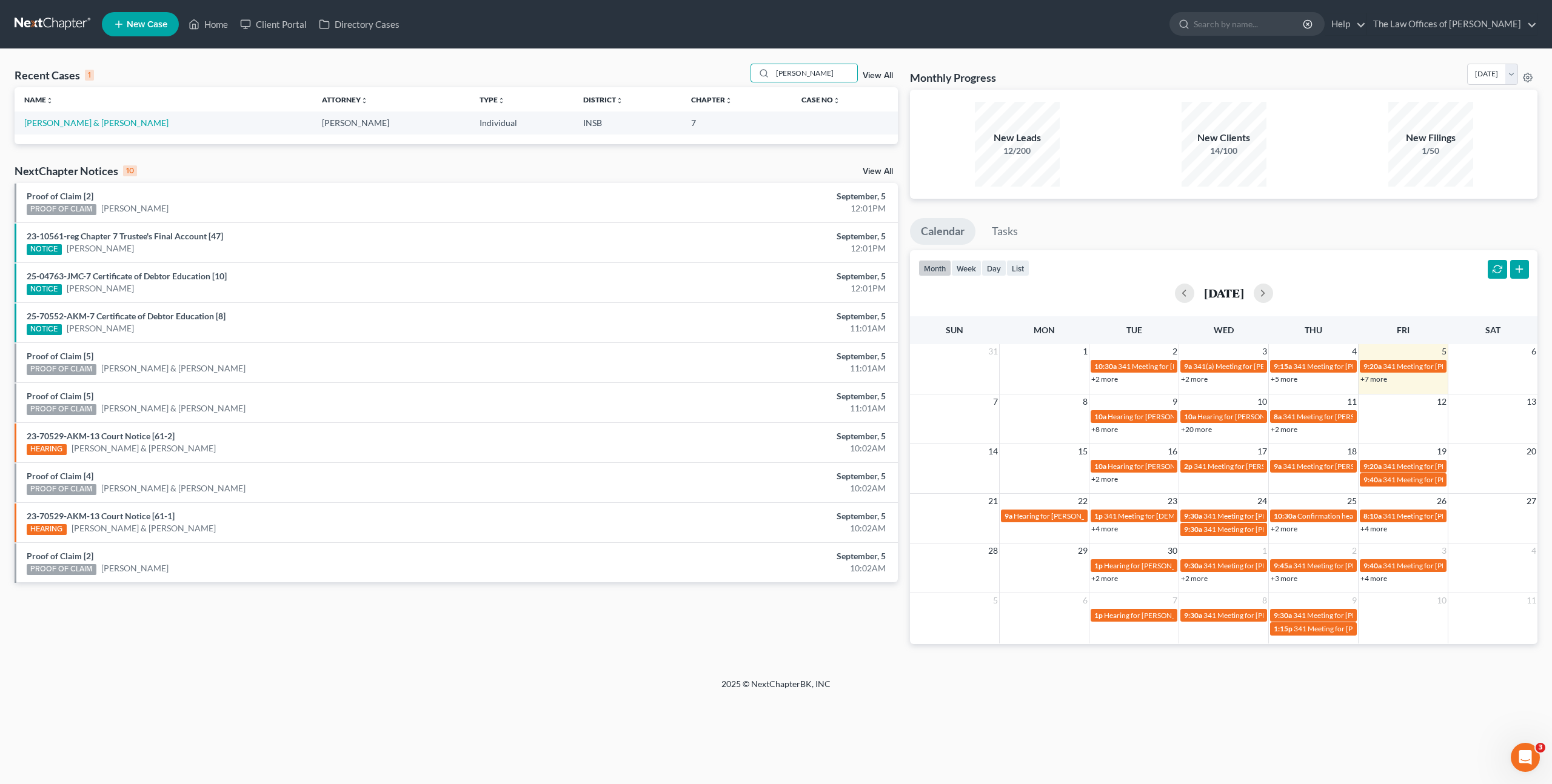
click at [129, 113] on td "Carney, John & Hirschauer, Arianna" at bounding box center [164, 122] width 298 height 22
click at [116, 118] on link "Carney, John & Hirschauer, Arianna" at bounding box center [96, 123] width 145 height 10
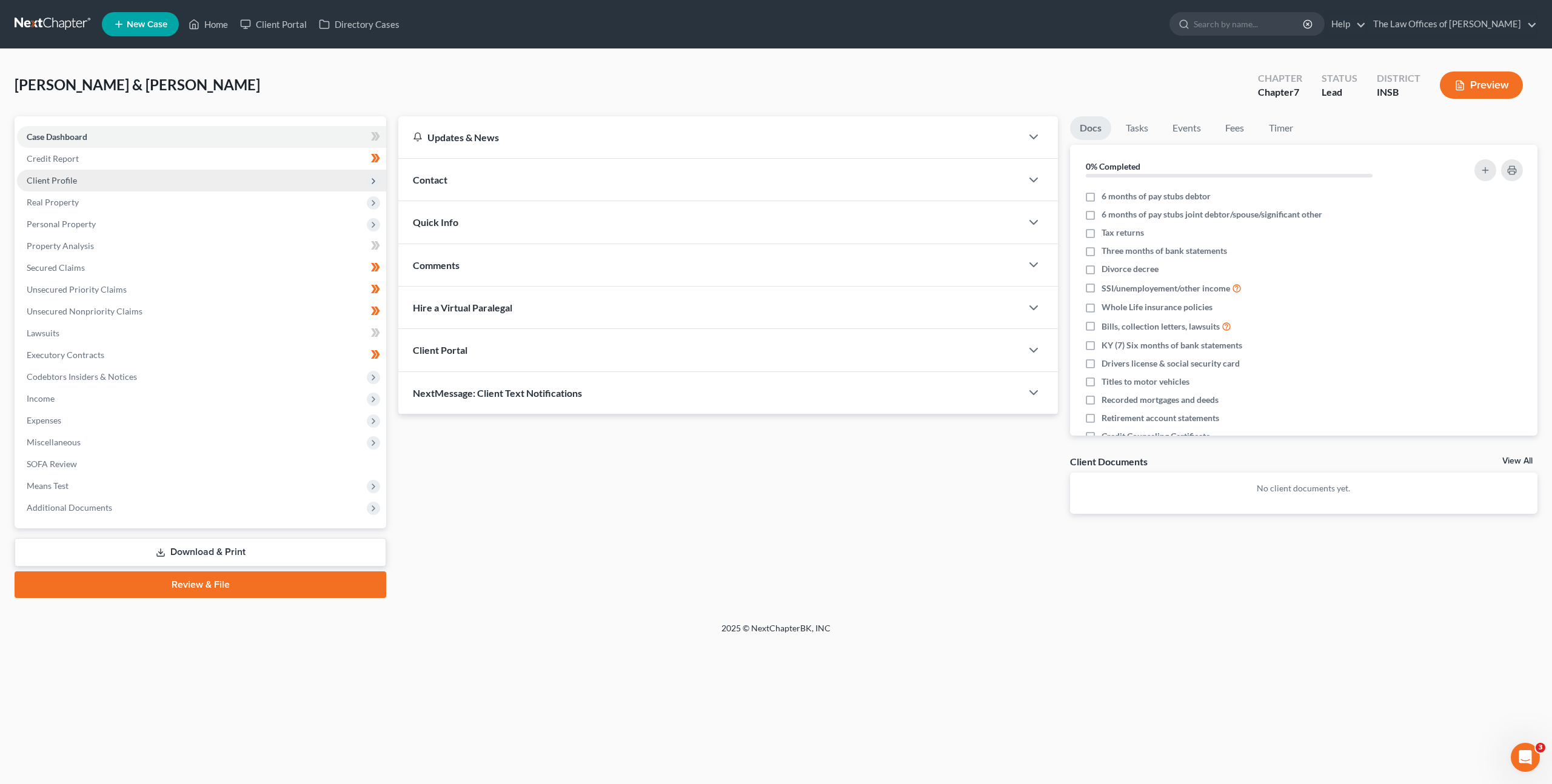
click at [209, 174] on span "Client Profile" at bounding box center [202, 181] width 369 height 22
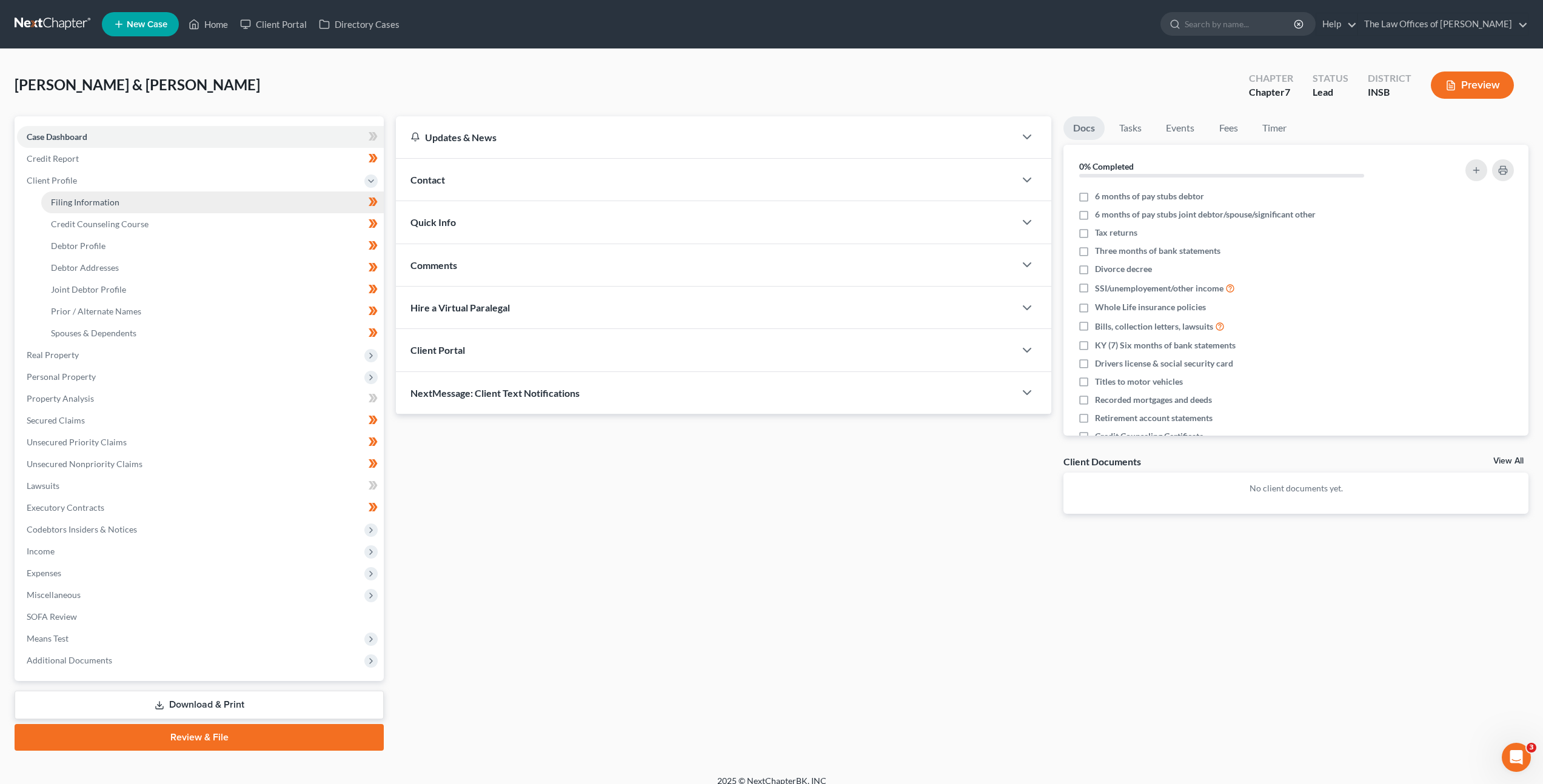
click at [196, 195] on link "Filing Information" at bounding box center [213, 202] width 342 height 22
select select "1"
select select "0"
select select "15"
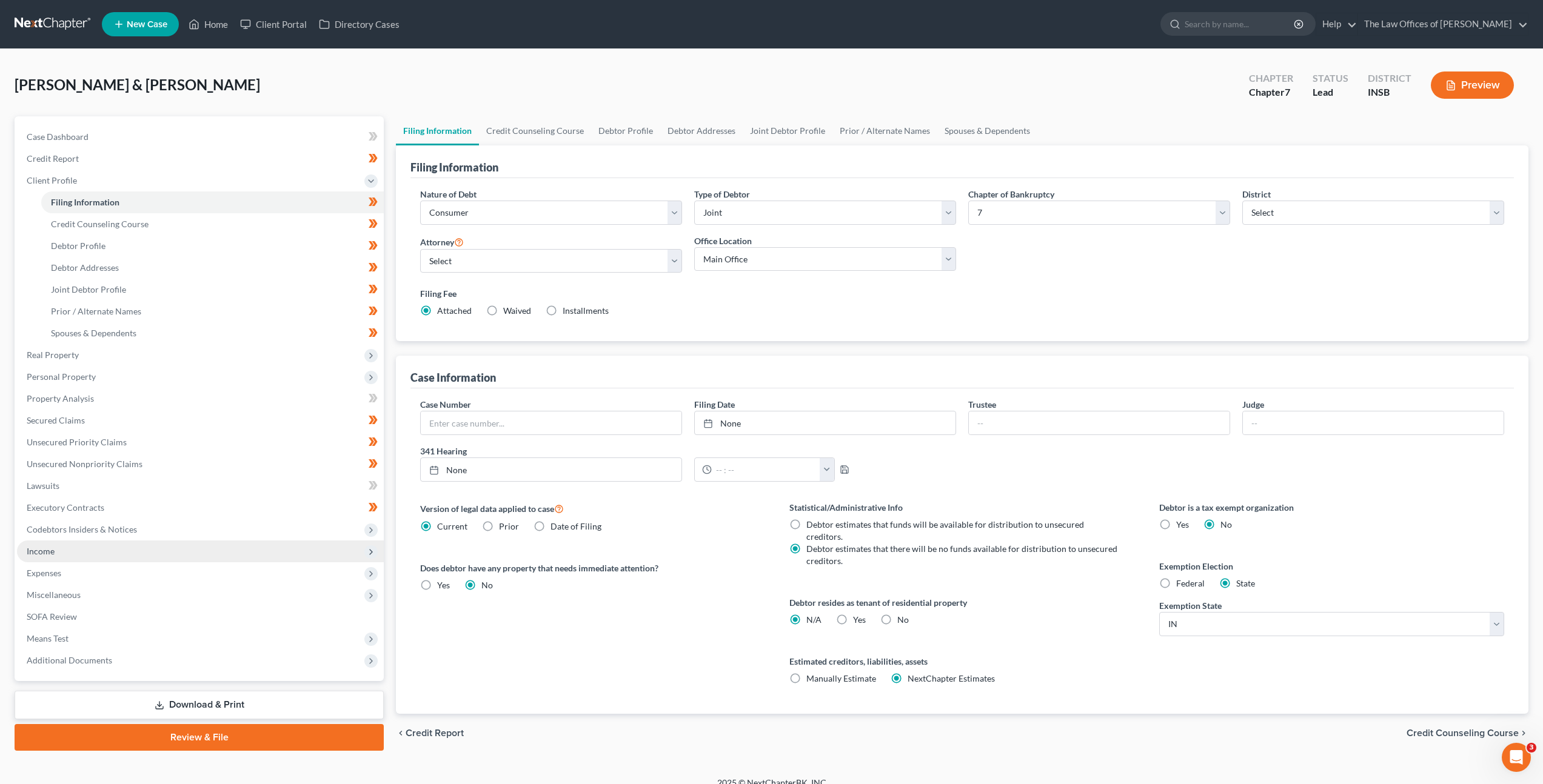
click at [153, 543] on span "Income" at bounding box center [201, 552] width 367 height 22
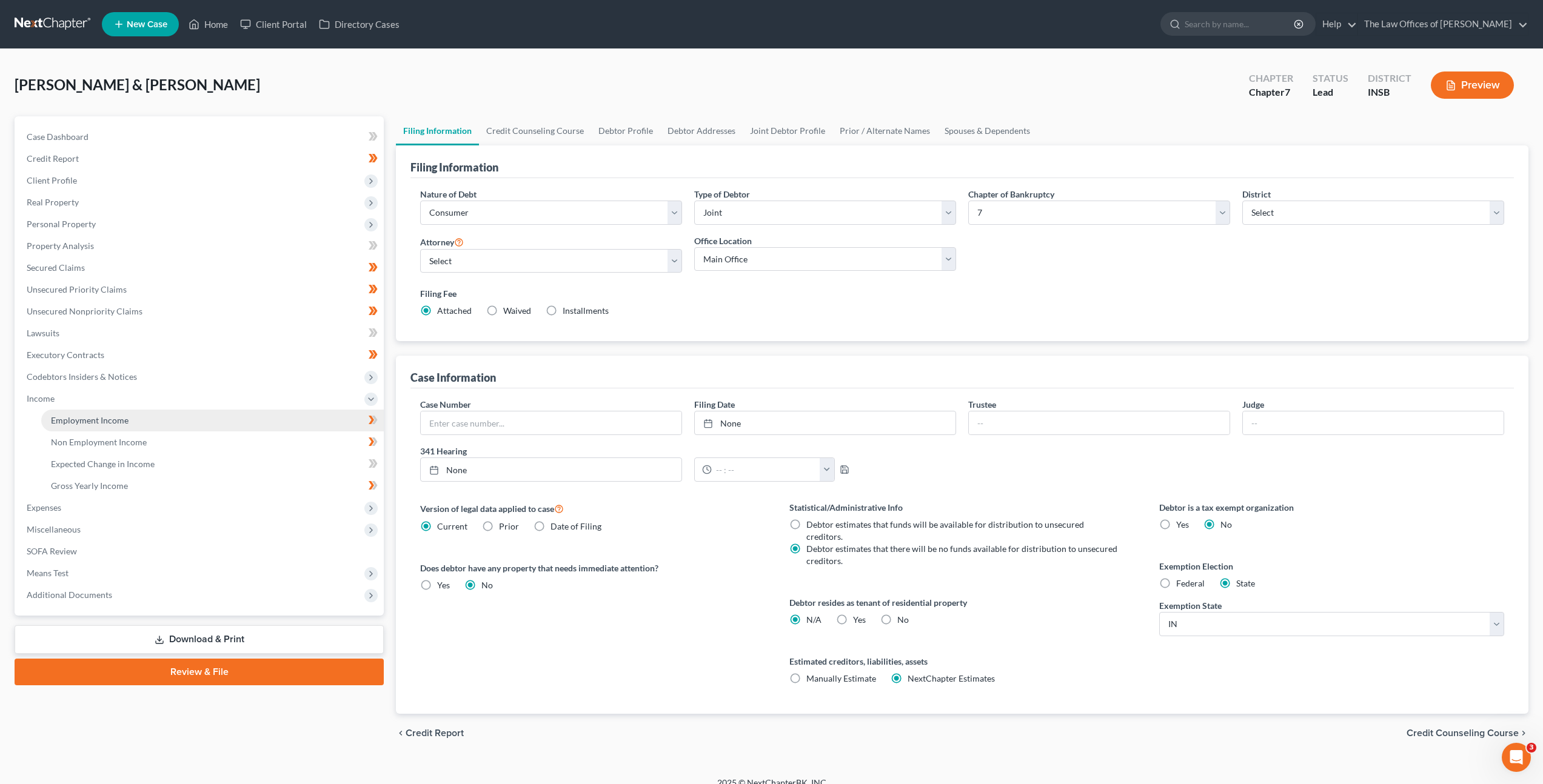
click at [173, 425] on link "Employment Income" at bounding box center [213, 421] width 342 height 22
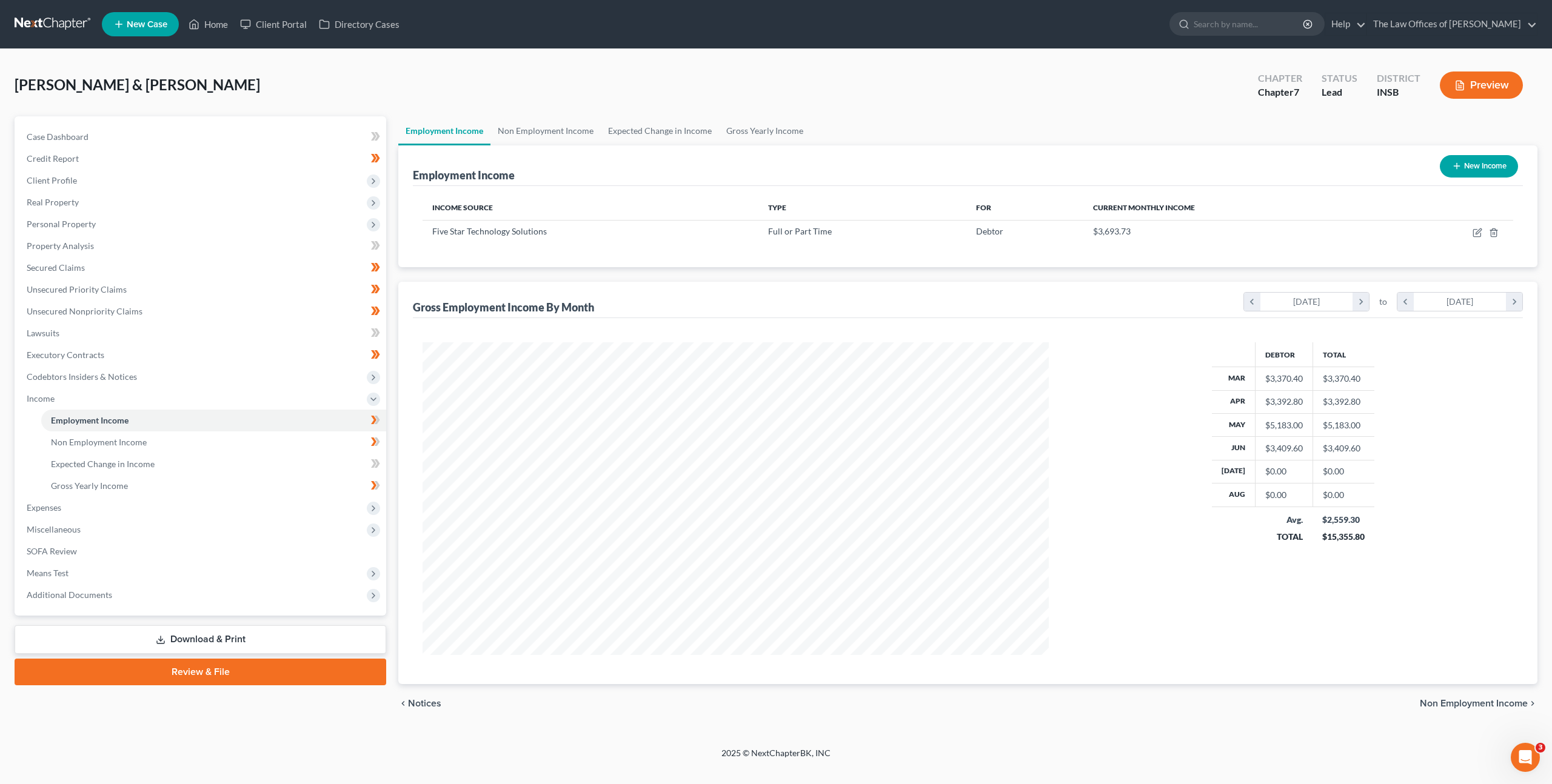
scroll to position [312, 651]
click at [1476, 233] on icon "button" at bounding box center [1478, 231] width 6 height 6
select select "0"
select select "15"
select select "2"
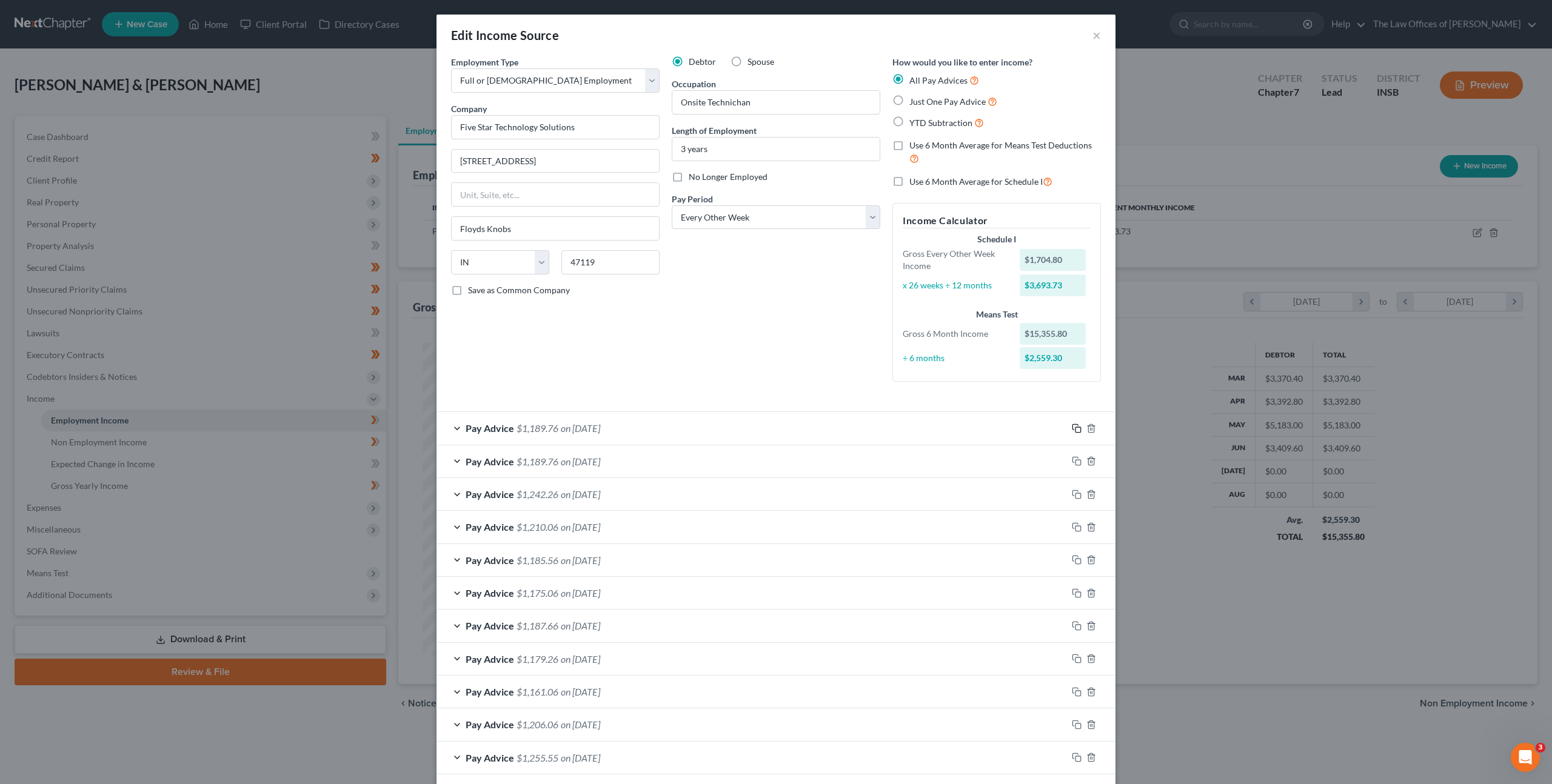
click at [1073, 426] on icon "button" at bounding box center [1076, 428] width 10 height 10
click at [1072, 426] on icon "button" at bounding box center [1076, 428] width 10 height 10
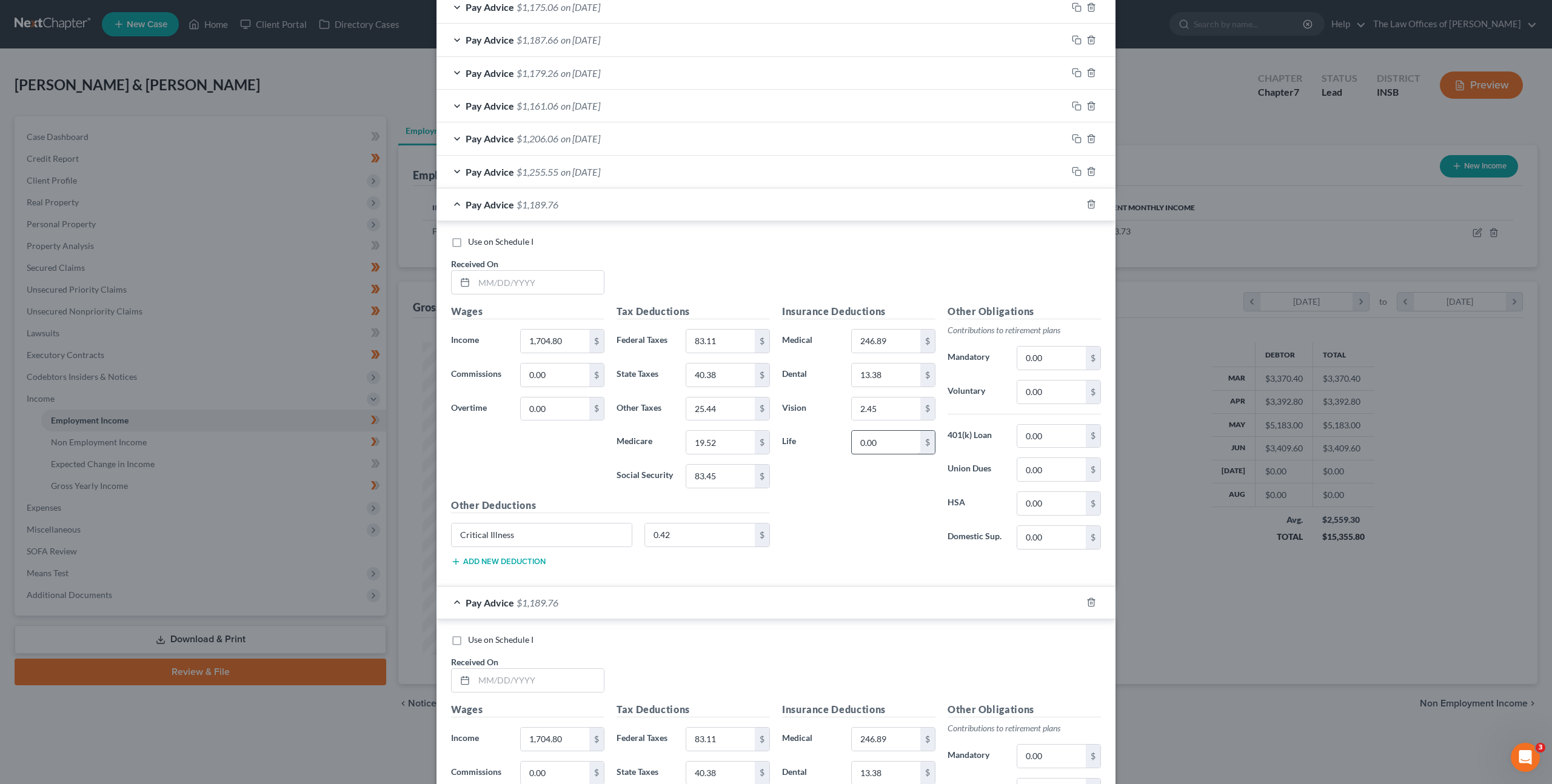
scroll to position [597, 0]
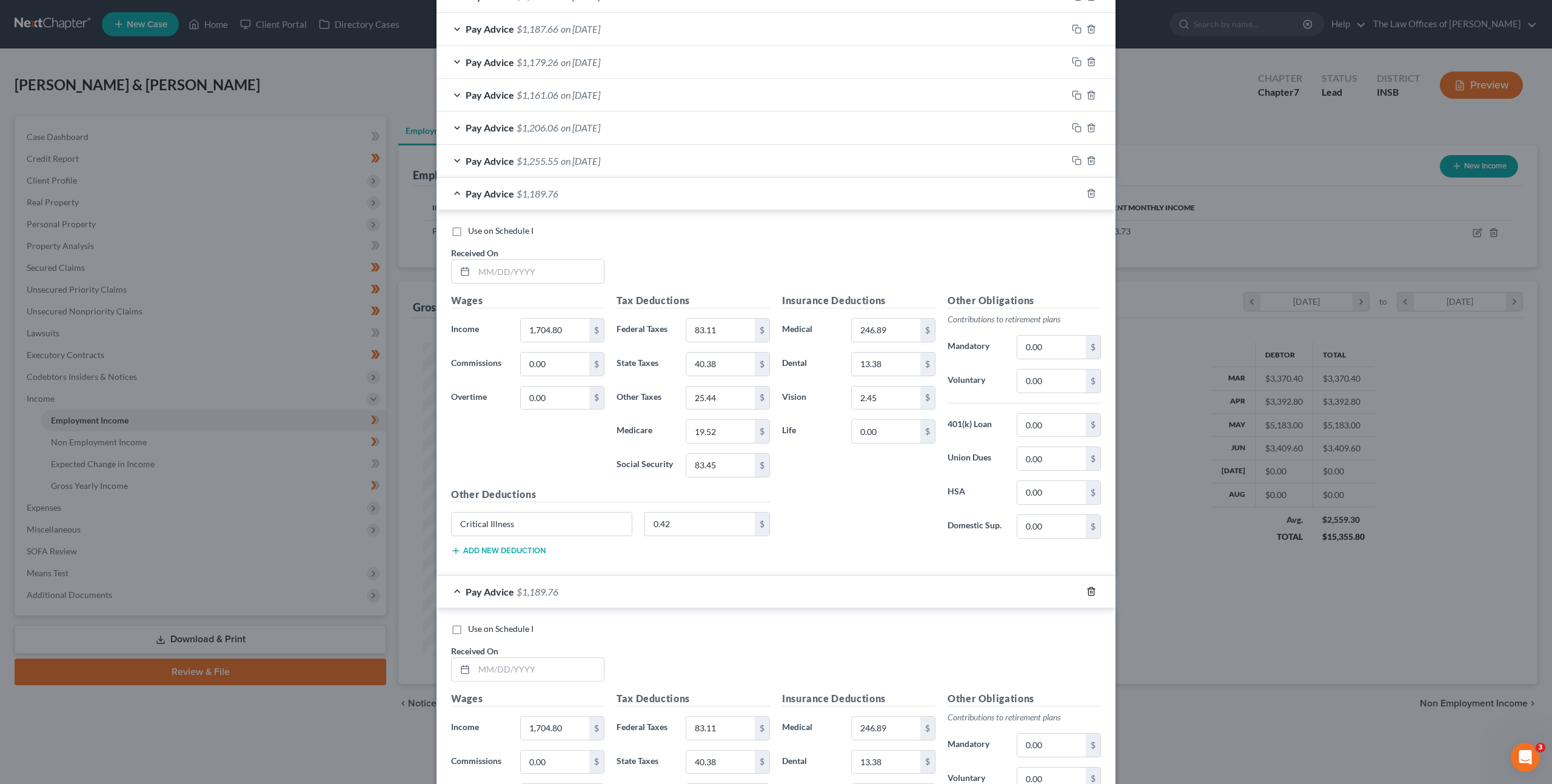
click at [1090, 589] on icon "button" at bounding box center [1091, 591] width 10 height 10
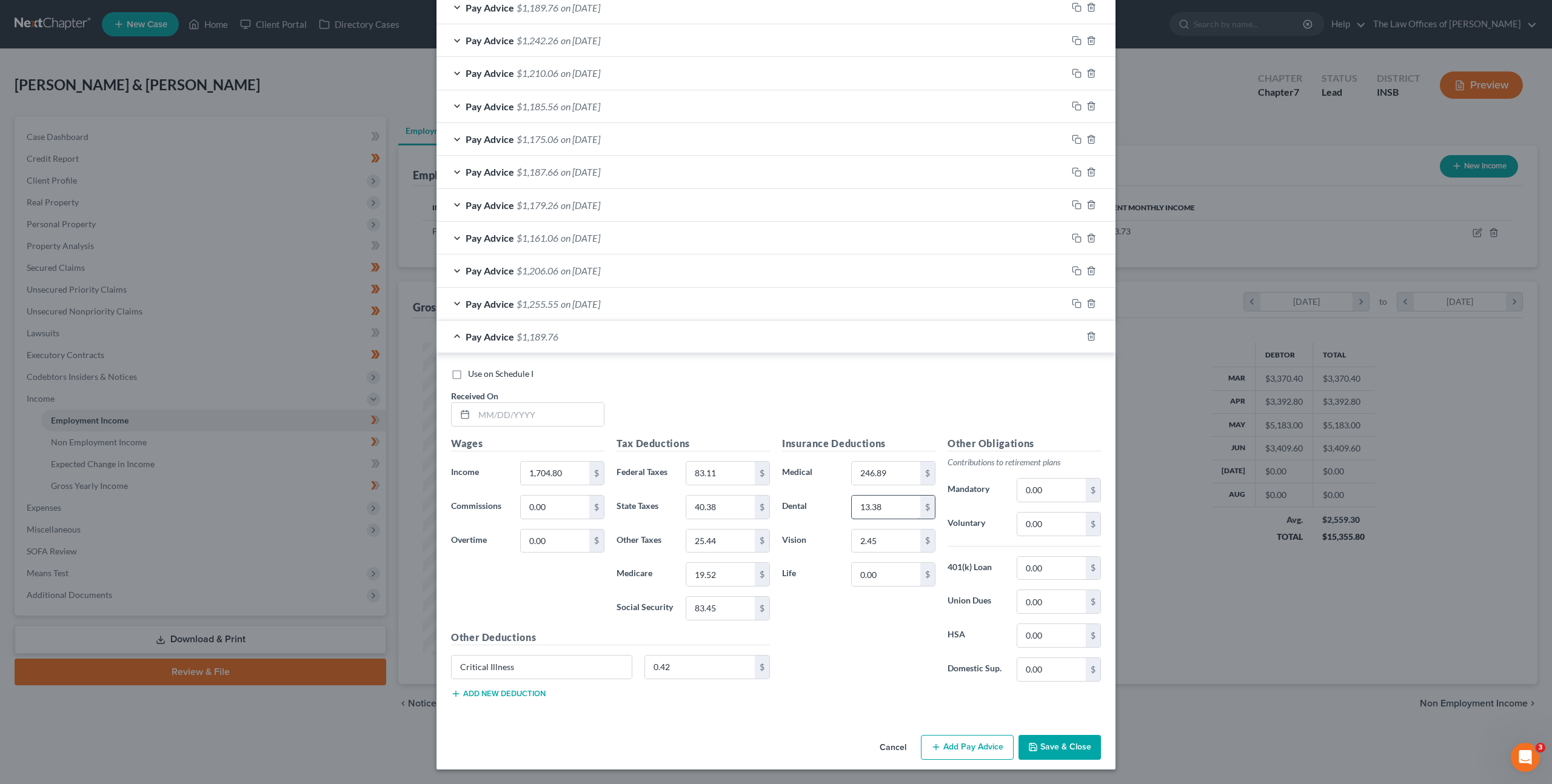
scroll to position [454, 0]
click at [564, 424] on input "text" at bounding box center [539, 414] width 130 height 23
type input "07/10/2025"
type input "1,678.20"
type input "83.11"
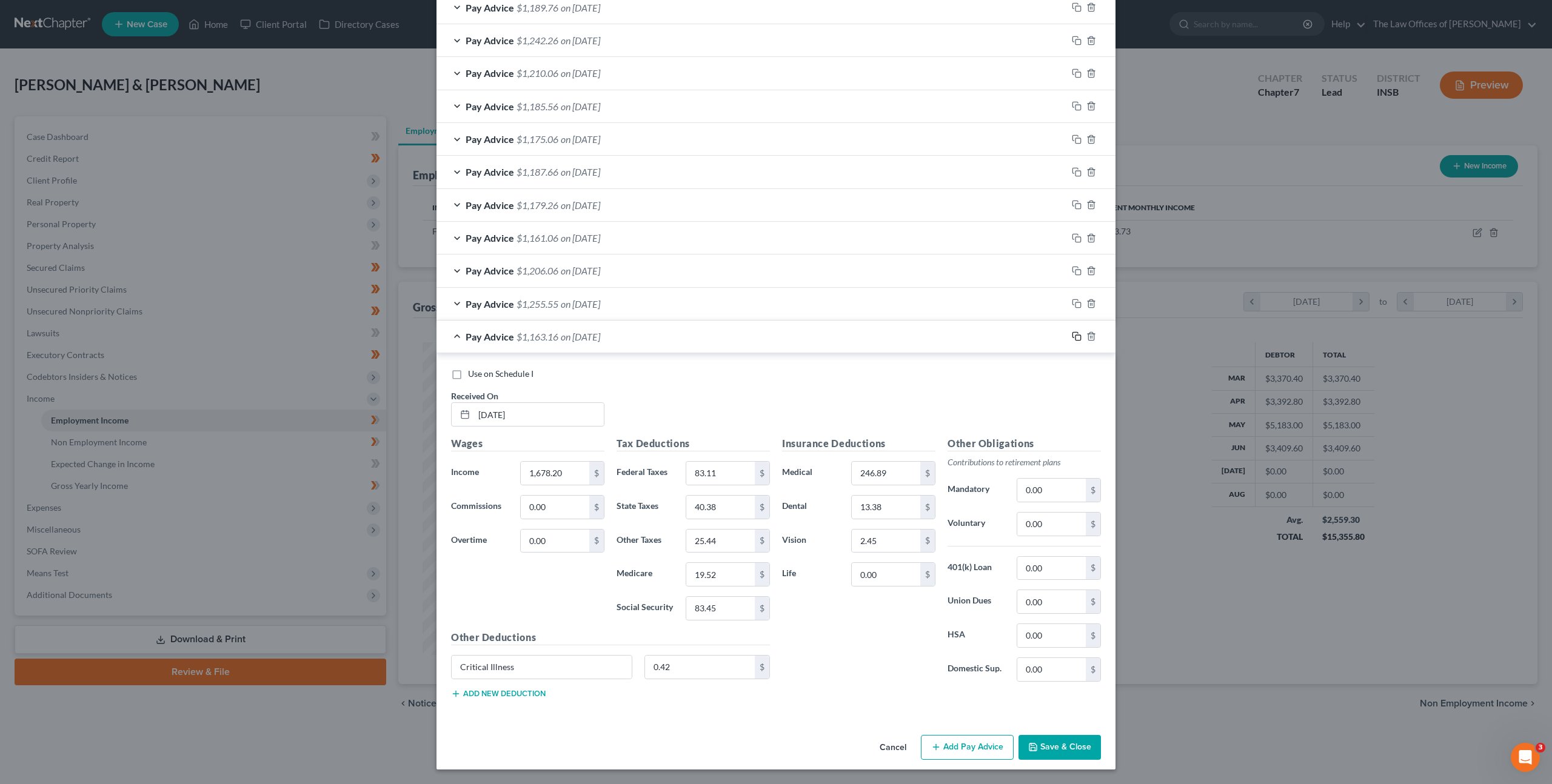
click at [1072, 337] on icon "button" at bounding box center [1076, 336] width 10 height 10
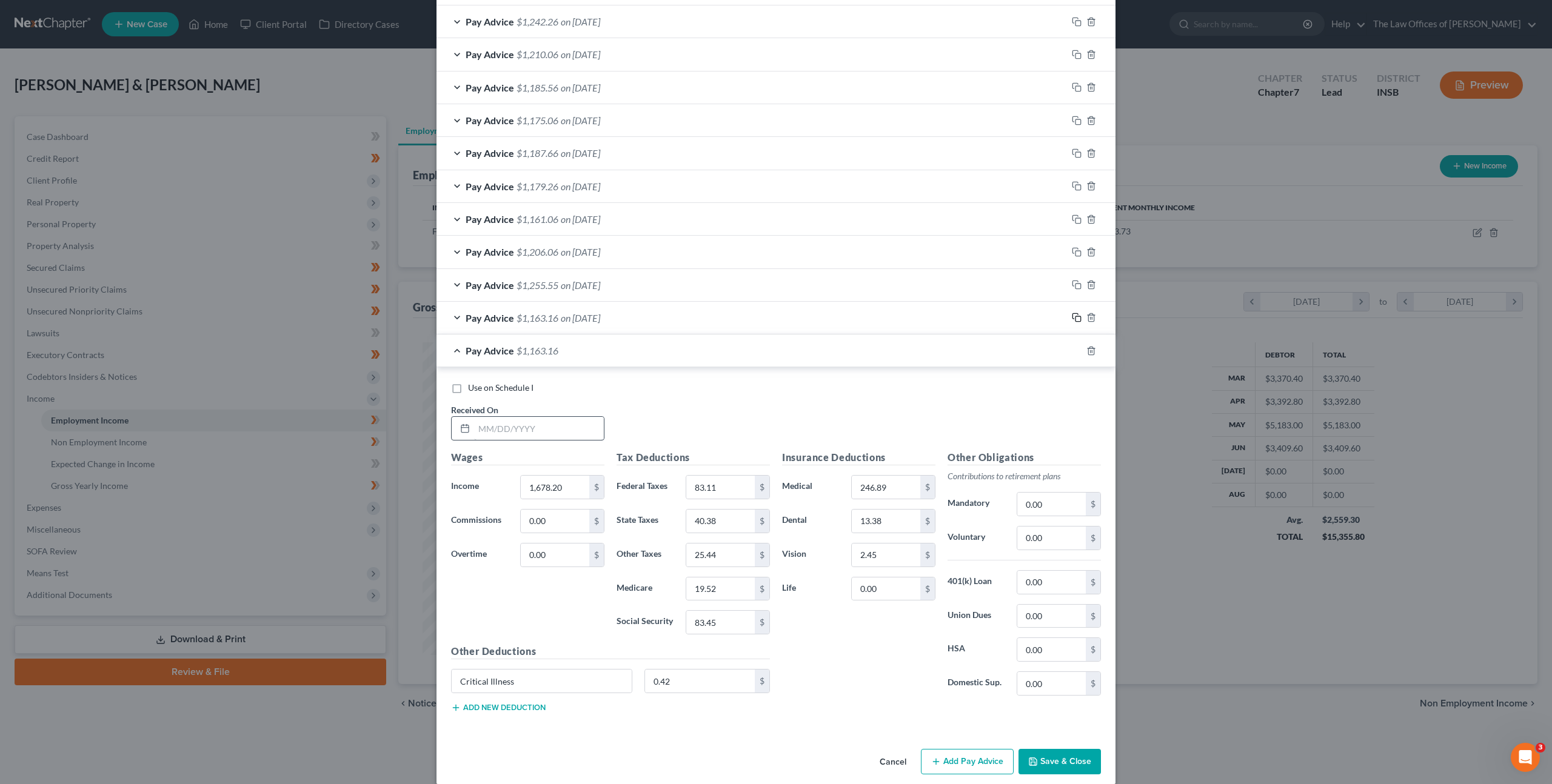
scroll to position [487, 0]
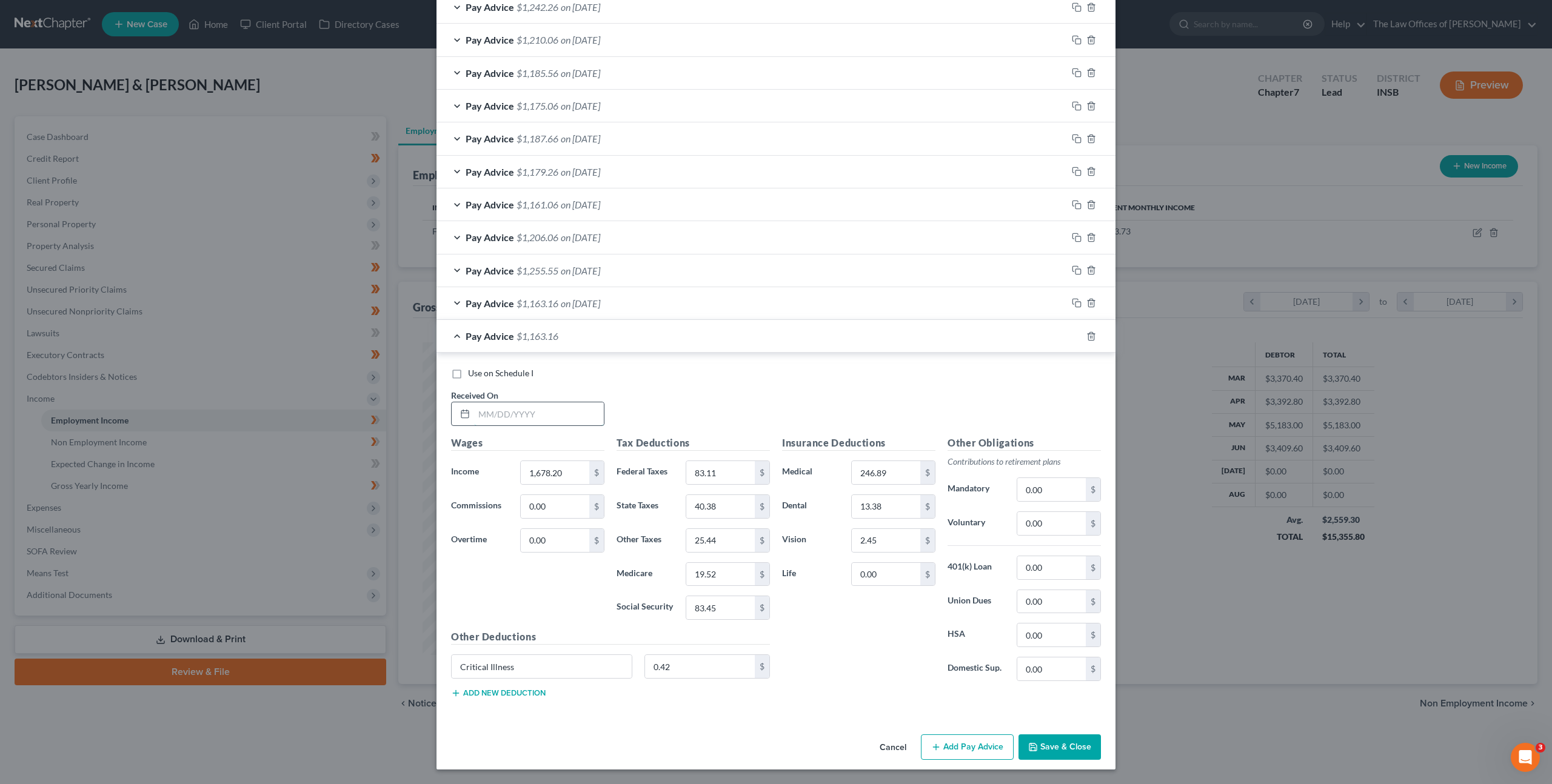
drag, startPoint x: 548, startPoint y: 410, endPoint x: 721, endPoint y: 411, distance: 173.0
click at [549, 410] on input "text" at bounding box center [539, 414] width 130 height 23
type input "07/24/2025"
type input "1,945.28"
type input "112.89"
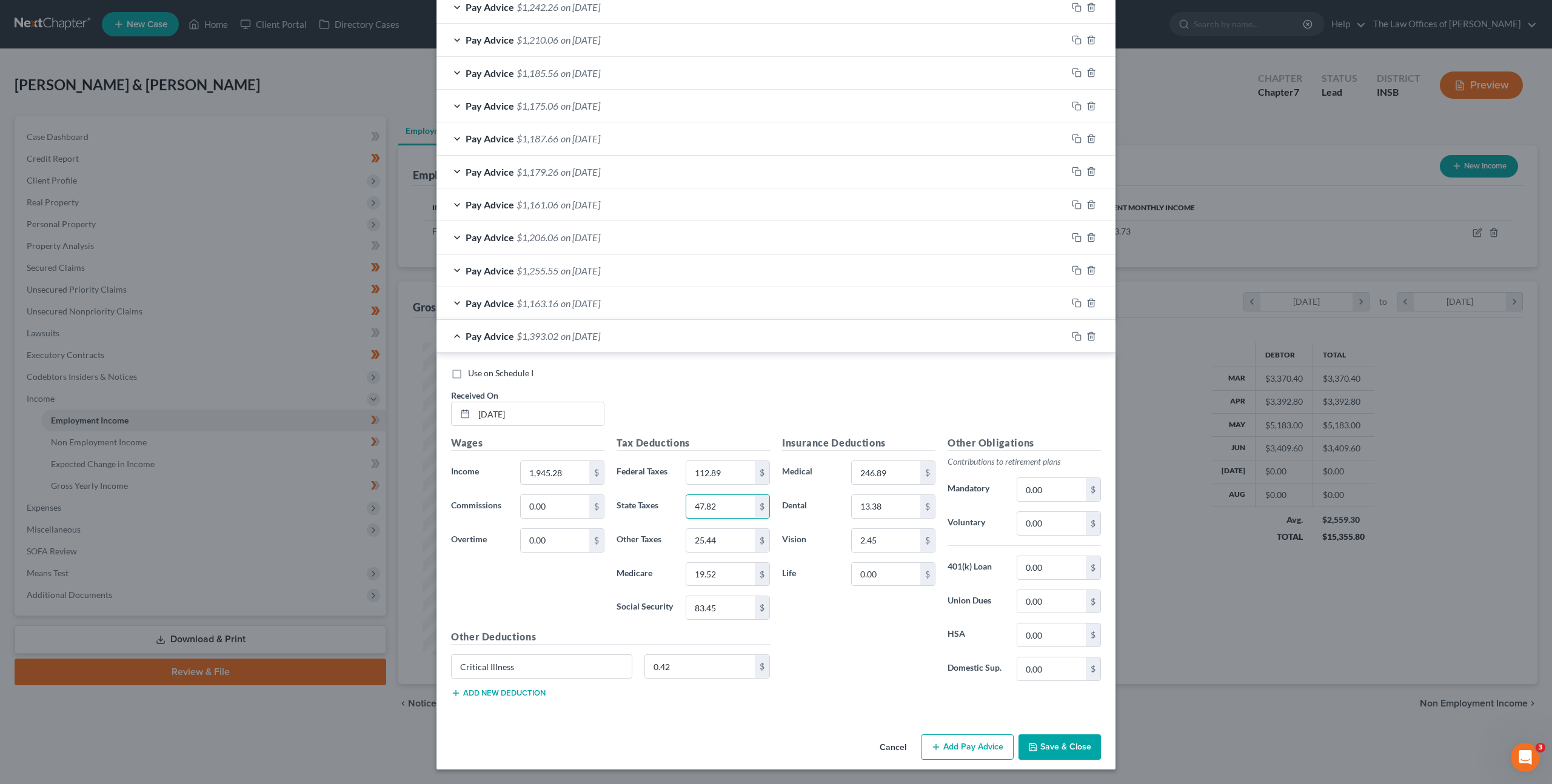
type input "47.82"
type input "30.13"
type input "23.12"
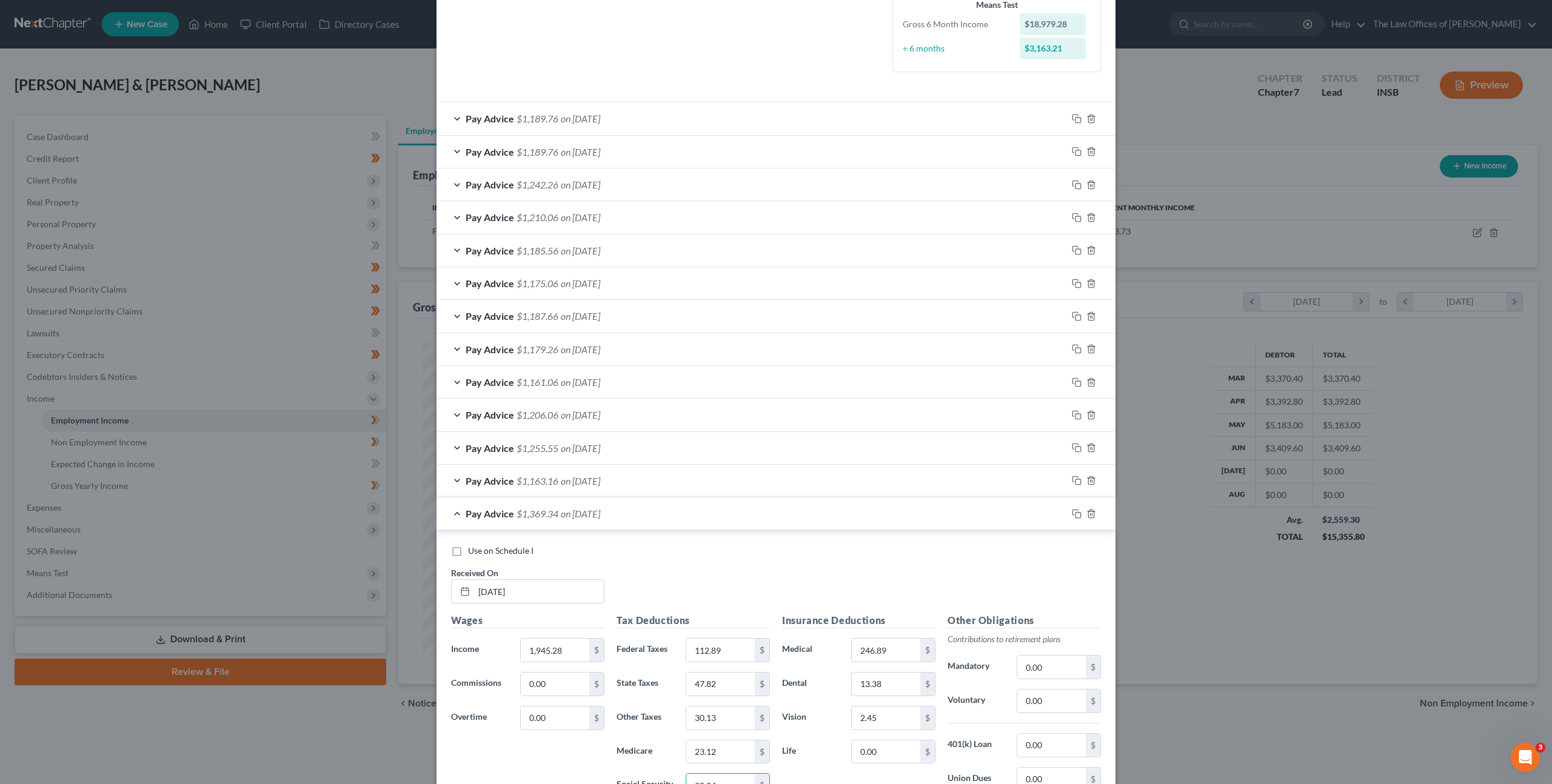
scroll to position [0, 0]
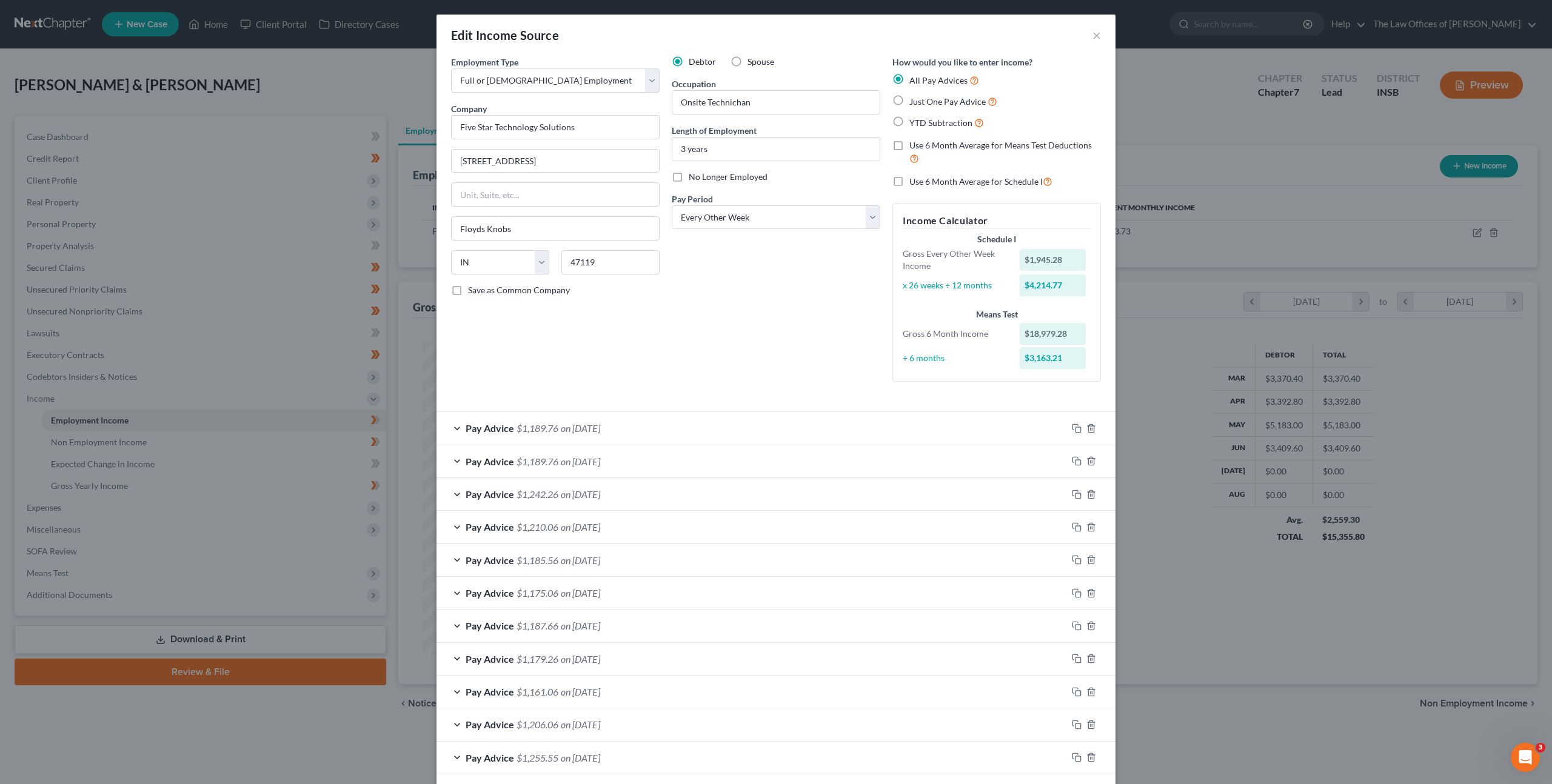
type input "98.84"
click at [910, 183] on label "Use 6 Month Average for Schedule I" at bounding box center [981, 181] width 143 height 14
click at [914, 183] on input "Use 6 Month Average for Schedule I" at bounding box center [918, 178] width 8 height 8
checkbox input "true"
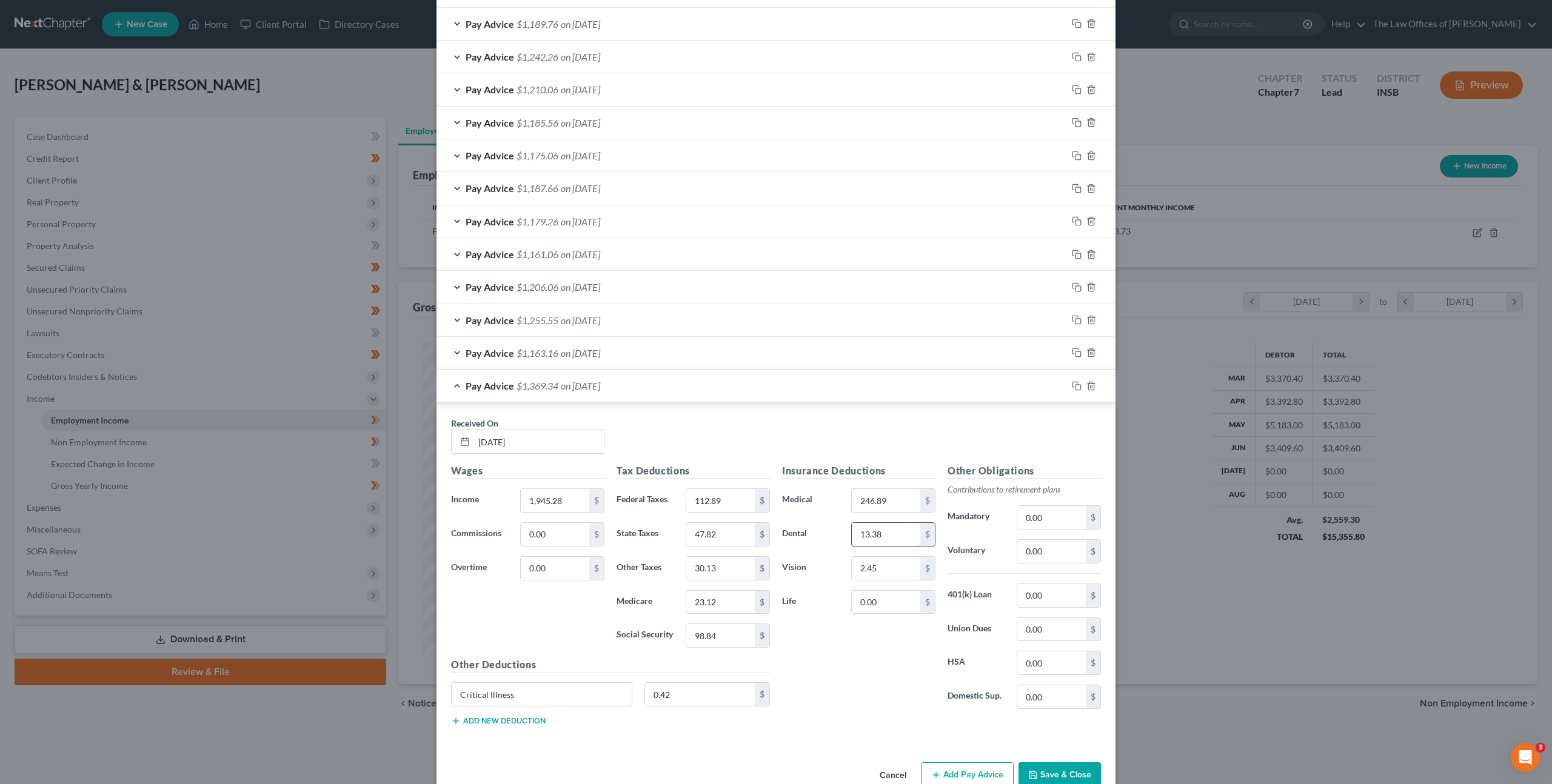
scroll to position [465, 0]
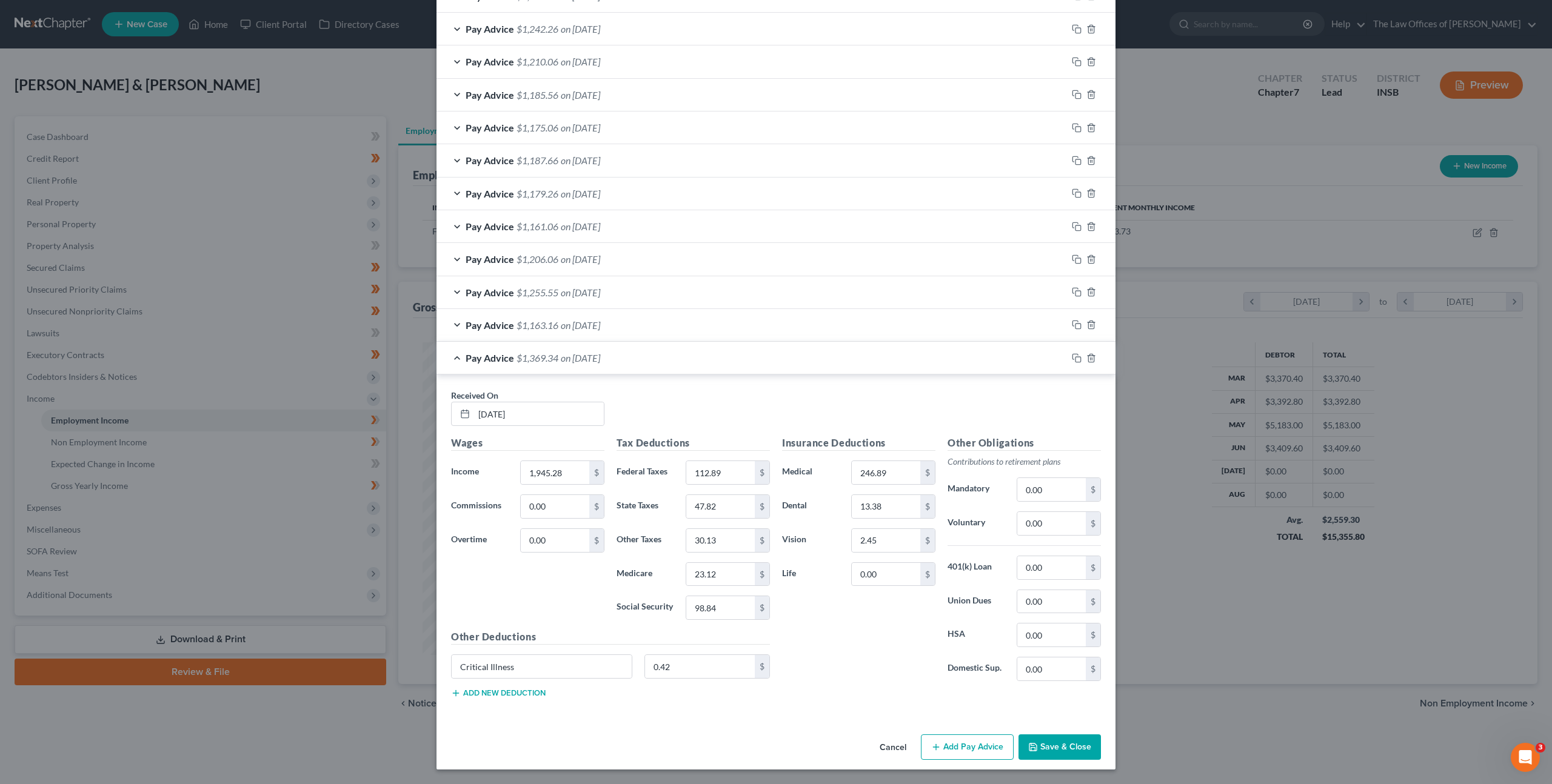
click at [1070, 749] on button "Save & Close" at bounding box center [1060, 747] width 83 height 25
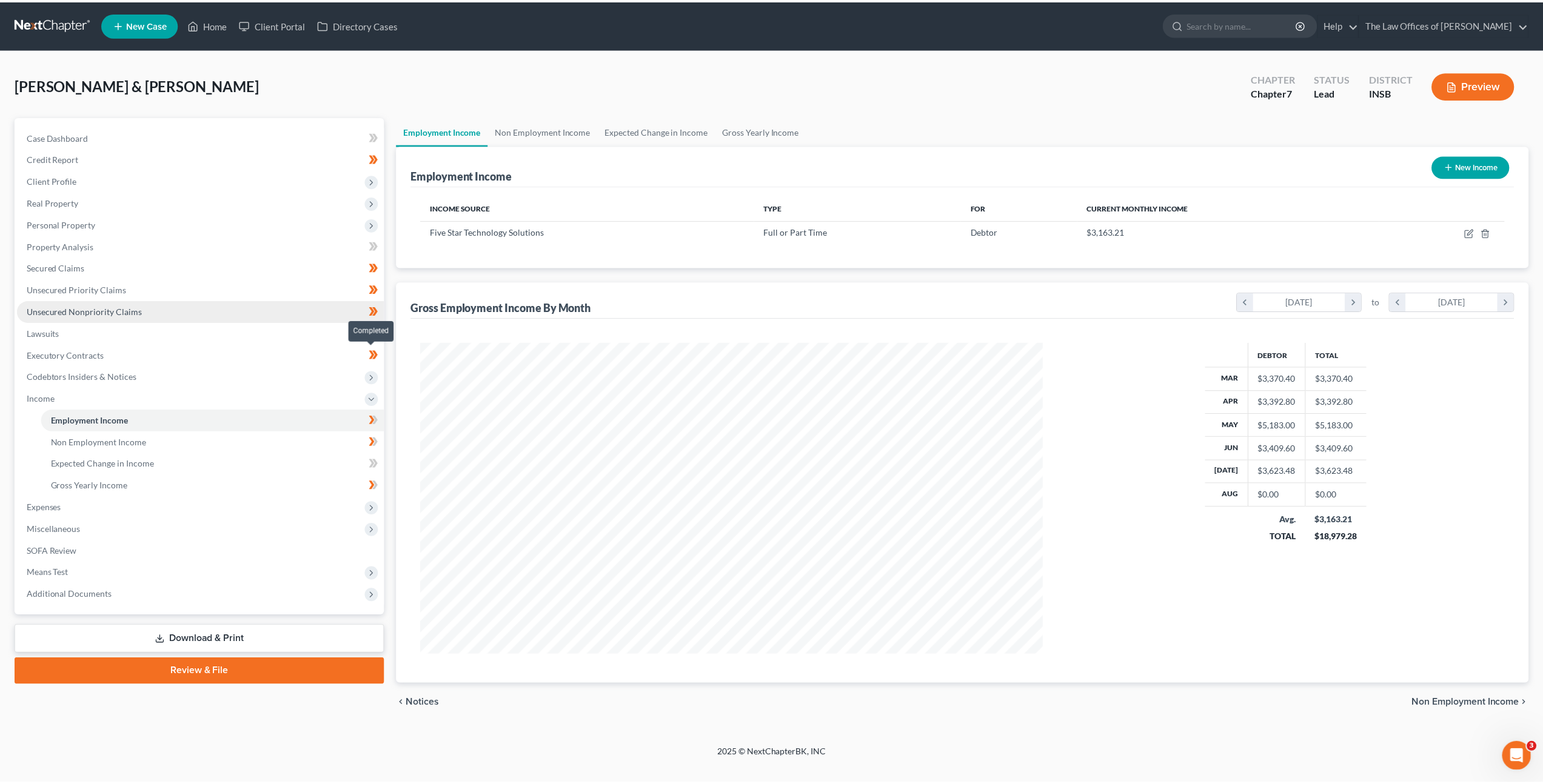
scroll to position [312, 651]
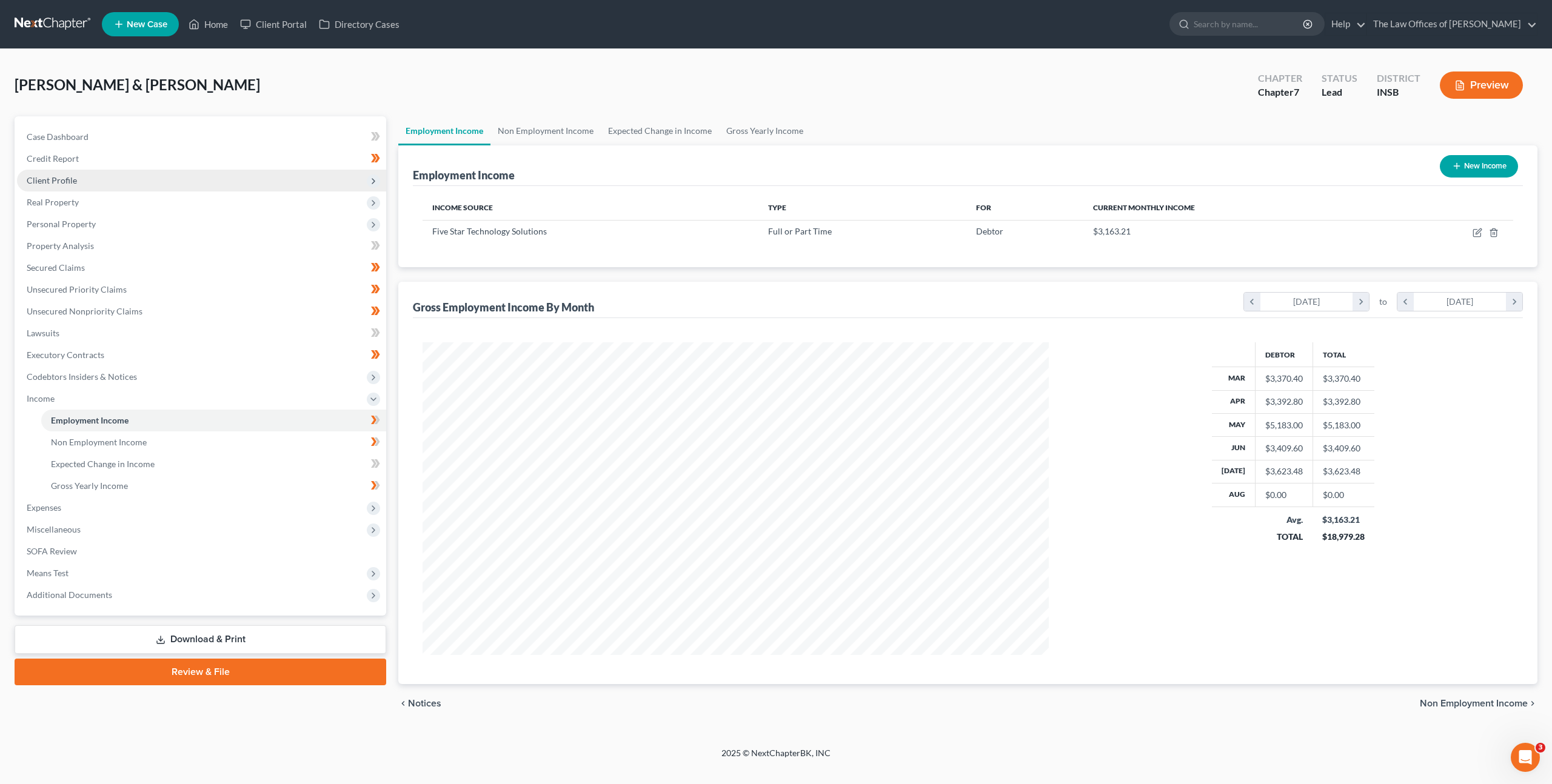
click at [270, 185] on span "Client Profile" at bounding box center [202, 181] width 369 height 22
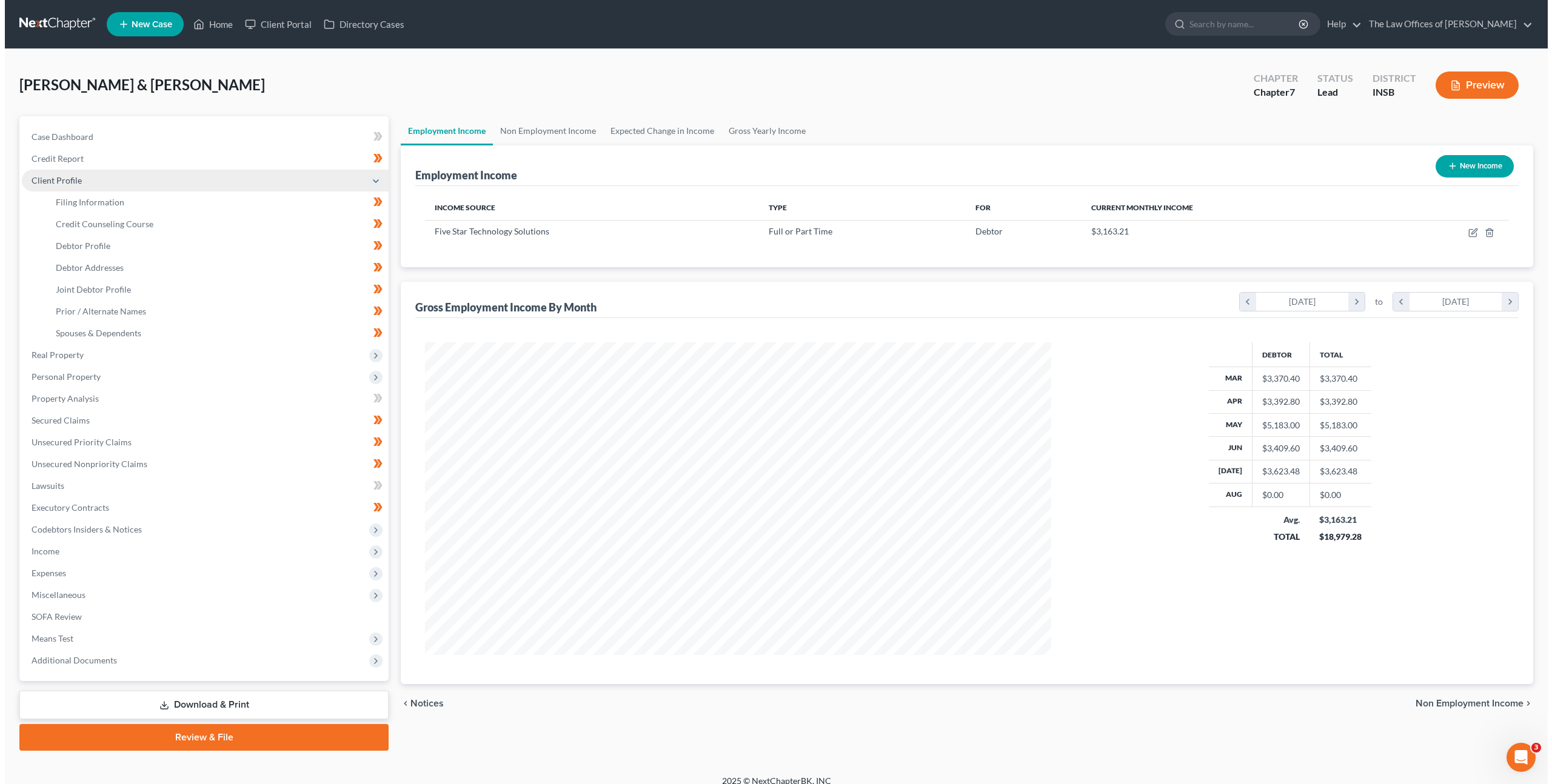
scroll to position [605788, 605666]
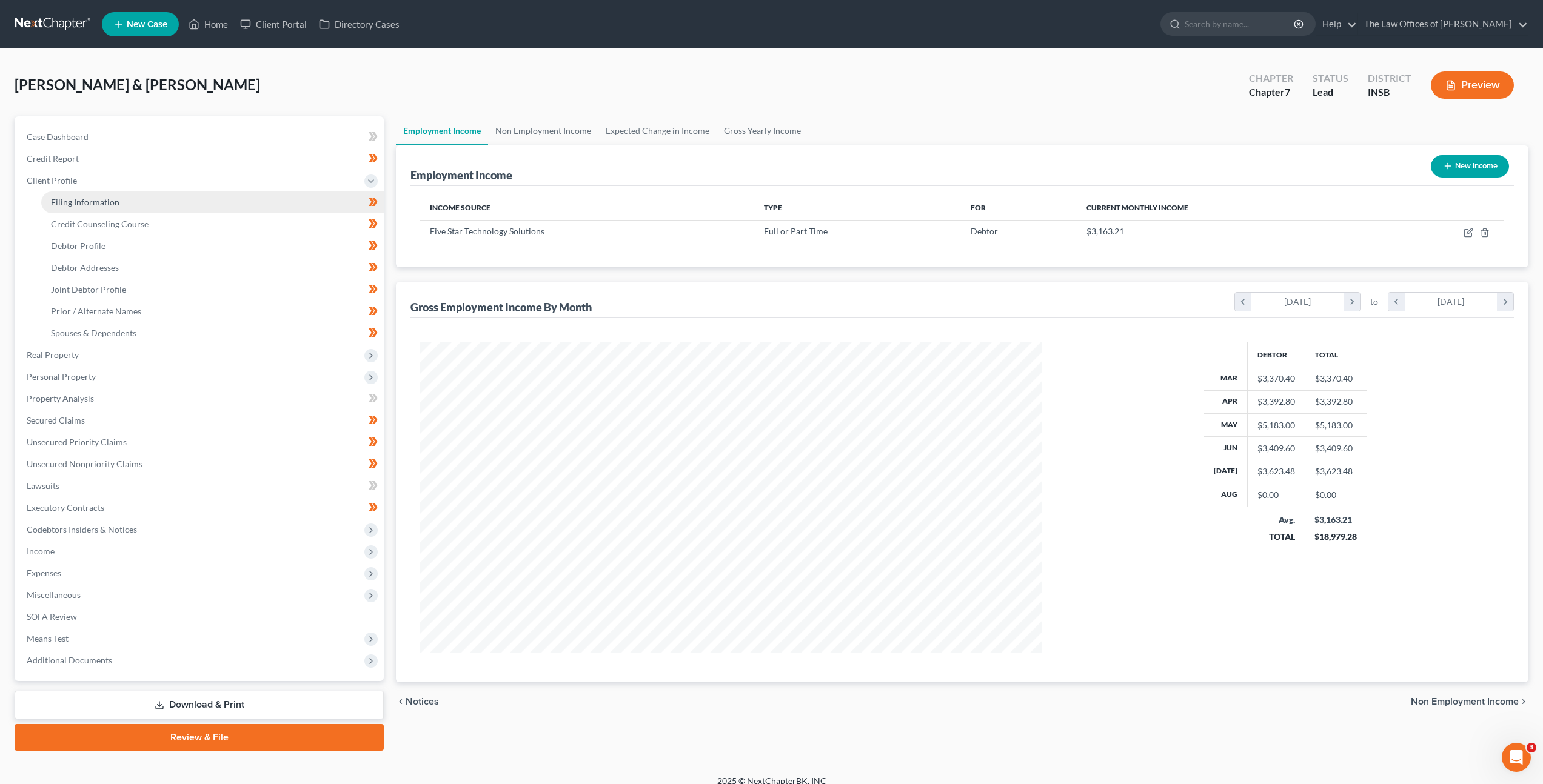
click at [253, 196] on link "Filing Information" at bounding box center [213, 202] width 342 height 22
select select "1"
select select "0"
select select "28"
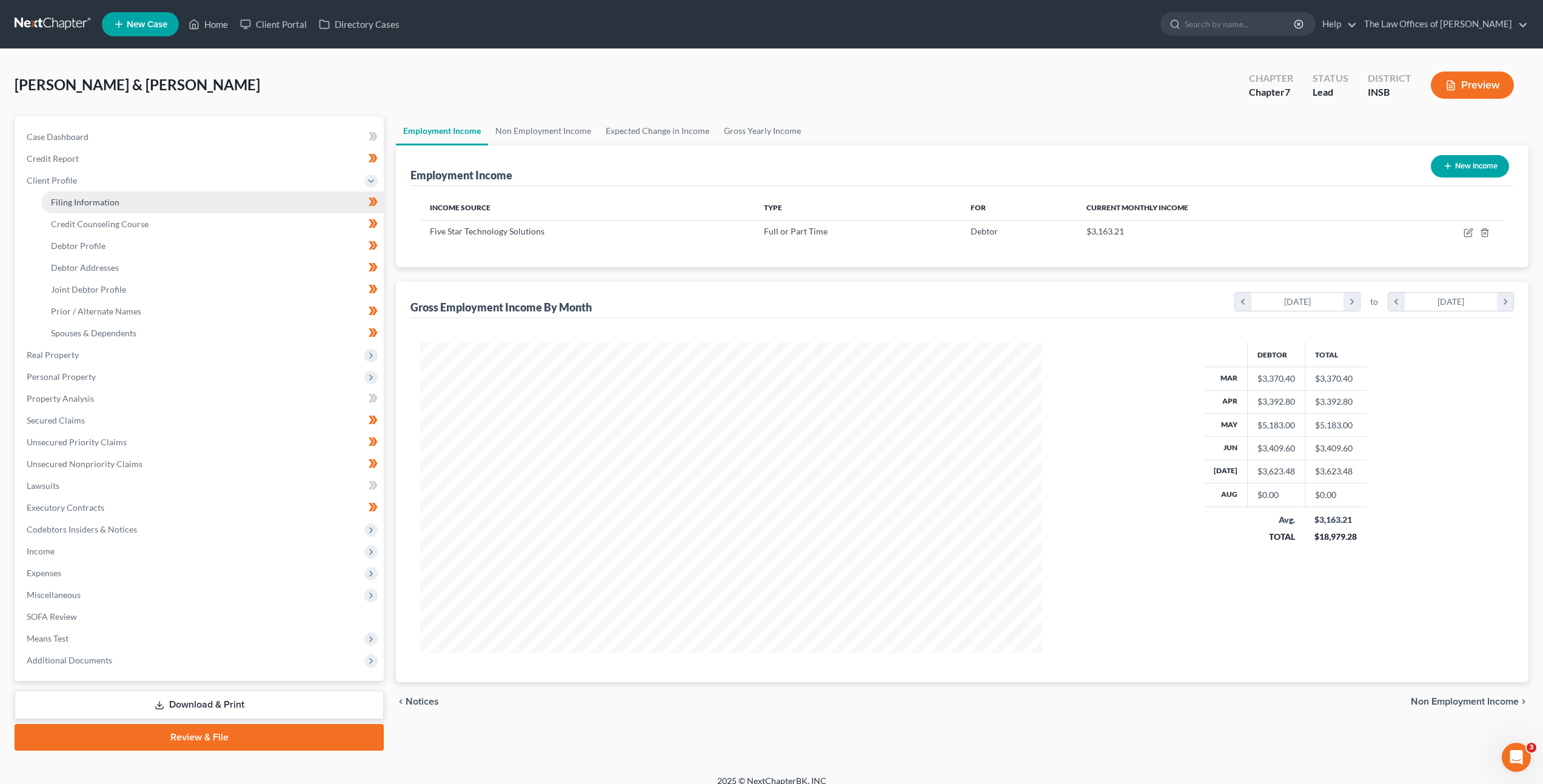
select select "0"
select select "15"
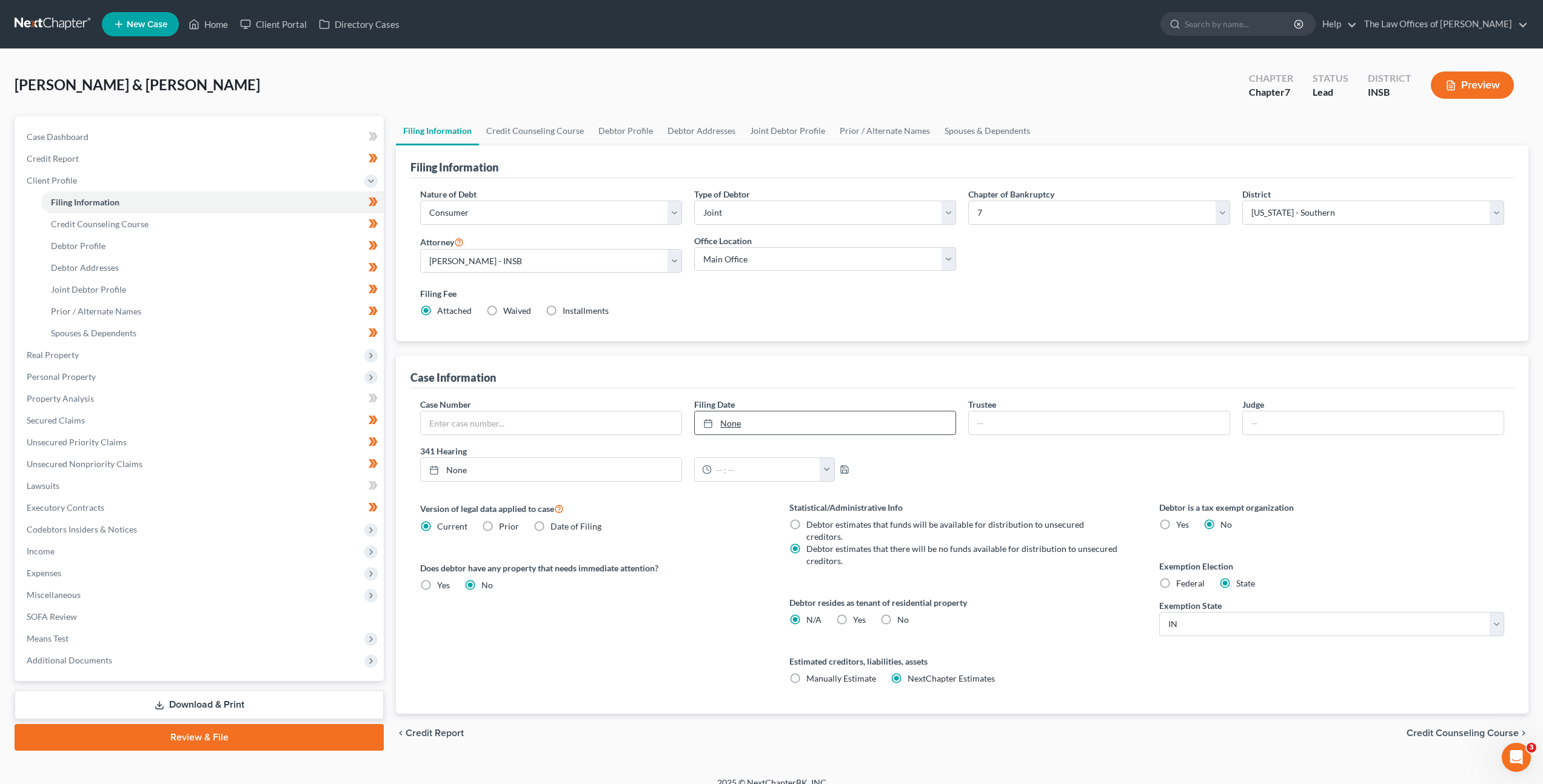
type input "9/5/2025"
click at [746, 412] on link "9/5/2025" at bounding box center [825, 423] width 261 height 23
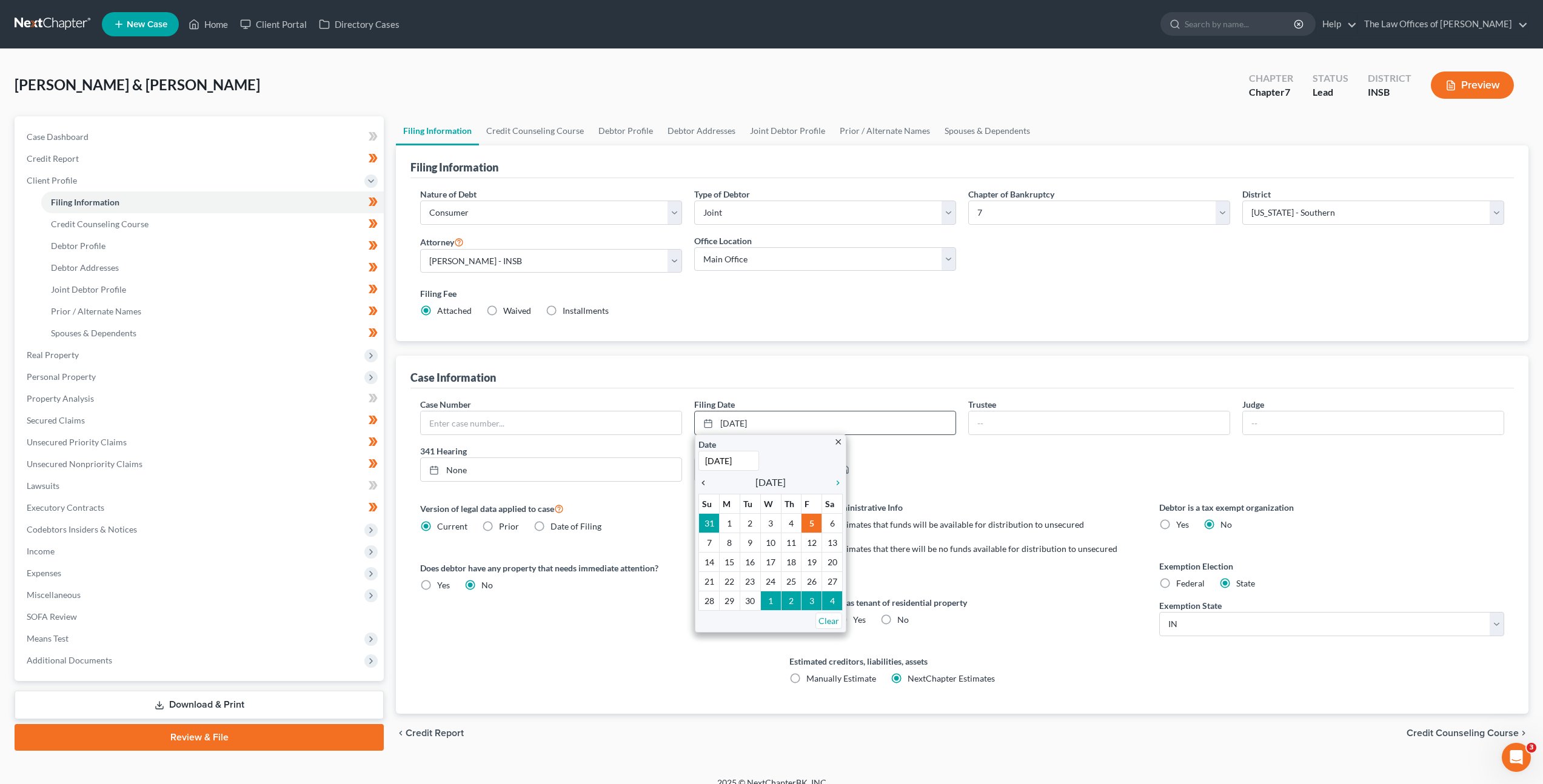
click at [706, 477] on div "chevron_left" at bounding box center [706, 482] width 16 height 11
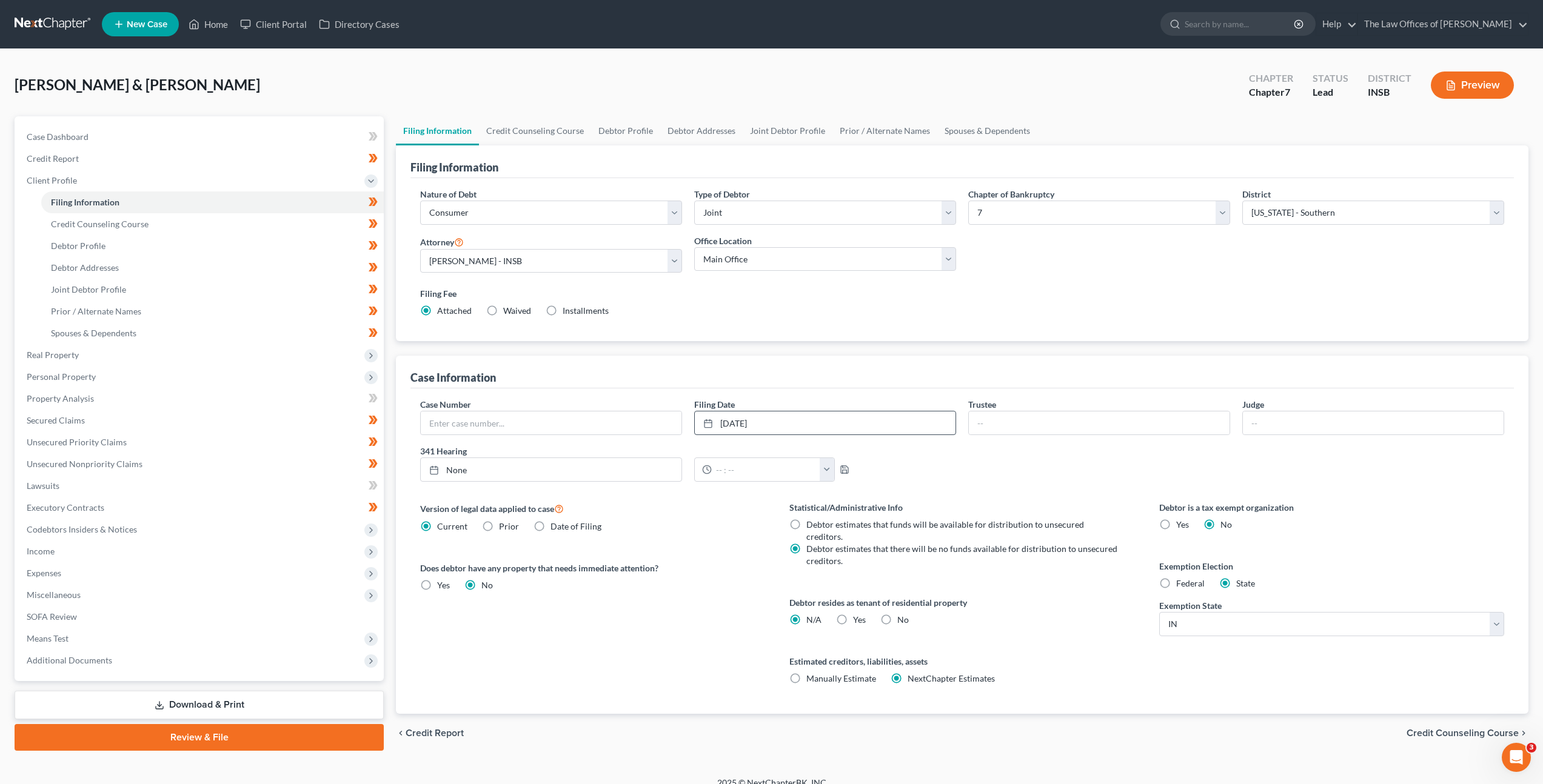
click at [705, 611] on div "Version of legal data applied to case Current Prior Date of Filing Legal data v…" at bounding box center [593, 608] width 369 height 213
click at [253, 349] on span "Real Property" at bounding box center [201, 355] width 367 height 22
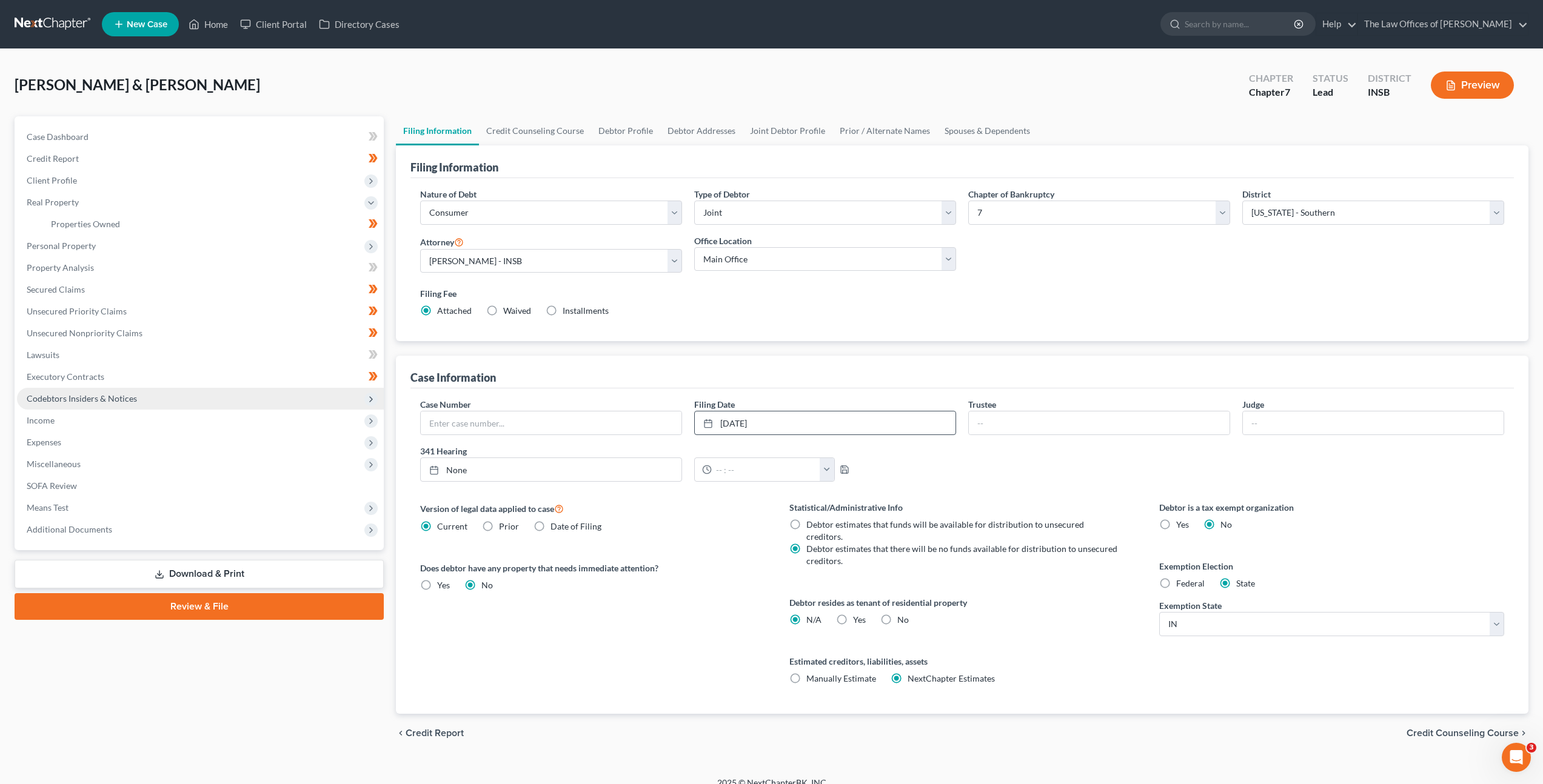
click at [205, 393] on span "Codebtors Insiders & Notices" at bounding box center [201, 399] width 367 height 22
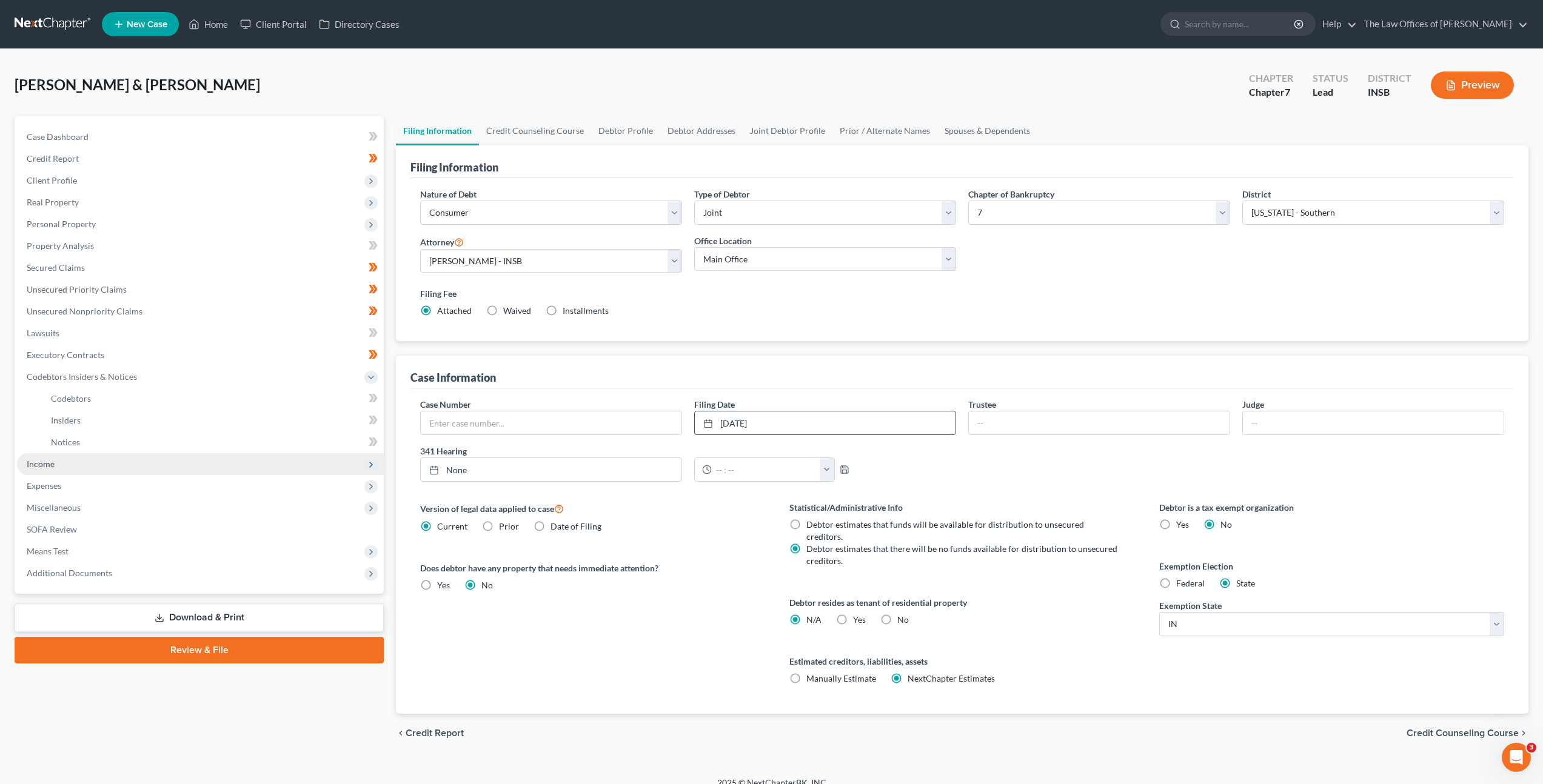
click at [162, 462] on span "Income" at bounding box center [201, 464] width 367 height 22
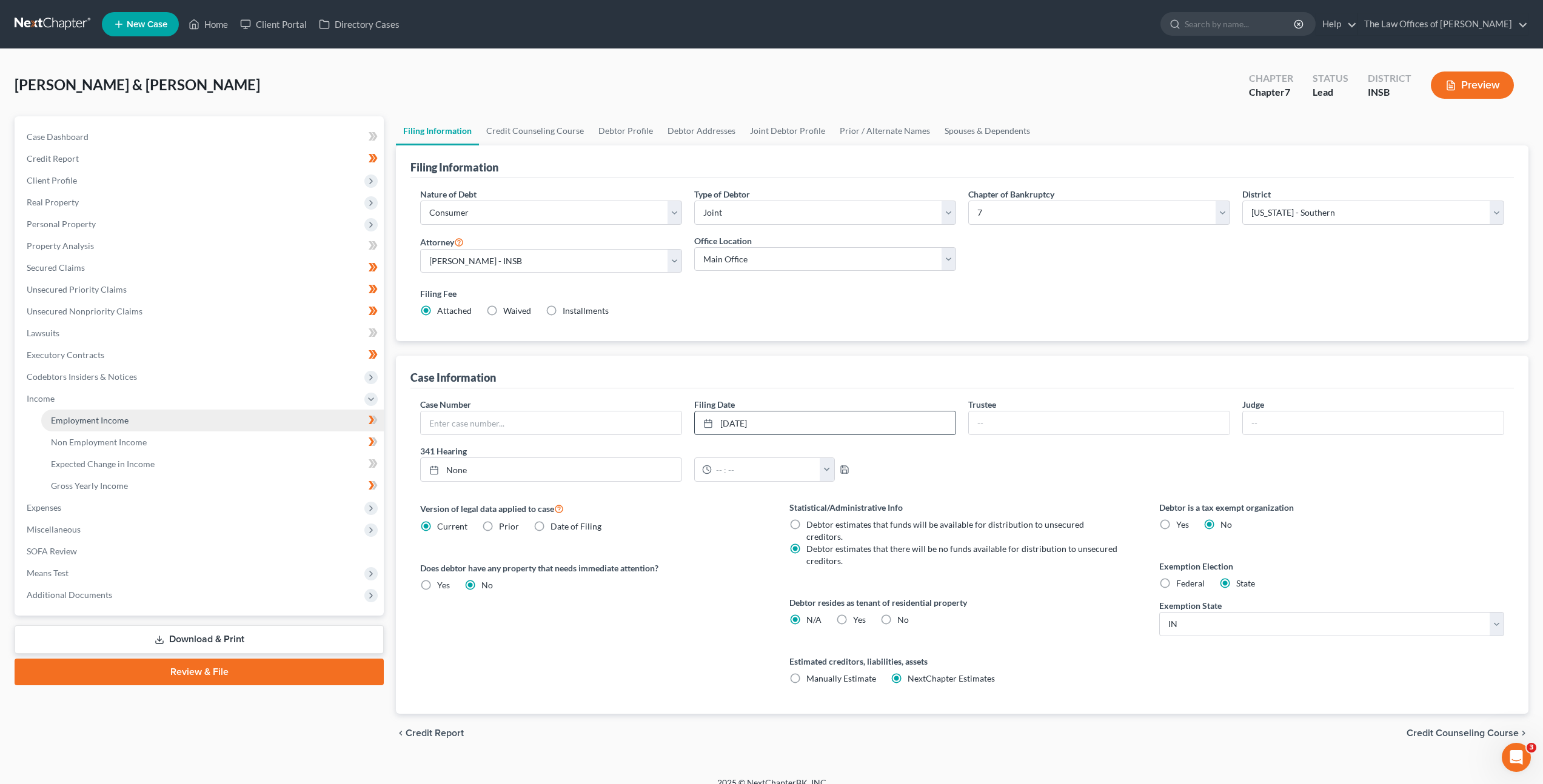
click at [207, 413] on link "Employment Income" at bounding box center [213, 421] width 342 height 22
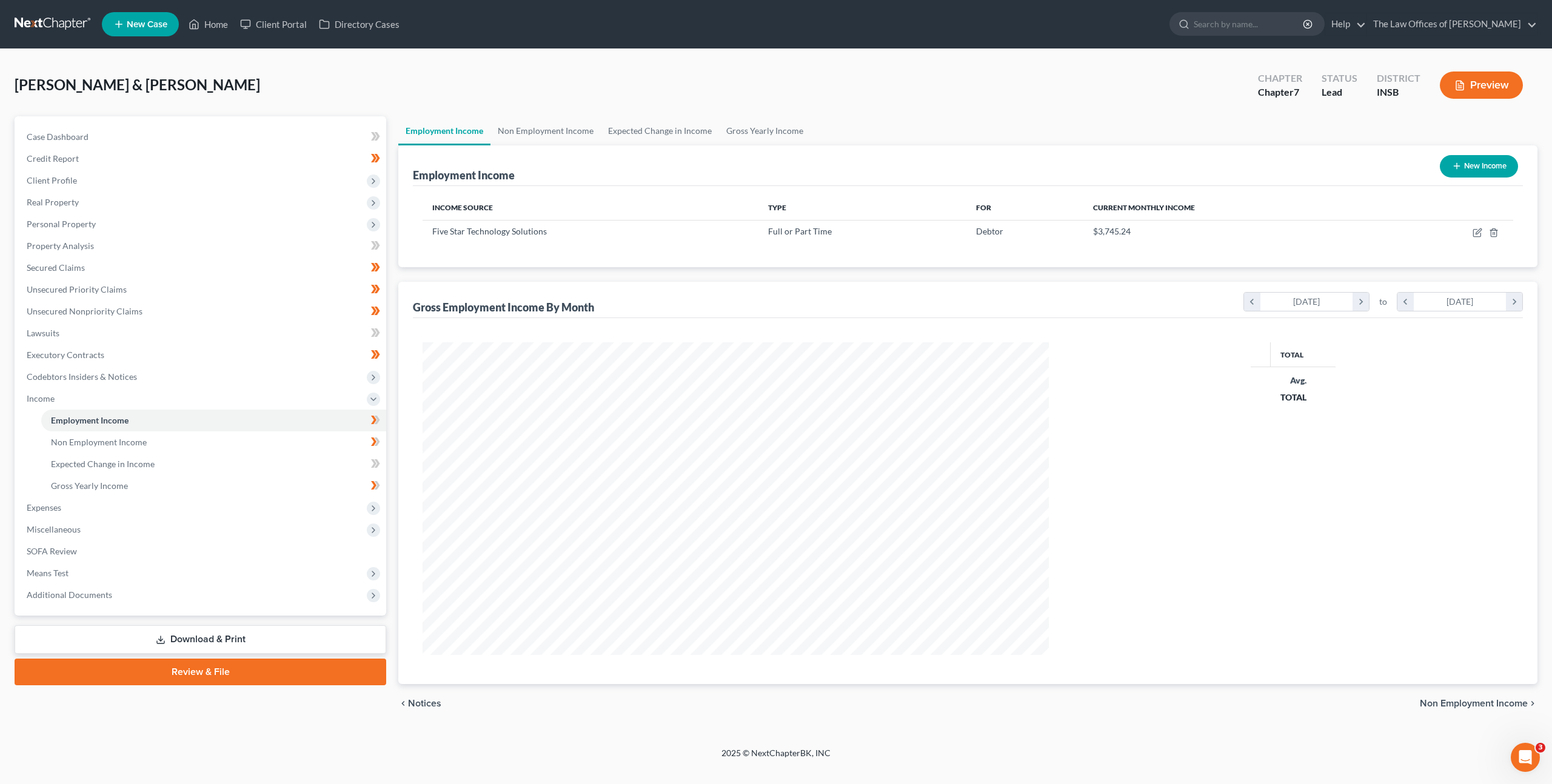
scroll to position [605786, 605662]
click at [372, 425] on icon at bounding box center [376, 421] width 9 height 15
click at [307, 437] on link "Non Employment Income" at bounding box center [214, 442] width 345 height 22
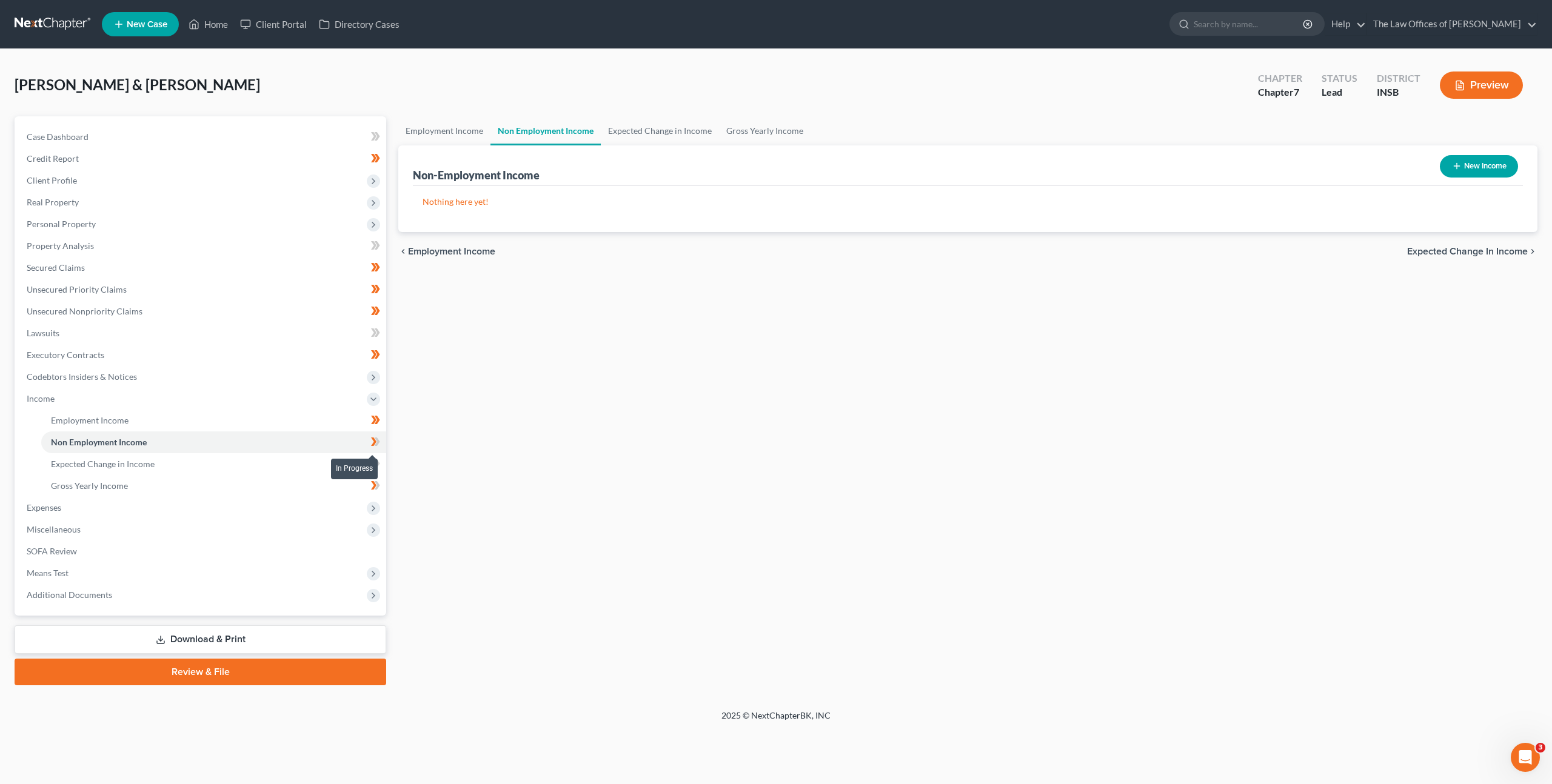
click at [374, 441] on icon at bounding box center [374, 442] width 6 height 8
drag, startPoint x: 294, startPoint y: 480, endPoint x: 309, endPoint y: 472, distance: 17.0
click at [294, 480] on link "Gross Yearly Income" at bounding box center [214, 486] width 345 height 22
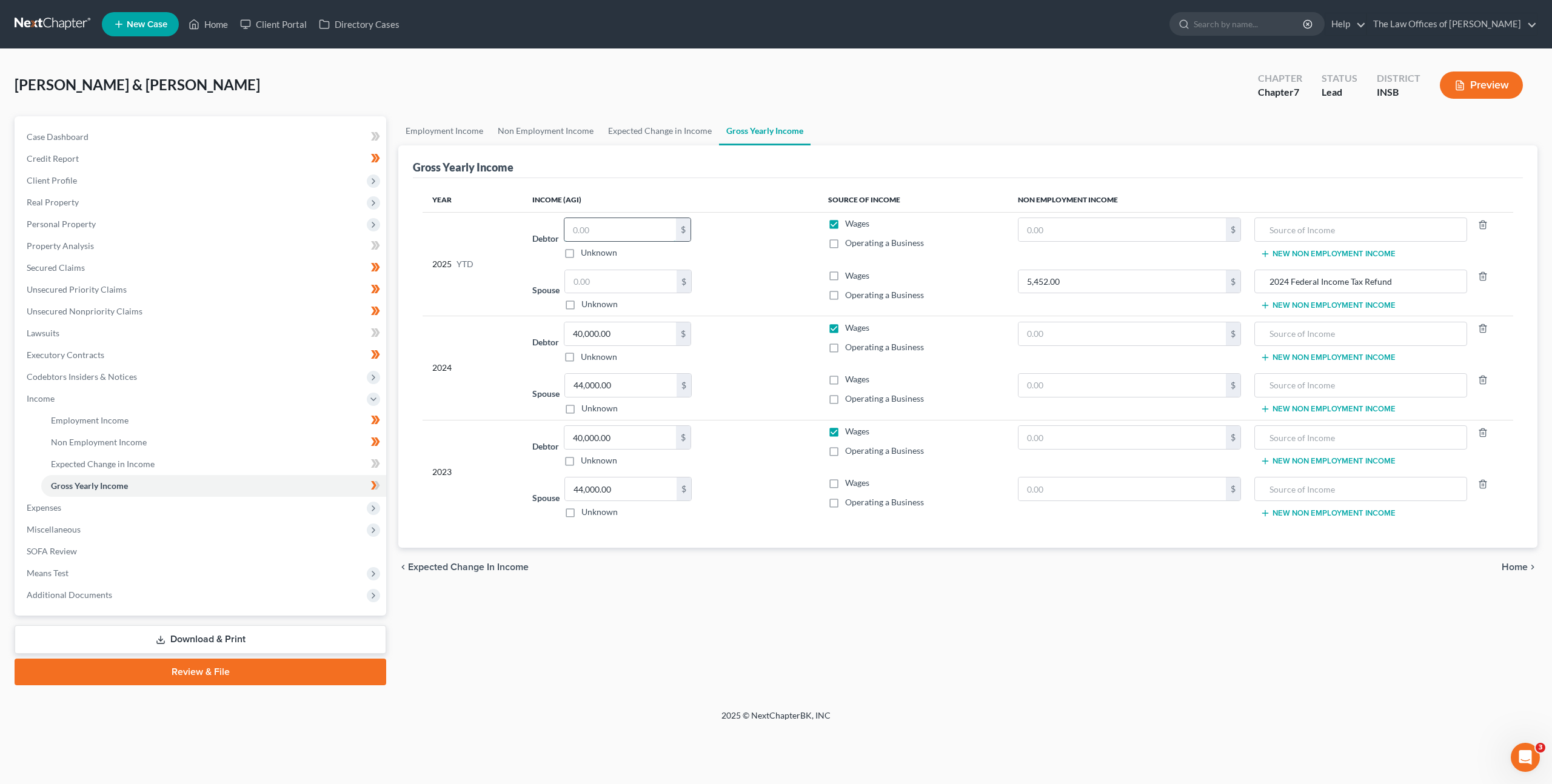
click at [616, 241] on input "text" at bounding box center [620, 230] width 111 height 23
type input "27,592"
click at [481, 262] on div "2025 YTD" at bounding box center [472, 264] width 81 height 93
click at [1103, 231] on input "text" at bounding box center [1122, 230] width 208 height 23
click at [281, 512] on span "Expenses" at bounding box center [202, 508] width 369 height 22
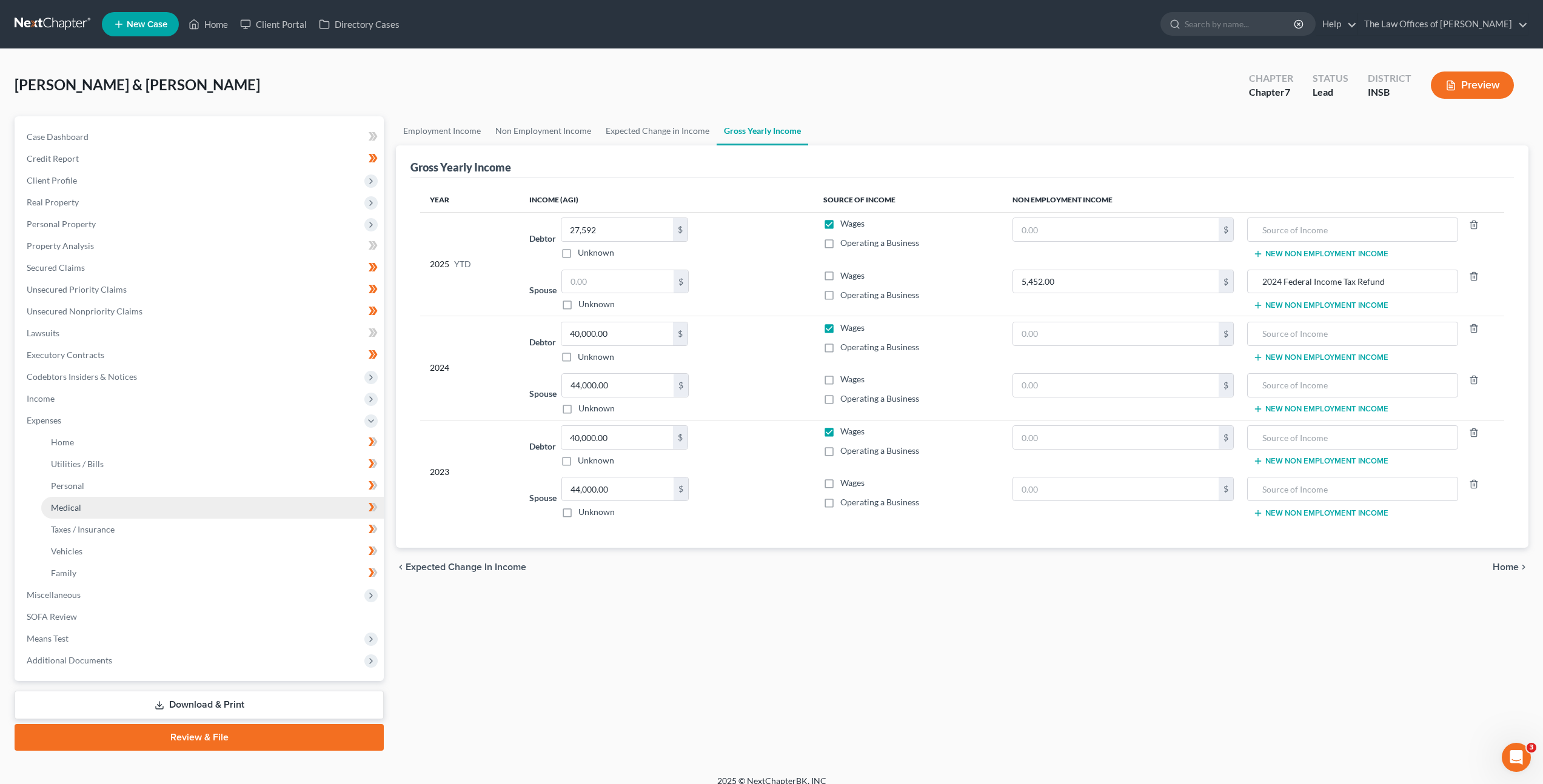
click at [257, 506] on link "Medical" at bounding box center [213, 508] width 342 height 22
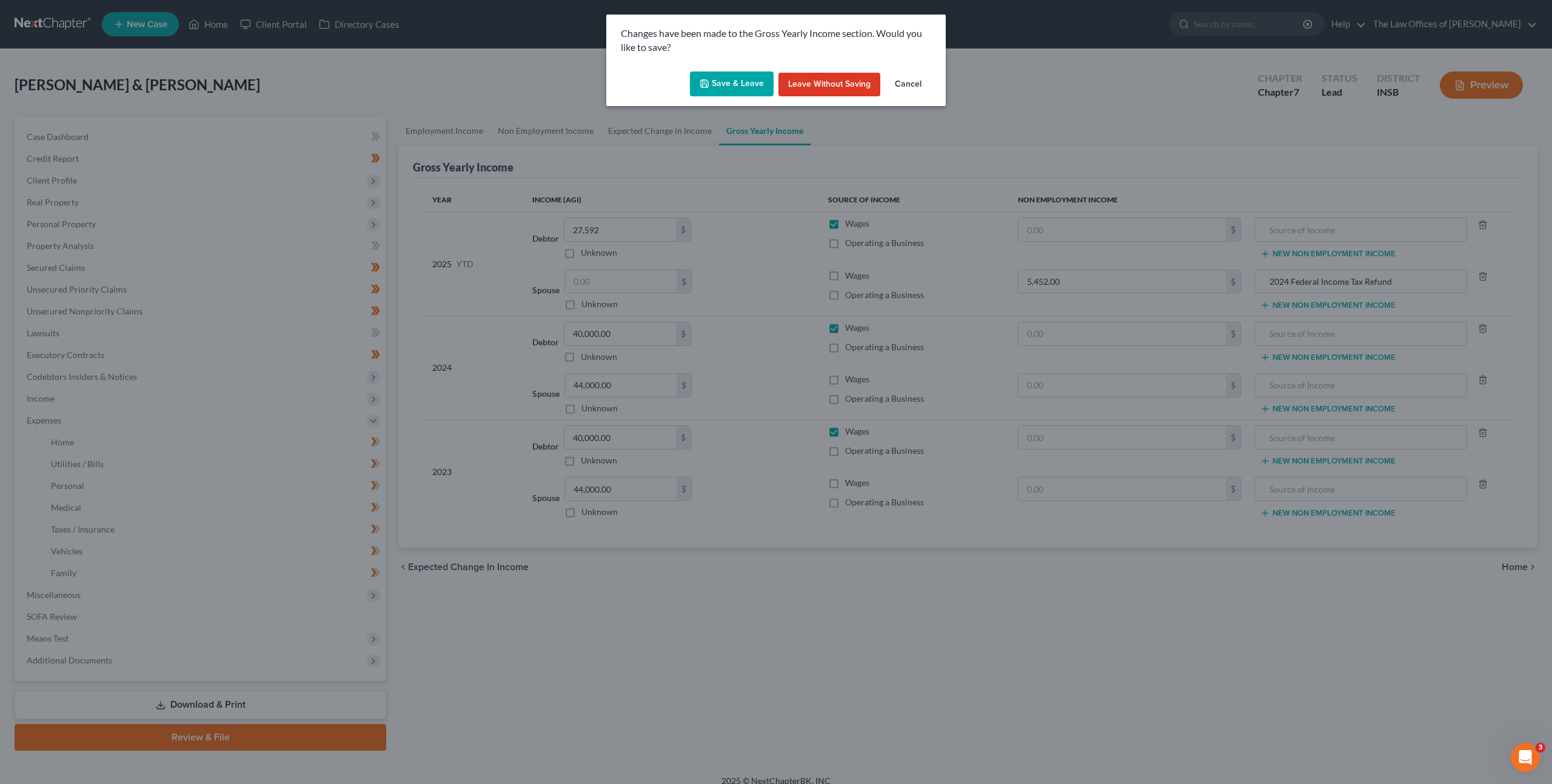
click at [727, 87] on button "Save & Leave" at bounding box center [731, 84] width 83 height 25
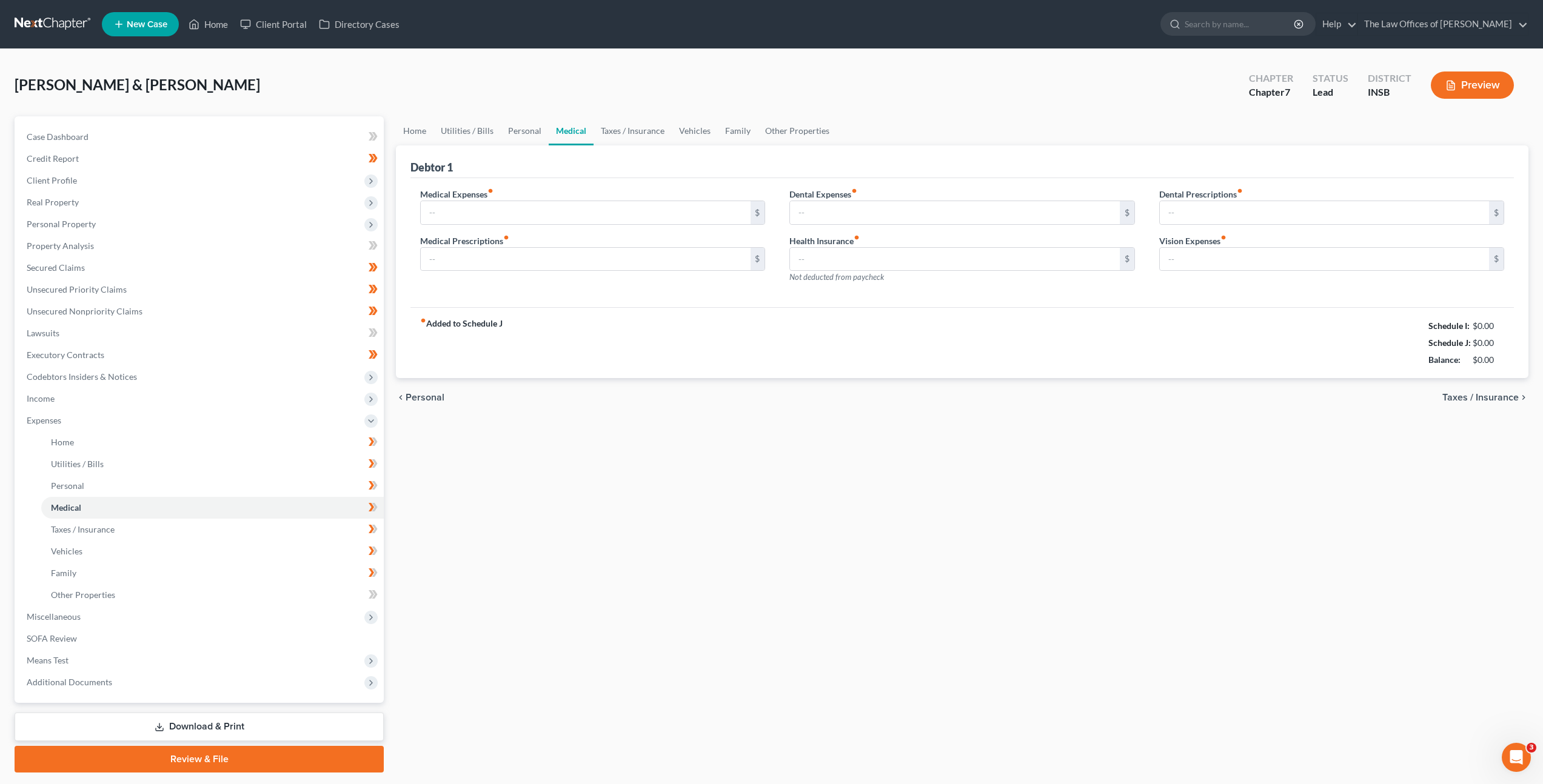
type input "60.00"
type input "100.00"
type input "0.00"
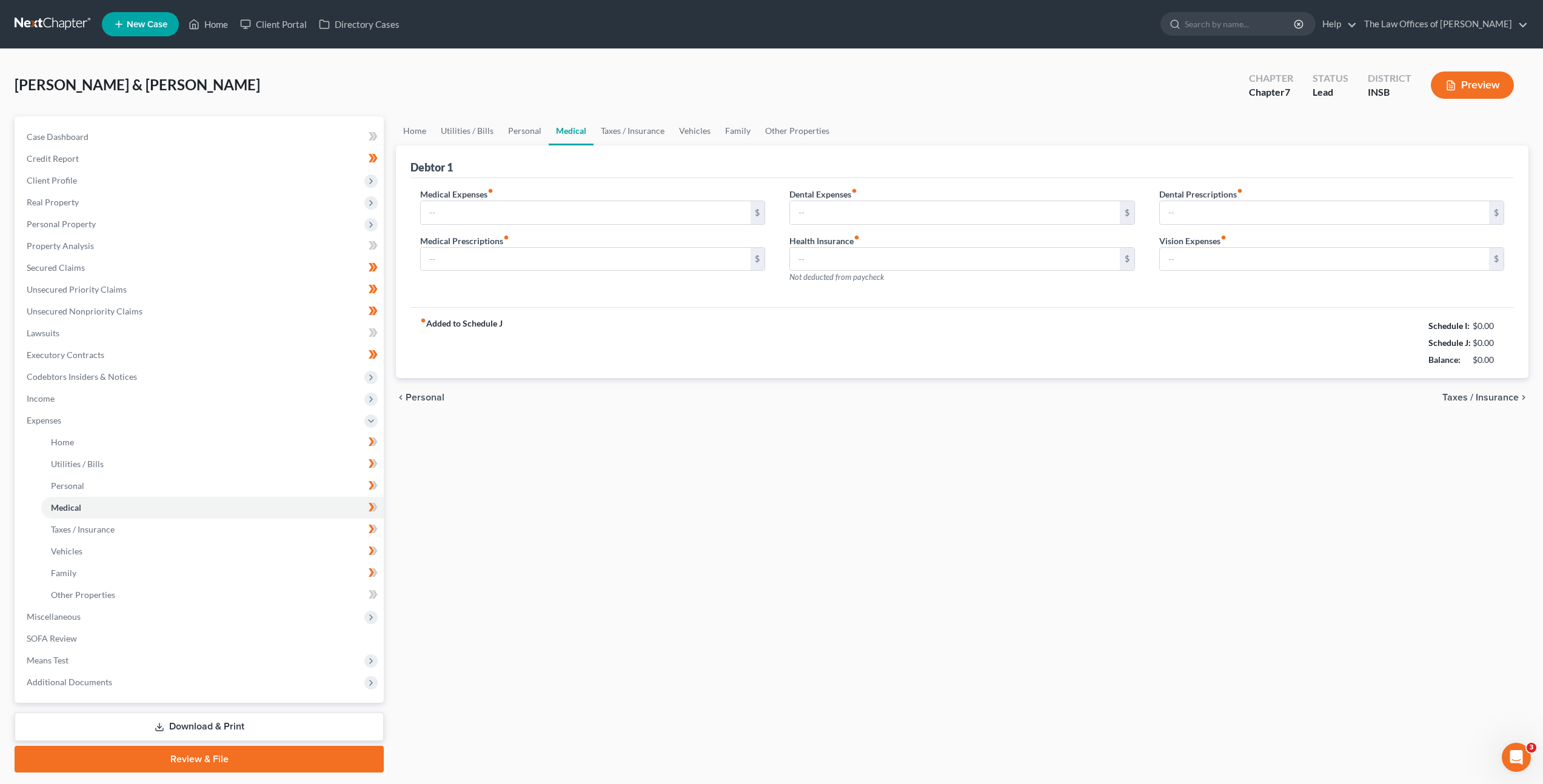
type input "15.00"
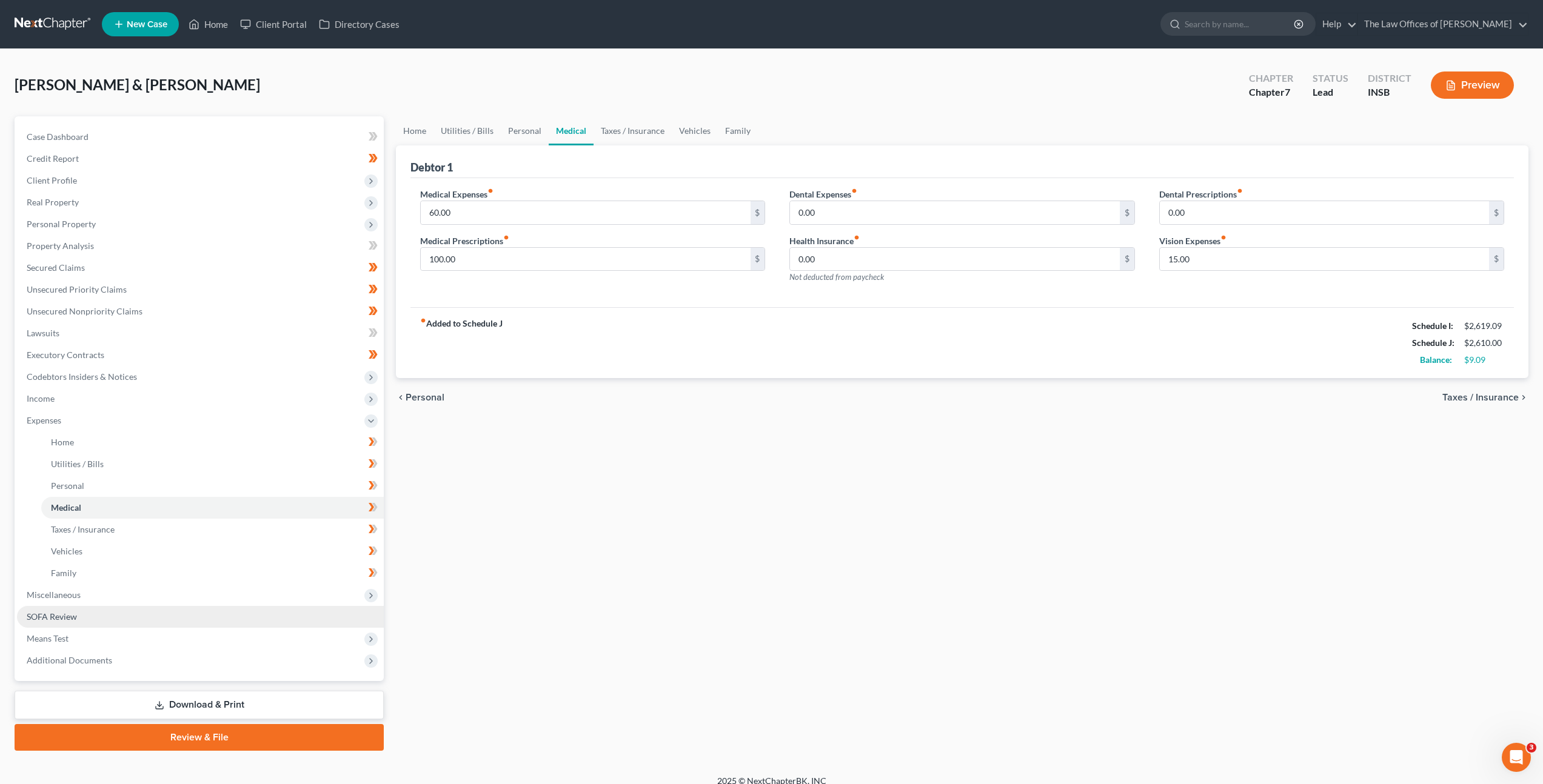
click at [169, 610] on link "SOFA Review" at bounding box center [201, 617] width 367 height 22
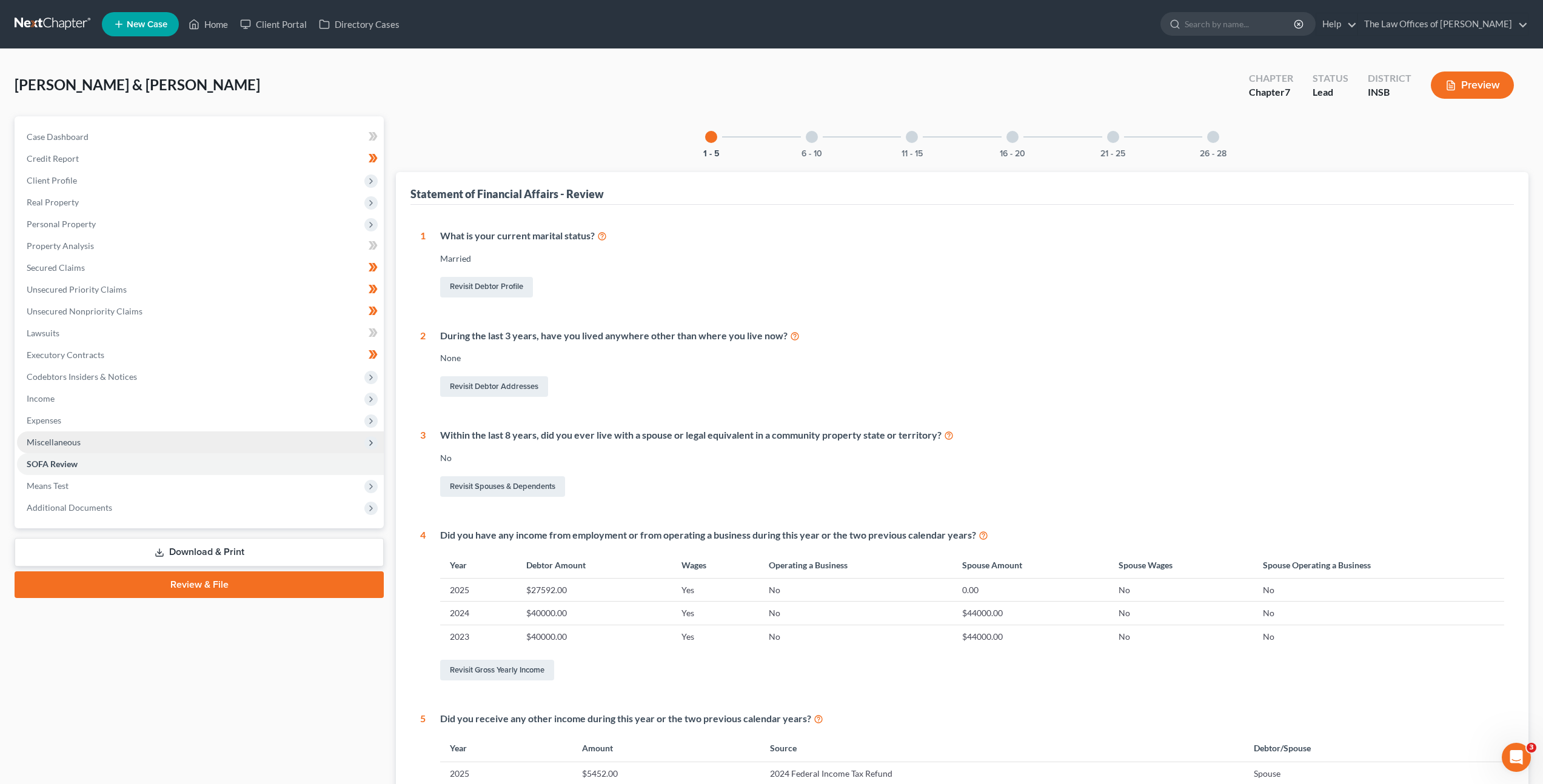
click at [132, 444] on span "Miscellaneous" at bounding box center [201, 442] width 367 height 22
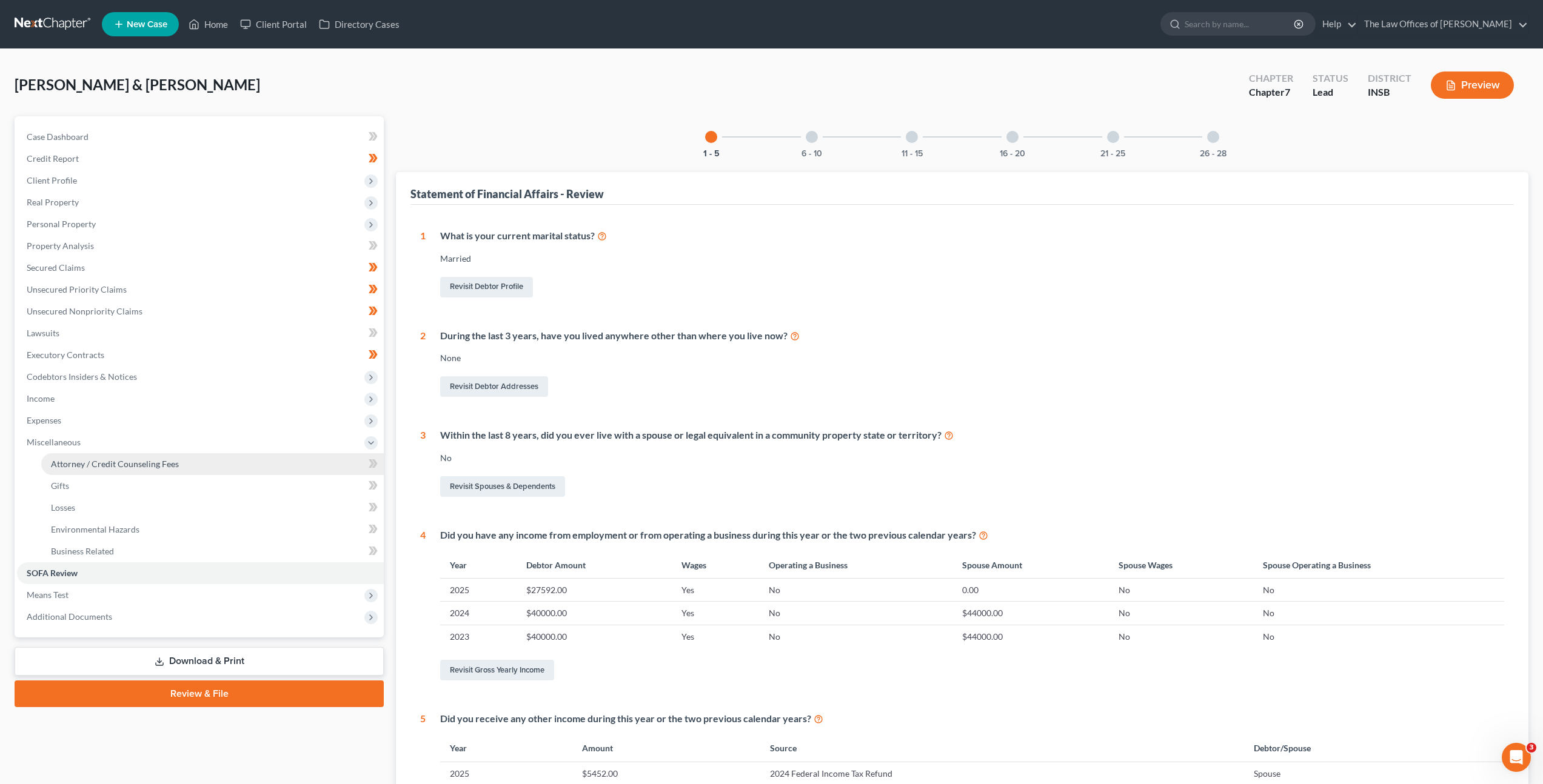
click at [147, 467] on span "Attorney / Credit Counseling Fees" at bounding box center [115, 464] width 128 height 10
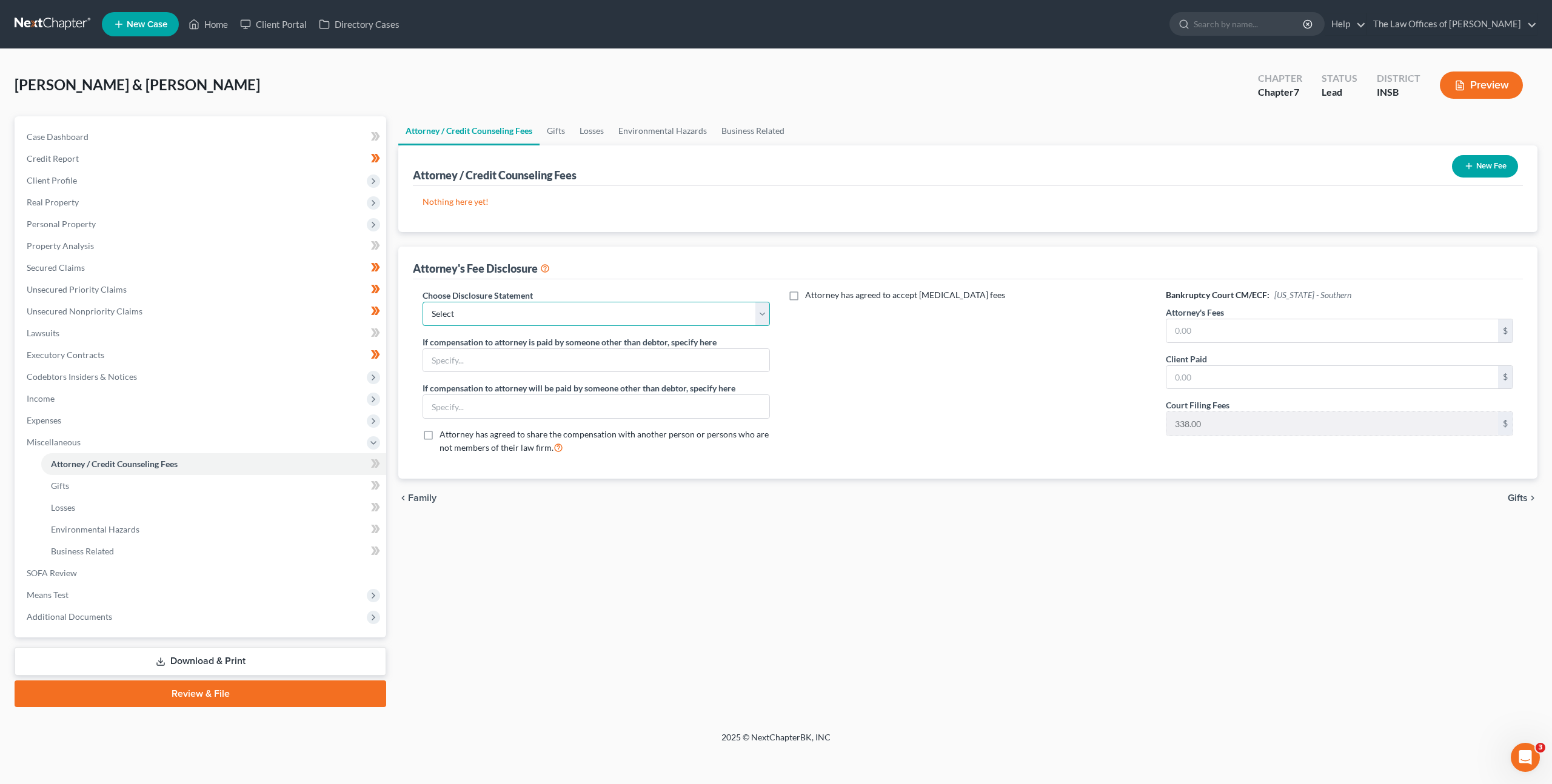
click at [576, 305] on select "Select INNB - $0.00 Down, Recoup $313.00 outside plan KYWB - Ch. 13 - $313.00+ …" at bounding box center [596, 314] width 348 height 24
select select "16"
click at [423, 302] on select "Select INNB - $0.00 Down, Recoup $313.00 outside plan KYWB - Ch. 13 - $313.00+ …" at bounding box center [596, 314] width 348 height 24
click at [849, 436] on div "Attorney has agreed to accept retainer fees" at bounding box center [968, 376] width 372 height 175
click at [1449, 165] on div "New Fee" at bounding box center [1485, 166] width 76 height 32
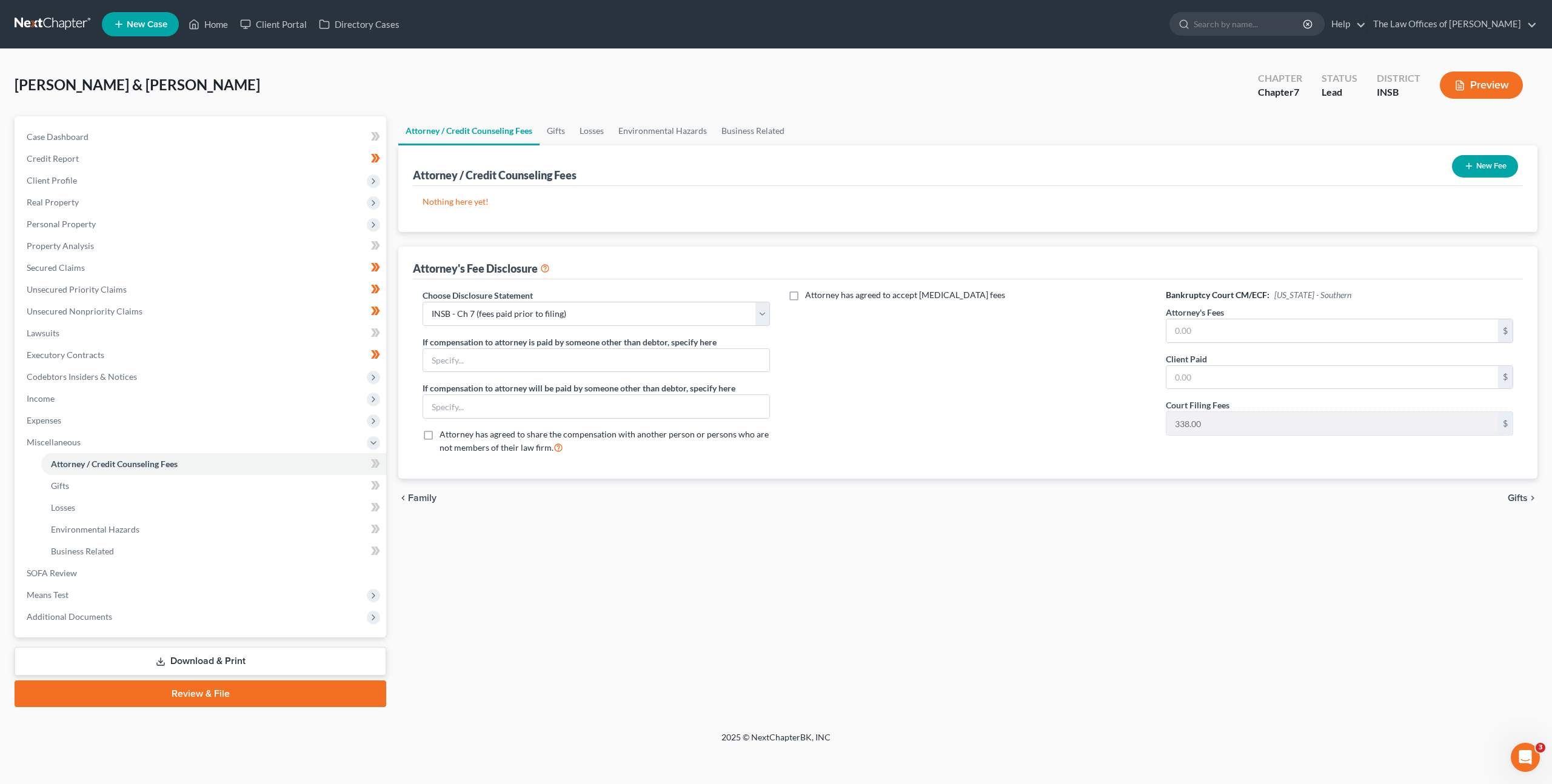
click at [1464, 167] on icon "button" at bounding box center [1469, 165] width 10 height 10
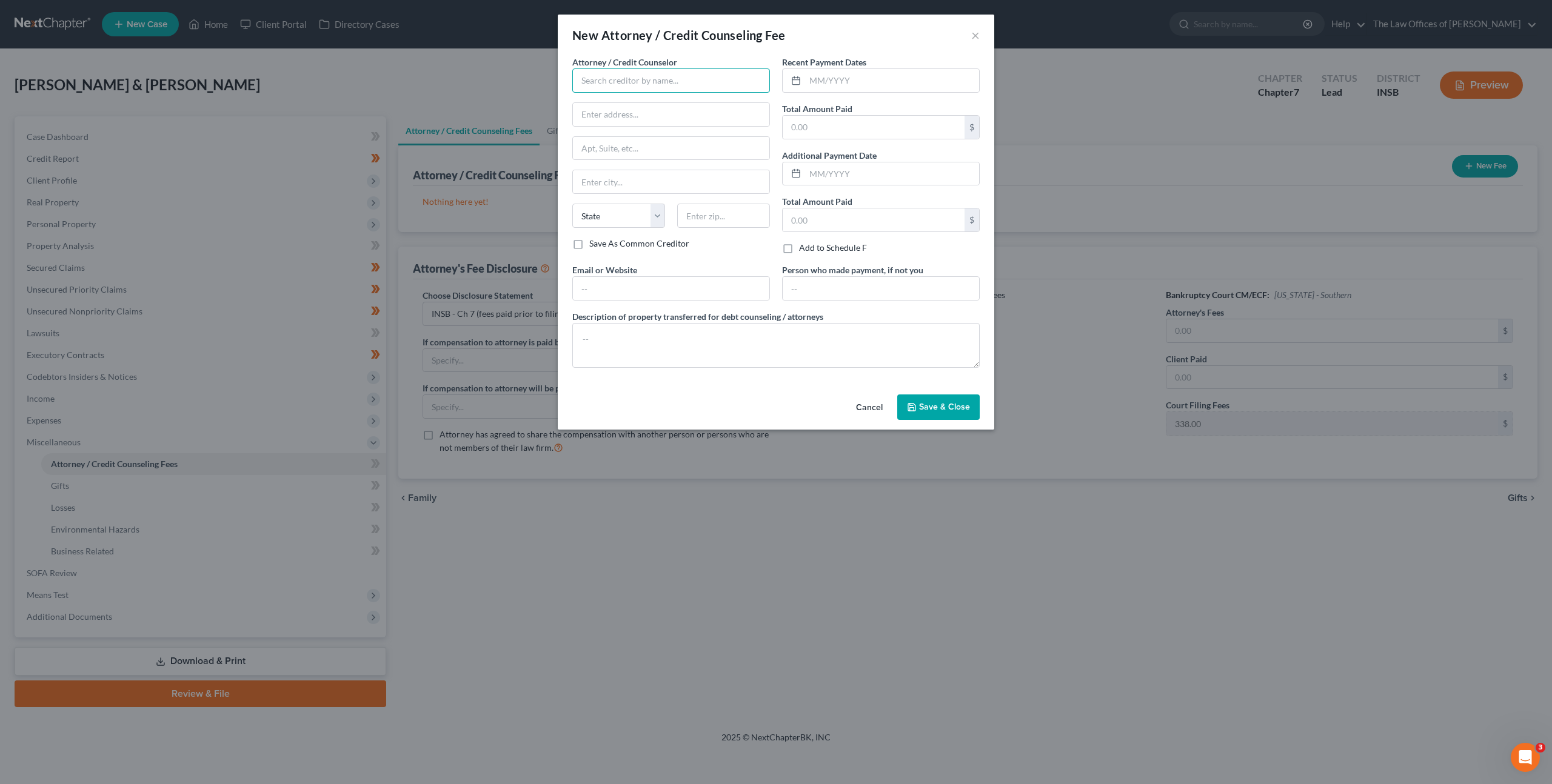
click at [677, 83] on input "text" at bounding box center [671, 81] width 197 height 24
click at [682, 83] on input "Dax" at bounding box center [671, 81] width 197 height 24
type input "D"
click at [656, 108] on div "The Law Office of Dax J. Miller, LLC" at bounding box center [660, 101] width 156 height 12
type input "The Law Office of Dax J. Miller, LLC"
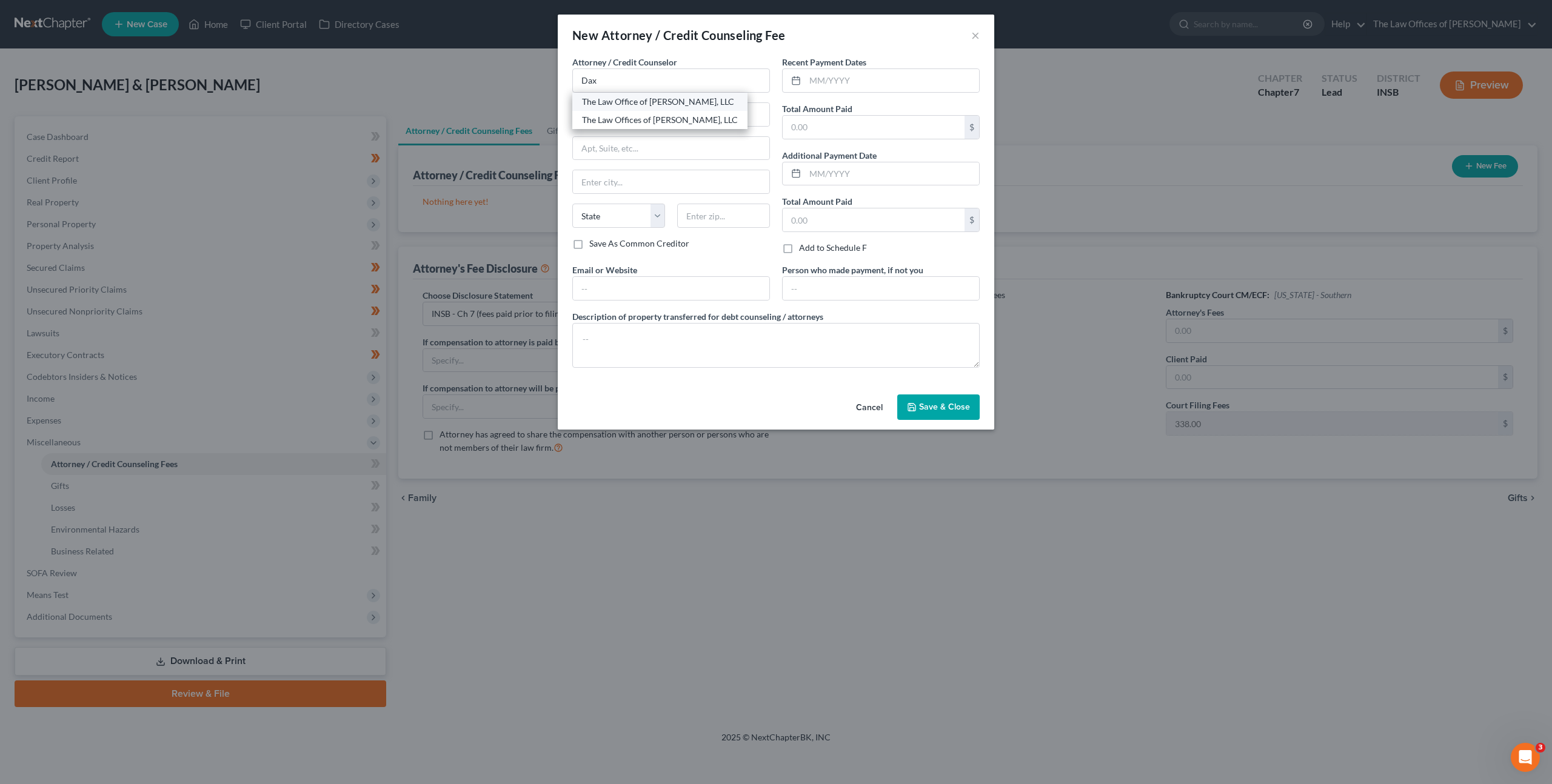
type input "201 NW 4th St"
type input "Suite 111"
type input "Evansville"
select select "15"
type input "47708"
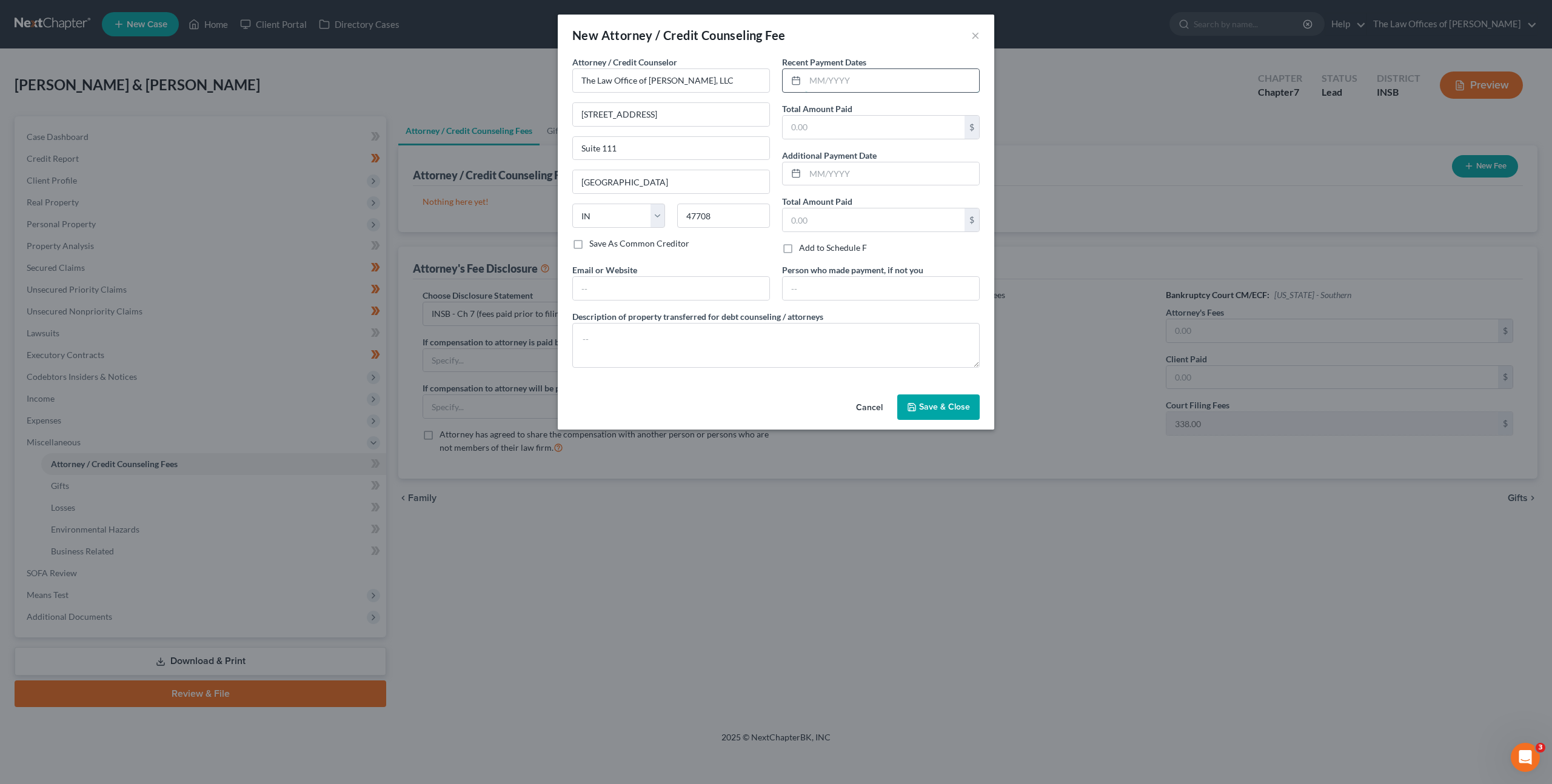
click at [821, 87] on input "text" at bounding box center [892, 81] width 174 height 23
type input "08/19/2025"
type input "1,599"
click at [660, 287] on input "text" at bounding box center [671, 288] width 197 height 23
type input "dax@daxjmiller.com"
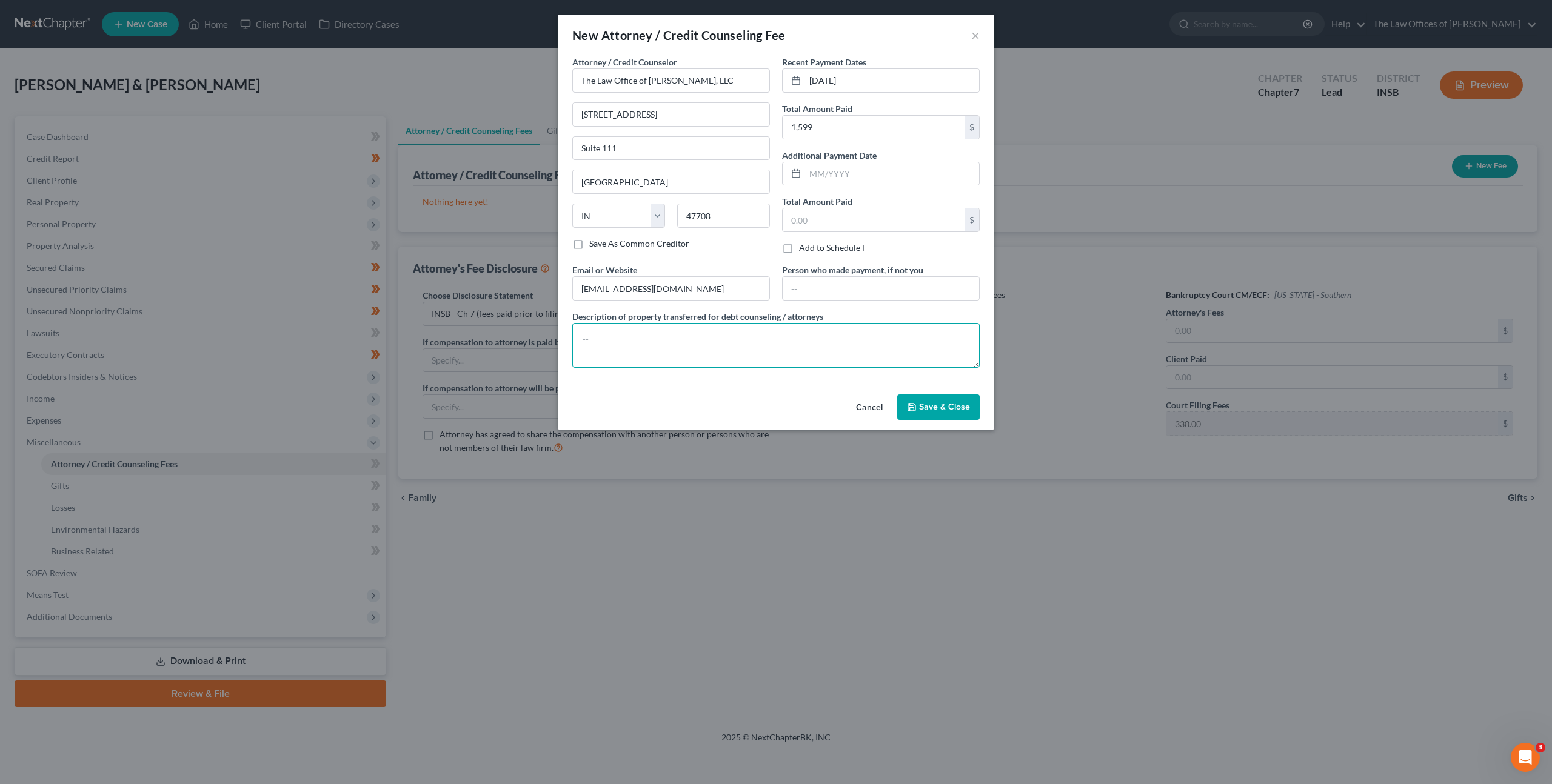
click at [624, 347] on textarea at bounding box center [776, 346] width 407 height 45
click at [684, 341] on textarea at bounding box center [776, 346] width 407 height 45
paste textarea "$499.00 - Court Filing Fee $338.00, Credit Reports $63.25, Credit Counseling $1…"
click at [598, 338] on textarea "$499.00 - Court Filing Fee $338.00, Credit Reports $63.25, Credit Counseling $1…" at bounding box center [776, 346] width 407 height 45
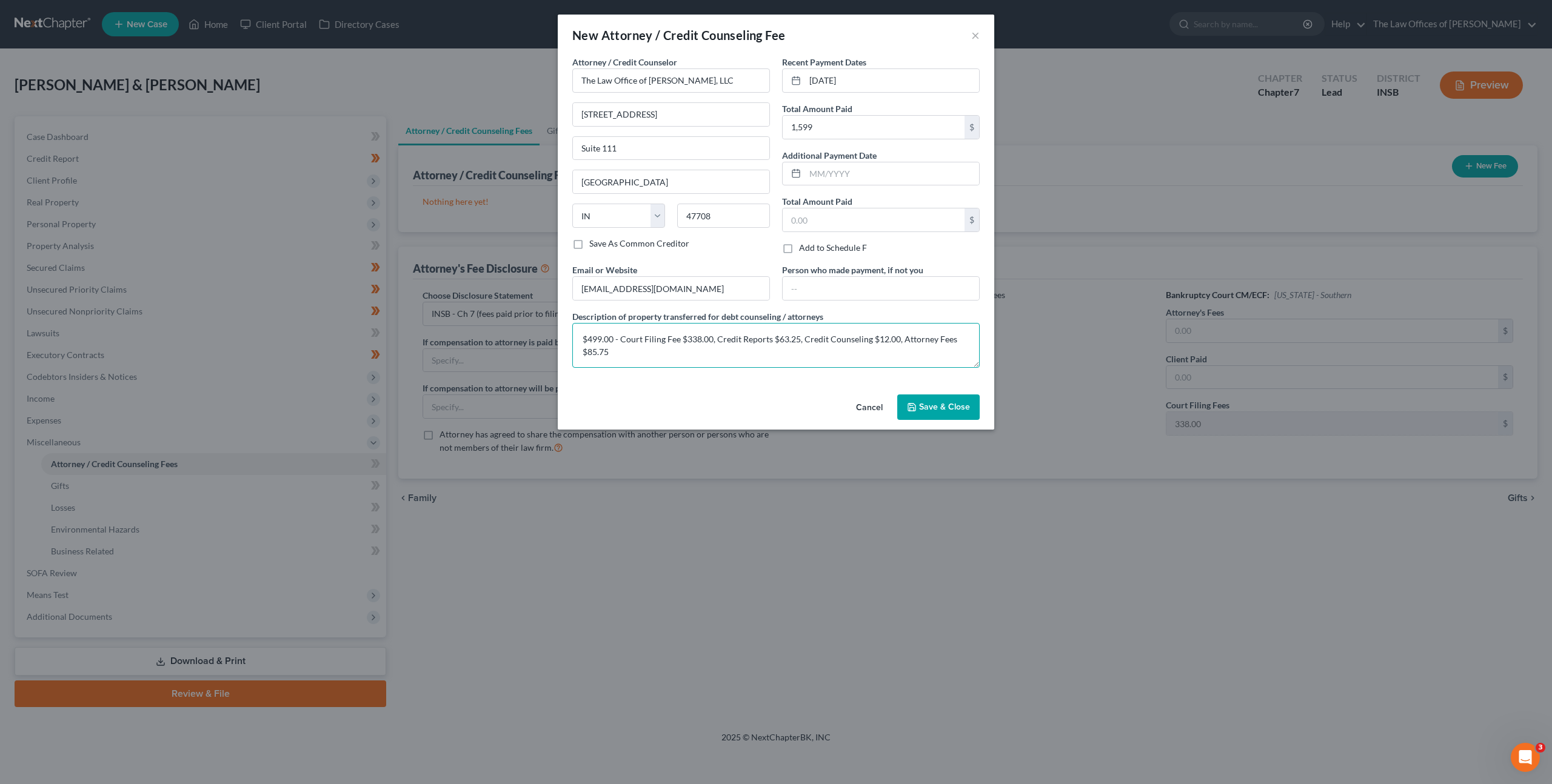
paste textarea "$499.00 - Court Filing Fee $338.00, Credit Reports $63.25, Credit Counseling $1…"
click at [620, 353] on textarea "$1,599.00 - Court Filing Fee $338.00, Credit Reports $63.25, Credit Counseling …" at bounding box center [776, 346] width 407 height 45
drag, startPoint x: 583, startPoint y: 351, endPoint x: 595, endPoint y: 356, distance: 13.0
click at [595, 356] on textarea "$1,599.00 - Court Filing Fee $338.00, Credit Reports $63.25, Credit Counseling …" at bounding box center [776, 346] width 407 height 45
click at [593, 354] on textarea "$1,599.00 - Court Filing Fee $338.00, Credit Reports $63.25, Credit Counseling …" at bounding box center [776, 346] width 407 height 45
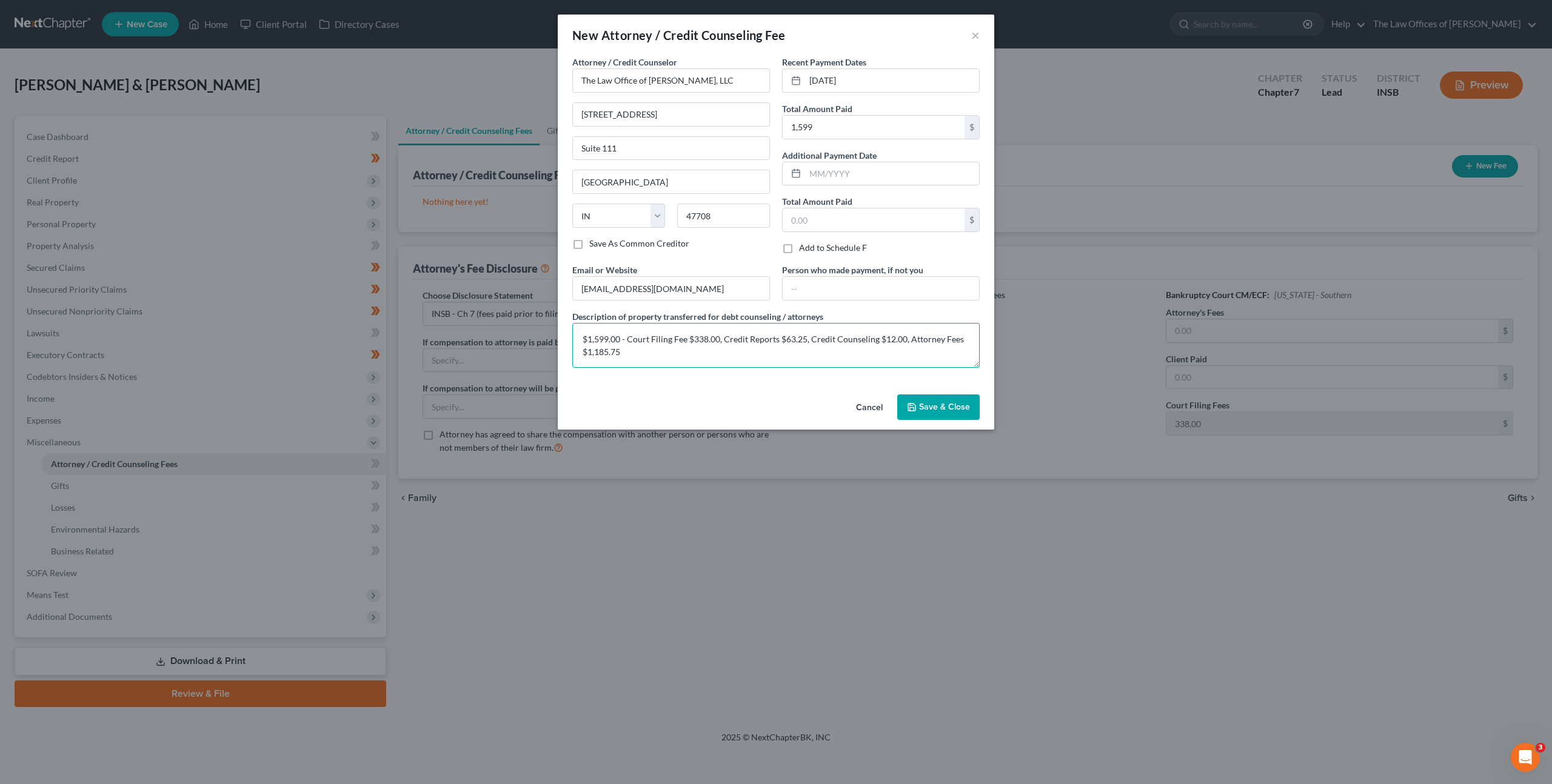
type textarea "$1,599.00 - Court Filing Fee $338.00, Credit Reports $63.25, Credit Counseling …"
click at [948, 409] on span "Save & Close" at bounding box center [945, 407] width 51 height 10
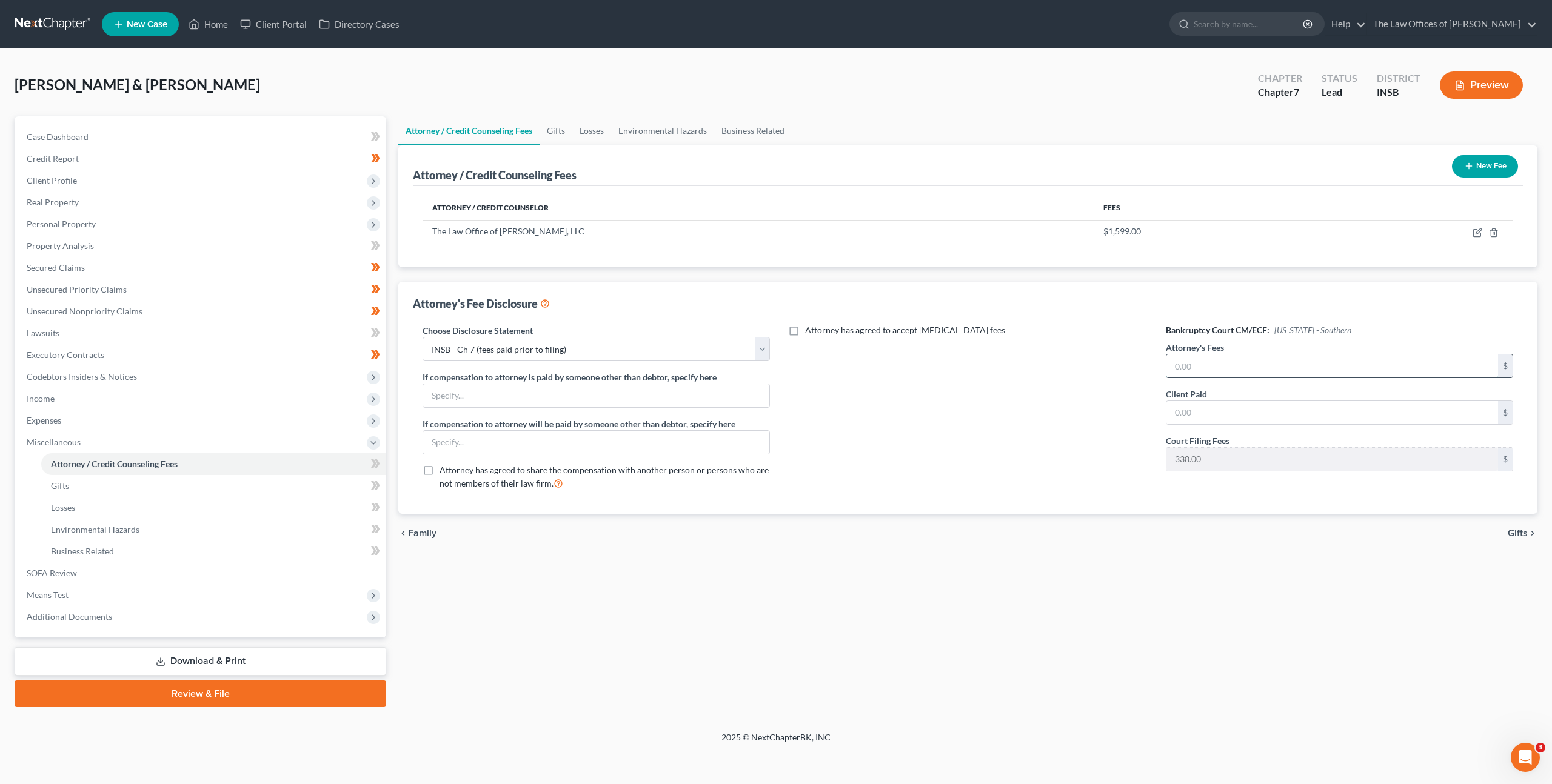
click at [1196, 360] on input "text" at bounding box center [1332, 366] width 332 height 23
click at [1193, 363] on input "text" at bounding box center [1332, 366] width 332 height 23
type input "1,185.75"
click at [1004, 428] on div "Attorney has agreed to accept retainer fees" at bounding box center [968, 412] width 372 height 175
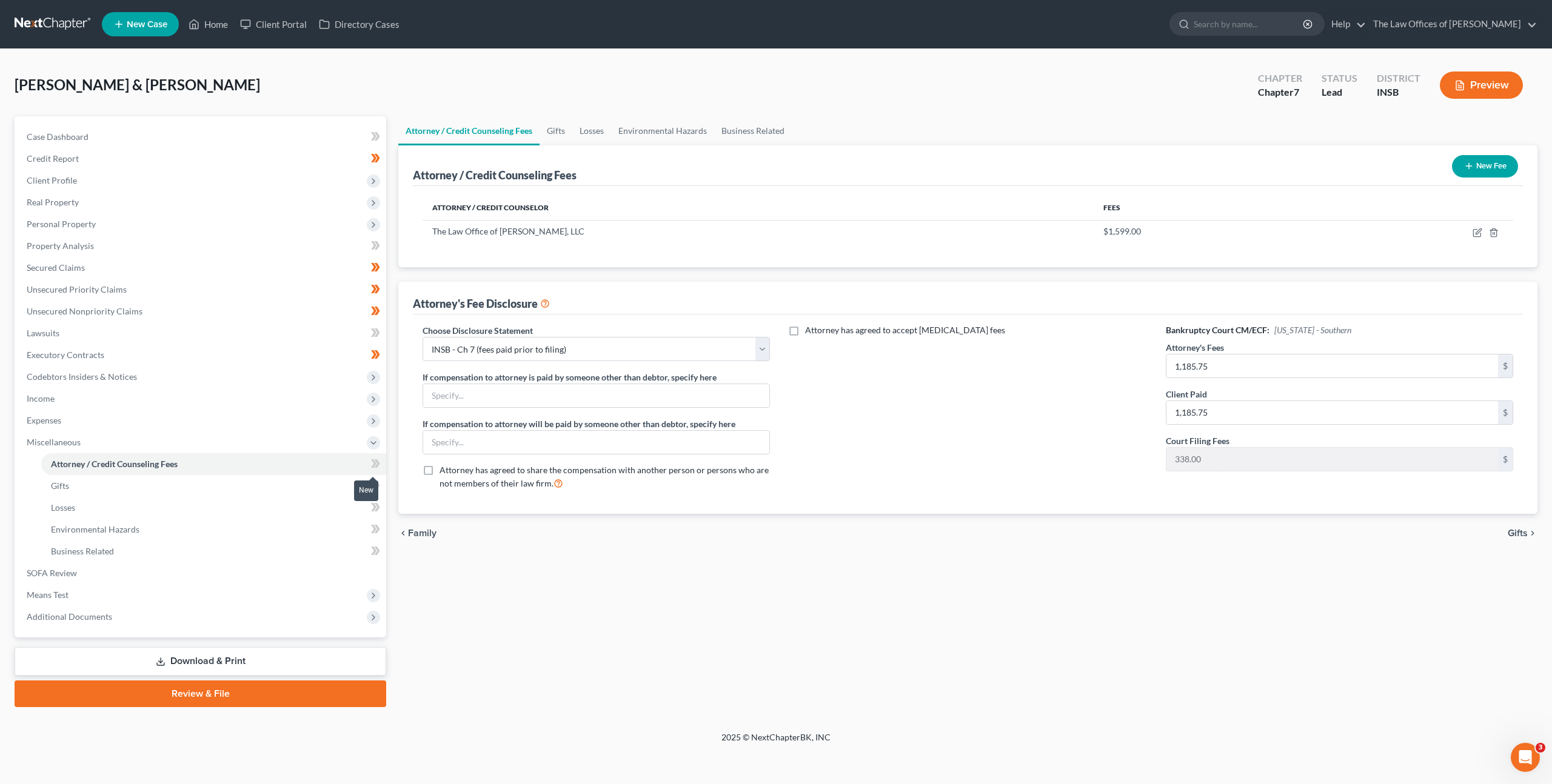
click at [376, 468] on icon at bounding box center [376, 464] width 9 height 15
click at [577, 627] on div "Attorney / Credit Counseling Fees Gifts Losses Environmental Hazards Business R…" at bounding box center [968, 412] width 1152 height 591
click at [255, 335] on link "Lawsuits" at bounding box center [202, 333] width 369 height 22
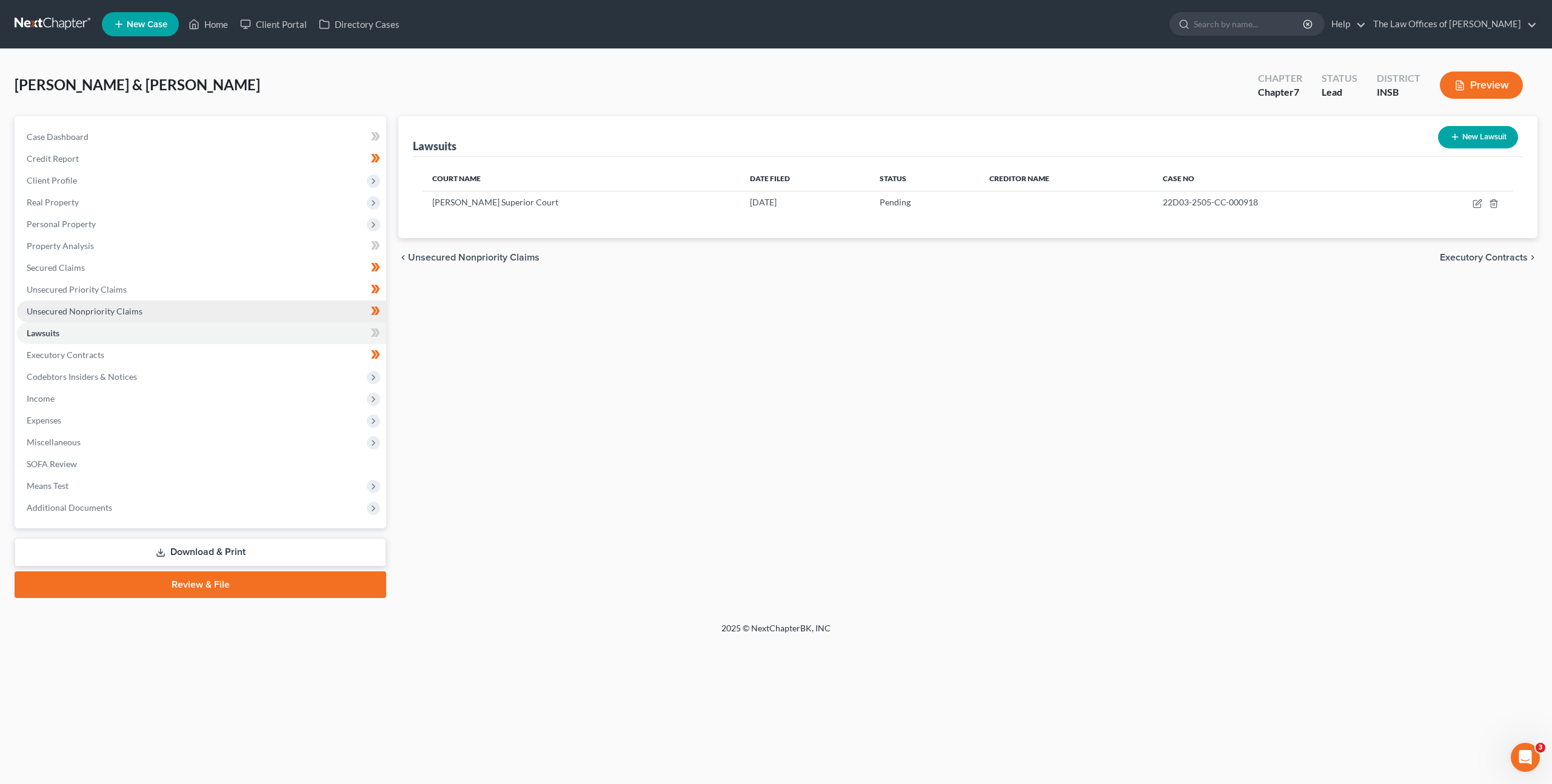
click at [272, 313] on link "Unsecured Nonpriority Claims" at bounding box center [202, 311] width 369 height 22
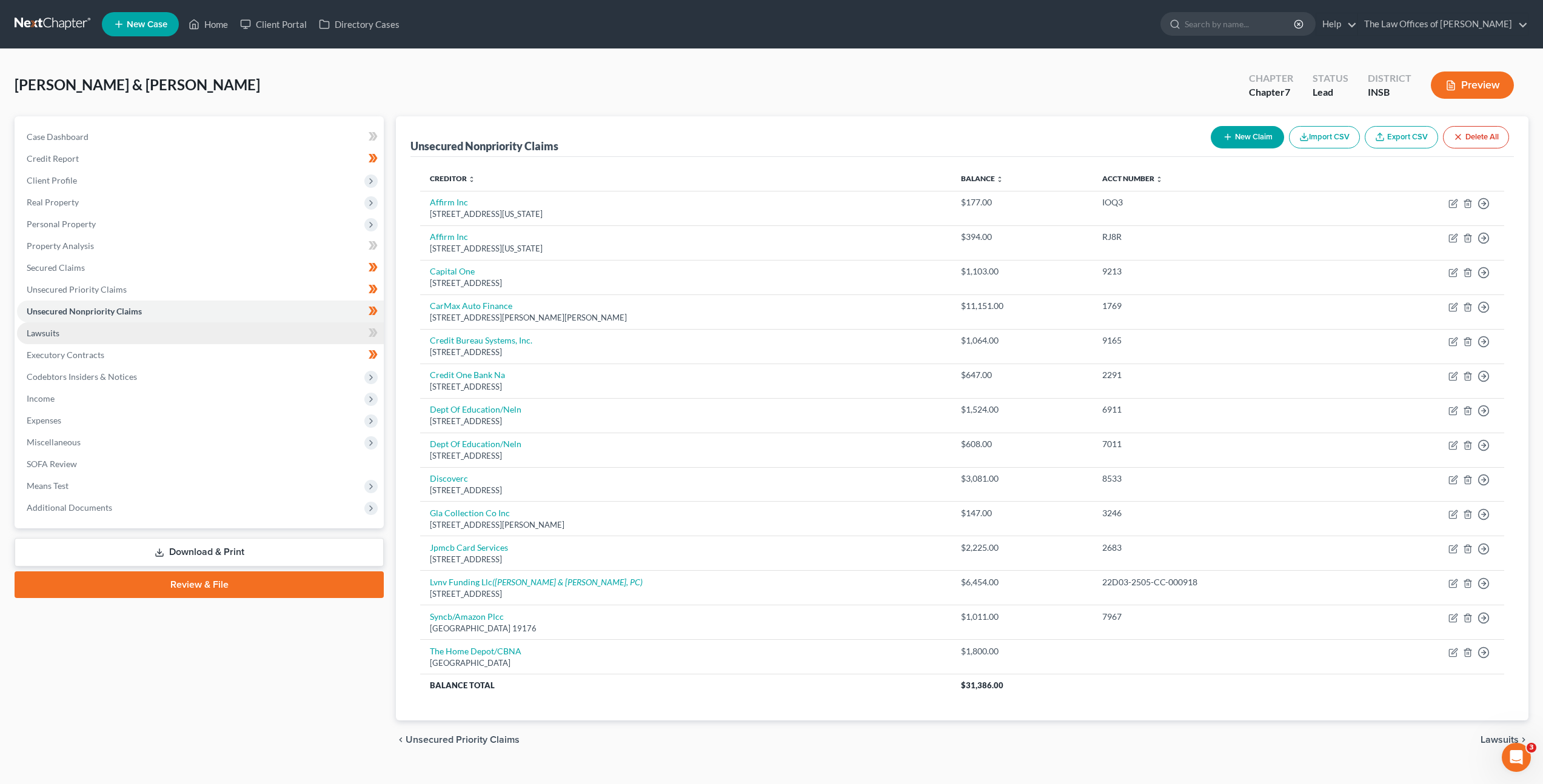
click at [247, 335] on link "Lawsuits" at bounding box center [201, 333] width 367 height 22
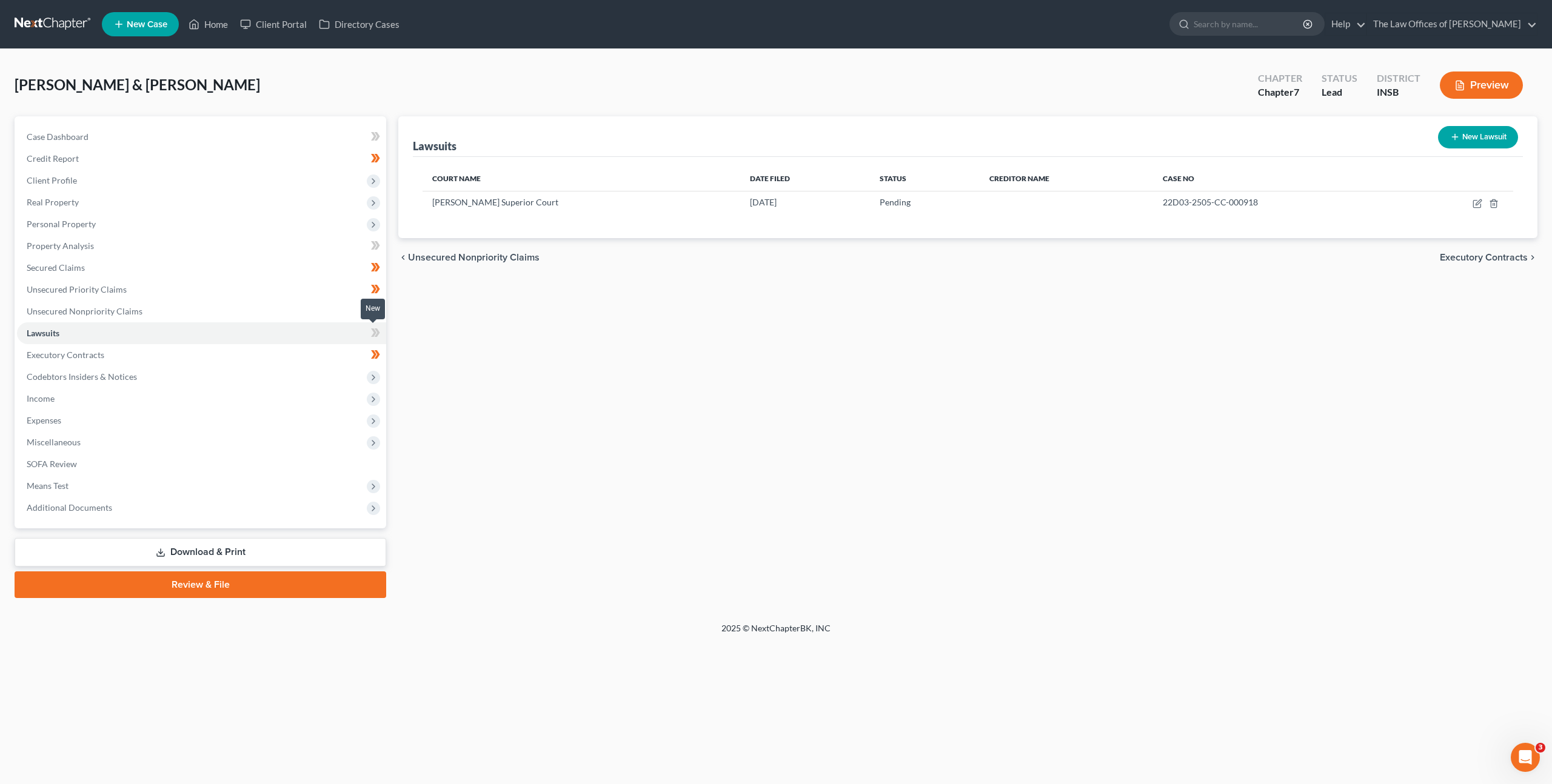
click at [375, 333] on icon at bounding box center [374, 332] width 6 height 8
click at [584, 339] on div "Lawsuits New Lawsuit Court Name Date Filed Status Creditor Name Case No Floyd S…" at bounding box center [968, 357] width 1152 height 482
click at [293, 378] on span "Codebtors Insiders & Notices" at bounding box center [202, 377] width 369 height 22
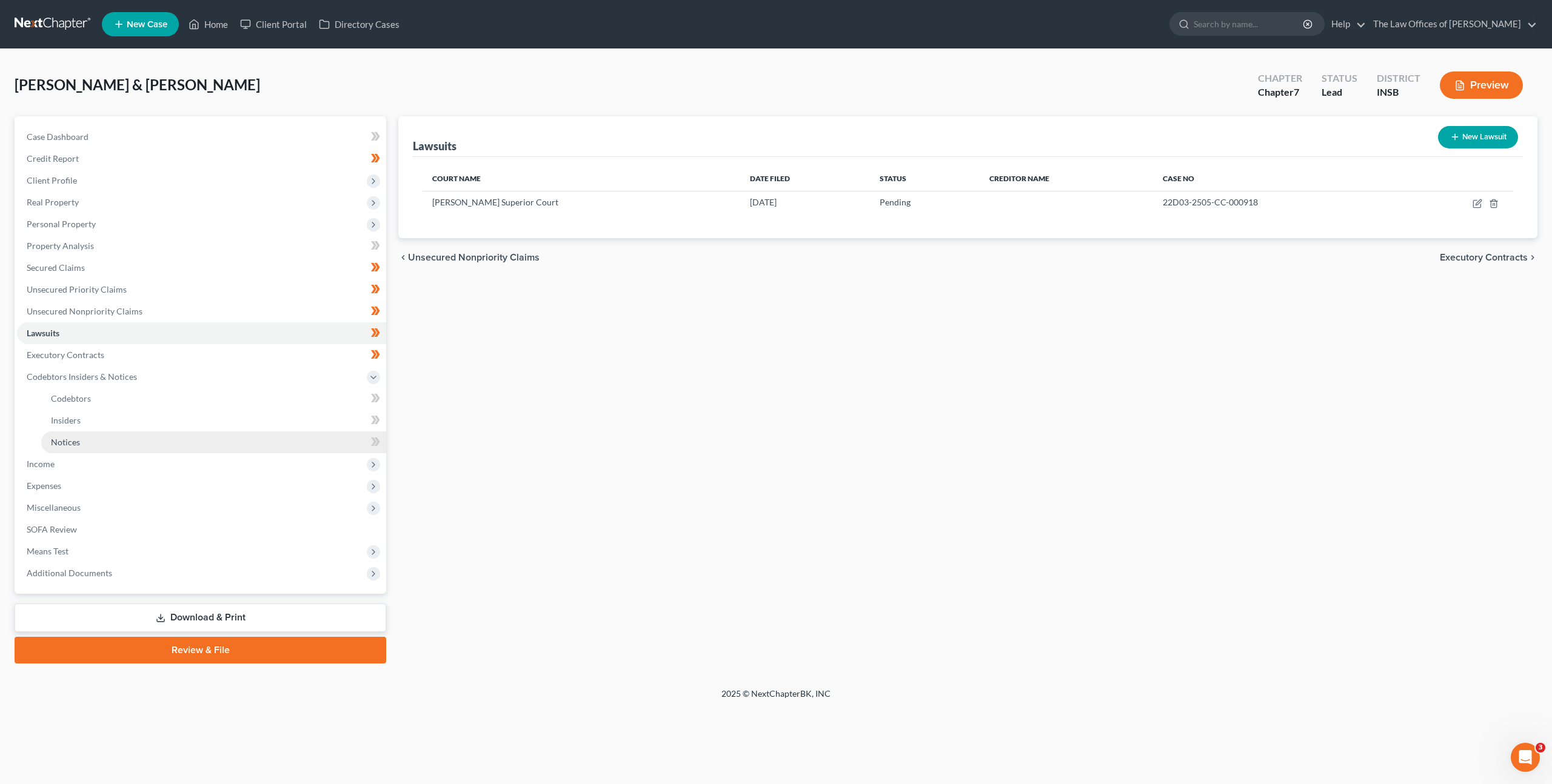
click at [246, 444] on link "Notices" at bounding box center [214, 442] width 345 height 22
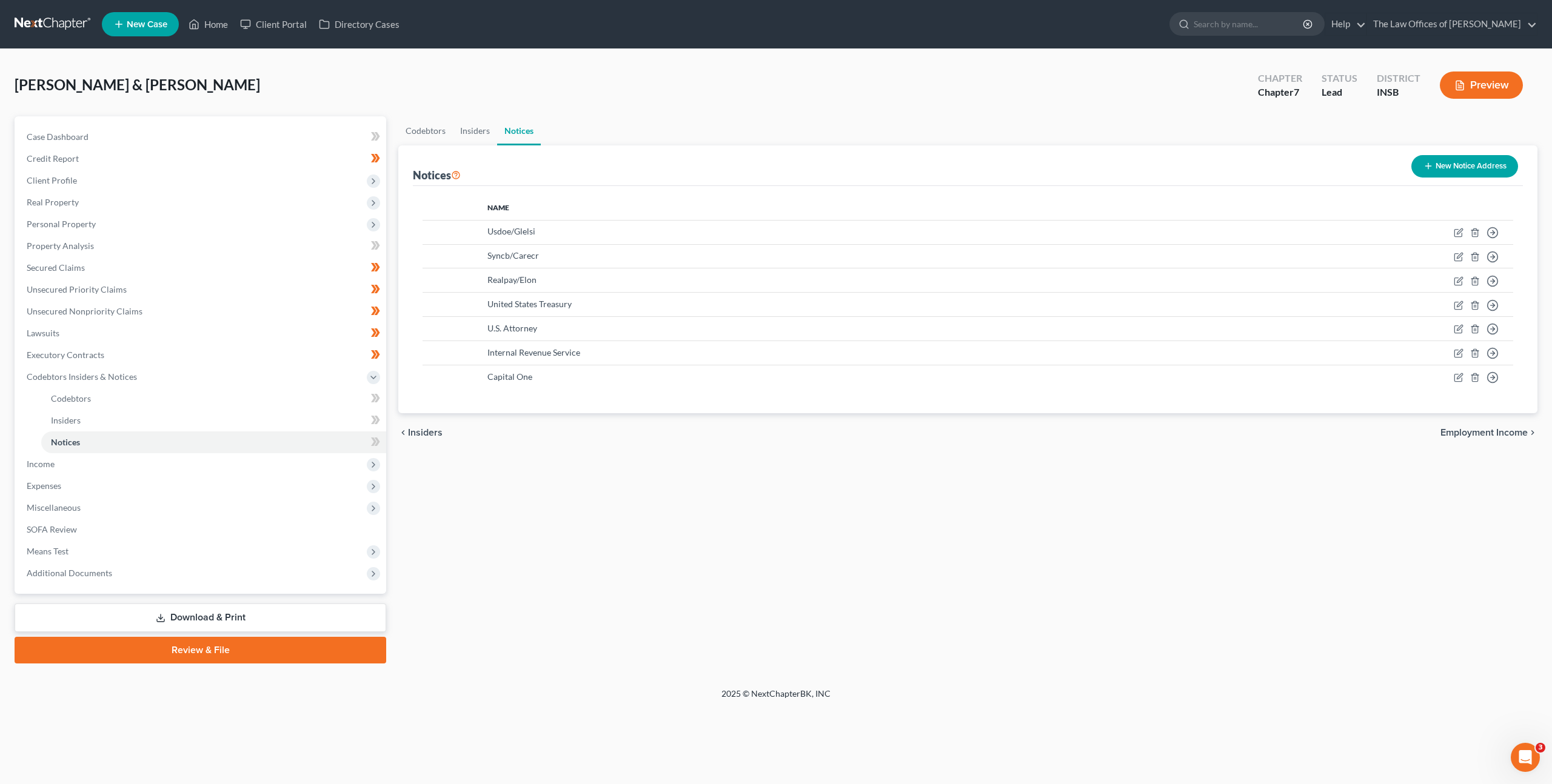
click at [1417, 161] on button "New Notice Address" at bounding box center [1465, 166] width 107 height 22
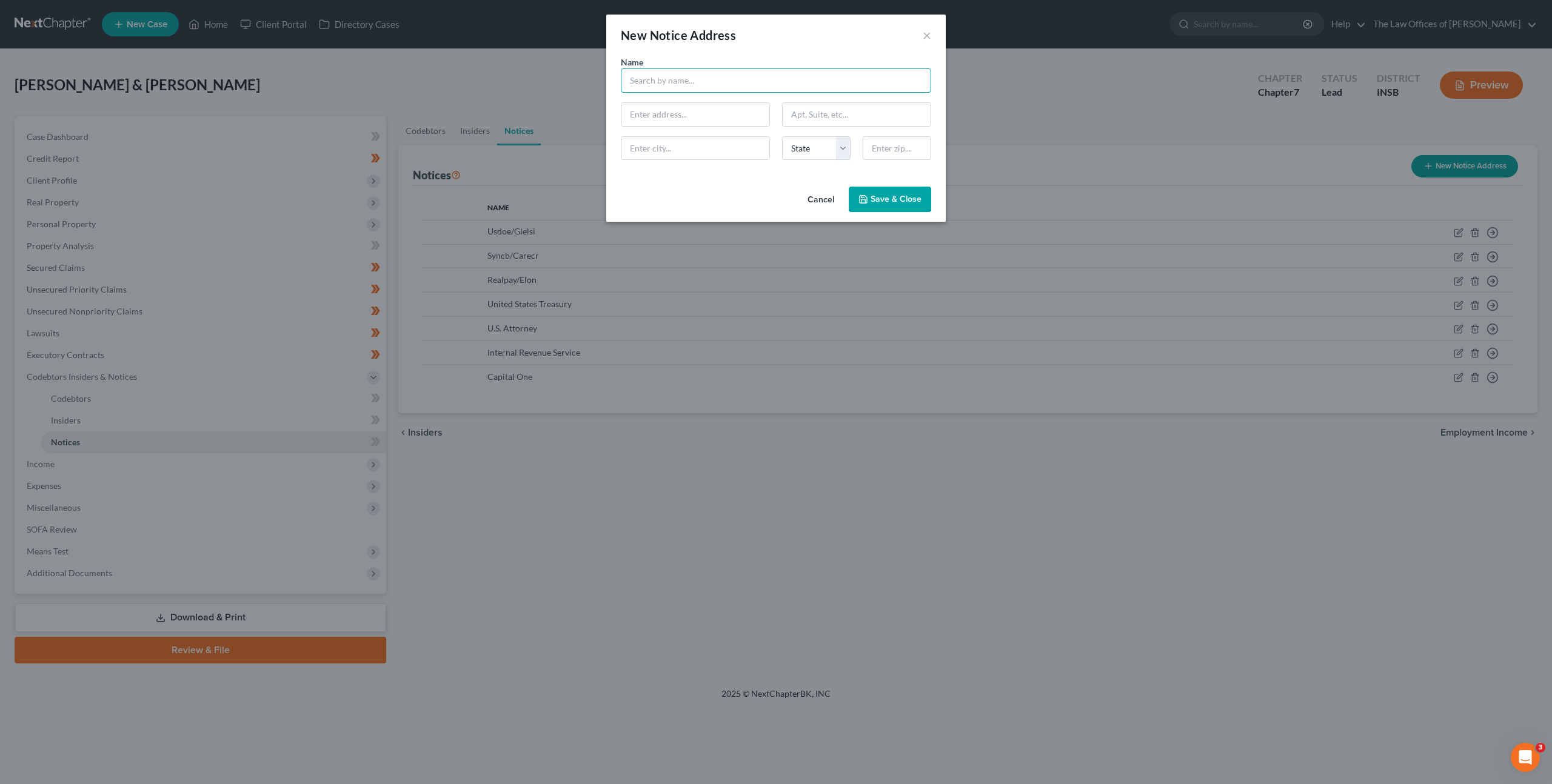
drag, startPoint x: 719, startPoint y: 90, endPoint x: 788, endPoint y: 85, distance: 69.2
click at [721, 89] on input "text" at bounding box center [776, 81] width 311 height 24
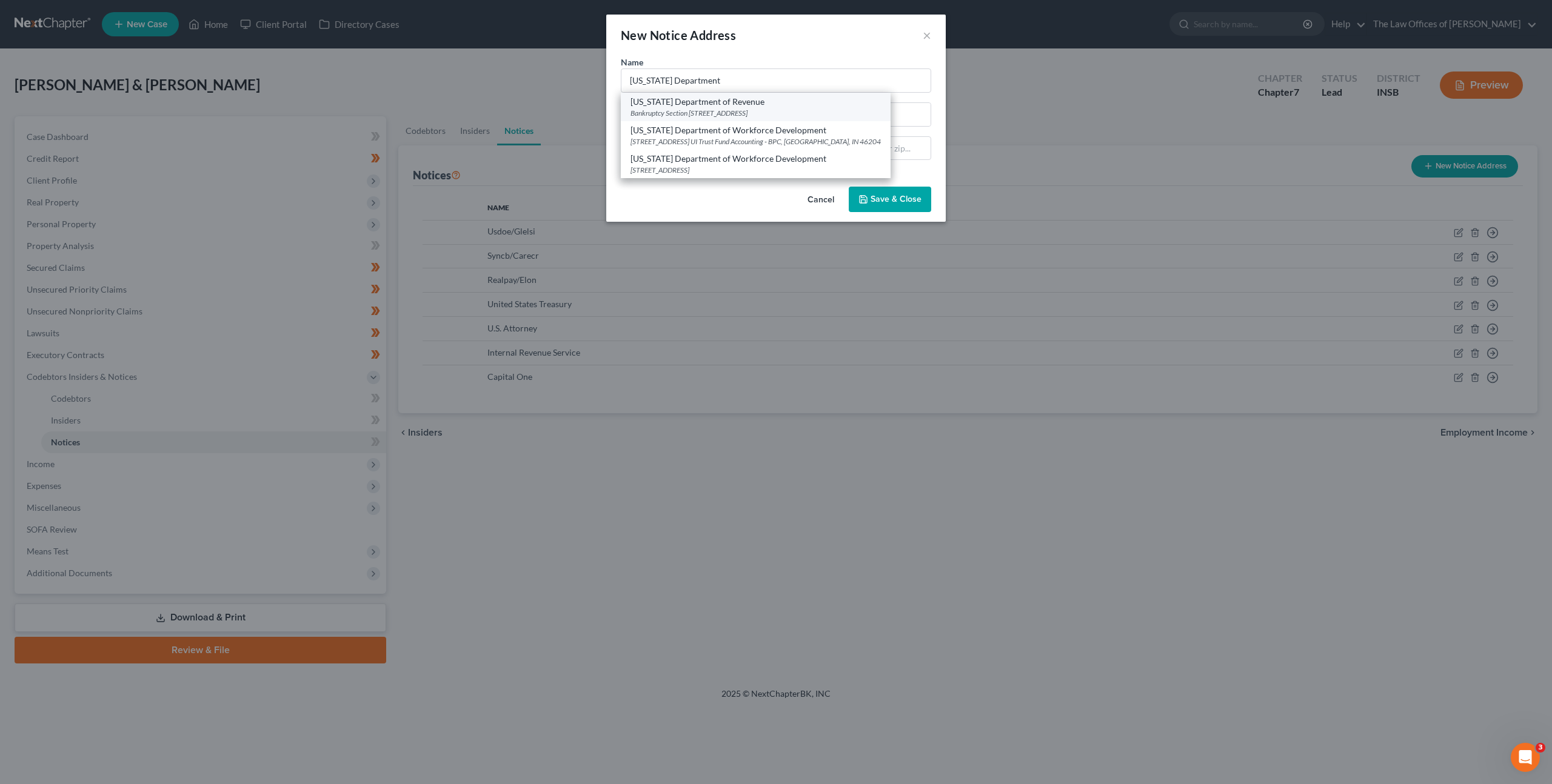
click at [760, 106] on div "Indiana Department of Revenue" at bounding box center [756, 101] width 250 height 12
type input "Indiana Department of Revenue"
type input "Bankruptcy Section"
type input "100 North Senate Ave, MS 108"
type input "Indianapolis"
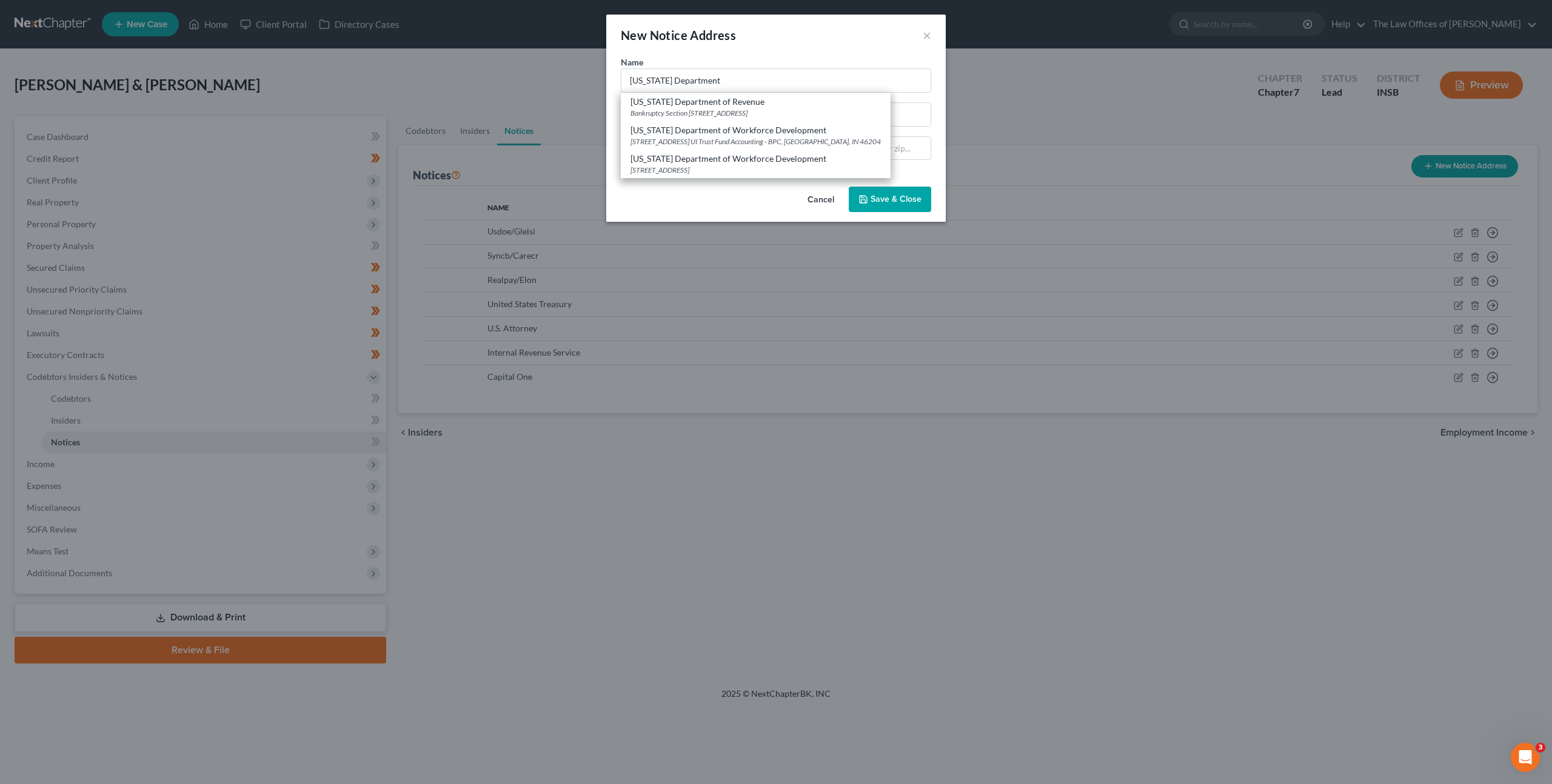
select select "15"
type input "46204"
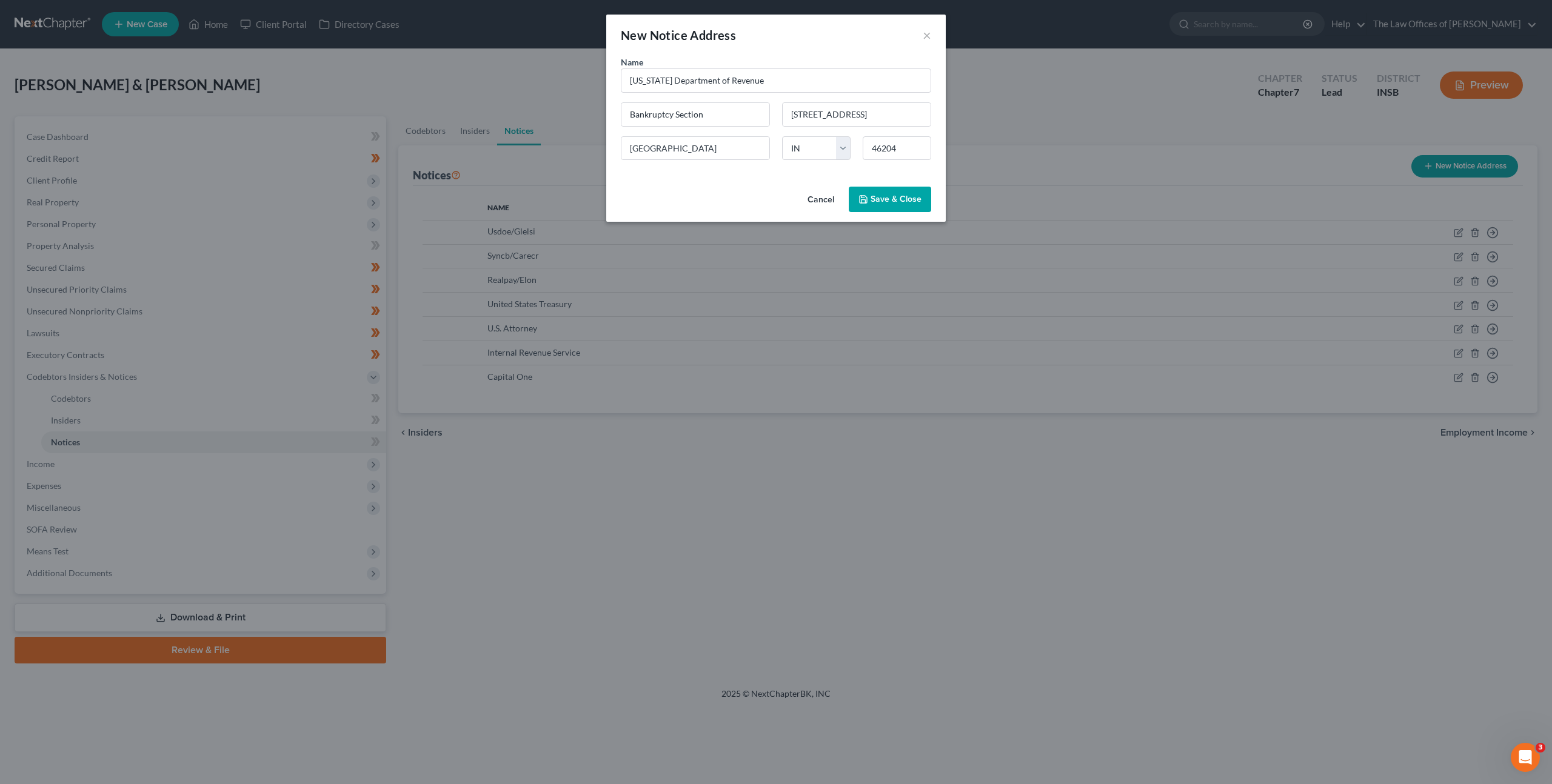
click at [899, 204] on span "Save & Close" at bounding box center [896, 199] width 51 height 10
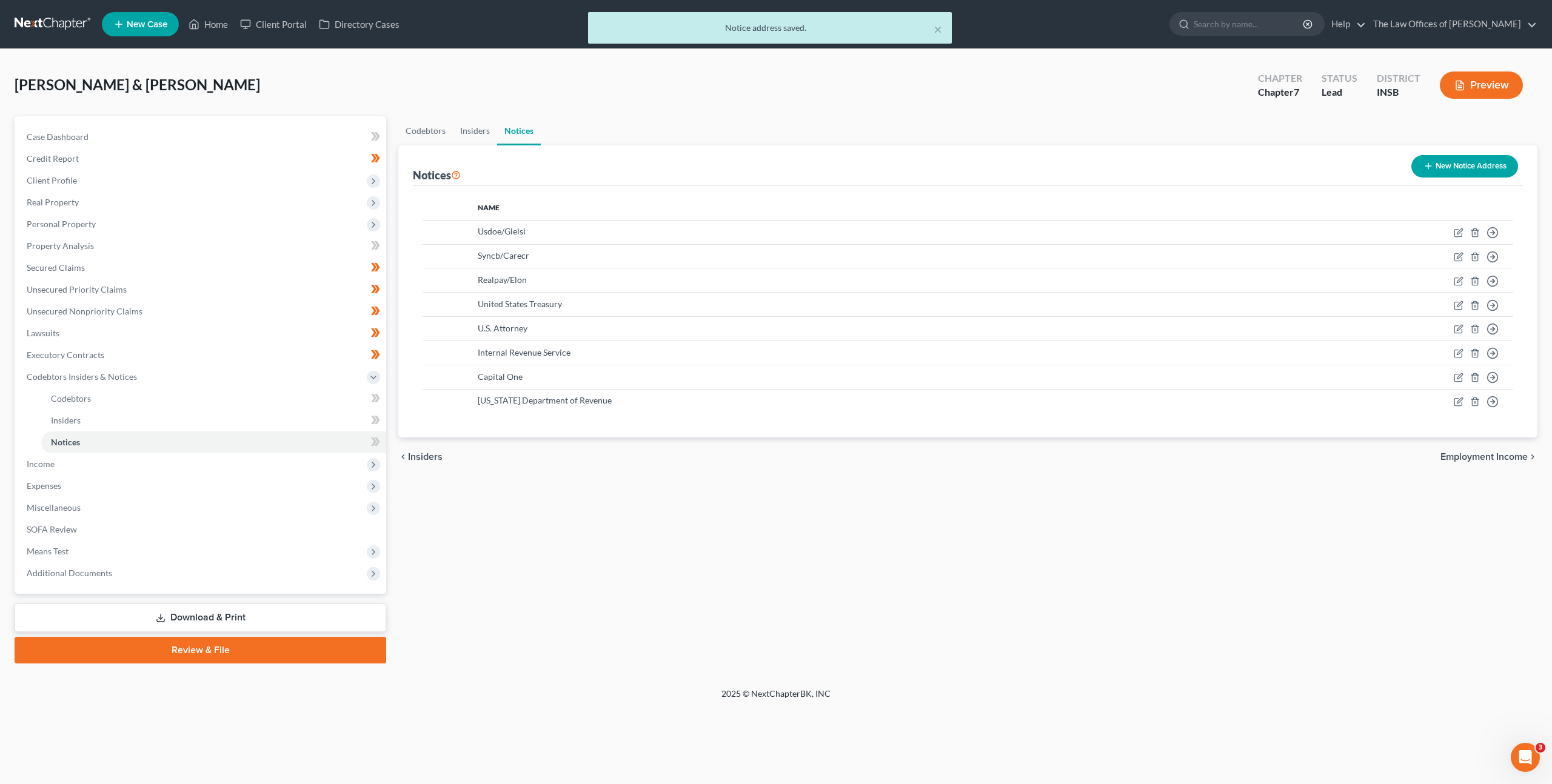
click at [1457, 162] on button "New Notice Address" at bounding box center [1465, 166] width 107 height 22
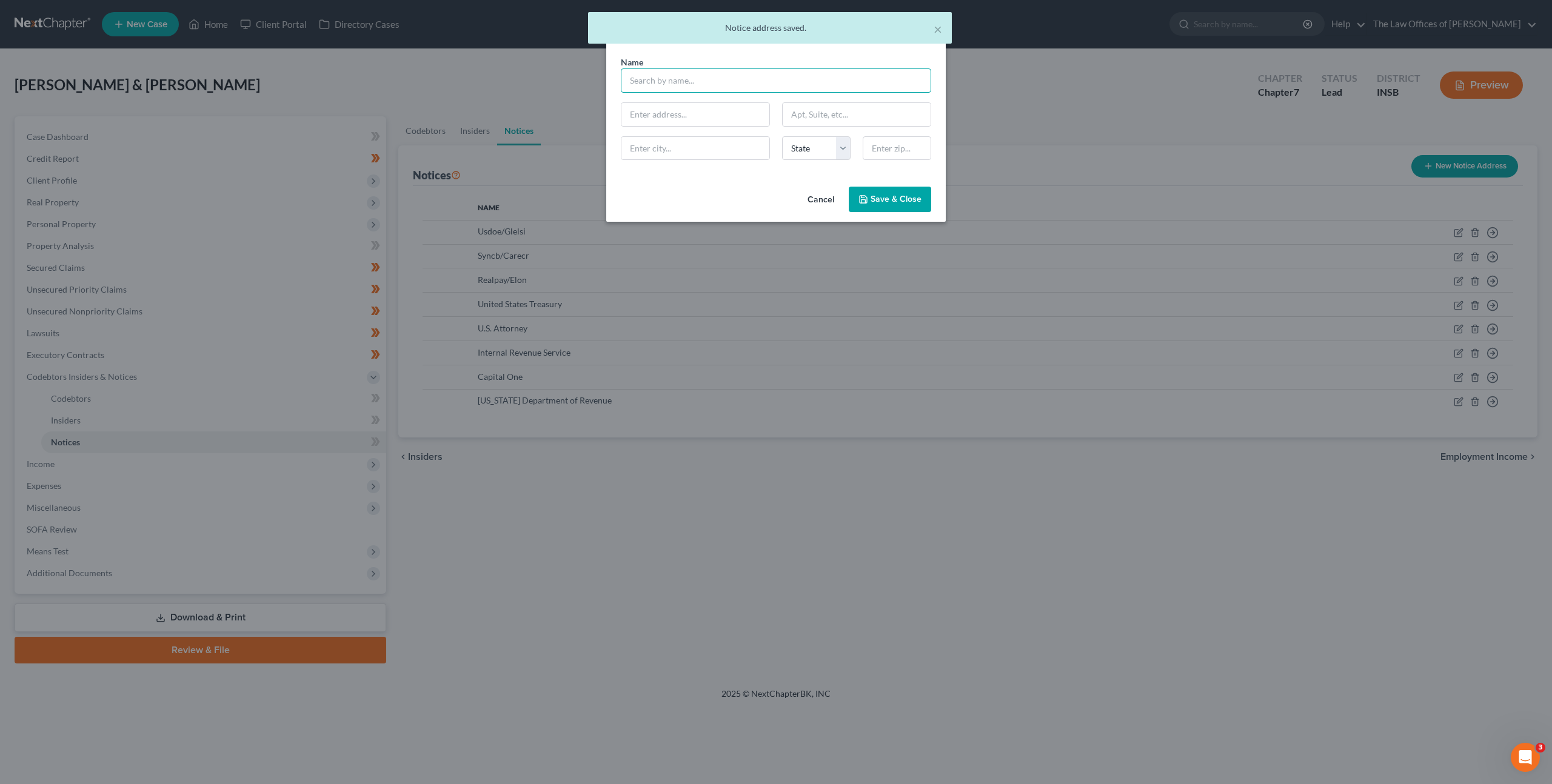
click at [698, 85] on input "text" at bounding box center [776, 81] width 311 height 24
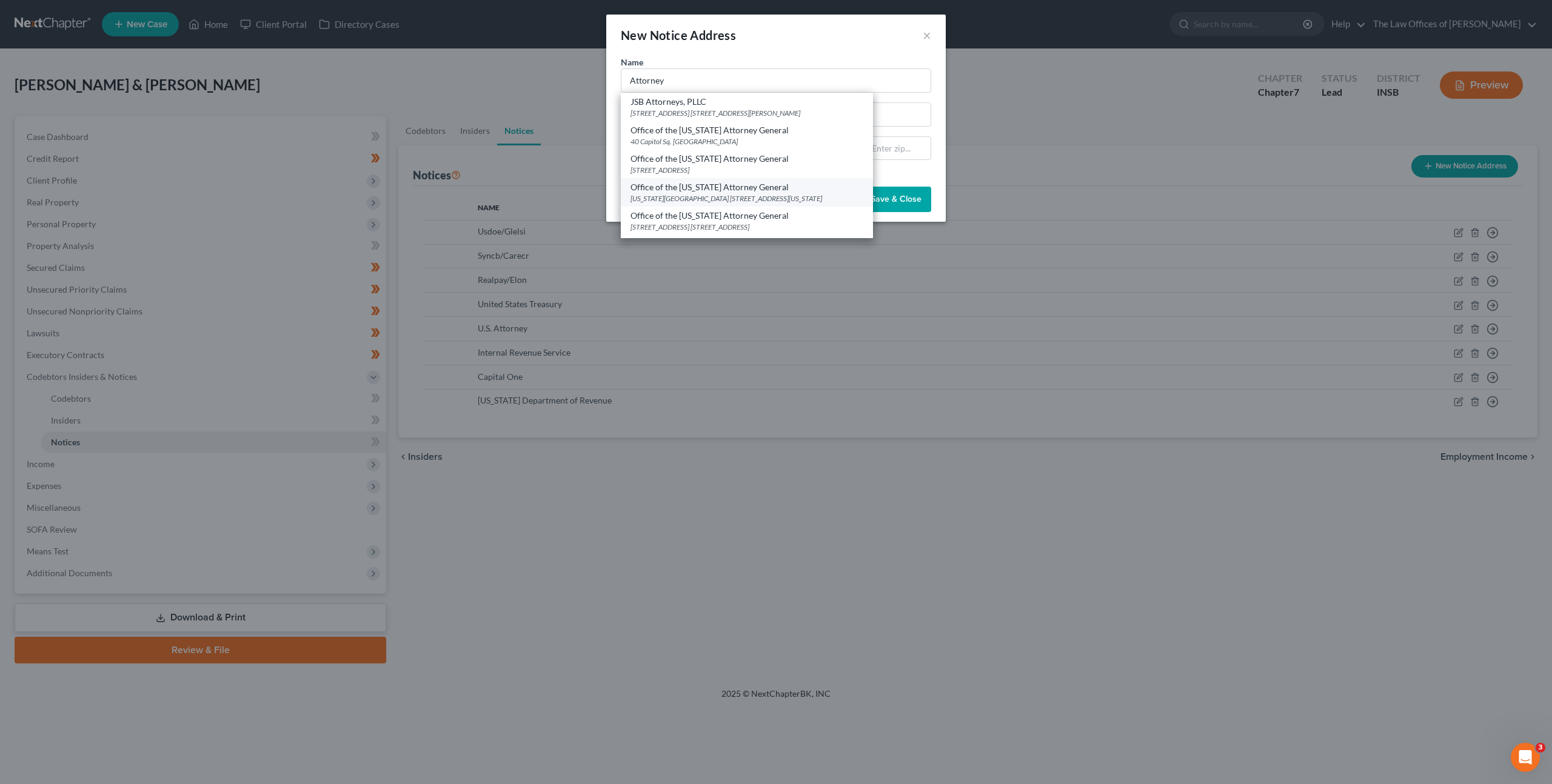
click at [742, 192] on div "Office of the Indiana Attorney General" at bounding box center [747, 187] width 233 height 12
type input "Office of the Indiana Attorney General"
type input "Indiana Government Center"
type input "302 W Washington St Rm 5"
type input "Indianapolis"
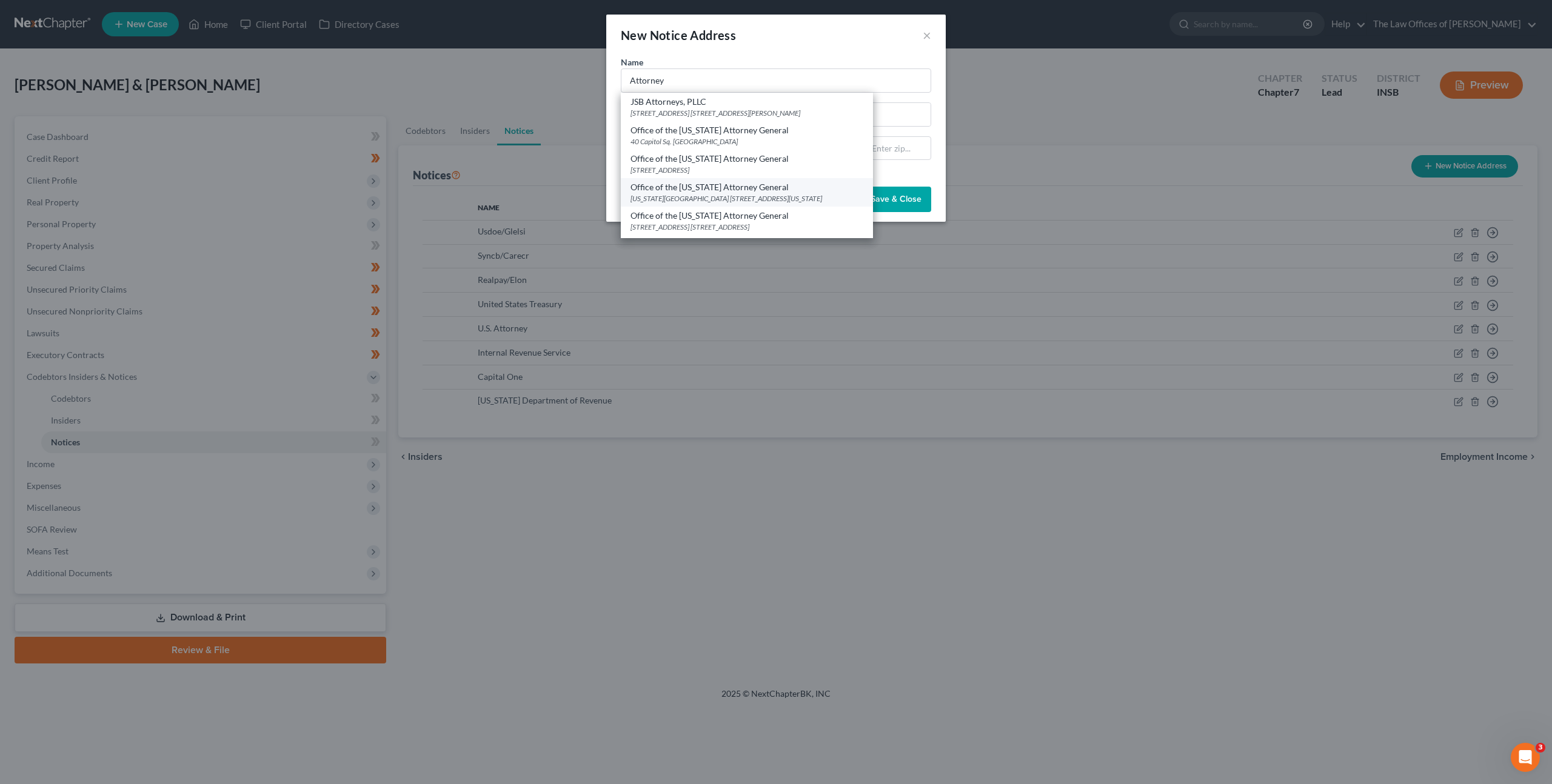
select select "15"
type input "46204"
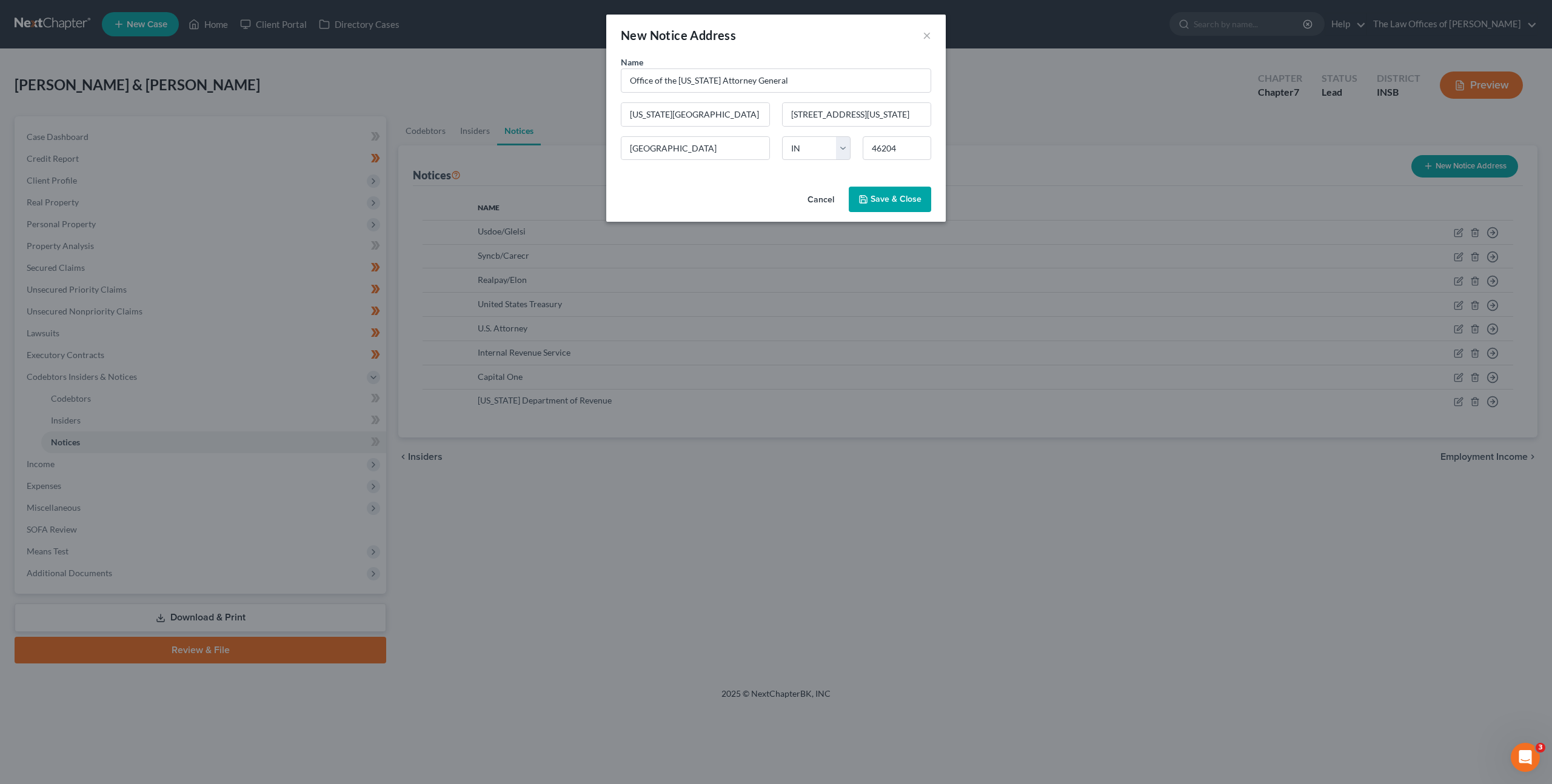
click at [887, 193] on button "Save & Close" at bounding box center [890, 199] width 83 height 25
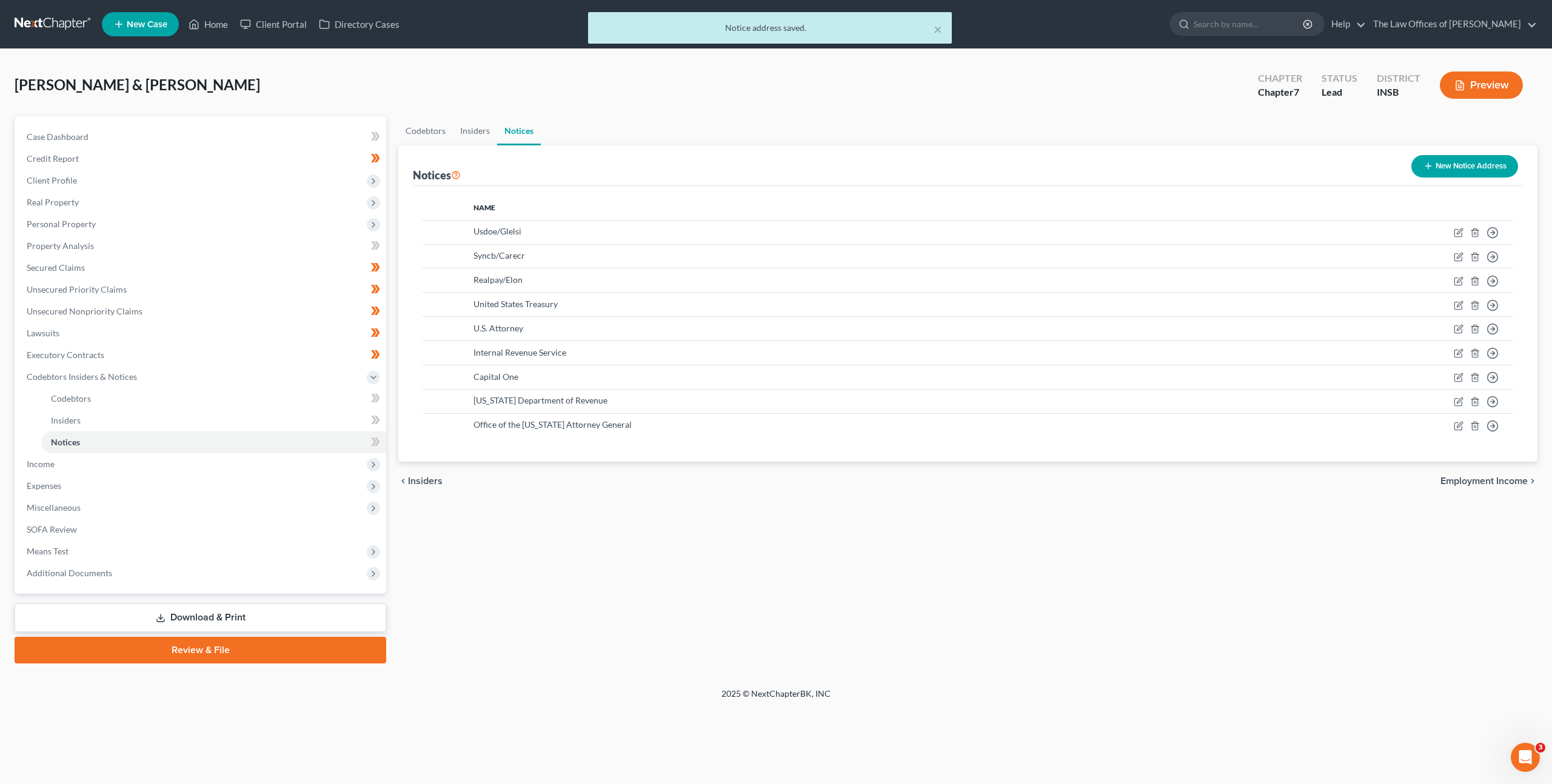
click at [1448, 157] on button "New Notice Address" at bounding box center [1465, 166] width 107 height 22
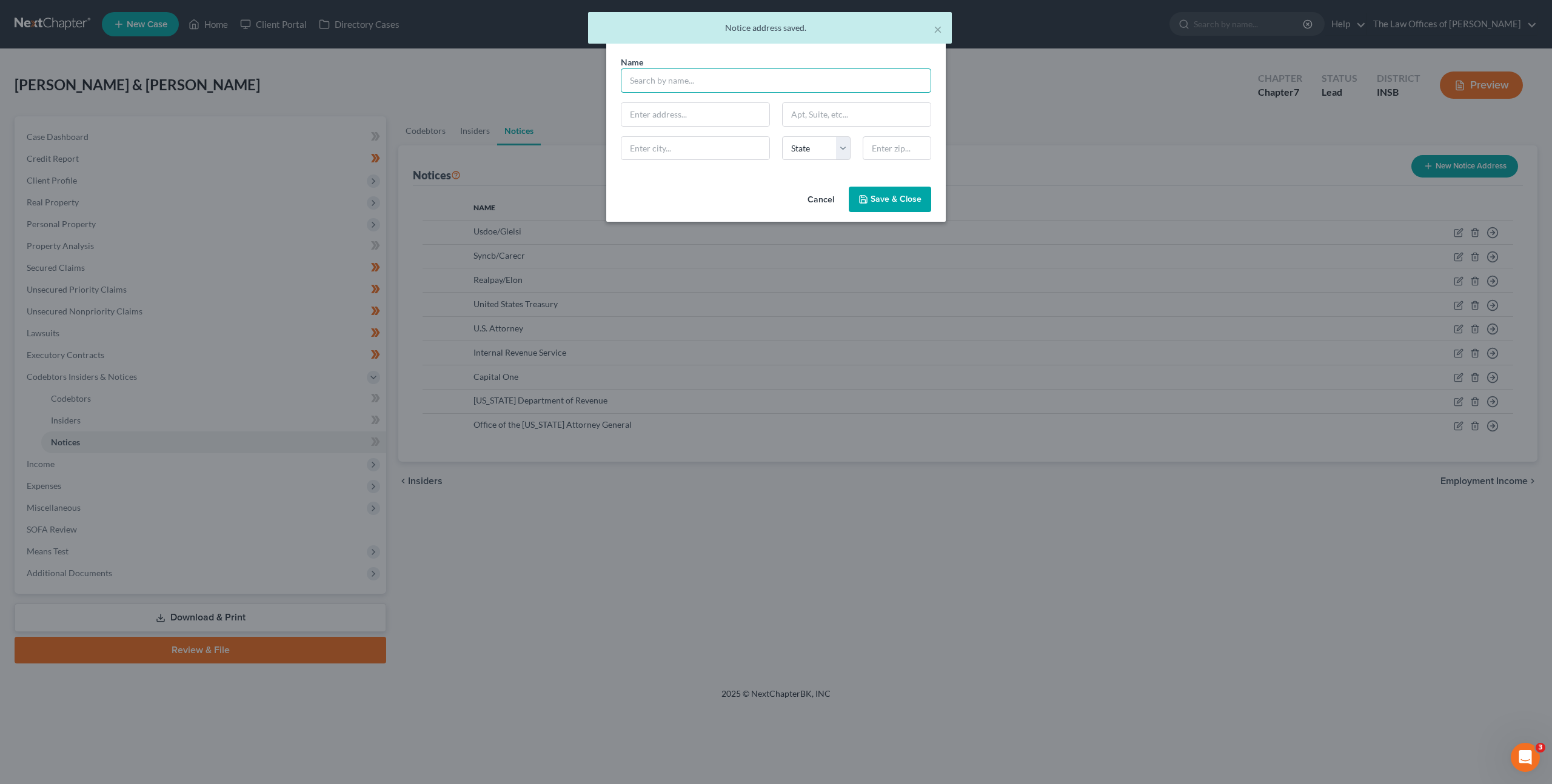
click at [806, 71] on input "text" at bounding box center [776, 81] width 311 height 24
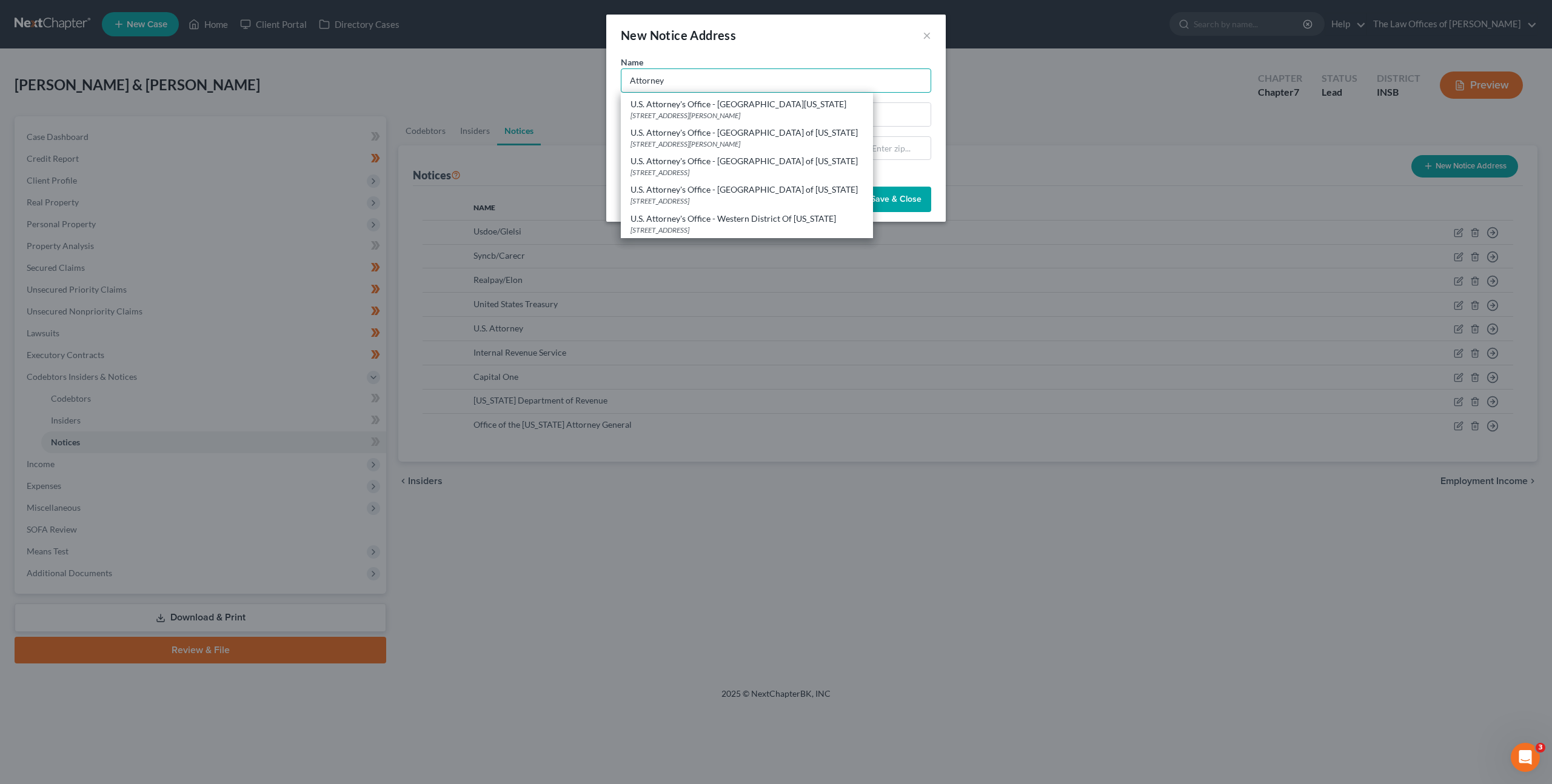
scroll to position [265, 0]
drag, startPoint x: 779, startPoint y: 199, endPoint x: 886, endPoint y: 209, distance: 107.5
click at [779, 199] on div "10 W Market St Ste 2100, Indianapolis, IN 46204" at bounding box center [747, 201] width 233 height 10
type input "U.S. Attorney's Office - Southern District of Indiana"
type input "10 W Market St Ste 2100"
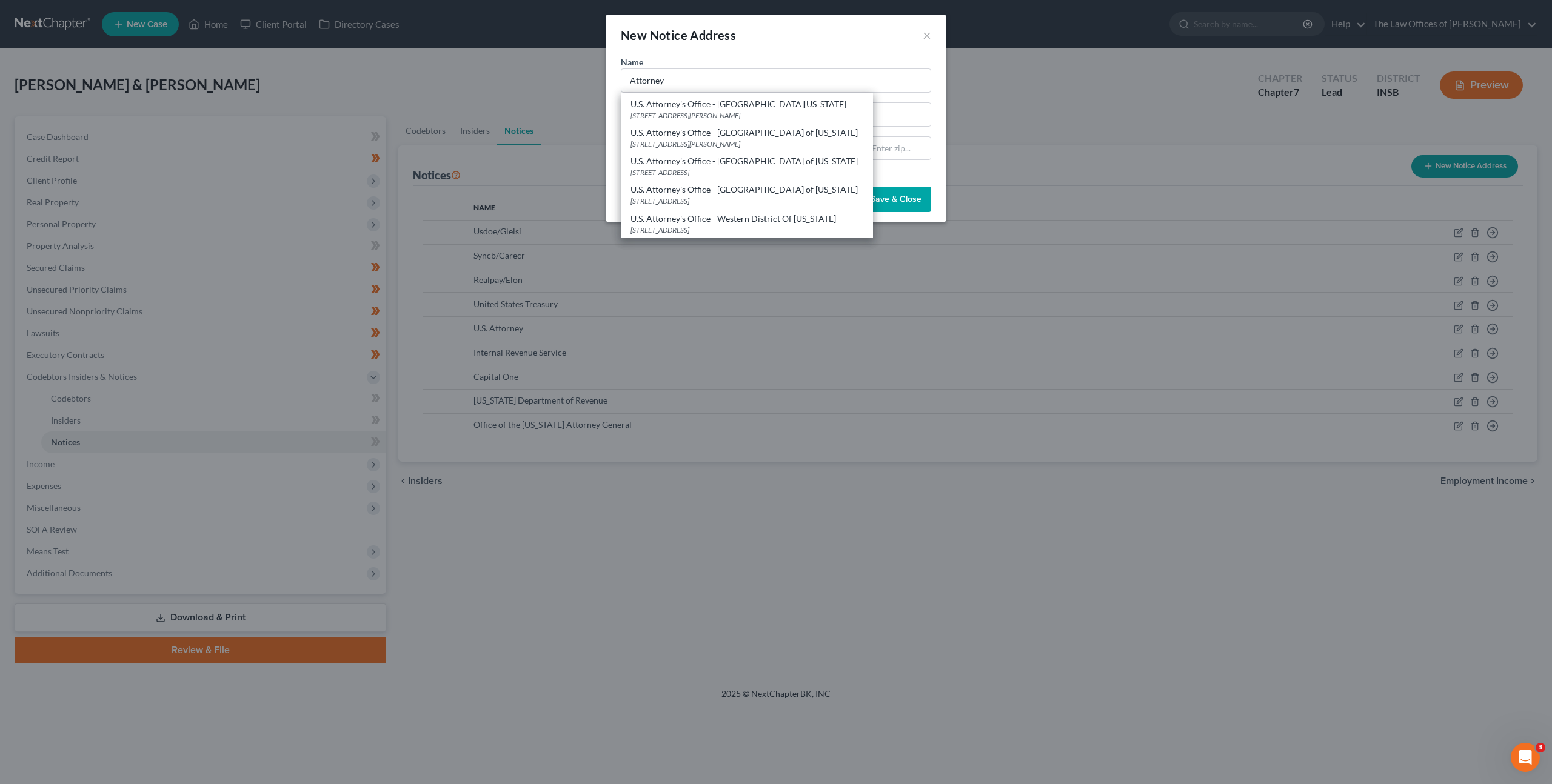
type input "Indianapolis"
select select "15"
type input "46204"
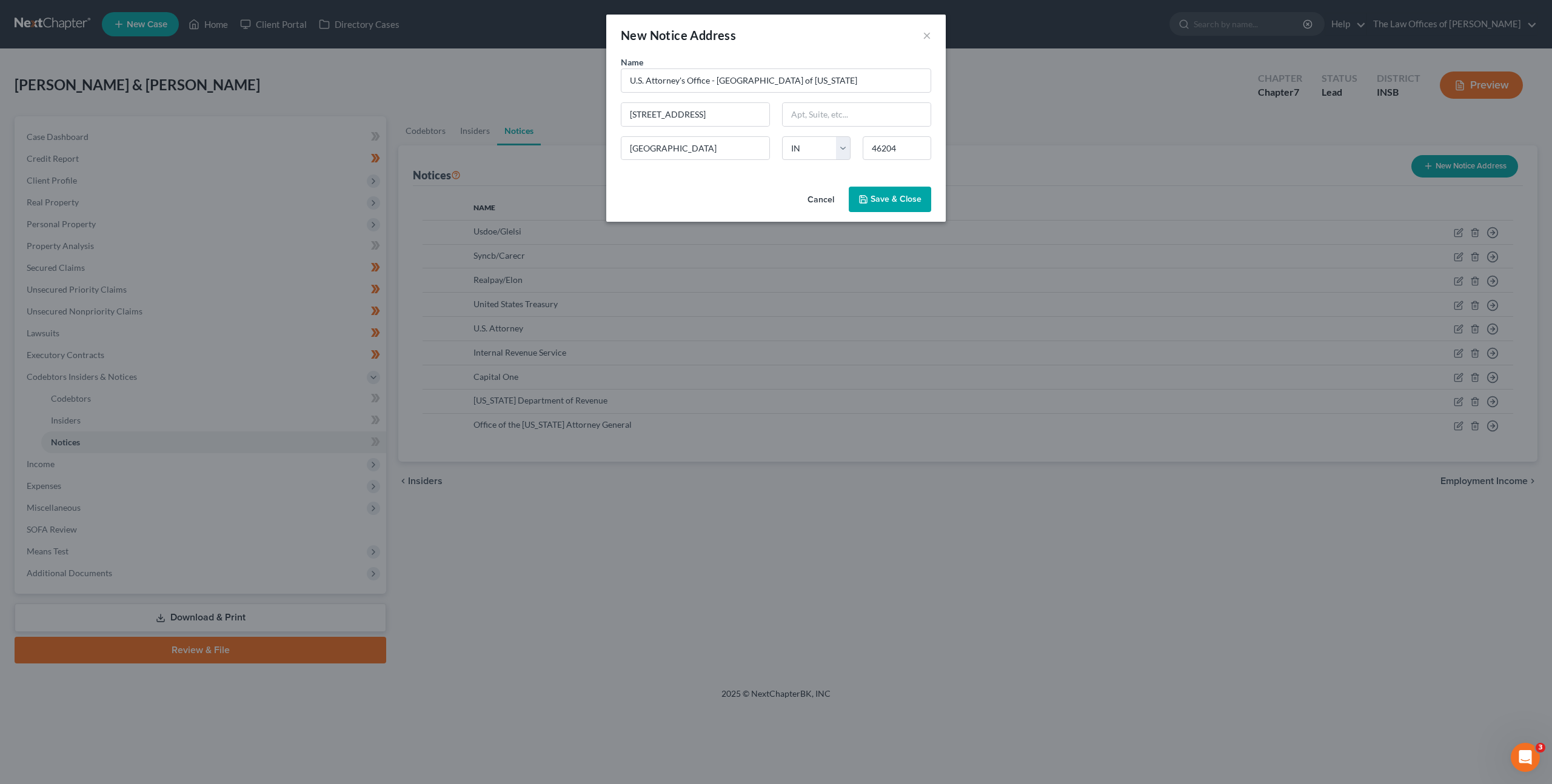
click at [914, 206] on button "Save & Close" at bounding box center [890, 199] width 83 height 25
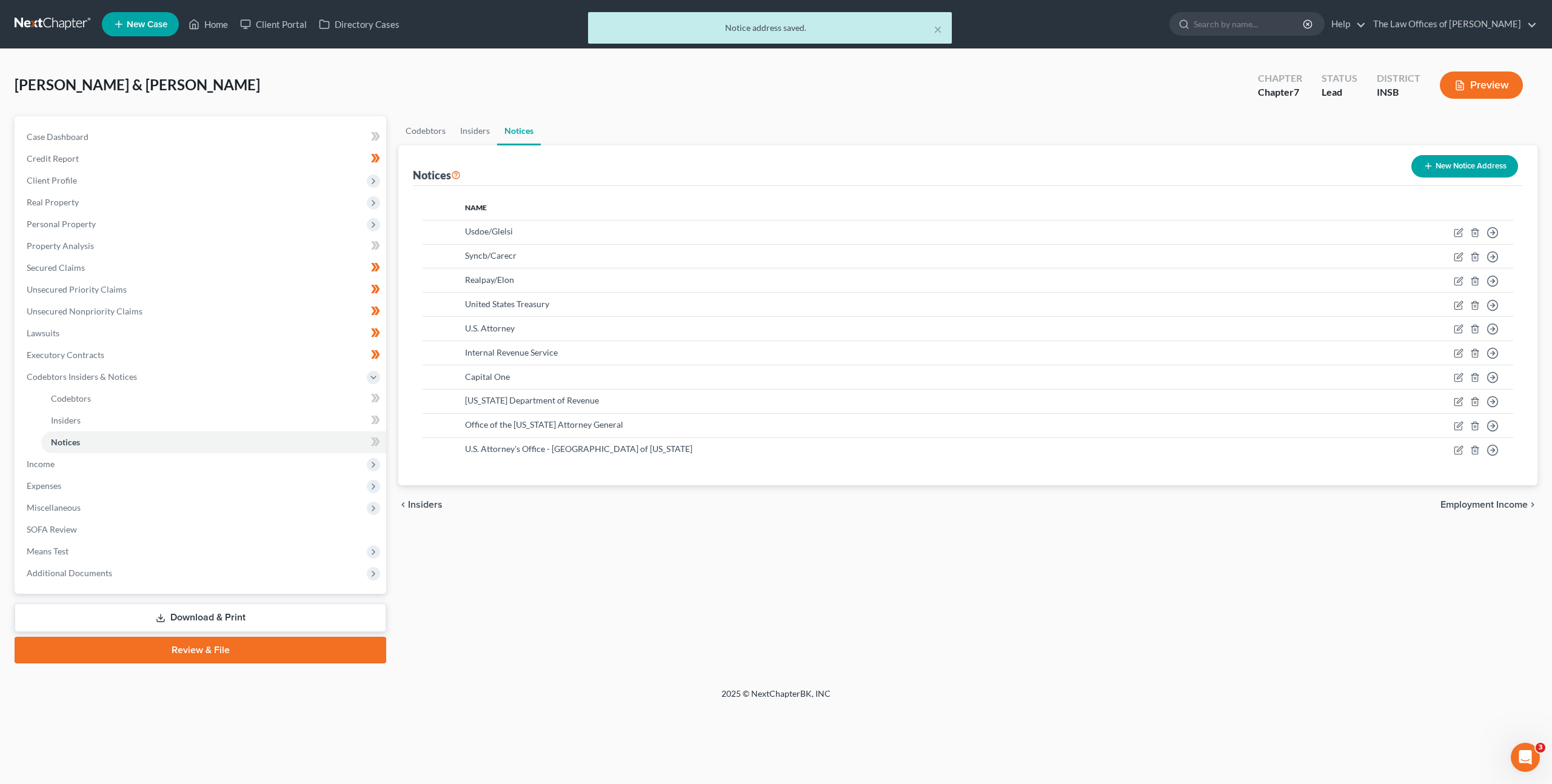
drag, startPoint x: 729, startPoint y: 539, endPoint x: 577, endPoint y: 512, distance: 154.4
click at [728, 539] on div "Codebtors Insiders Notices Notices New Notice Address Name Usdoe/Glelsi Move to…" at bounding box center [968, 390] width 1152 height 547
click at [381, 444] on span at bounding box center [375, 444] width 21 height 18
click at [583, 576] on div "Codebtors Insiders Notices Notices New Notice Address Name Usdoe/Glelsi Move to…" at bounding box center [968, 390] width 1152 height 547
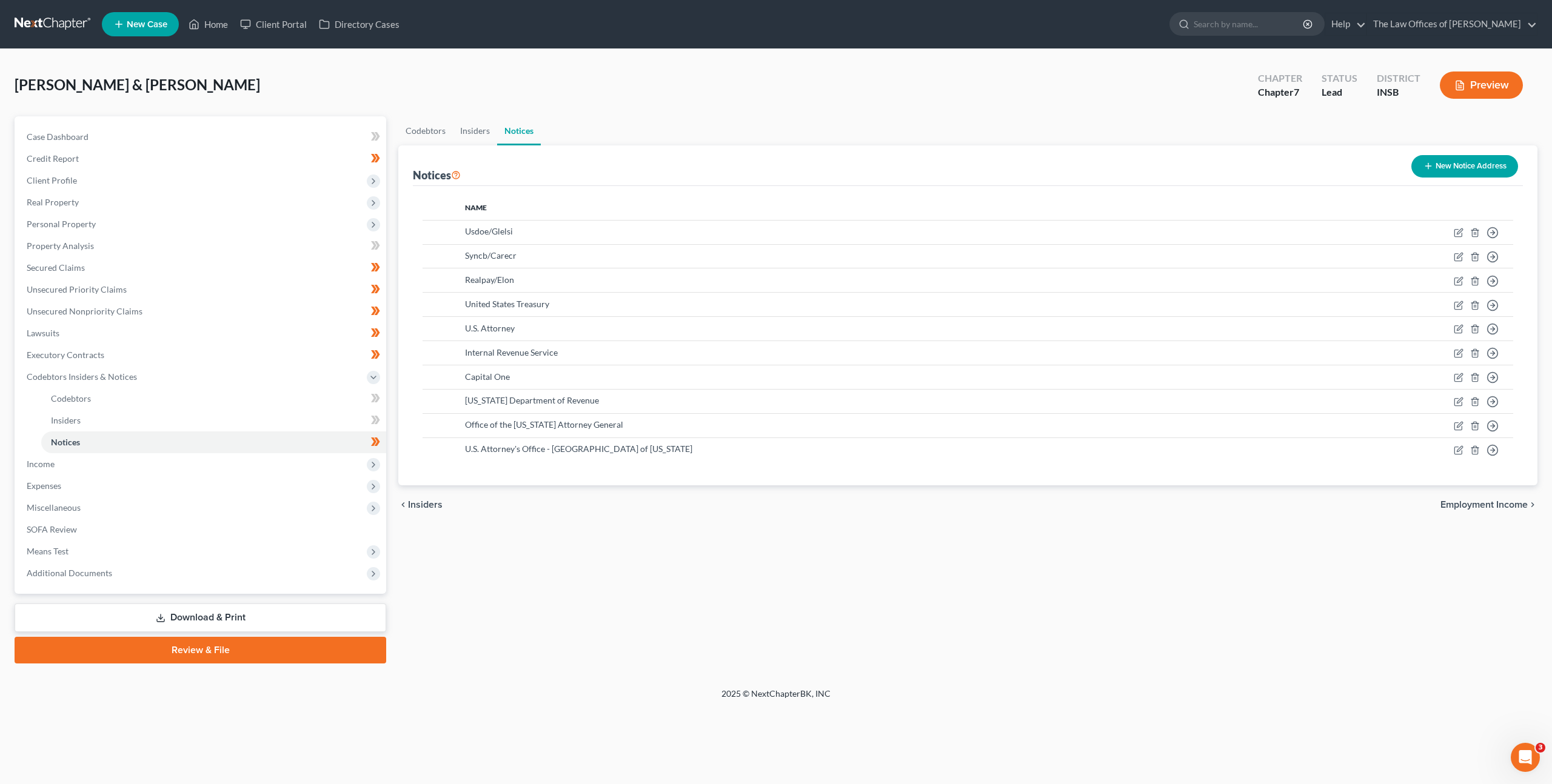
click at [555, 539] on div "Codebtors Insiders Notices Notices New Notice Address Name Usdoe/Glelsi Move to…" at bounding box center [968, 390] width 1152 height 547
click at [542, 569] on div "Codebtors Insiders Notices Notices New Notice Address Name Usdoe/Glelsi Move to…" at bounding box center [968, 390] width 1152 height 547
click at [210, 466] on span "Income" at bounding box center [202, 464] width 369 height 22
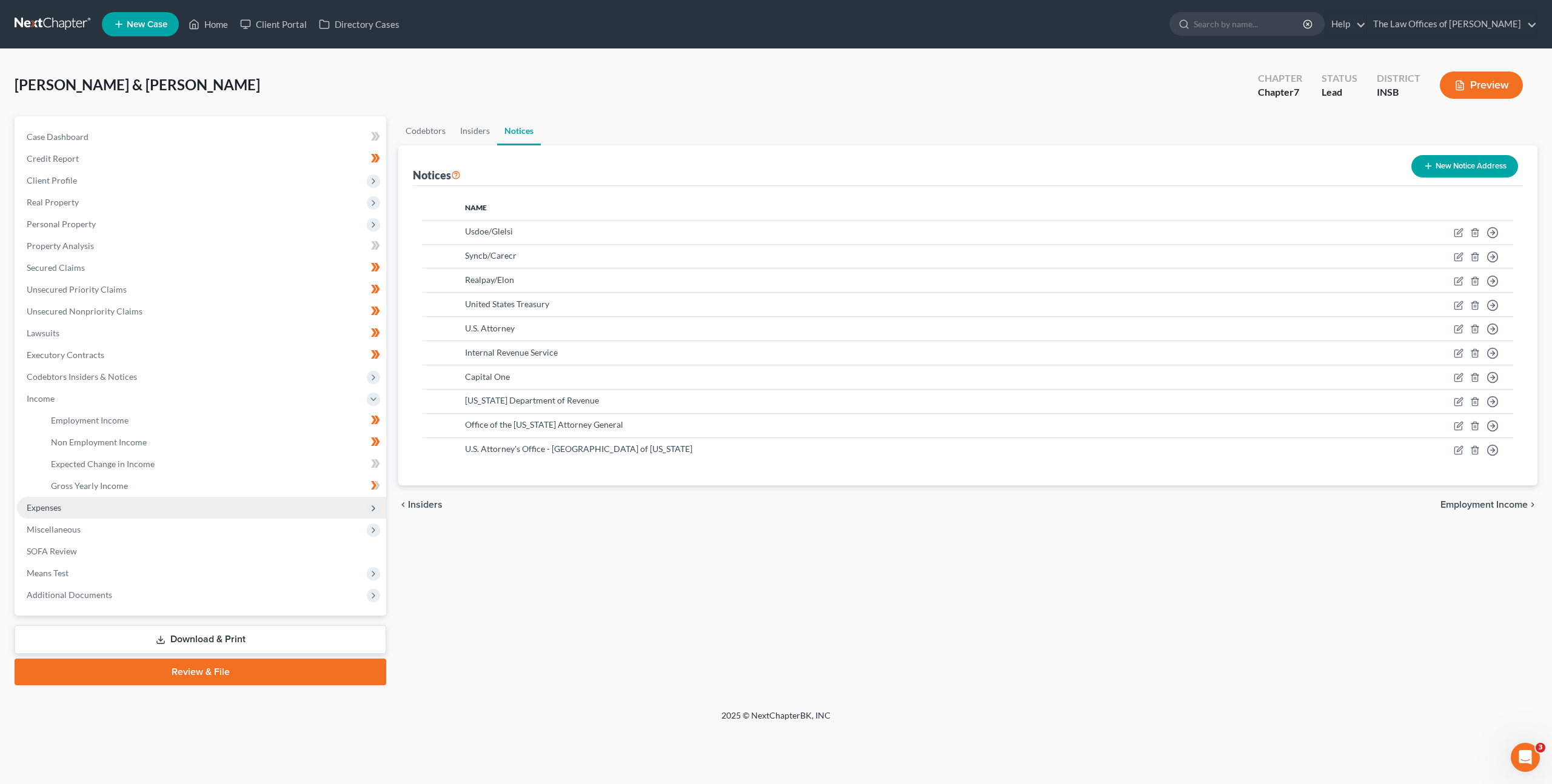
click at [205, 501] on span "Expenses" at bounding box center [202, 508] width 369 height 22
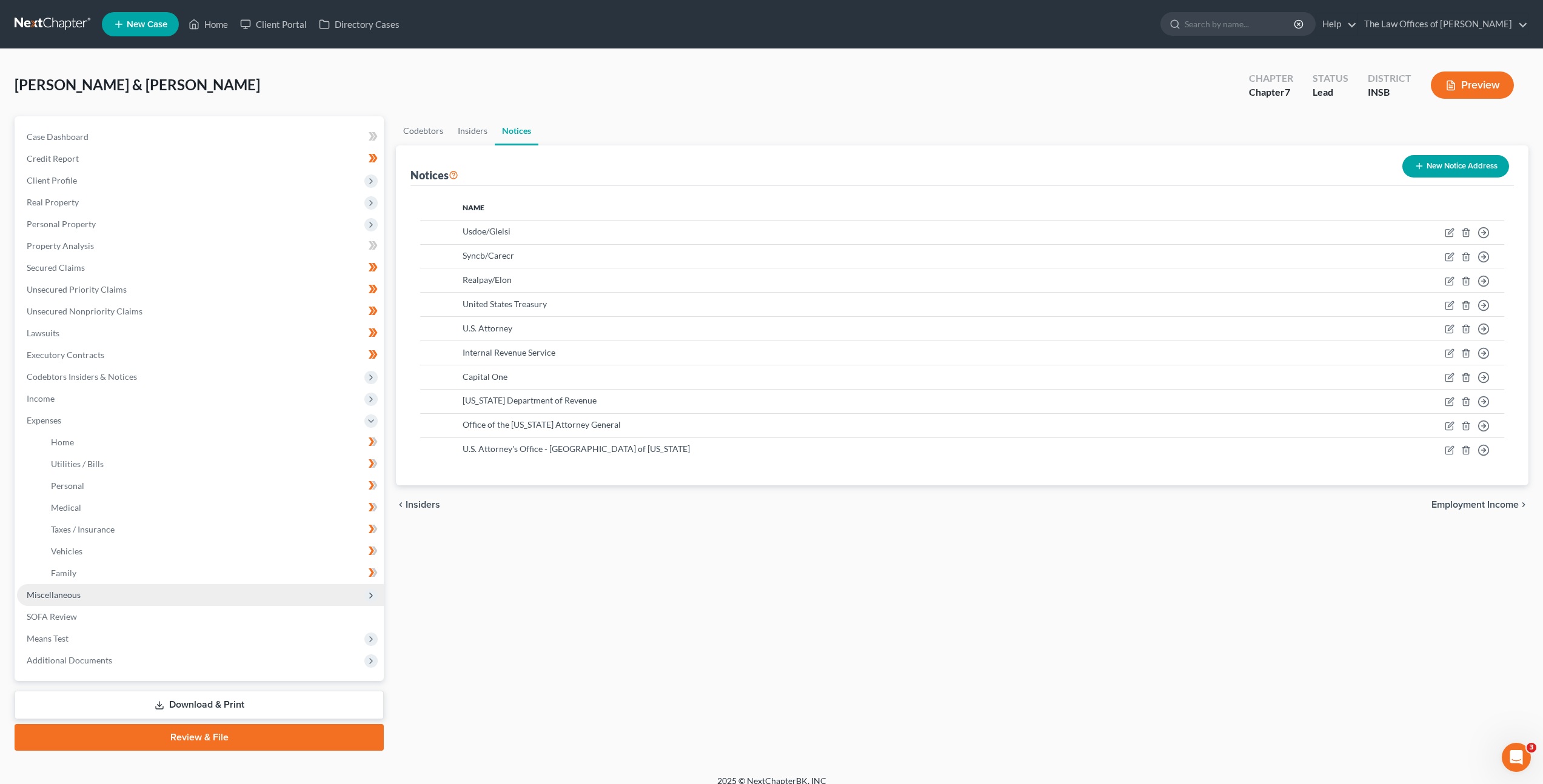
click at [150, 592] on span "Miscellaneous" at bounding box center [201, 595] width 367 height 22
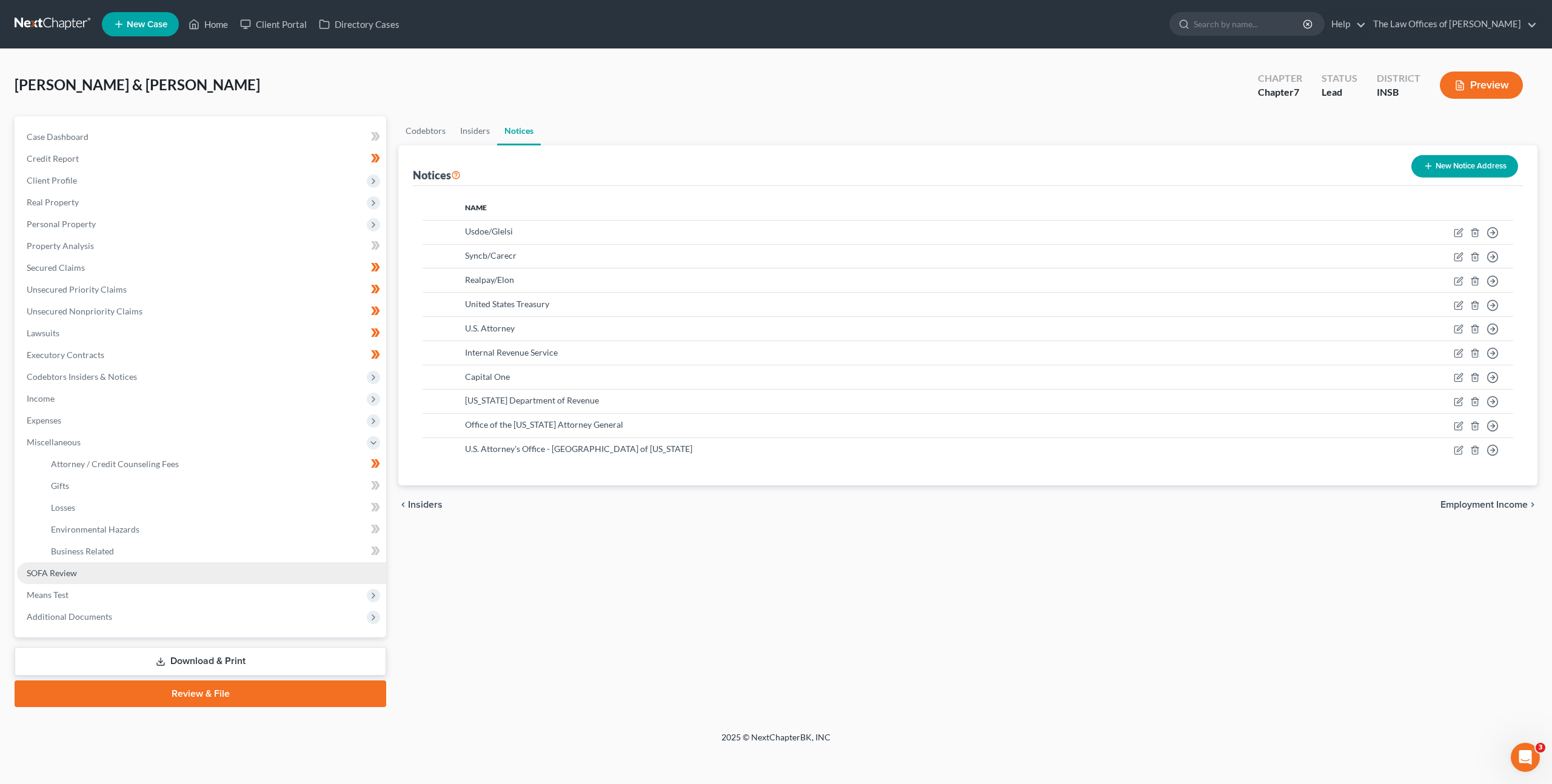
click at [153, 577] on link "SOFA Review" at bounding box center [202, 573] width 369 height 22
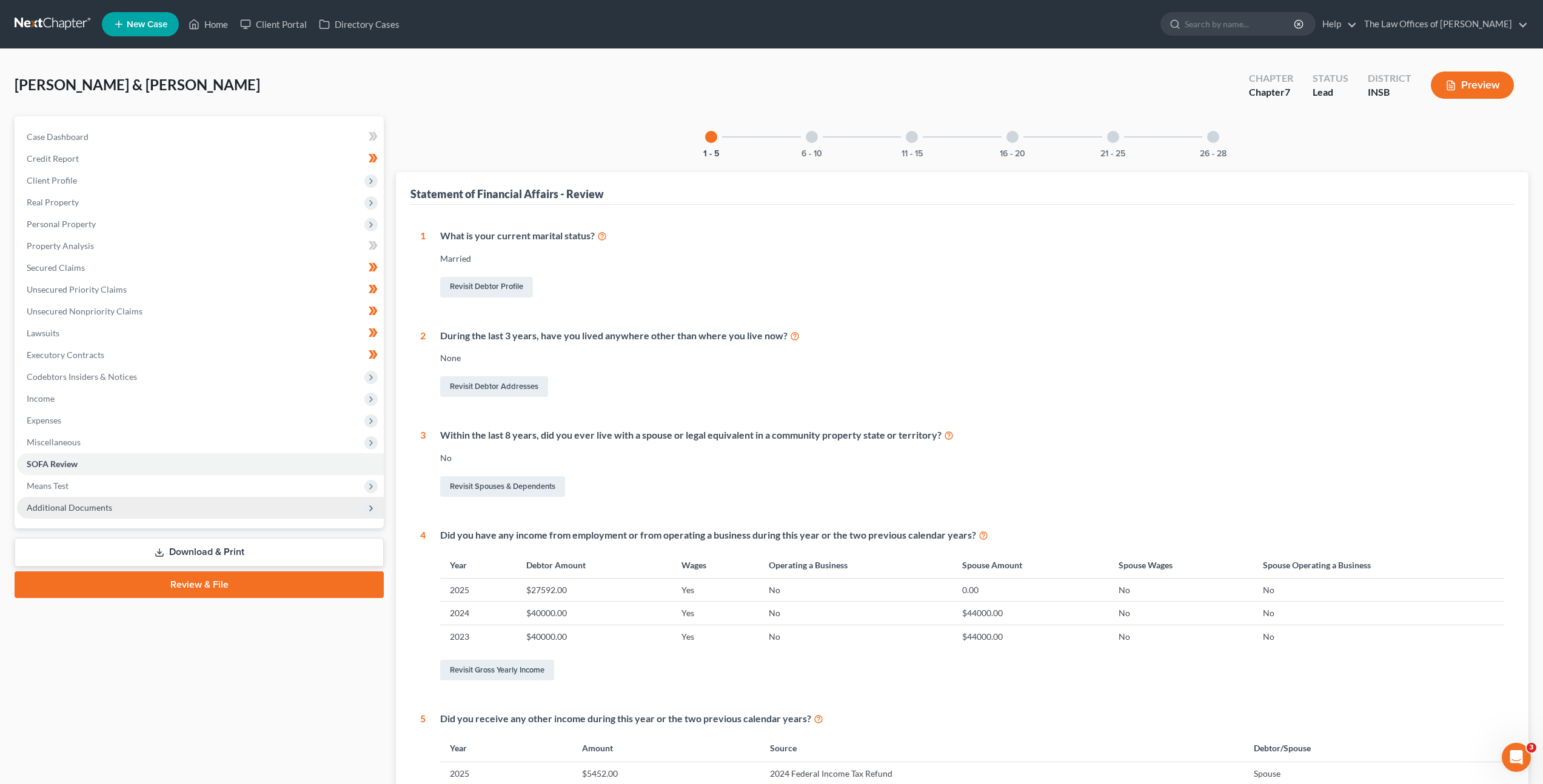
click at [162, 503] on span "Additional Documents" at bounding box center [201, 508] width 367 height 22
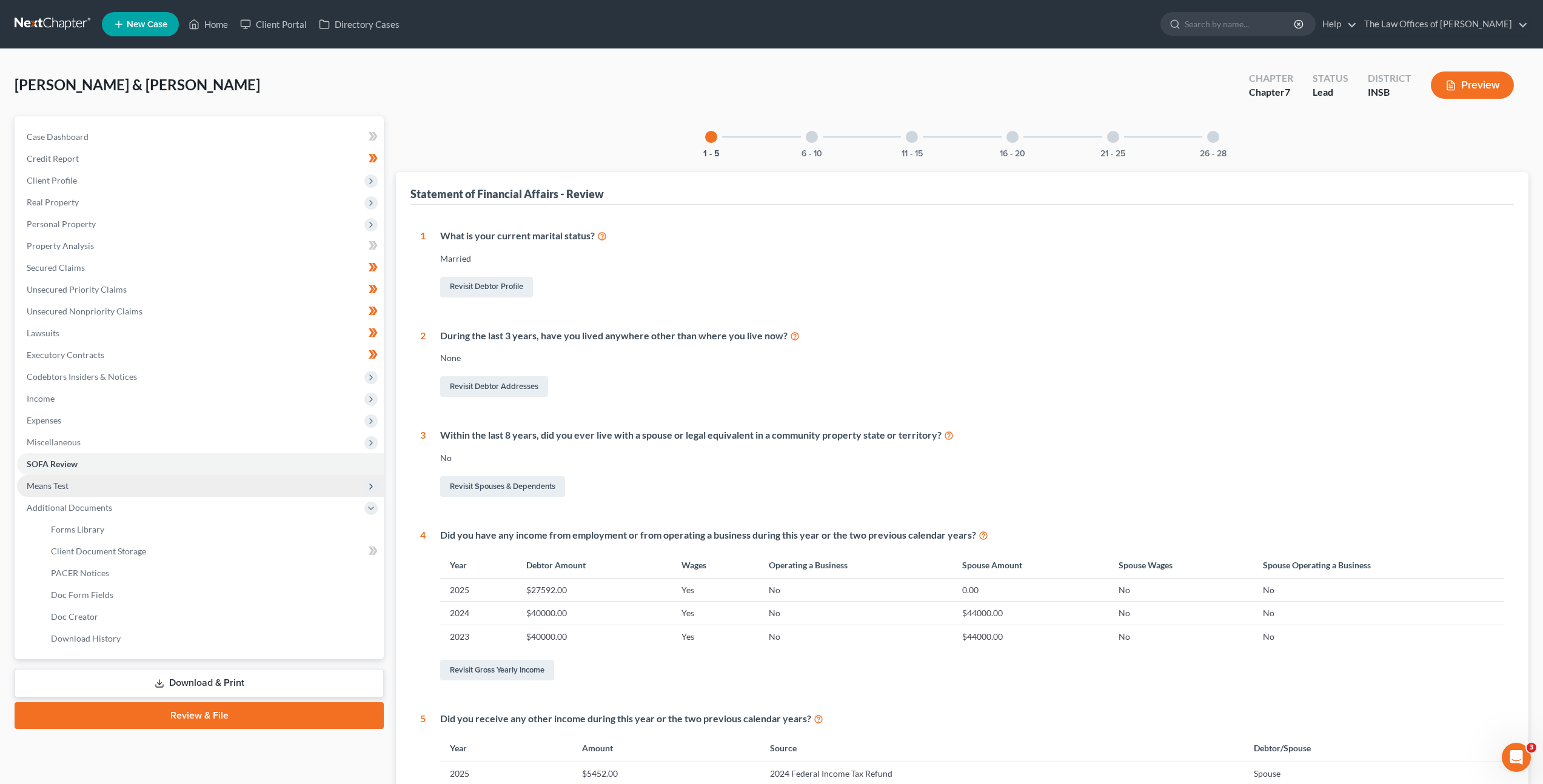
click at [168, 484] on span "Means Test" at bounding box center [201, 486] width 367 height 22
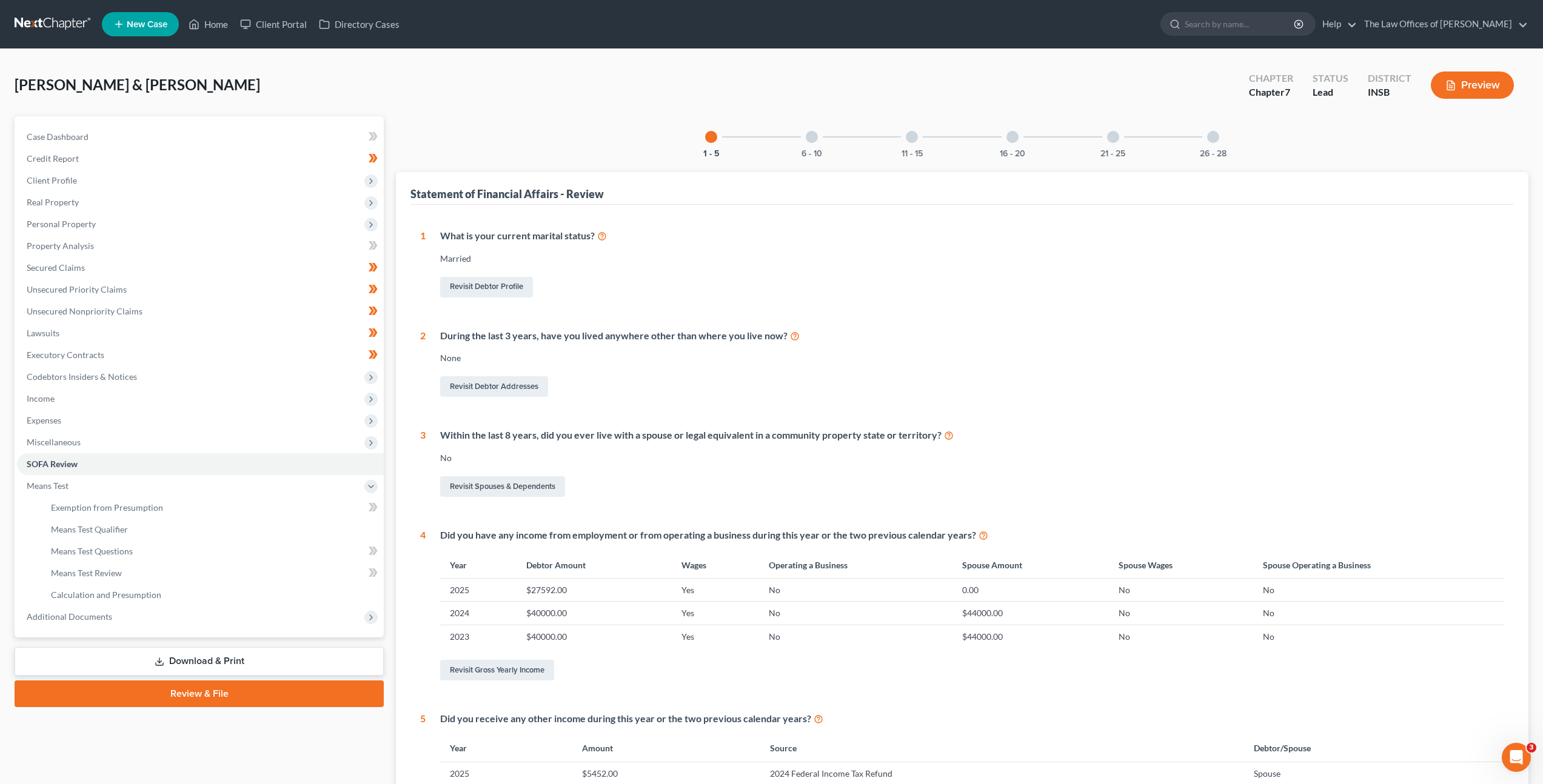
click at [187, 651] on link "Download & Print" at bounding box center [199, 661] width 369 height 29
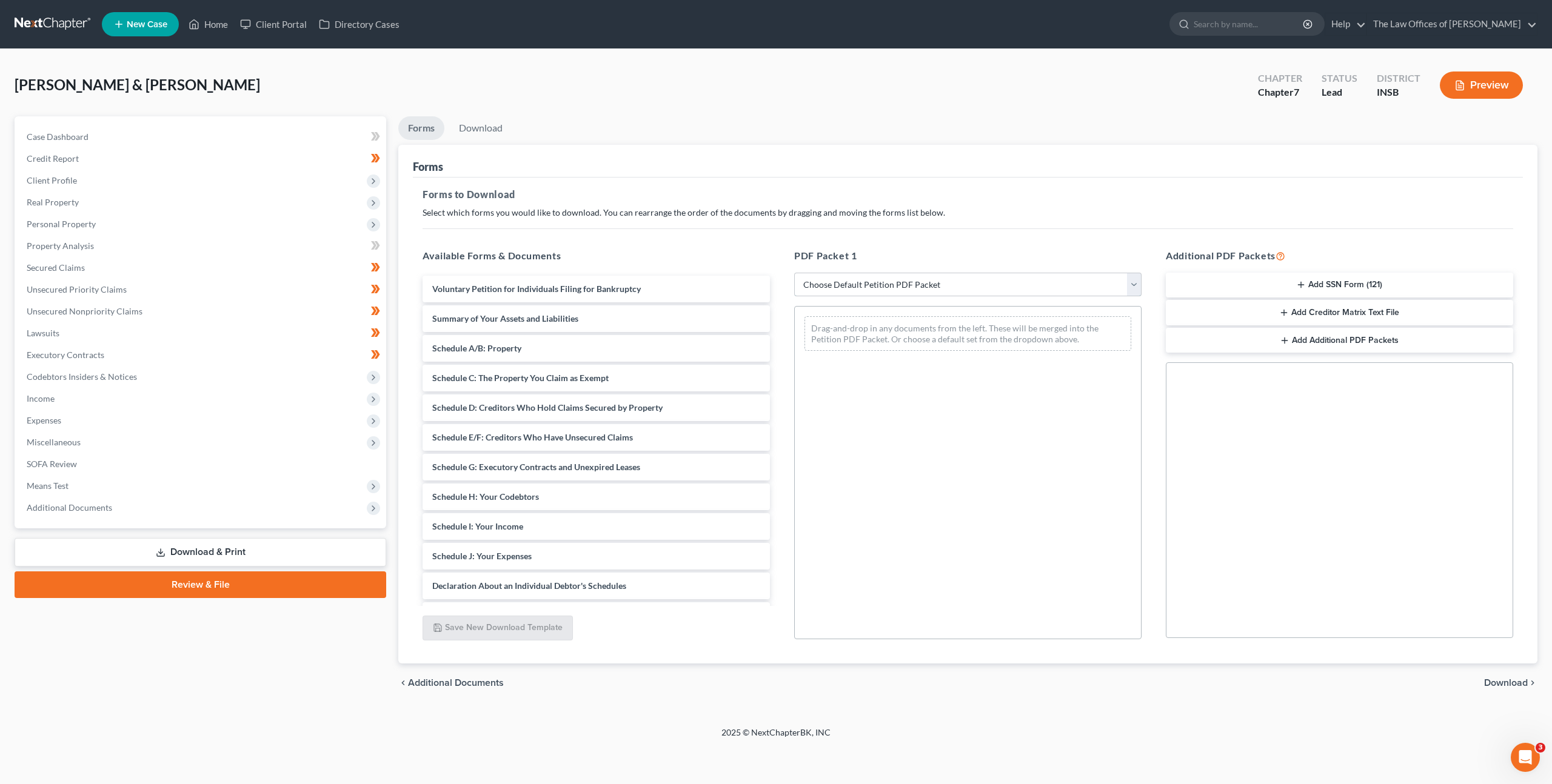
click at [864, 291] on select "Choose Default Petition PDF Packet Complete Bankruptcy Petition (all forms and …" at bounding box center [968, 285] width 348 height 24
select select "0"
click at [794, 273] on select "Choose Default Petition PDF Packet Complete Bankruptcy Petition (all forms and …" at bounding box center [968, 285] width 348 height 24
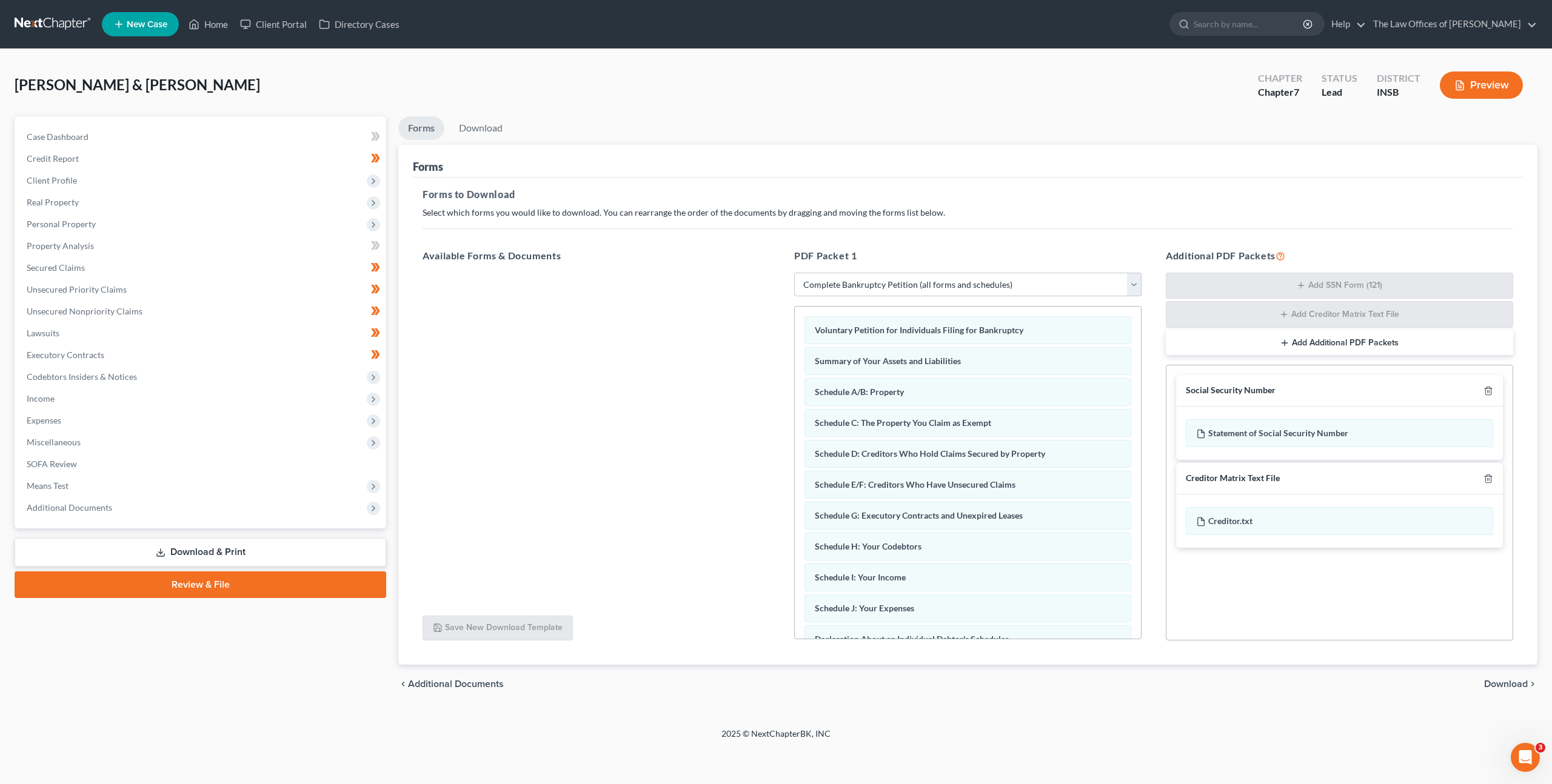
click at [1495, 479] on div "Creditor Matrix Text File" at bounding box center [1339, 479] width 327 height 32
click at [1492, 479] on icon "button" at bounding box center [1488, 479] width 10 height 10
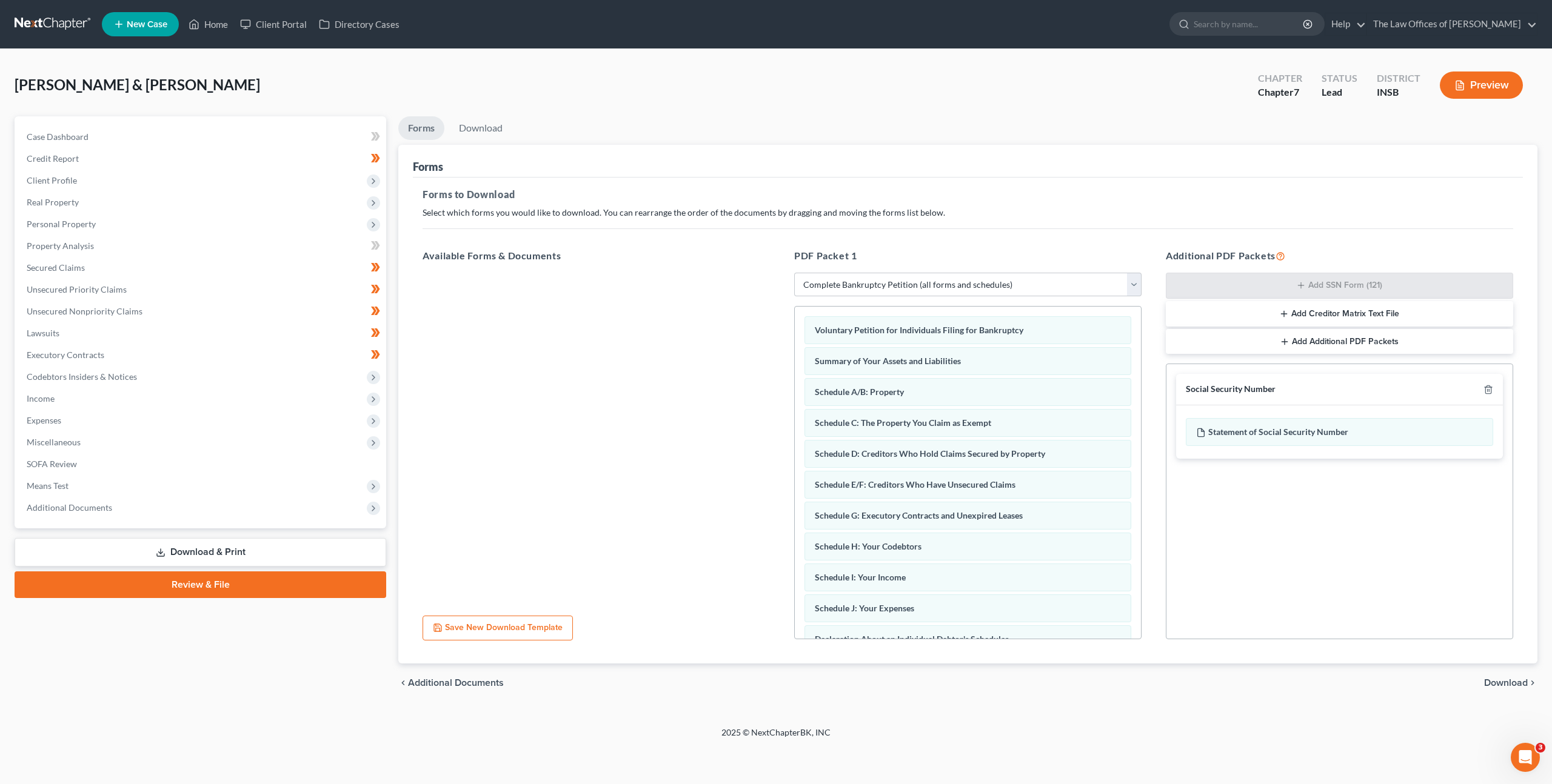
click at [1503, 690] on div "chevron_left Additional Documents Download chevron_right" at bounding box center [968, 683] width 1139 height 39
click at [1504, 683] on span "Download" at bounding box center [1506, 683] width 44 height 10
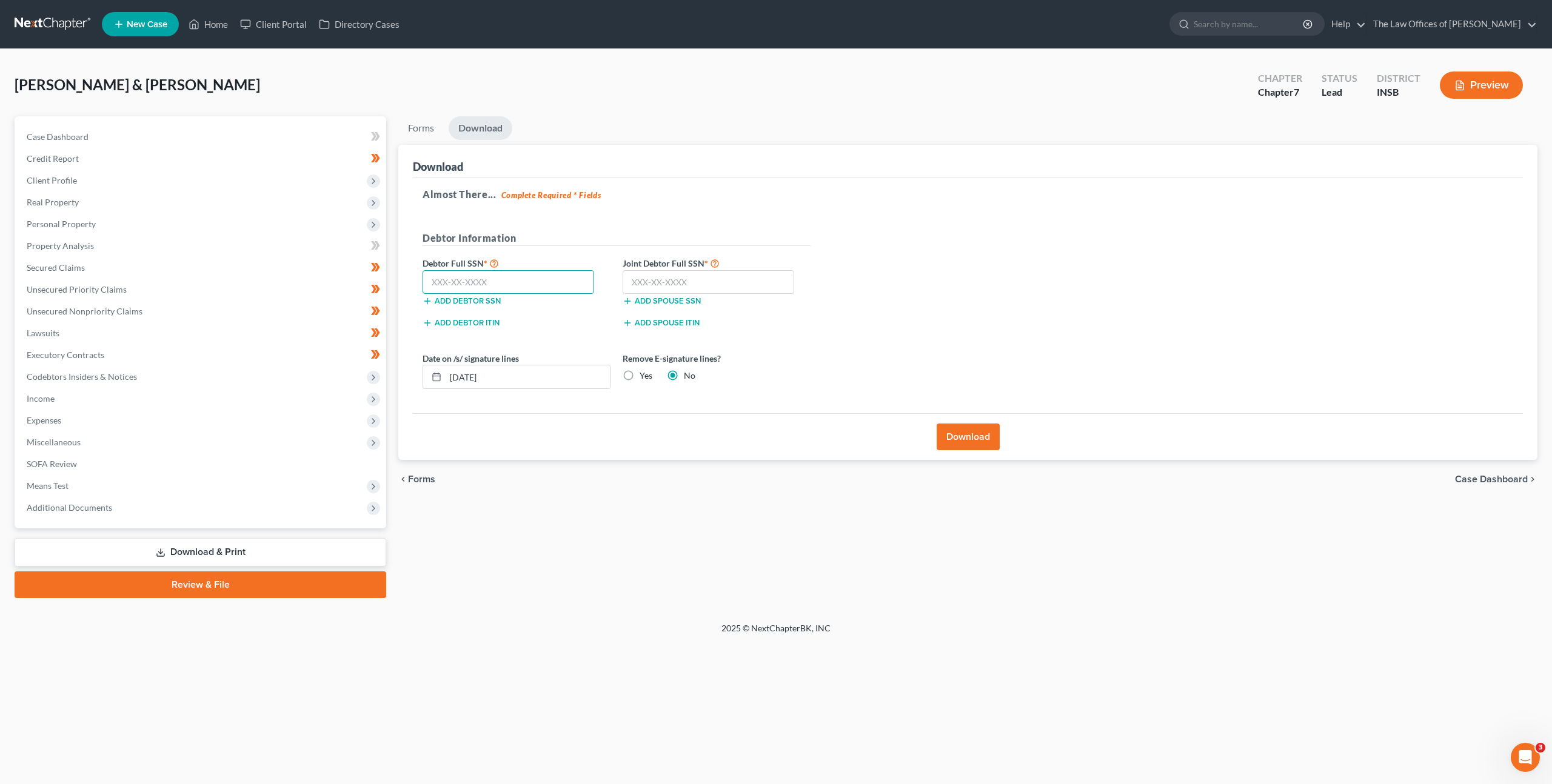
click at [557, 282] on input "text" at bounding box center [509, 283] width 172 height 24
paste input "314-15-0291"
type input "314-15-0291"
click at [679, 280] on input "text" at bounding box center [709, 283] width 172 height 24
click at [714, 277] on input "text" at bounding box center [709, 283] width 172 height 24
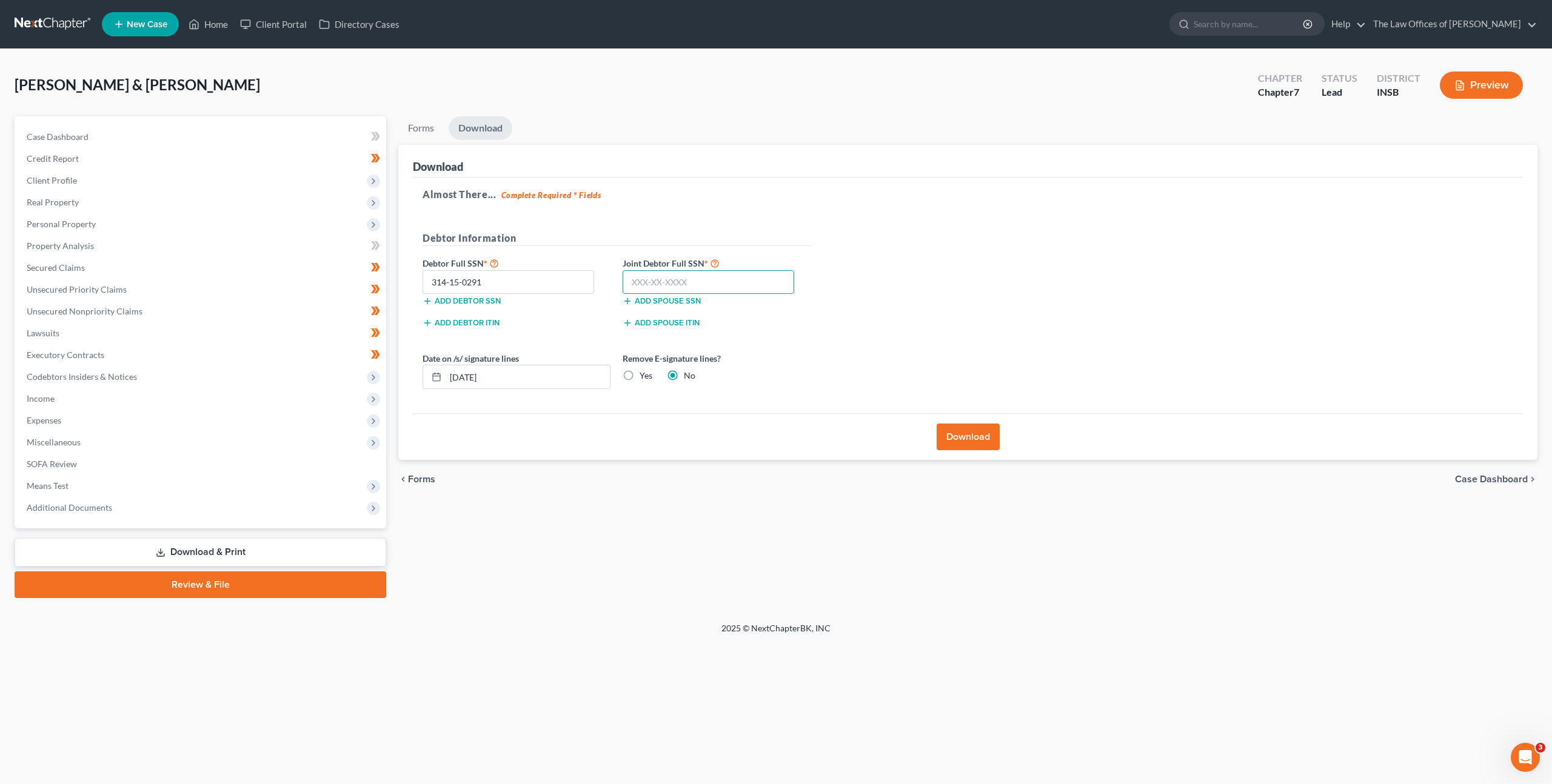
paste input "405-57-3109"
type input "405-57-3109"
click at [918, 263] on div "Almost There... Complete Required * Fields Debtor Information Debtor Full SSN *…" at bounding box center [968, 295] width 1110 height 236
click at [640, 375] on label "Yes" at bounding box center [646, 375] width 13 height 12
click at [644, 375] on input "Yes" at bounding box center [648, 374] width 8 height 8
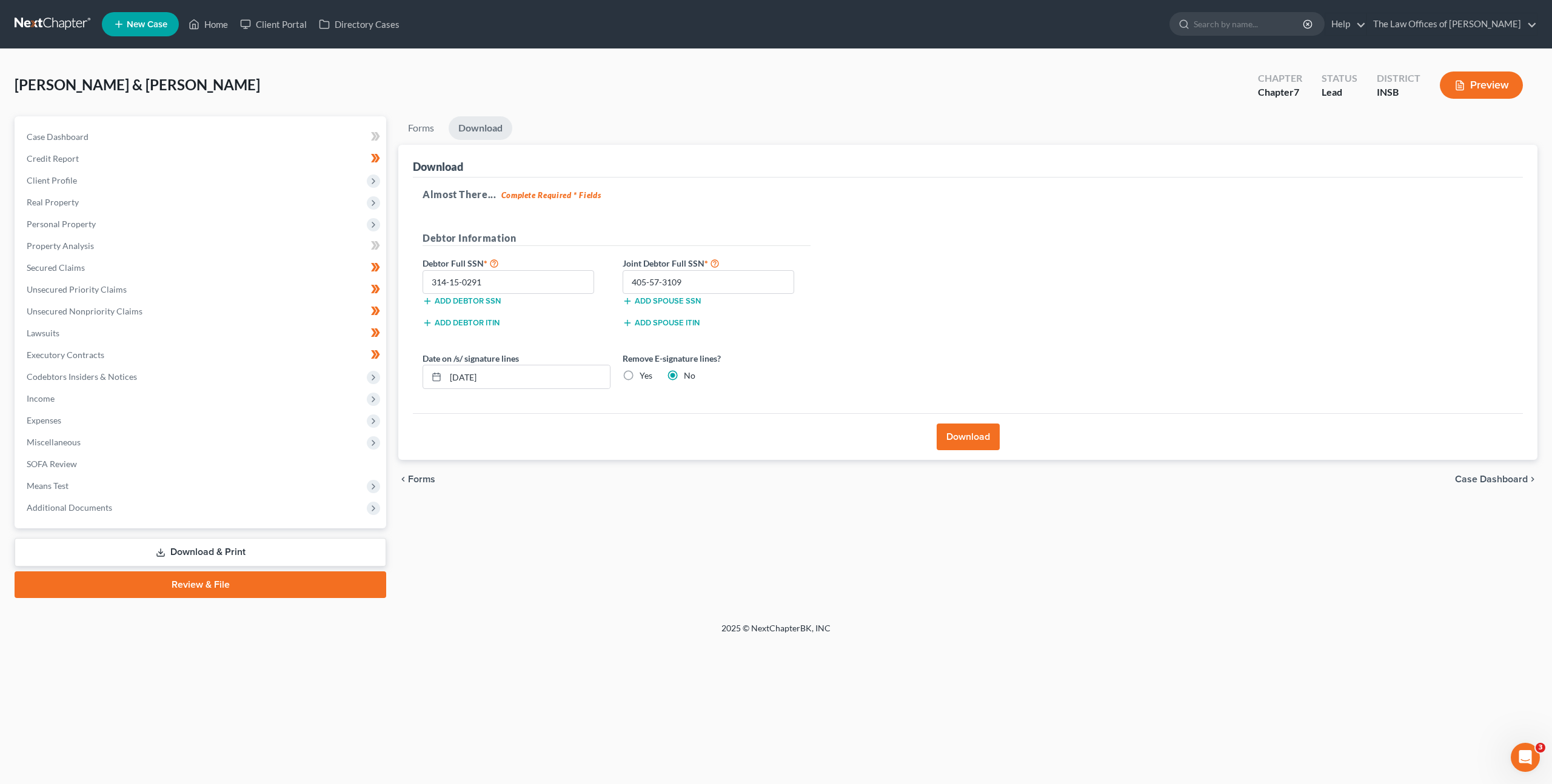
radio input "true"
radio input "false"
click at [945, 369] on div "Almost There... Complete Required * Fields Debtor Information Debtor Full SSN *…" at bounding box center [968, 295] width 1110 height 236
click at [985, 425] on button "Download" at bounding box center [968, 437] width 63 height 27
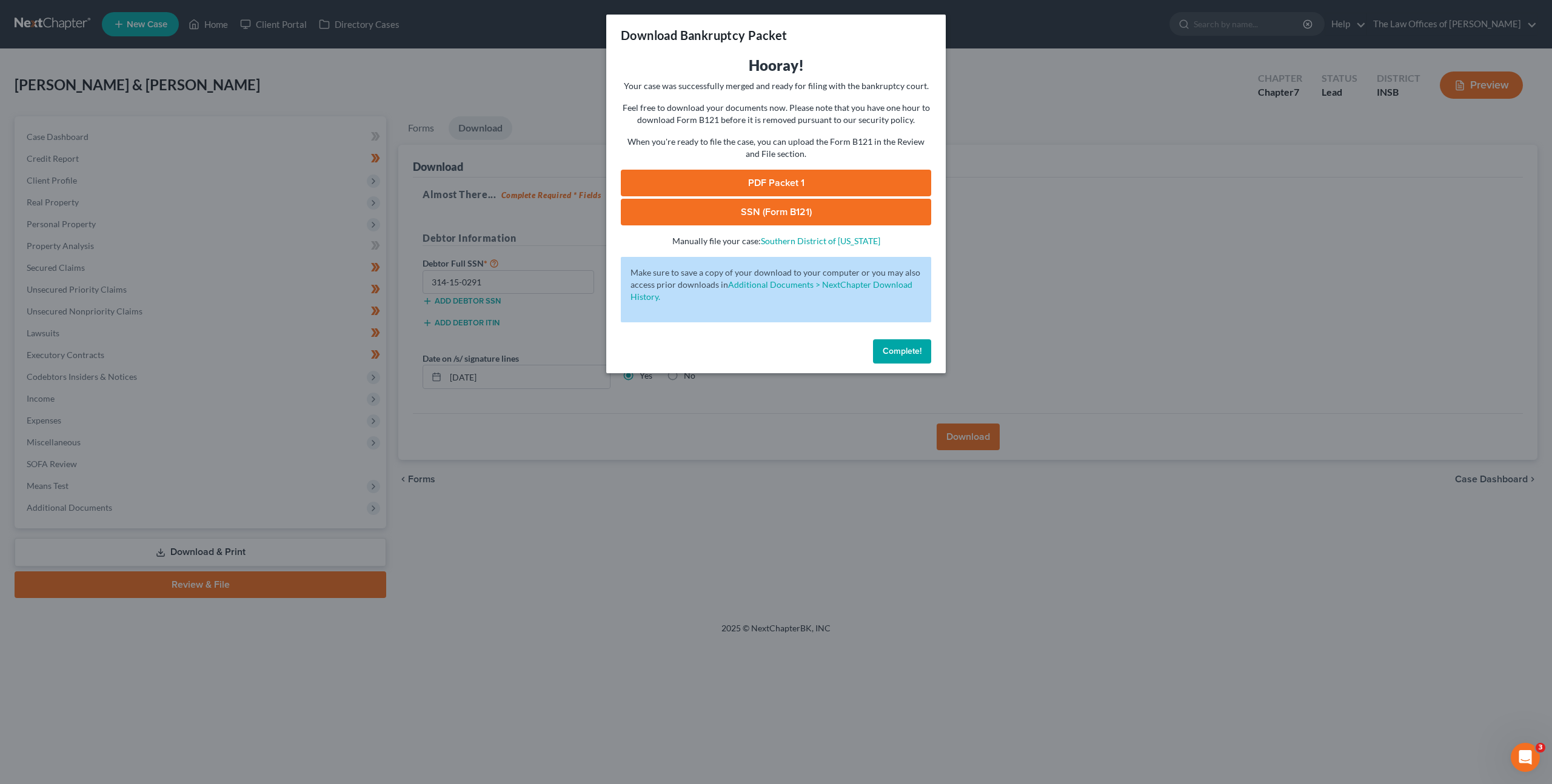
click at [822, 179] on link "PDF Packet 1" at bounding box center [776, 183] width 311 height 27
click at [689, 204] on link "SSN (Form B121)" at bounding box center [776, 212] width 311 height 27
click at [878, 360] on button "Complete!" at bounding box center [902, 351] width 58 height 24
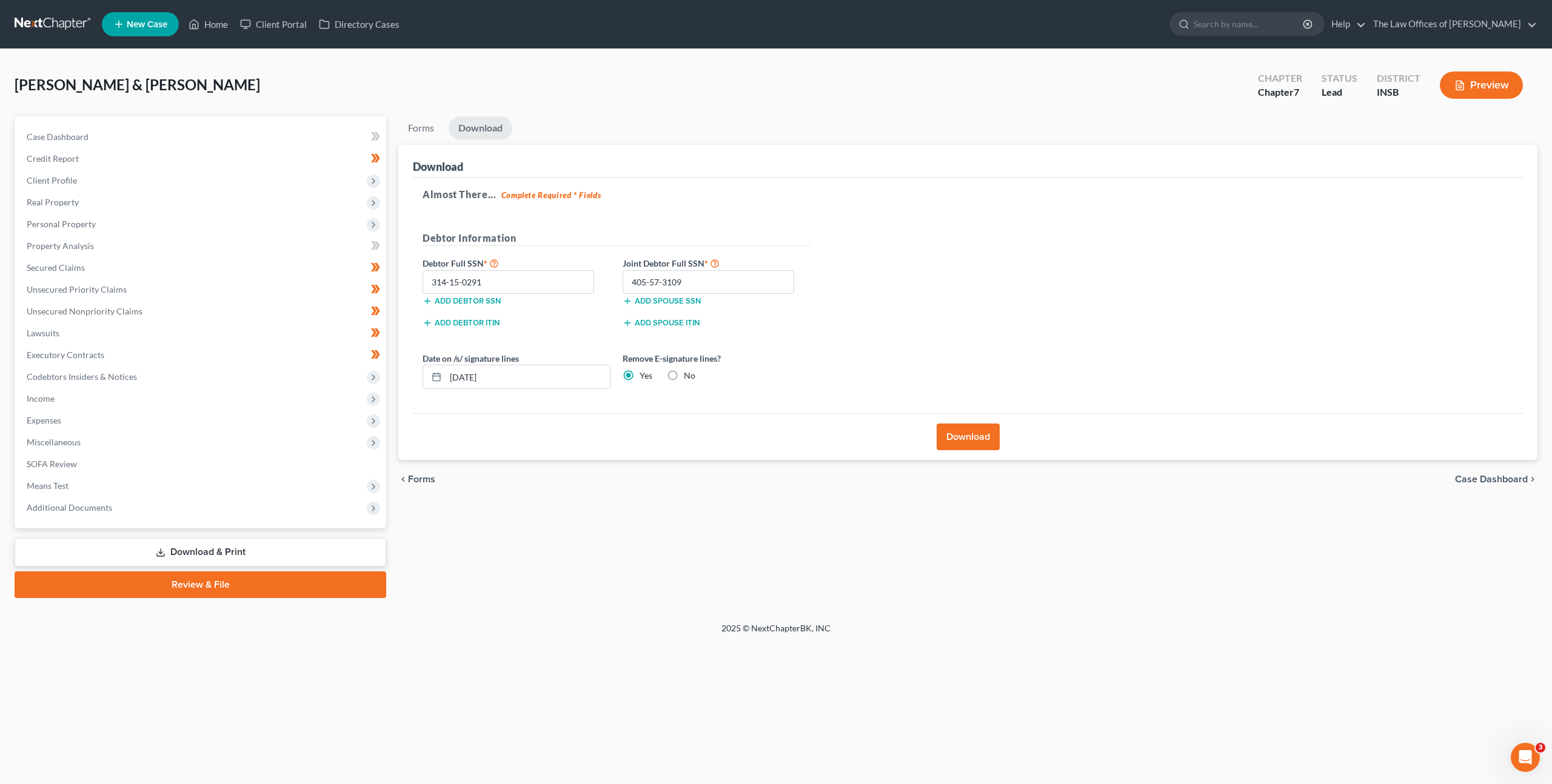
drag, startPoint x: 55, startPoint y: 21, endPoint x: 62, endPoint y: 30, distance: 11.4
click at [55, 21] on link at bounding box center [53, 24] width 78 height 22
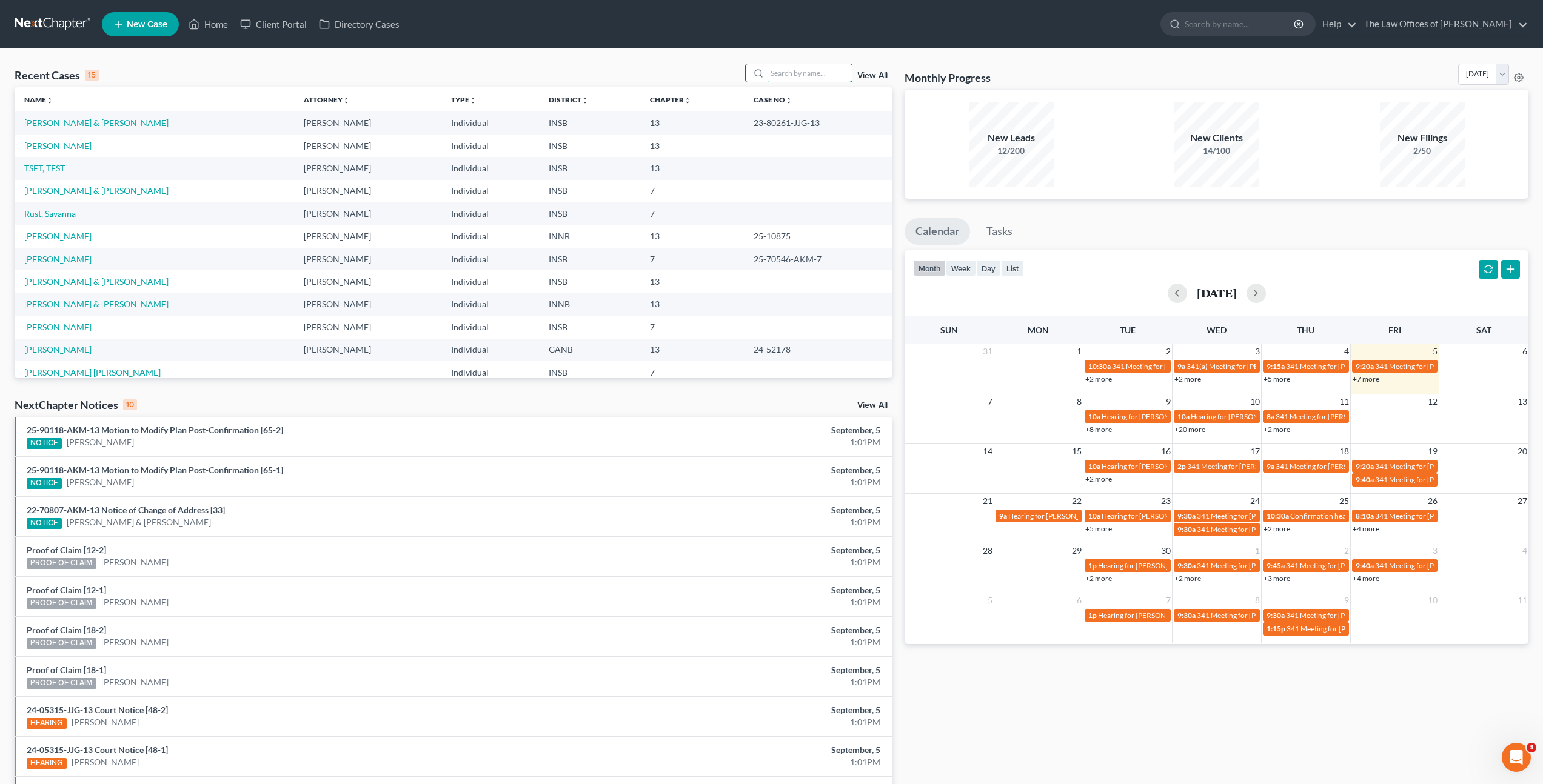
click at [835, 72] on input "search" at bounding box center [809, 73] width 85 height 18
type input "[PERSON_NAME]"
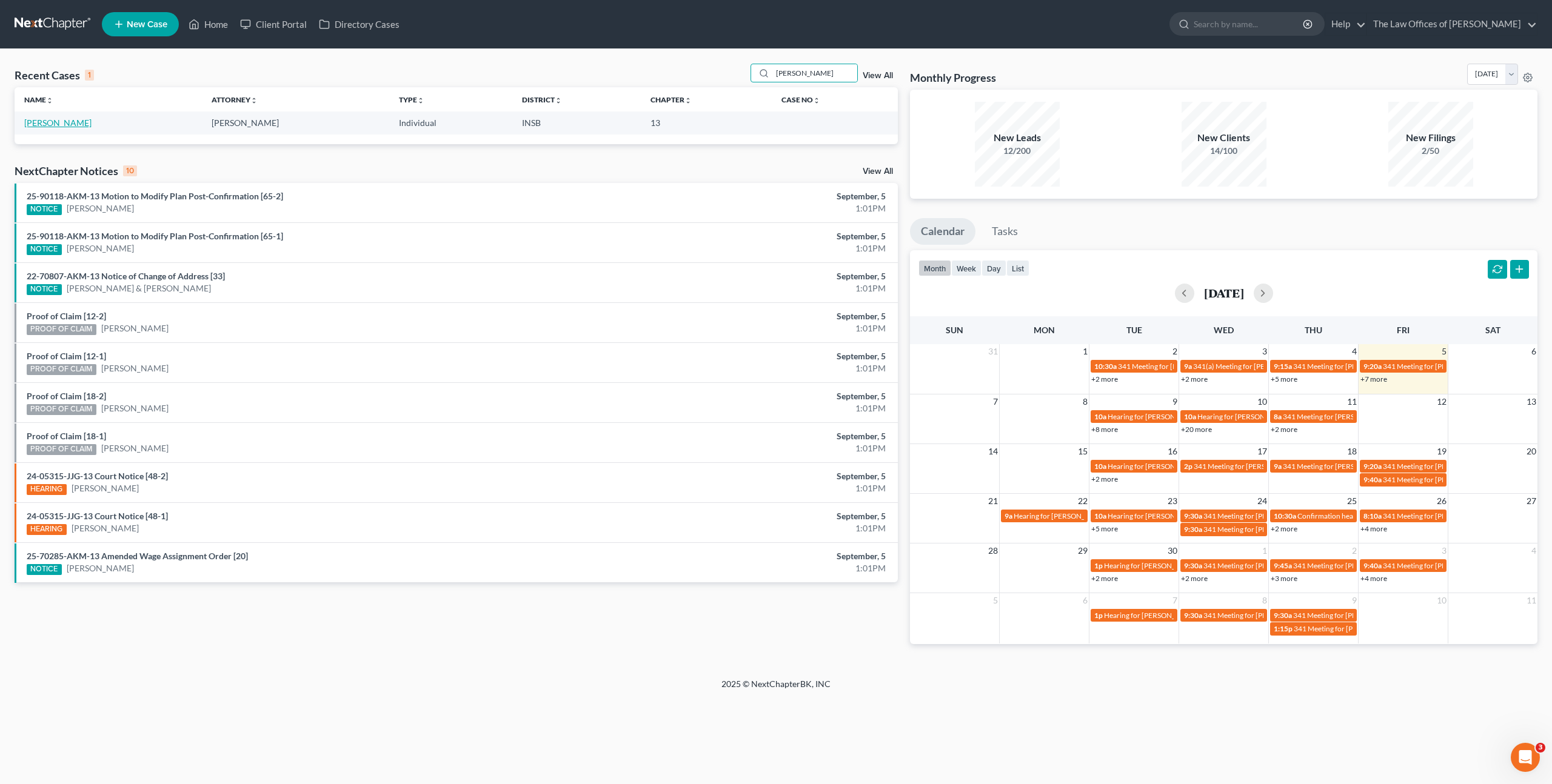
click at [70, 119] on link "[PERSON_NAME]" at bounding box center [58, 123] width 67 height 10
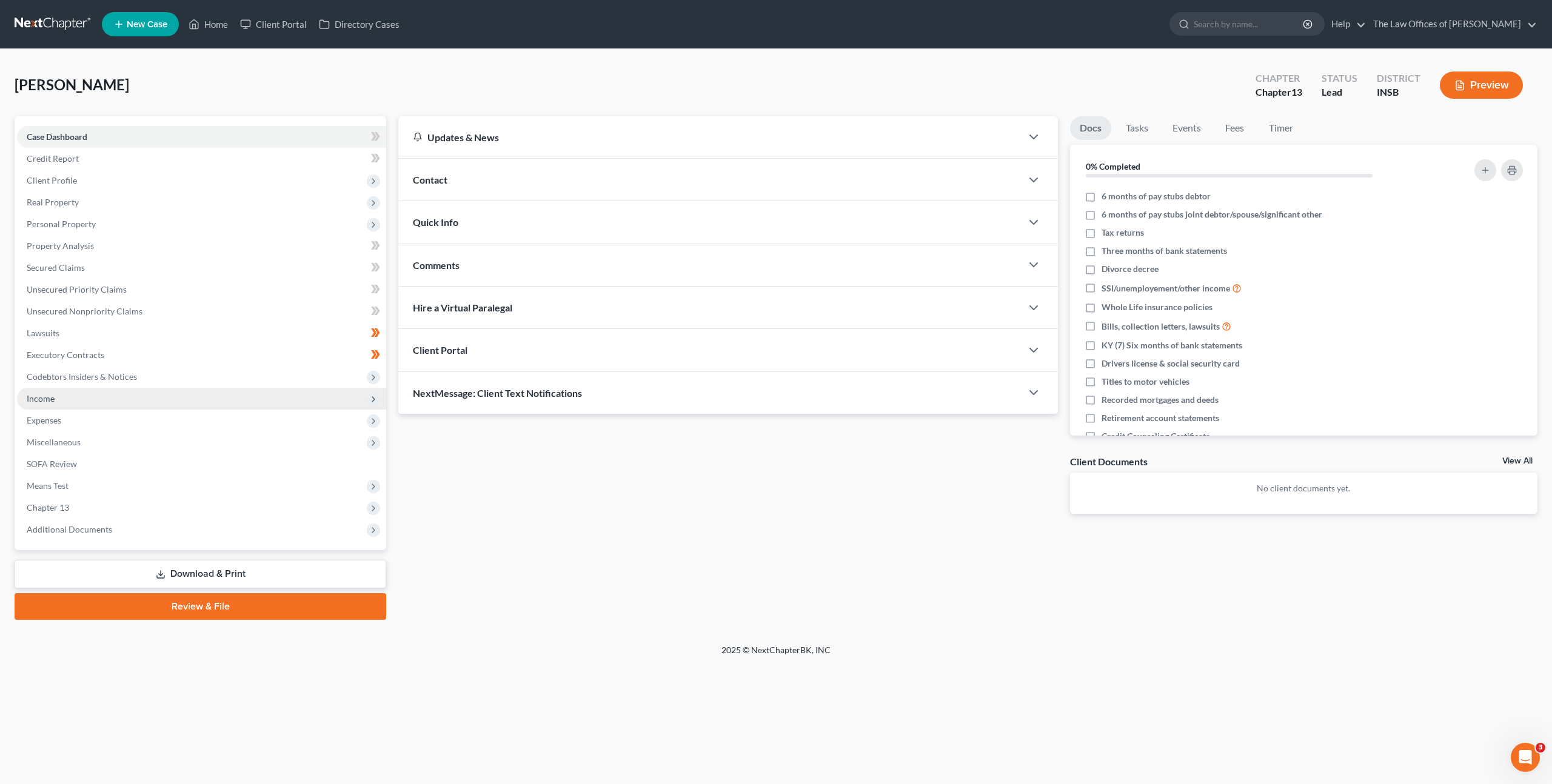
click at [206, 394] on span "Income" at bounding box center [202, 399] width 369 height 22
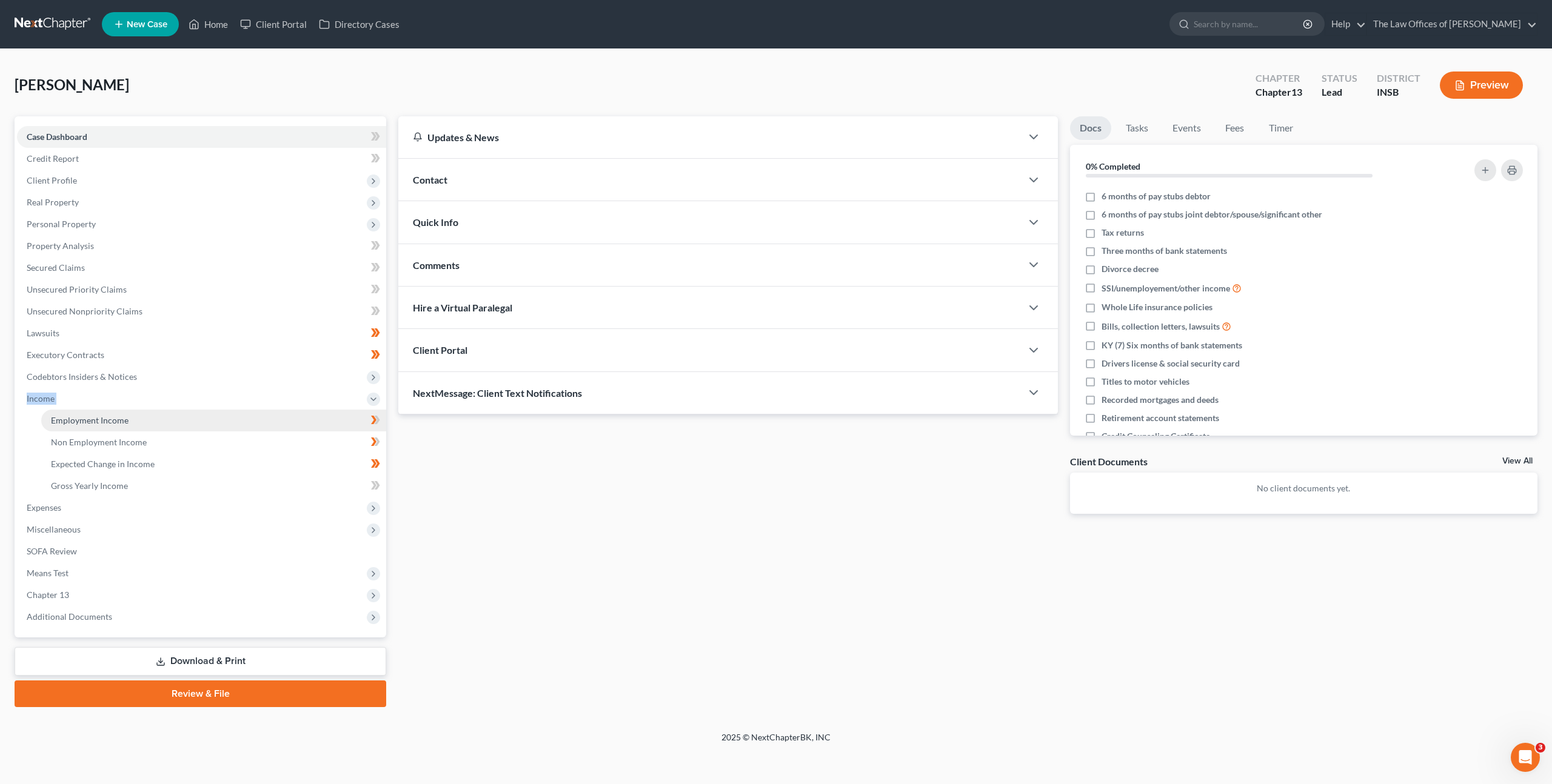
drag, startPoint x: 234, startPoint y: 386, endPoint x: 216, endPoint y: 411, distance: 30.8
click at [215, 412] on ul "Case Dashboard Payments Invoices Payments Payments Credit Report Client Profile" at bounding box center [202, 377] width 369 height 502
click at [209, 412] on link "Employment Income" at bounding box center [214, 421] width 345 height 22
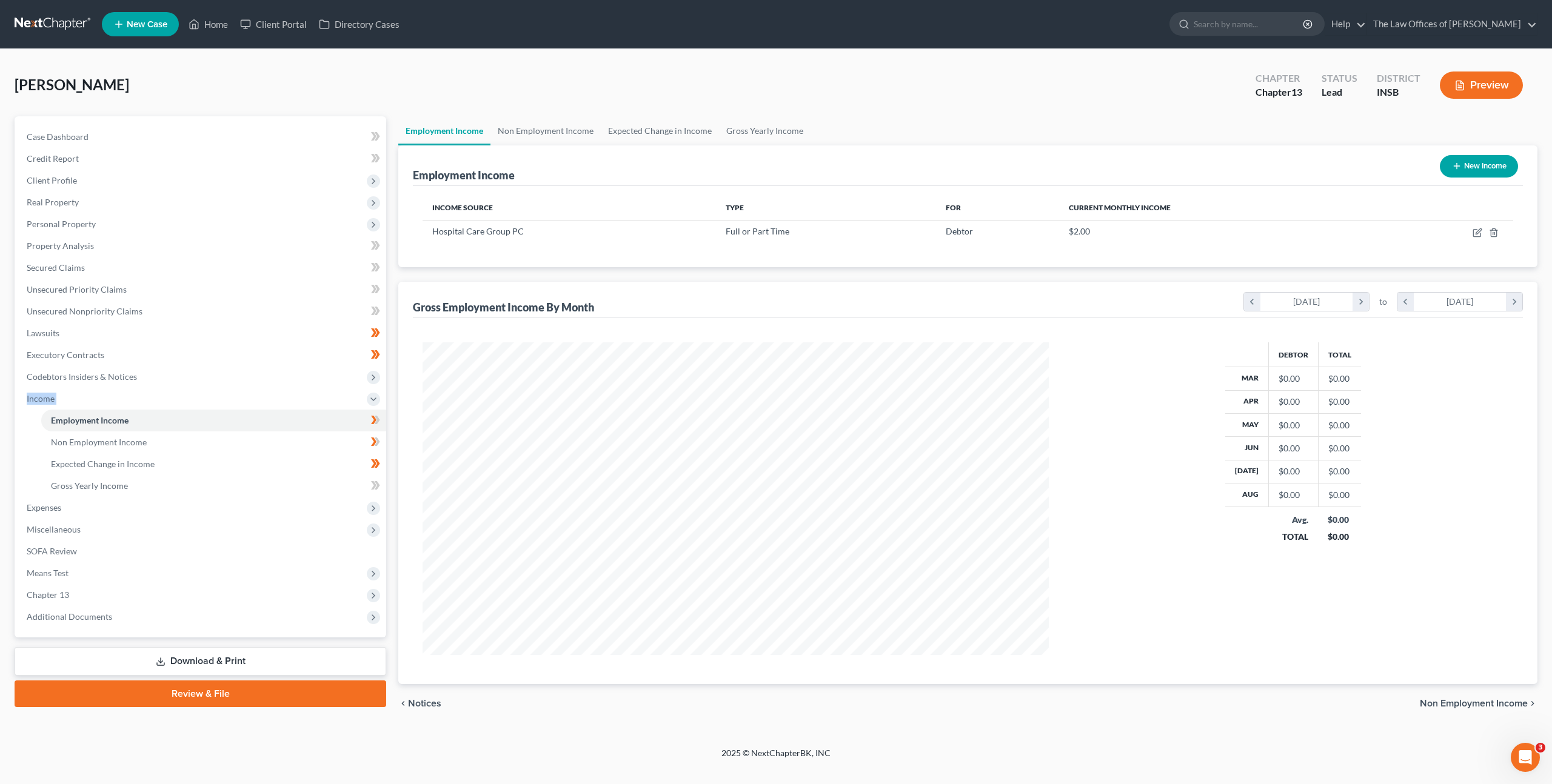
scroll to position [312, 651]
